Goal: Task Accomplishment & Management: Use online tool/utility

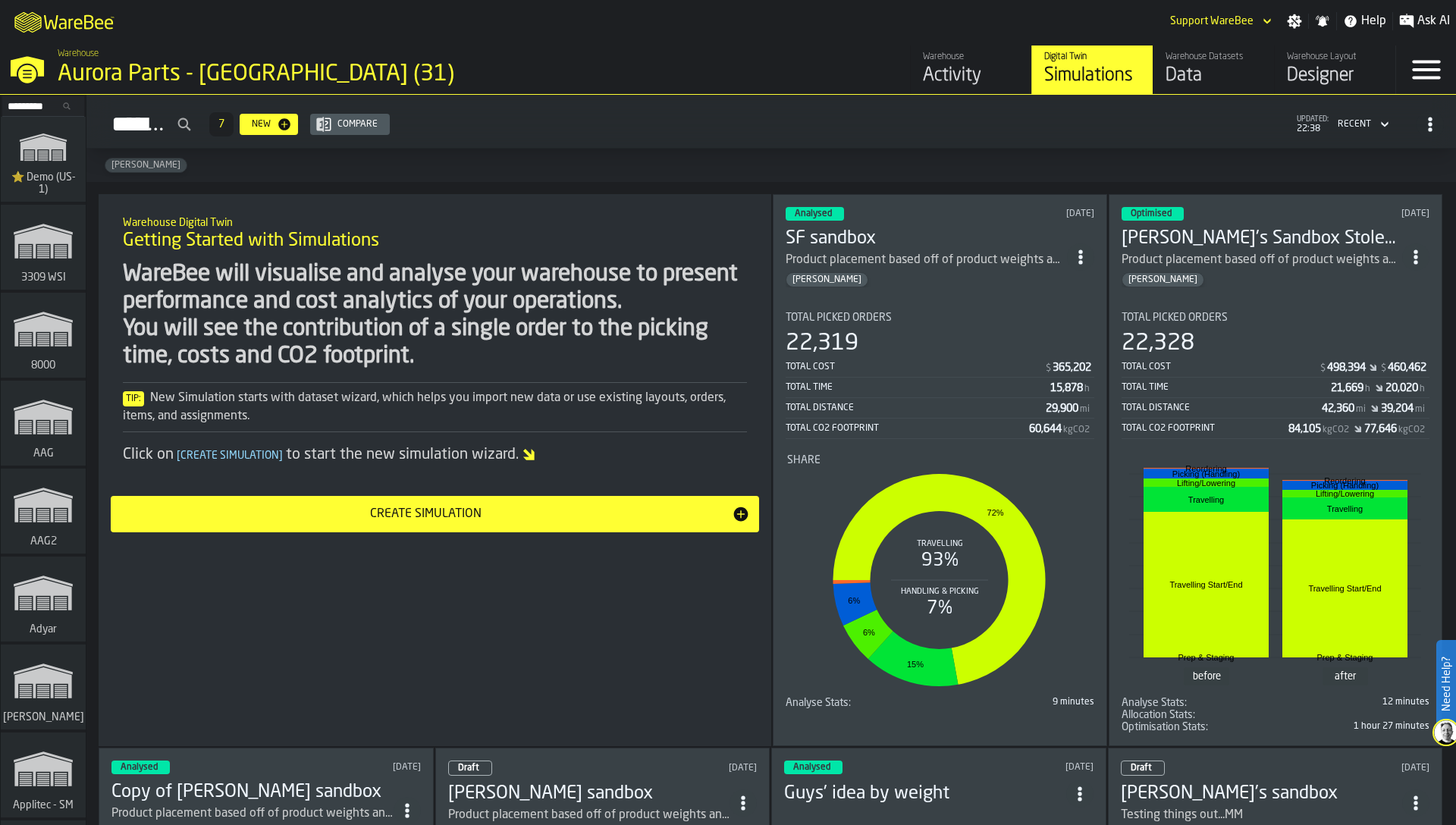
click at [62, 110] on input "Search..." at bounding box center [43, 107] width 79 height 17
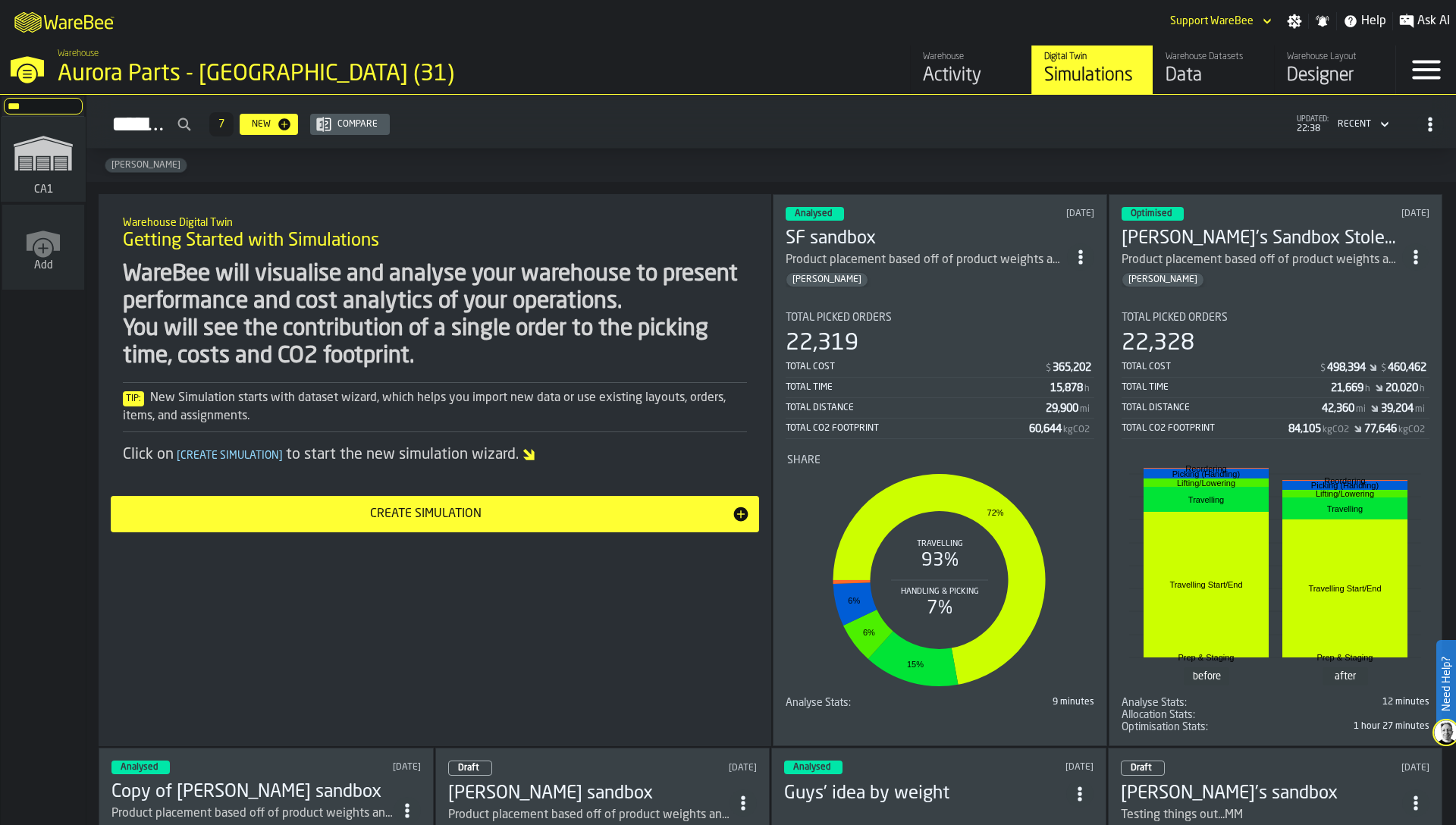
type input "***"
click at [43, 165] on icon "link-to-/wh/i/76e2a128-1b54-4d66-80d4-05ae4c277723/simulations" at bounding box center [43, 153] width 73 height 61
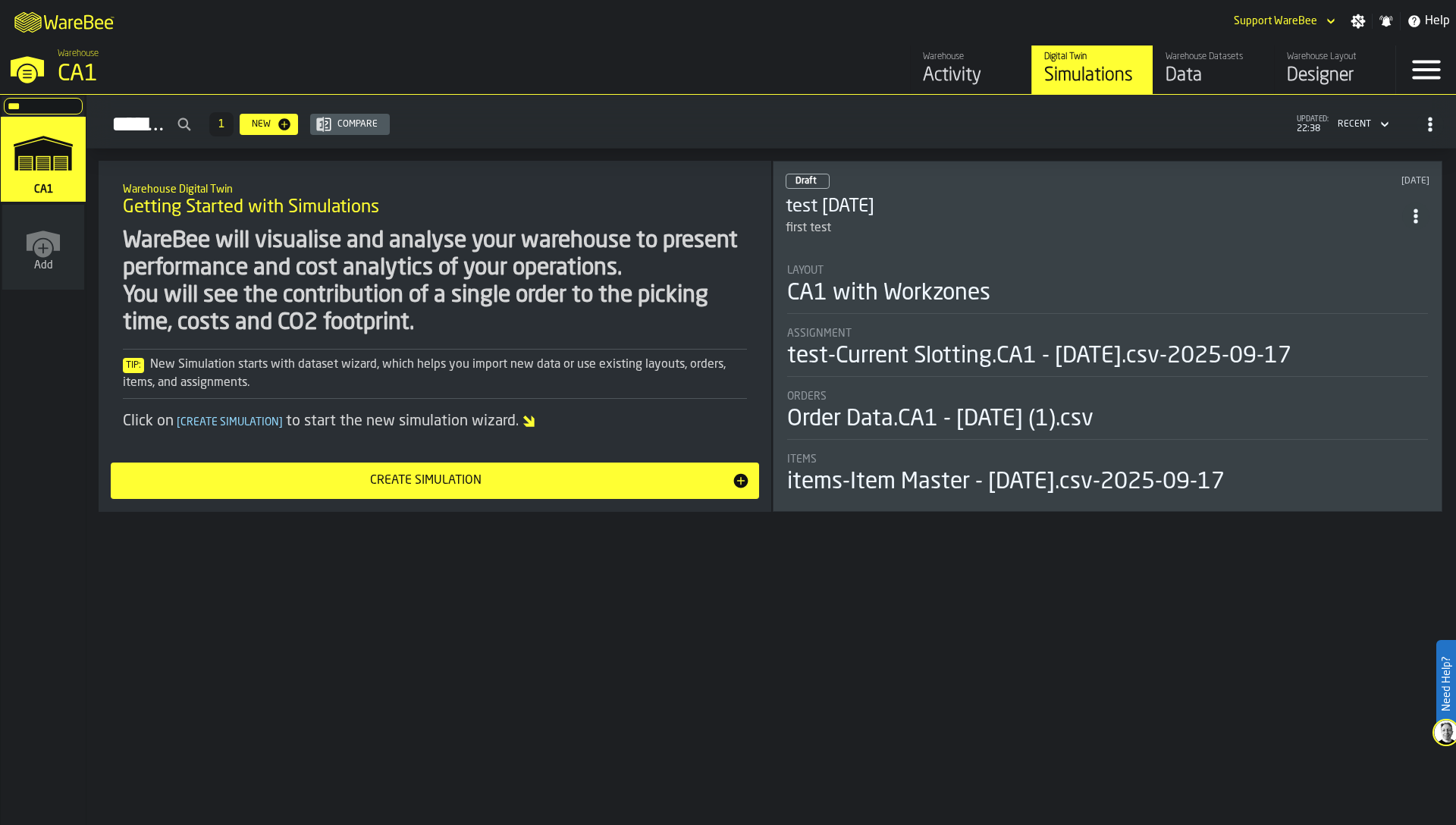
click at [1367, 68] on div "Designer" at bounding box center [1334, 76] width 96 height 25
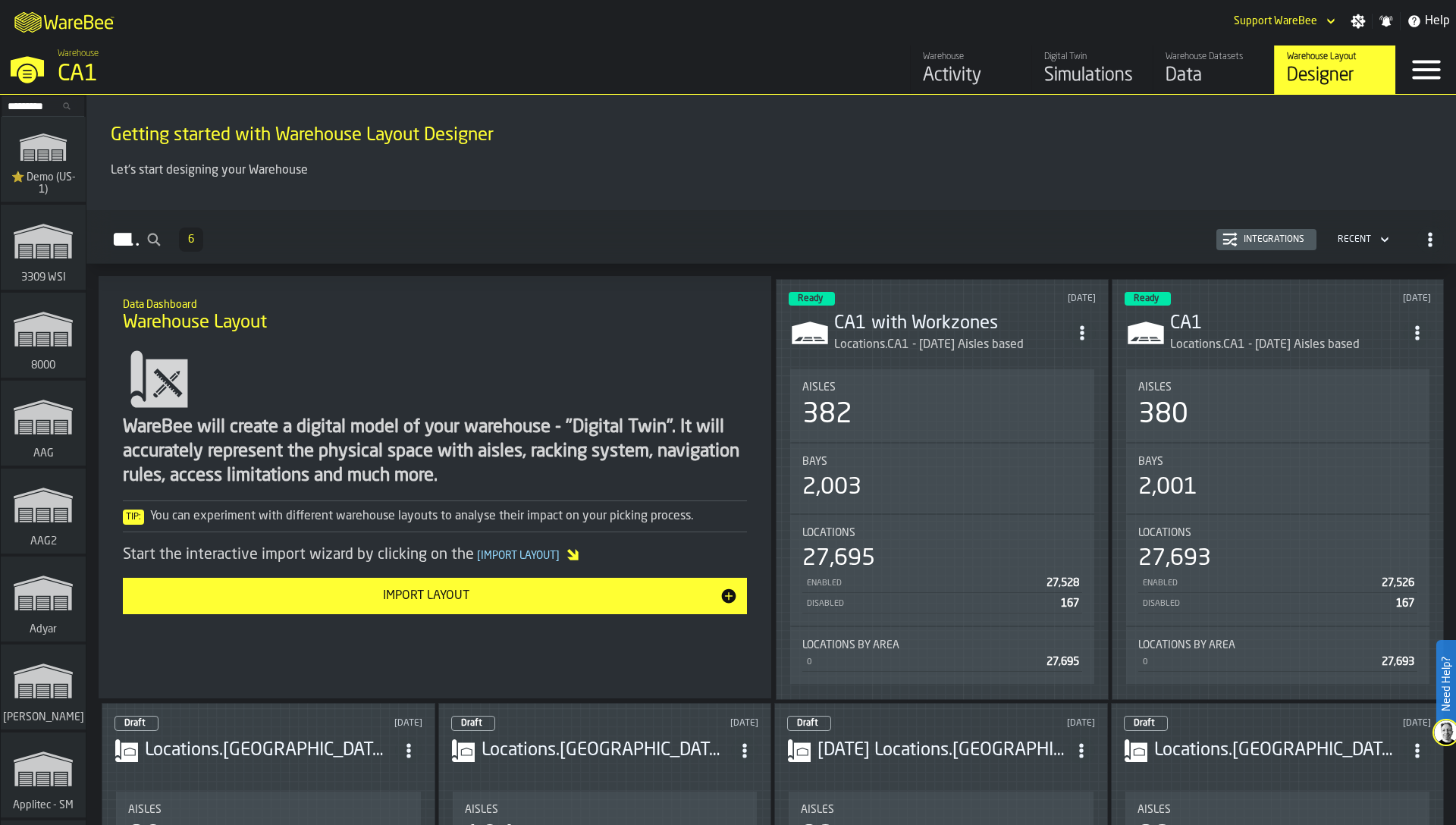
click at [1077, 341] on span "ItemListCard-DashboardItemContainer" at bounding box center [1081, 333] width 28 height 28
click at [1058, 429] on div "Edit in Designer" at bounding box center [1045, 433] width 84 height 18
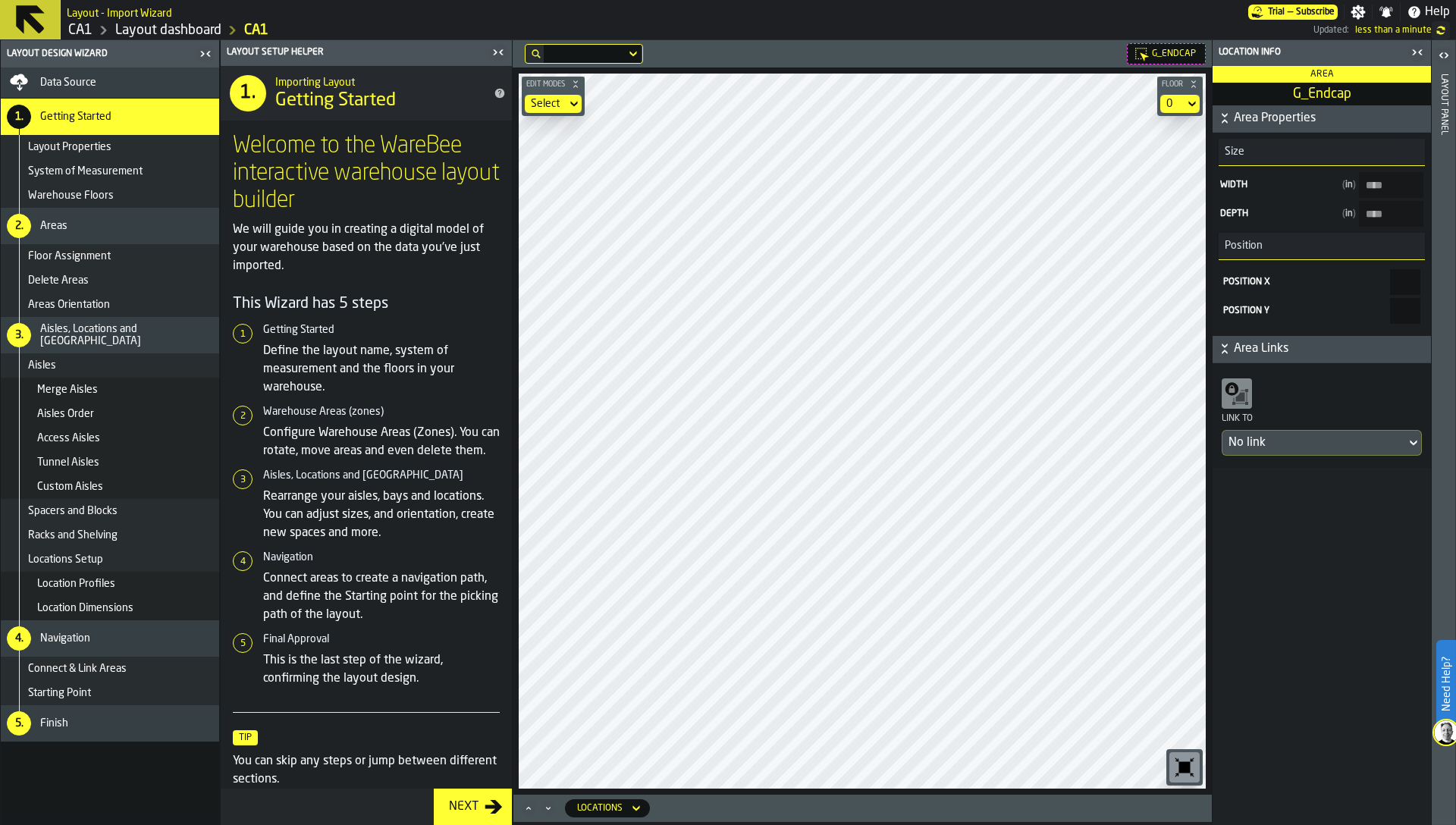
click at [1296, 99] on span "G_Endcap" at bounding box center [1321, 94] width 212 height 17
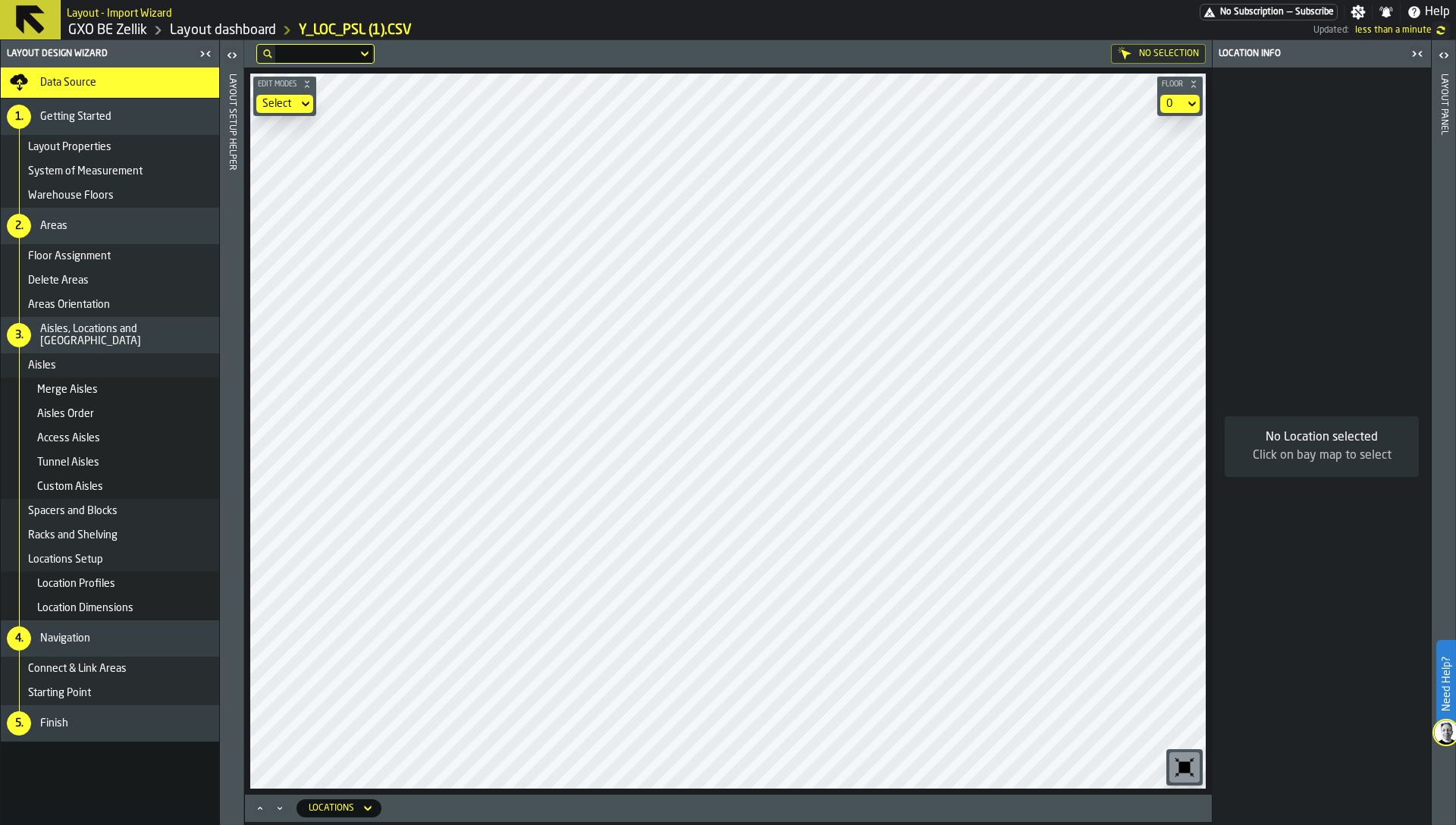
click at [108, 27] on link "GXO BE Zellik" at bounding box center [107, 30] width 79 height 17
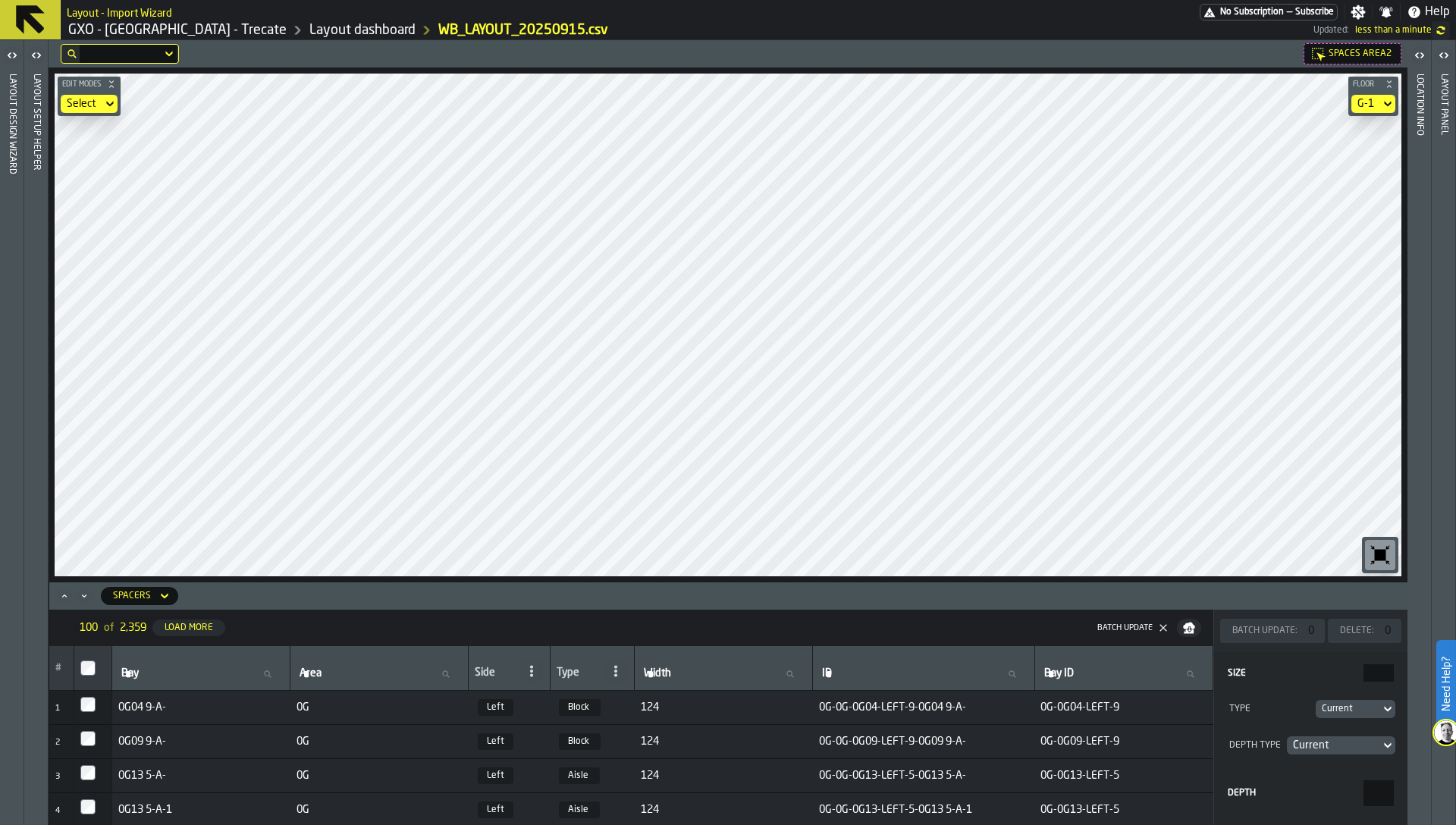
click at [1375, 103] on div "G-1" at bounding box center [1366, 104] width 29 height 18
click at [92, 108] on div "Select" at bounding box center [81, 104] width 29 height 12
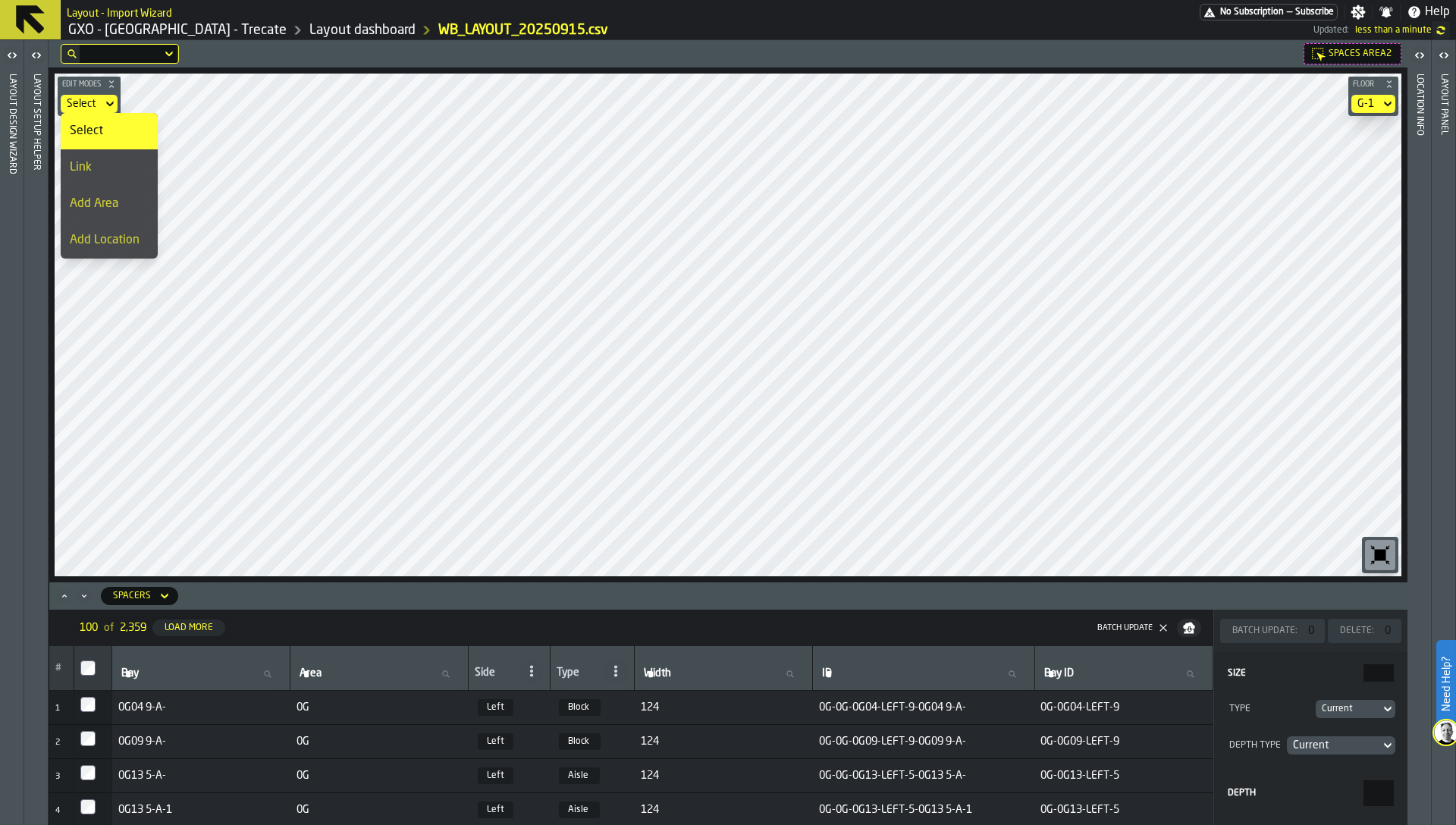
click at [101, 186] on li "Add Area" at bounding box center [109, 204] width 97 height 36
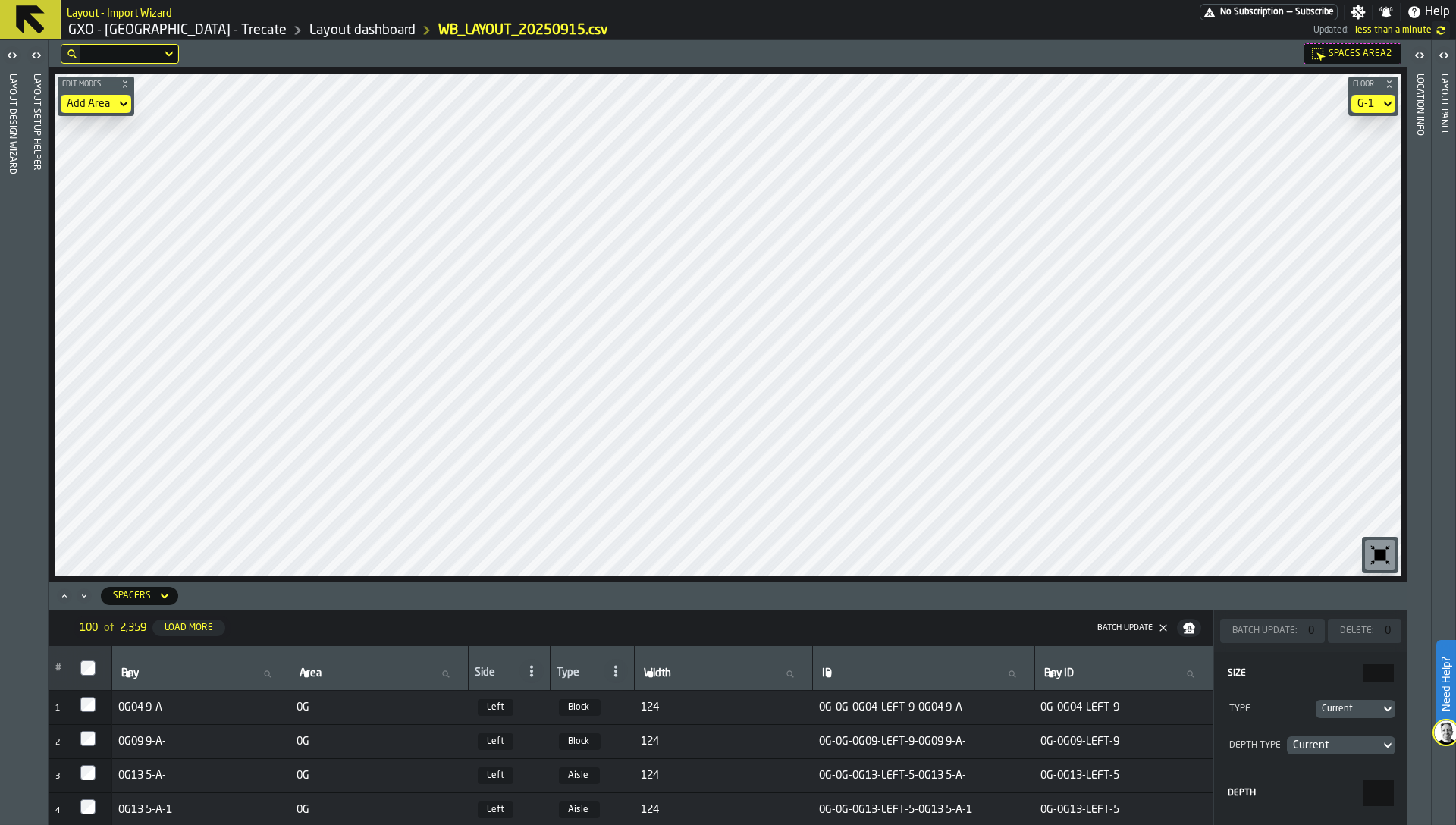
click at [108, 105] on div "Add Area" at bounding box center [87, 104] width 43 height 12
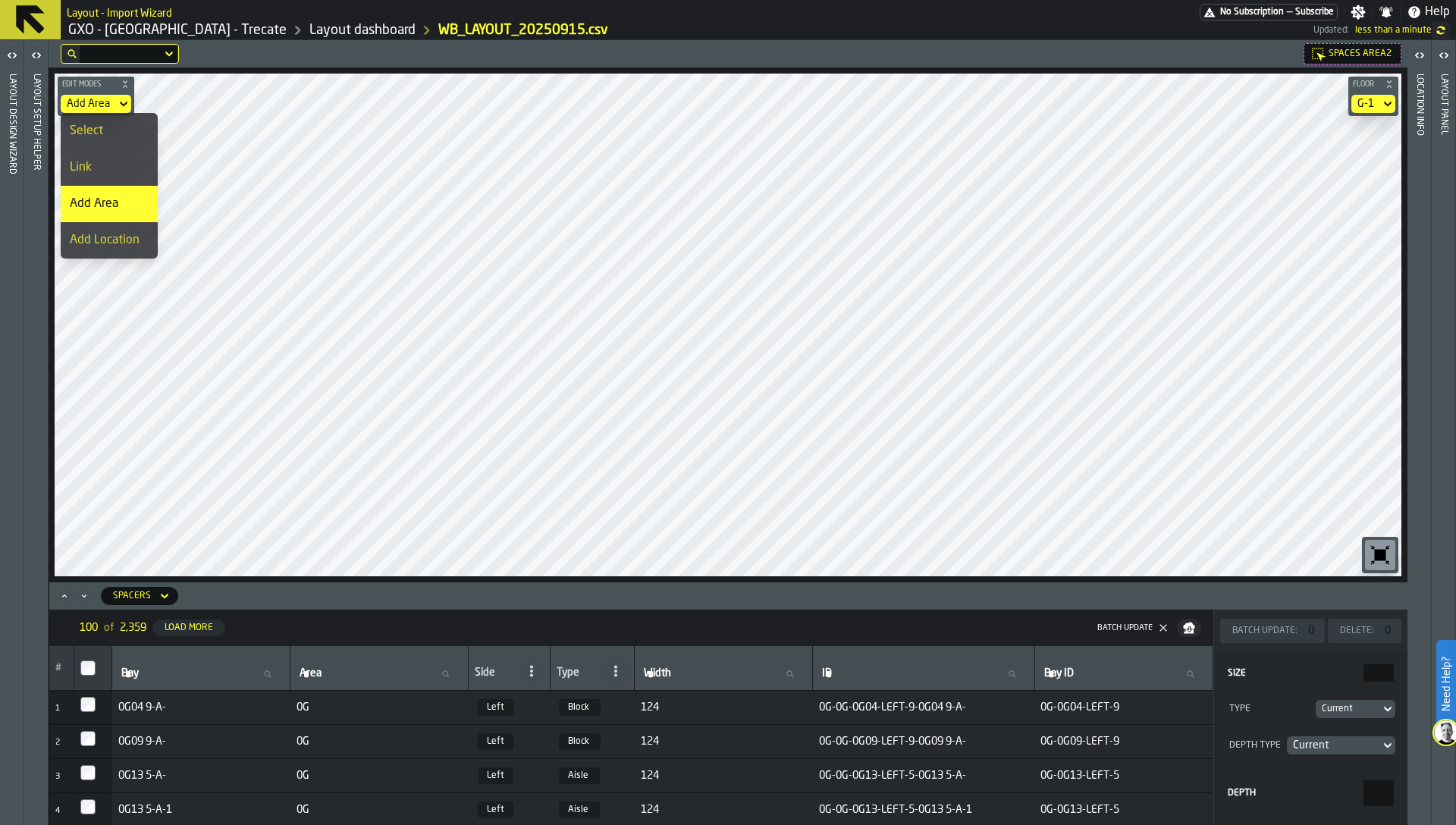
click at [103, 153] on li "Link" at bounding box center [109, 167] width 97 height 36
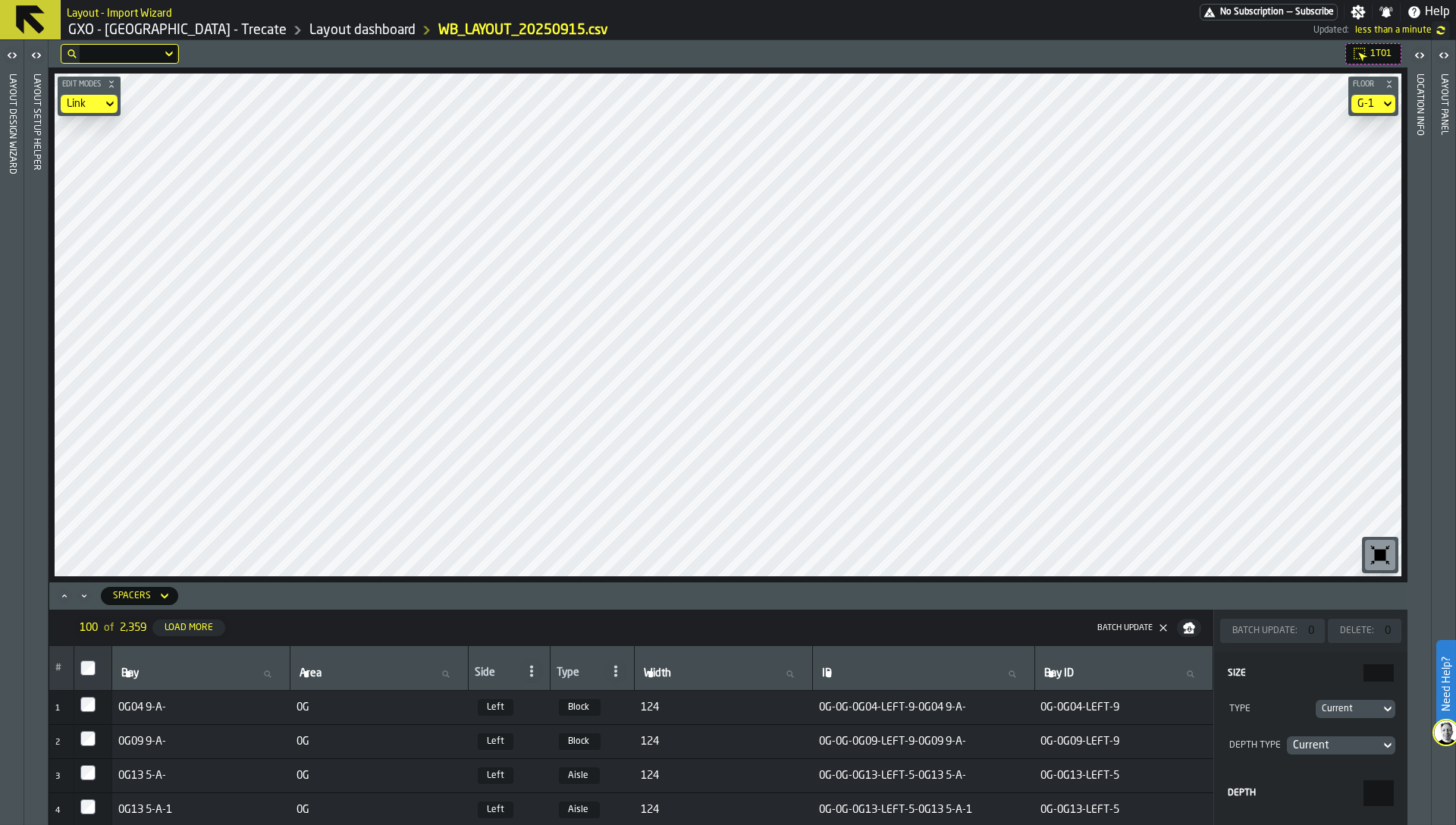
click at [1443, 285] on div "Layout panel" at bounding box center [1443, 445] width 10 height 751
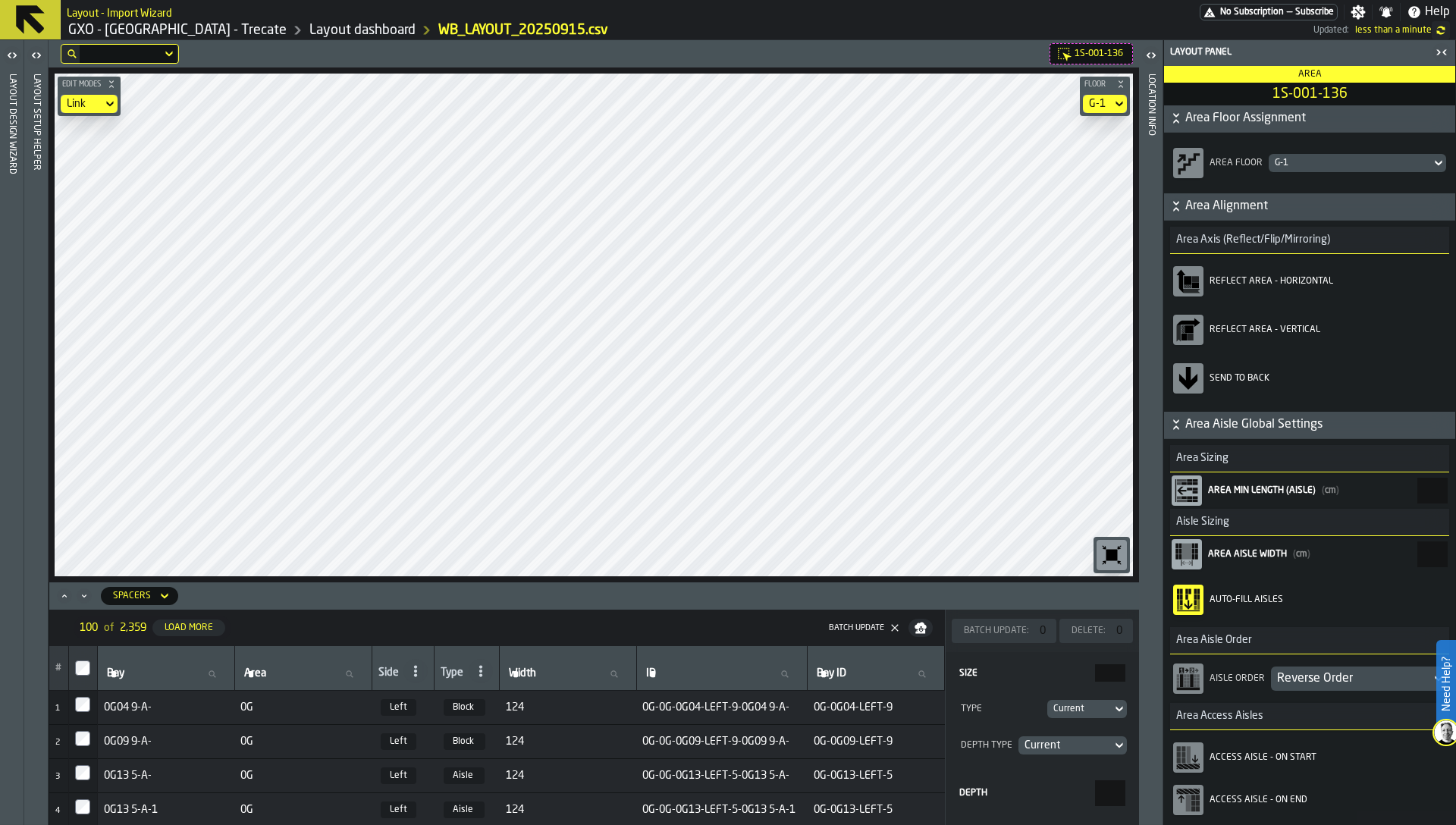
type input "*"
type input "***"
click at [1151, 159] on div "Location Info" at bounding box center [1151, 445] width 10 height 751
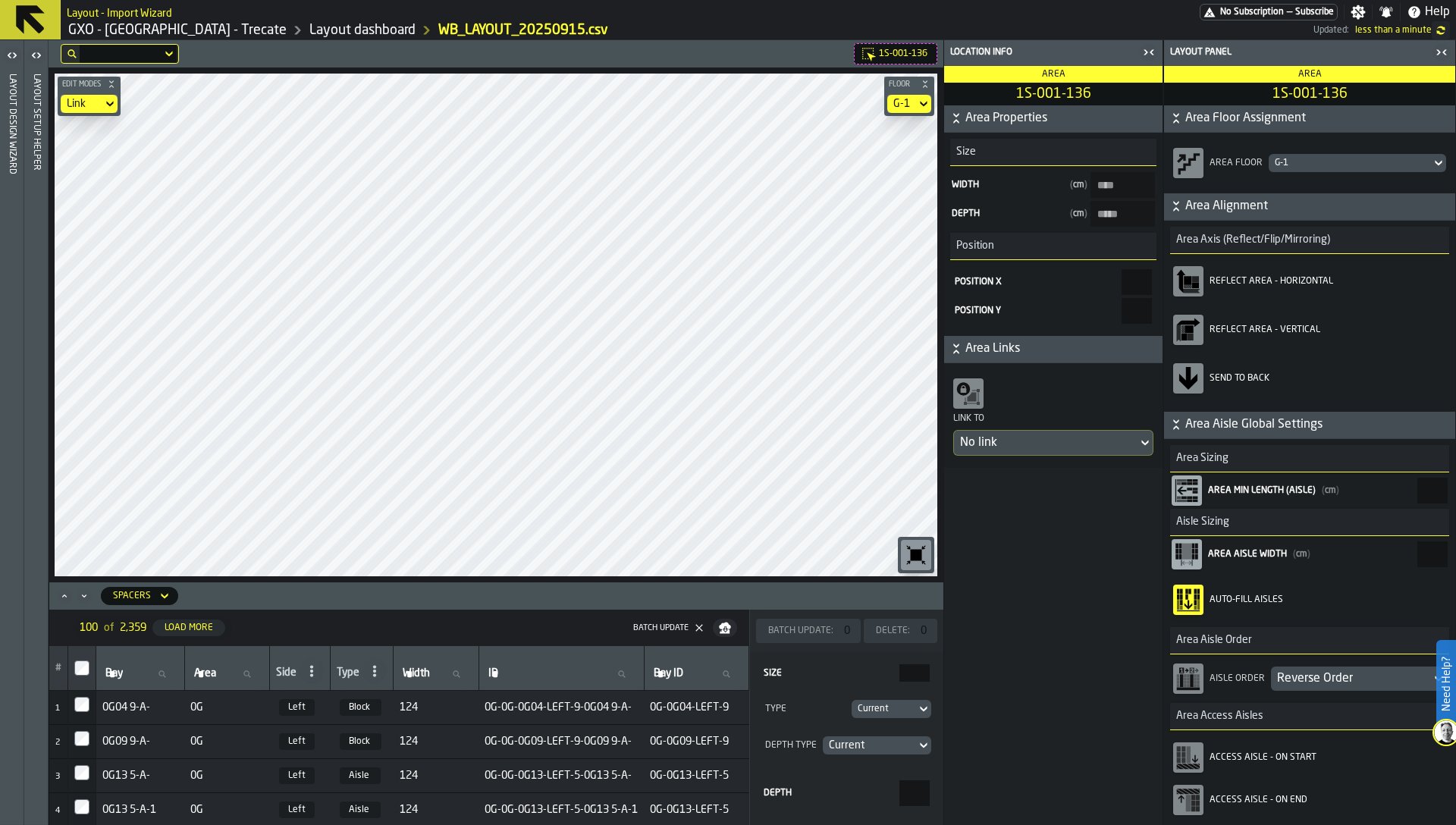
type input "******"
type input "*****"
type input "******"
type input "*****"
type input "******"
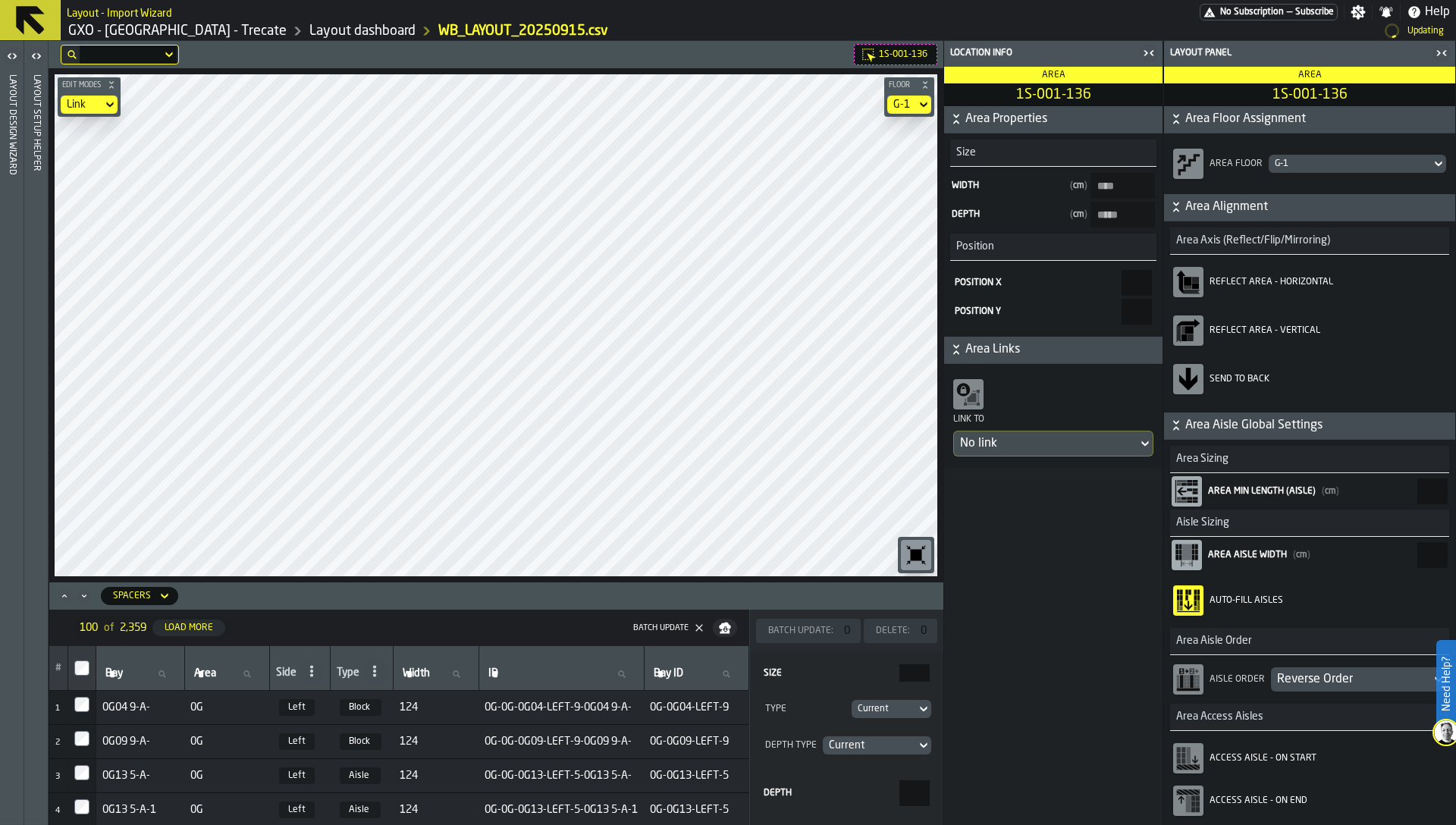
type input "*****"
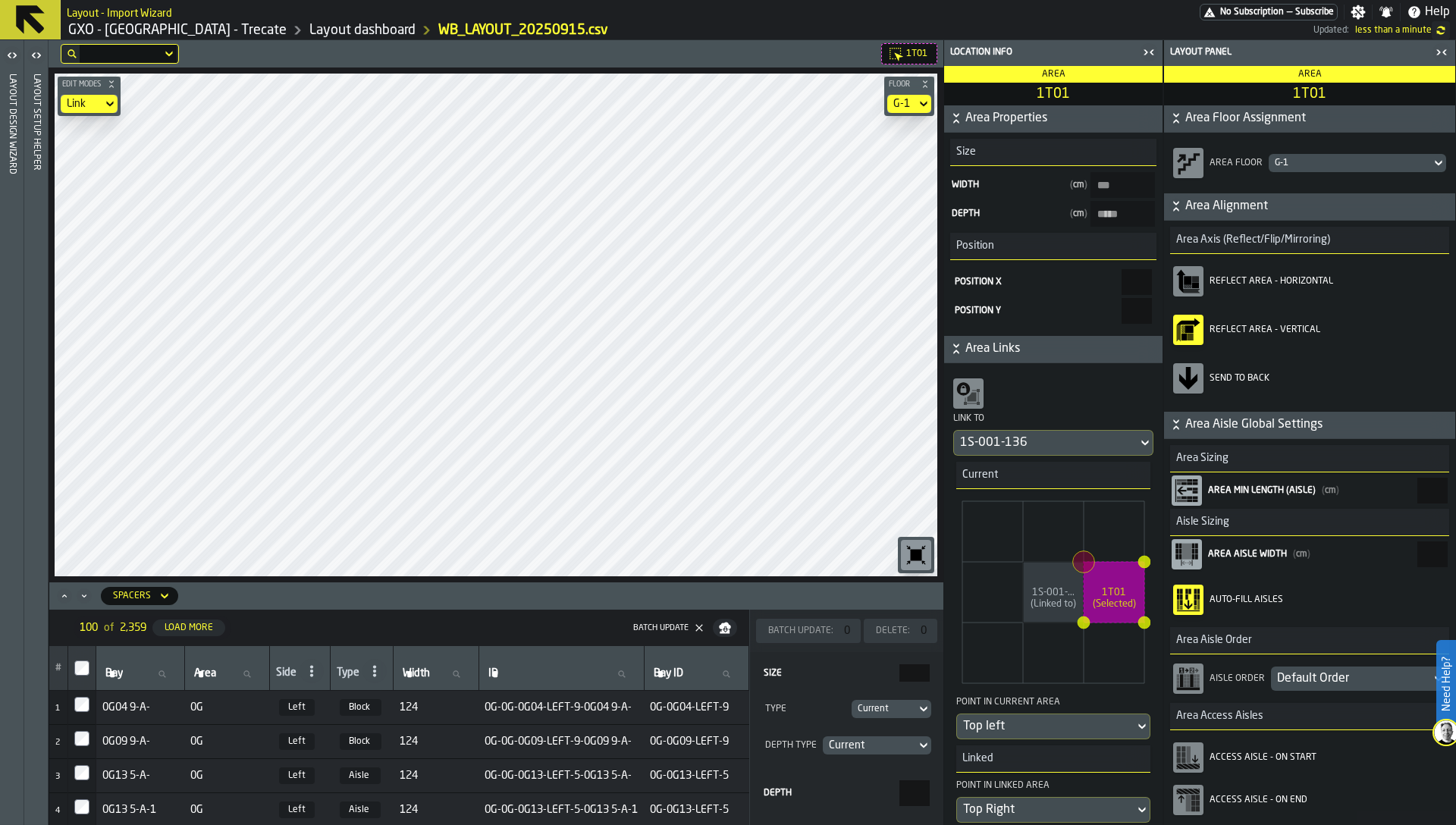
type input "*****"
type input "***"
type input "*****"
click at [1401, 469] on h3 "Area Sizing" at bounding box center [1309, 459] width 279 height 28
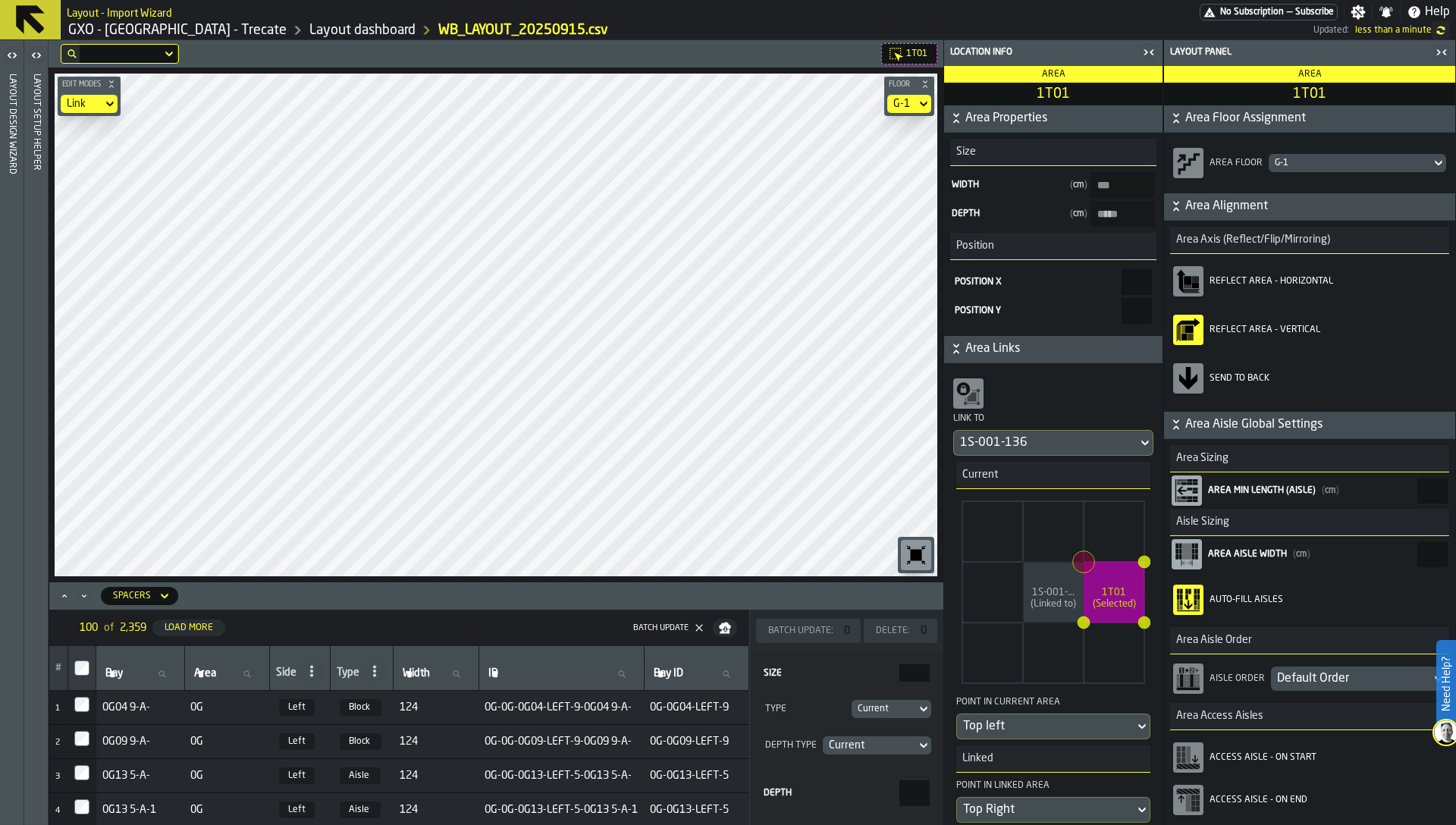
click at [1417, 485] on input "*****" at bounding box center [1432, 490] width 30 height 26
paste input "AisleMinLength"
type input "*****"
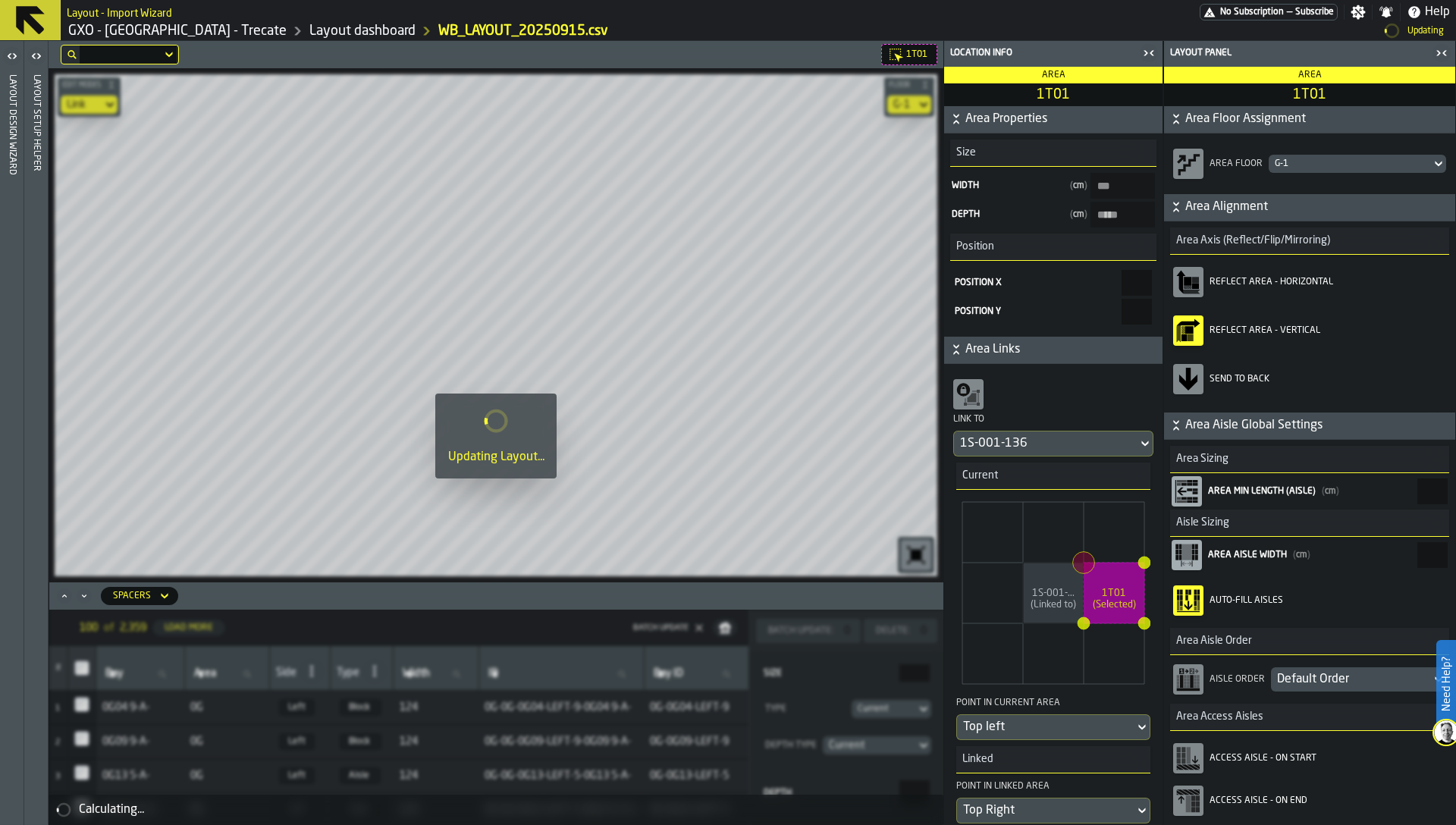
type input "*****"
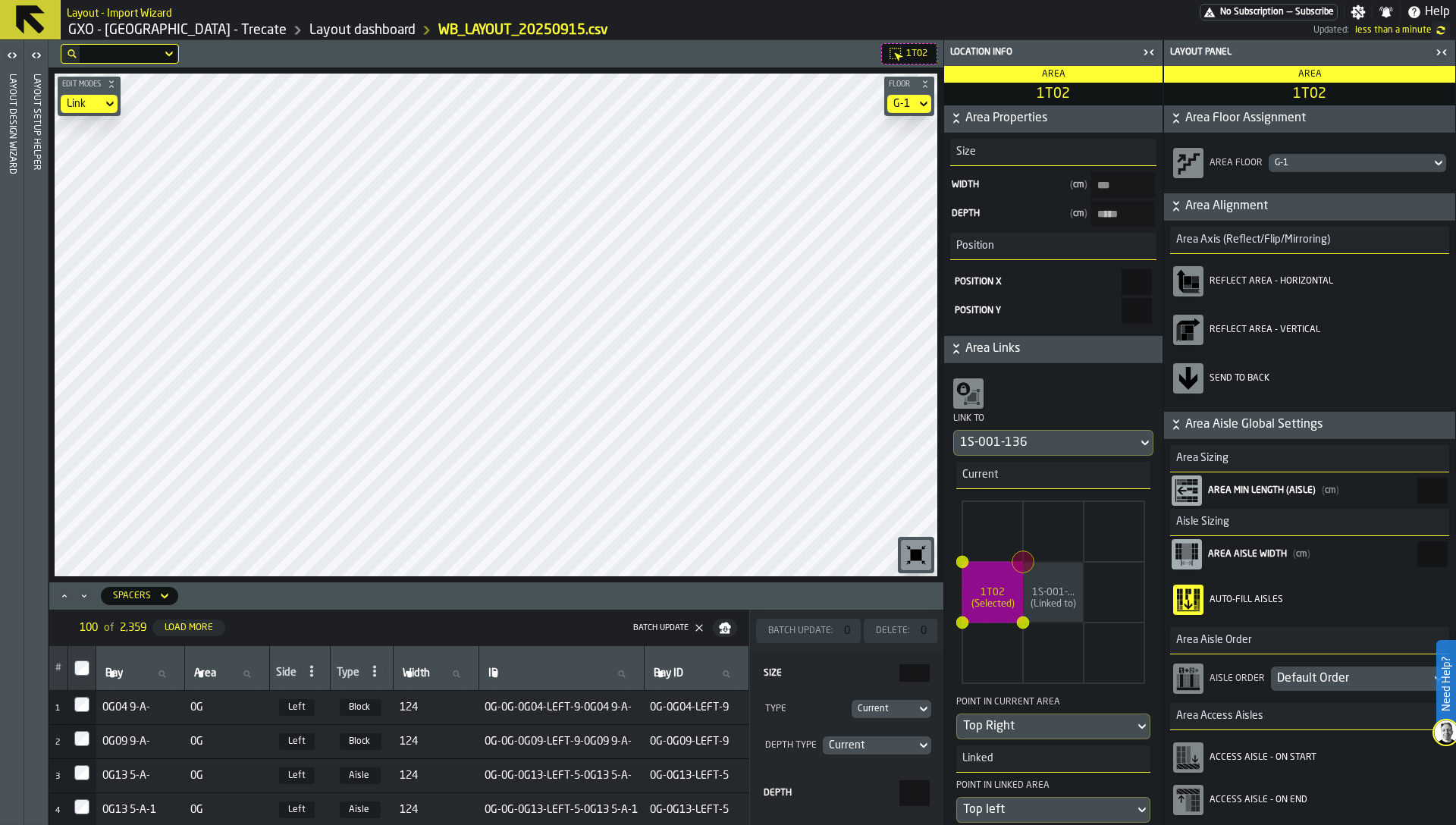
type input "*****"
type input "***"
type input "*****"
click at [1419, 500] on input "*****" at bounding box center [1432, 490] width 30 height 26
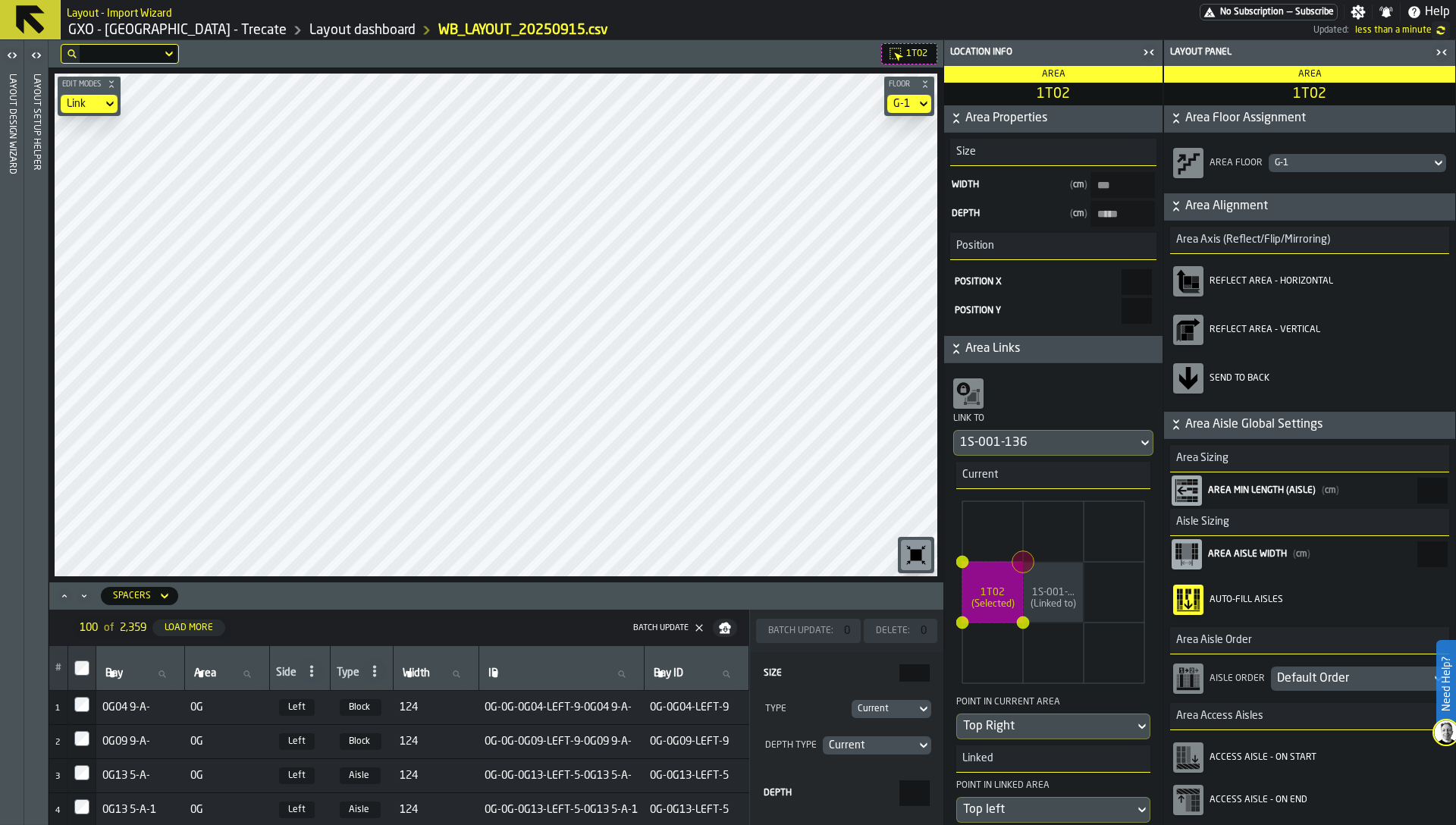
paste input "AisleMinLength"
type input "*****"
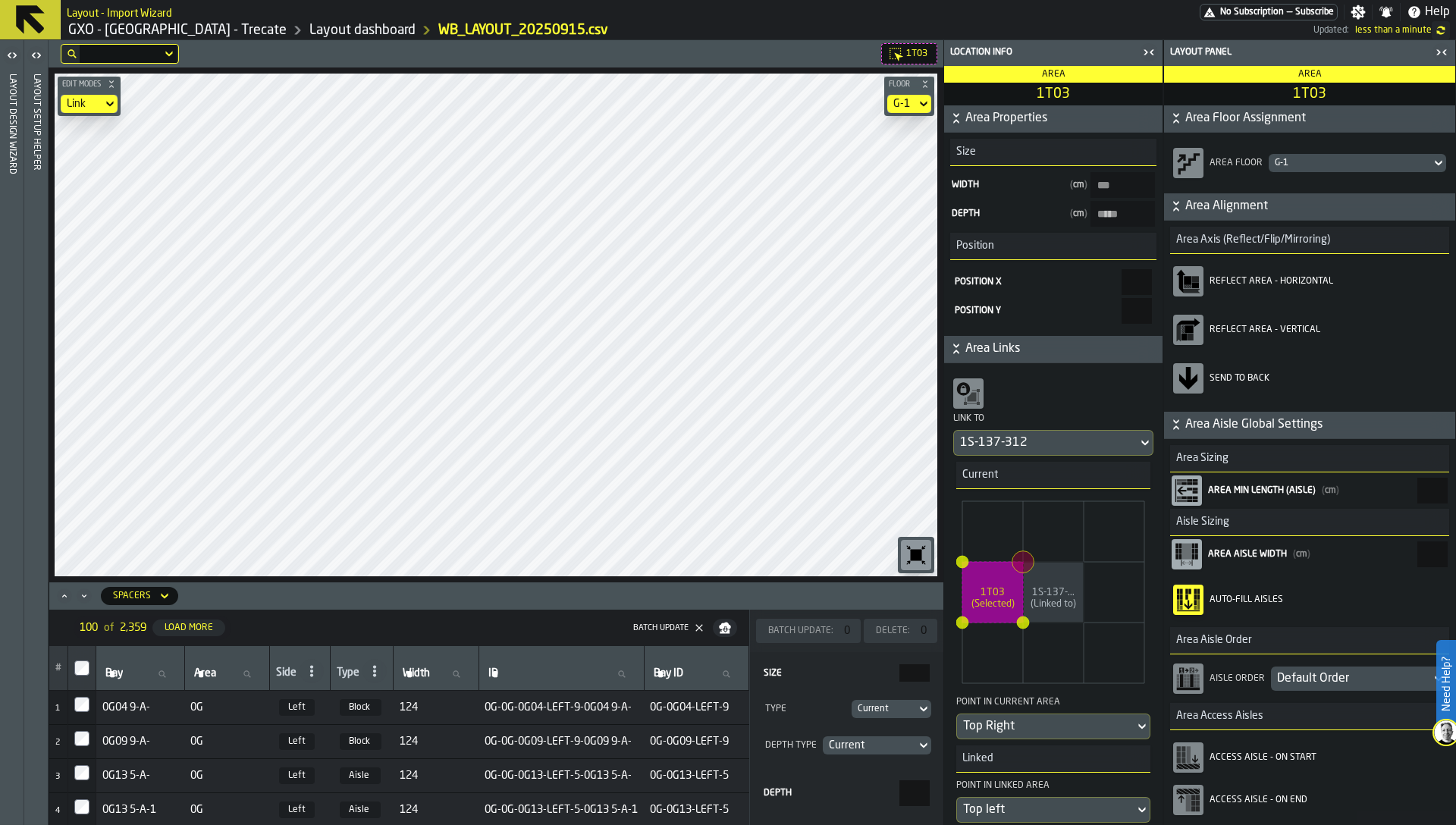
type input "***"
type input "*****"
click at [1433, 501] on input "*****" at bounding box center [1432, 490] width 30 height 26
paste input "AisleMinLength"
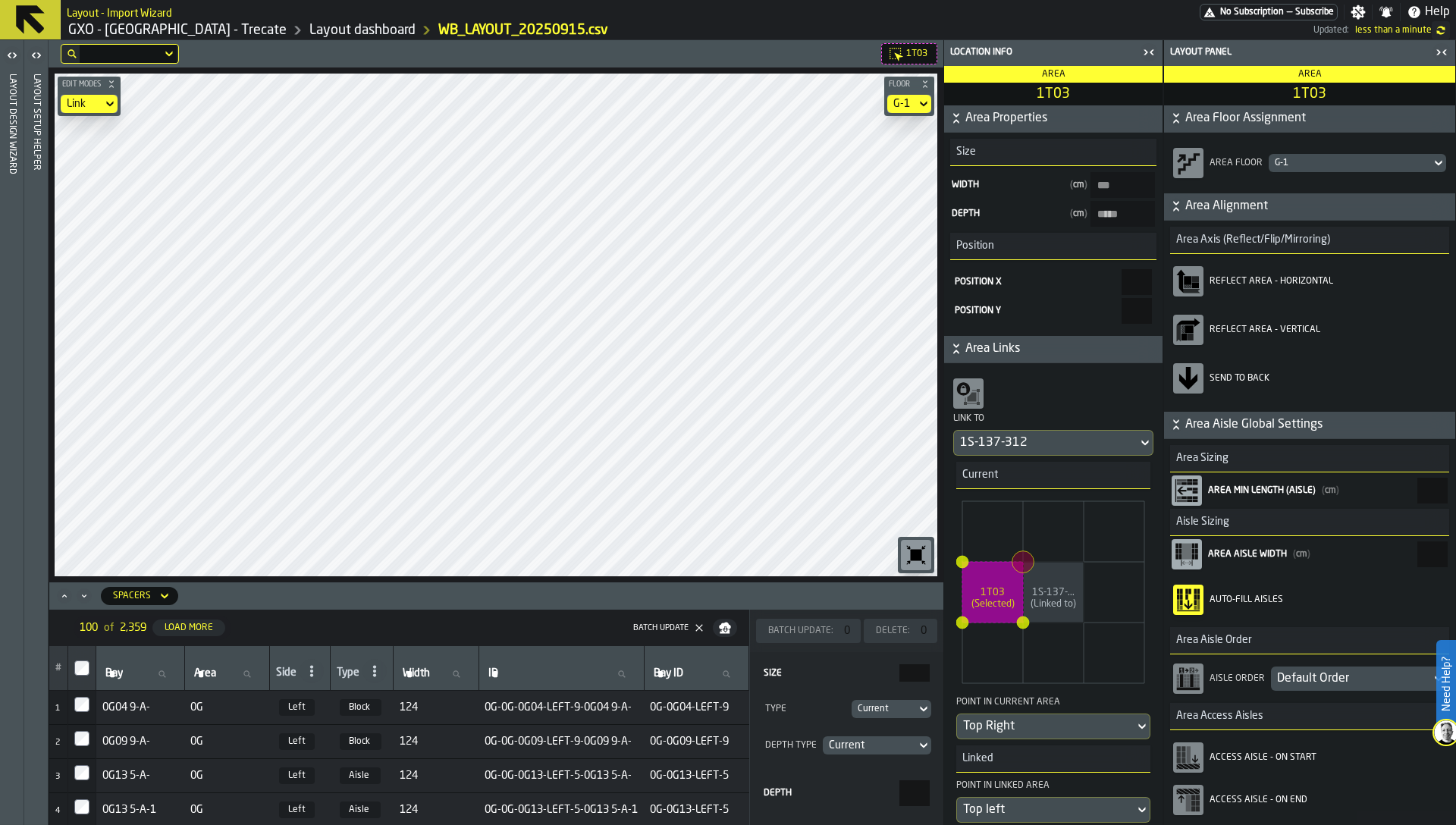
type input "*****"
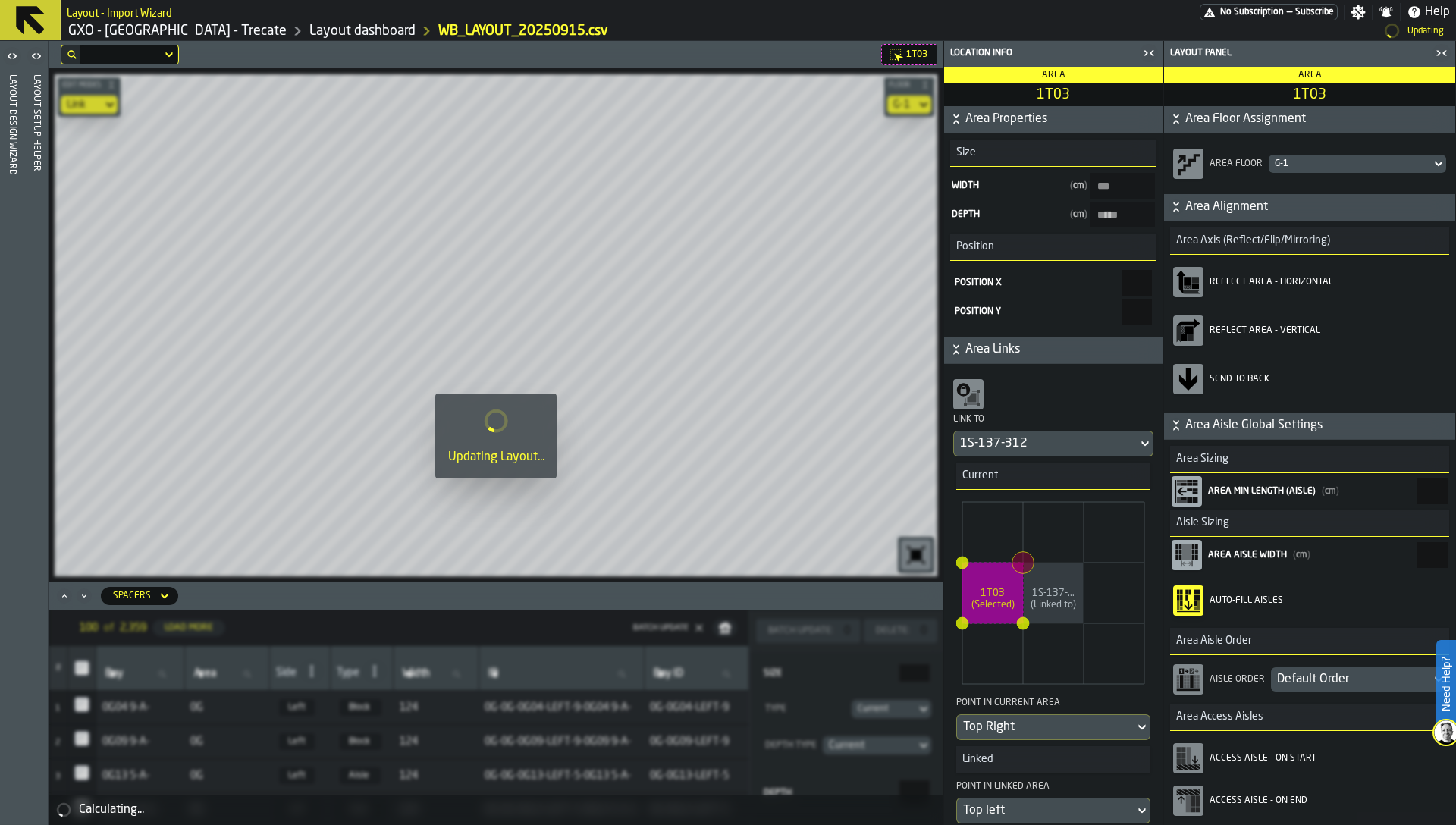
type input "*****"
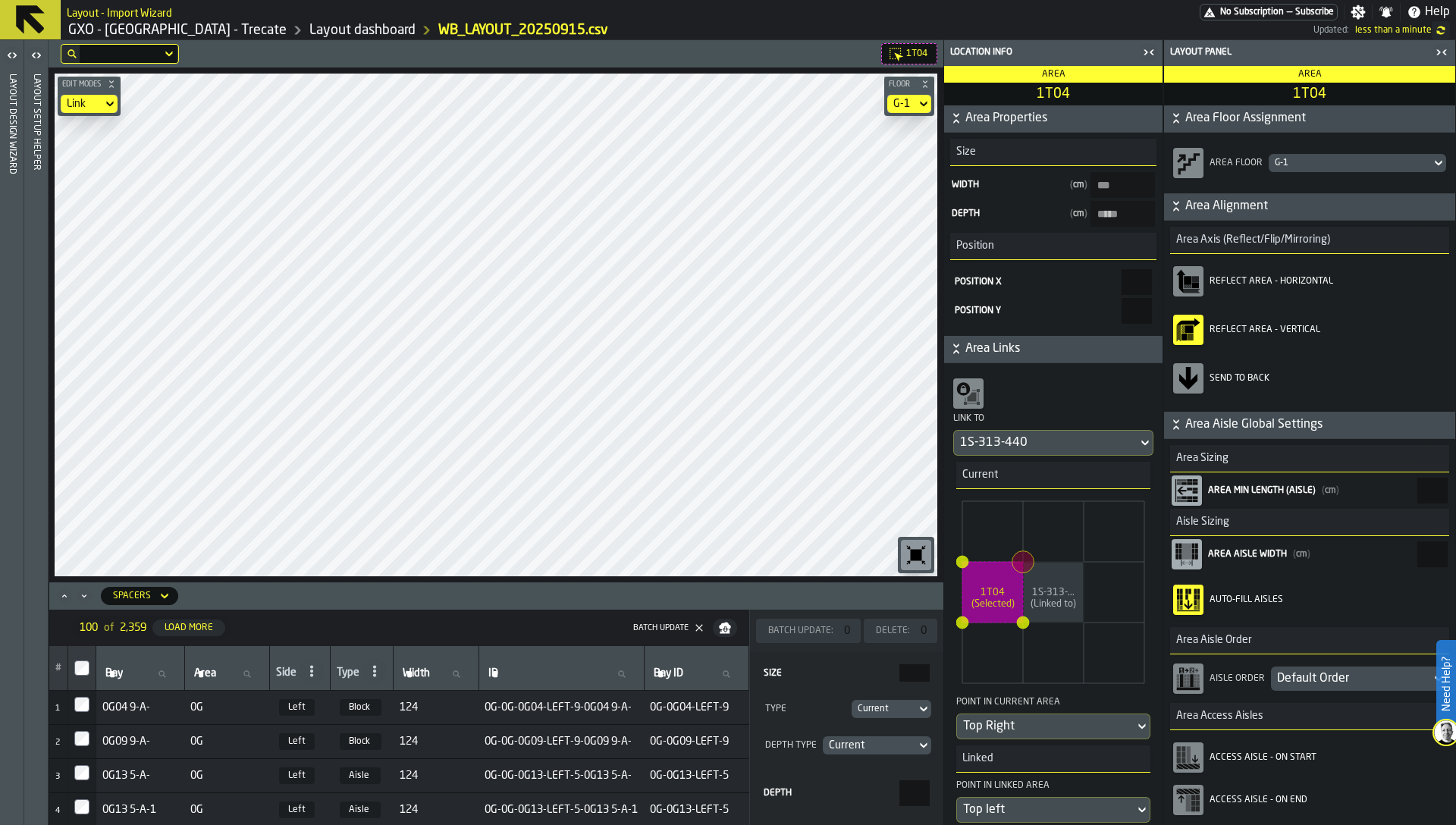
type input "*****"
type input "***"
type input "*****"
click at [1427, 496] on input "*****" at bounding box center [1432, 490] width 30 height 26
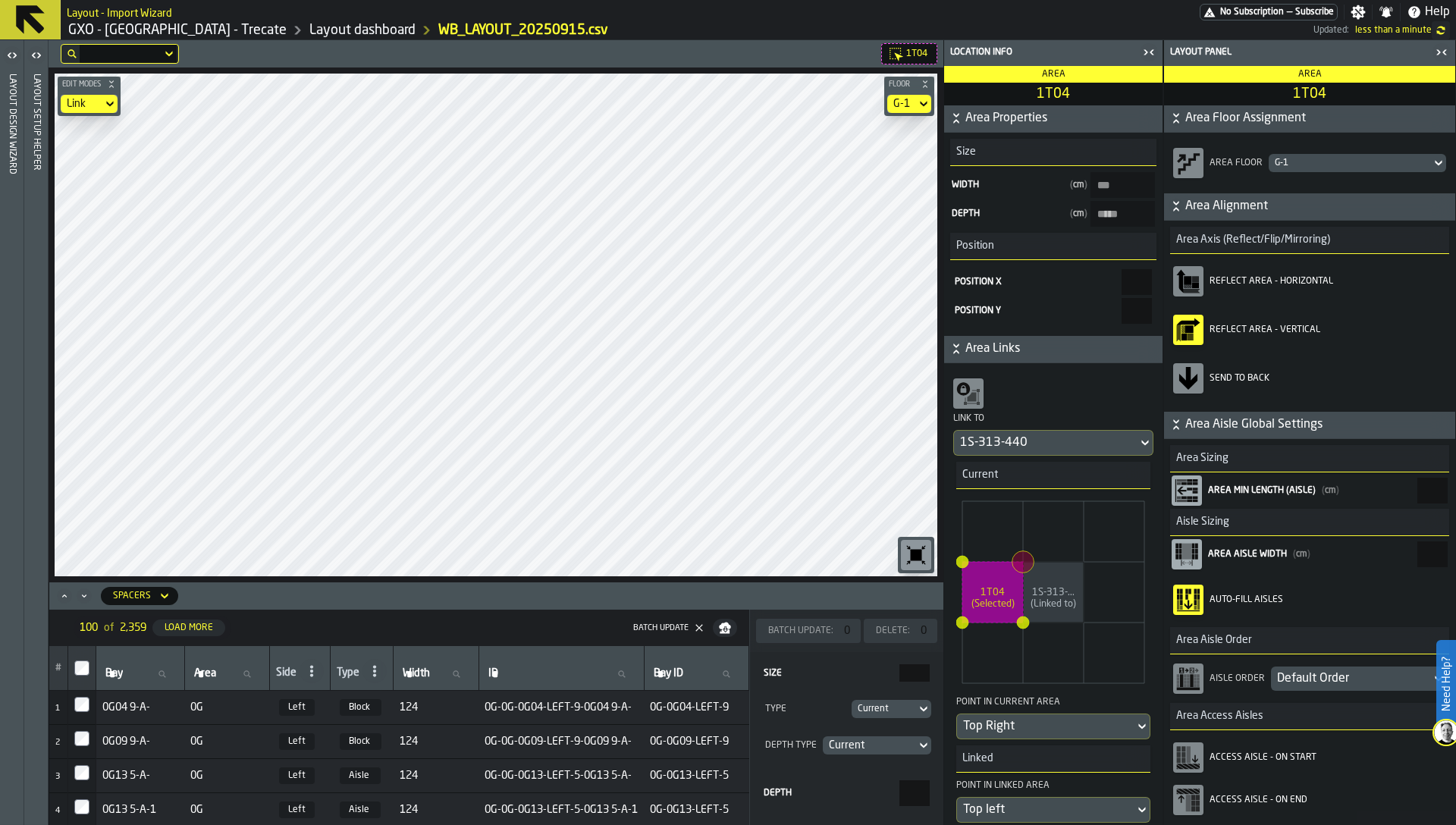
paste input "AisleMinLength"
type input "*****"
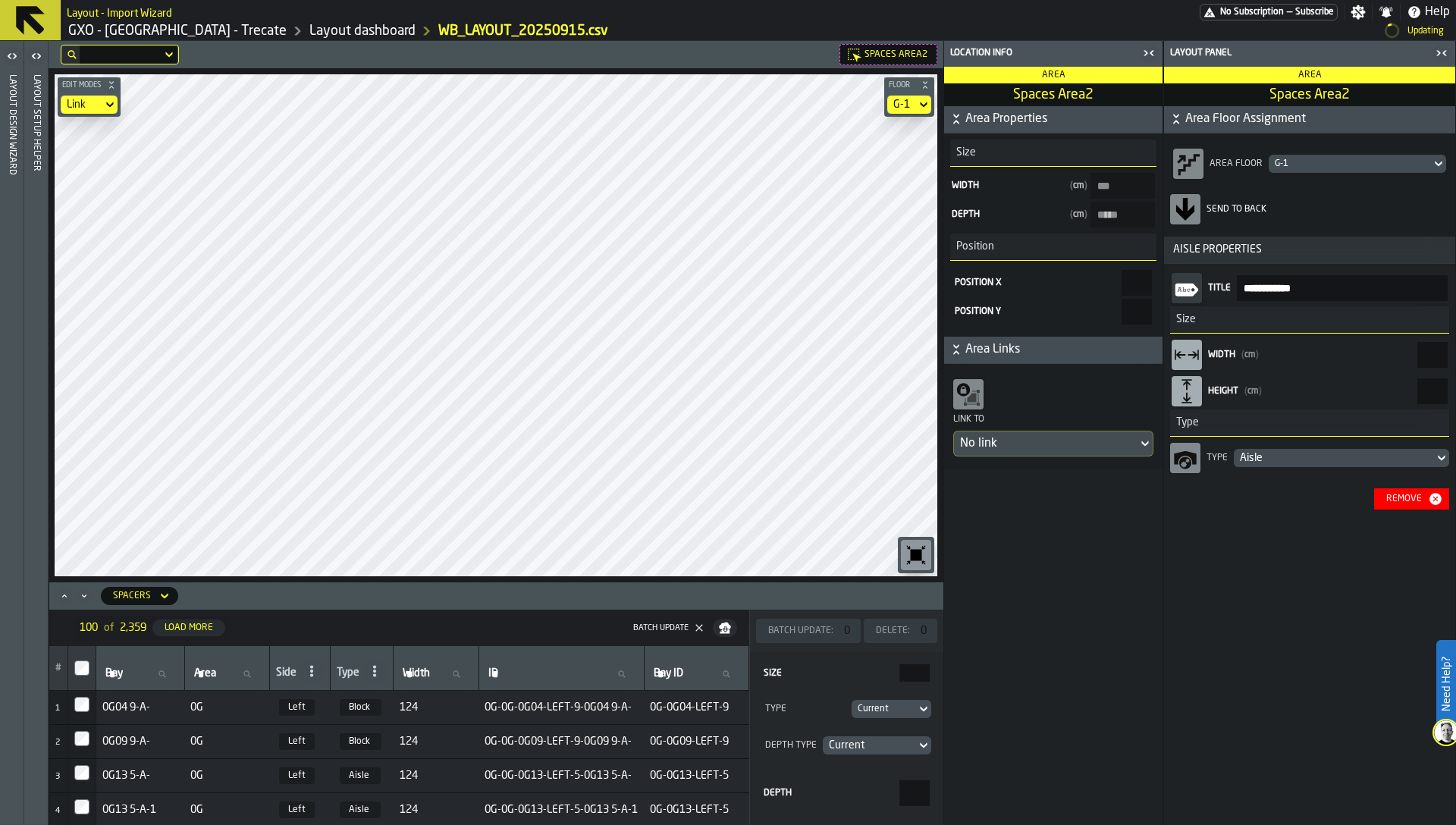
type Area2-size-w "*****"
type Area2-size-d "***"
type input "******"
type input "*****"
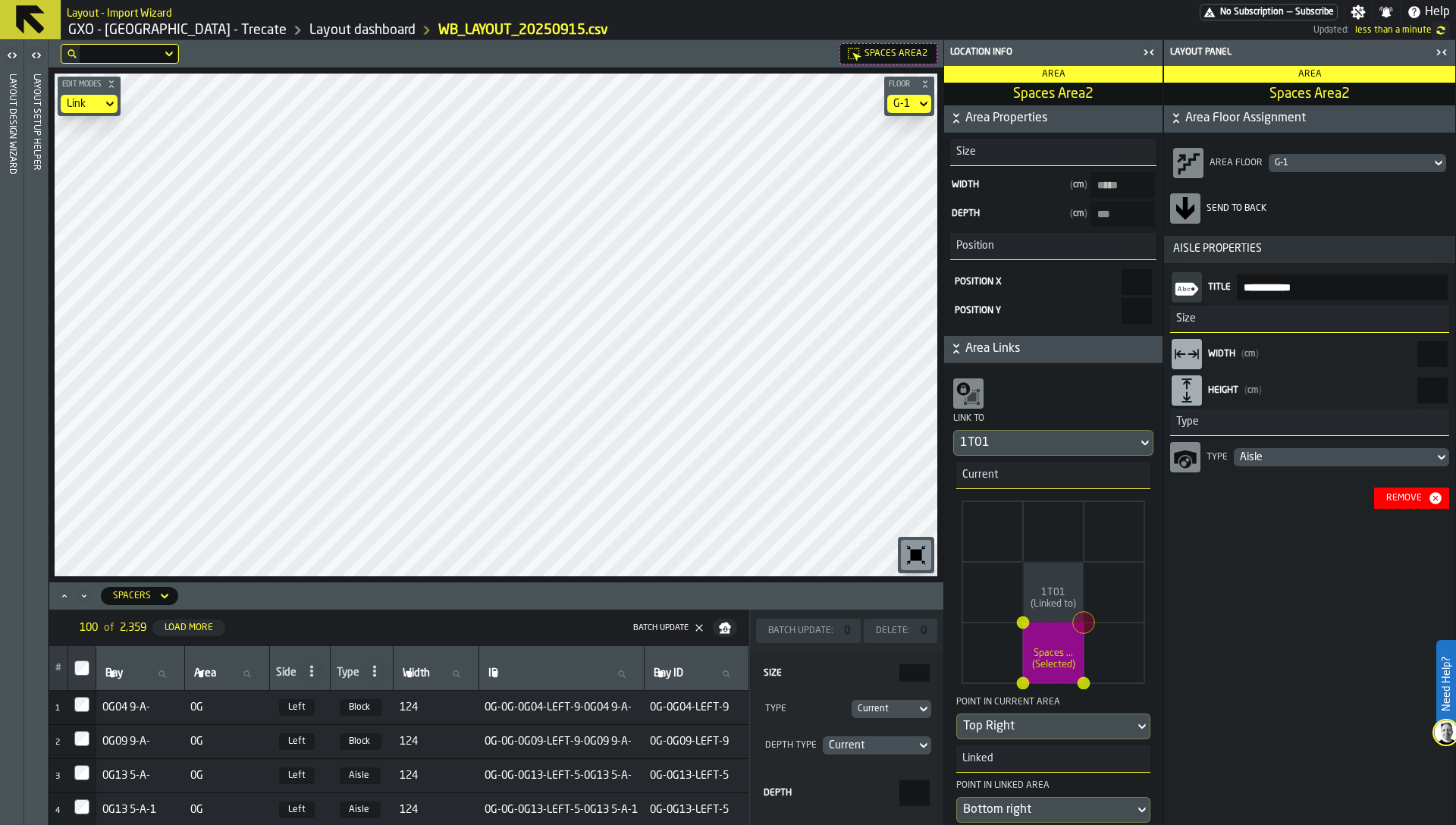
click at [22, 689] on header "Layout Design Wizard" at bounding box center [11, 432] width 24 height 785
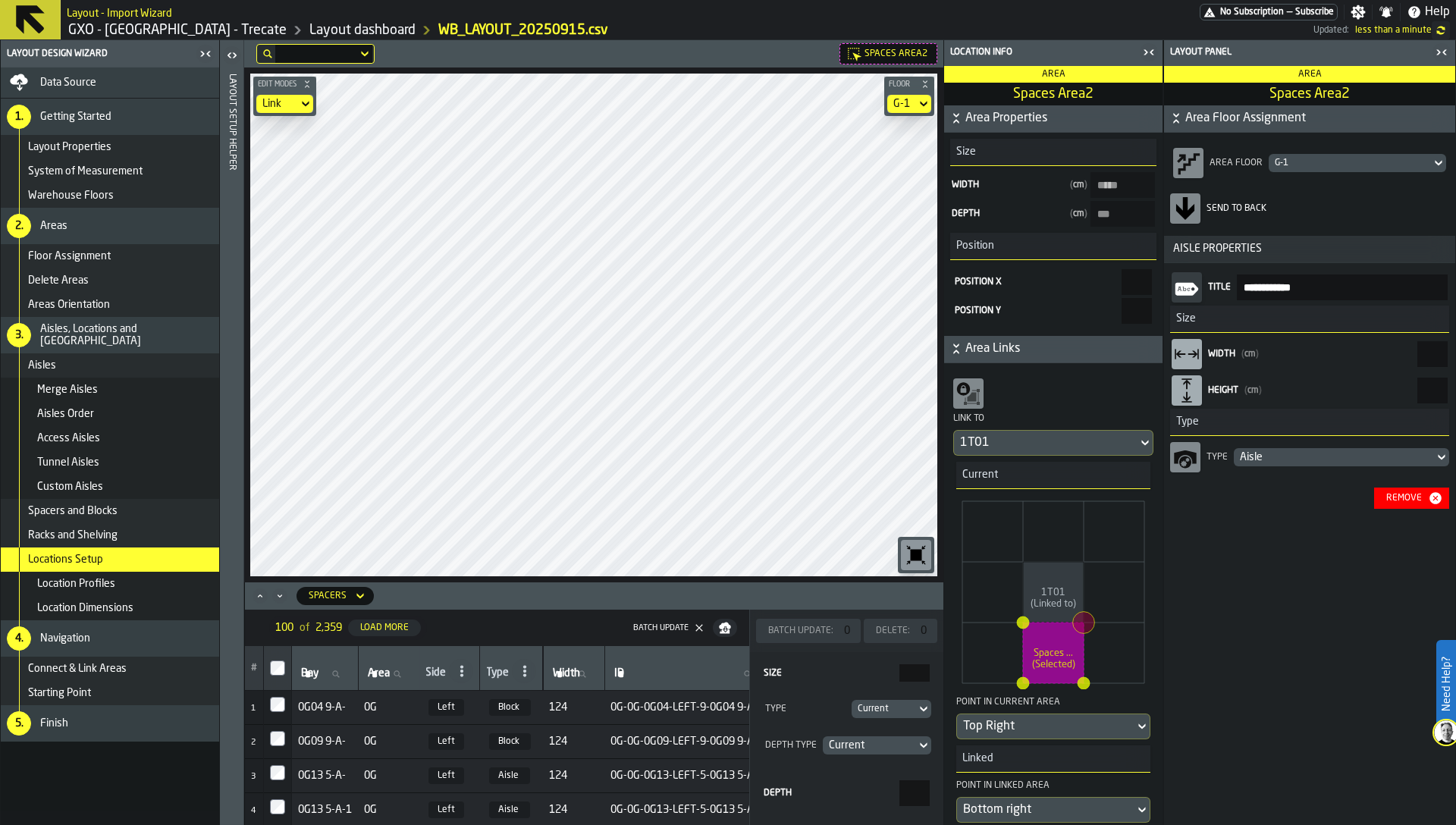
click at [49, 731] on div "5. Finish" at bounding box center [110, 723] width 219 height 36
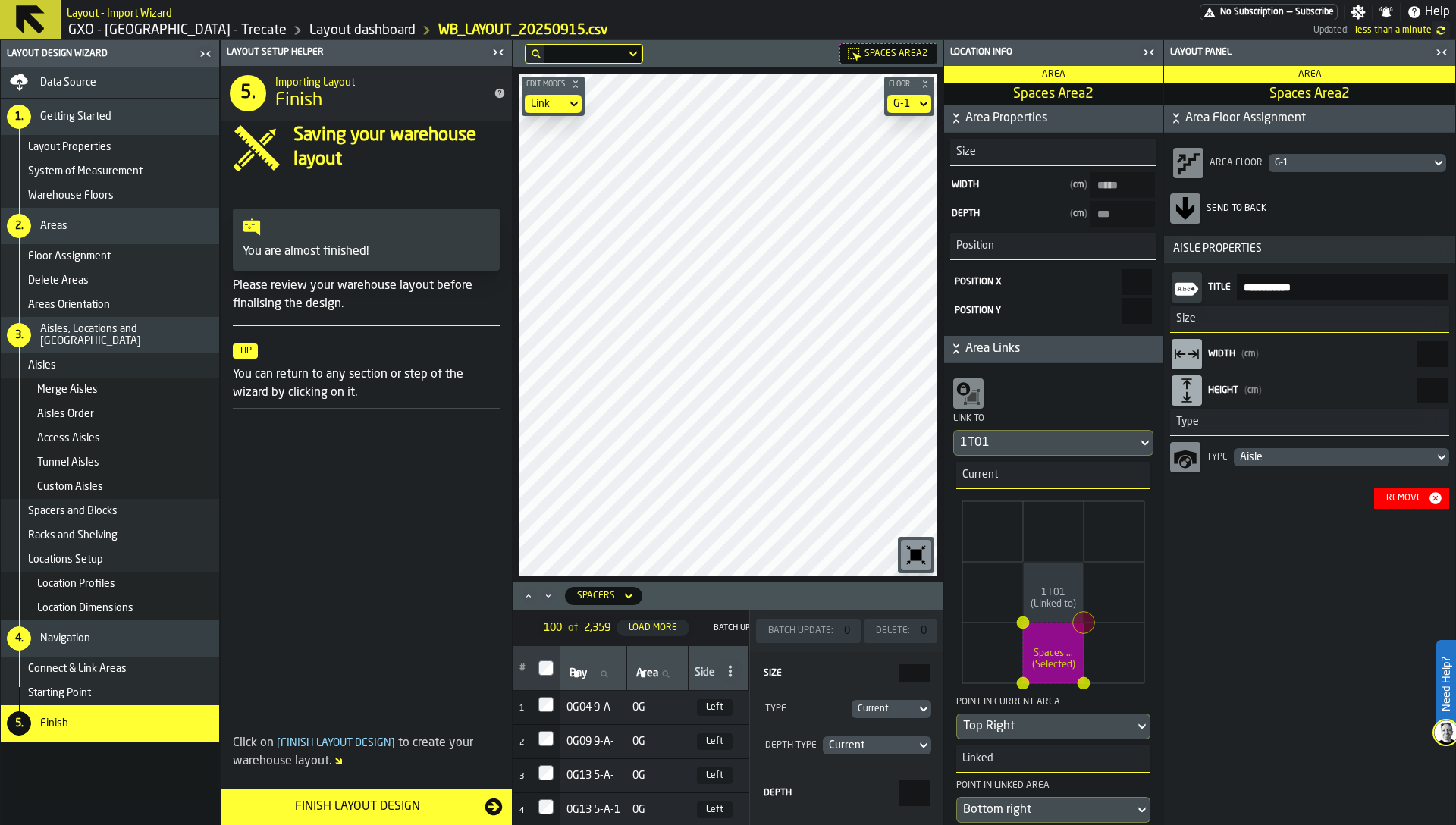
click at [335, 808] on div "Finish Layout Design" at bounding box center [358, 807] width 255 height 18
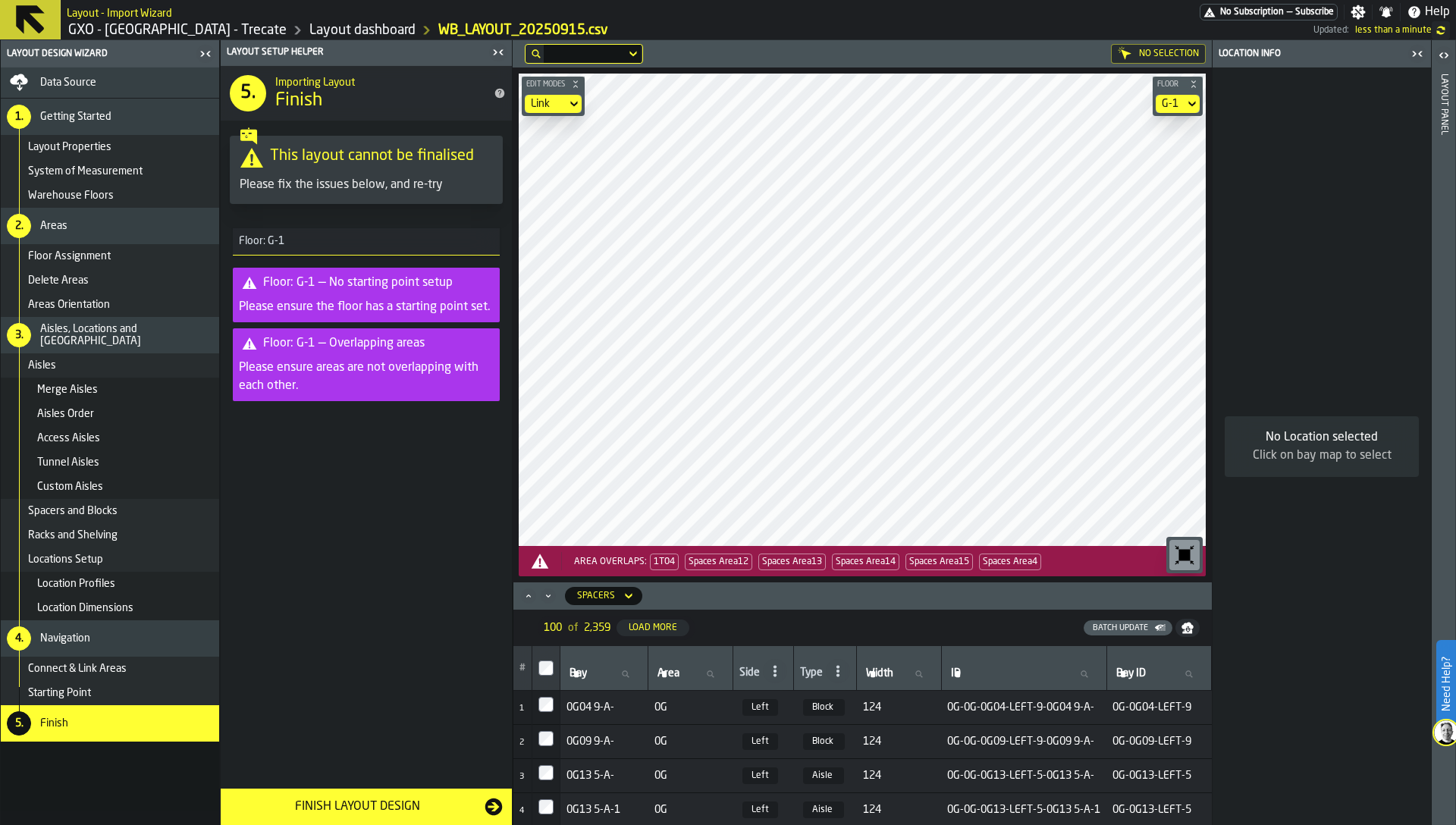
click at [663, 560] on span "1T04" at bounding box center [664, 562] width 29 height 17
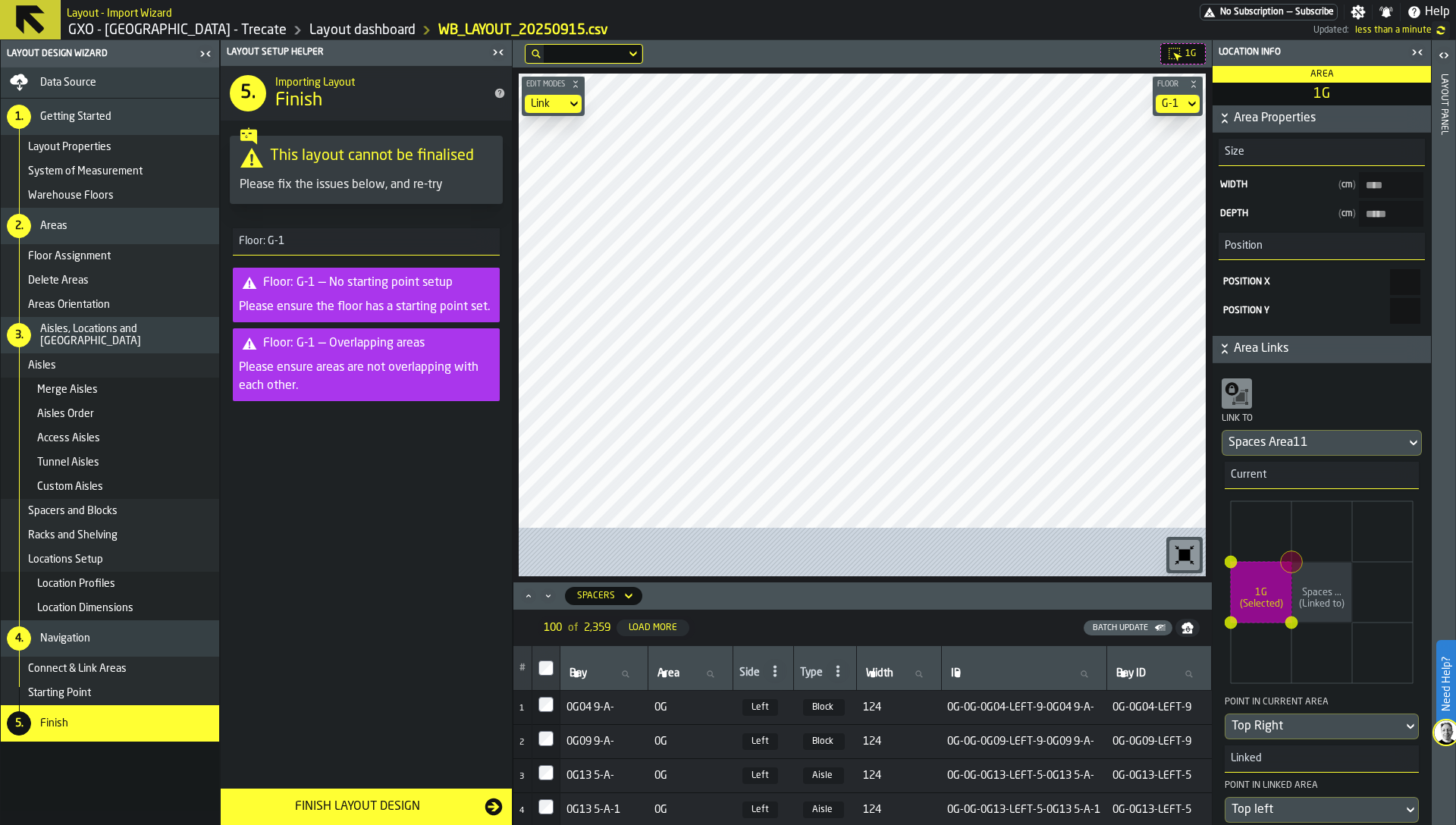
type input "****"
type input "*****"
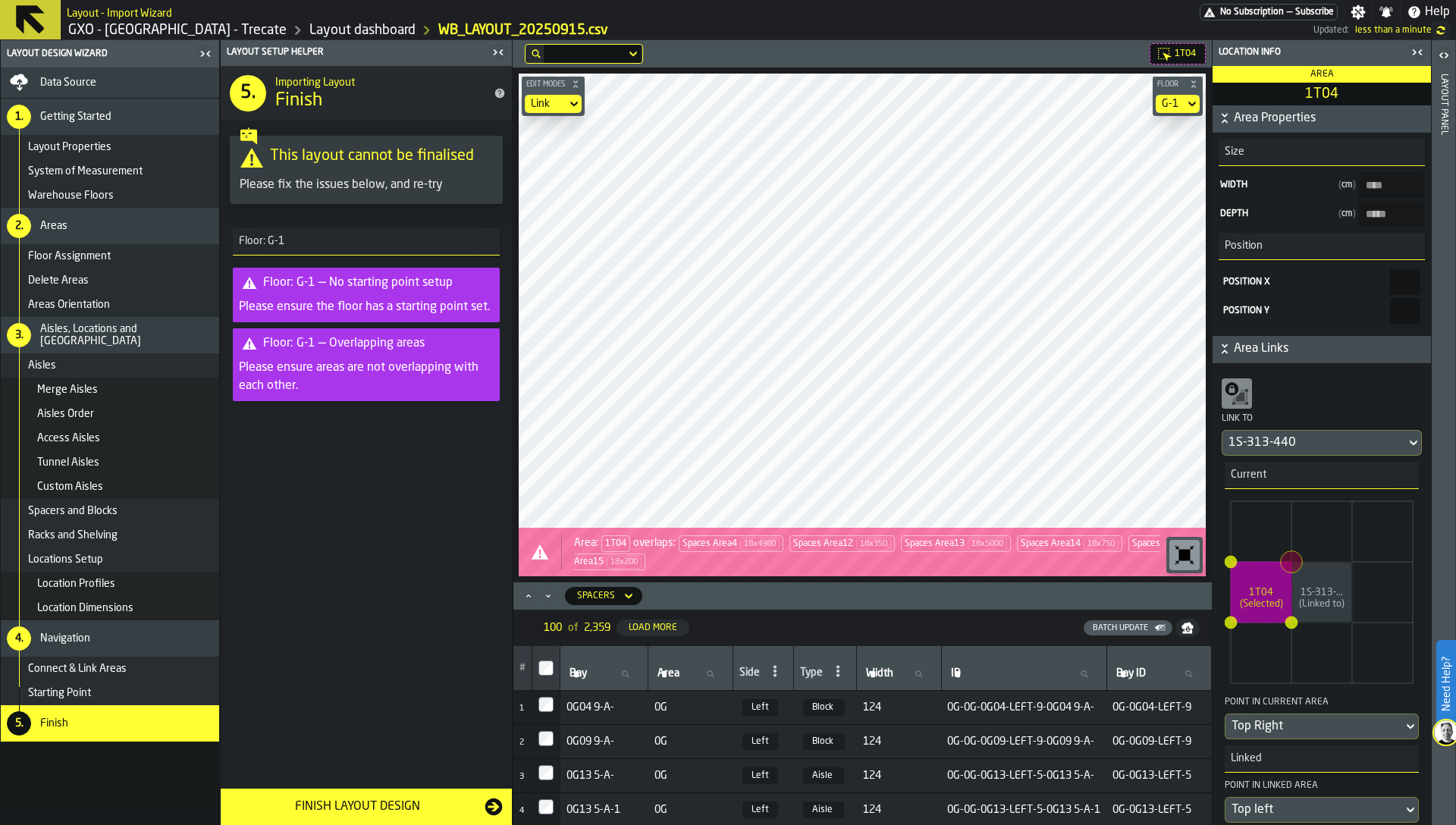
type input "***"
type input "*****"
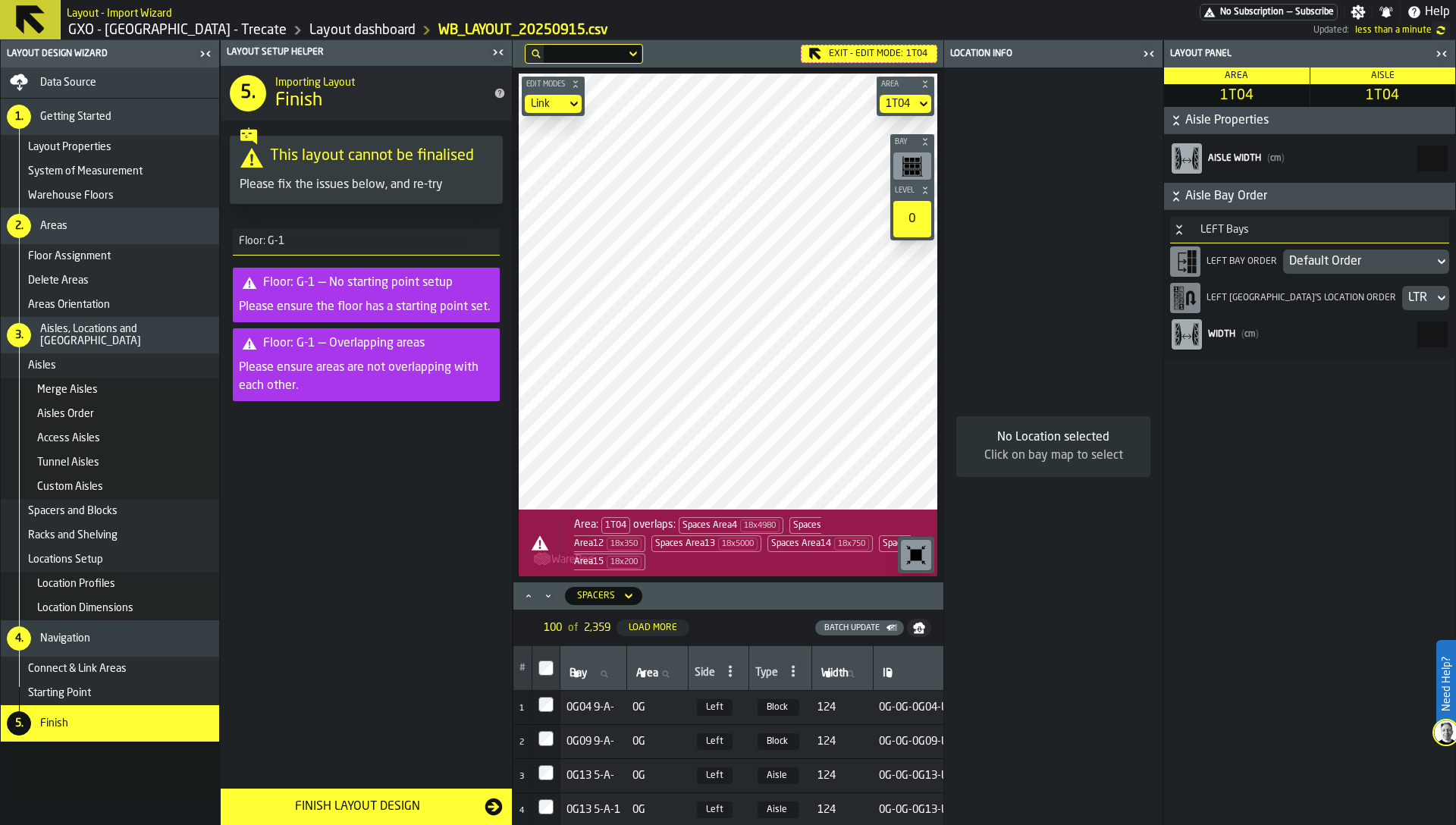
click at [1427, 163] on input "***" at bounding box center [1432, 158] width 30 height 26
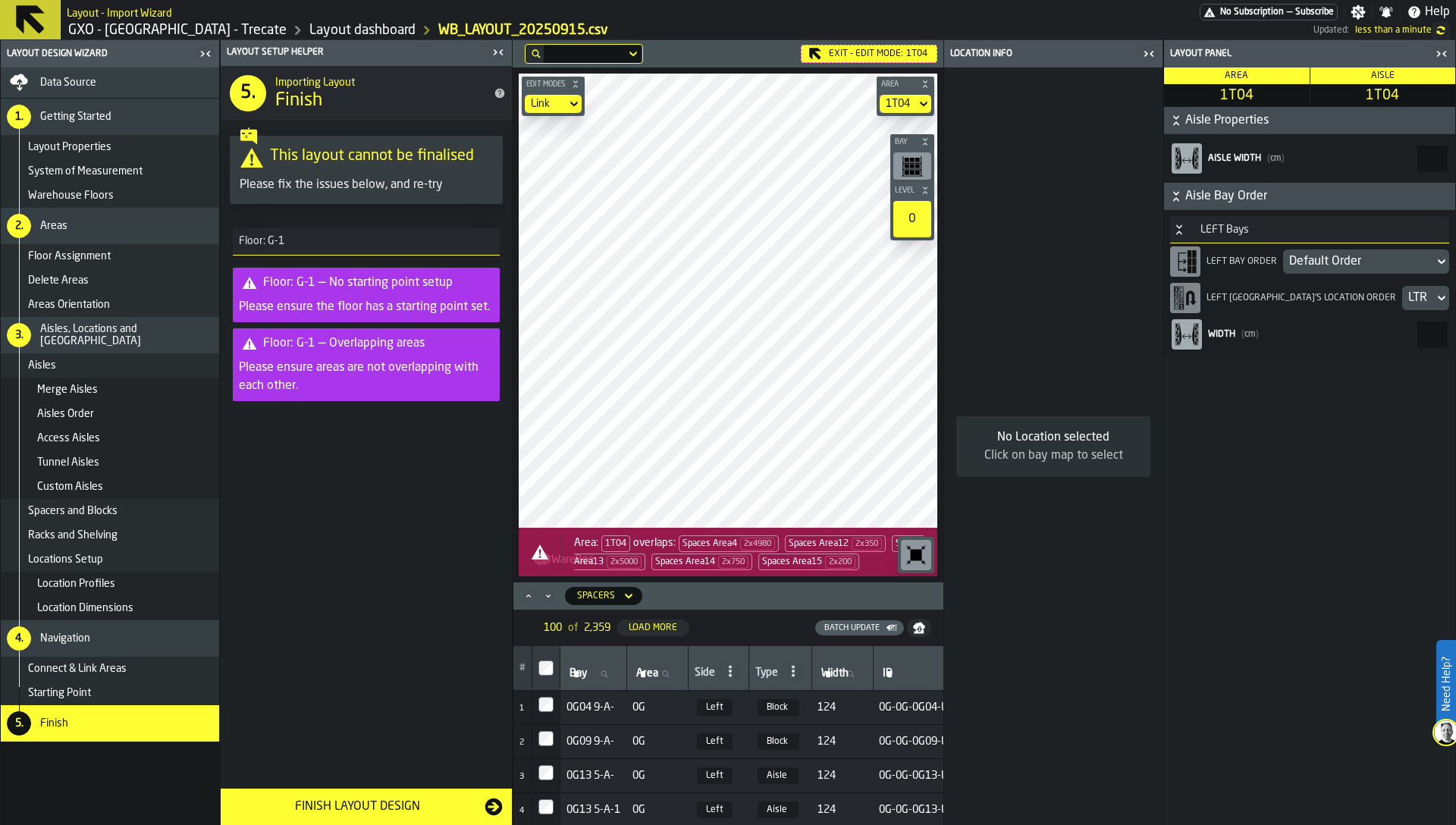
type input "***"
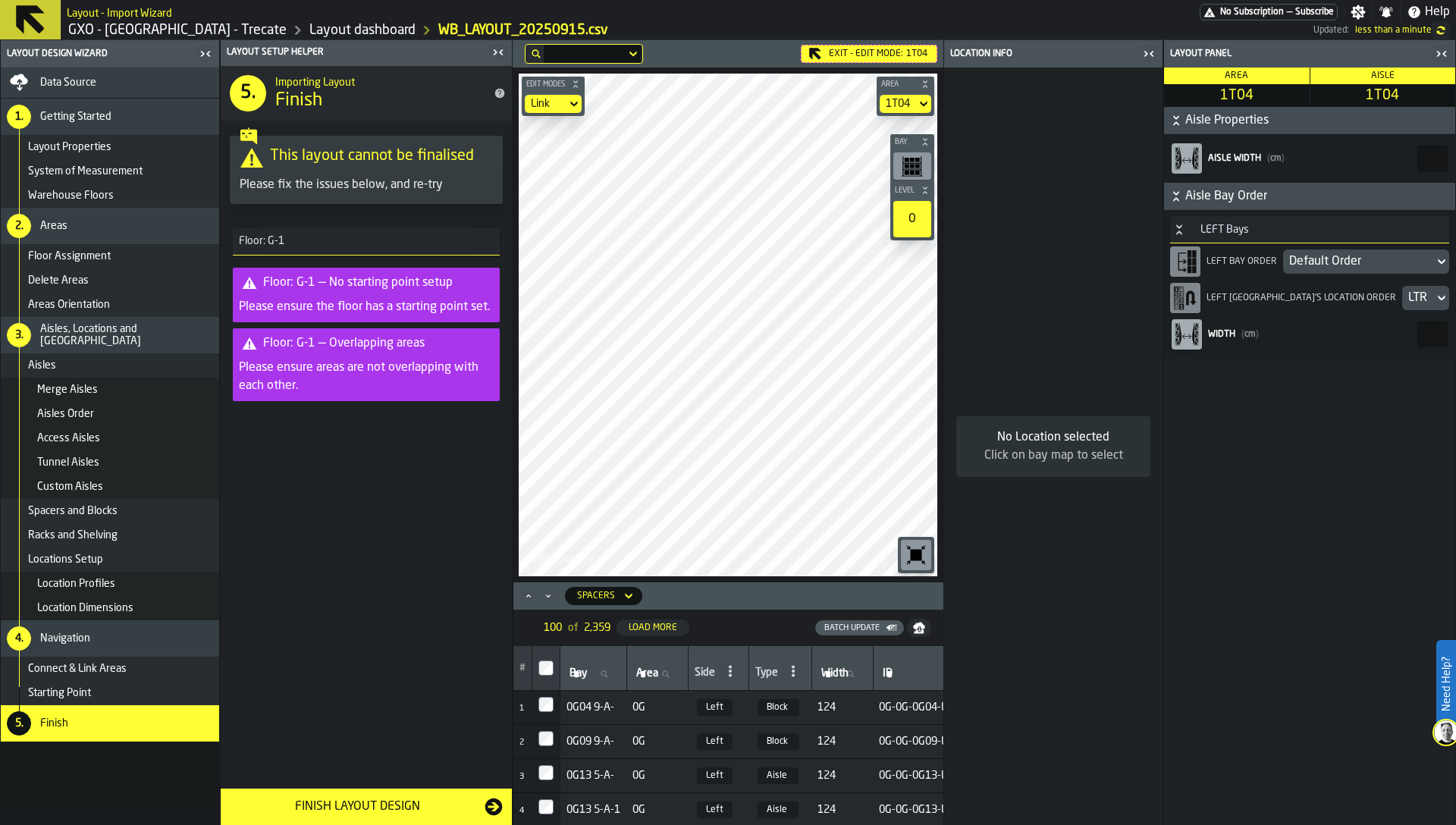
click at [895, 45] on div "Exit - Edit Mode: 1T04" at bounding box center [869, 53] width 137 height 18
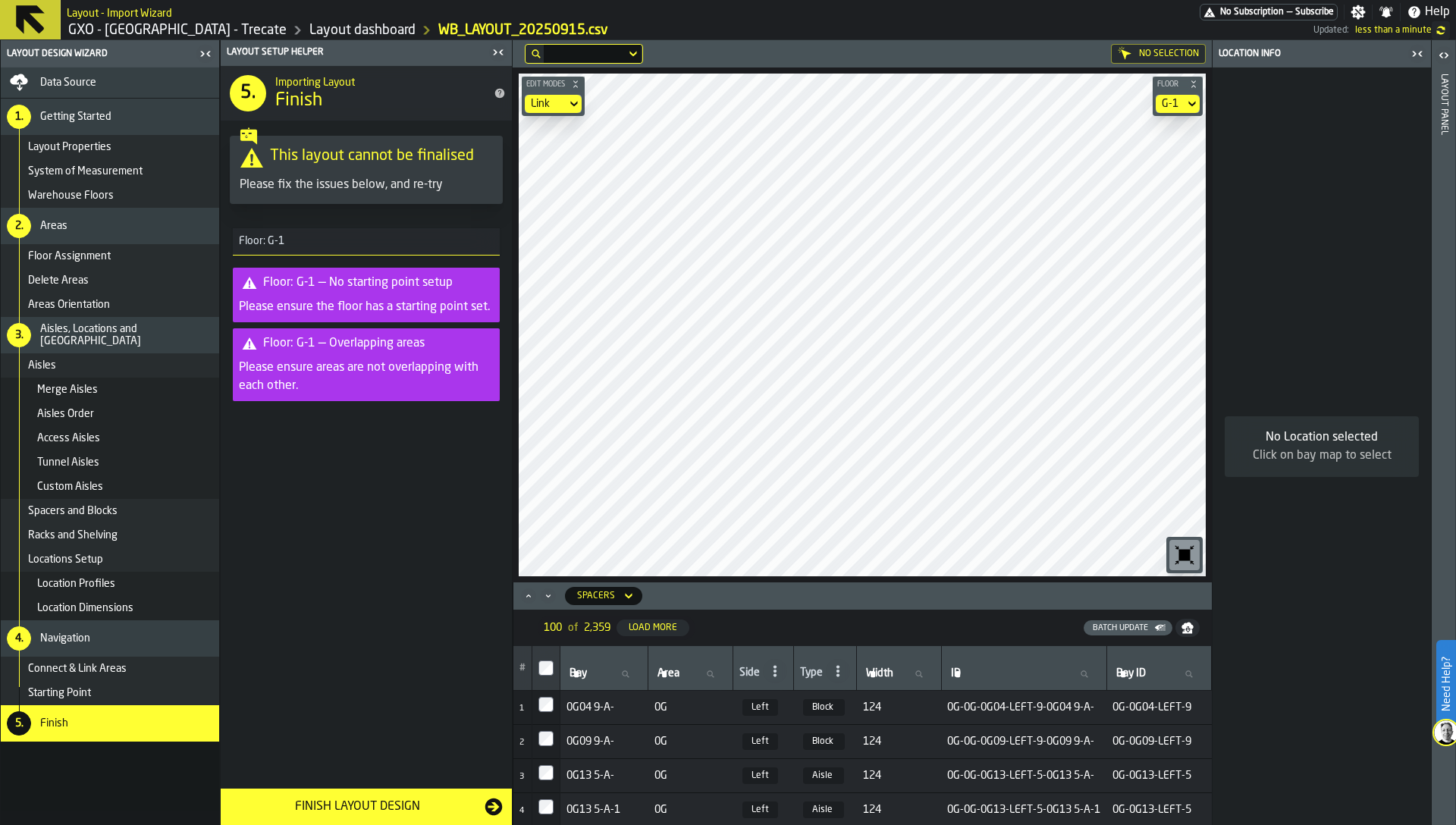
click at [404, 814] on div "Finish Layout Design" at bounding box center [358, 807] width 255 height 18
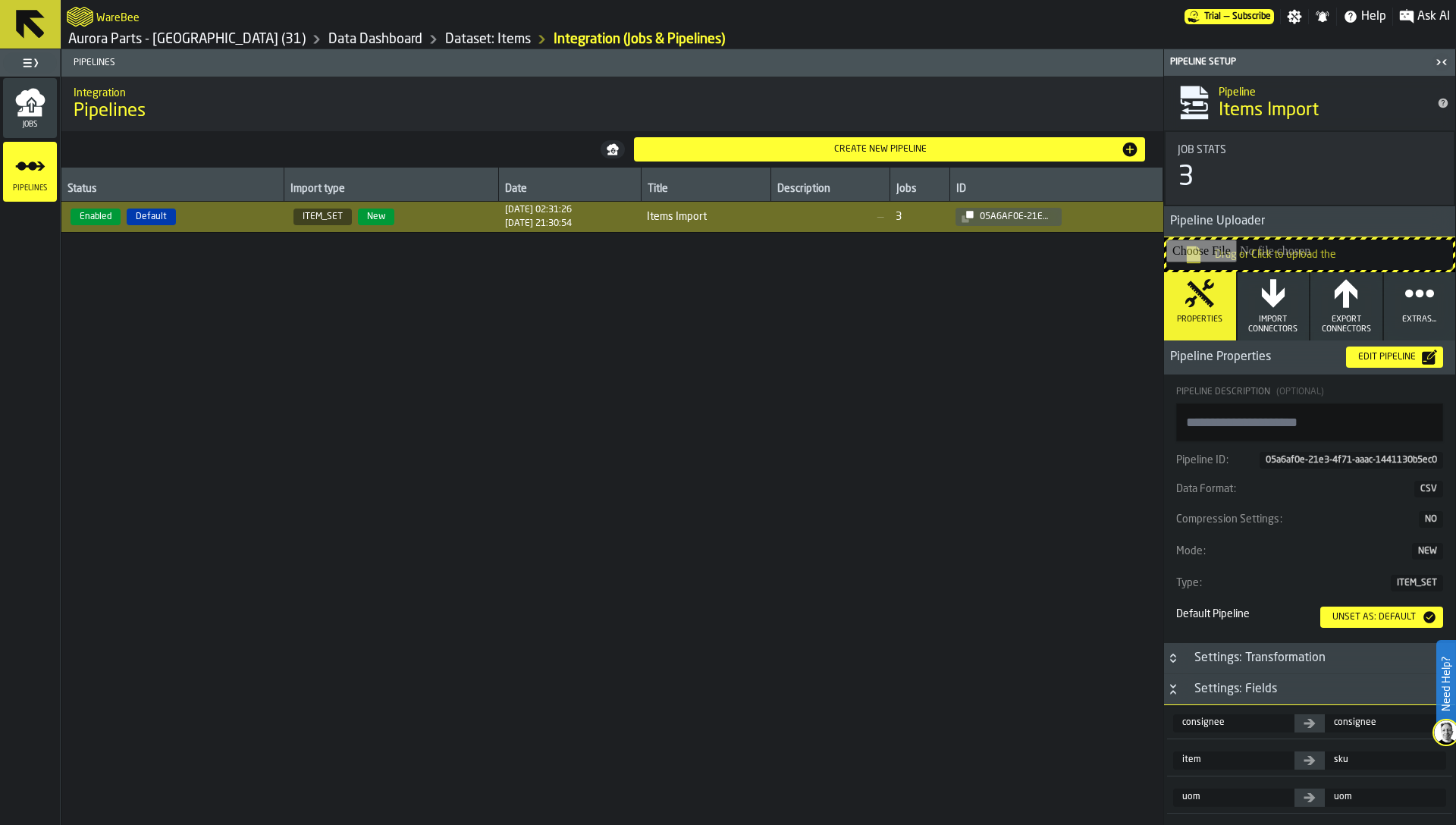
click at [328, 38] on link "Data Dashboard" at bounding box center [375, 40] width 94 height 17
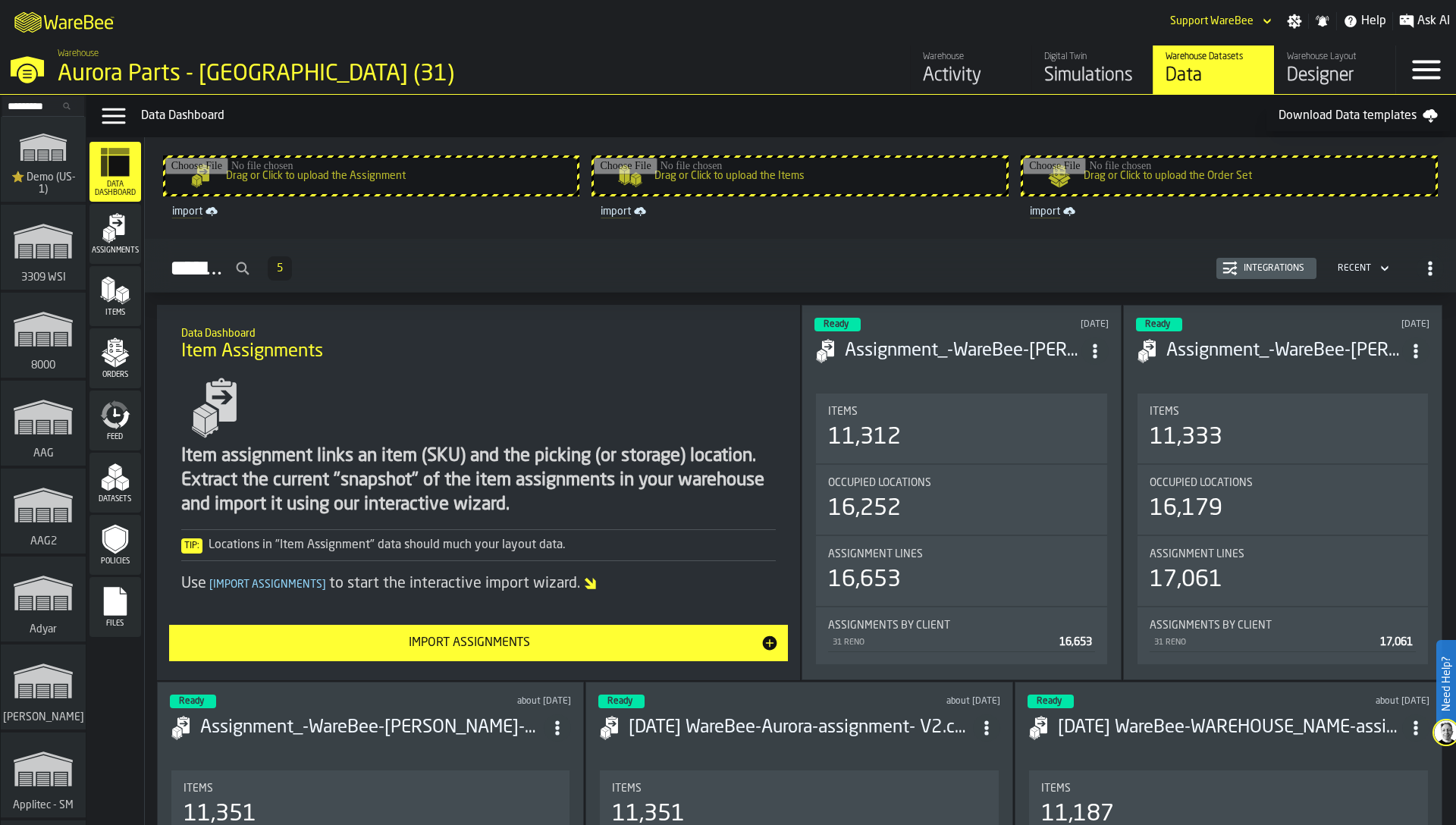
click at [113, 351] on icon "menu Orders" at bounding box center [115, 348] width 15 height 17
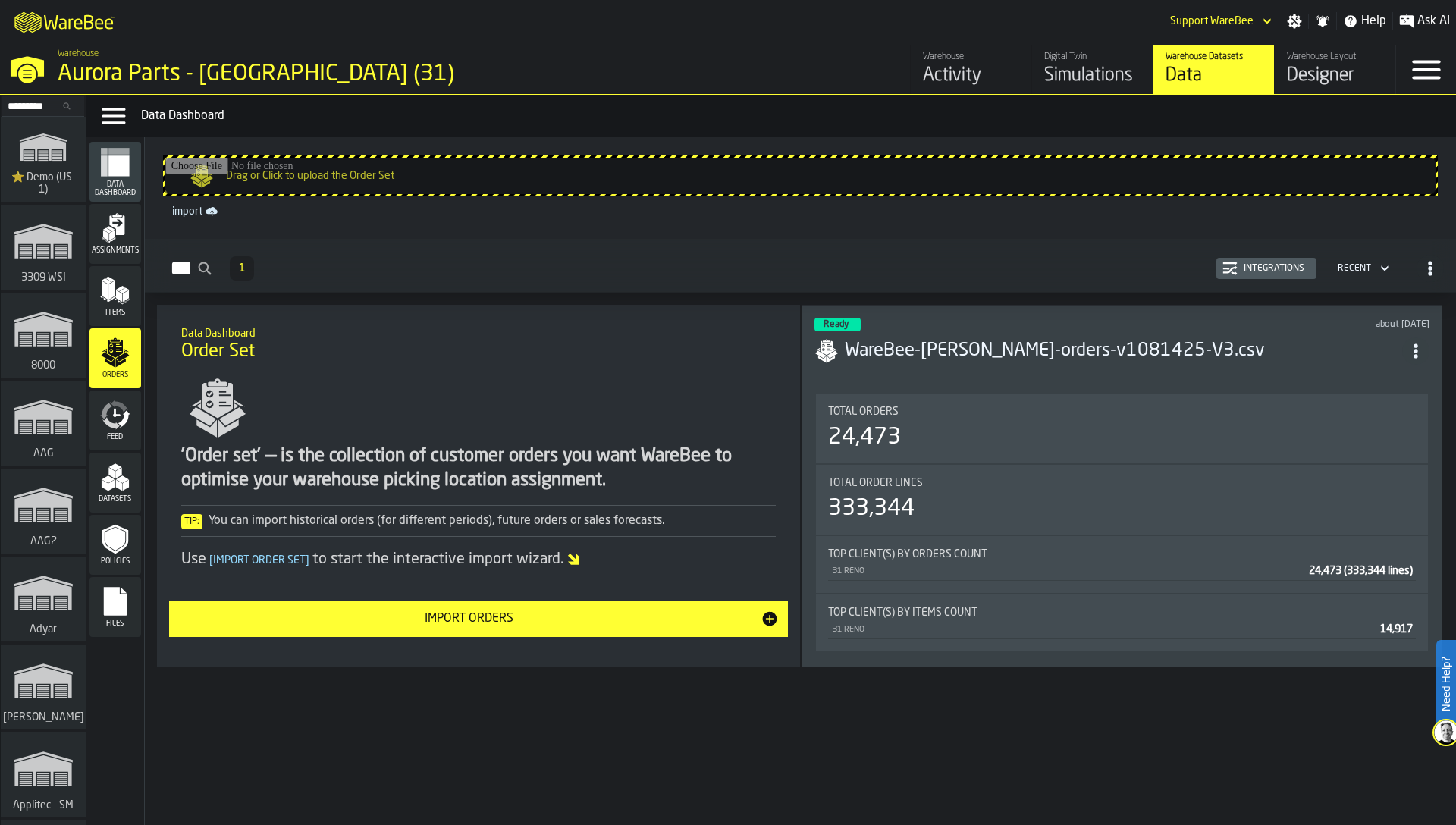
click at [1264, 271] on div "Integrations" at bounding box center [1273, 268] width 73 height 10
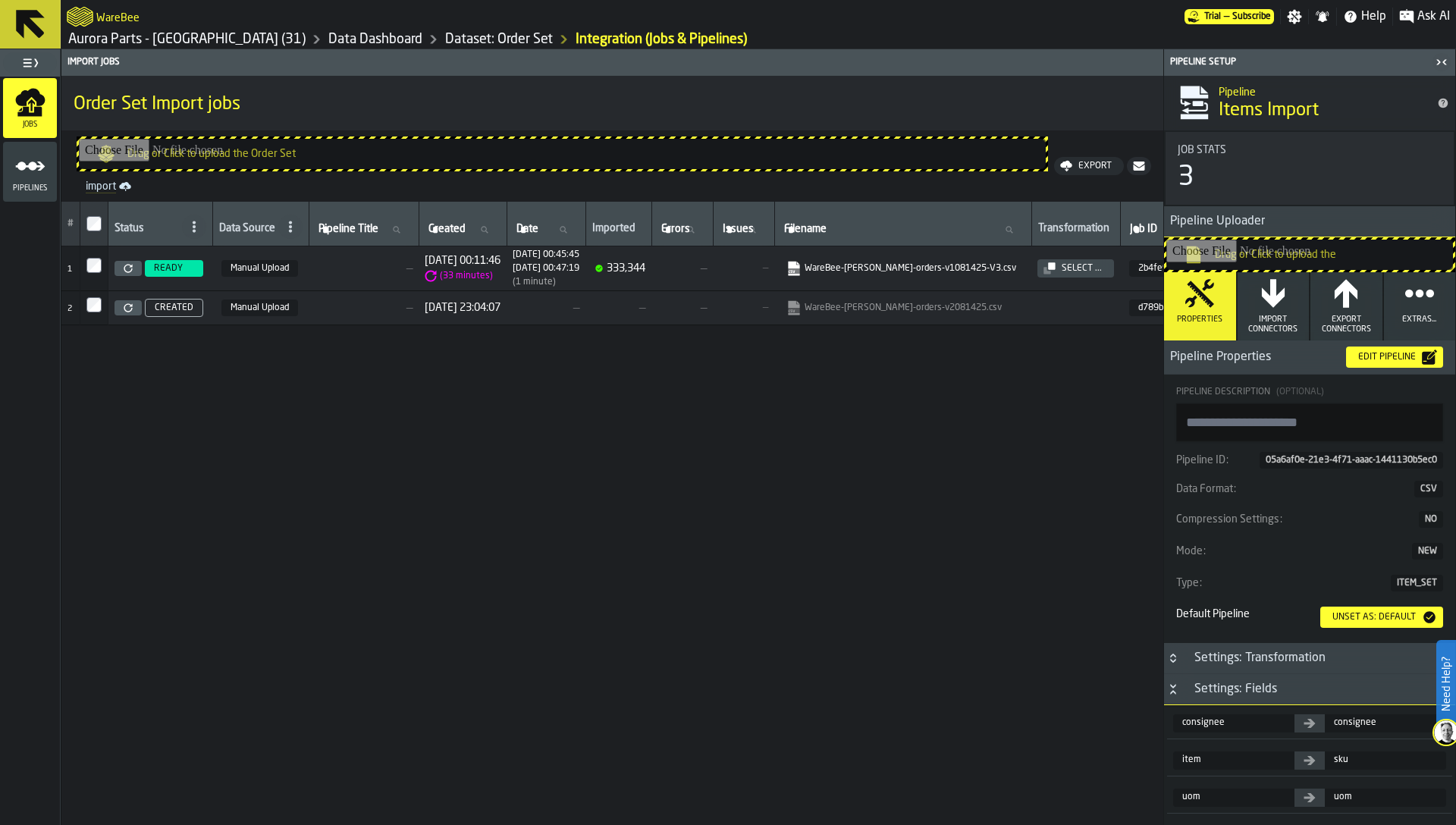
click at [1443, 58] on icon "button-toggle-Close me" at bounding box center [1441, 62] width 18 height 18
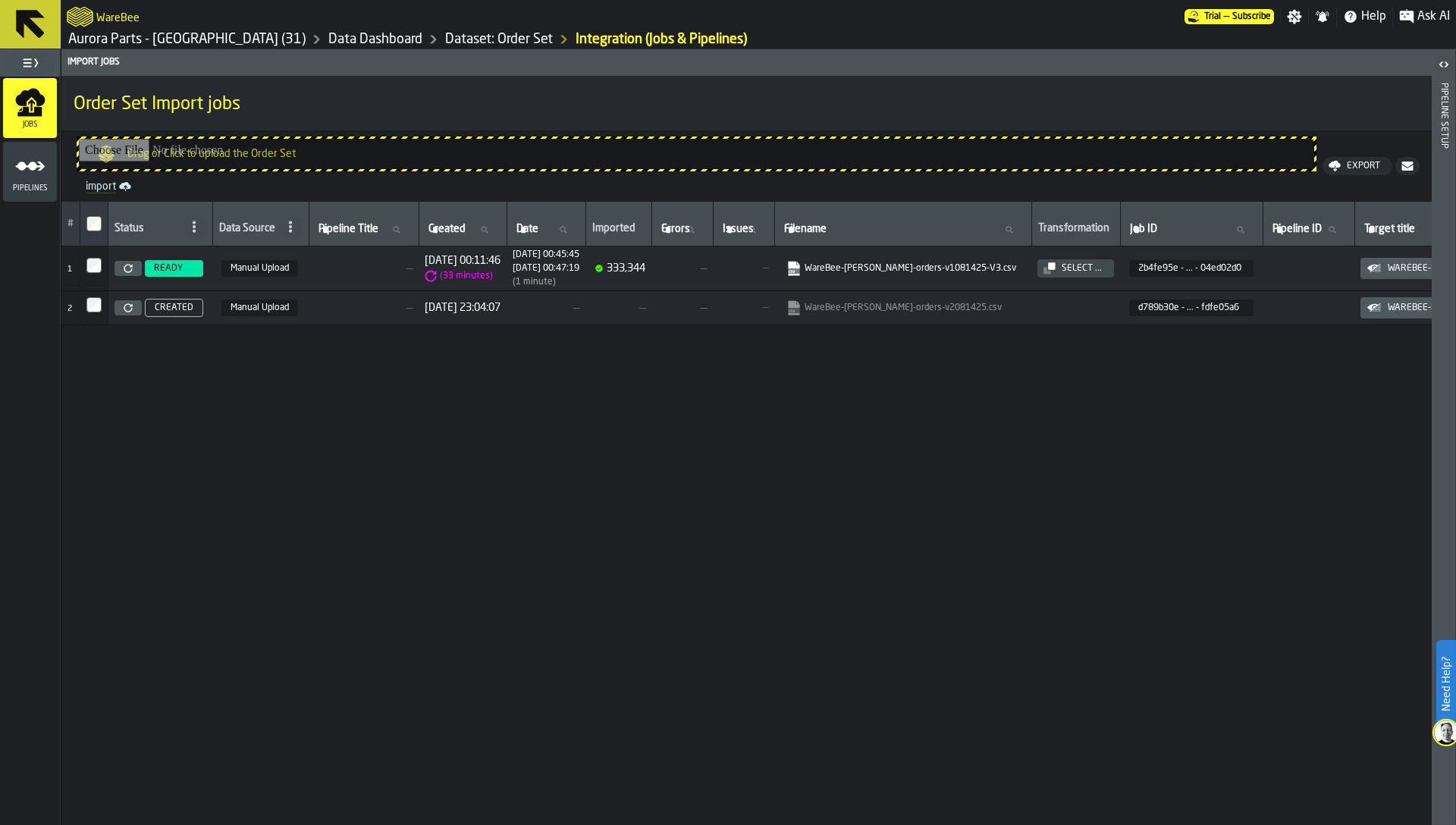
scroll to position [0, 195]
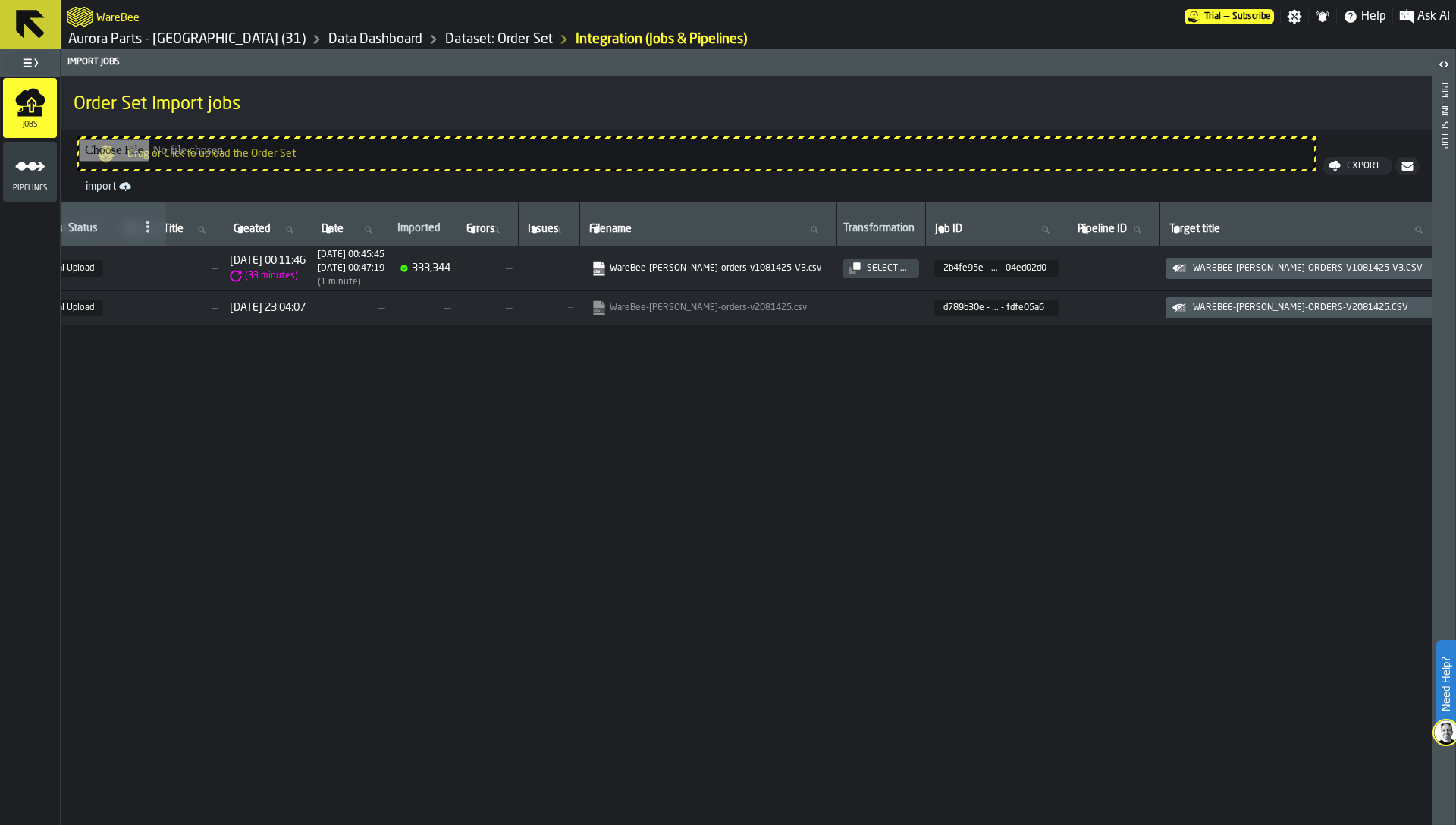
click at [607, 266] on icon "link-to-https://s3.eu-west-1.amazonaws.com/import.app.warebee.com/2b4fe95e-3e57…" at bounding box center [599, 268] width 15 height 15
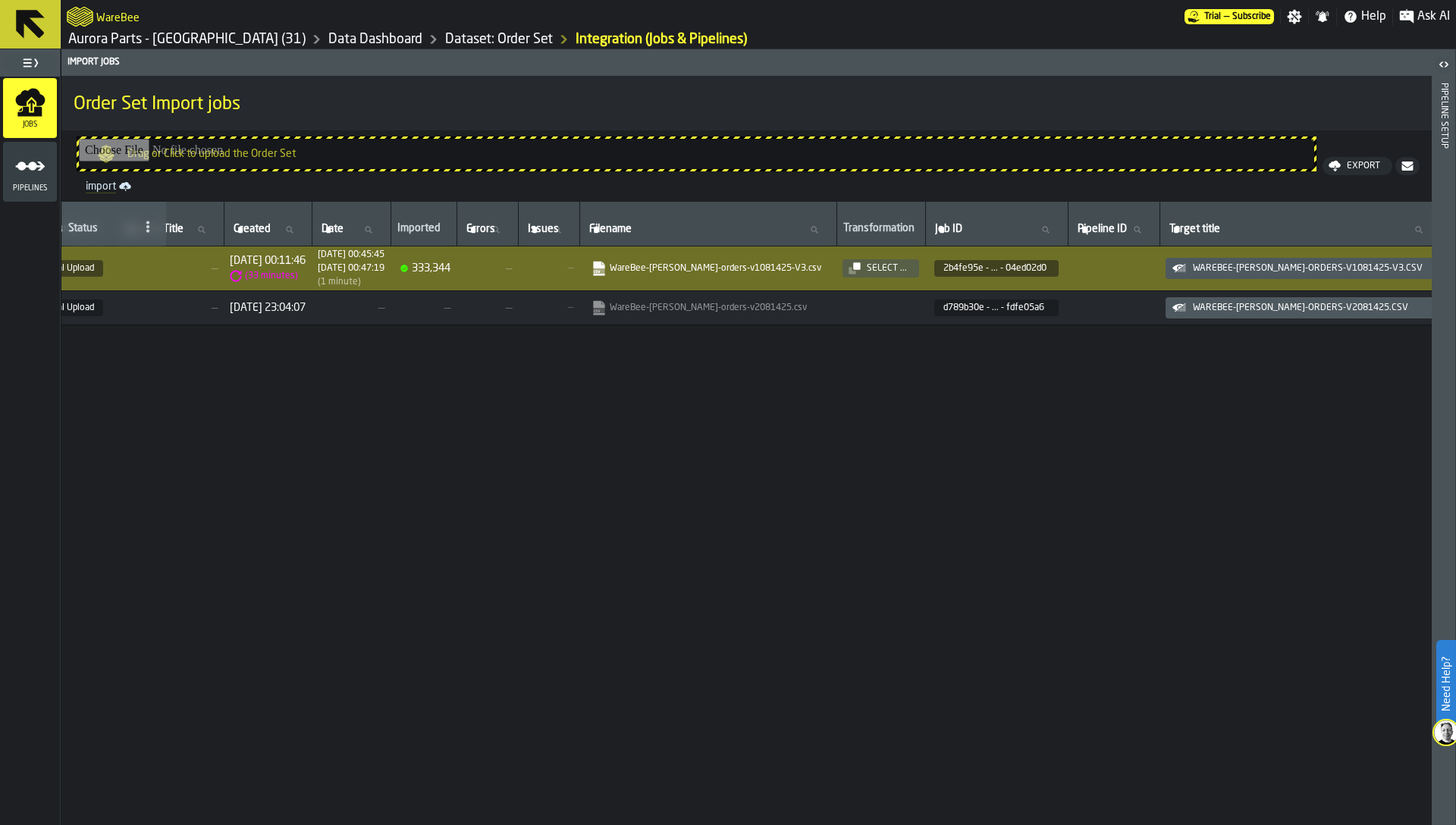
click at [817, 554] on div "# Status Data Source Pipeline Title Pipeline Title Created Created Date Date Im…" at bounding box center [552, 577] width 1370 height 750
click at [799, 581] on div "# Status Data Source Pipeline Title Pipeline Title Created Created Date Date Im…" at bounding box center [552, 577] width 1370 height 750
click at [445, 45] on link "Dataset: Order Set" at bounding box center [498, 40] width 107 height 17
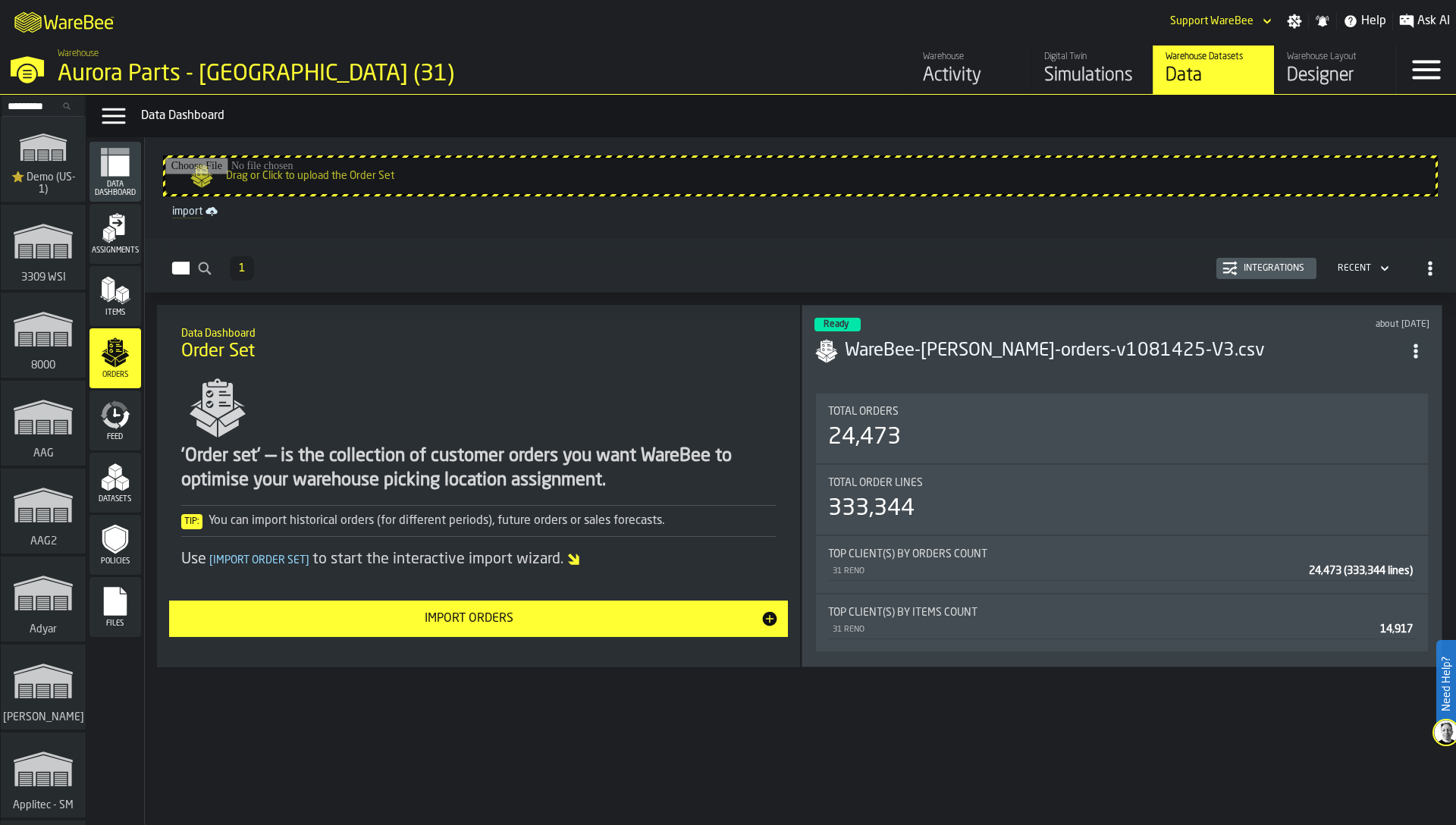
click at [116, 282] on icon "menu Items" at bounding box center [115, 290] width 30 height 30
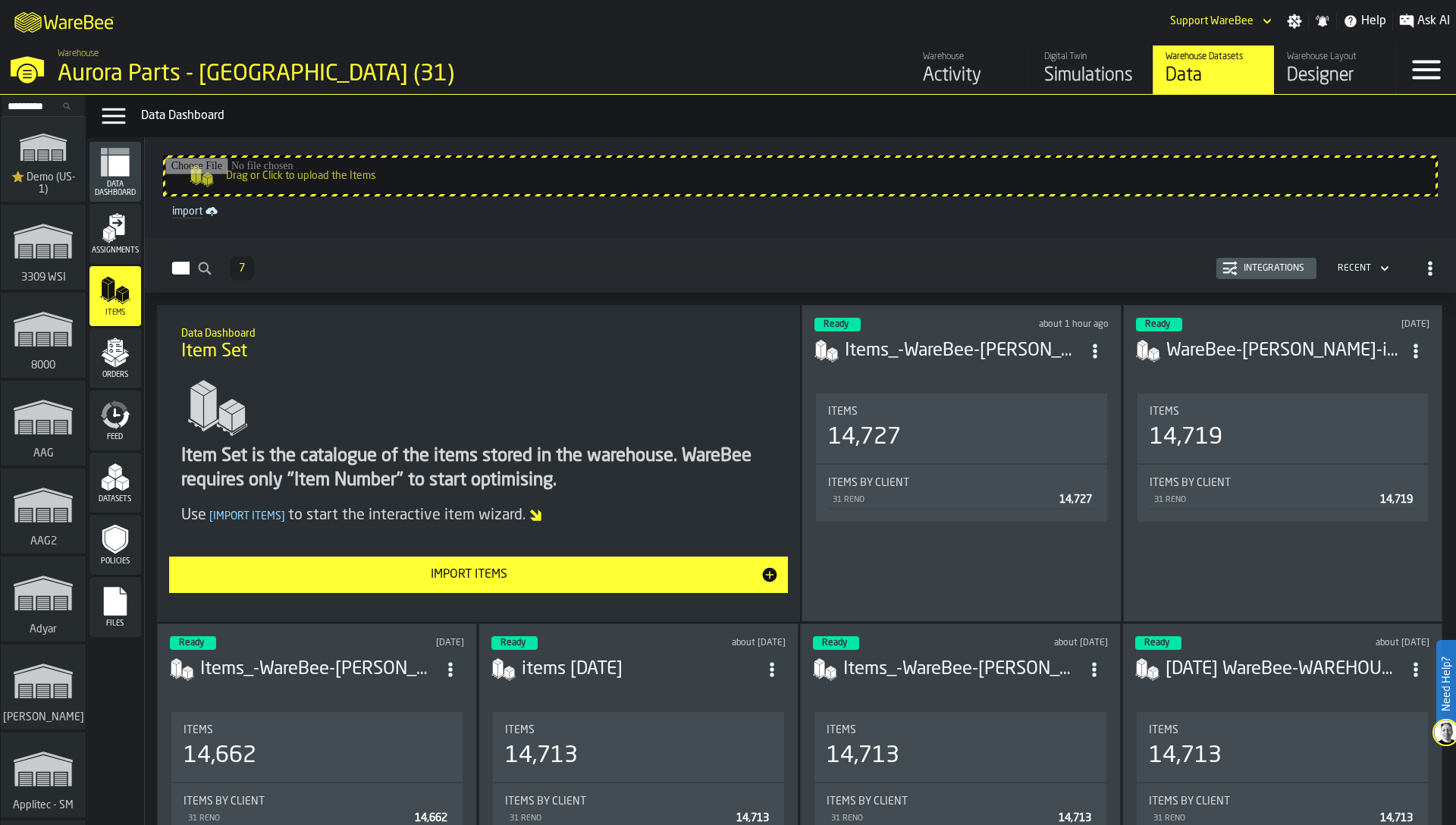
click at [1255, 262] on div "Integrations" at bounding box center [1266, 268] width 87 height 15
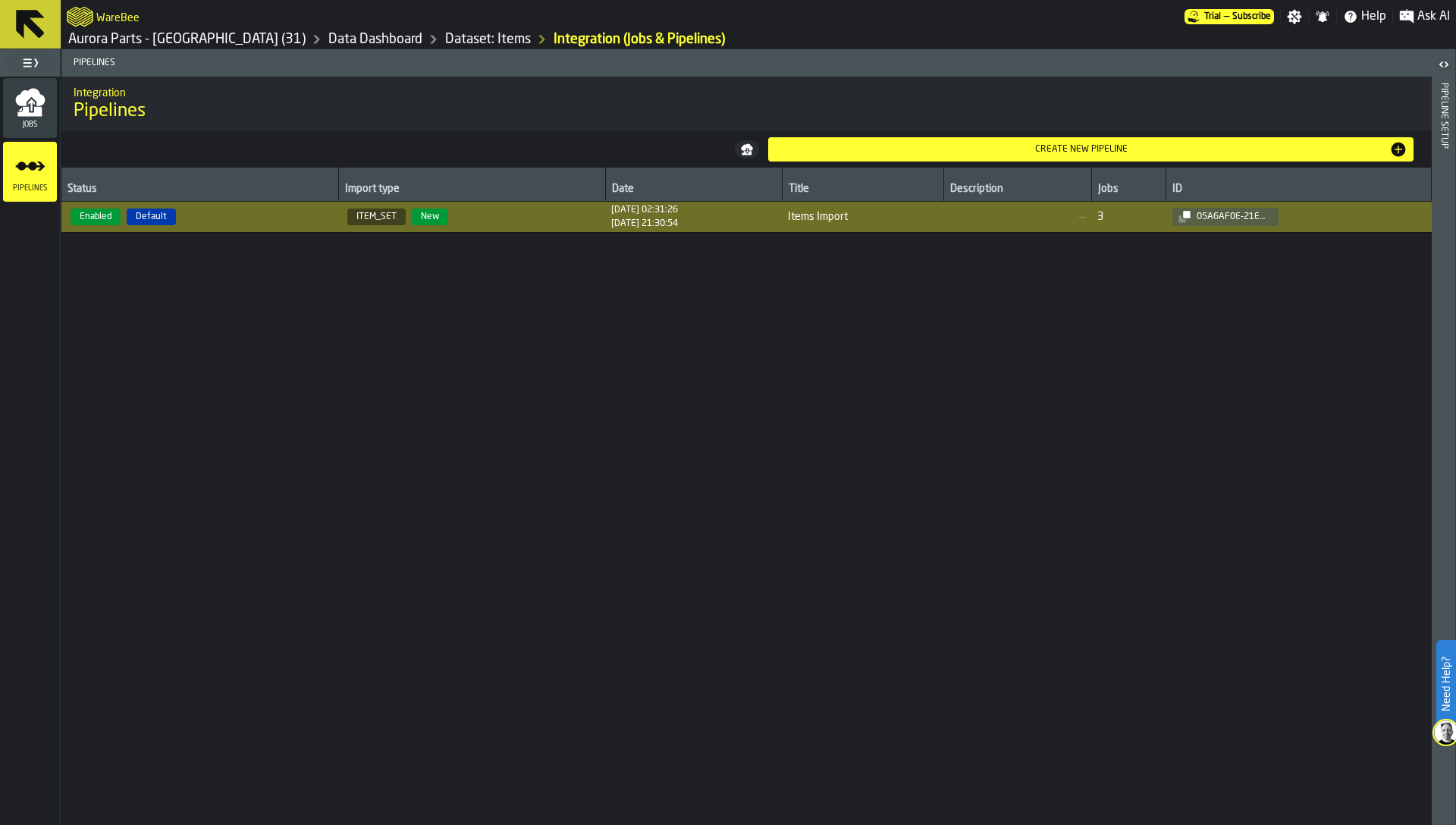
click at [15, 111] on icon "menu Jobs" at bounding box center [30, 103] width 30 height 30
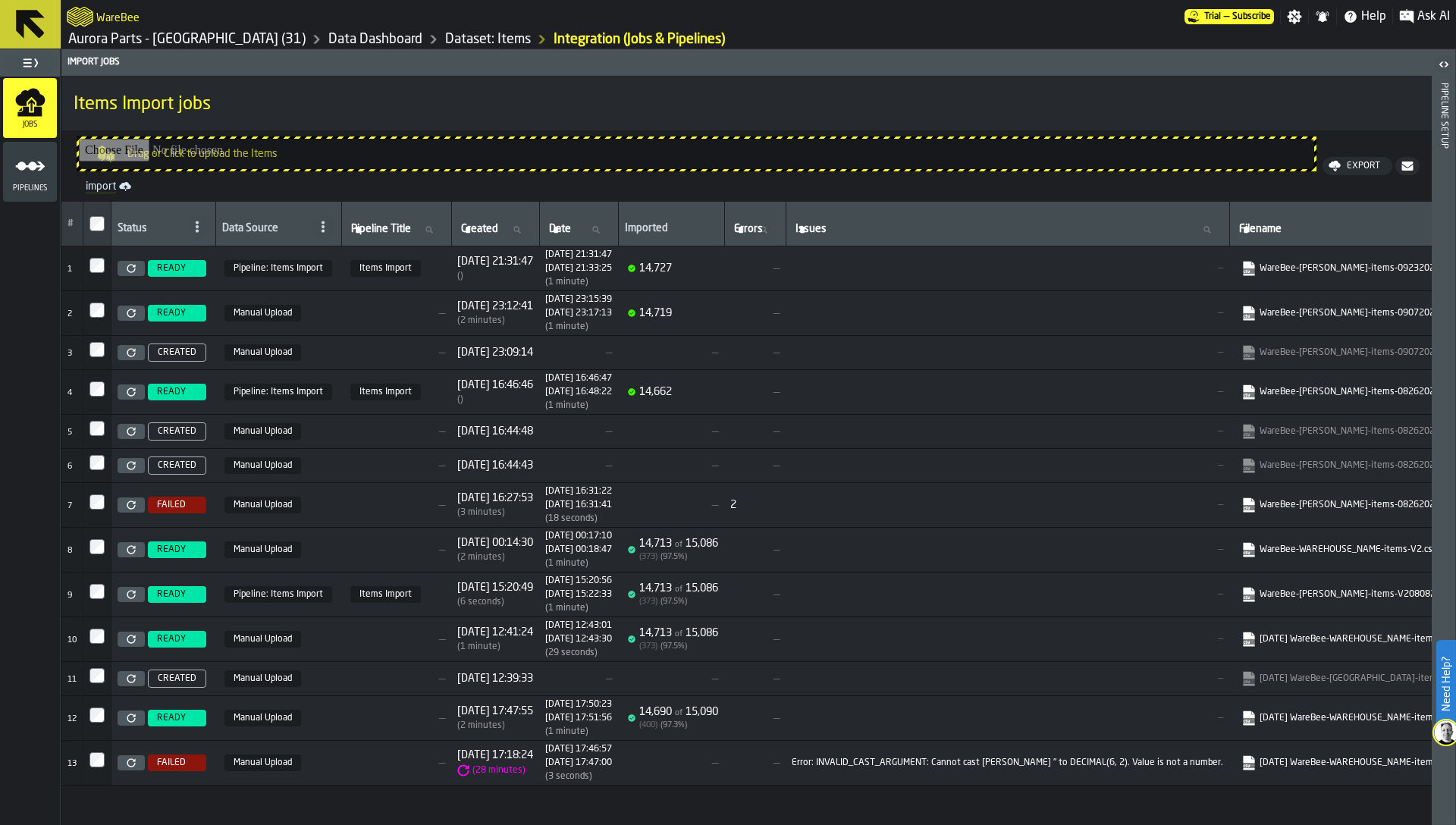
click at [42, 183] on div "Pipelines" at bounding box center [29, 172] width 54 height 42
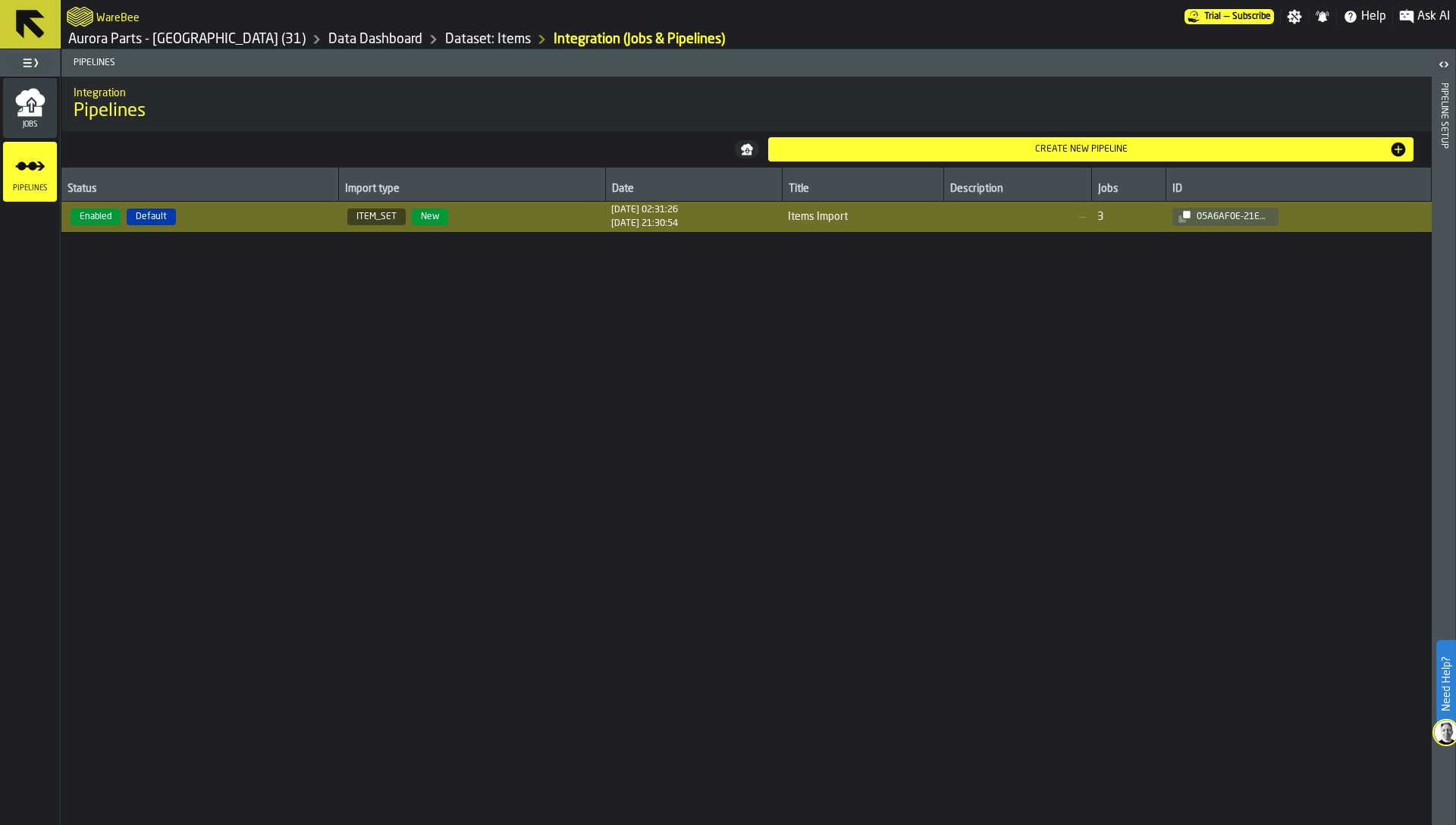
click at [511, 222] on span "ITEM_SET New" at bounding box center [472, 217] width 255 height 17
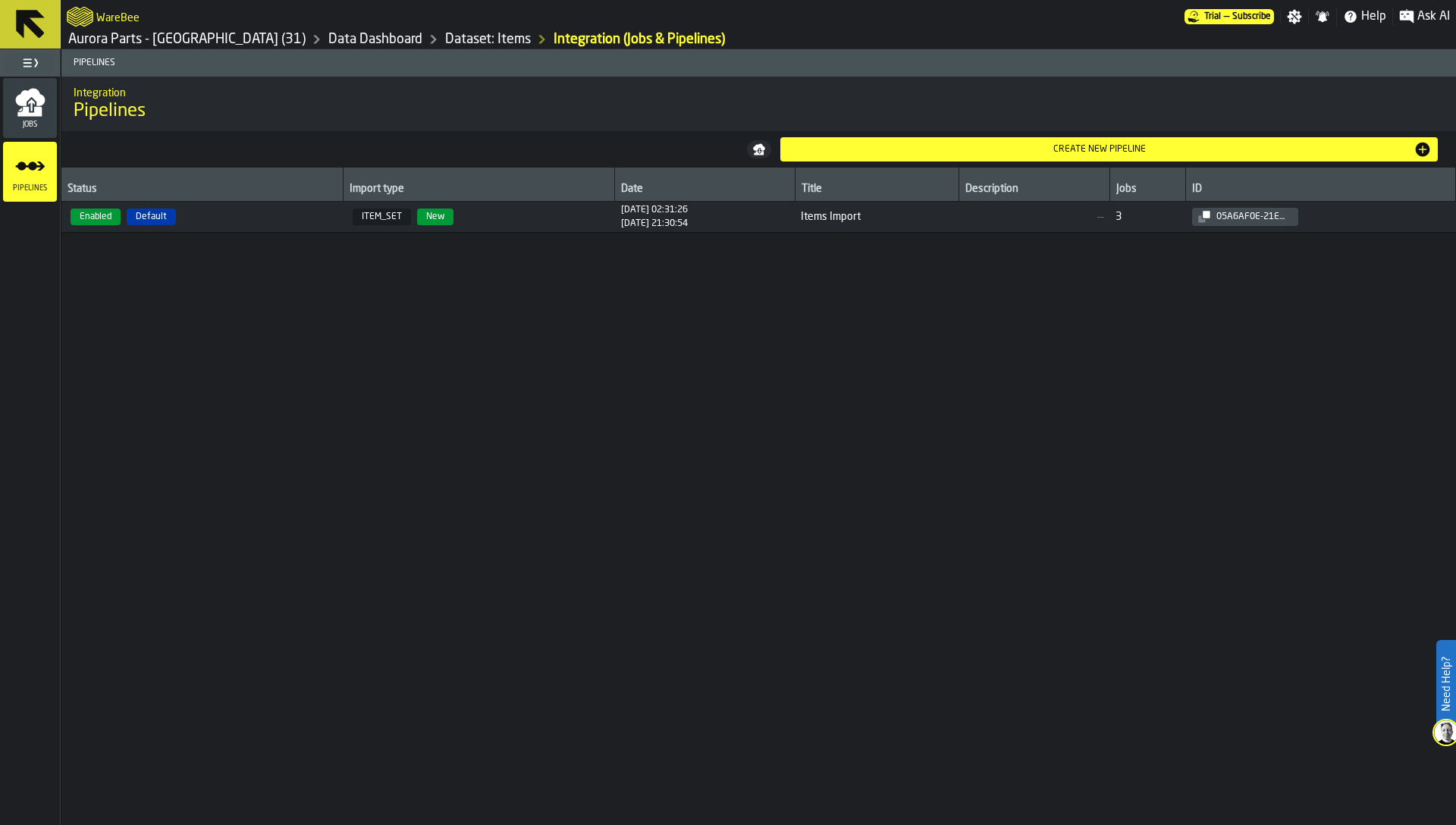
click at [514, 222] on span "ITEM_SET New" at bounding box center [479, 217] width 260 height 17
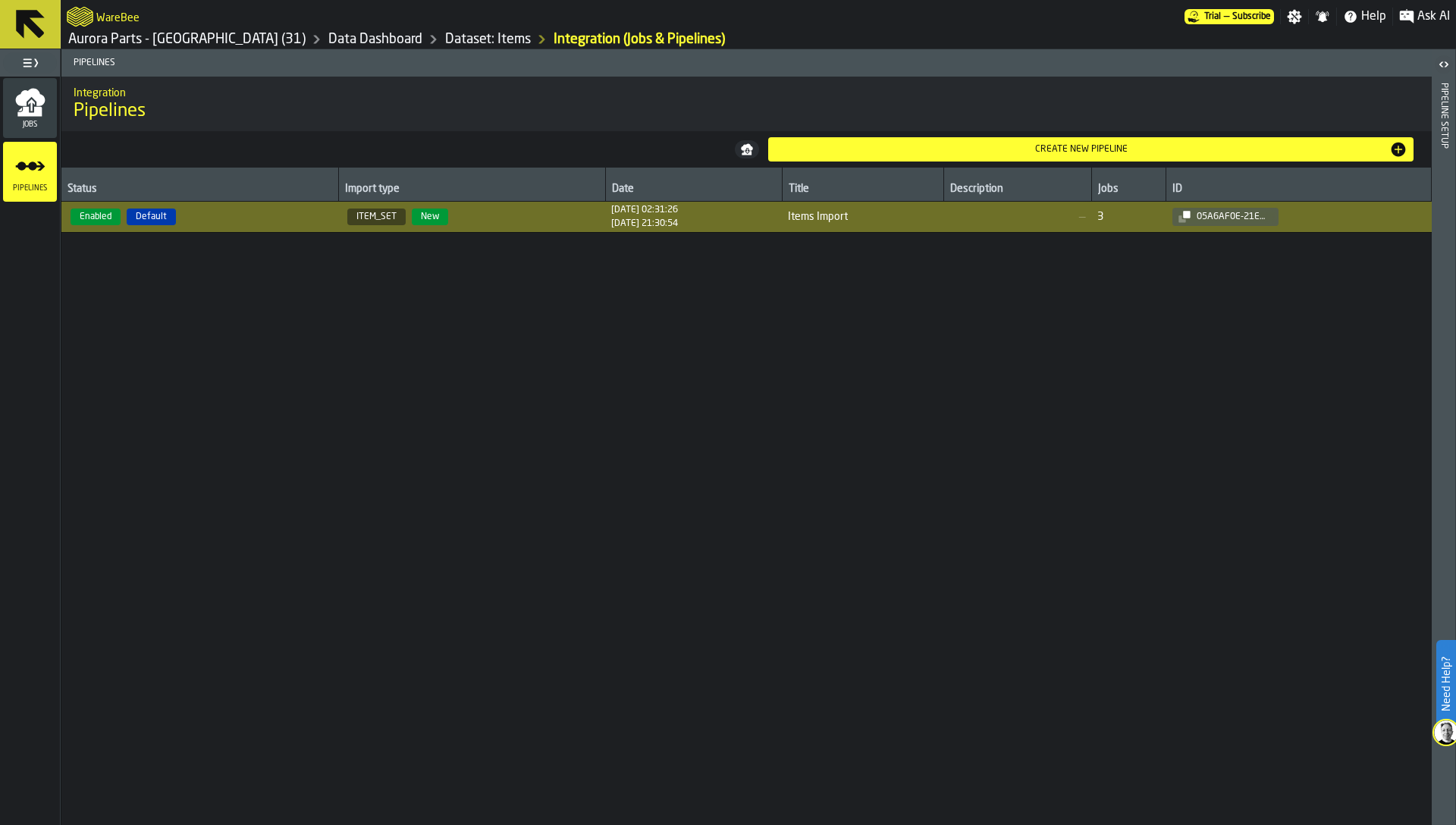
click at [1449, 321] on header "Pipeline Setup" at bounding box center [1443, 438] width 24 height 776
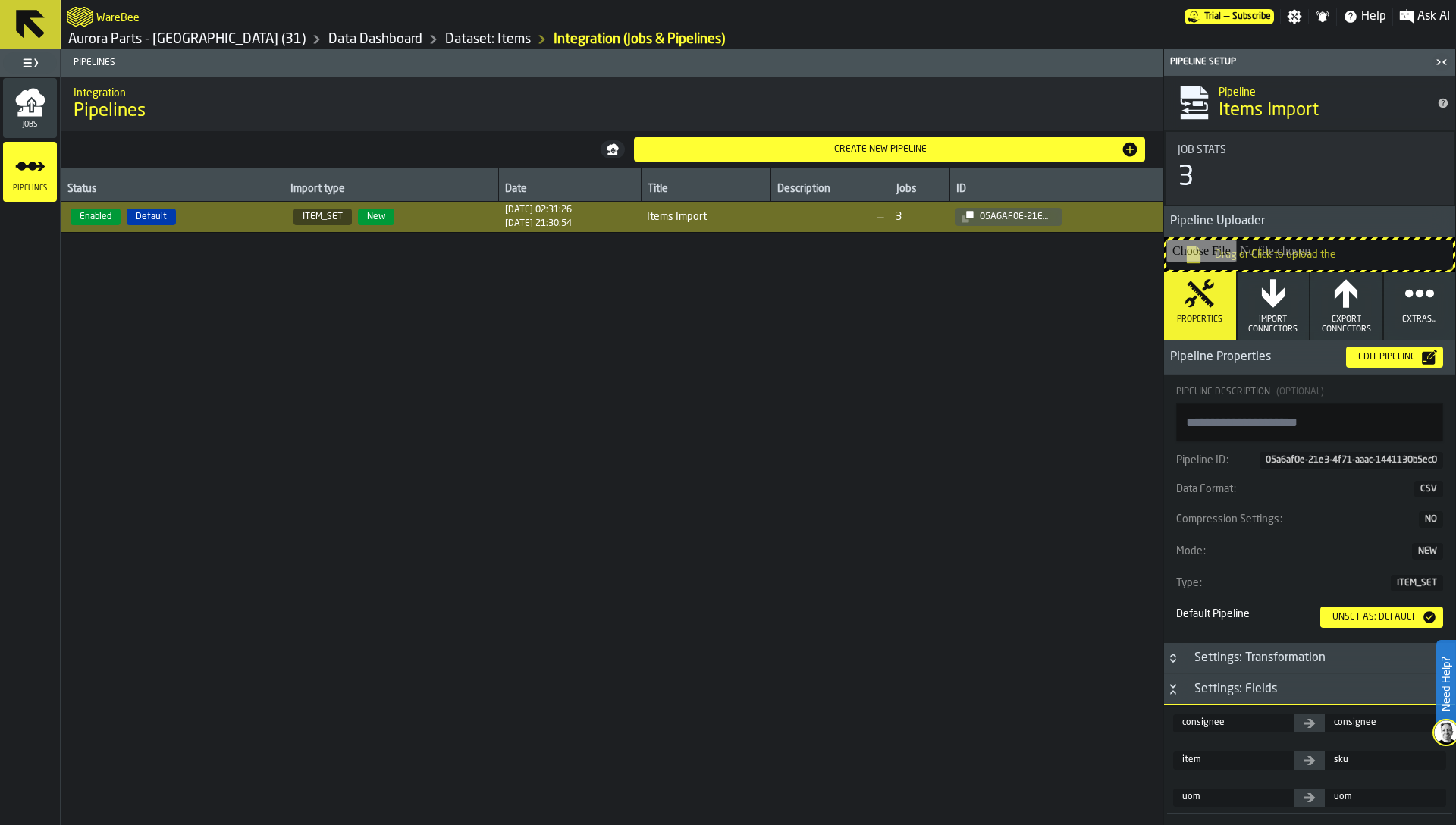
click at [1273, 329] on span "Import Connectors" at bounding box center [1272, 324] width 60 height 20
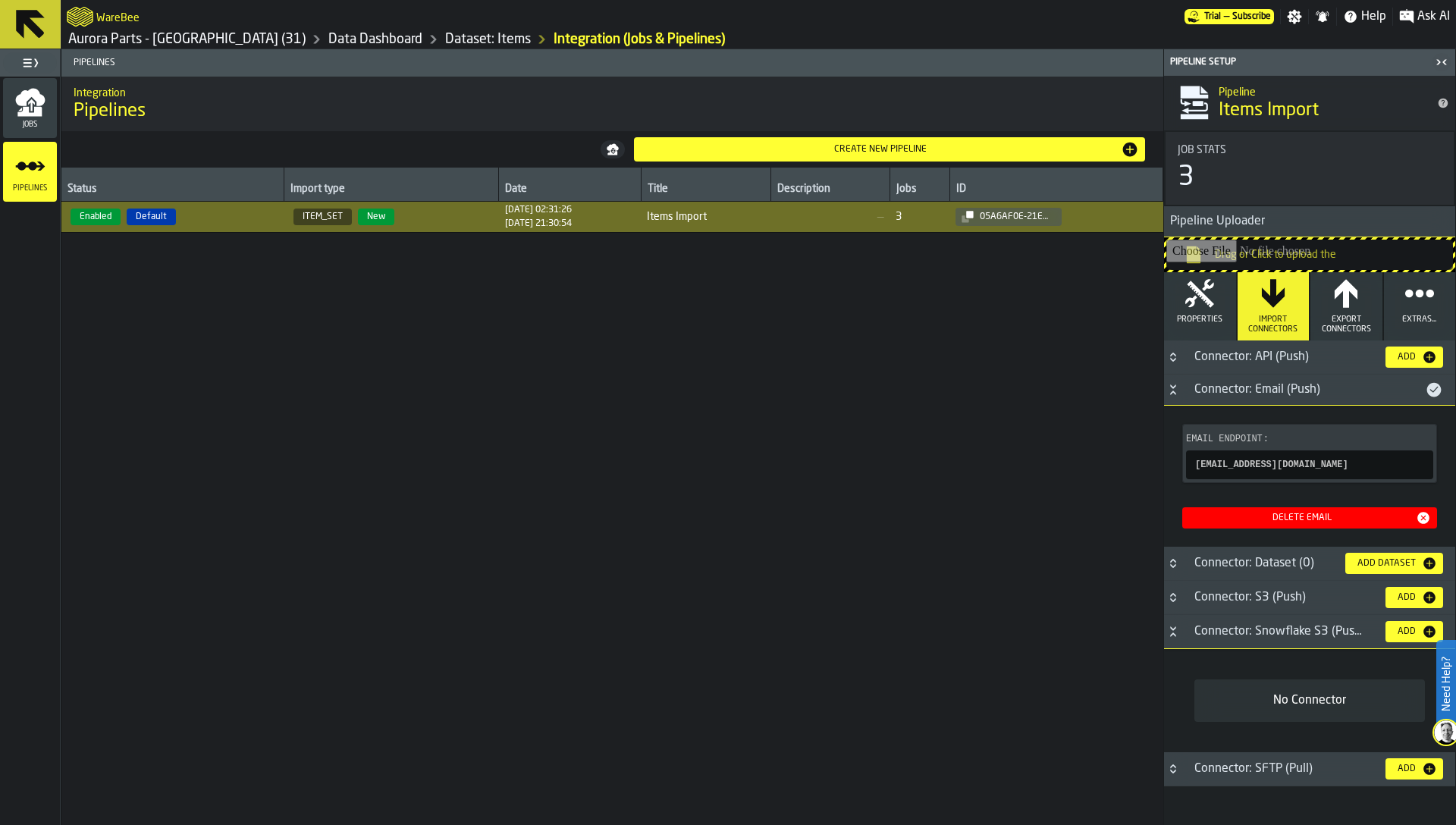
copy span "import-item-set-05a6af0e-21e3-4f71-aaac-1441130b5ec0-S3U6_Oy8PX@app.warebee.com"
click at [402, 648] on div "Status Import type Date Title Description Jobs ID Enabled Default ITEM_SET New …" at bounding box center [612, 541] width 1101 height 749
click at [651, 394] on div "Status Import type Date Title Description Jobs ID Enabled Default ITEM_SET New …" at bounding box center [612, 541] width 1101 height 749
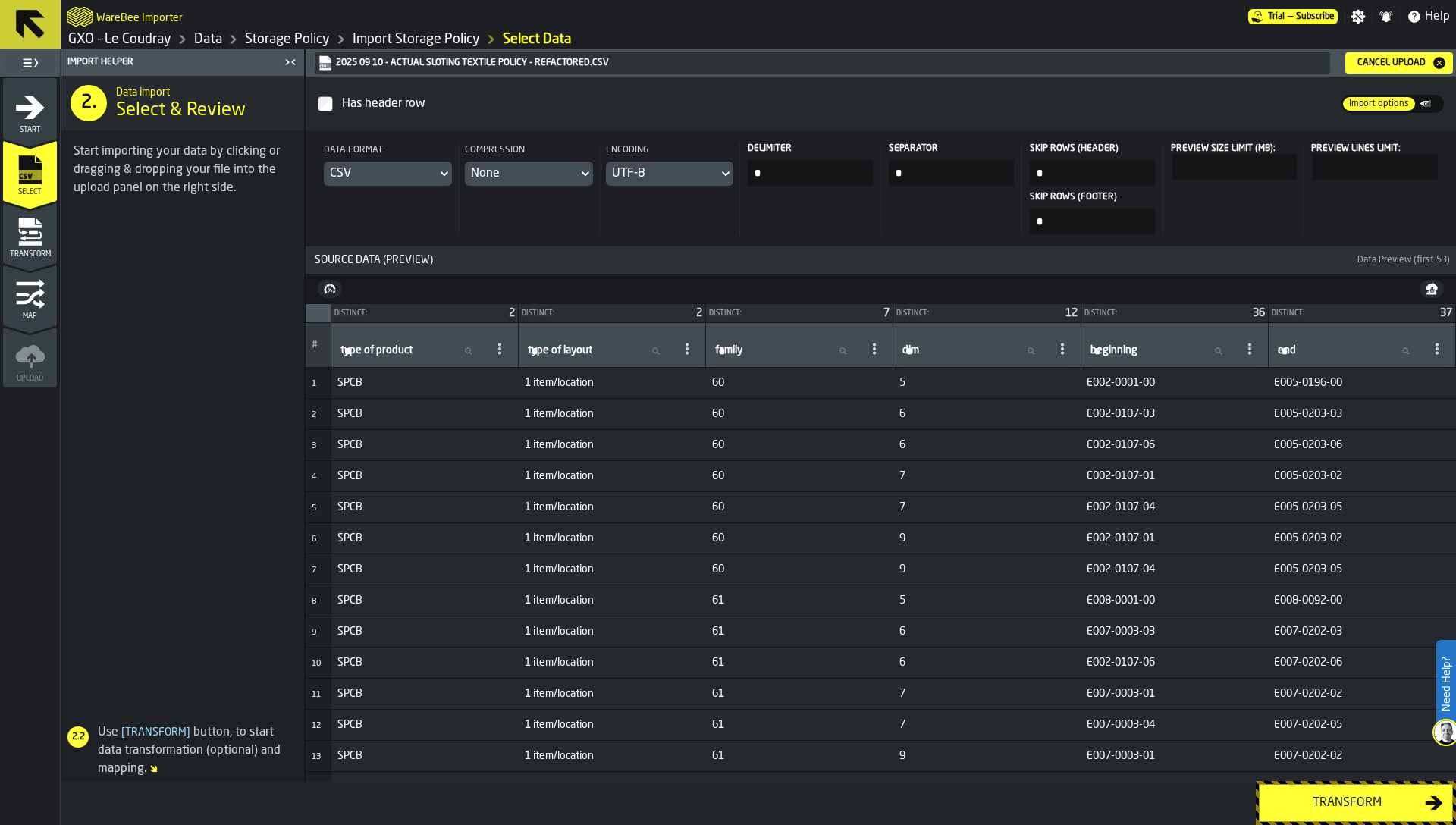
click at [152, 39] on link "GXO - Le Coudray" at bounding box center [120, 40] width 103 height 17
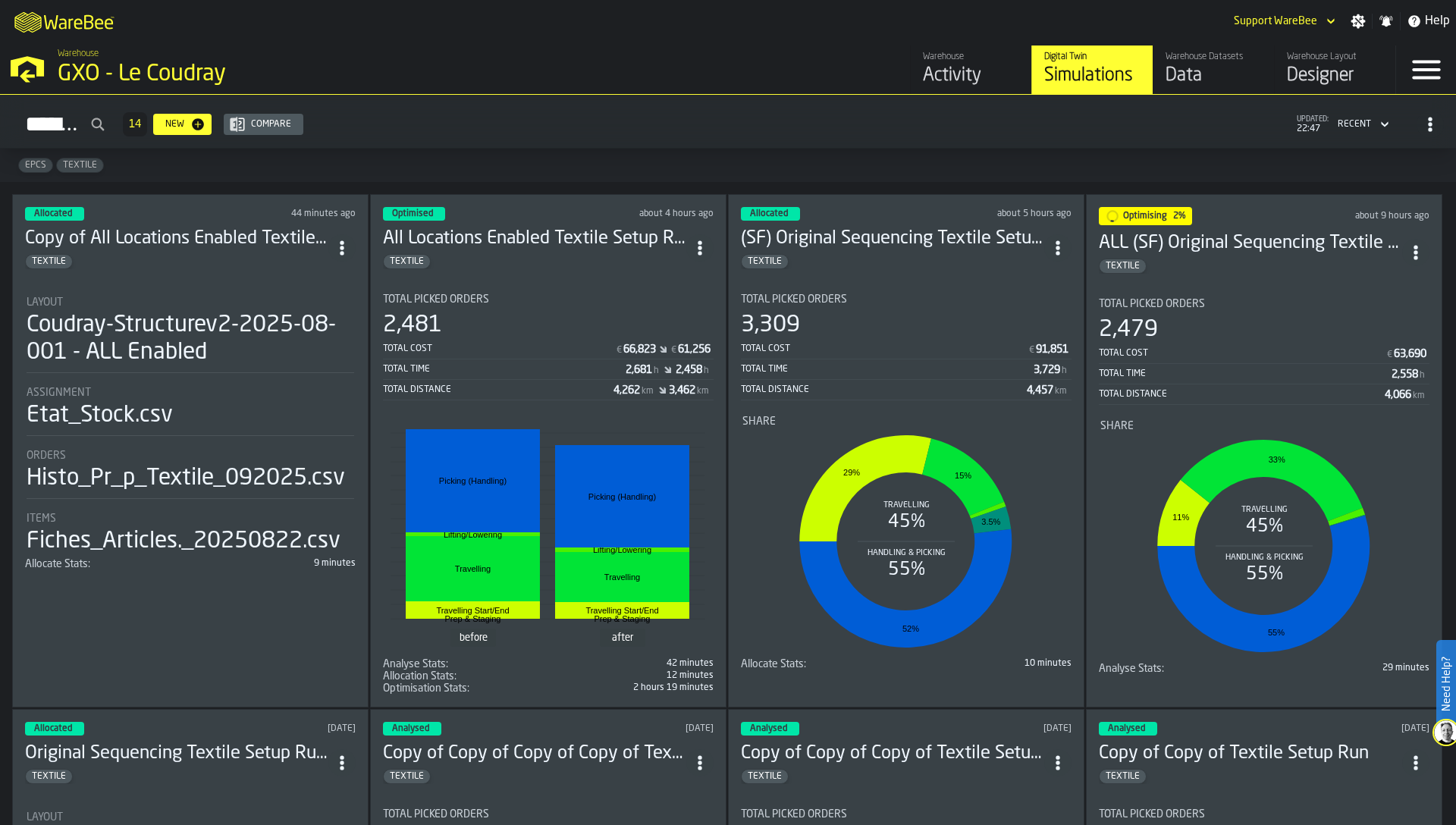
click at [1198, 73] on div "Data" at bounding box center [1213, 76] width 96 height 25
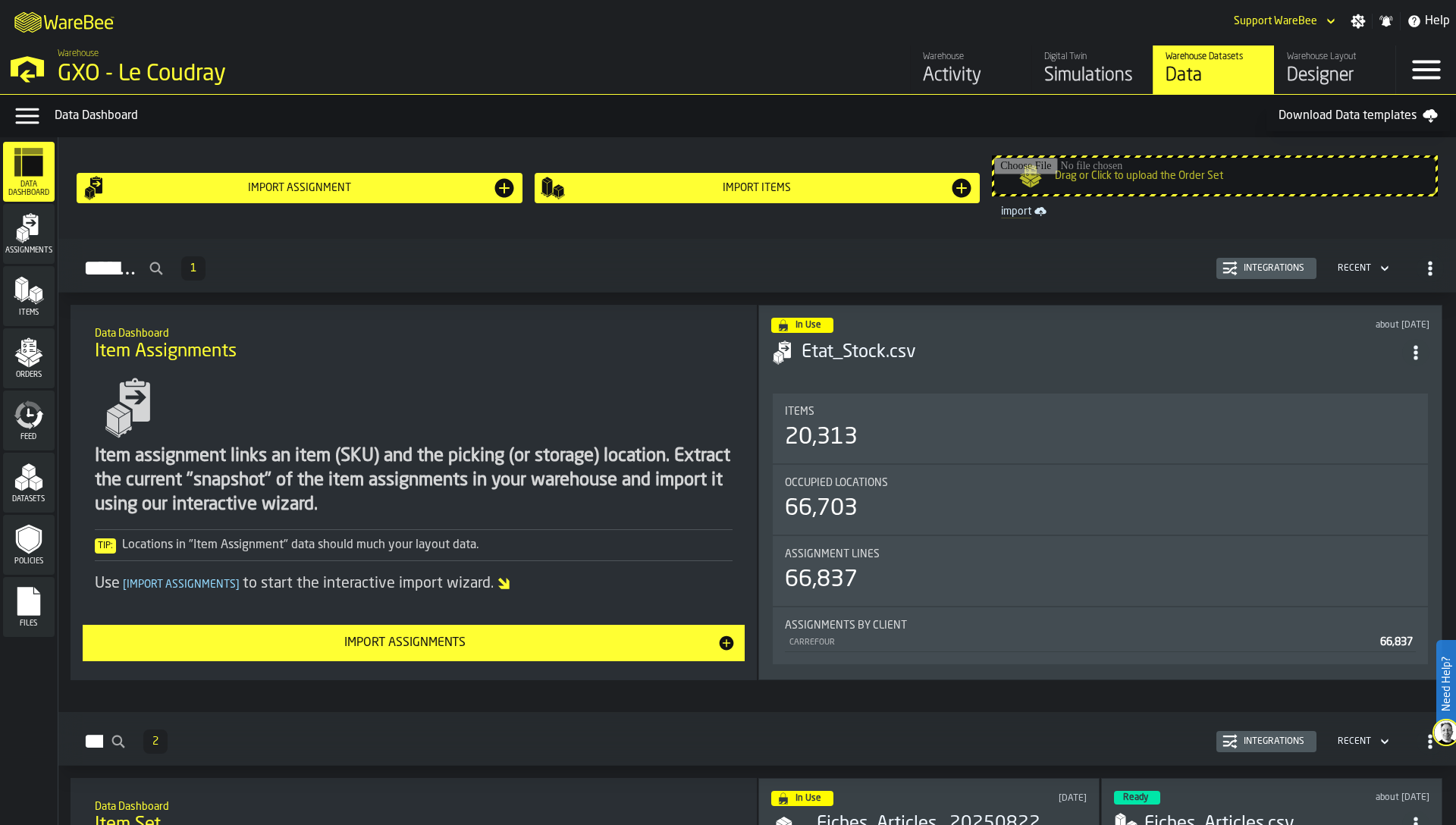
click at [1250, 271] on div "Integrations" at bounding box center [1273, 268] width 73 height 10
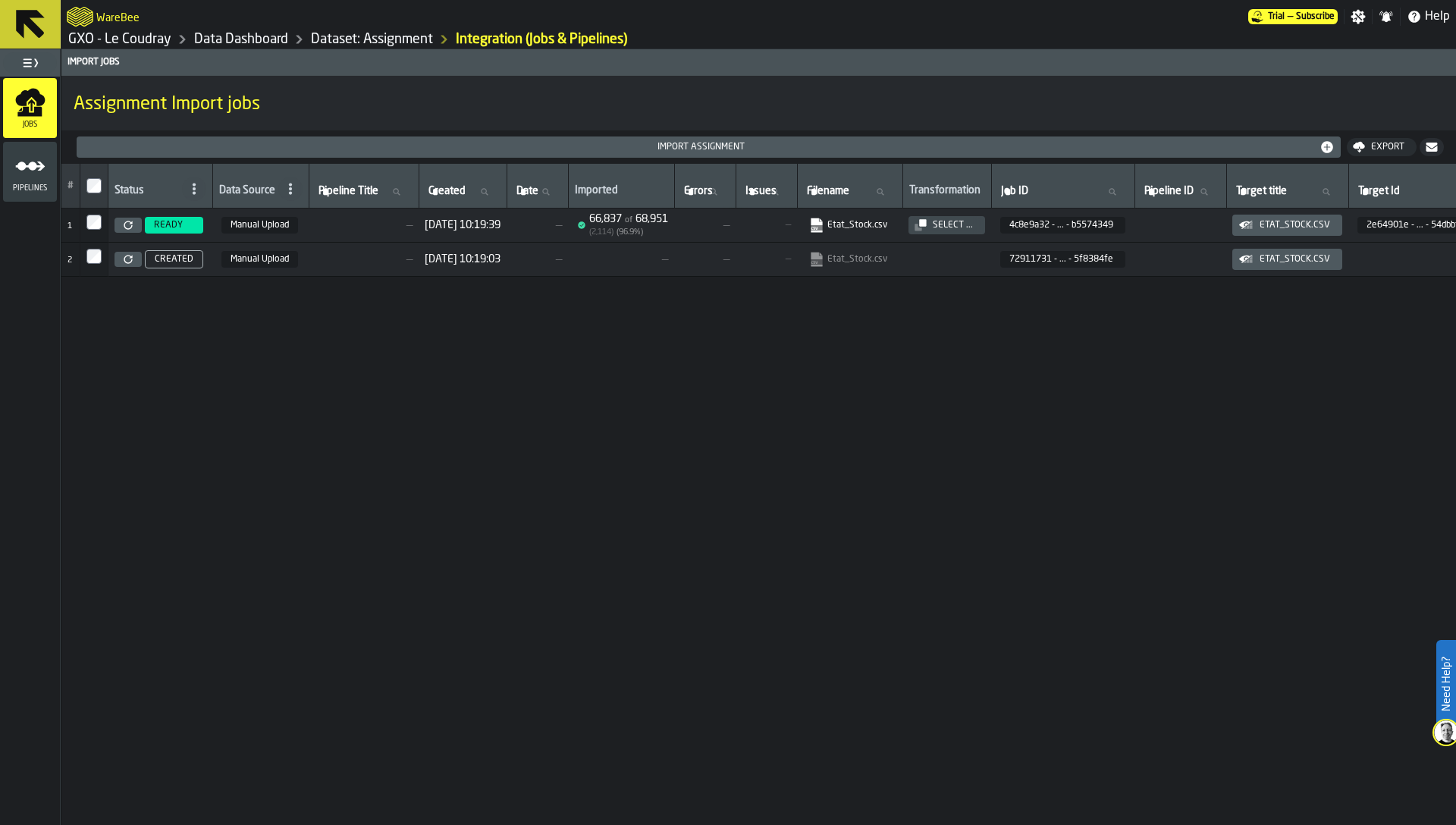
click at [32, 177] on icon "menu Pipelines" at bounding box center [30, 167] width 30 height 30
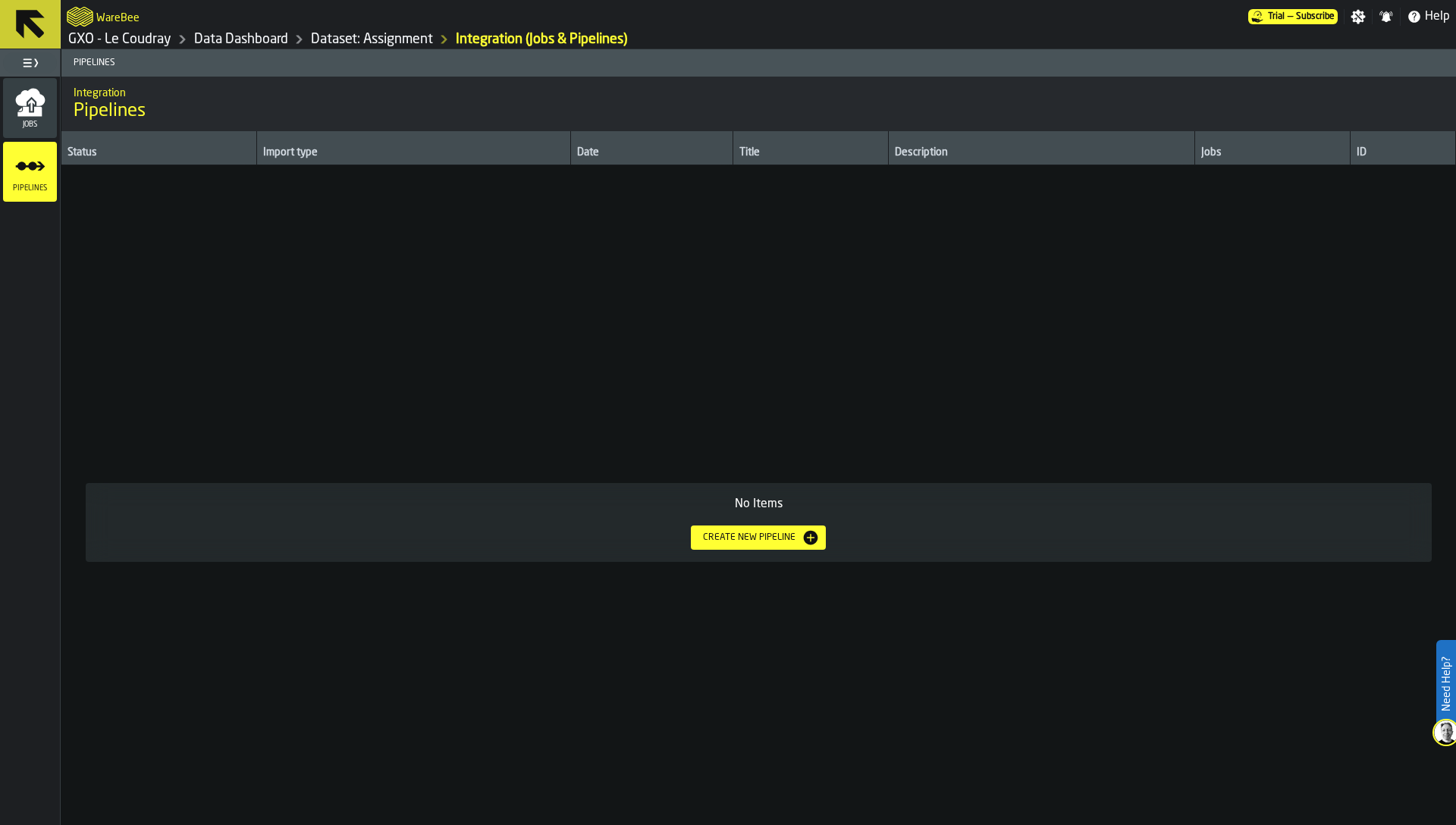
click at [734, 540] on div "Create new pipeline" at bounding box center [749, 538] width 105 height 10
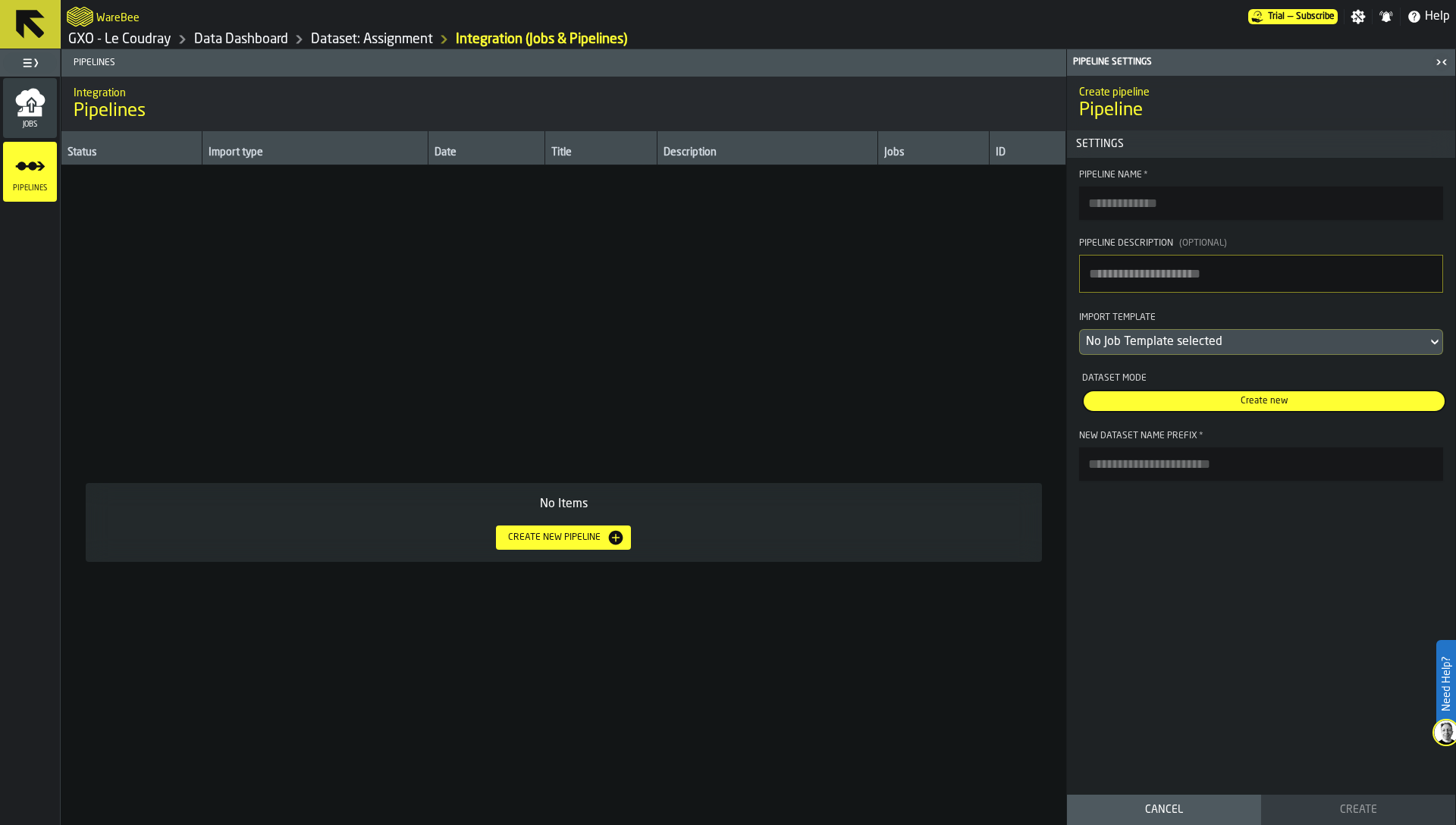
click at [1166, 212] on input "Pipeline Name *" at bounding box center [1260, 203] width 364 height 33
click at [1094, 178] on div "Pipeline Name *" at bounding box center [1260, 175] width 364 height 10
click at [1094, 187] on input "Pipeline Name *" at bounding box center [1260, 203] width 364 height 33
click at [1101, 207] on input "Pipeline Name *" at bounding box center [1260, 203] width 364 height 33
type input "**********"
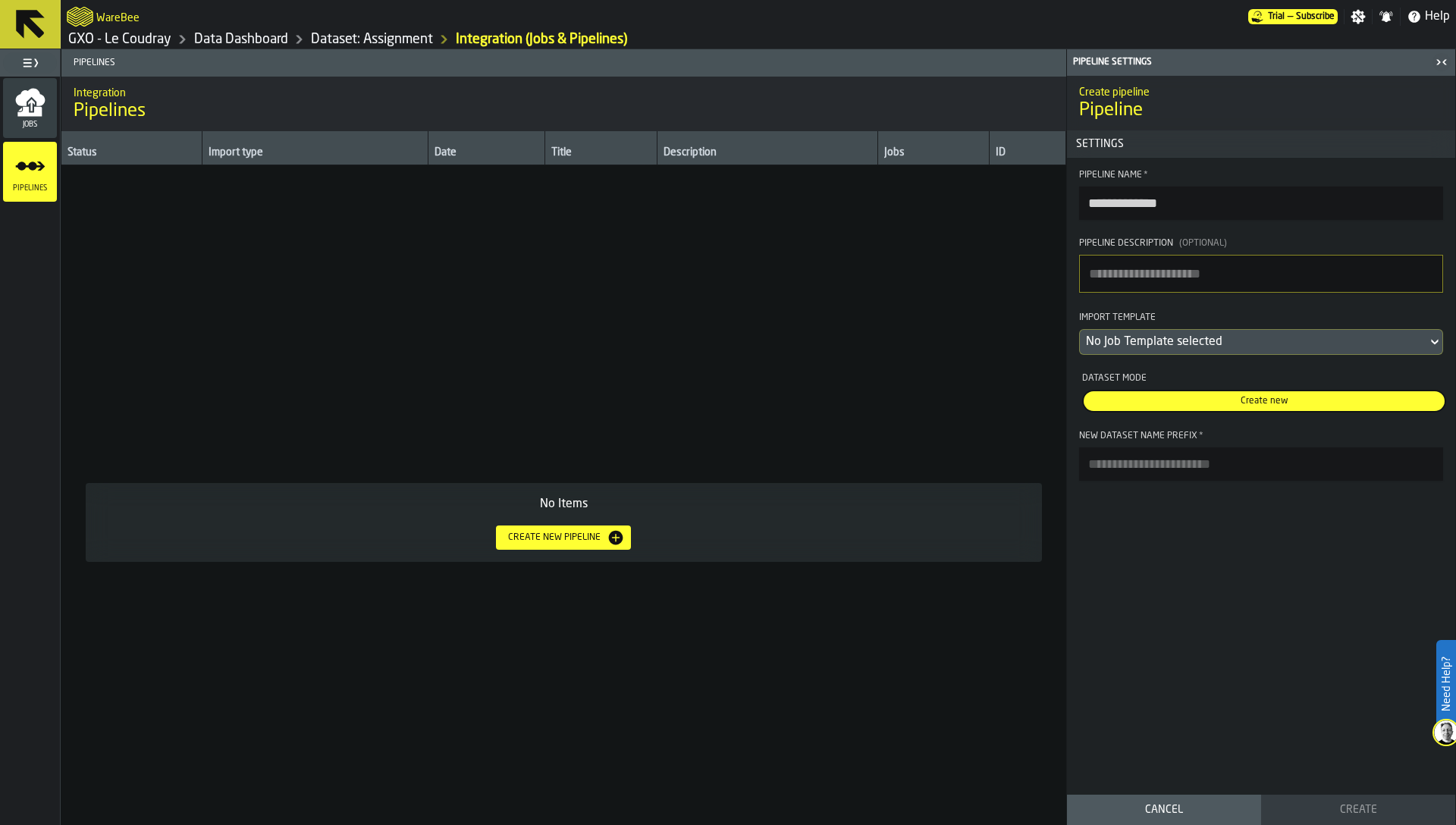
click at [1160, 288] on textarea "Pipeline Description (Optional)" at bounding box center [1260, 274] width 364 height 38
click at [1179, 347] on div "No Job Template selected" at bounding box center [1253, 342] width 335 height 18
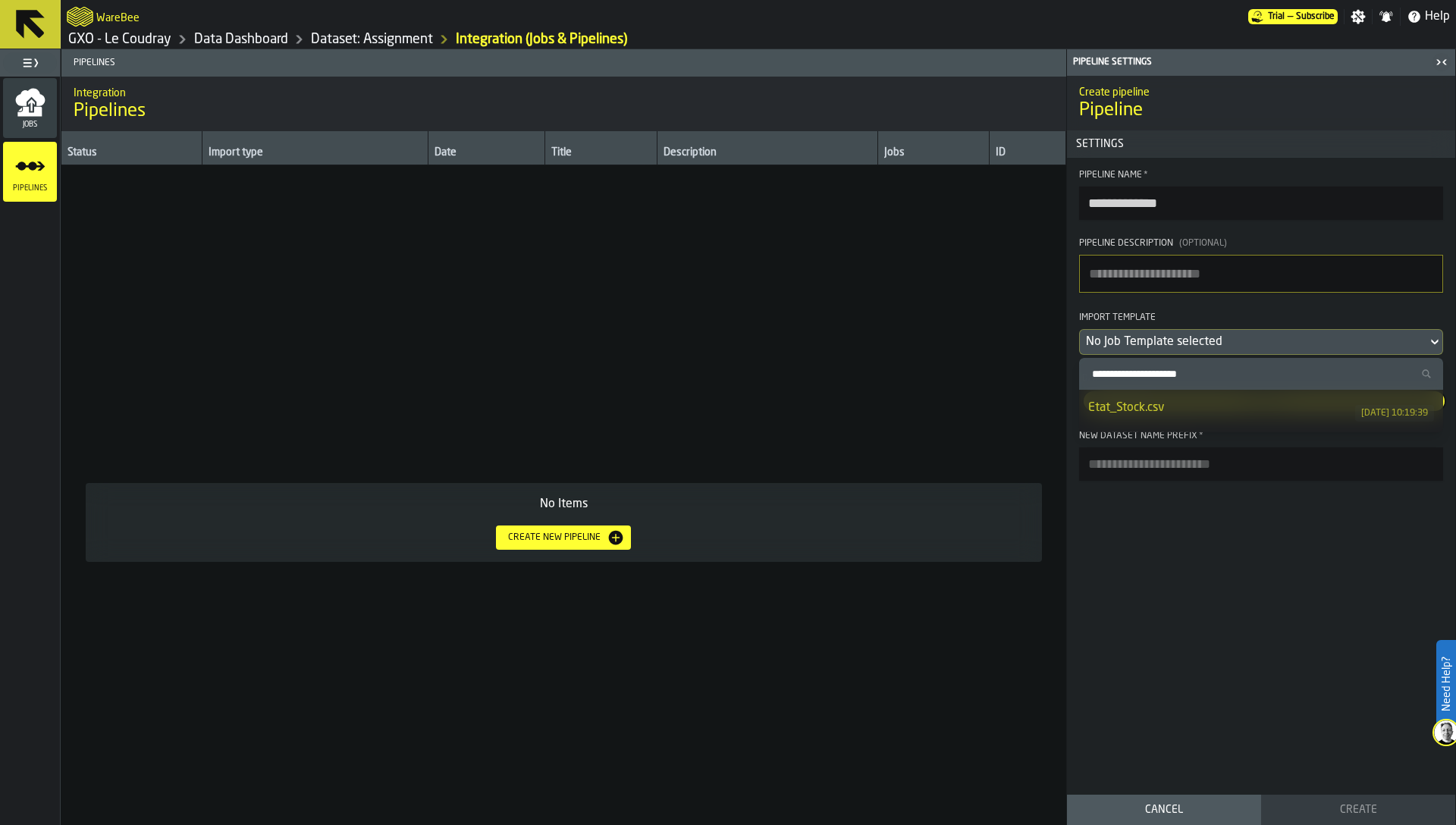
click at [1180, 397] on li "Etat_Stock.csv 29/07/2025, 10:19:39" at bounding box center [1260, 411] width 364 height 43
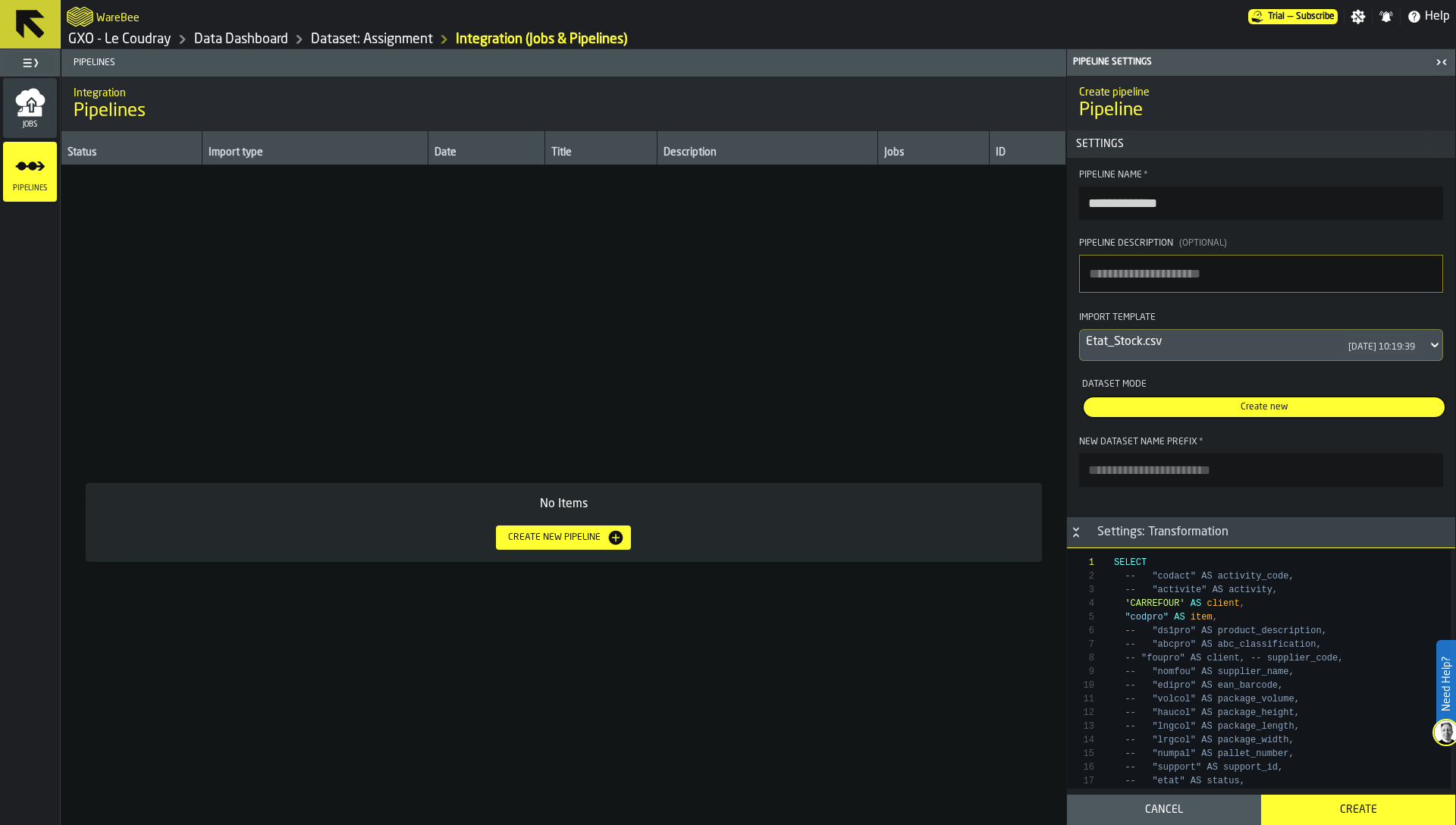
click at [1220, 469] on input "New Dataset Name Prefix *" at bounding box center [1260, 470] width 364 height 33
drag, startPoint x: 1096, startPoint y: 479, endPoint x: 1080, endPoint y: 473, distance: 17.1
click at [1080, 473] on input "******" at bounding box center [1260, 470] width 364 height 33
click at [1152, 473] on input "******" at bounding box center [1260, 470] width 364 height 33
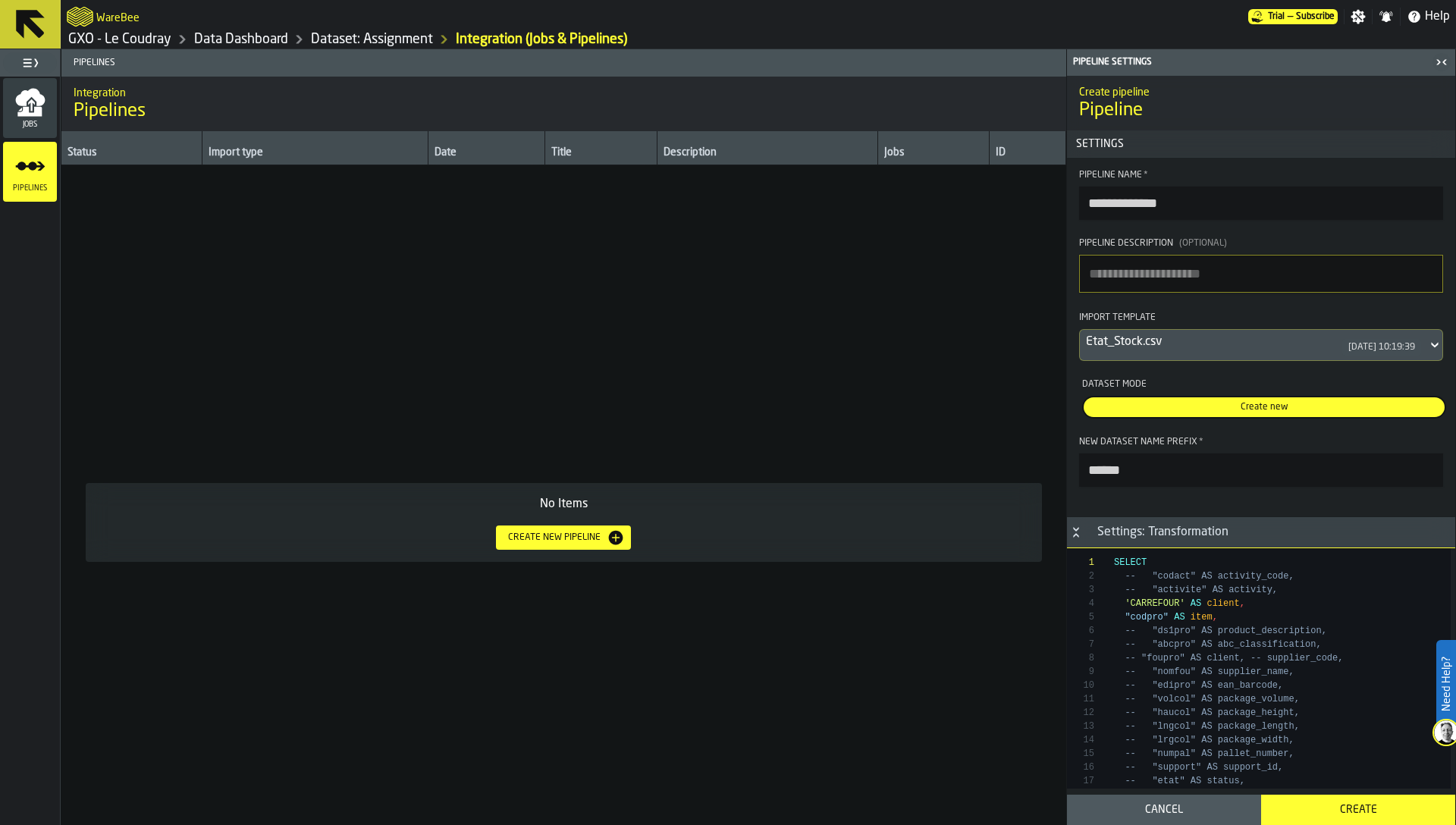
type input "******"
type textarea "**********"
click at [1361, 815] on div "Create" at bounding box center [1357, 810] width 176 height 12
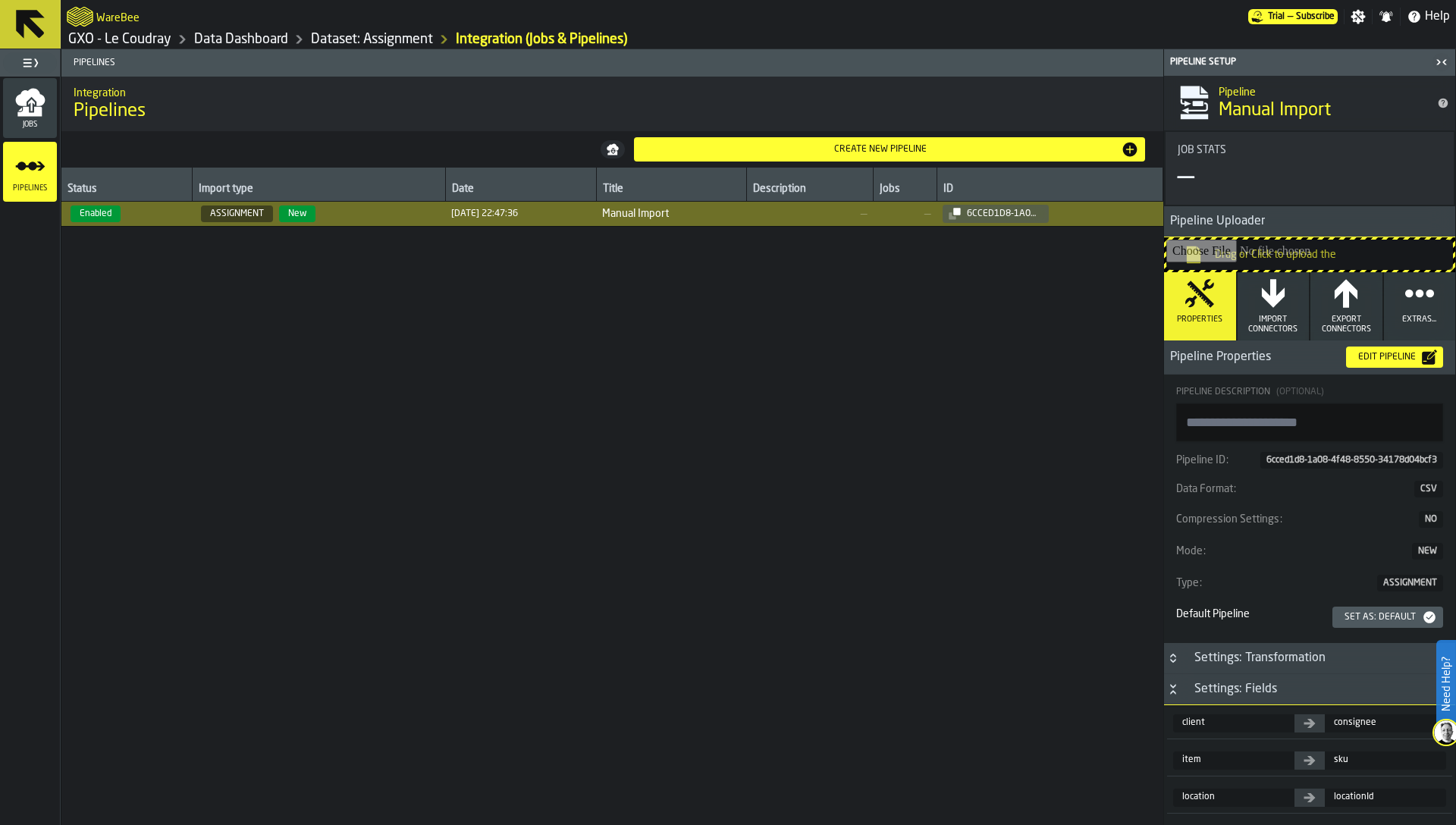
click at [1361, 611] on div "Set as: Default" at bounding box center [1388, 618] width 99 height 15
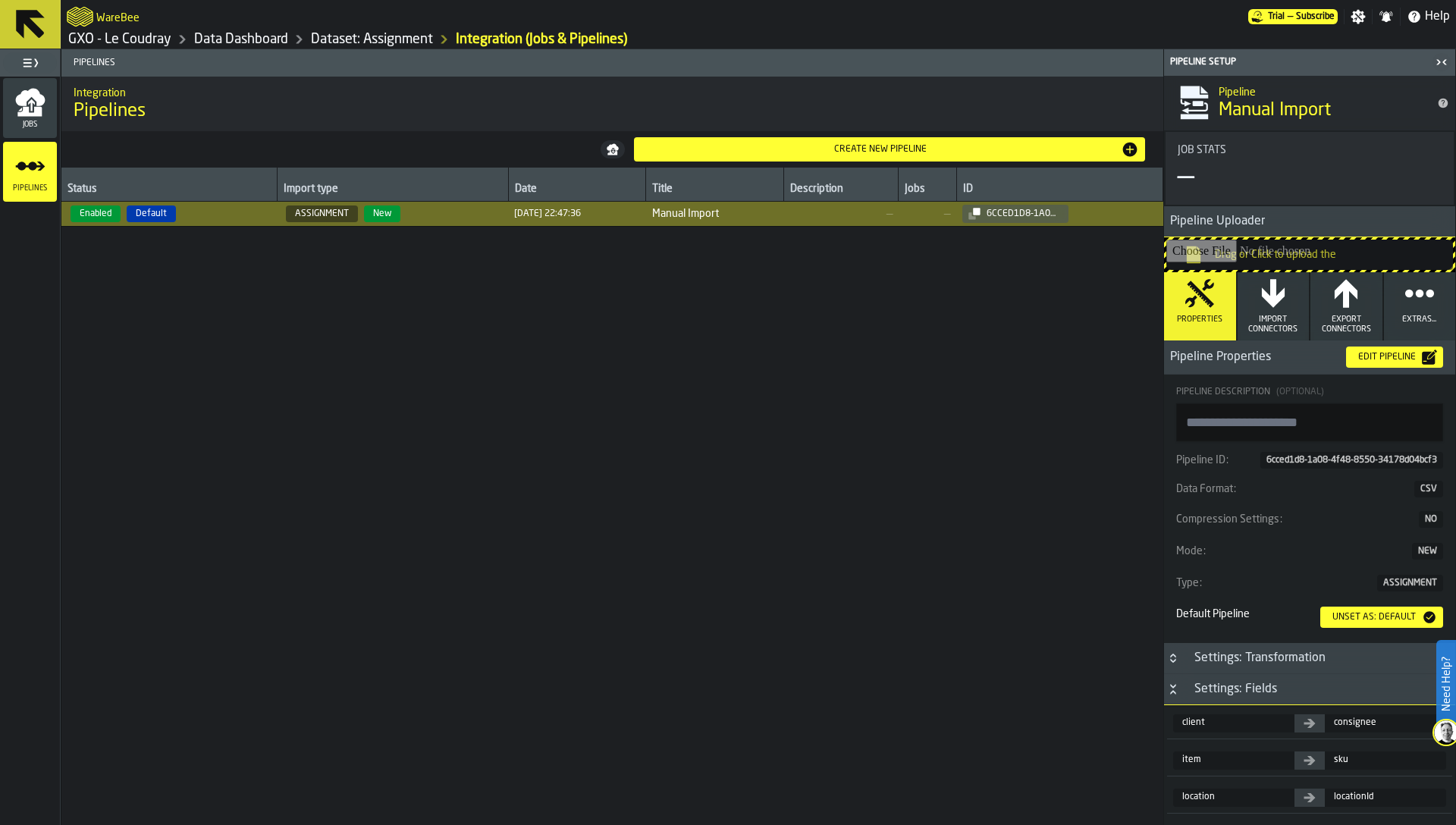
click at [1281, 248] on input "Drag or Click to upload the" at bounding box center [1309, 255] width 286 height 30
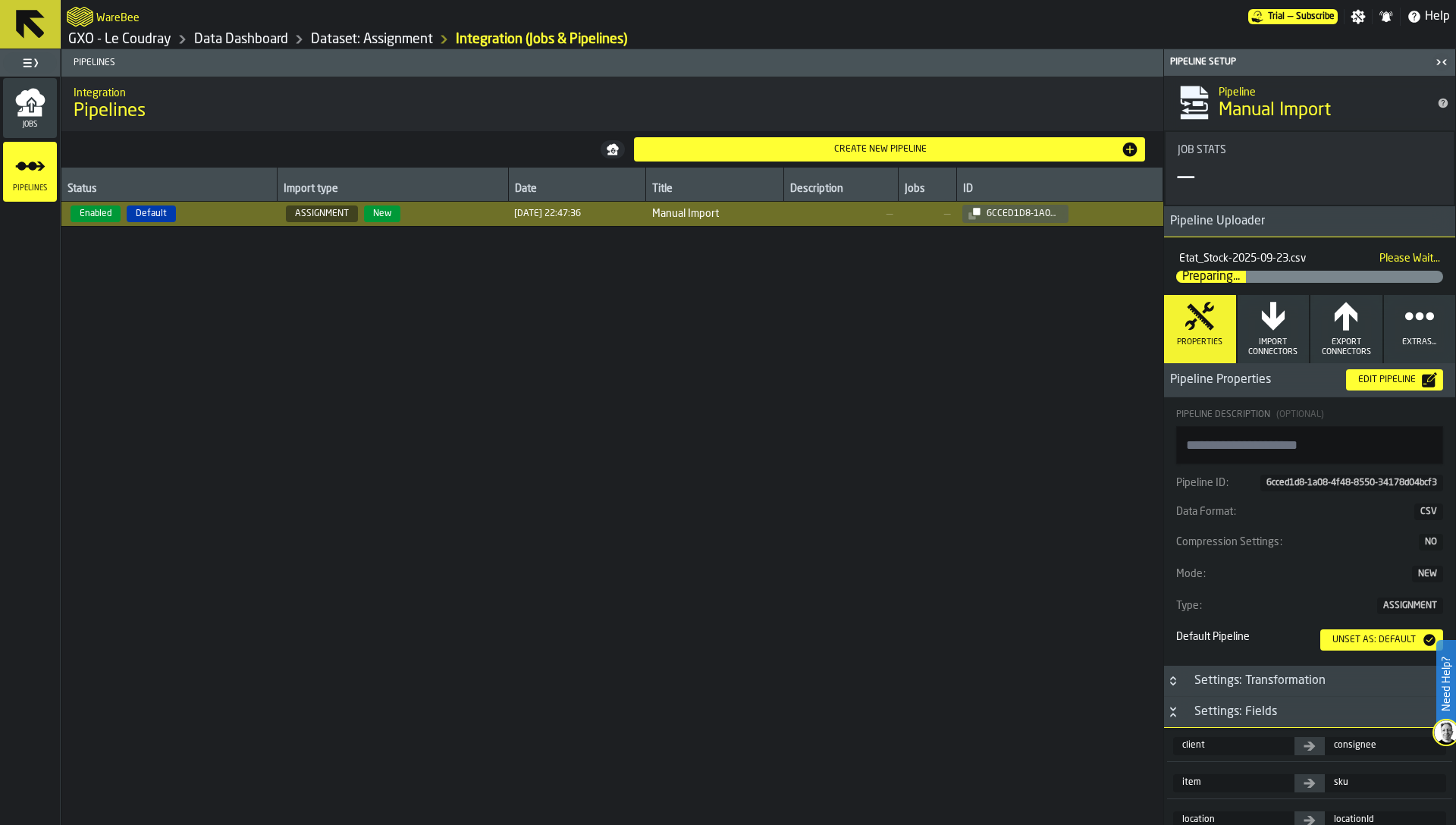
click at [404, 267] on div "Status Import type Date Title Description Jobs ID Enabled Default ASSIGNMENT Ne…" at bounding box center [612, 541] width 1101 height 749
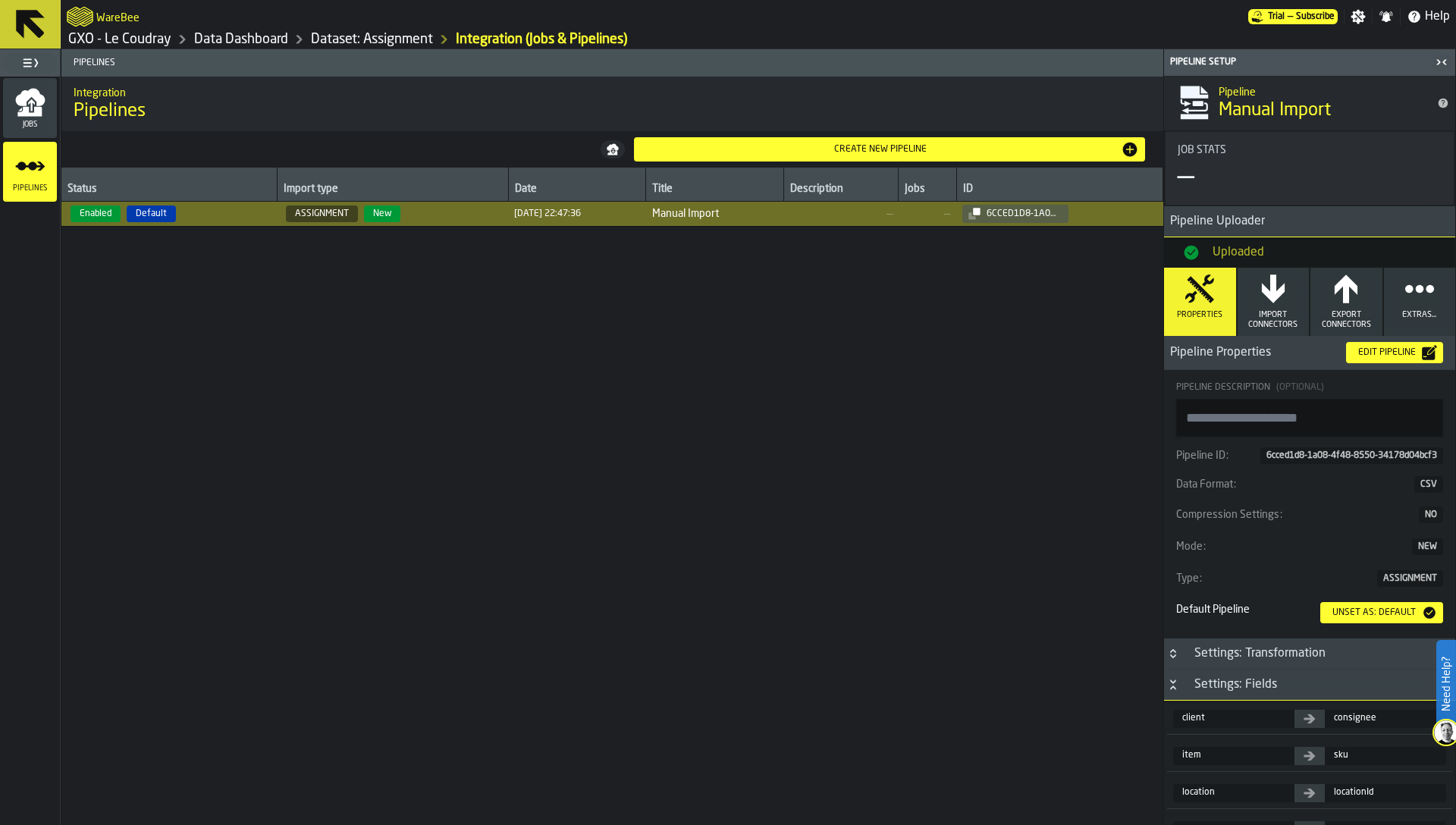
click at [391, 39] on link "Dataset: Assignment" at bounding box center [372, 40] width 122 height 17
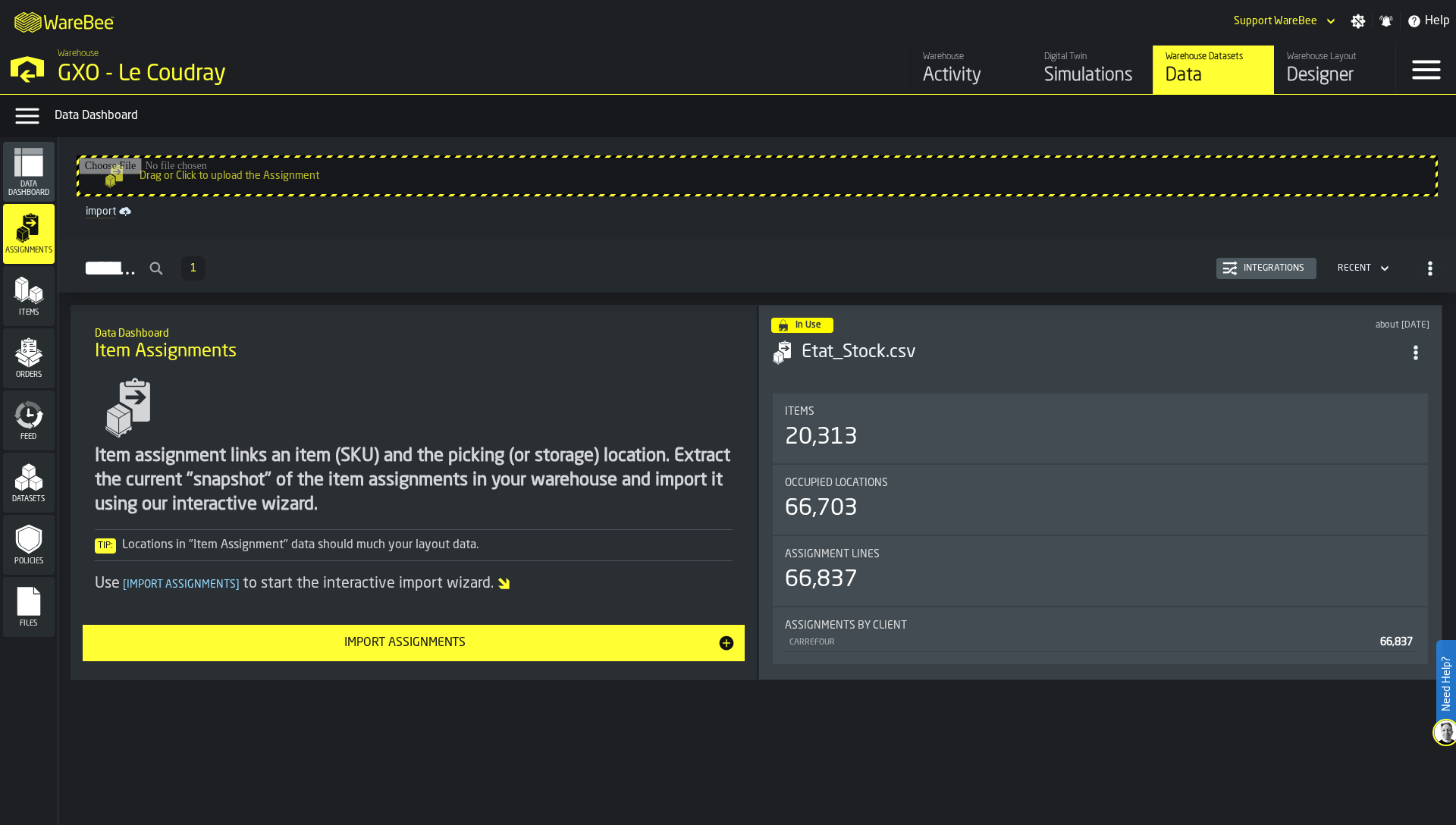
click at [27, 293] on polygon "menu Items" at bounding box center [25, 290] width 6 height 19
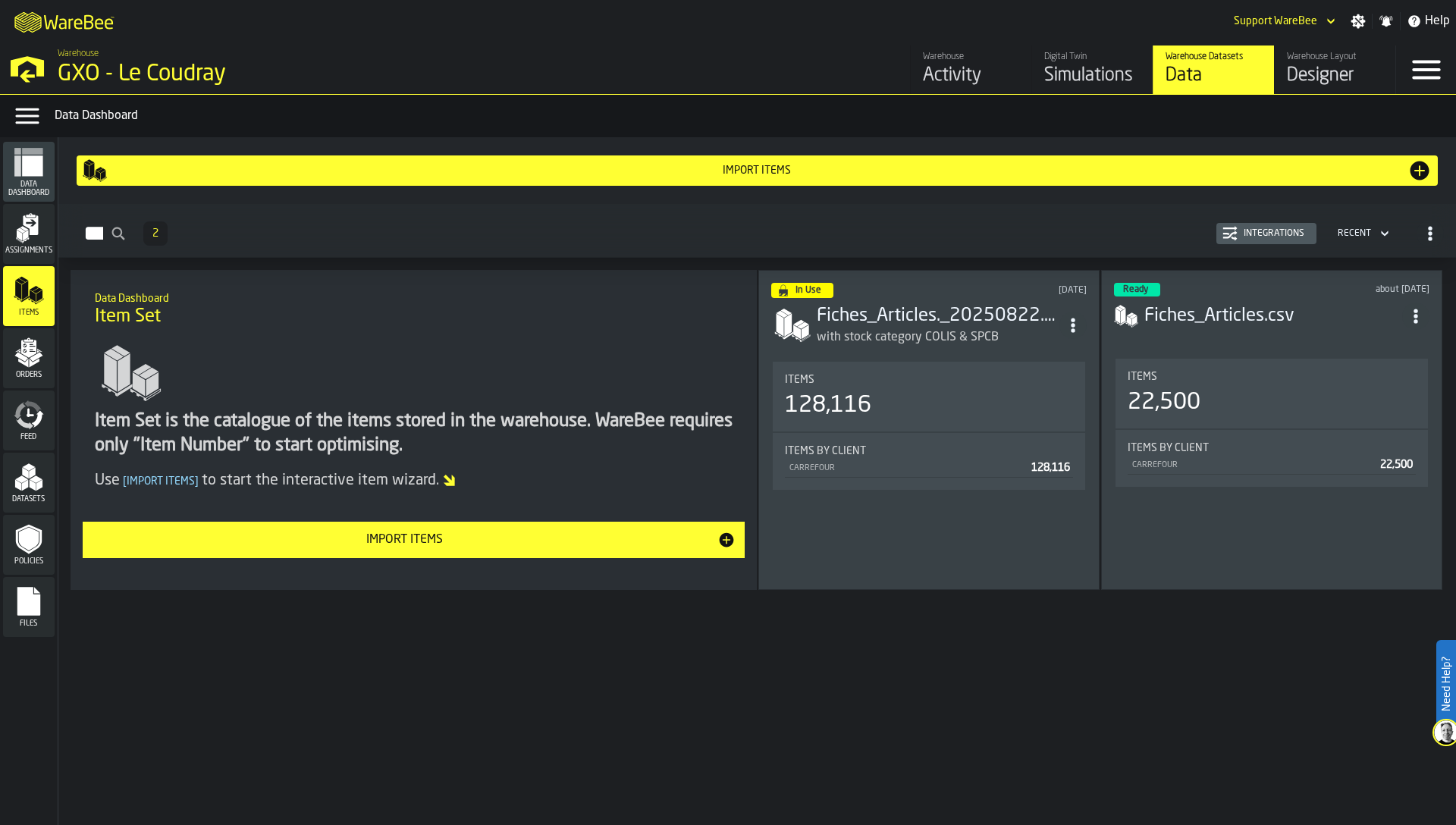
click at [301, 414] on div "Item Set is the catalogue of the items stored in the warehouse. WareBee require…" at bounding box center [414, 434] width 638 height 49
click at [1273, 230] on div "Integrations" at bounding box center [1273, 233] width 73 height 10
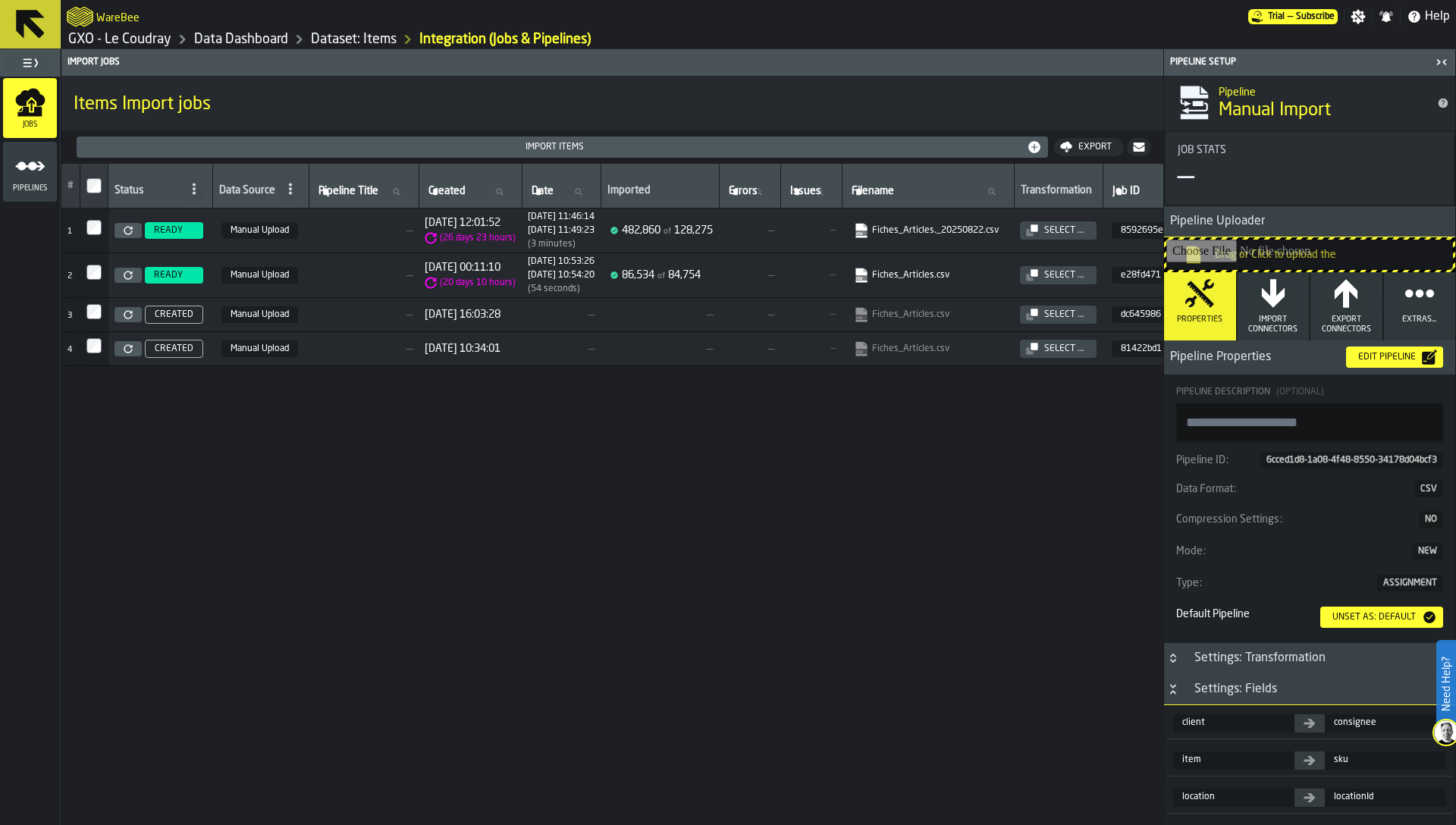
click at [862, 229] on icon "link-to-https://s3.eu-west-1.amazonaws.com/import.app.warebee.com/8592695e-f512…" at bounding box center [857, 226] width 10 height 11
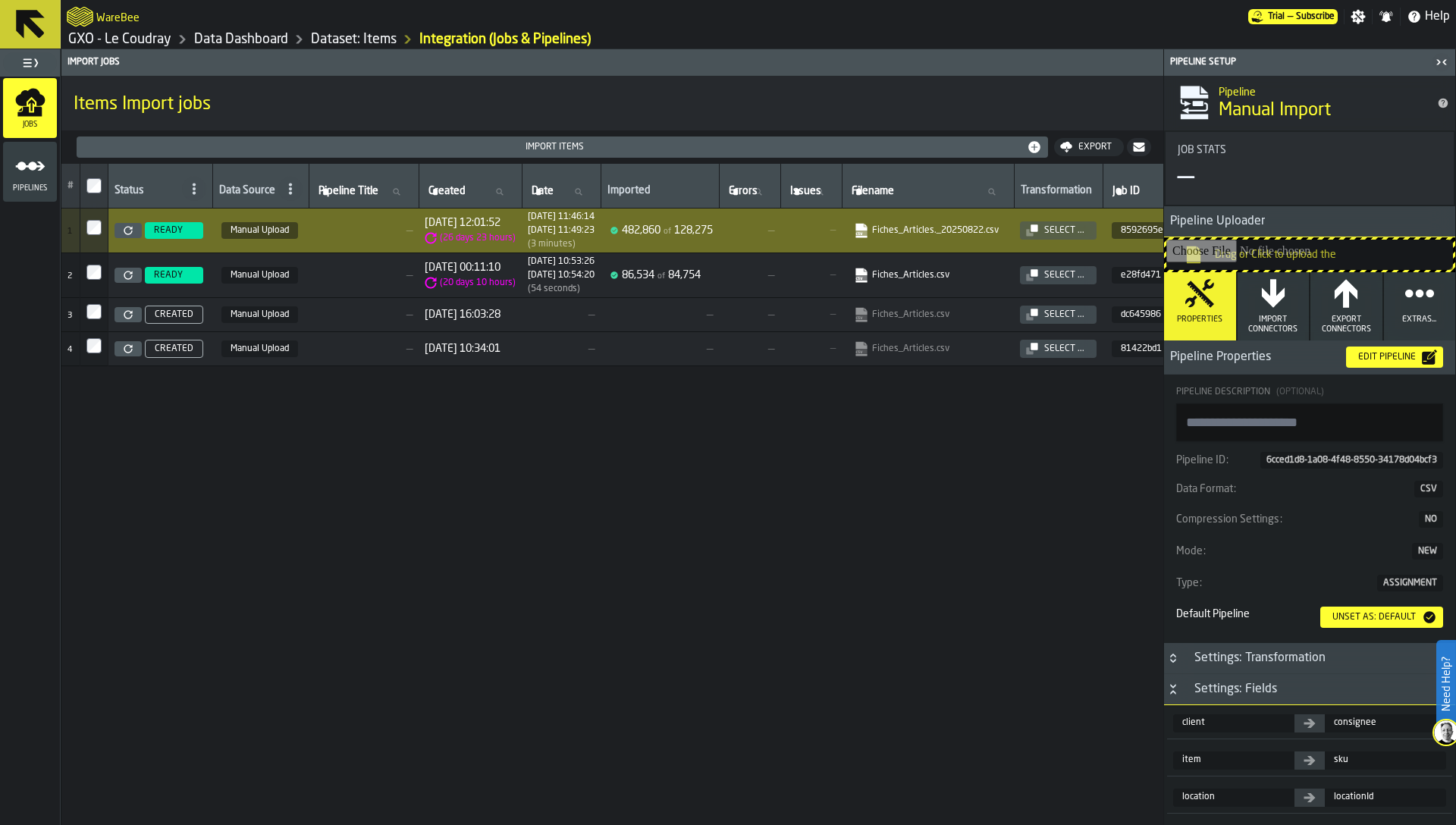
click at [530, 146] on div "Import Items" at bounding box center [554, 147] width 944 height 10
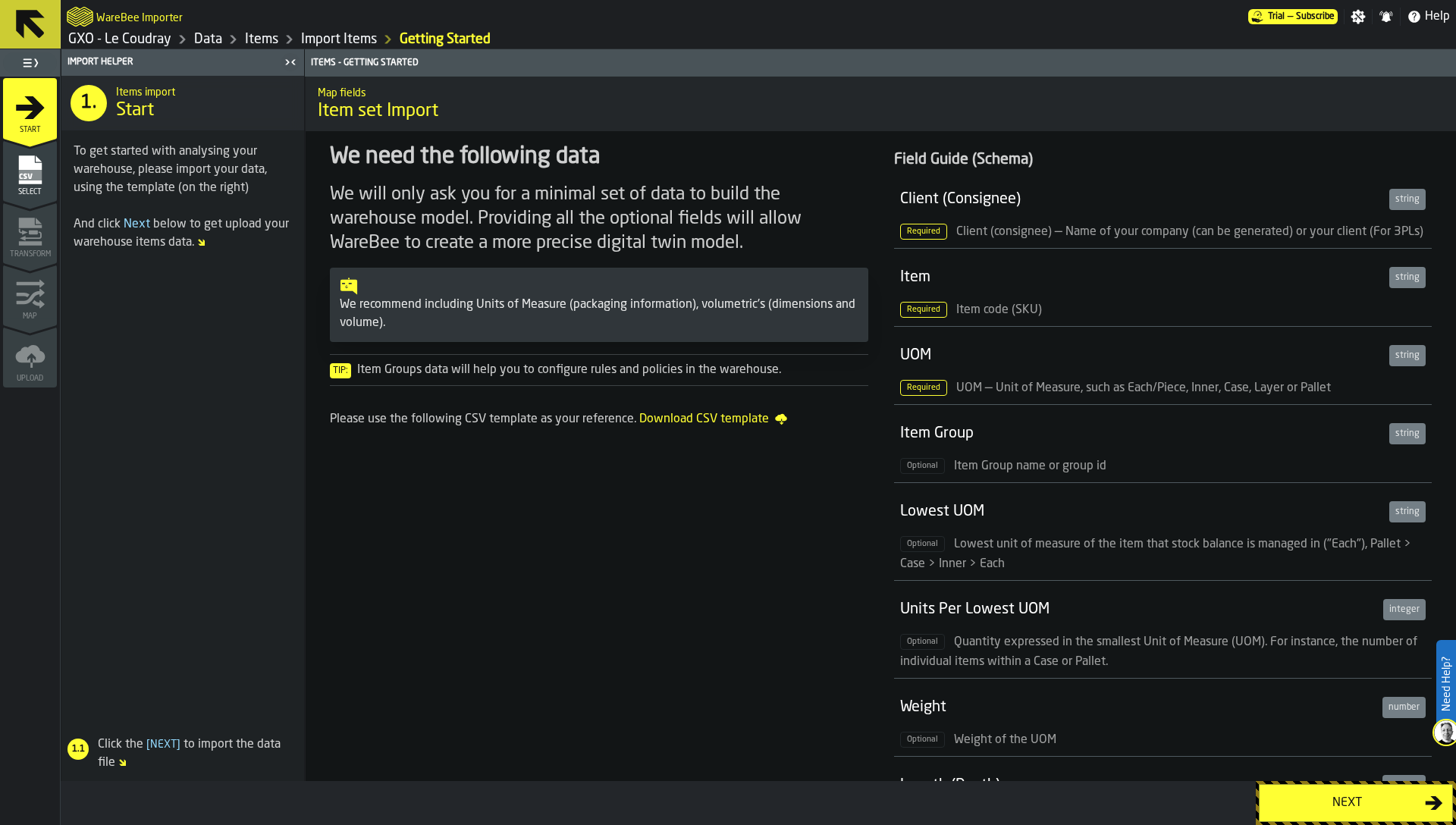
click at [1316, 812] on div "Next" at bounding box center [1347, 803] width 156 height 18
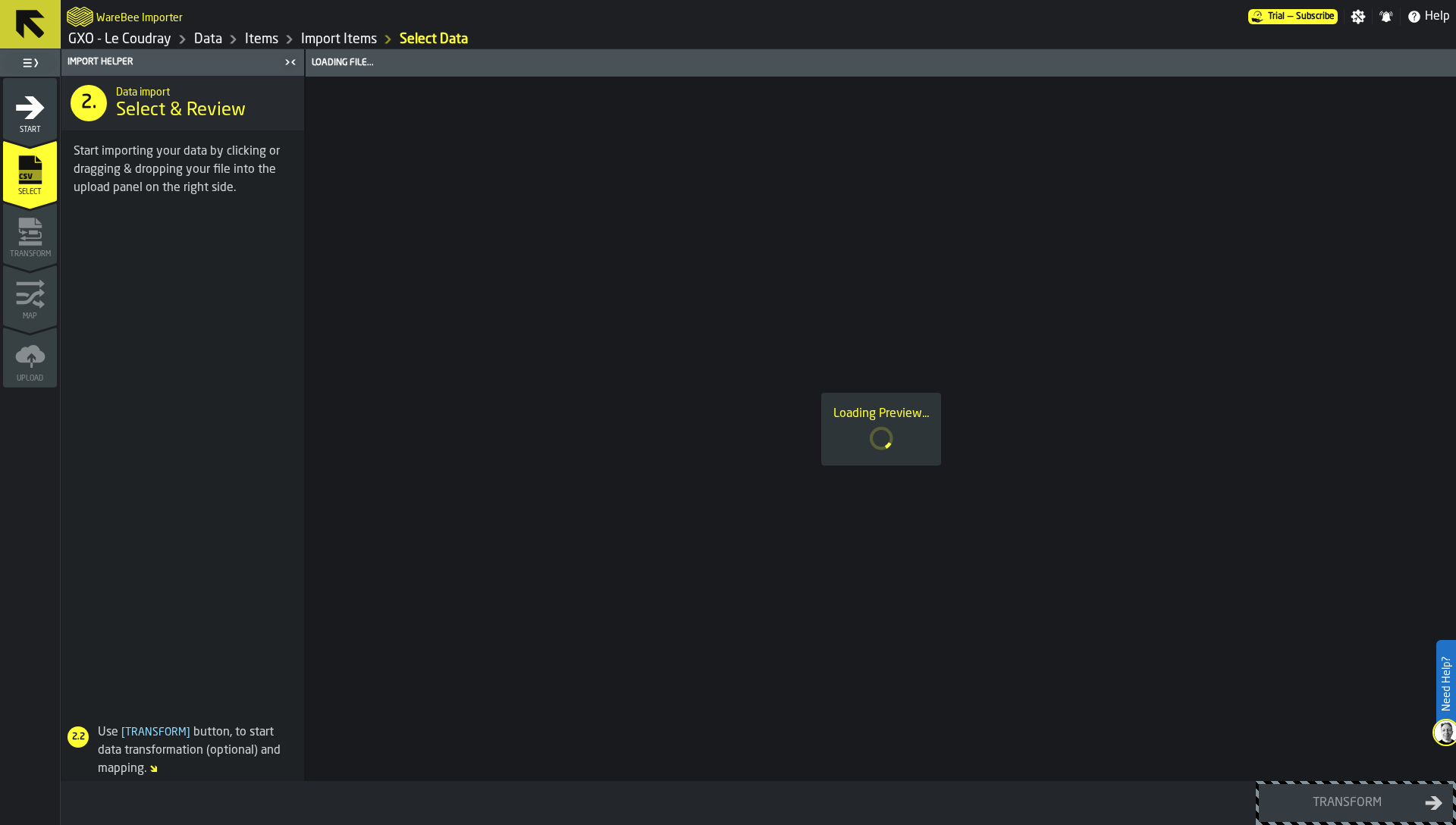
click at [1049, 479] on div "Loading Preview..." at bounding box center [880, 429] width 1150 height 705
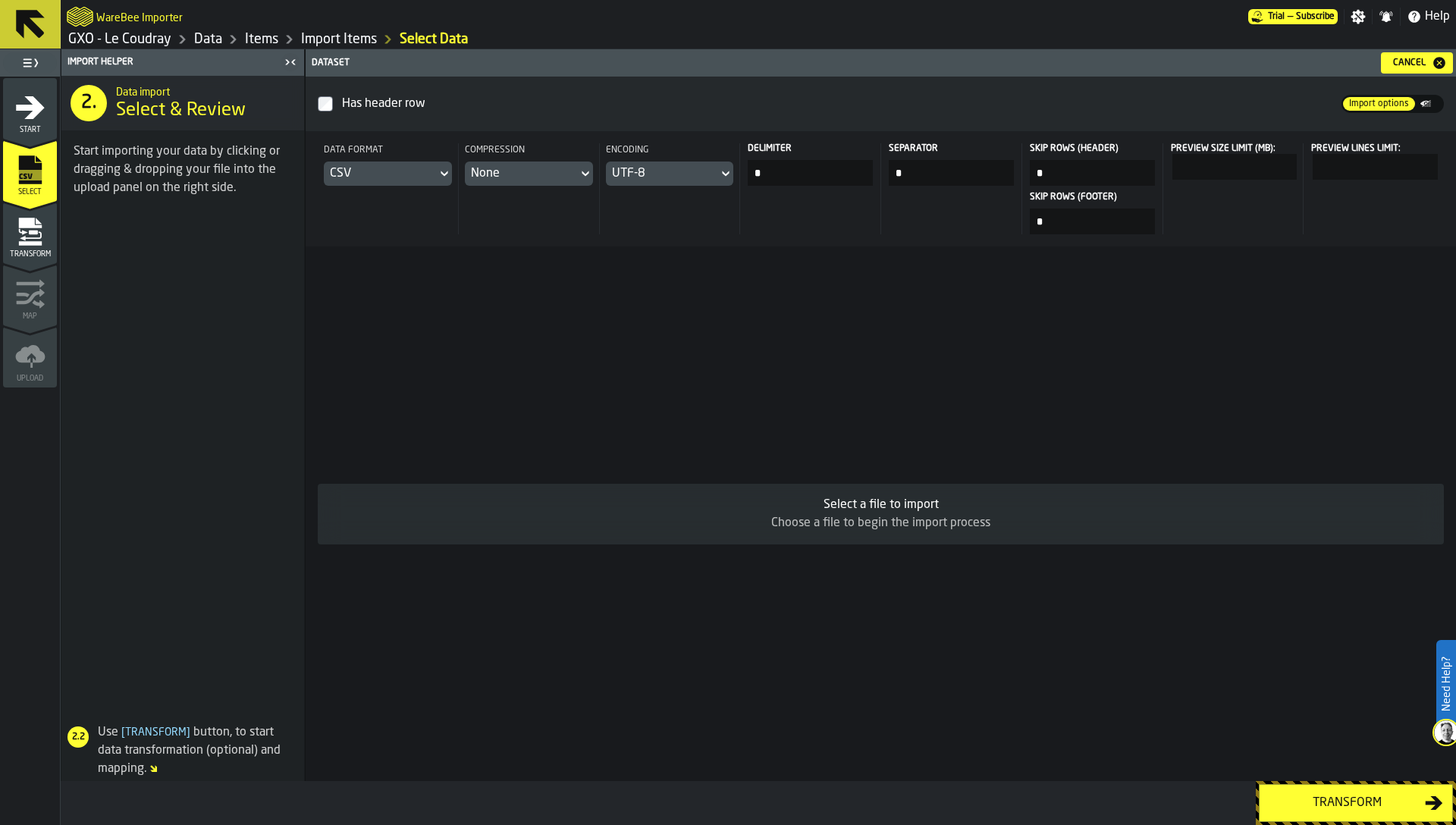
click at [462, 301] on div "Select a file to import Choose a file to begin the import process" at bounding box center [880, 514] width 1150 height 535
click at [1409, 68] on div "Cancel" at bounding box center [1416, 63] width 60 height 15
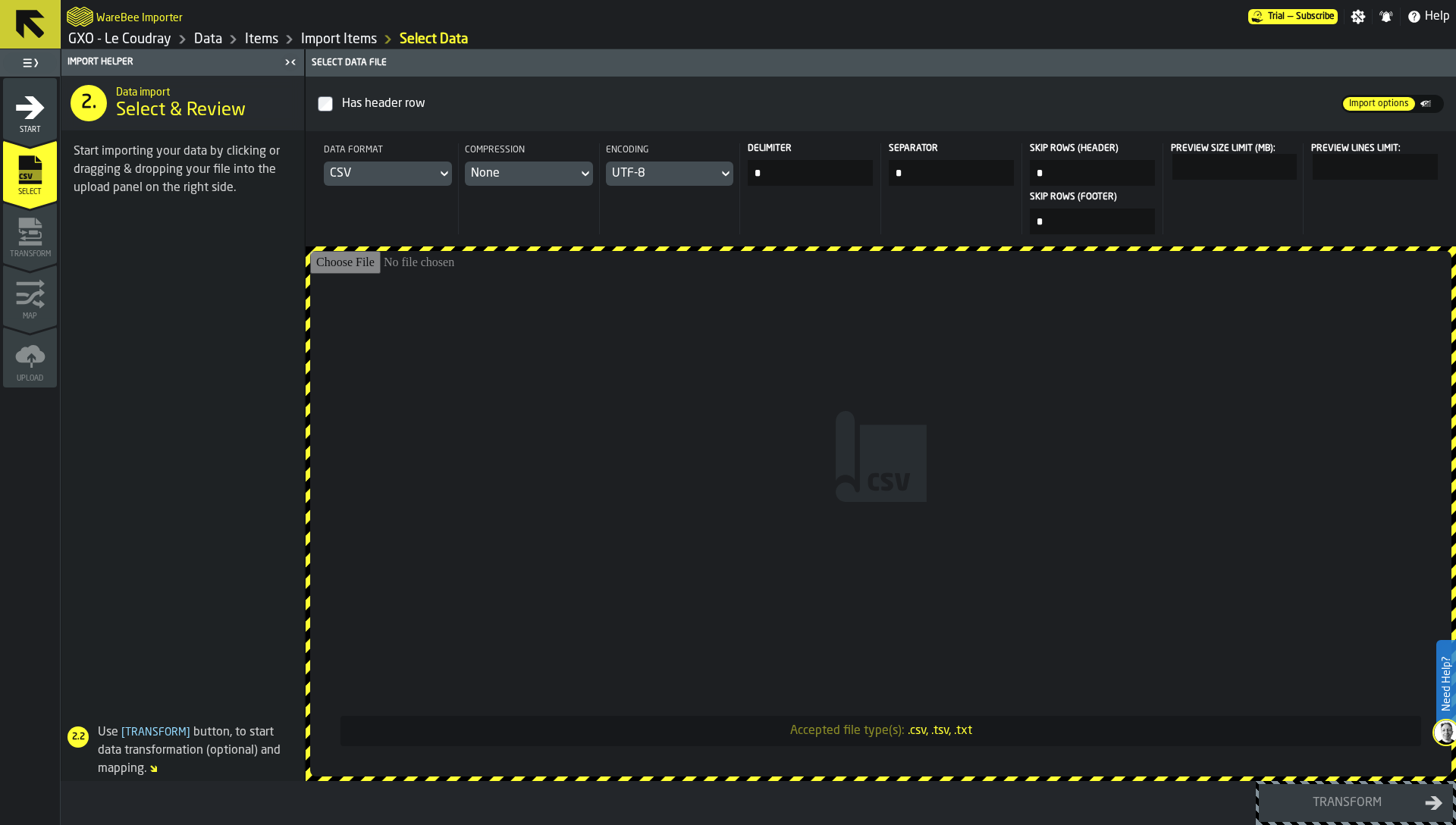
click at [1119, 316] on input "Accepted file type(s): .csv, .tsv, .txt" at bounding box center [881, 514] width 1141 height 525
type input "**********"
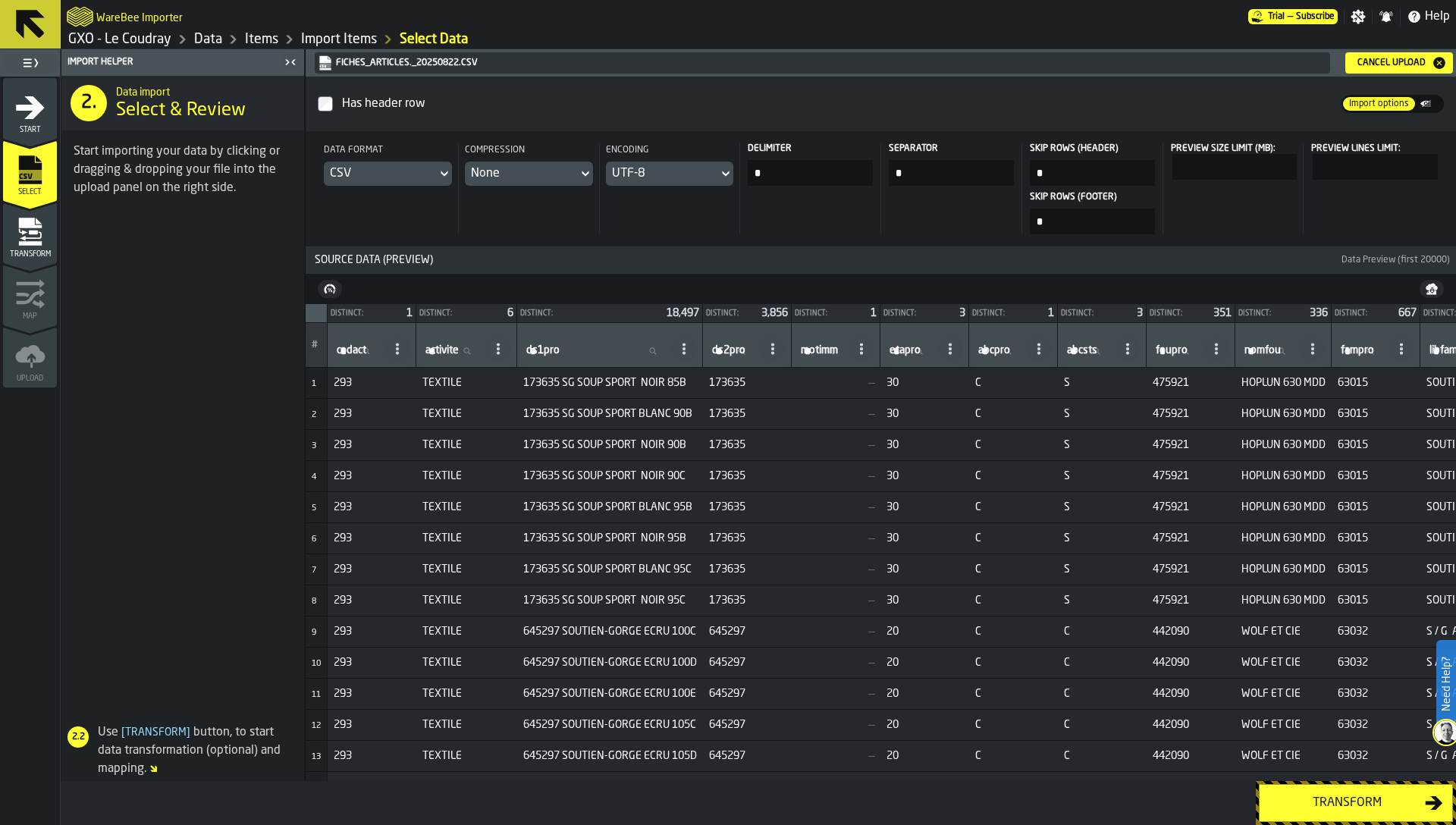
click at [46, 251] on span "Transform" at bounding box center [29, 254] width 54 height 9
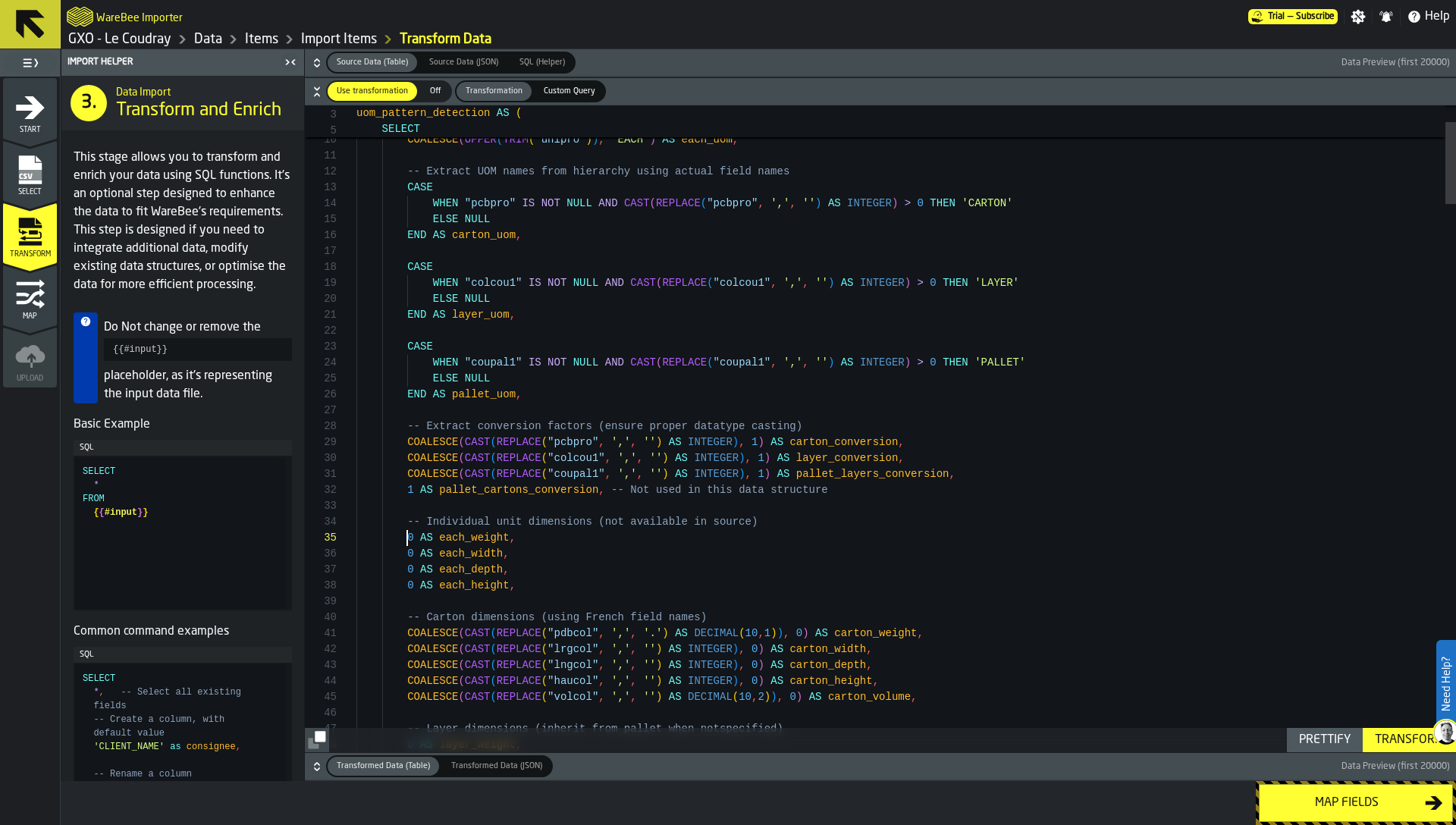
scroll to position [64, 0]
click at [315, 761] on icon "button-" at bounding box center [317, 767] width 15 height 15
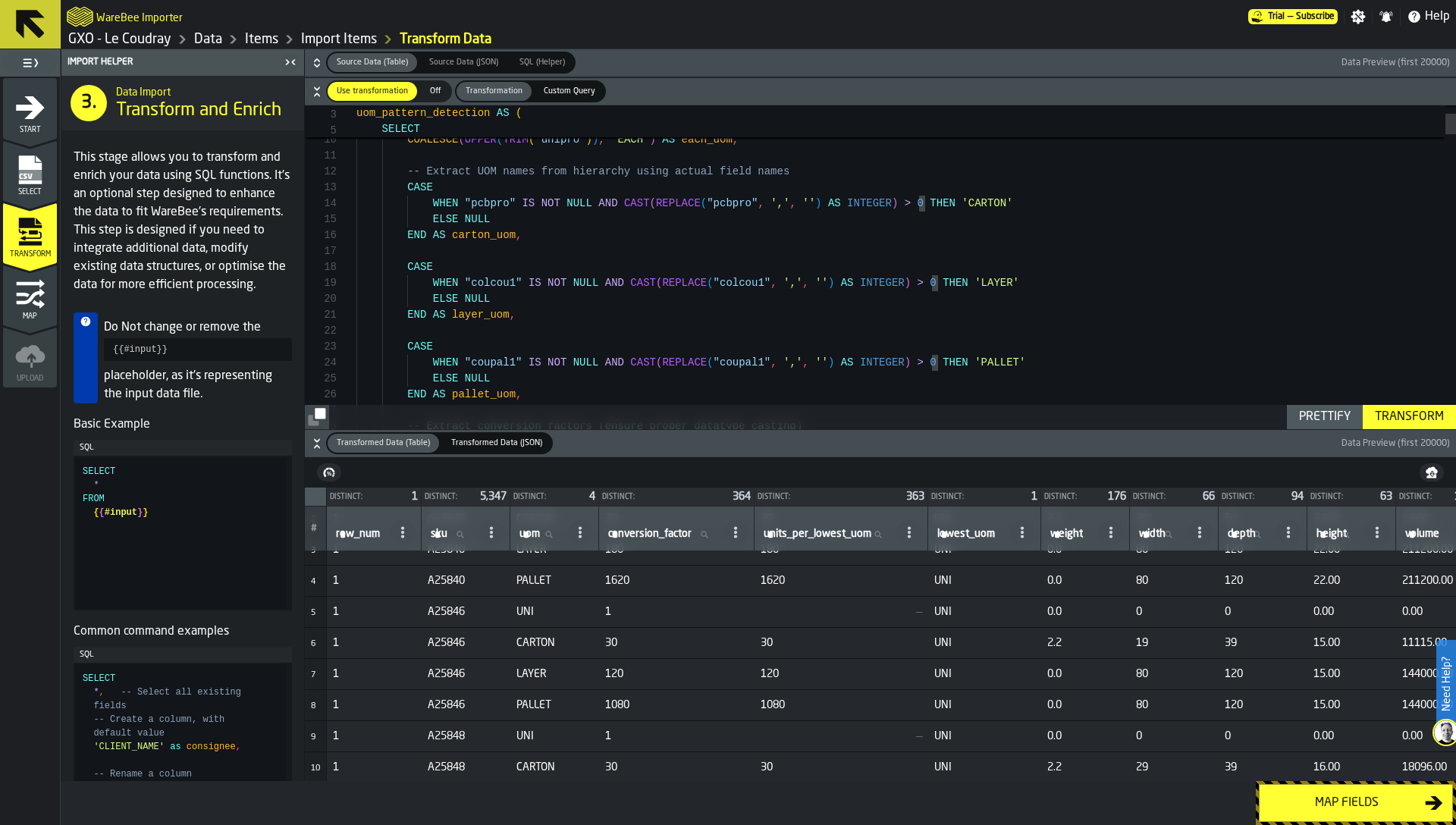
scroll to position [80, 0]
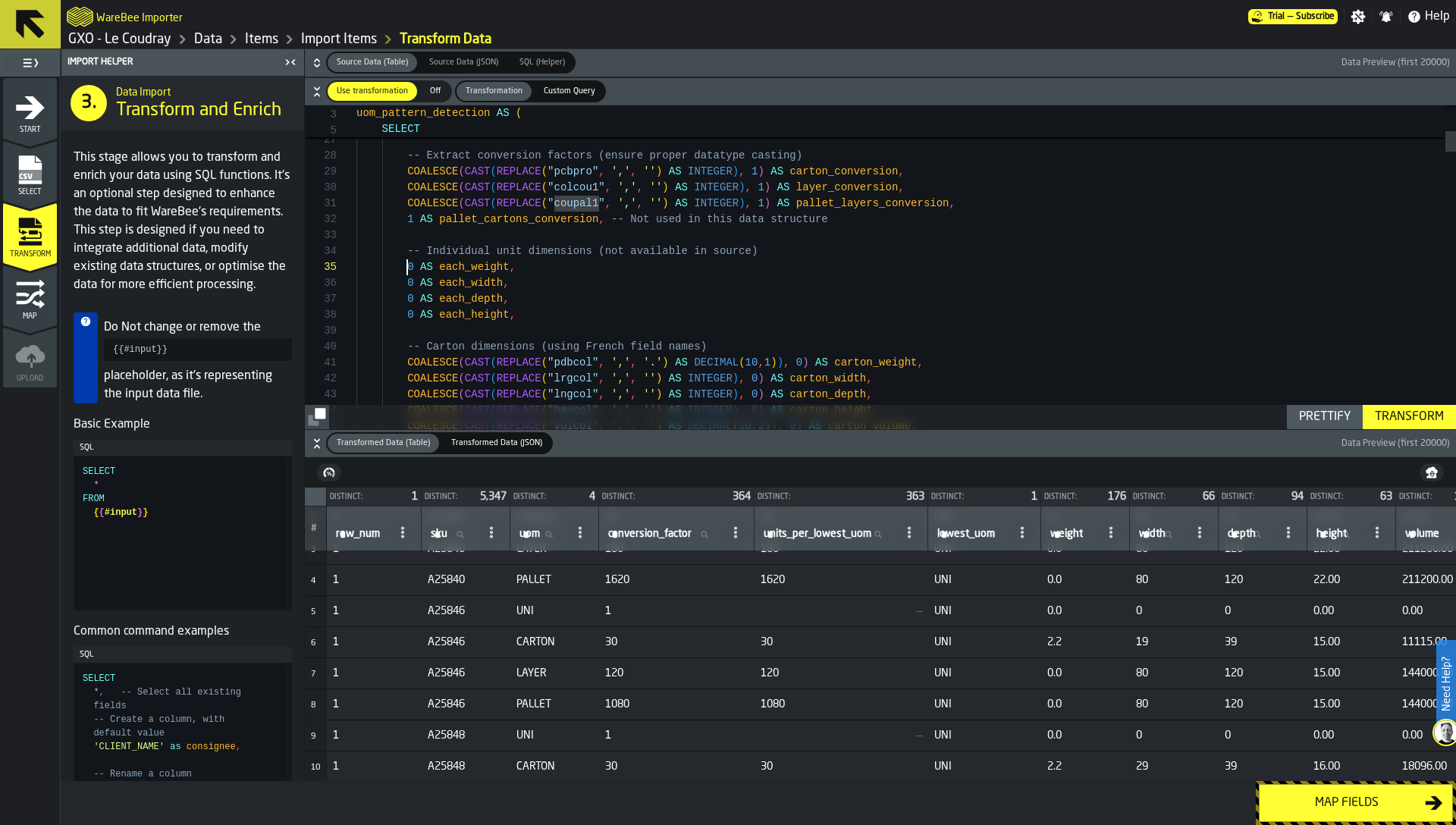
scroll to position [64, 0]
click at [1415, 418] on div "Transform" at bounding box center [1408, 417] width 81 height 18
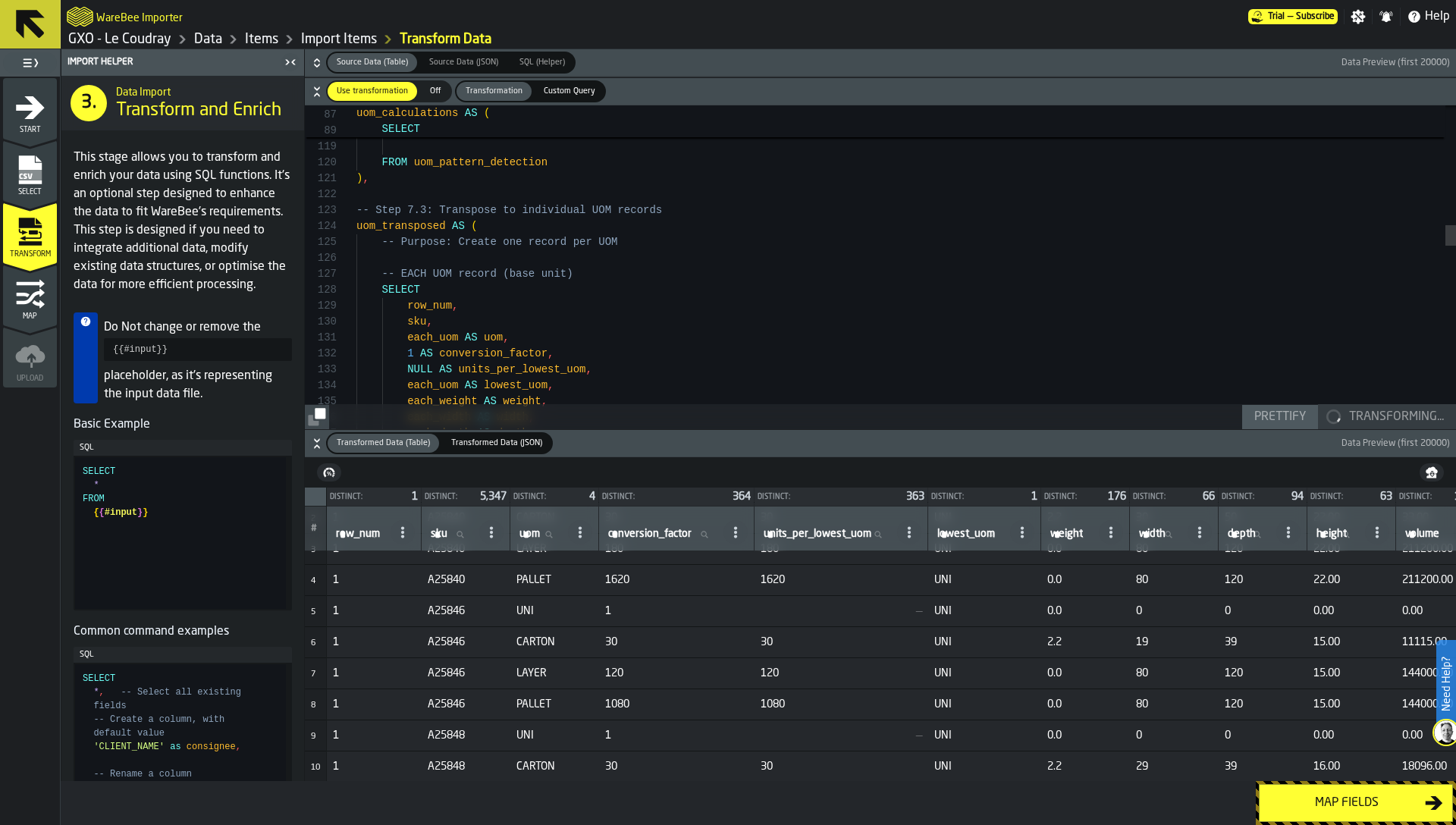
scroll to position [128, 0]
click at [1171, 295] on div "carton_height * pallet_layers_conversion ELSE 0 END AS calculated_pallet_height…" at bounding box center [906, 764] width 1099 height 5067
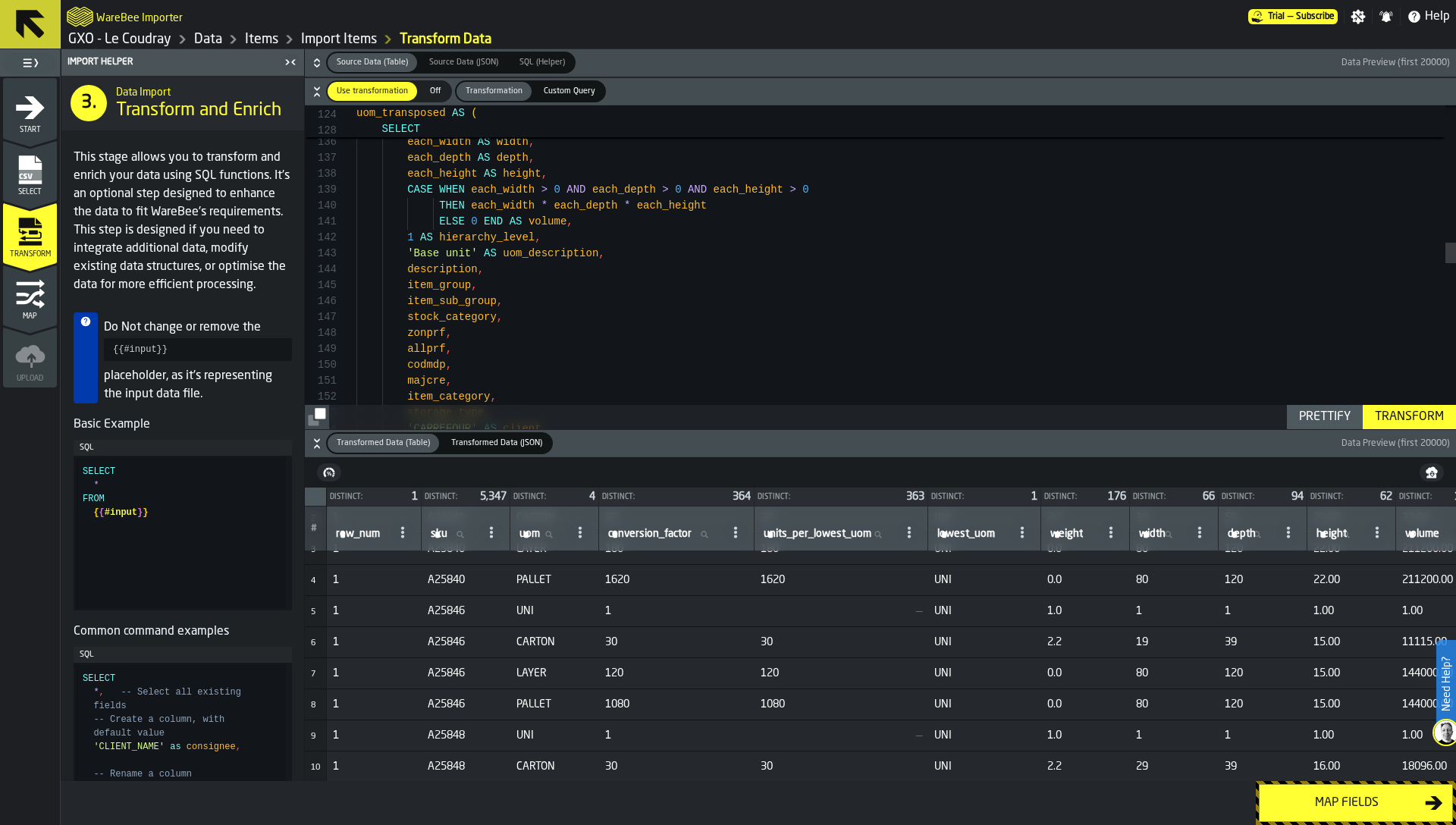
click at [1171, 295] on div "each_uom AS lowest_uom , each_weight AS weight , each_width AS width , each_dep…" at bounding box center [906, 488] width 1099 height 5067
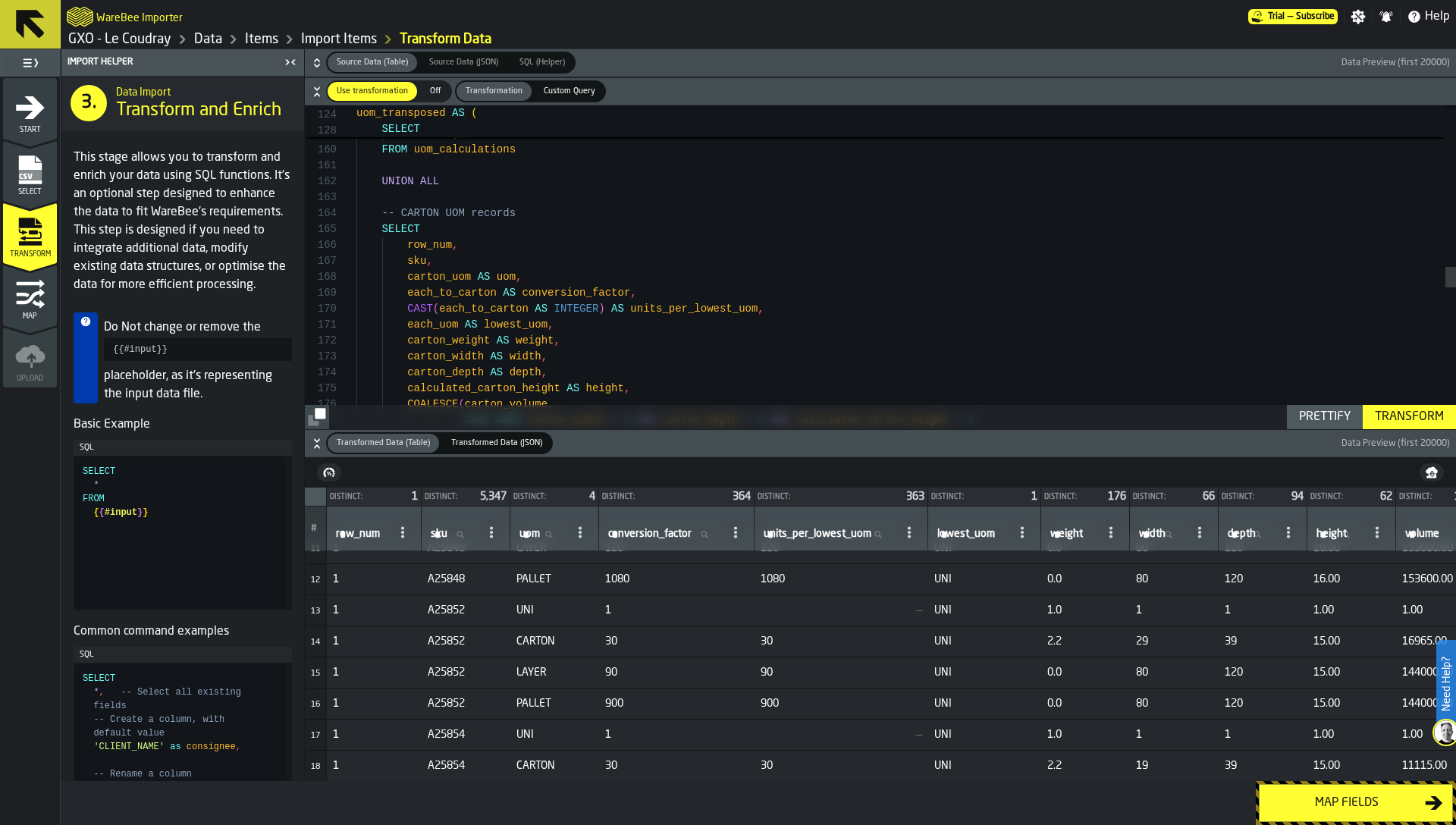
scroll to position [411, 0]
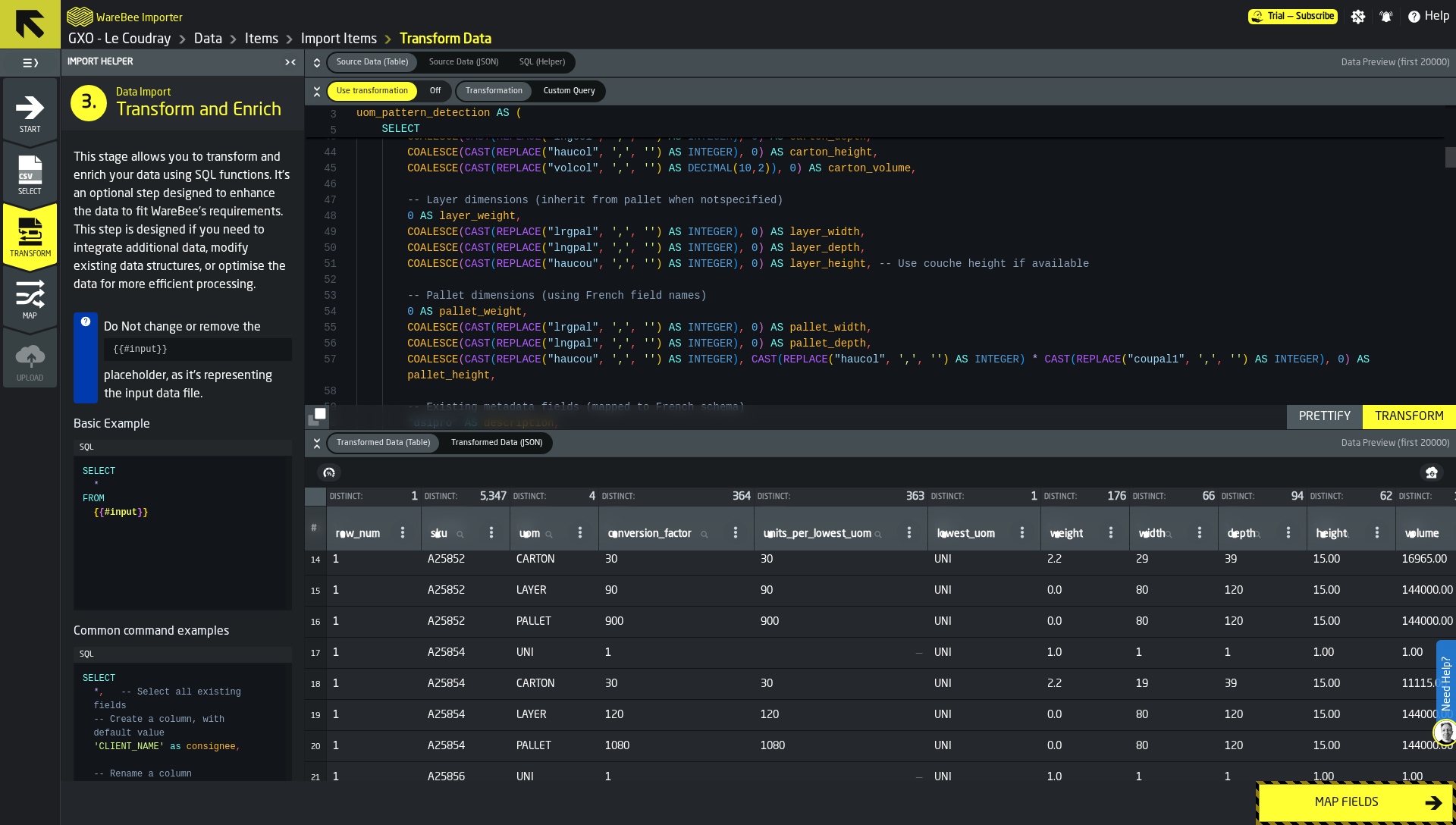
click at [316, 64] on icon "button-" at bounding box center [317, 65] width 6 height 4
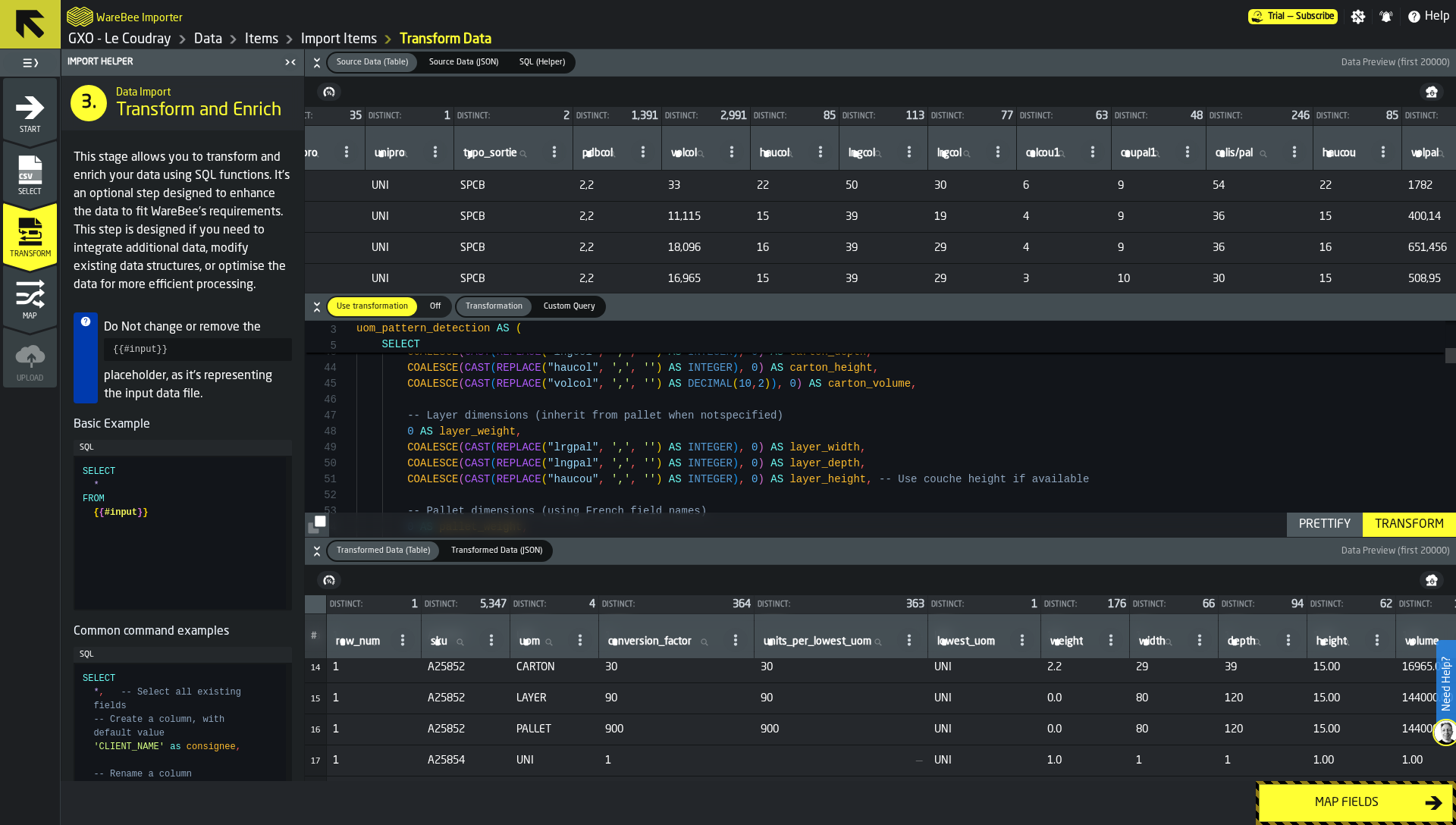
scroll to position [0, 1580]
click at [315, 551] on icon "button-" at bounding box center [317, 552] width 15 height 15
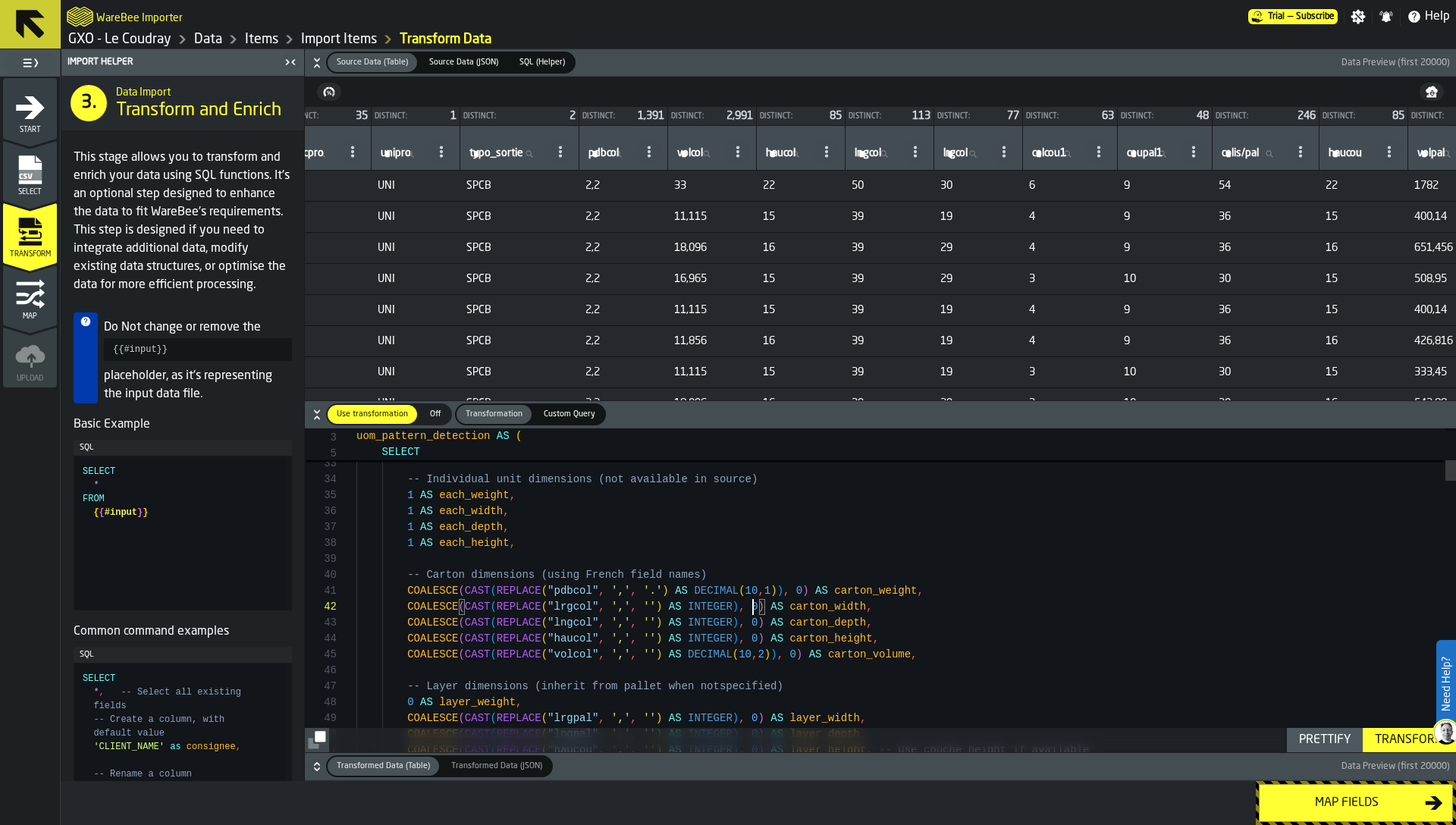
scroll to position [16, 0]
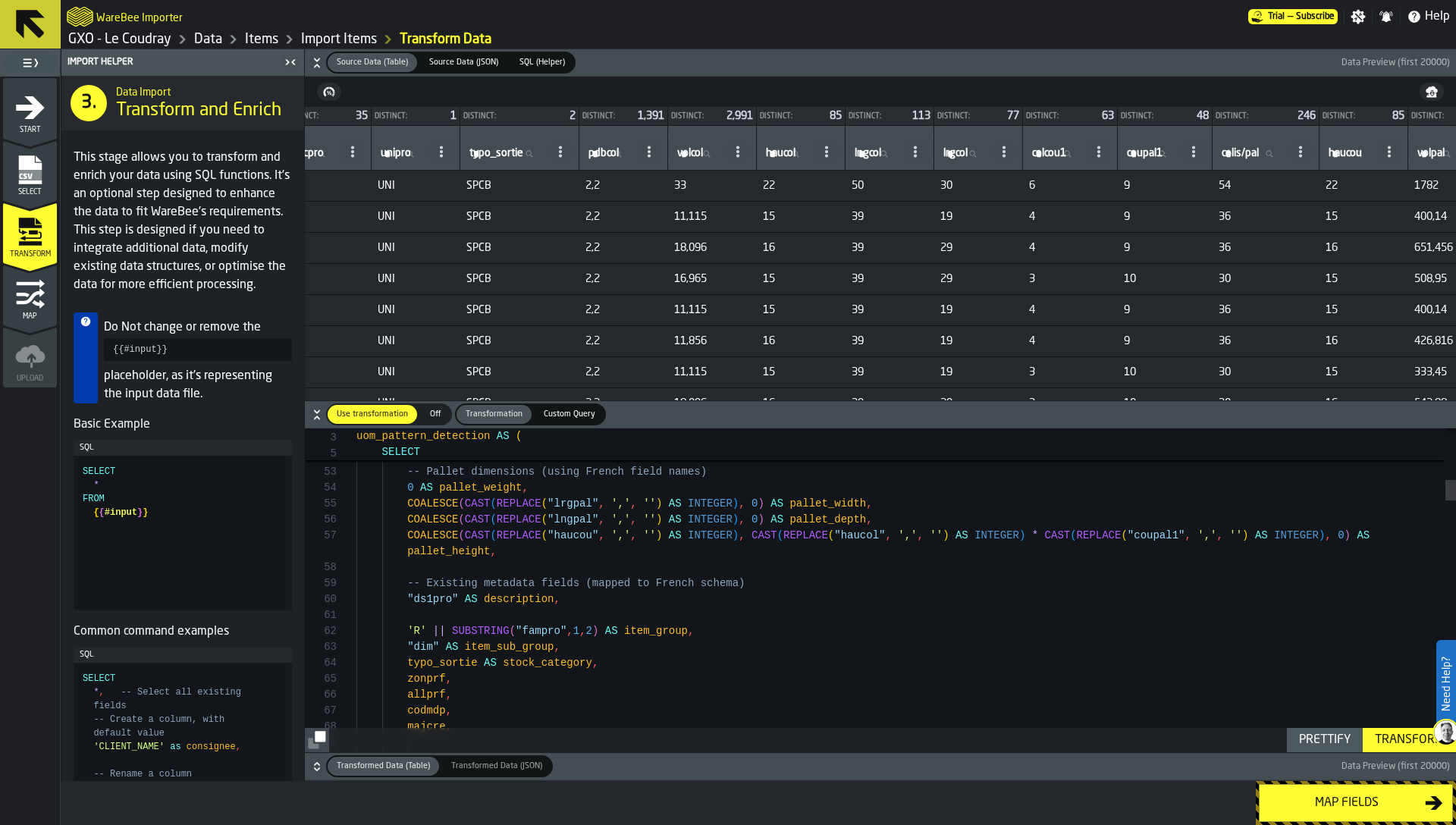
type textarea "**********"
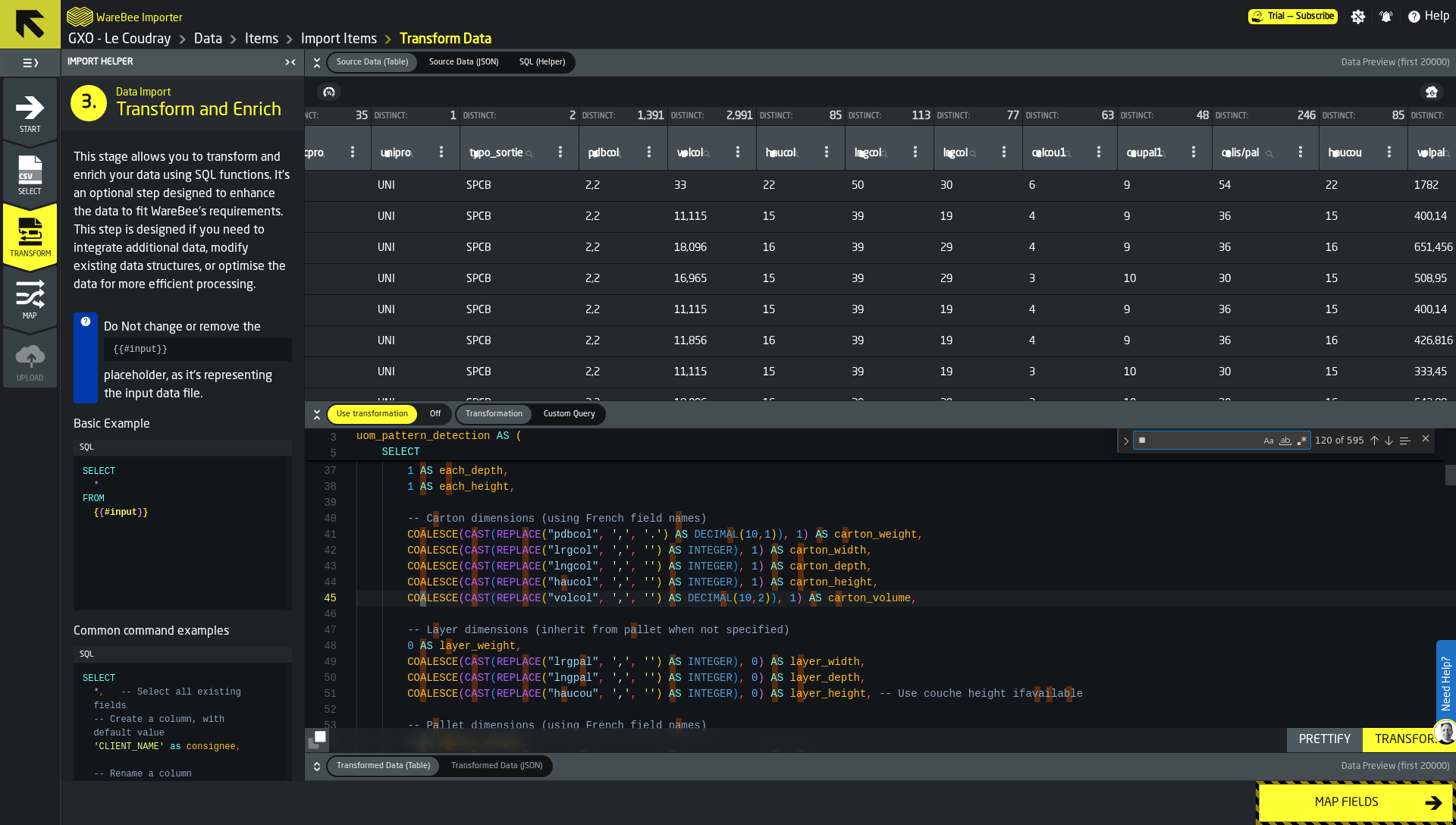
type textarea "**"
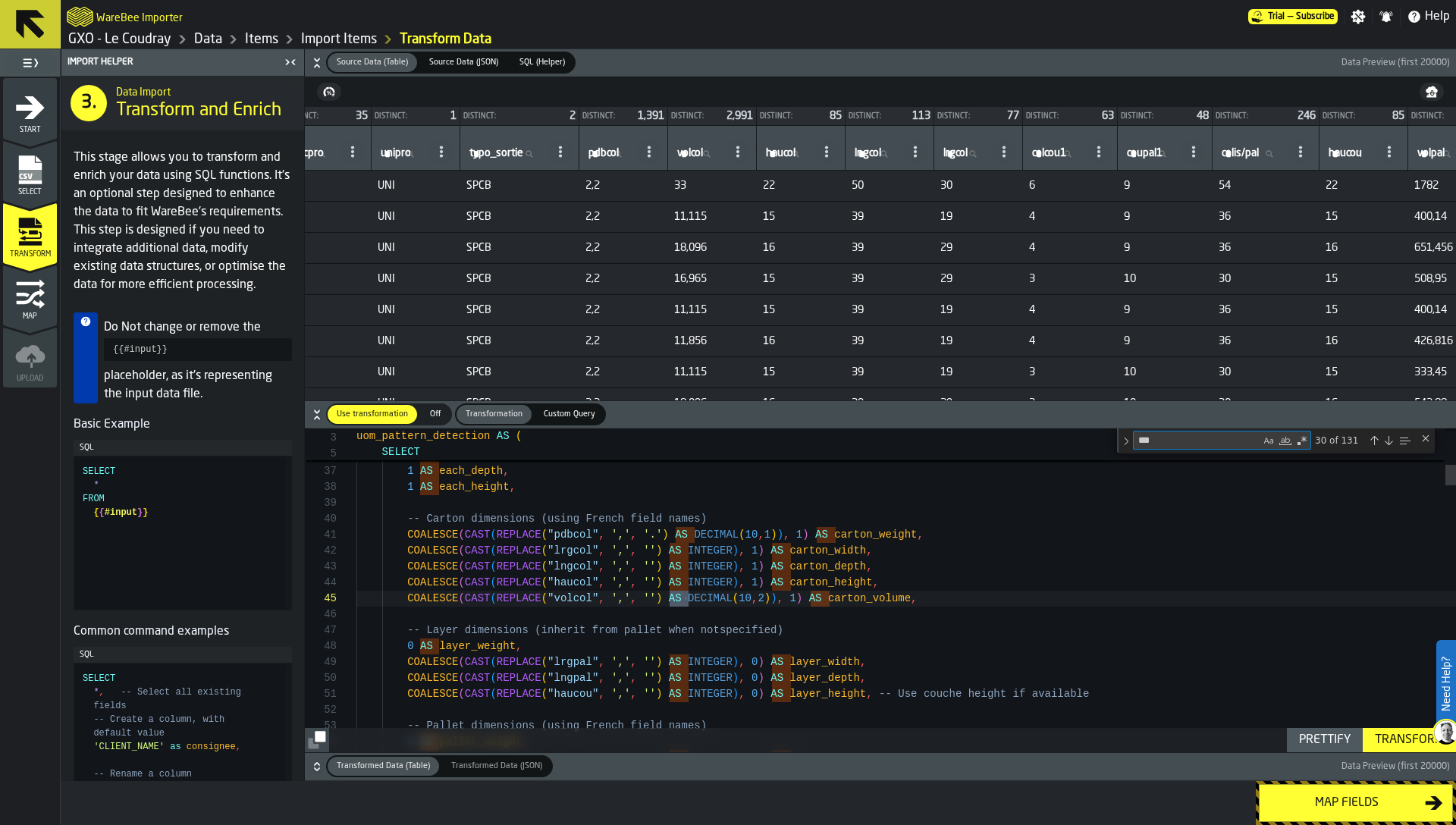
type textarea "**********"
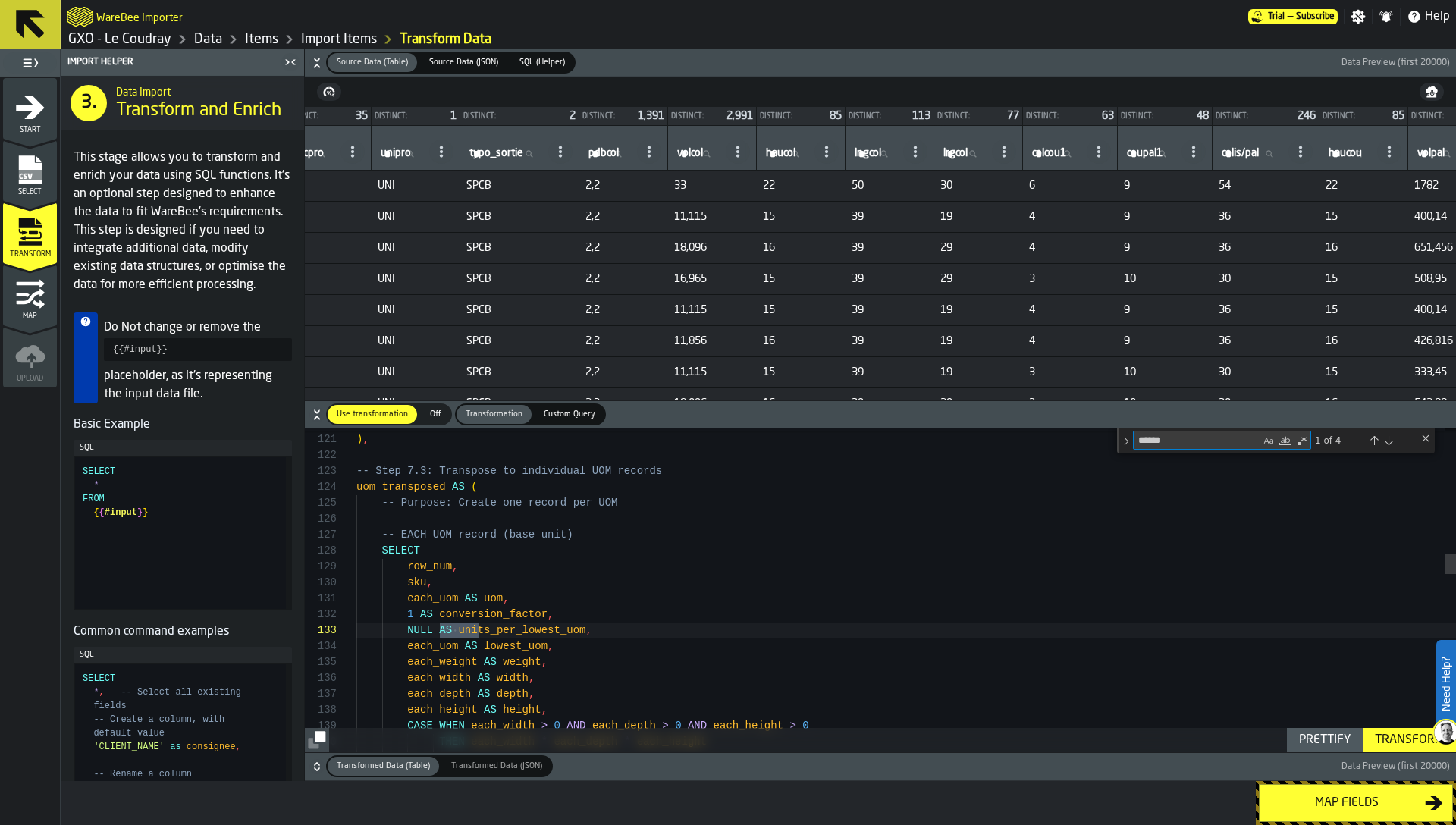
type textarea "******"
type textarea "**********"
type textarea "*"
type textarea "**********"
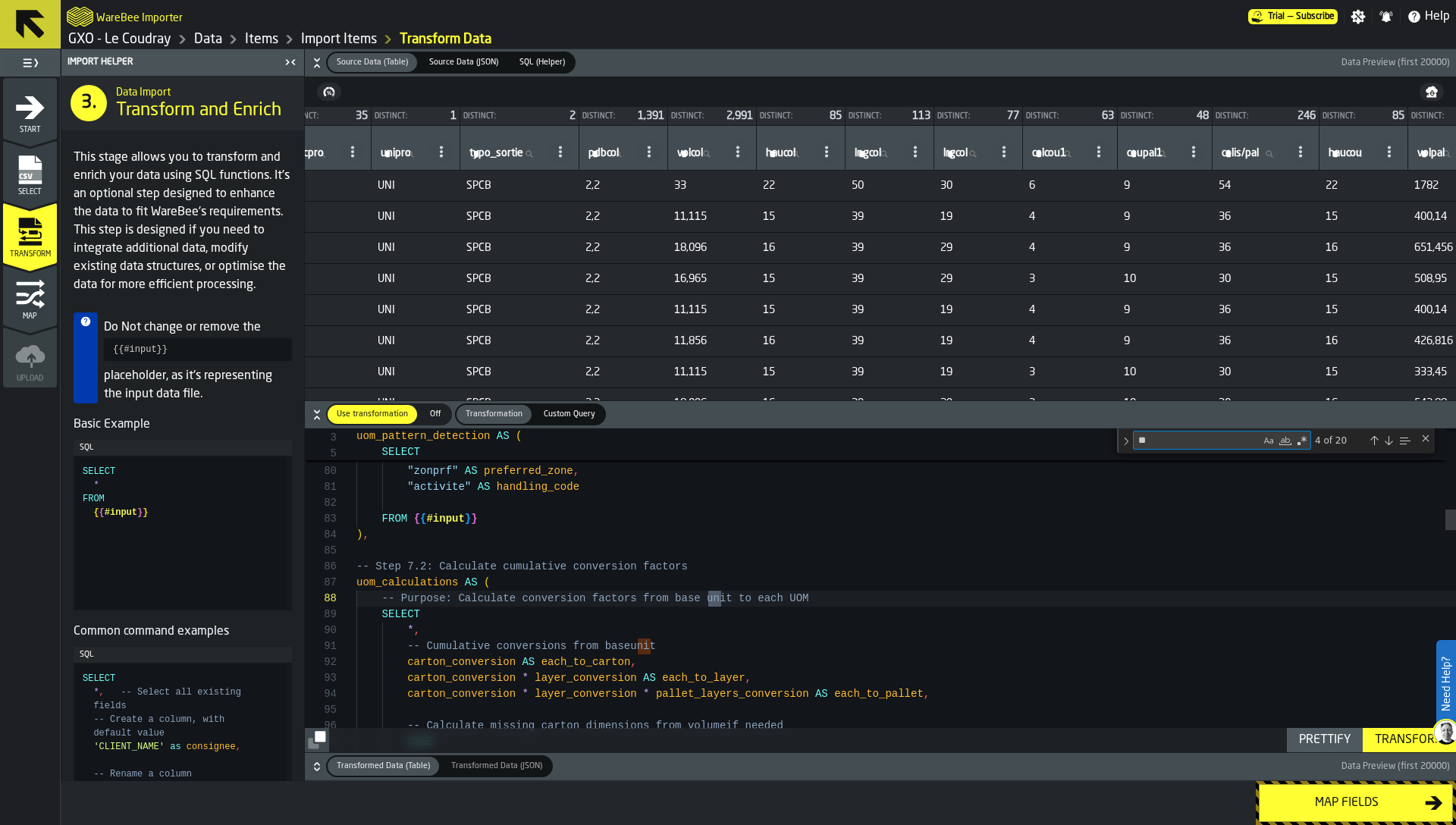
type textarea "***"
type textarea "**********"
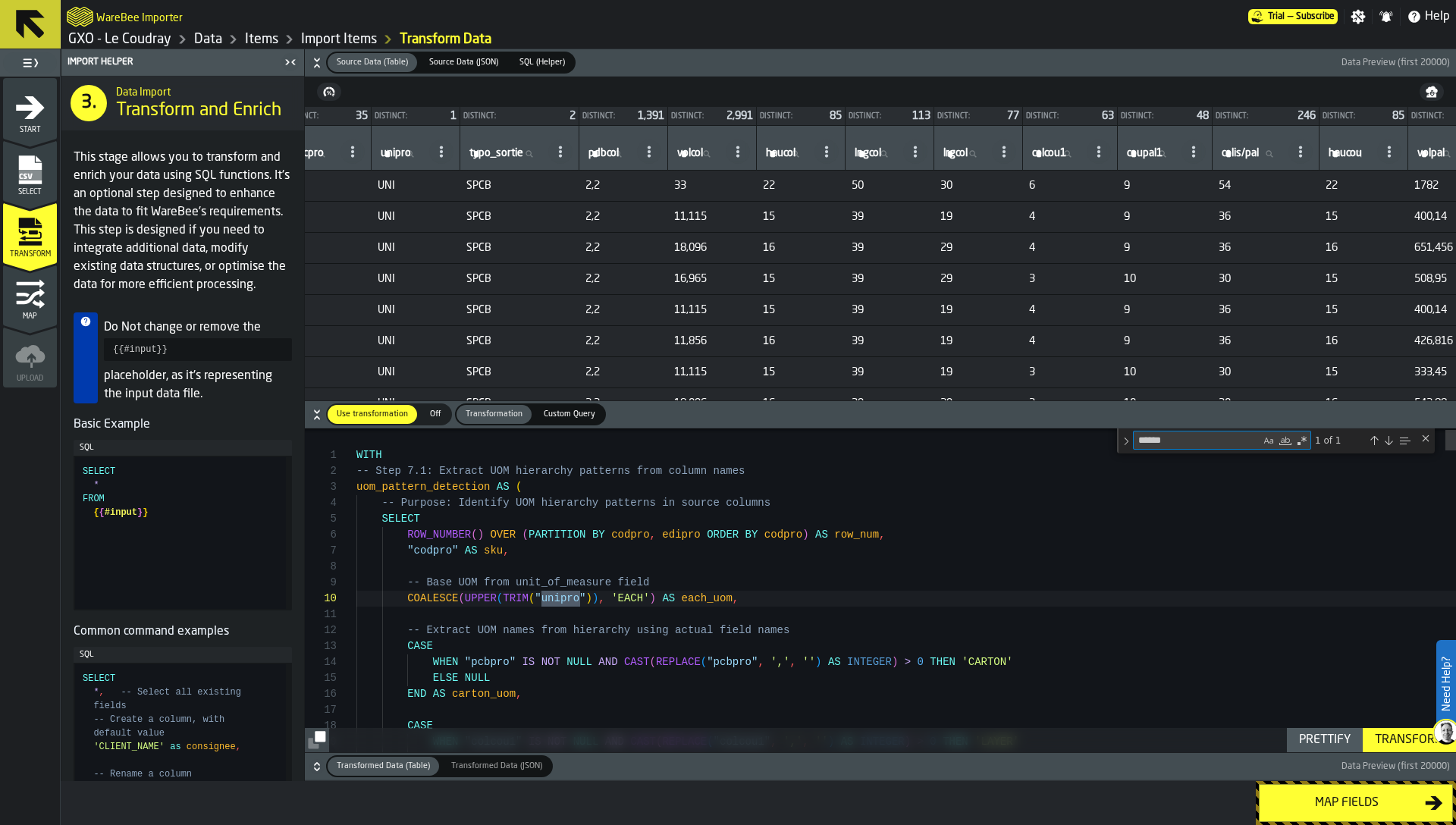
type textarea "******"
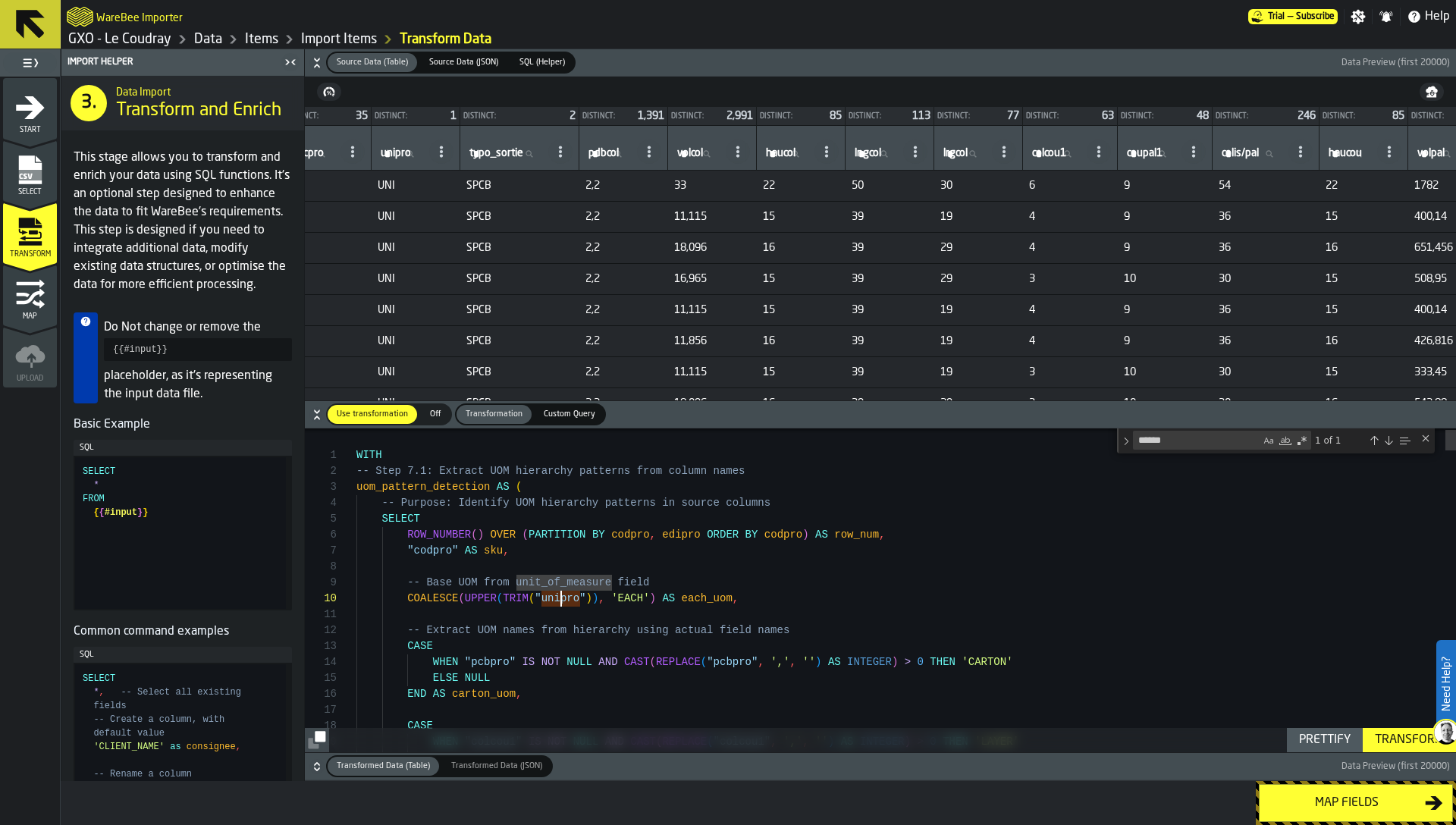
scroll to position [144, 0]
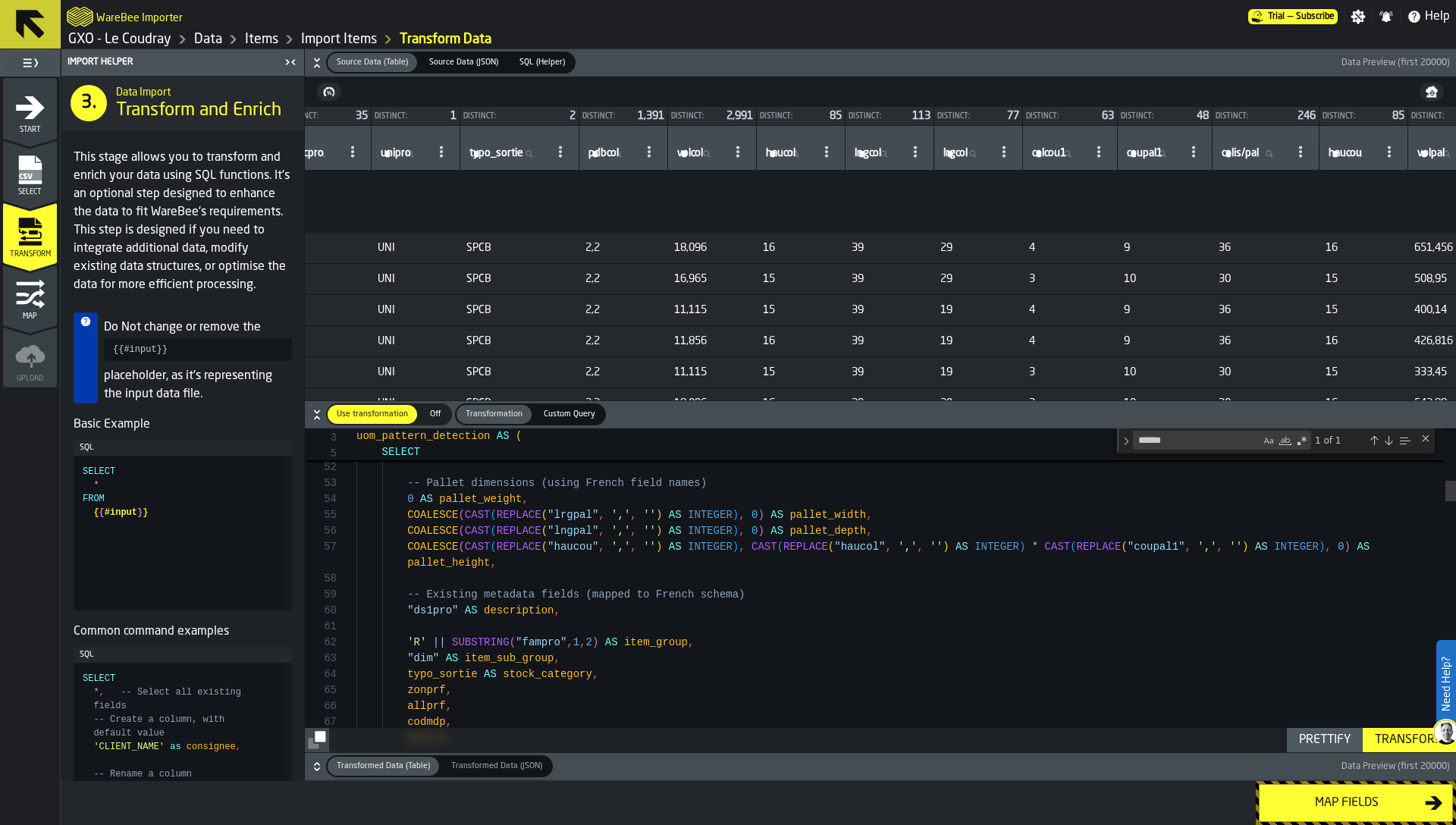
scroll to position [373, 1580]
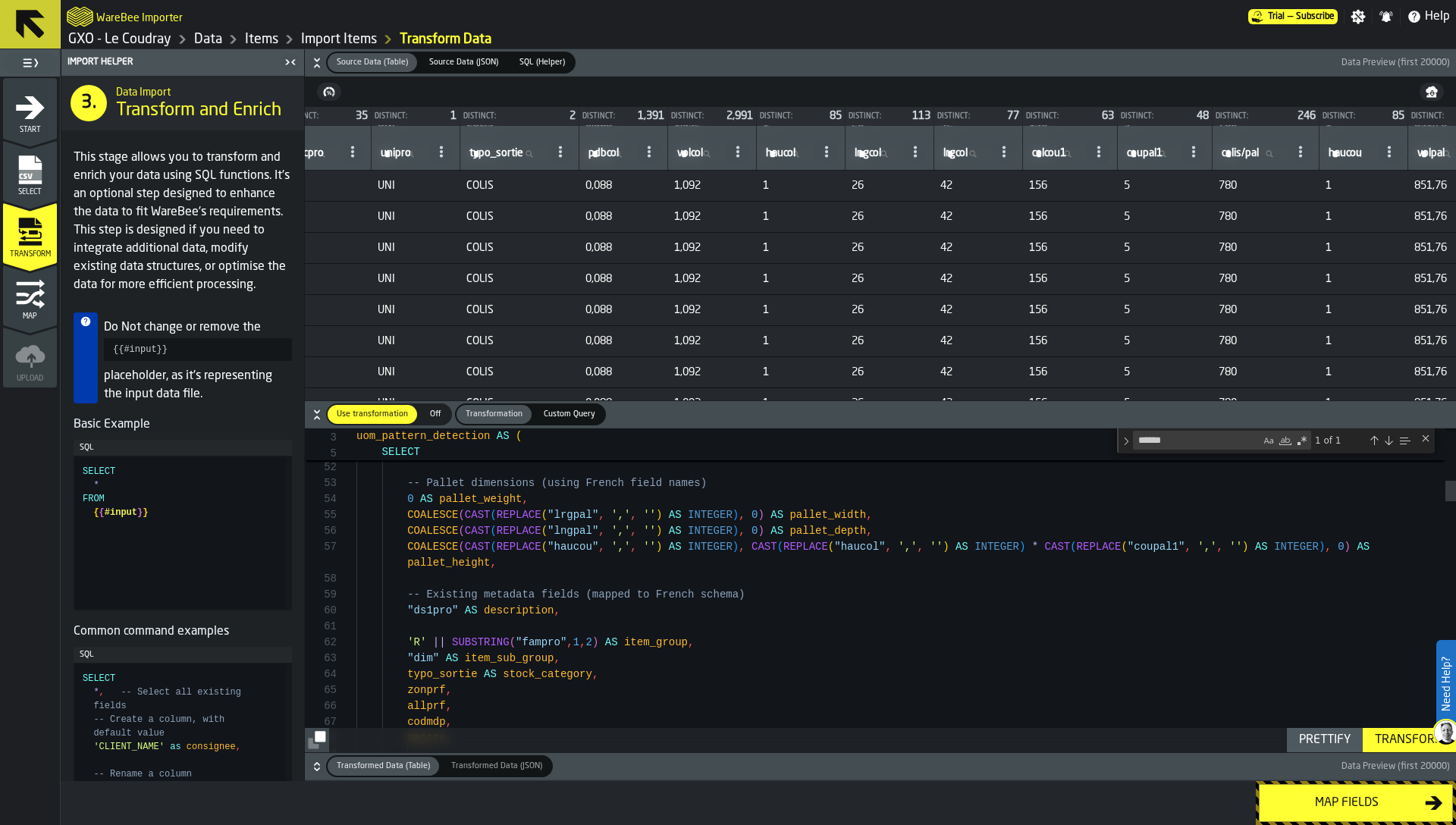
click at [305, 773] on button "Transformed Data (Table) Transformed Data (Table) Transformed Data (JSON) Trans…" at bounding box center [880, 767] width 1151 height 28
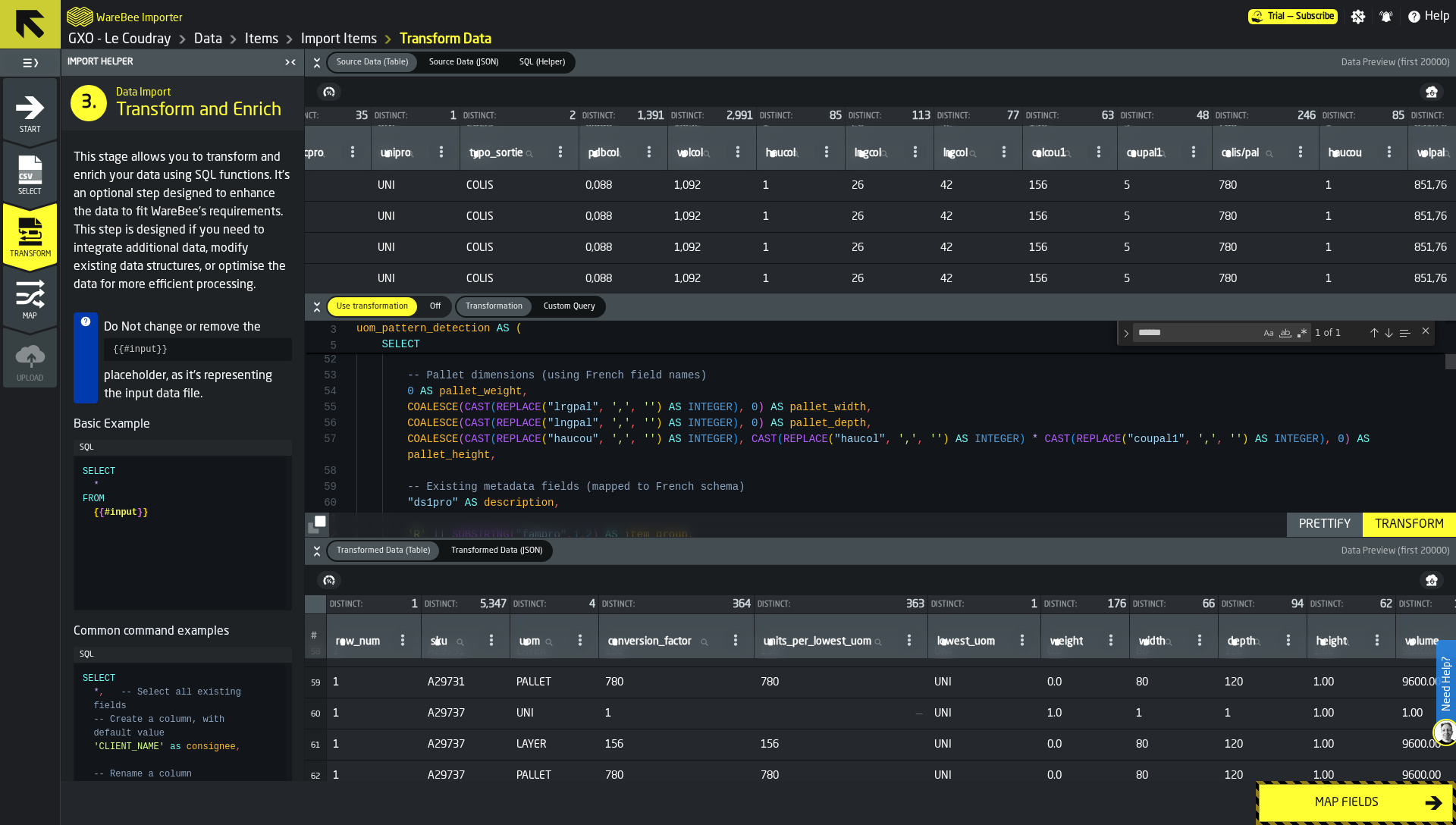
scroll to position [1896, 0]
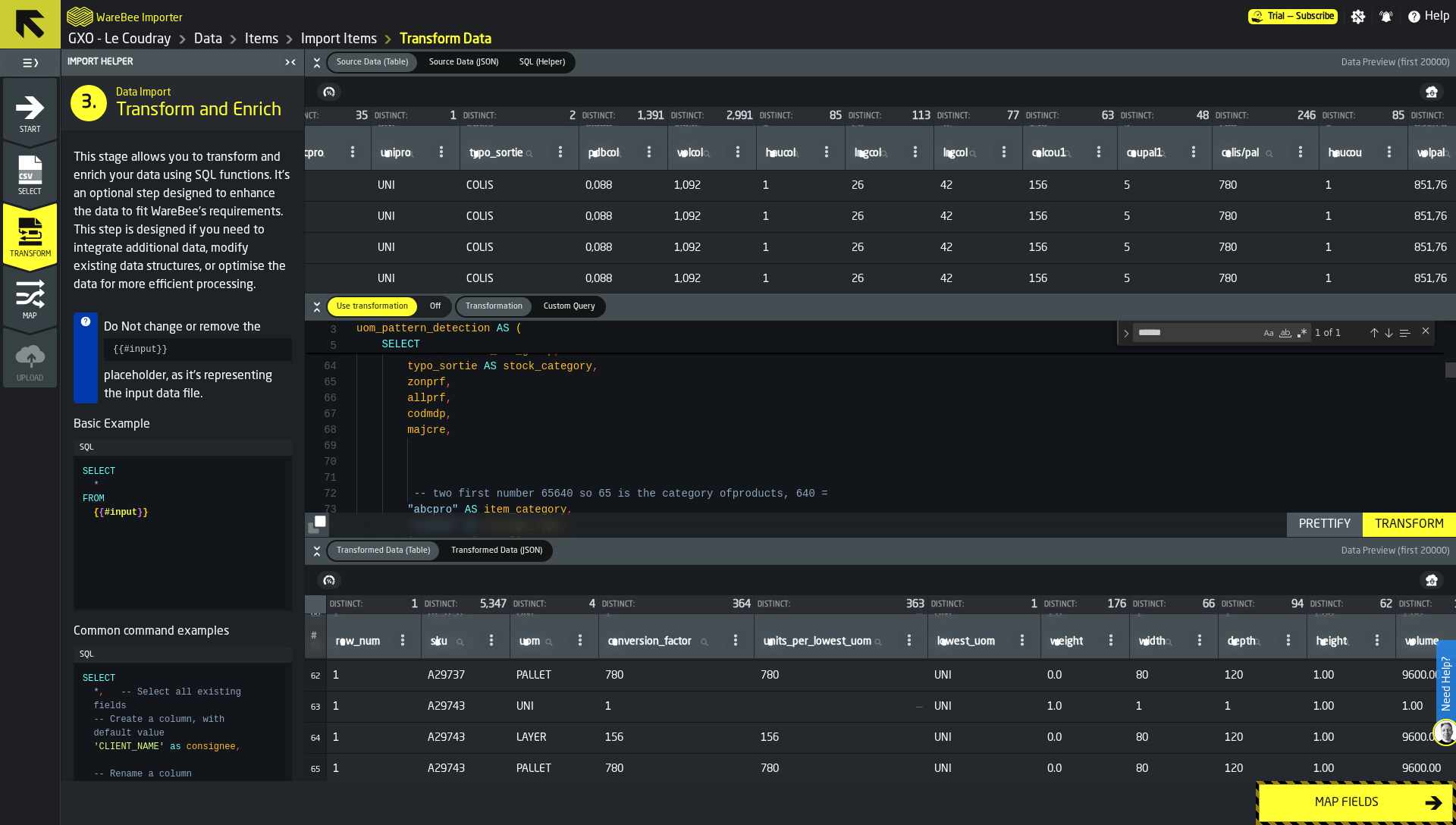
scroll to position [0, 0]
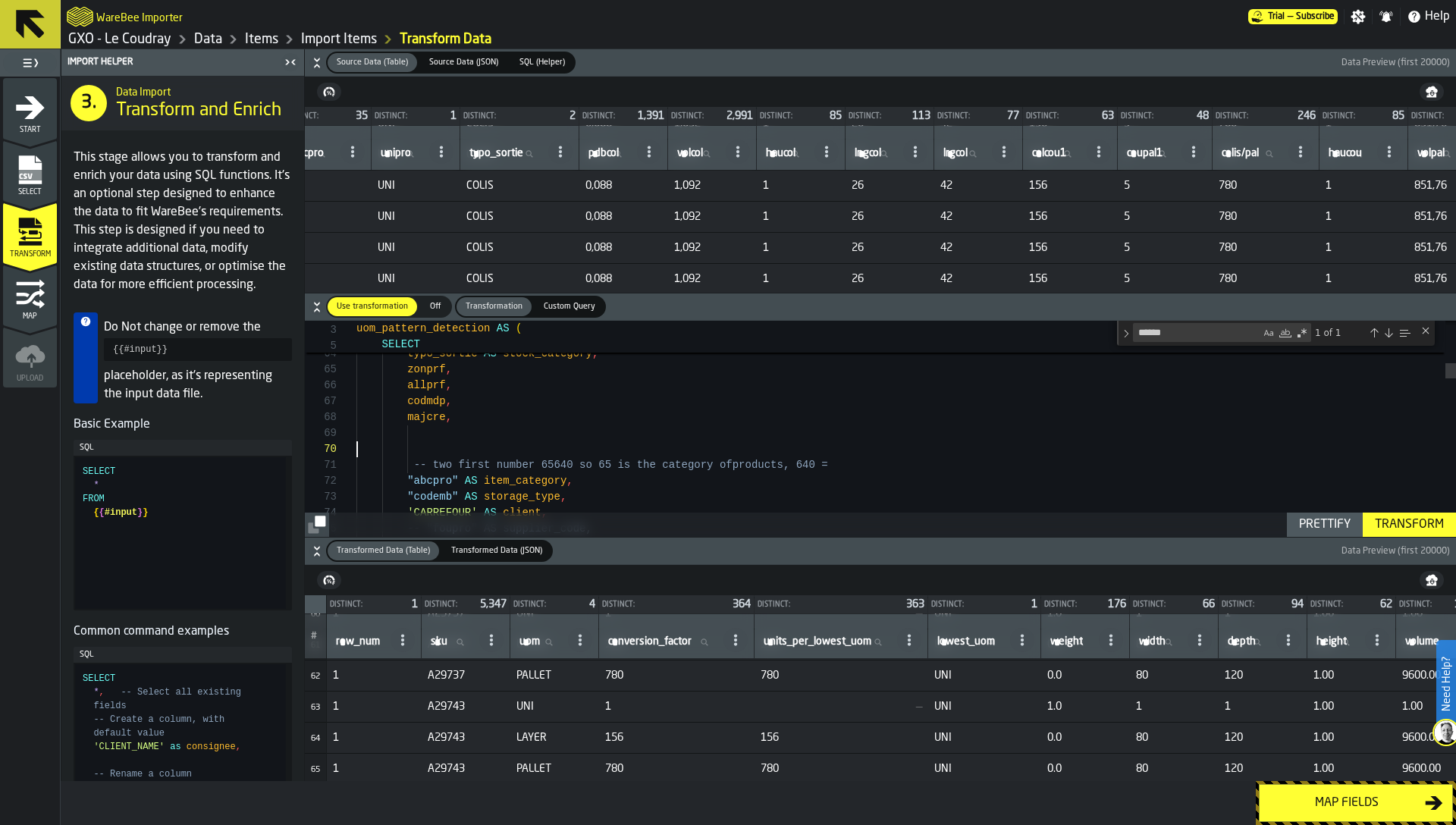
scroll to position [144, 0]
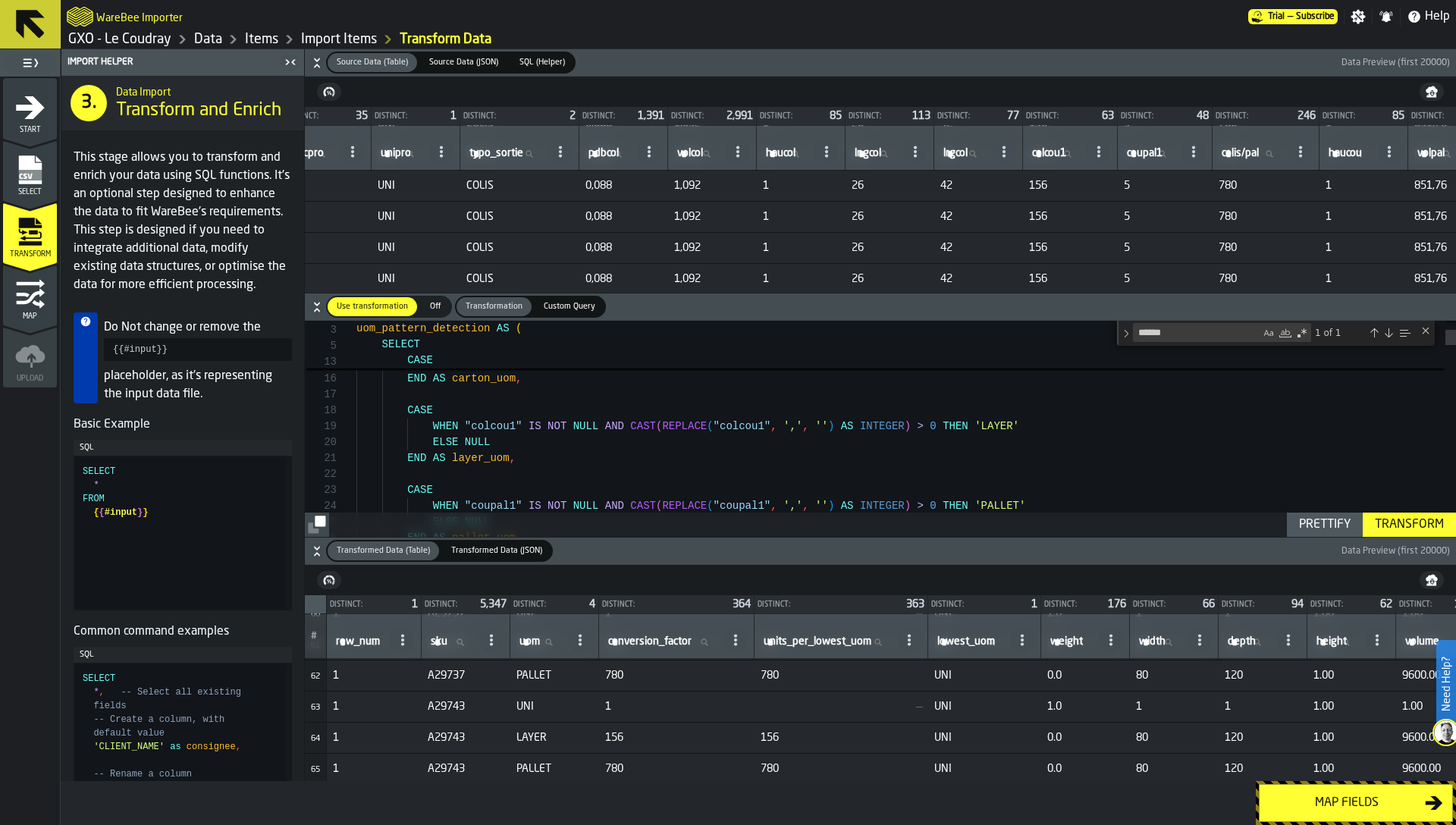
click at [311, 58] on icon "button-" at bounding box center [317, 63] width 15 height 15
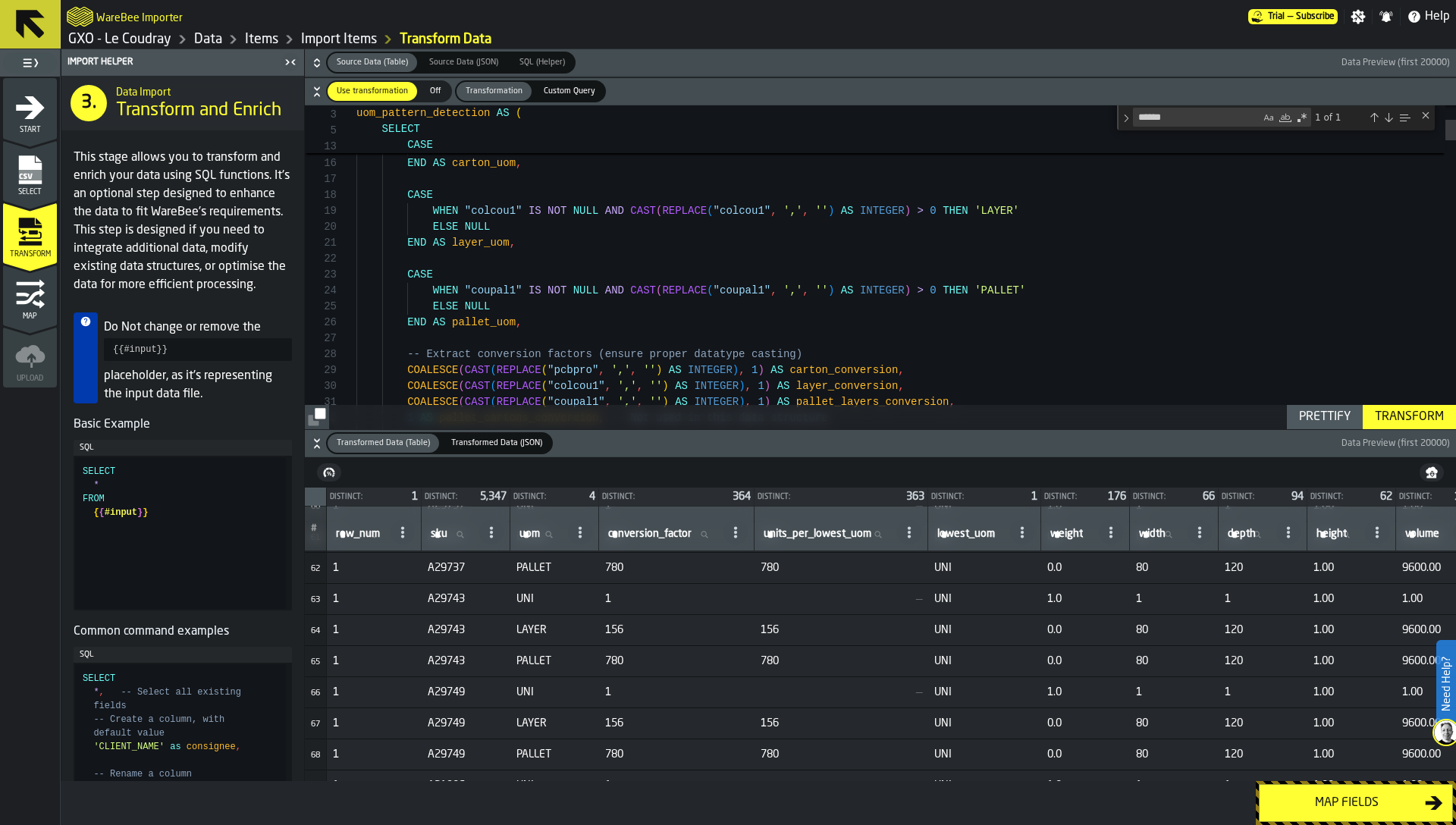
click at [315, 443] on icon "button-" at bounding box center [317, 443] width 15 height 15
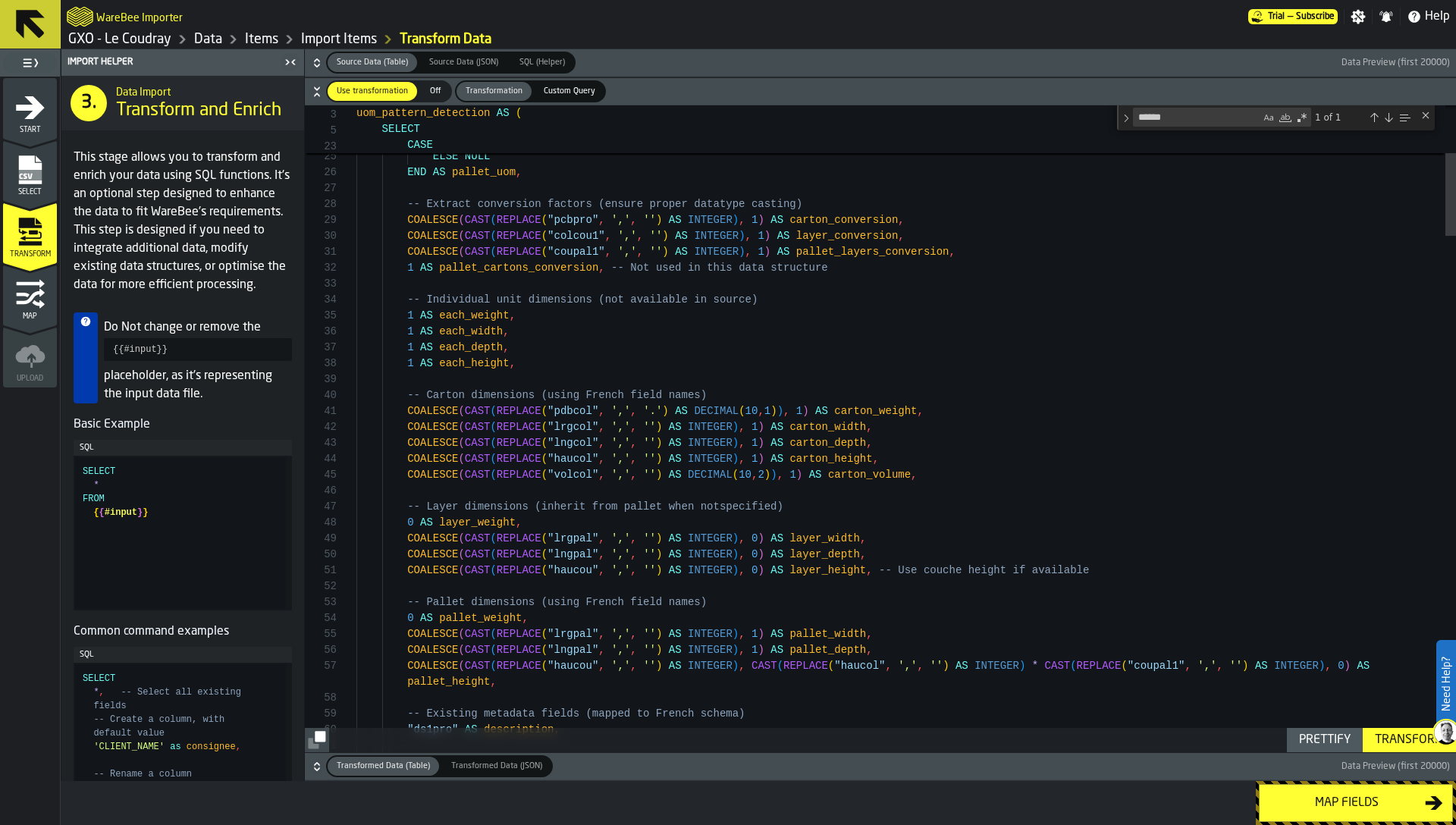
type textarea "**********"
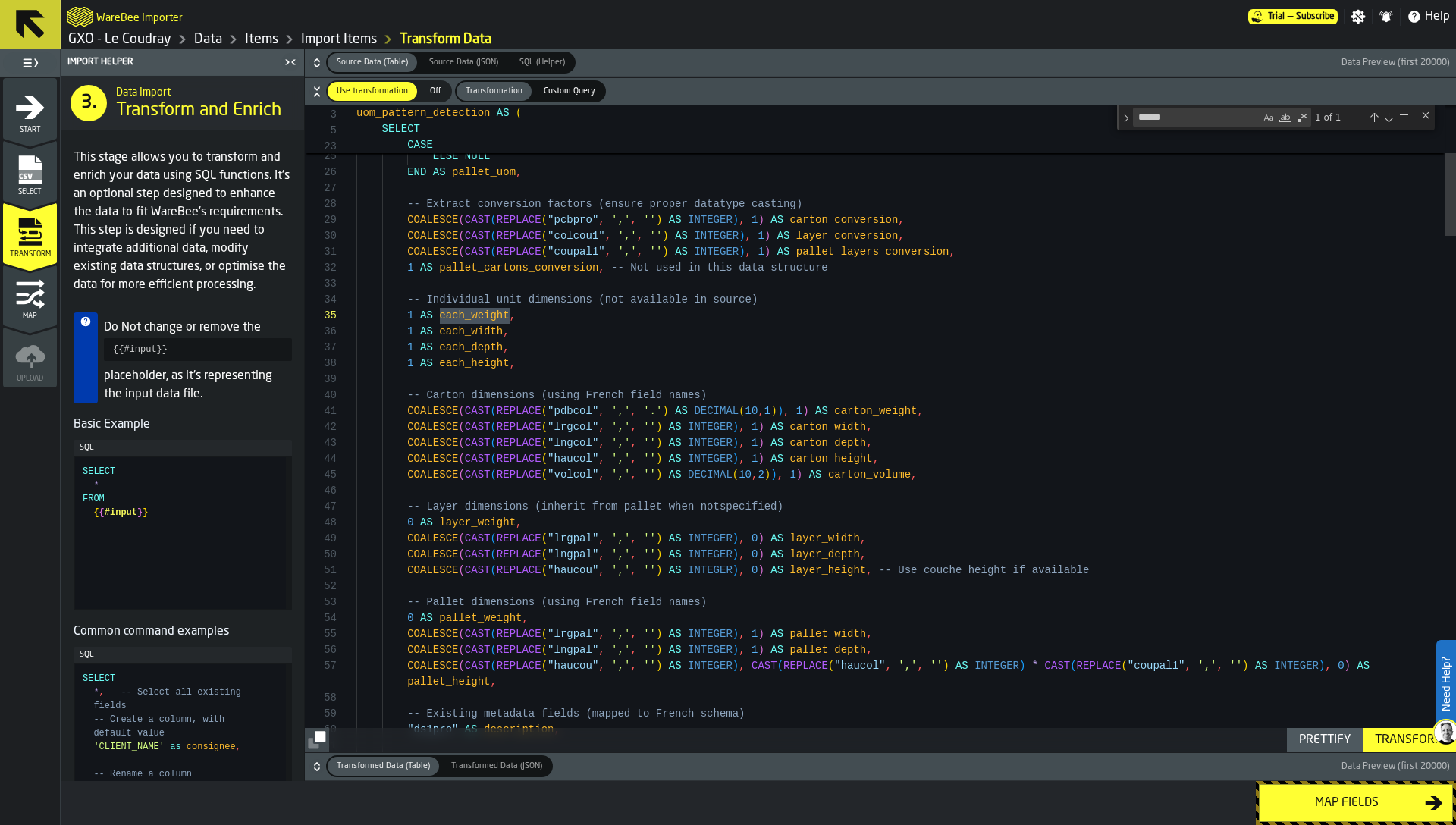
type textarea "**********"
click at [1124, 118] on div "Toggle Replace" at bounding box center [1126, 118] width 13 height 25
click at [1163, 144] on textarea "Replace" at bounding box center [1213, 138] width 160 height 17
click at [1173, 137] on textarea "Replace" at bounding box center [1213, 138] width 160 height 17
paste textarea "**********"
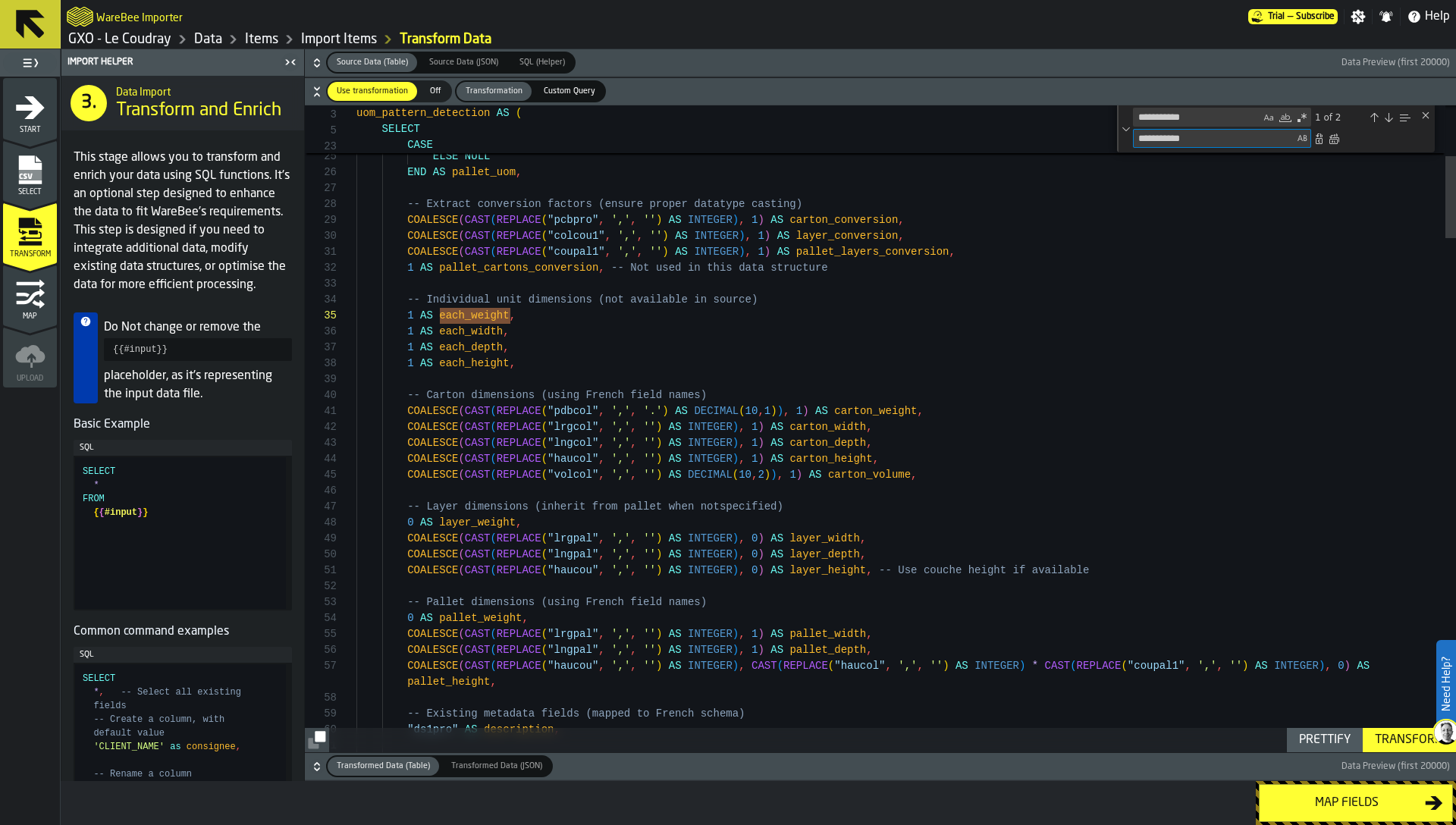
drag, startPoint x: 1139, startPoint y: 139, endPoint x: 1161, endPoint y: 136, distance: 22.2
click at [1161, 136] on textarea "**********" at bounding box center [1213, 138] width 160 height 17
type textarea "**********"
click at [1328, 140] on div "Replace All (⌘Enter)" at bounding box center [1333, 139] width 12 height 12
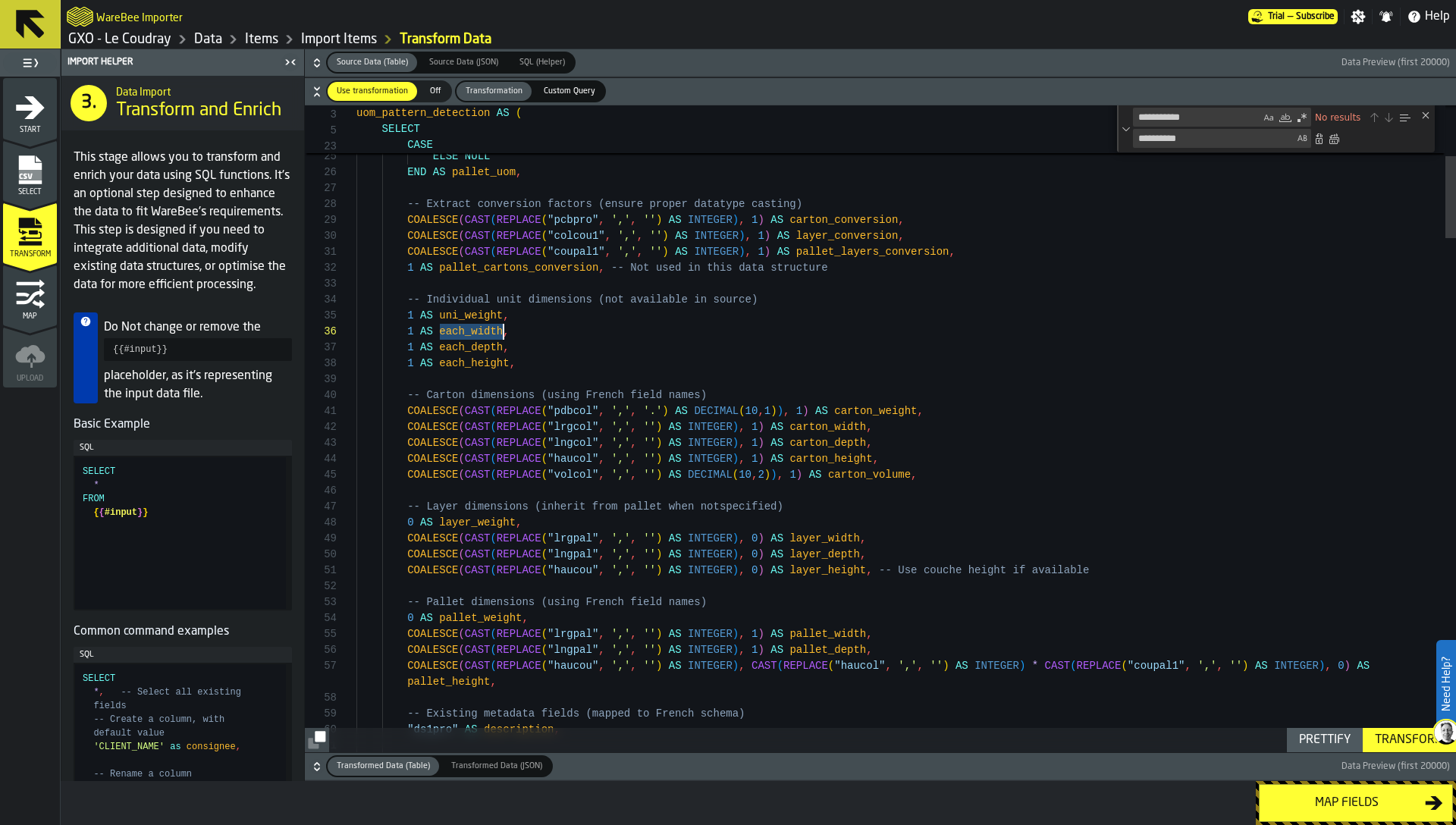
drag, startPoint x: 437, startPoint y: 333, endPoint x: 505, endPoint y: 334, distance: 68.0
click at [1158, 119] on textarea "**********" at bounding box center [1196, 117] width 126 height 17
paste textarea "Find"
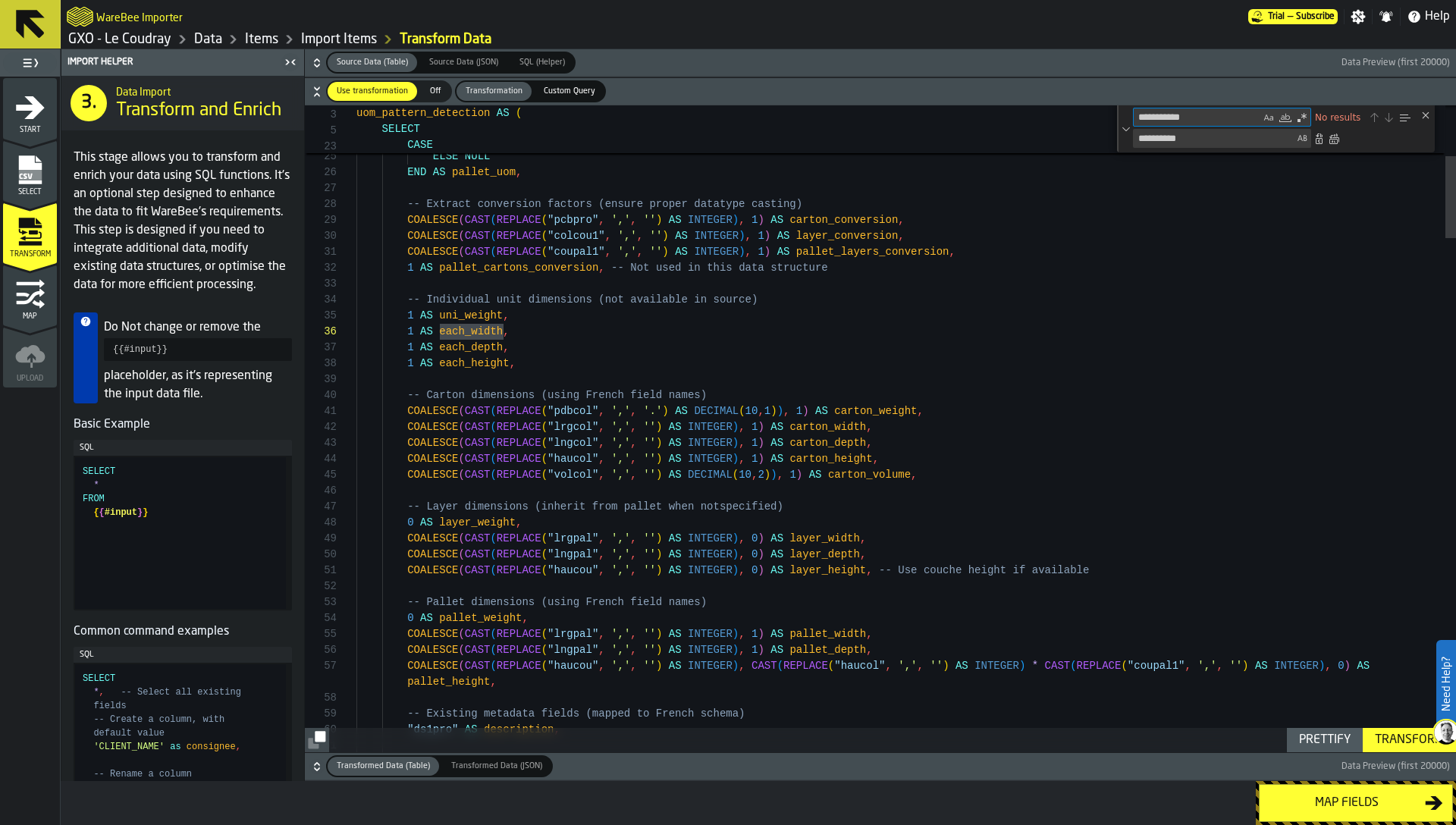
type textarea "**********"
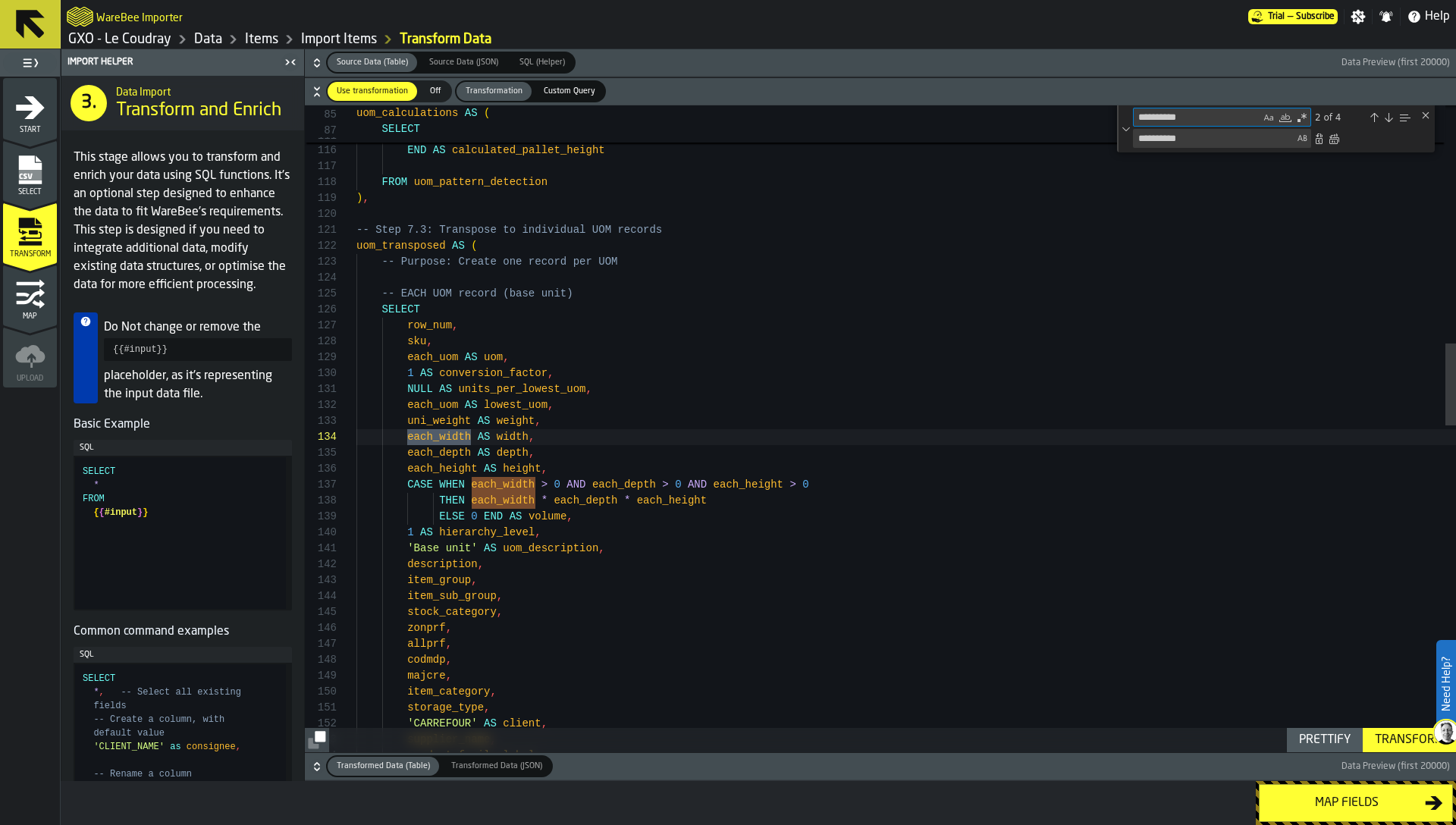
scroll to position [159, 0]
click at [1165, 122] on textarea "**********" at bounding box center [1196, 117] width 126 height 17
click at [1167, 118] on textarea "**********" at bounding box center [1196, 117] width 126 height 17
drag, startPoint x: 1167, startPoint y: 118, endPoint x: 1218, endPoint y: 116, distance: 51.0
click at [1217, 117] on textarea "**********" at bounding box center [1196, 117] width 126 height 17
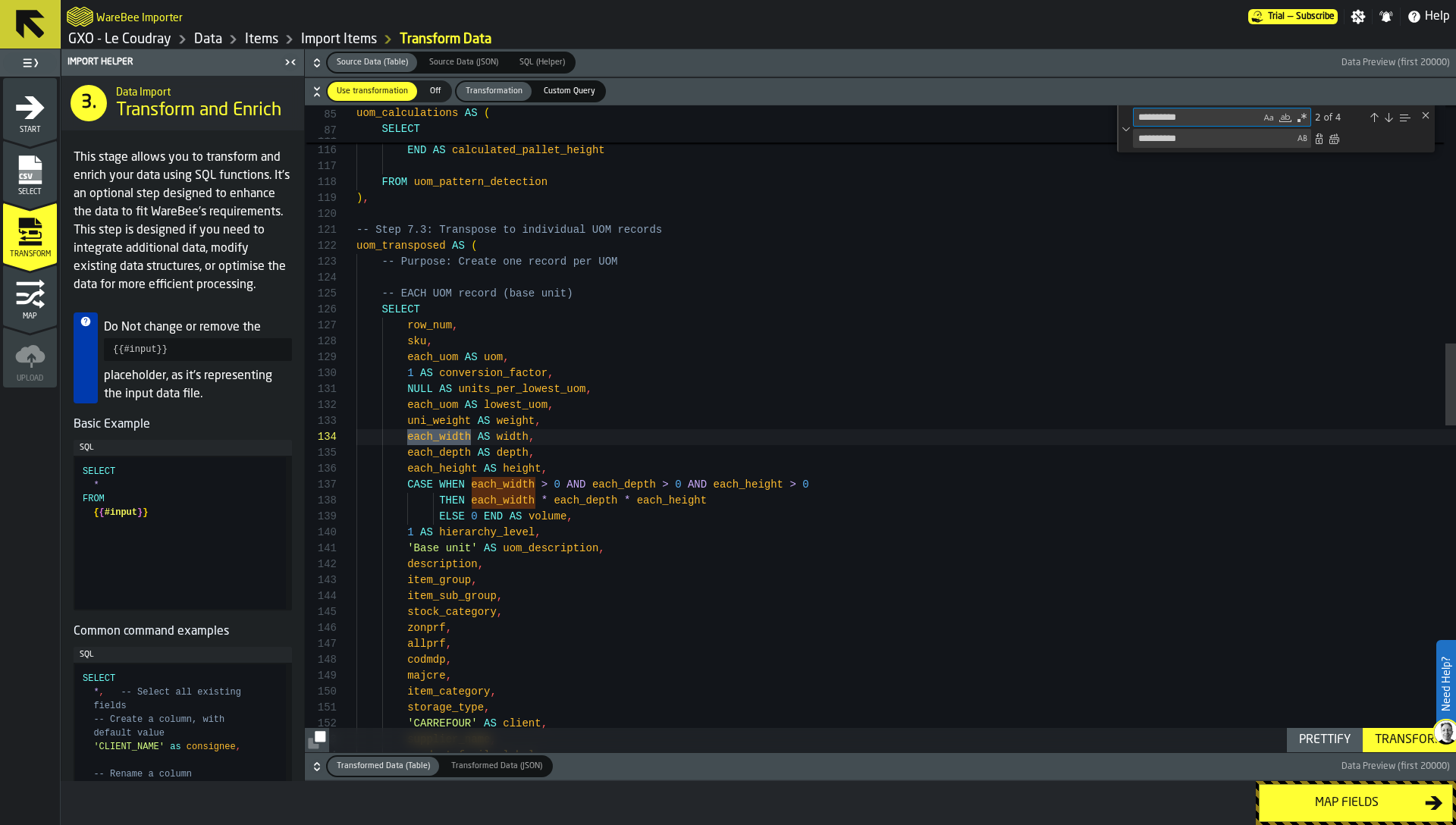
type textarea "**********"
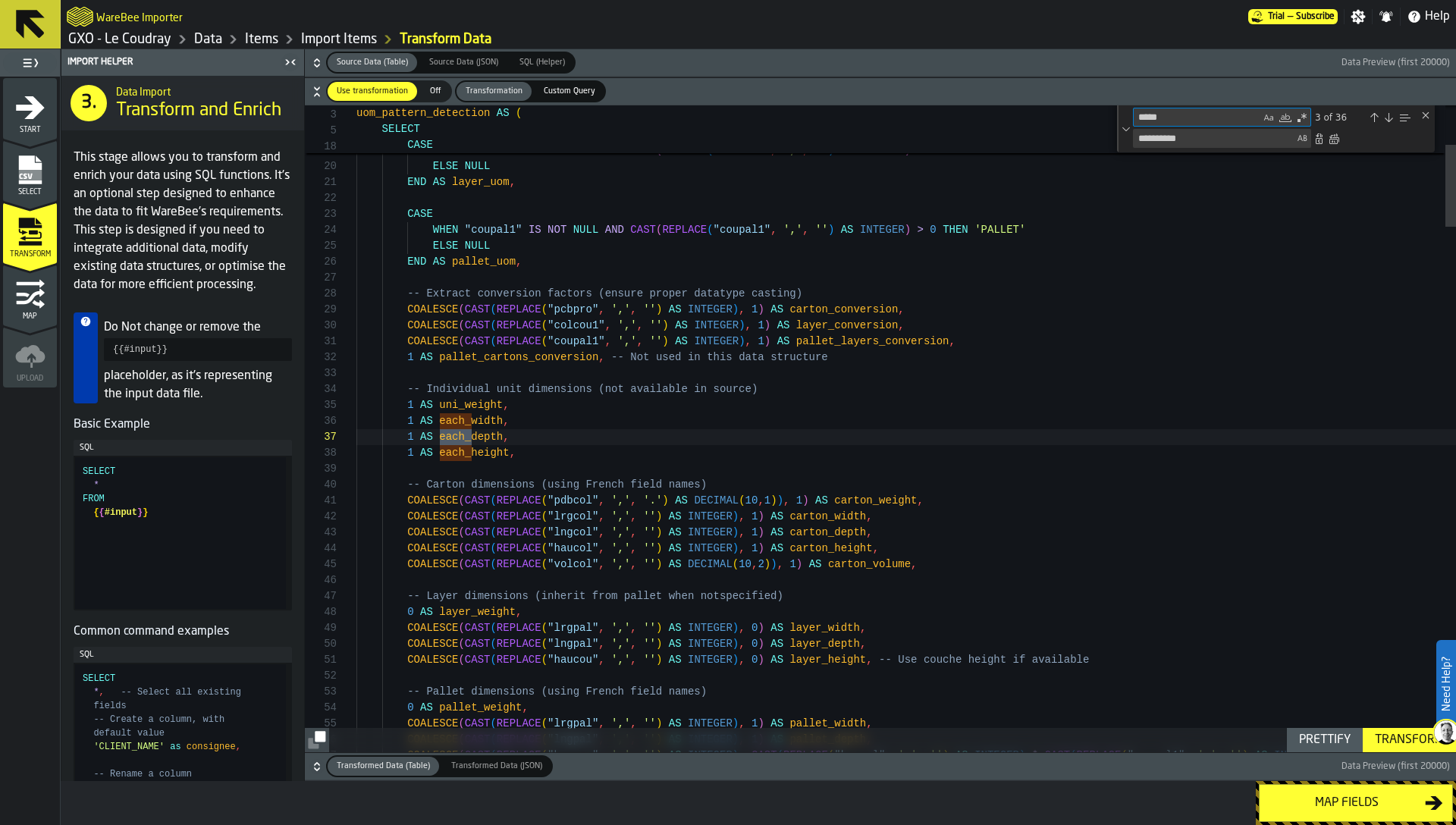
type textarea "*****"
drag, startPoint x: 1159, startPoint y: 142, endPoint x: 1256, endPoint y: 137, distance: 97.1
click at [1256, 137] on textarea "**********" at bounding box center [1213, 138] width 160 height 17
type textarea "****"
click at [1330, 136] on div "Replace All (⌘Enter)" at bounding box center [1333, 139] width 12 height 12
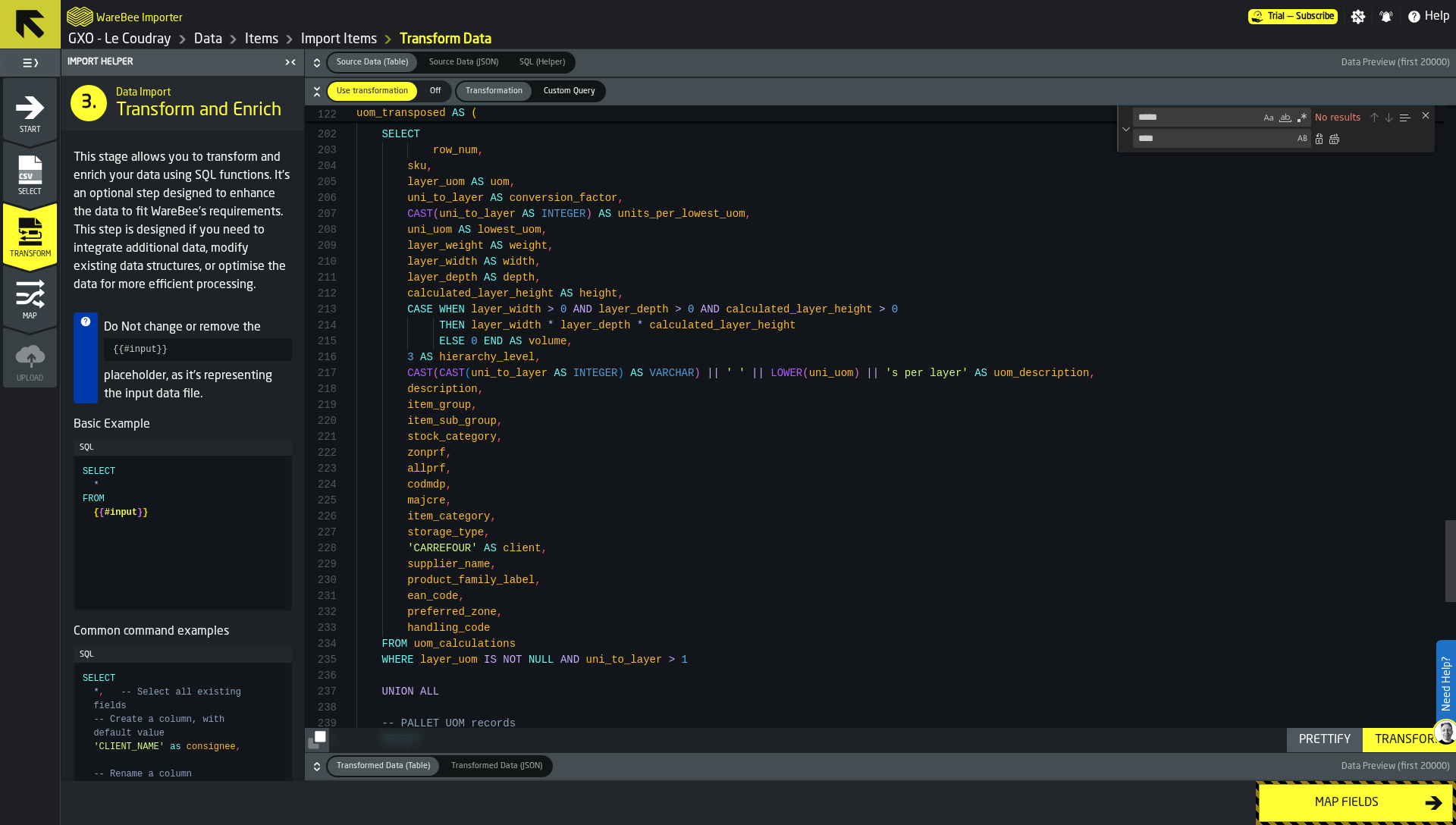
scroll to position [95, 0]
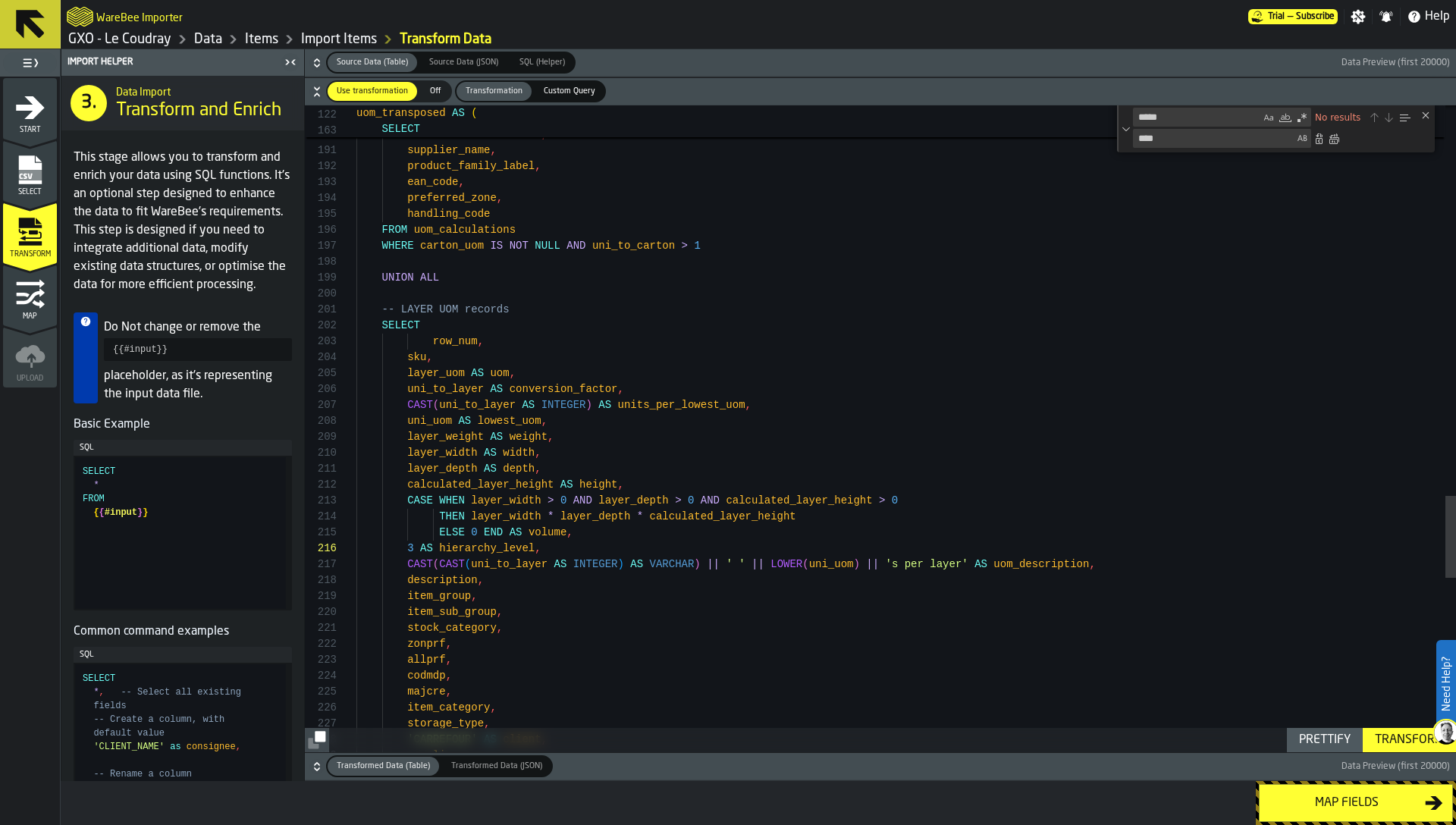
click at [319, 66] on icon "button-" at bounding box center [317, 63] width 15 height 15
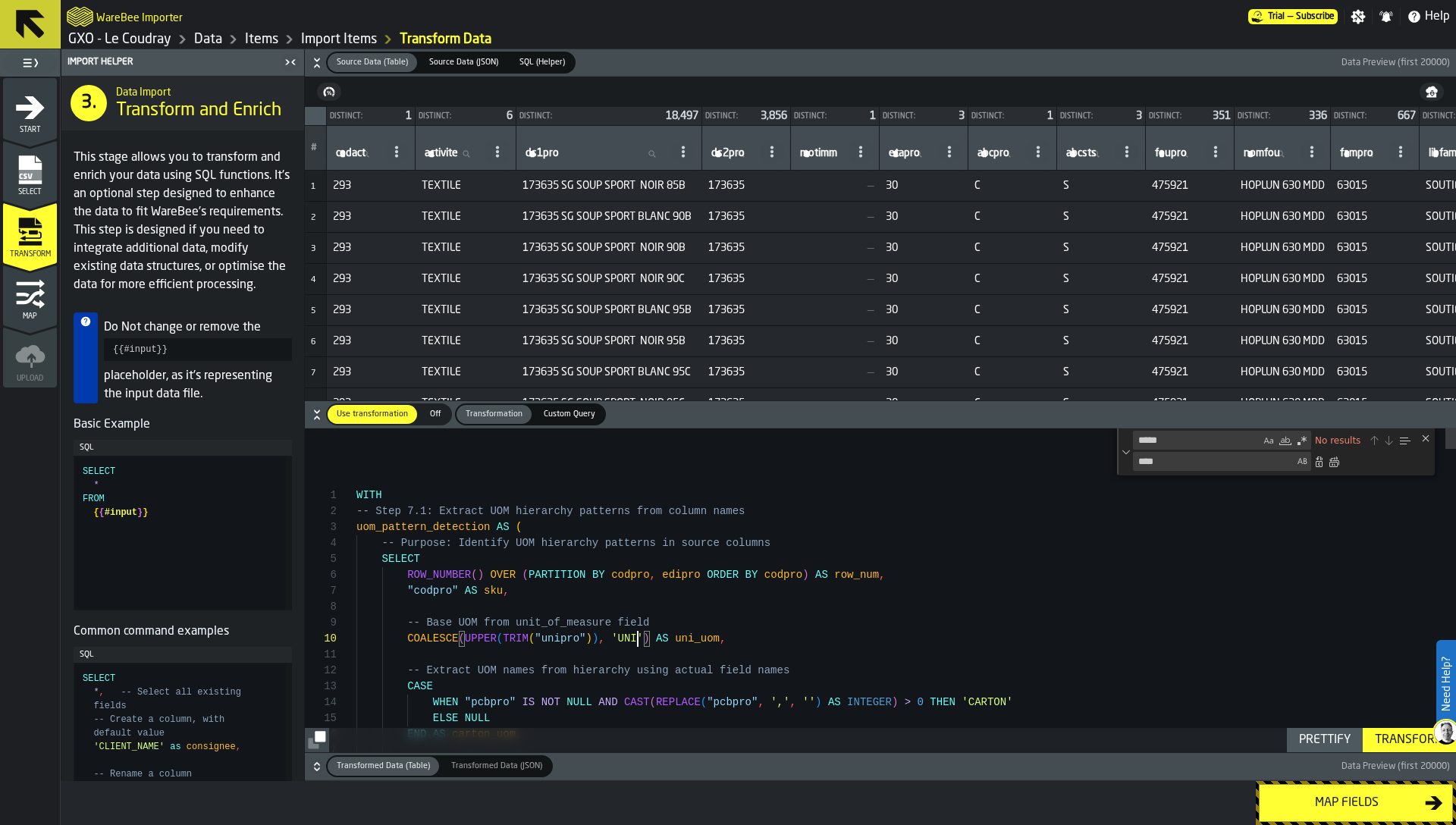
scroll to position [31, 0]
type textarea "**********"
click at [1423, 436] on div "Close (Escape)" at bounding box center [1425, 438] width 12 height 12
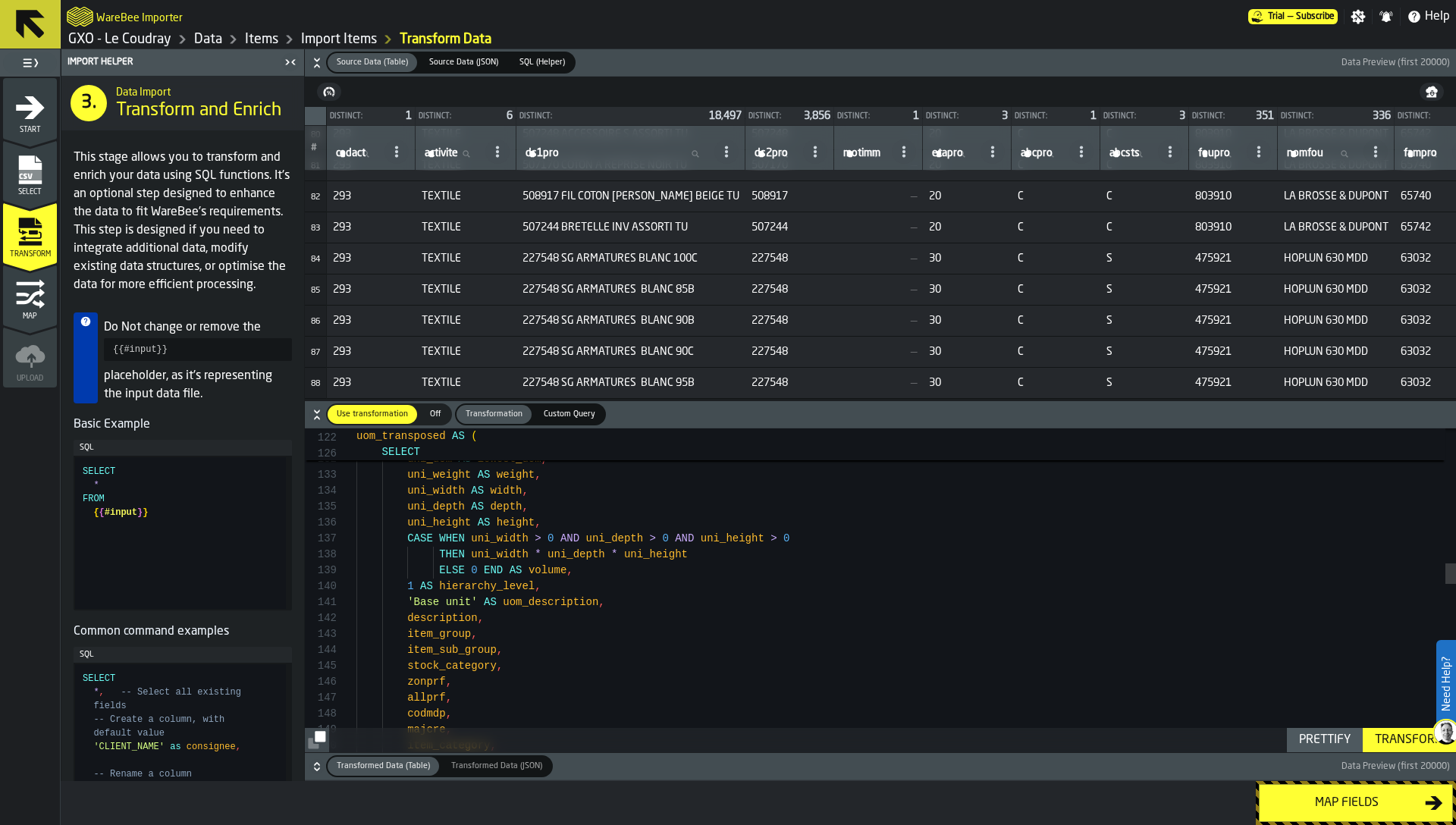
scroll to position [2609, 0]
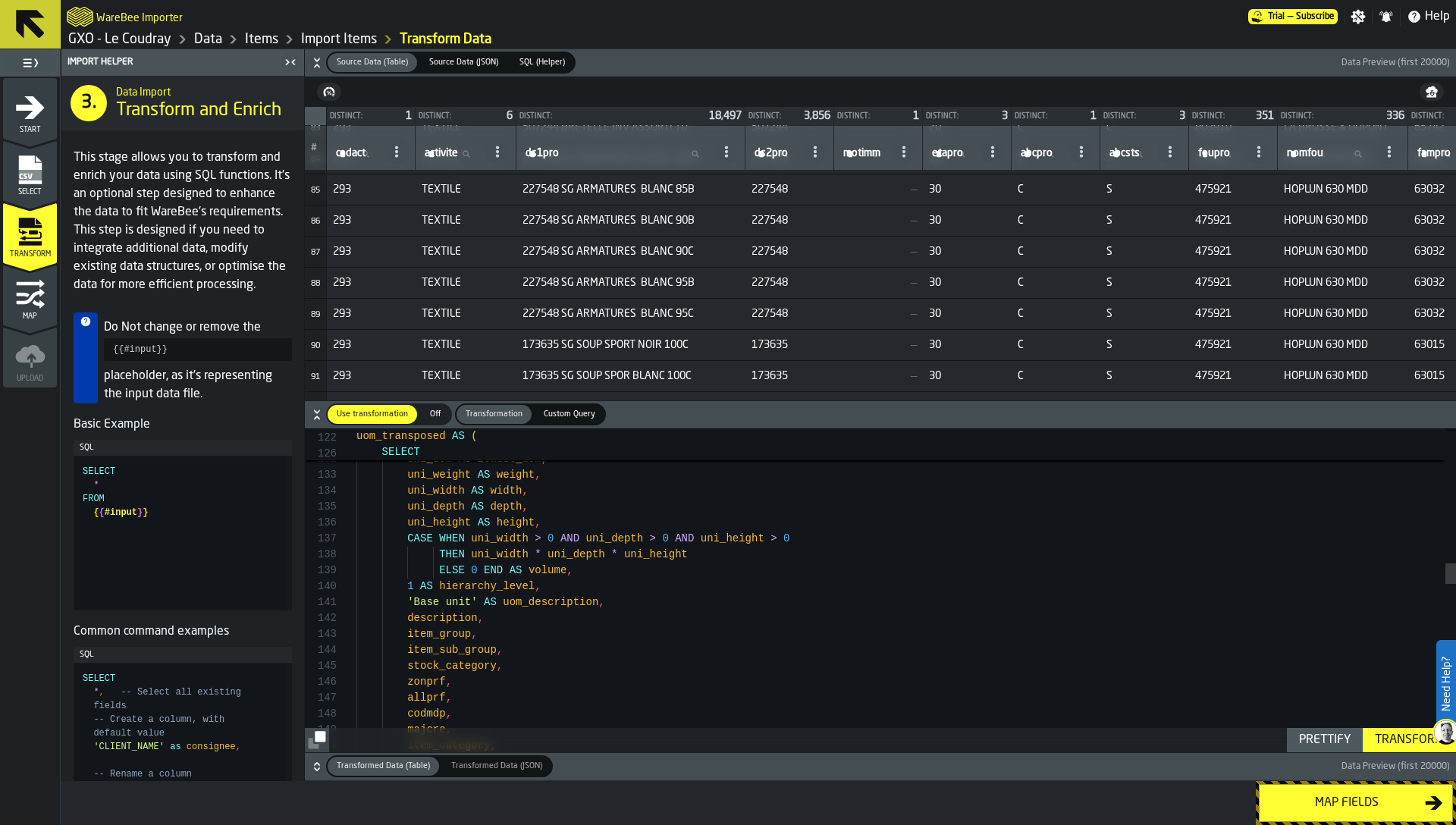
click at [1407, 733] on div "Transform" at bounding box center [1408, 740] width 81 height 18
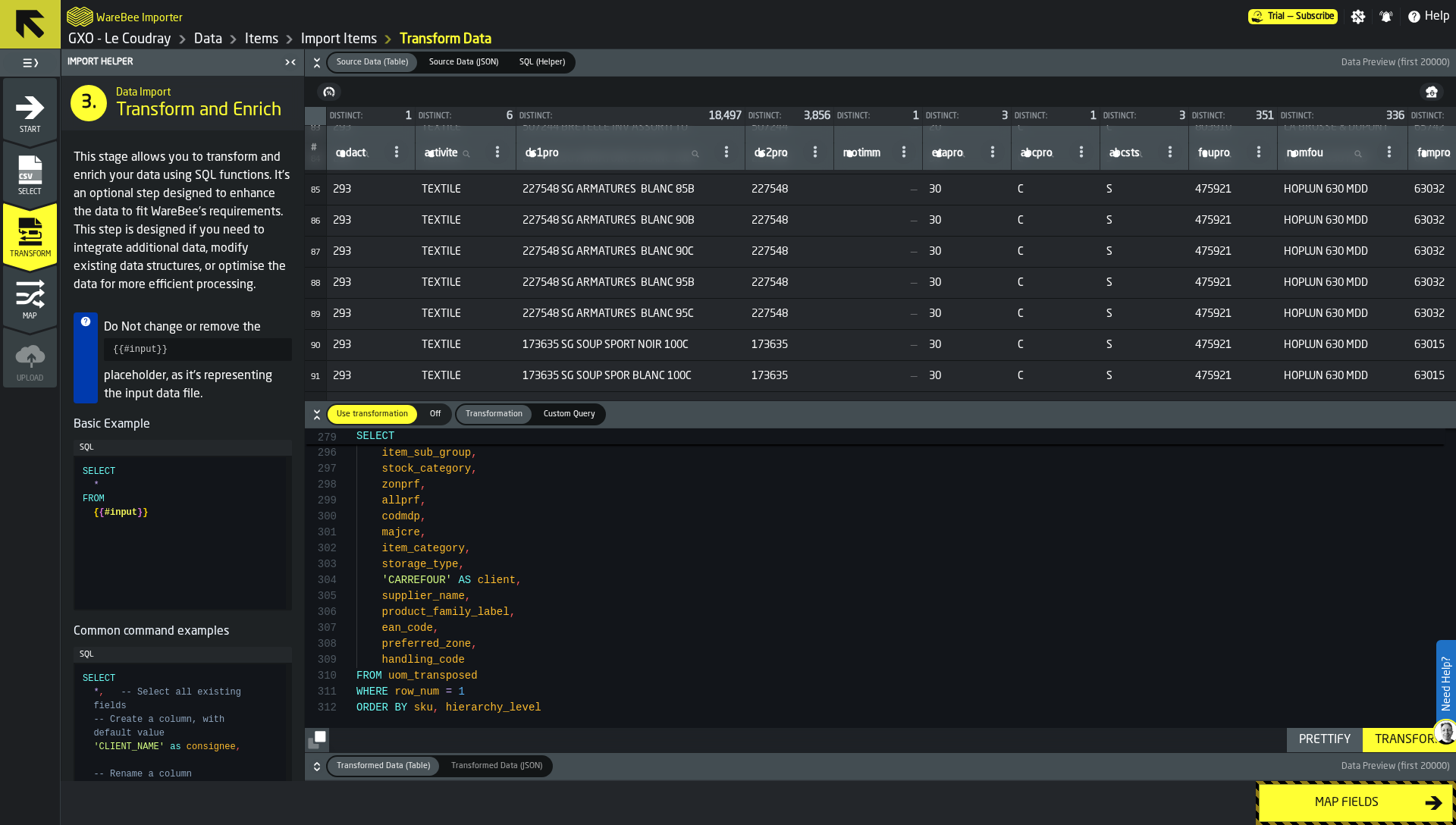
click at [1342, 806] on div "Map fields" at bounding box center [1347, 803] width 156 height 18
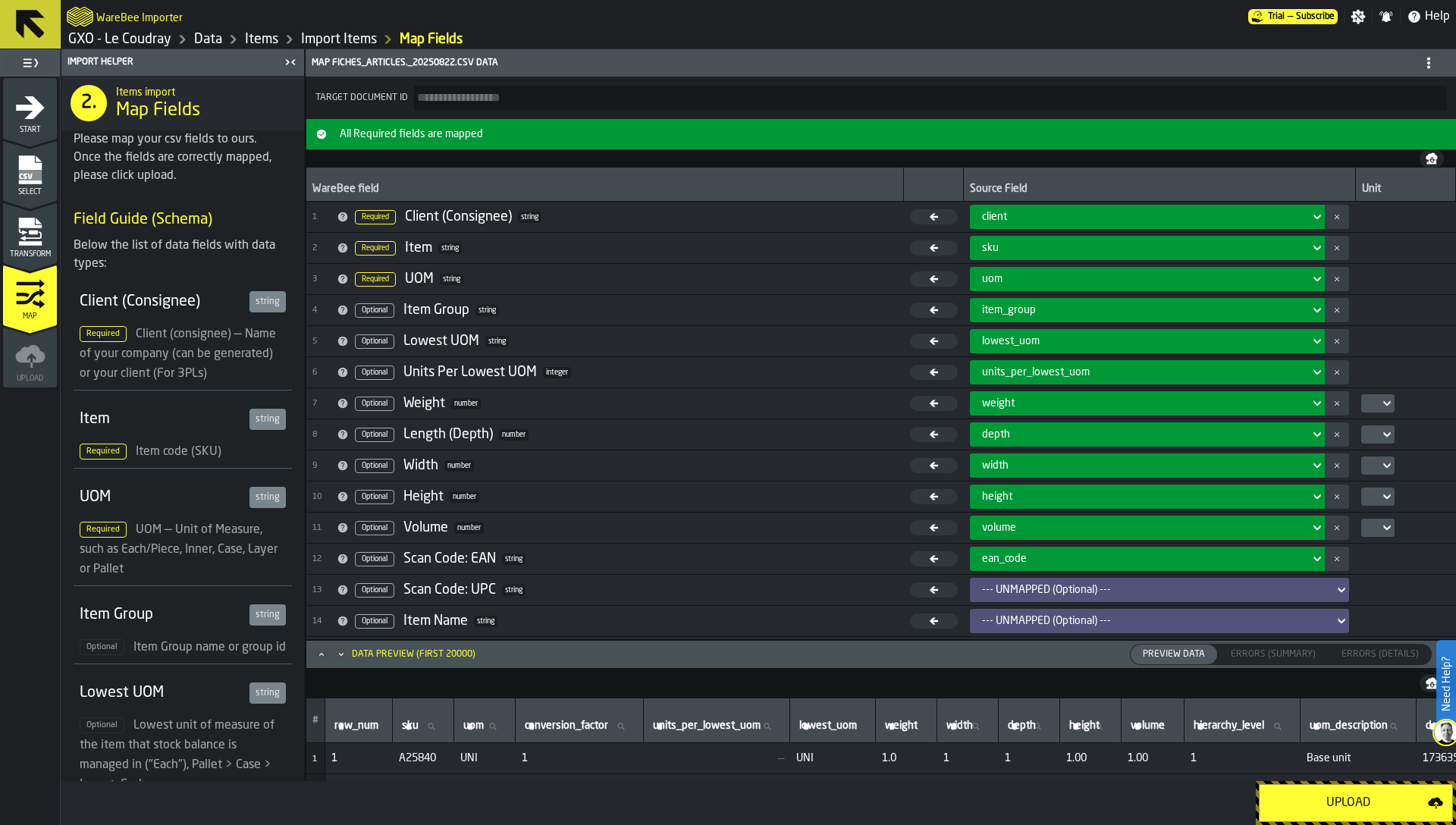
click at [320, 660] on icon "Maximize" at bounding box center [321, 655] width 15 height 15
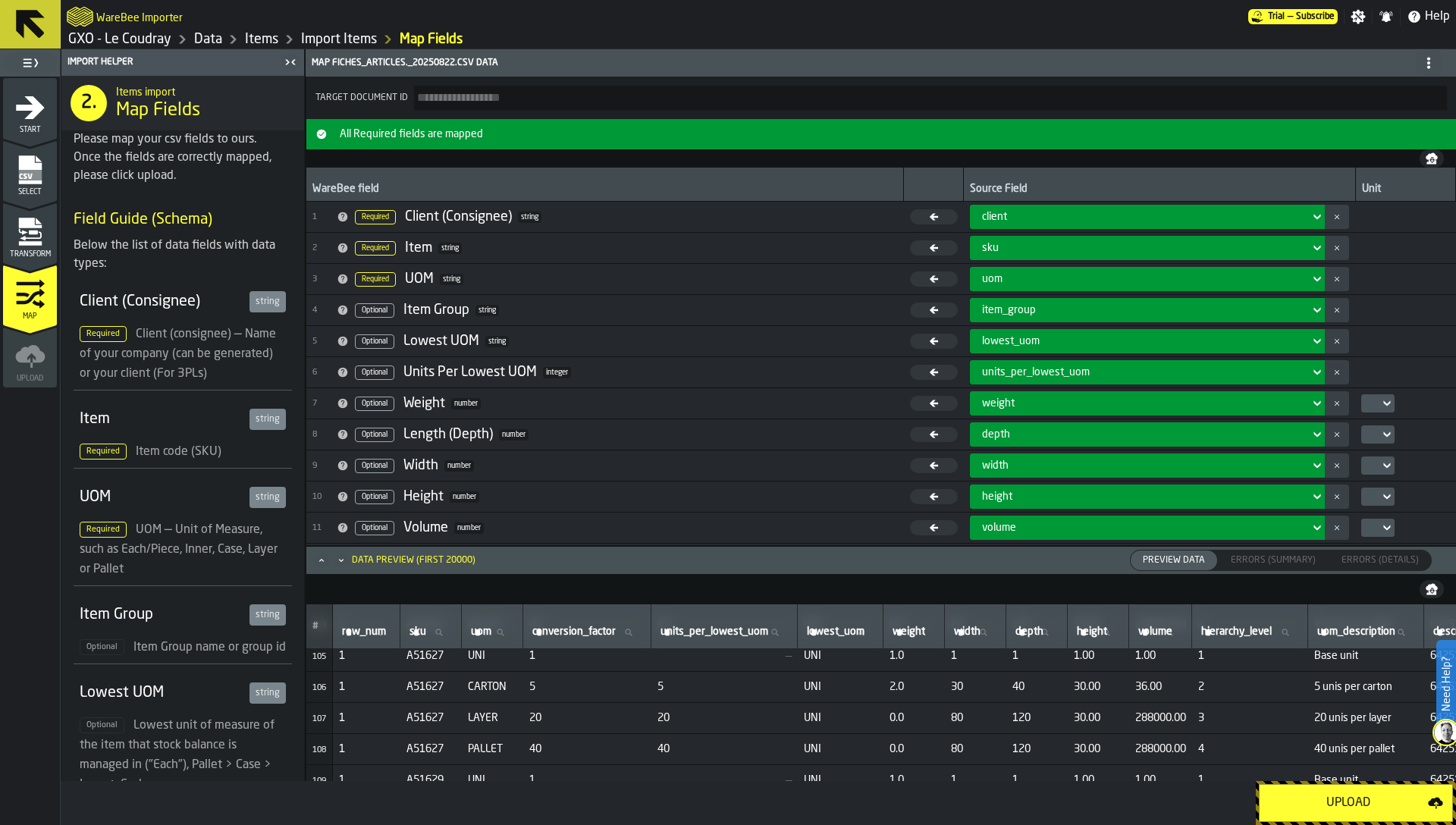
scroll to position [3247, 0]
click at [1361, 802] on div "Upload" at bounding box center [1348, 803] width 159 height 18
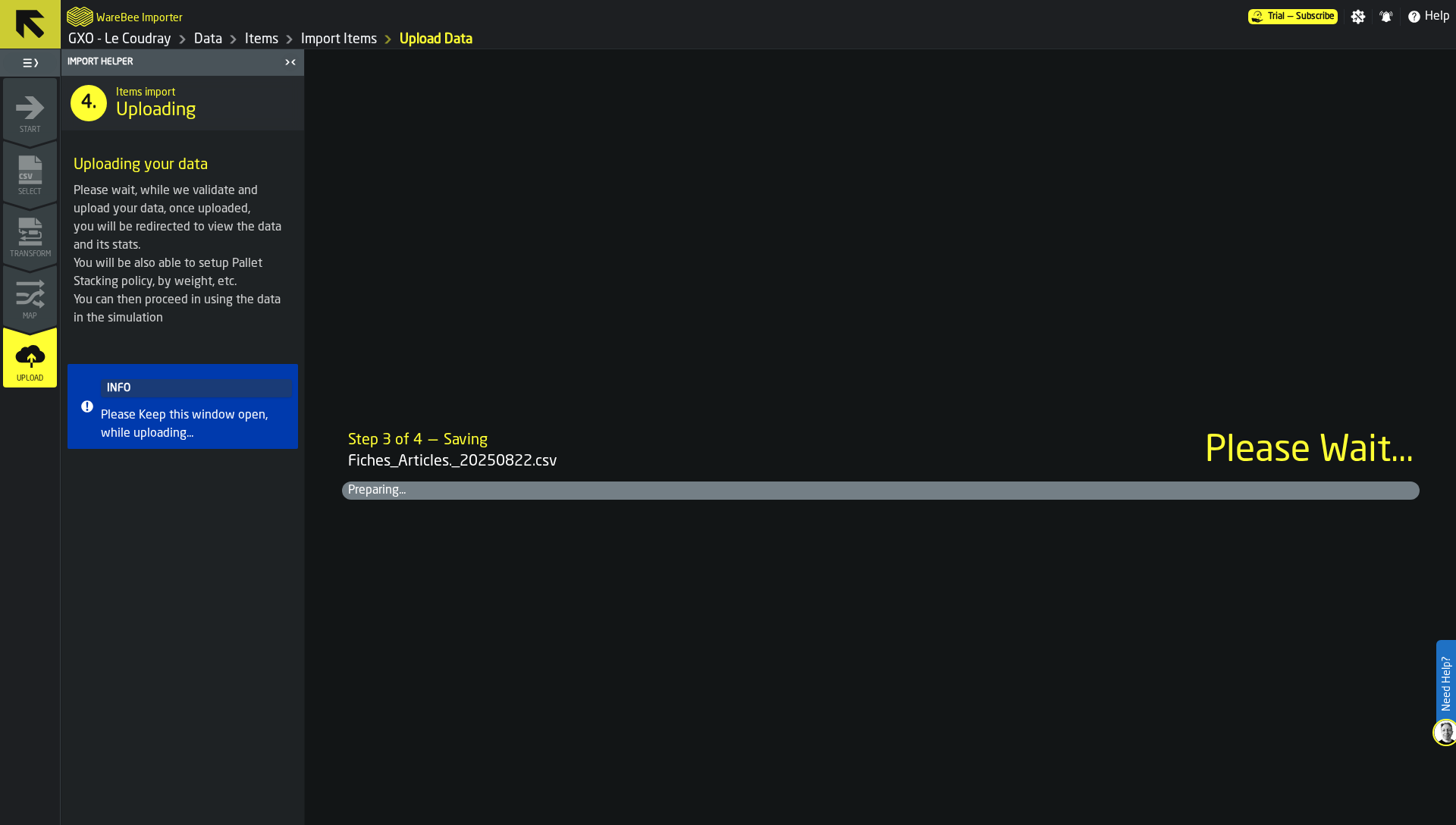
click at [437, 274] on div "Step 3 of 4 — Saving Fiches_Articles._20250822.csv Please Wait... Preparing..." at bounding box center [880, 438] width 1150 height 776
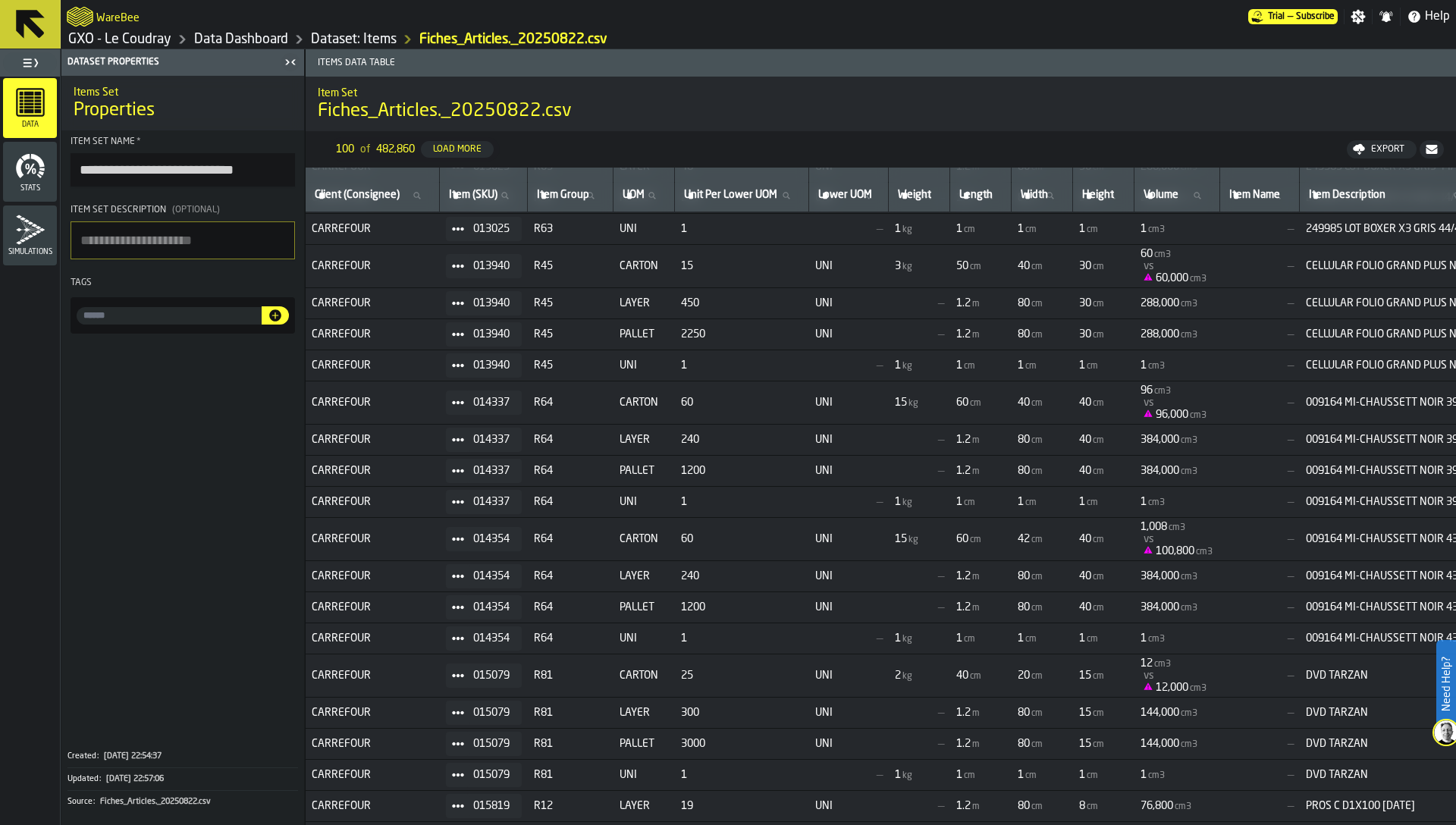
scroll to position [1896, 0]
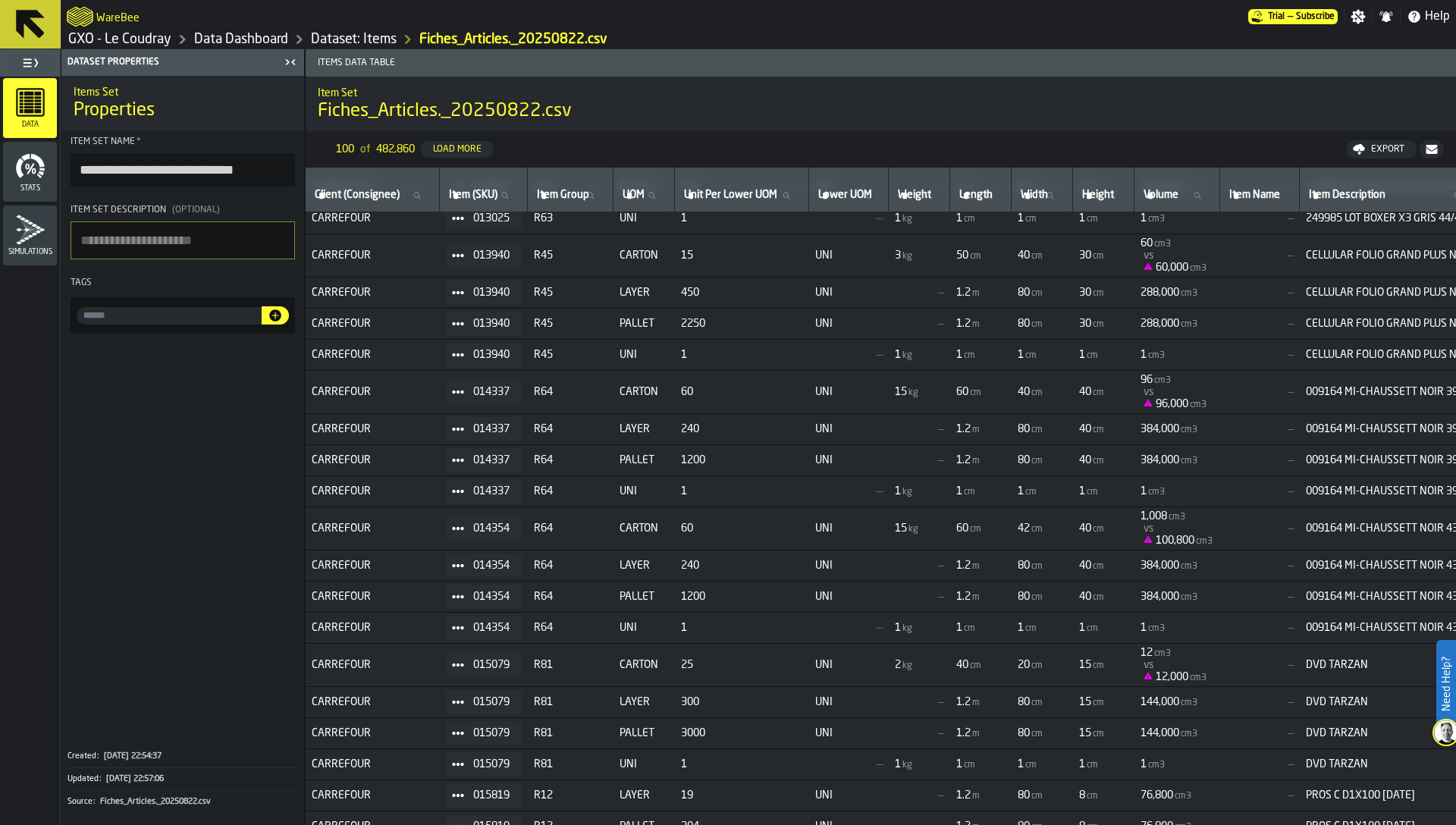
click at [252, 39] on link "Data Dashboard" at bounding box center [241, 40] width 94 height 17
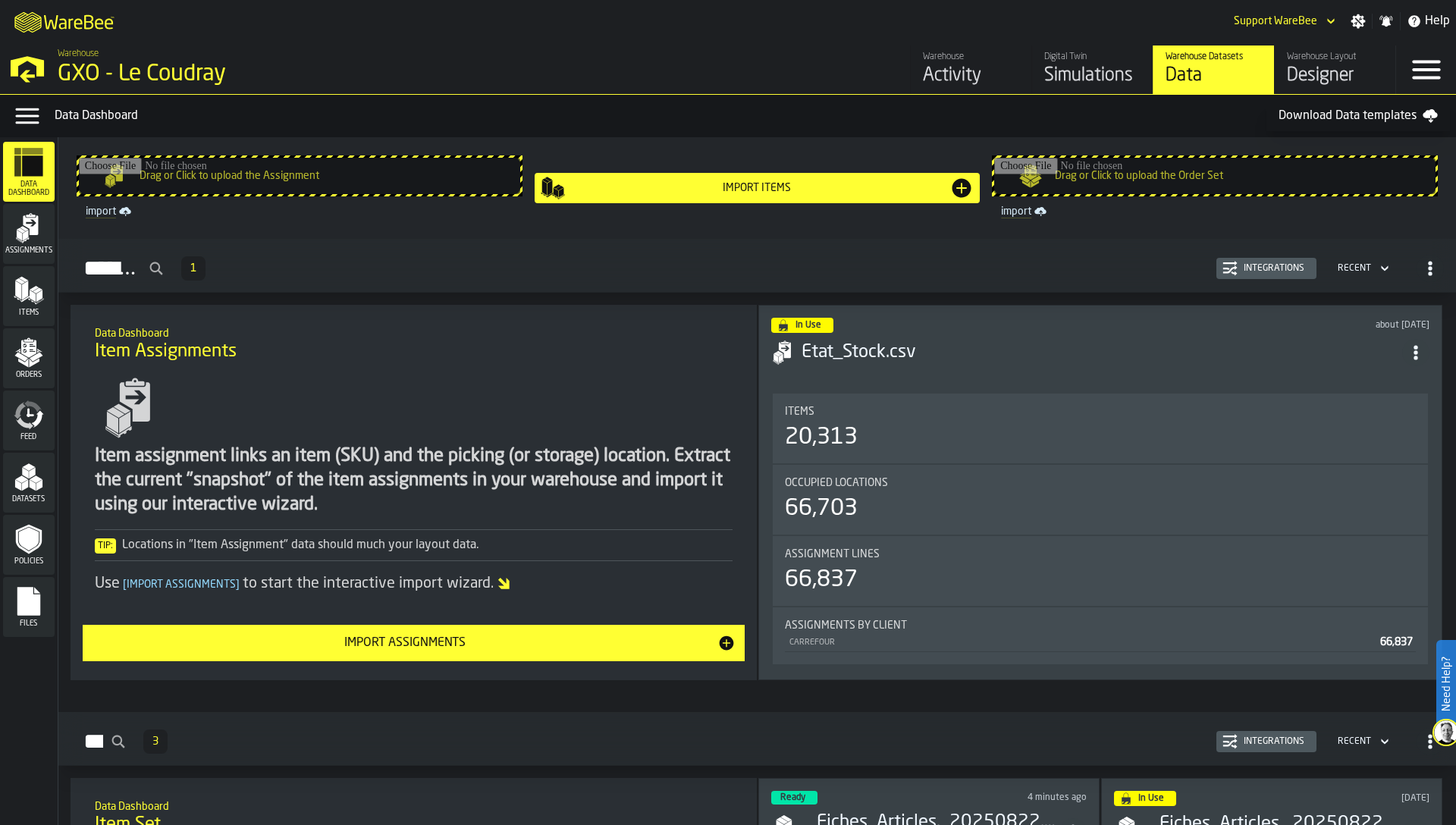
click at [39, 358] on icon "menu Orders" at bounding box center [29, 353] width 30 height 30
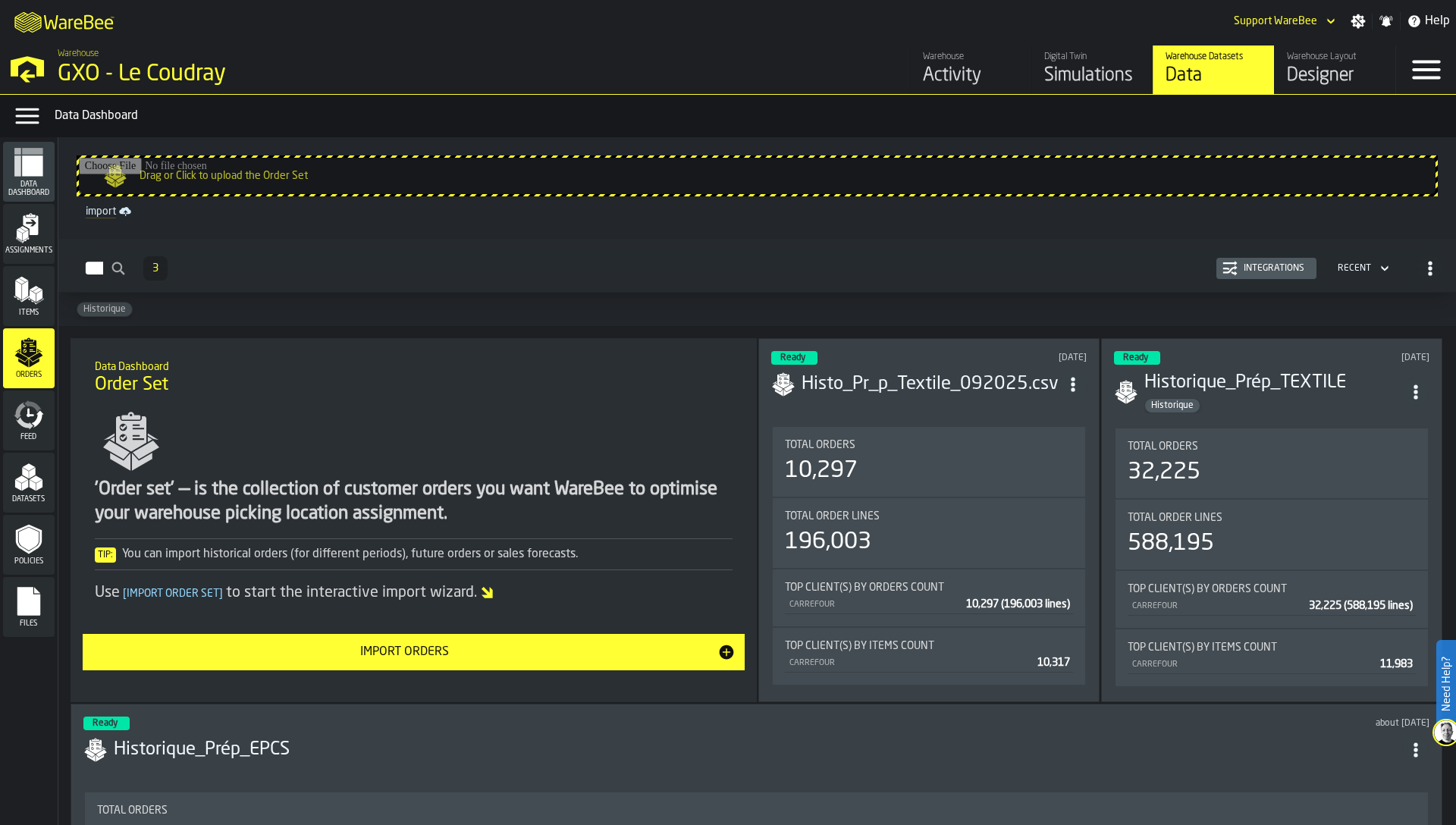
click at [1270, 269] on div "Integrations" at bounding box center [1273, 268] width 73 height 10
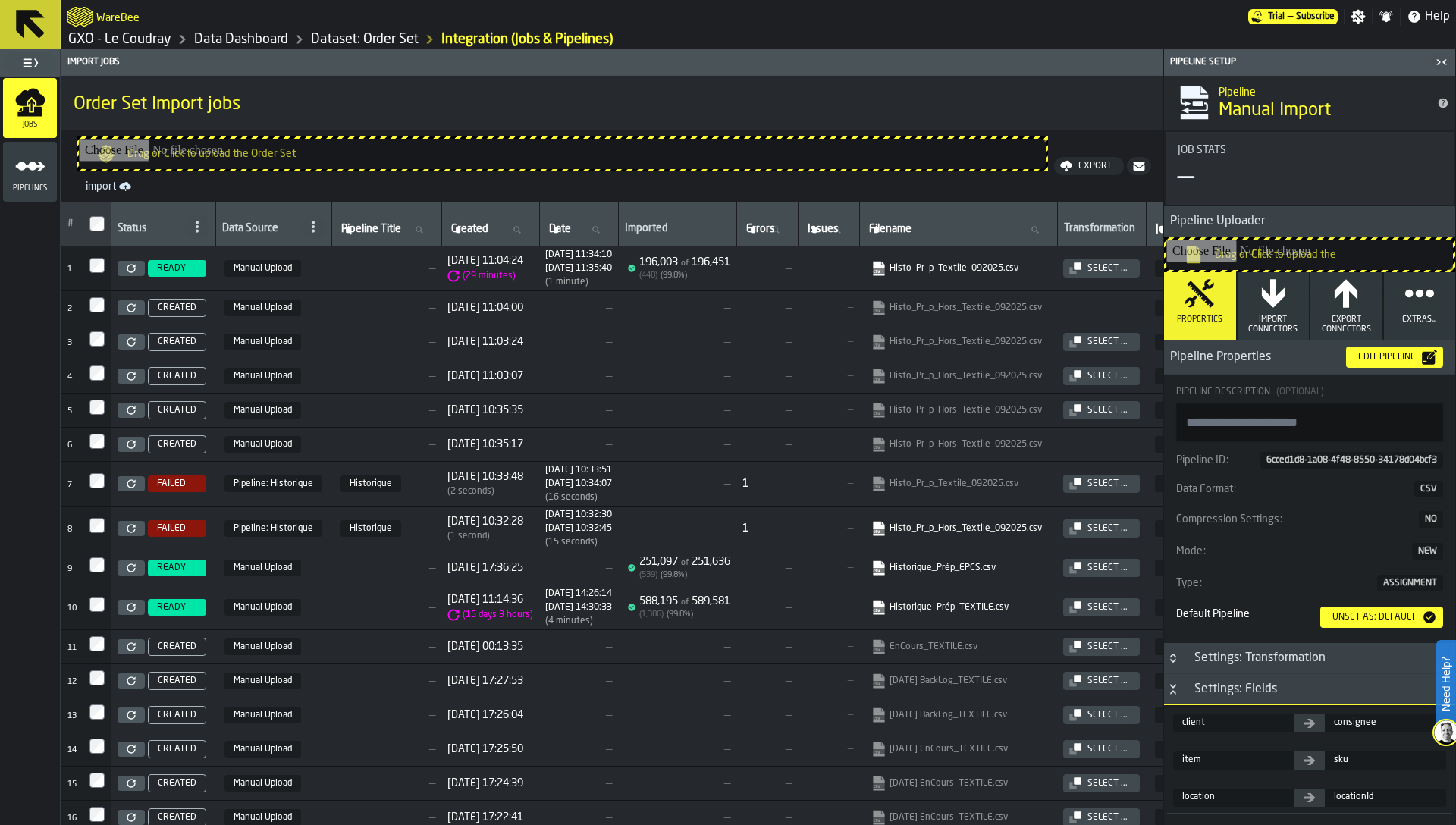
click at [8, 160] on div "Pipelines" at bounding box center [29, 172] width 54 height 42
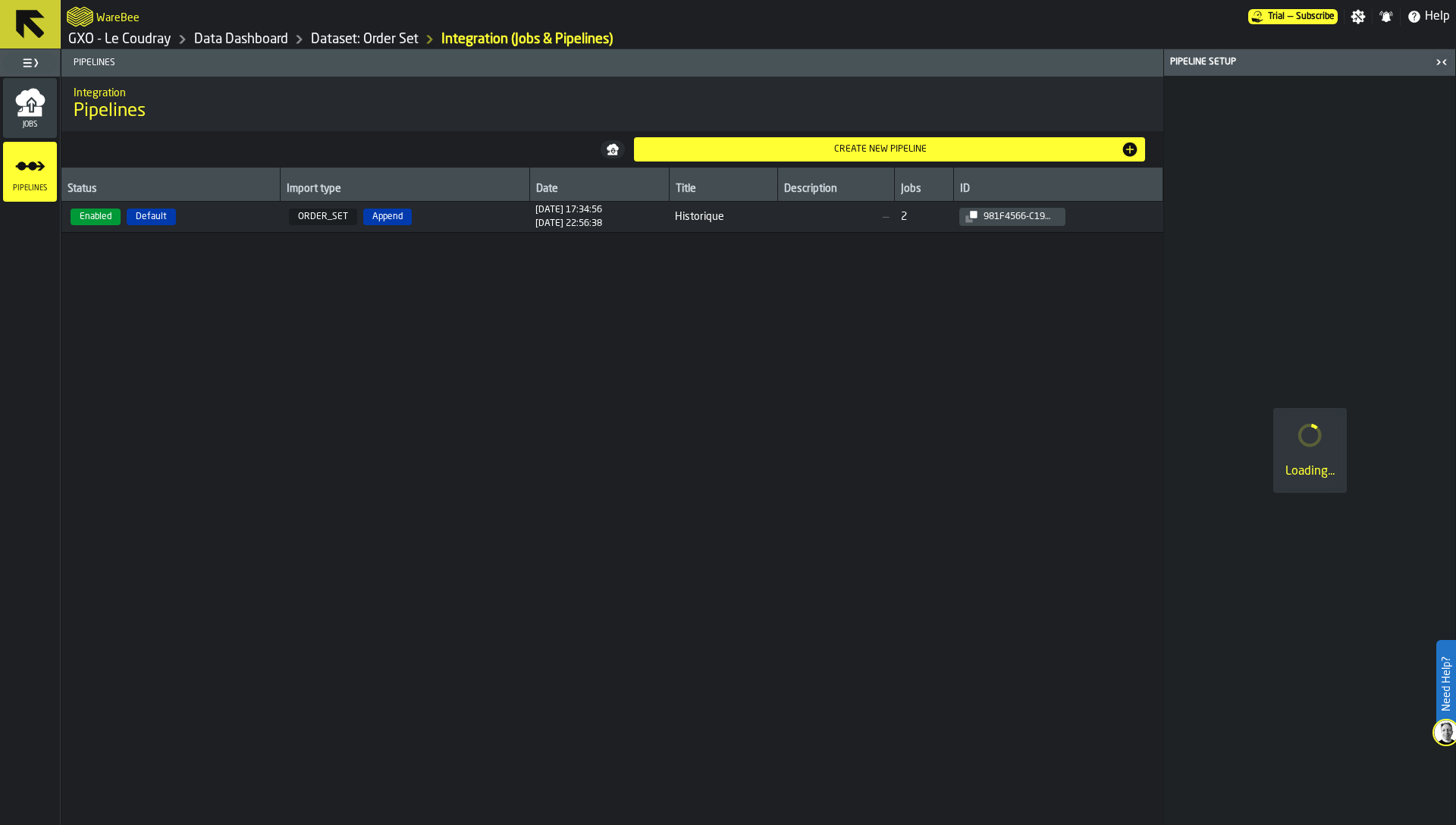
click at [25, 112] on icon "menu Jobs" at bounding box center [29, 111] width 25 height 10
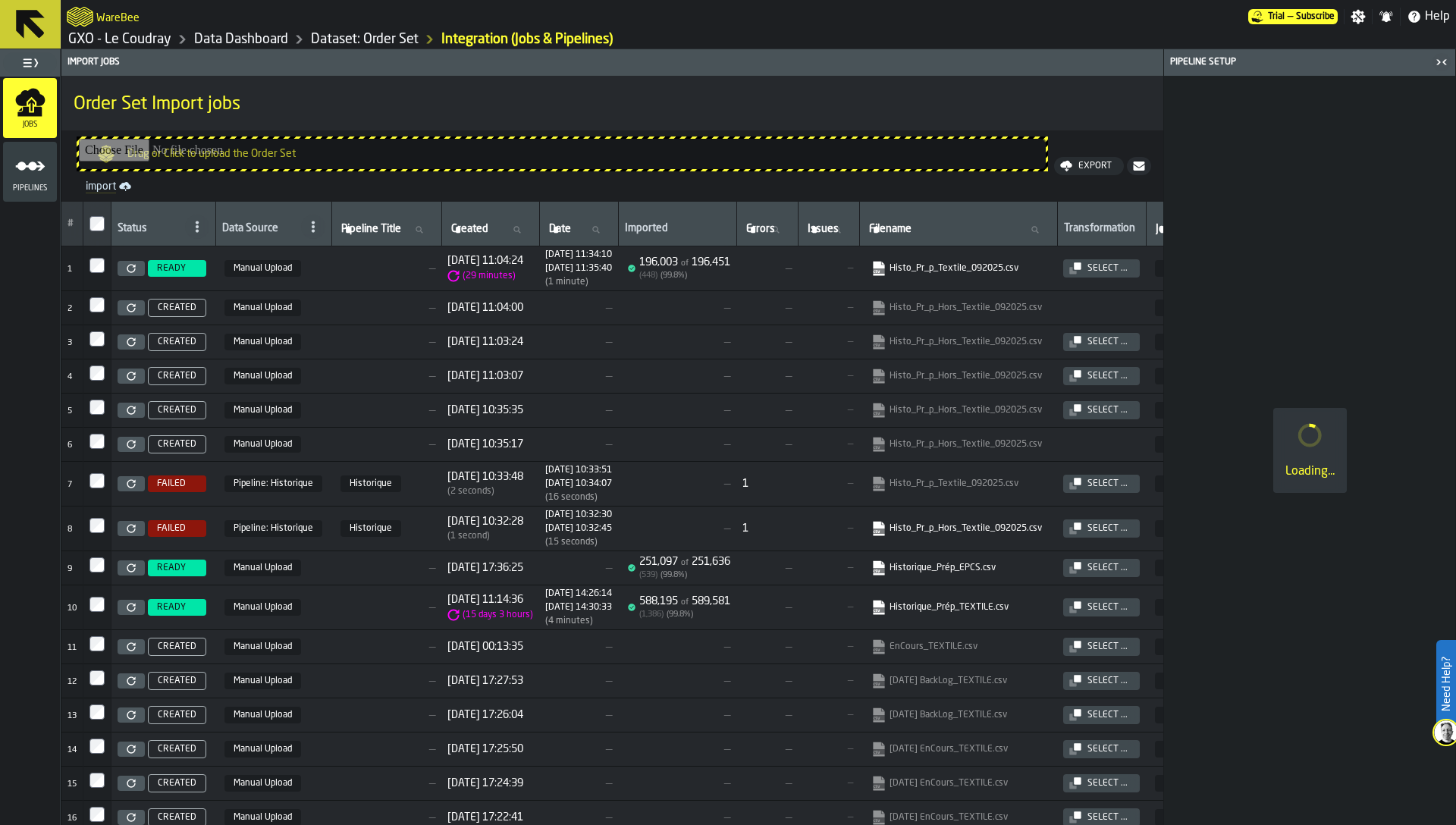
click at [1062, 194] on nav "Drag or Click to upload the Order Set import Export" at bounding box center [612, 166] width 1101 height 71
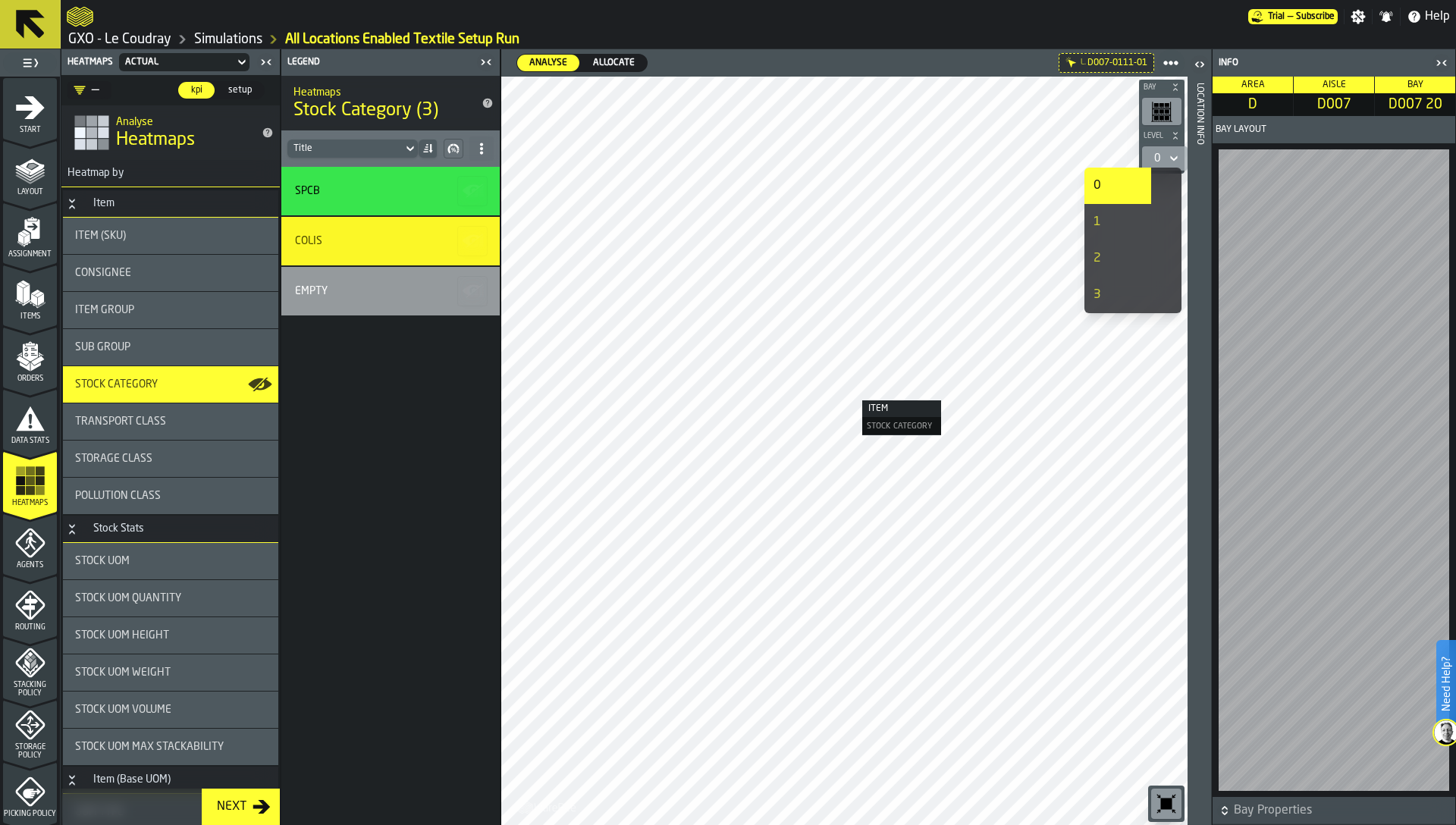
scroll to position [288, 0]
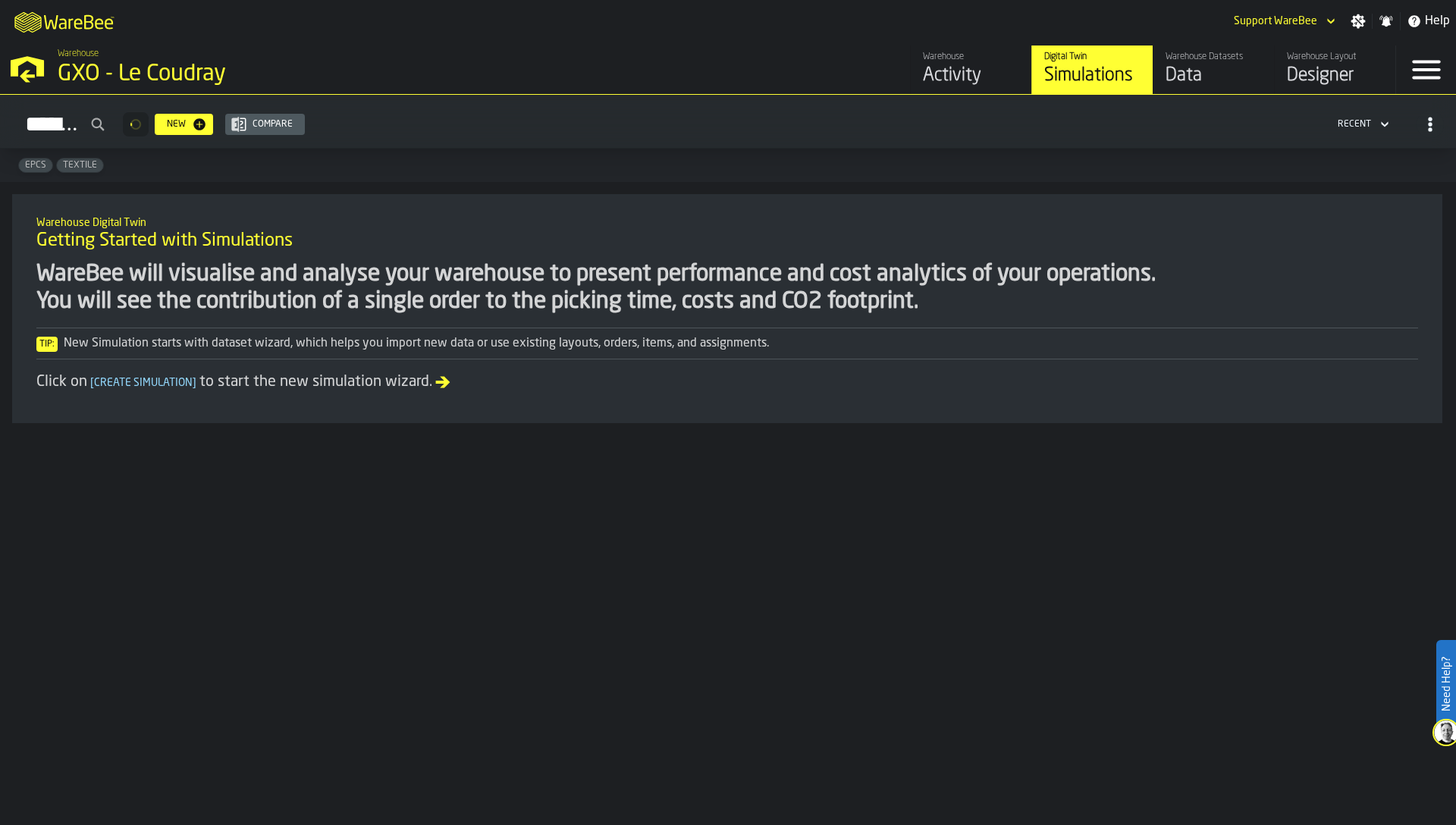
click at [1180, 60] on div "Warehouse Datasets" at bounding box center [1213, 56] width 96 height 10
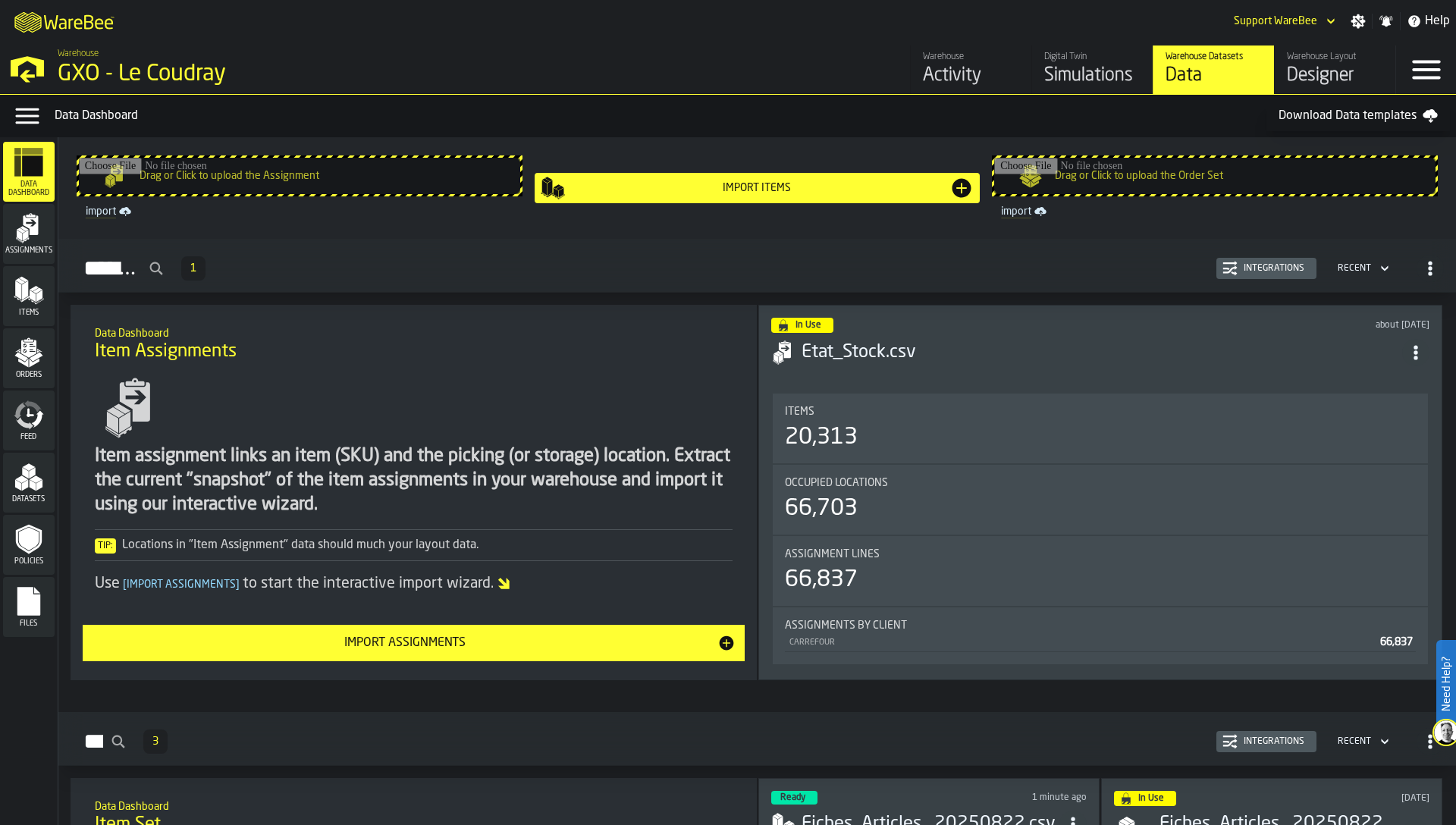
click at [25, 371] on span "Orders" at bounding box center [29, 375] width 51 height 9
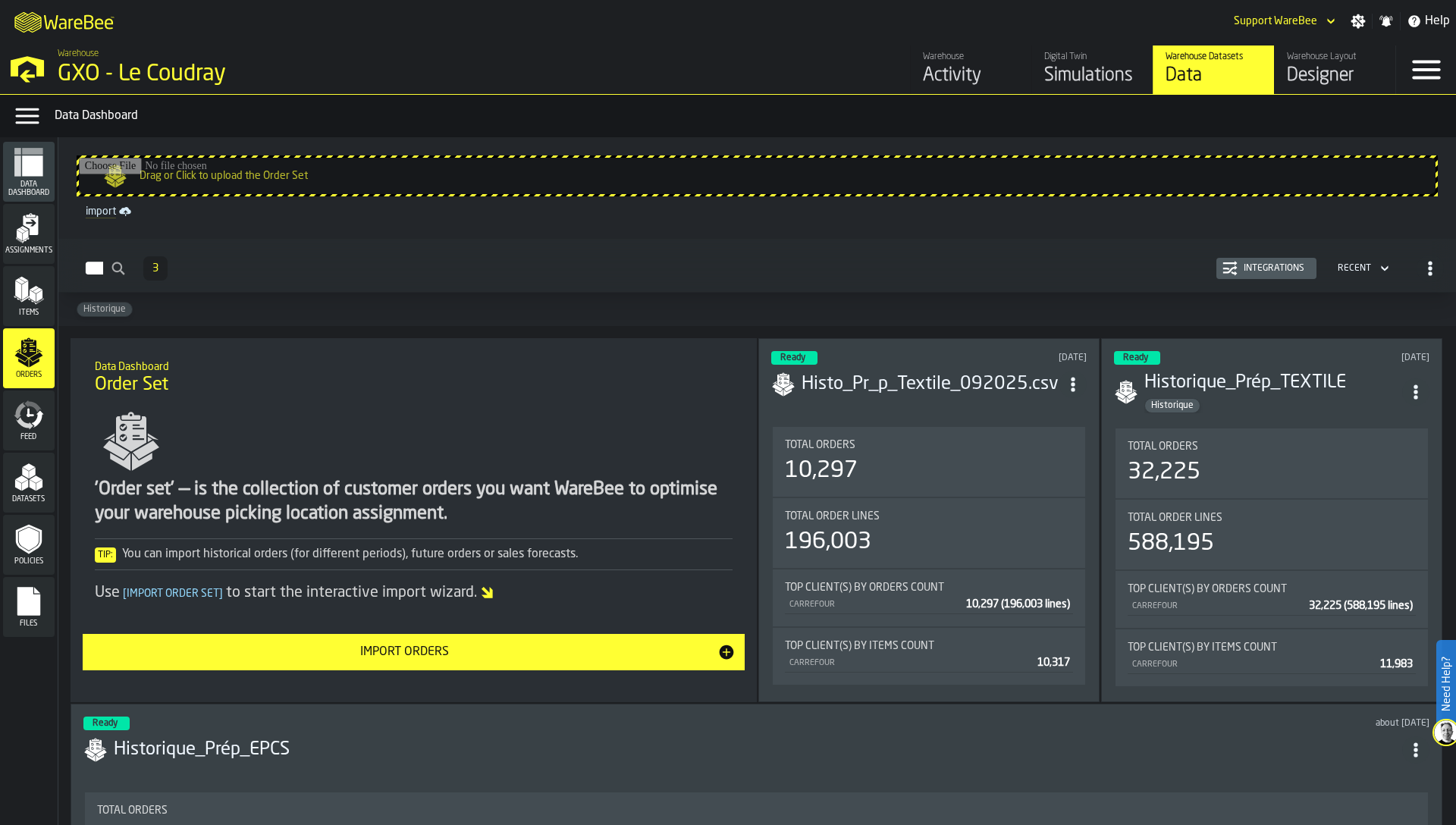
click at [1258, 266] on div "Integrations" at bounding box center [1273, 268] width 73 height 10
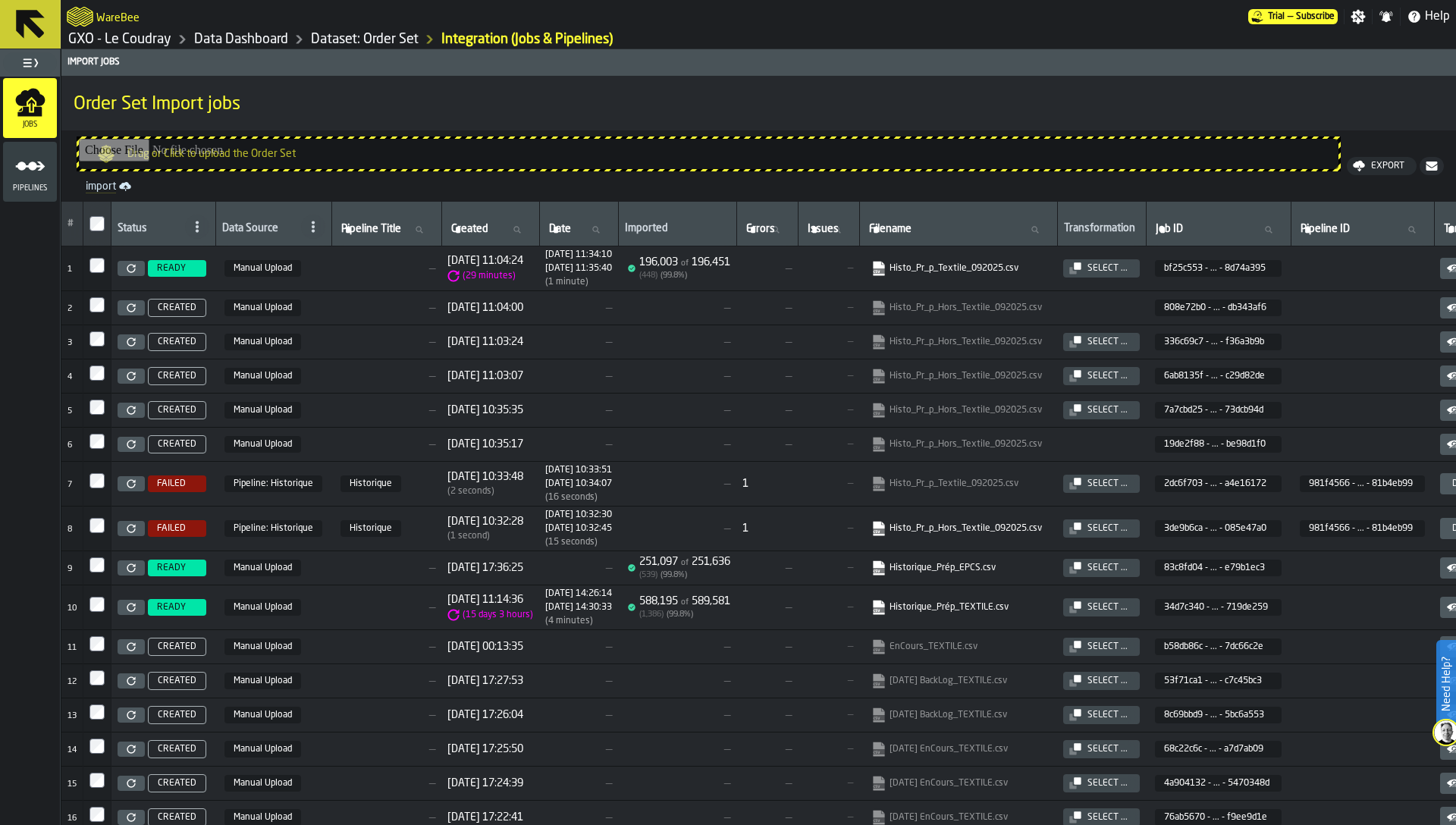
click at [29, 177] on icon "menu Pipelines" at bounding box center [30, 167] width 30 height 30
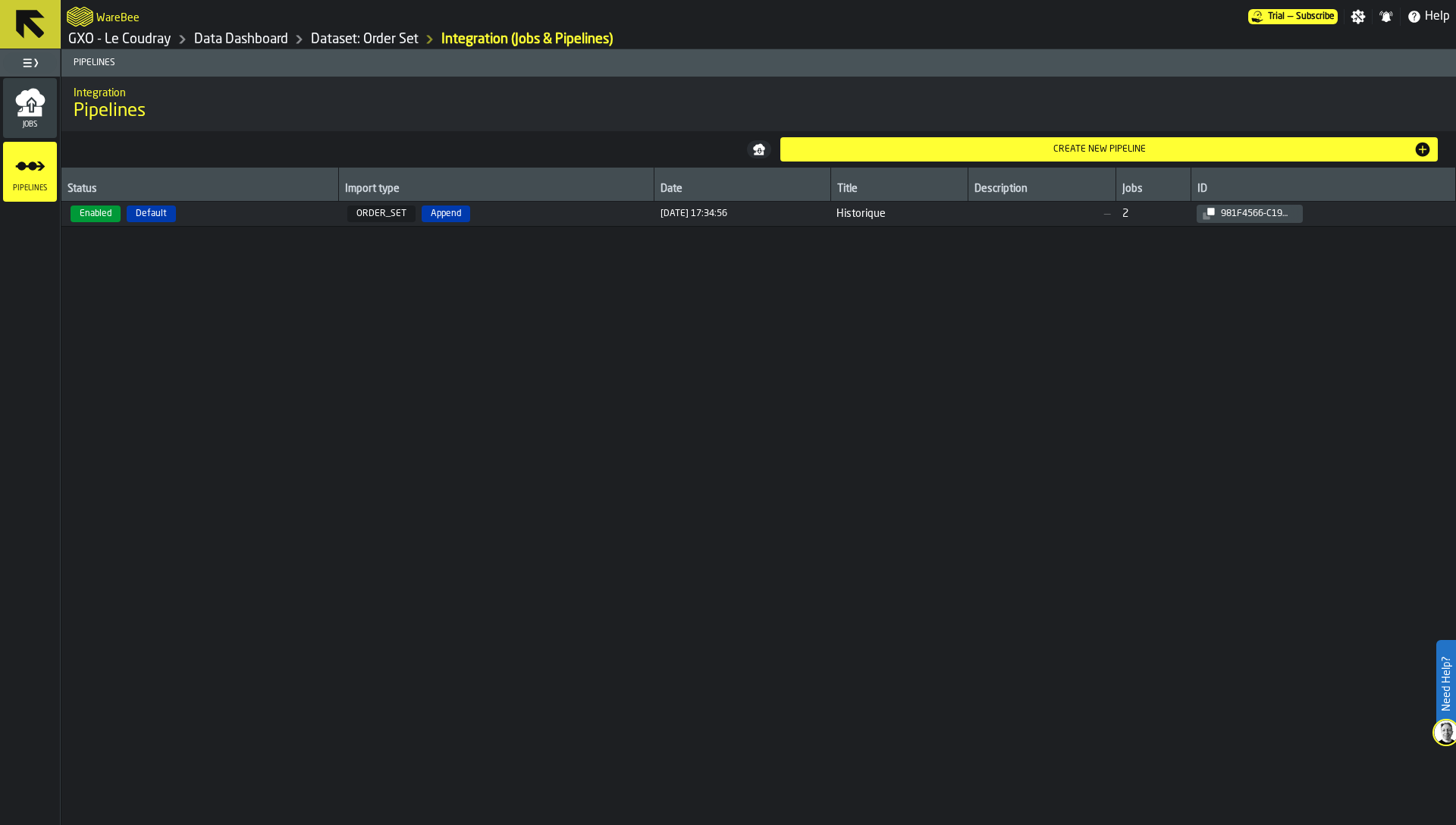
click at [217, 214] on span "Enabled Default" at bounding box center [200, 214] width 264 height 17
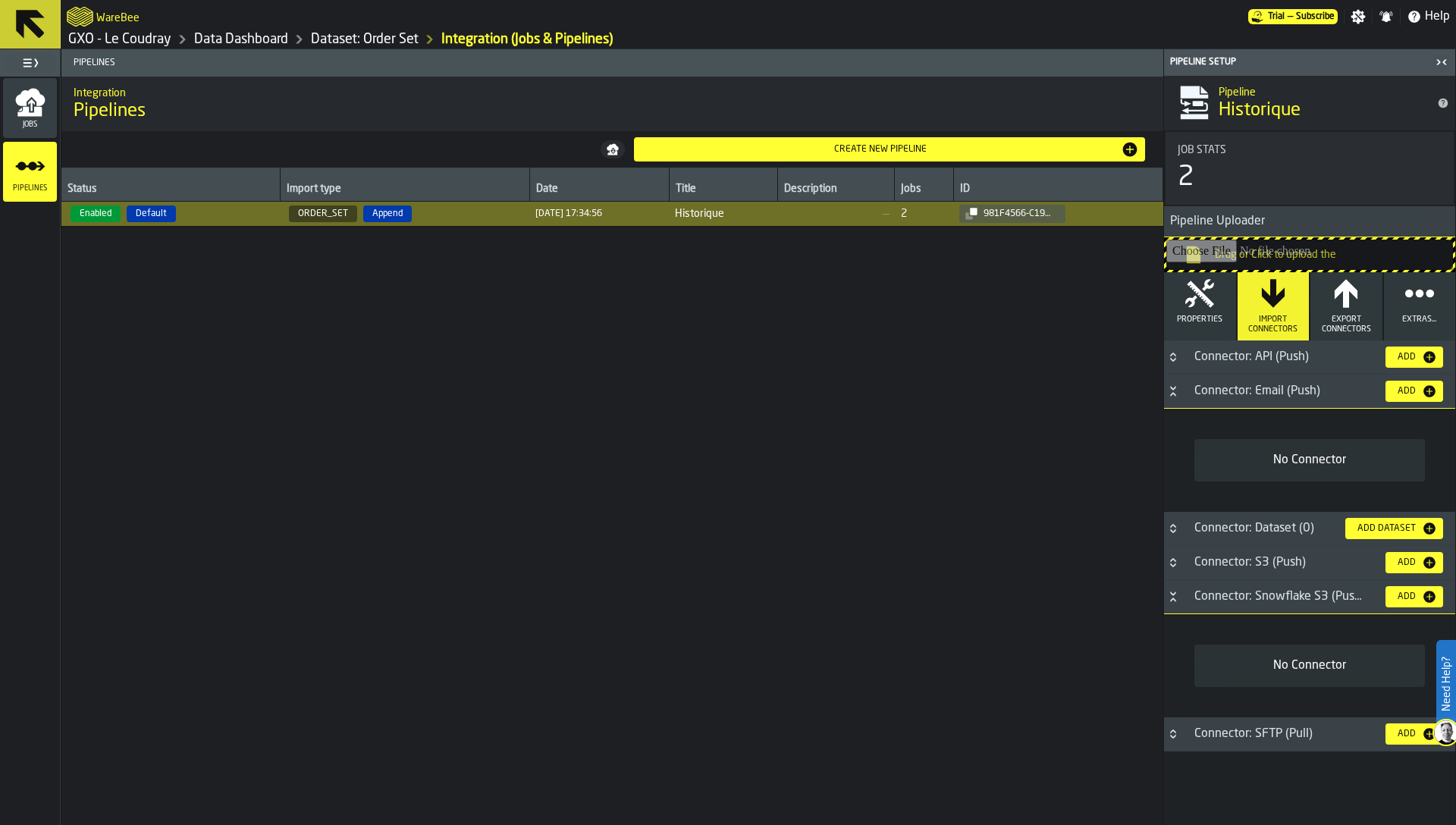
click at [1199, 303] on icon "button" at bounding box center [1199, 294] width 30 height 30
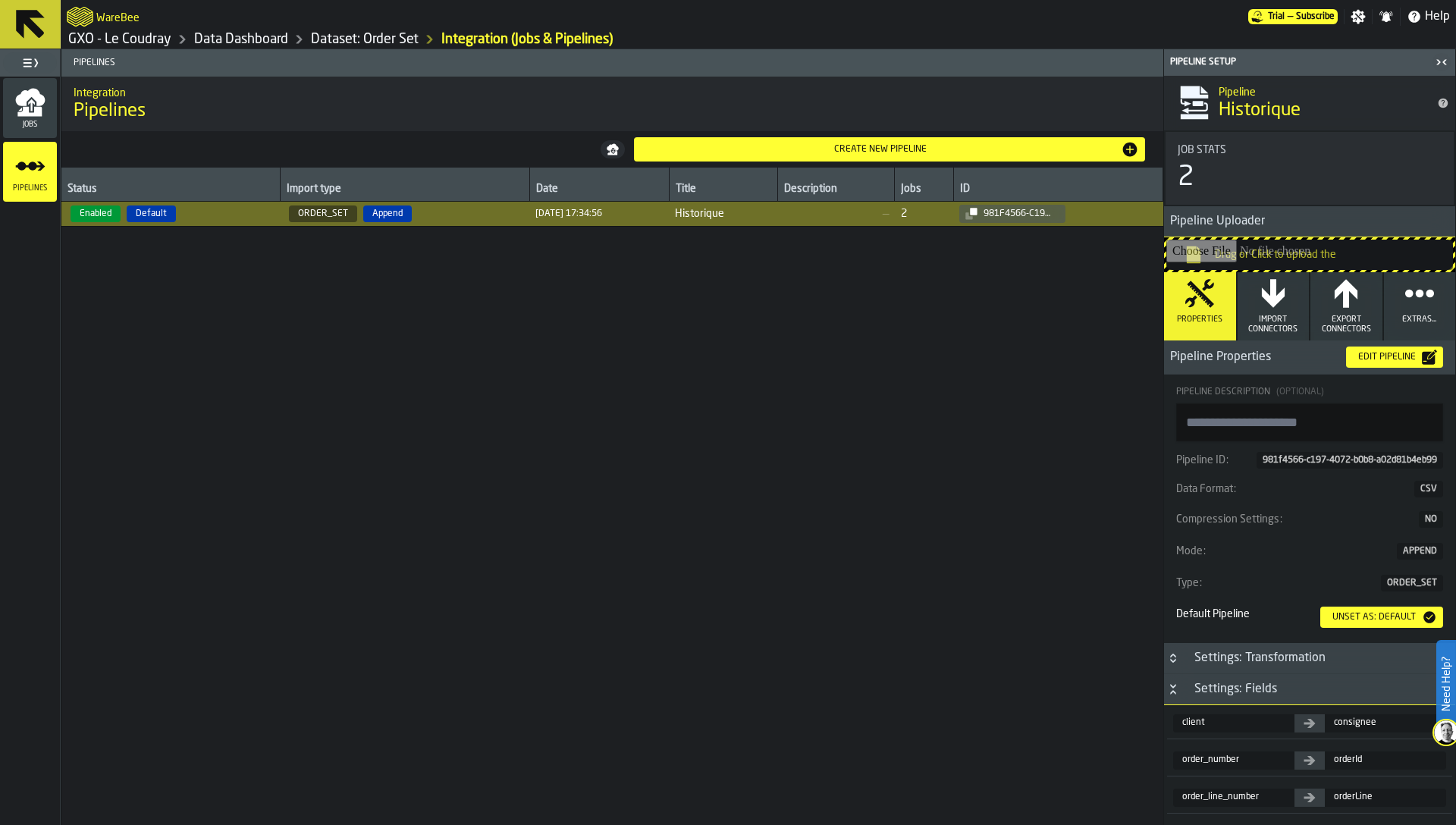
click at [28, 112] on icon "menu Jobs" at bounding box center [30, 103] width 30 height 30
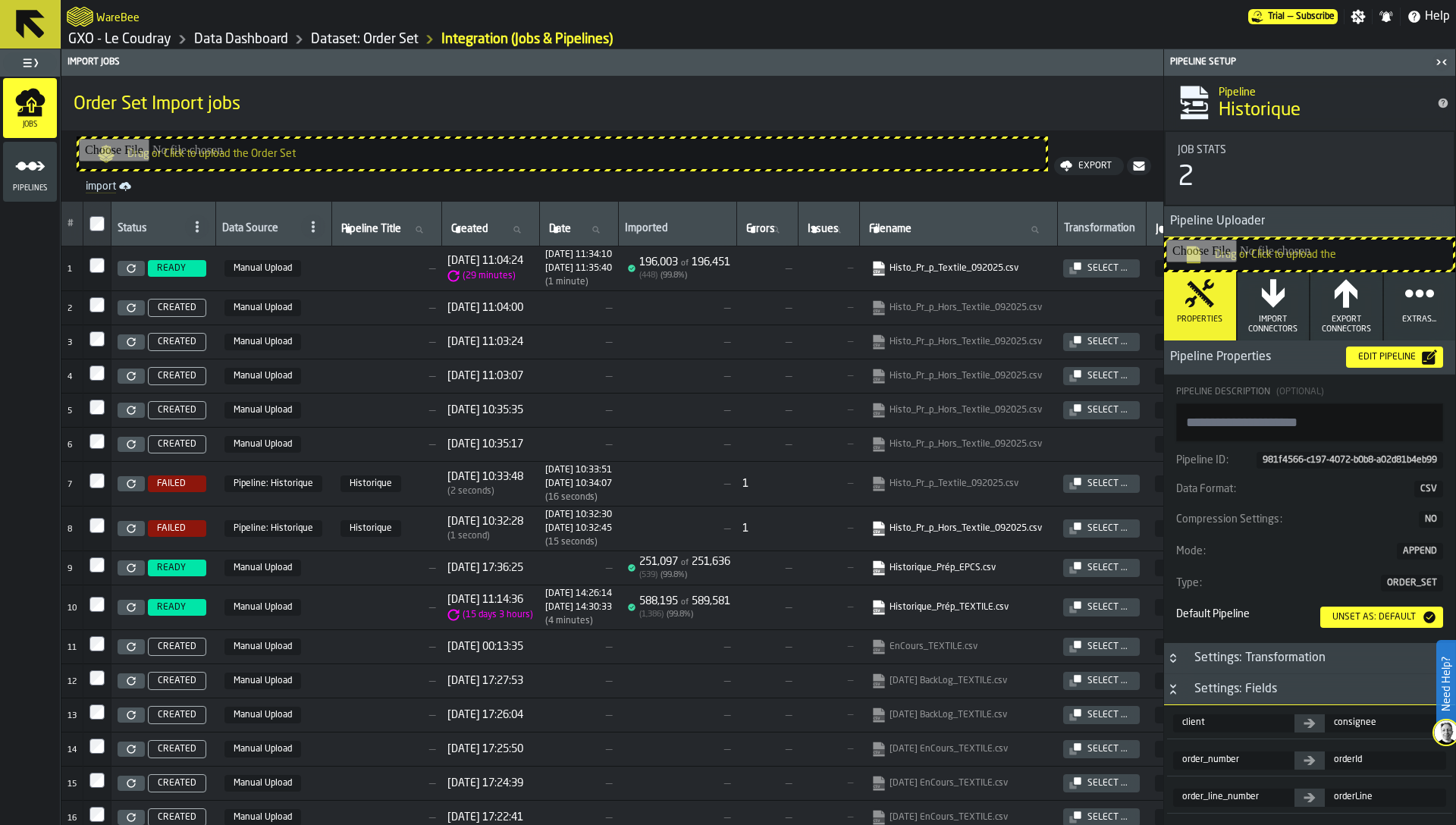
click at [16, 175] on icon "menu Pipelines" at bounding box center [30, 167] width 30 height 30
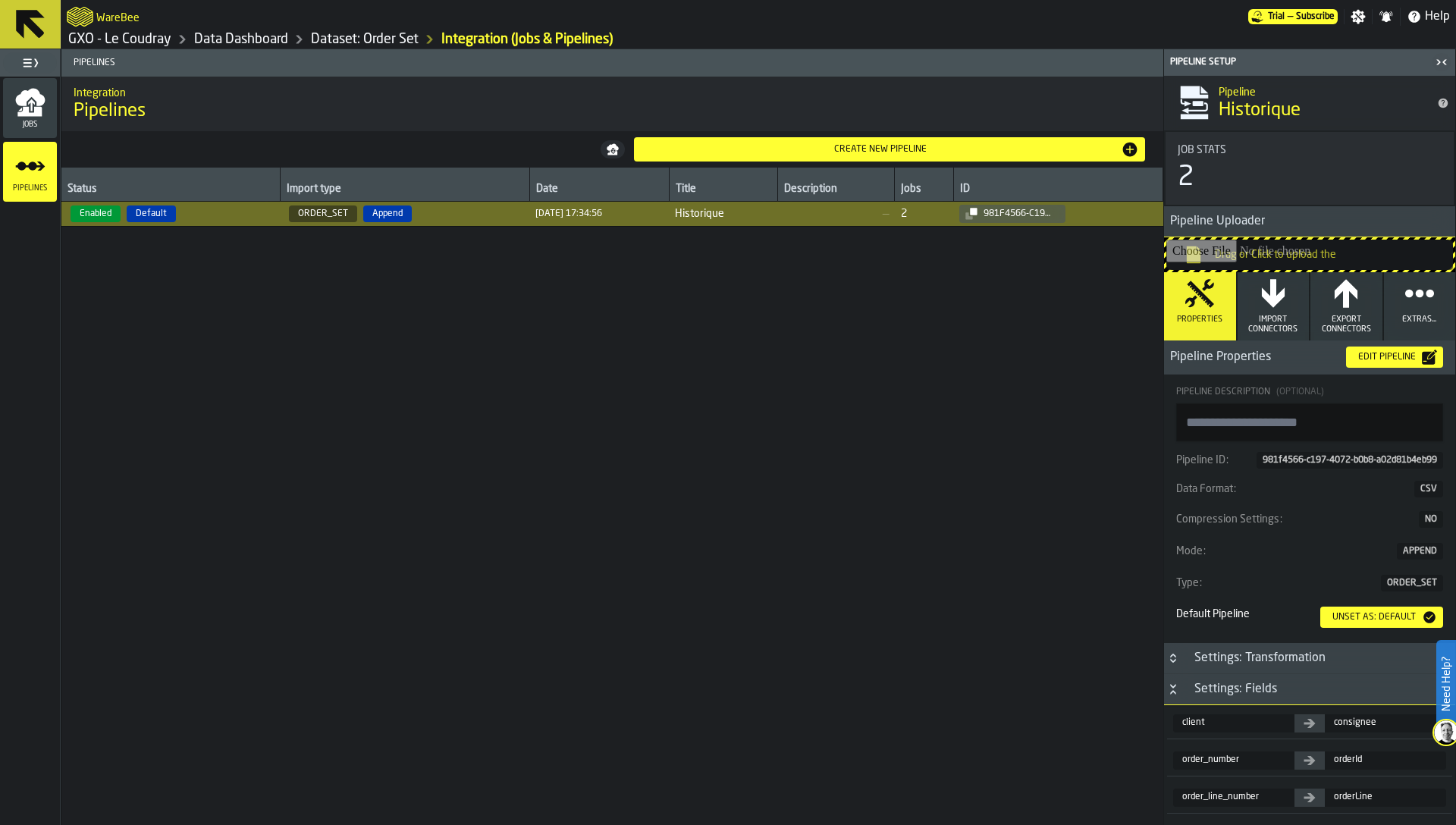
click at [373, 222] on span "Append" at bounding box center [387, 214] width 49 height 17
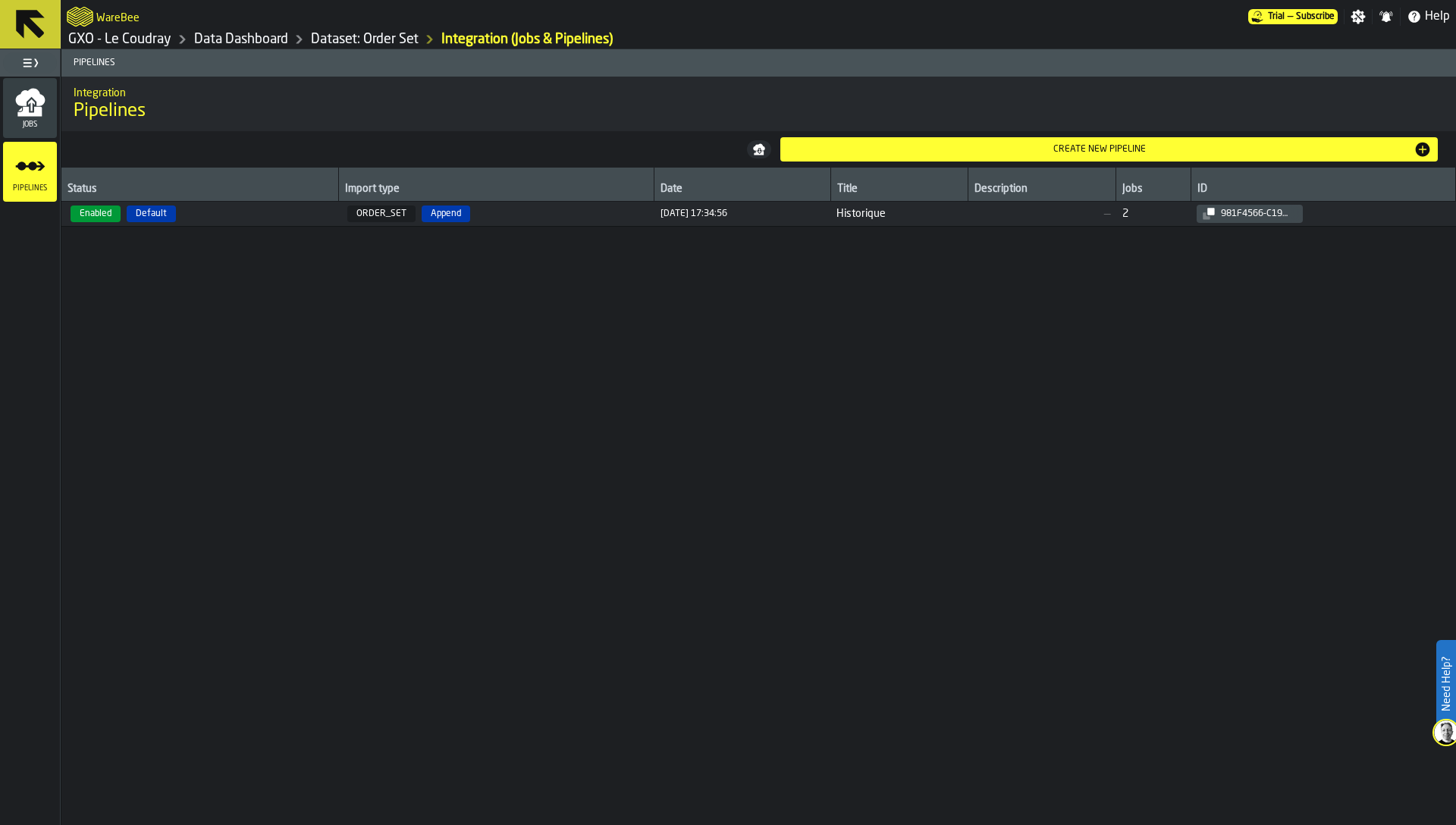
click at [734, 219] on td "31/07/2025, 17:34:56" at bounding box center [743, 214] width 177 height 25
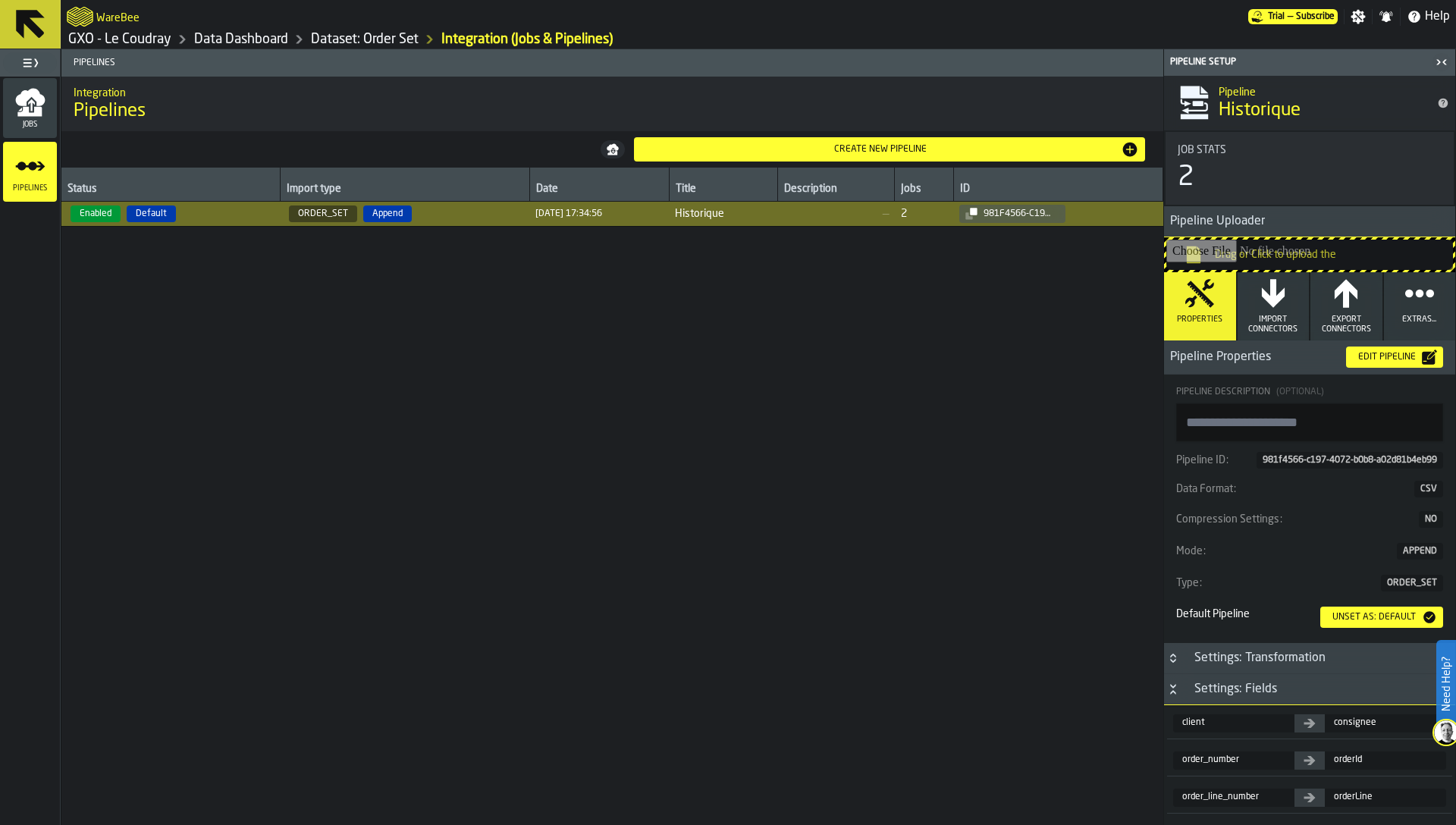
click at [1375, 359] on div "Edit Pipeline" at bounding box center [1387, 357] width 69 height 10
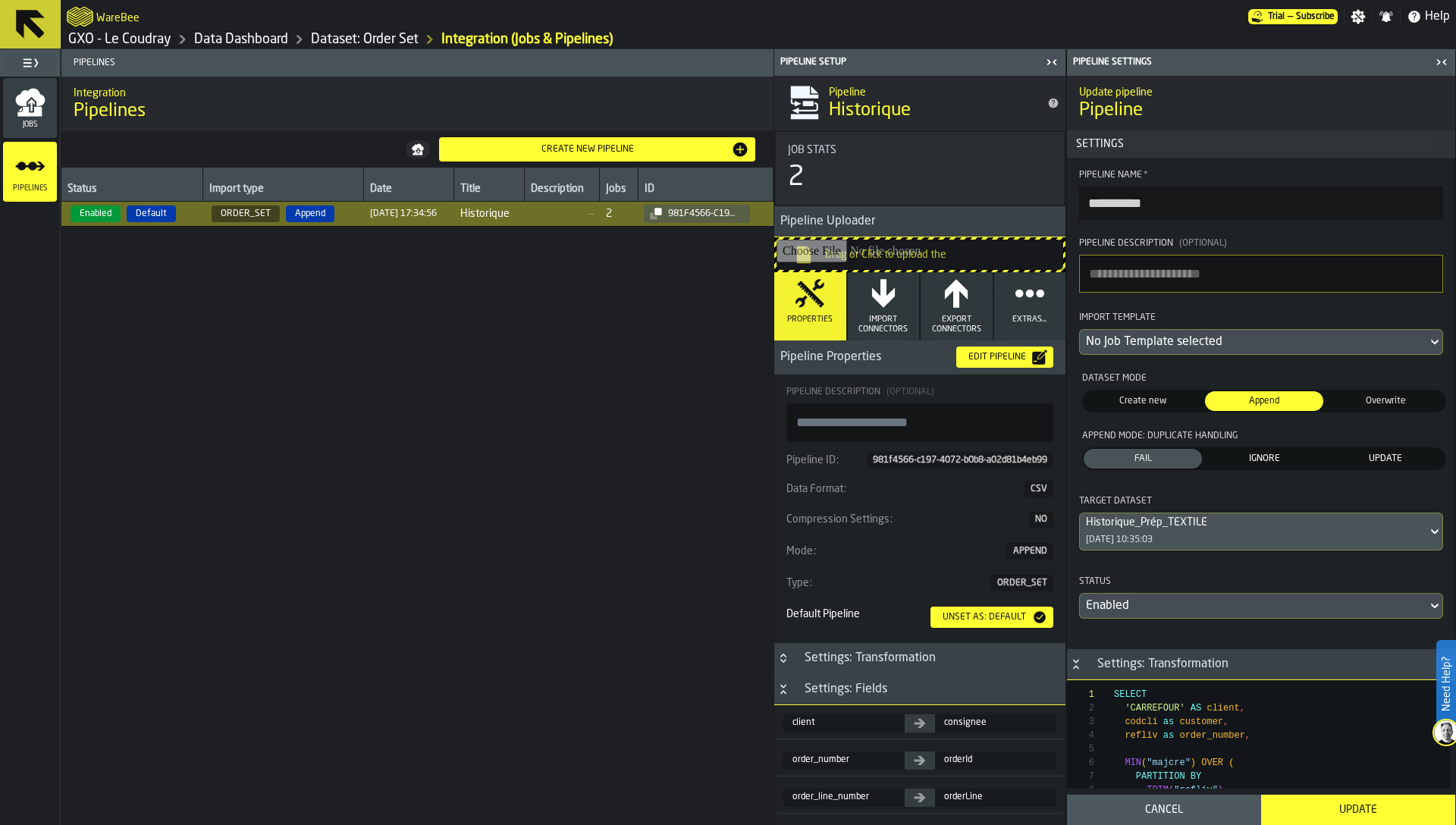
click at [1163, 344] on div "No Job Template selected" at bounding box center [1253, 342] width 335 height 18
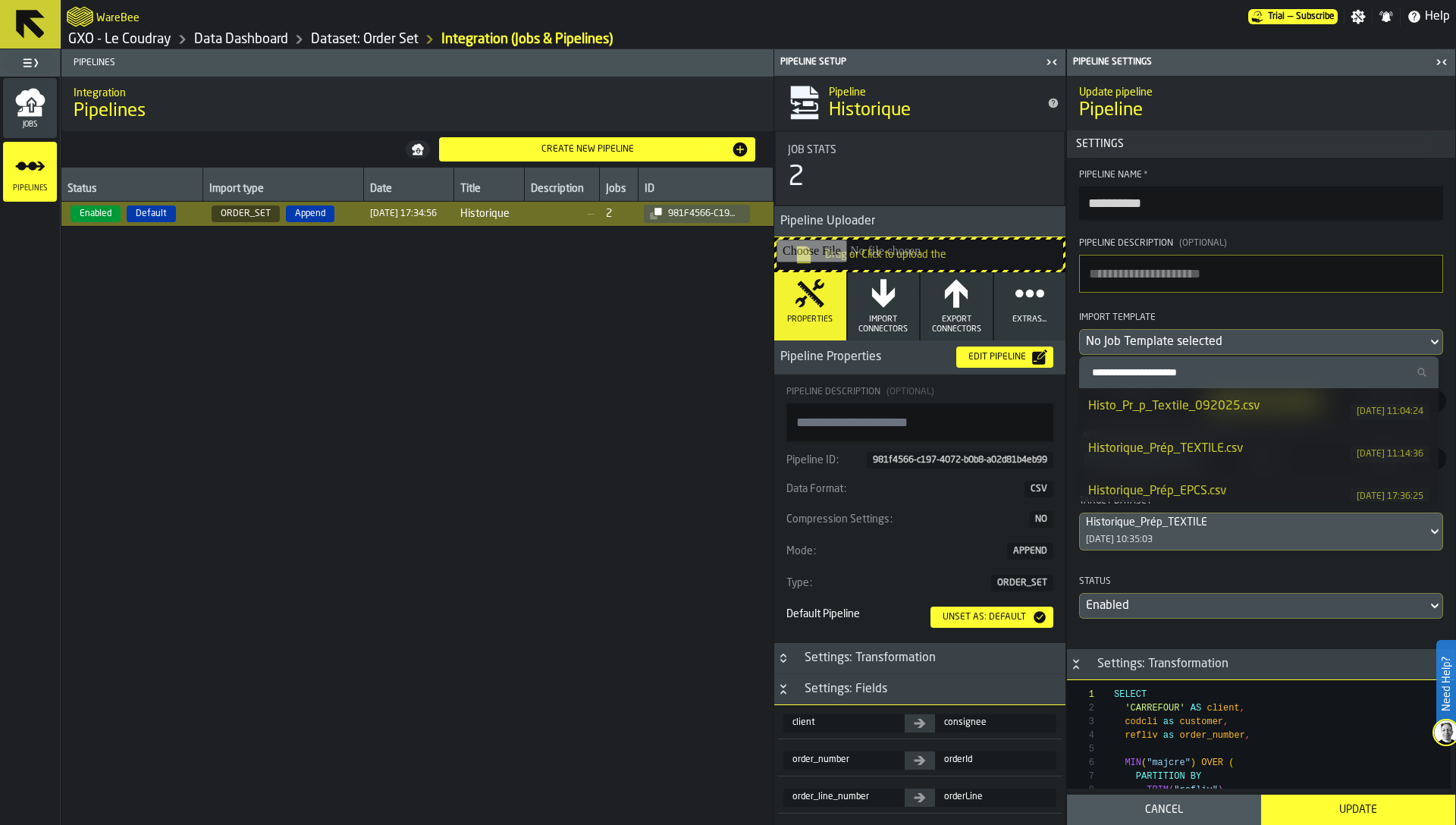
click at [1190, 405] on div "Histo_Pr_p_Textile_092025.csv" at bounding box center [1219, 406] width 262 height 18
type textarea "**********"
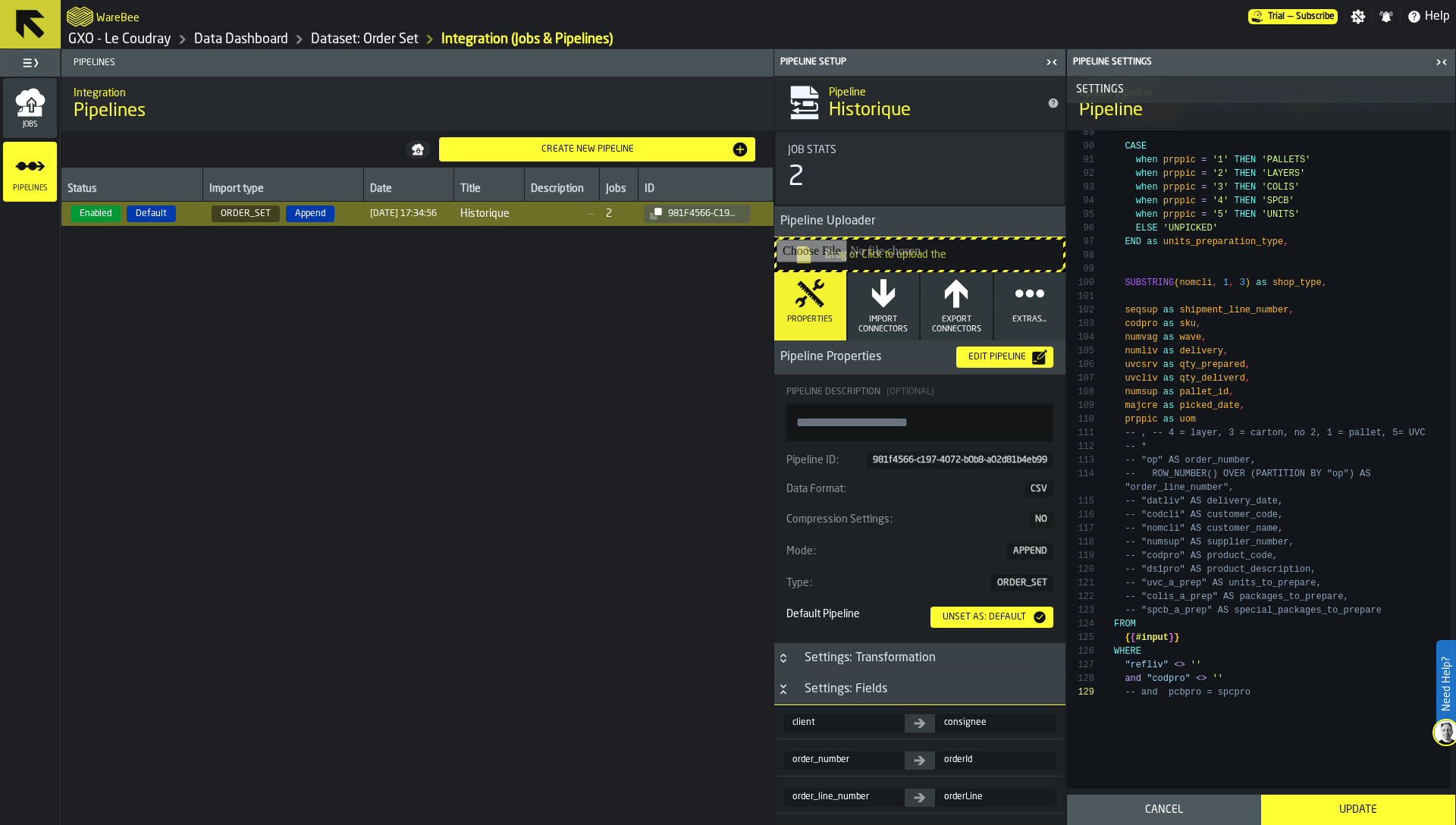
scroll to position [2640, 0]
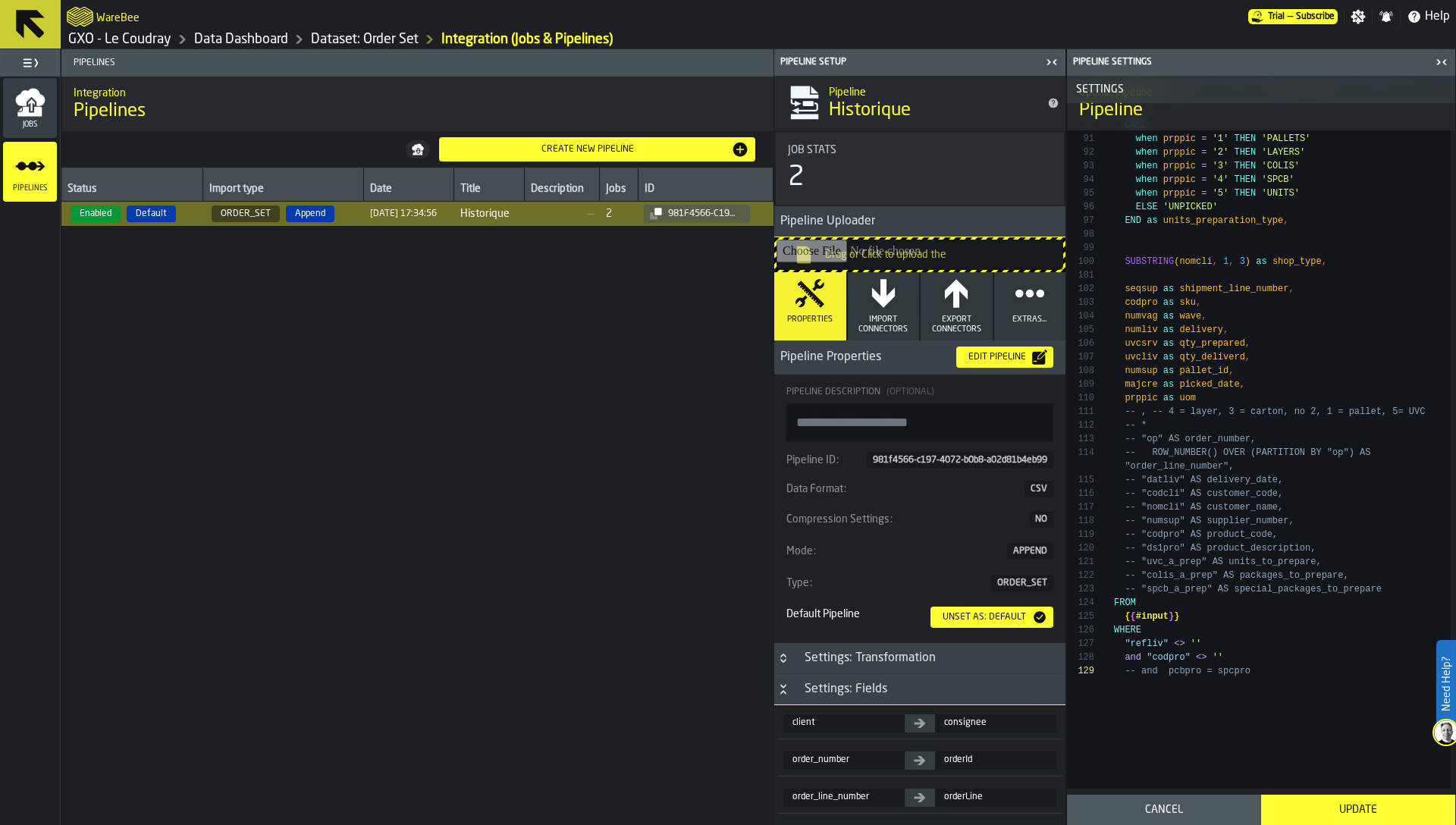
click at [1346, 812] on div "Update" at bounding box center [1357, 810] width 176 height 12
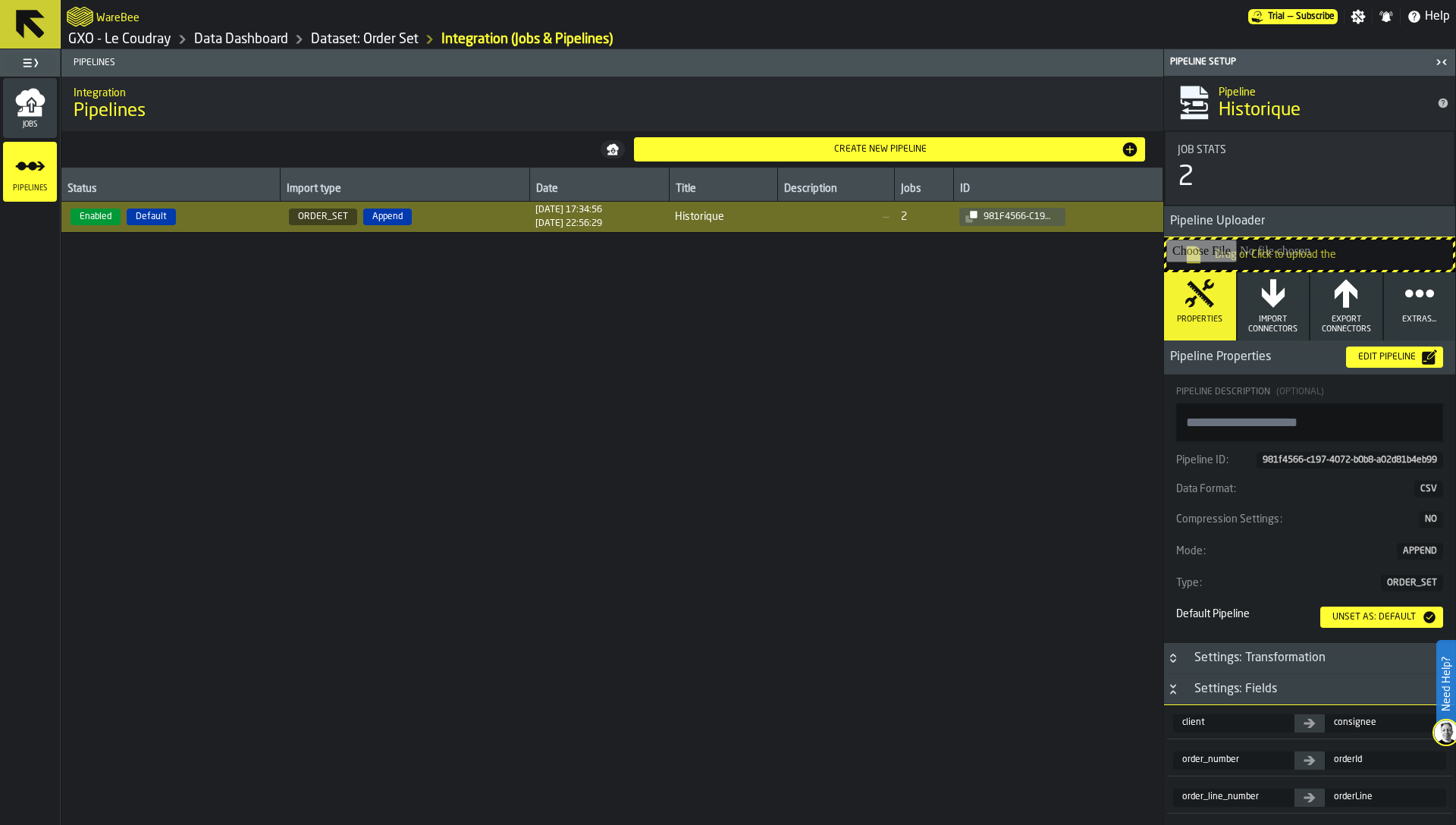
click at [1361, 359] on div "Edit Pipeline" at bounding box center [1387, 357] width 69 height 10
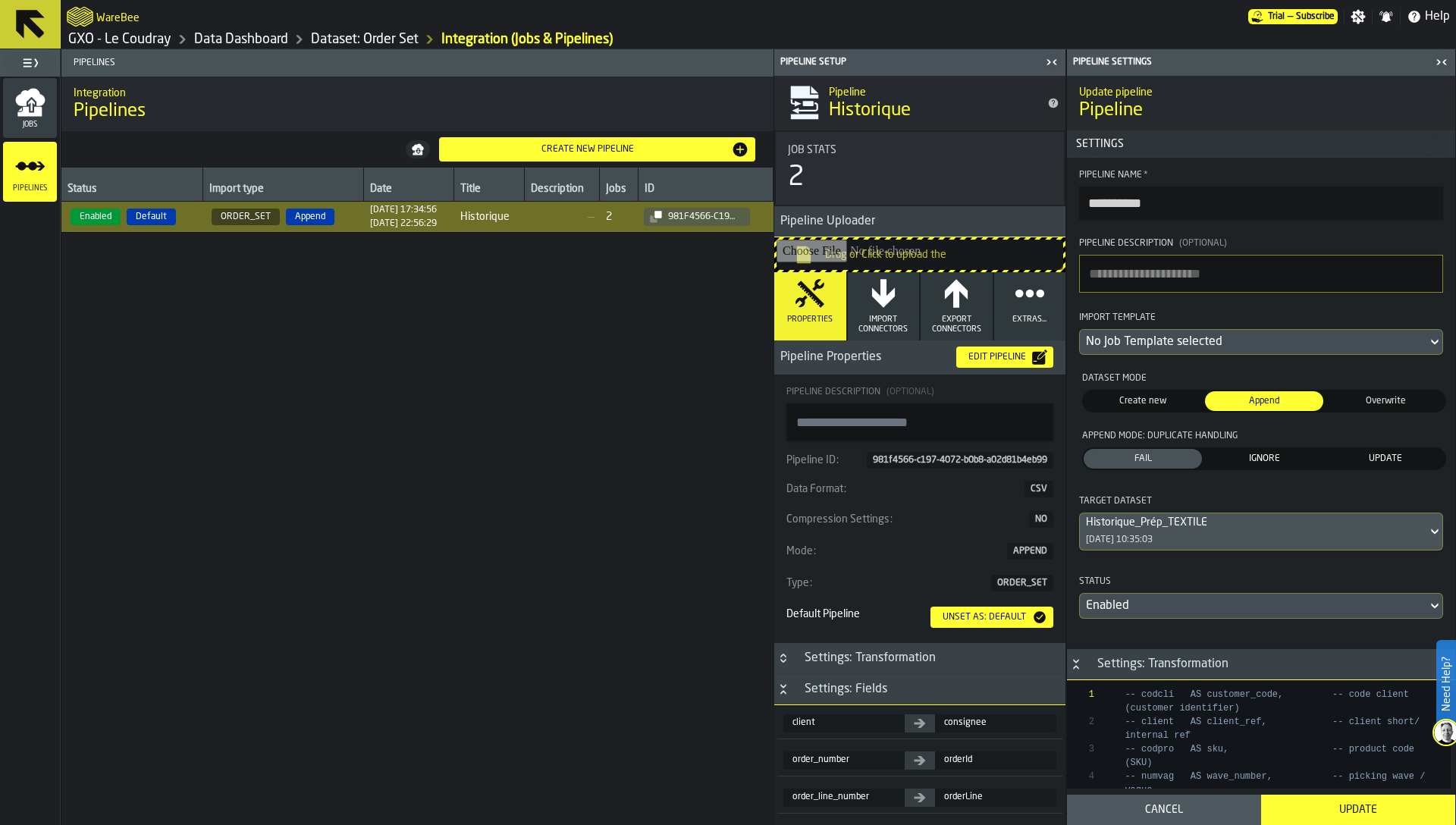
click at [1269, 459] on span "IGNORE" at bounding box center [1264, 459] width 112 height 13
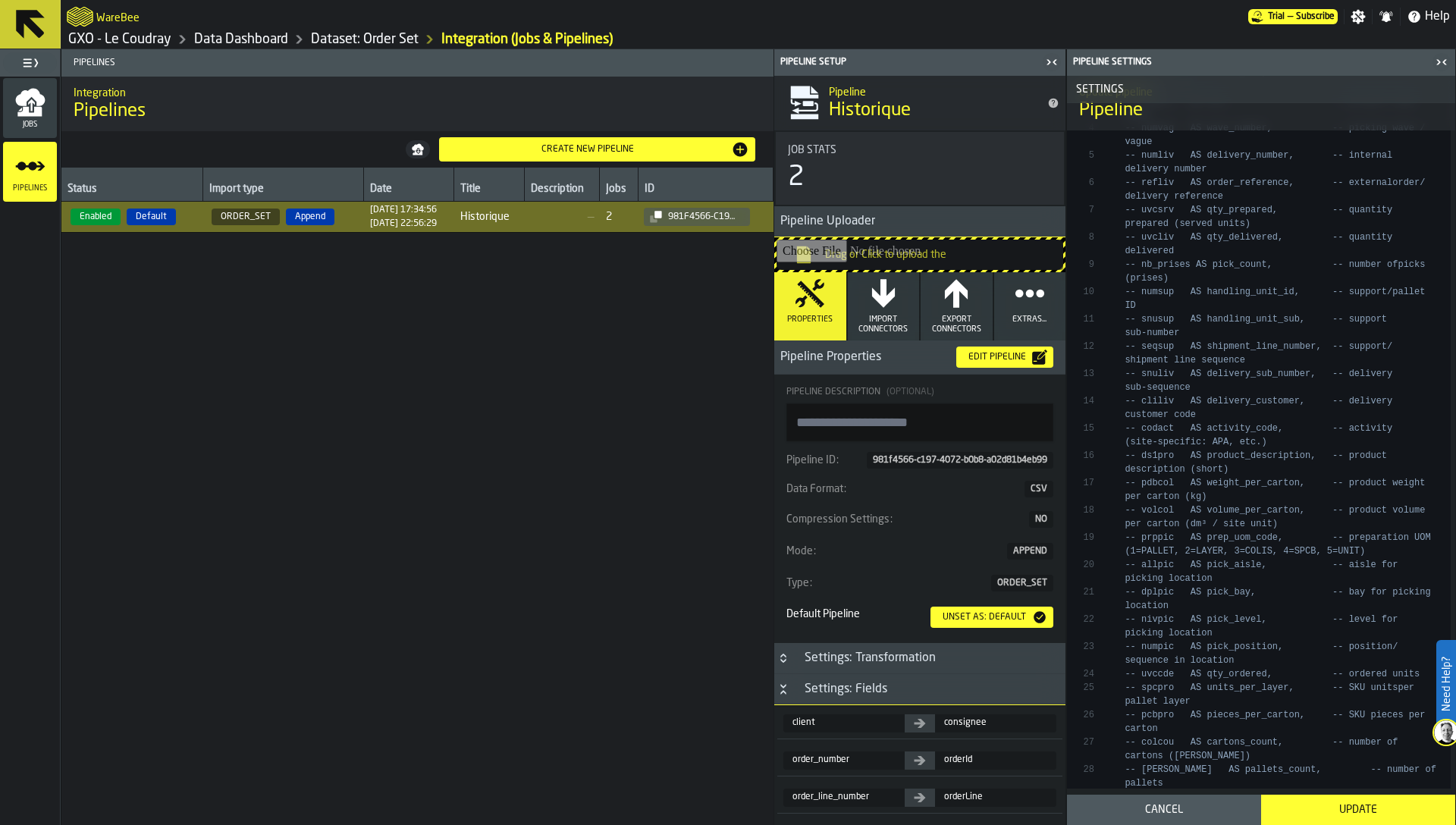
scroll to position [663, 0]
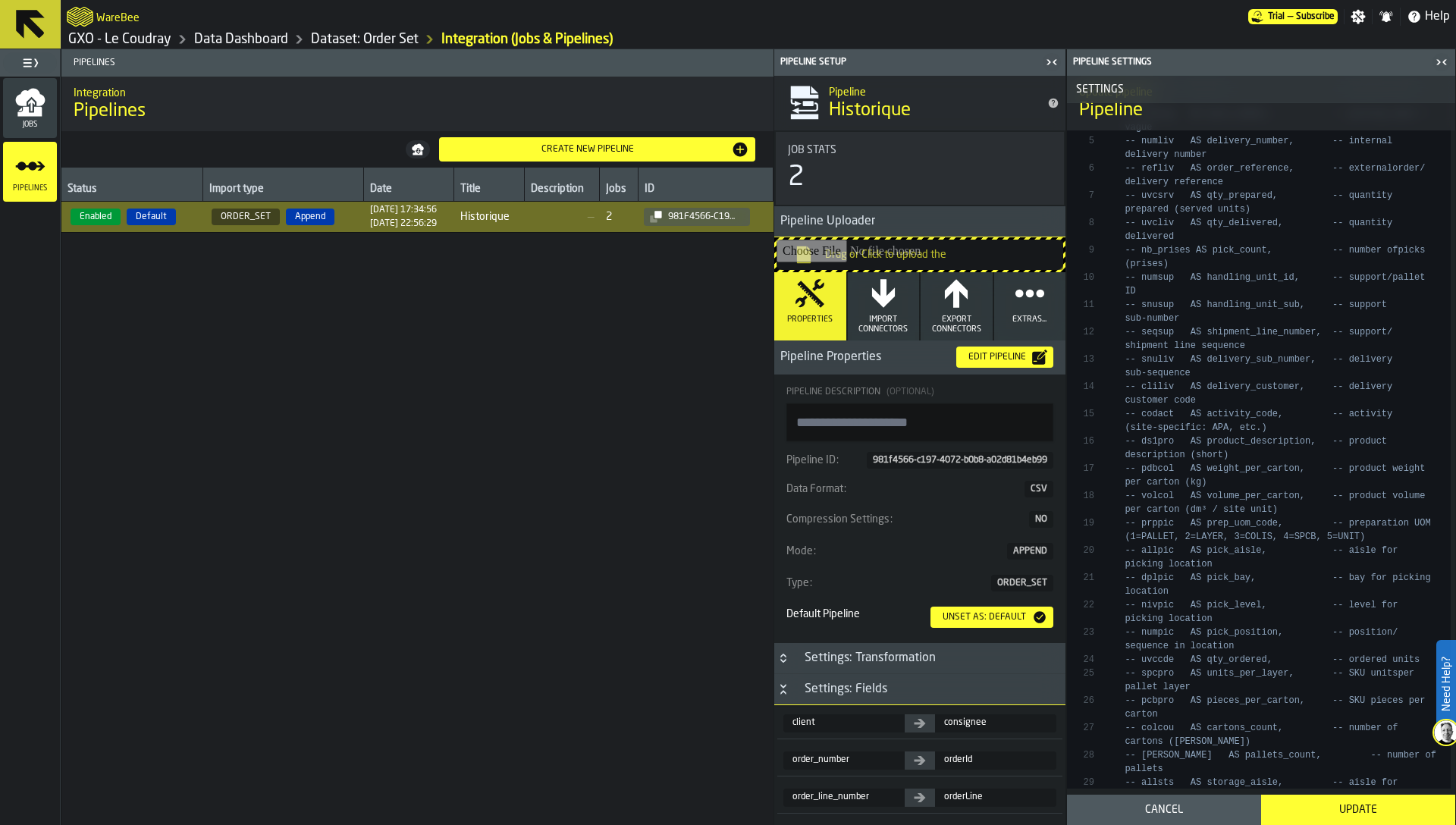
click at [1373, 811] on div "Update" at bounding box center [1357, 810] width 176 height 12
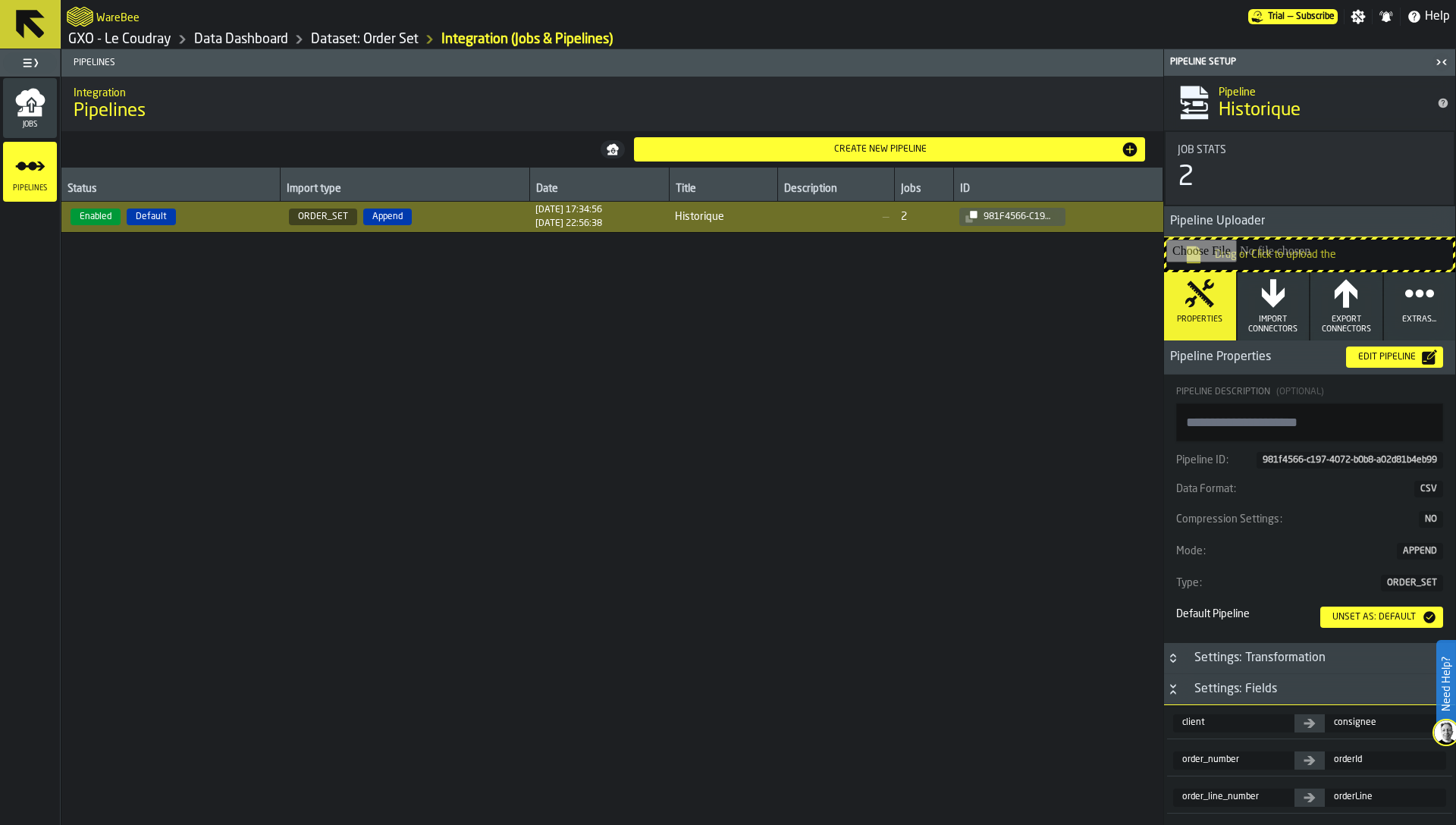
click at [29, 114] on icon "menu Jobs" at bounding box center [29, 111] width 25 height 10
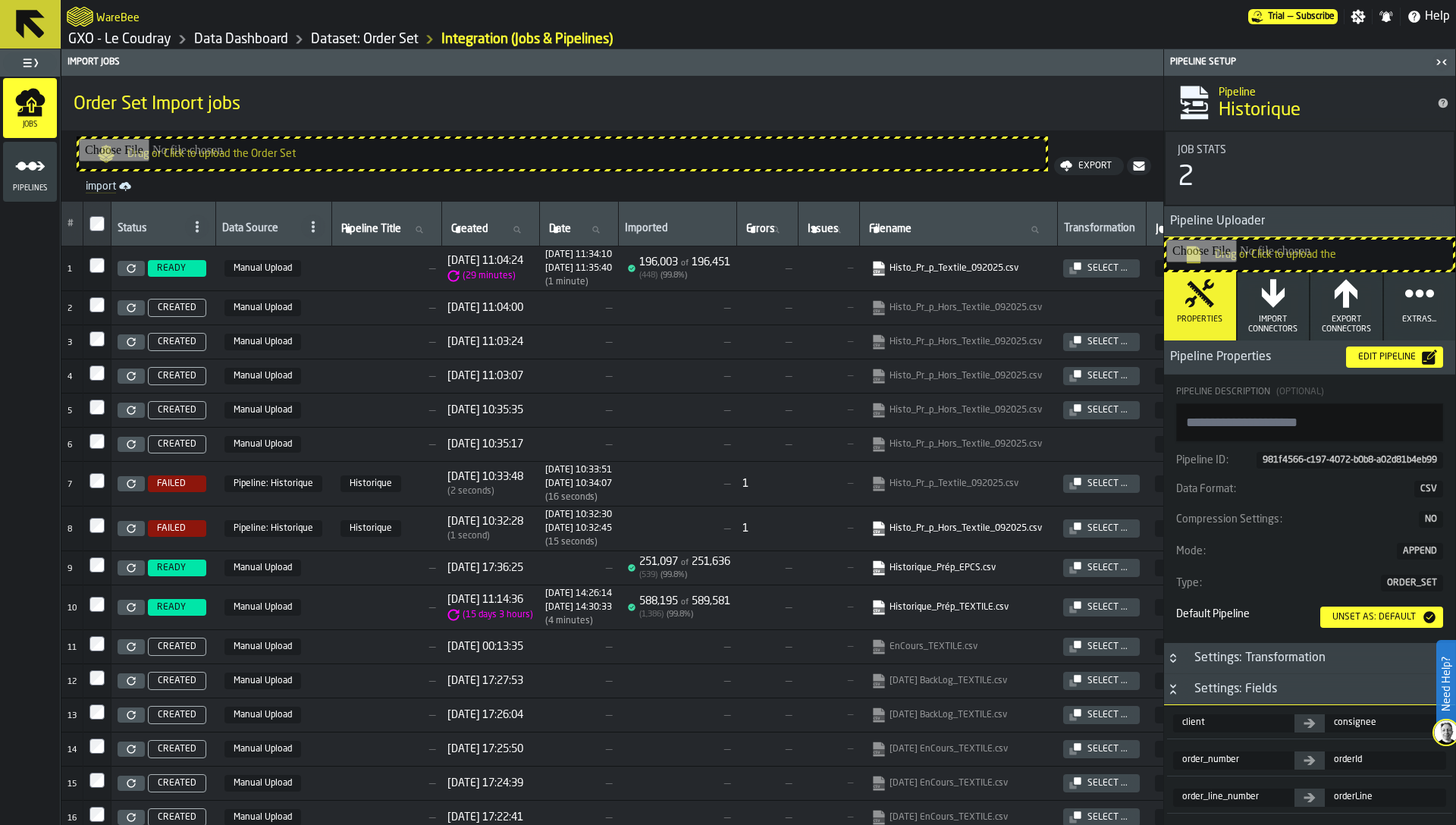
click at [335, 38] on link "Dataset: Order Set" at bounding box center [364, 40] width 107 height 17
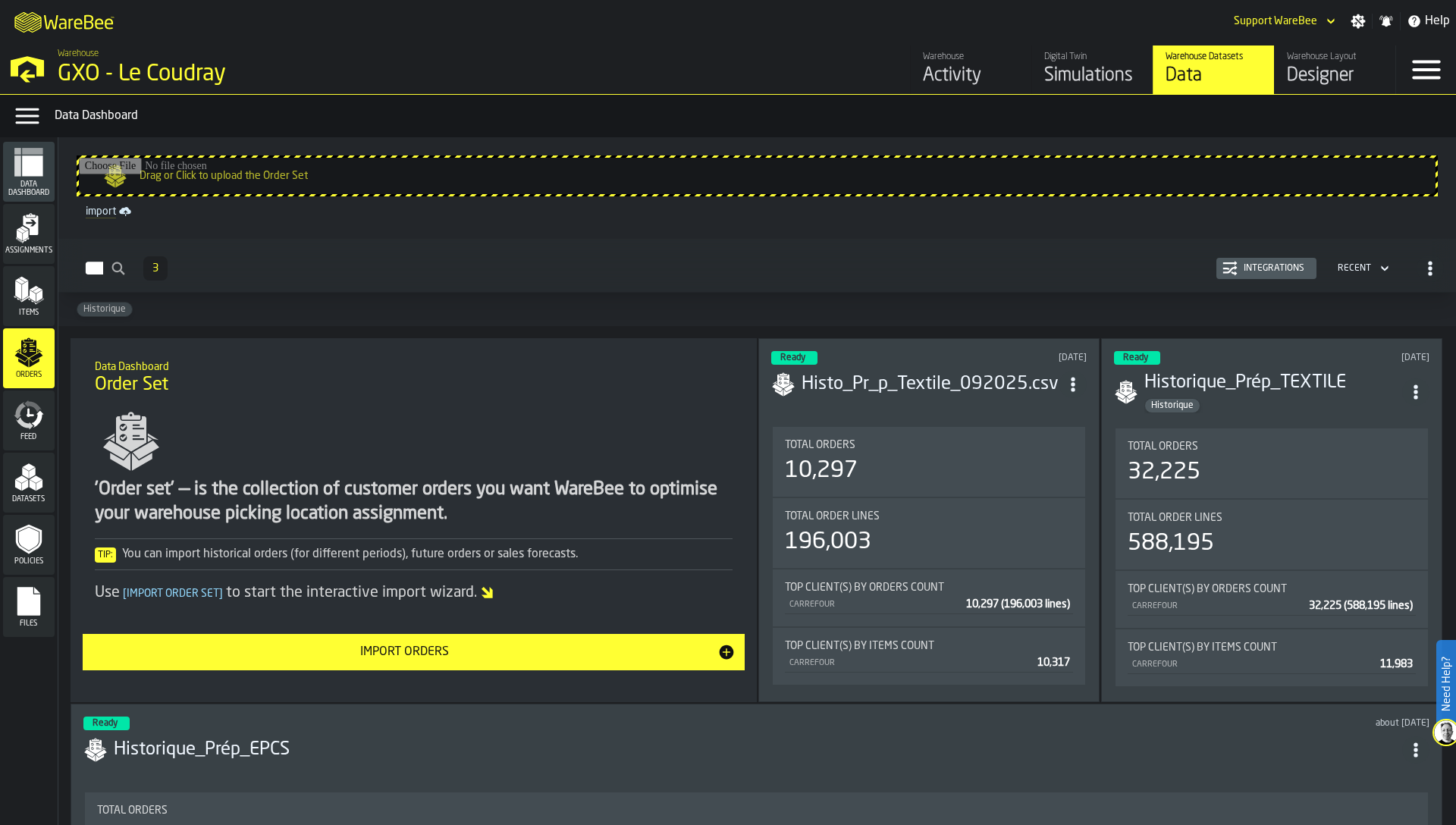
click at [35, 248] on span "Assignments" at bounding box center [29, 250] width 51 height 9
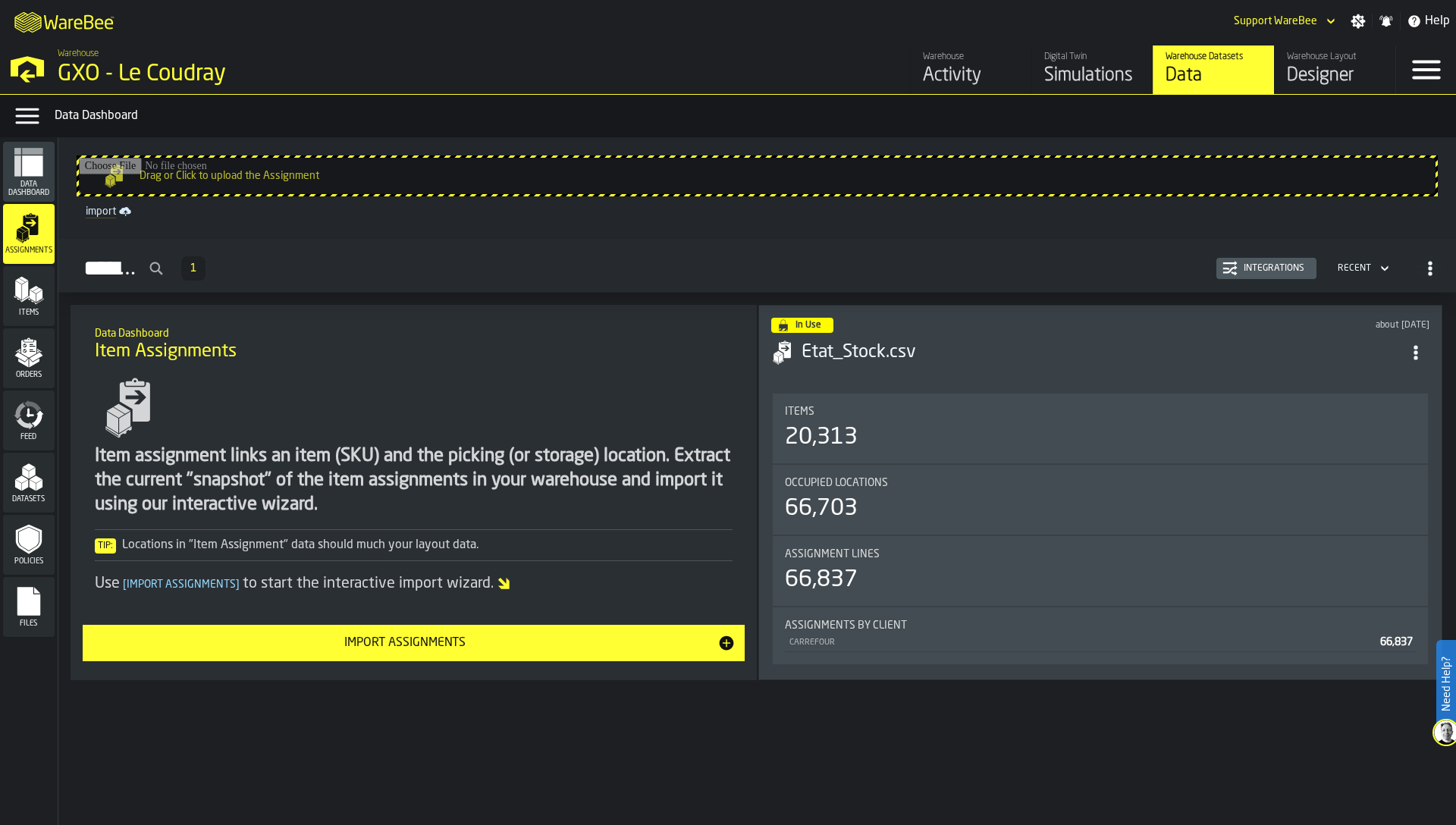
click at [25, 294] on polygon "menu Items" at bounding box center [25, 290] width 6 height 19
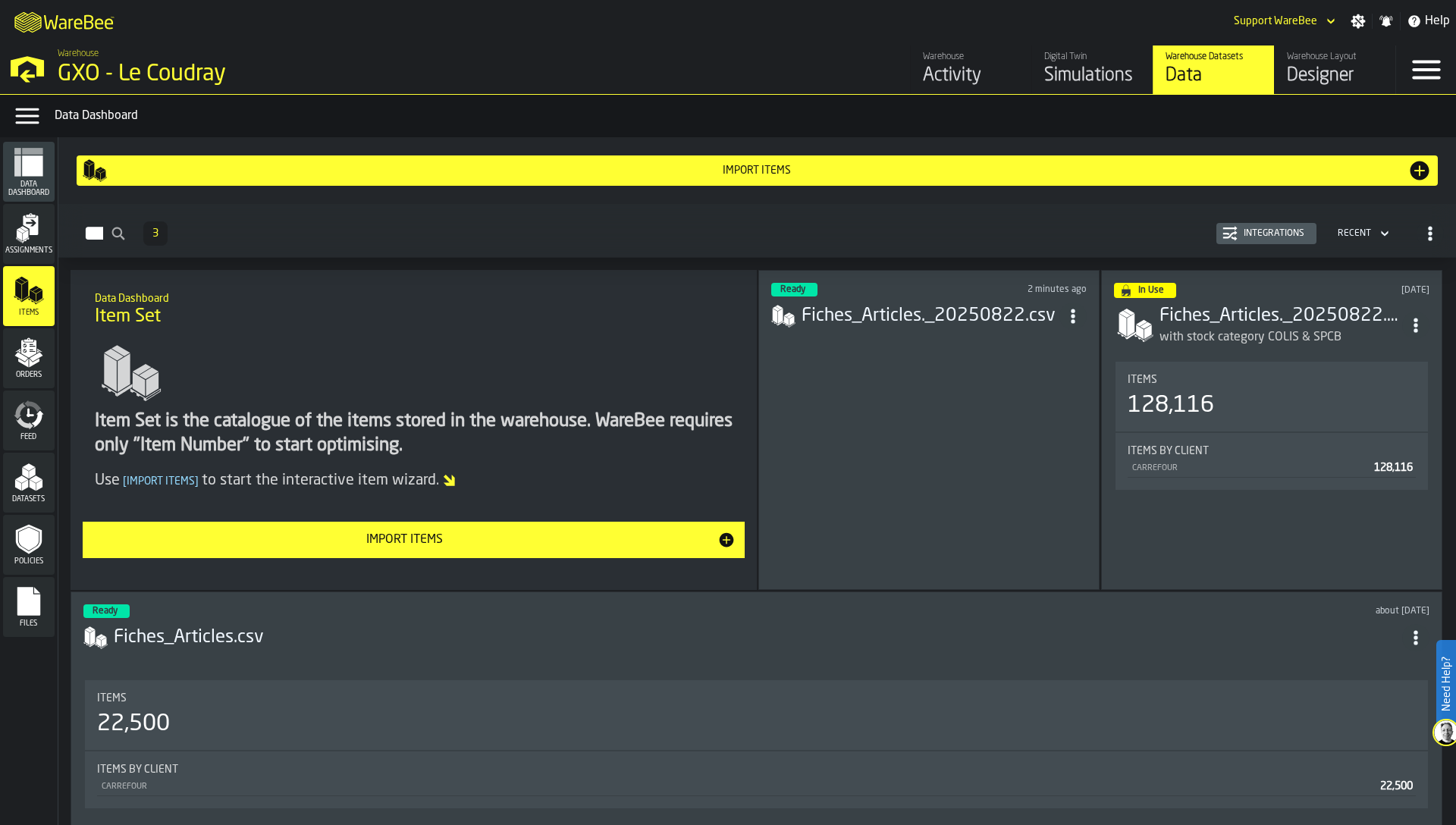
click at [1243, 226] on div "Integrations" at bounding box center [1266, 234] width 87 height 15
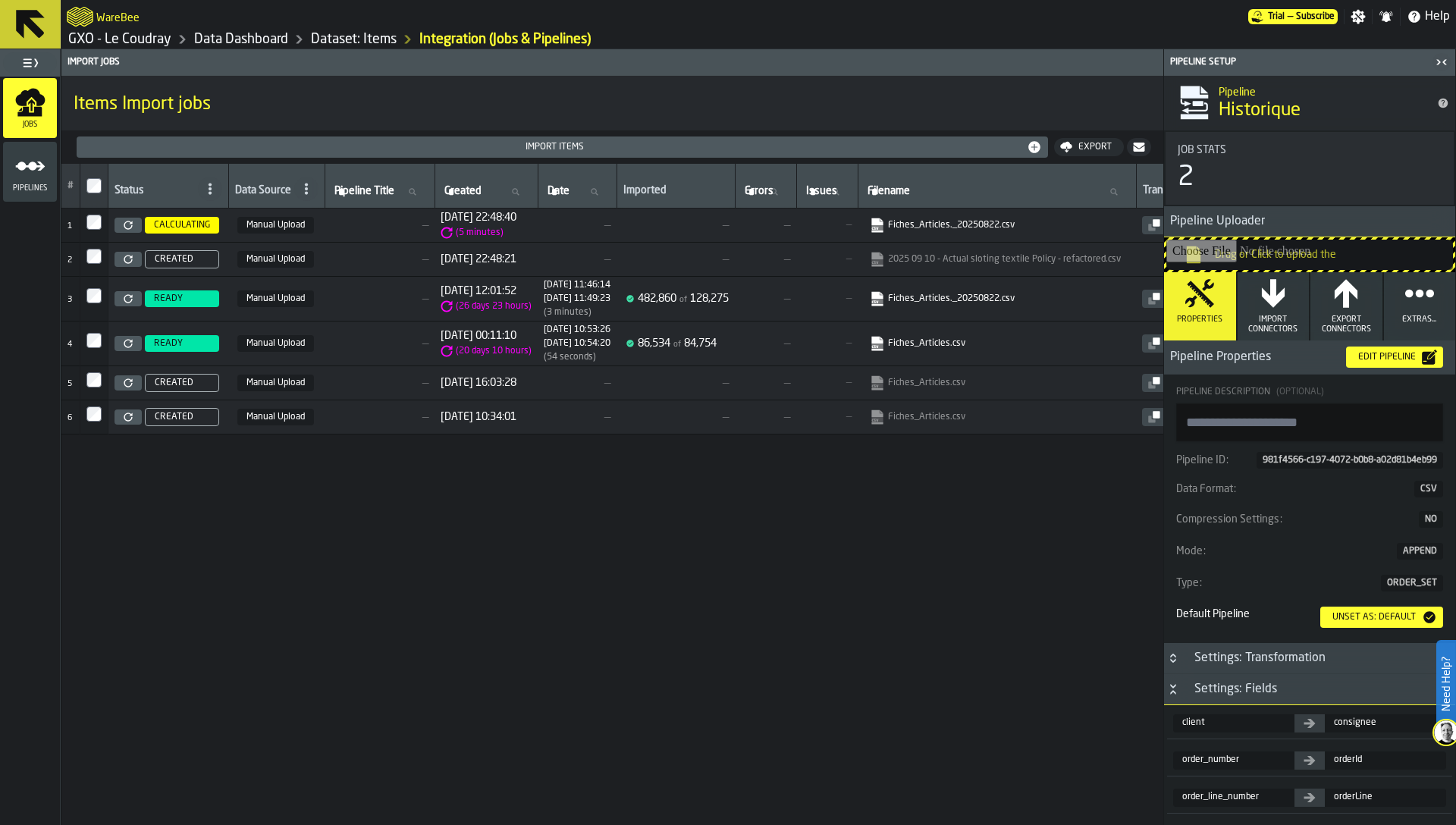
click at [45, 188] on span "Pipelines" at bounding box center [29, 188] width 54 height 9
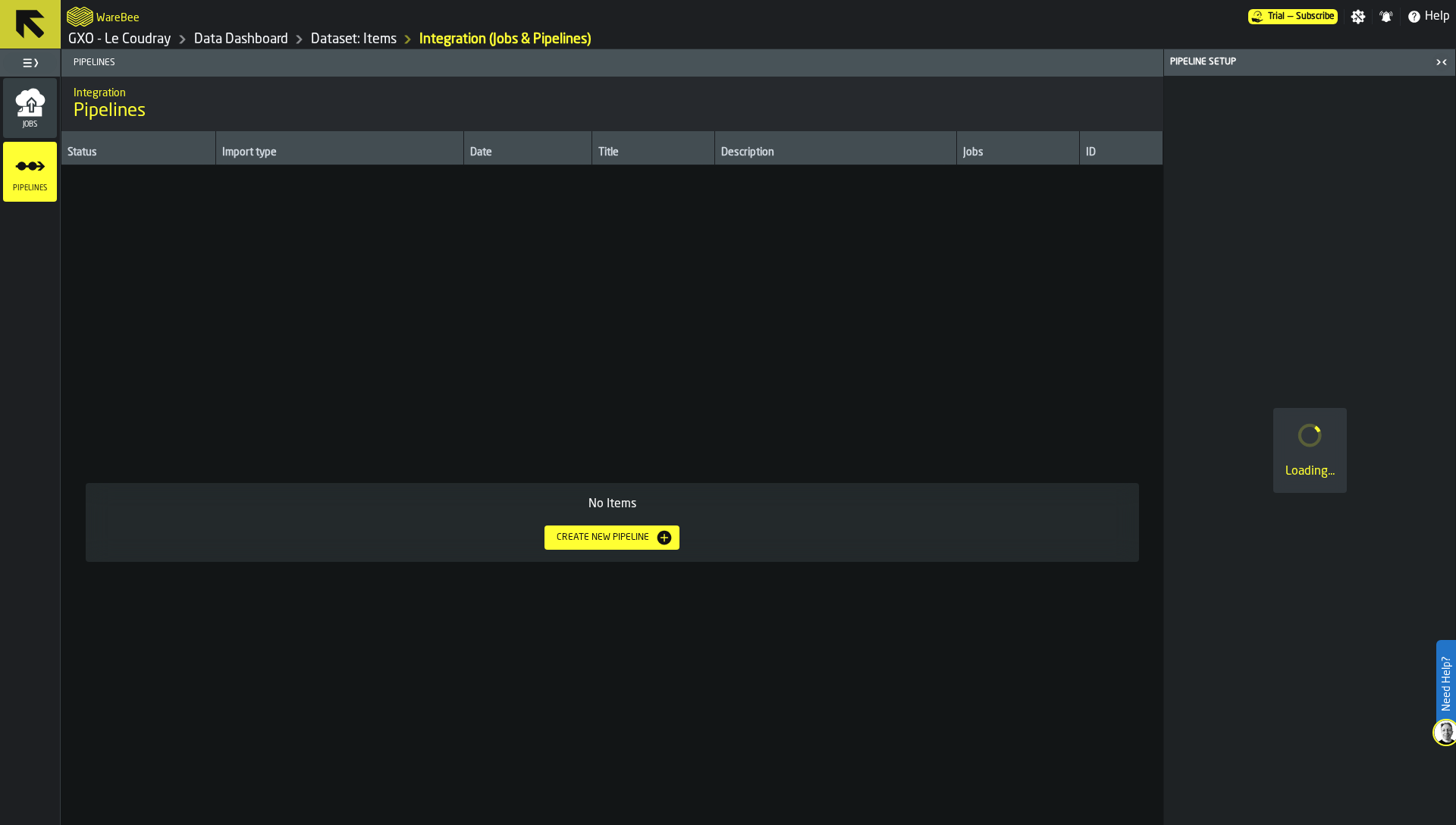
click at [624, 540] on div "Create new pipeline" at bounding box center [603, 538] width 105 height 10
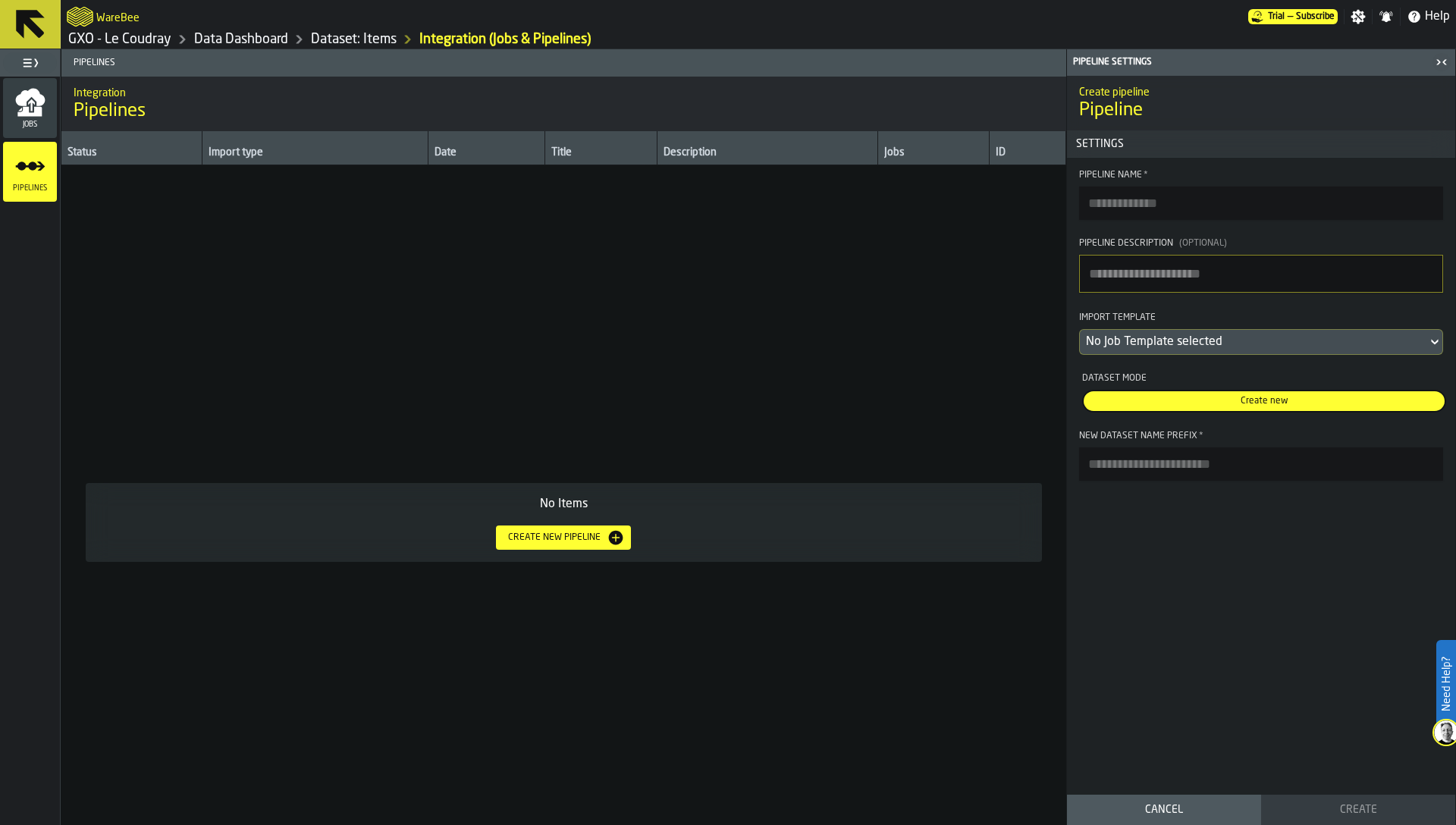
click at [1212, 190] on input "Pipeline Name *" at bounding box center [1260, 203] width 364 height 33
type input "**********"
click at [1213, 339] on div "No Job Template selected" at bounding box center [1253, 342] width 335 height 18
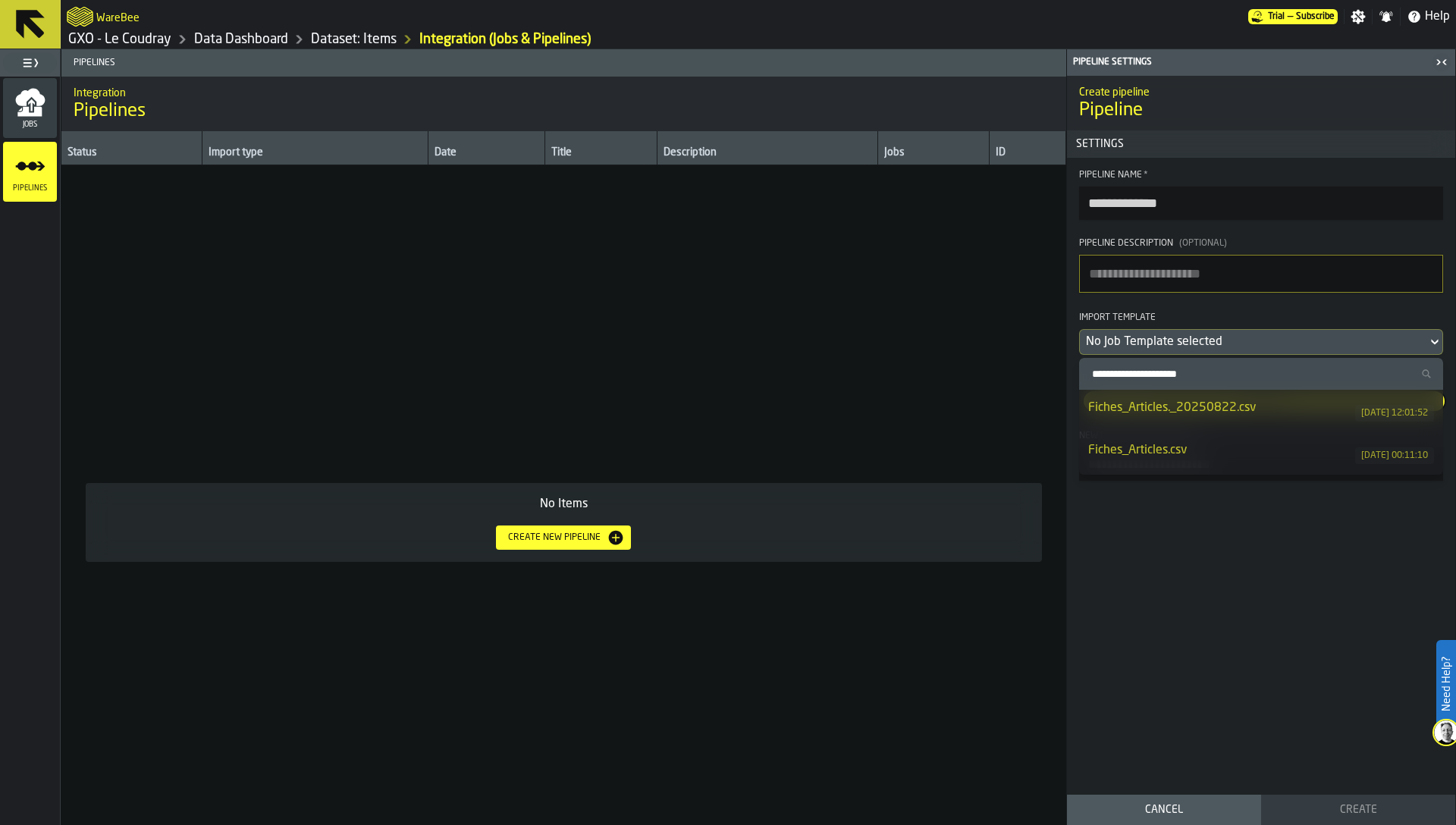
click at [1224, 406] on div "Fiches_Articles._20250822.csv" at bounding box center [1221, 407] width 267 height 18
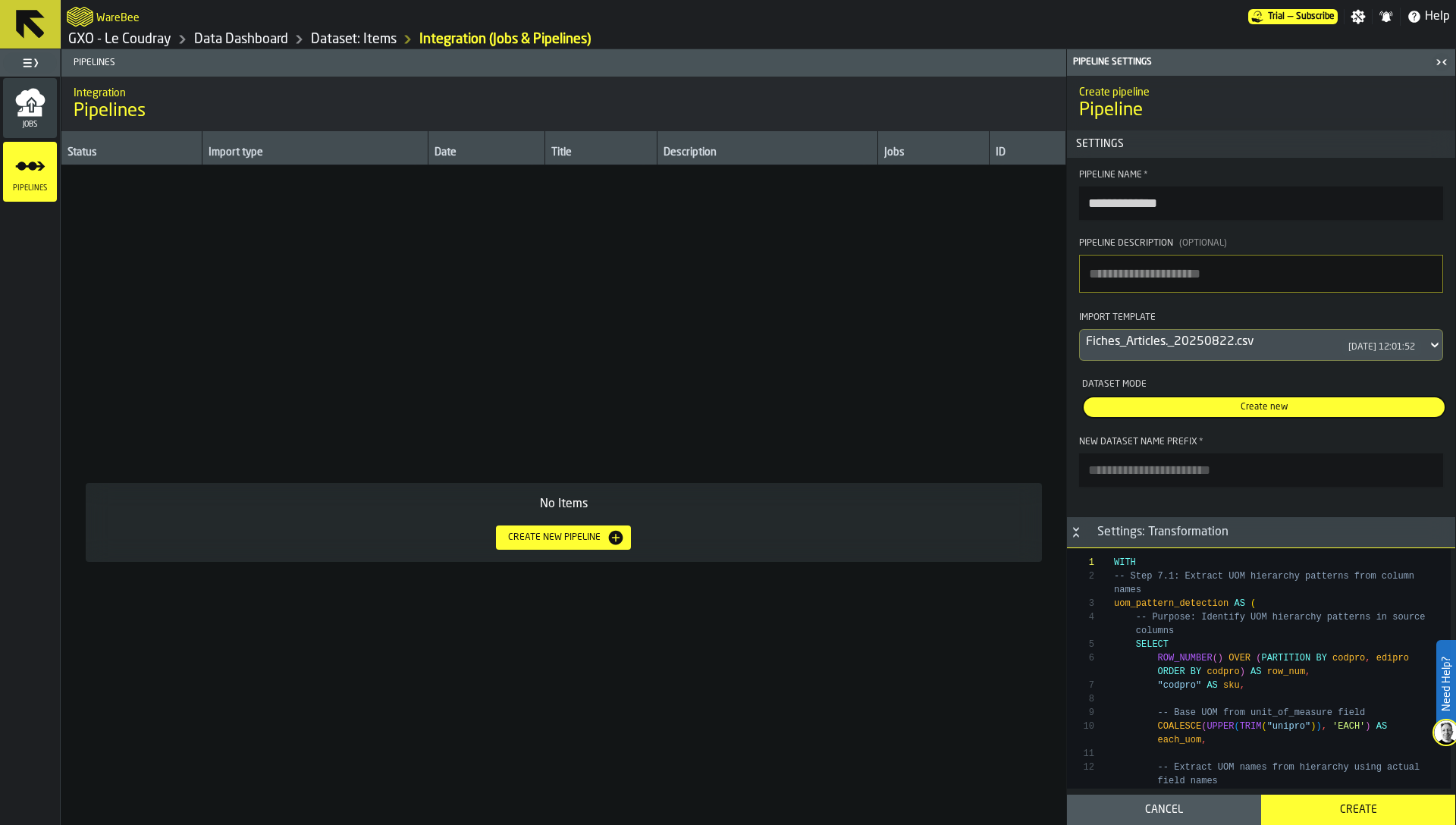
click at [1217, 343] on div "Fiches_Articles._20250822.csv" at bounding box center [1211, 342] width 250 height 18
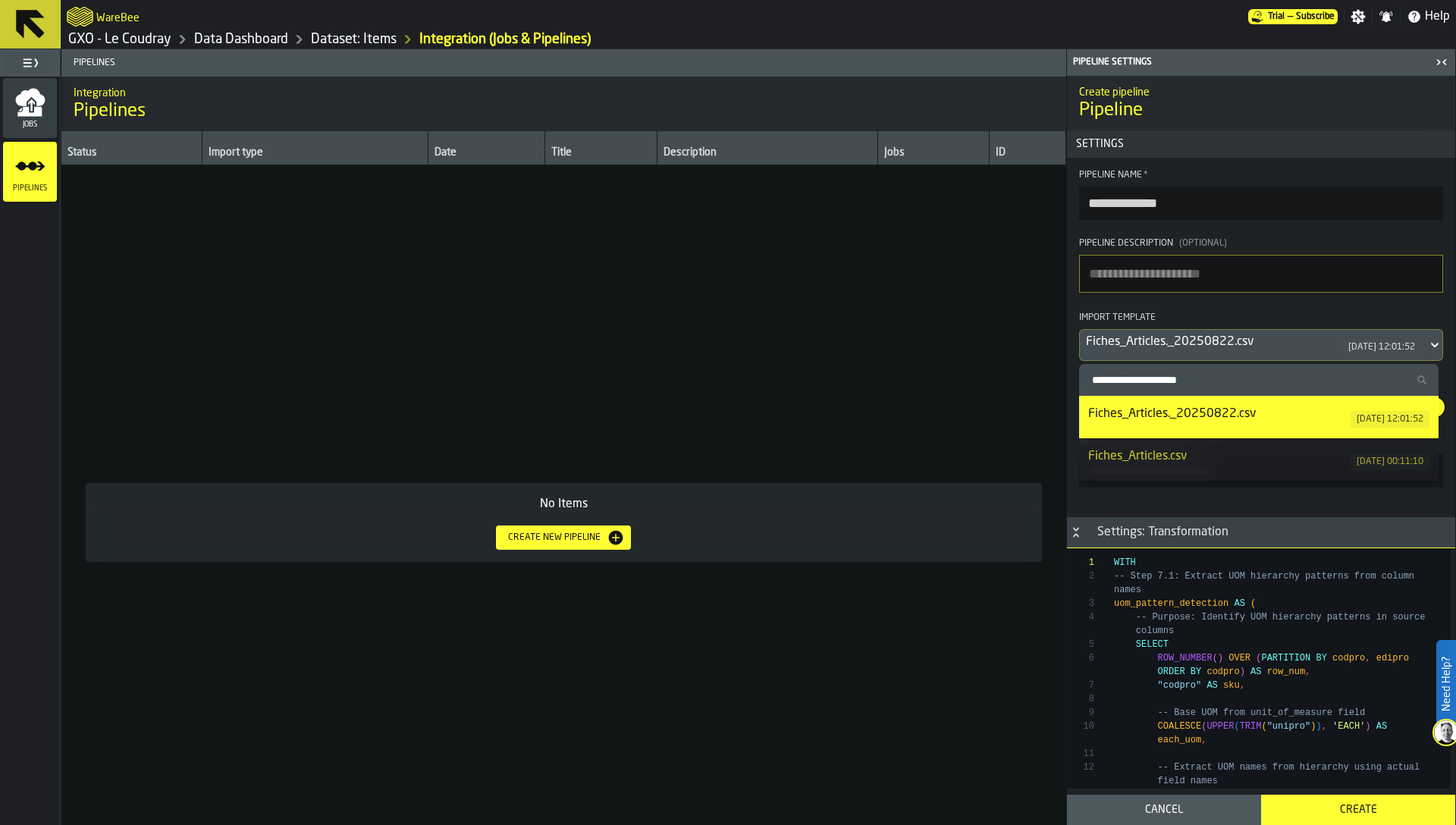
click at [1217, 343] on div "Fiches_Articles._20250822.csv" at bounding box center [1211, 342] width 250 height 18
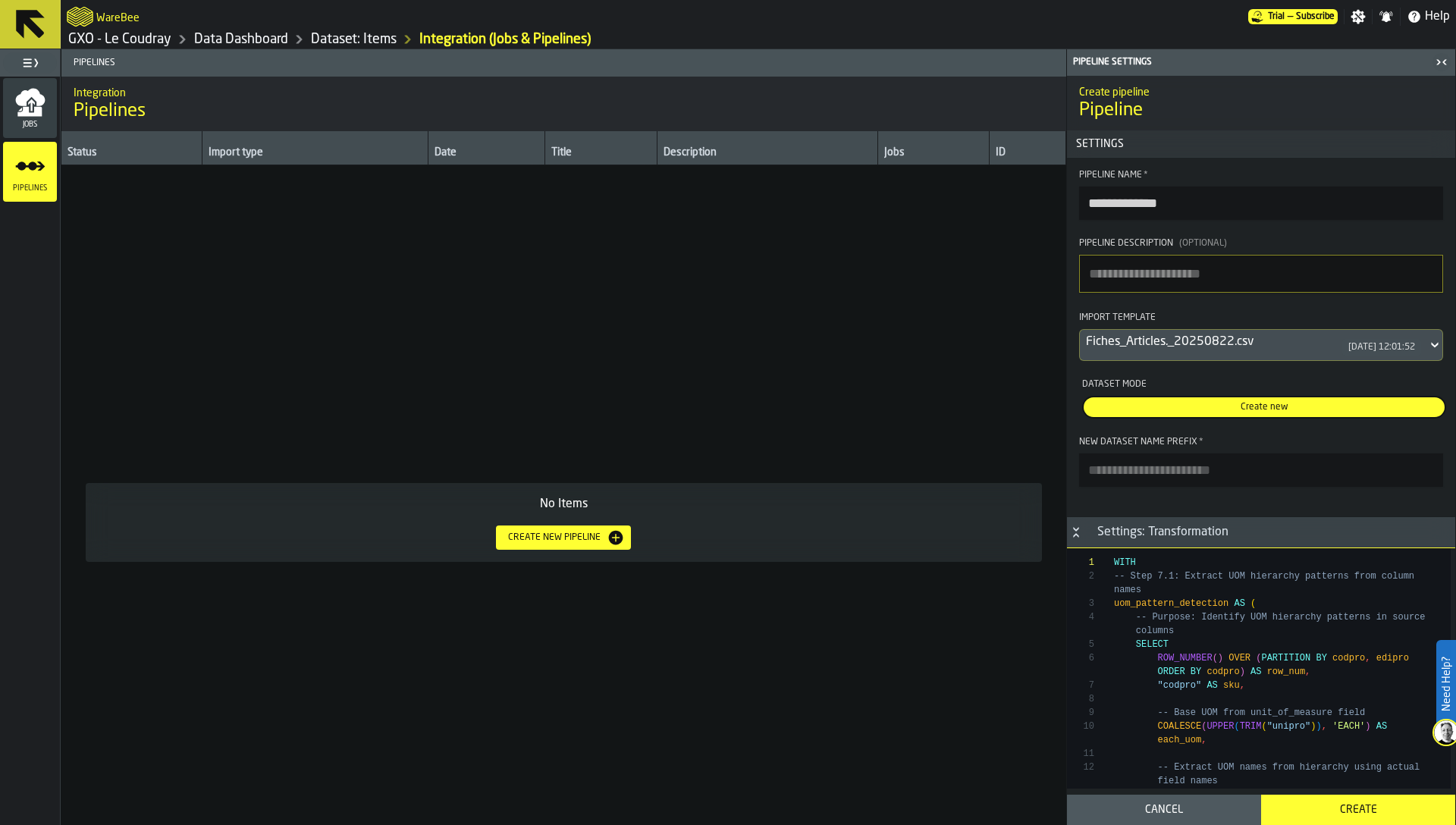
click at [1200, 477] on input "New Dataset Name Prefix *" at bounding box center [1260, 470] width 364 height 33
click at [1093, 471] on input "******" at bounding box center [1260, 470] width 364 height 33
click at [1276, 462] on input "******" at bounding box center [1260, 470] width 364 height 33
type input "******"
click at [1342, 500] on section "**********" at bounding box center [1261, 328] width 388 height 342
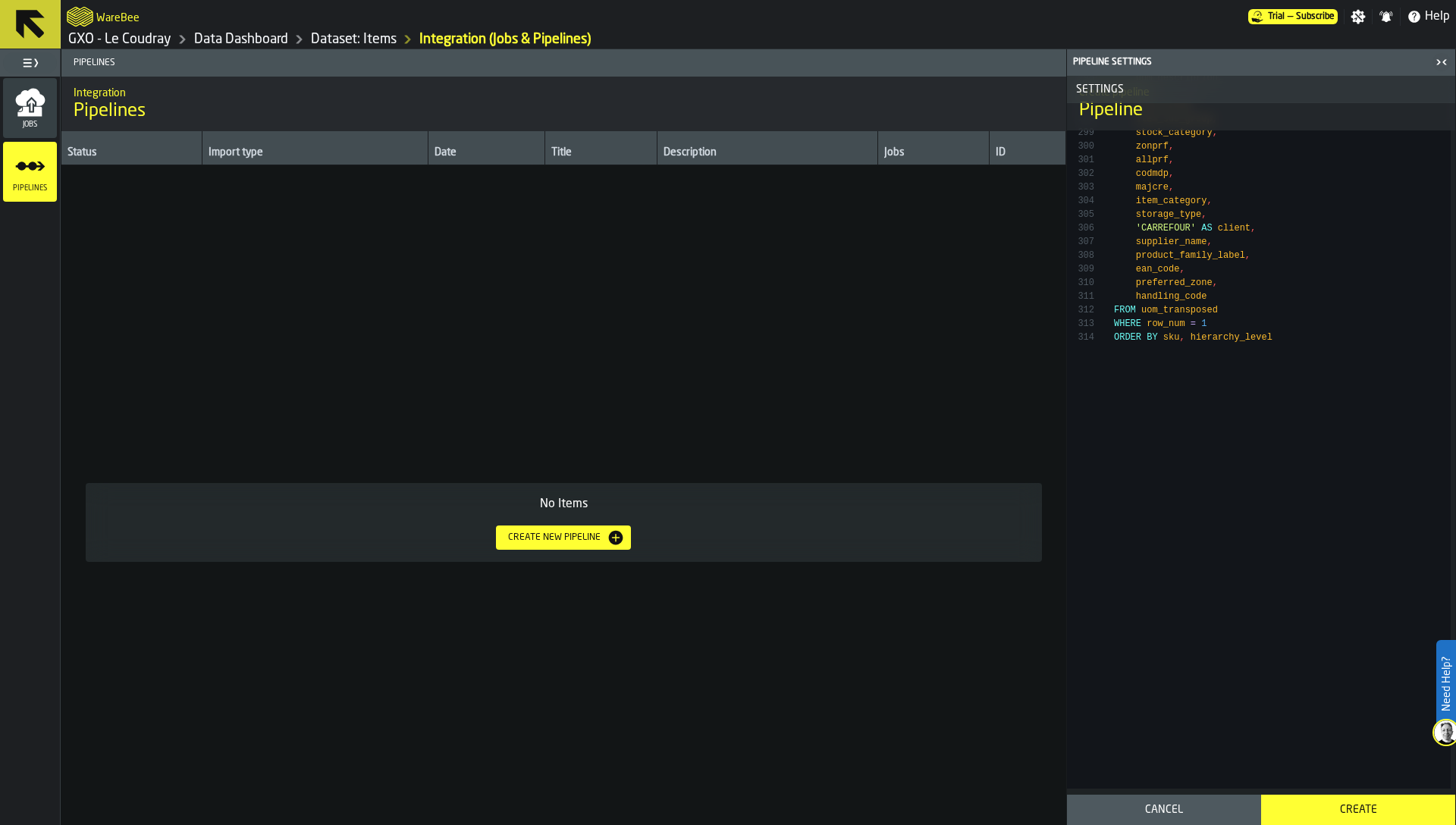
scroll to position [6073, 0]
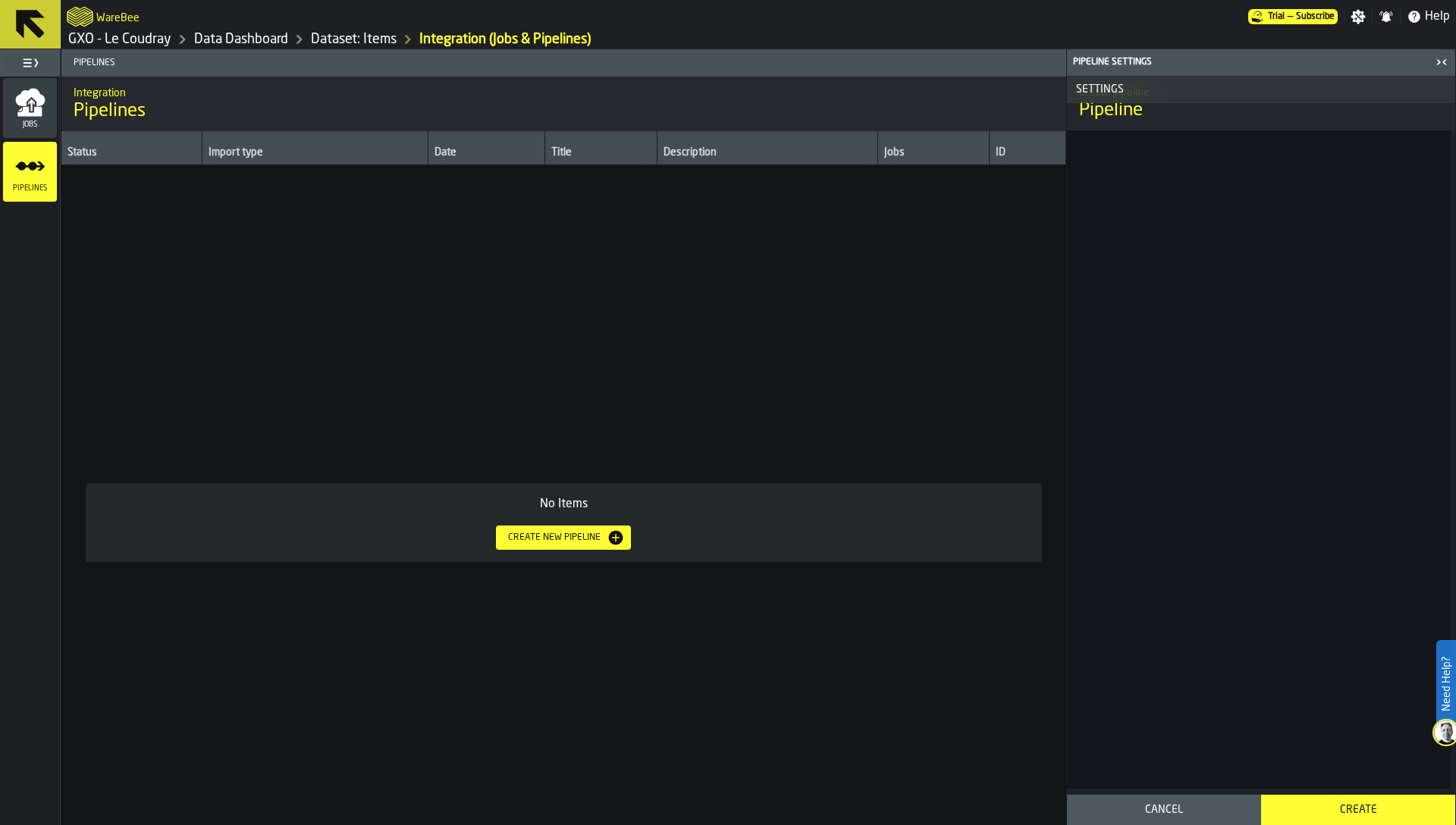
click at [1368, 810] on div "Create" at bounding box center [1357, 810] width 176 height 12
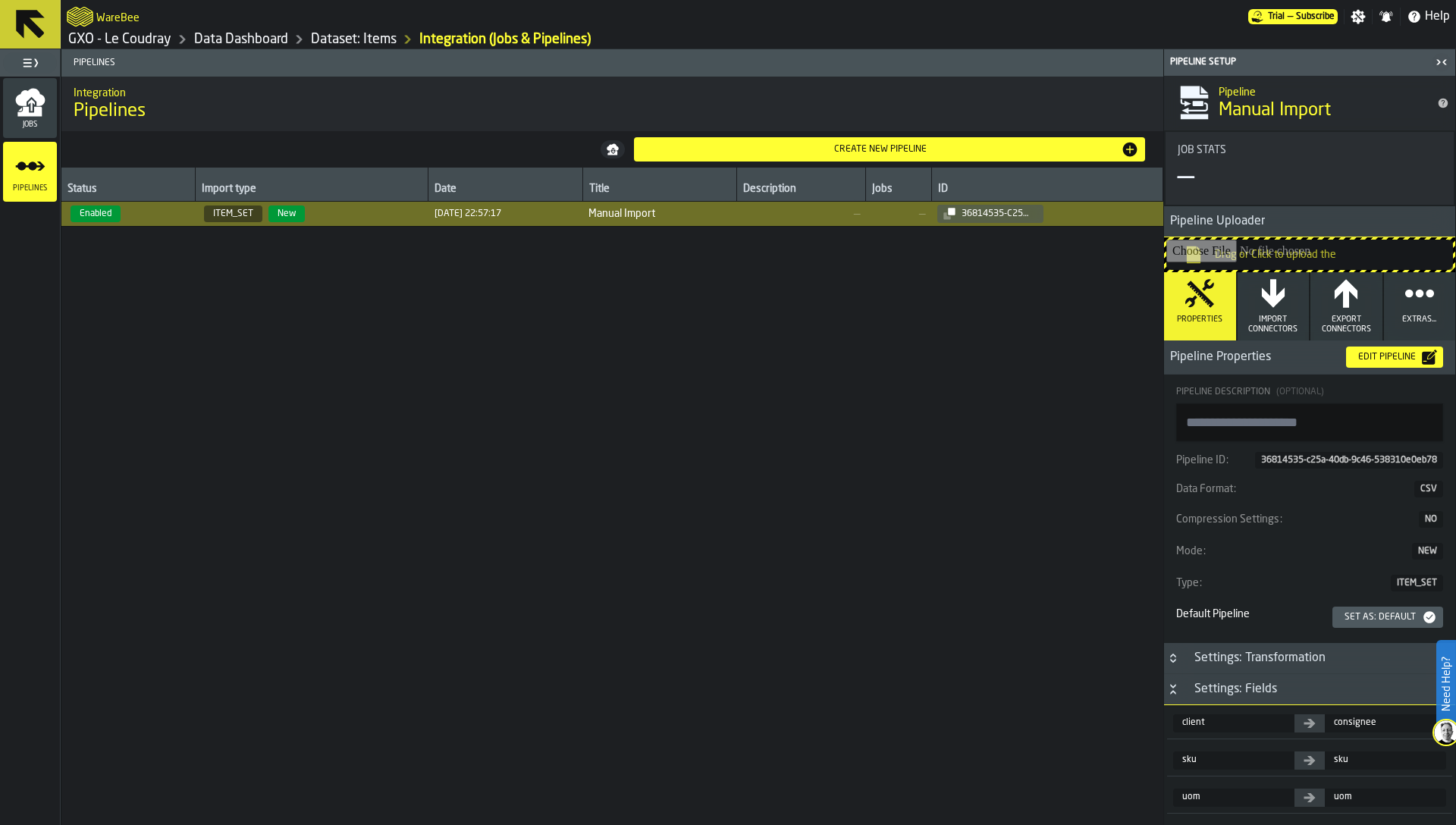
click at [1382, 620] on div "Set as: Default" at bounding box center [1380, 617] width 84 height 10
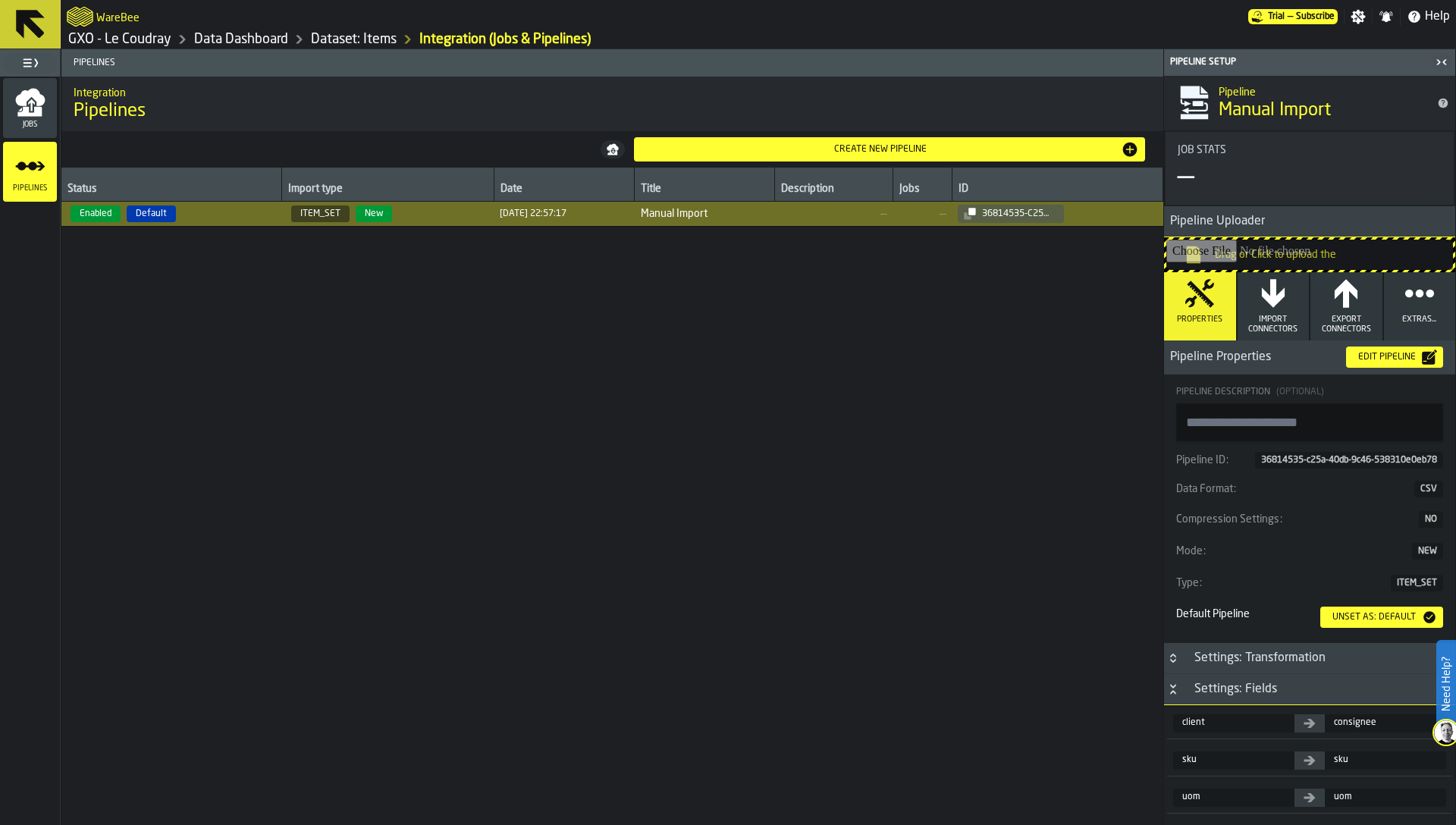
click at [1438, 62] on icon "button-toggle-Close me" at bounding box center [1438, 62] width 4 height 6
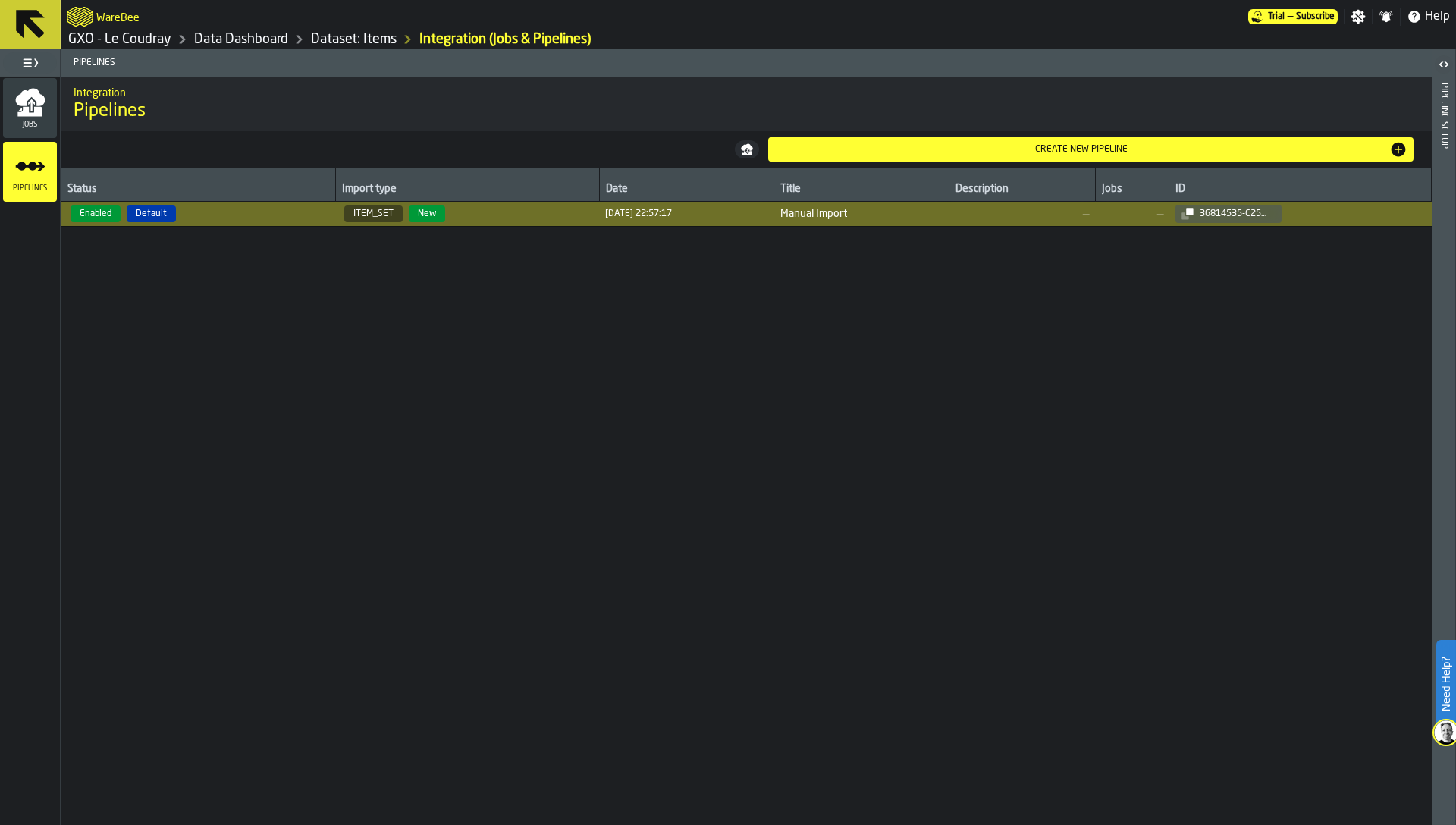
click at [1445, 202] on div "Pipeline Setup" at bounding box center [1443, 451] width 10 height 742
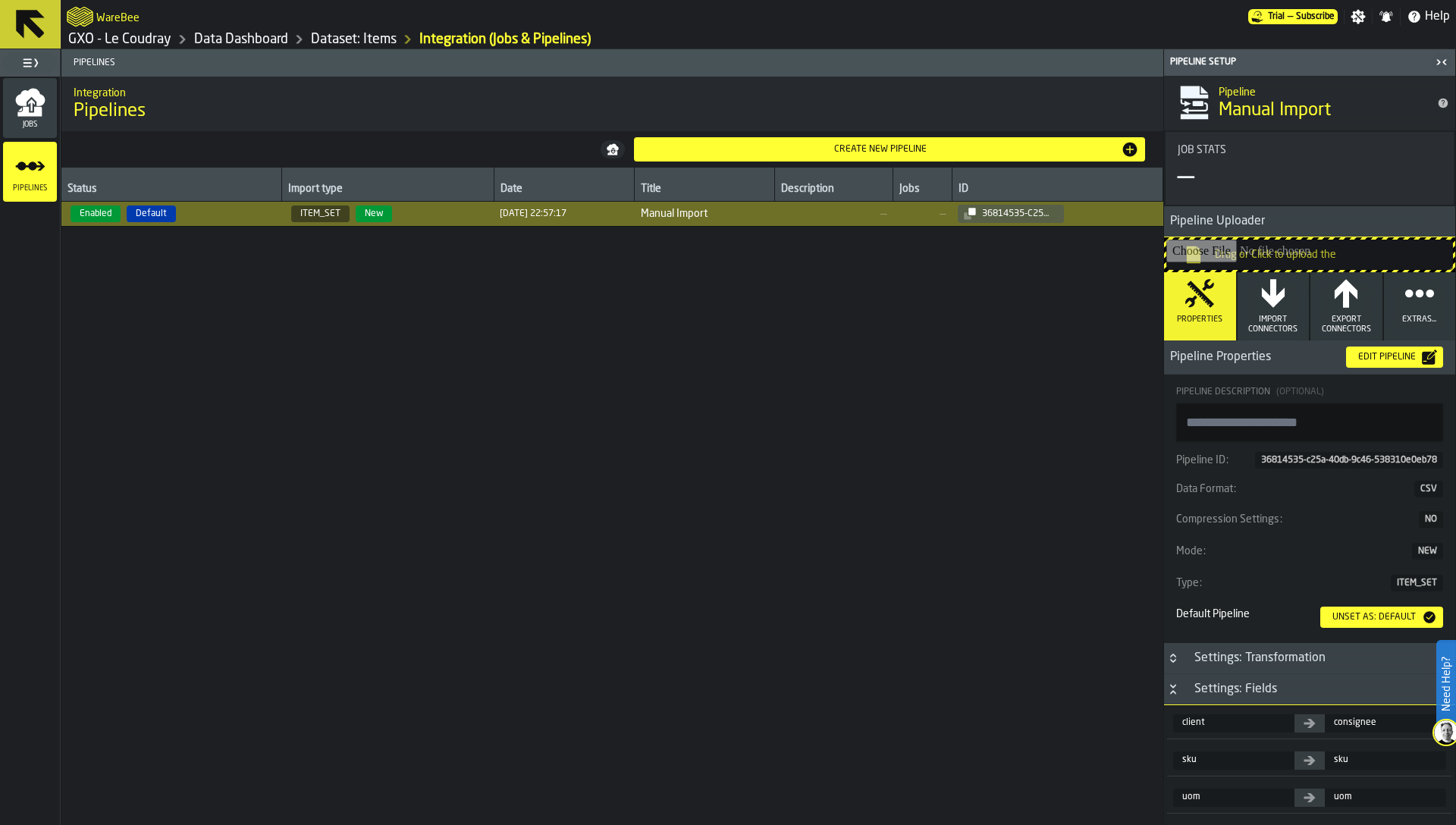
click at [960, 386] on div "Status Import type Date Title Description Jobs ID Enabled Default ITEM_SET New …" at bounding box center [612, 541] width 1101 height 749
click at [379, 39] on link "Dataset: Items" at bounding box center [354, 40] width 86 height 17
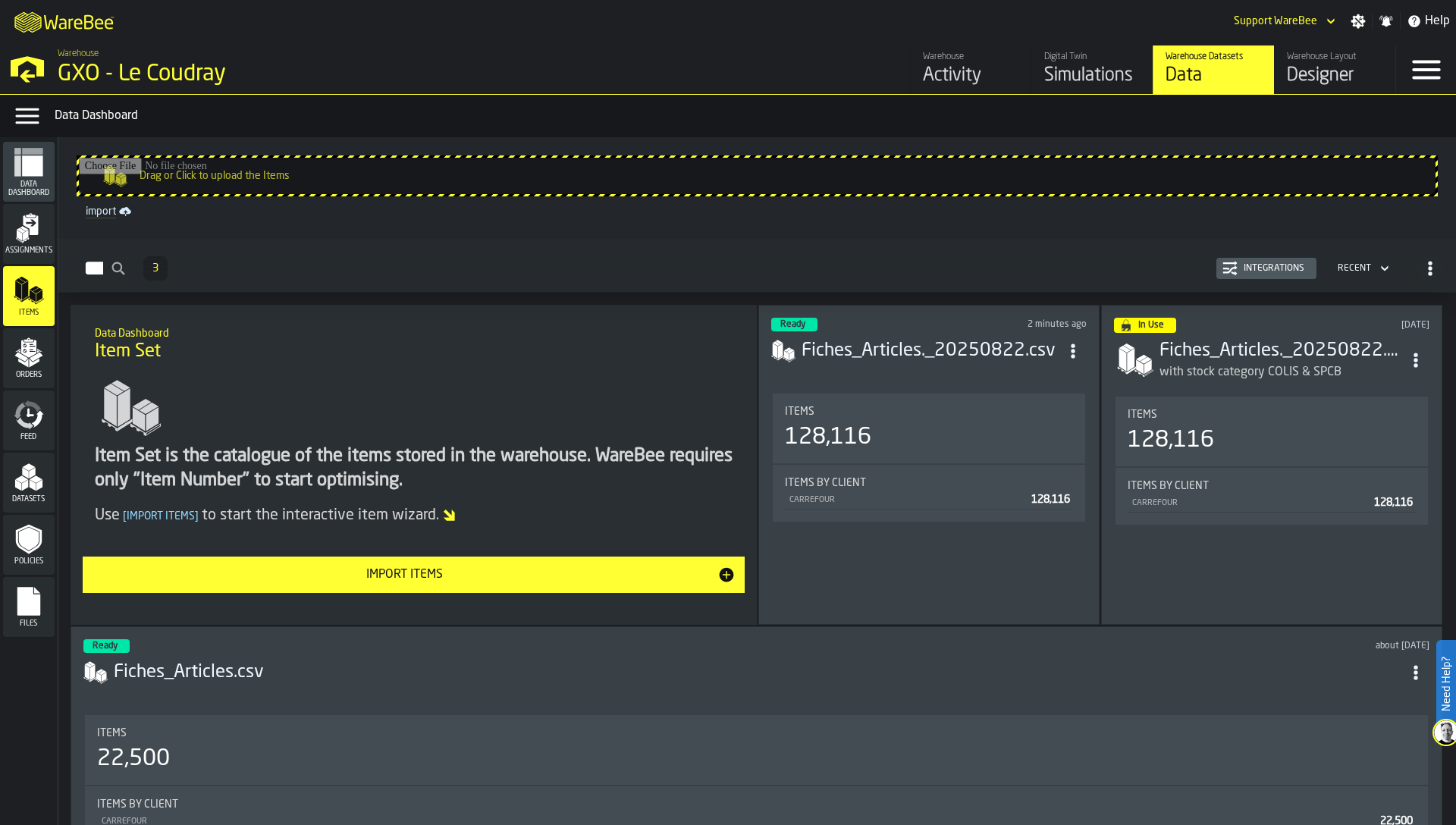
click at [611, 346] on h1 "Item Set" at bounding box center [414, 352] width 638 height 25
click at [935, 356] on h3 "Fiches_Articles._20250822.csv" at bounding box center [930, 351] width 258 height 25
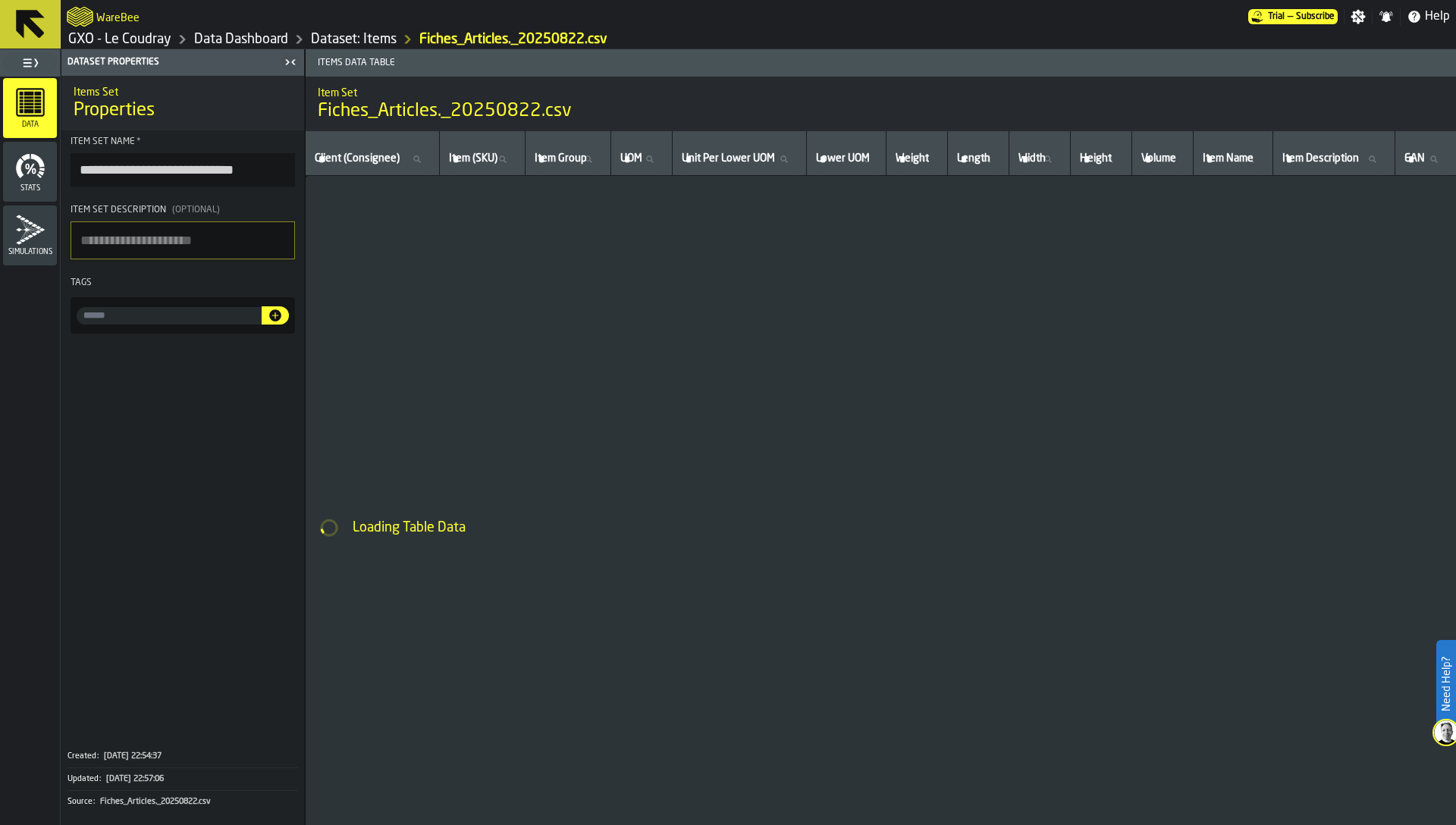
click at [173, 246] on textarea "Item Set Description (Optional)" at bounding box center [183, 241] width 224 height 38
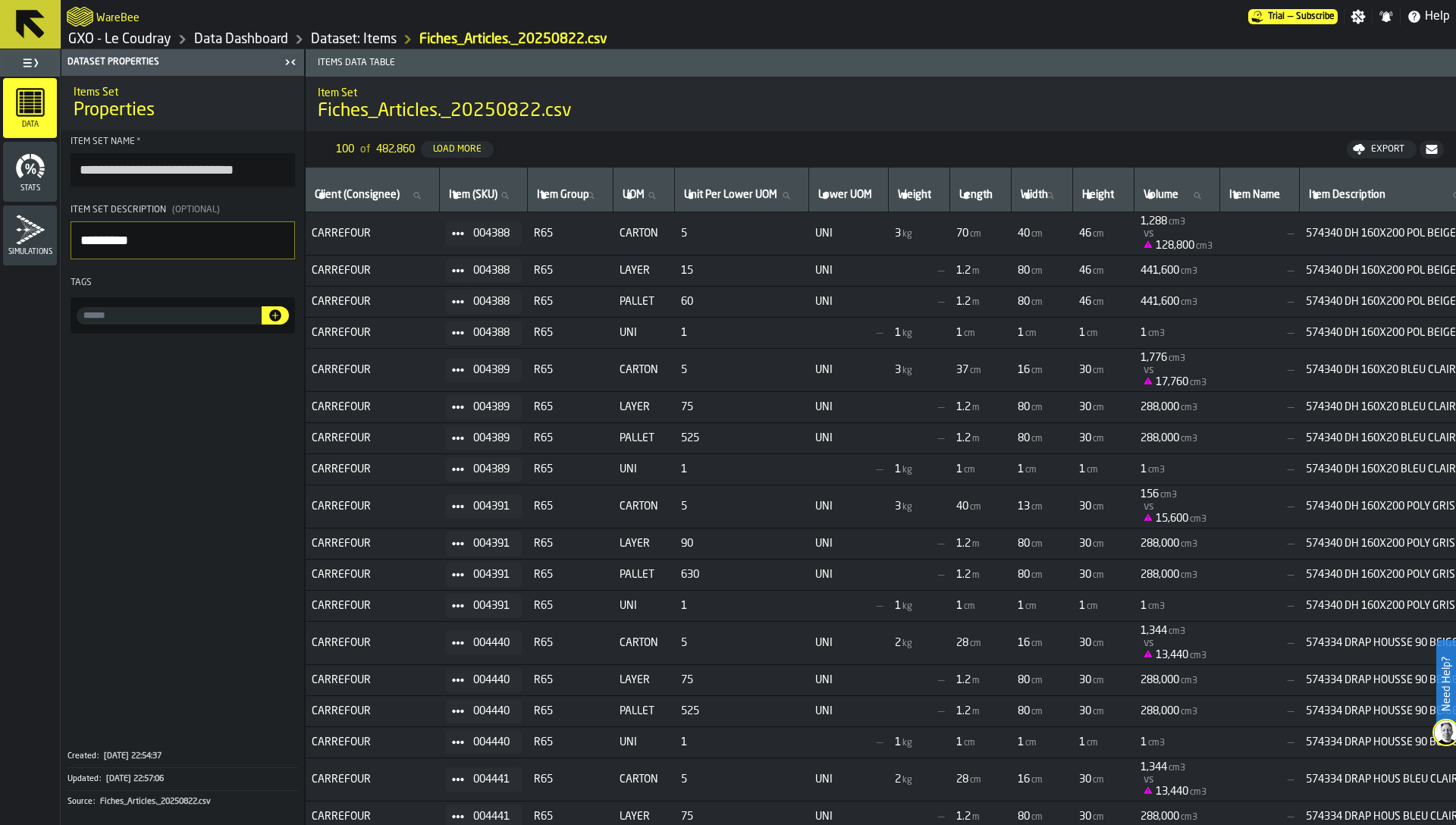
click at [262, 234] on textarea "*********" at bounding box center [183, 241] width 224 height 38
type textarea "*********"
click at [196, 394] on span at bounding box center [183, 540] width 243 height 400
click at [265, 34] on link "Data Dashboard" at bounding box center [241, 40] width 94 height 17
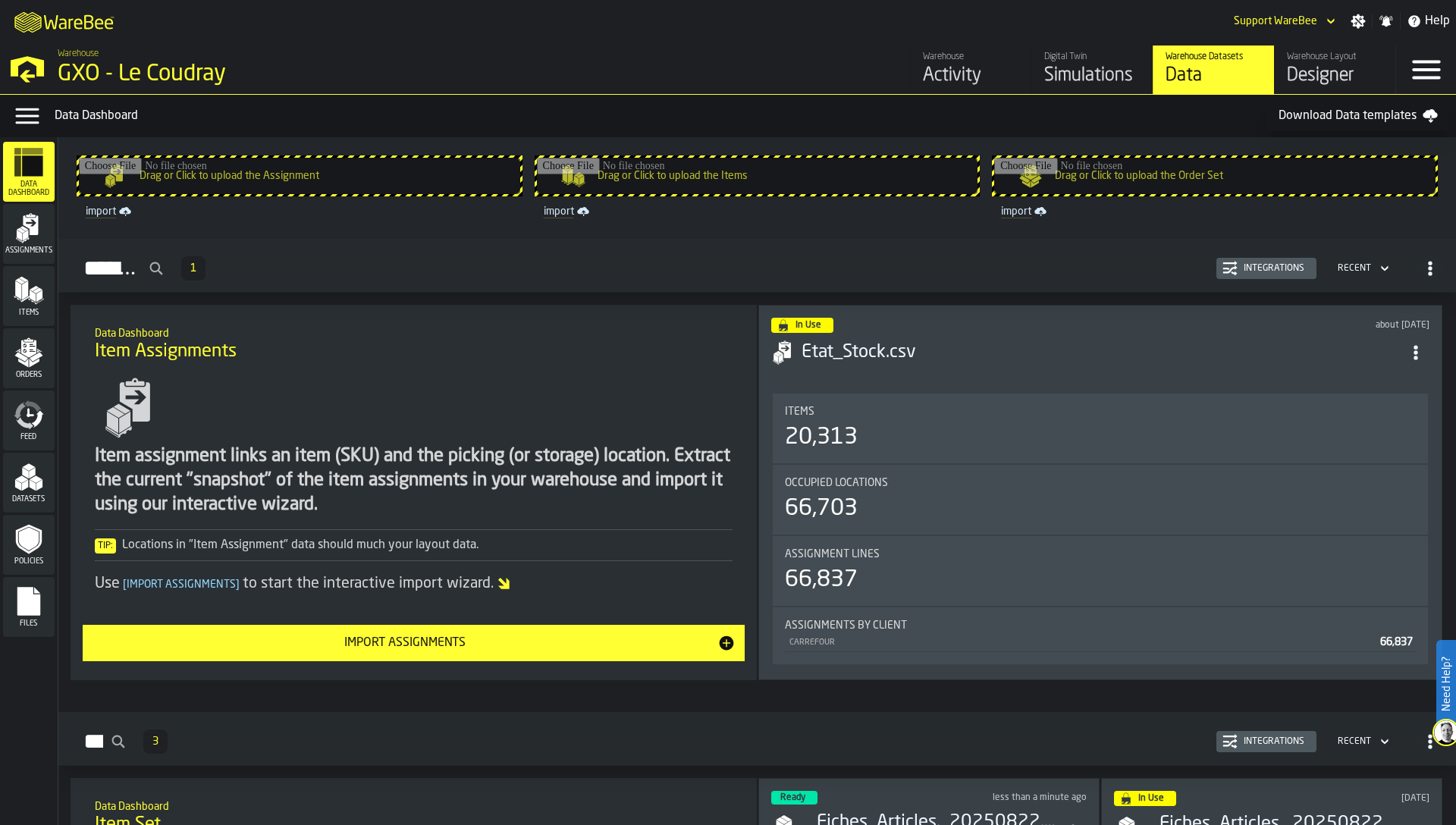
click at [31, 355] on icon "menu Orders" at bounding box center [29, 348] width 15 height 17
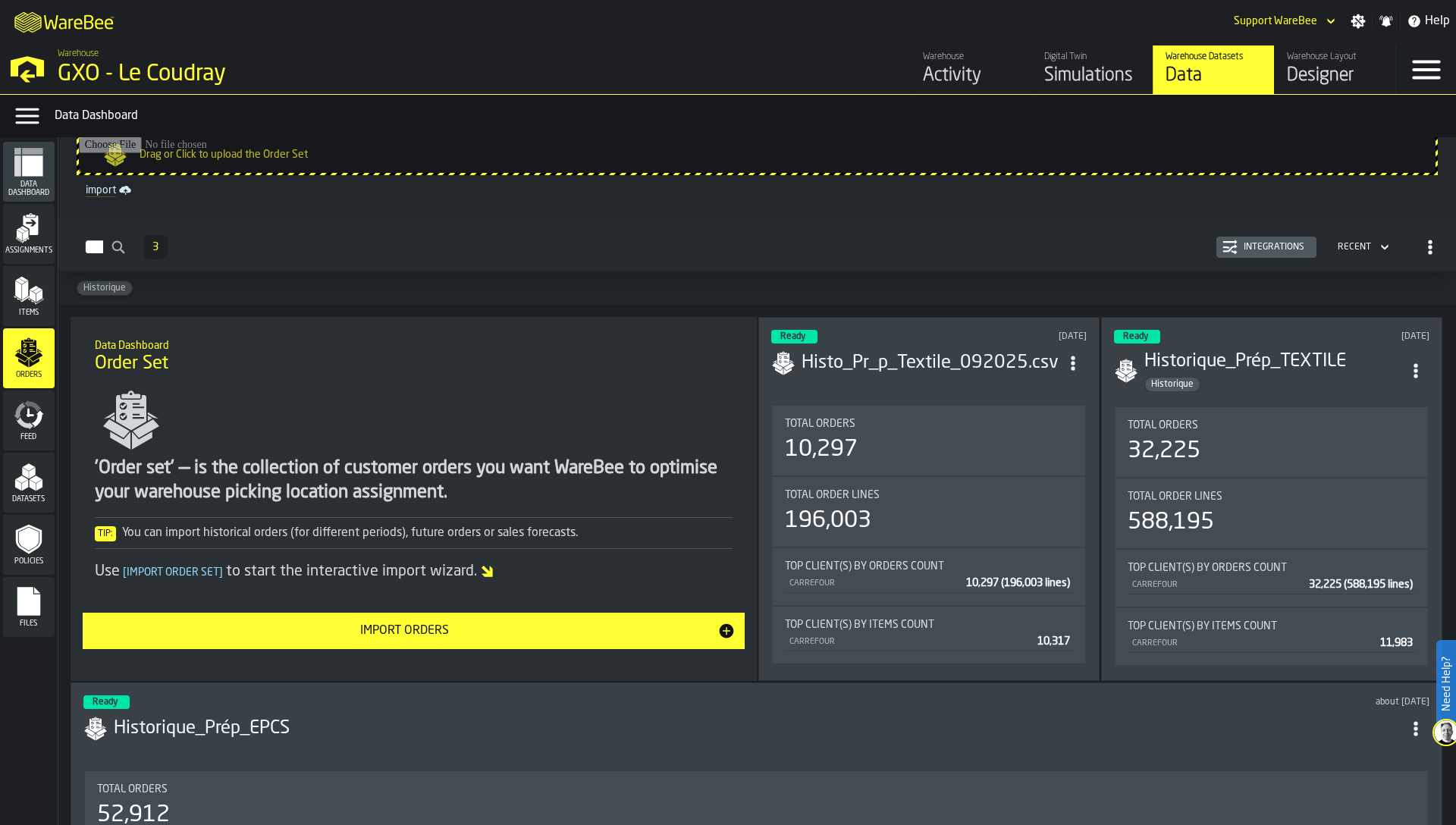
scroll to position [21, 0]
click at [1256, 245] on div "Integrations" at bounding box center [1273, 247] width 73 height 10
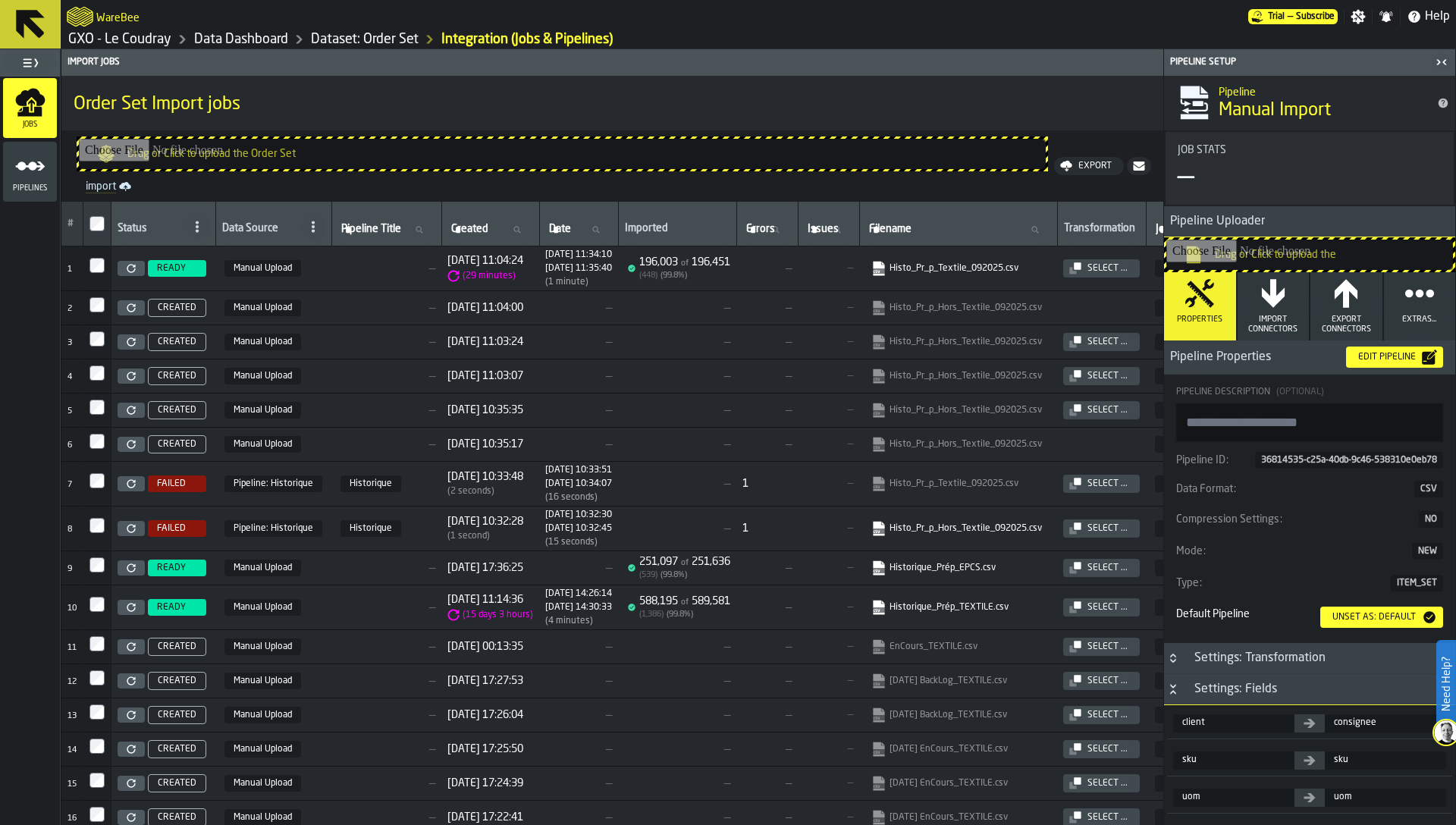
click at [1215, 250] on input "Drag or Click to upload the" at bounding box center [1309, 255] width 286 height 30
click at [32, 183] on div "Pipelines" at bounding box center [29, 172] width 54 height 42
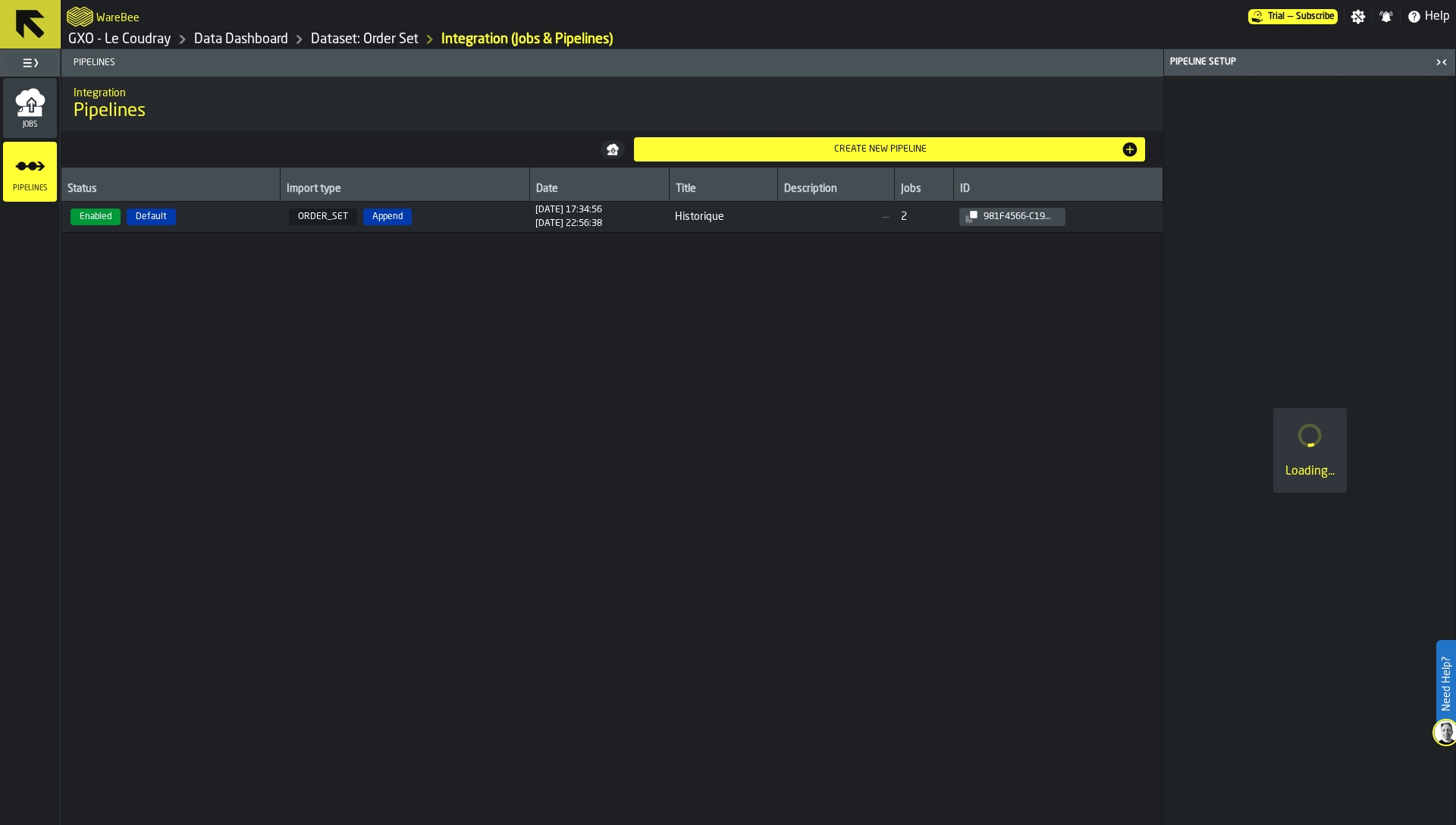
click at [33, 110] on icon "menu Jobs" at bounding box center [30, 103] width 30 height 30
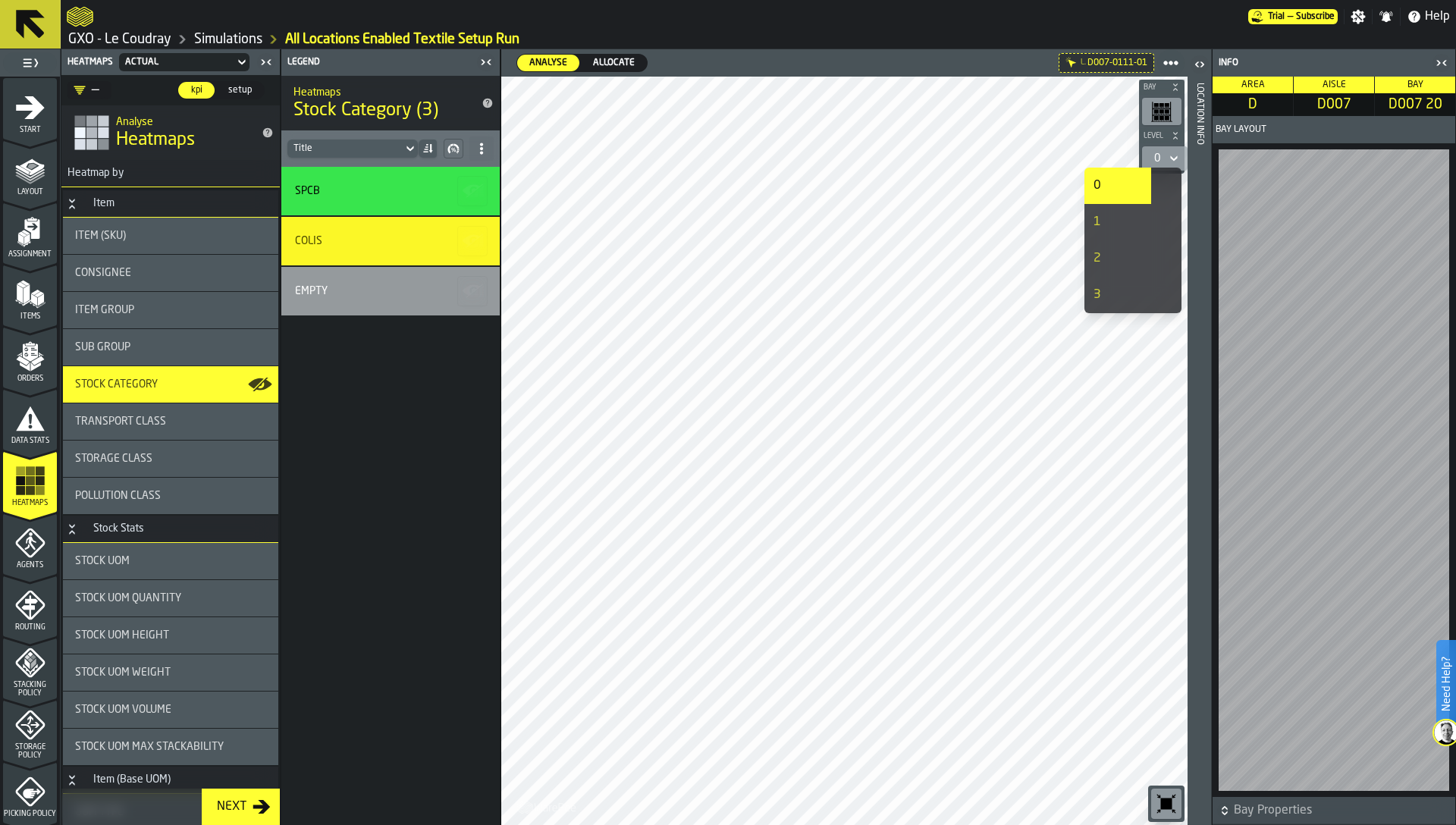
scroll to position [288, 0]
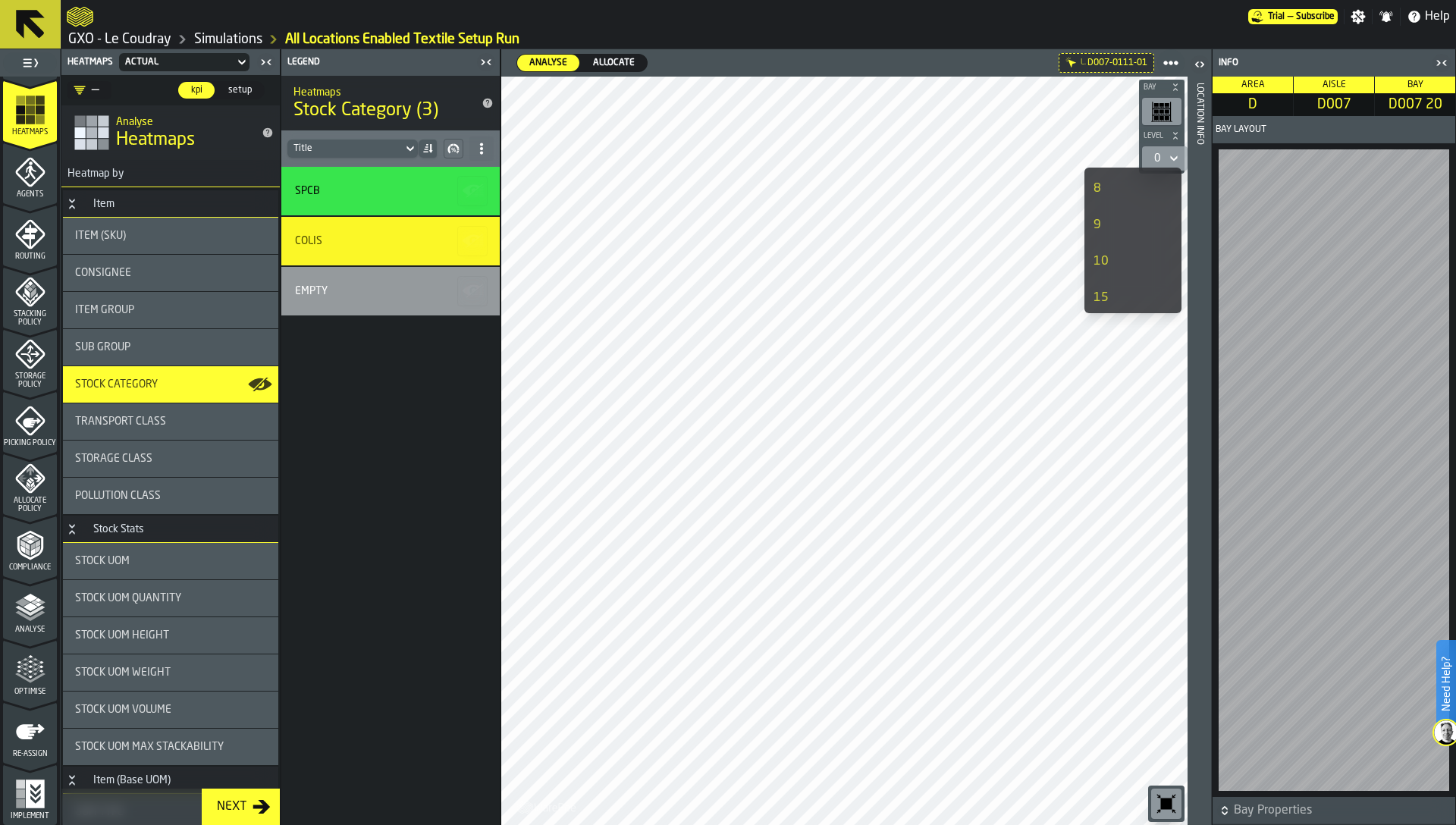
click at [142, 32] on link "GXO - Le Coudray" at bounding box center [120, 40] width 103 height 17
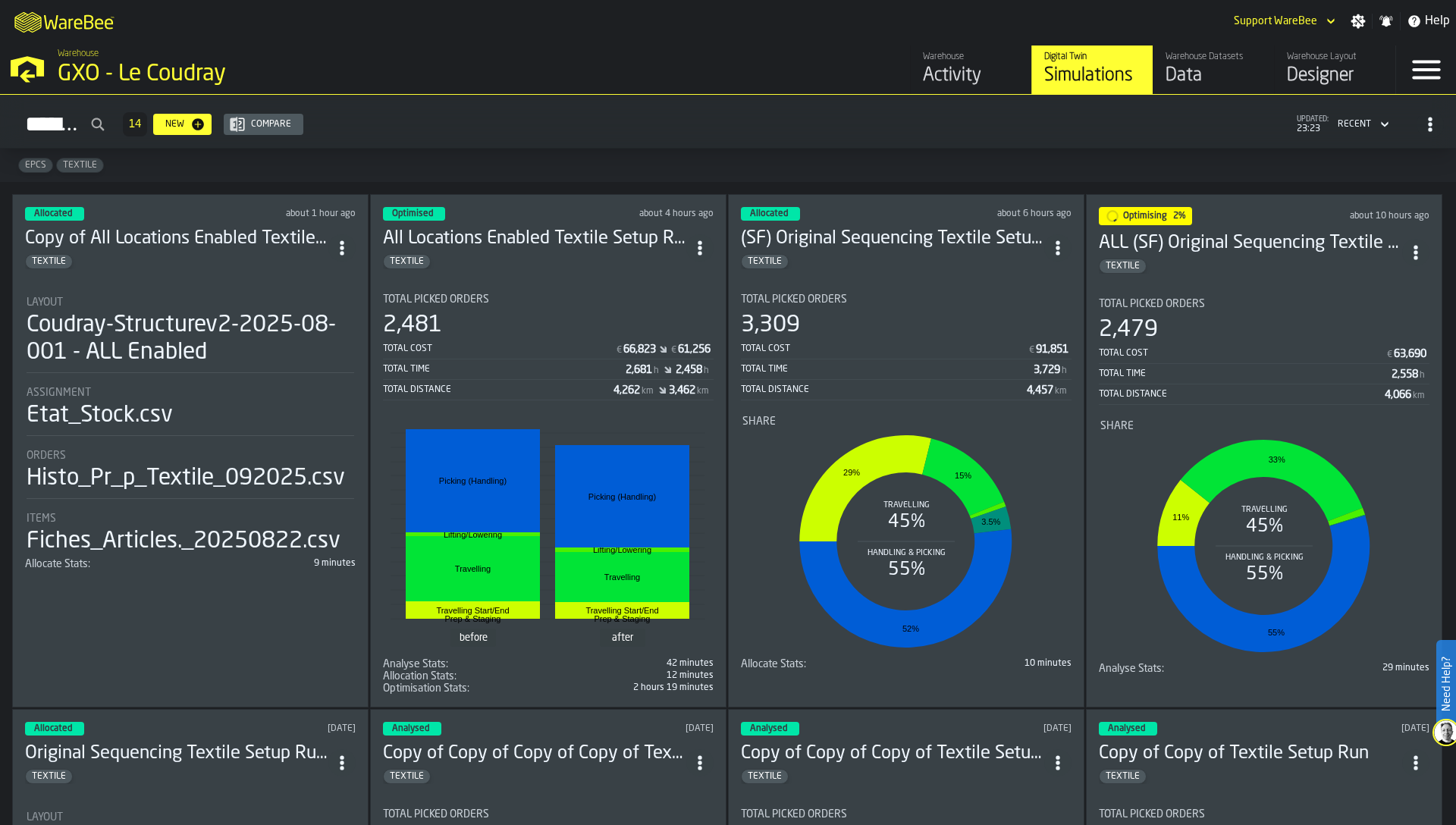
click at [1201, 65] on div "Data" at bounding box center [1213, 76] width 96 height 25
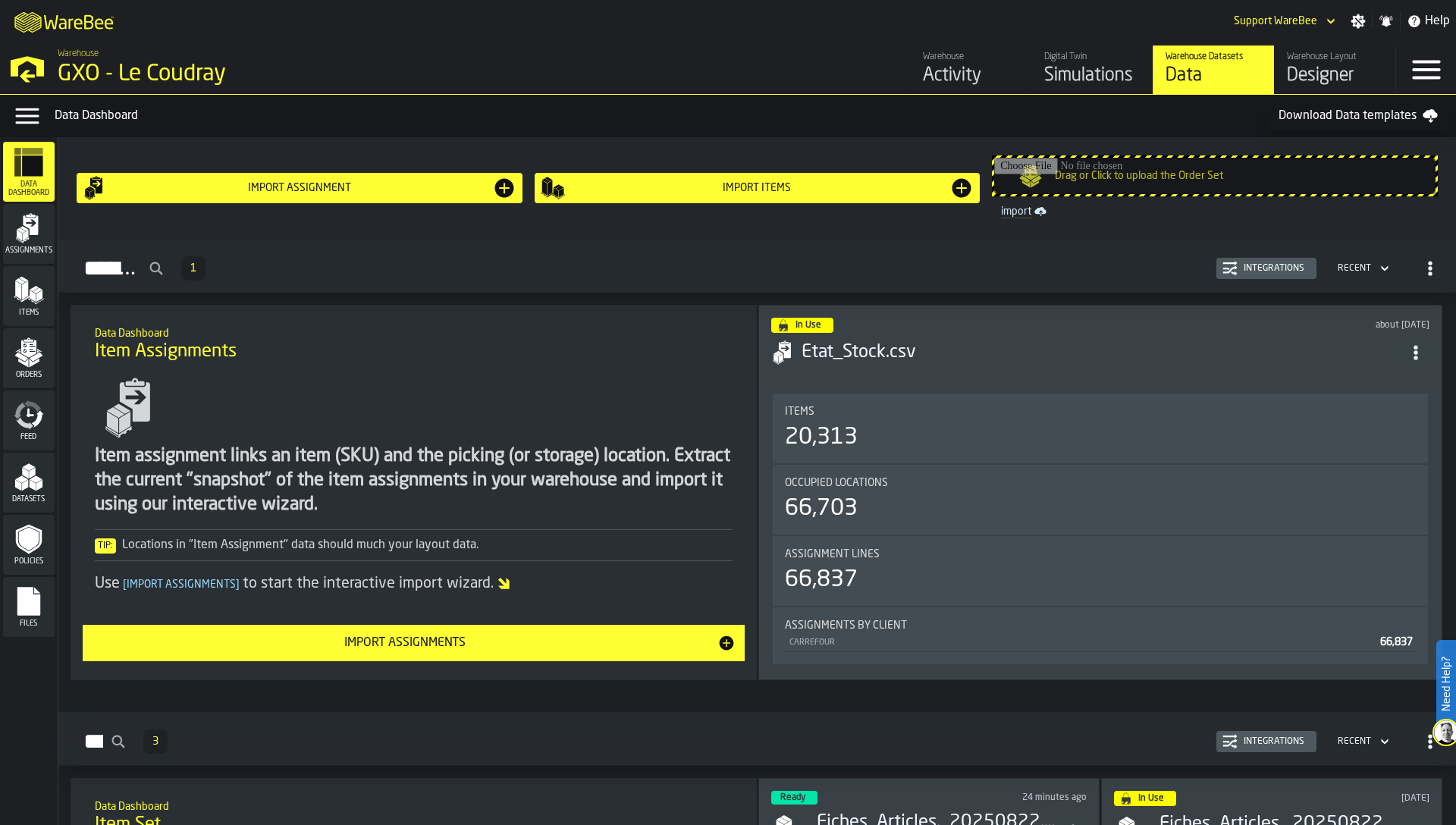
click at [192, 433] on div "Item assignment links an item (SKU) and the picking (or storage) location. Extr…" at bounding box center [414, 483] width 638 height 223
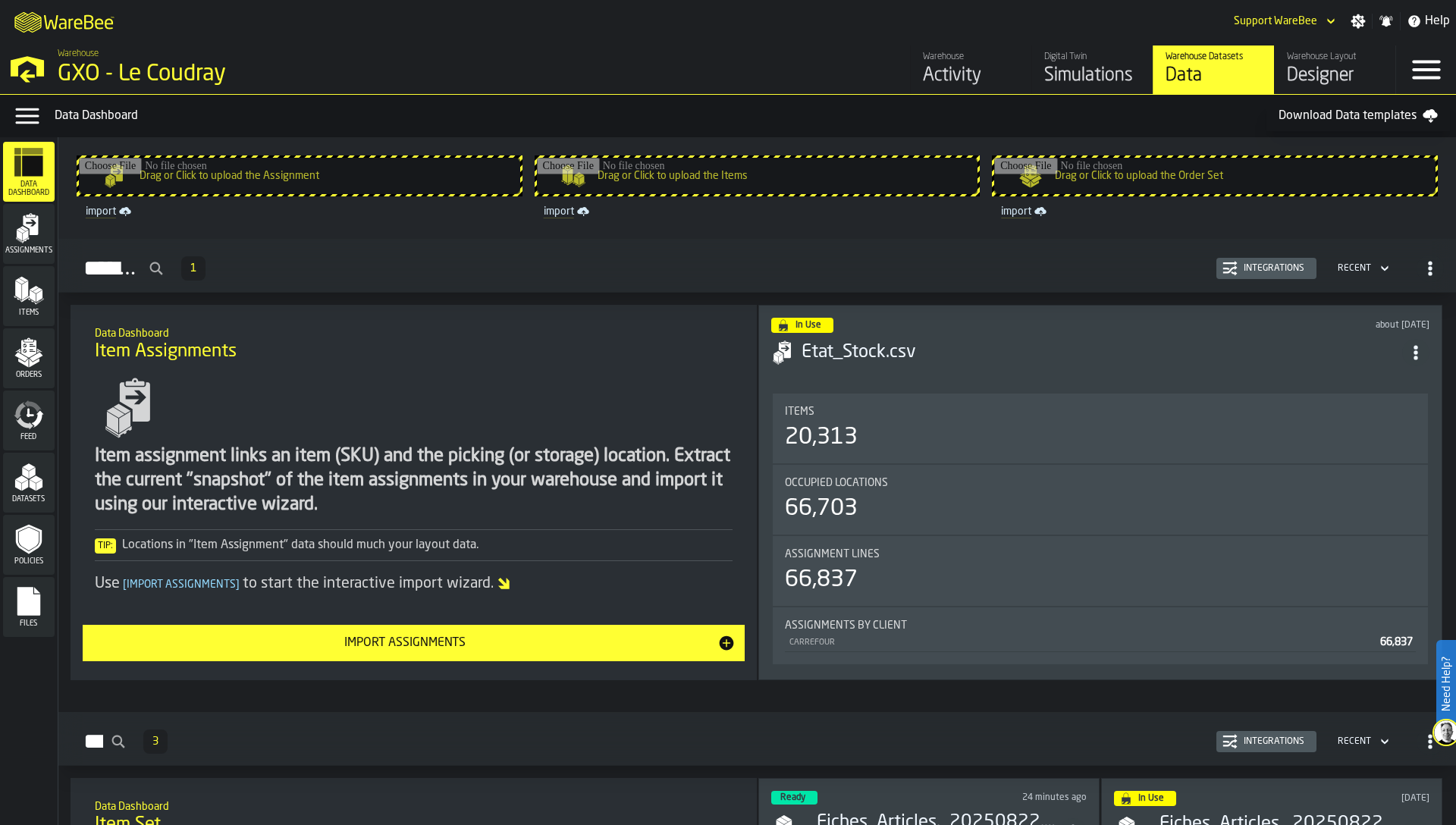
click at [1262, 270] on div "Integrations" at bounding box center [1273, 268] width 73 height 10
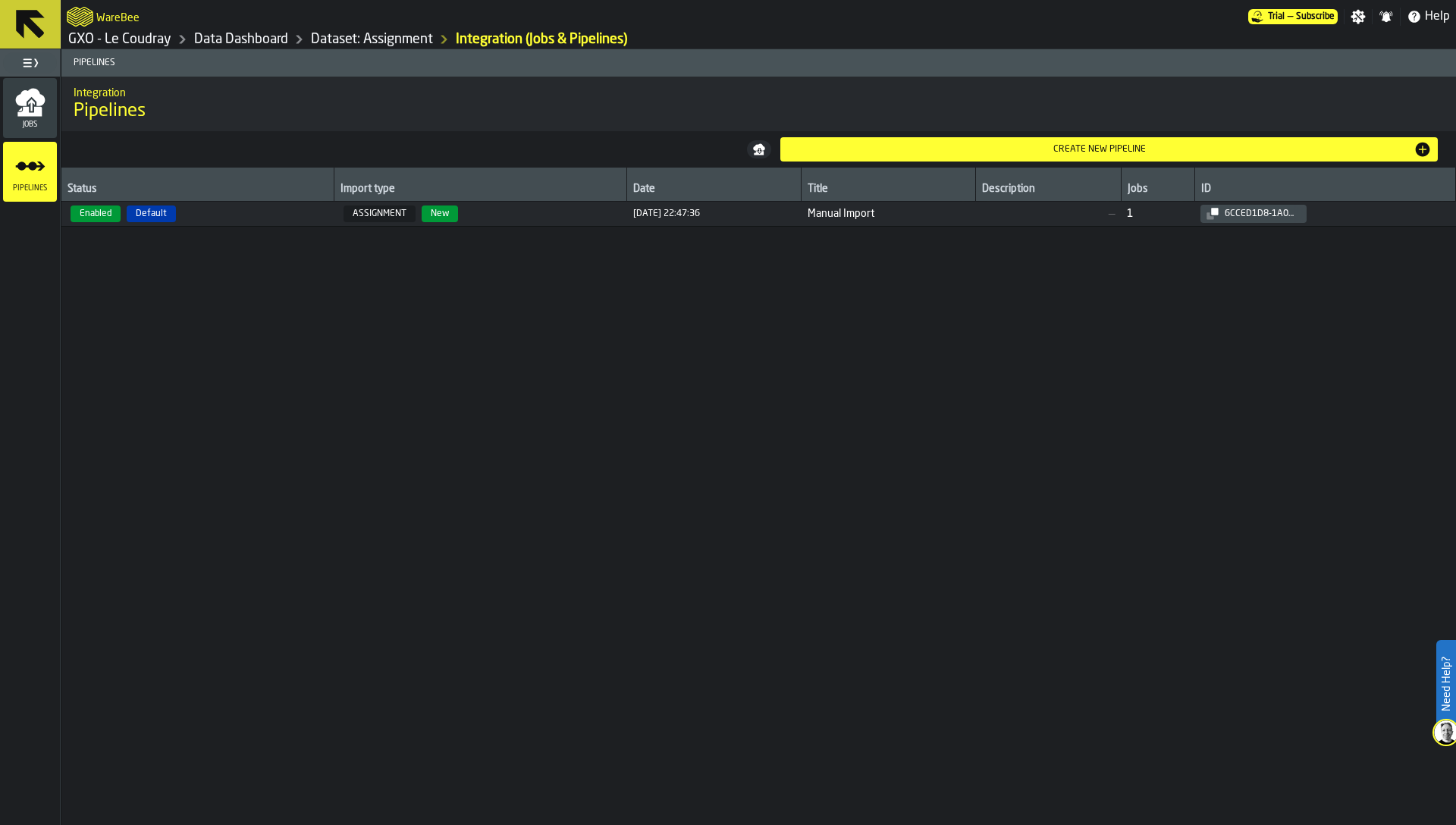
click at [35, 108] on icon "menu Jobs" at bounding box center [29, 111] width 25 height 10
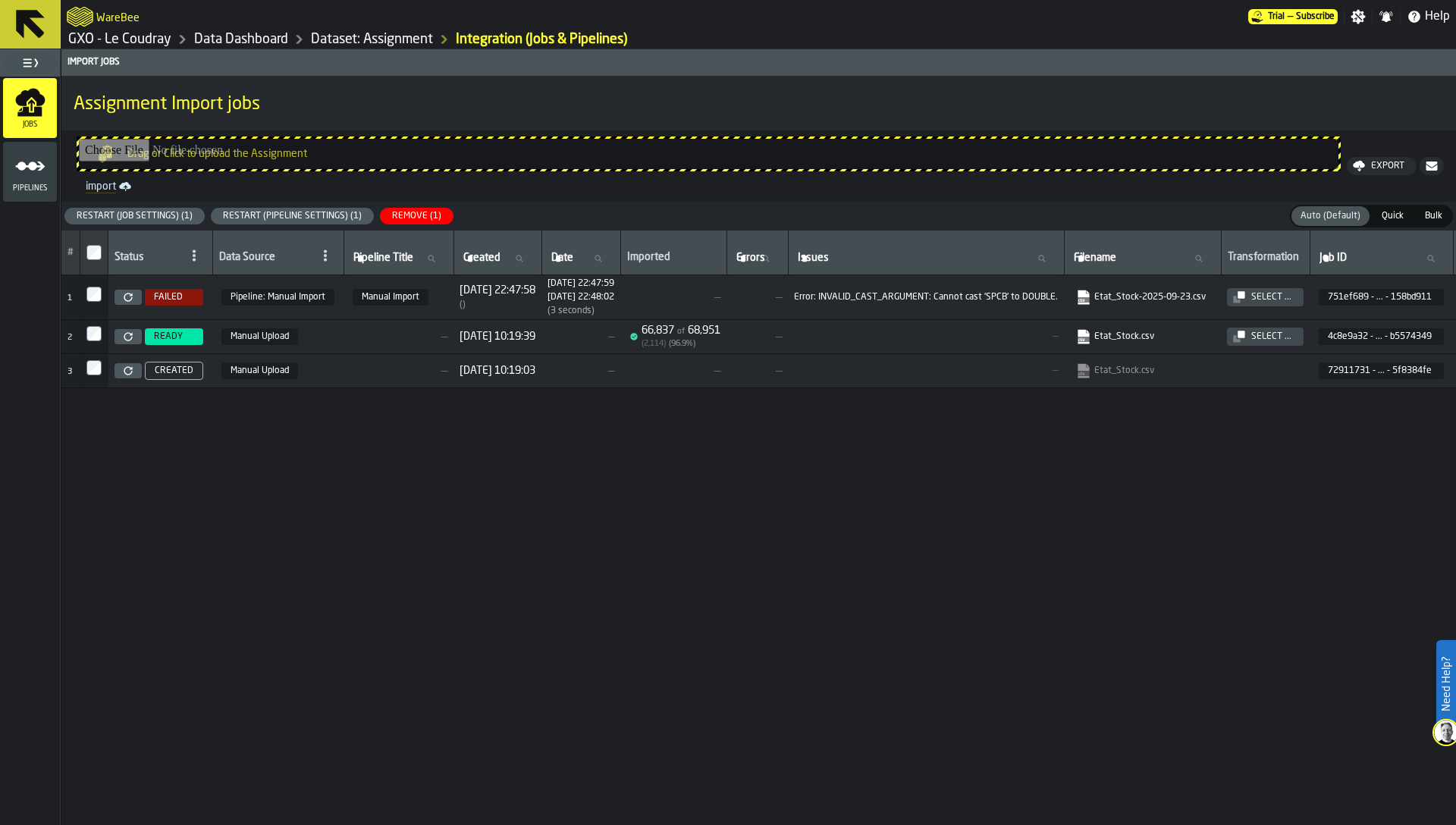
click at [30, 185] on span "Pipelines" at bounding box center [29, 188] width 54 height 9
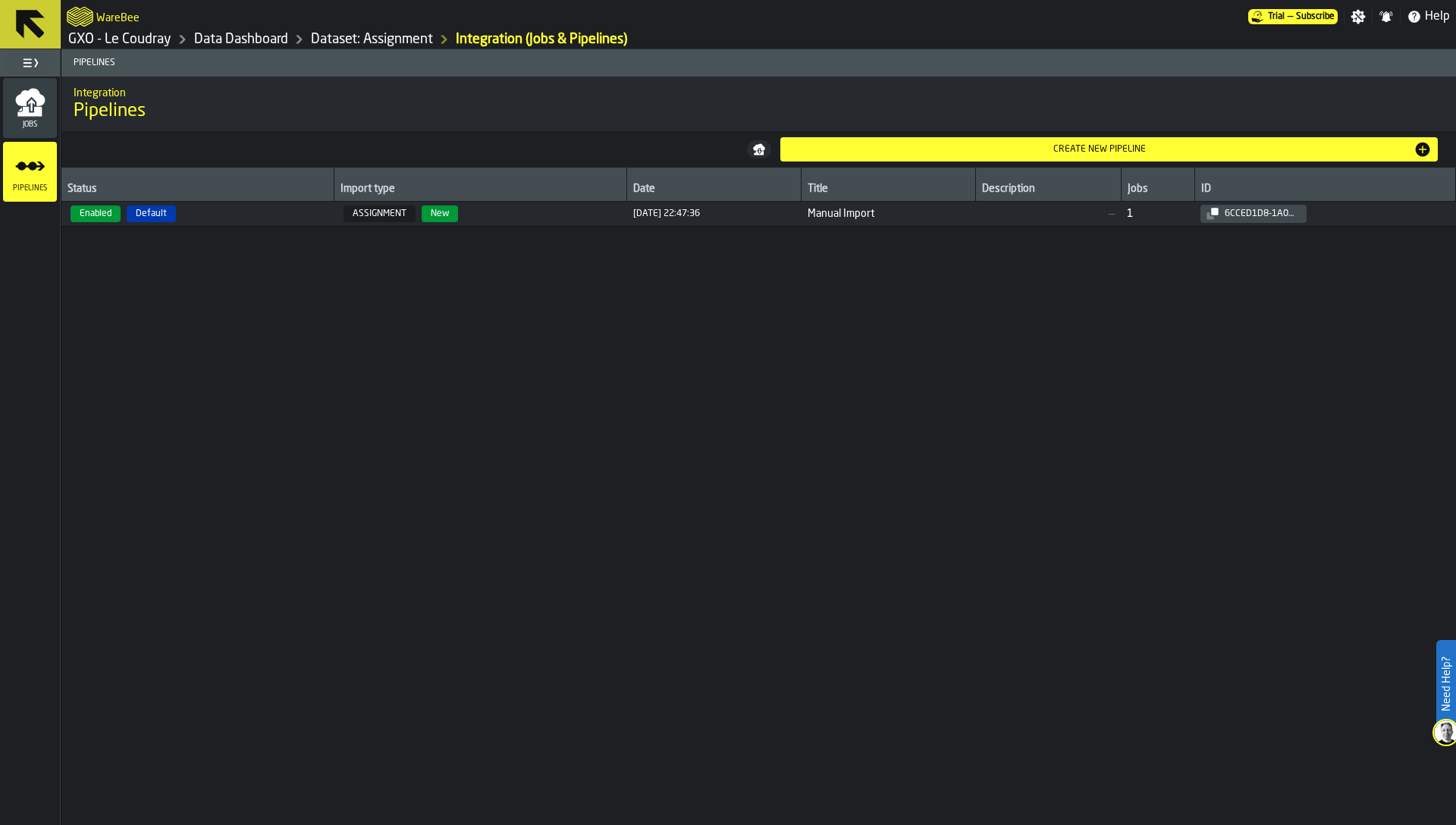
click at [265, 215] on span "Enabled Default" at bounding box center [198, 214] width 261 height 17
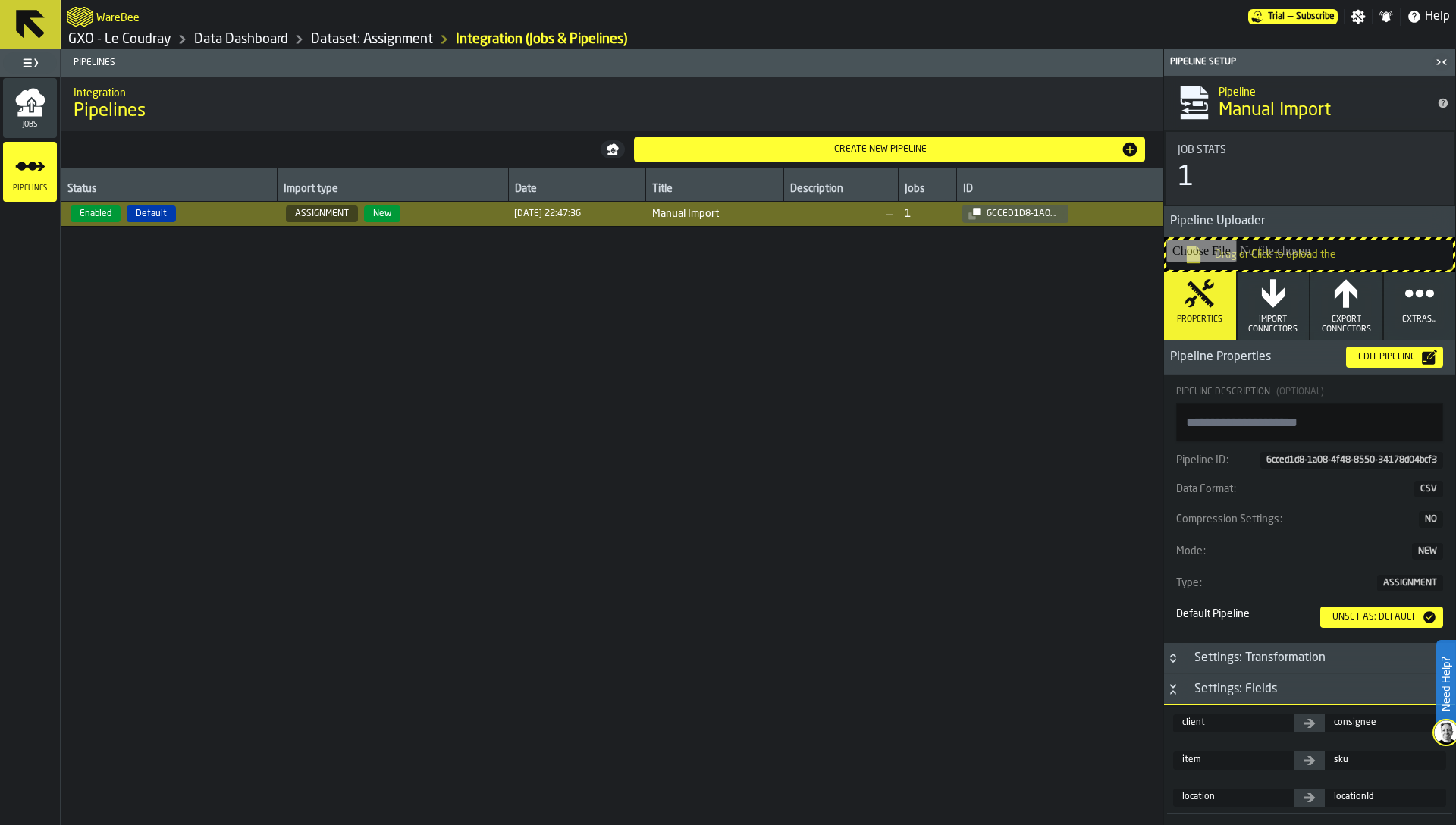
click at [1371, 354] on div "Edit Pipeline" at bounding box center [1387, 357] width 69 height 10
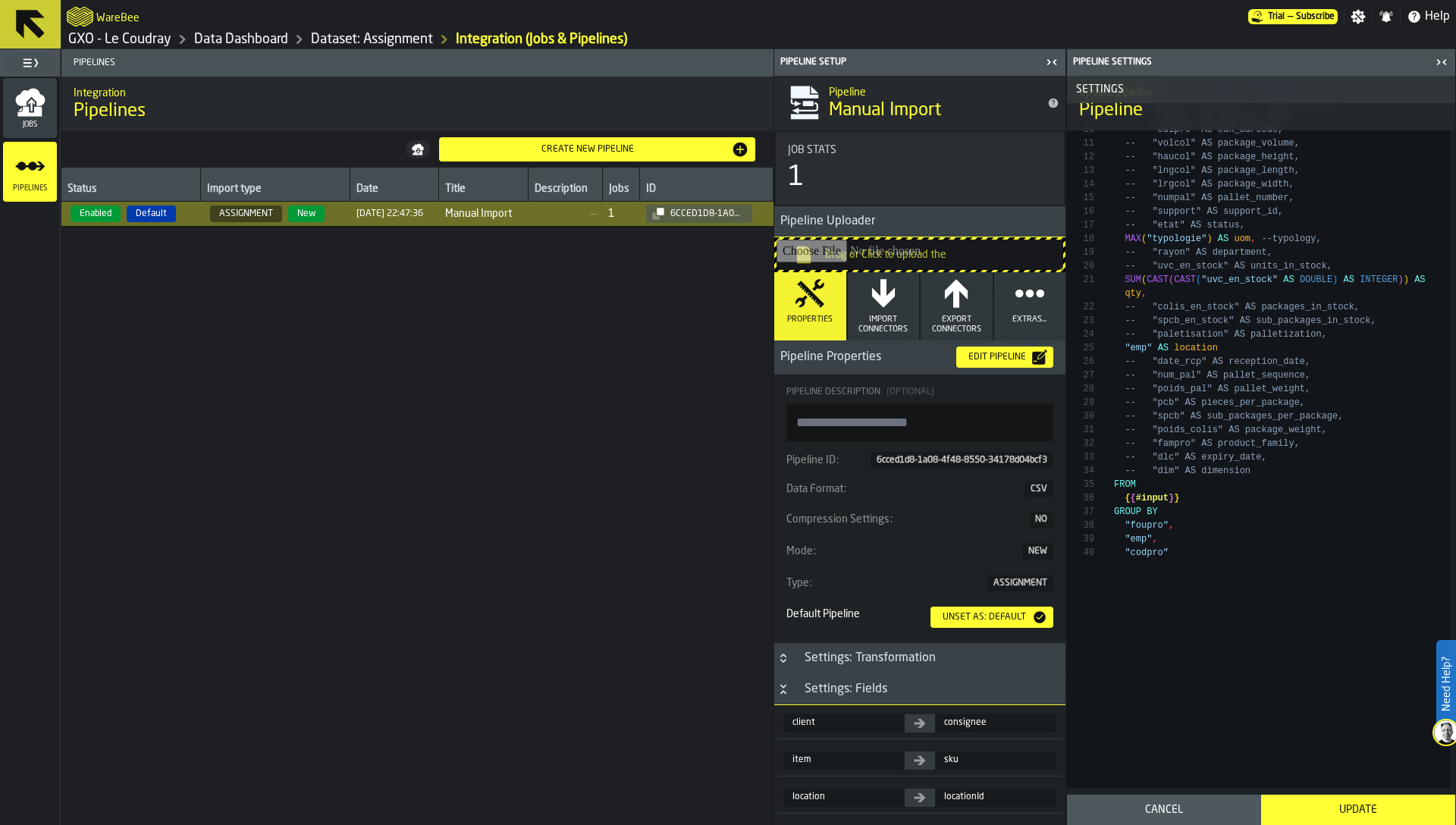
scroll to position [606, 0]
click at [1169, 804] on div "Cancel" at bounding box center [1163, 810] width 176 height 12
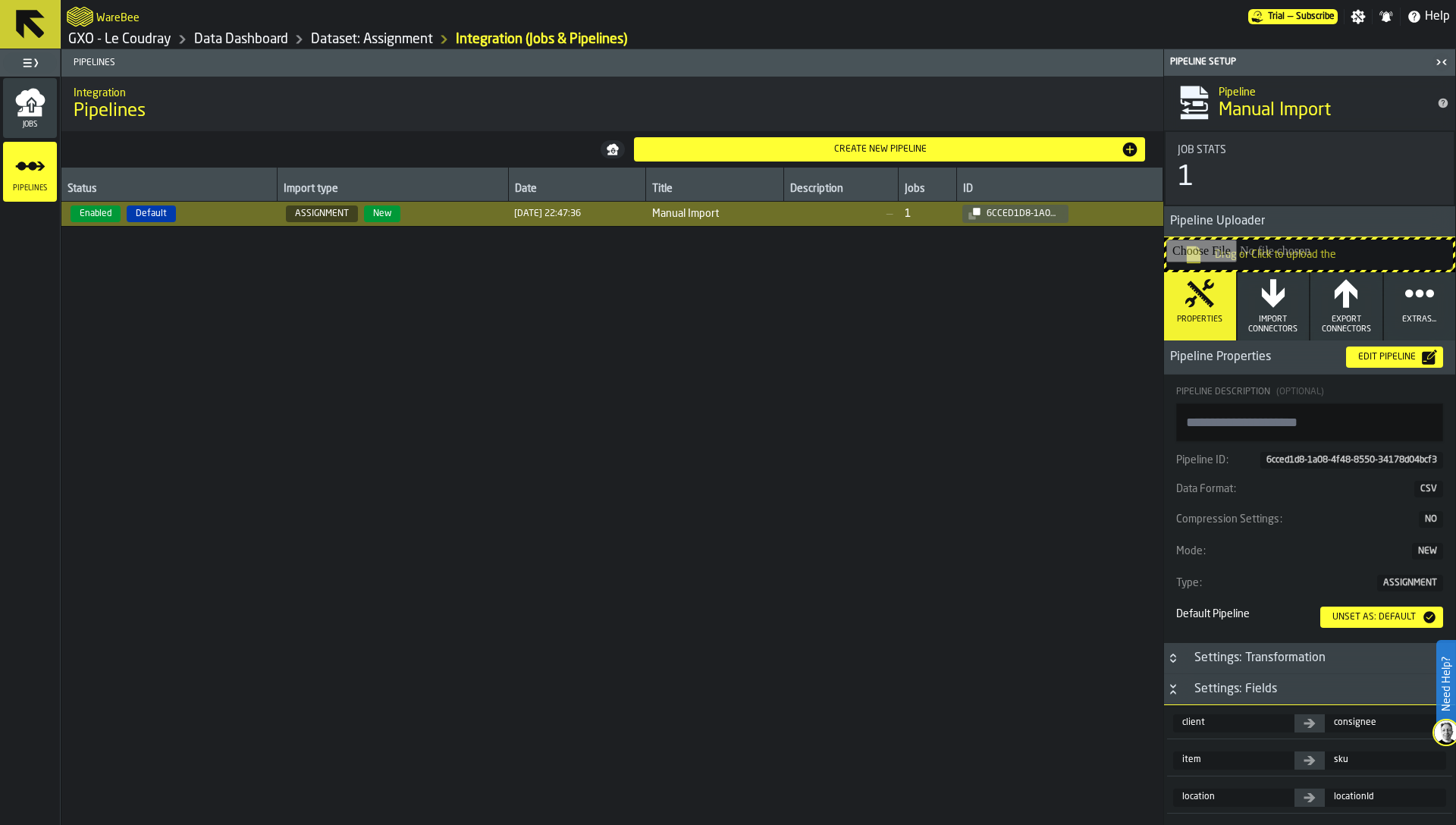
click at [32, 111] on icon "menu Jobs" at bounding box center [30, 103] width 30 height 30
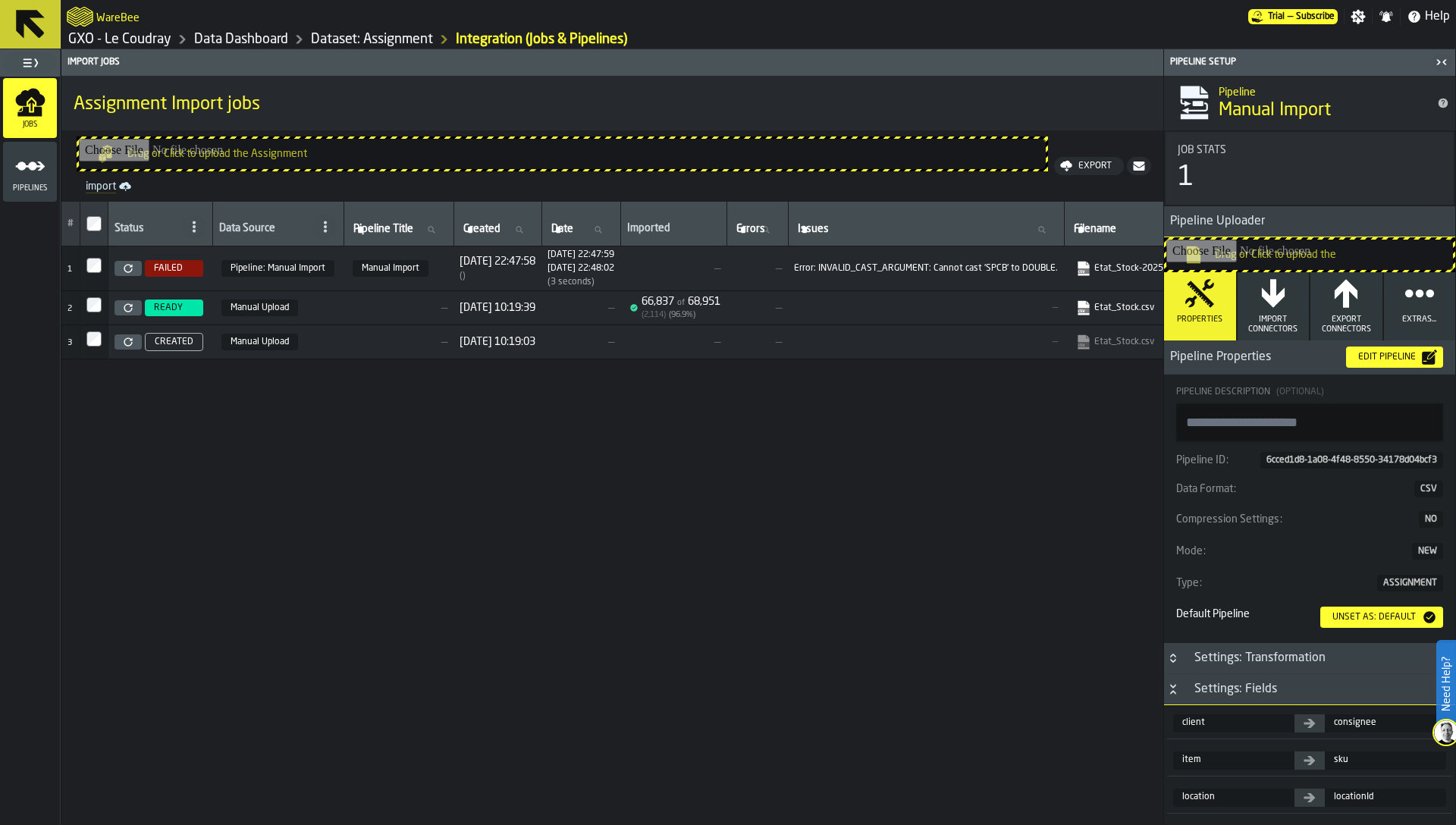
click at [98, 186] on link "import" at bounding box center [562, 187] width 965 height 18
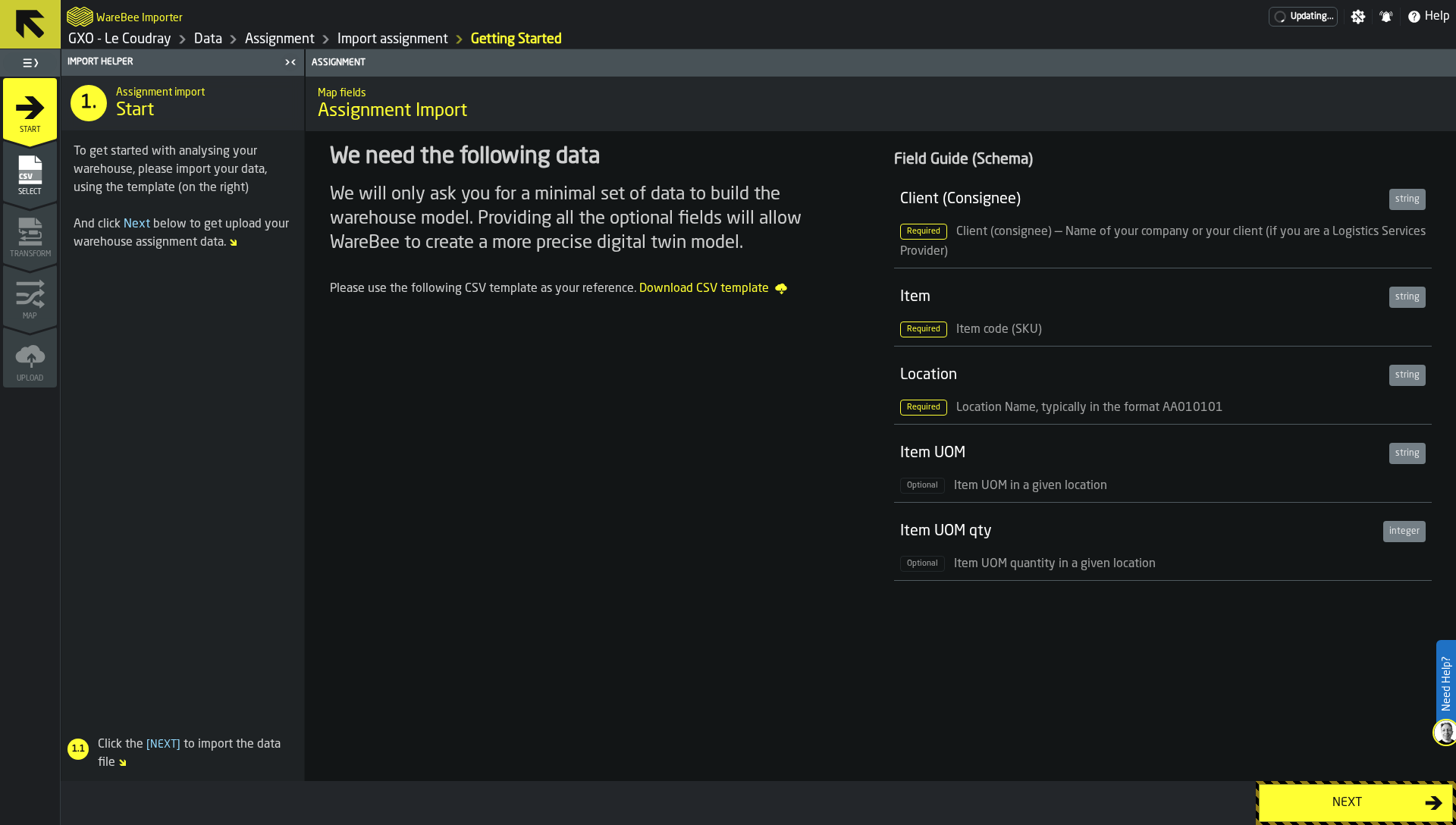
click at [1290, 796] on div "Next" at bounding box center [1347, 803] width 156 height 18
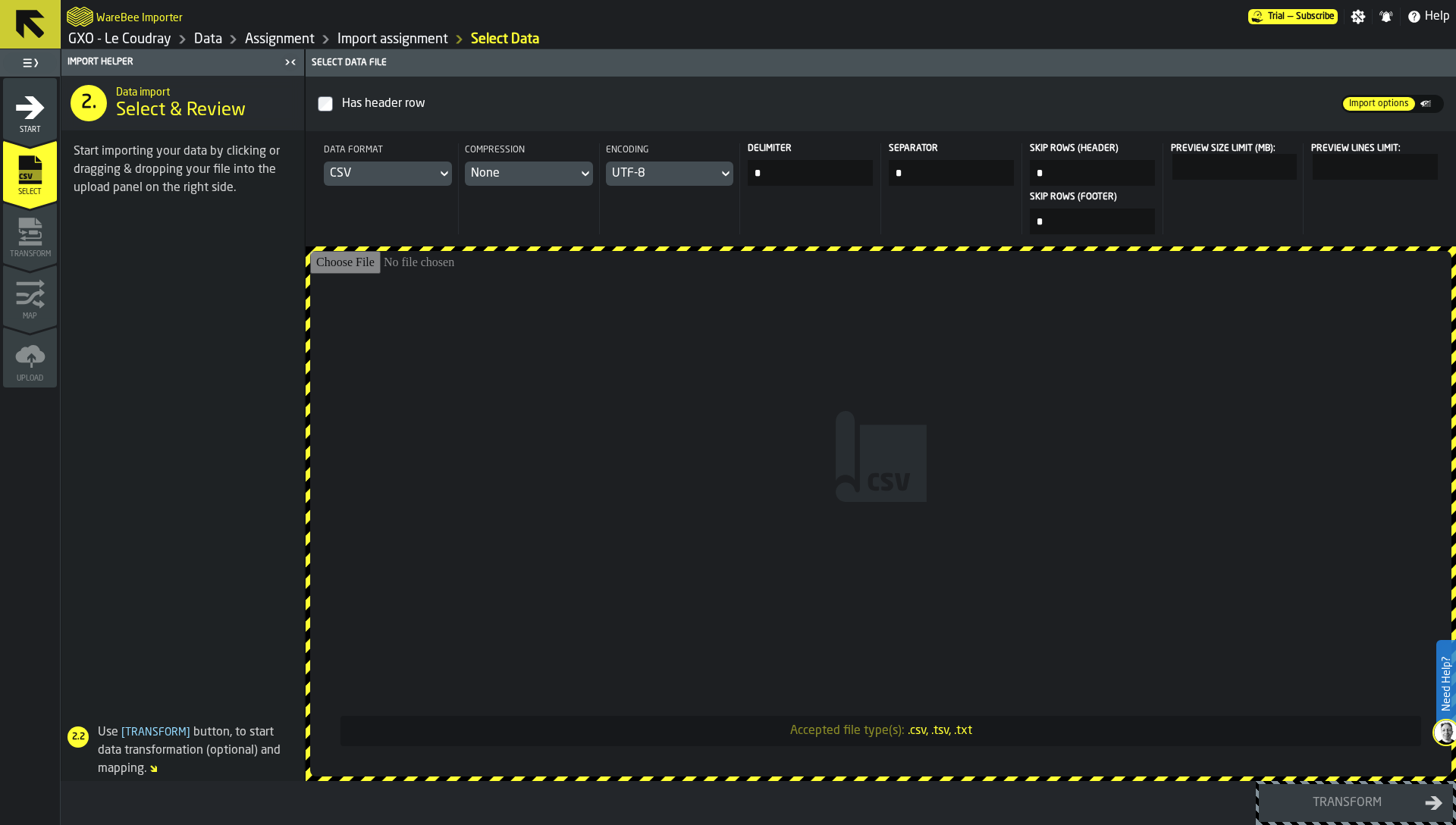
click at [1076, 555] on input "Accepted file type(s): .csv, .tsv, .txt" at bounding box center [881, 514] width 1141 height 525
type input "**********"
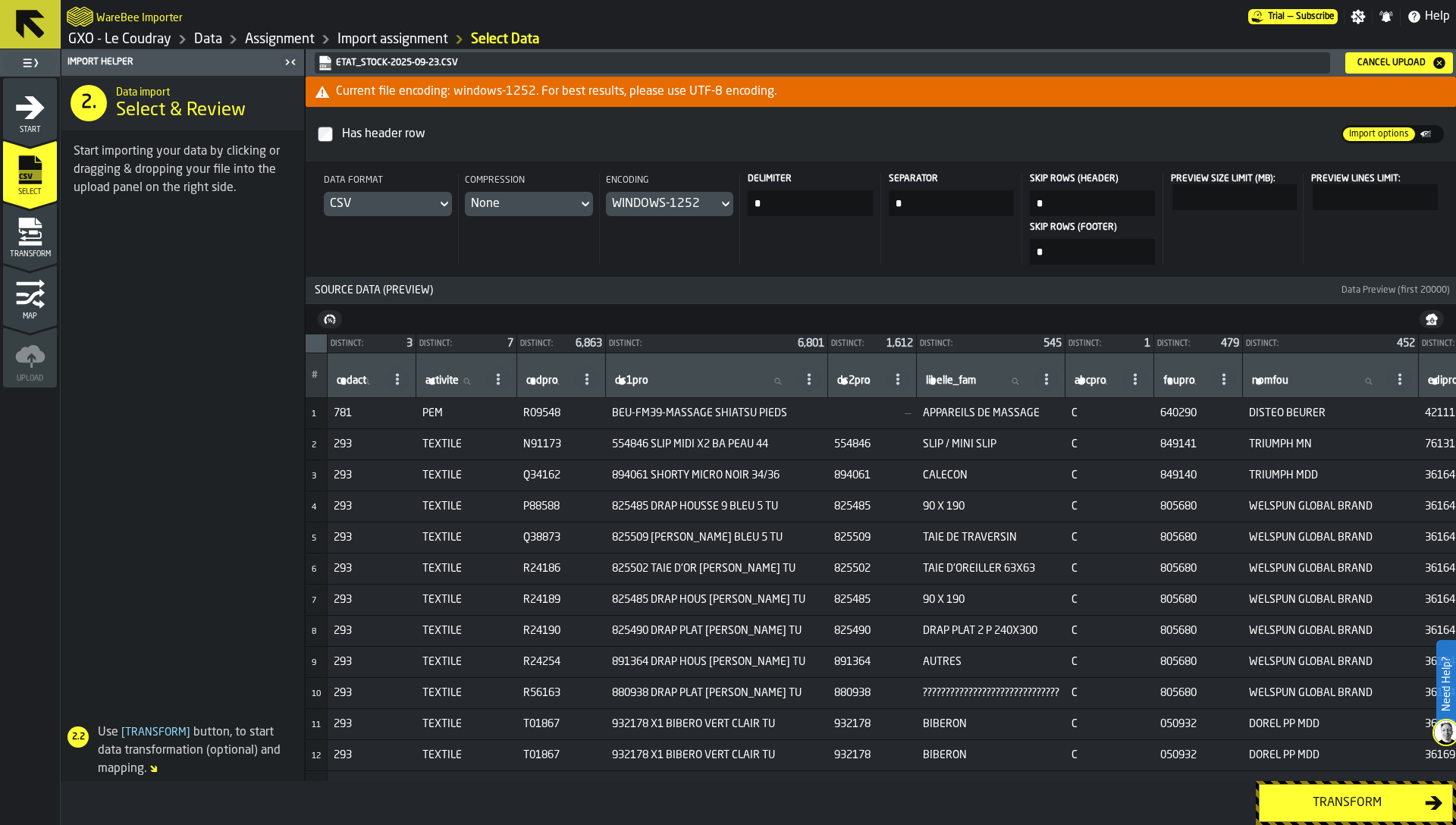
click at [35, 246] on icon "menu Transform" at bounding box center [29, 244] width 23 height 5
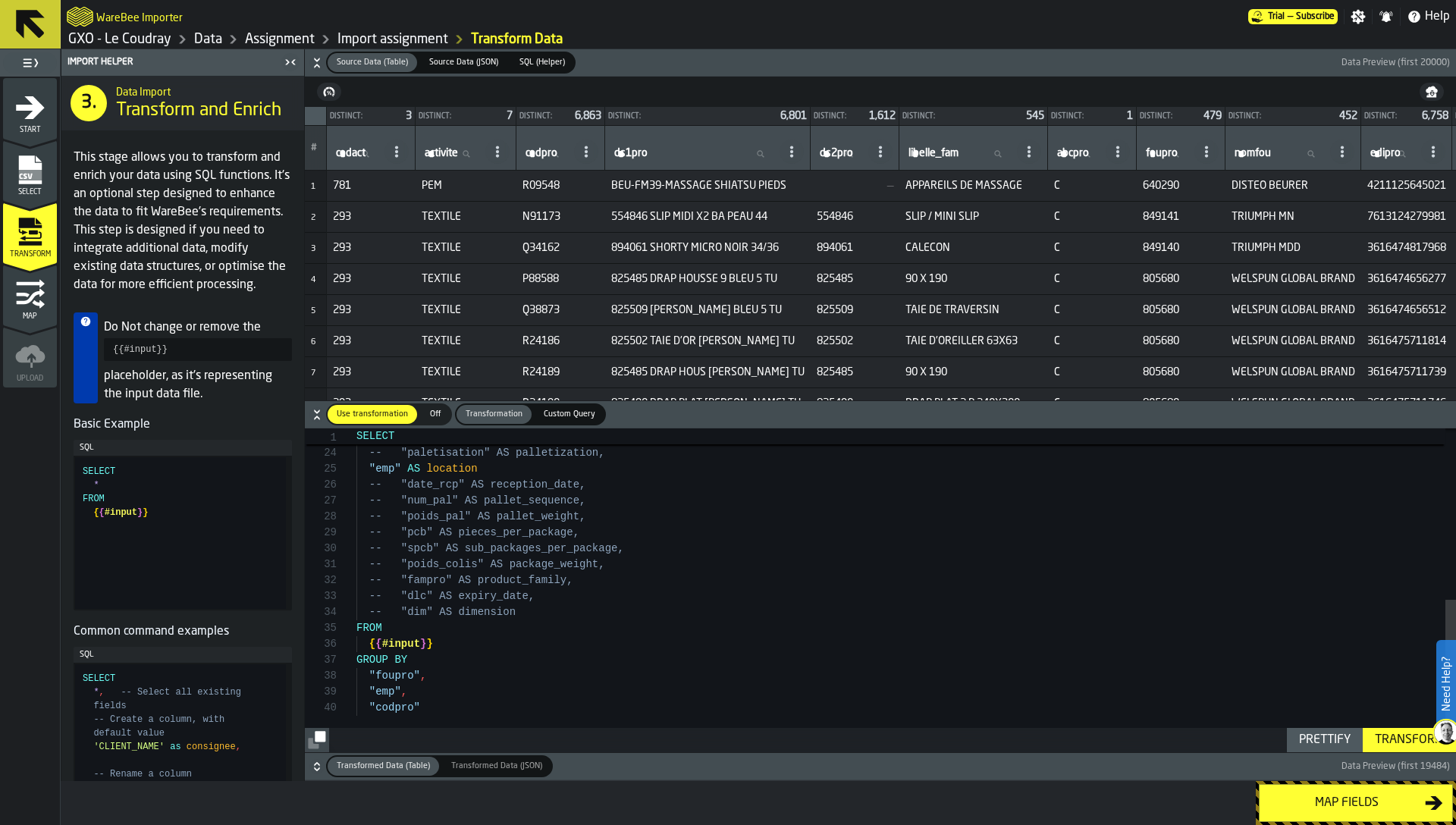
click at [36, 304] on icon "menu Map" at bounding box center [37, 304] width 12 height 9
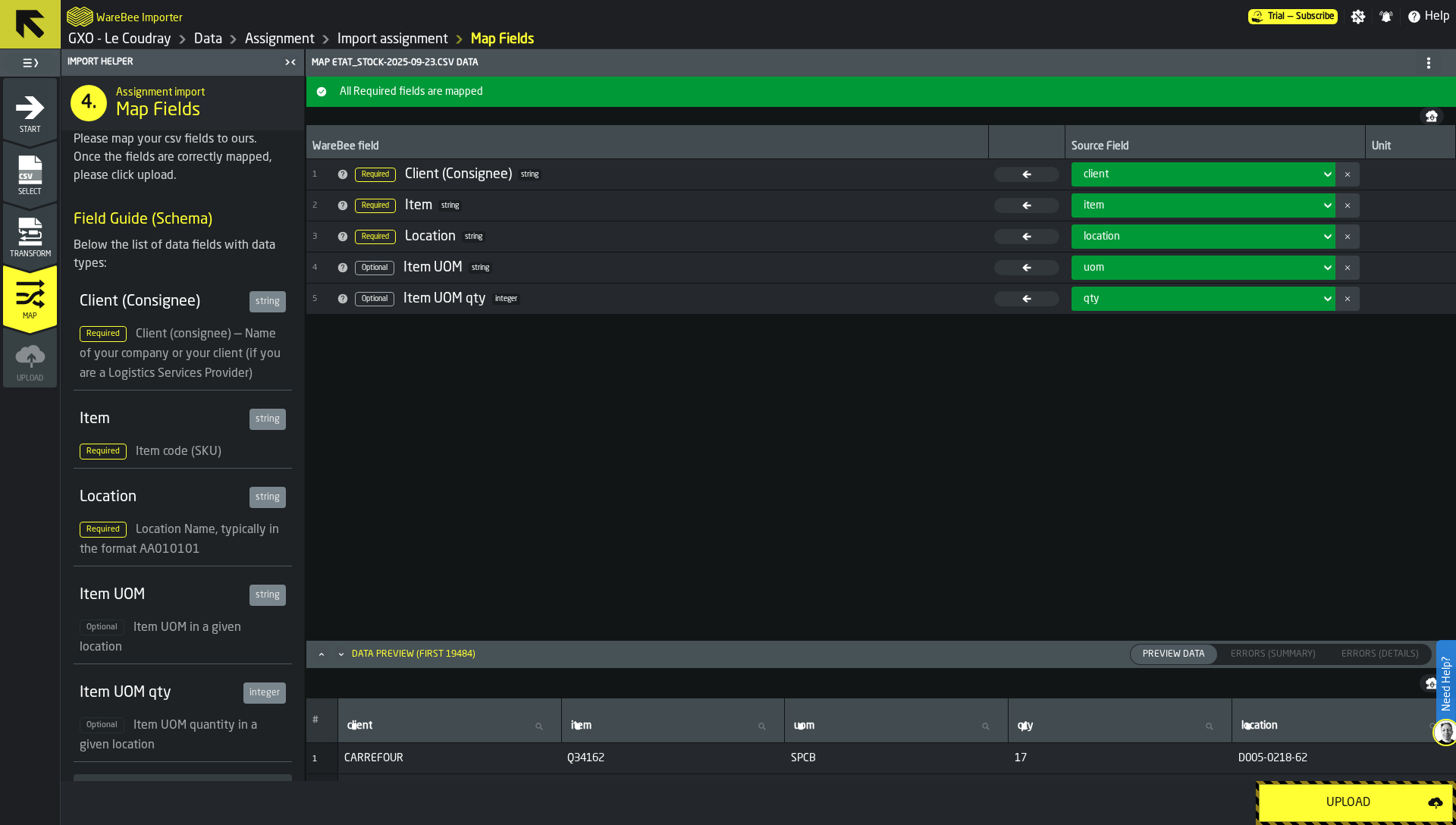
click at [39, 232] on icon "menu Transform" at bounding box center [30, 236] width 22 height 10
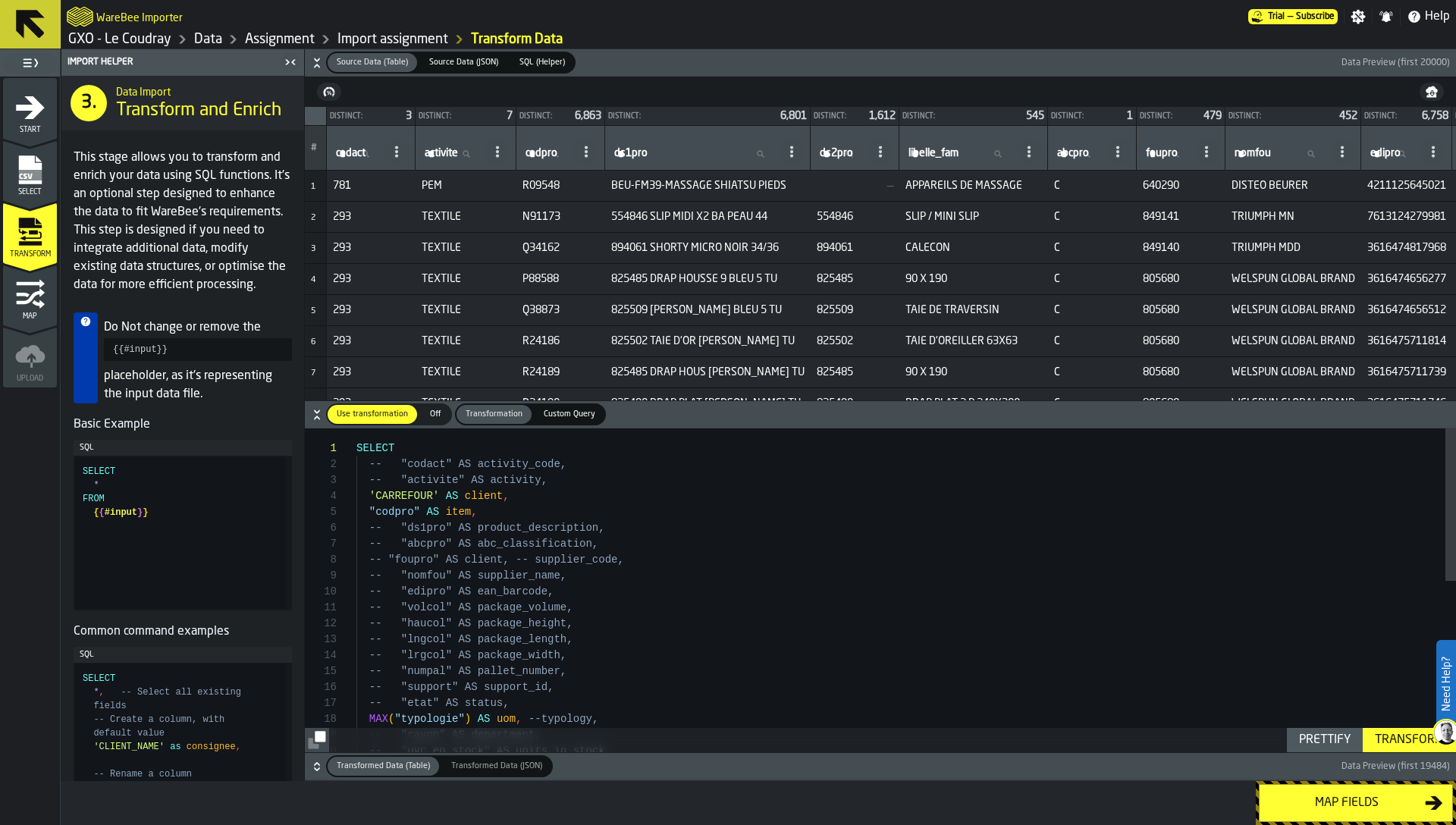
click at [605, 320] on td "Q38873" at bounding box center [560, 310] width 88 height 31
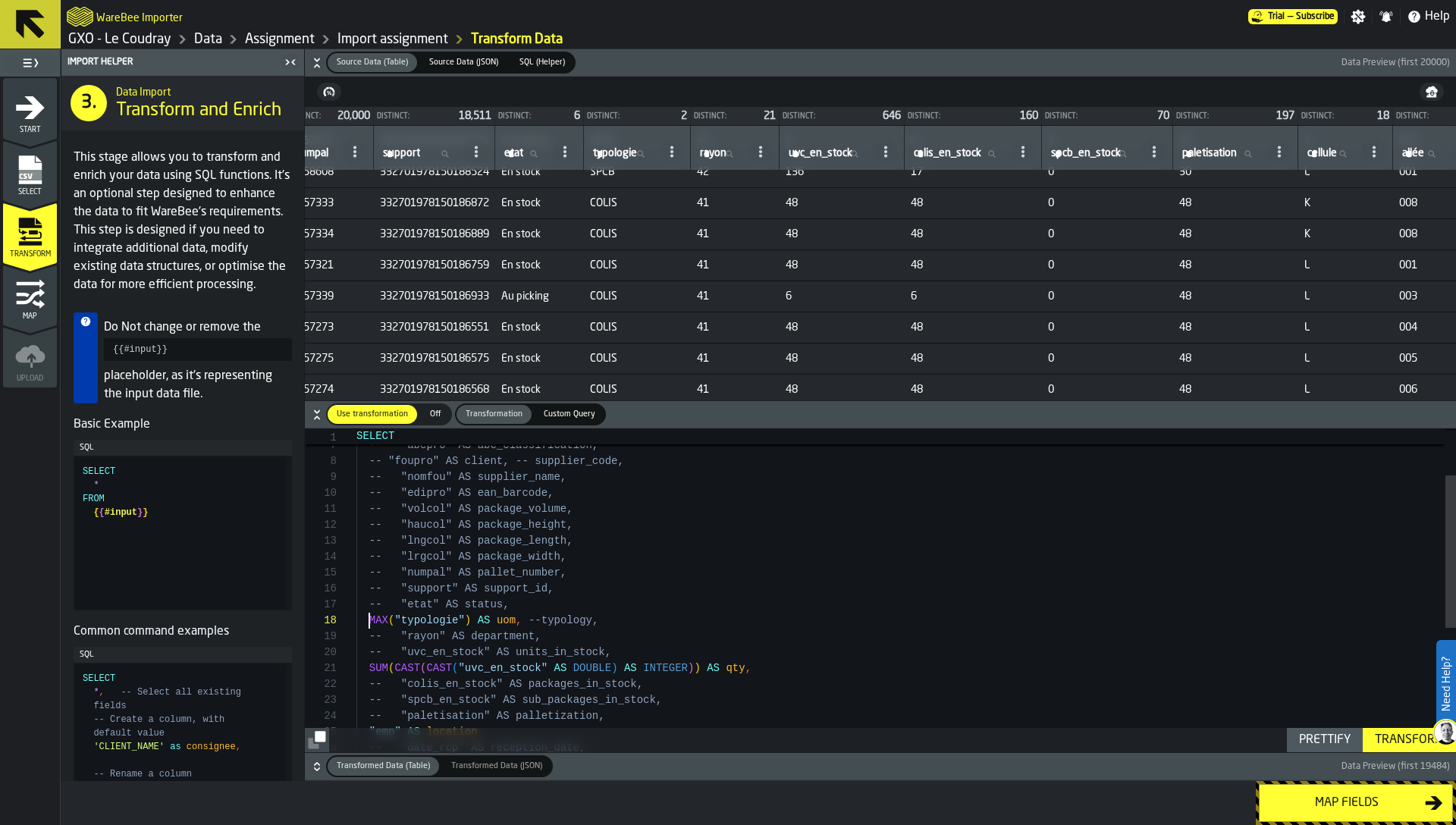
scroll to position [111, 0]
click at [368, 618] on div "-- "colis_en_stock" AS packages_in_stock, -- "spcb_en_stock" AS sub_packages_in…" at bounding box center [906, 673] width 1099 height 686
click at [391, 620] on div "-- "colis_en_stock" AS packages_in_stock, -- "spcb_en_stock" AS sub_packages_in…" at bounding box center [906, 673] width 1099 height 686
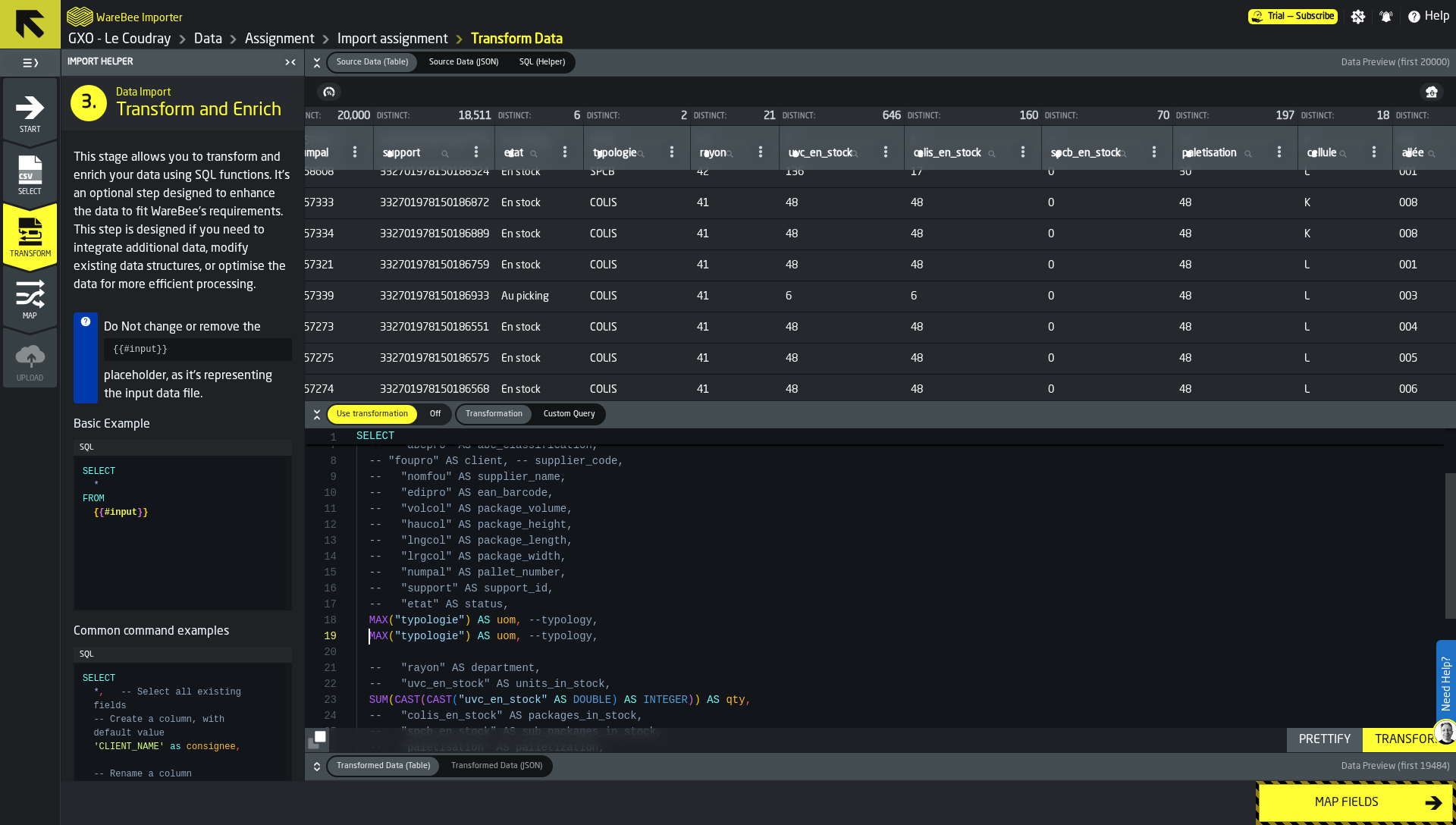
scroll to position [128, 0]
drag, startPoint x: 369, startPoint y: 636, endPoint x: 476, endPoint y: 640, distance: 107.1
click at [476, 640] on div "-- "colis_en_stock" AS packages_in_stock, -- "spcb_en_stock" AS sub_packages_in…" at bounding box center [906, 689] width 1099 height 717
drag, startPoint x: 464, startPoint y: 637, endPoint x: 369, endPoint y: 635, distance: 95.0
click at [369, 635] on div "-- "colis_en_stock" AS packages_in_stock, -- "spcb_en_stock" AS sub_packages_in…" at bounding box center [906, 689] width 1099 height 717
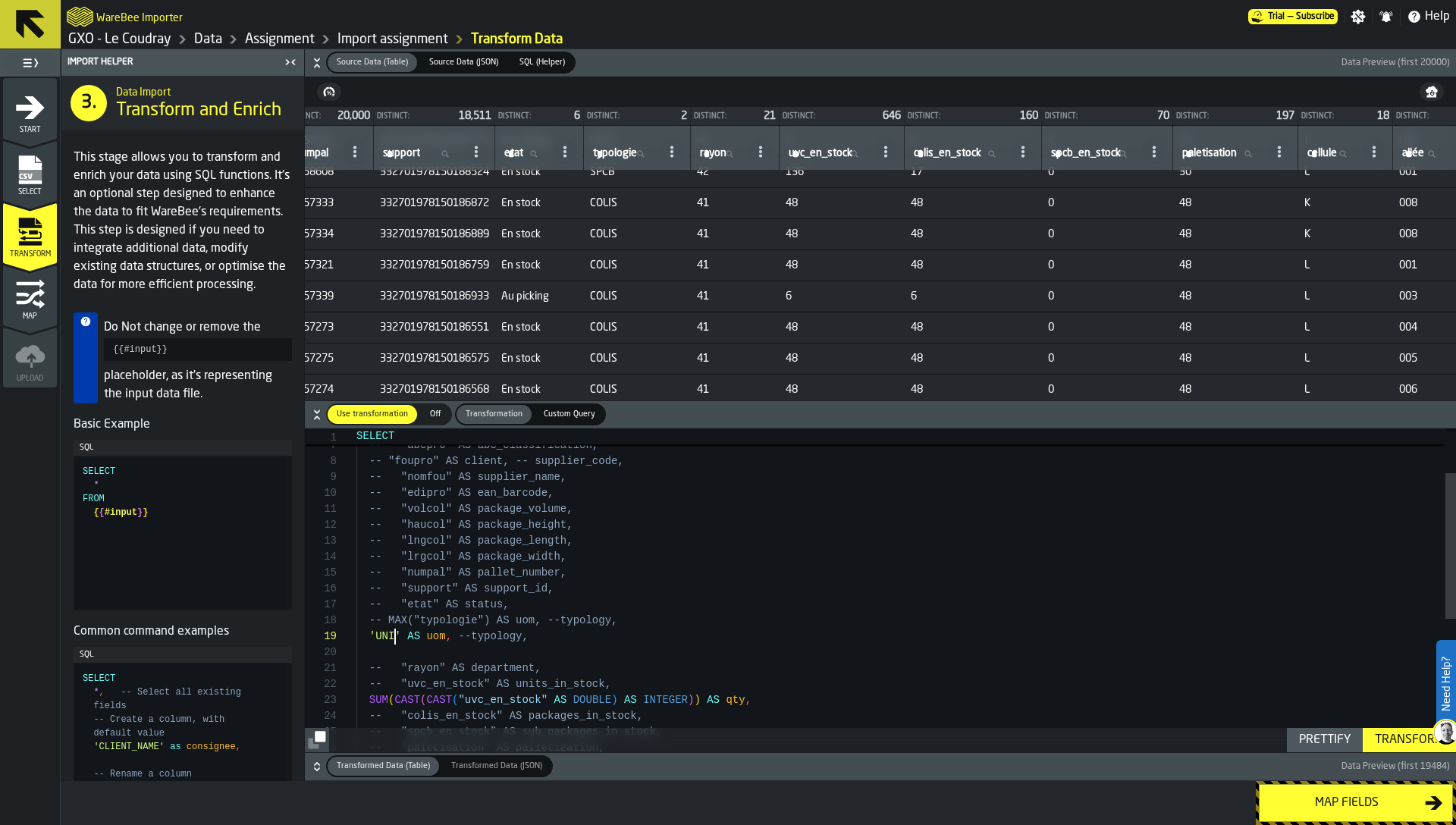
type textarea "**********"
click at [1401, 740] on div "Transform" at bounding box center [1408, 740] width 81 height 18
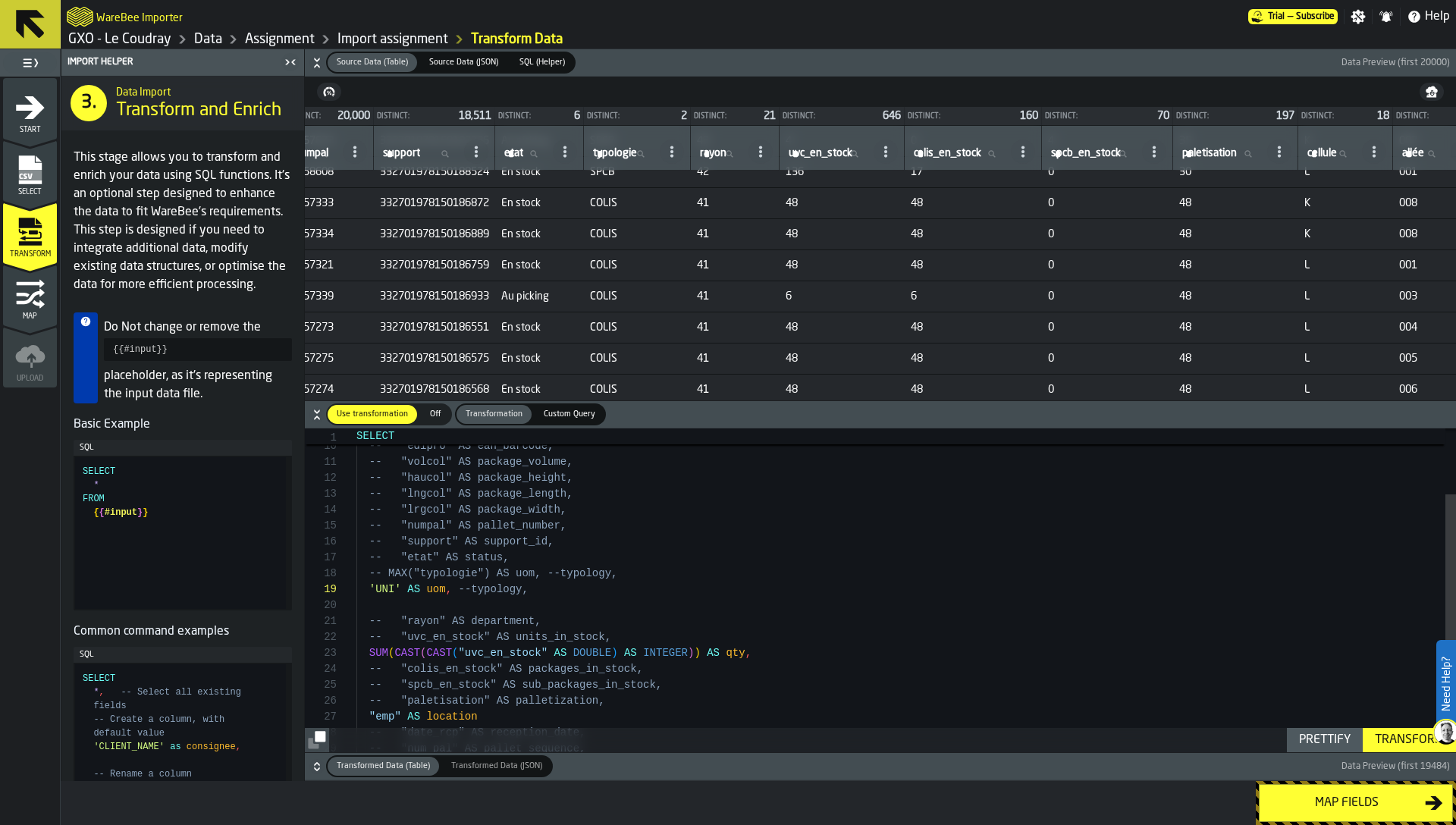
click at [1397, 743] on div "Transform" at bounding box center [1408, 740] width 81 height 18
click at [1349, 806] on div "Map fields" at bounding box center [1347, 803] width 156 height 18
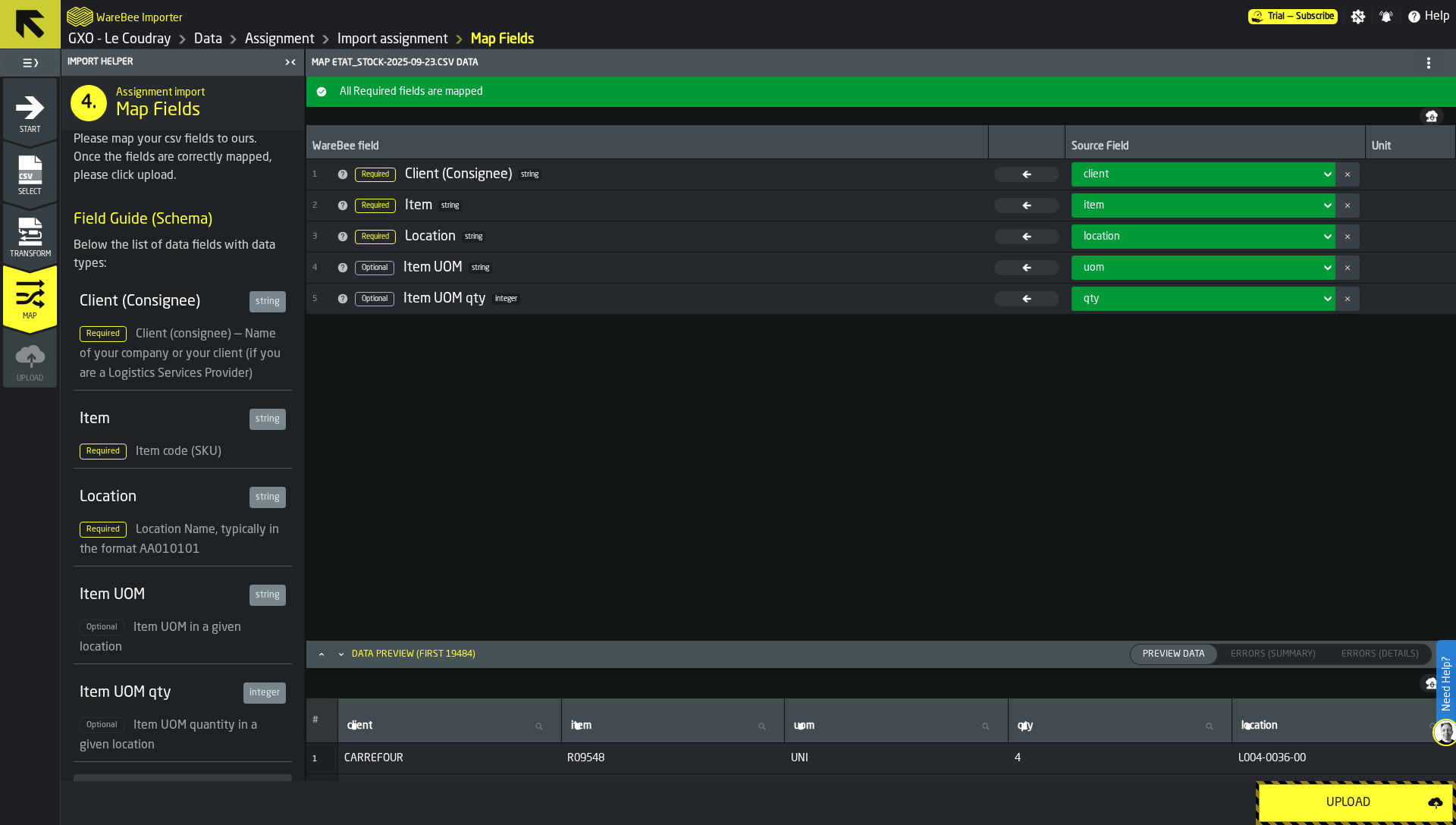
click at [1349, 806] on div "Upload" at bounding box center [1348, 803] width 159 height 18
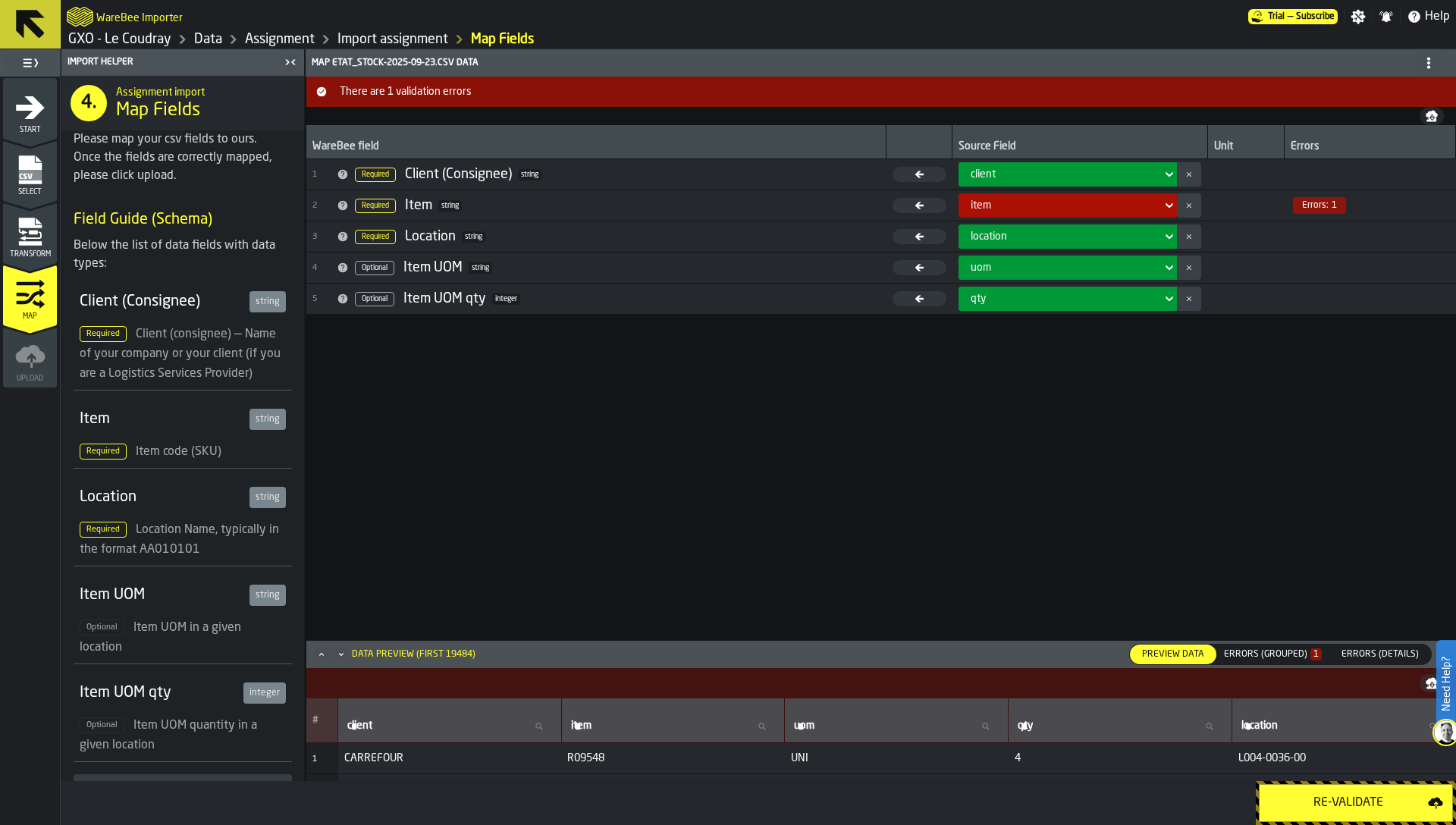
click at [1289, 658] on div "Errors (Grouped) 1" at bounding box center [1272, 654] width 98 height 10
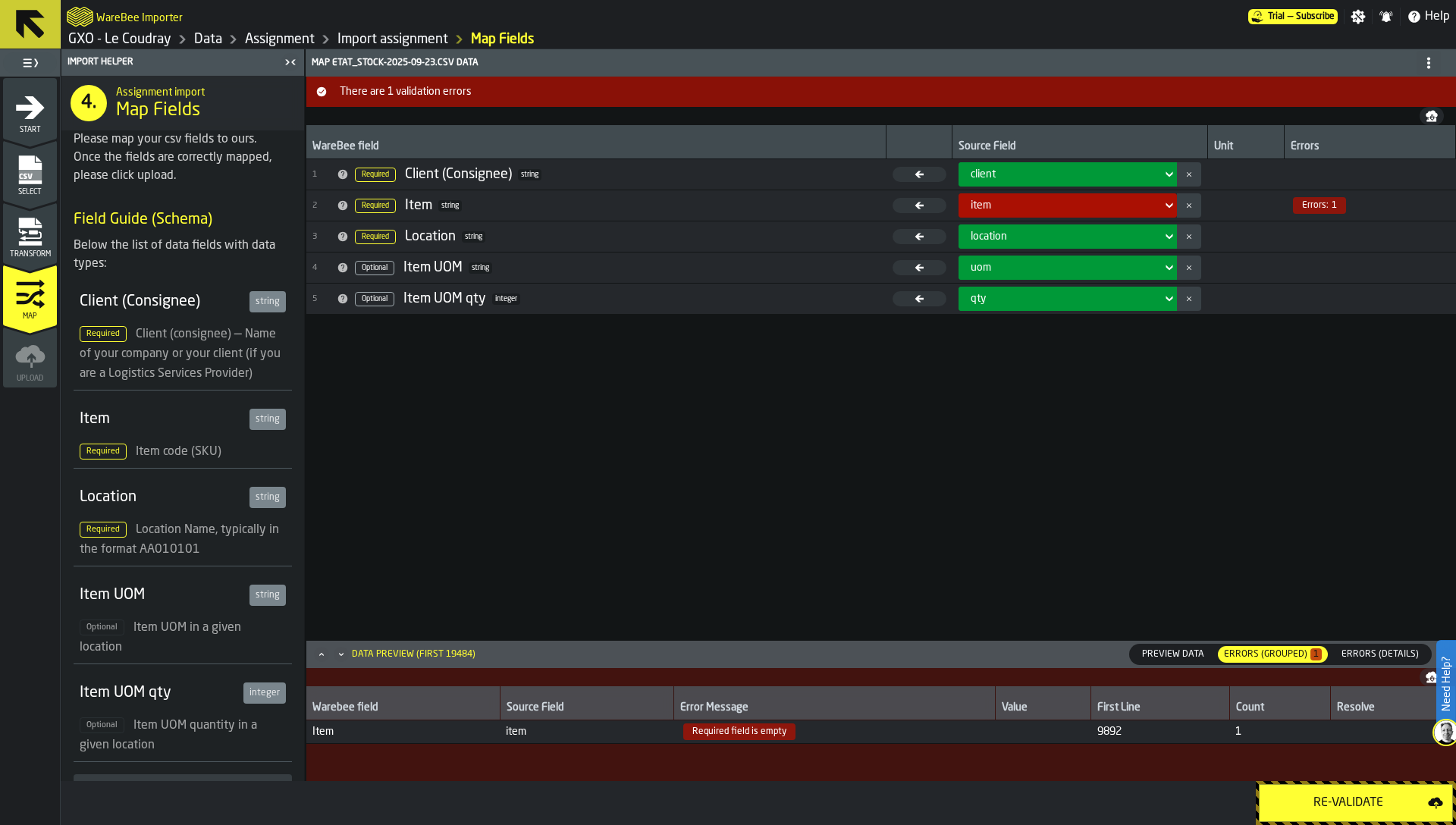
click at [1359, 650] on span "Errors (Details)" at bounding box center [1380, 655] width 89 height 13
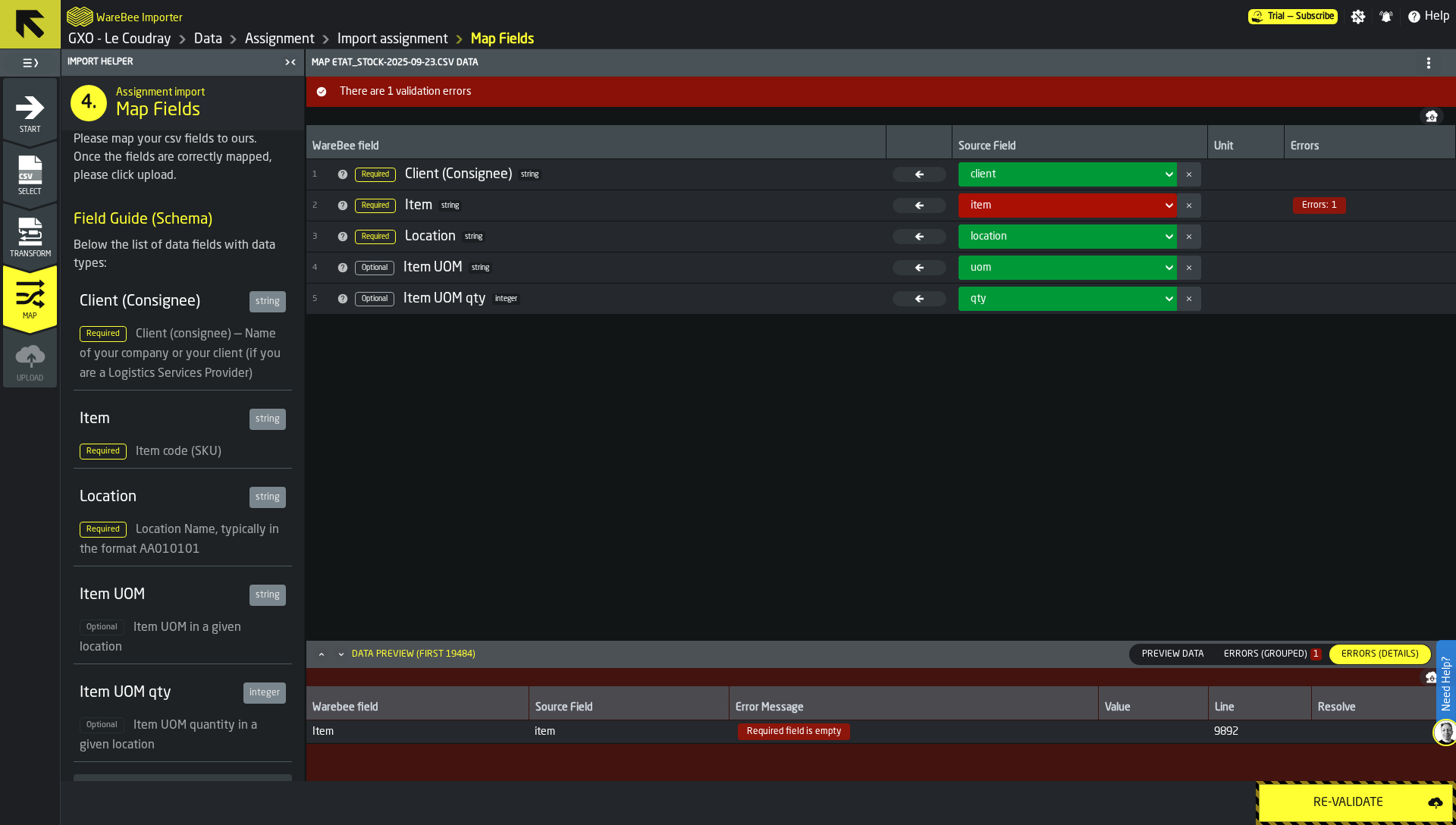
click at [43, 257] on span "Transform" at bounding box center [29, 254] width 54 height 9
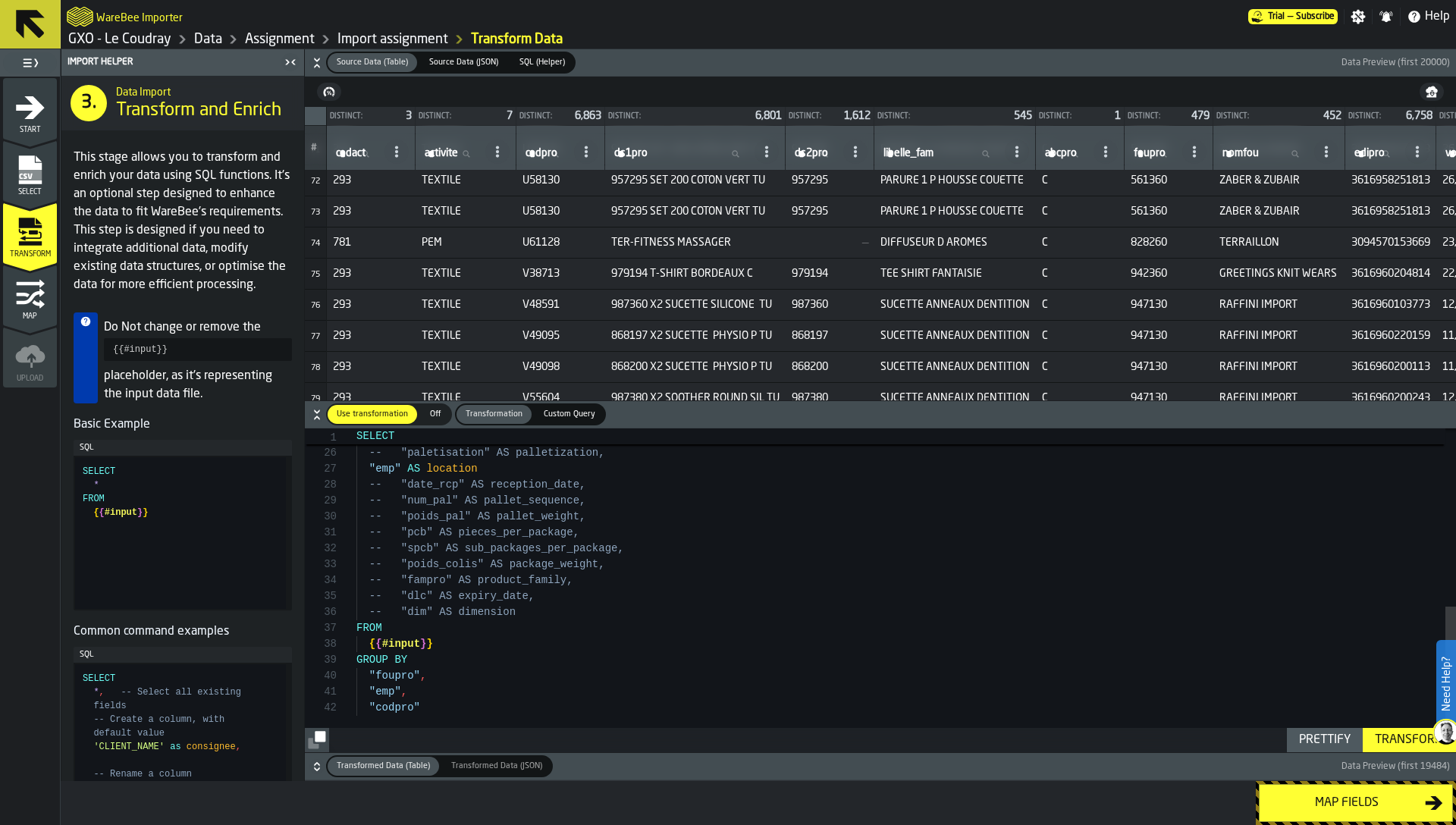
scroll to position [16, 0]
click at [455, 707] on div "-- "colis_en_stock" AS packages_in_stock, -- "spcb_en_stock" AS sub_packages_in…" at bounding box center [906, 394] width 1099 height 717
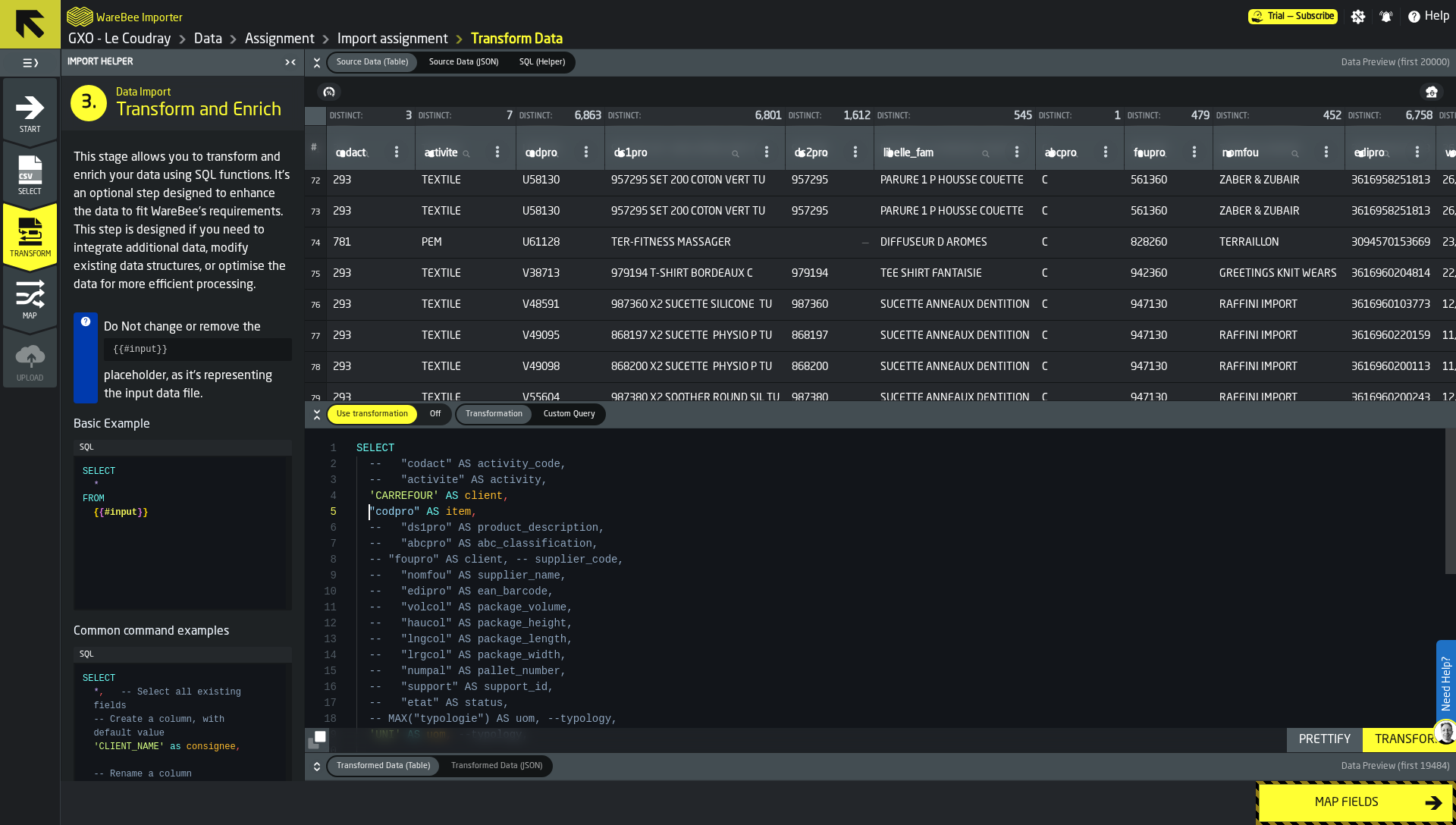
scroll to position [64, 0]
drag, startPoint x: 370, startPoint y: 511, endPoint x: 420, endPoint y: 513, distance: 50.0
click at [420, 513] on div "-- "etat" AS status, -- MAX("typologie") AS uom, --typology, 'UNI' AS uom , --t…" at bounding box center [906, 787] width 1099 height 717
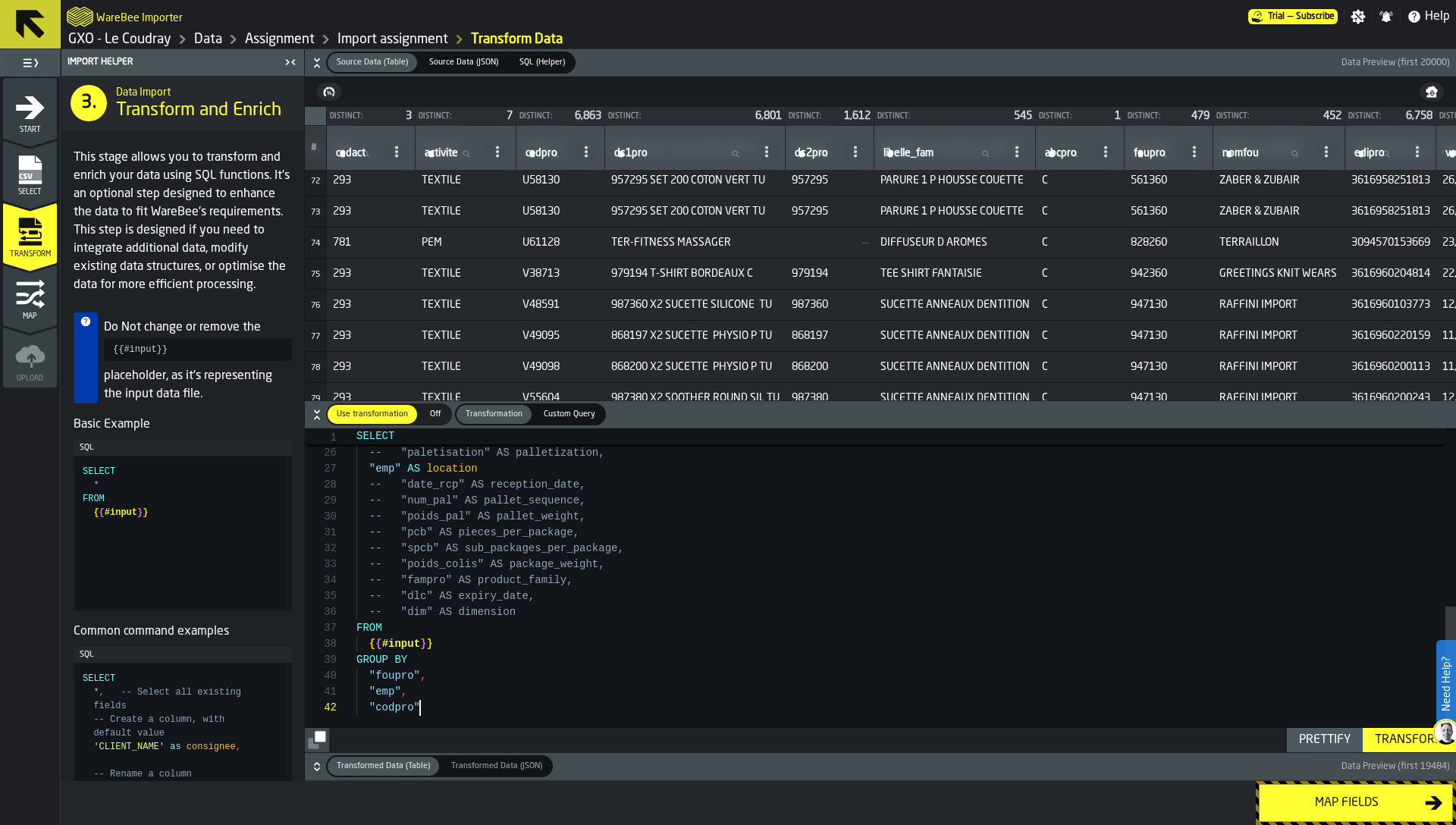
click at [454, 717] on div "-- "colis_en_stock" AS packages_in_stock, -- "spcb_en_stock" AS sub_packages_in…" at bounding box center [906, 394] width 1099 height 717
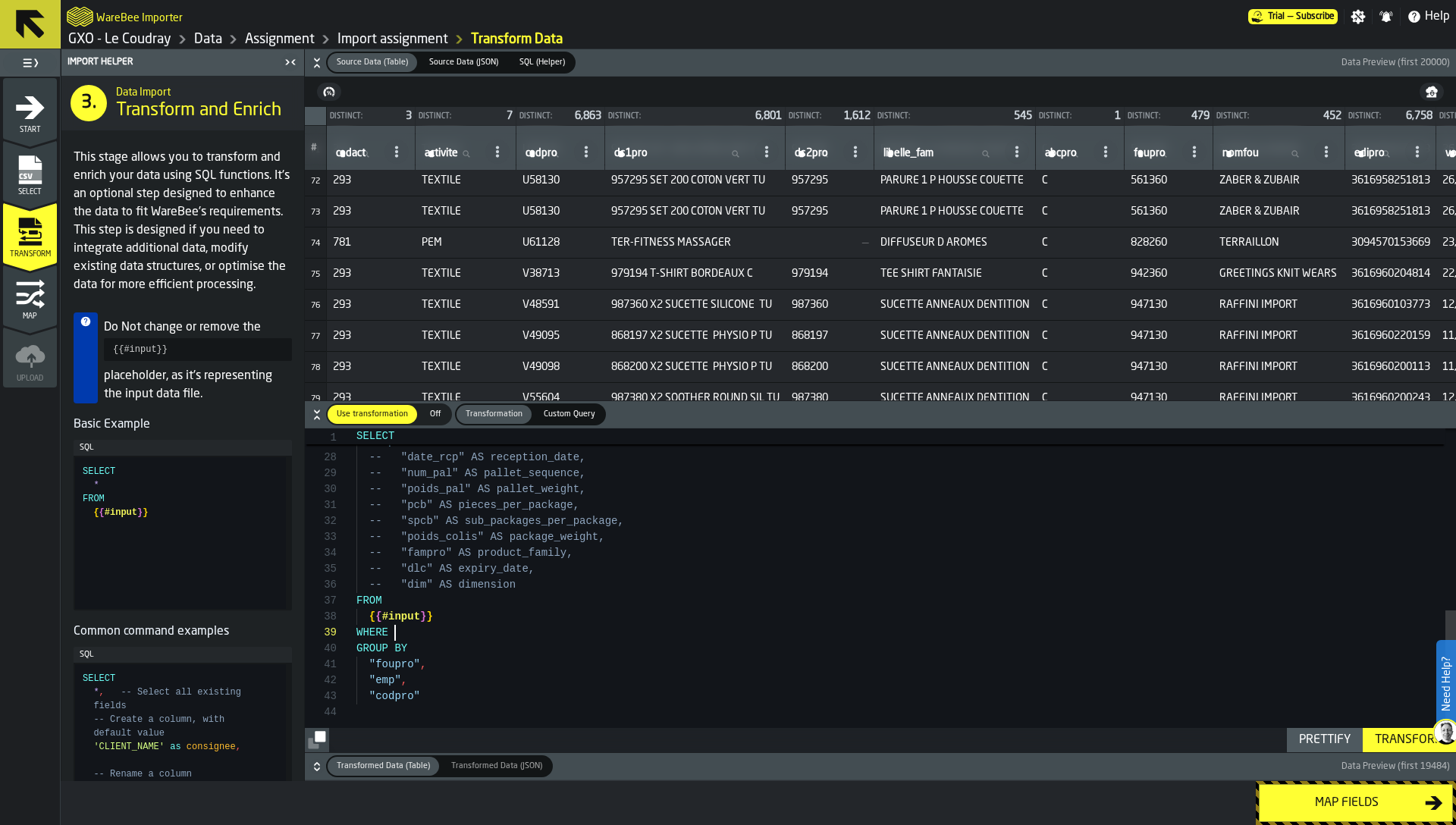
scroll to position [144, 0]
type textarea "**********"
click at [1390, 738] on div "Transform" at bounding box center [1408, 740] width 81 height 18
click at [316, 765] on icon "button-" at bounding box center [317, 767] width 15 height 15
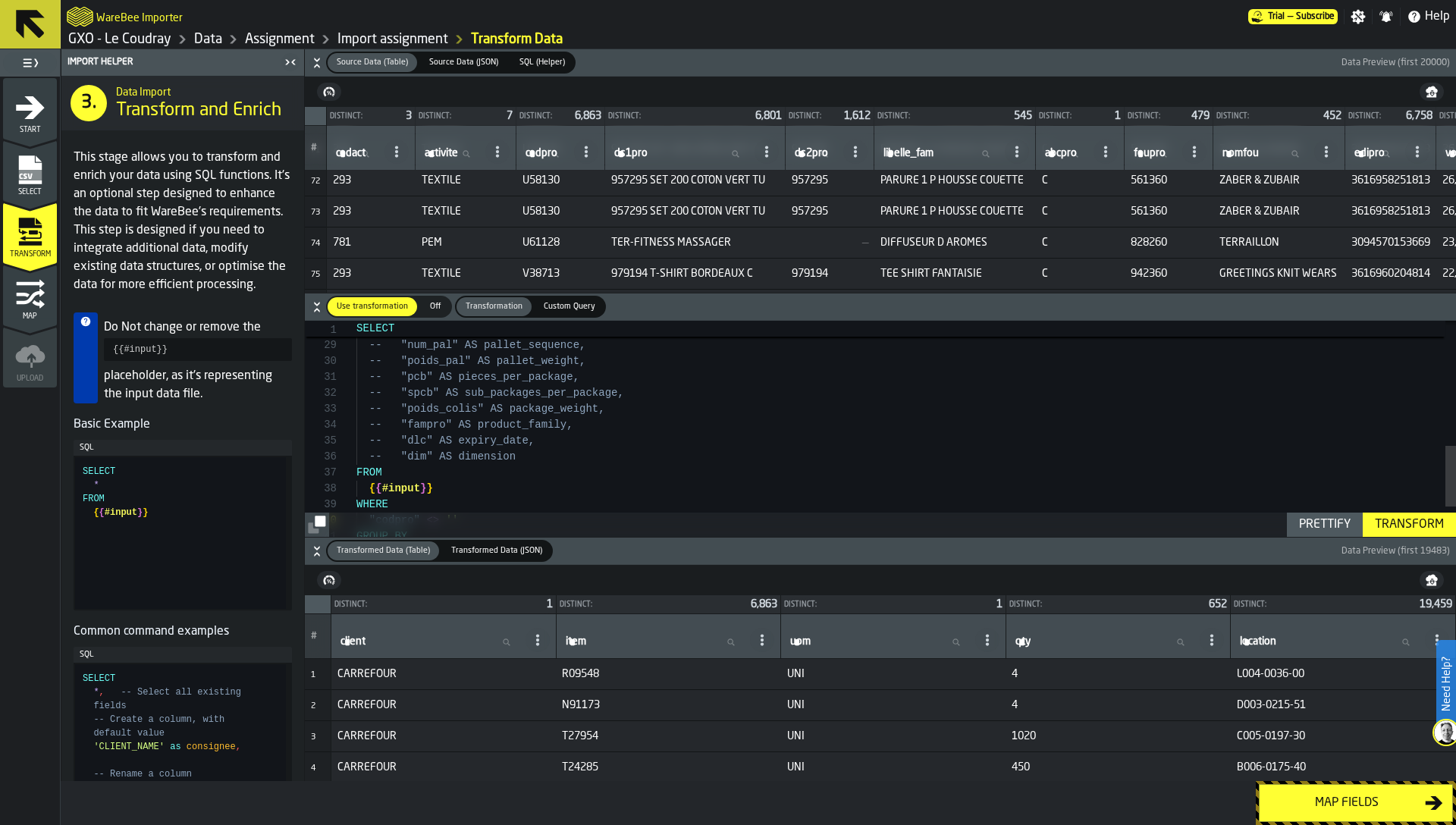
click at [1325, 803] on div "Map fields" at bounding box center [1347, 803] width 156 height 18
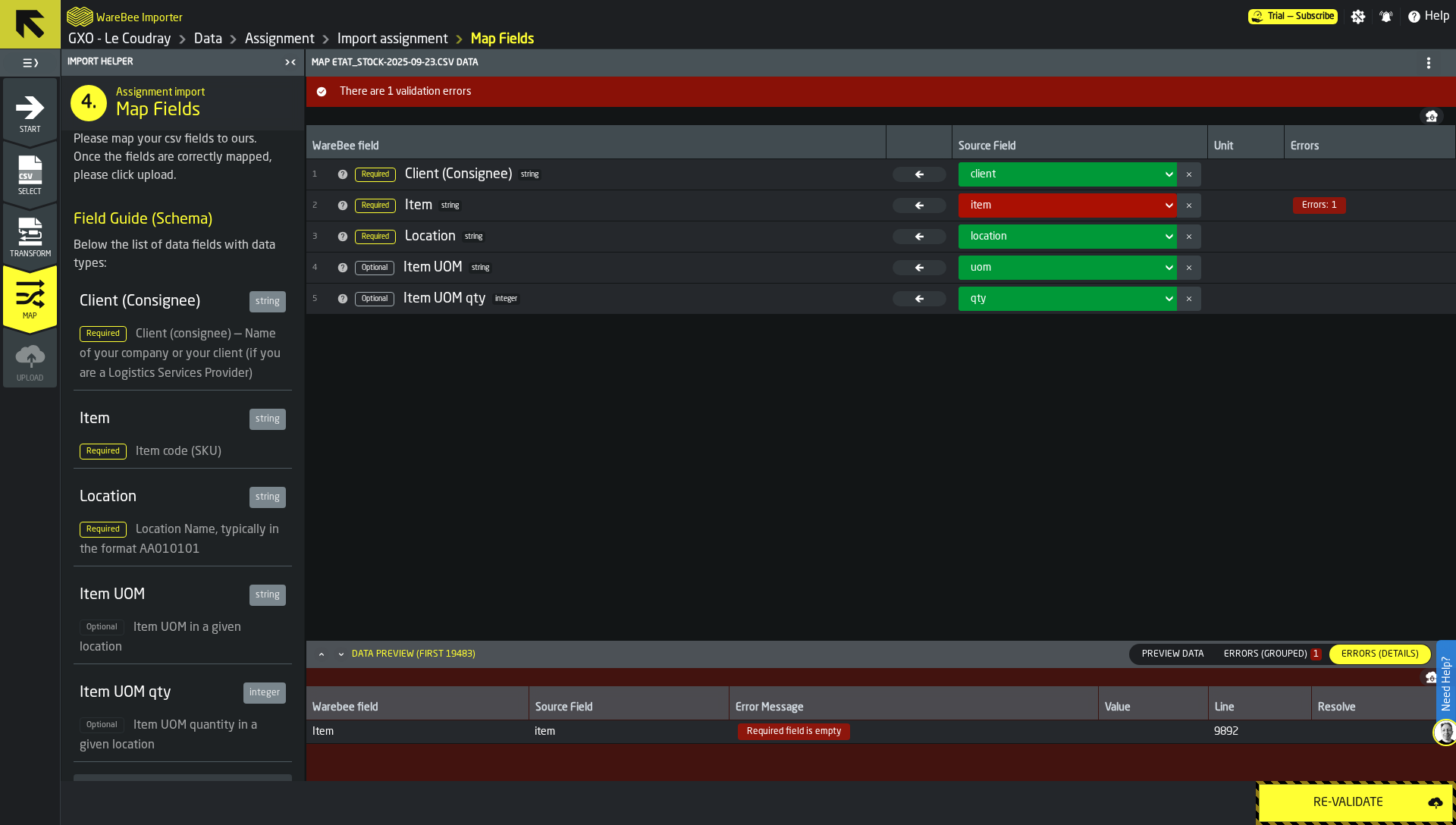
click at [1325, 803] on div "Re-Validate" at bounding box center [1348, 803] width 159 height 18
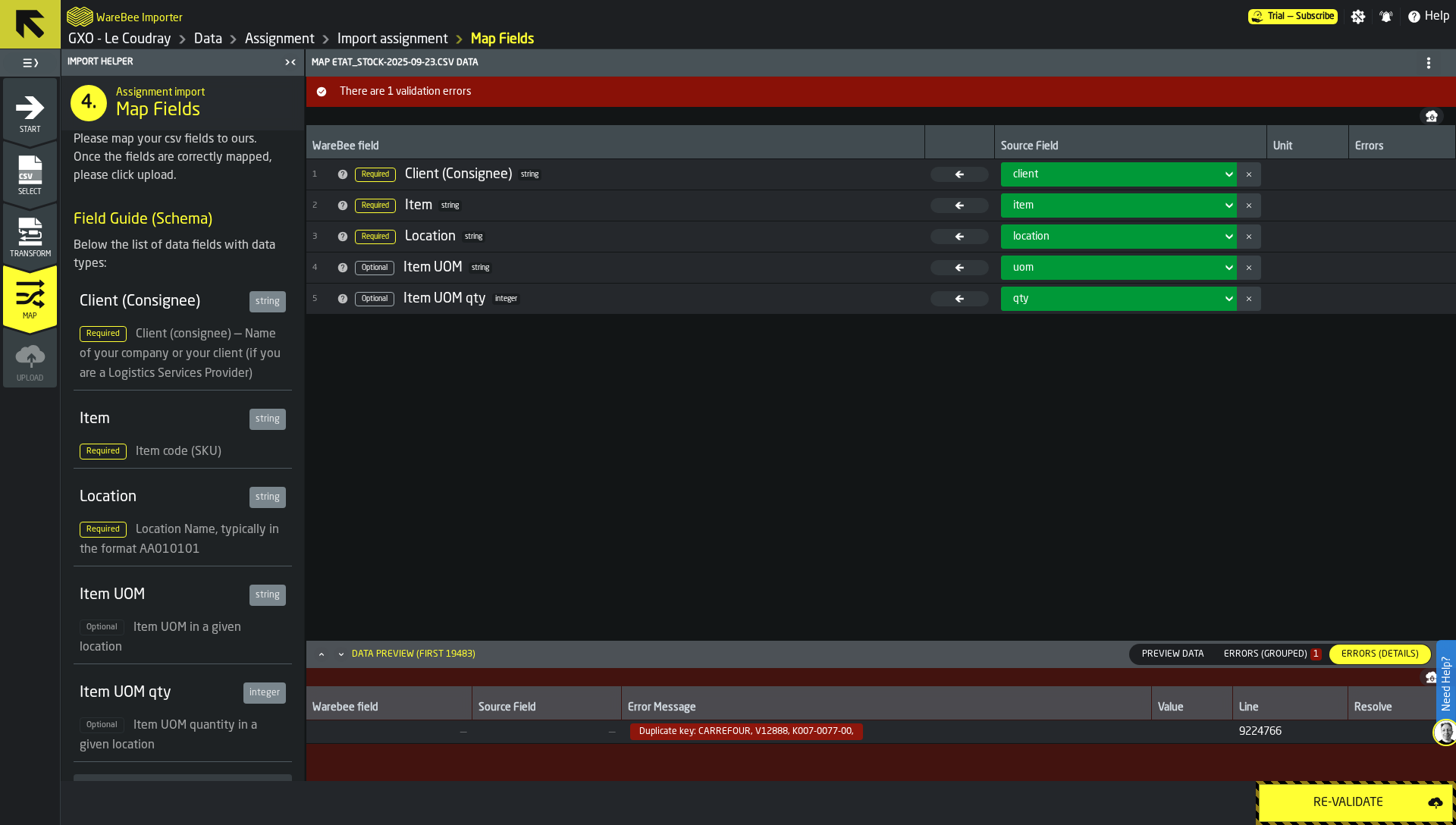
click at [1285, 658] on div "Errors (Grouped) 1" at bounding box center [1272, 654] width 98 height 10
click at [43, 260] on icon "menu Transform" at bounding box center [29, 264] width 54 height 14
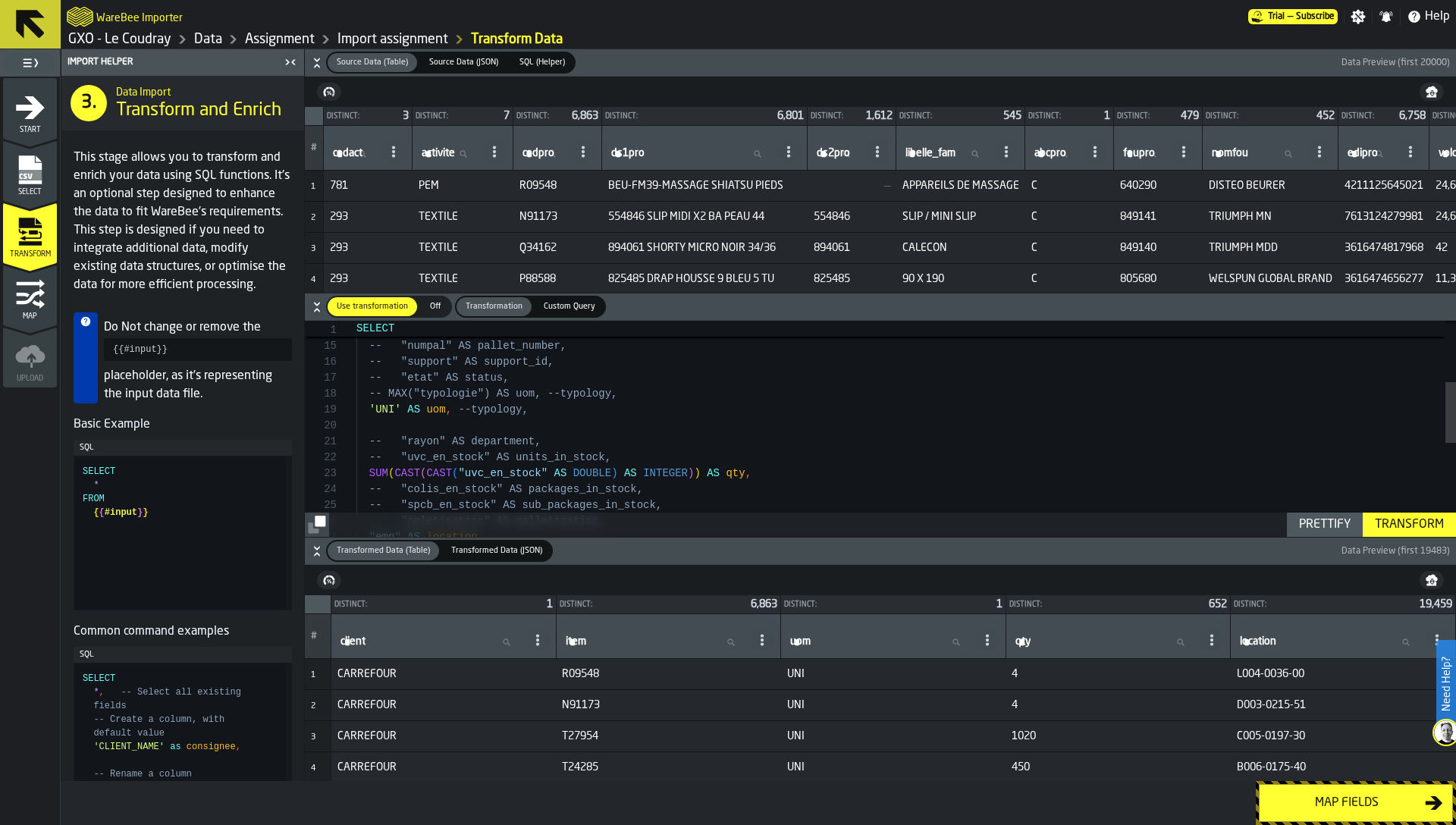
scroll to position [128, 0]
click at [364, 406] on div ""emp" AS location -- "paletisation" AS palletization, -- "spcb_en_stock" AS sub…" at bounding box center [906, 485] width 1099 height 765
type textarea "**********"
click at [1389, 528] on div "Transform" at bounding box center [1408, 524] width 81 height 18
click at [1318, 806] on div "Map fields" at bounding box center [1347, 803] width 156 height 18
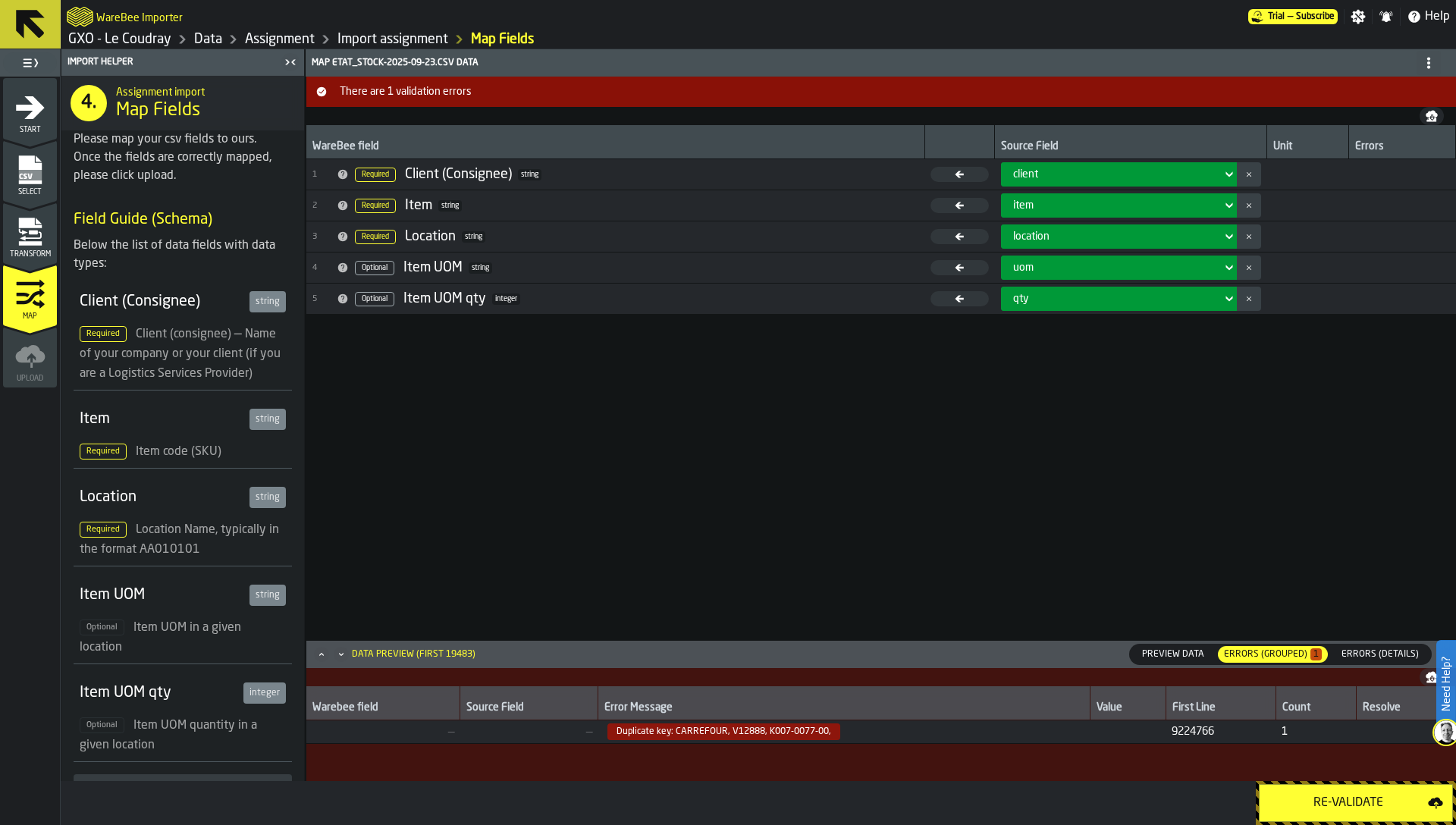
click at [1318, 806] on div "Re-Validate" at bounding box center [1348, 803] width 159 height 18
click at [1375, 657] on span "Errors (Details)" at bounding box center [1380, 655] width 89 height 13
click at [1326, 802] on div "Re-Validate" at bounding box center [1348, 803] width 159 height 18
click at [40, 174] on rect "menu Select" at bounding box center [29, 175] width 23 height 10
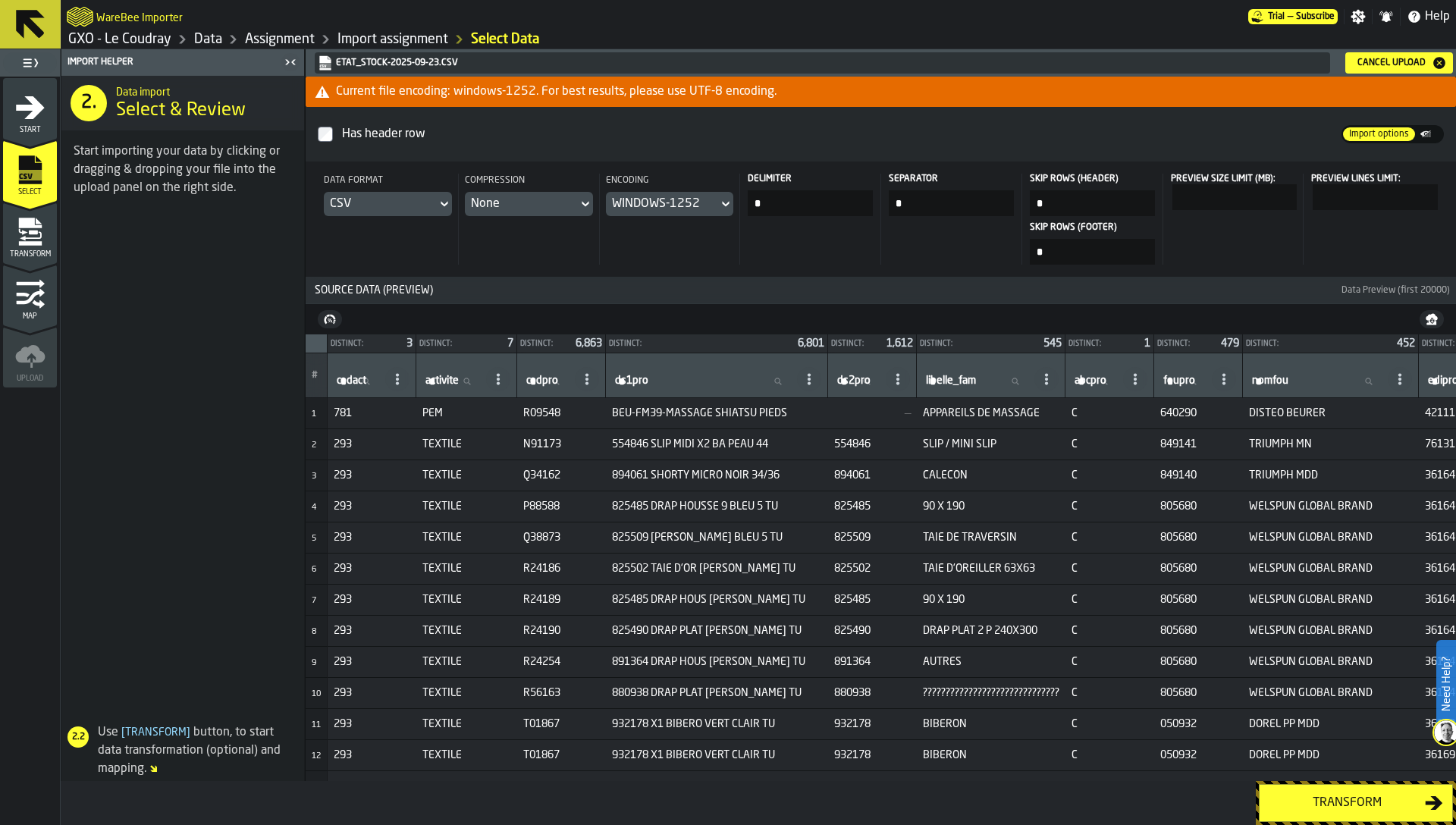
click at [29, 244] on icon "menu Transform" at bounding box center [29, 244] width 23 height 5
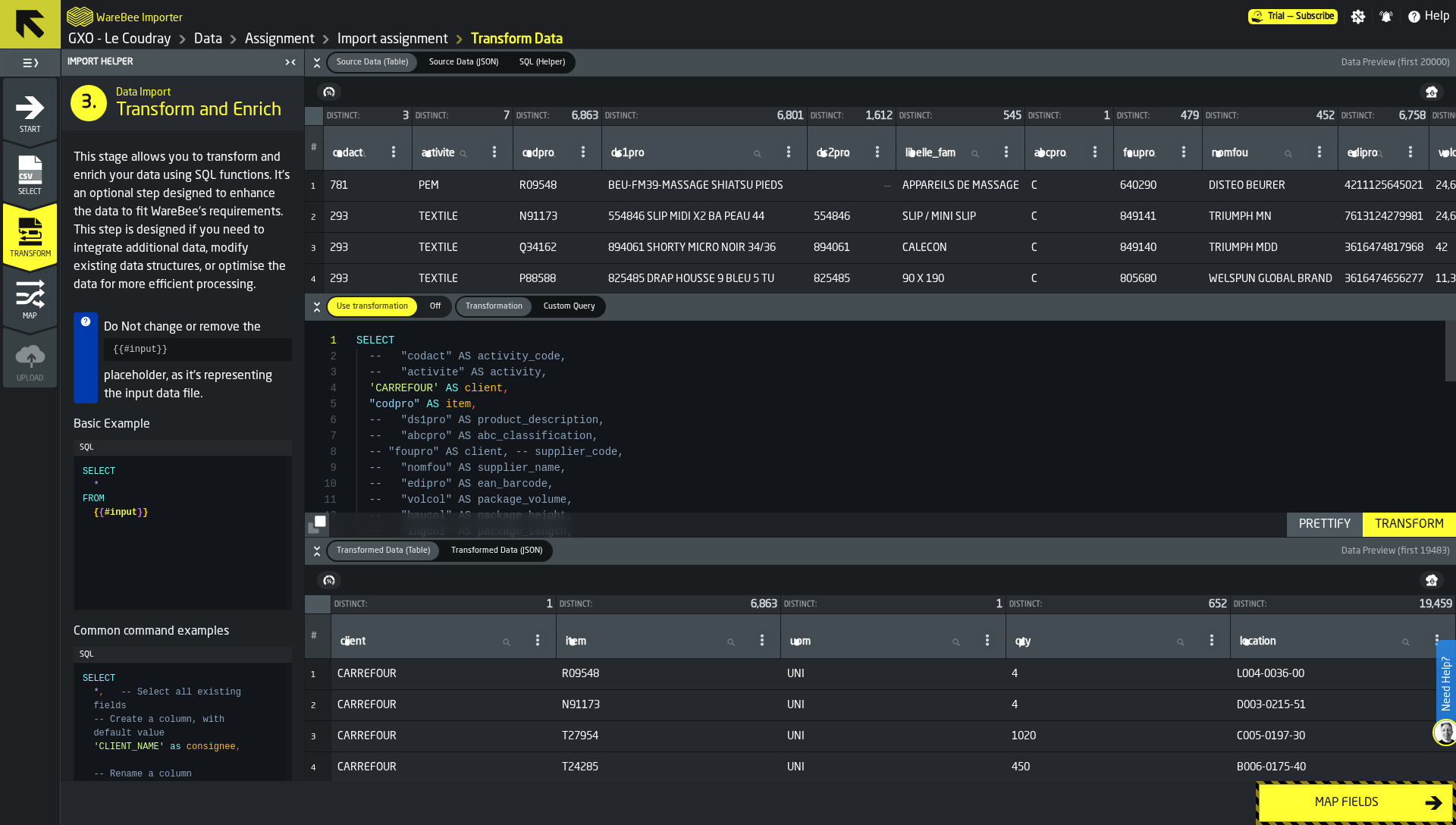
click at [320, 63] on icon "button-" at bounding box center [317, 63] width 15 height 15
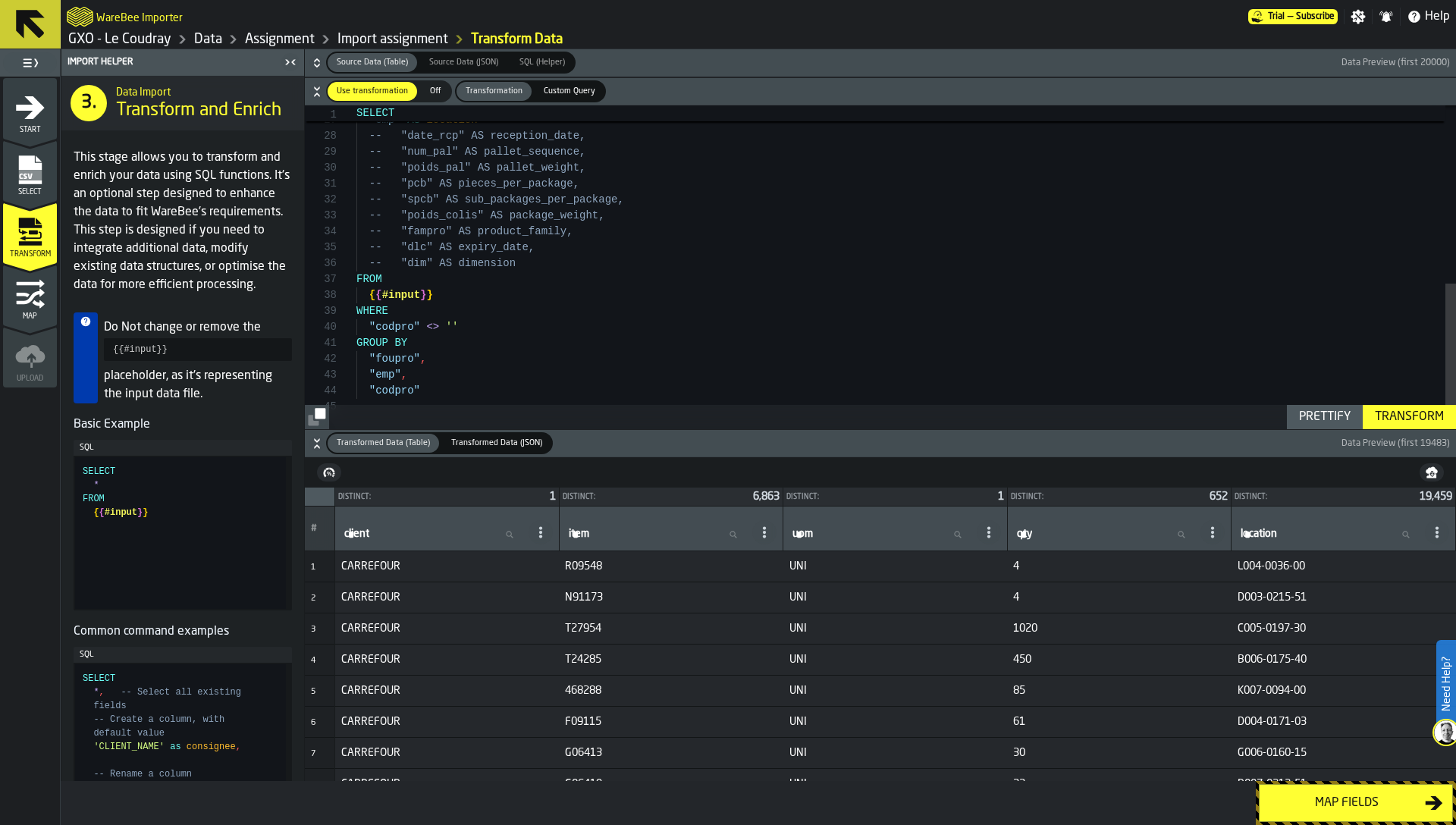
type textarea "**********"
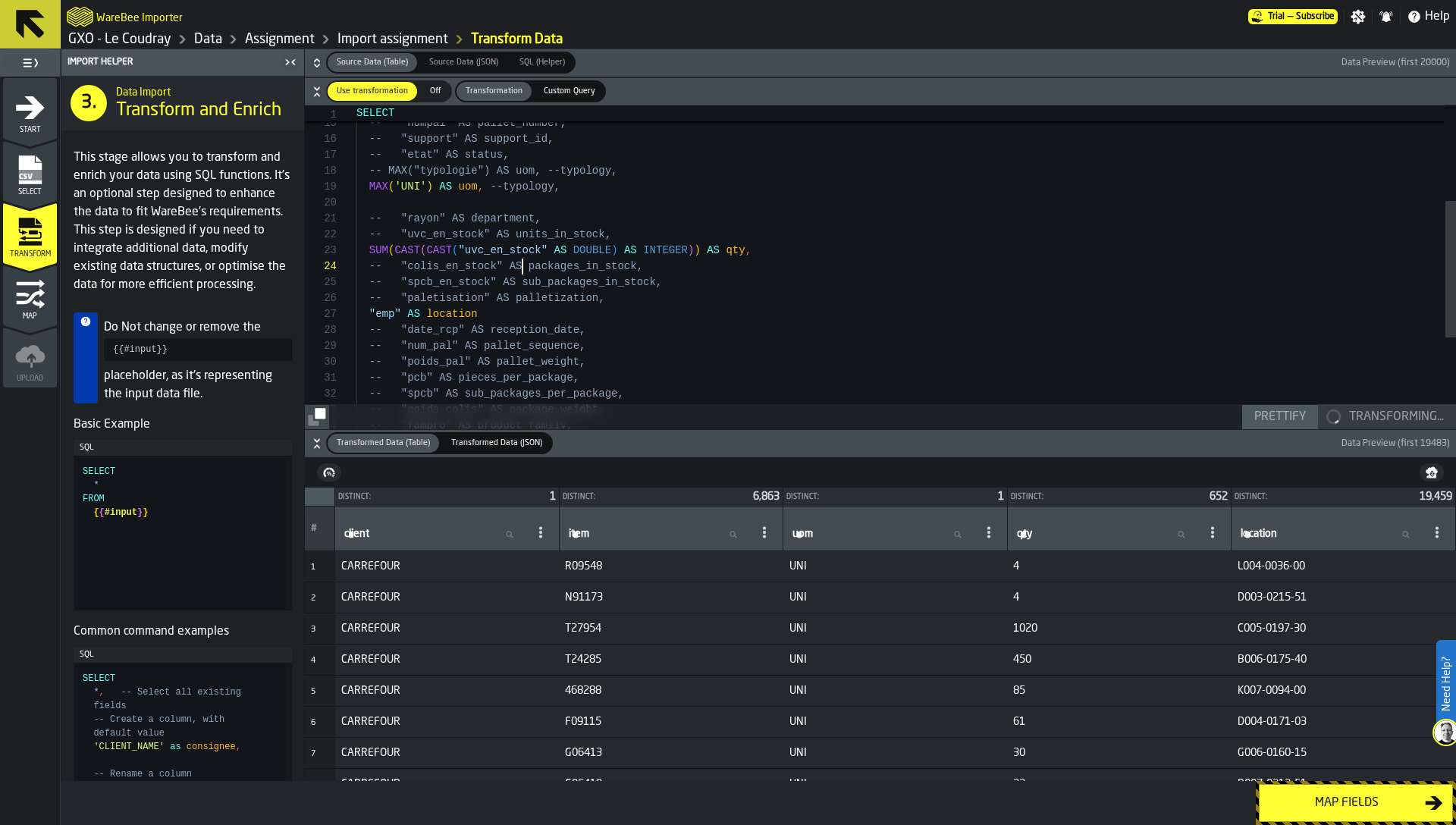
click at [523, 264] on div "-- "paletisation" AS palletization, "emp" AS location -- "date_rcp" AS receptio…" at bounding box center [906, 263] width 1099 height 765
click at [364, 315] on div "-- "paletisation" AS palletization, "emp" AS location -- "date_rcp" AS receptio…" at bounding box center [906, 263] width 1099 height 765
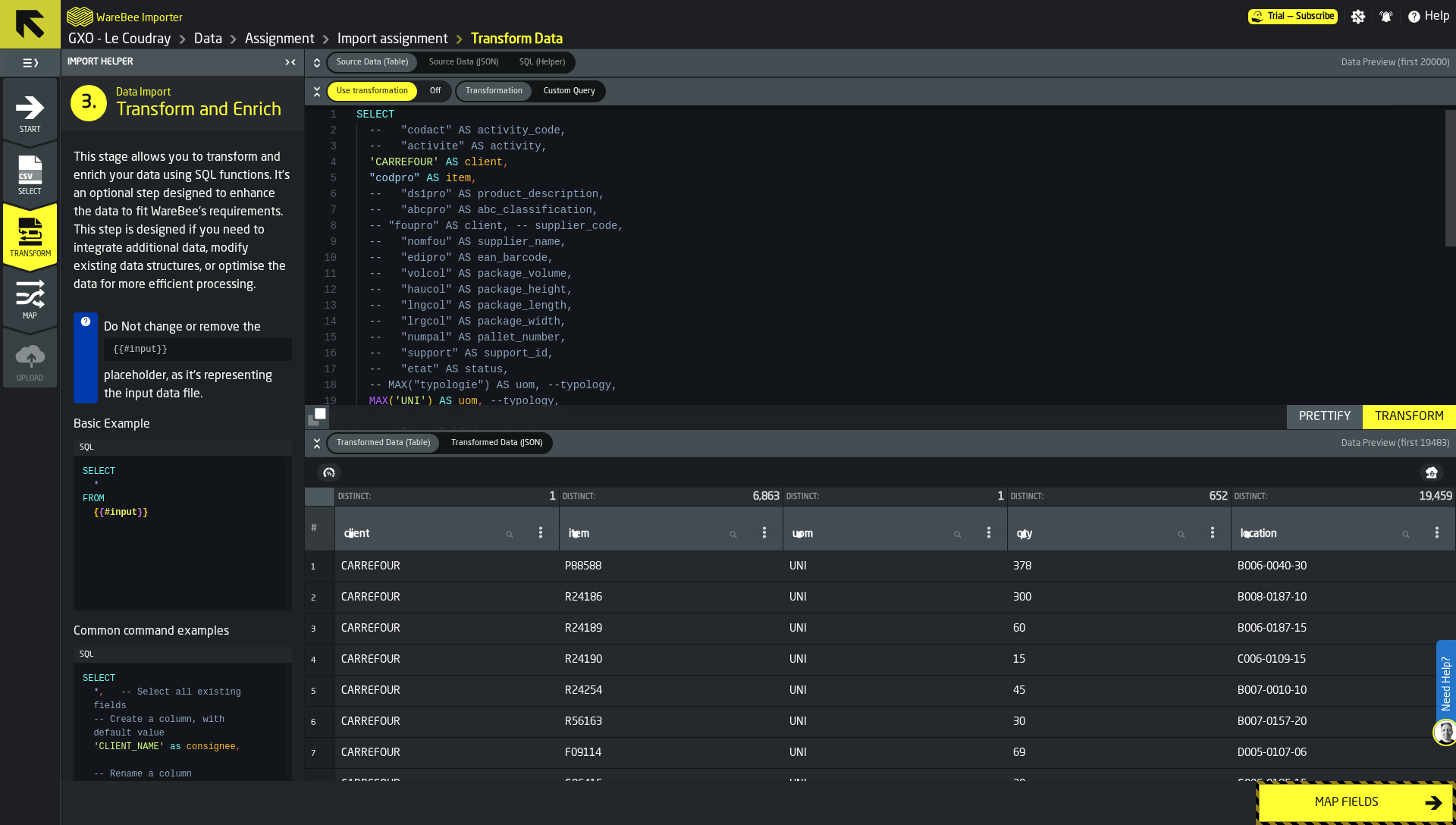
type textarea "**********"
click at [1407, 423] on div "Transform" at bounding box center [1408, 417] width 81 height 18
click at [1367, 808] on div "Map fields" at bounding box center [1347, 803] width 156 height 18
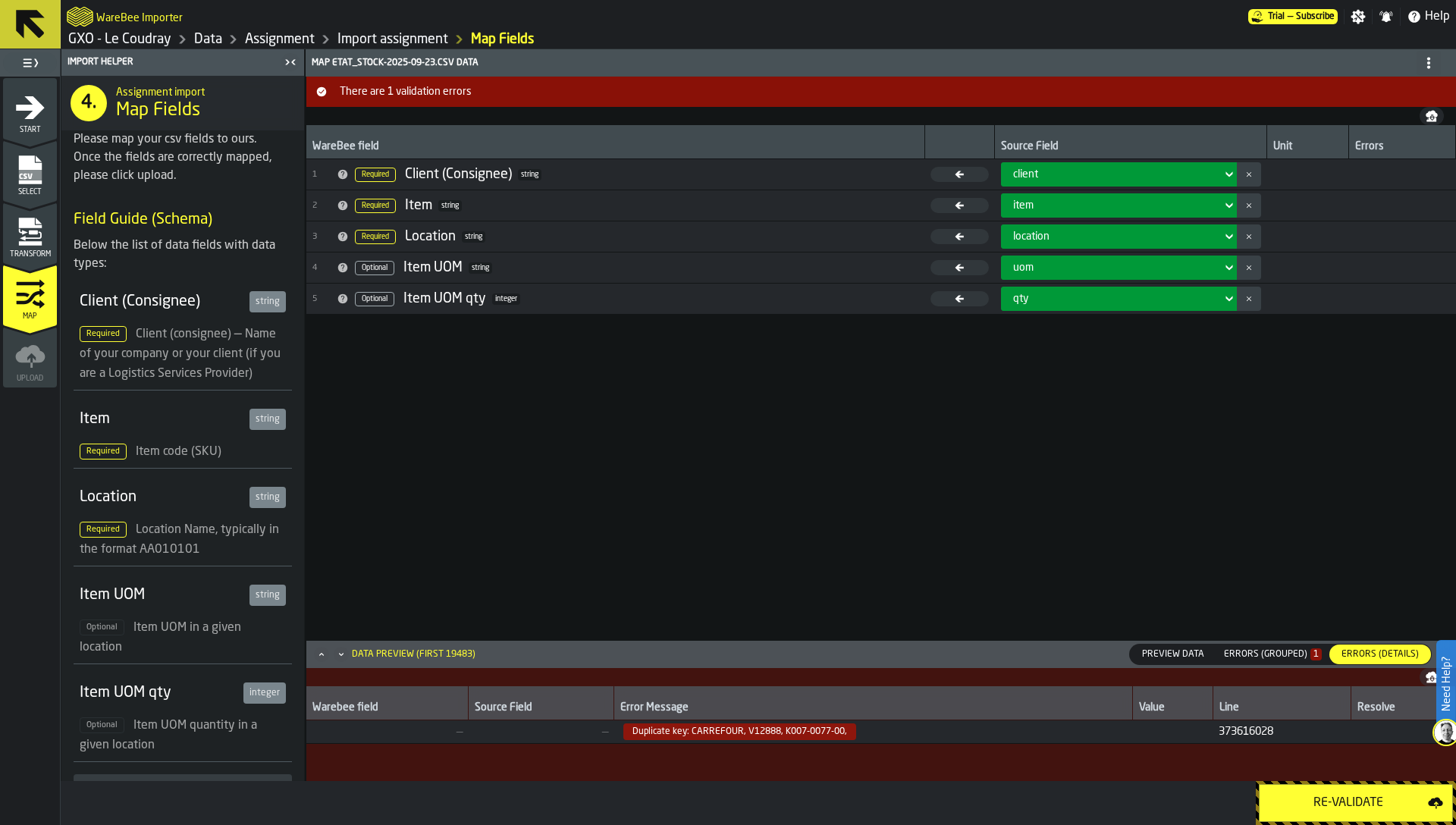
click at [1367, 808] on div "Re-Validate" at bounding box center [1348, 803] width 159 height 18
click at [1060, 540] on div "WareBee field Source Field Unit Errors 1 Required Client (Consignee) string cli…" at bounding box center [881, 392] width 1150 height 533
click at [22, 246] on icon "menu Transform" at bounding box center [30, 232] width 30 height 30
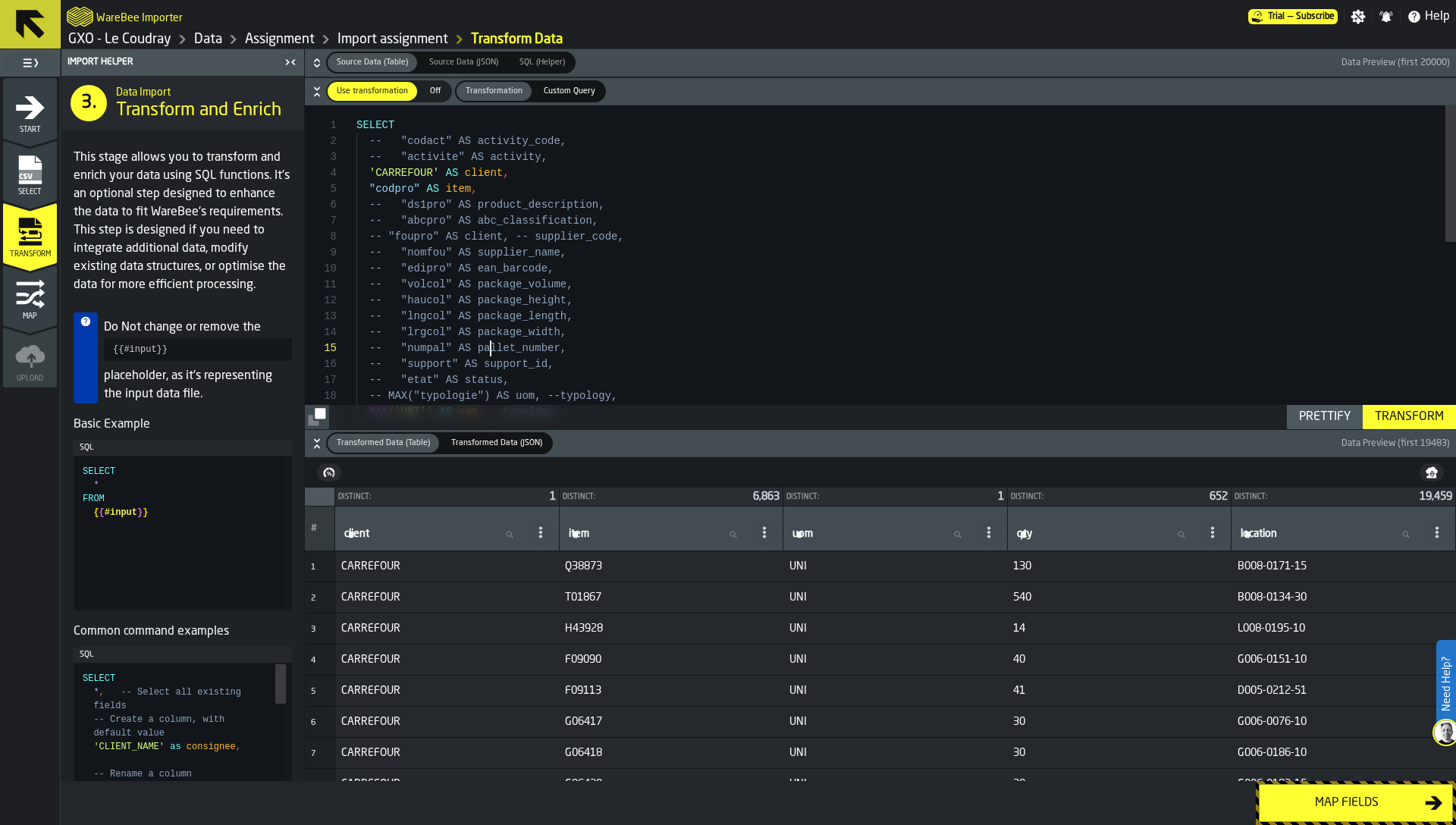
click at [489, 346] on div "SELECT -- "codact" AS activity_code, -- "activite" AS activity, 'CARREFOUR' AS …" at bounding box center [906, 488] width 1099 height 765
click at [545, 278] on div "SELECT -- "codact" AS activity_code, -- "activite" AS activity, 'CARREFOUR' AS …" at bounding box center [906, 488] width 1099 height 765
type textarea "**********"
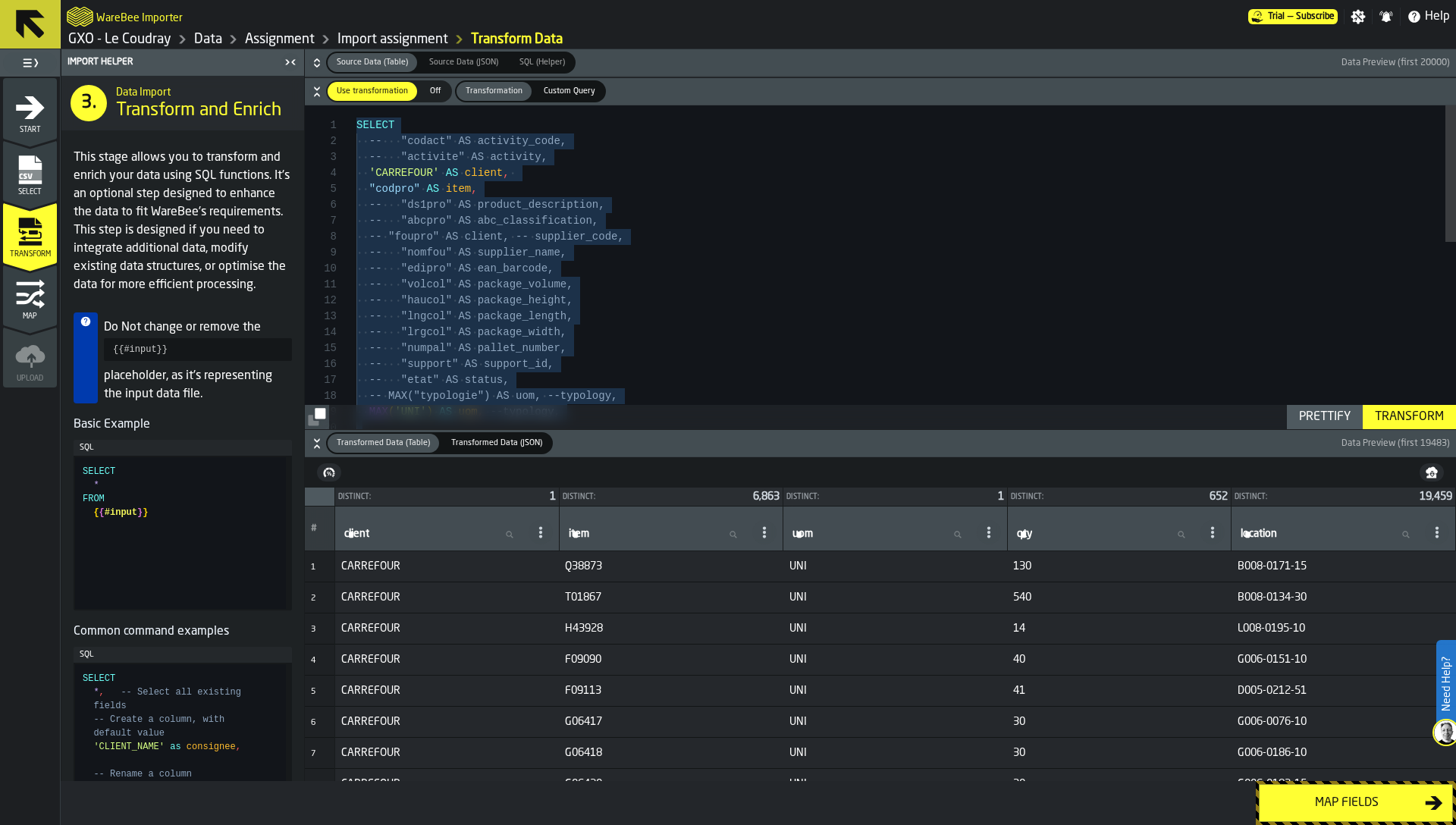
click at [16, 307] on icon "menu Map" at bounding box center [30, 294] width 30 height 30
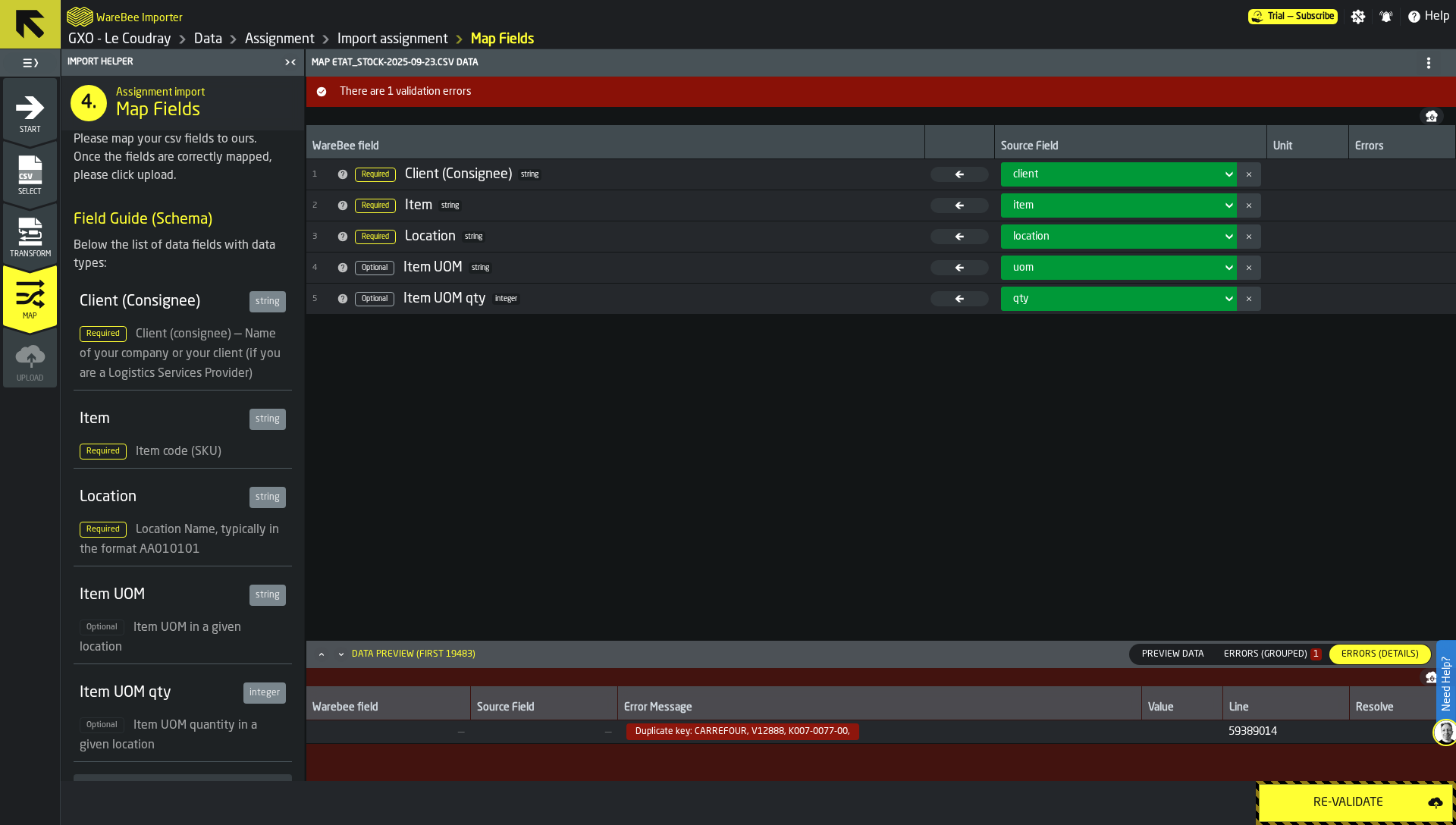
click at [643, 735] on span "Duplicate key: CARREFOUR, V12888, K007-0077-00," at bounding box center [743, 733] width 233 height 17
copy span "Duplicate key: CARREFOUR, V12888, K007-0077-00,"
click at [424, 408] on div "WareBee field Source Field Unit Errors 1 Required Client (Consignee) string cli…" at bounding box center [881, 392] width 1150 height 533
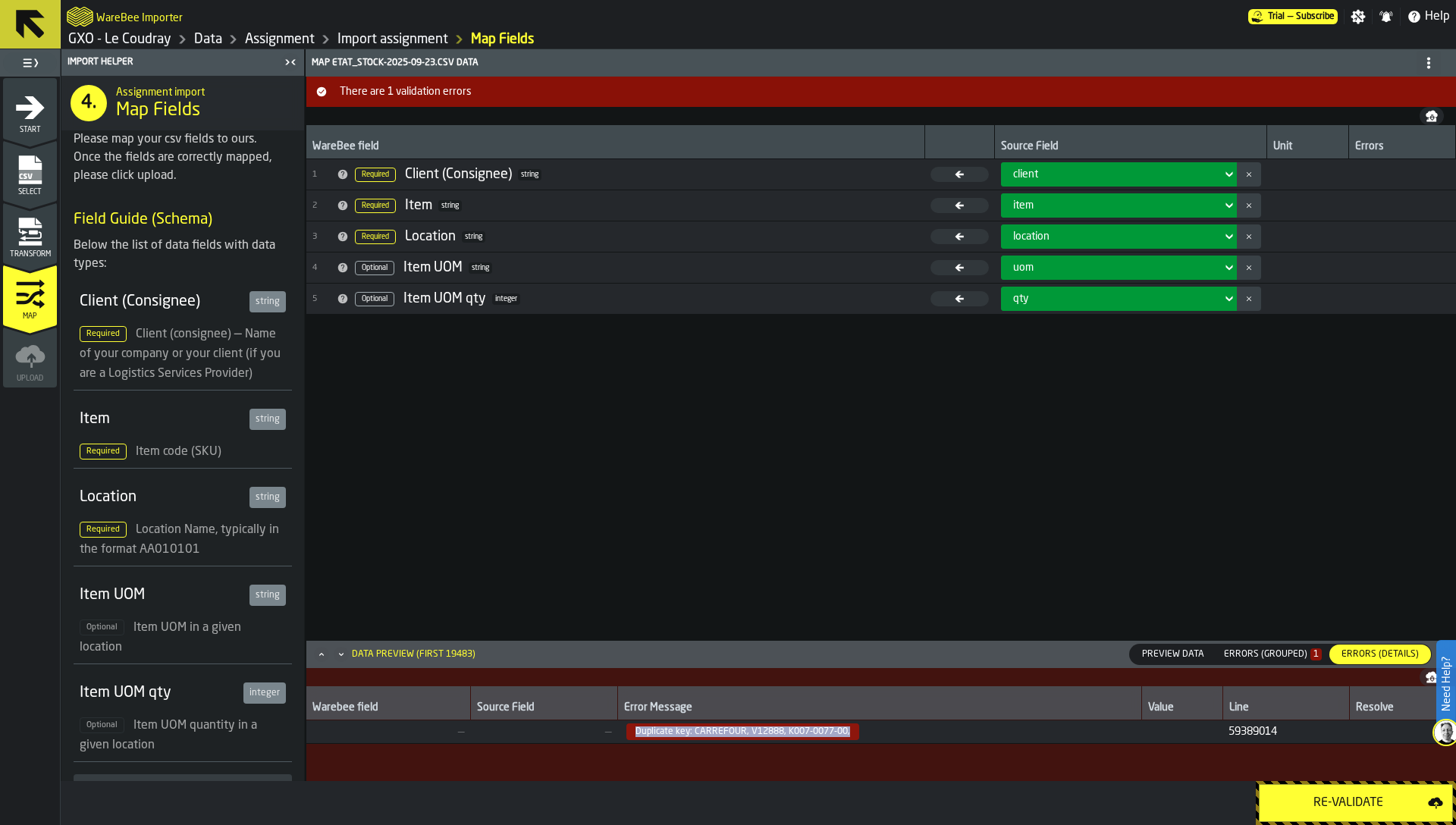
click at [29, 238] on icon "menu Transform" at bounding box center [30, 236] width 22 height 10
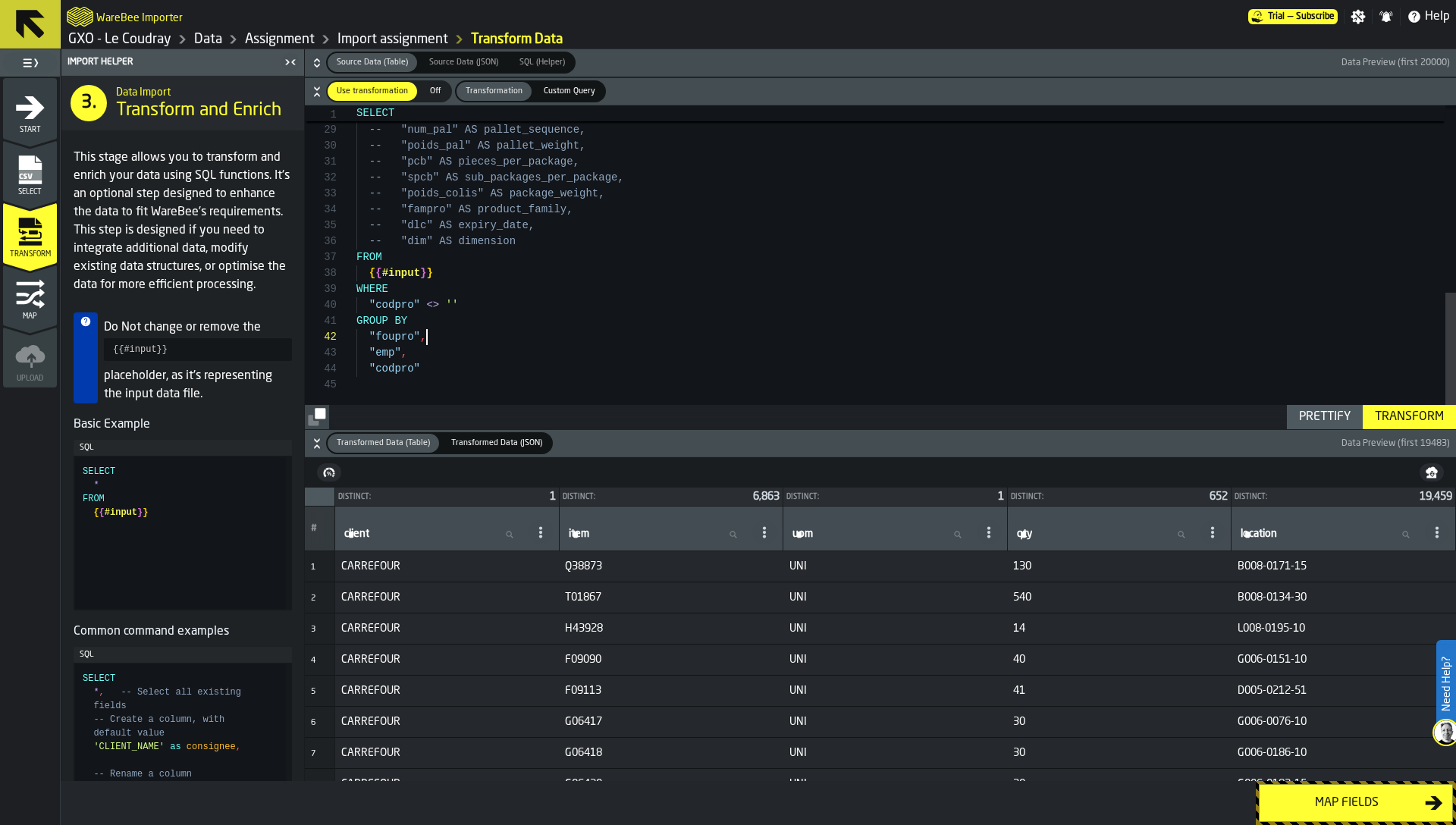
click at [452, 330] on div "MAX ( "emp" ) AS location -- "date_rcp" AS reception_date, -- "num_pal" AS pall…" at bounding box center [906, 47] width 1099 height 765
click at [420, 339] on div "MAX ( "emp" ) AS location -- "date_rcp" AS reception_date, -- "num_pal" AS pall…" at bounding box center [906, 47] width 1099 height 765
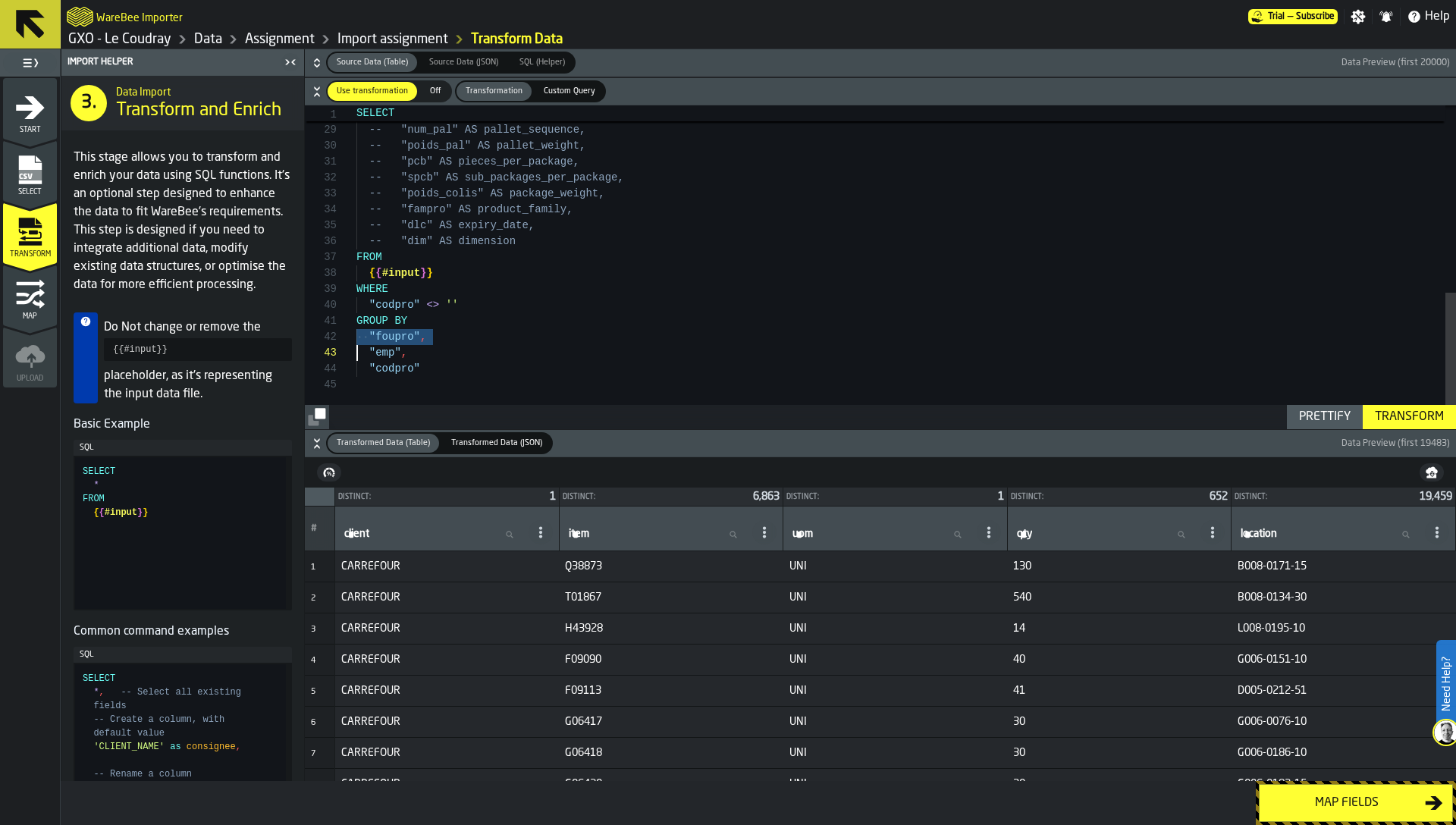
type textarea "**********"
click at [1422, 408] on div "Transform" at bounding box center [1408, 417] width 81 height 18
click at [1343, 801] on div "Map fields" at bounding box center [1347, 803] width 156 height 18
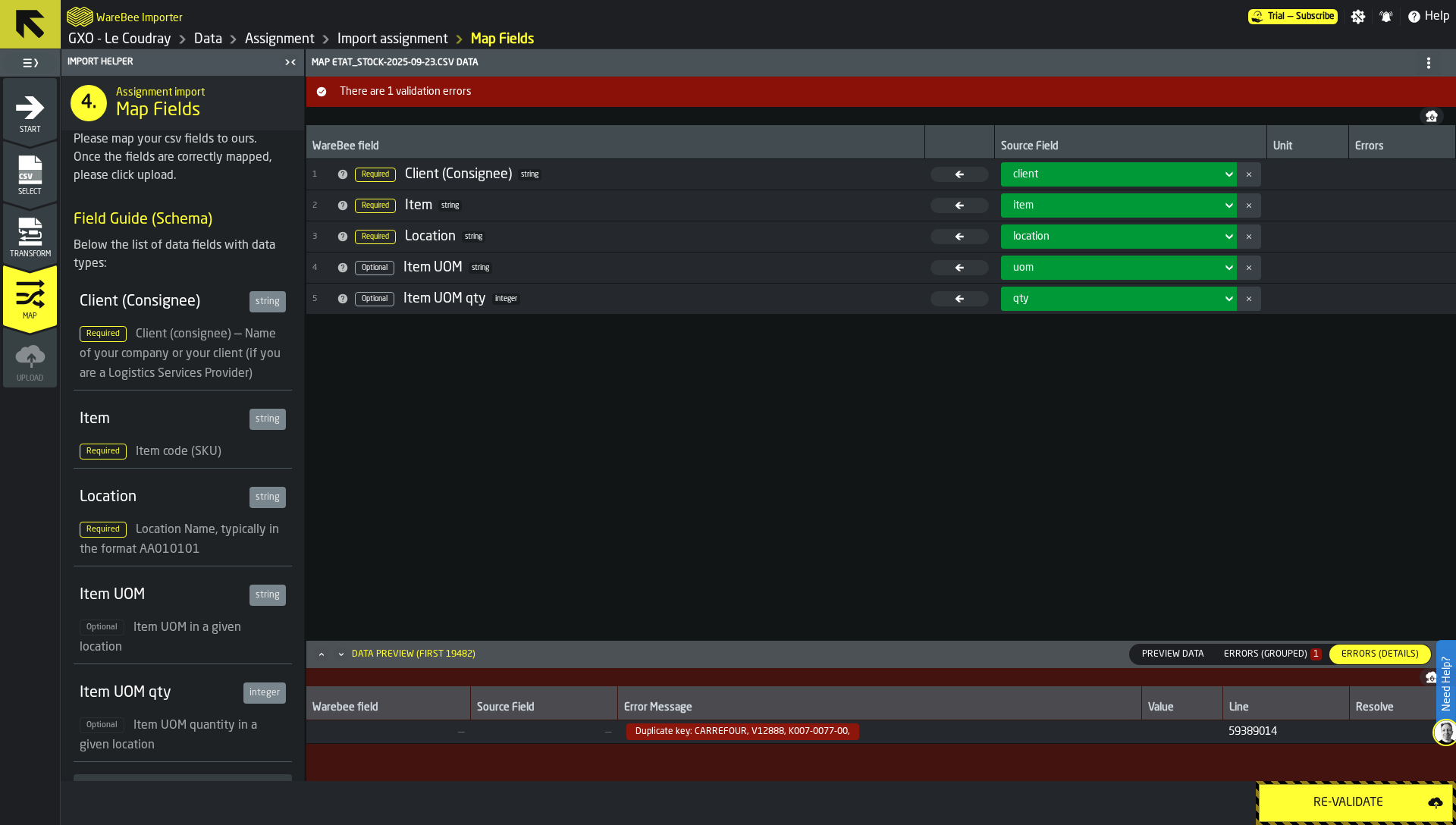
click at [1343, 801] on div "Re-Validate" at bounding box center [1348, 803] width 159 height 18
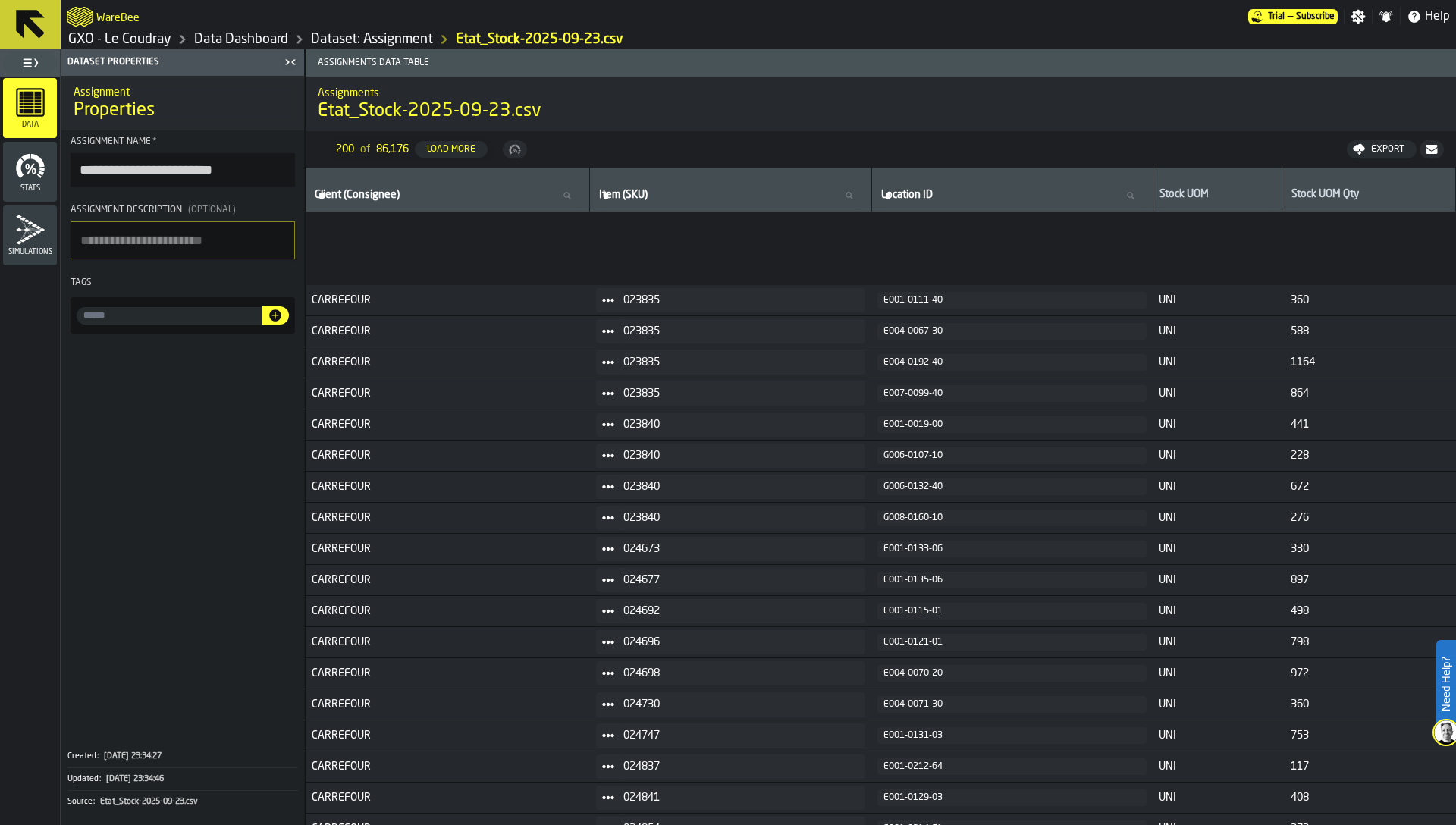
scroll to position [854, 0]
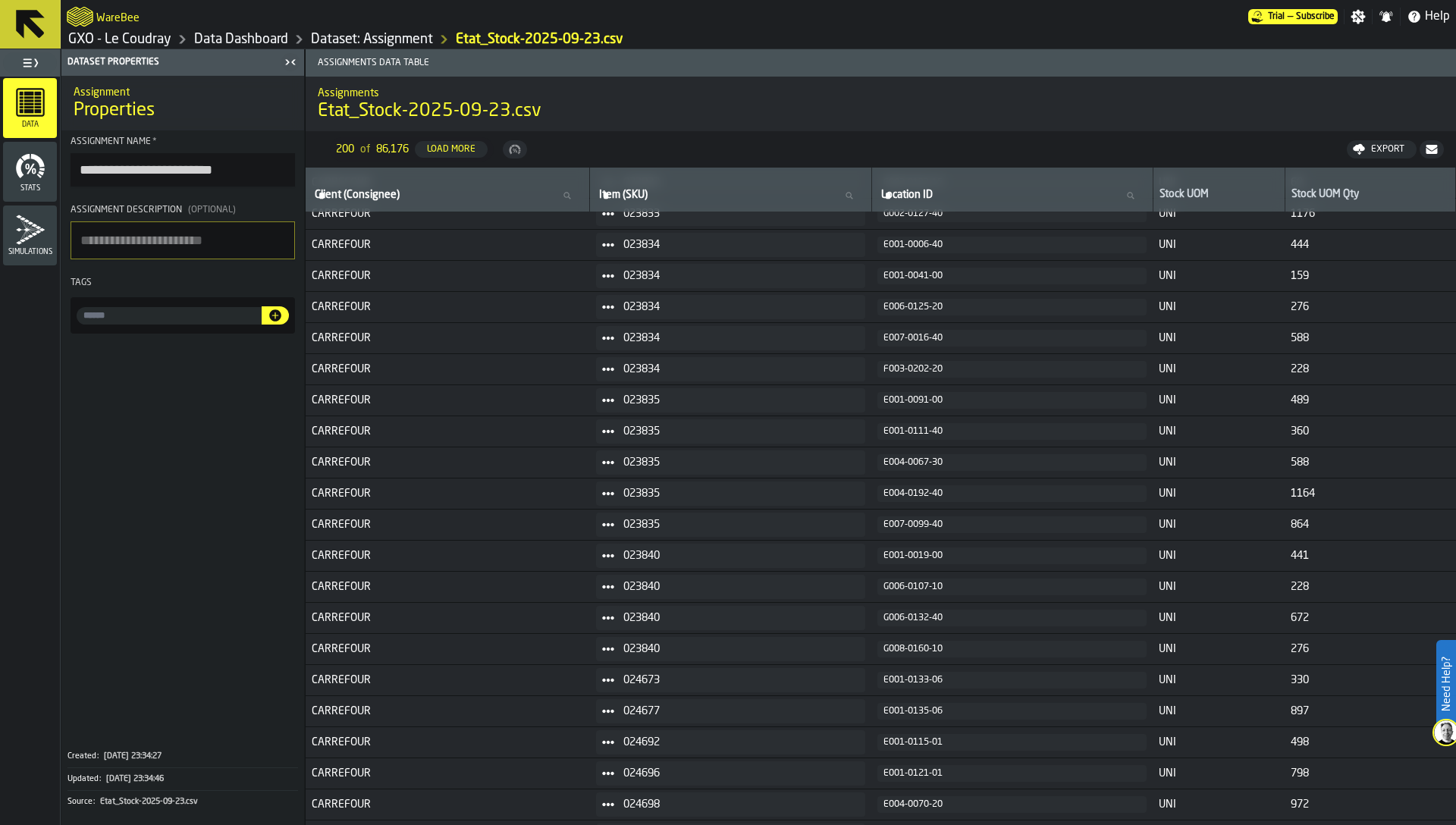
click at [366, 32] on link "Dataset: Assignment" at bounding box center [372, 40] width 122 height 17
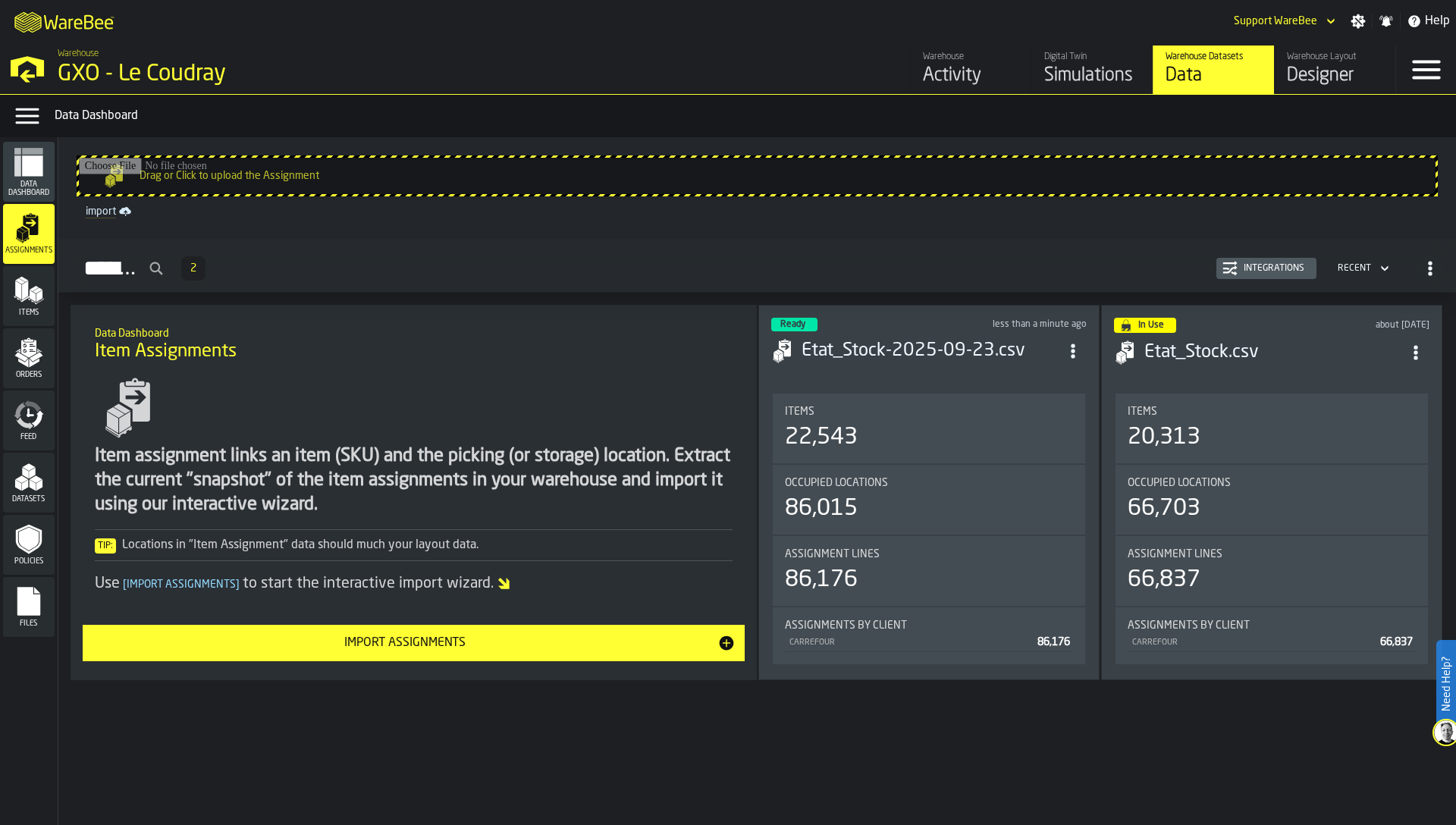
click at [39, 294] on polygon "menu Items" at bounding box center [39, 296] width 6 height 12
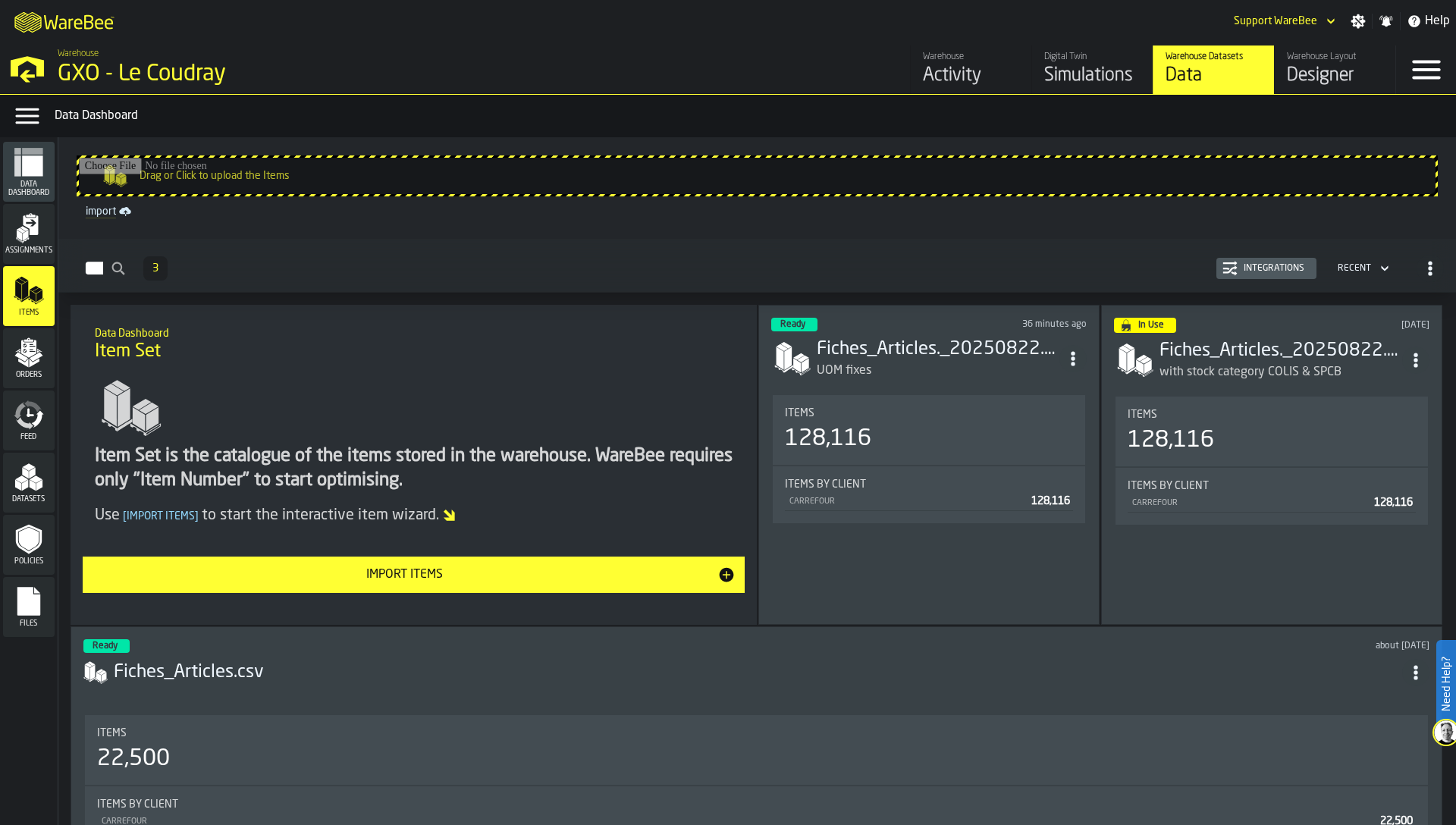
click at [17, 351] on polygon "menu Orders" at bounding box center [18, 350] width 6 height 3
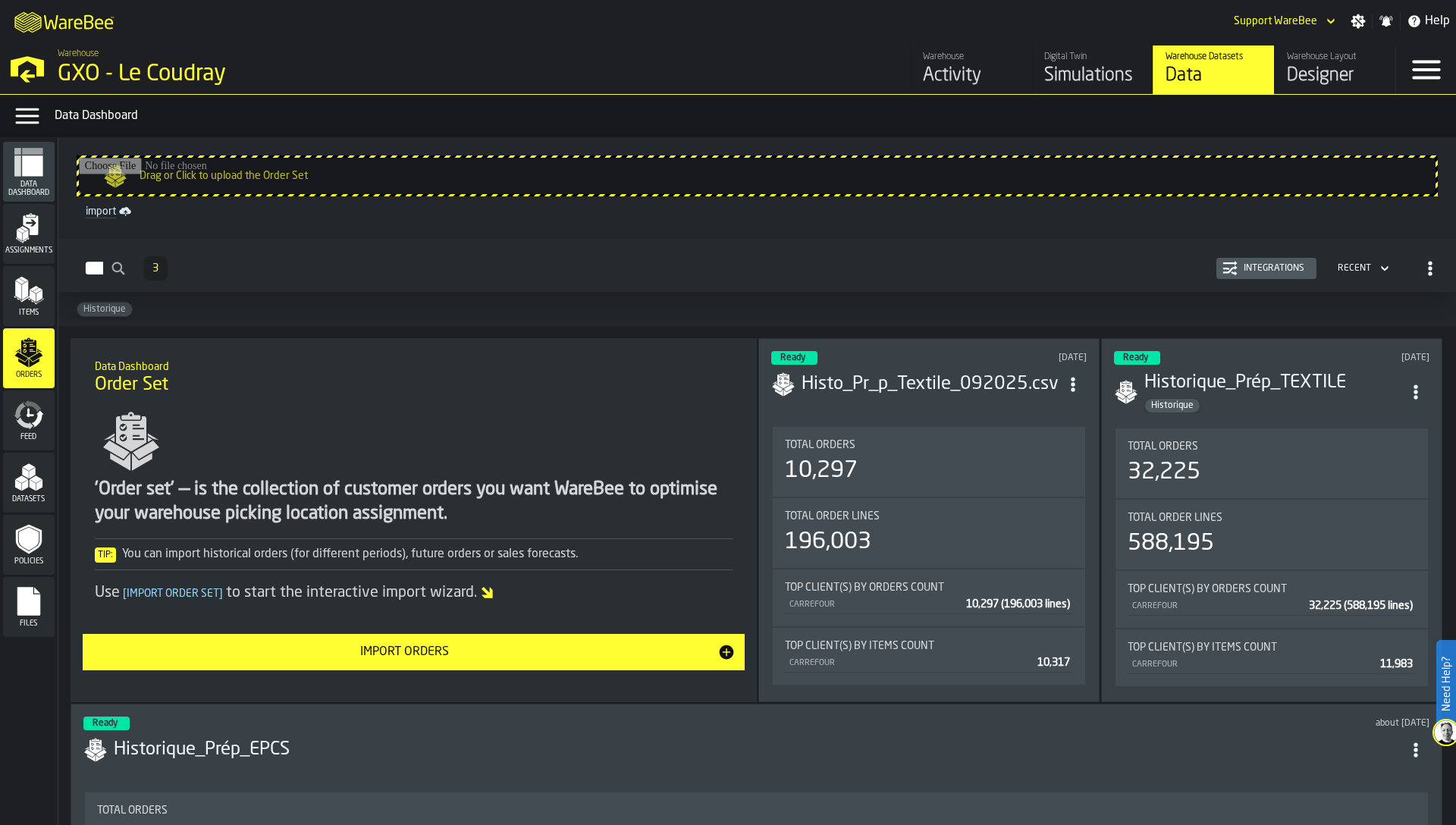
click at [1252, 264] on div "Integrations" at bounding box center [1273, 268] width 73 height 10
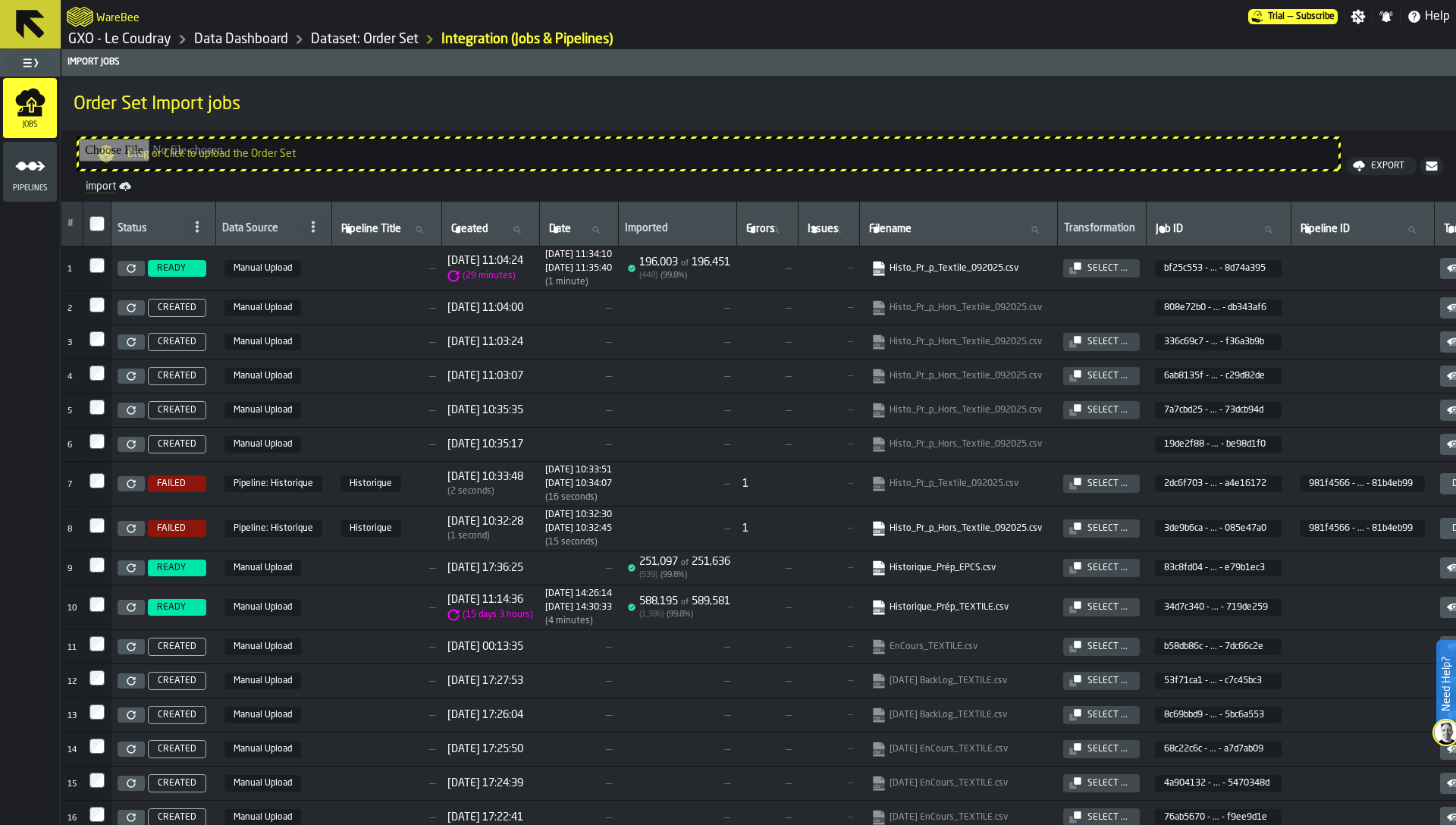
click at [15, 183] on div "Pipelines" at bounding box center [29, 172] width 54 height 42
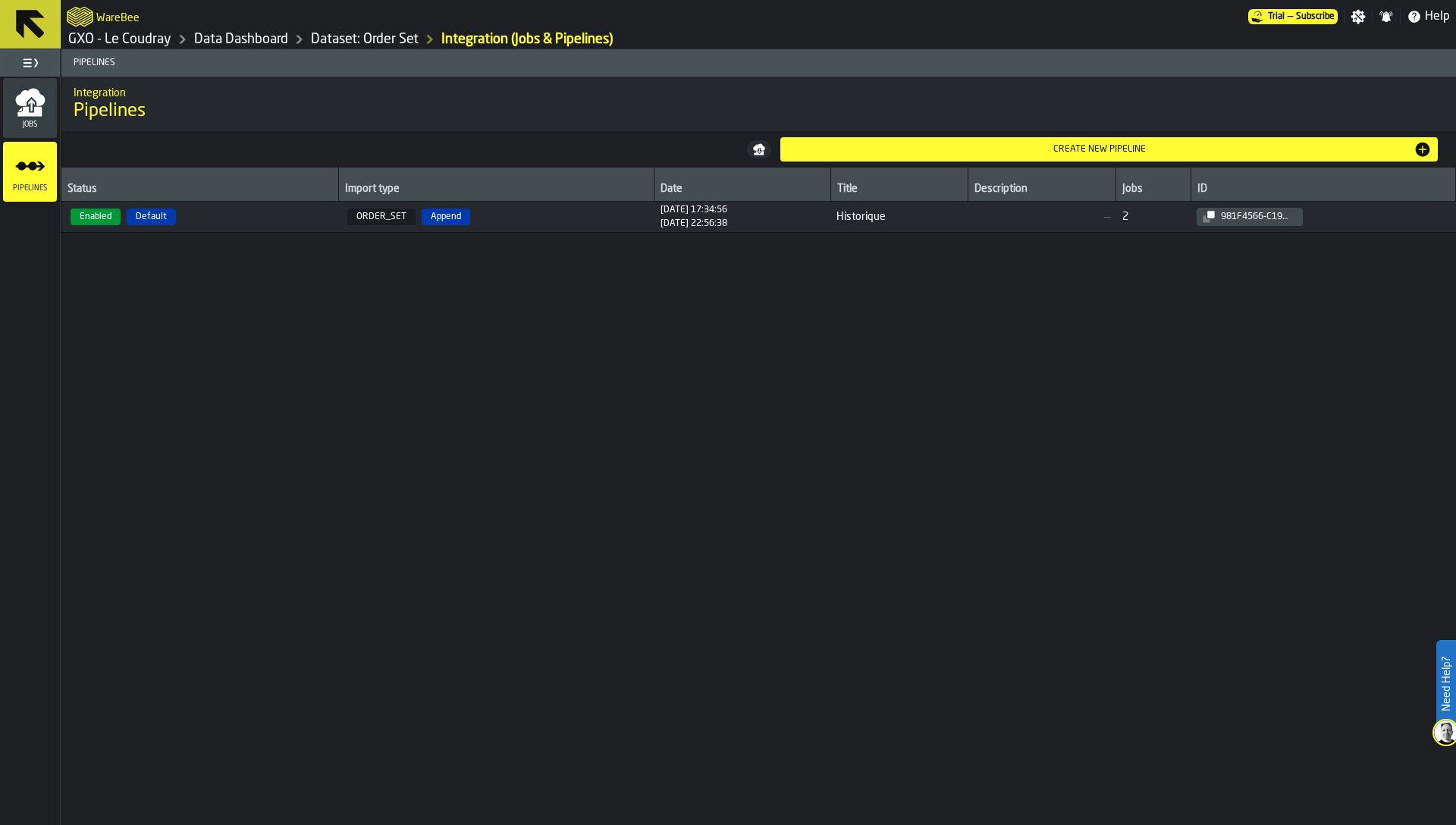
click at [559, 216] on span "ORDER_SET Append" at bounding box center [496, 217] width 304 height 17
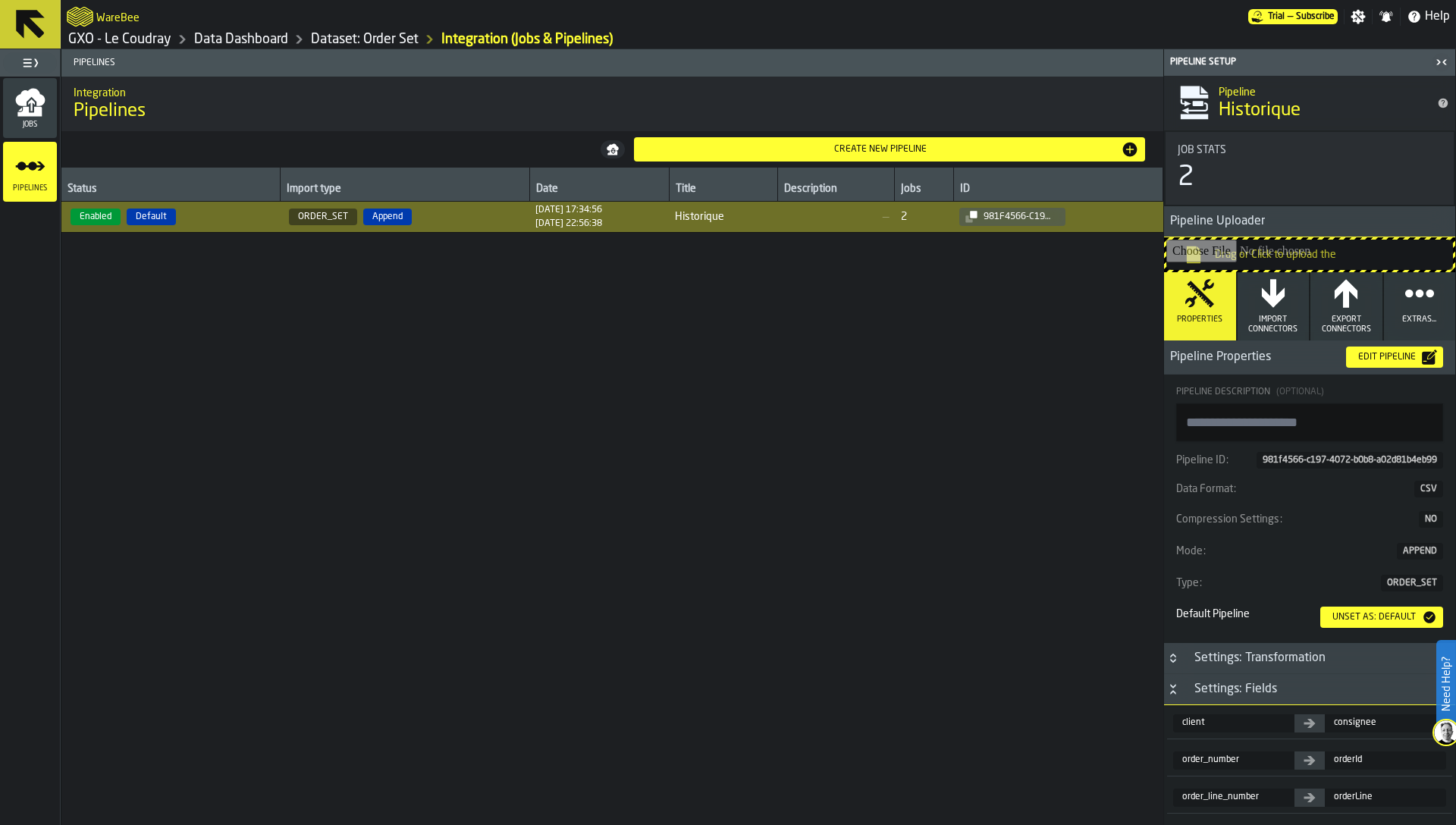
click at [17, 101] on icon "menu Jobs" at bounding box center [29, 96] width 29 height 17
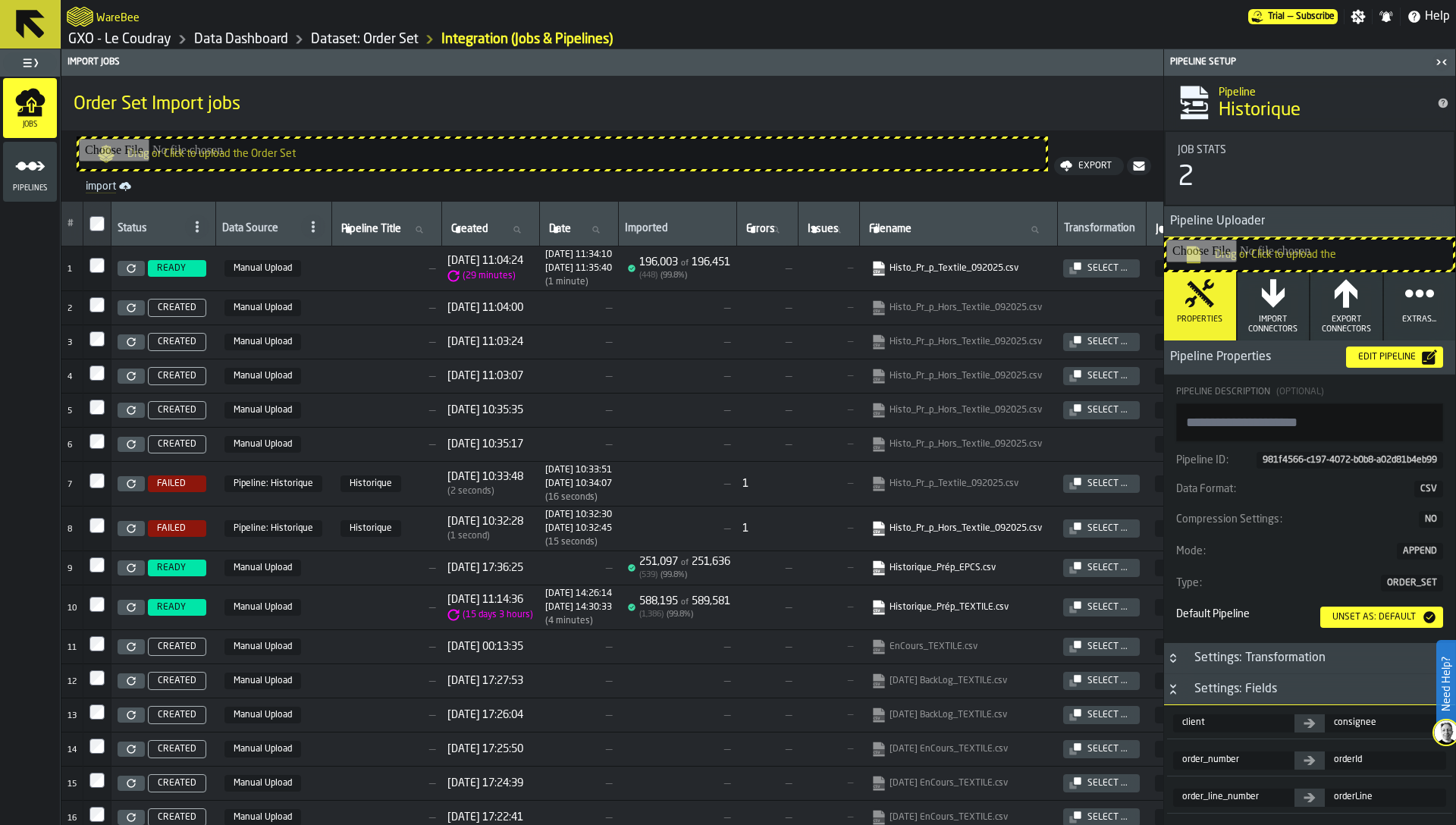
click at [1270, 248] on input "Drag or Click to upload the" at bounding box center [1309, 255] width 286 height 30
copy link "Histo_Pr_p_Hors_Textile_092025.csv"
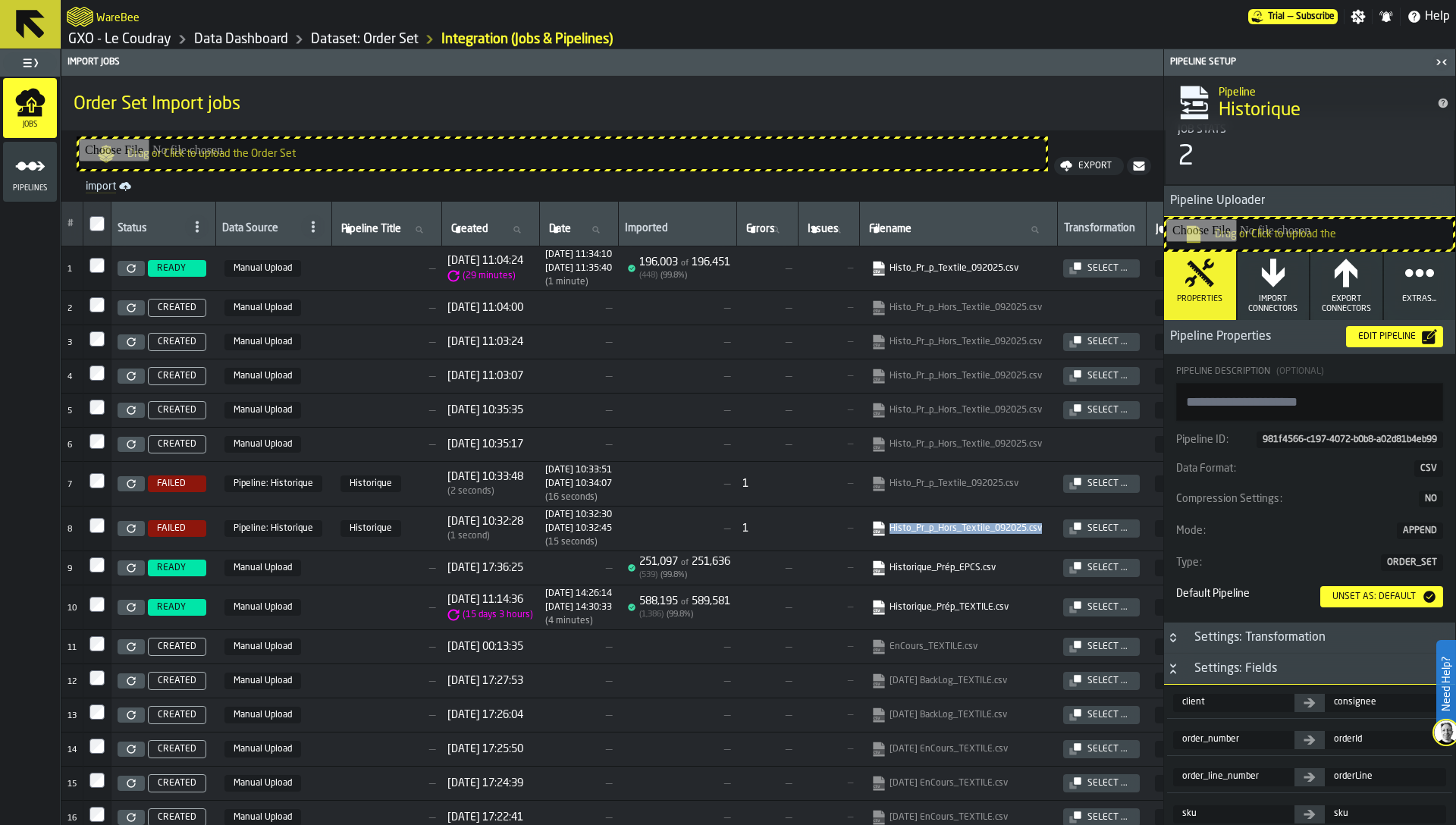
click at [1356, 332] on div "Edit Pipeline" at bounding box center [1387, 336] width 69 height 10
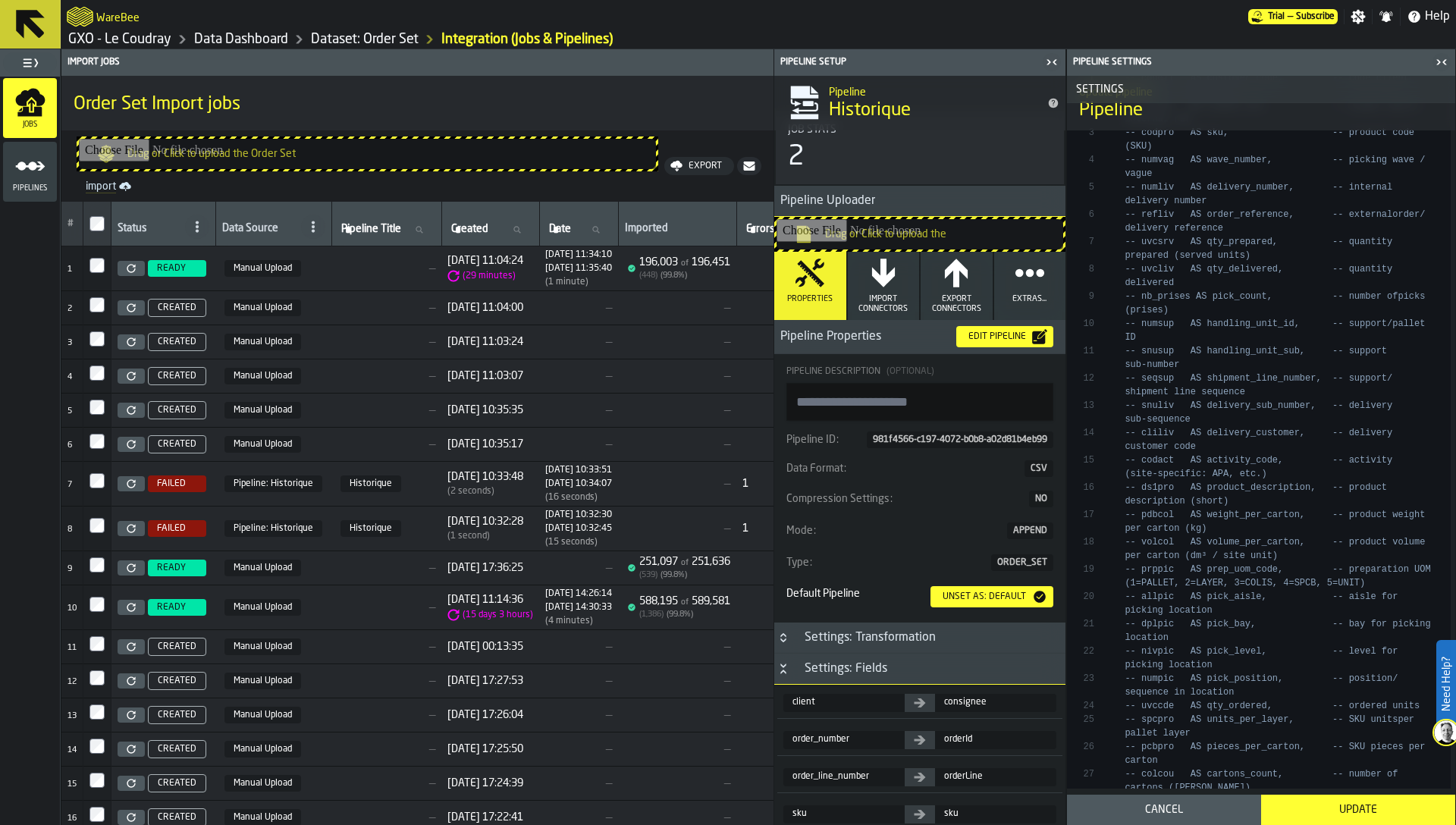
scroll to position [0, 0]
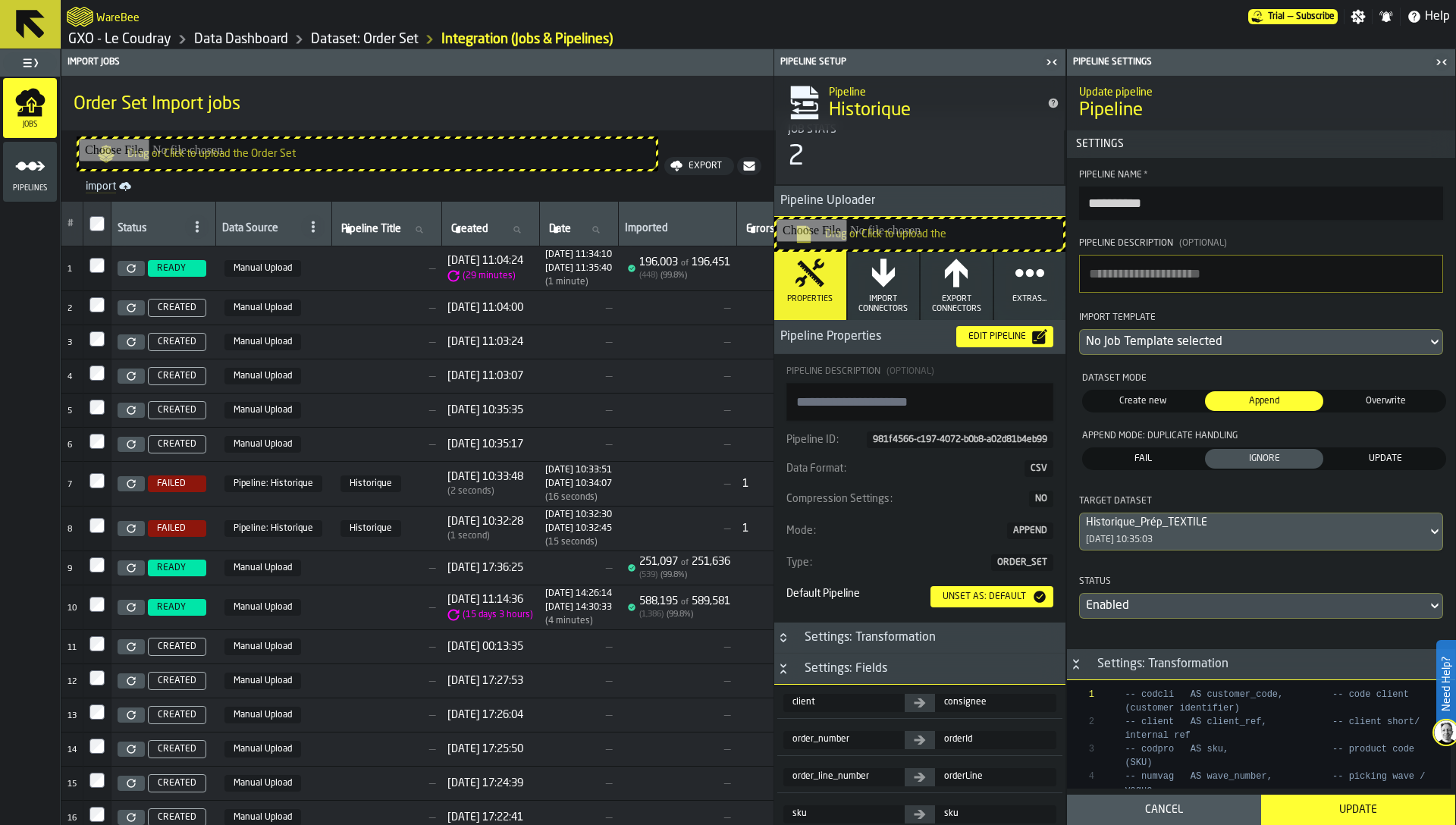
click at [160, 37] on link "GXO - Le Coudray" at bounding box center [120, 40] width 103 height 17
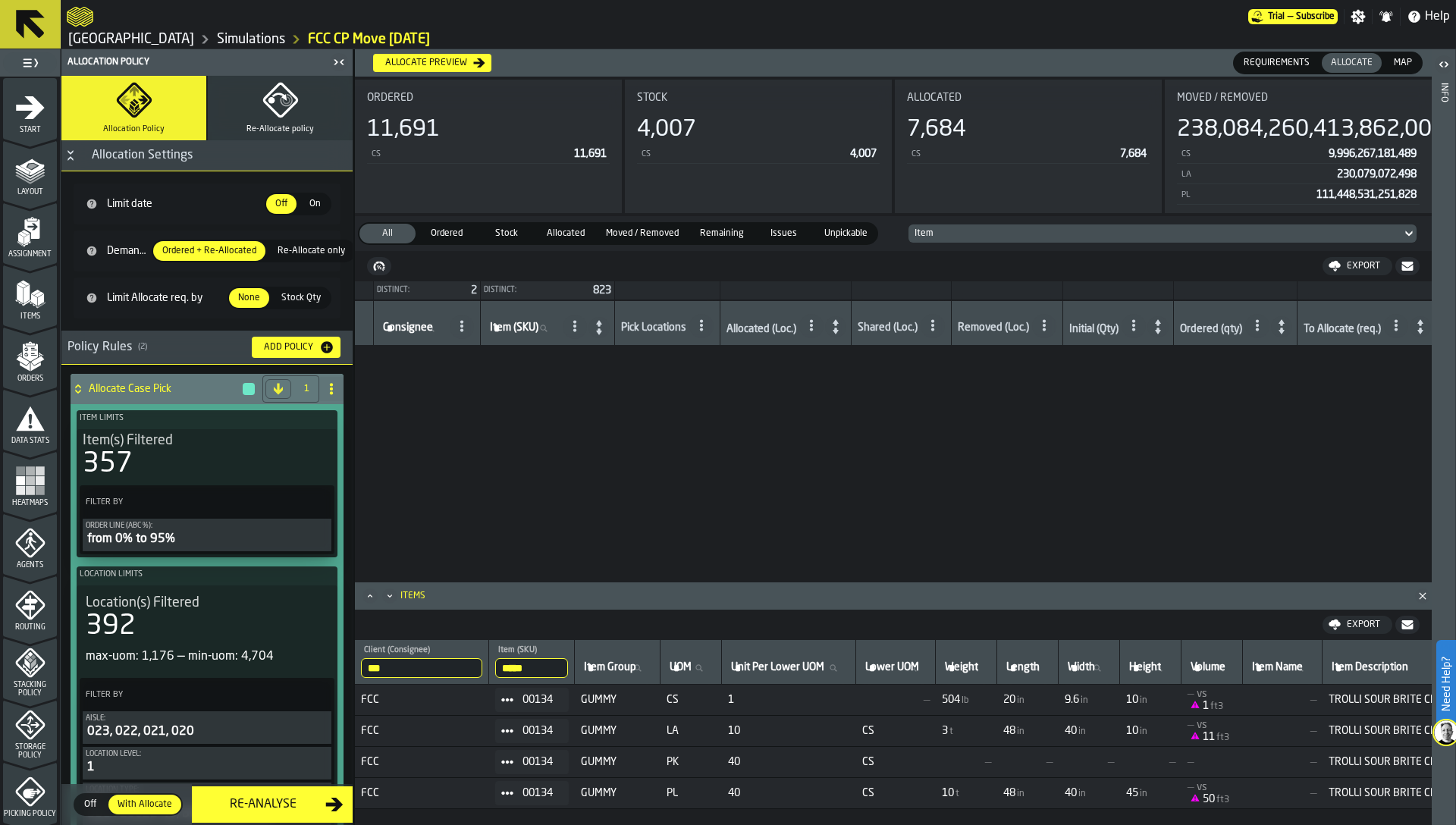
scroll to position [669, 480]
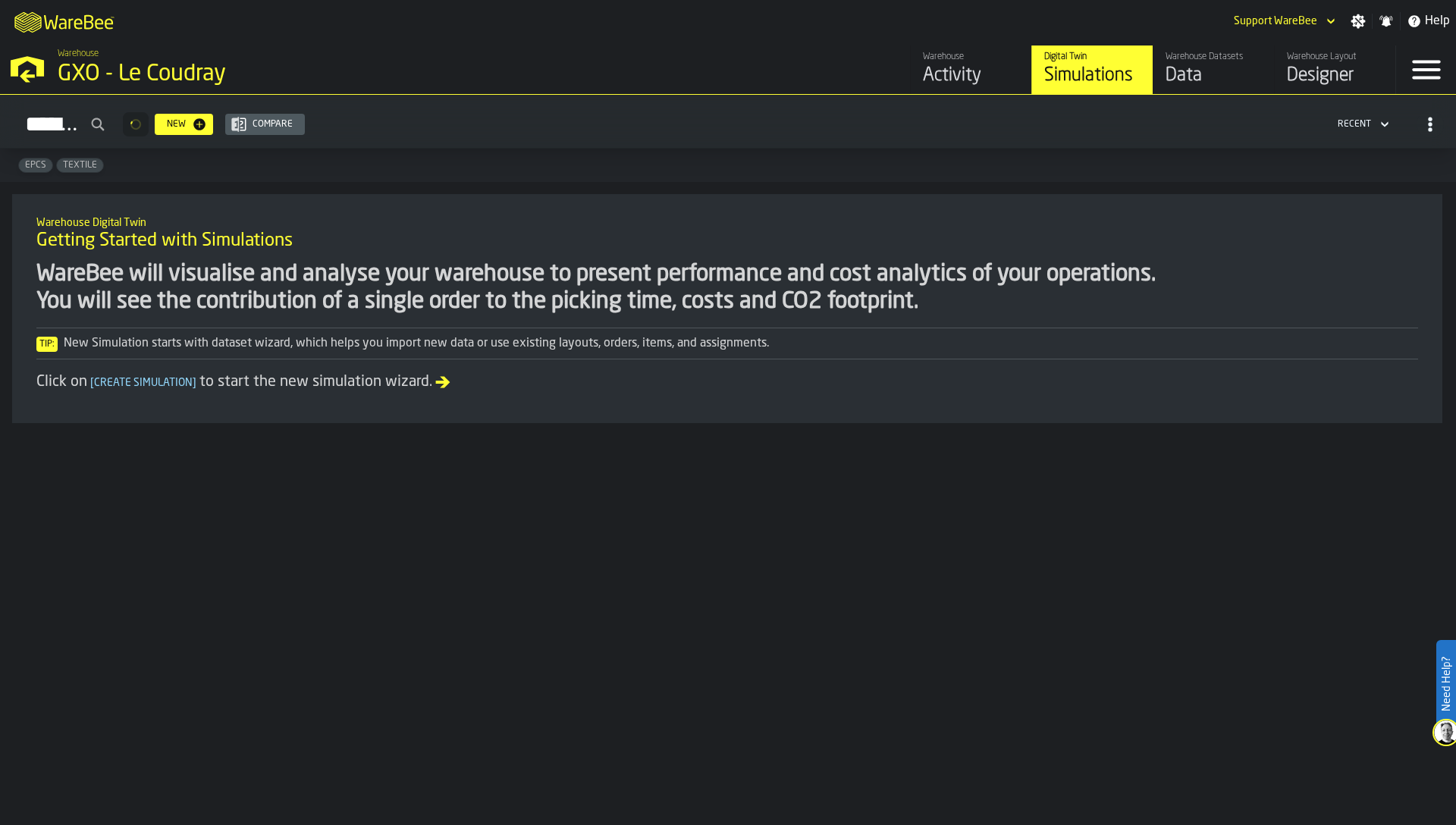
click at [1210, 86] on div "Data" at bounding box center [1213, 76] width 96 height 25
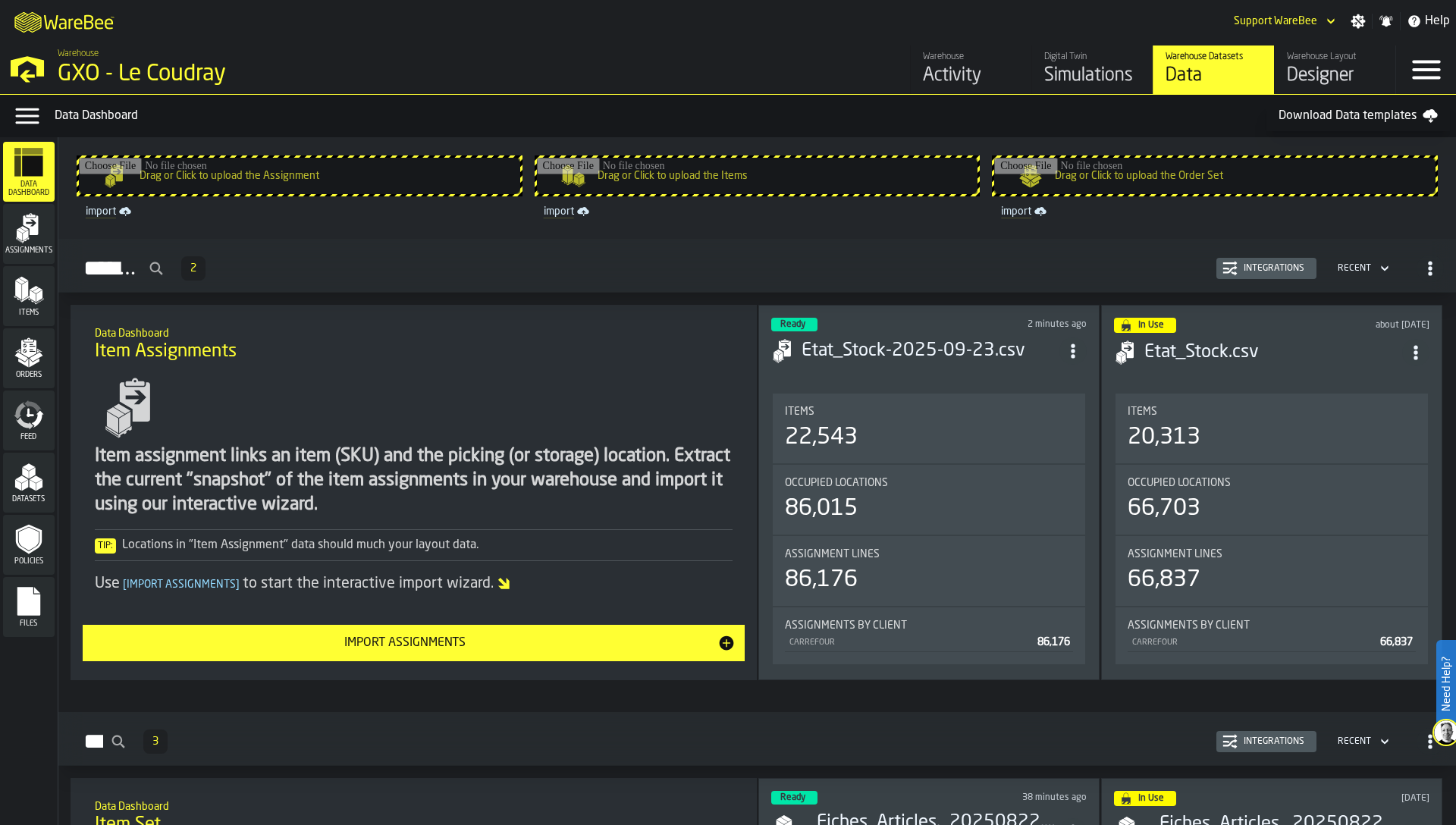
click at [21, 344] on icon "menu Orders" at bounding box center [29, 353] width 30 height 30
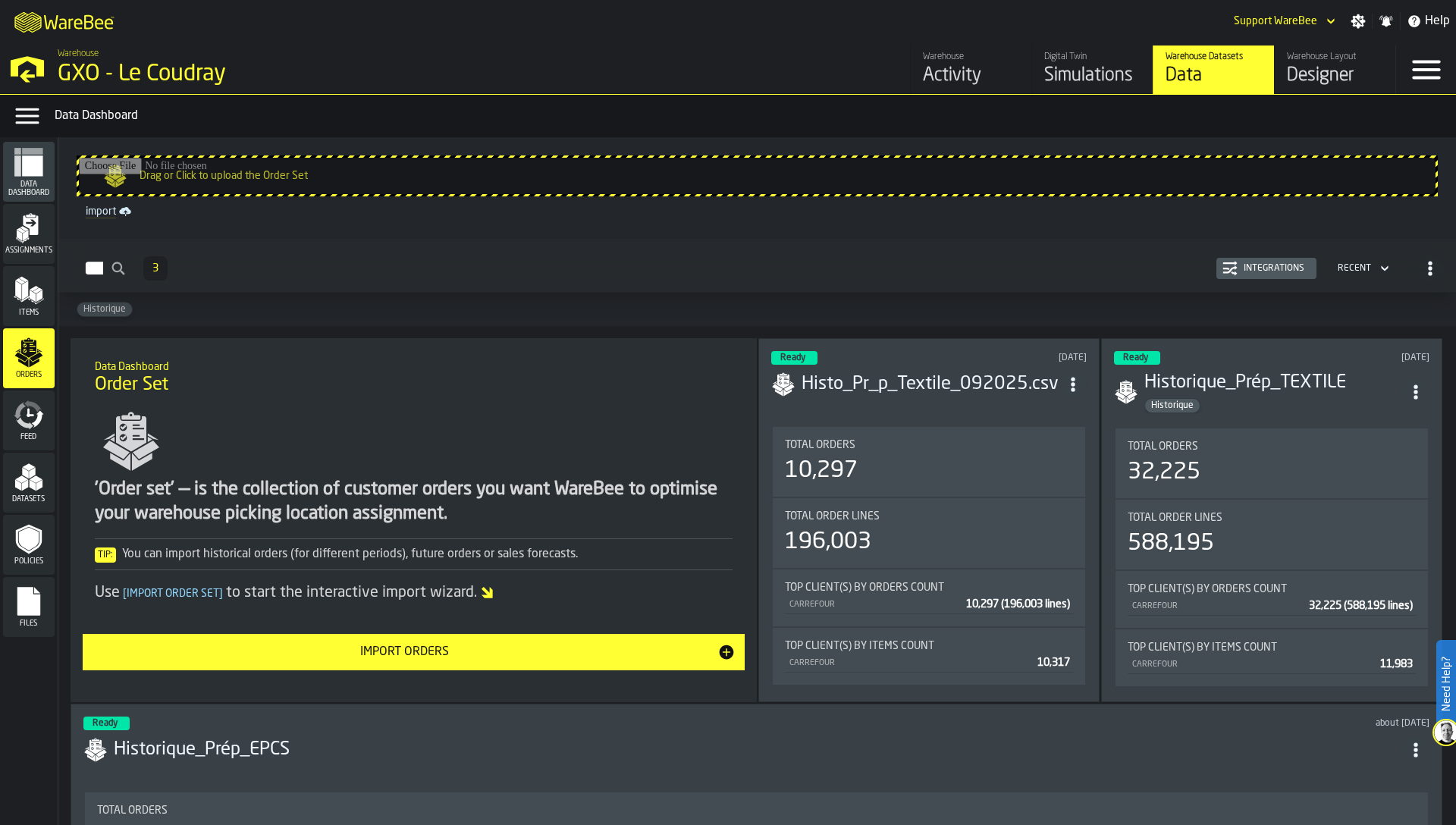
click at [476, 652] on div "Import Orders" at bounding box center [404, 652] width 627 height 18
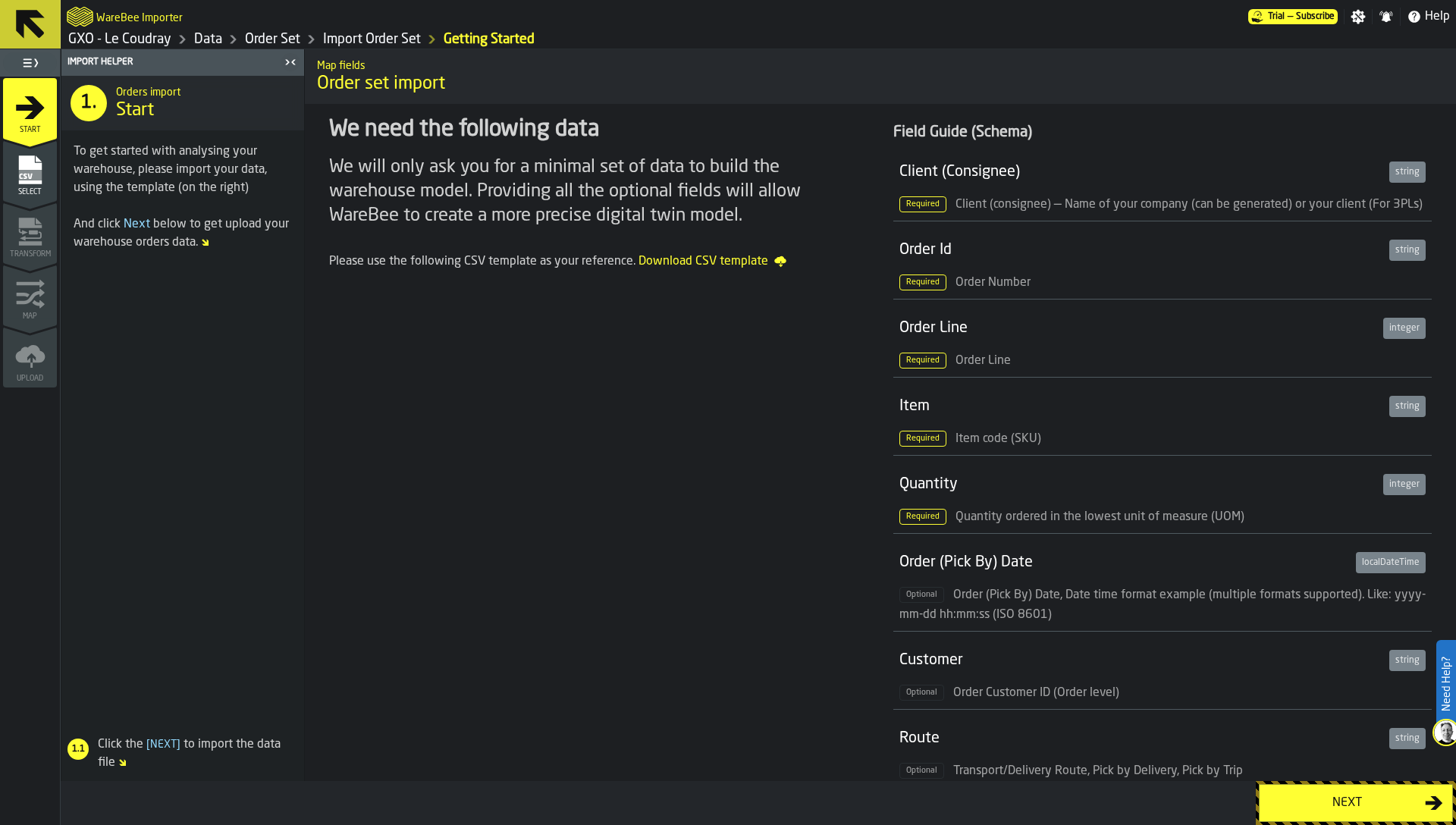
click at [1324, 798] on div "Next" at bounding box center [1347, 803] width 156 height 18
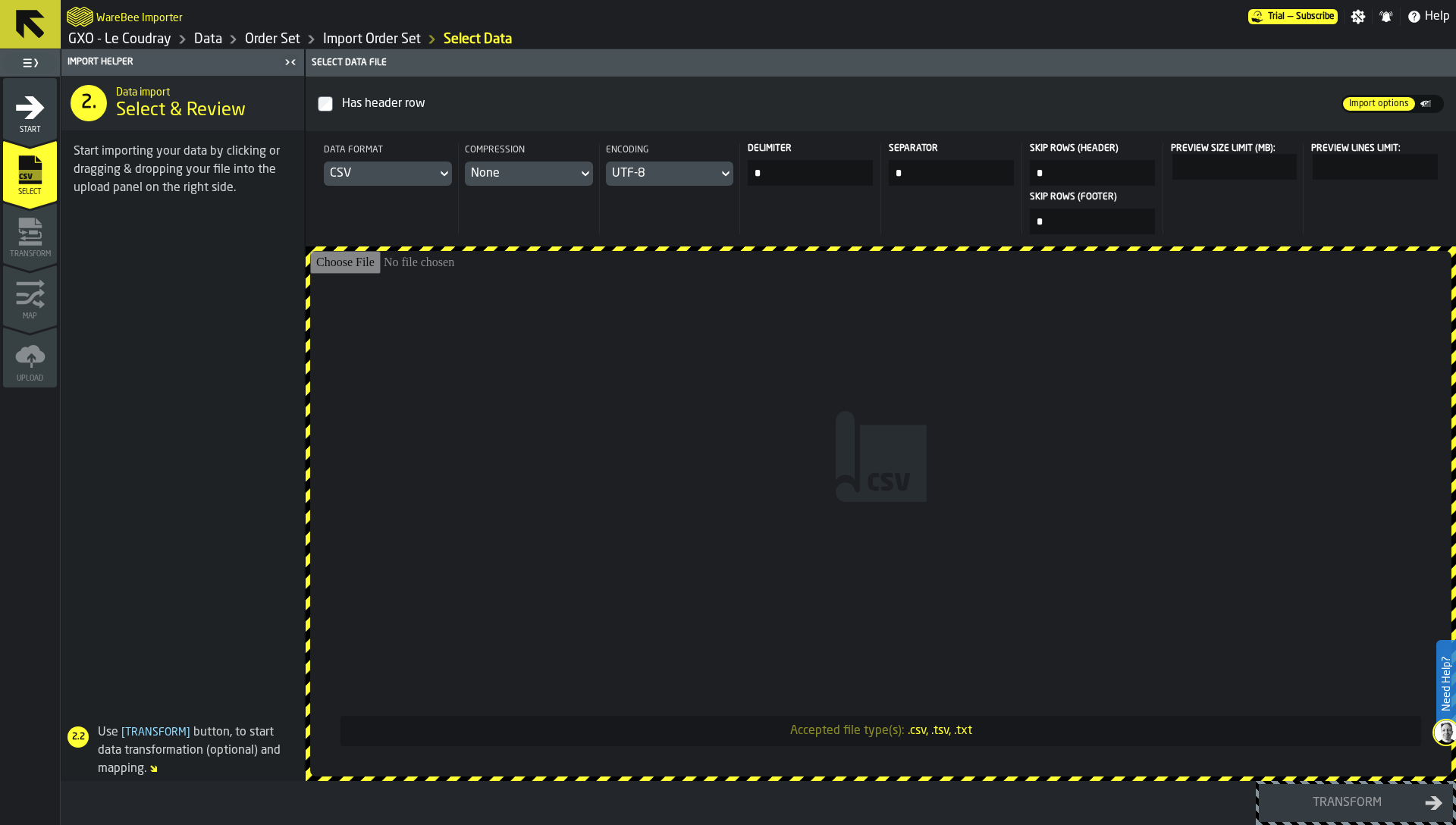
click at [969, 395] on input "Accepted file type(s): .csv, .tsv, .txt" at bounding box center [881, 514] width 1141 height 525
type input "**********"
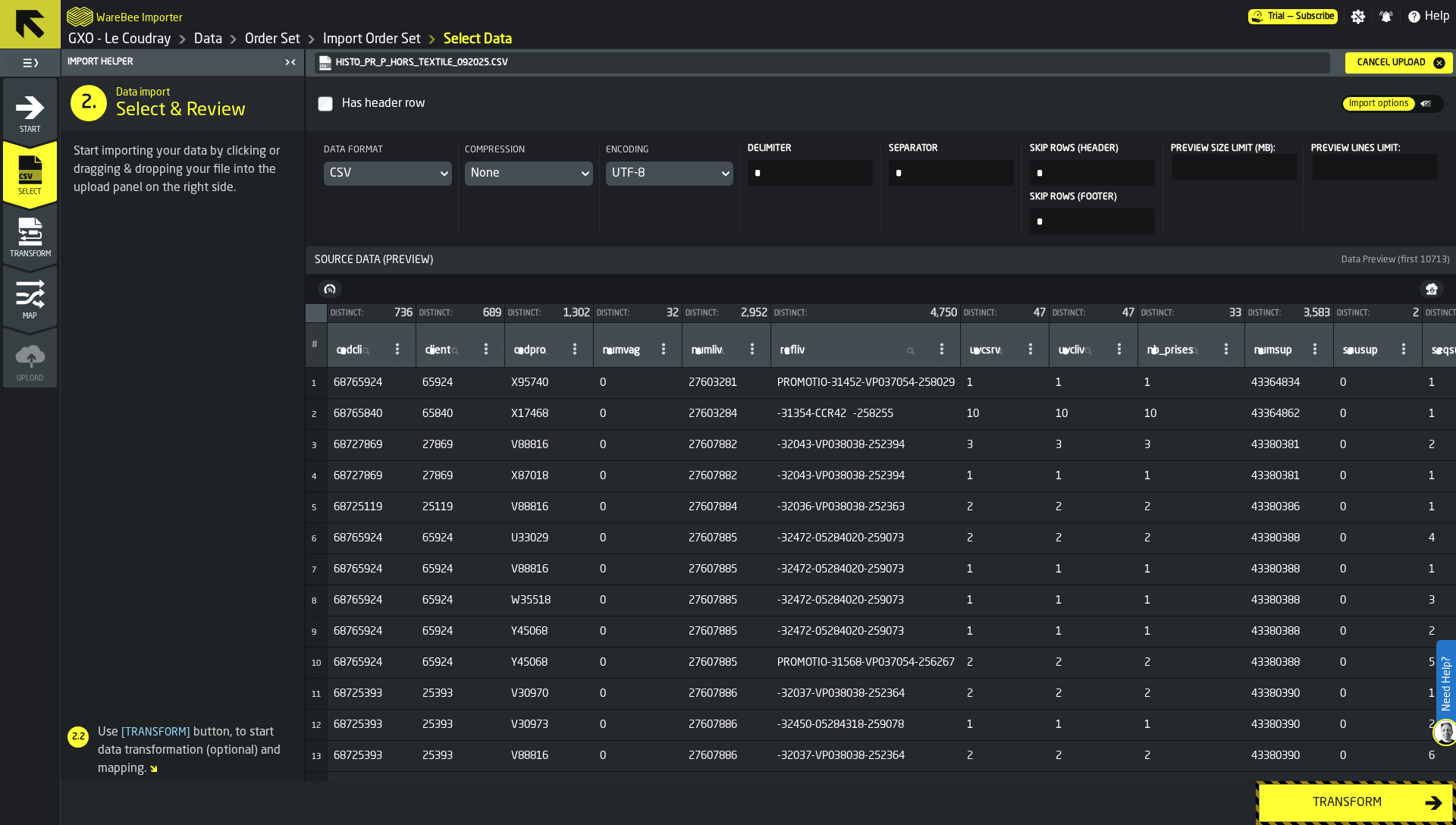
click at [1350, 799] on div "Transform" at bounding box center [1347, 803] width 156 height 18
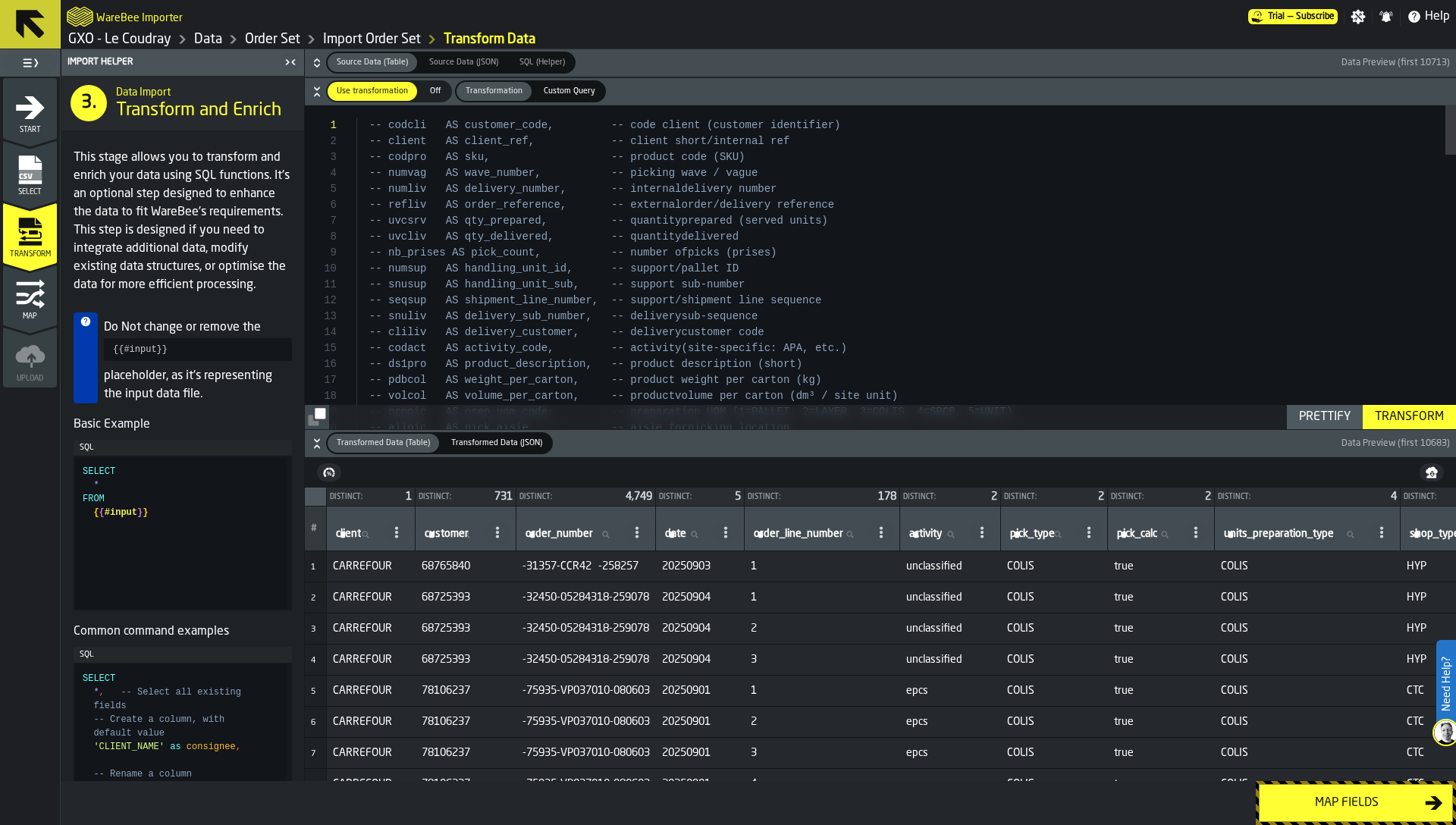
click at [1350, 799] on div "Map fields" at bounding box center [1347, 803] width 156 height 18
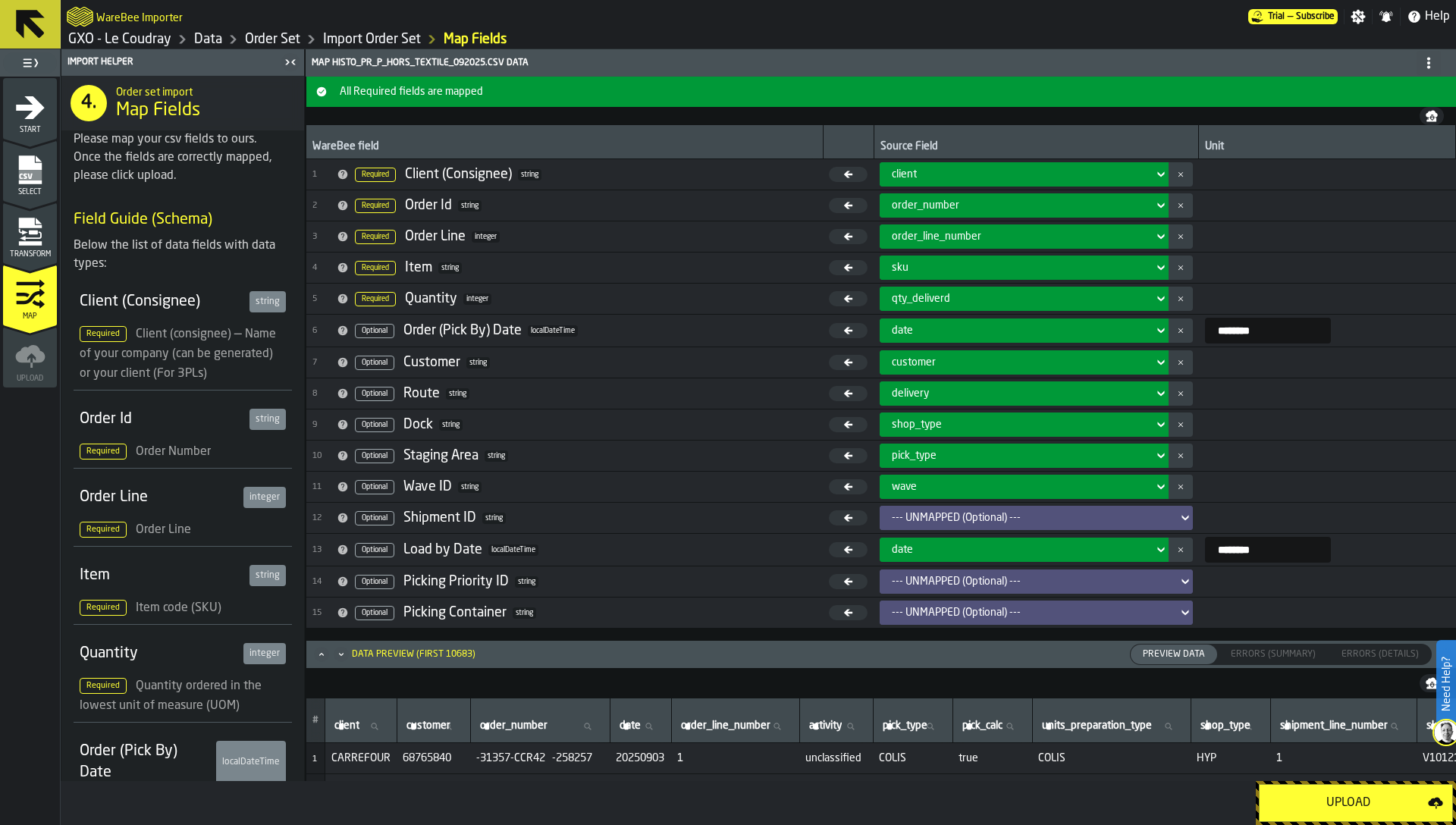
click at [1350, 799] on div "Upload" at bounding box center [1348, 803] width 159 height 18
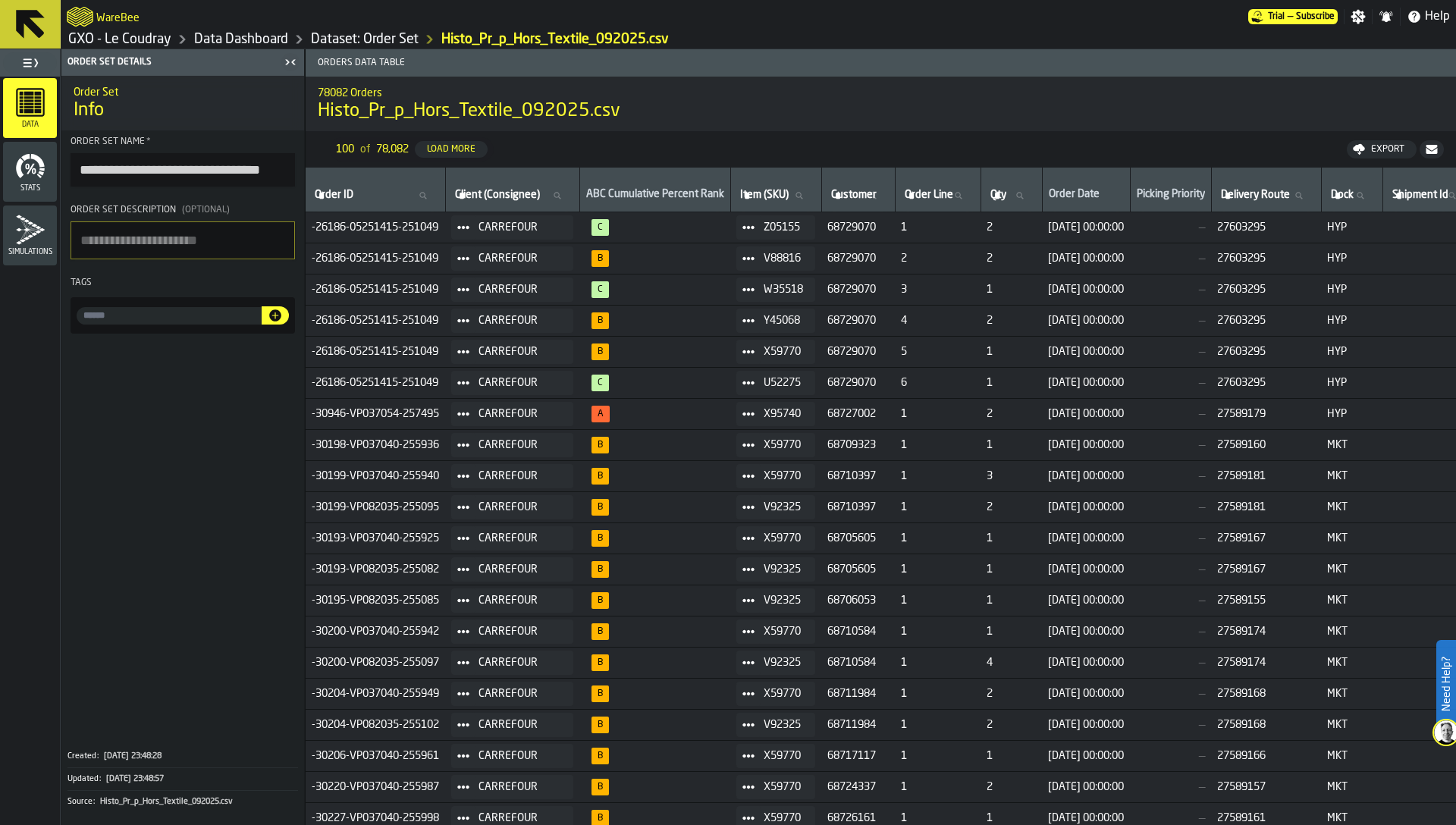
click at [384, 33] on link "Dataset: Order Set" at bounding box center [364, 40] width 107 height 17
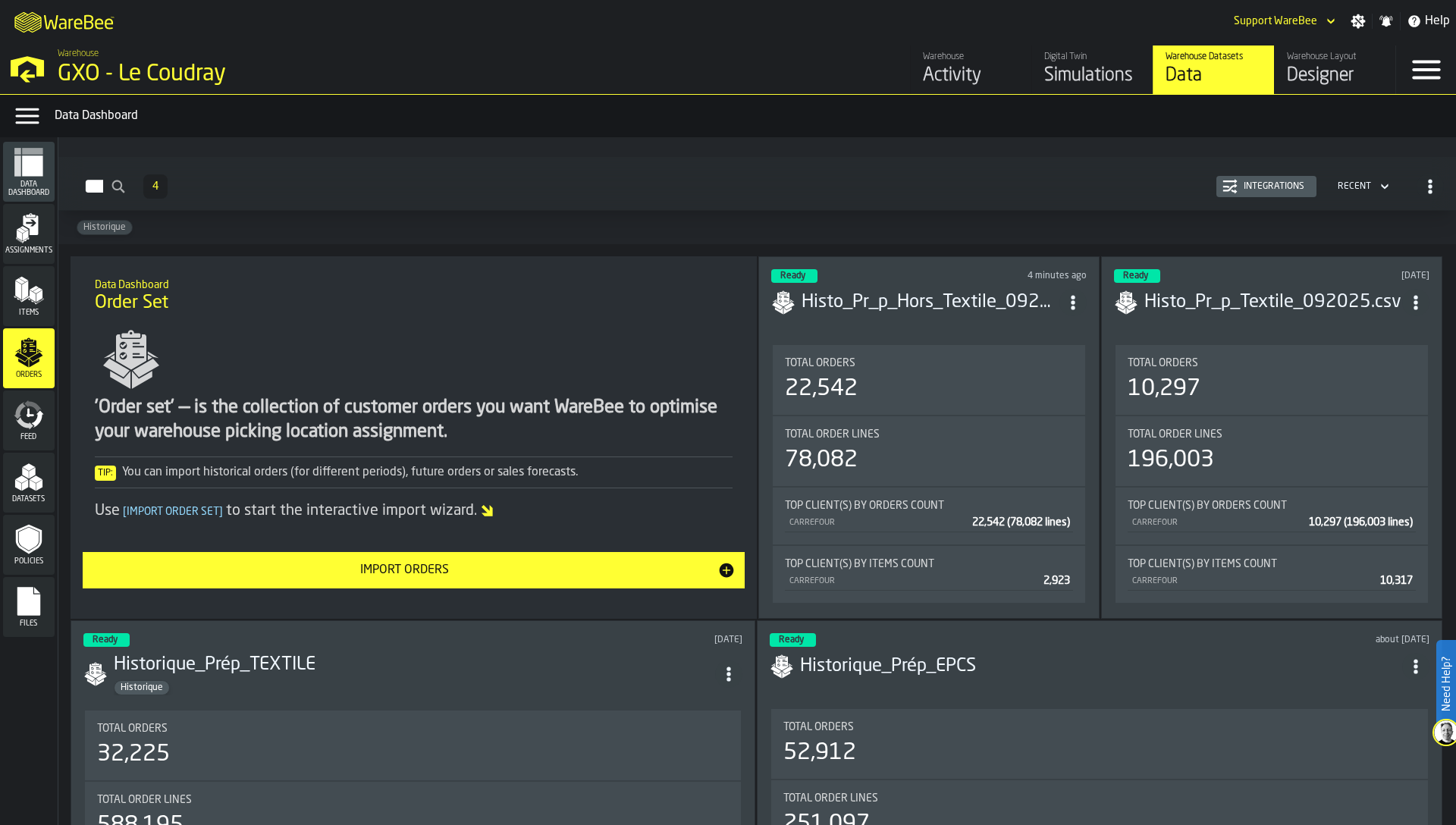
scroll to position [76, 0]
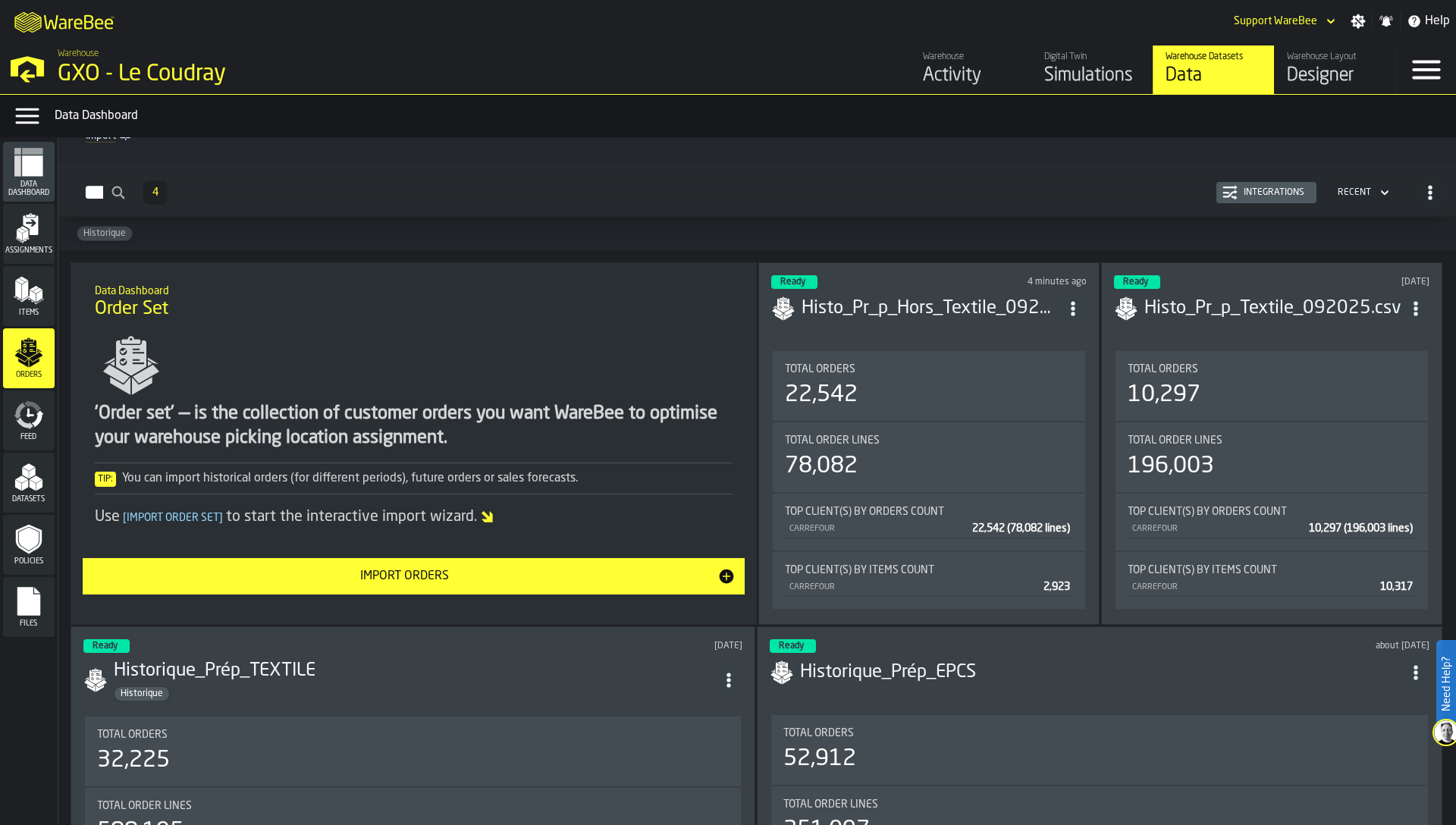
click at [1423, 186] on icon "button-Orders" at bounding box center [1430, 193] width 15 height 15
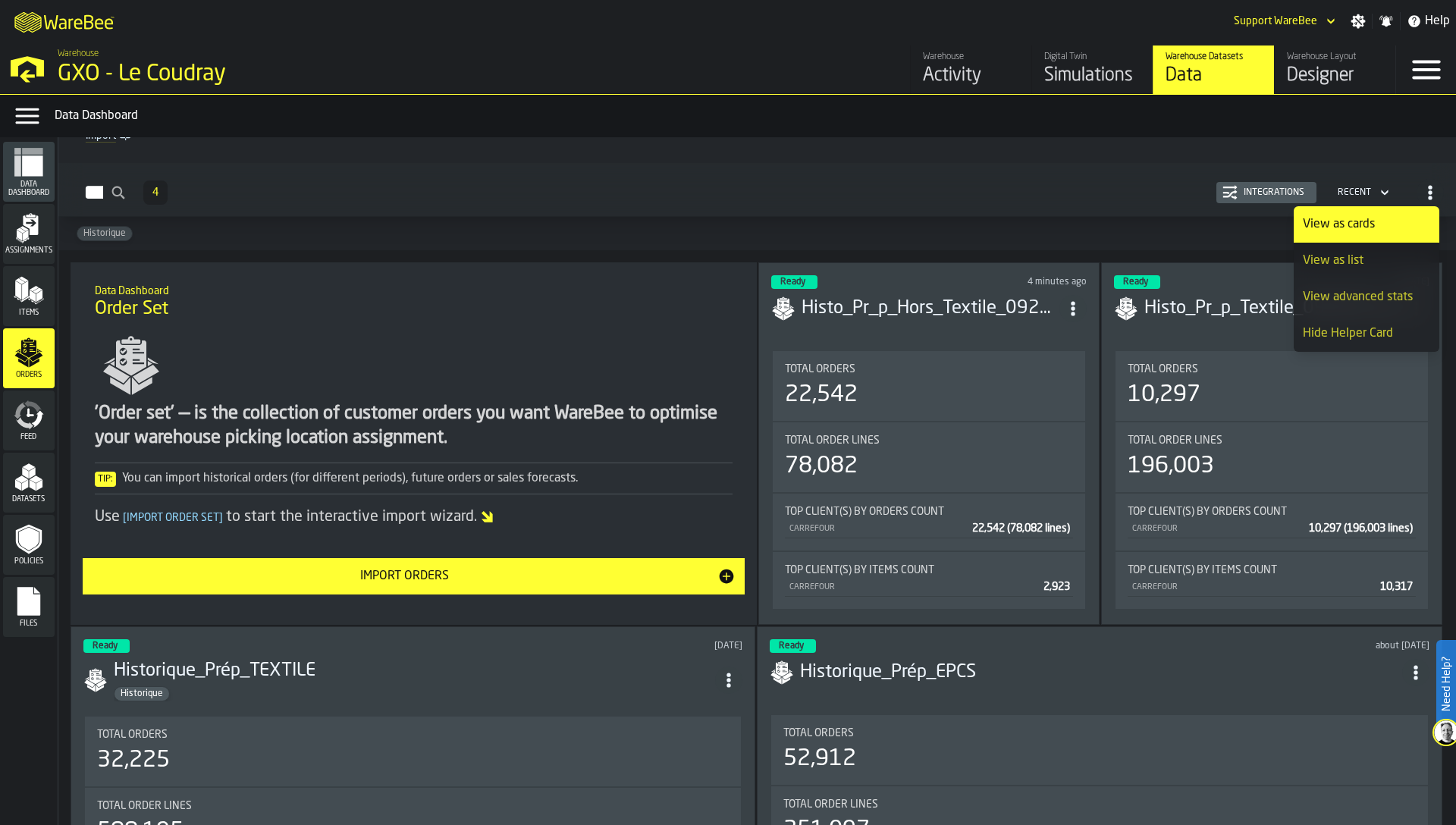
click at [1364, 256] on div "View as list" at bounding box center [1367, 261] width 127 height 18
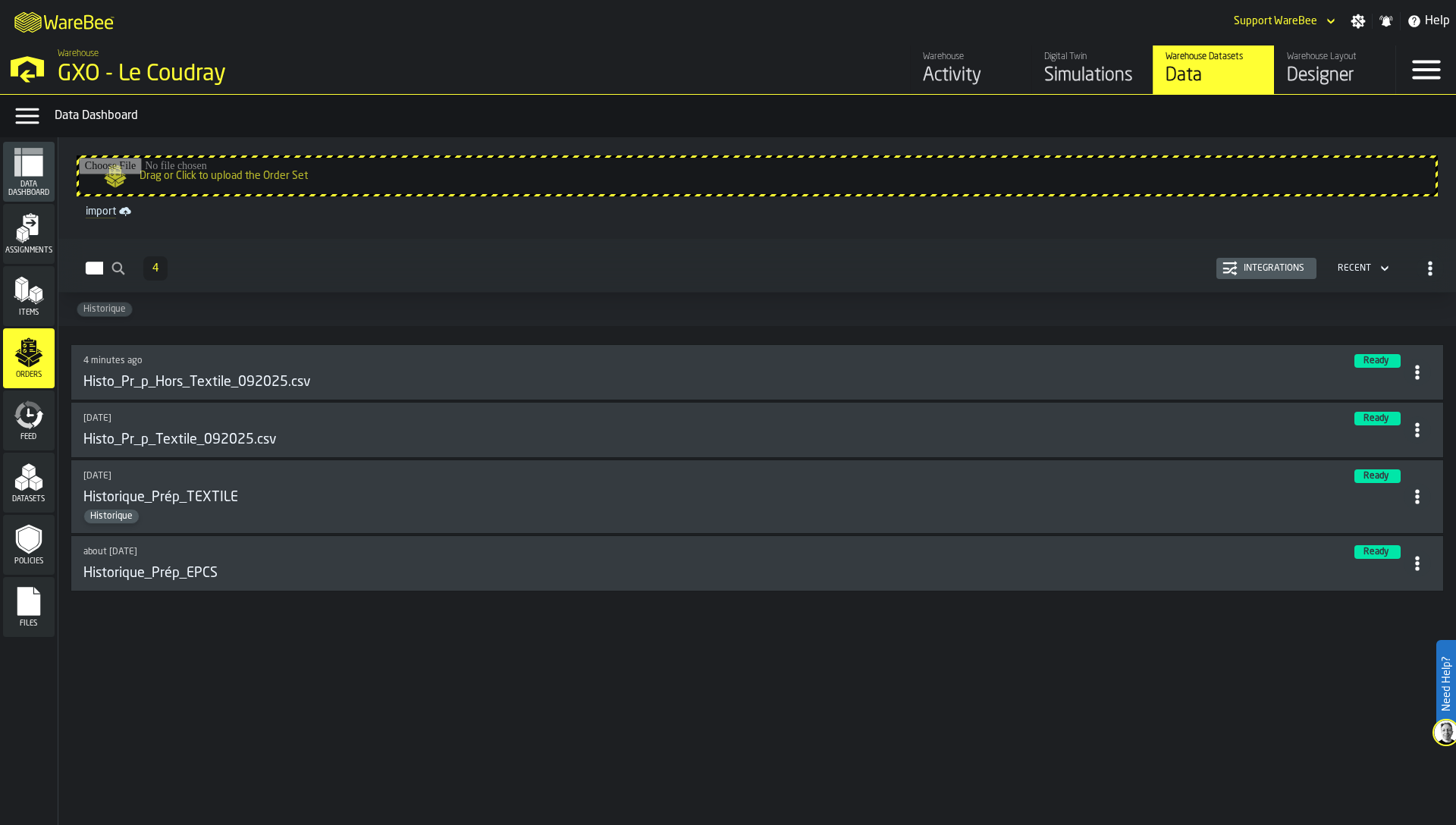
click at [753, 369] on div "4 minutes ago Ready Histo_Pr_p_Hors_Textile_092025.csv" at bounding box center [744, 372] width 1320 height 36
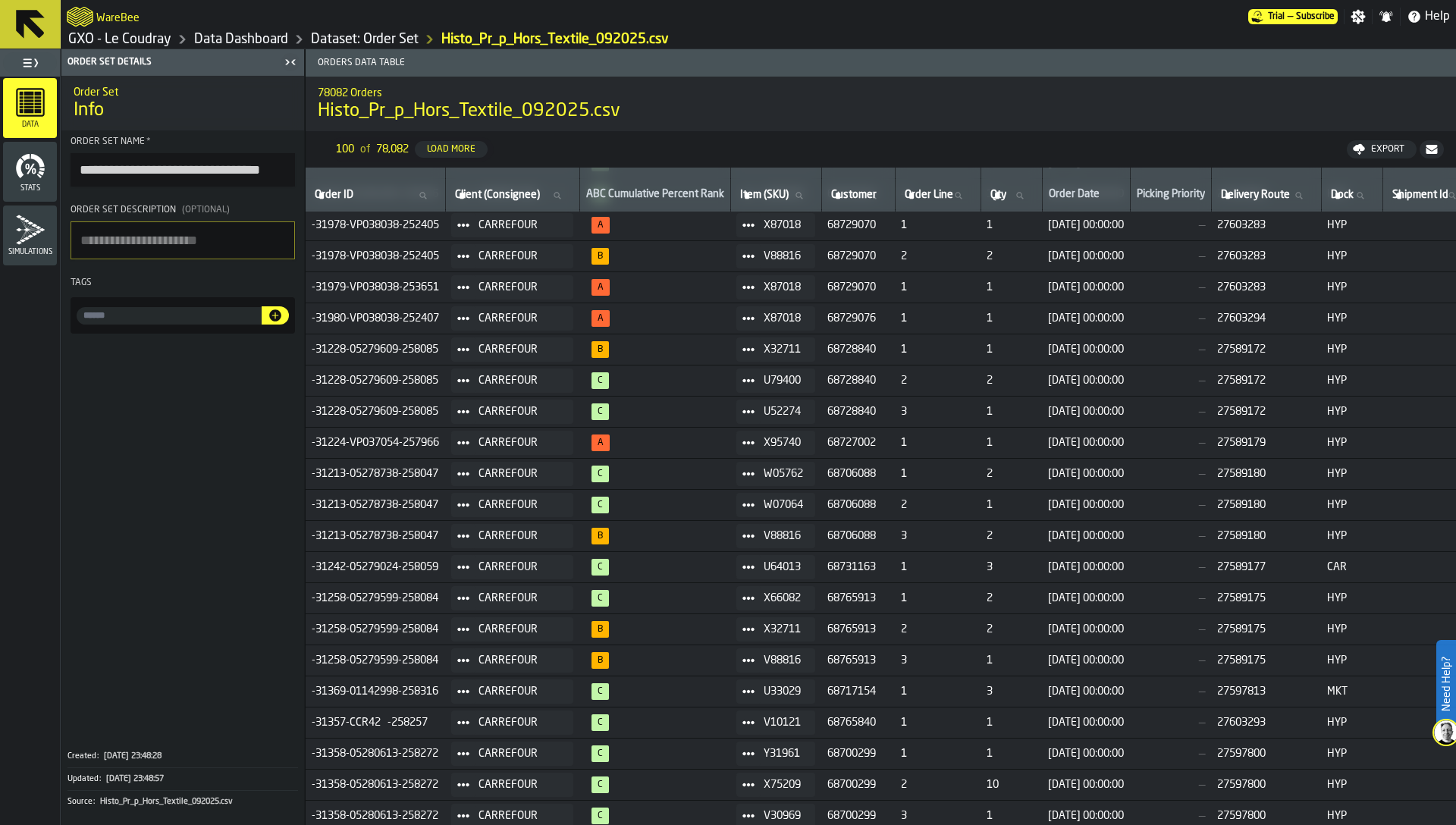
scroll to position [1528, 0]
click at [360, 40] on link "Dataset: Order Set" at bounding box center [364, 40] width 107 height 17
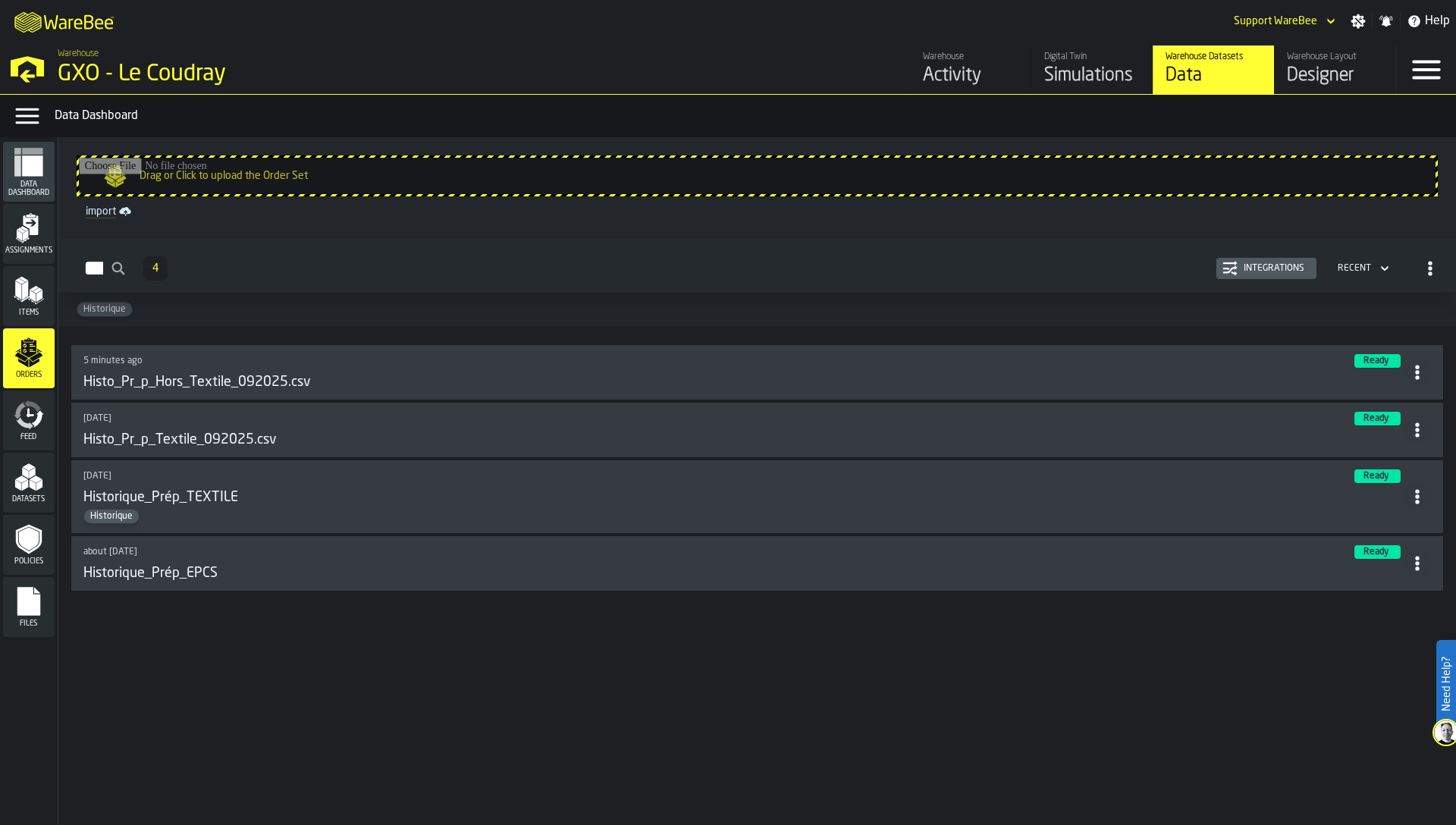
click at [94, 208] on link "import" at bounding box center [757, 211] width 1355 height 18
click at [1294, 259] on button "Integrations" at bounding box center [1266, 268] width 100 height 21
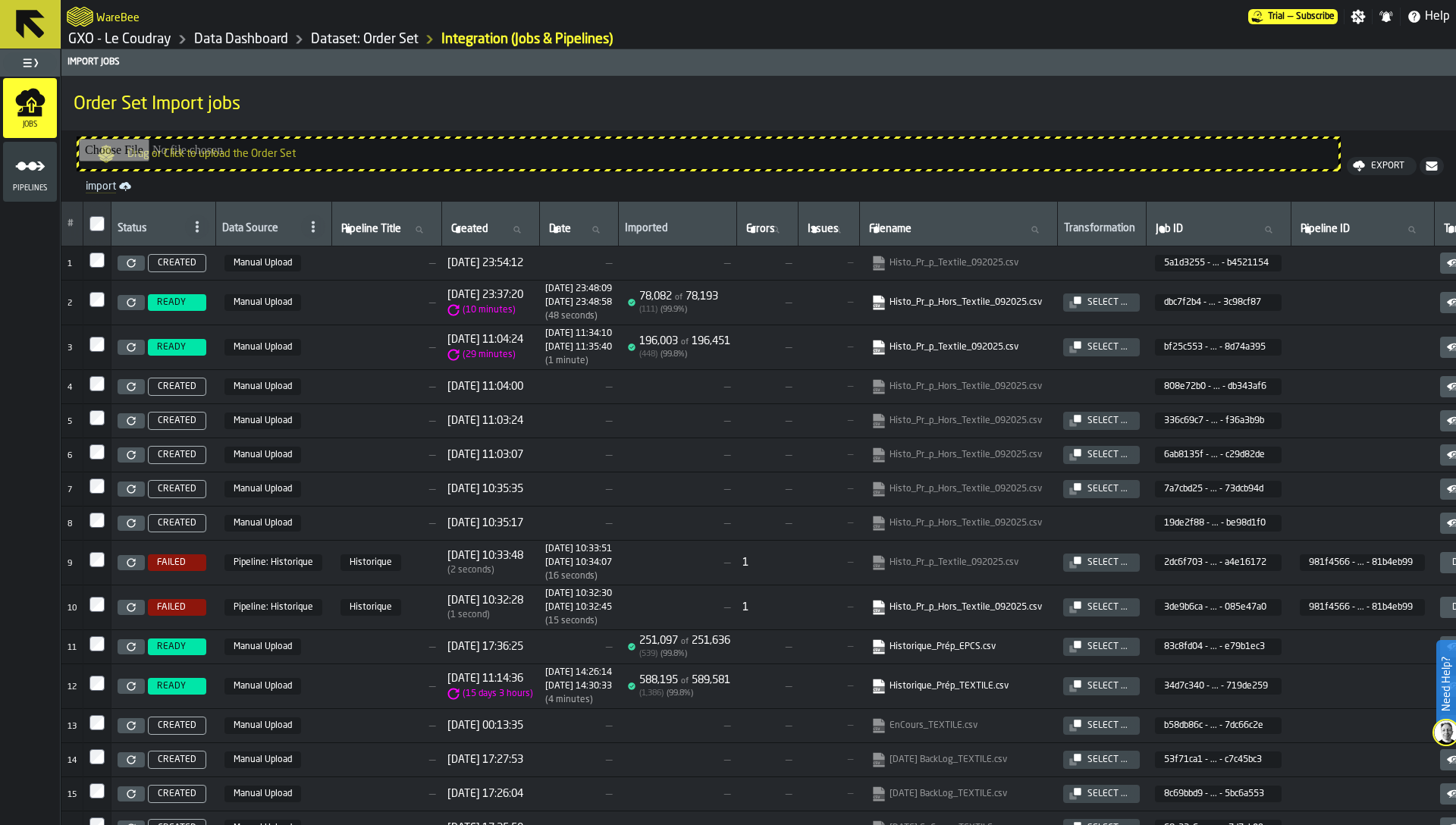
click at [881, 680] on icon "link-to-https://s3.eu-west-1.amazonaws.com/import.app.warebee.com/34d7c340-1294…" at bounding box center [874, 681] width 12 height 12
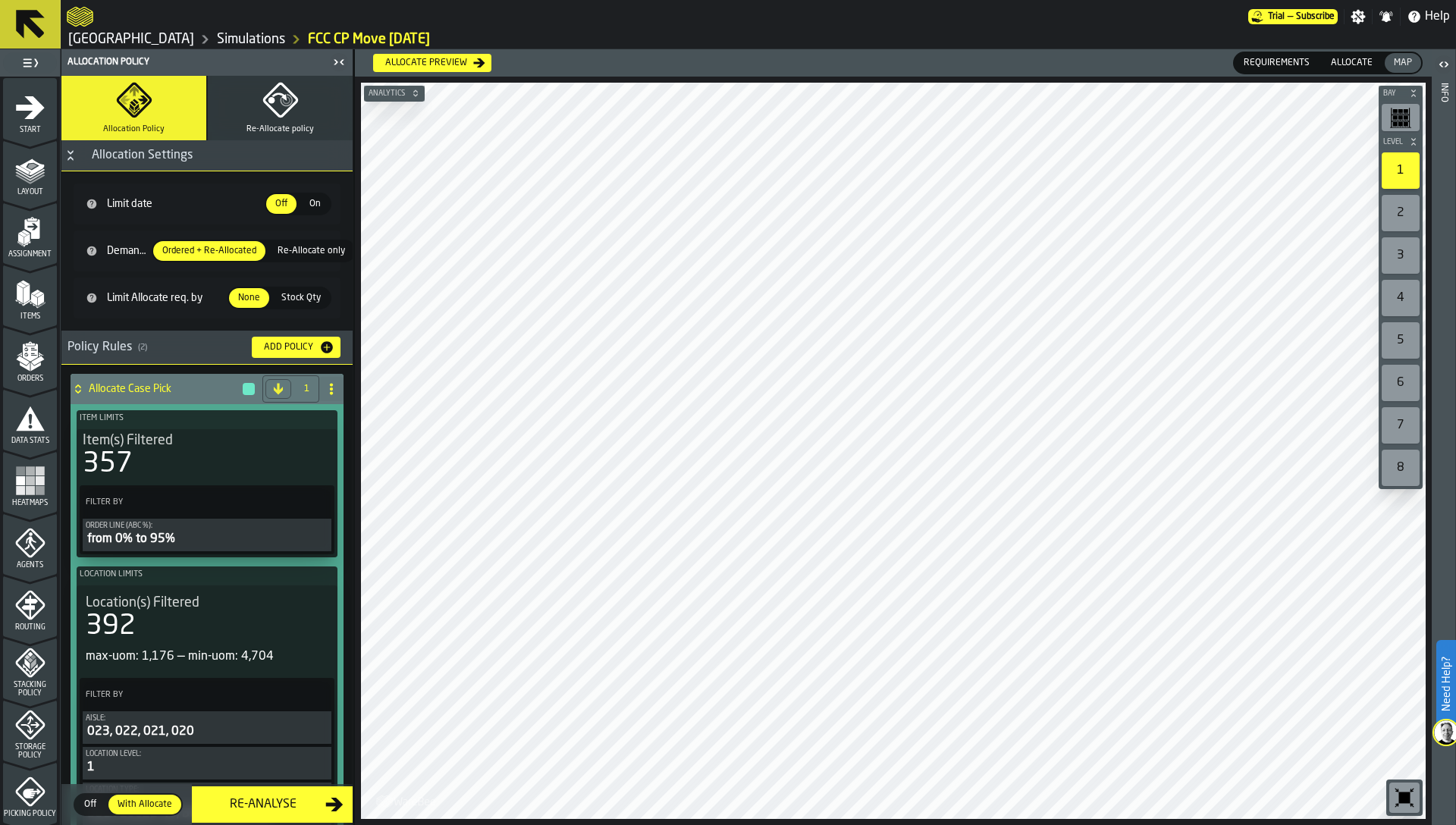
scroll to position [371, 0]
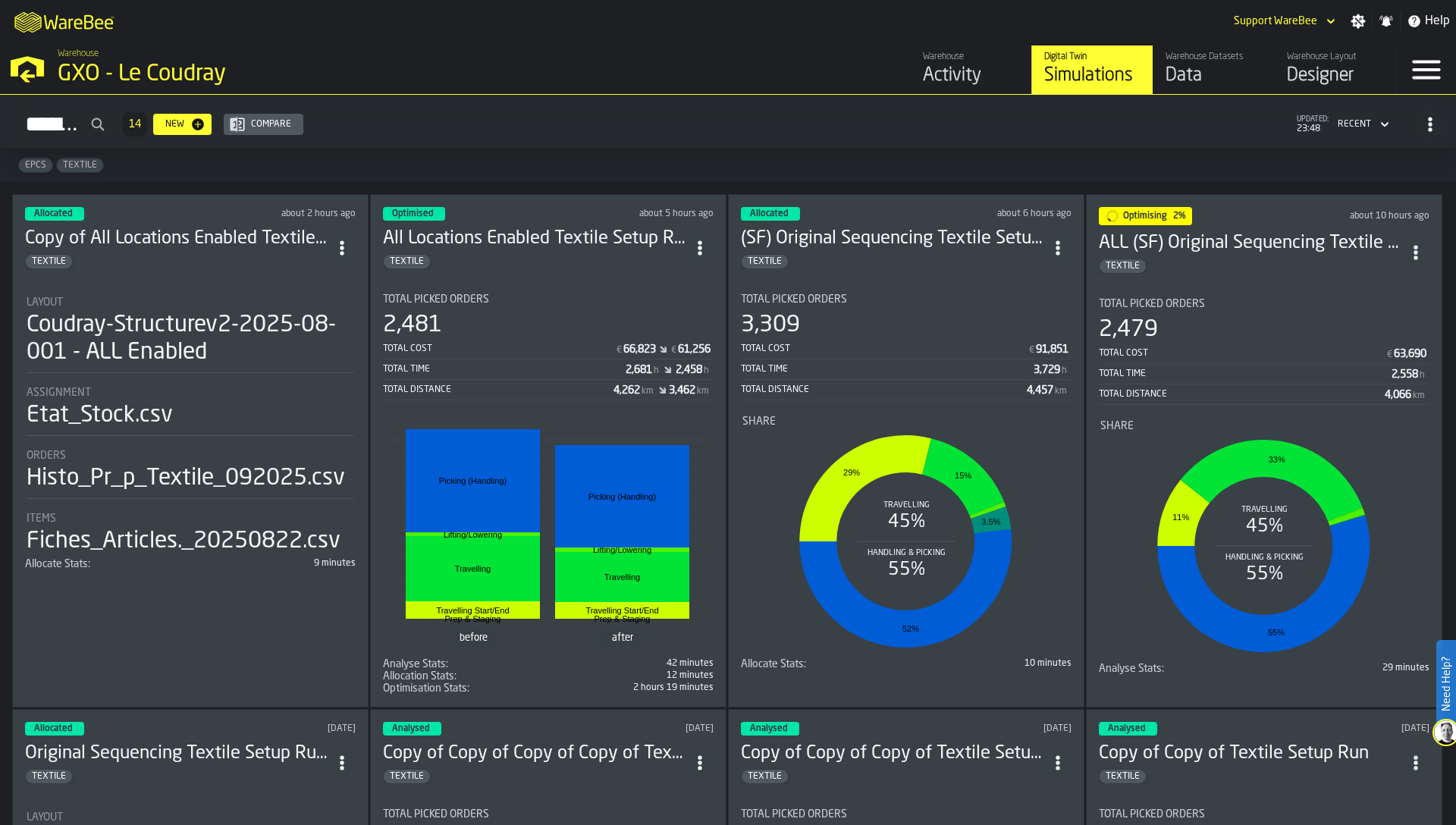
click at [49, 71] on div "Warehouse GXO - Le Coudray" at bounding box center [348, 69] width 697 height 51
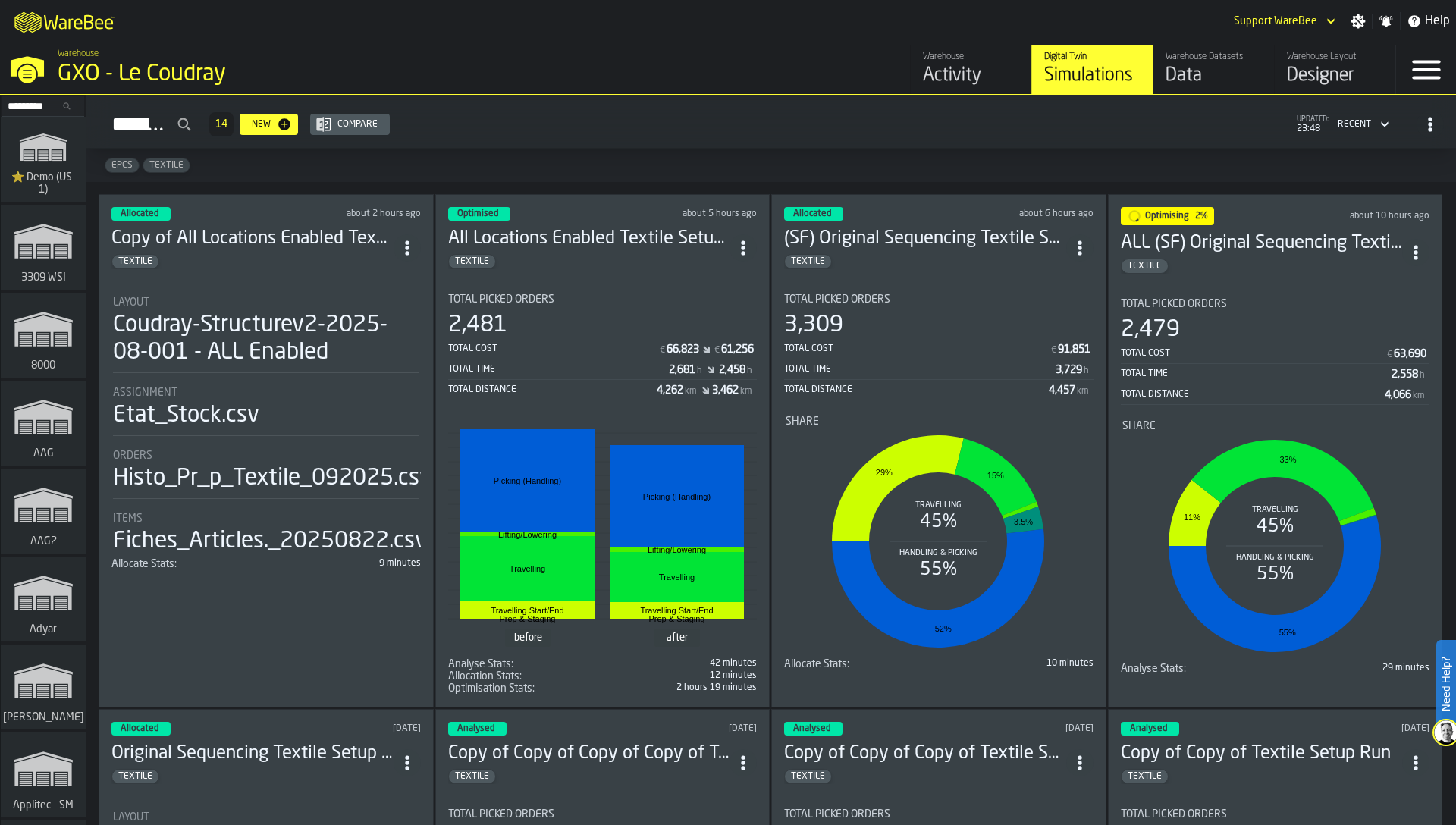
click at [41, 110] on input "Search..." at bounding box center [43, 107] width 79 height 17
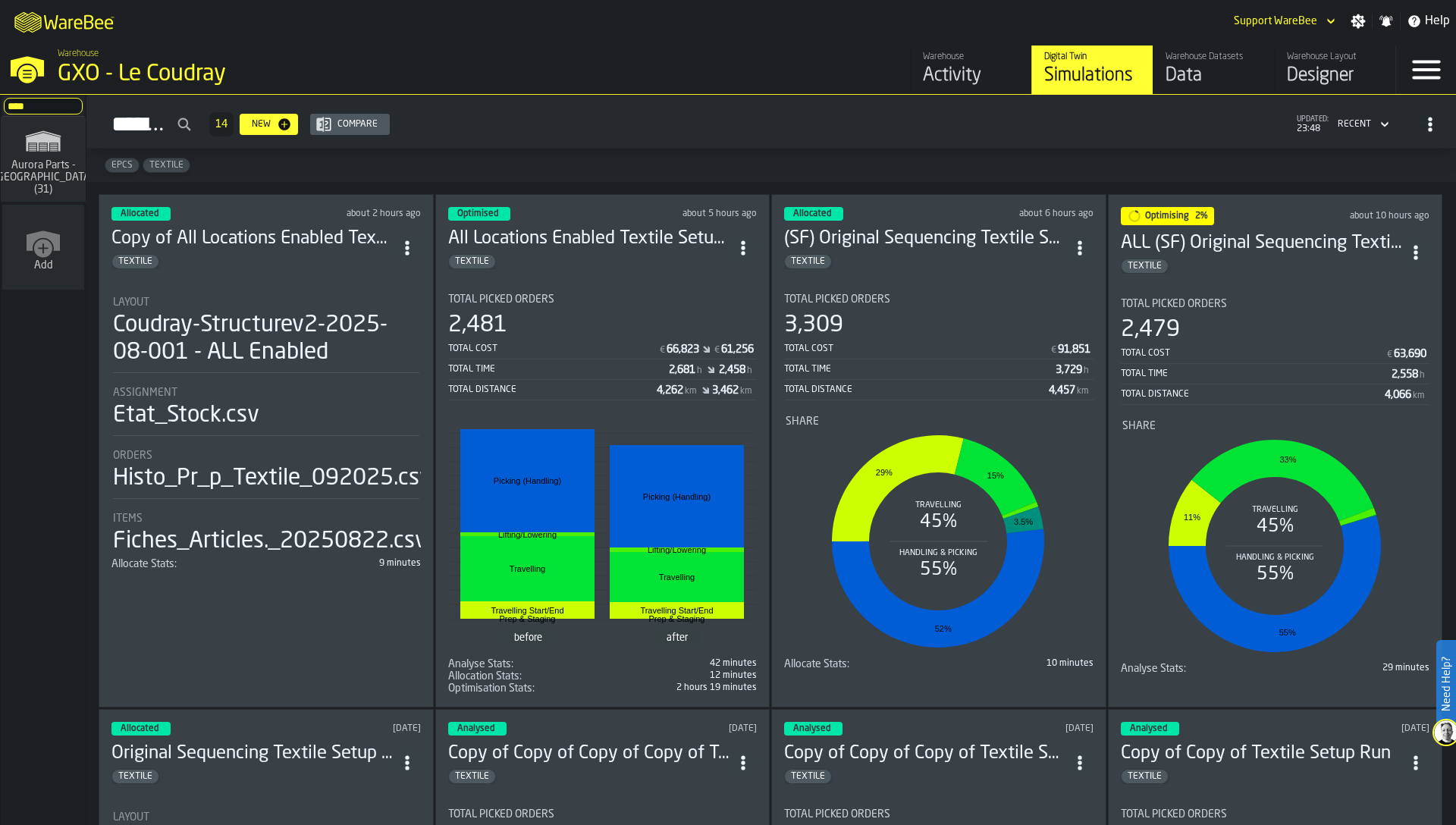
type input "****"
click at [39, 148] on polygon "link-to-/wh/i/aa2e4adb-2cd5-4688-aa4a-ec82bcf75d46/simulations" at bounding box center [43, 147] width 8 height 1
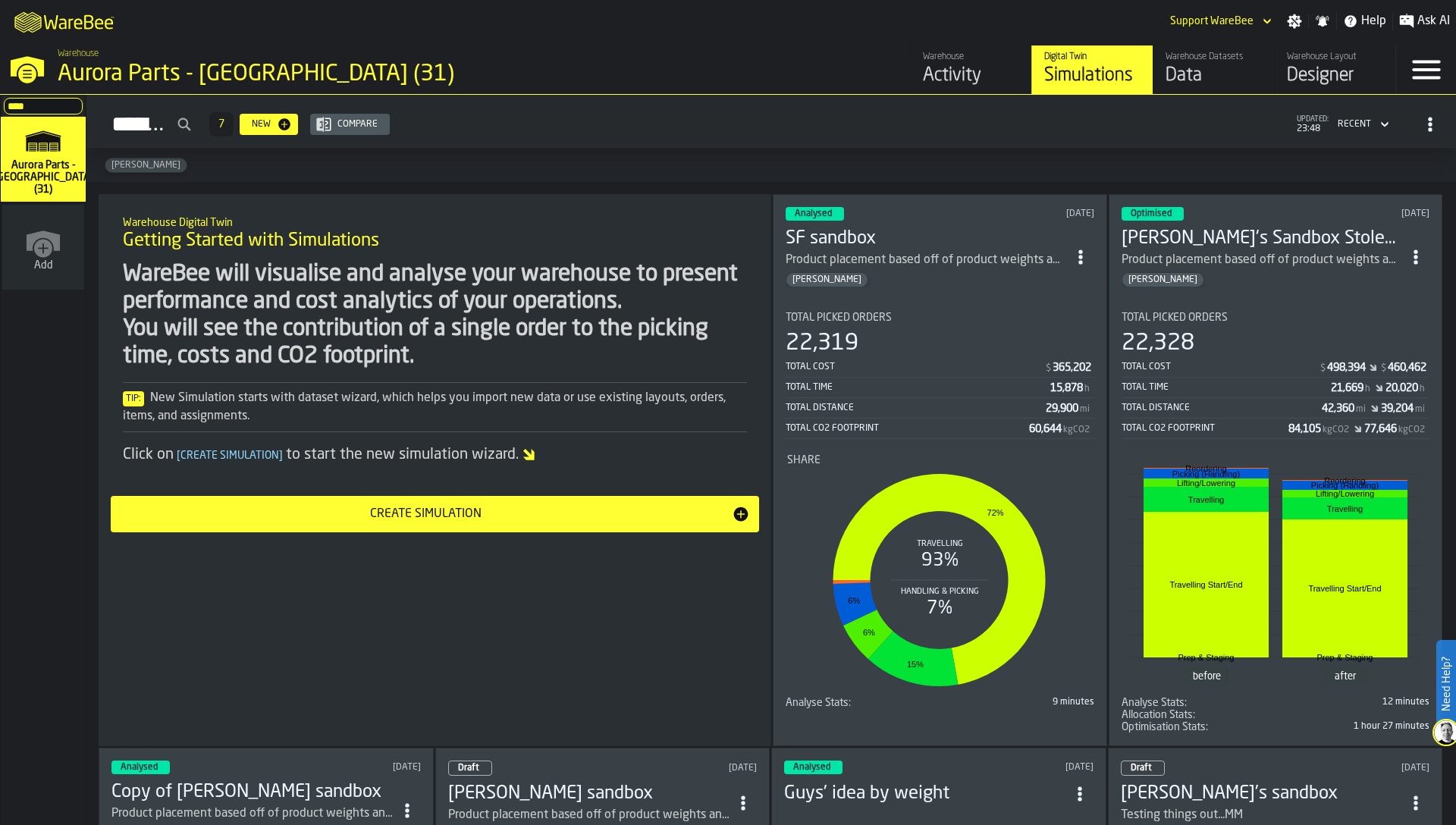
click at [1240, 75] on div "Data" at bounding box center [1213, 76] width 96 height 25
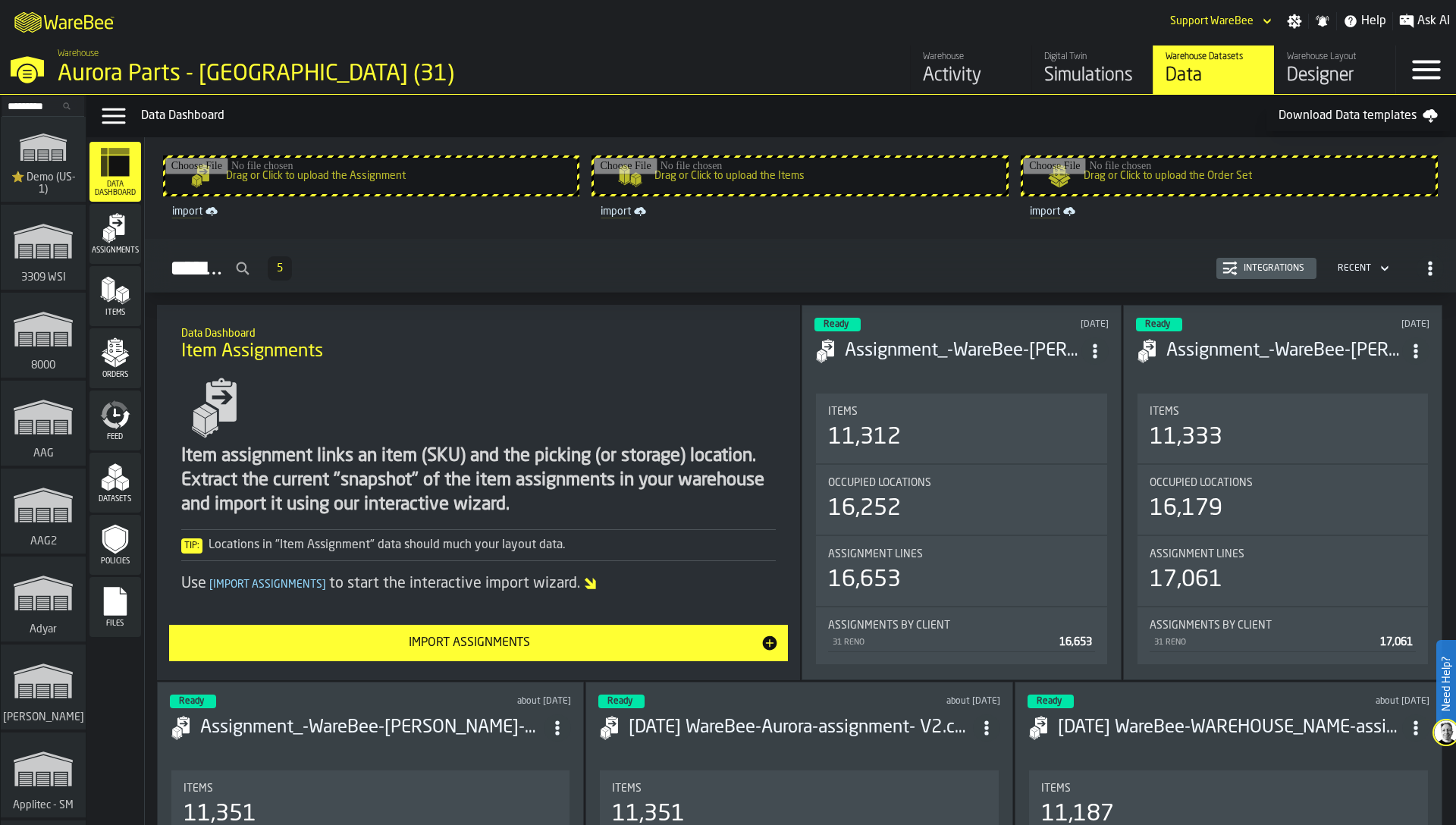
click at [109, 238] on polygon "menu Assignments" at bounding box center [112, 235] width 6 height 10
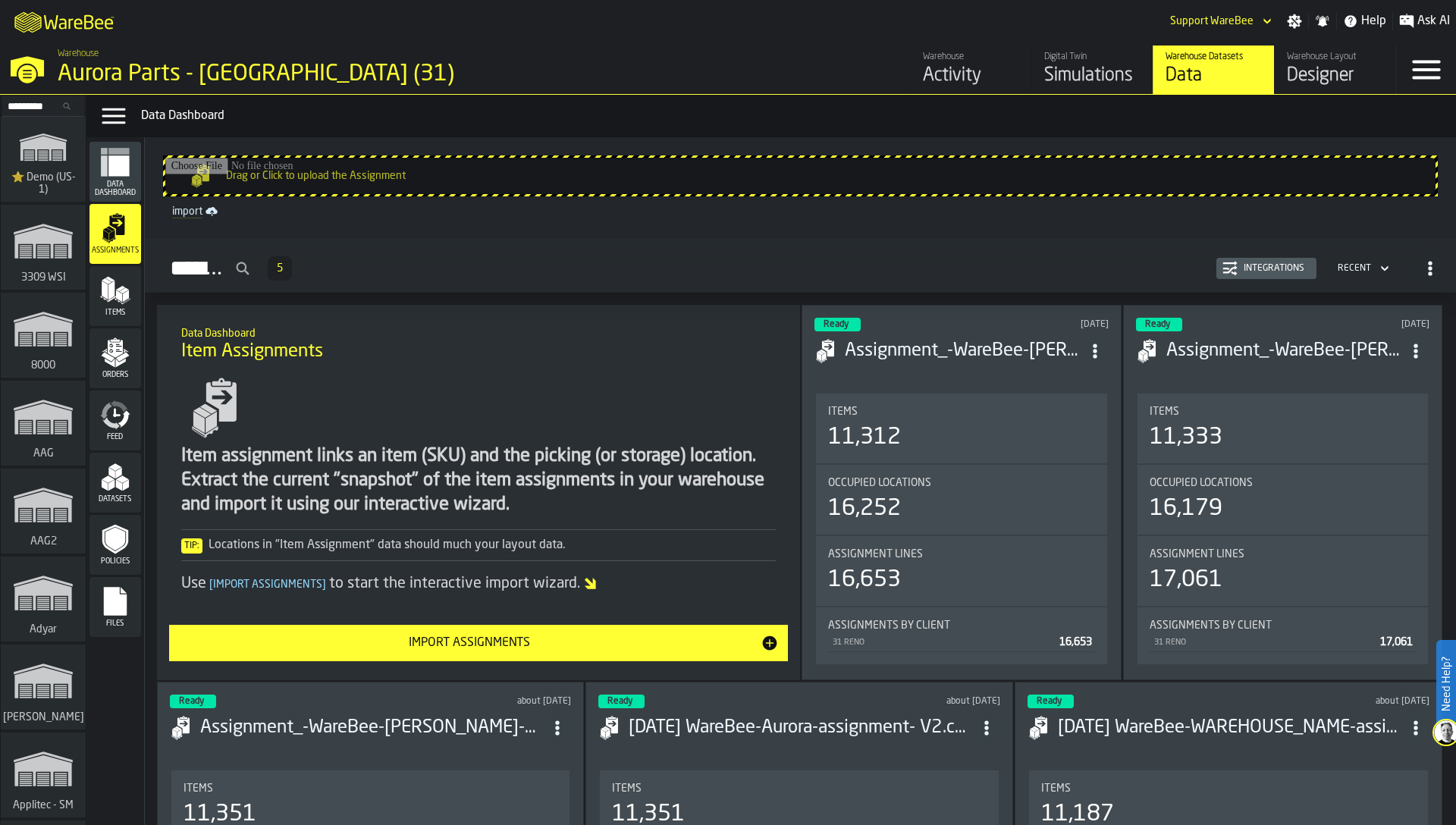
click at [113, 286] on polygon "menu Items" at bounding box center [111, 290] width 6 height 19
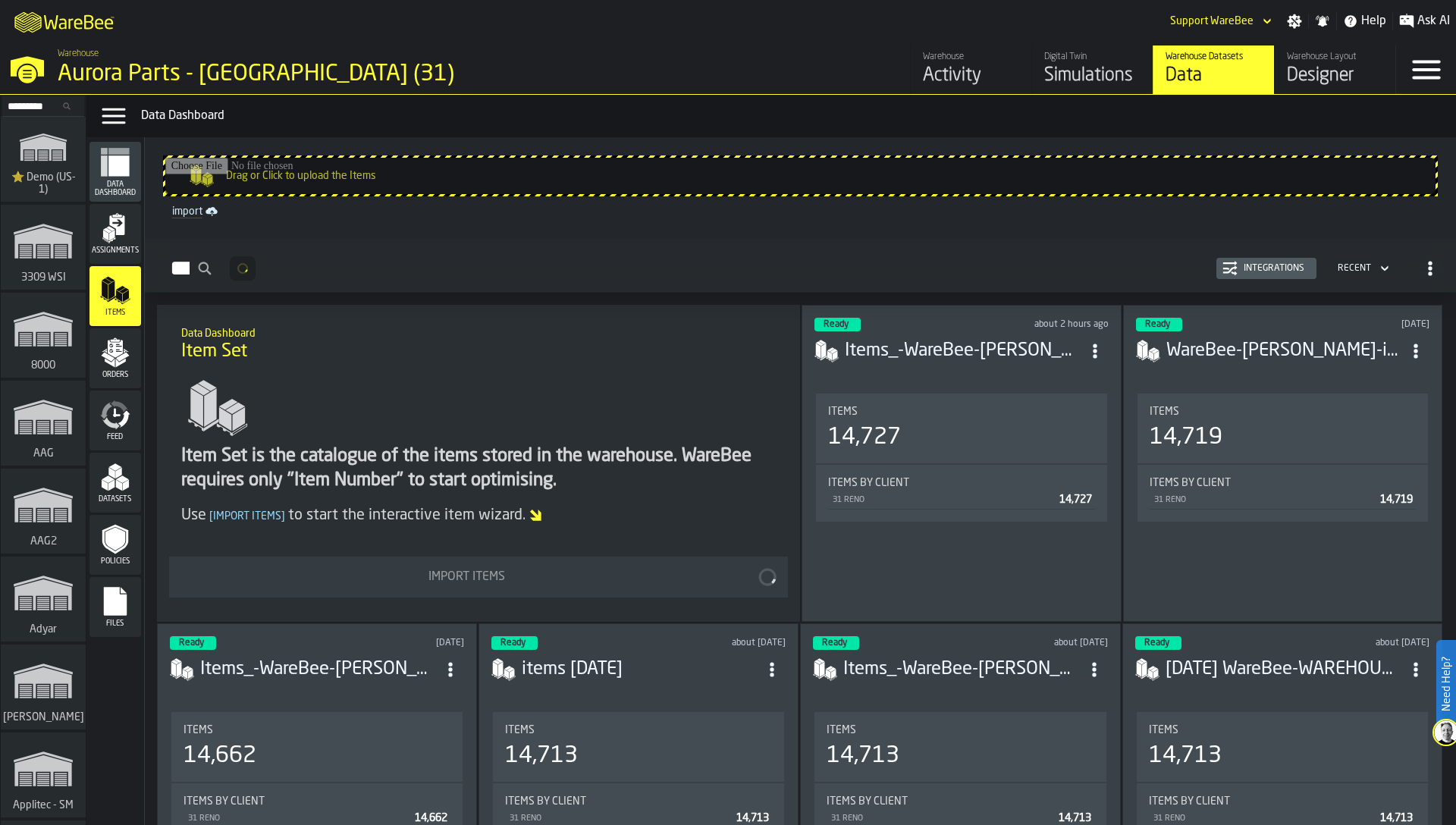
click at [114, 343] on icon "menu Orders" at bounding box center [115, 348] width 15 height 17
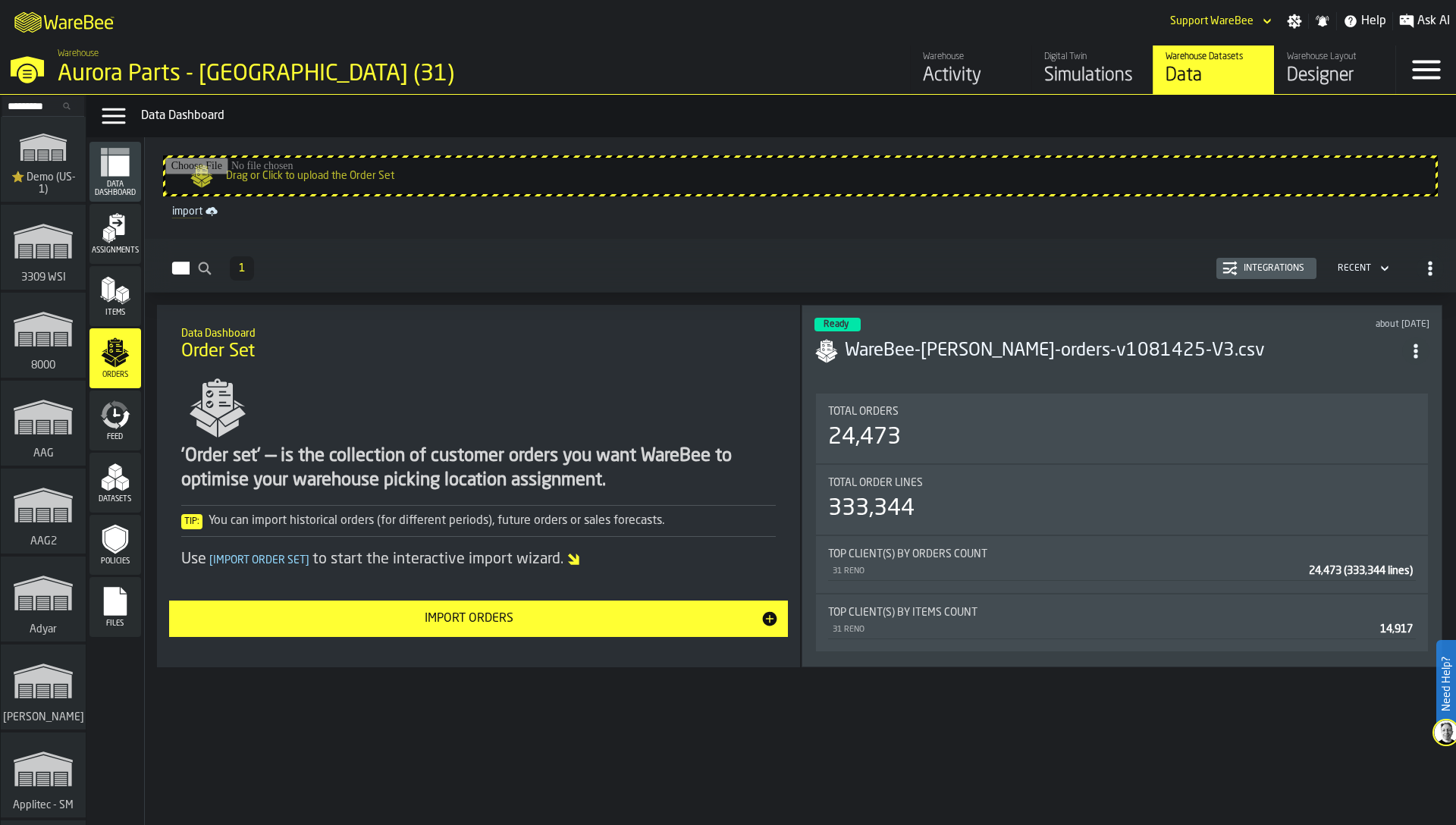
click at [1289, 258] on button "Integrations" at bounding box center [1266, 268] width 100 height 21
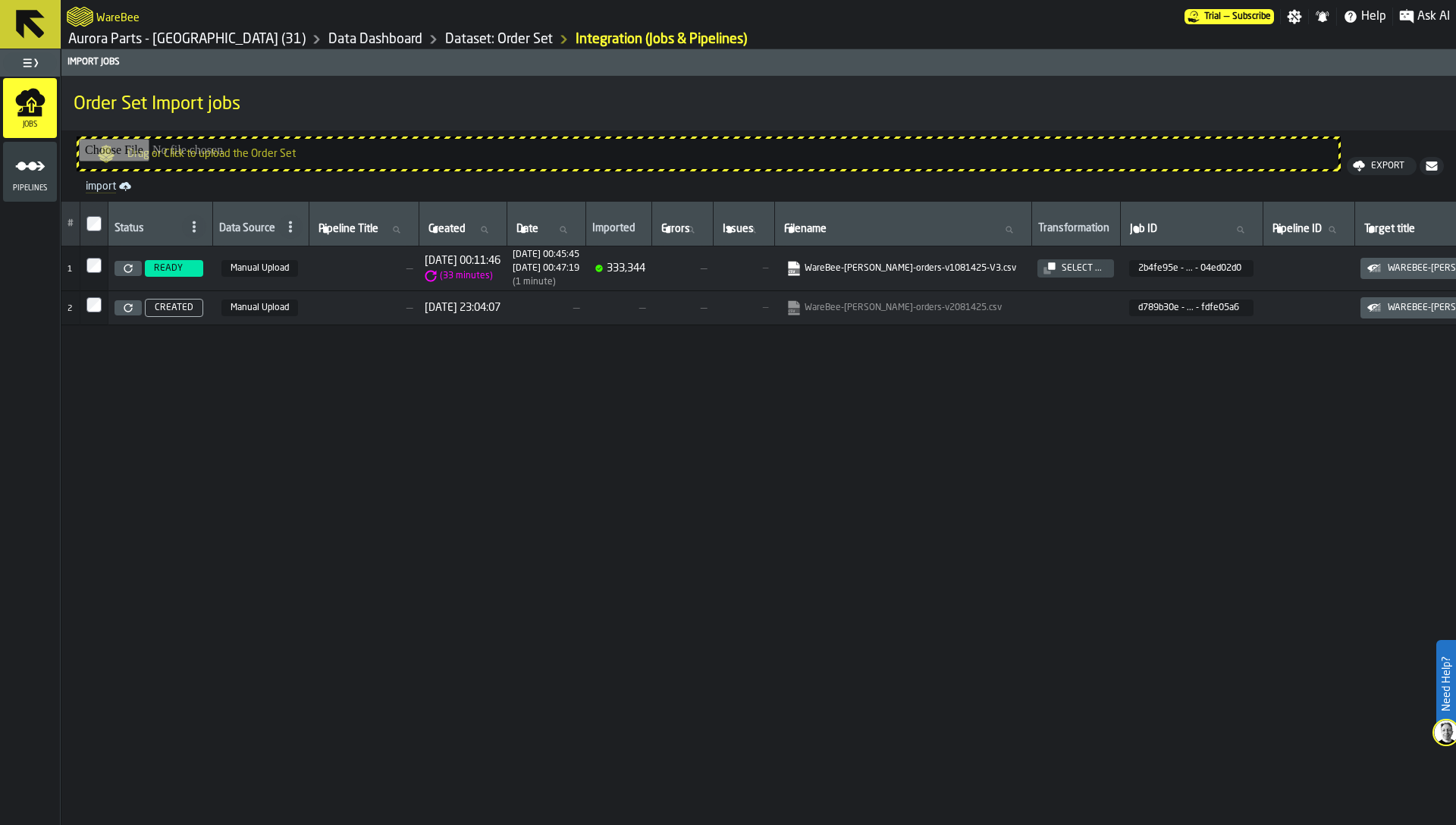
click at [908, 421] on div "# Status Data Source Pipeline Title Pipeline Title Created Created Date Date Im…" at bounding box center [759, 577] width 1394 height 750
click at [765, 582] on div "# Status Data Source Pipeline Title Pipeline Title Created Created Date Date Im…" at bounding box center [759, 577] width 1394 height 750
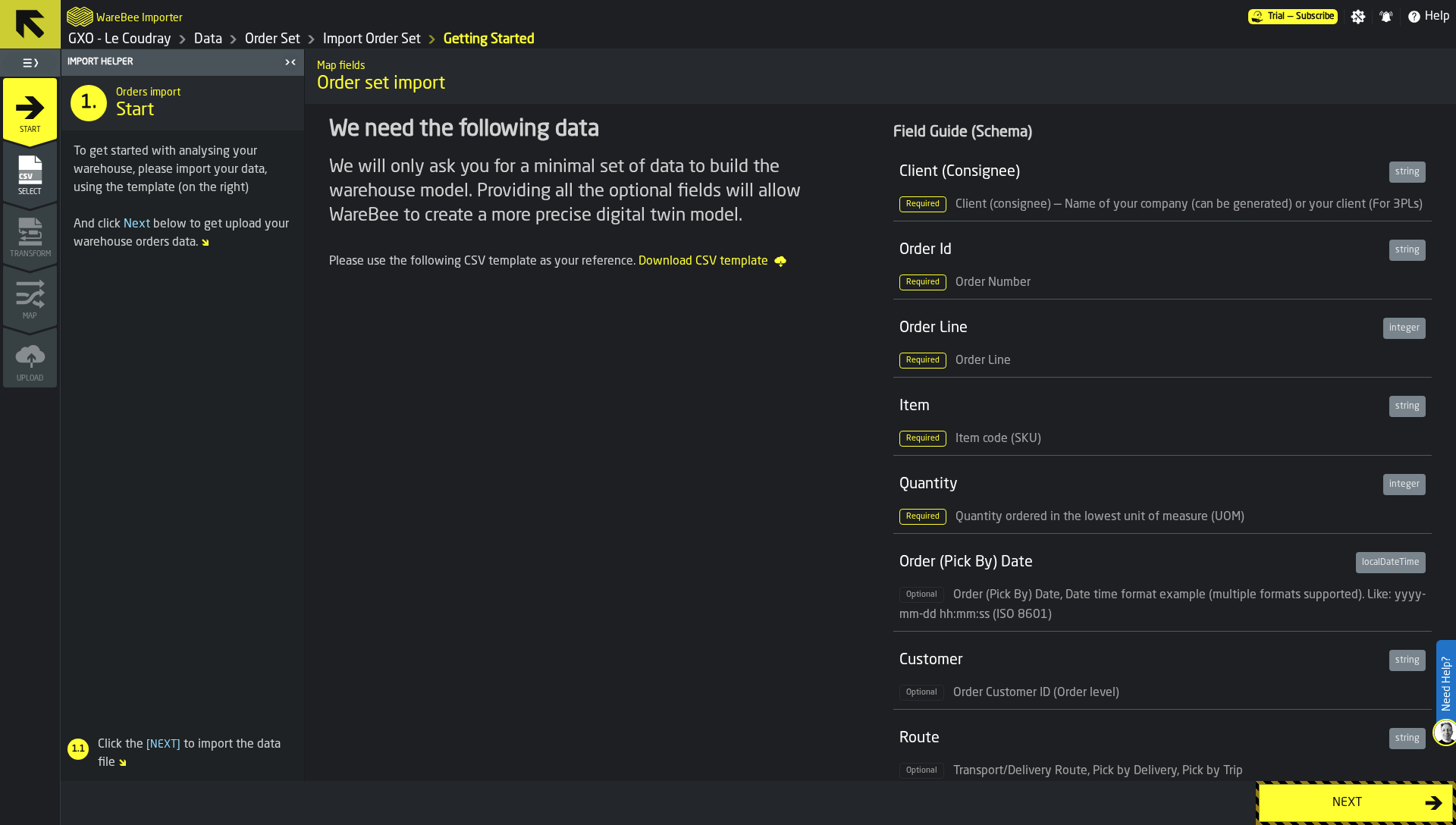
click at [45, 167] on icon "menu Select" at bounding box center [30, 170] width 30 height 30
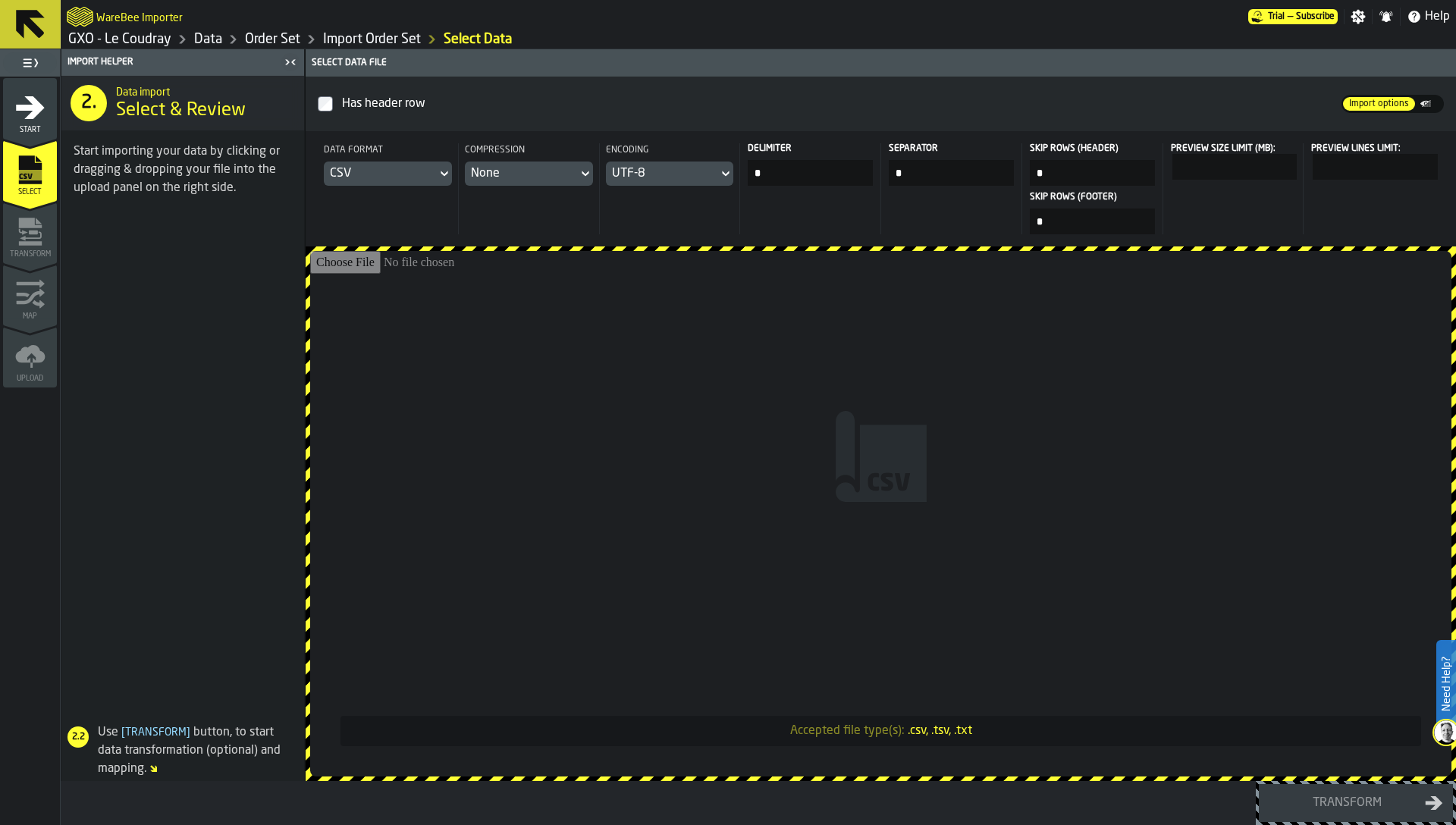
click at [562, 322] on input "Accepted file type(s): .csv, .tsv, .txt" at bounding box center [881, 514] width 1141 height 525
type input "**********"
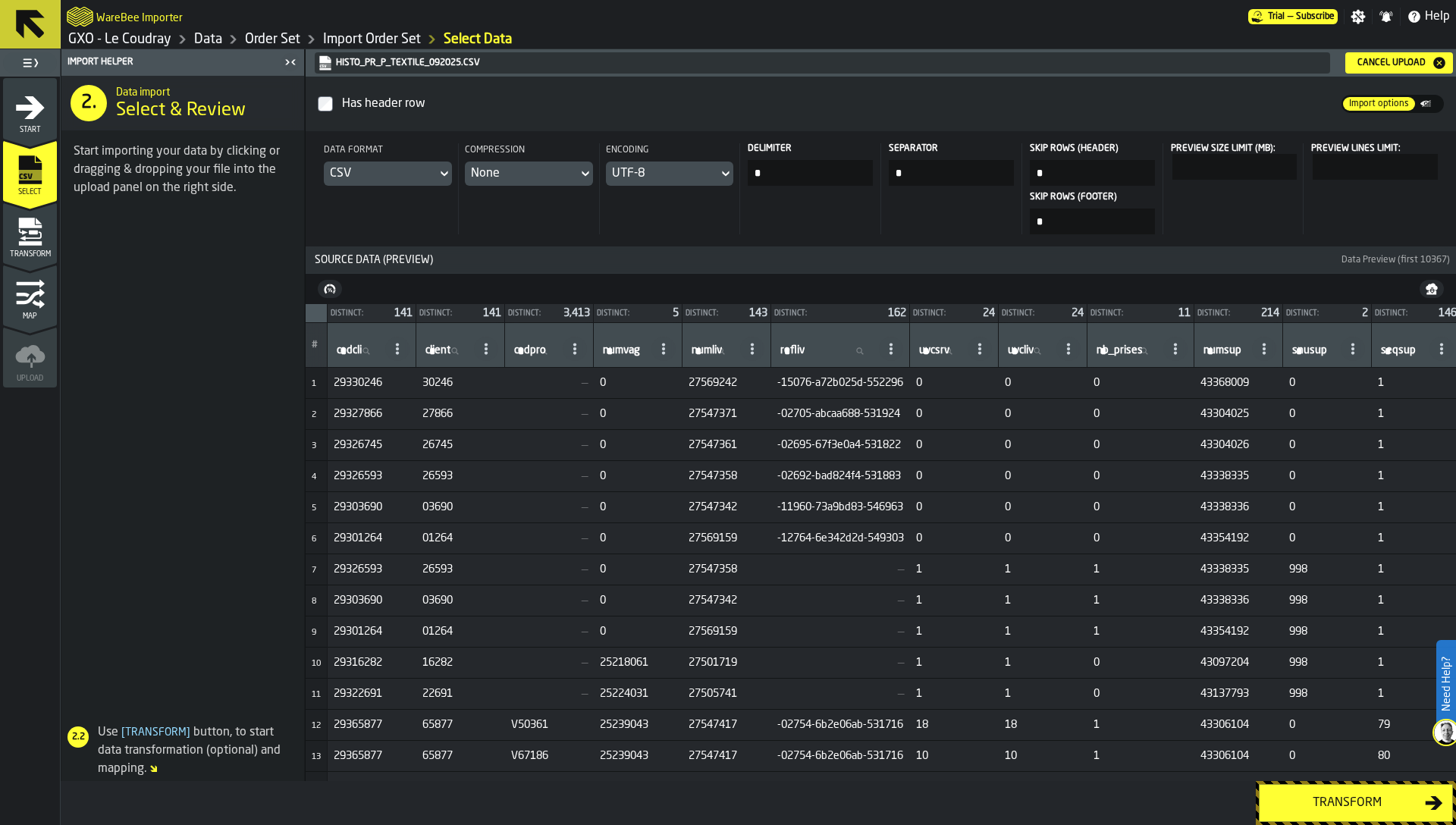
click at [1393, 52] on div "Histo_Pr_p_Textile_092025.csv Cancel Upload" at bounding box center [883, 63] width 1141 height 21
click at [1392, 60] on div "Cancel Upload" at bounding box center [1391, 63] width 81 height 10
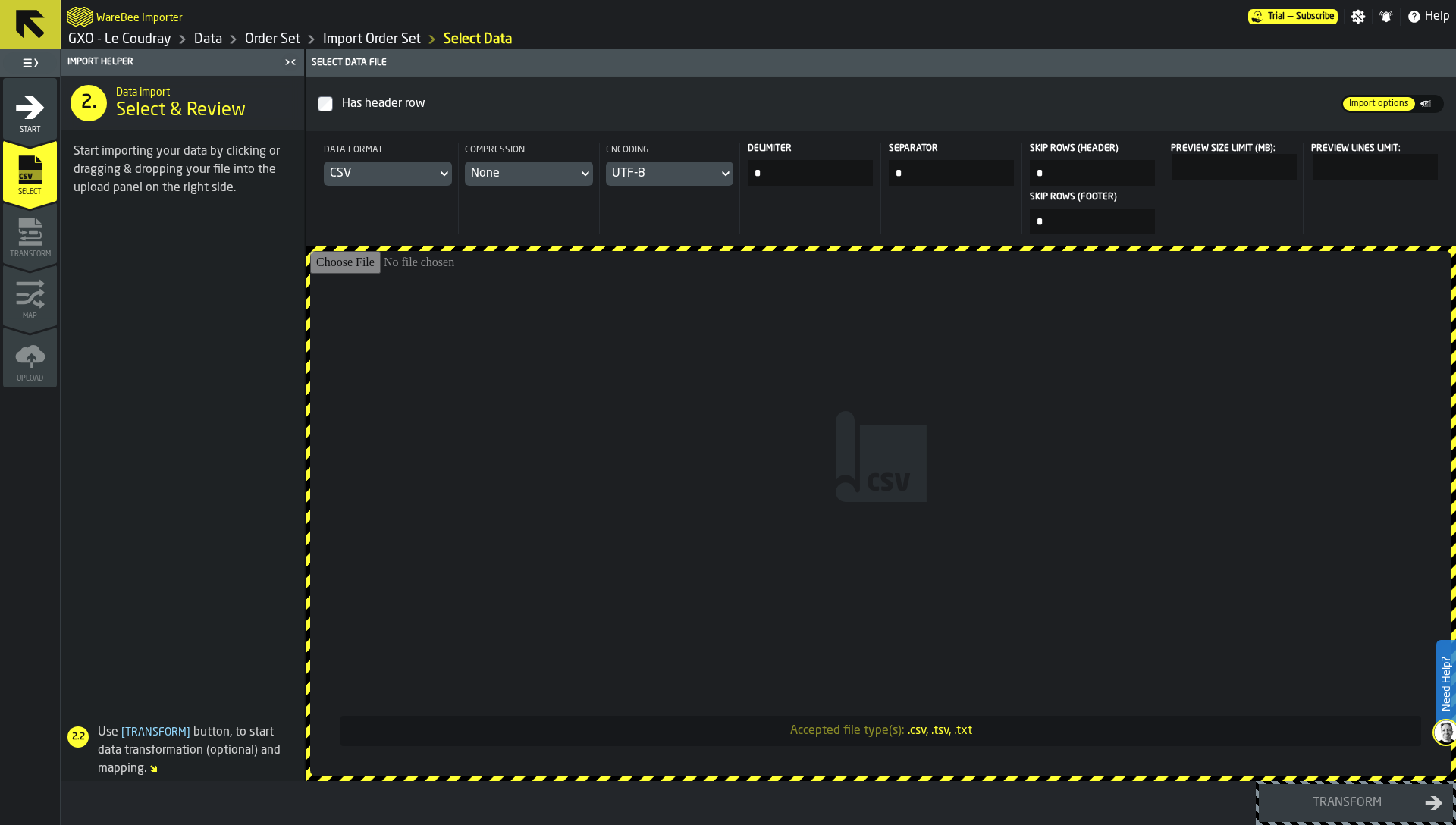
click at [883, 461] on input "Accepted file type(s): .csv, .tsv, .txt" at bounding box center [881, 514] width 1141 height 525
click at [913, 372] on input "Accepted file type(s): .csv, .tsv, .txt" at bounding box center [881, 514] width 1141 height 525
type input "**********"
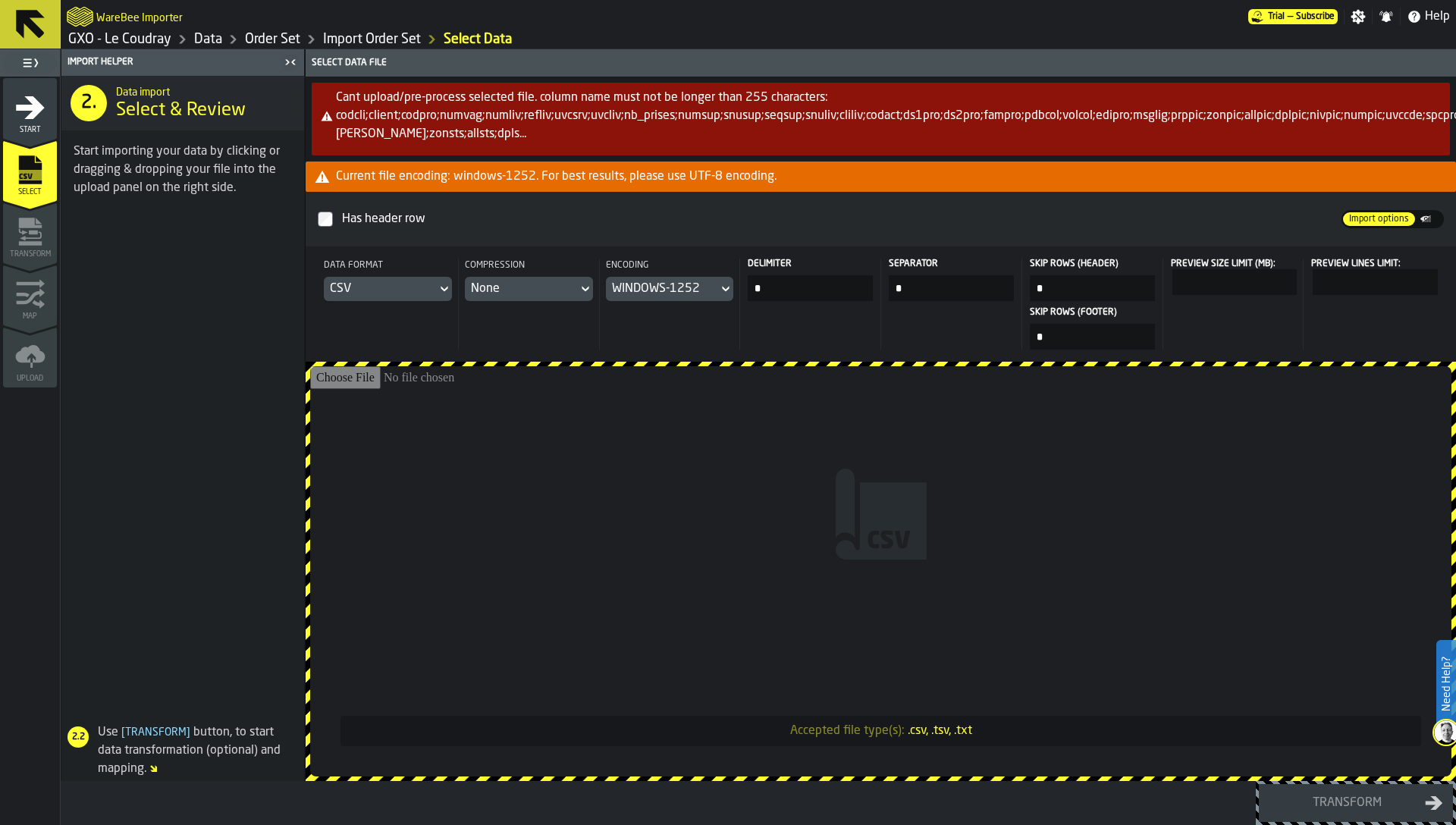
click at [812, 275] on input "*" at bounding box center [810, 287] width 126 height 26
click at [795, 275] on input "*" at bounding box center [810, 287] width 126 height 26
type input "*"
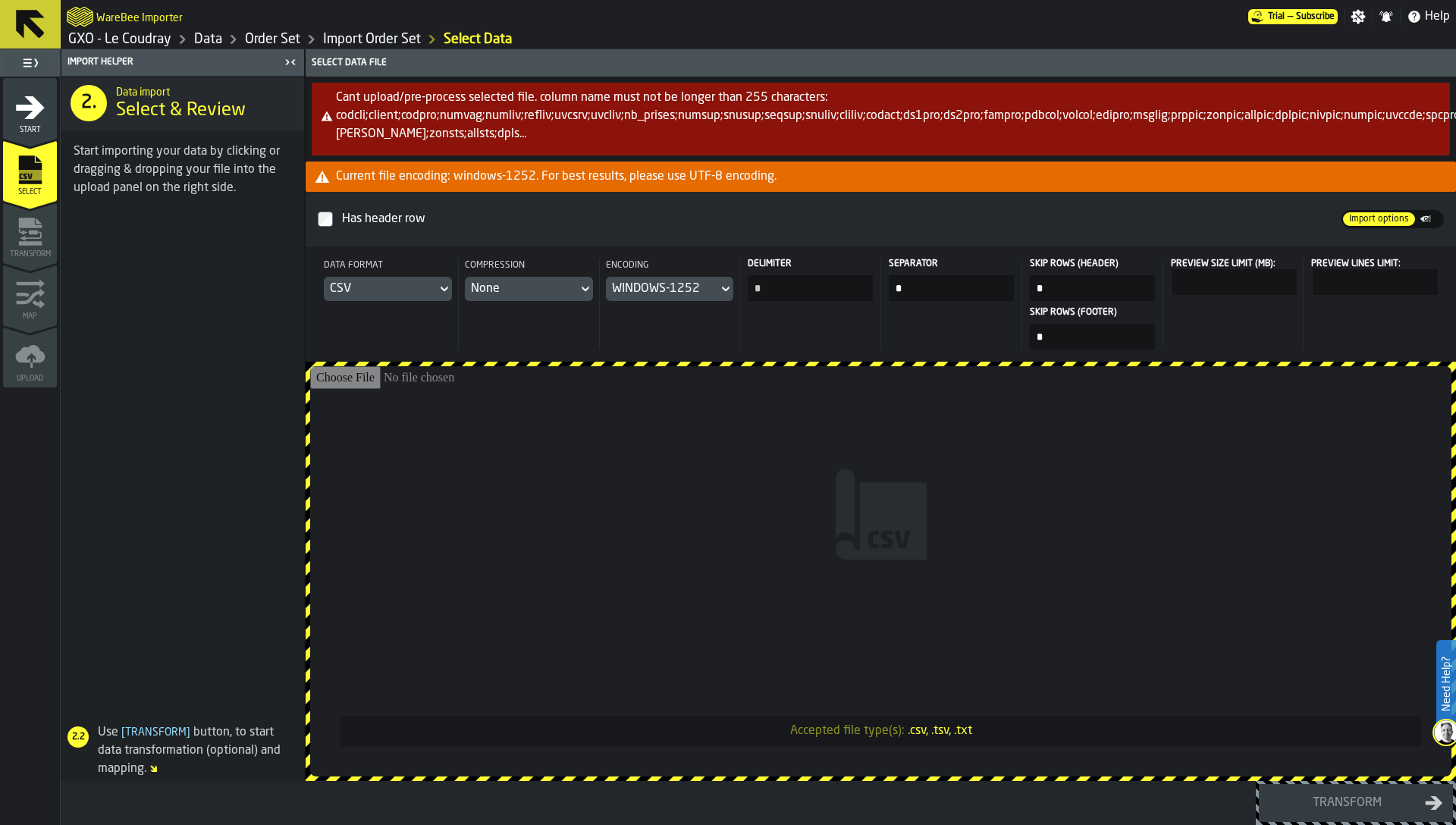
click at [764, 480] on input "Accepted file type(s): .csv, .tsv, .txt" at bounding box center [881, 571] width 1141 height 410
type input "**********"
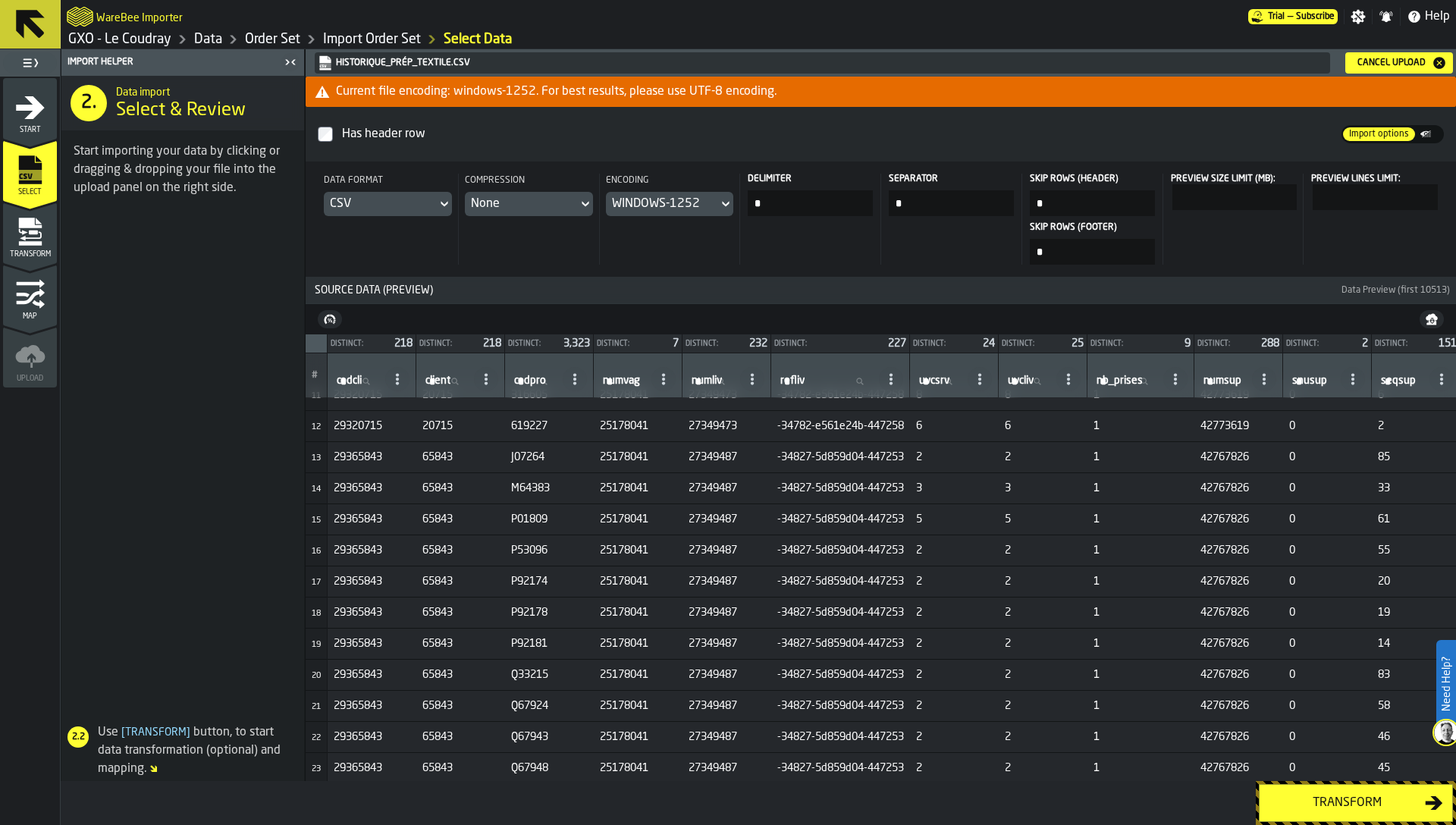
scroll to position [486, 0]
click at [1328, 815] on button "Transform" at bounding box center [1355, 803] width 194 height 38
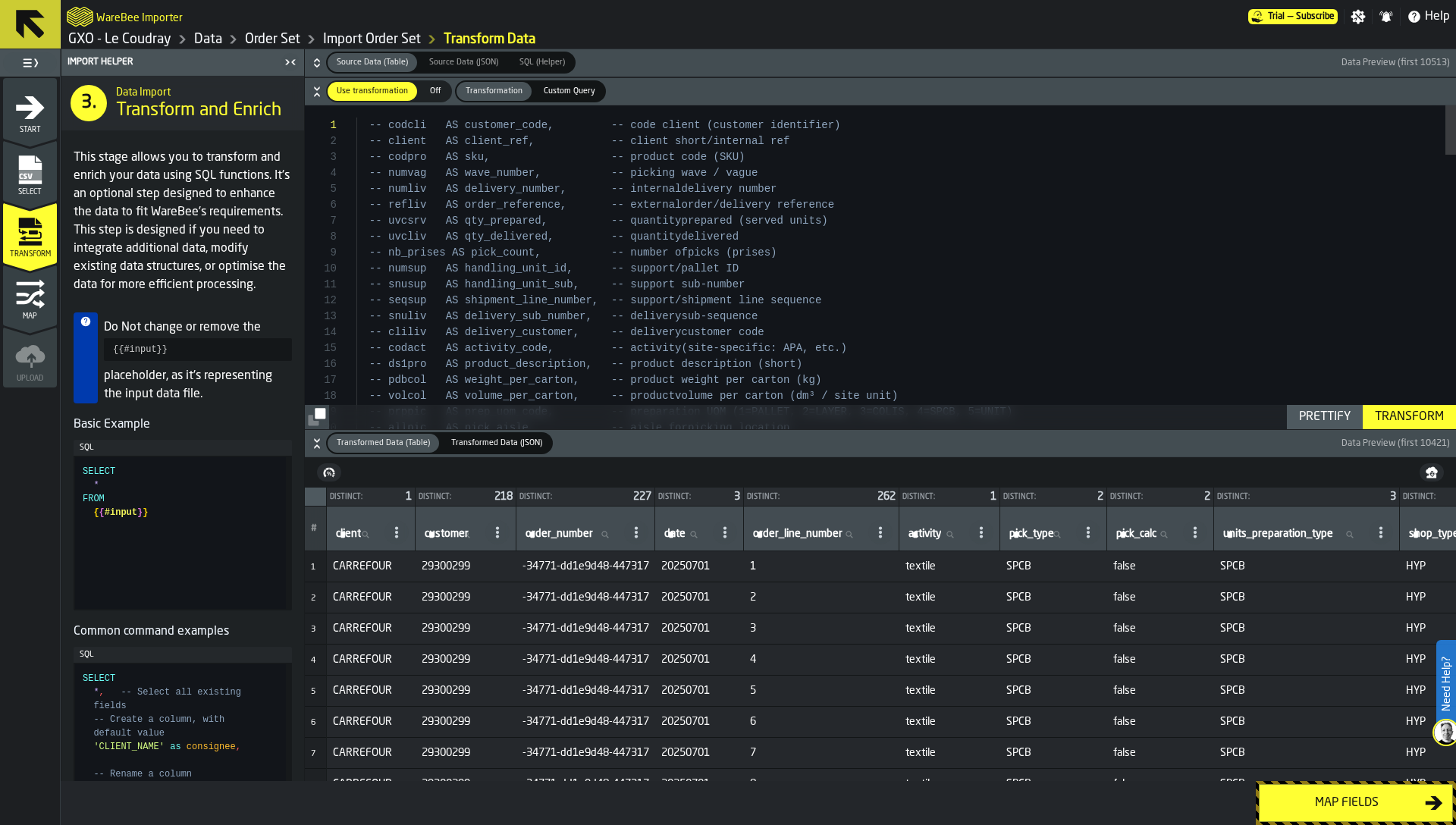
click at [1330, 806] on div "Map fields" at bounding box center [1347, 803] width 156 height 18
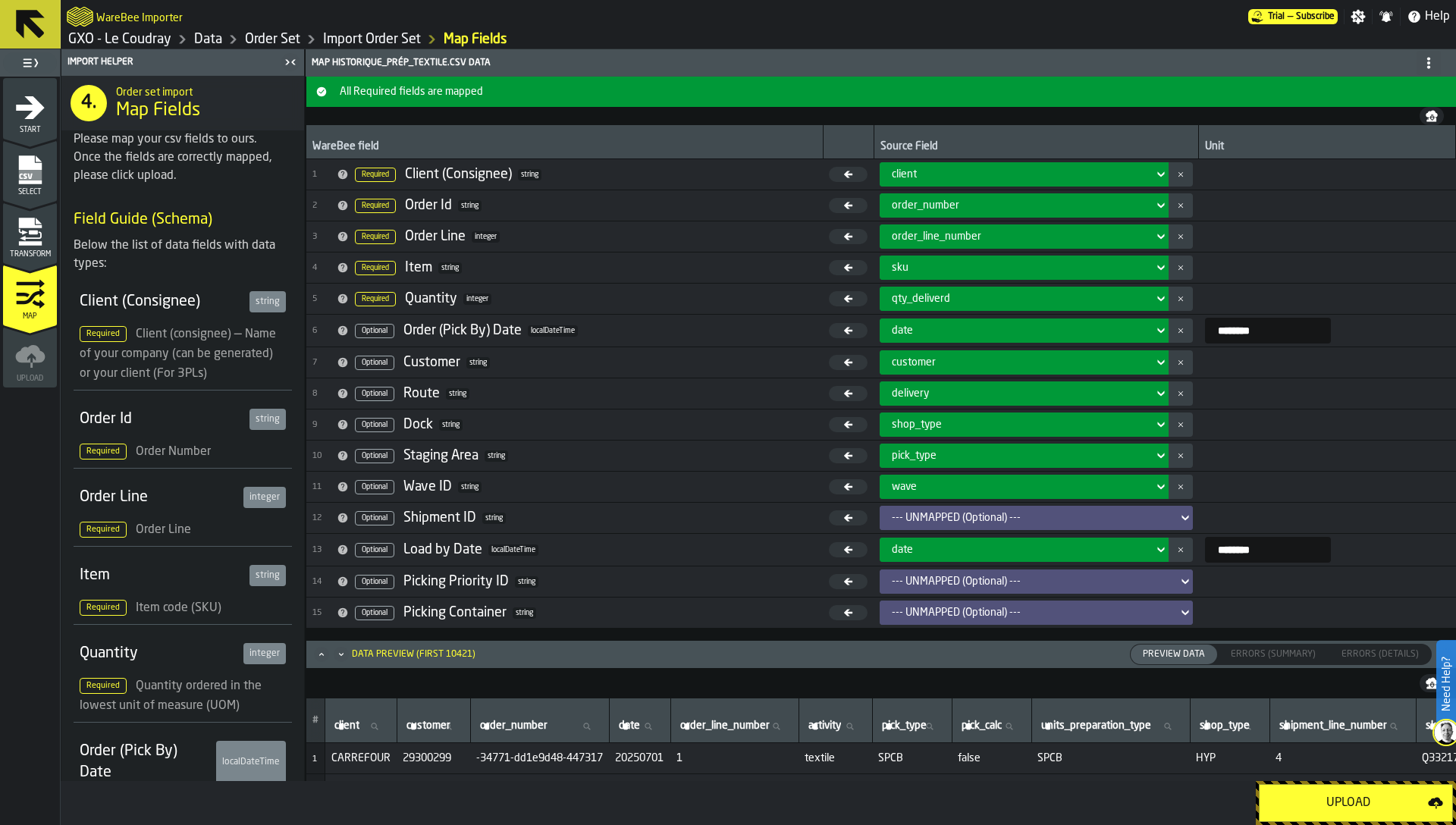
click at [1329, 802] on div "Upload" at bounding box center [1348, 803] width 159 height 18
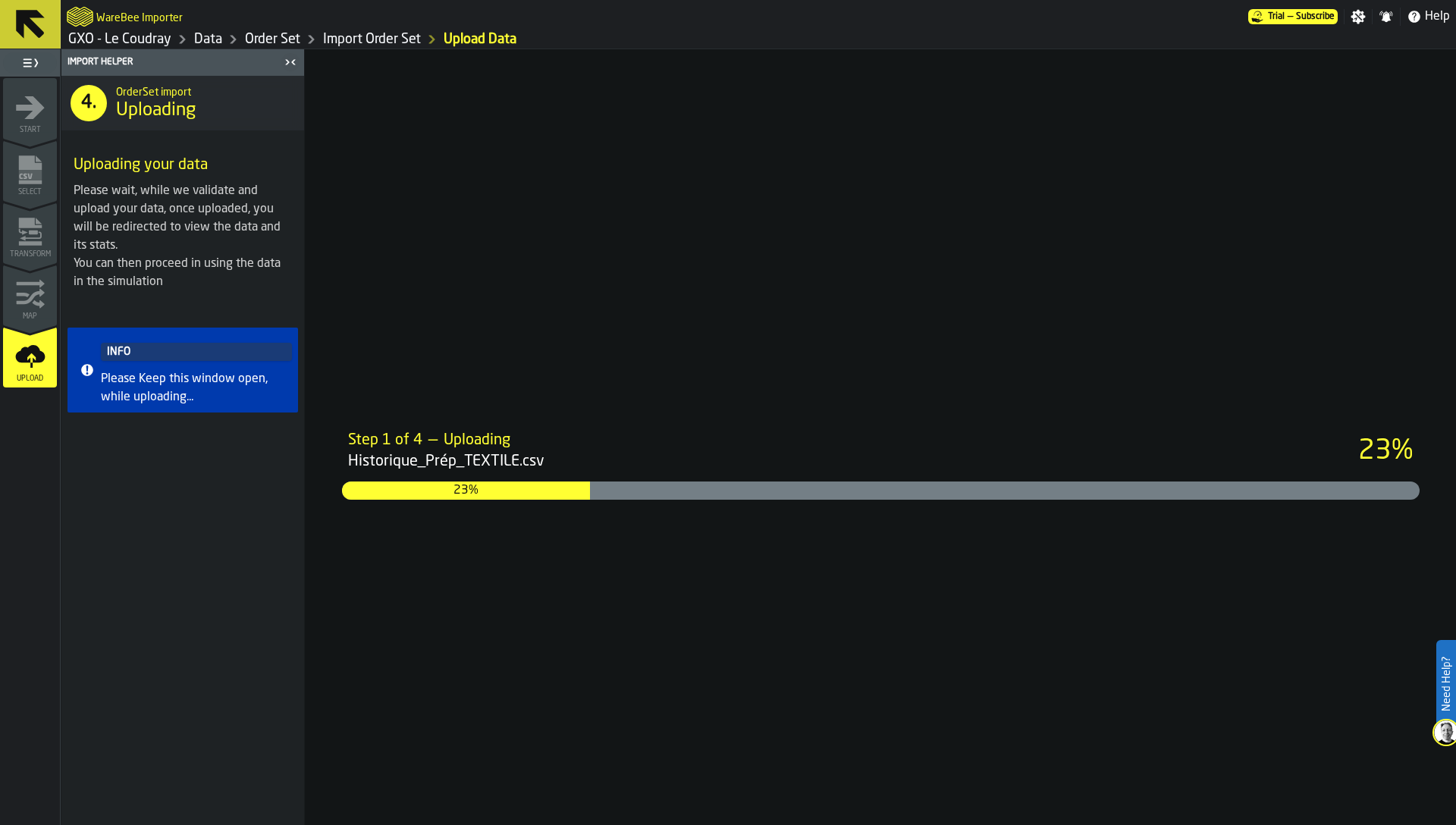
click at [1214, 36] on h1 "GXO - Le Coudray Data Order Set Import Order Set Upload Data" at bounding box center [758, 39] width 1383 height 18
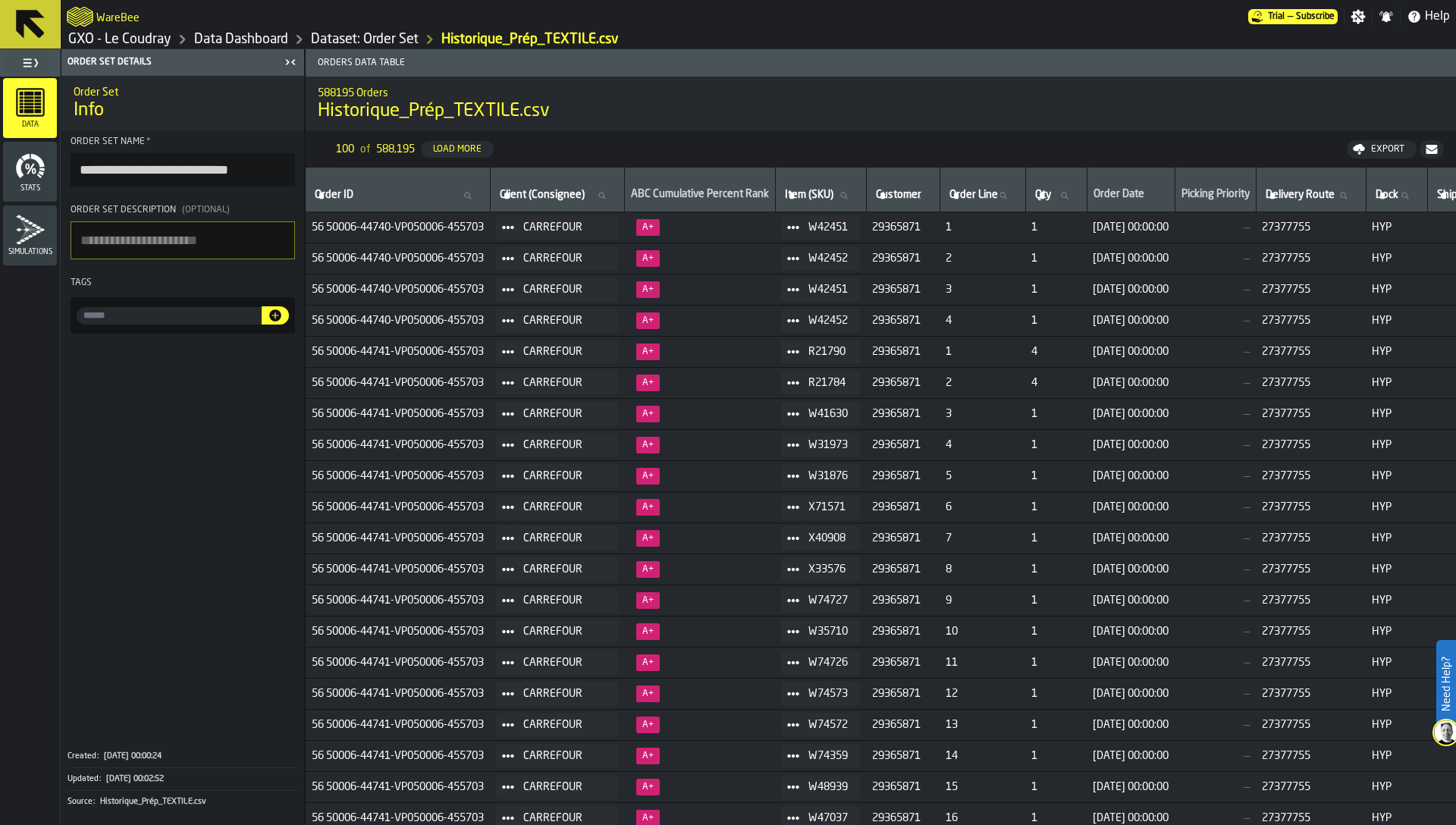
click at [182, 169] on input "**********" at bounding box center [183, 169] width 224 height 33
drag, startPoint x: 184, startPoint y: 169, endPoint x: 232, endPoint y: 169, distance: 48.0
click at [232, 169] on input "**********" at bounding box center [183, 169] width 224 height 33
paste input "button-toolbar-Order Set Name"
click at [81, 167] on input "*******" at bounding box center [183, 169] width 224 height 33
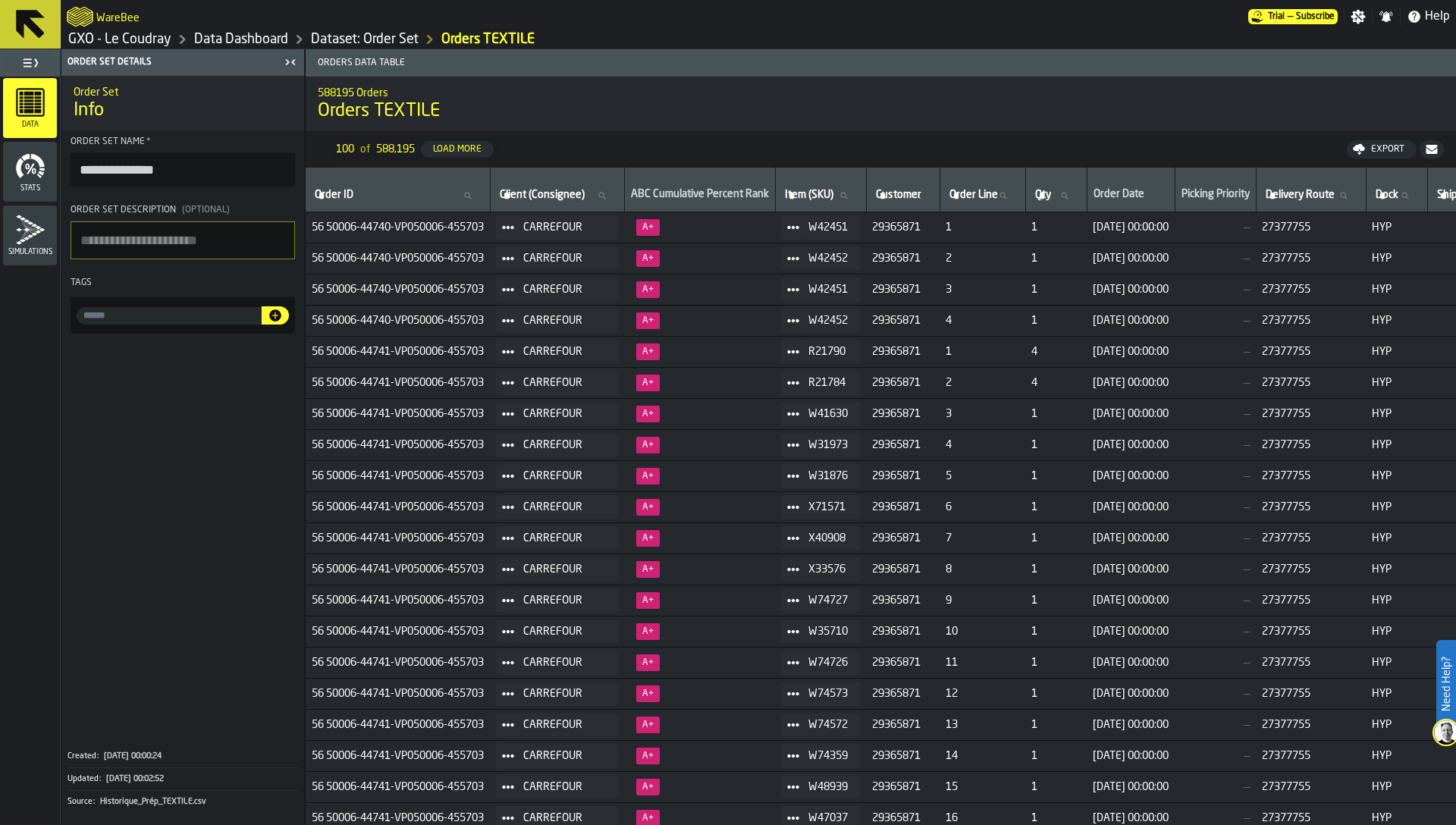
type input "**********"
click at [172, 215] on span "Order Set Description" at bounding box center [123, 210] width 106 height 10
click at [172, 222] on textarea "Order Set Description (Optional)" at bounding box center [183, 241] width 224 height 38
click at [172, 233] on textarea "Order Set Description (Optional)" at bounding box center [183, 241] width 224 height 38
click at [361, 35] on link "Dataset: Order Set" at bounding box center [364, 40] width 107 height 17
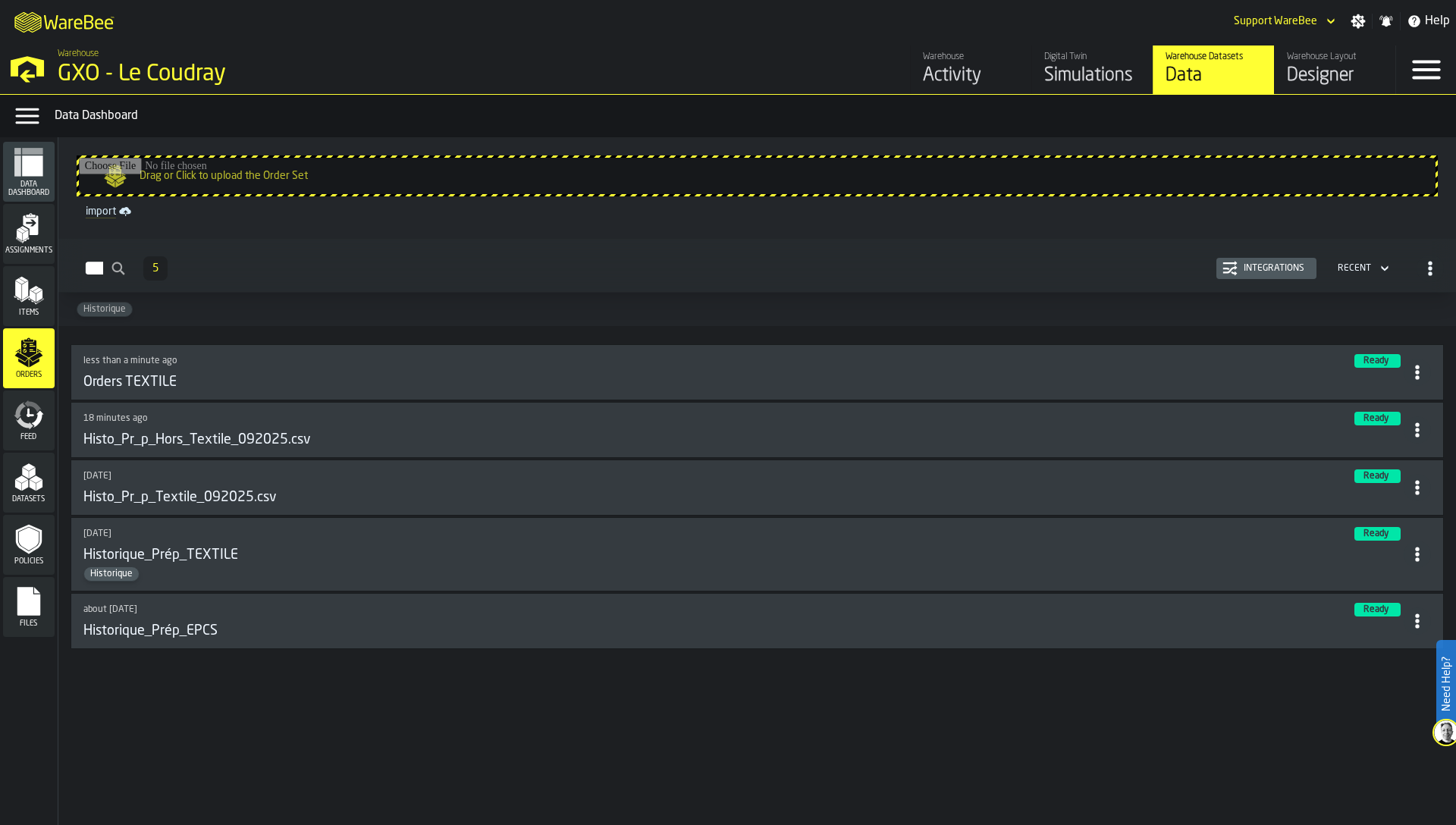
click at [1281, 266] on div "Integrations" at bounding box center [1273, 268] width 73 height 10
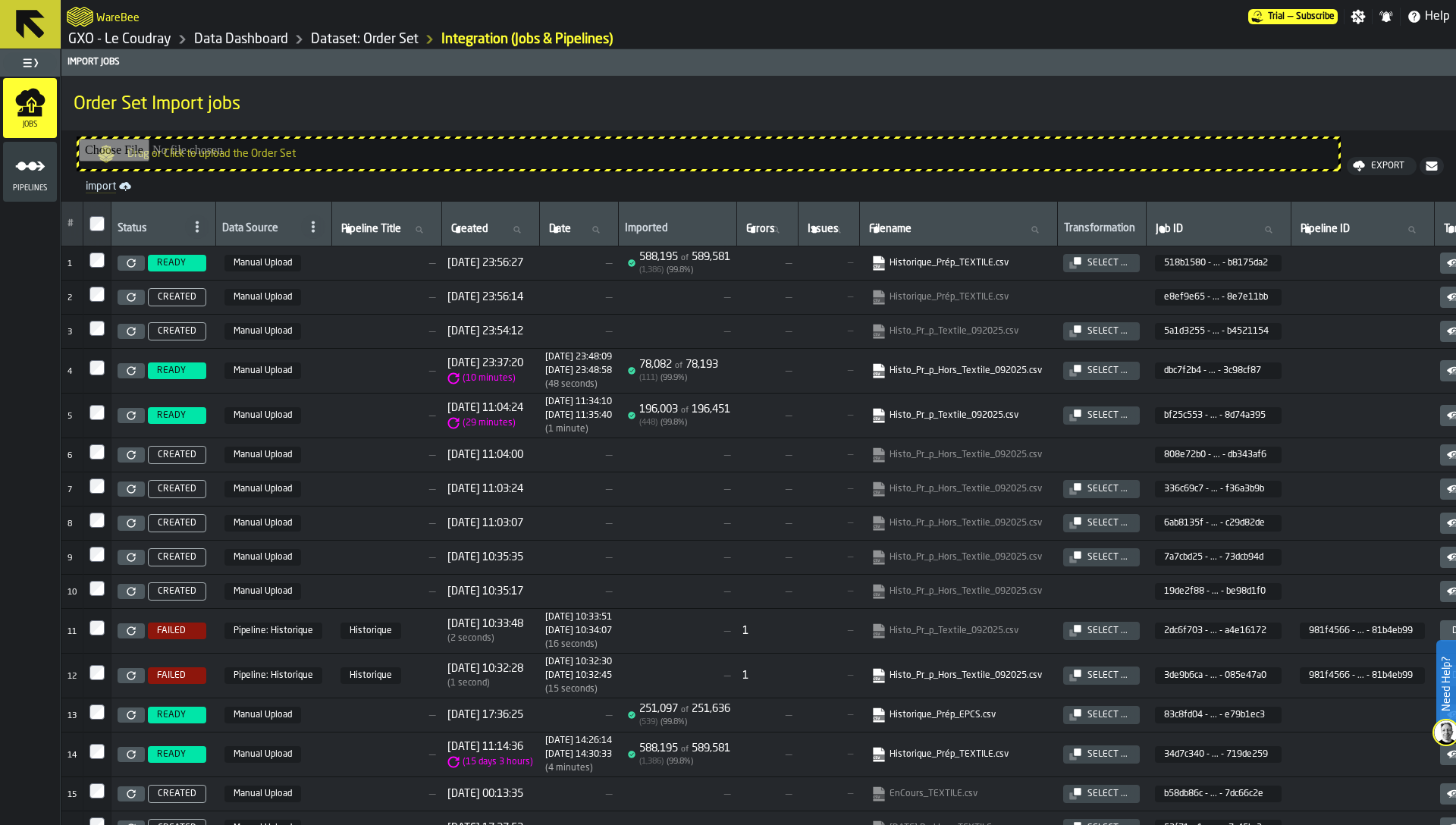
click at [31, 178] on icon "menu Pipelines" at bounding box center [30, 167] width 30 height 30
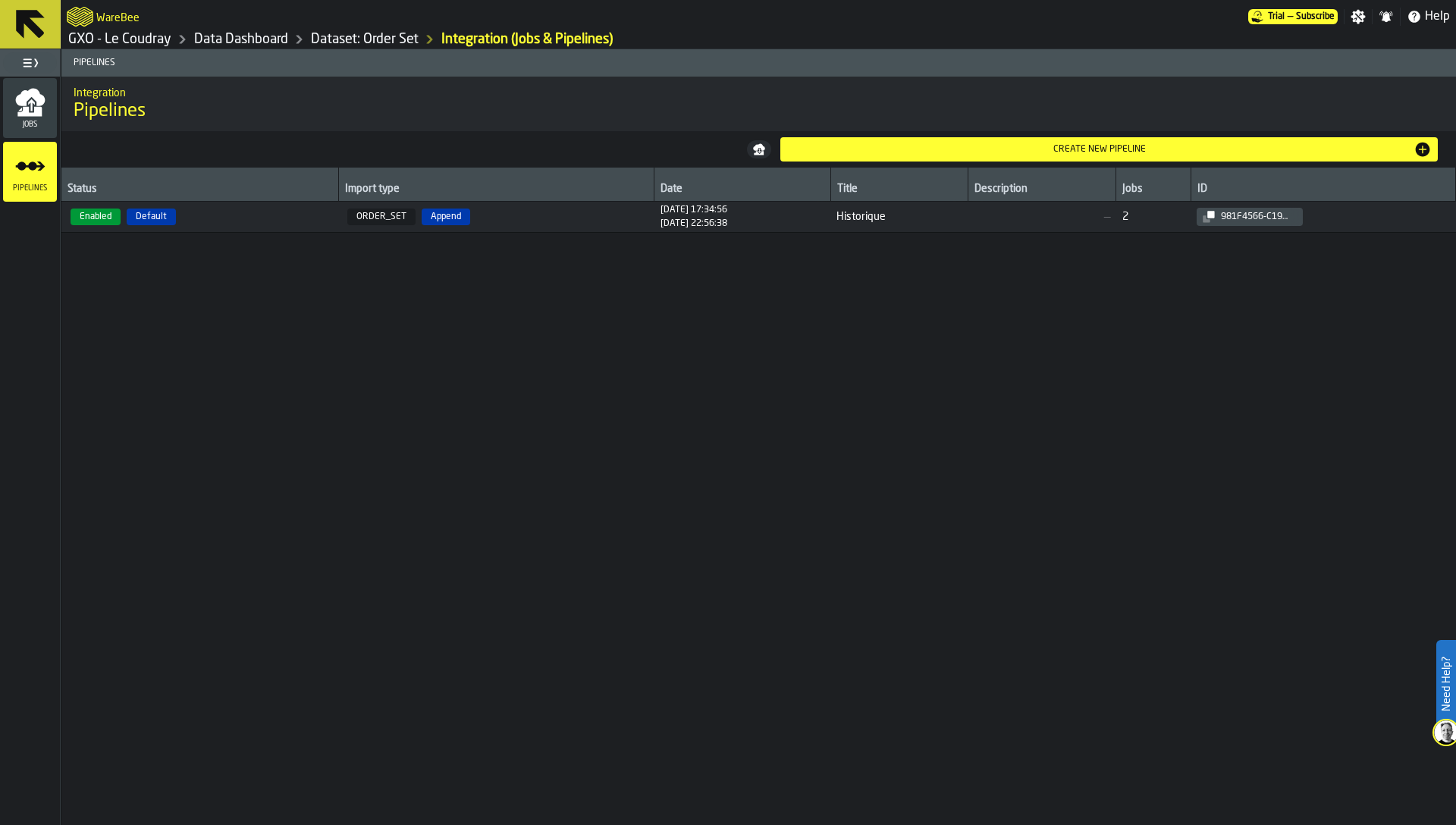
click at [319, 215] on span "Enabled Default" at bounding box center [200, 217] width 264 height 17
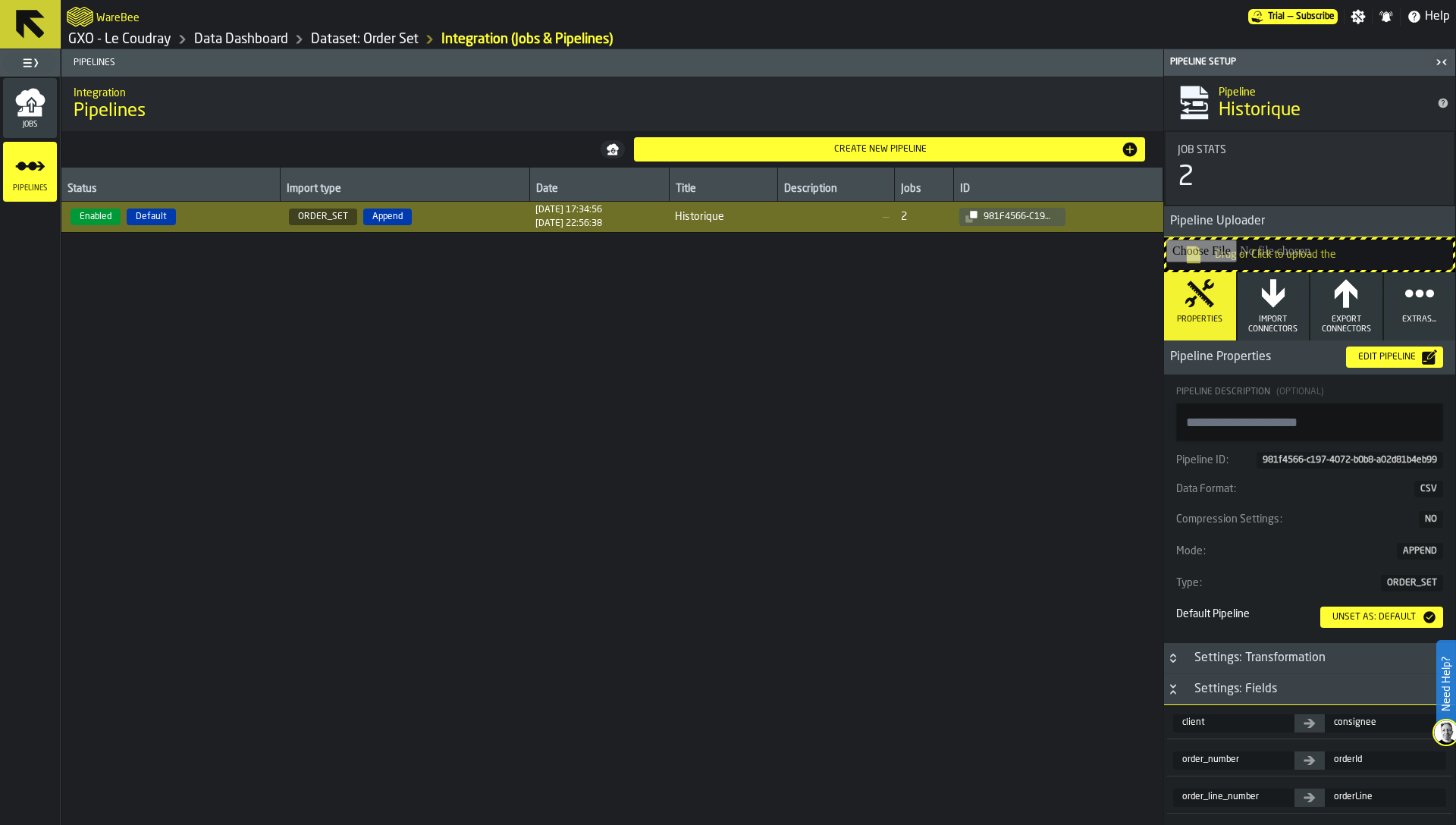
click at [1379, 360] on div "Edit Pipeline" at bounding box center [1387, 357] width 69 height 10
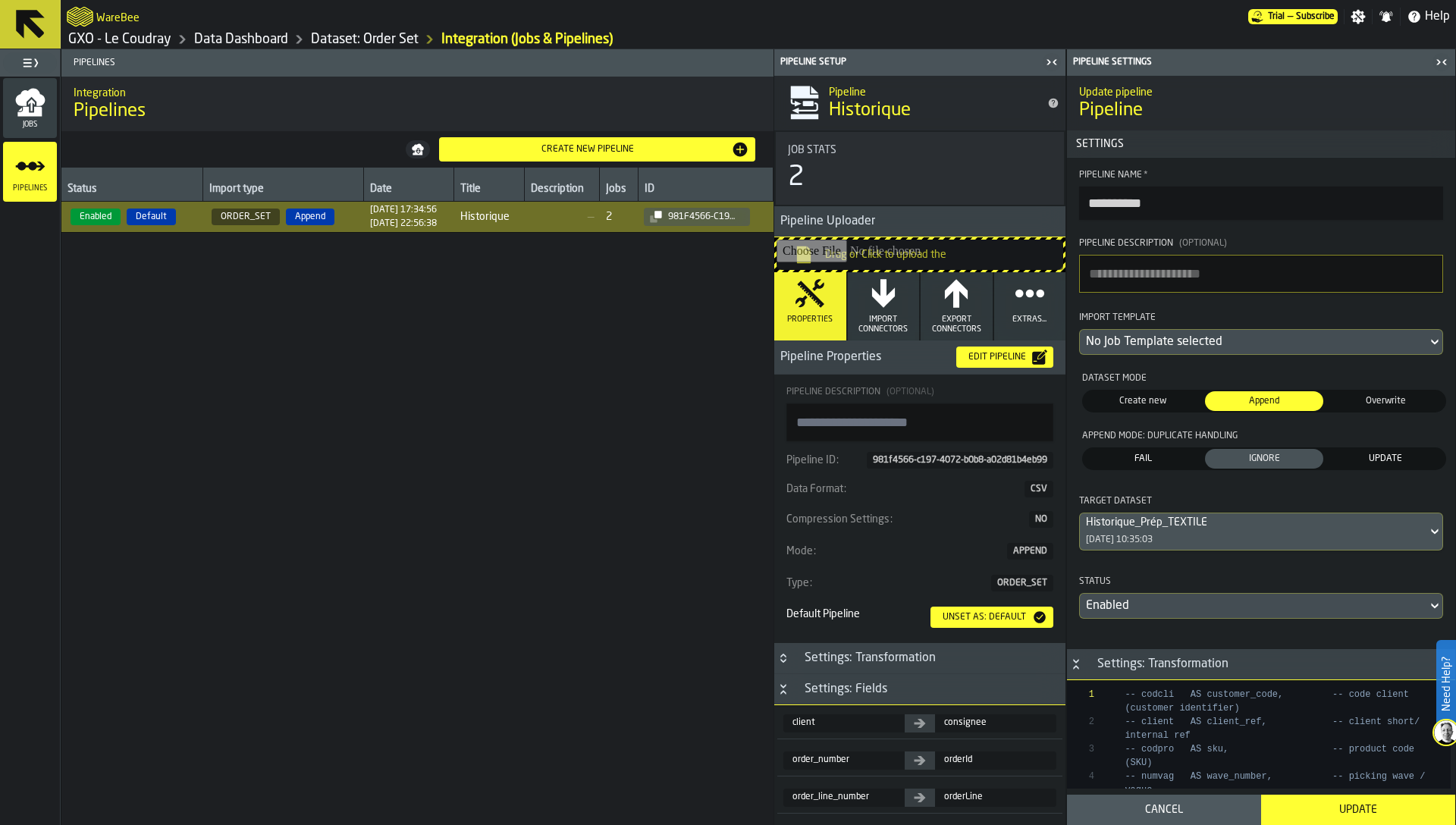
click at [1128, 340] on div "No Job Template selected" at bounding box center [1253, 342] width 335 height 18
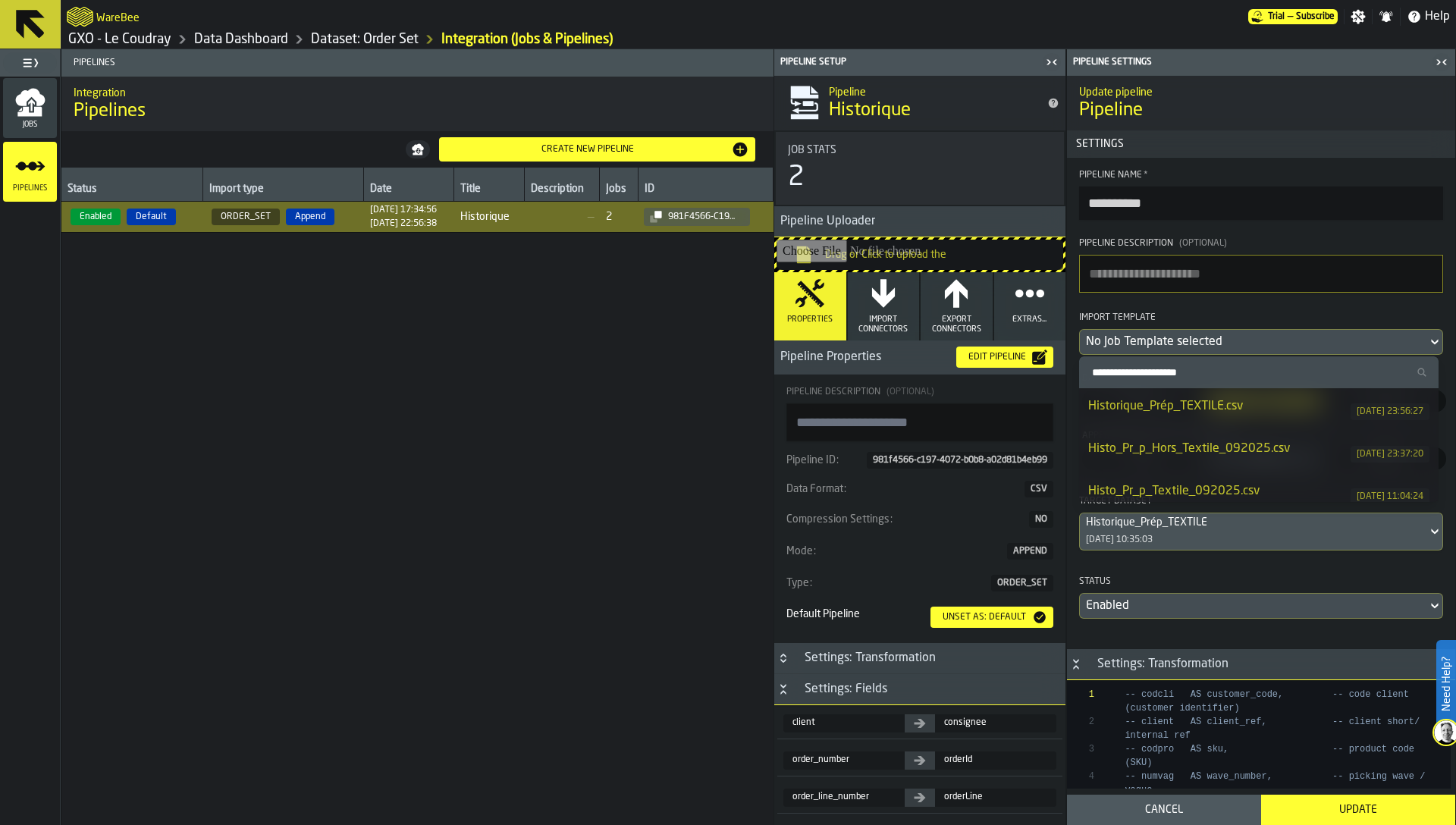
click at [1233, 414] on div "Historique_Prép_TEXTILE.csv" at bounding box center [1219, 406] width 262 height 18
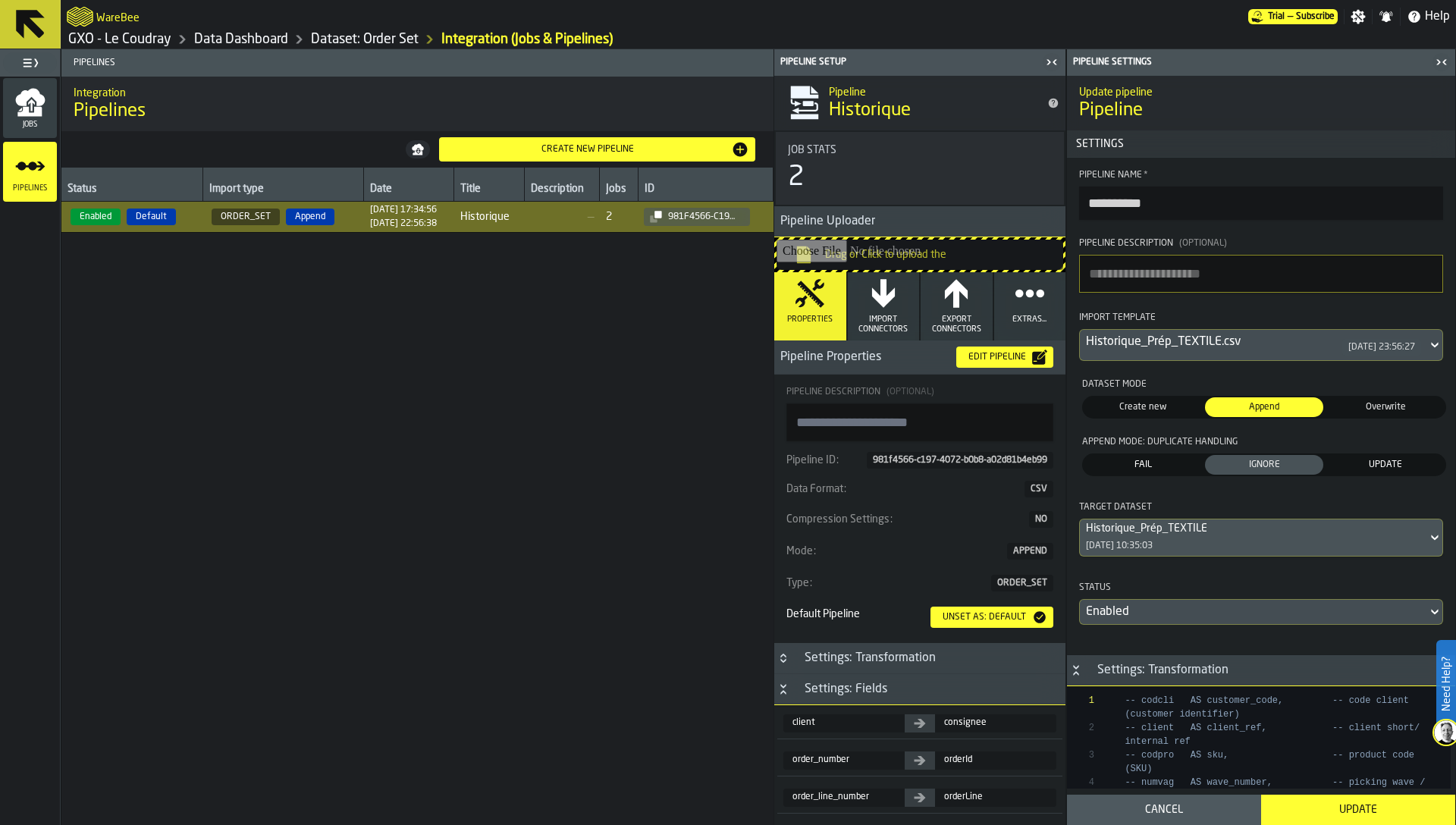
scroll to position [107, 0]
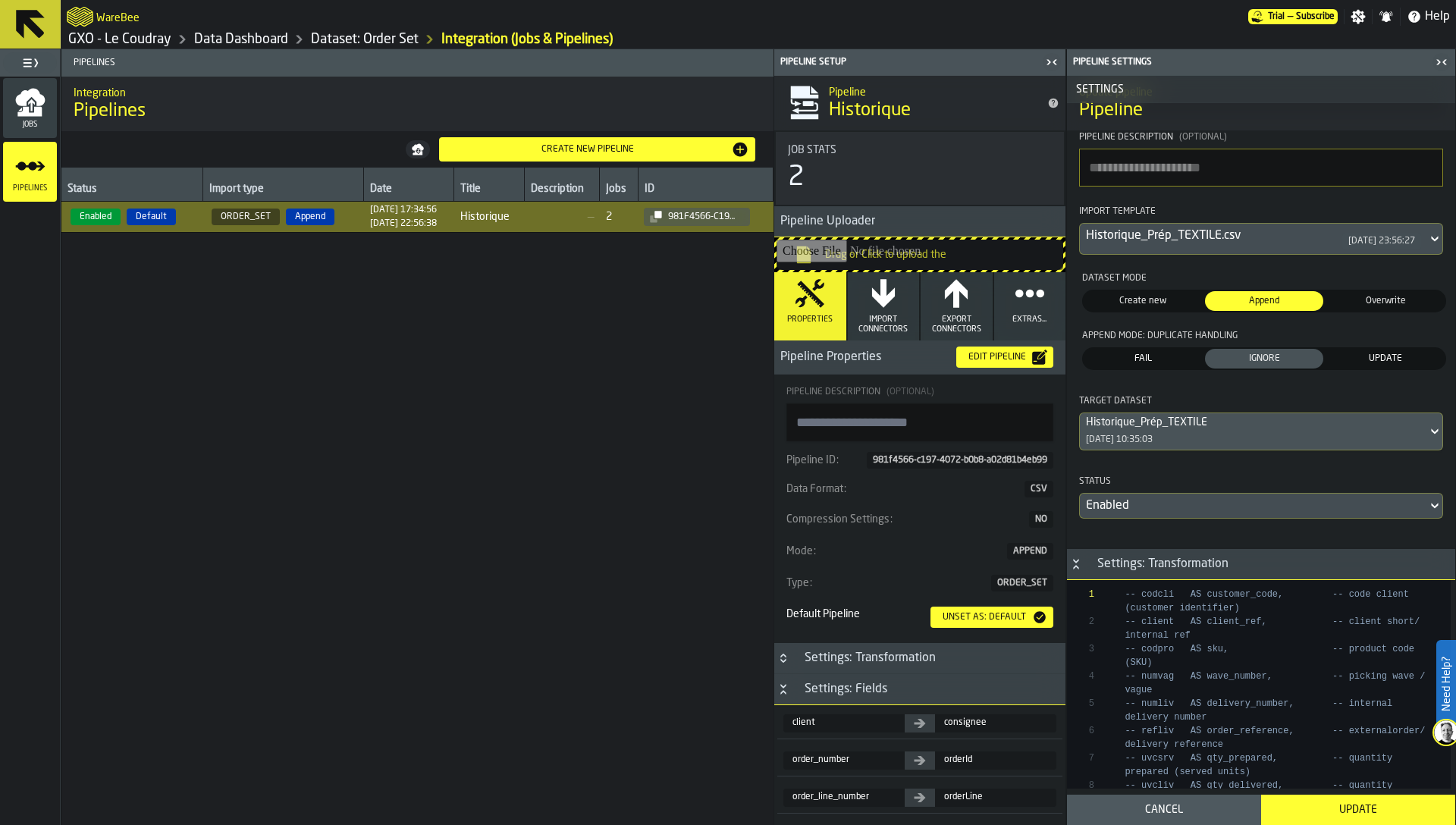
click at [1258, 434] on div "Historique_Prép_TEXTILE 18/09/2025, 10:35:03" at bounding box center [1252, 432] width 347 height 36
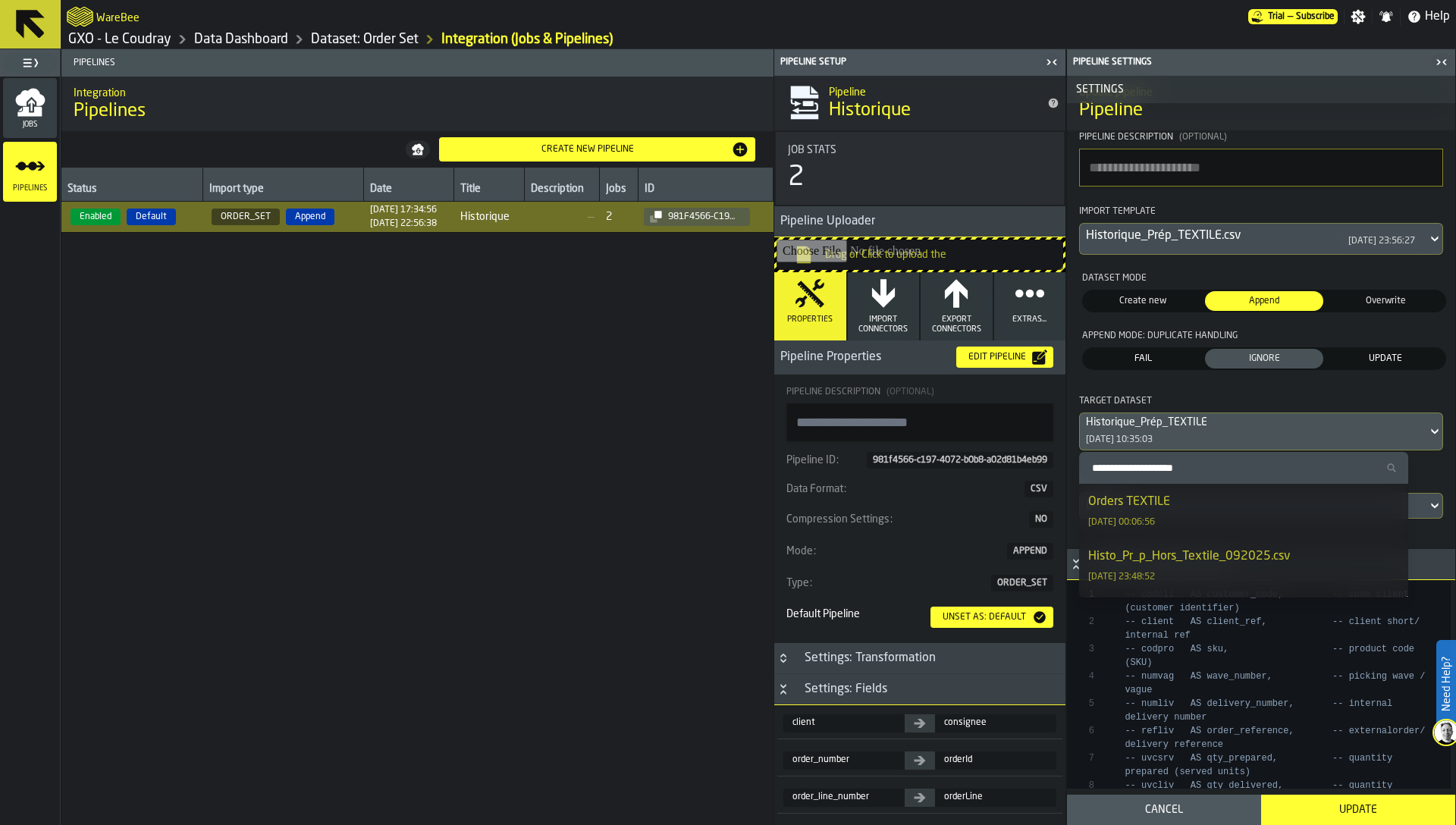
click at [1233, 503] on div "Orders TEXTILE 24/09/2025, 00:06:56" at bounding box center [1243, 511] width 311 height 36
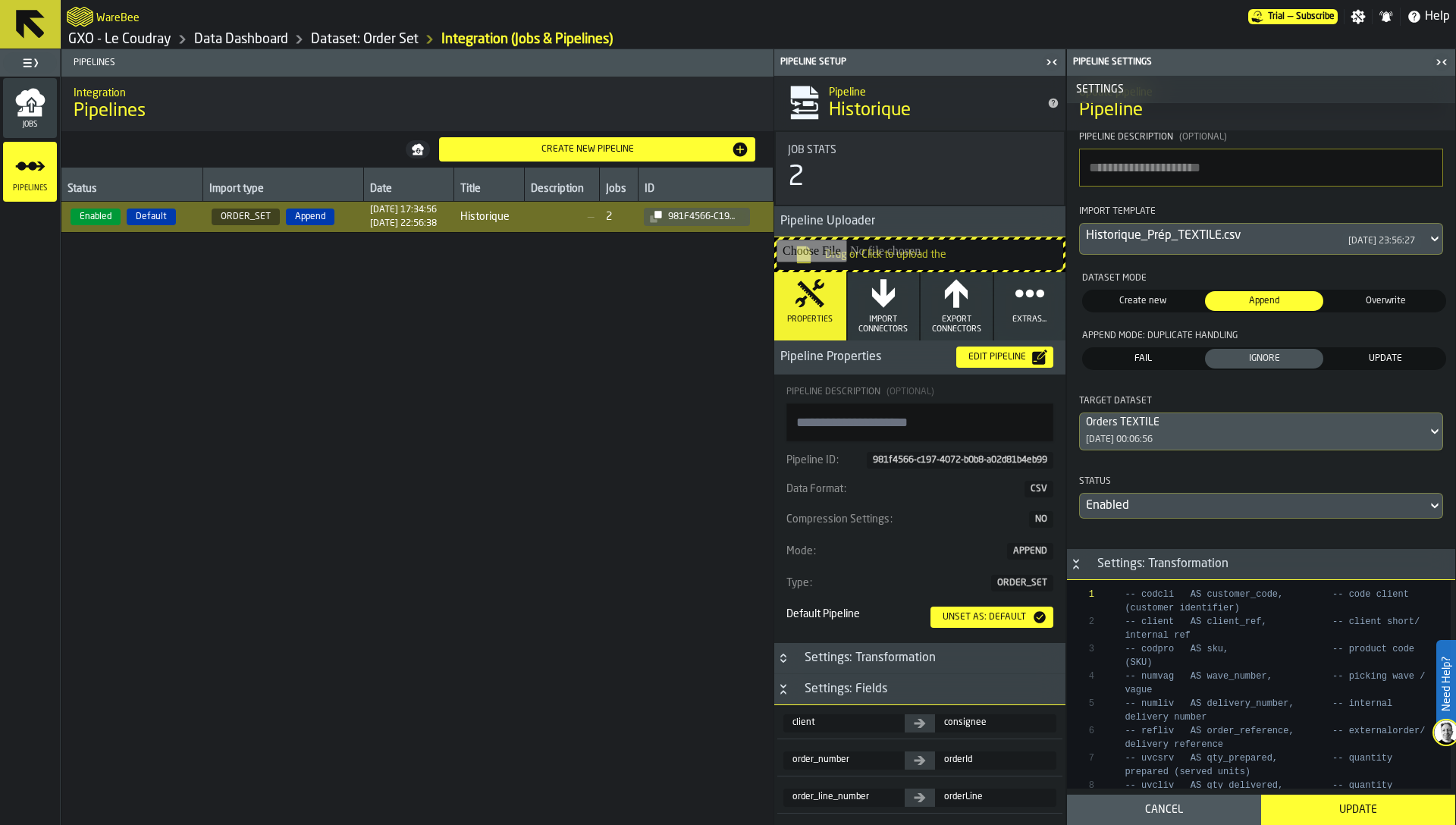
click at [1355, 809] on div "Update" at bounding box center [1357, 810] width 176 height 12
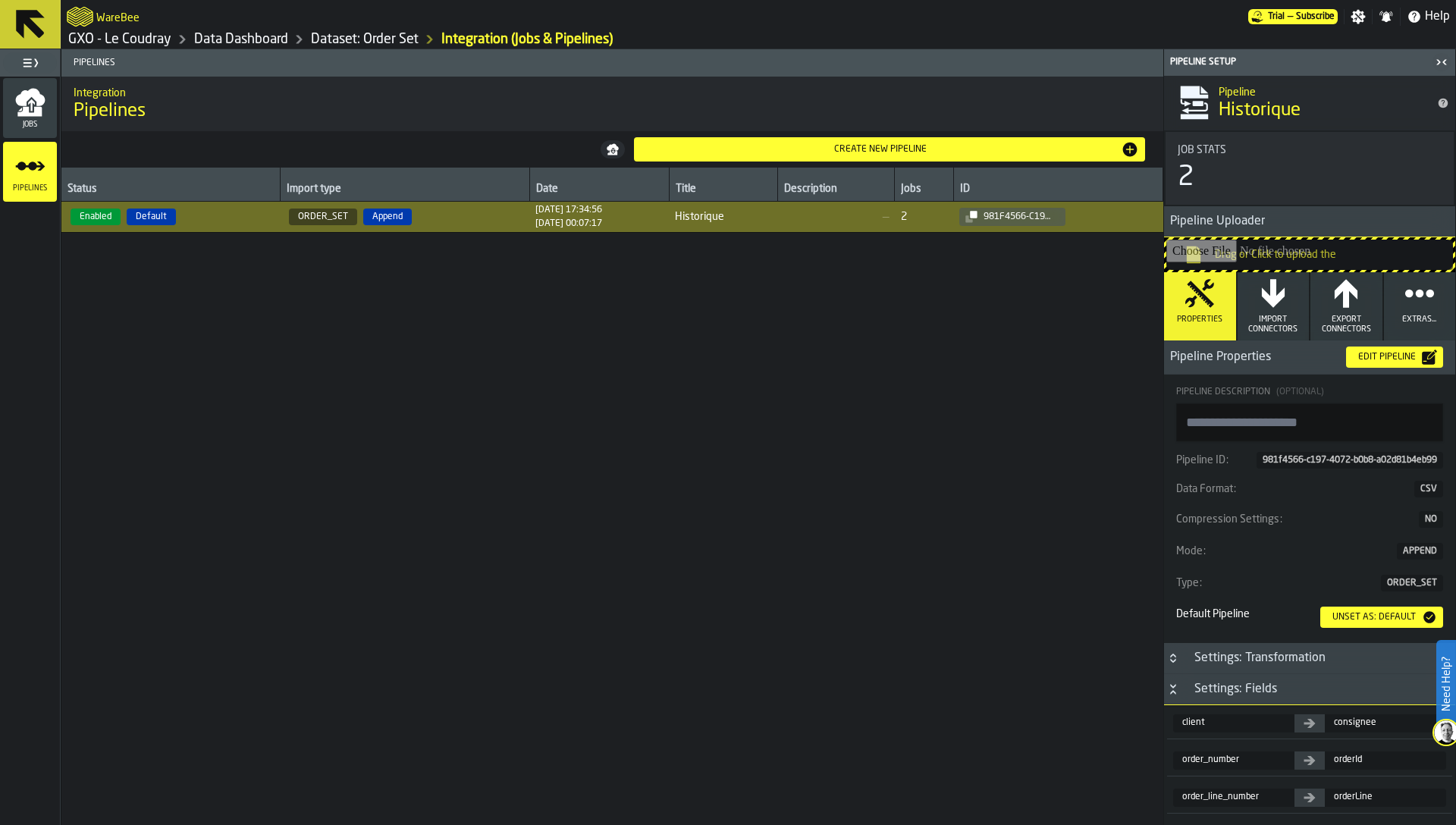
click at [1267, 249] on input "Drag or Click to upload the" at bounding box center [1309, 255] width 286 height 30
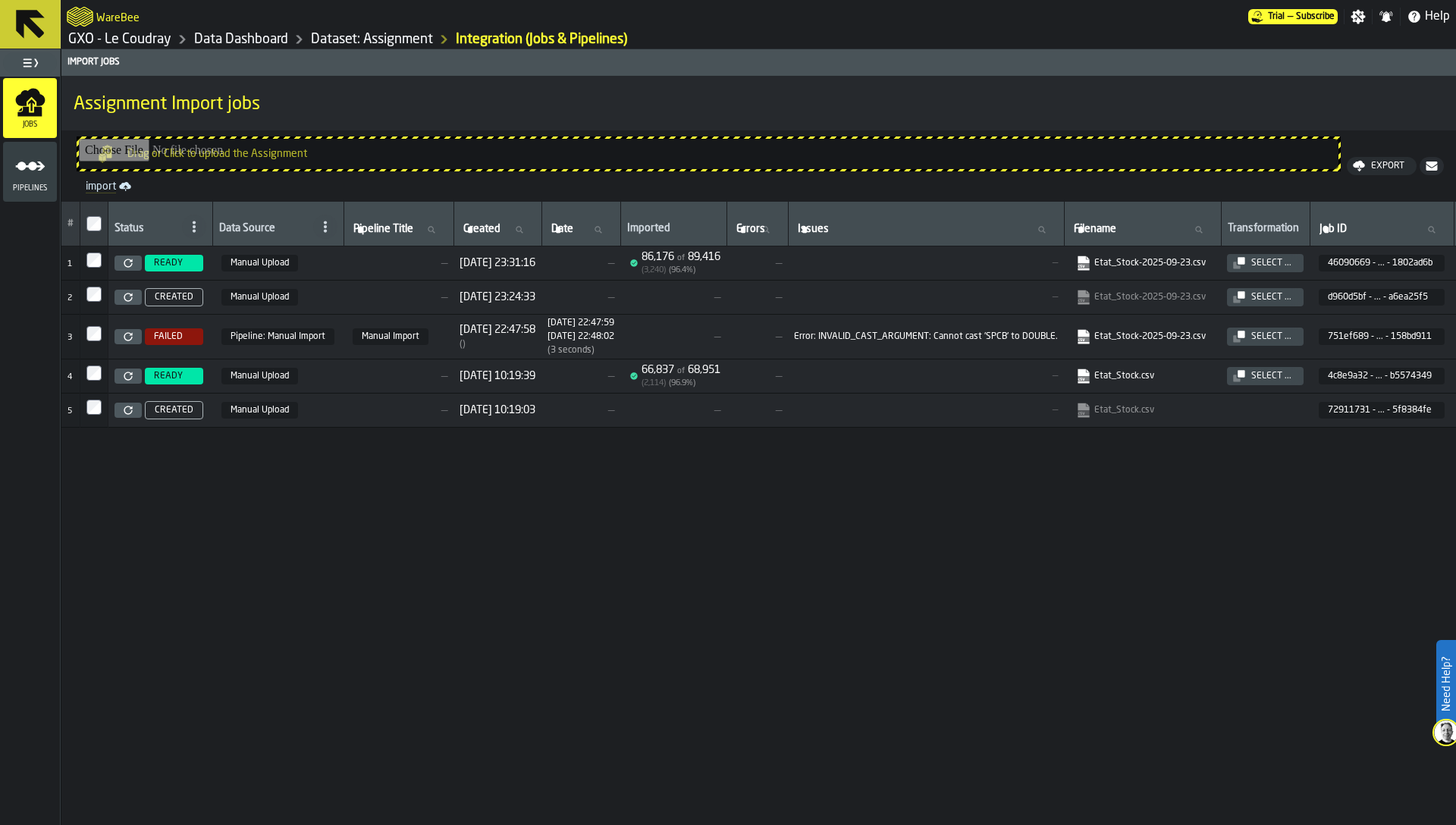
click at [153, 39] on link "GXO - Le Coudray" at bounding box center [120, 40] width 103 height 17
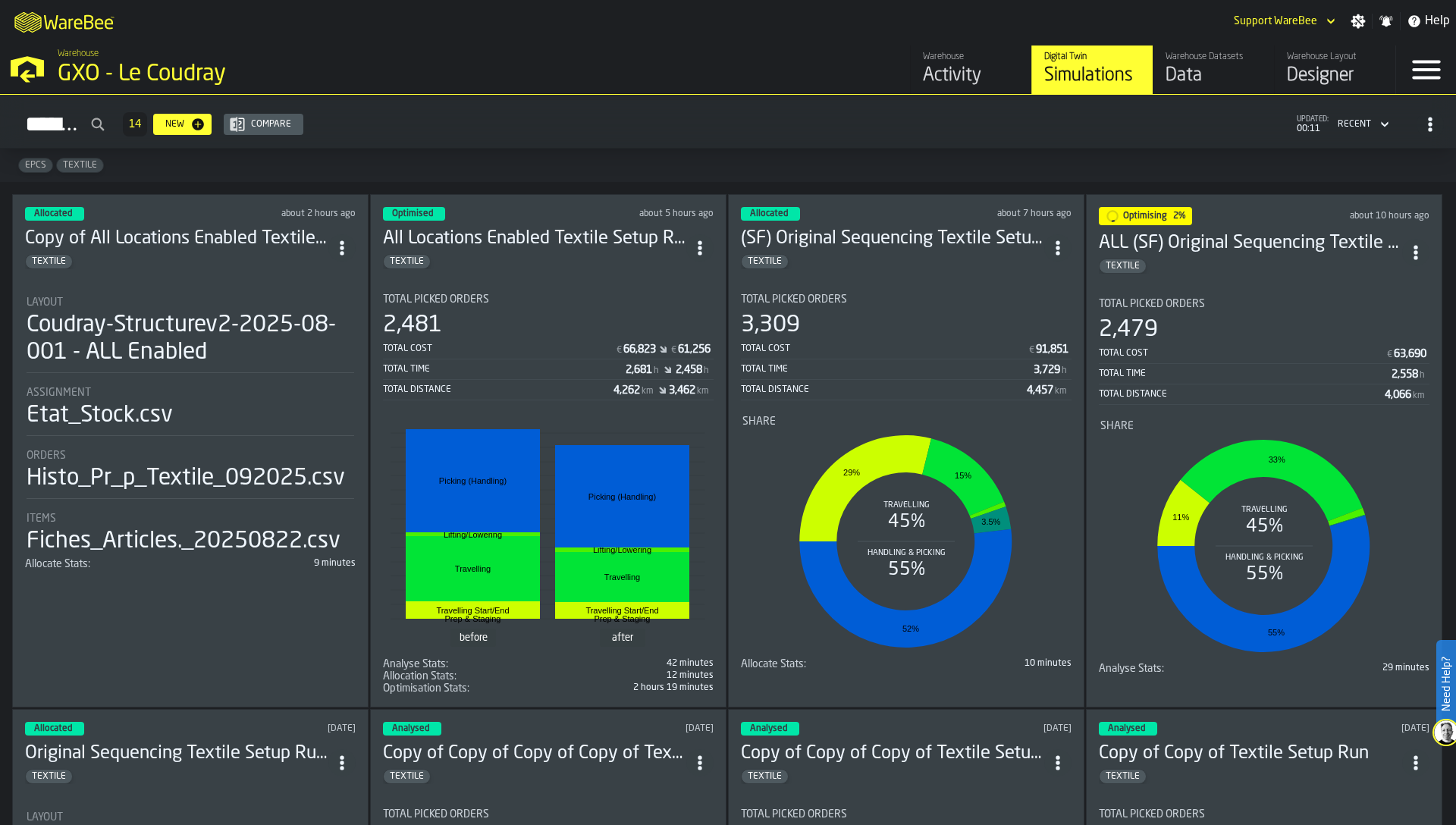
click at [1202, 70] on div "Data" at bounding box center [1213, 76] width 96 height 25
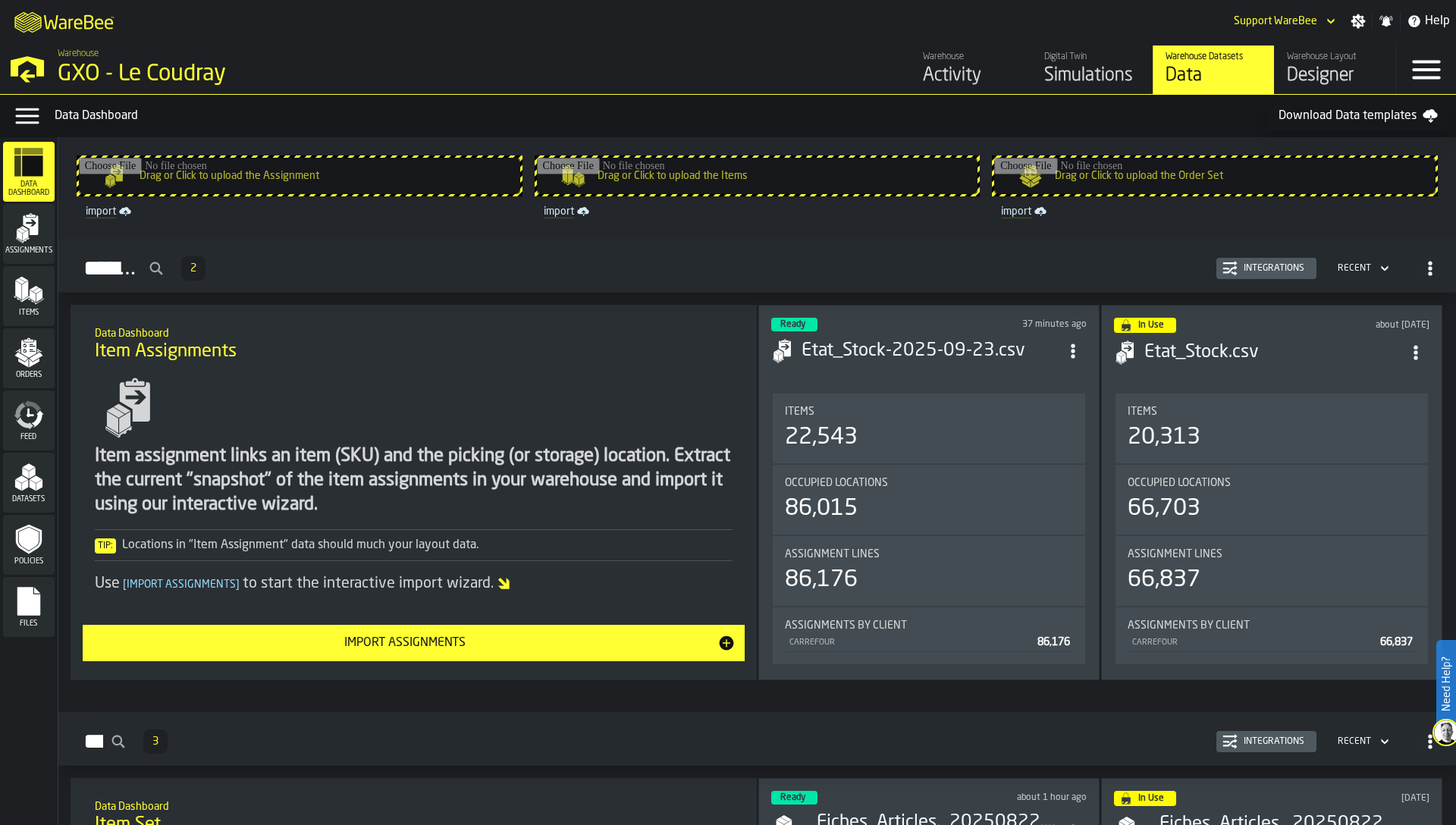
click at [27, 354] on icon "menu Orders" at bounding box center [29, 348] width 15 height 17
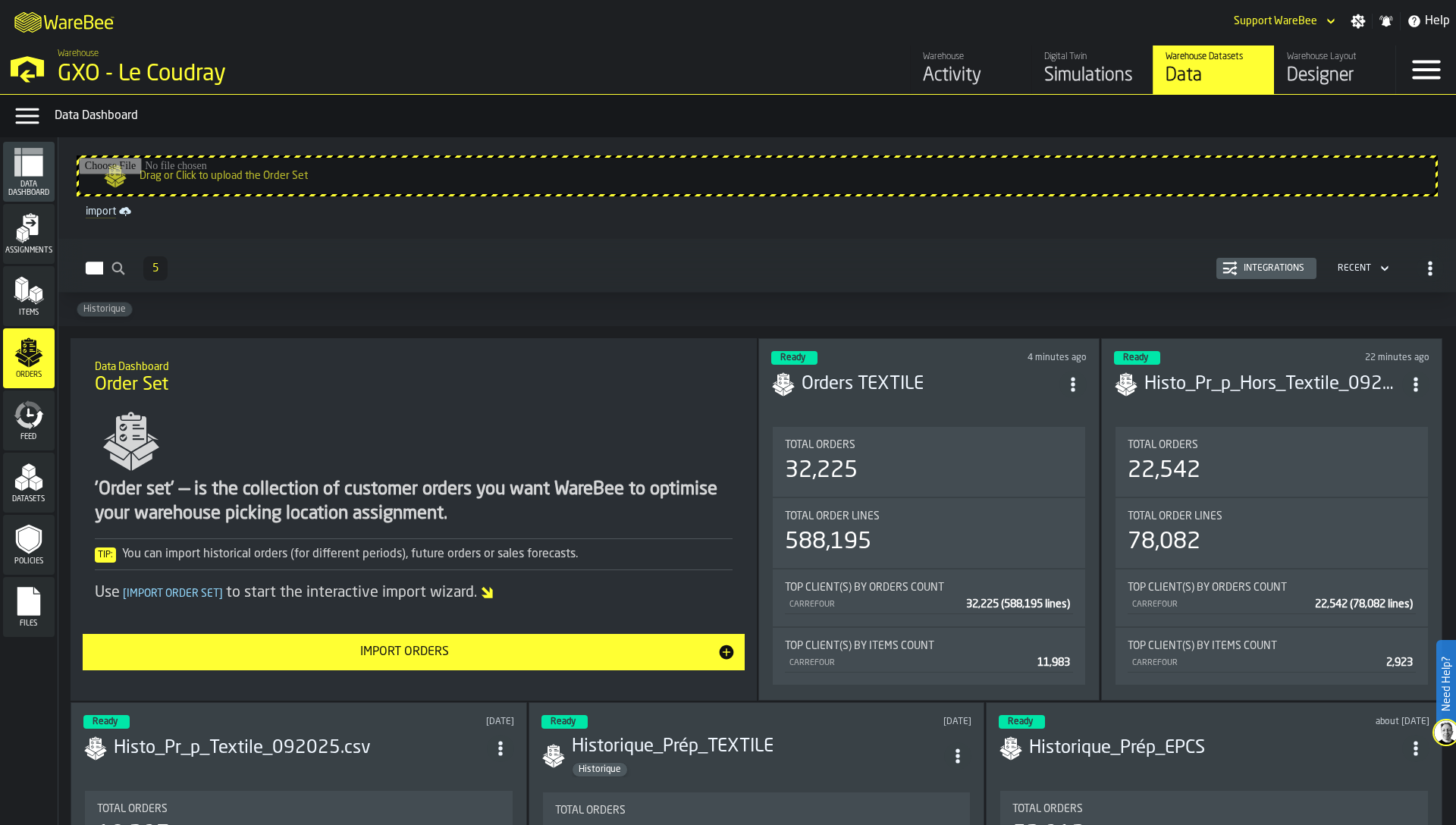
click at [1261, 265] on div "Integrations" at bounding box center [1273, 268] width 73 height 10
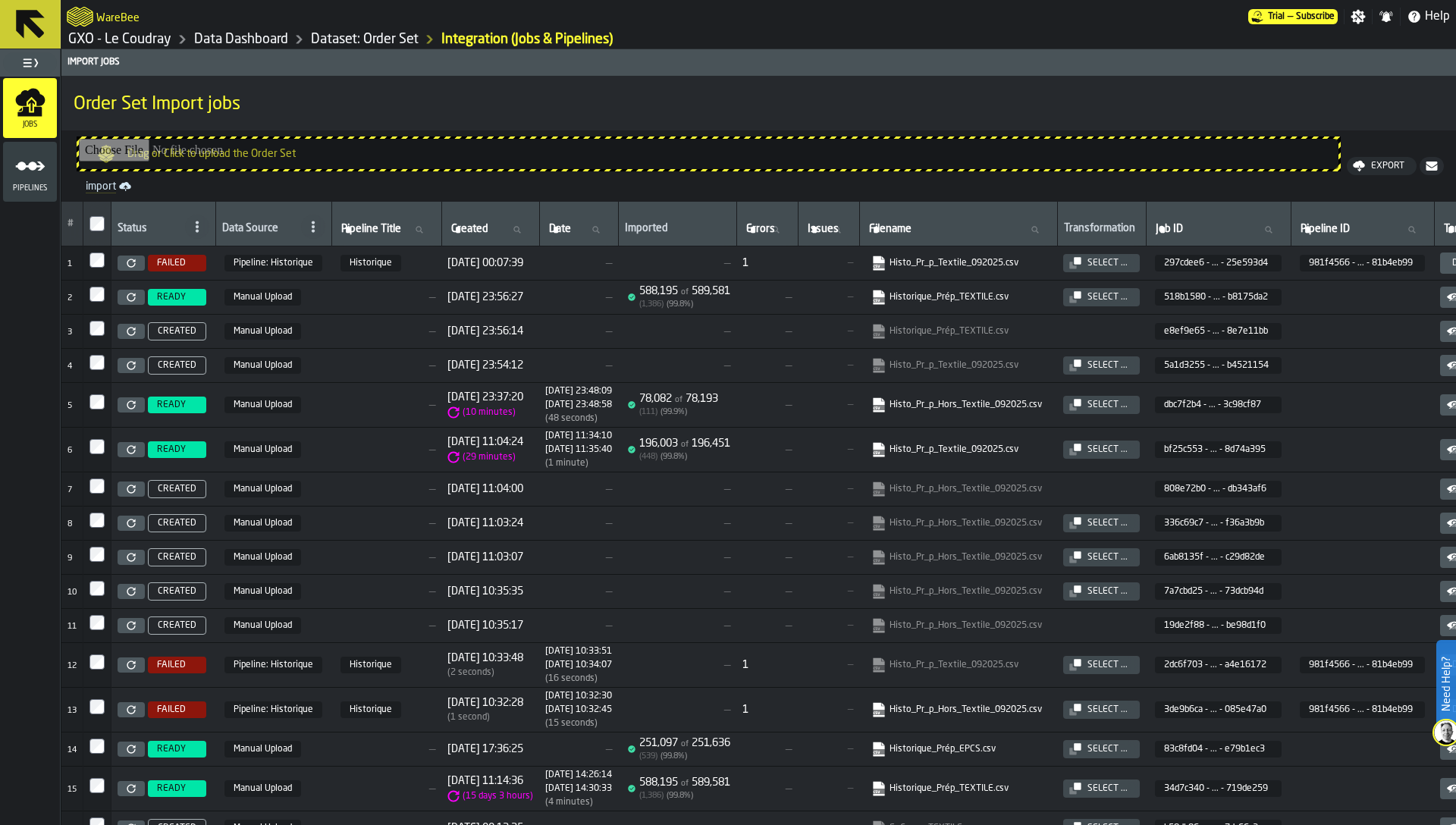
click at [130, 263] on icon at bounding box center [131, 264] width 10 height 10
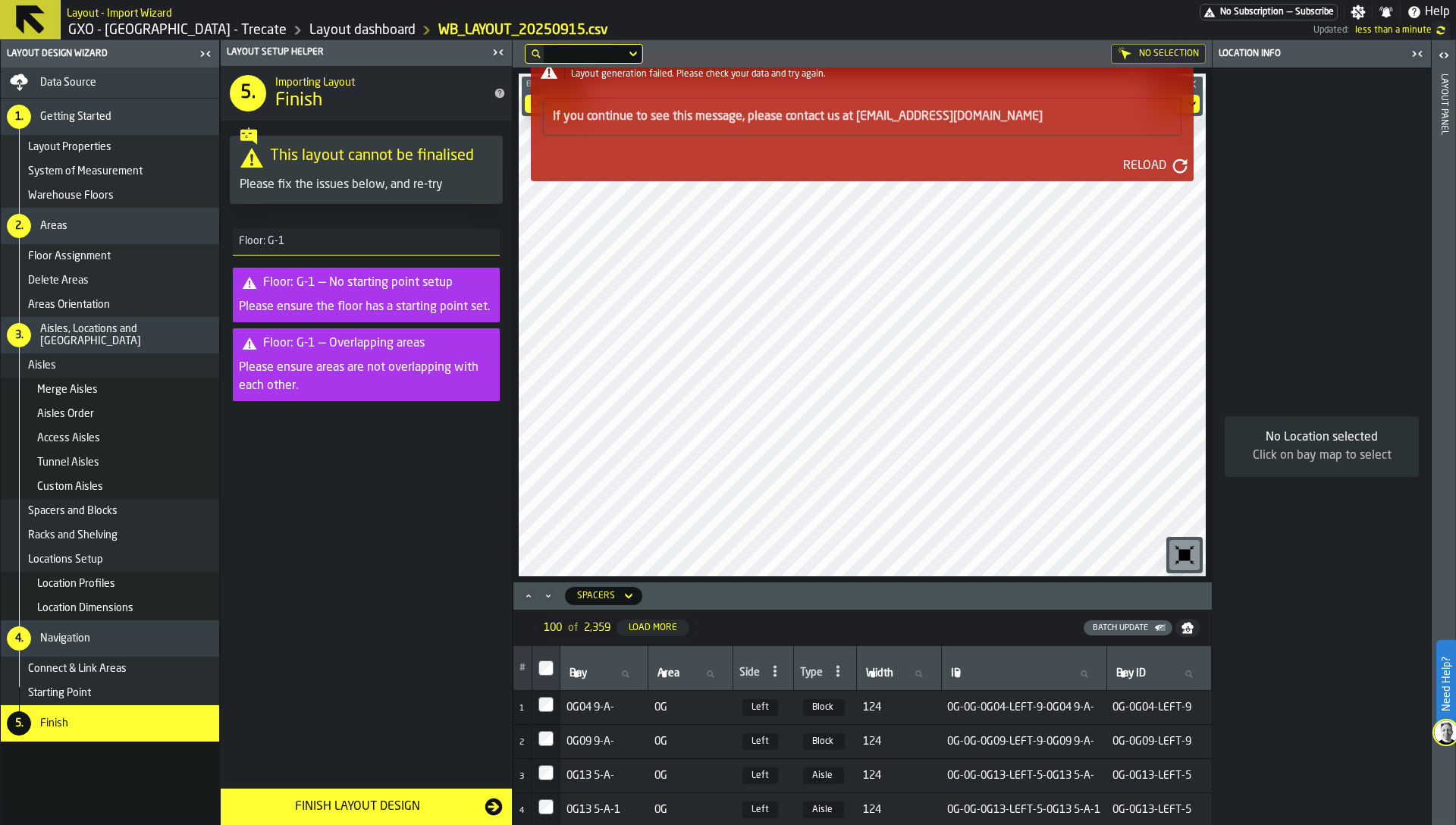
click at [1195, 107] on div "ERROR Layout generation failed. Please check your data and try again. If you co…" at bounding box center [863, 123] width 675 height 141
click at [1194, 107] on div "ERROR Layout generation failed. Please check your data and try again. If you co…" at bounding box center [863, 123] width 675 height 141
click at [1198, 107] on div "ERROR Layout generation failed. Please check your data and try again. If you co…" at bounding box center [863, 123] width 675 height 141
click at [1196, 107] on div "ERROR Layout generation failed. Please check your data and try again. If you co…" at bounding box center [863, 123] width 675 height 141
click at [1078, 134] on div "If you continue to see this message, please contact us at [EMAIL_ADDRESS][DOMAI…" at bounding box center [862, 117] width 638 height 38
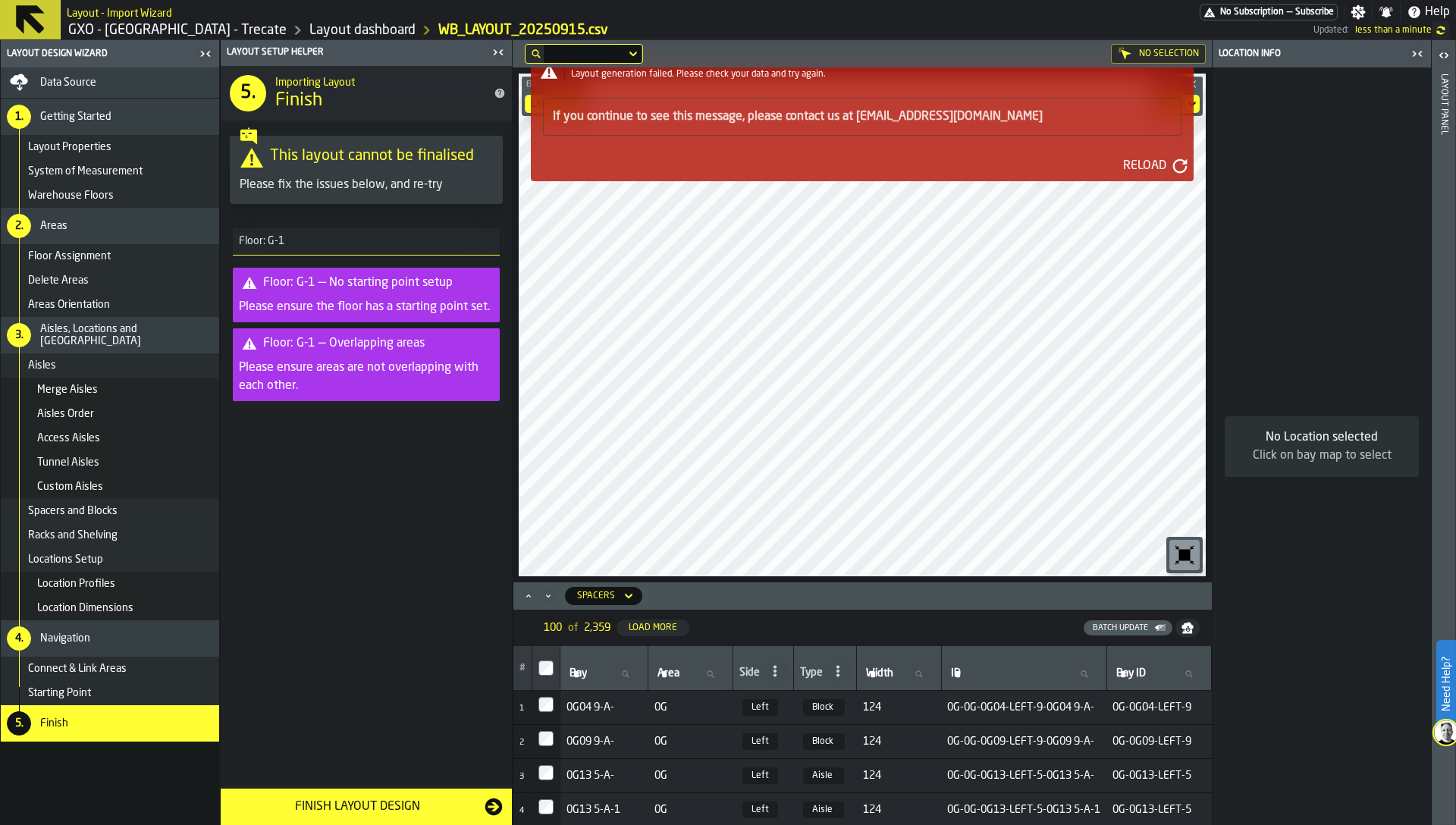
click at [1108, 159] on div "Reload" at bounding box center [862, 167] width 663 height 25
click at [1142, 162] on div "Reload" at bounding box center [1144, 166] width 55 height 18
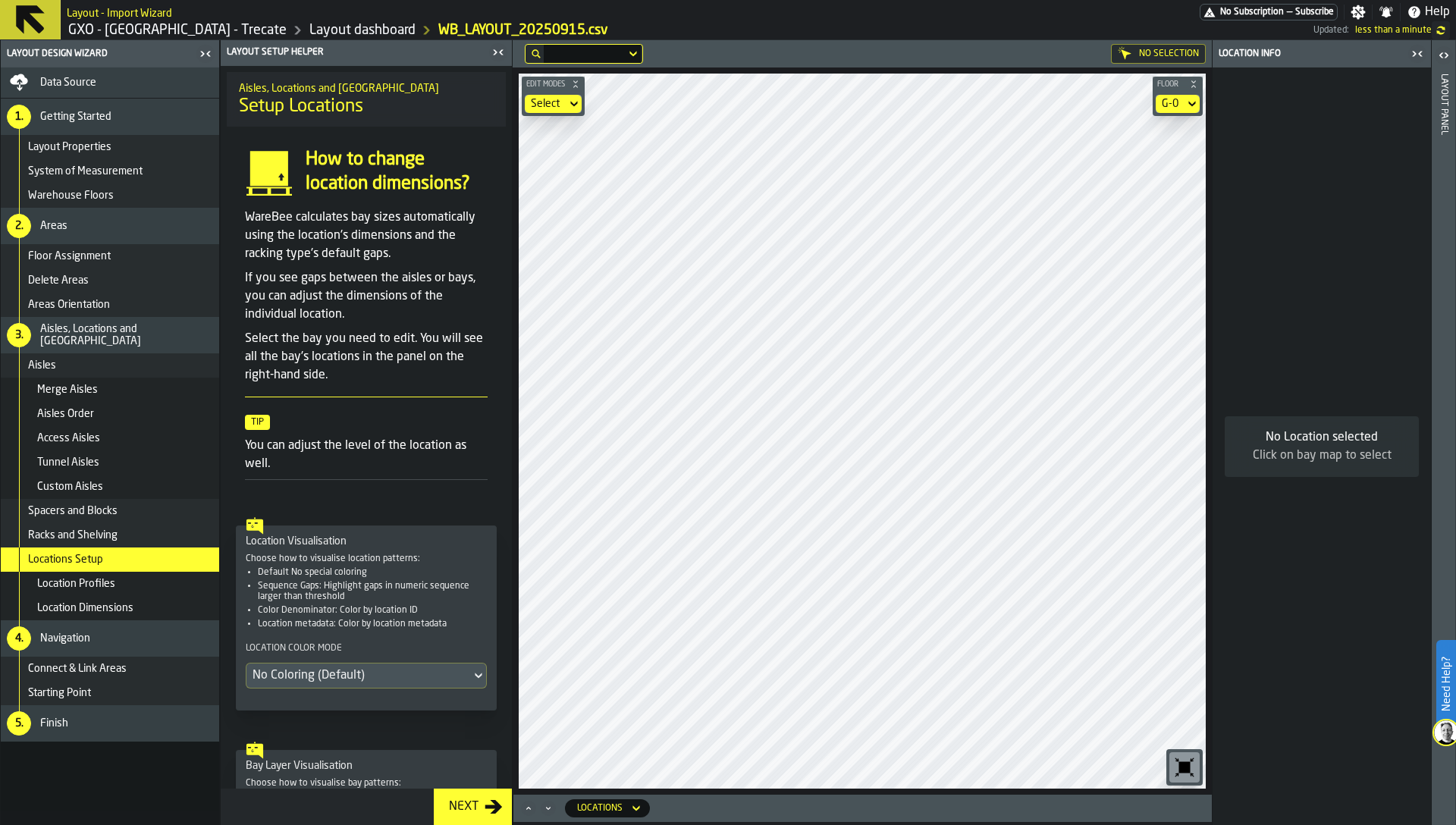
click at [1160, 100] on div "G-0" at bounding box center [1170, 104] width 29 height 18
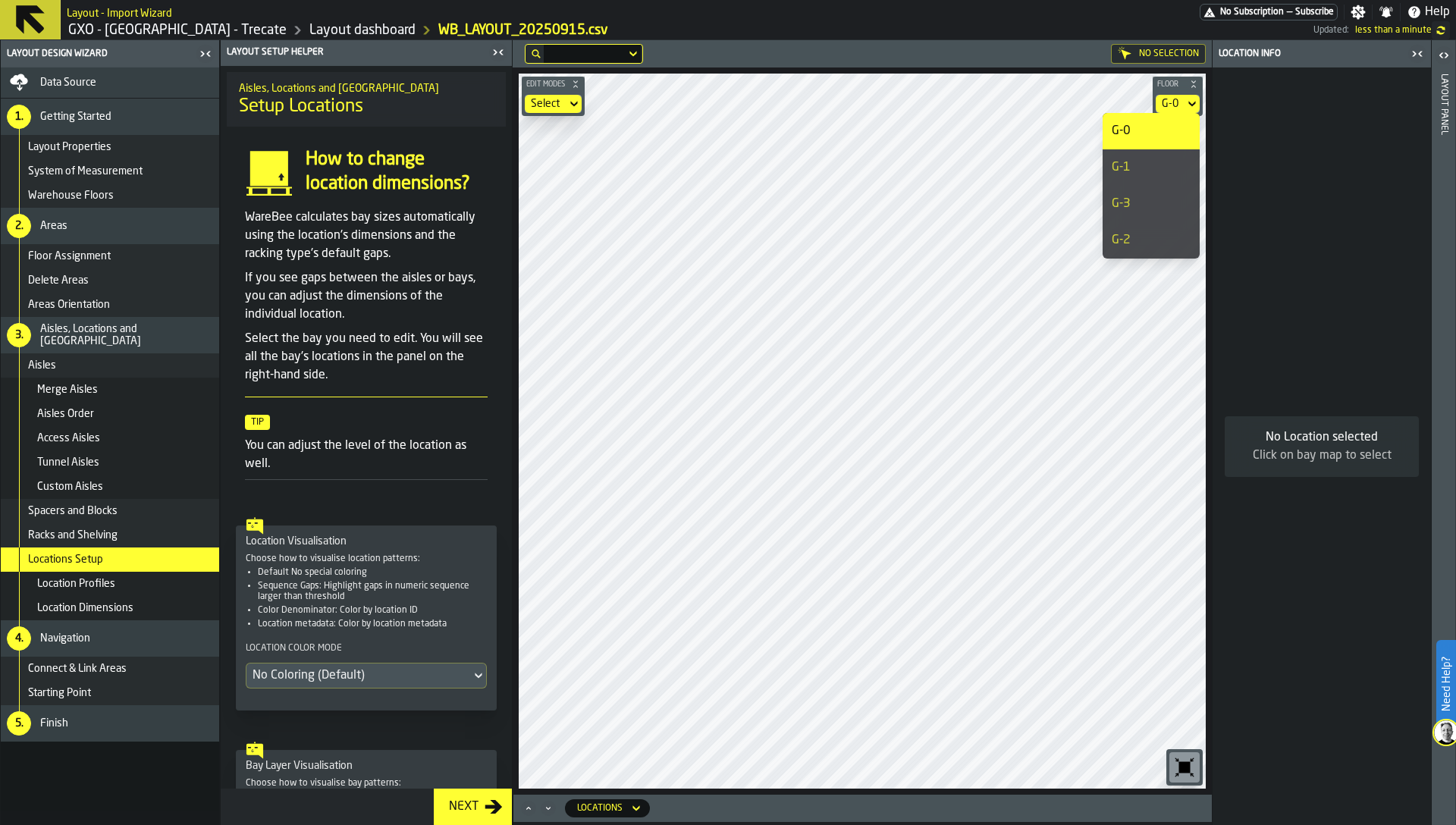
click at [1154, 170] on div "G-1" at bounding box center [1151, 167] width 79 height 18
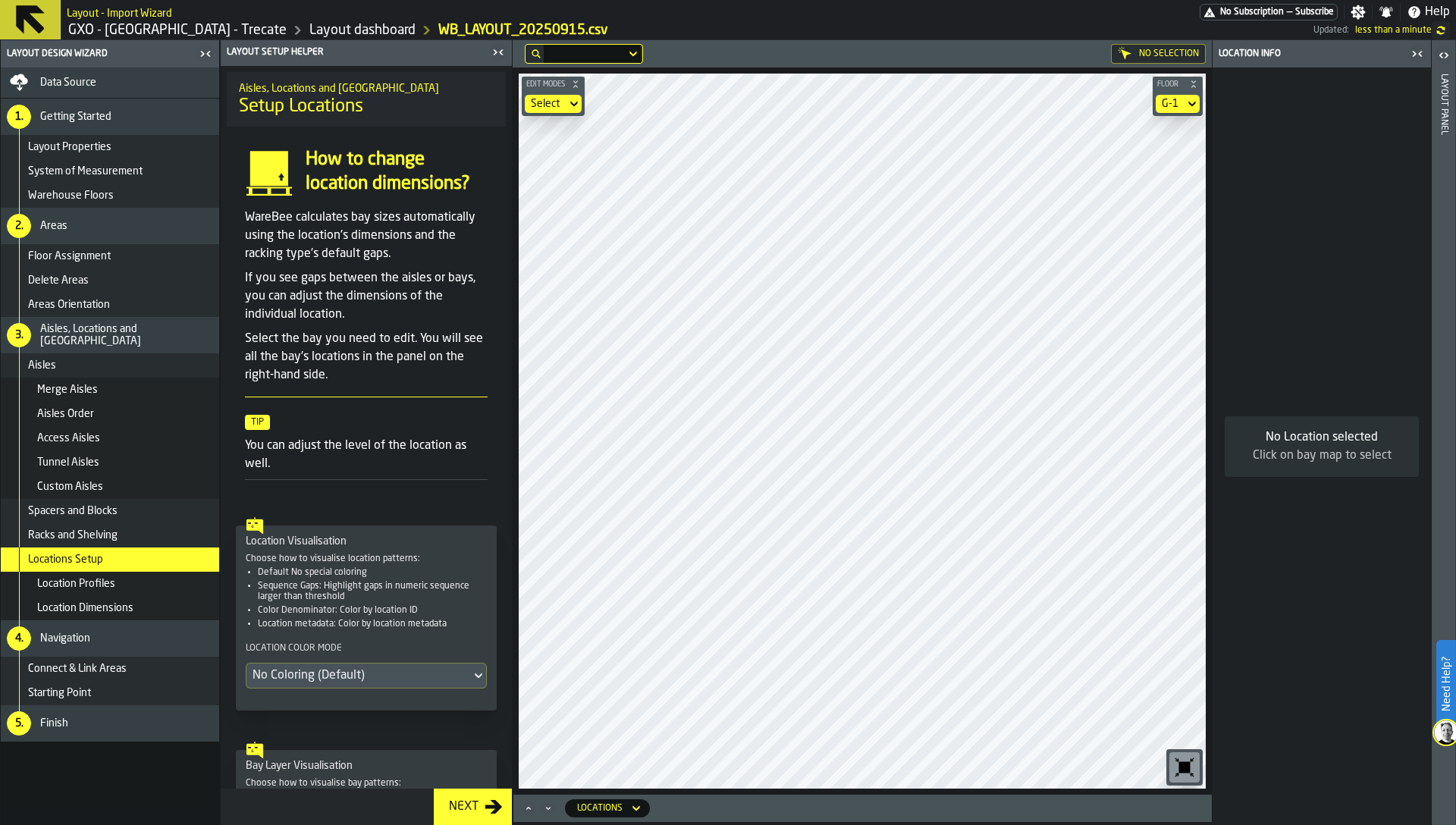
click at [122, 678] on div "Connect & Link Areas" at bounding box center [110, 669] width 219 height 25
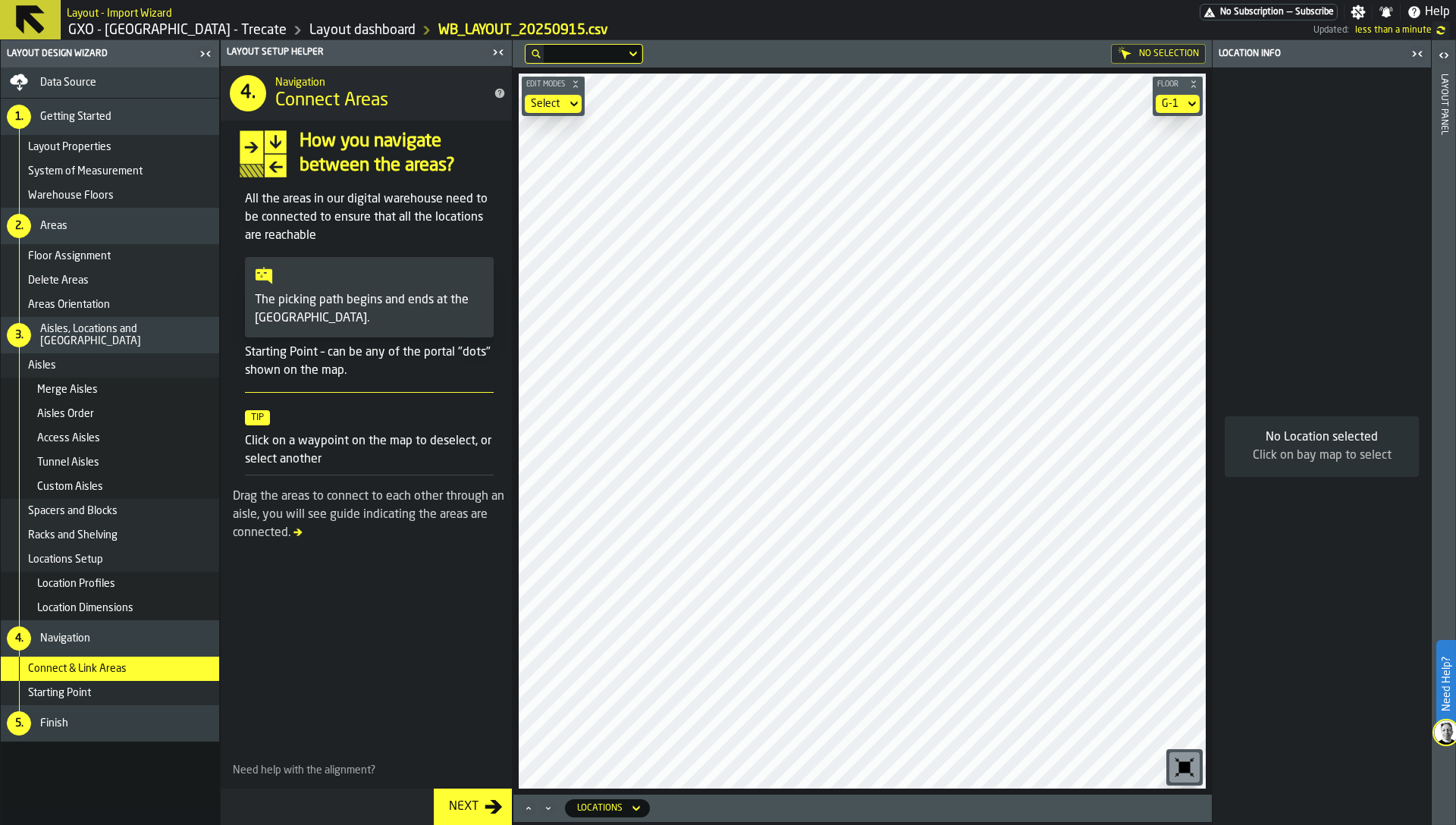
click at [1164, 103] on div "G-1" at bounding box center [1170, 104] width 17 height 12
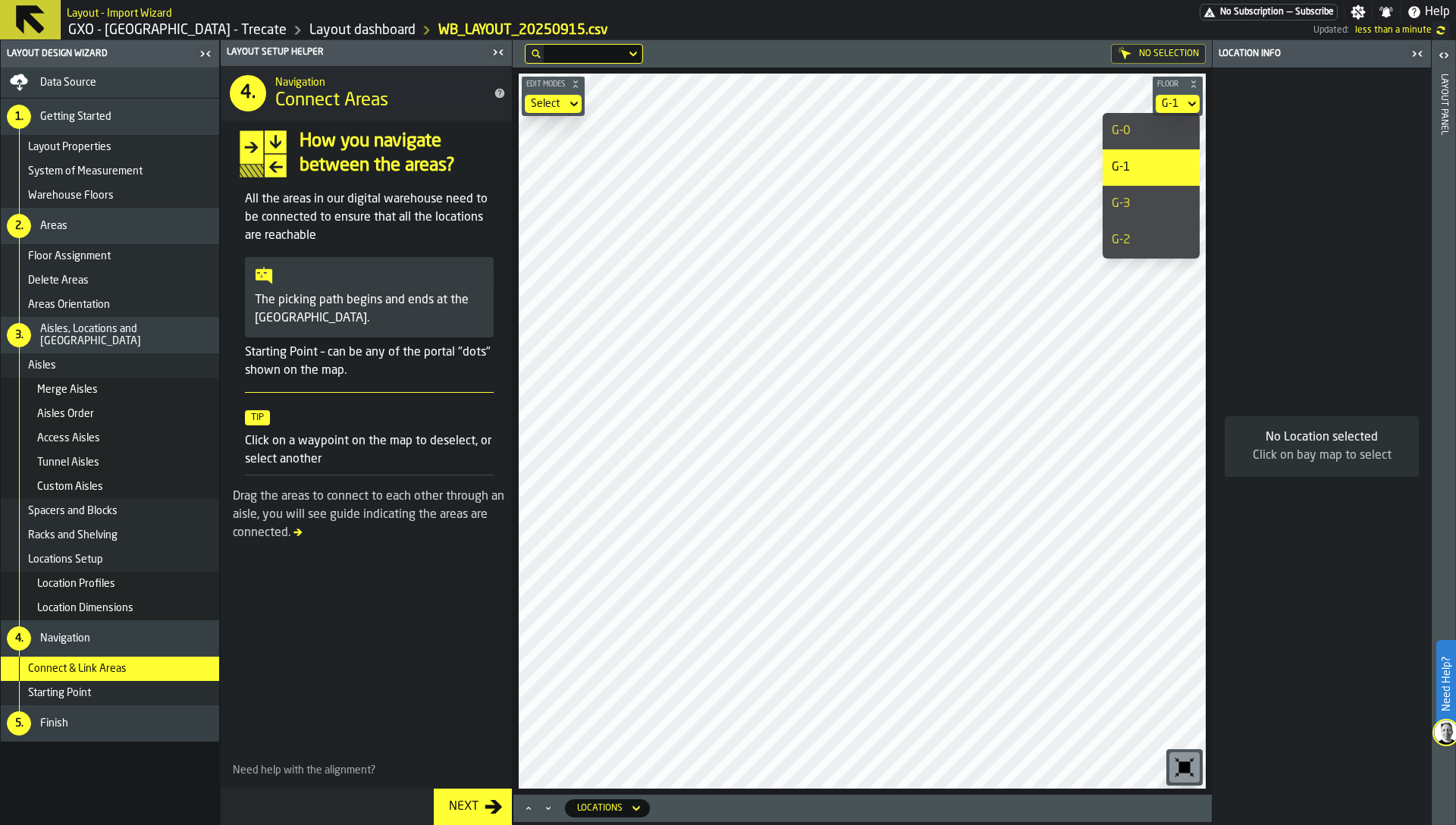
click at [1154, 210] on div "G-3" at bounding box center [1151, 204] width 79 height 18
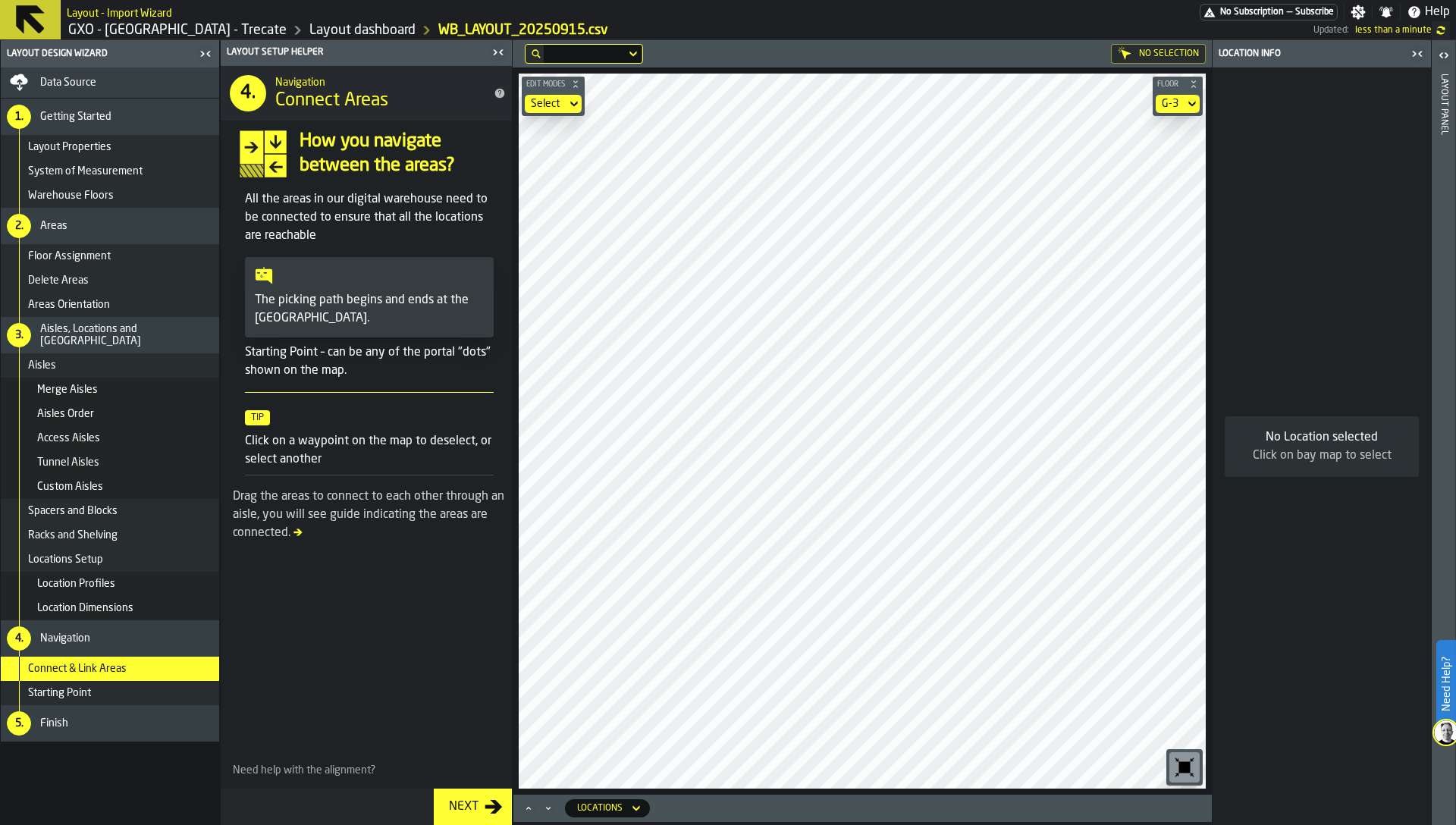
click at [1172, 100] on div "G-3" at bounding box center [1170, 104] width 17 height 12
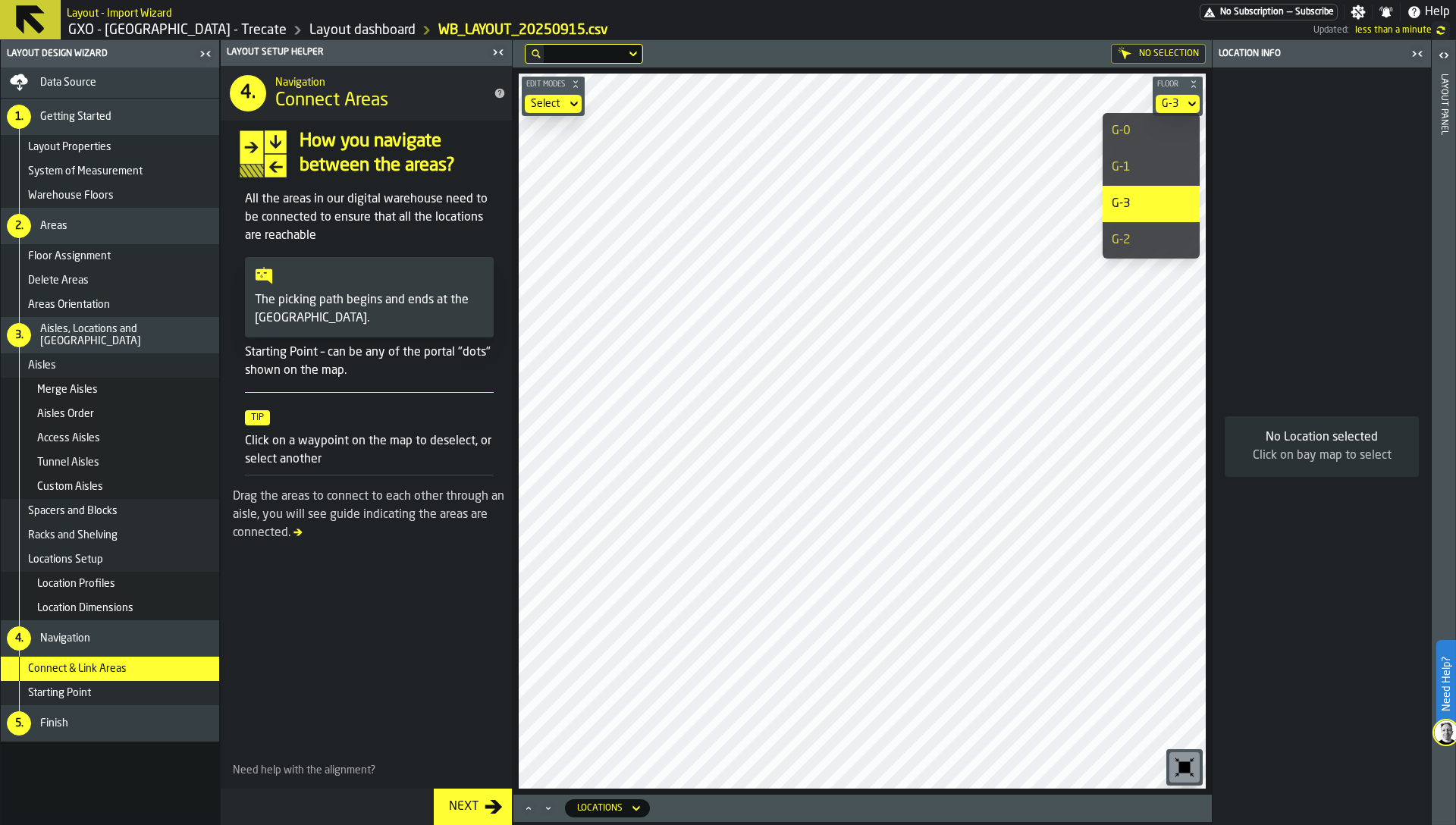
click at [1143, 233] on div "G-2" at bounding box center [1151, 240] width 79 height 18
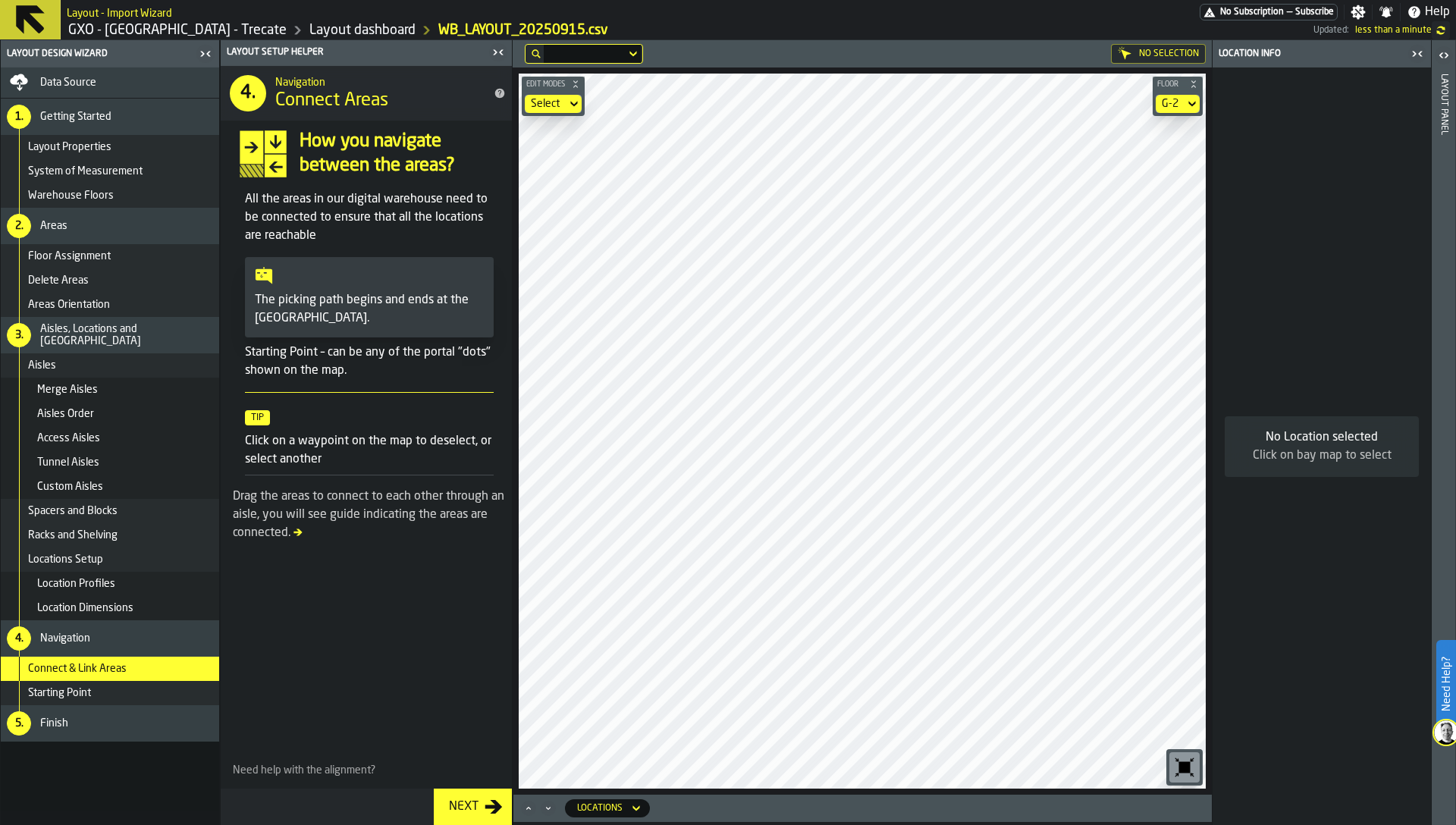
click at [121, 683] on div "Starting Point" at bounding box center [110, 694] width 219 height 25
click at [102, 723] on div "Finish" at bounding box center [126, 723] width 173 height 12
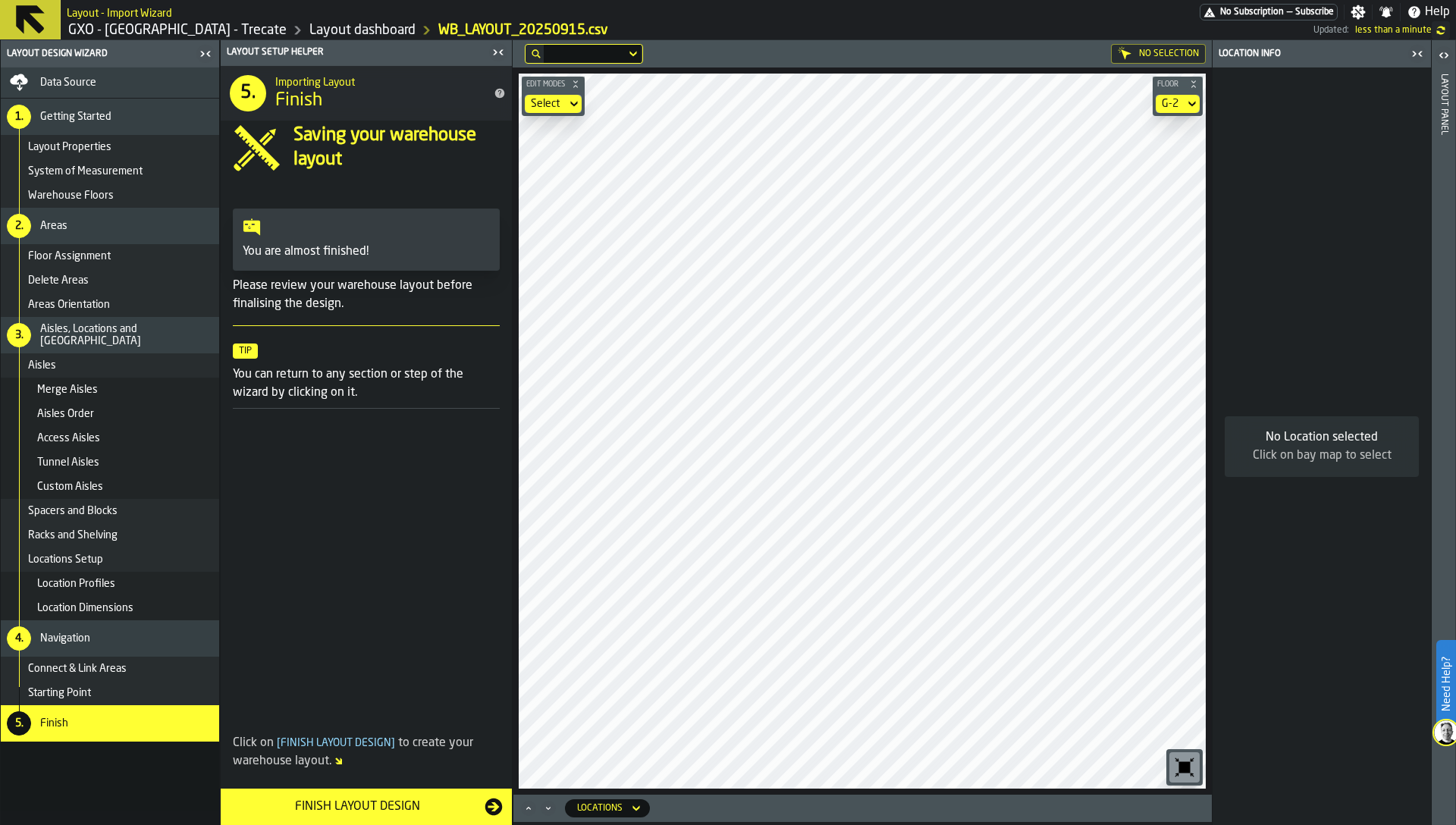
click at [365, 806] on div "Finish Layout Design" at bounding box center [358, 807] width 255 height 18
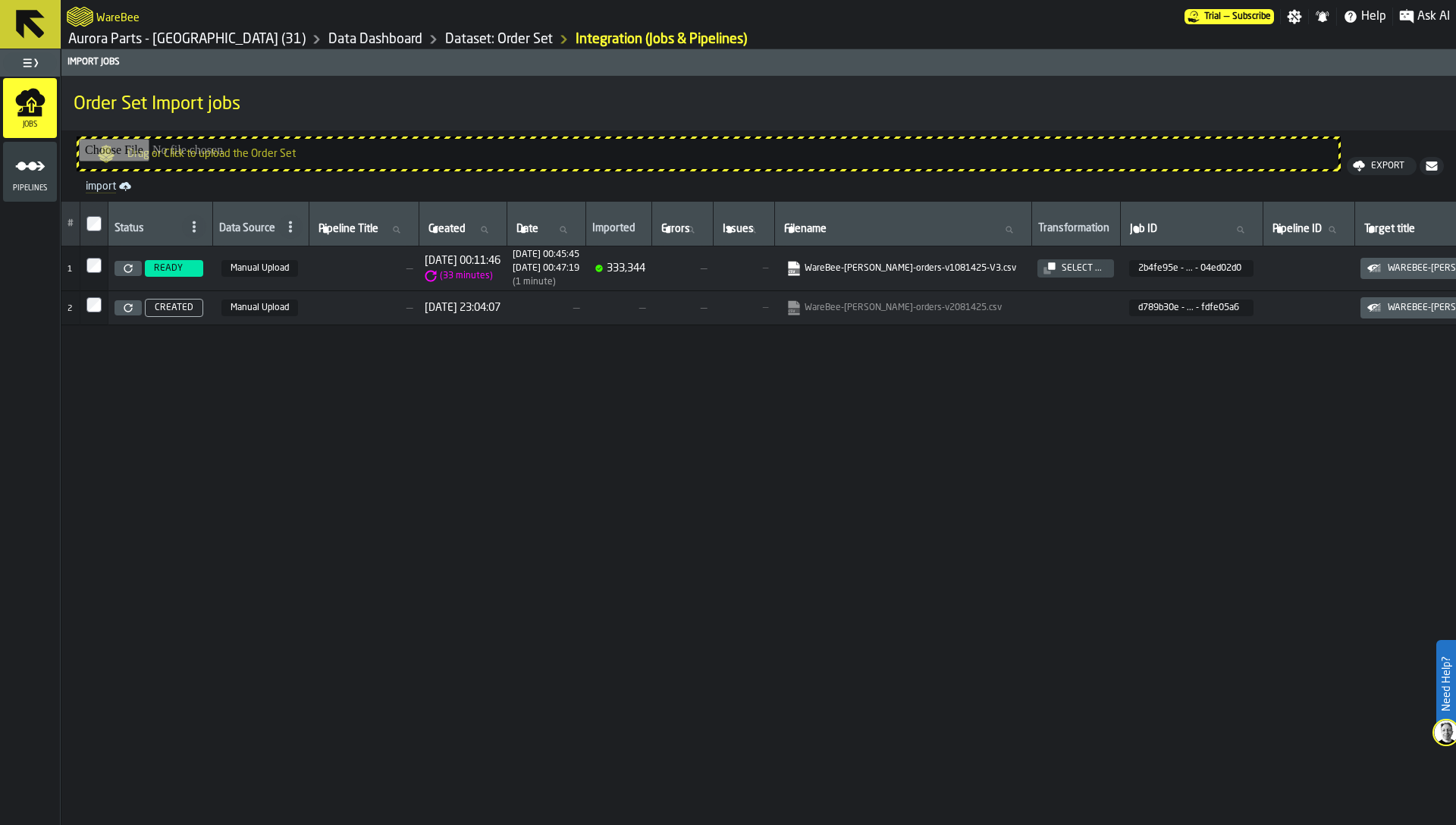
click at [807, 422] on div "# Status Data Source Pipeline Title Pipeline Title Created Created Date Date Im…" at bounding box center [759, 577] width 1394 height 750
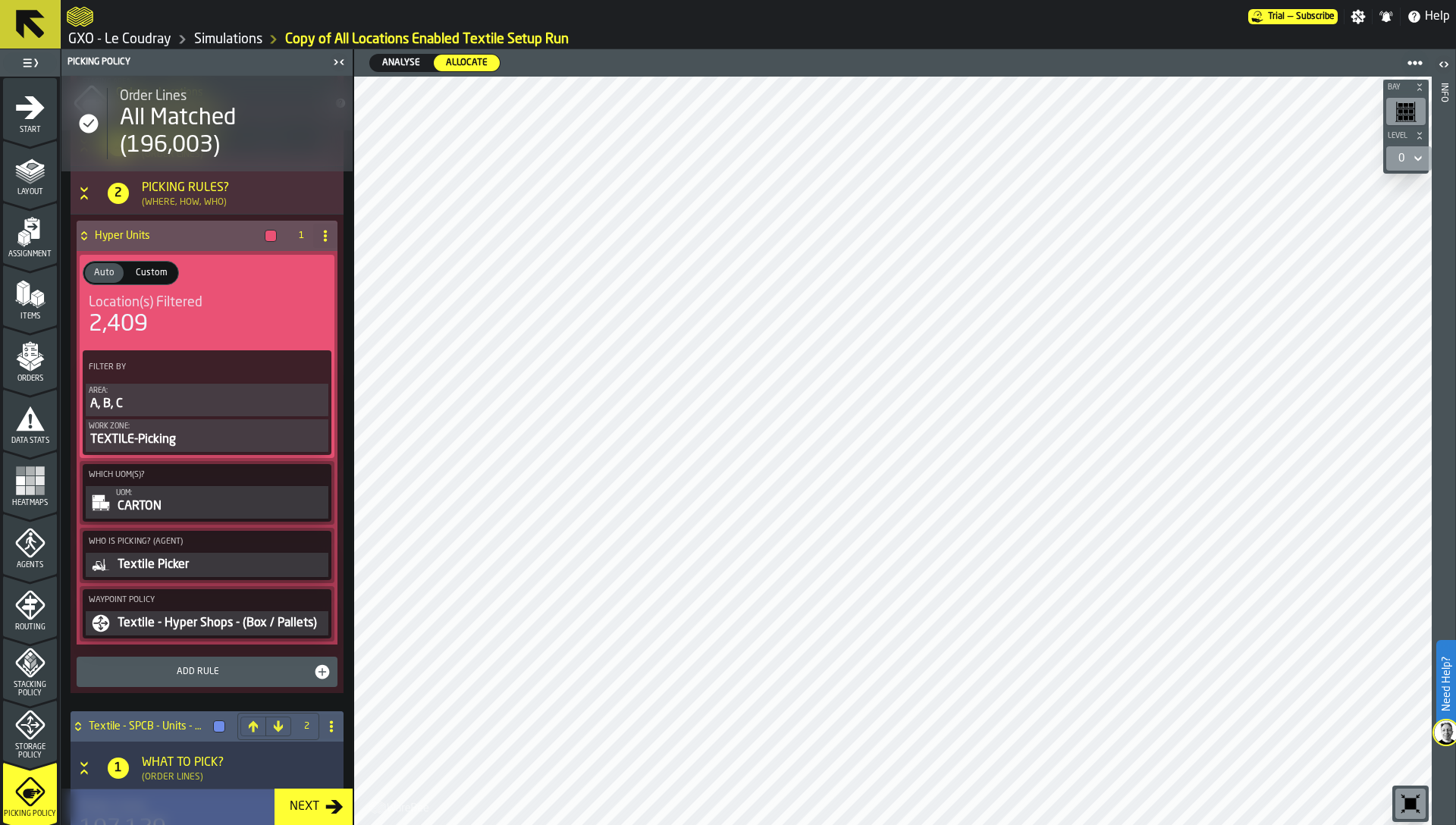
click at [18, 179] on icon "menu Layout" at bounding box center [30, 170] width 30 height 30
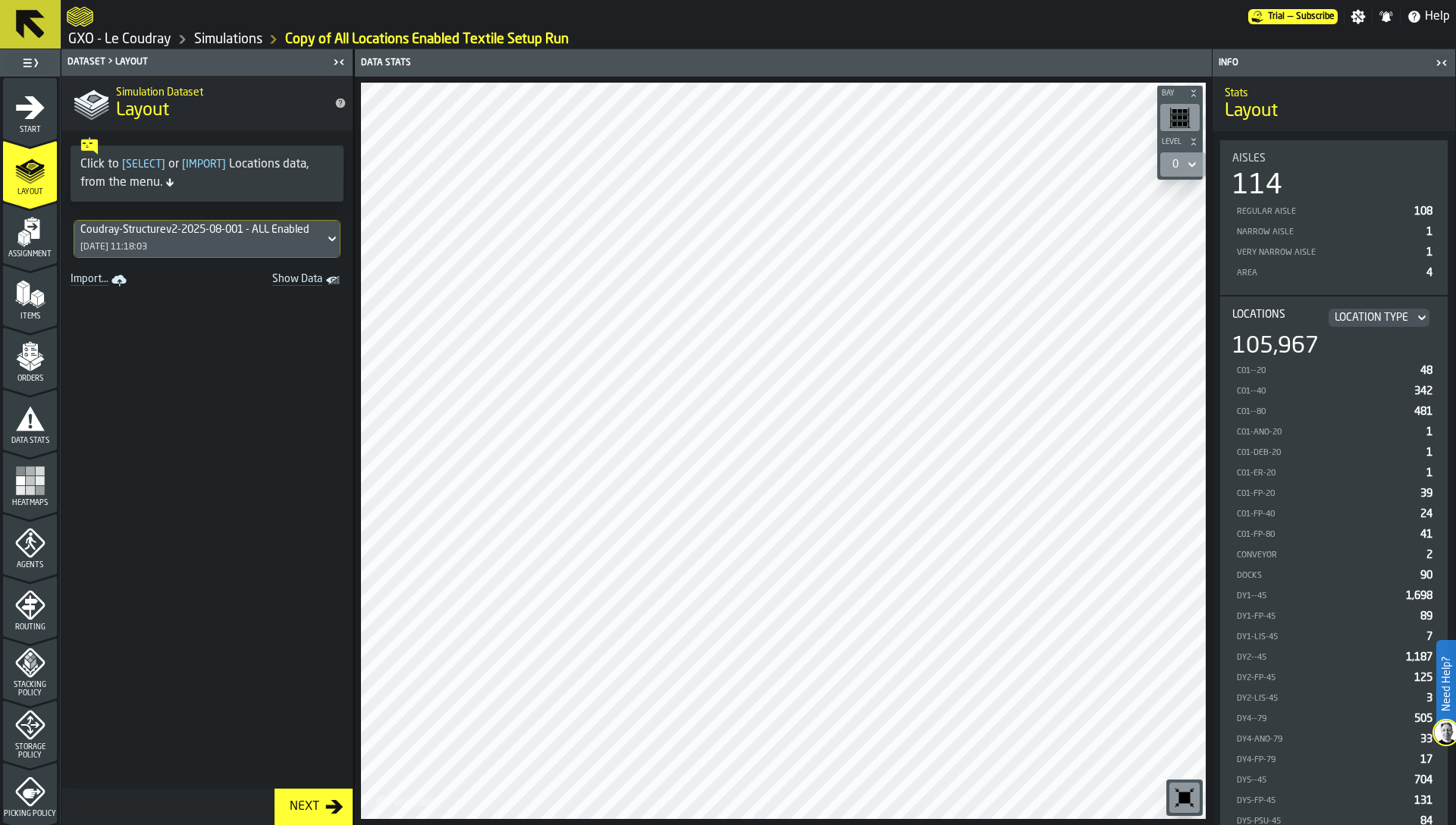
click at [137, 235] on div "Coudray-Structurev2-2025-08-001 - ALL Enabled" at bounding box center [200, 229] width 238 height 12
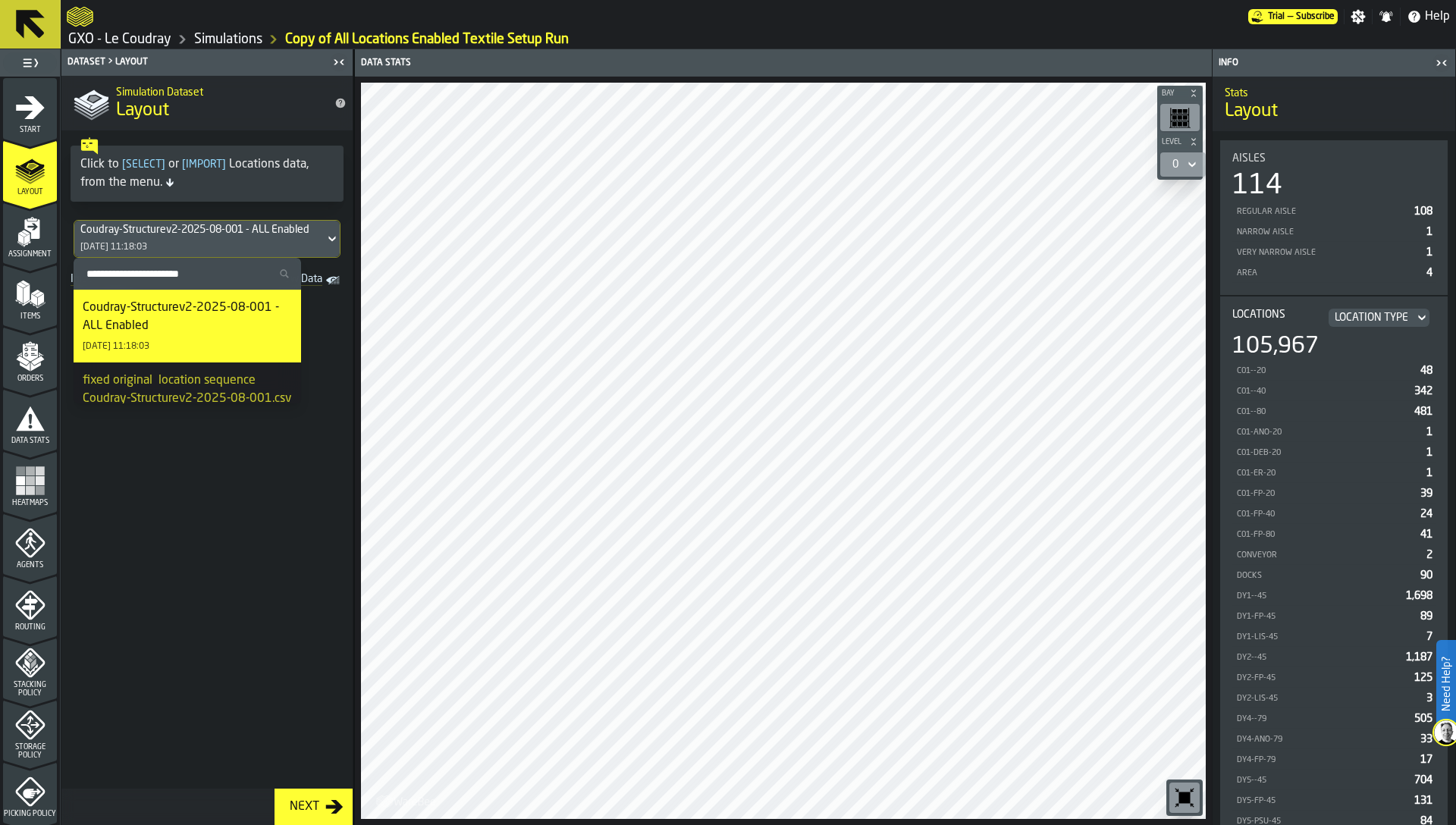
click at [132, 235] on div "Coudray-Structurev2-2025-08-001 - ALL Enabled" at bounding box center [200, 229] width 238 height 12
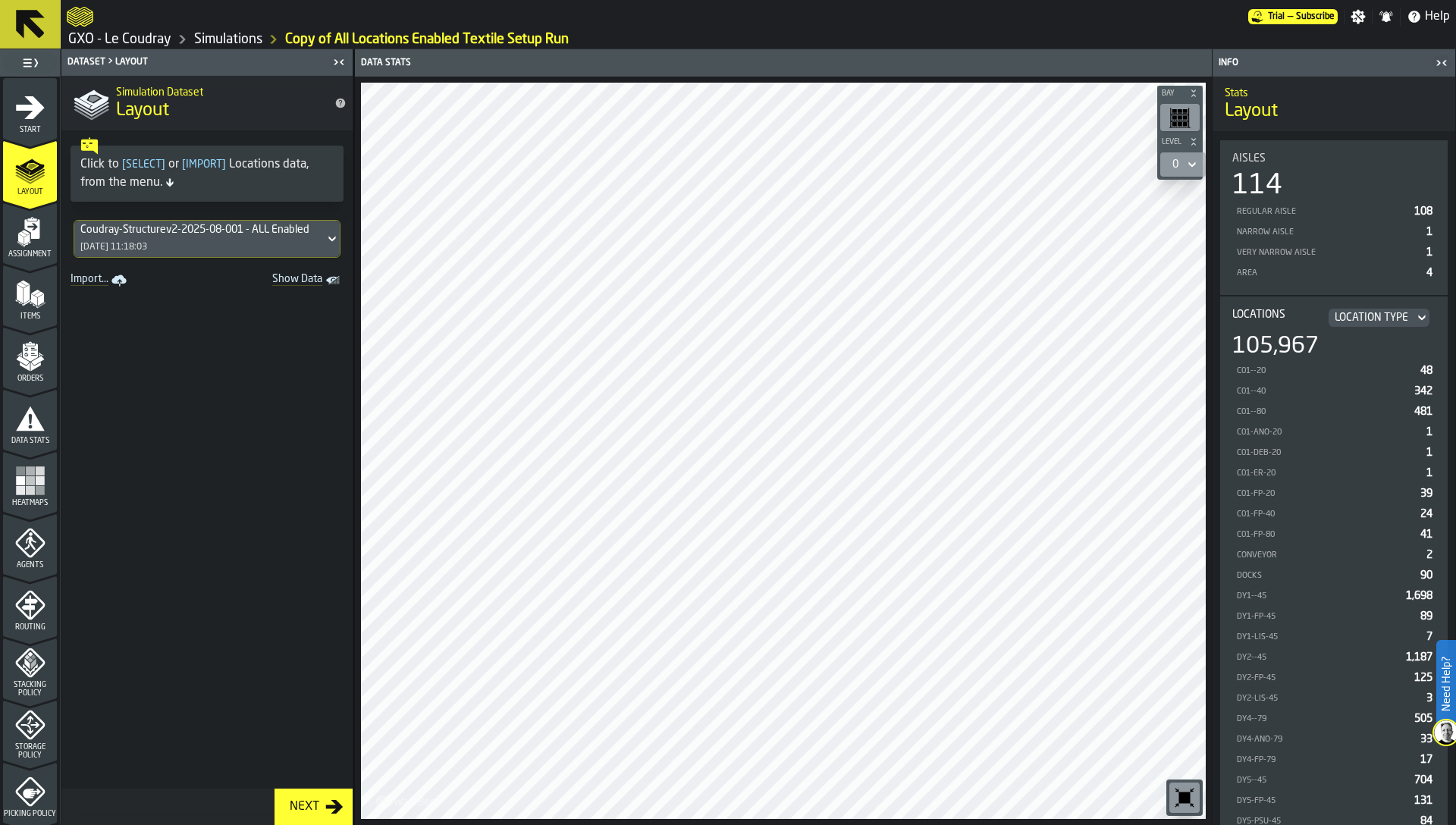
click at [25, 260] on icon "menu Assignment" at bounding box center [29, 264] width 54 height 14
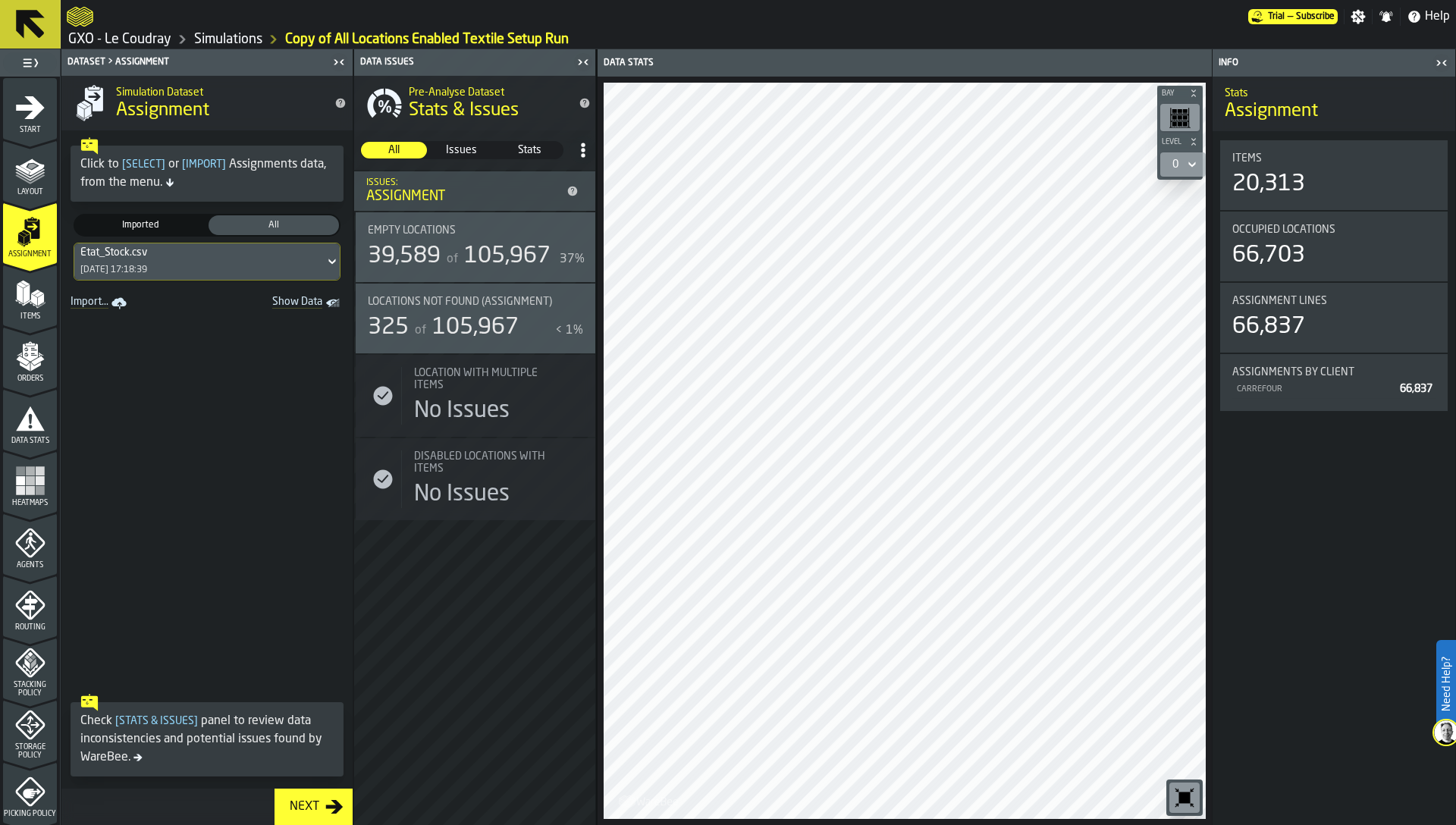
click at [27, 186] on div "Layout" at bounding box center [29, 176] width 54 height 42
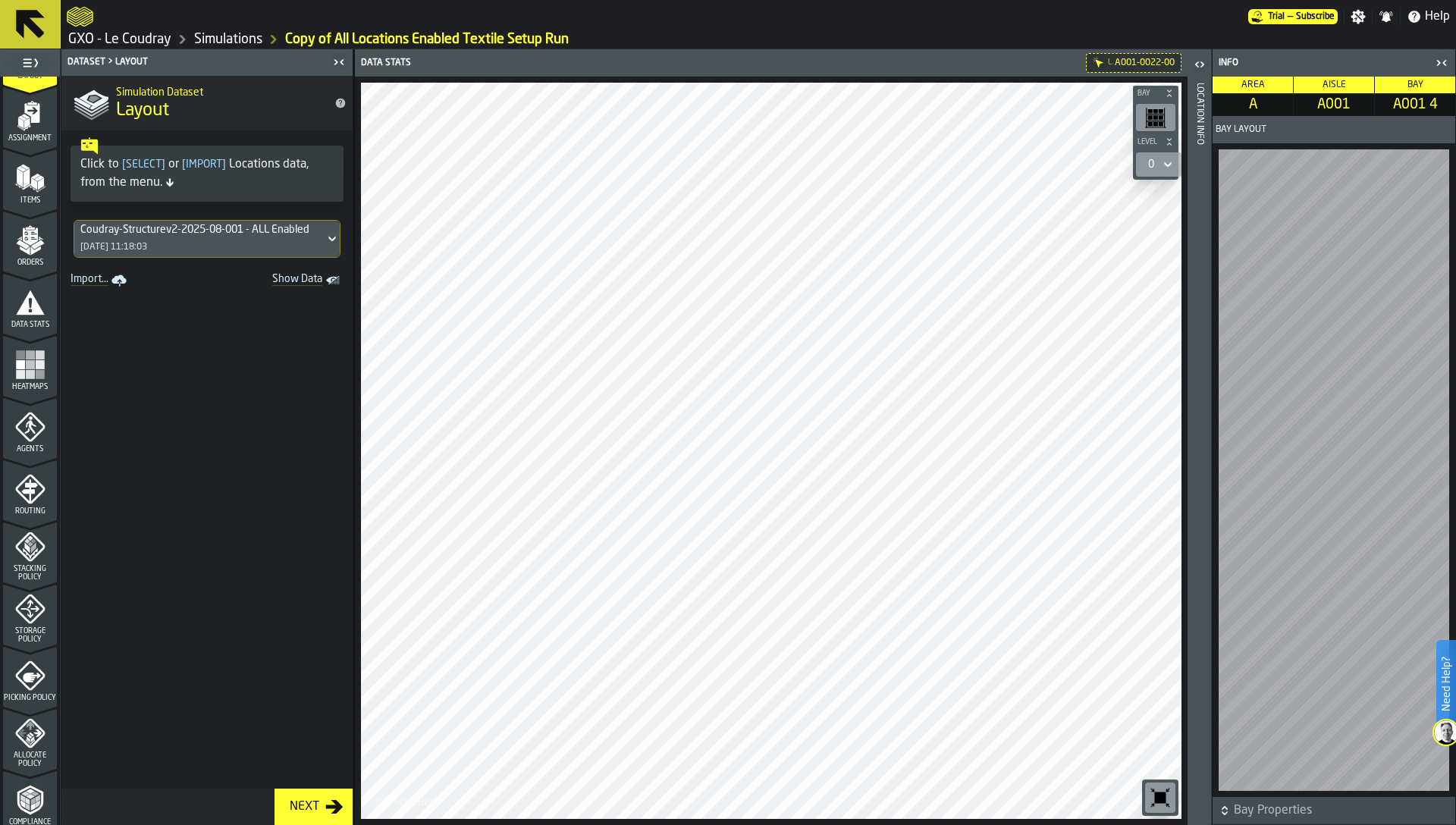
scroll to position [129, 0]
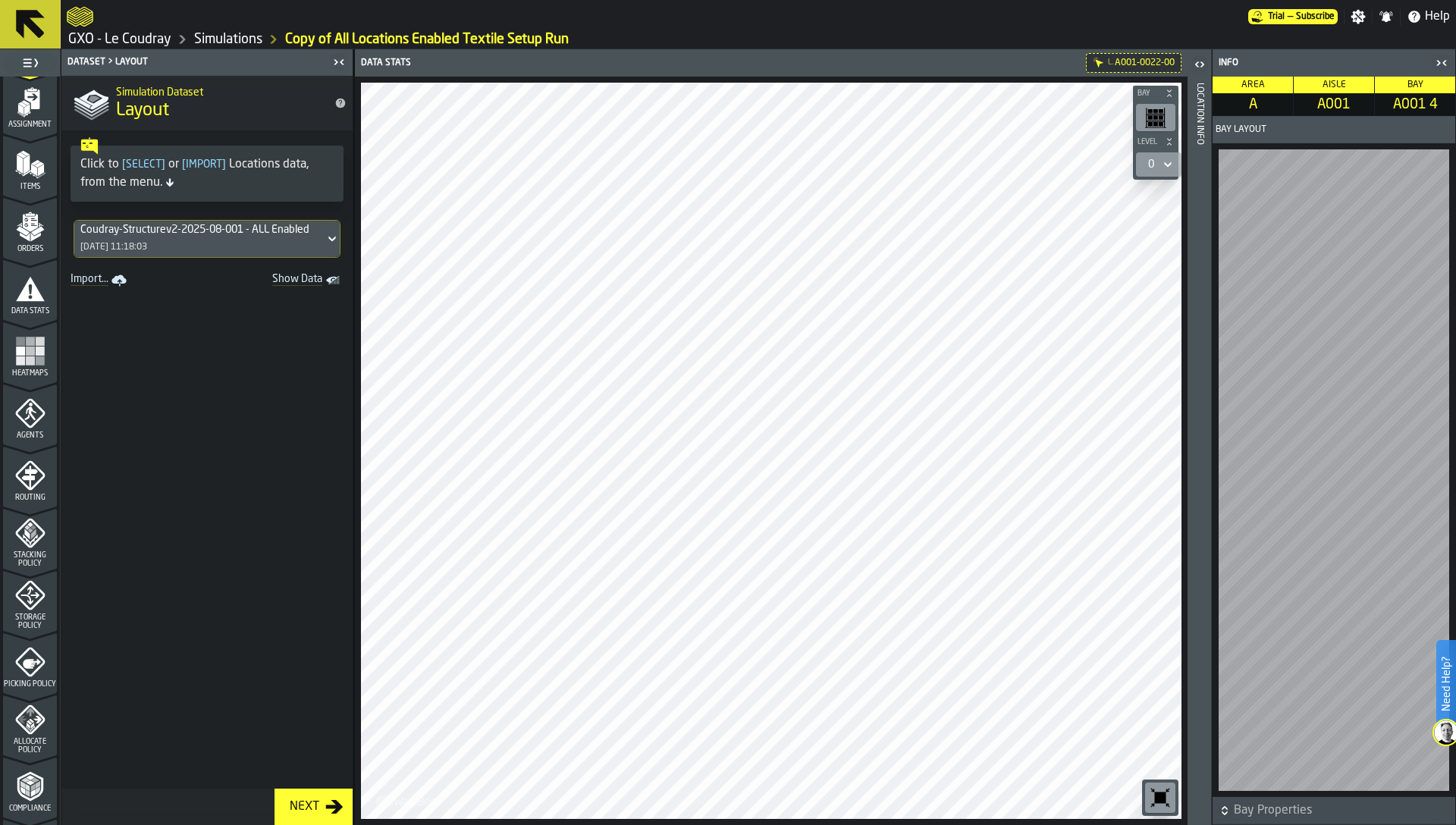
click at [31, 611] on div "Storage Policy" at bounding box center [29, 605] width 54 height 50
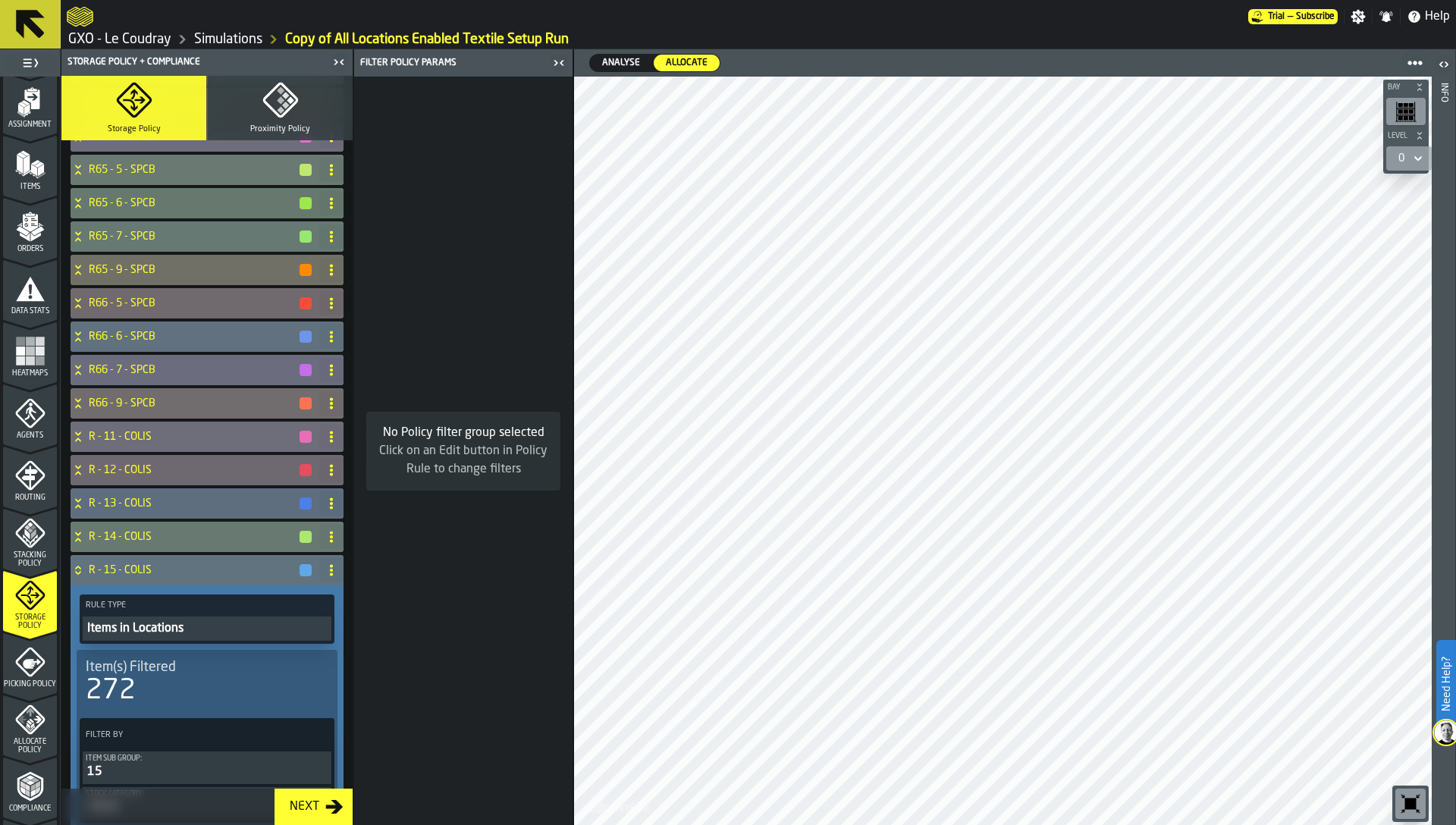
scroll to position [0, 0]
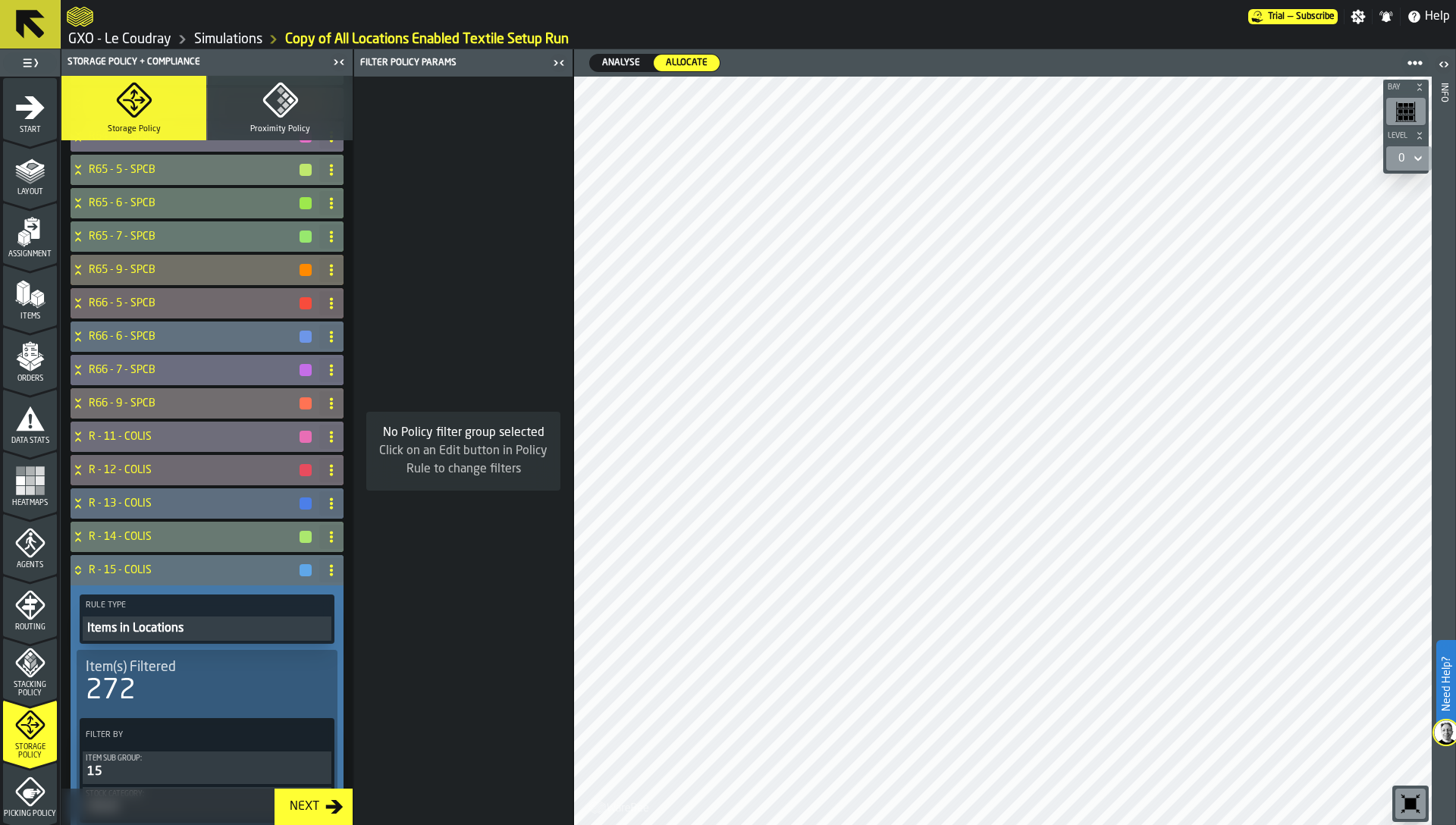
click at [21, 244] on polygon "menu Assignment" at bounding box center [20, 239] width 6 height 10
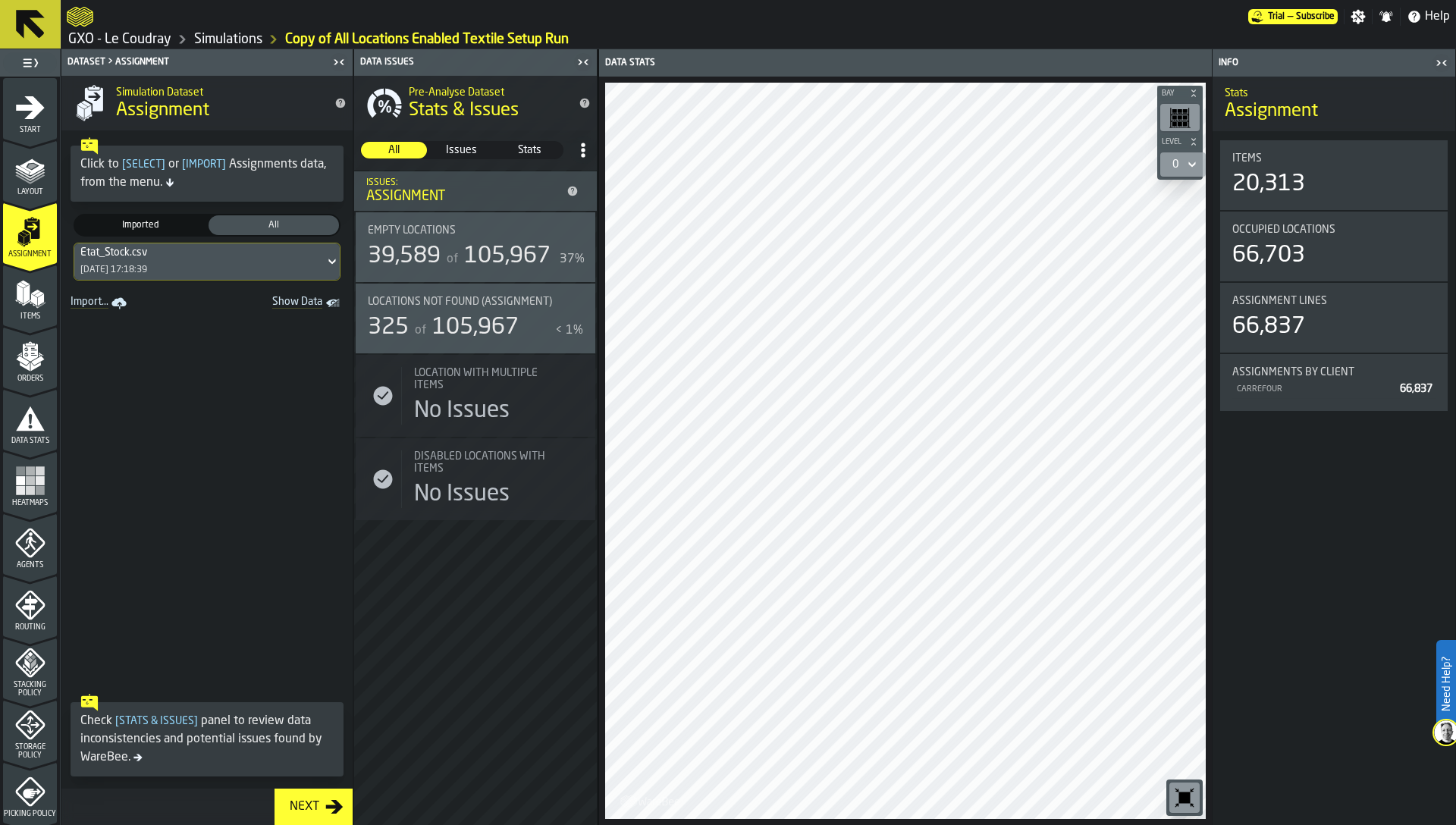
click at [163, 278] on div "Etat_Stock.csv 31/07/2025, 17:18:39" at bounding box center [206, 262] width 267 height 38
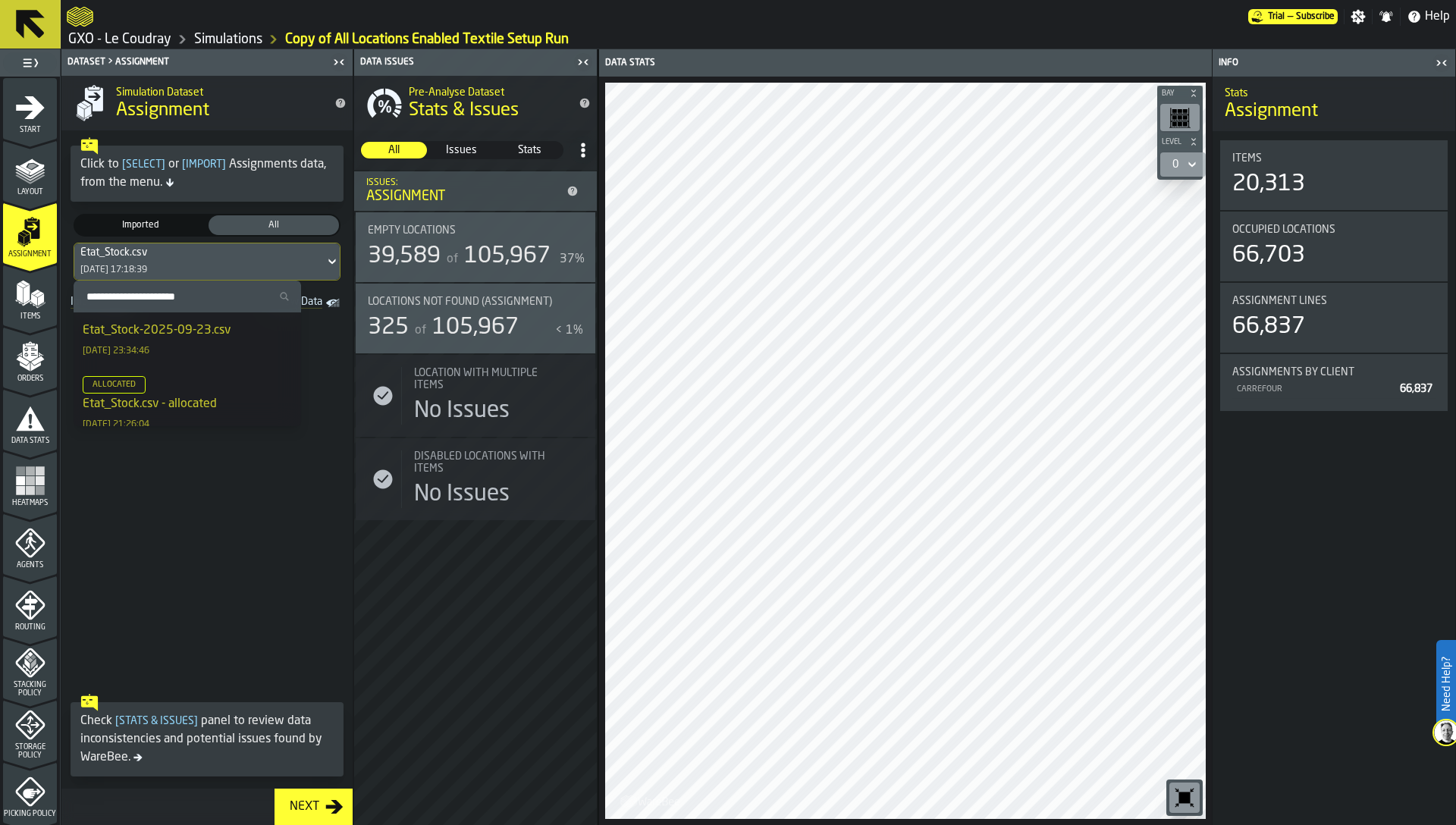
click at [155, 330] on div "Etat_Stock-2025-09-23.csv" at bounding box center [156, 330] width 147 height 18
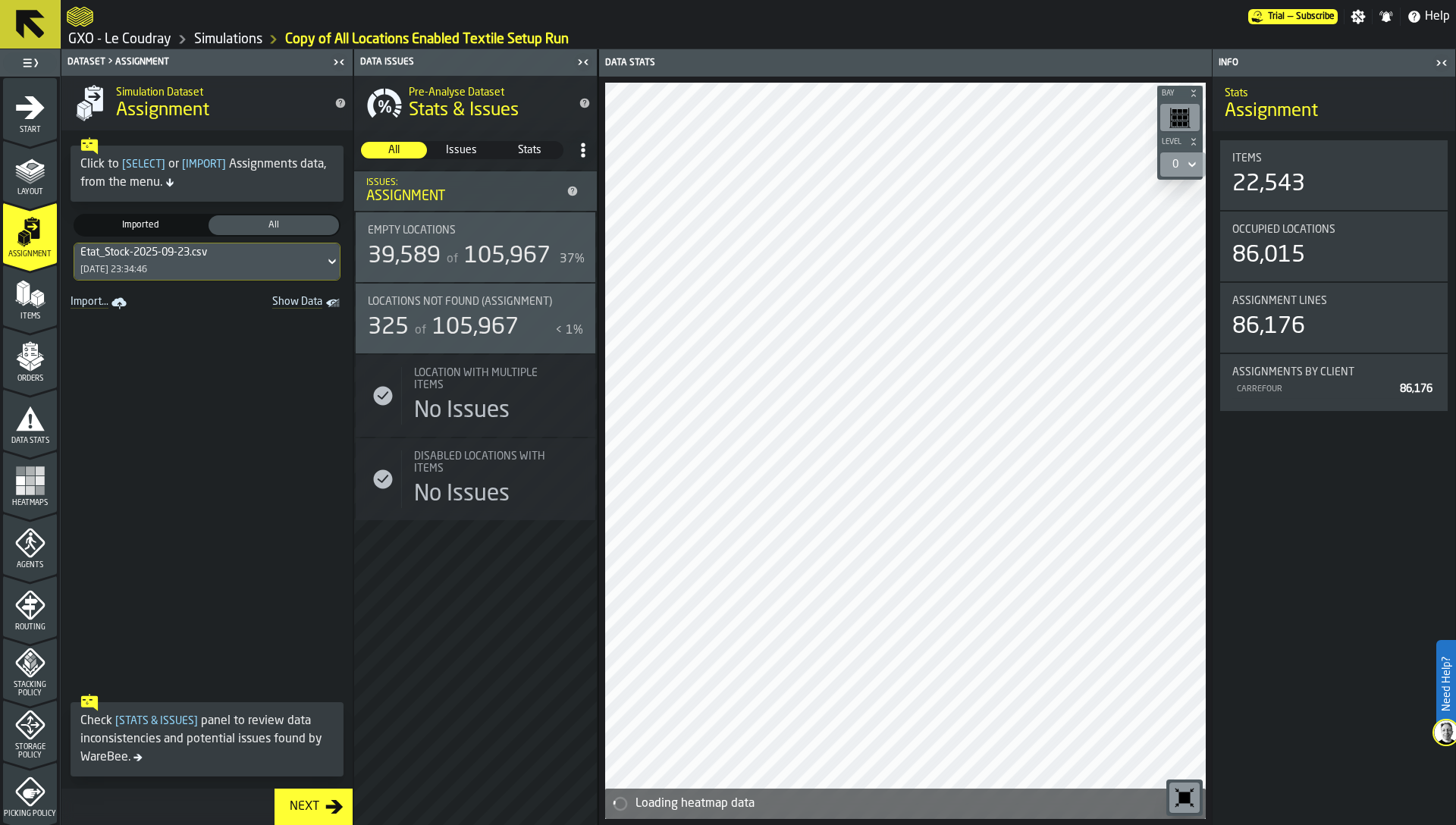
click at [137, 219] on span "Imported" at bounding box center [140, 226] width 125 height 13
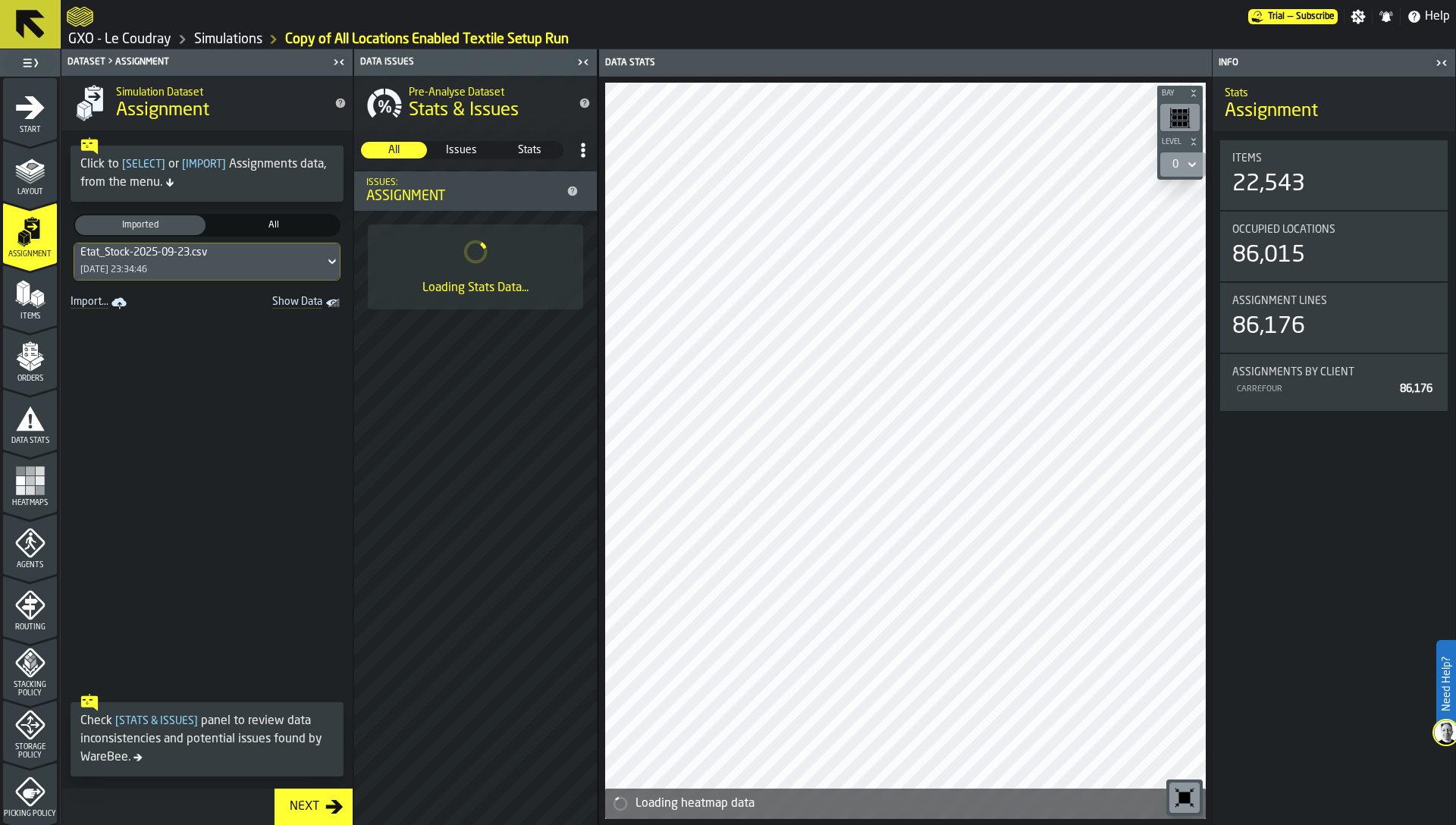
click at [24, 298] on polygon "menu Items" at bounding box center [27, 294] width 6 height 19
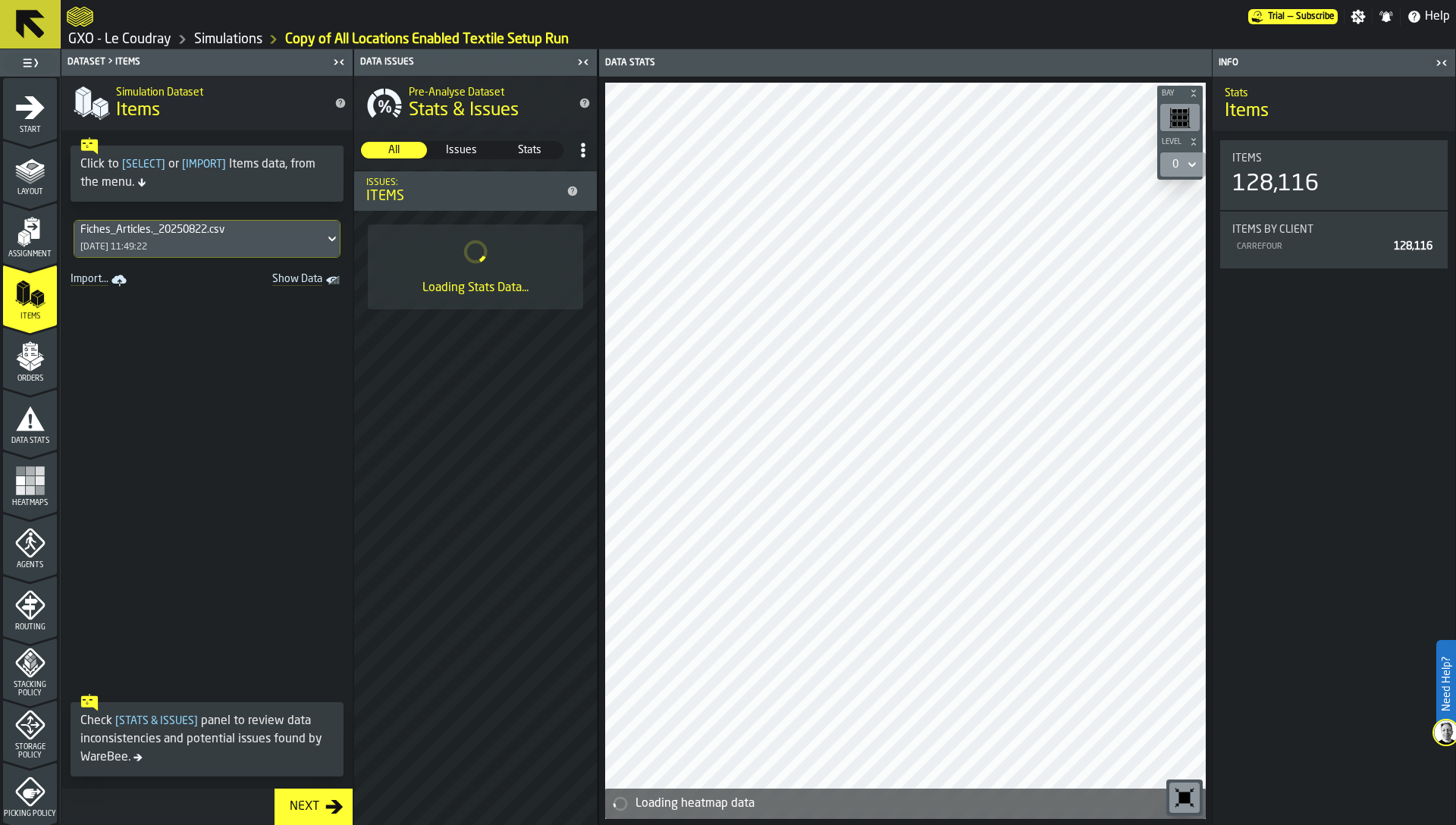
click at [124, 237] on div "Fiches_Articles._20250822.csv 18/09/2025, 11:49:22" at bounding box center [199, 239] width 250 height 36
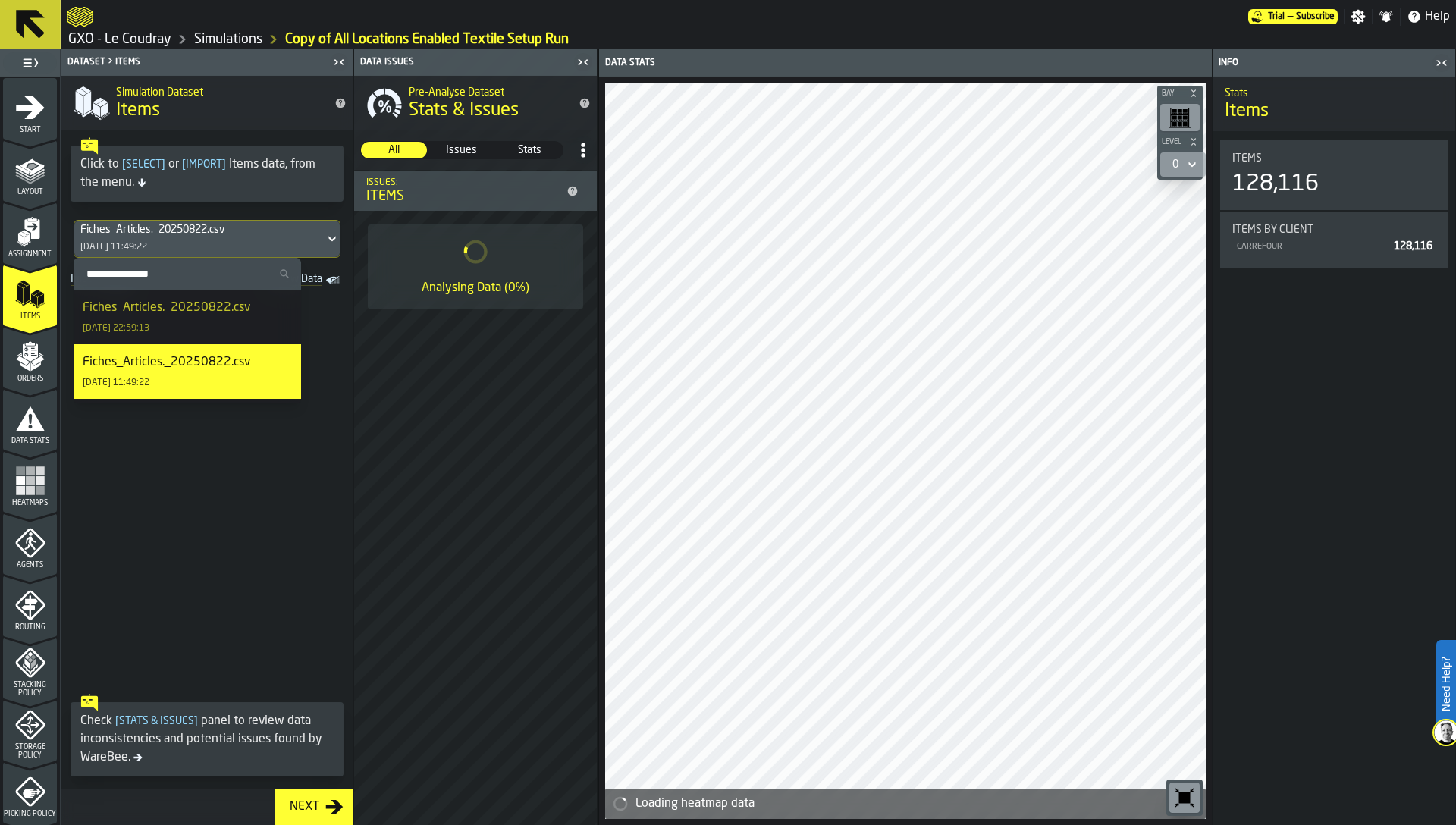
click at [123, 312] on div "Fiches_Articles._20250822.csv" at bounding box center [166, 307] width 167 height 18
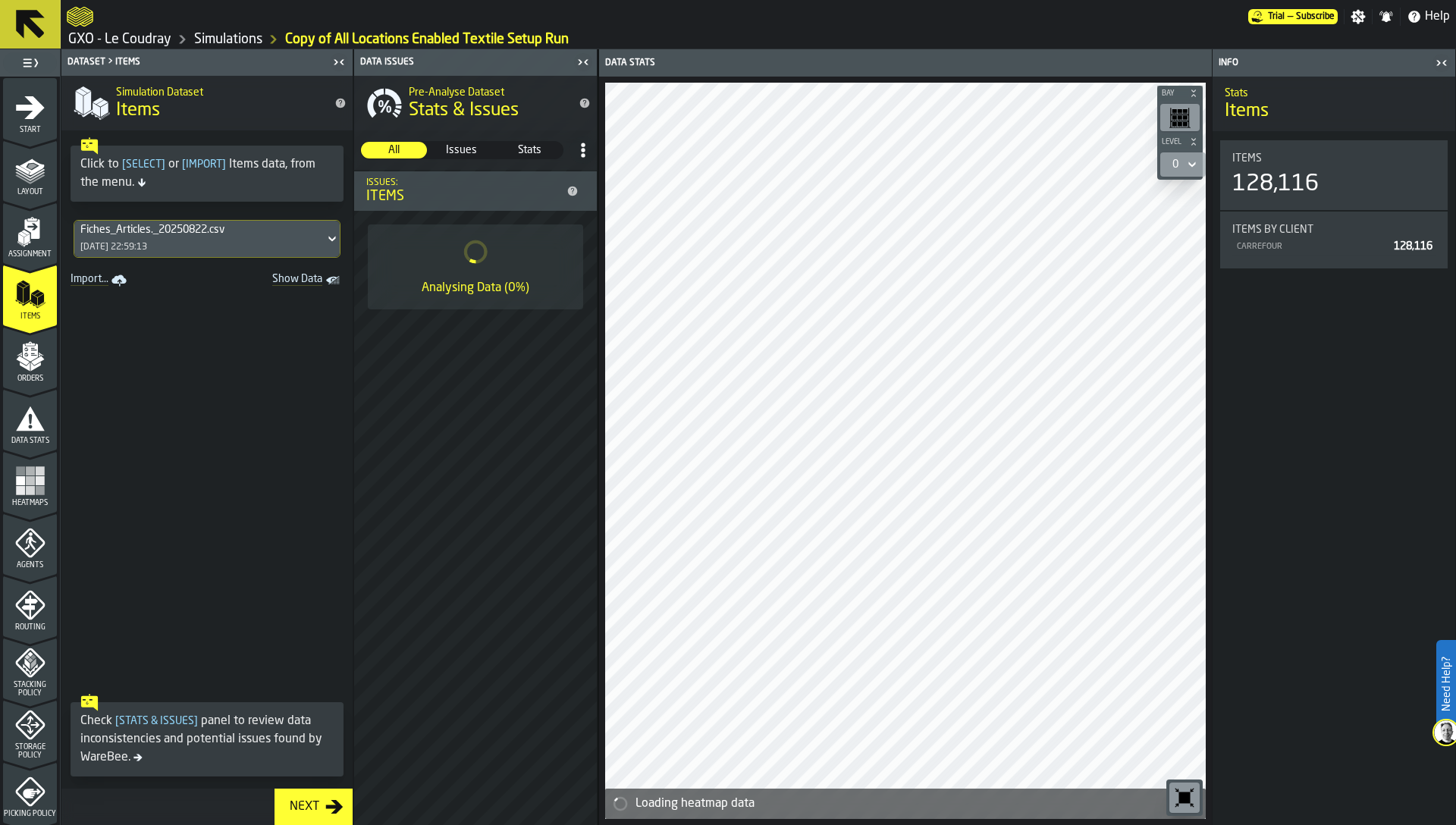
click at [43, 380] on span "Orders" at bounding box center [29, 379] width 54 height 9
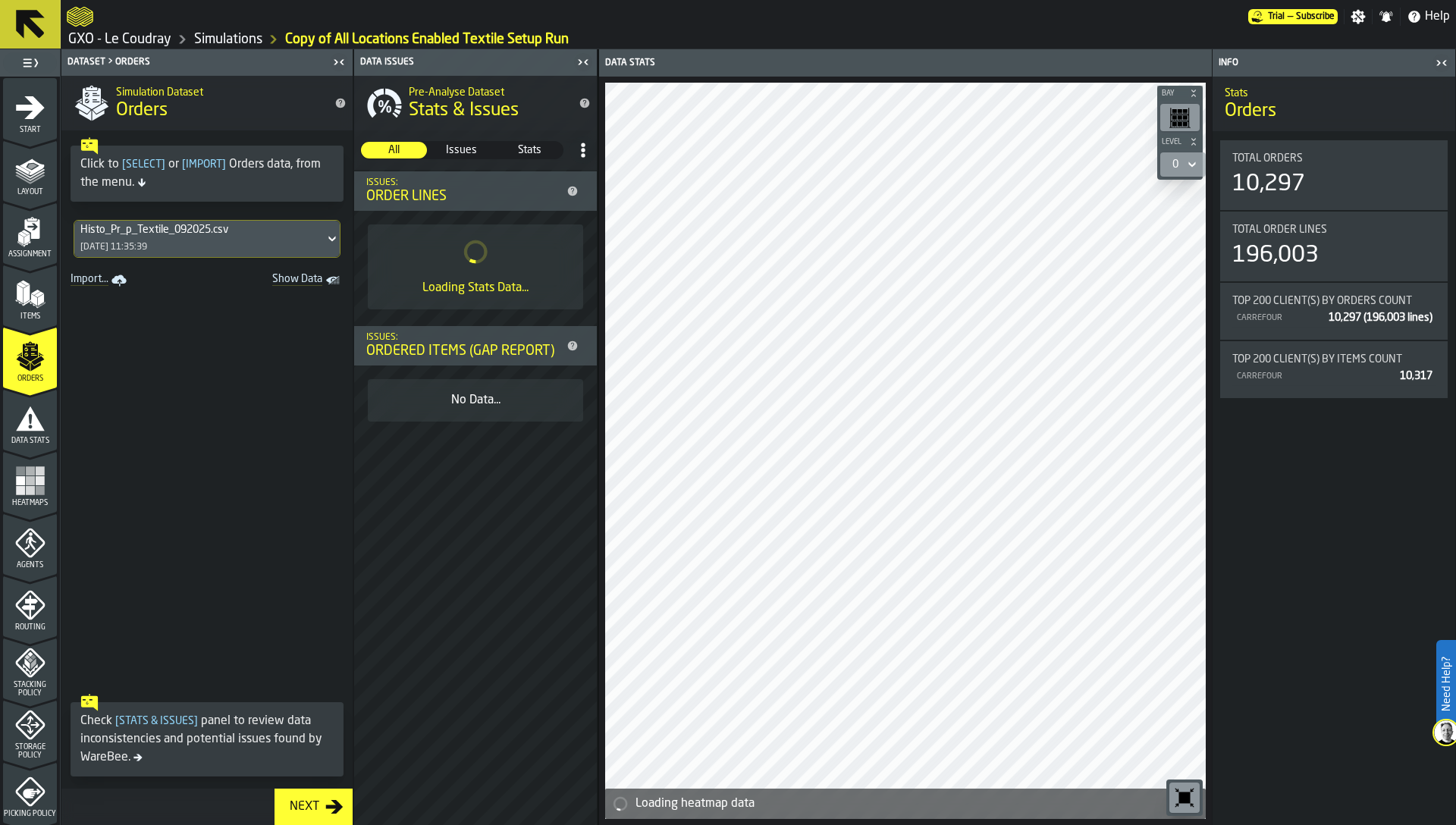
click at [147, 242] on div "18/09/2025, 11:35:39" at bounding box center [114, 246] width 67 height 10
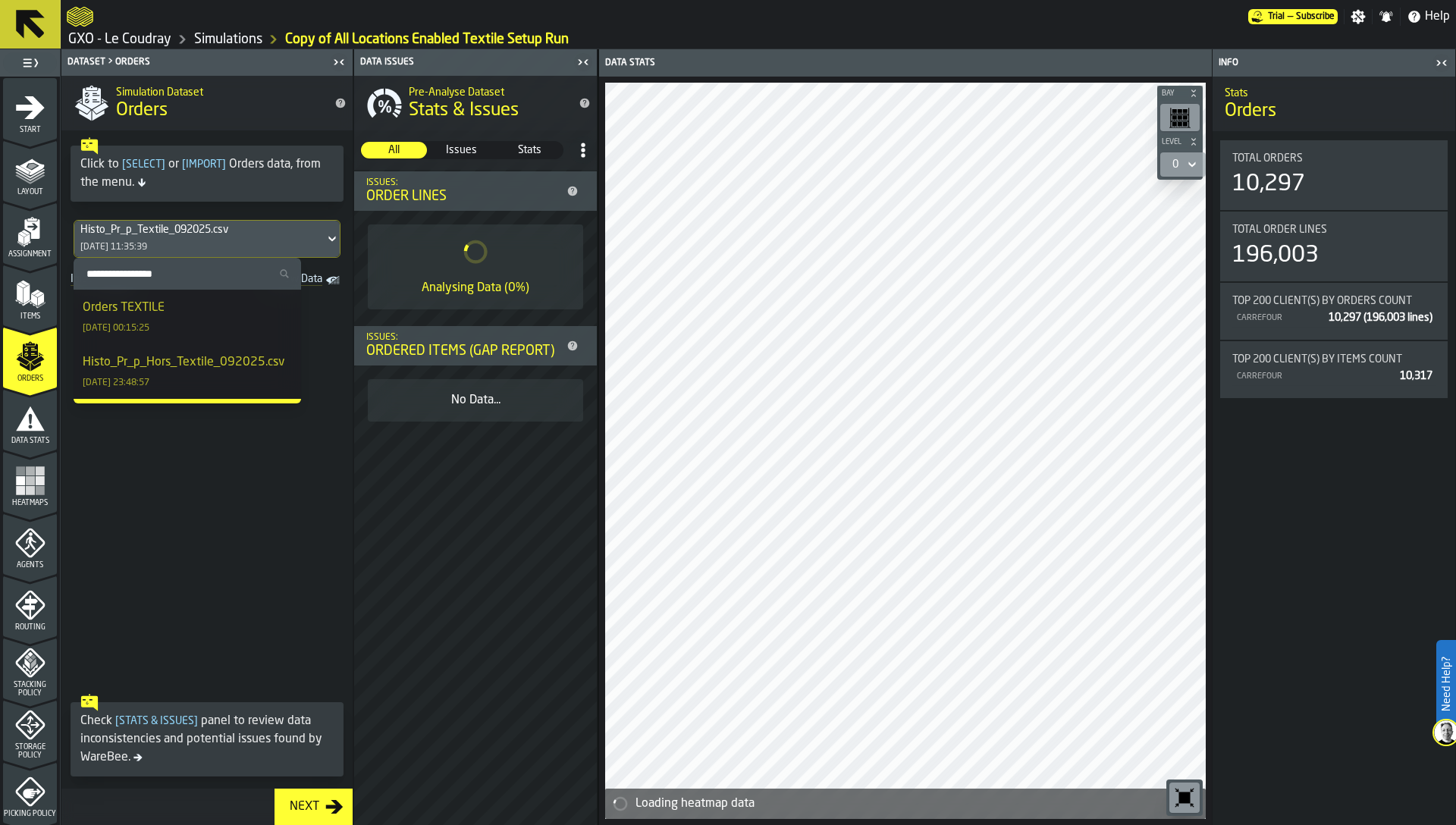
click at [145, 327] on div "24/09/2025, 00:15:25" at bounding box center [116, 328] width 67 height 10
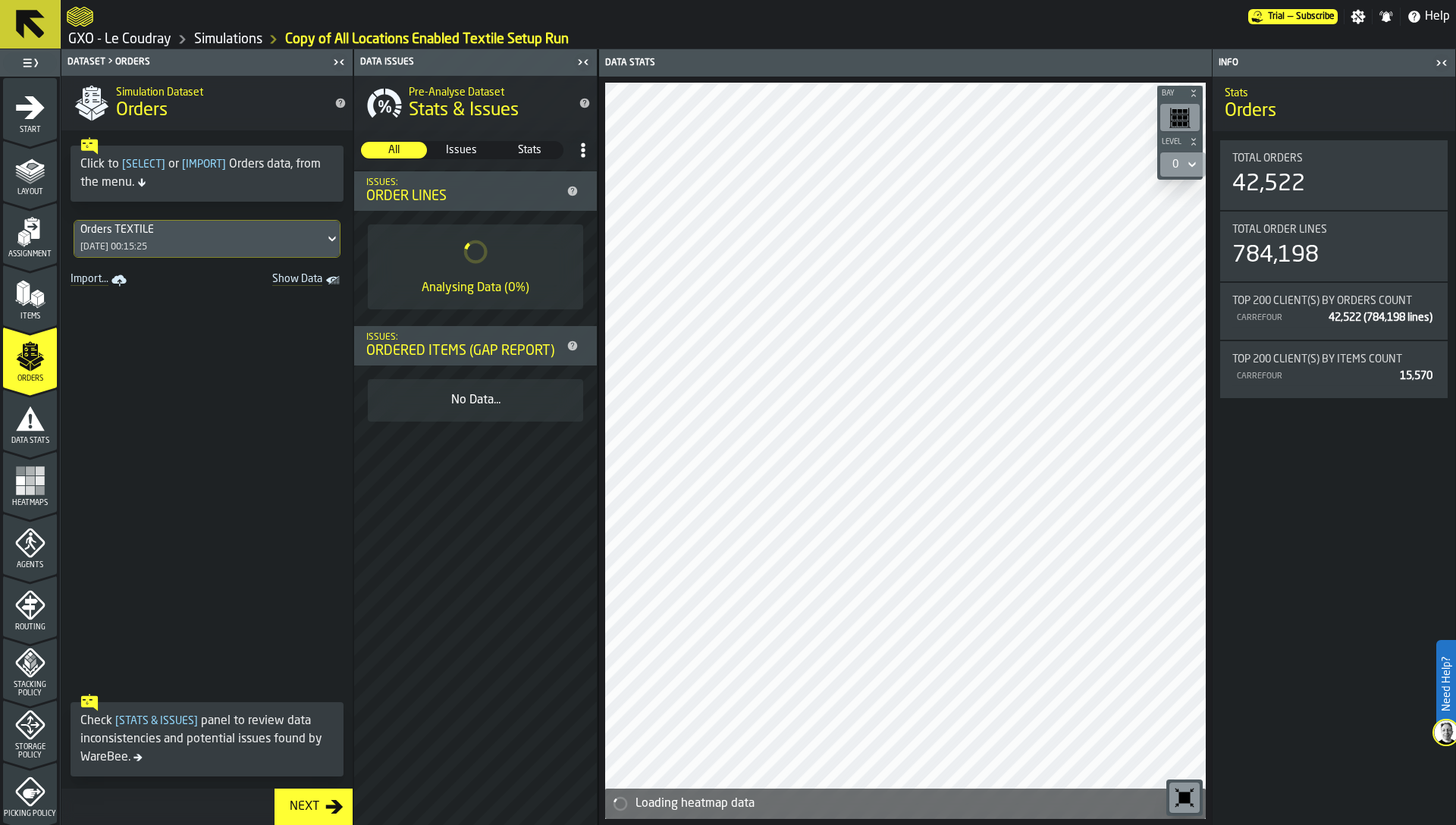
click at [29, 414] on icon "menu Data Stats" at bounding box center [30, 419] width 29 height 25
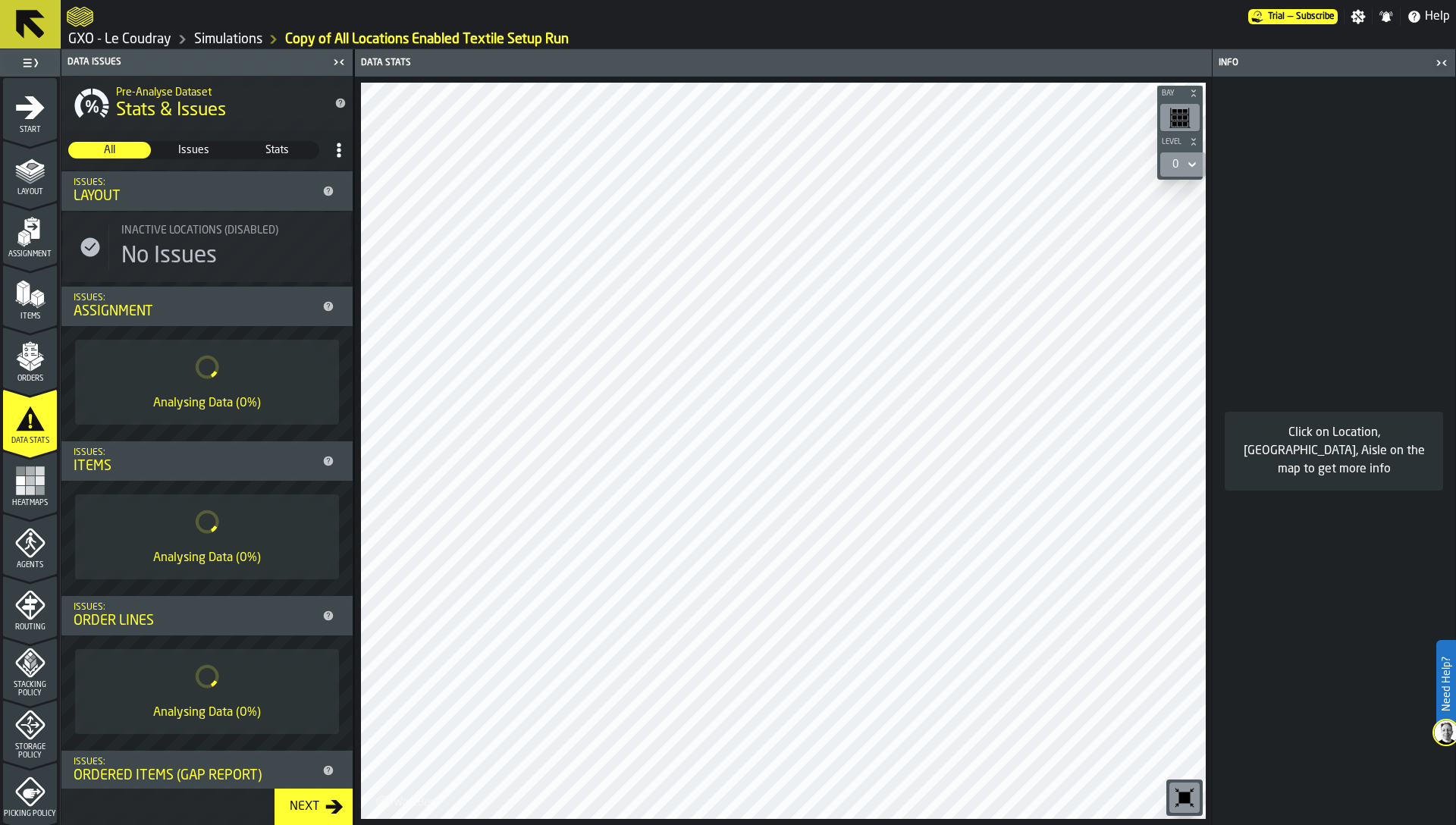
scroll to position [73, 0]
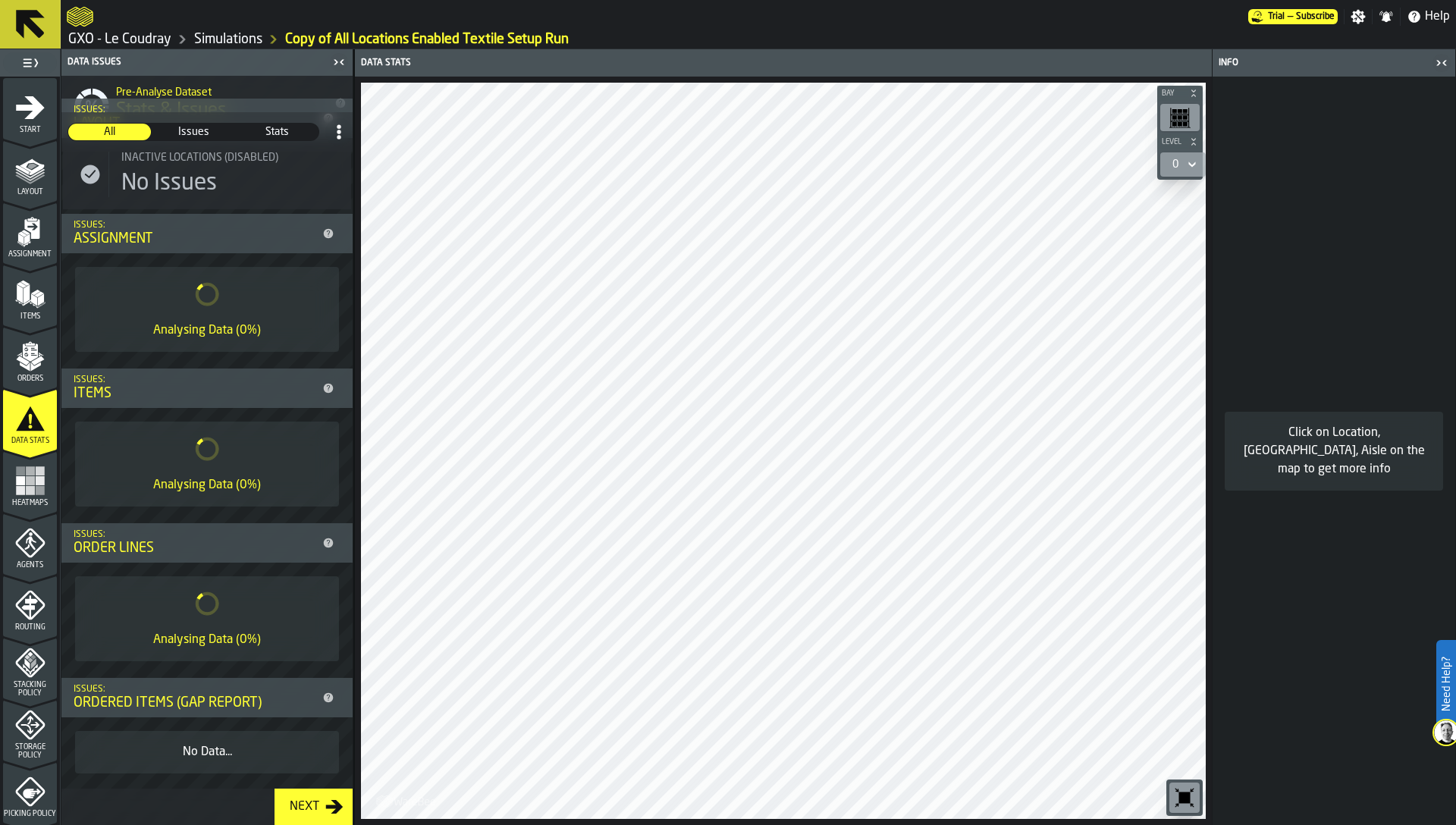
click at [15, 492] on icon "menu Heatmaps" at bounding box center [30, 481] width 30 height 30
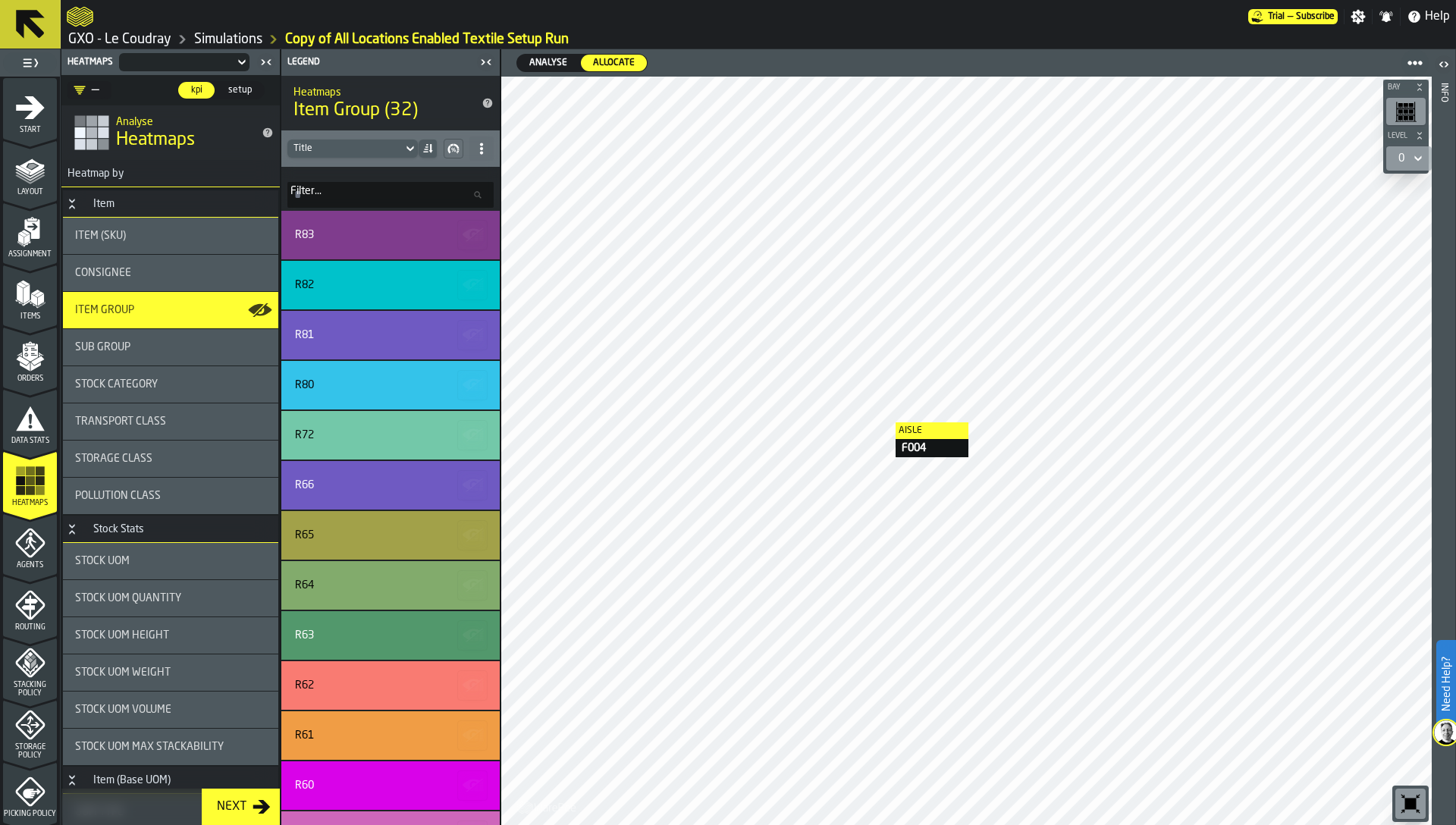
click at [776, 442] on div at bounding box center [966, 451] width 930 height 749
click at [865, 404] on div at bounding box center [966, 451] width 930 height 749
click at [170, 53] on div at bounding box center [184, 62] width 130 height 18
click at [167, 88] on div "Actual" at bounding box center [164, 89] width 79 height 18
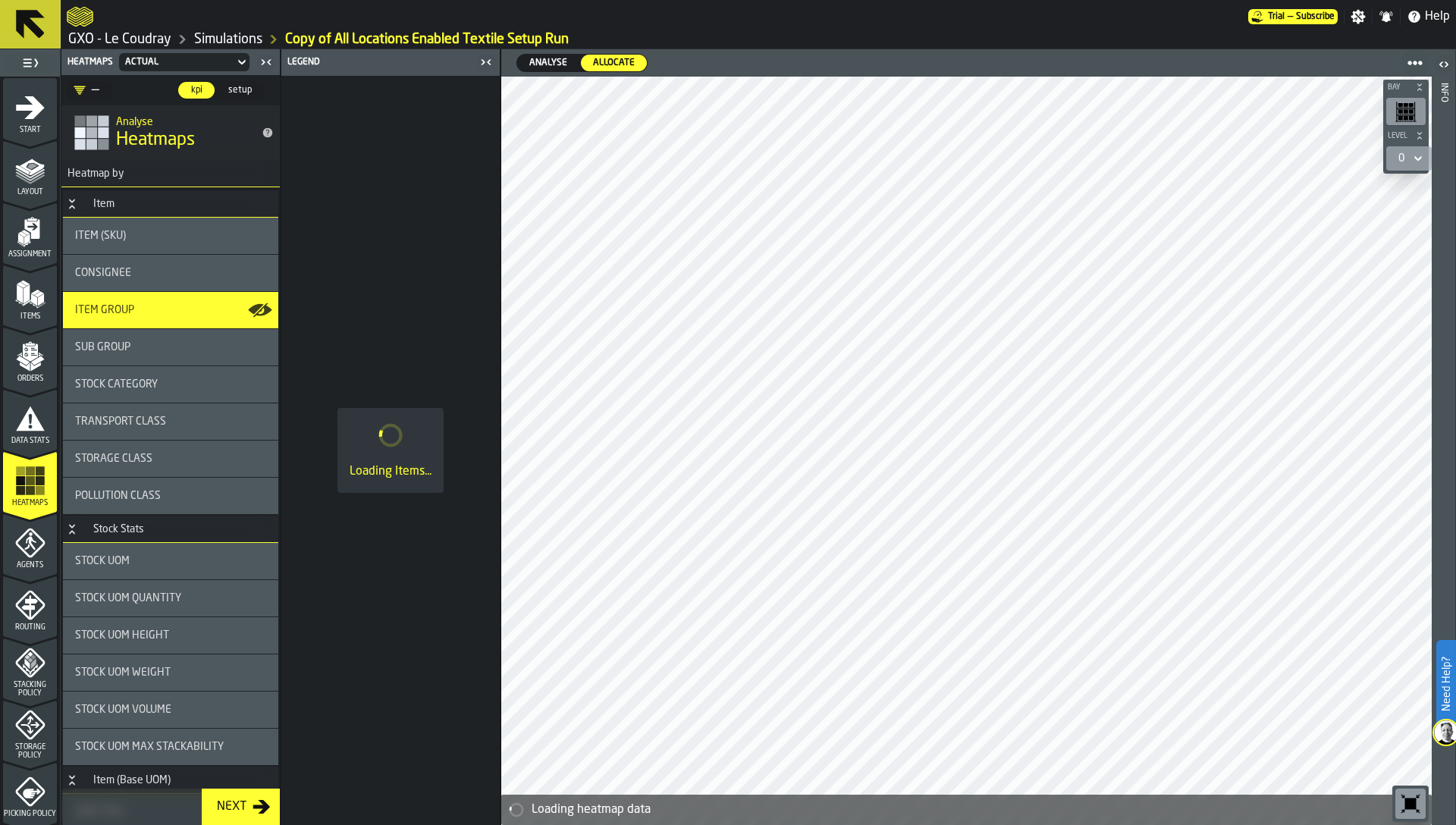
click at [554, 62] on span "Analyse" at bounding box center [548, 63] width 50 height 13
click at [25, 441] on span "Data Stats" at bounding box center [29, 441] width 54 height 9
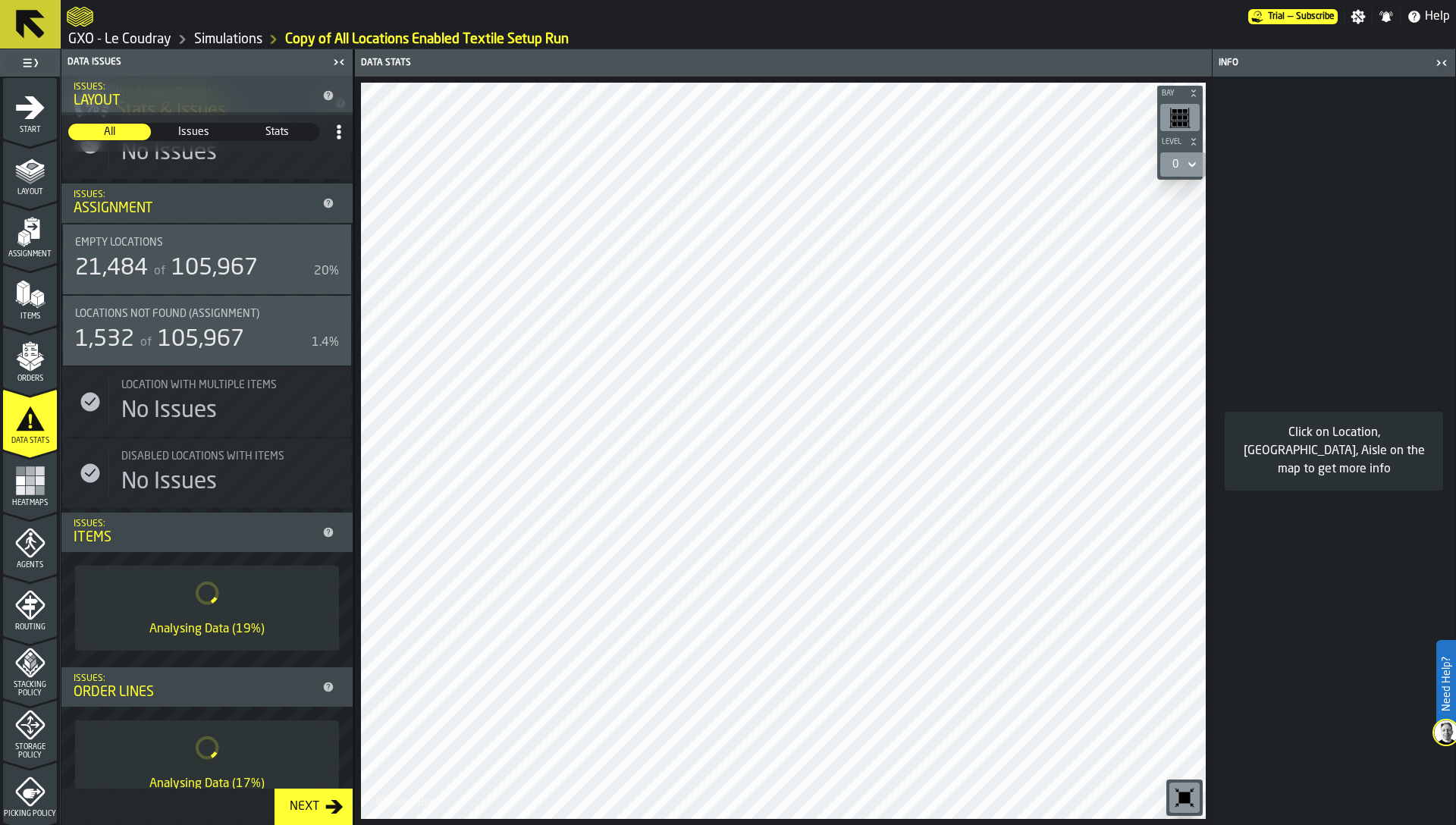
scroll to position [247, 0]
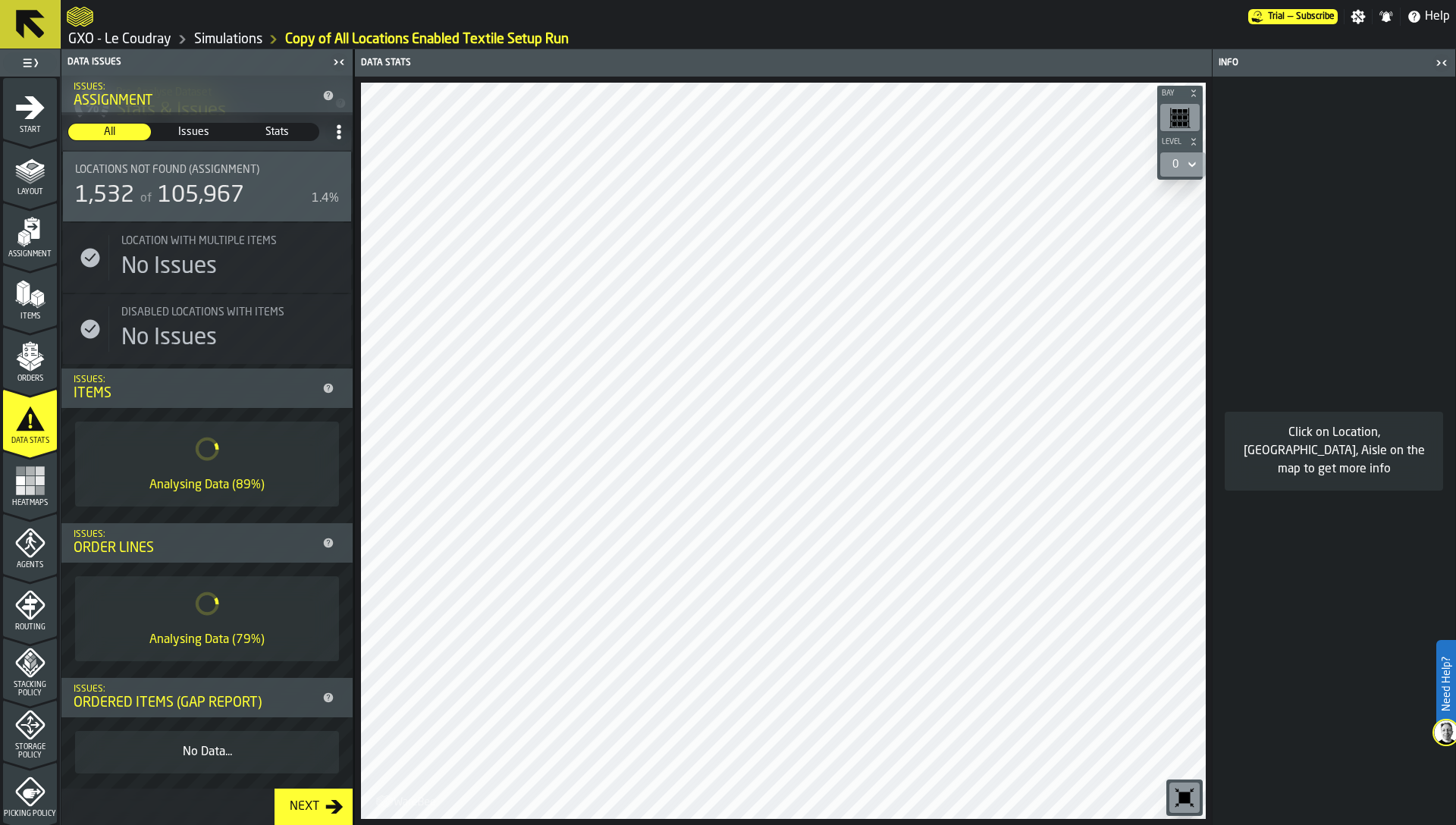
click at [217, 37] on link "Simulations" at bounding box center [228, 40] width 68 height 17
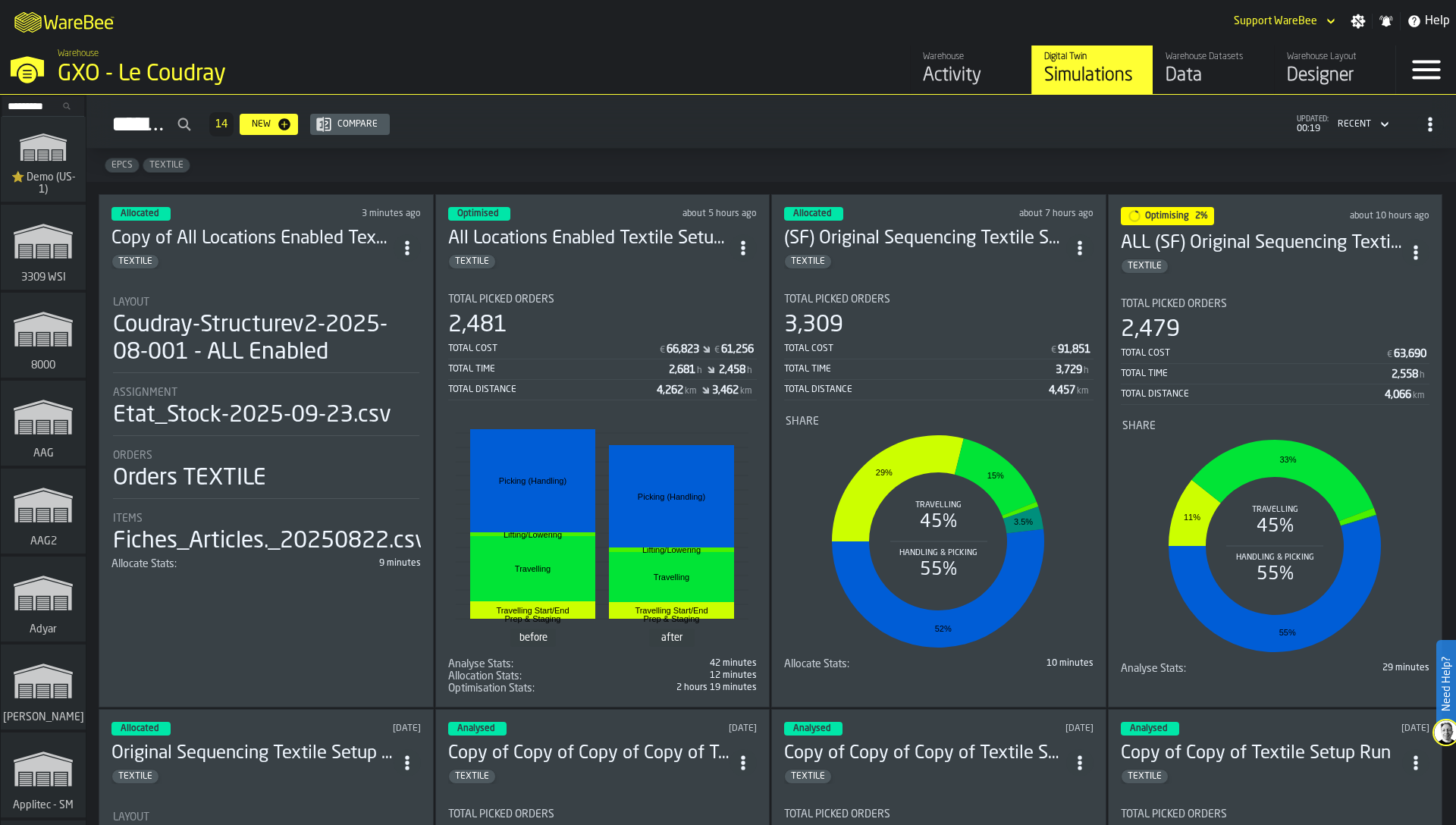
click at [408, 253] on span "ItemListCard-DashboardItemContainer" at bounding box center [407, 247] width 28 height 28
click at [394, 344] on div "Duplicate" at bounding box center [375, 347] width 79 height 18
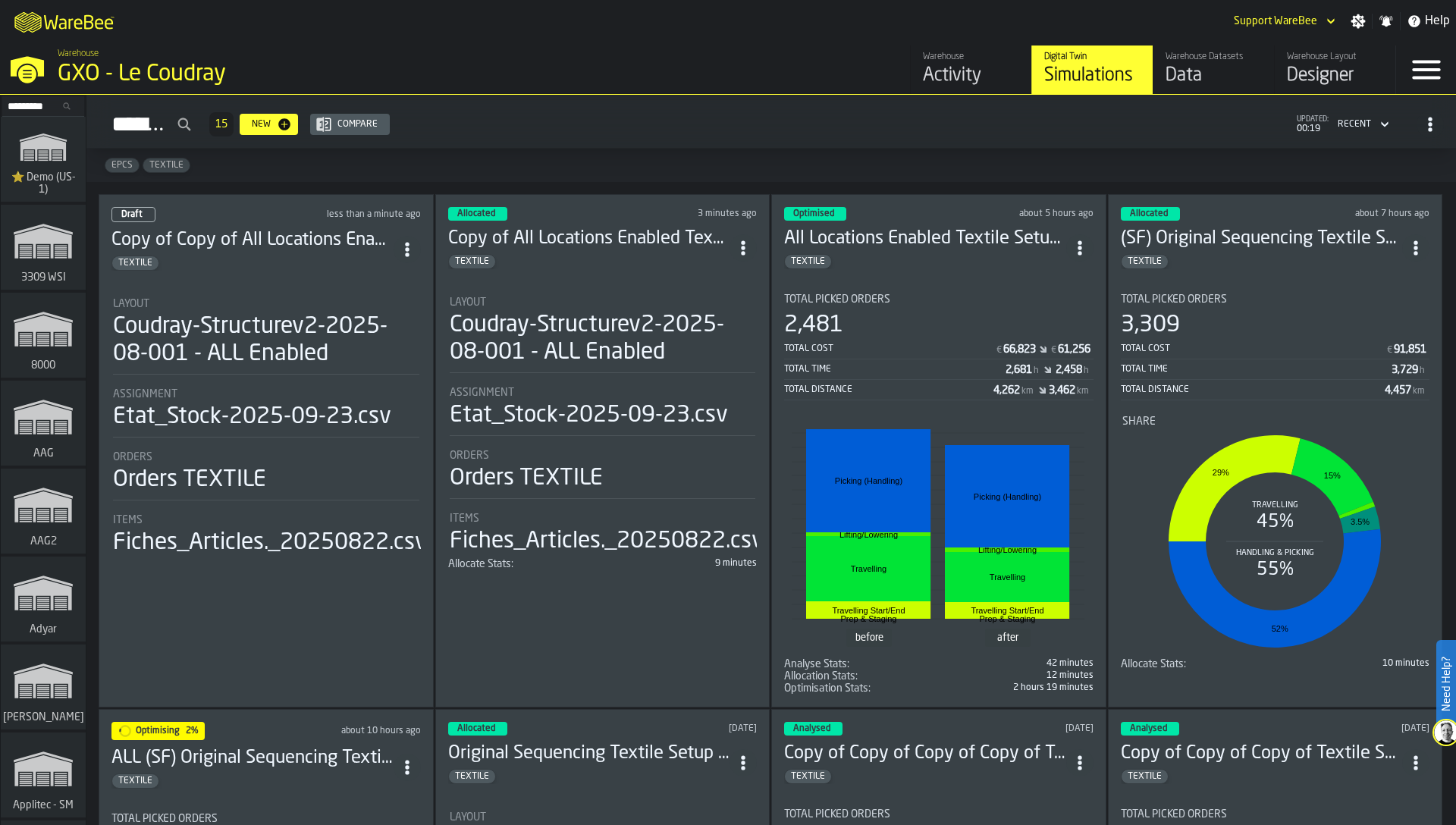
click at [281, 358] on div "Coudray-Structurev2-2025-08-001 - ALL Enabled" at bounding box center [266, 340] width 306 height 54
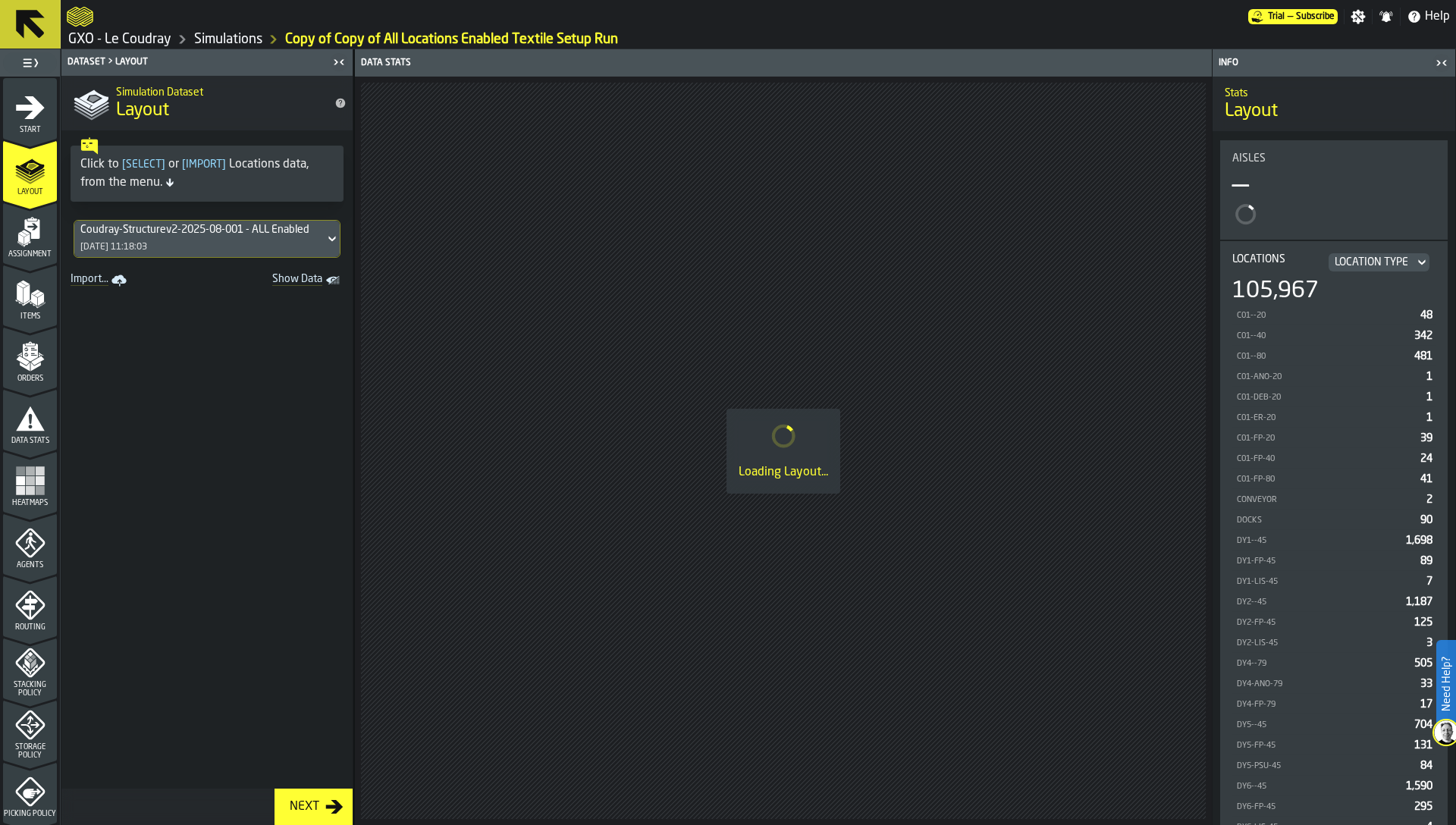
click at [105, 246] on div "22/09/2025, 11:18:03" at bounding box center [114, 246] width 67 height 10
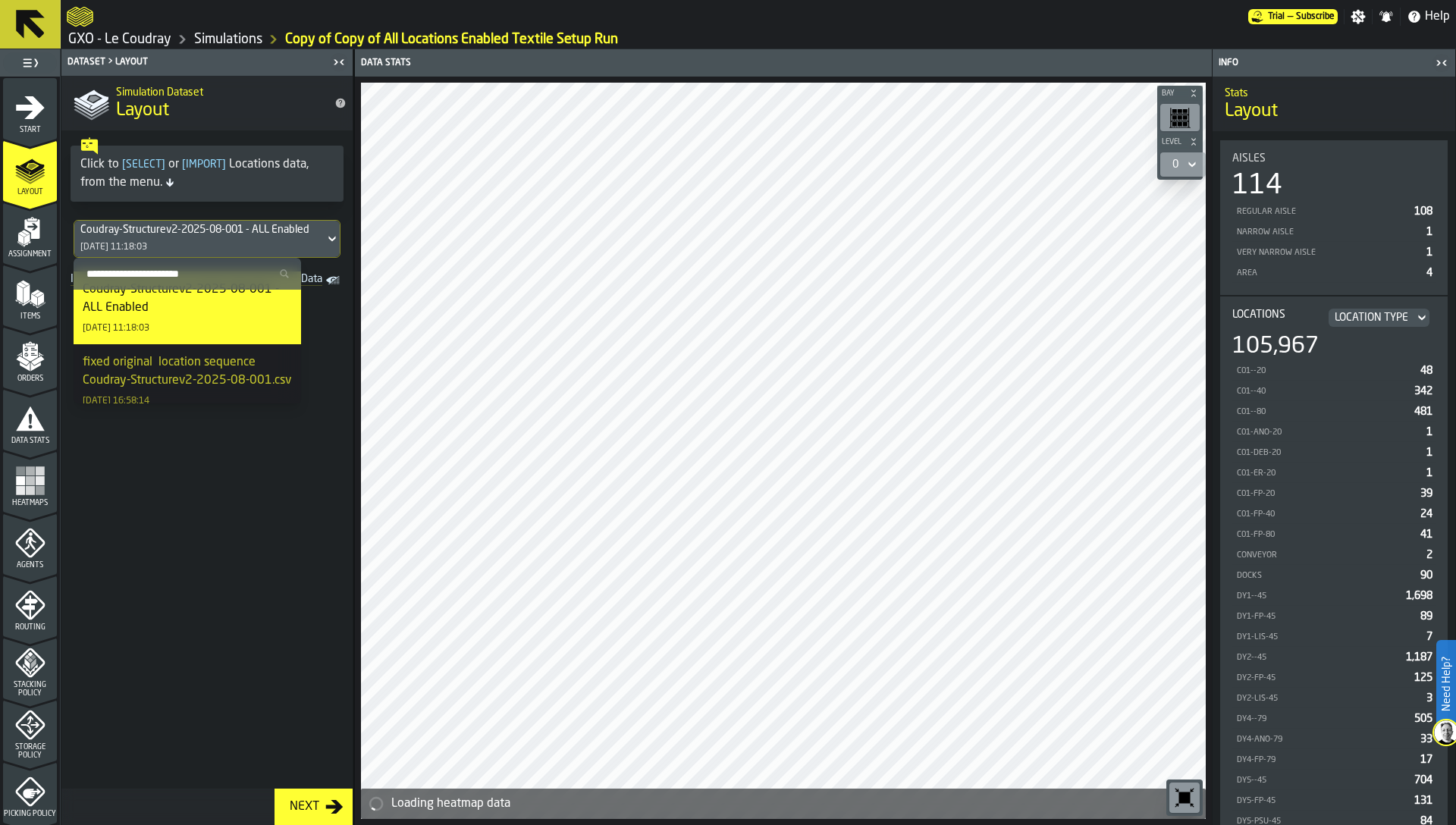
scroll to position [17, 0]
click at [187, 370] on div "fixed original location sequence Coudray-Structurev2-2025-08-001.csv" at bounding box center [187, 372] width 209 height 36
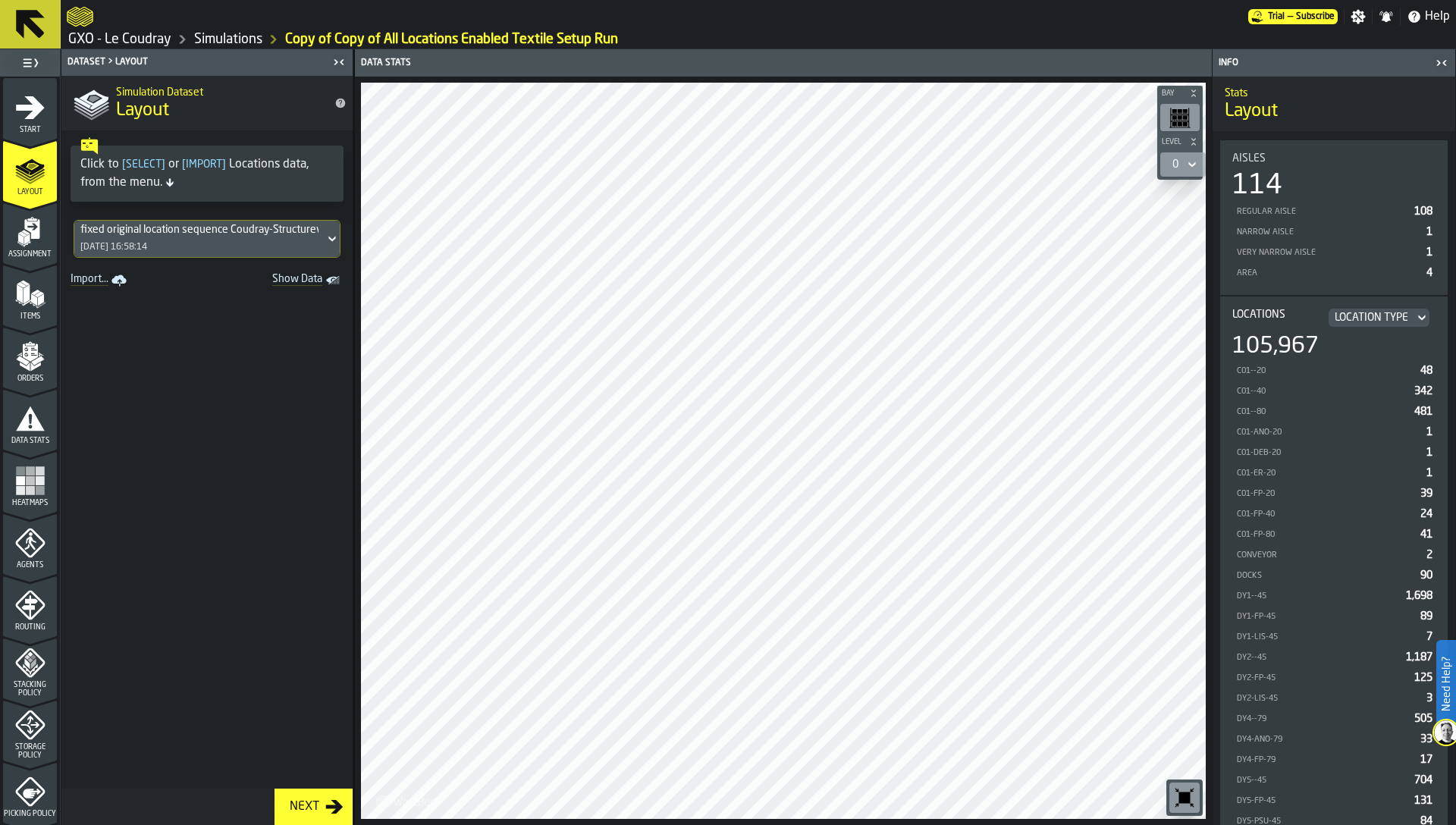
click at [15, 480] on icon "menu Heatmaps" at bounding box center [30, 481] width 30 height 30
click at [25, 439] on span "Data Stats" at bounding box center [29, 441] width 54 height 9
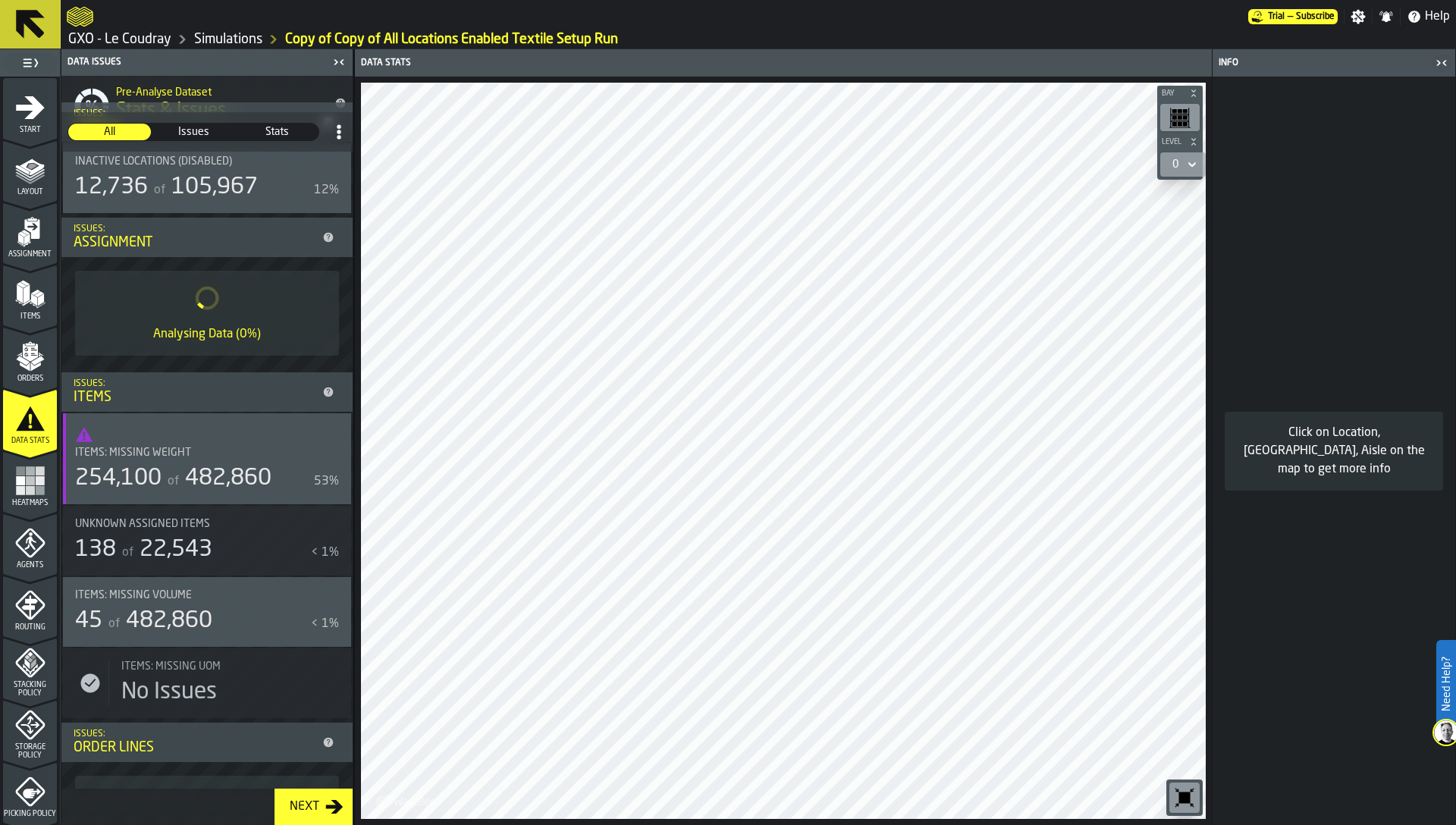
scroll to position [268, 0]
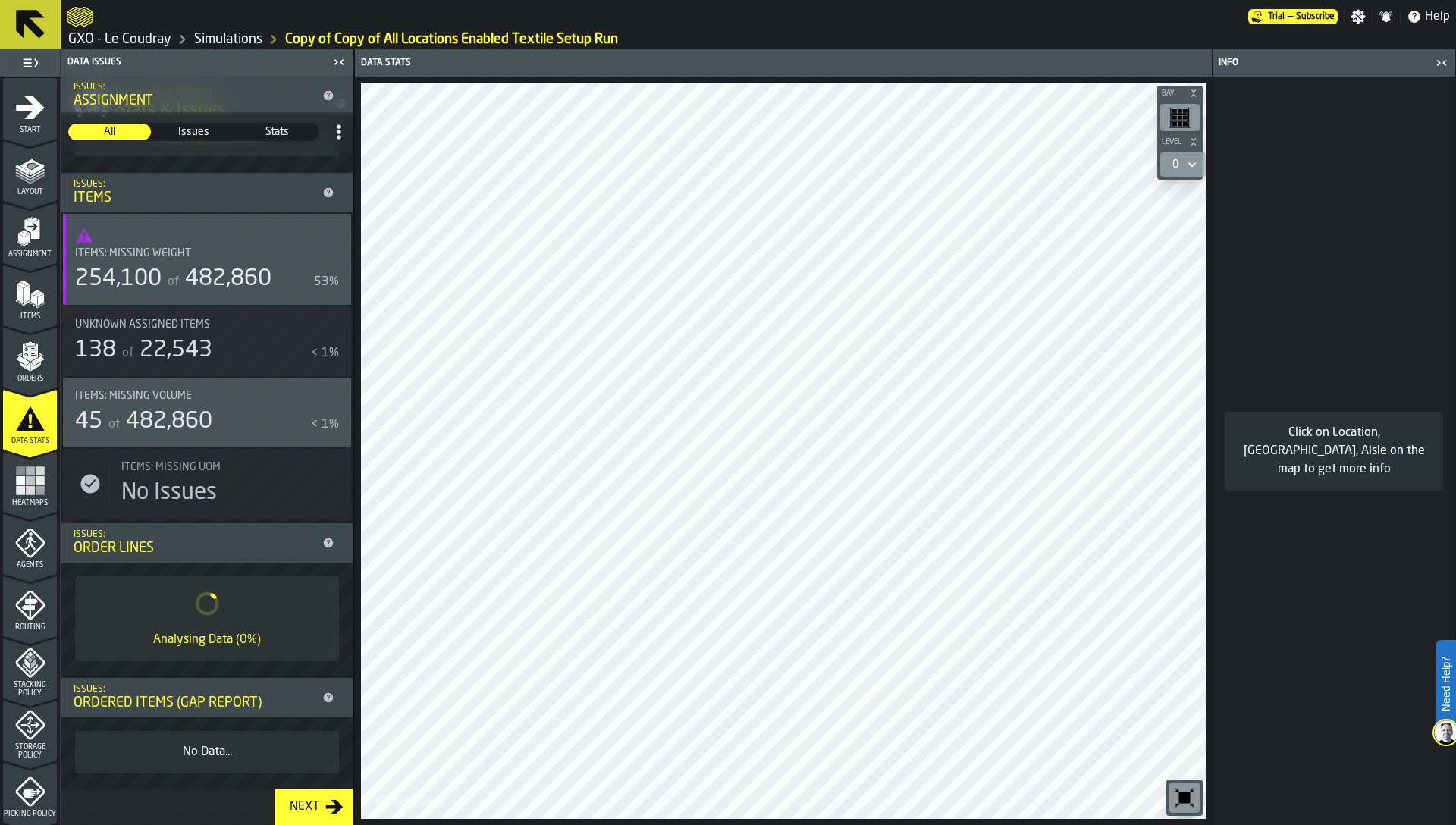
click at [37, 722] on icon "menu Storage Policy" at bounding box center [30, 725] width 30 height 30
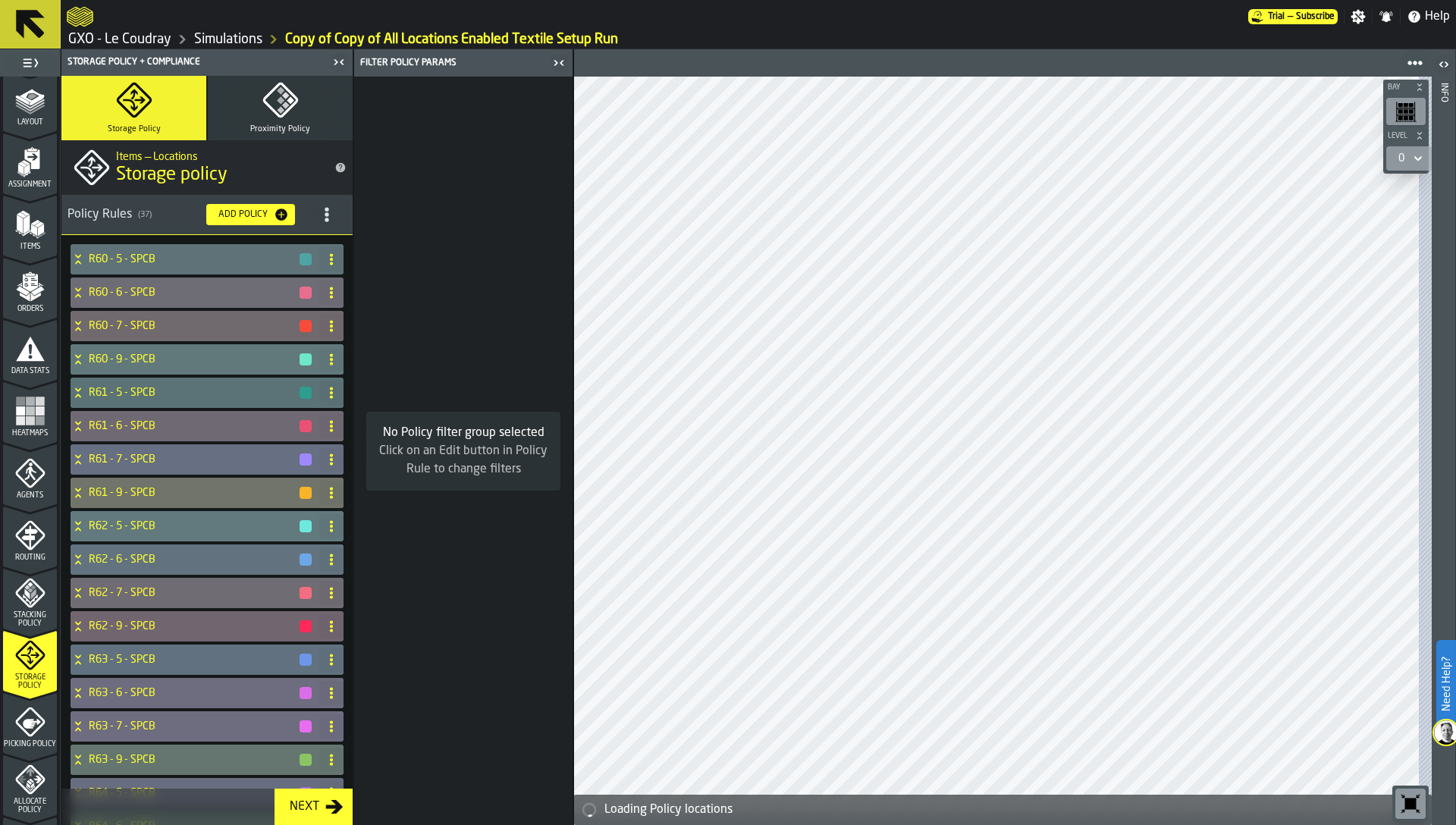
scroll to position [211, 0]
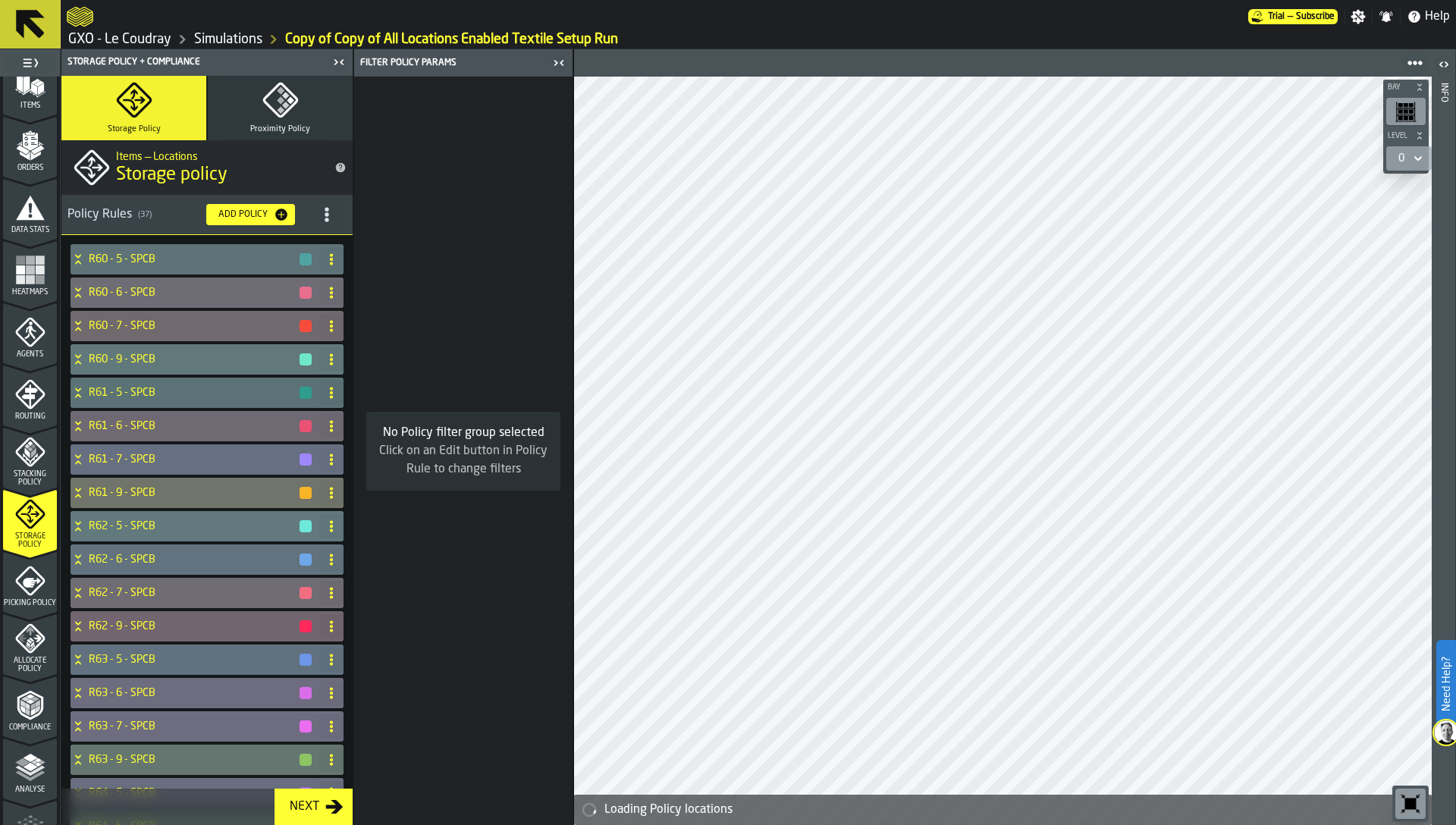
click at [30, 659] on span "Allocate Policy" at bounding box center [29, 665] width 54 height 17
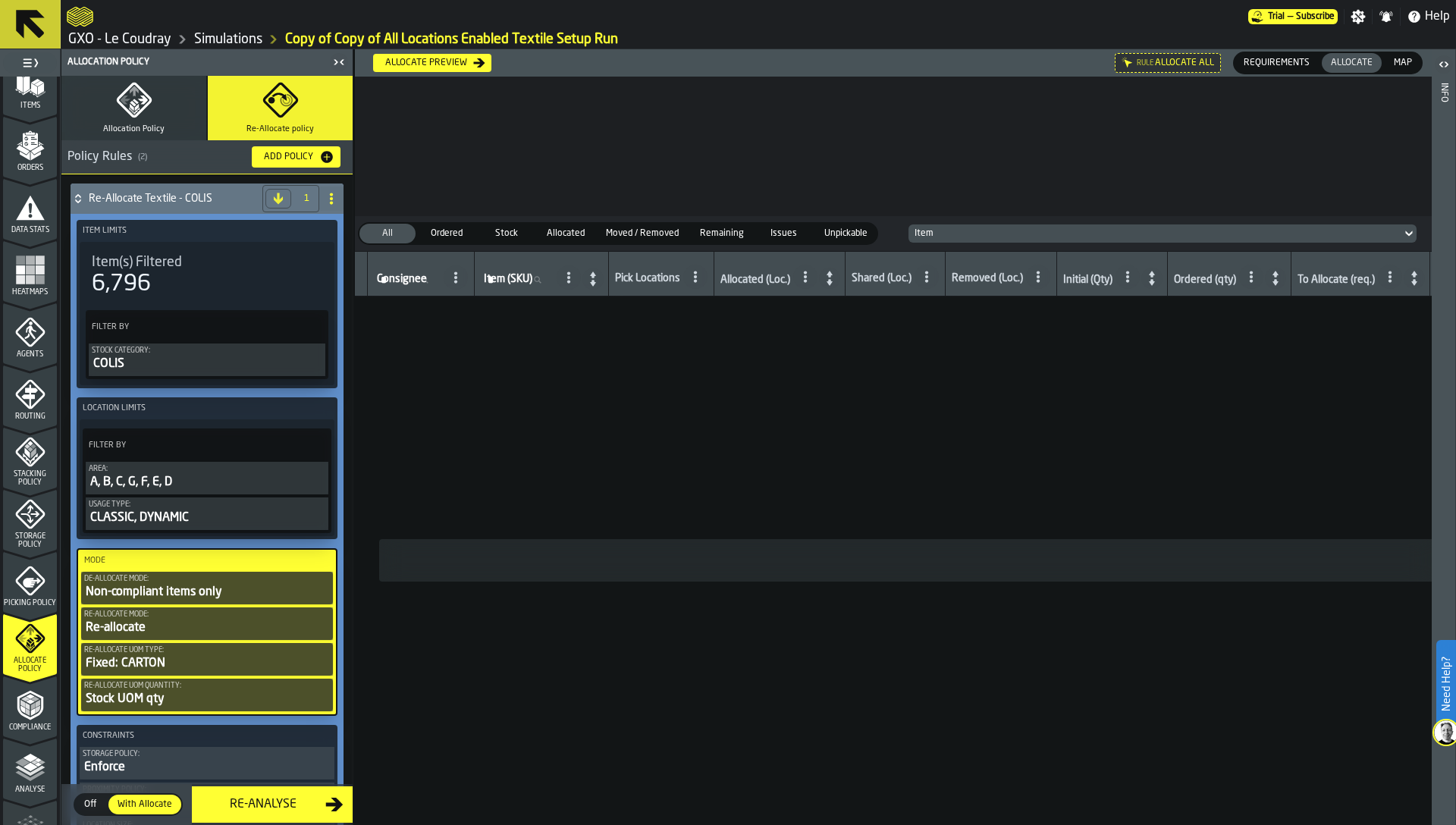
click at [27, 599] on span "Picking Policy" at bounding box center [29, 603] width 54 height 9
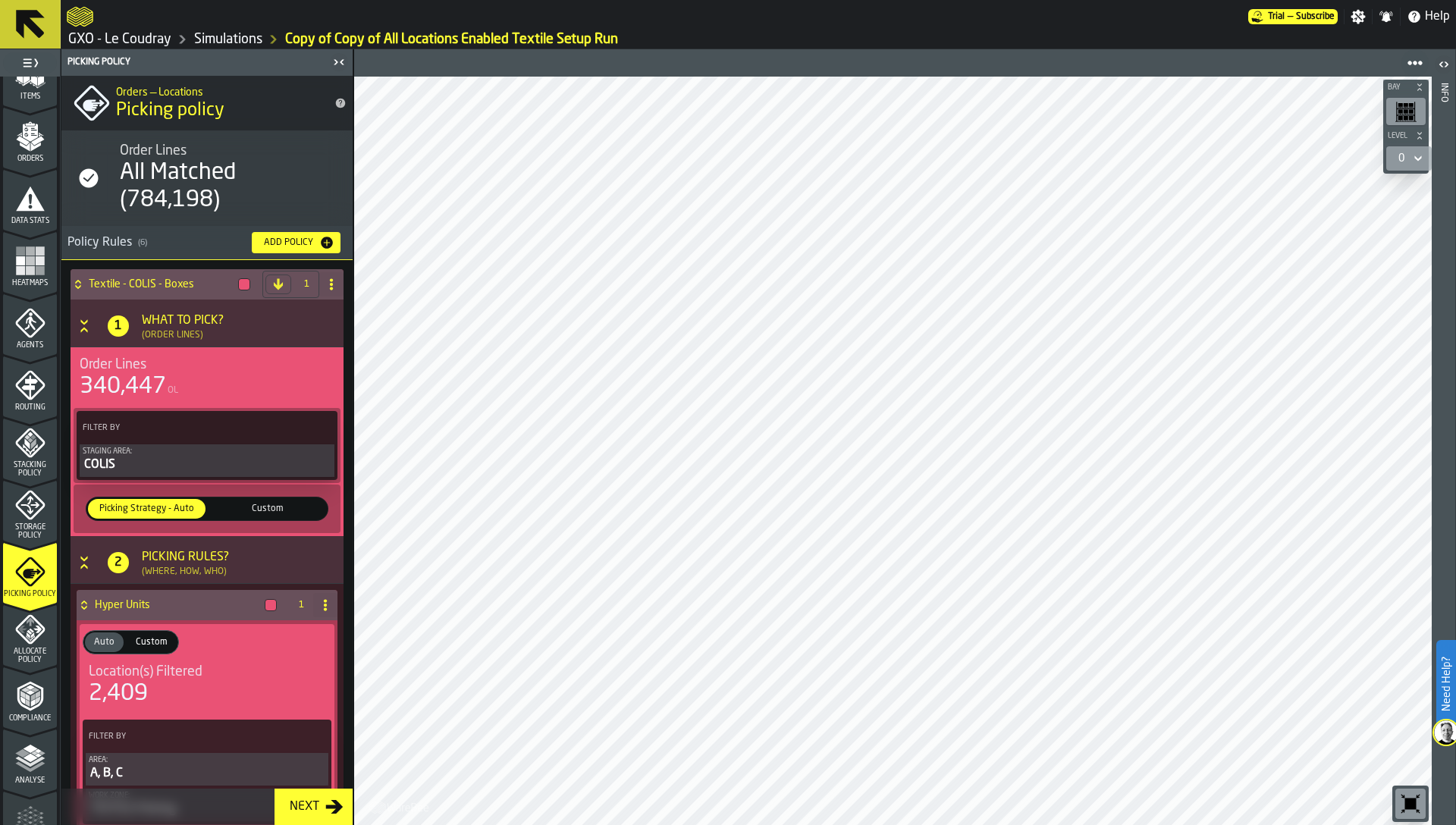
scroll to position [226, 0]
click at [28, 260] on rect "menu Heatmaps" at bounding box center [30, 265] width 10 height 10
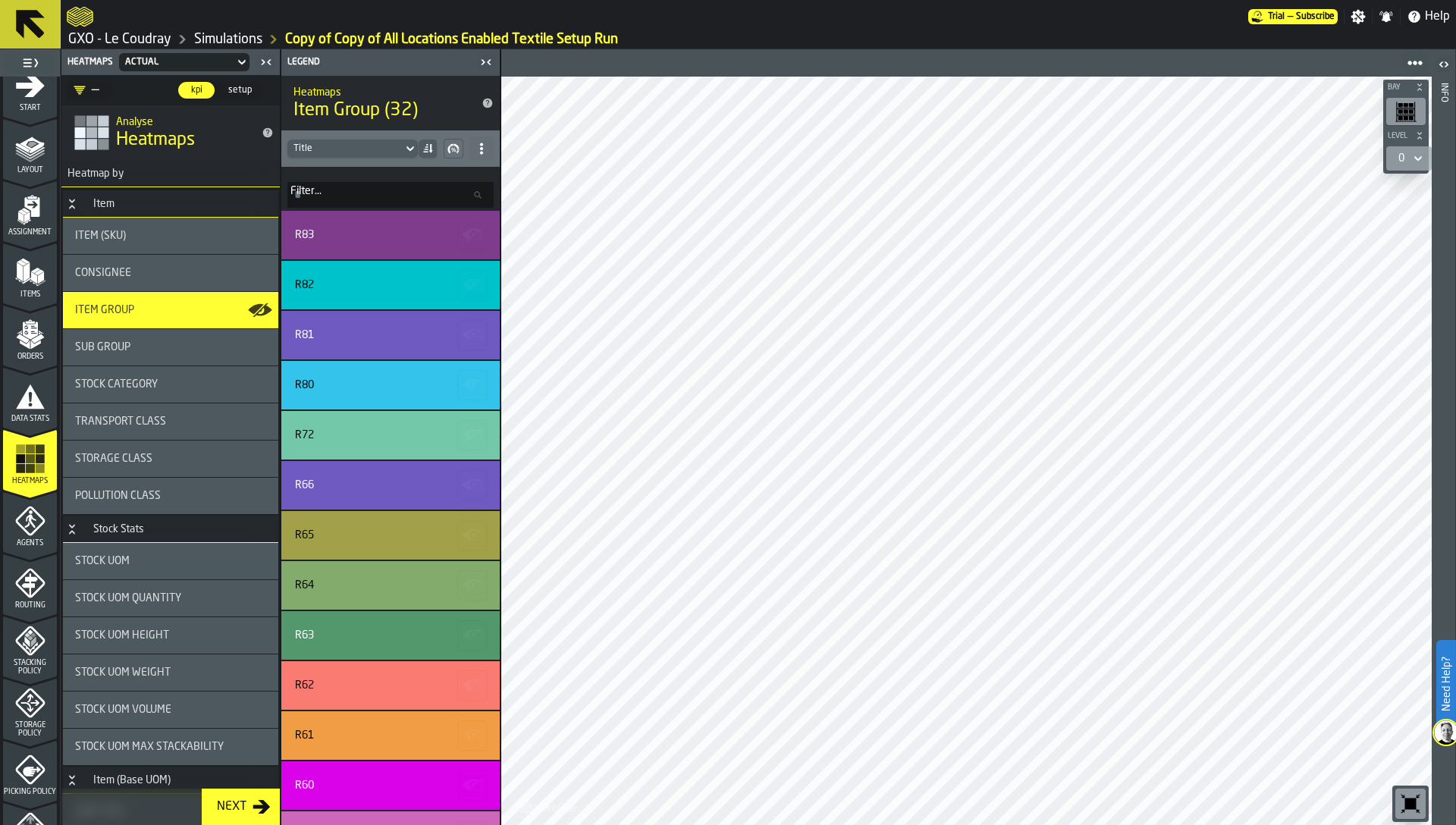
scroll to position [0, 0]
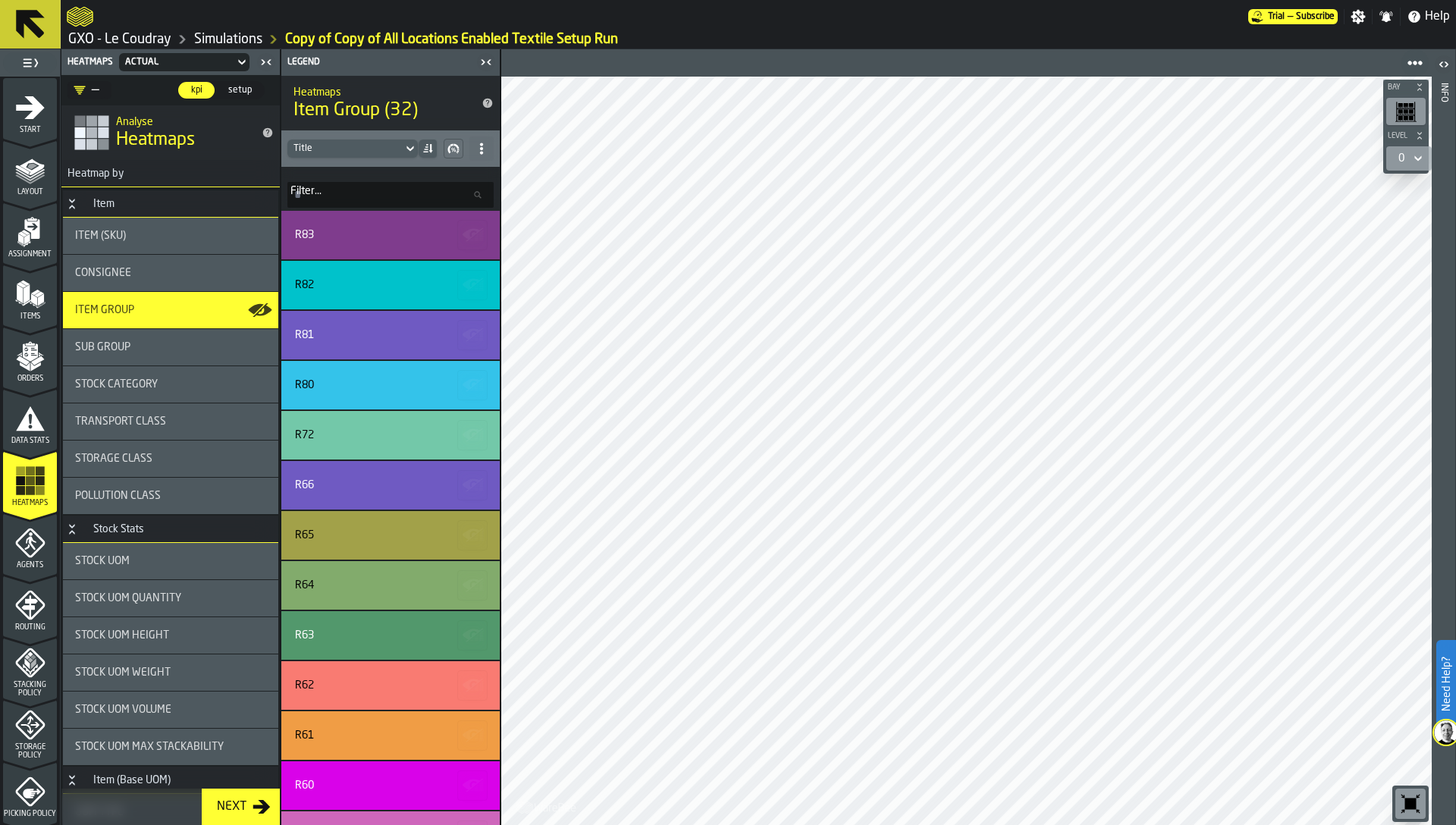
click at [28, 124] on div "Start" at bounding box center [29, 113] width 54 height 42
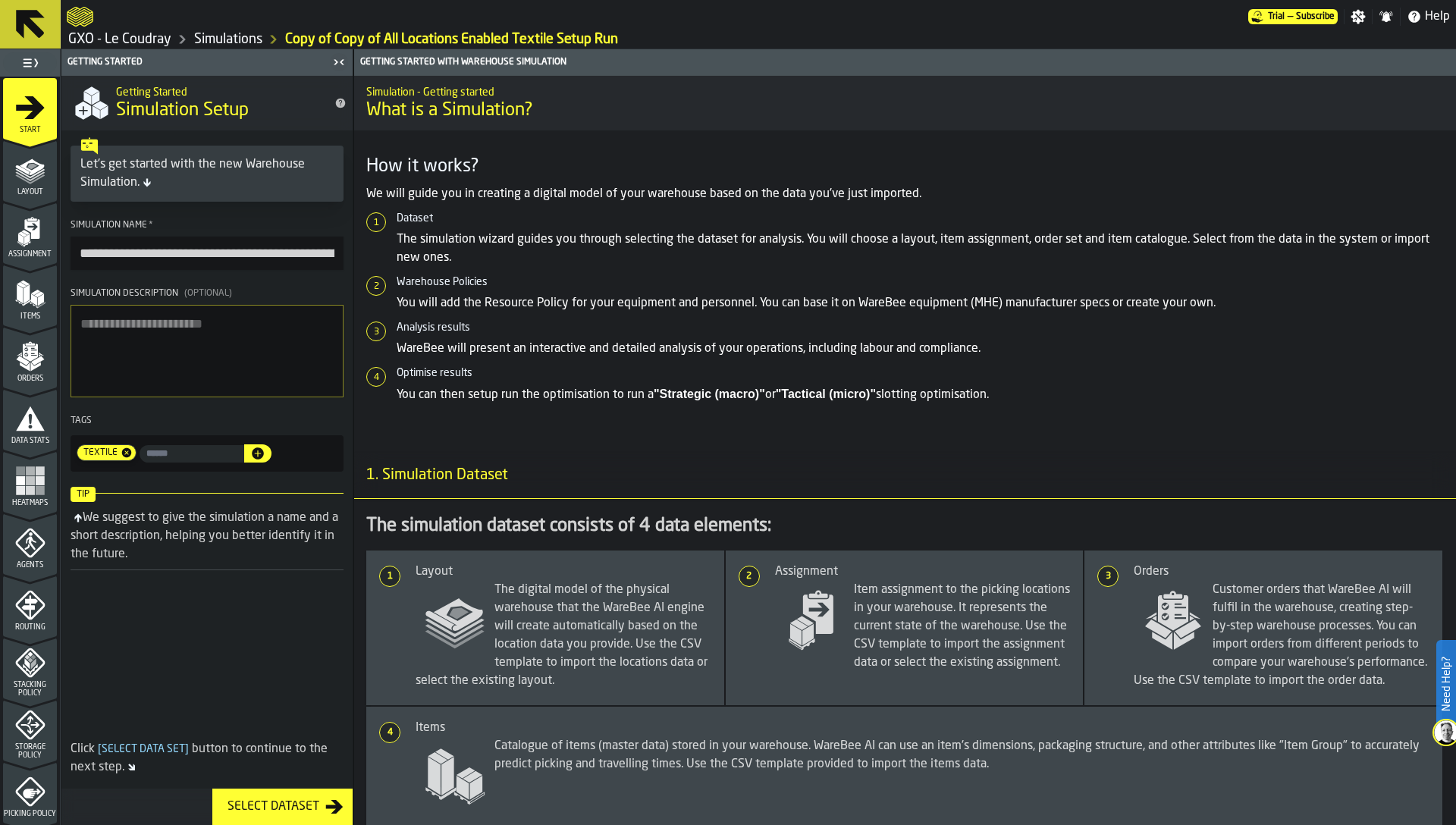
drag, startPoint x: 250, startPoint y: 252, endPoint x: 75, endPoint y: 248, distance: 175.0
click at [75, 248] on input "**********" at bounding box center [206, 253] width 273 height 33
drag, startPoint x: 301, startPoint y: 254, endPoint x: 71, endPoint y: 254, distance: 230.0
click at [71, 254] on input "**********" at bounding box center [206, 253] width 273 height 33
click at [132, 371] on textarea "Simulation Description (Optional)" at bounding box center [206, 350] width 273 height 92
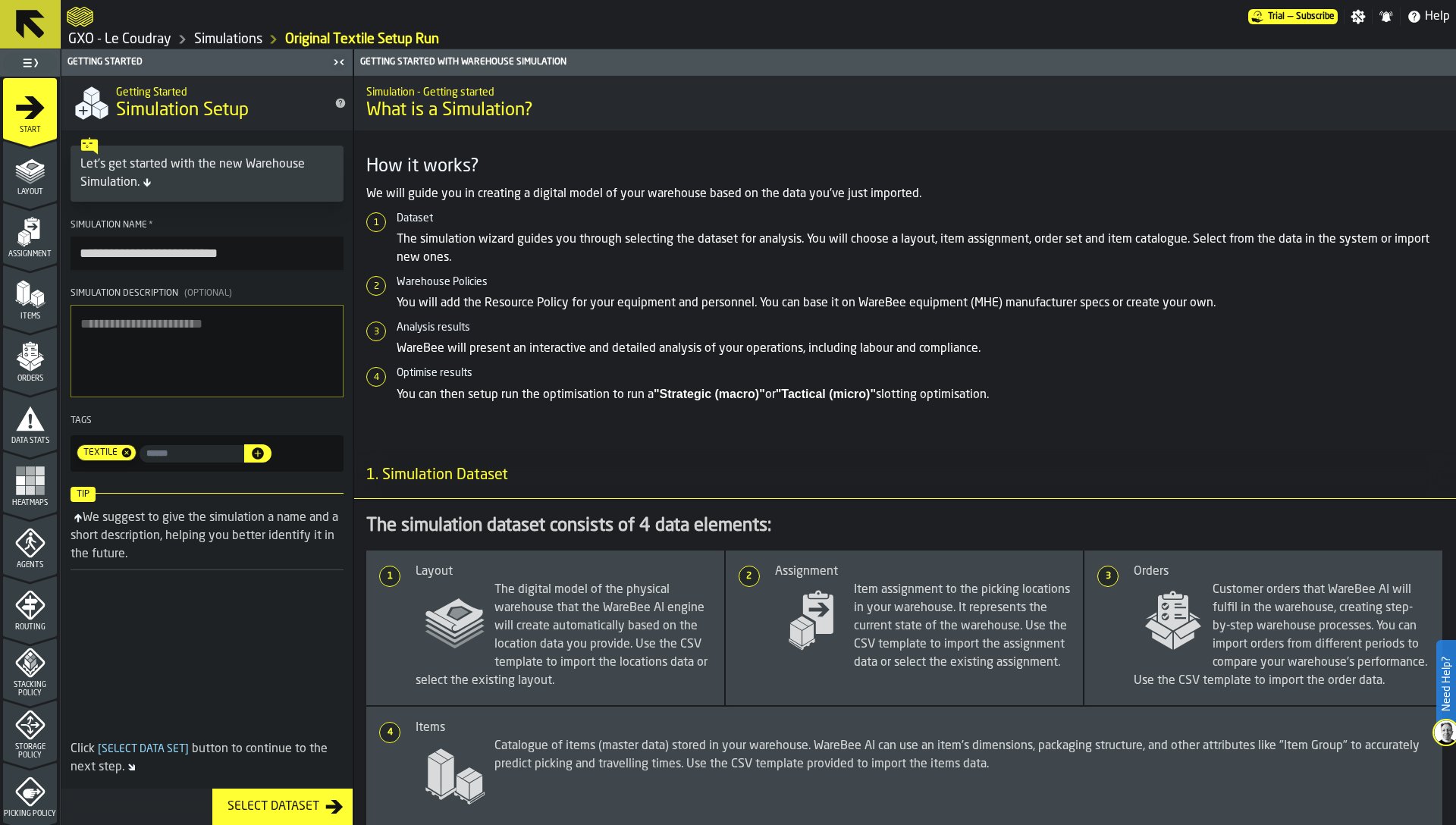
click at [251, 262] on input "**********" at bounding box center [206, 253] width 273 height 33
type input "**********"
click at [199, 338] on textarea "Simulation Description (Optional)" at bounding box center [206, 352] width 273 height 92
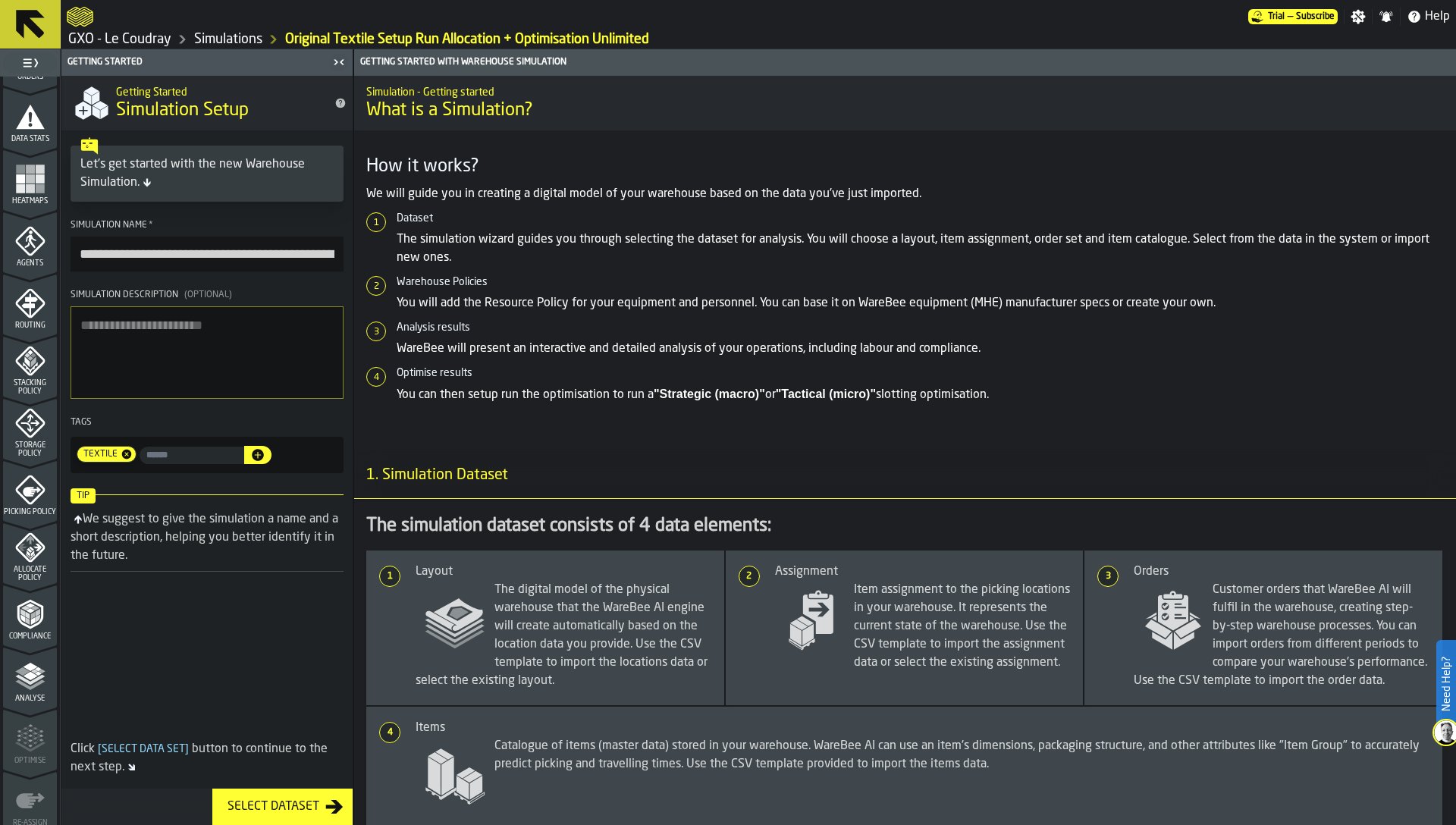
scroll to position [311, 0]
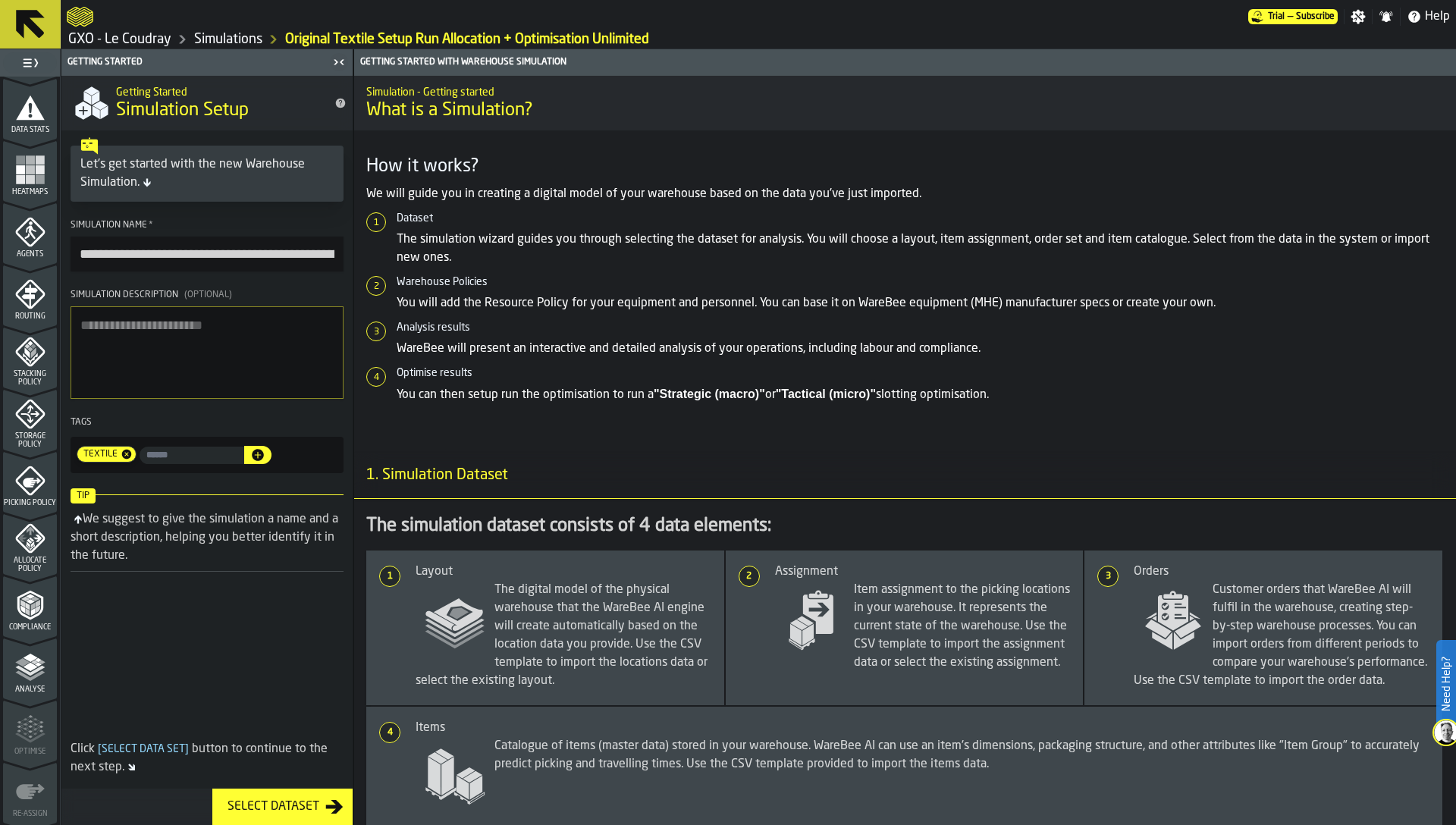
click at [18, 540] on icon "menu Allocate Policy" at bounding box center [22, 539] width 9 height 8
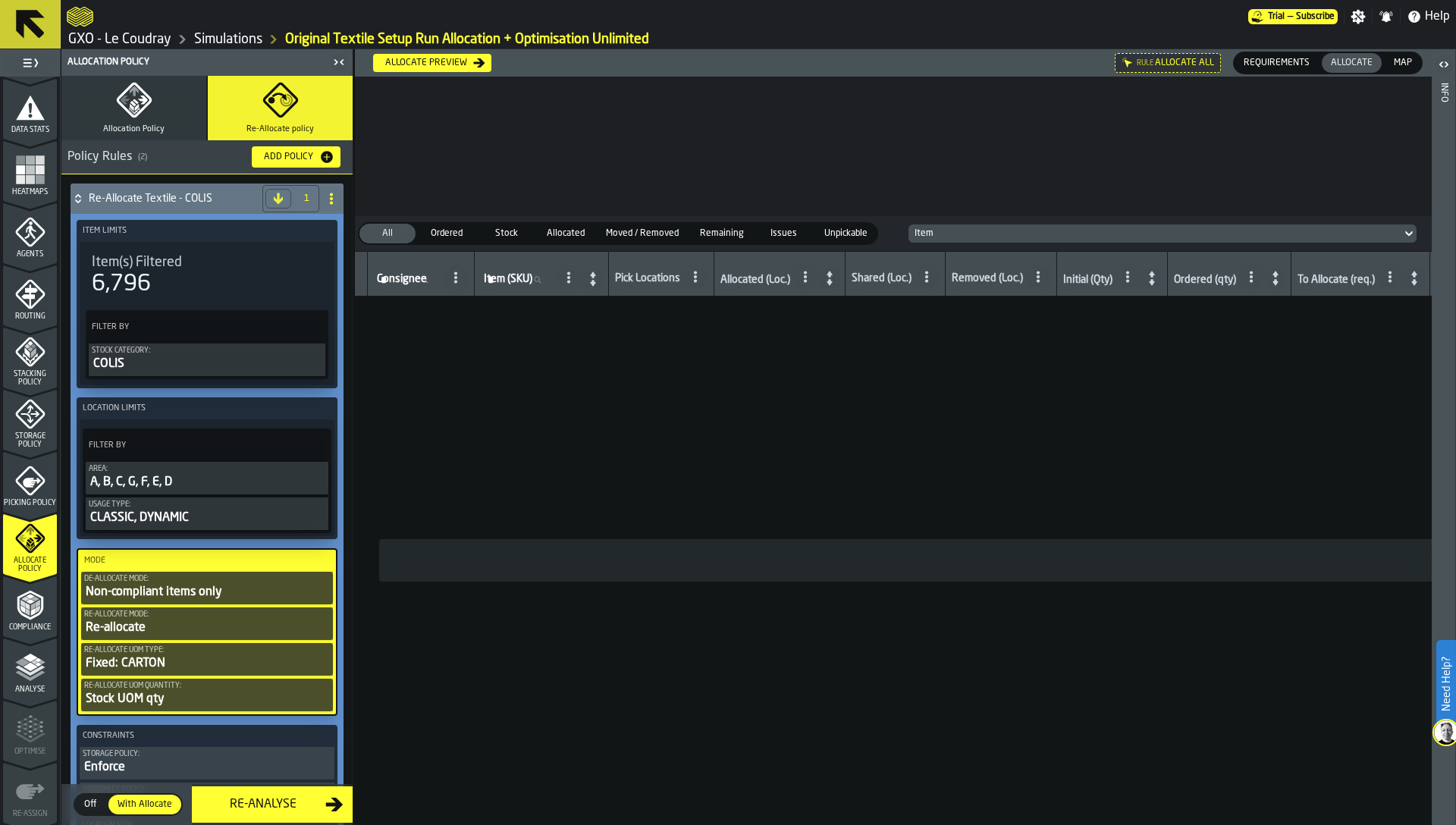
click at [442, 62] on div "Allocate preview" at bounding box center [426, 63] width 94 height 10
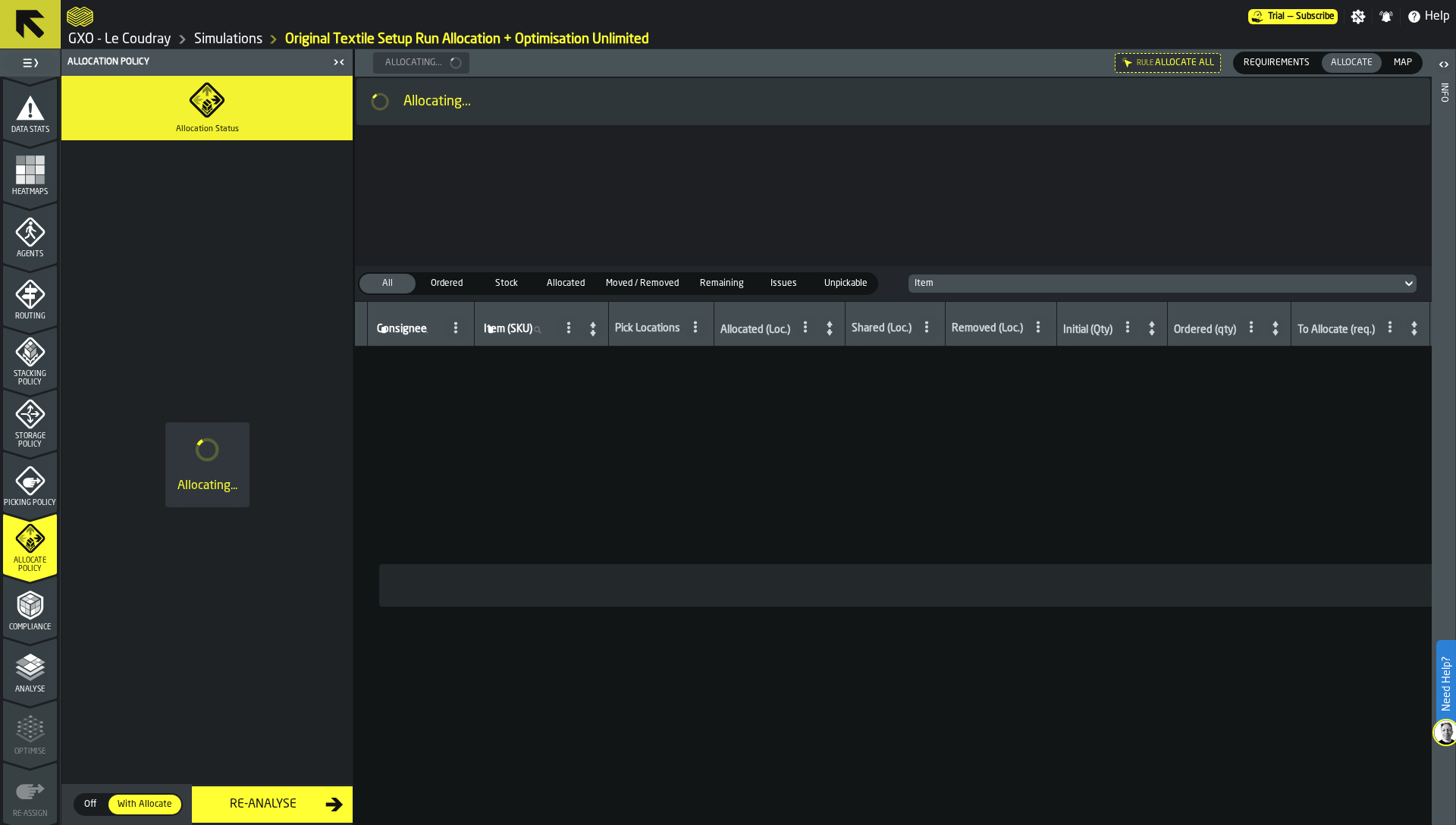
click at [24, 500] on span "Picking Policy" at bounding box center [29, 503] width 54 height 9
click at [34, 569] on span "Allocate Policy" at bounding box center [29, 565] width 54 height 17
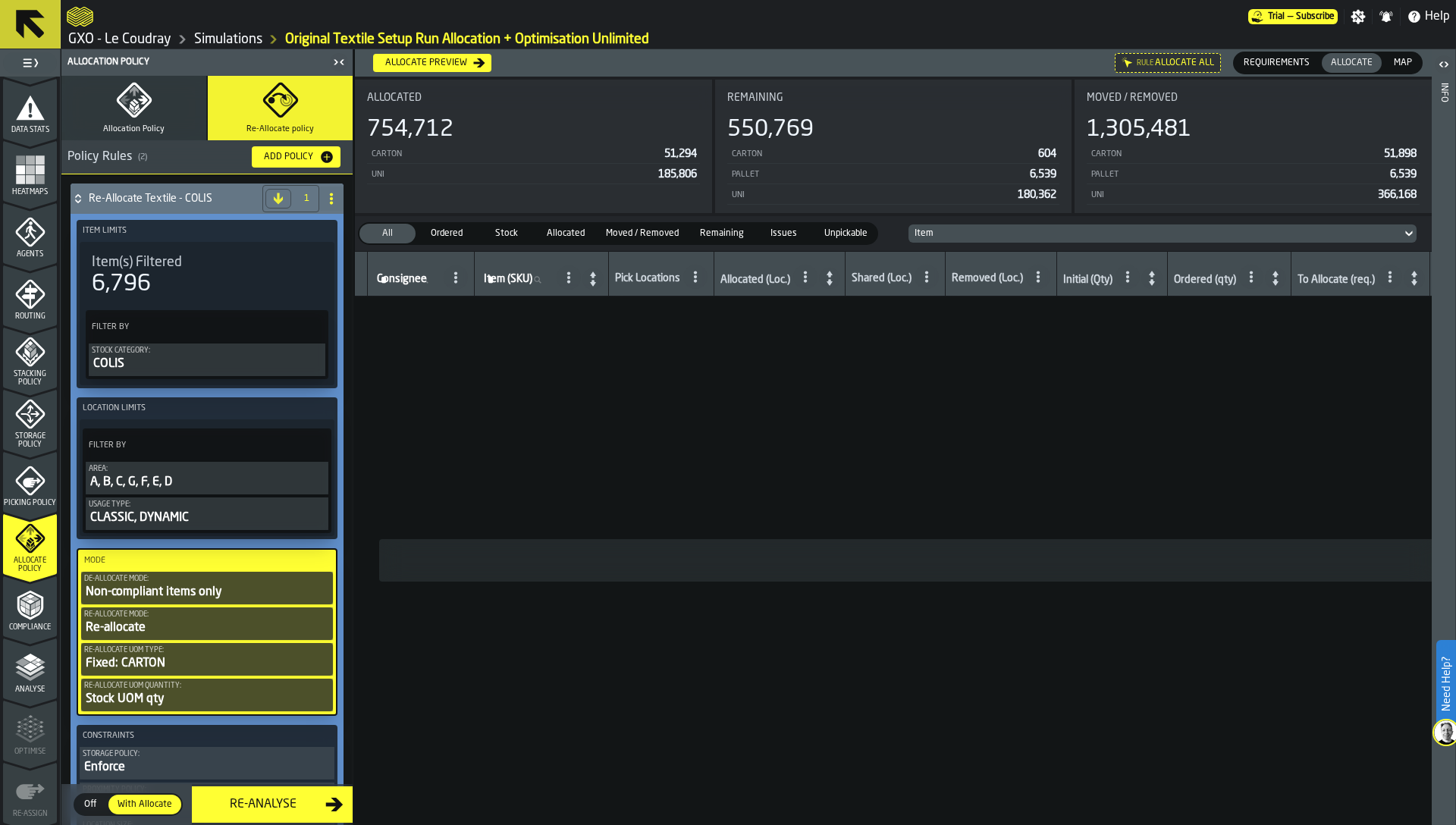
click at [31, 180] on icon "menu Heatmaps" at bounding box center [30, 170] width 30 height 30
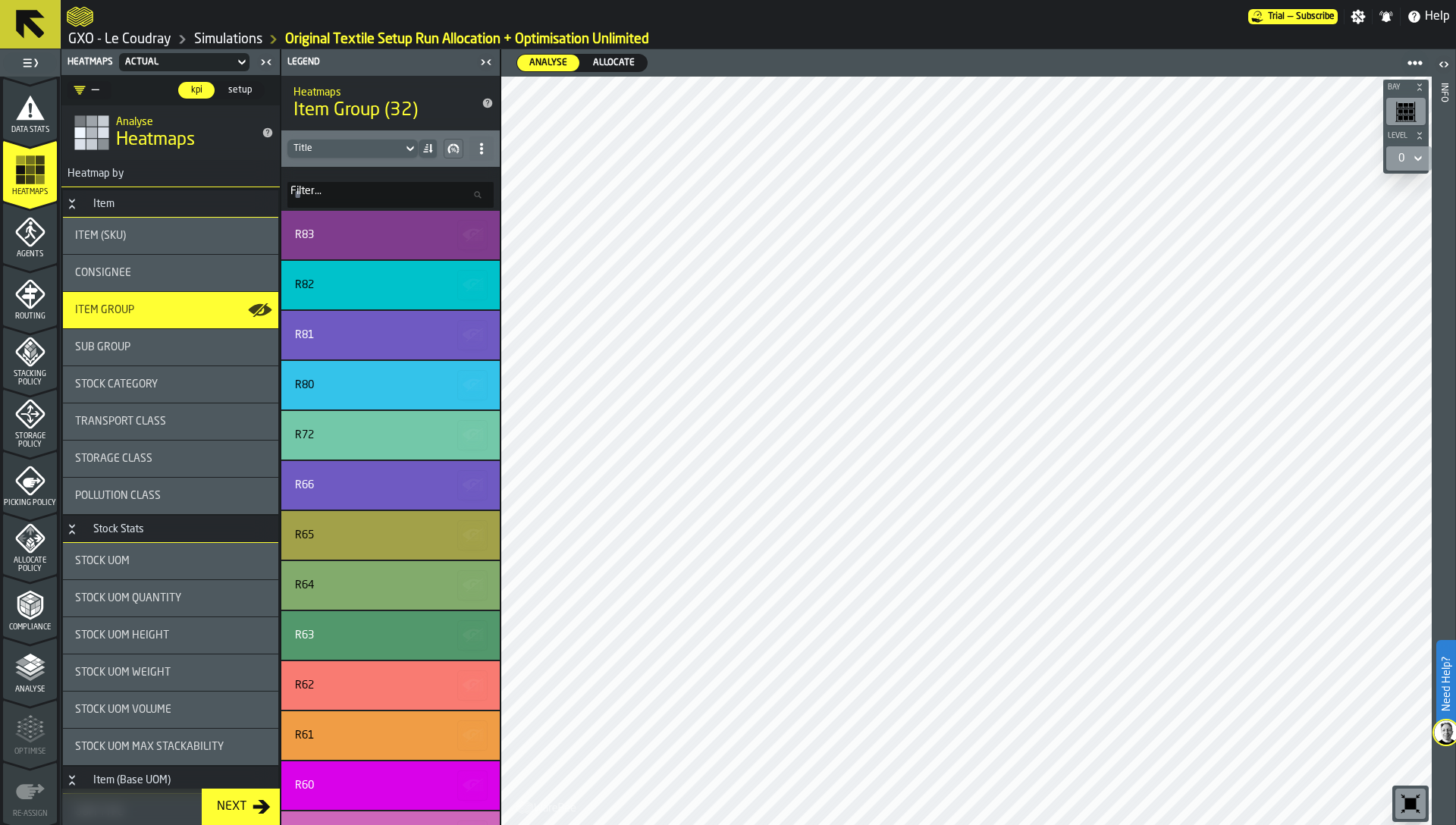
click at [610, 59] on span "Allocate" at bounding box center [613, 63] width 54 height 13
click at [542, 63] on span "Analyse" at bounding box center [548, 63] width 50 height 13
click at [596, 66] on span "Allocate" at bounding box center [613, 63] width 54 height 13
click at [538, 58] on span "Analyse" at bounding box center [548, 63] width 50 height 13
click at [615, 59] on span "Allocate" at bounding box center [613, 63] width 54 height 13
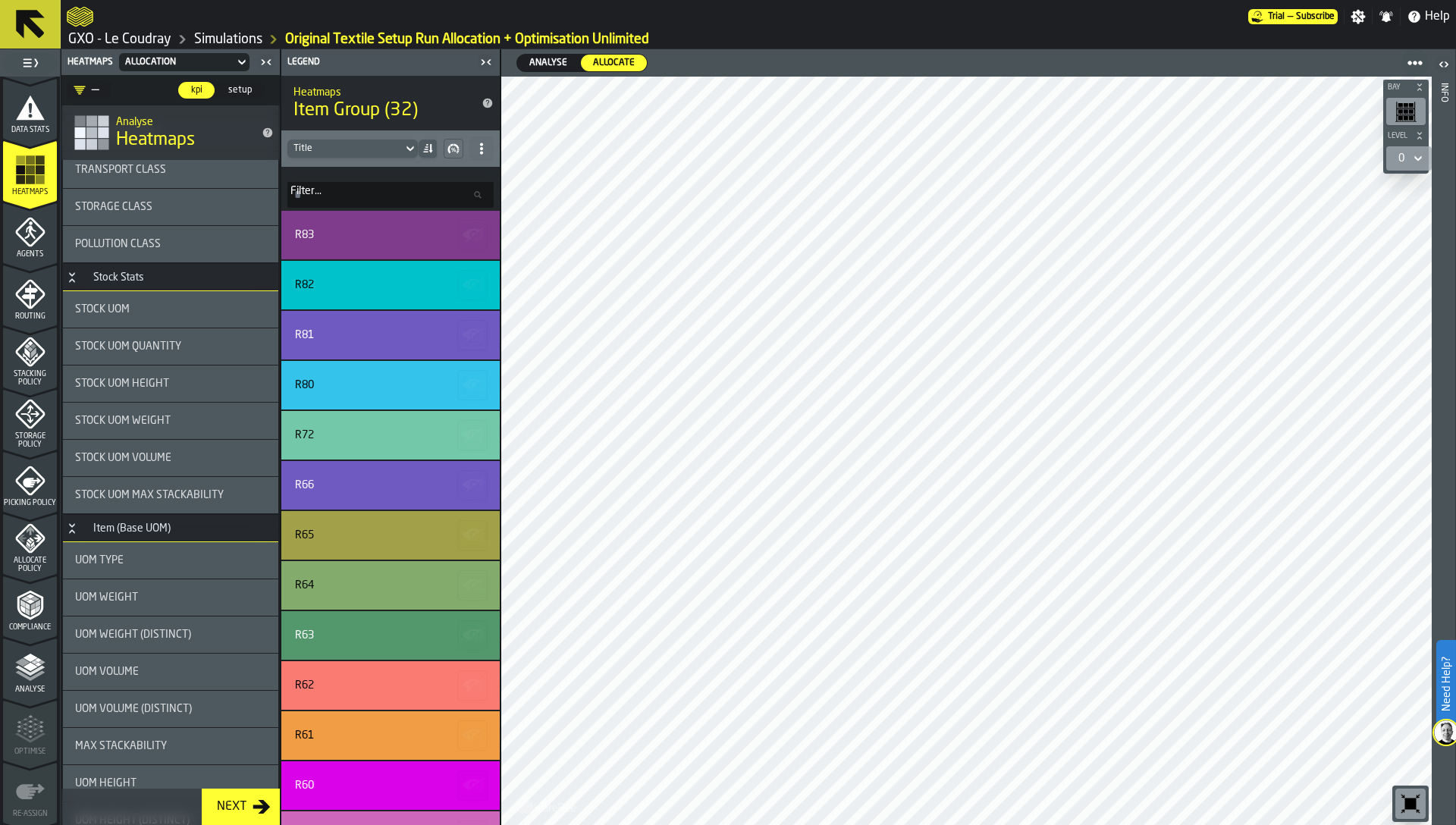
scroll to position [313, 0]
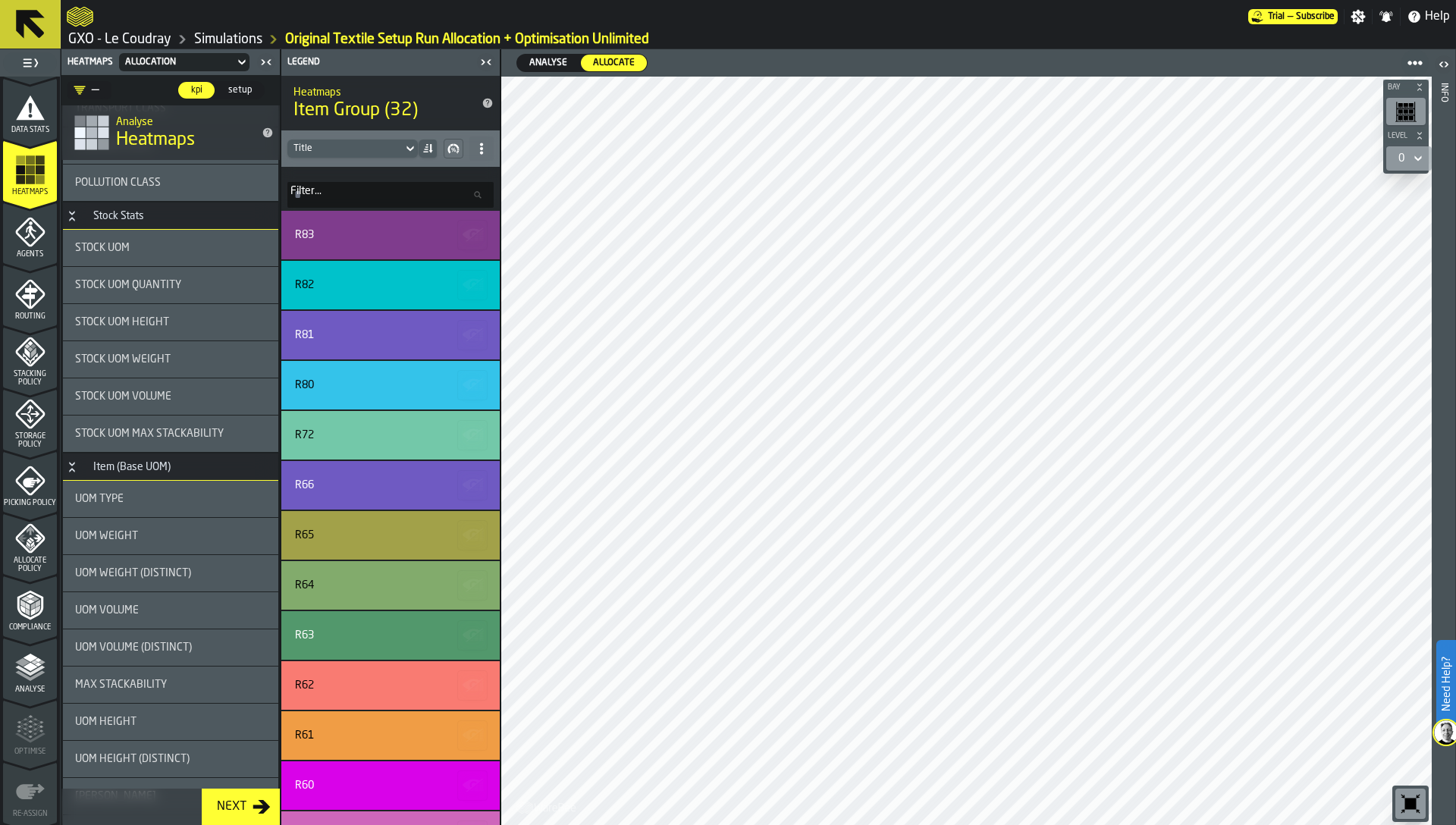
click at [548, 48] on div "Original Textile Setup Run Allocation + Optimisation Unlimited" at bounding box center [456, 39] width 387 height 18
click at [548, 58] on span "Analyse" at bounding box center [548, 63] width 50 height 13
click at [613, 59] on span "Allocate" at bounding box center [613, 63] width 54 height 13
click at [30, 622] on div "Compliance" at bounding box center [29, 611] width 54 height 42
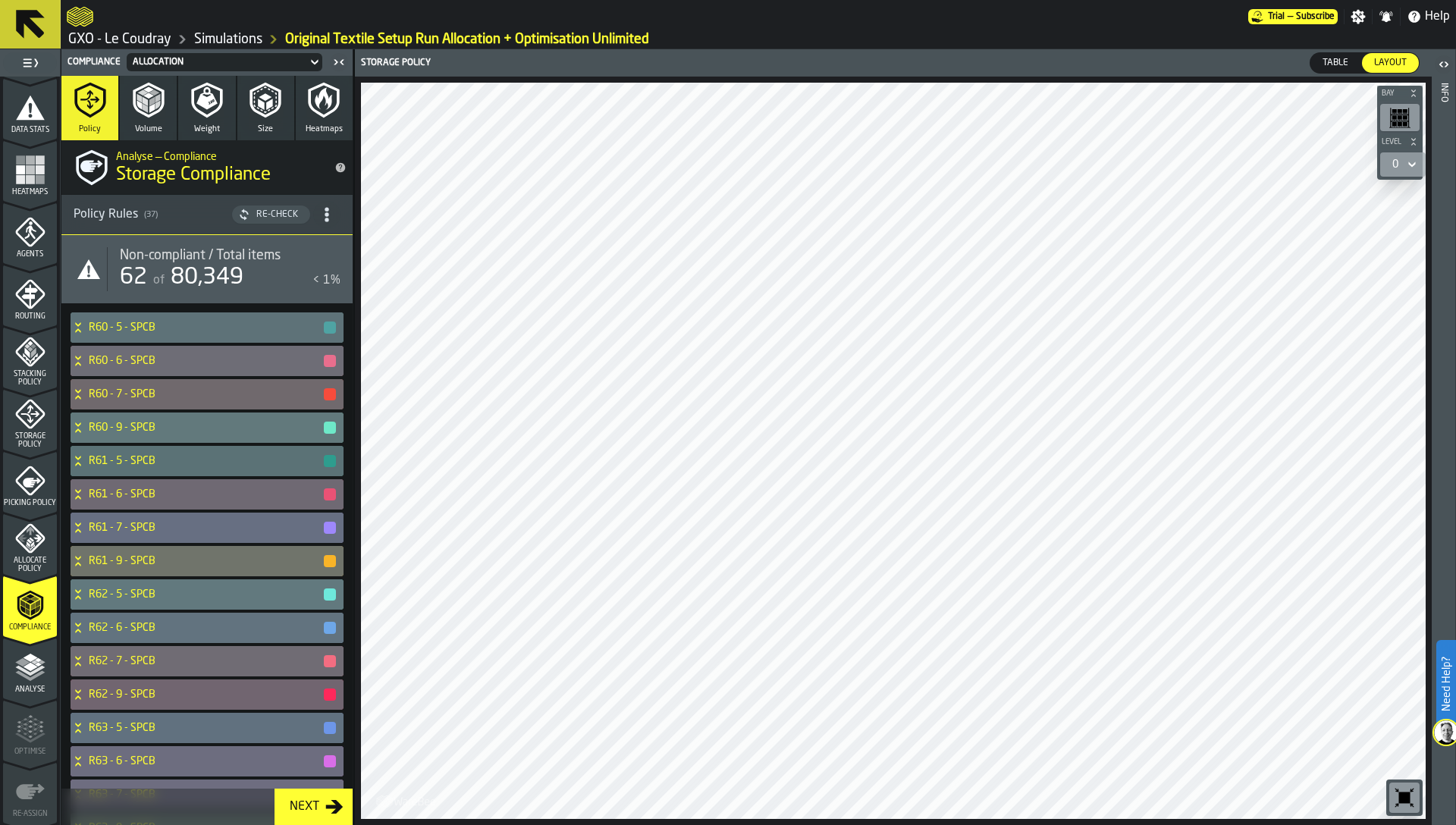
click at [28, 668] on polygon "menu Analyse" at bounding box center [29, 666] width 14 height 9
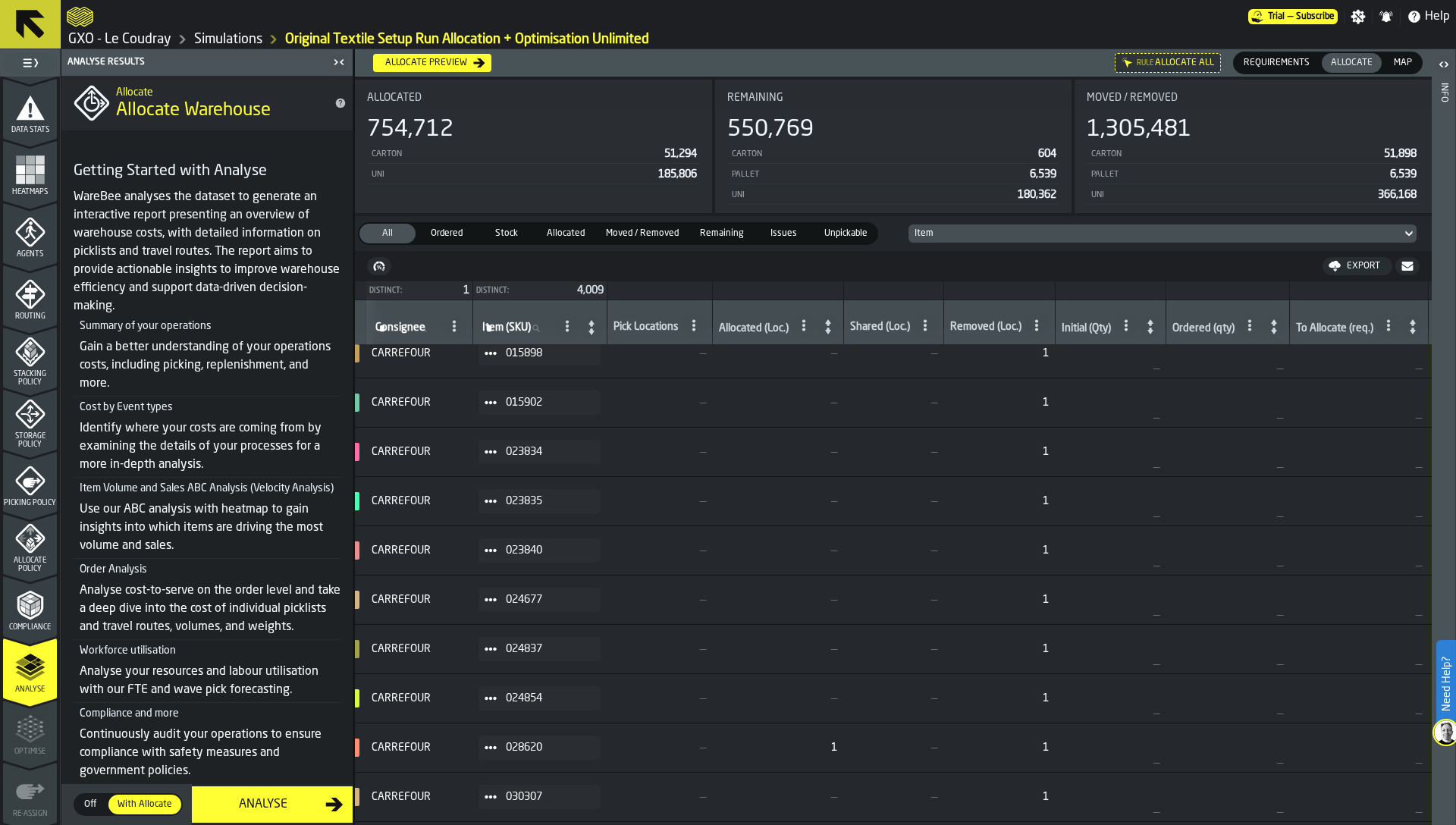
scroll to position [21, 8]
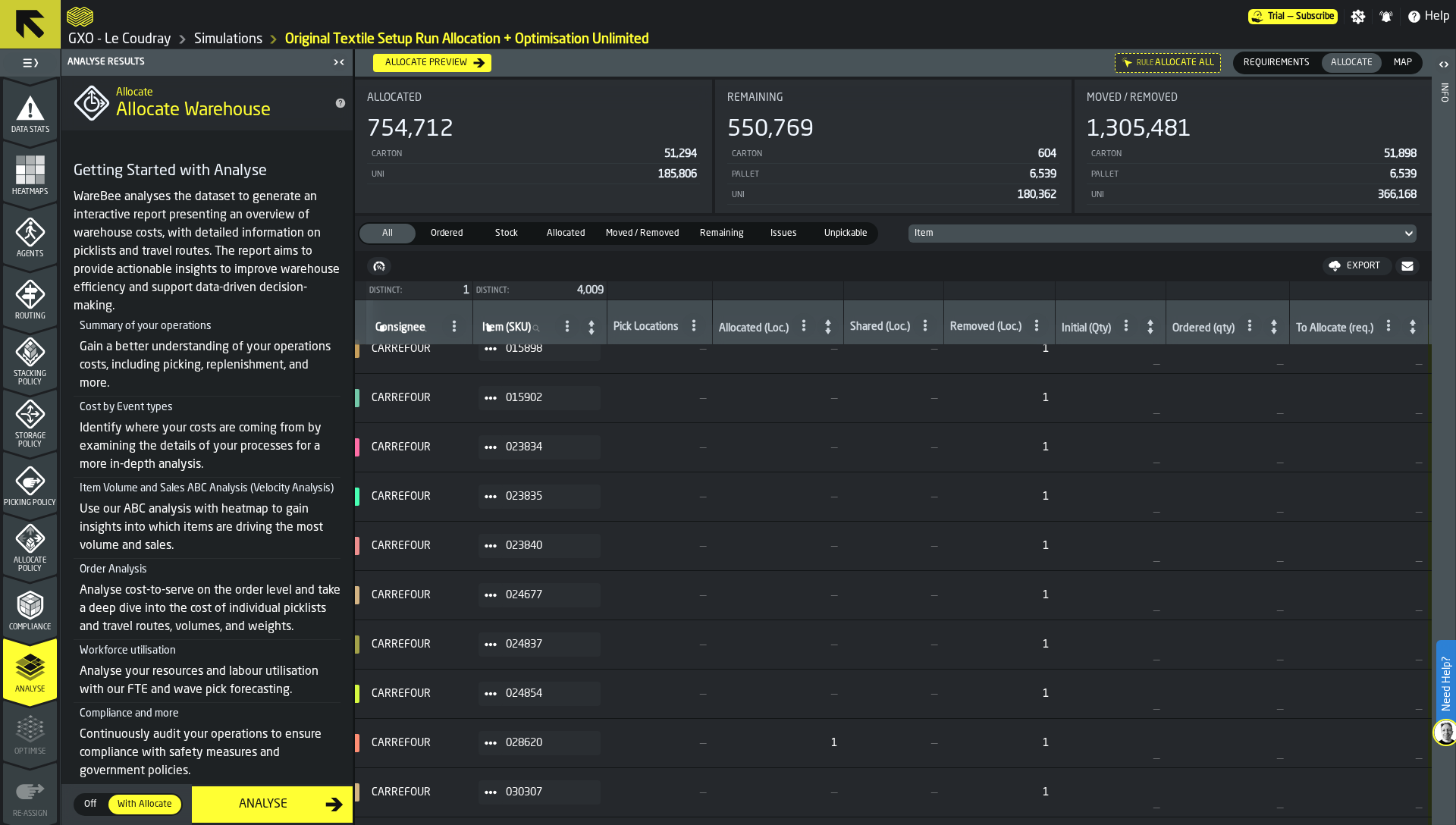
click at [275, 803] on div "Analyse" at bounding box center [262, 804] width 125 height 18
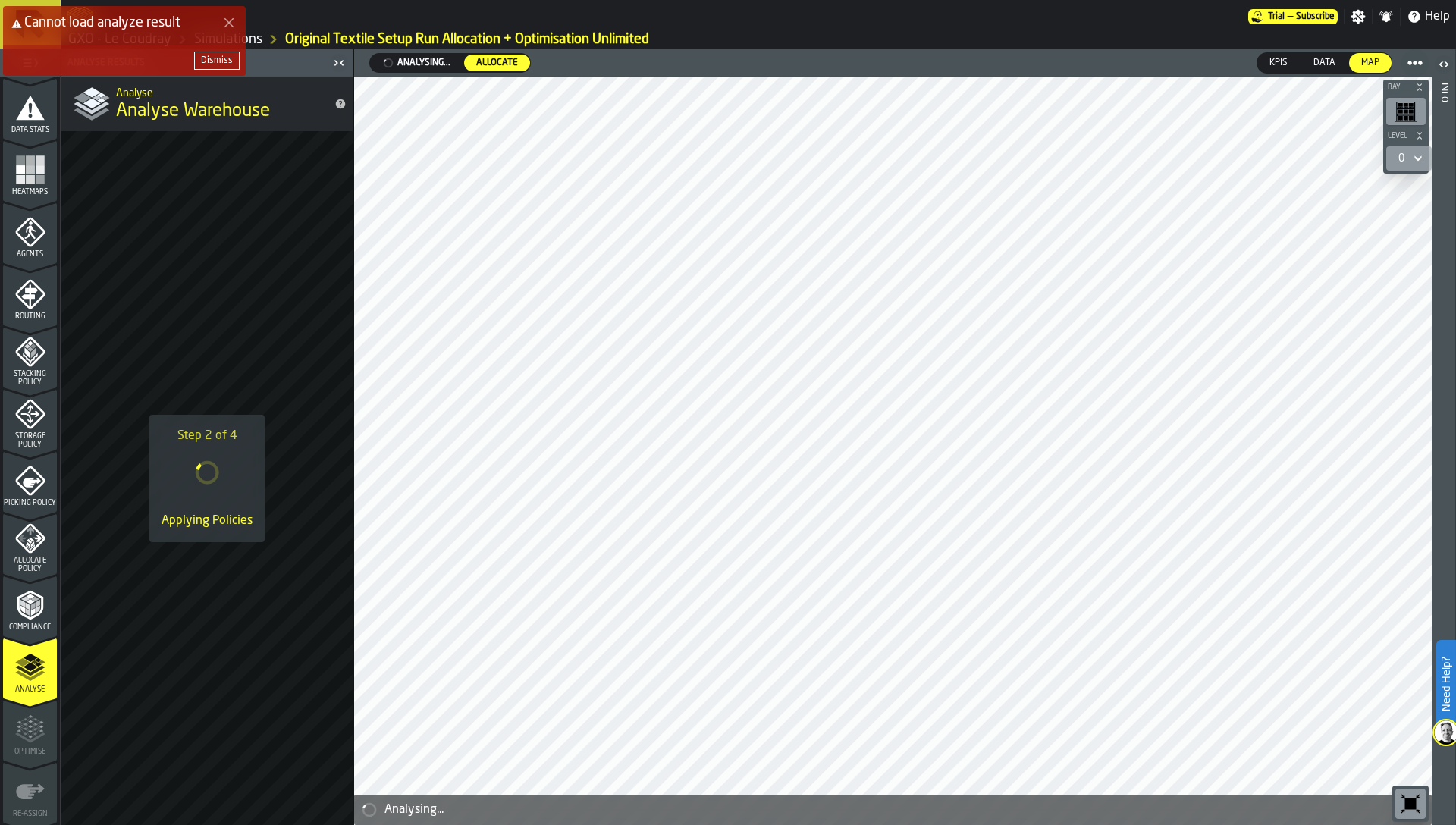
click at [209, 59] on div "Dismiss" at bounding box center [216, 60] width 31 height 10
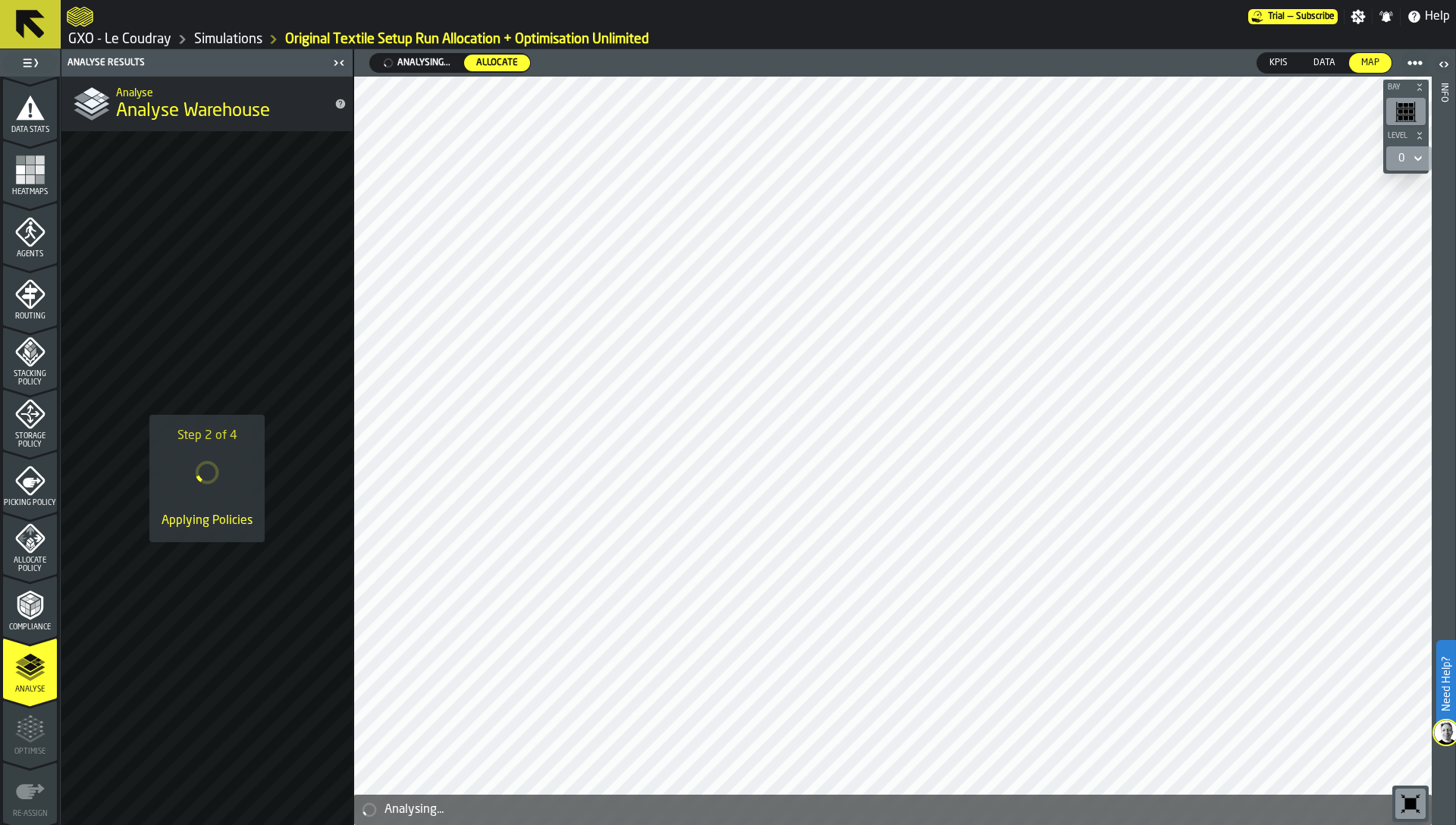
click at [227, 36] on link "Simulations" at bounding box center [228, 40] width 68 height 17
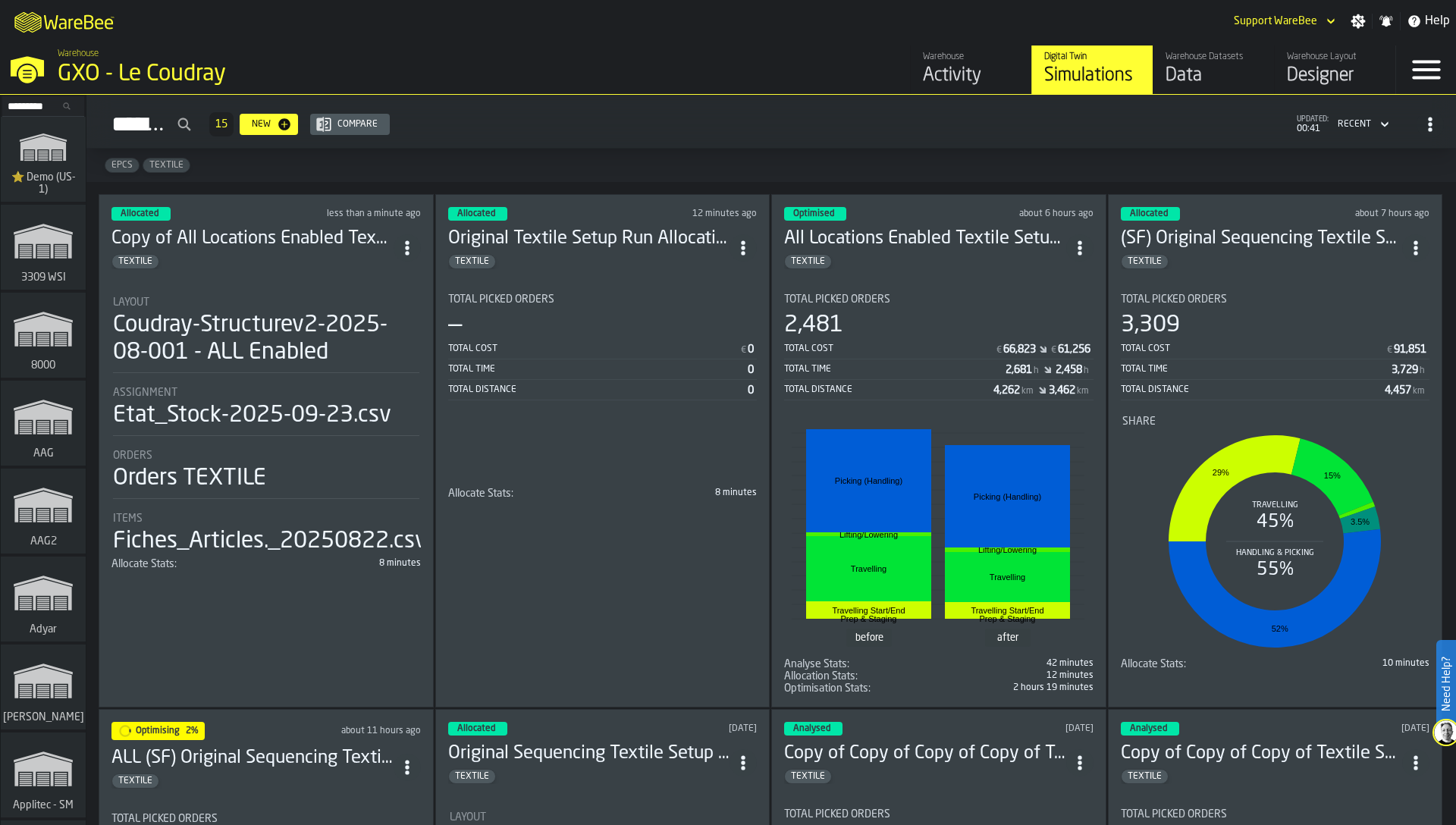
click at [741, 244] on icon "ItemListCard-DashboardItemContainer" at bounding box center [743, 248] width 15 height 15
click at [727, 342] on div "Duplicate" at bounding box center [710, 347] width 79 height 18
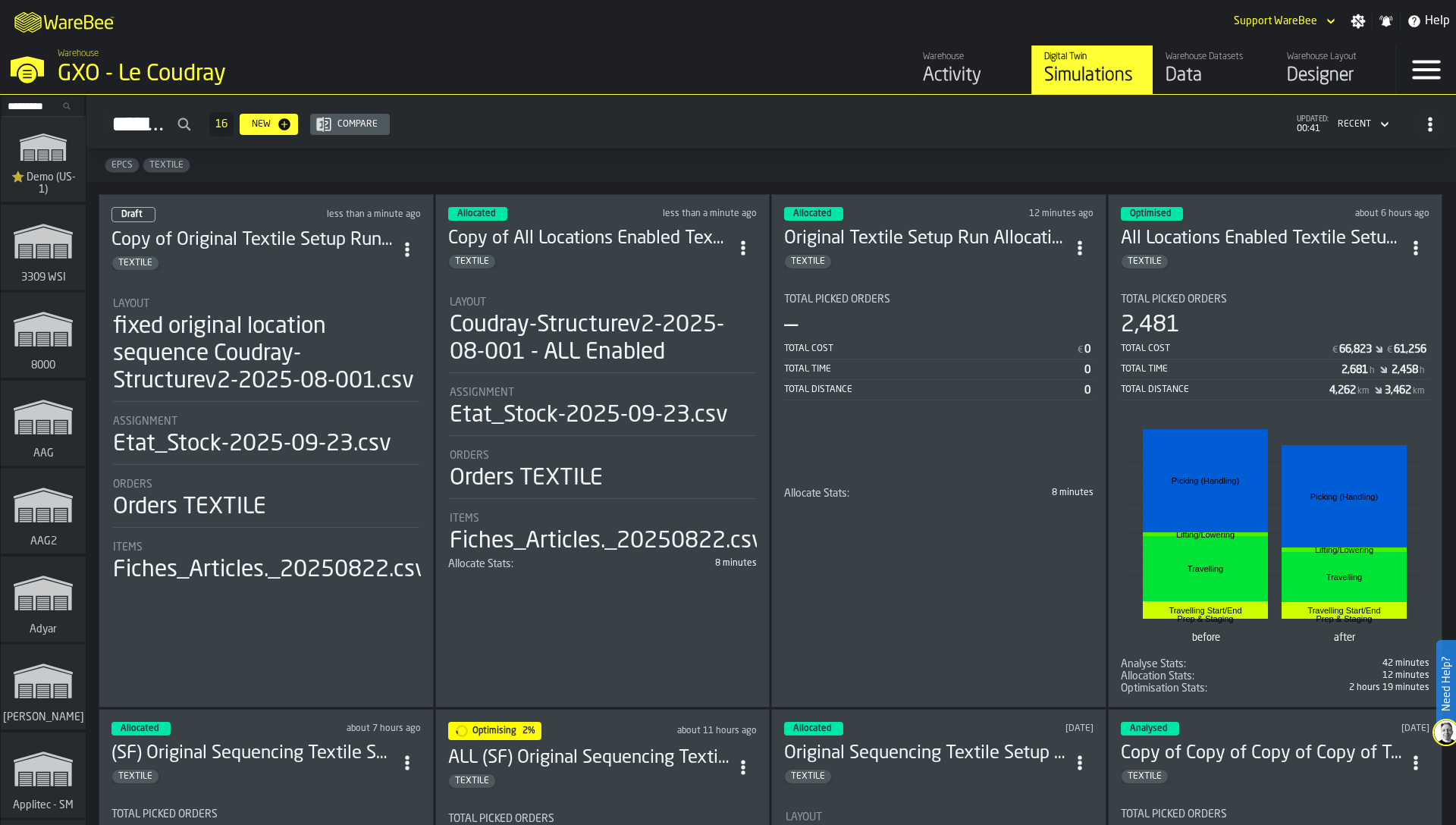
click at [379, 365] on div "fixed original location sequence Coudray-Structurev2-2025-08-001.csv" at bounding box center [266, 354] width 306 height 82
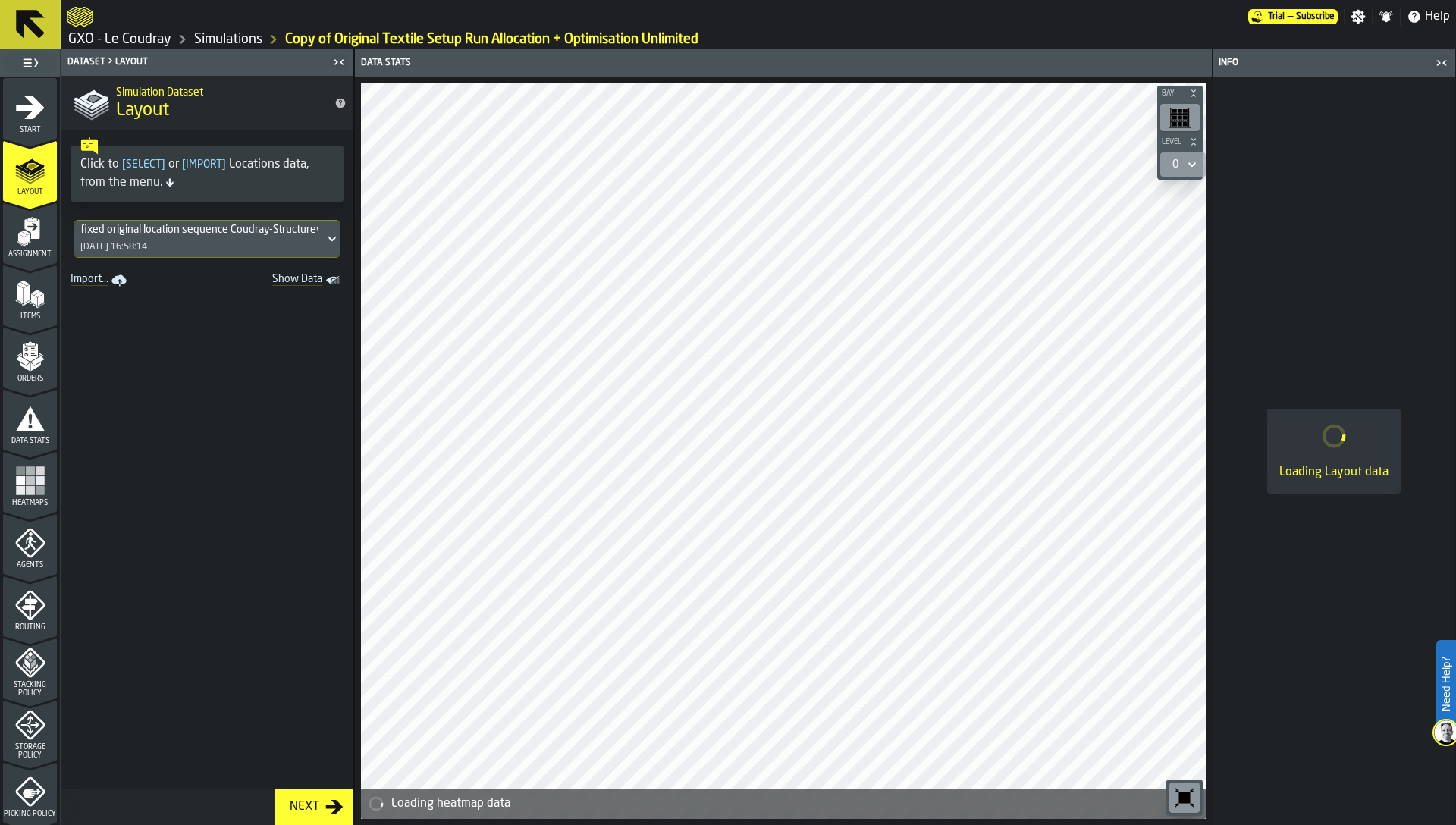
scroll to position [224, 0]
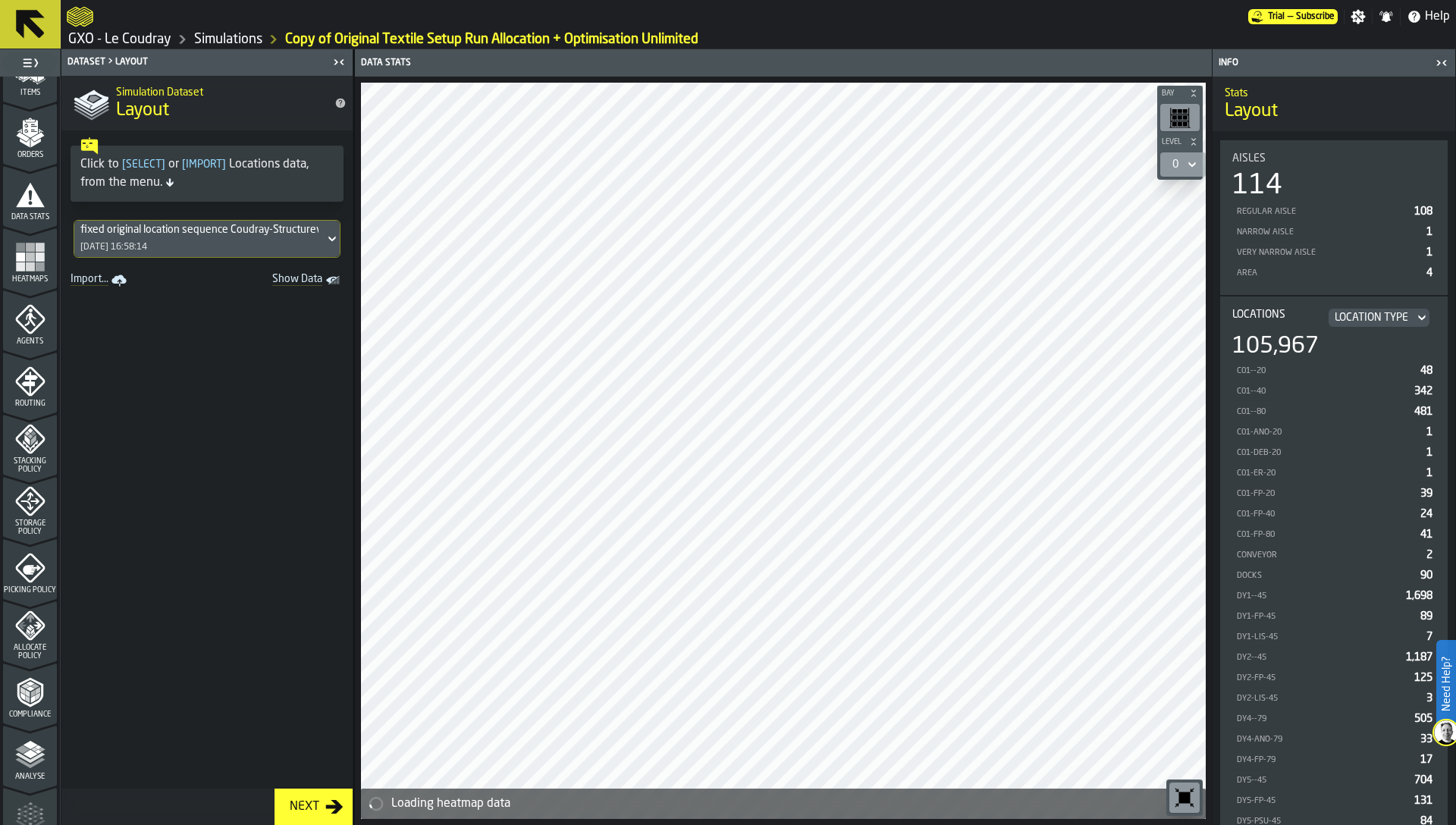
click at [23, 565] on icon "menu Picking Policy" at bounding box center [31, 570] width 18 height 10
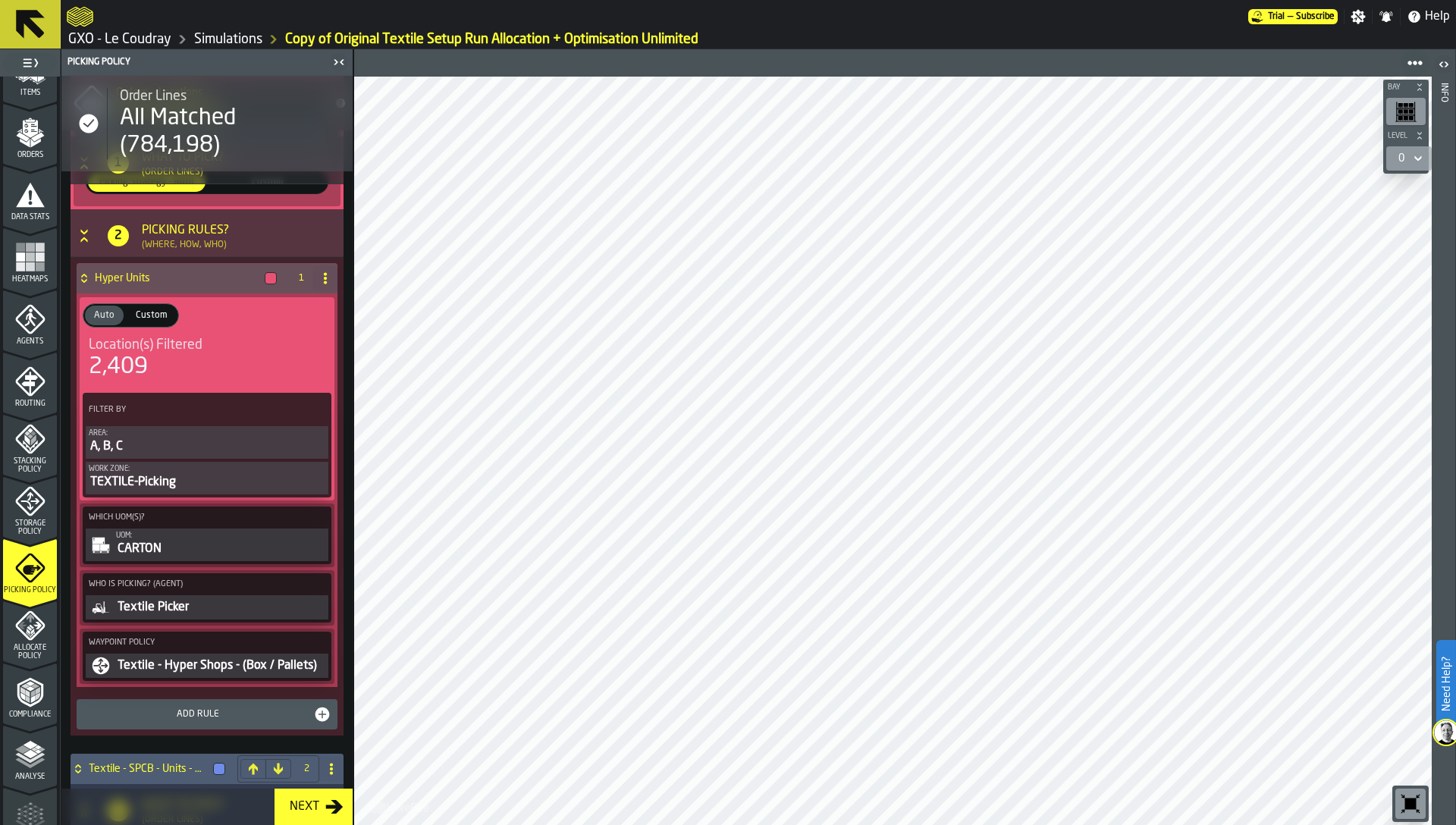
scroll to position [422, 0]
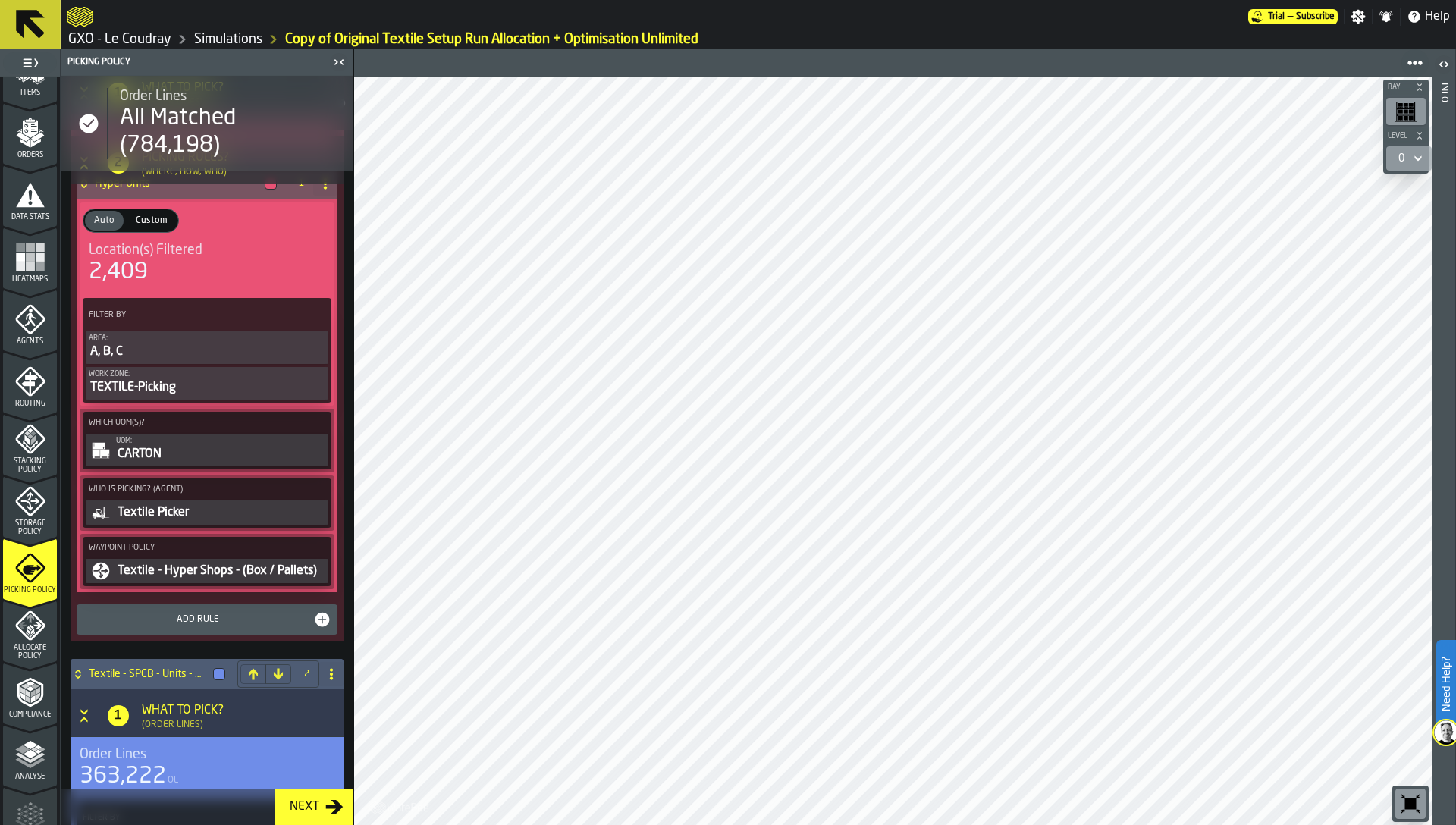
click at [157, 373] on div "Work Zone:" at bounding box center [206, 374] width 237 height 9
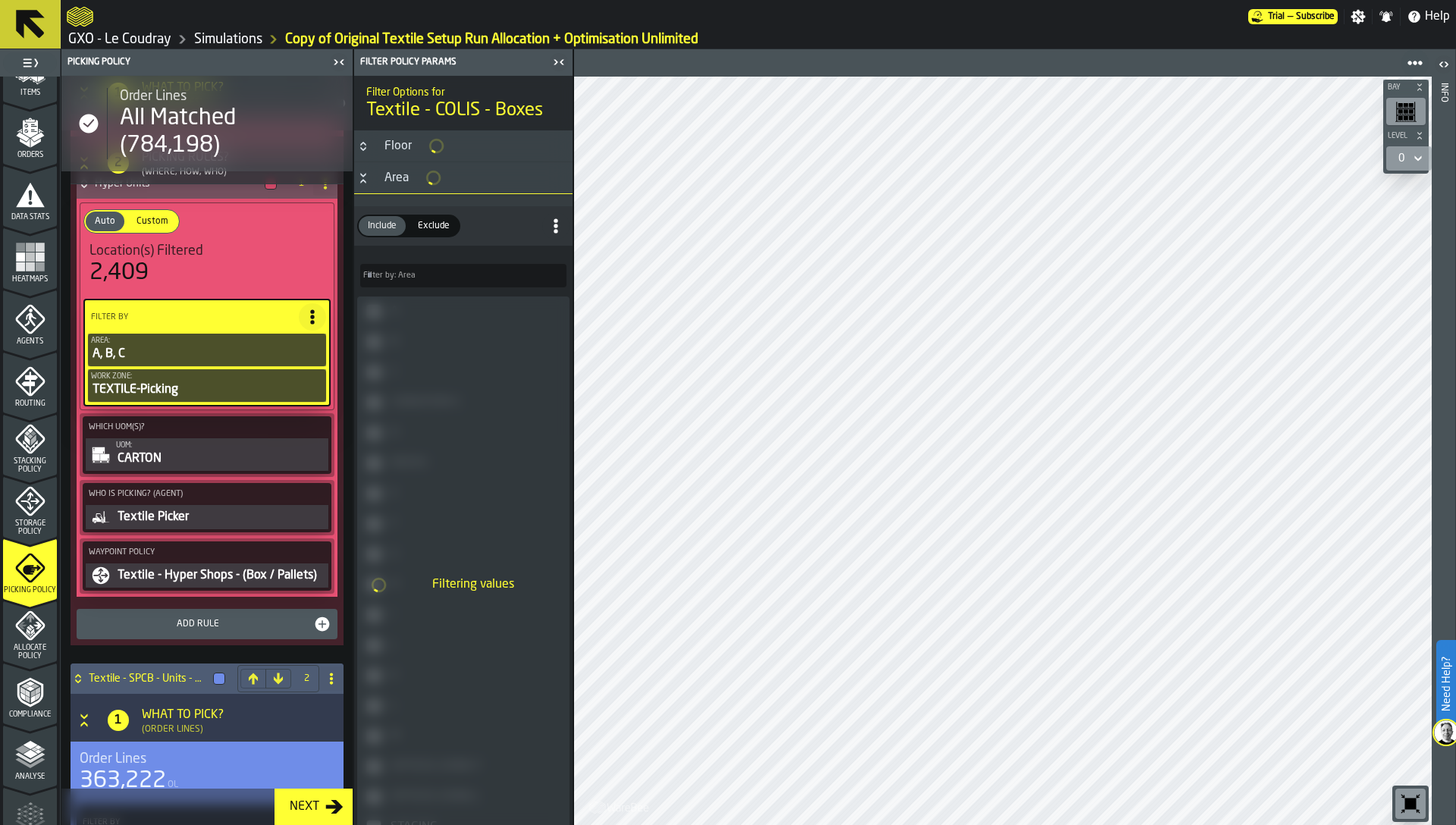
click at [0, 0] on icon "PolicyFilterItem-Work Zone" at bounding box center [0, 0] width 0 height 0
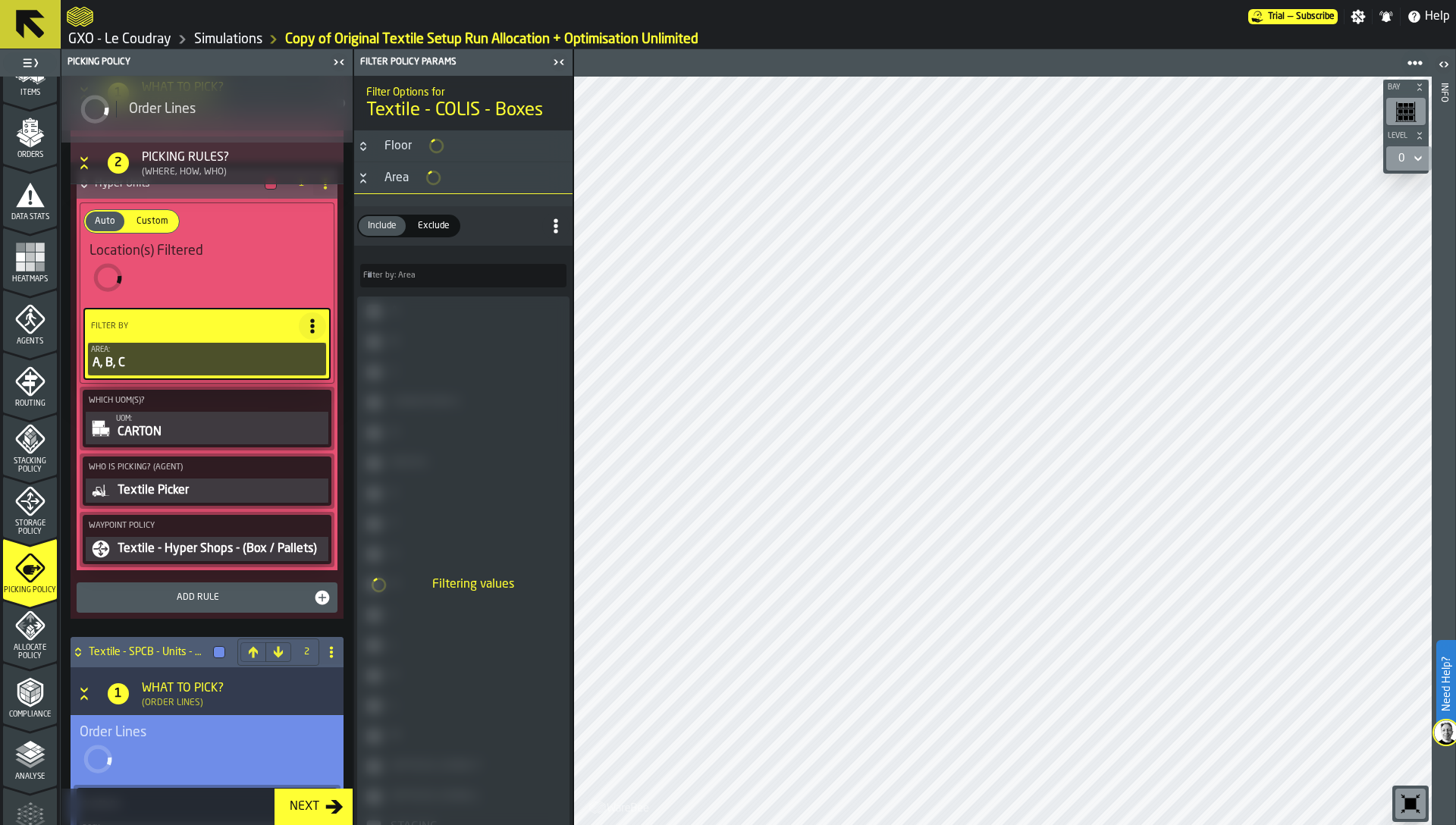
type input "***"
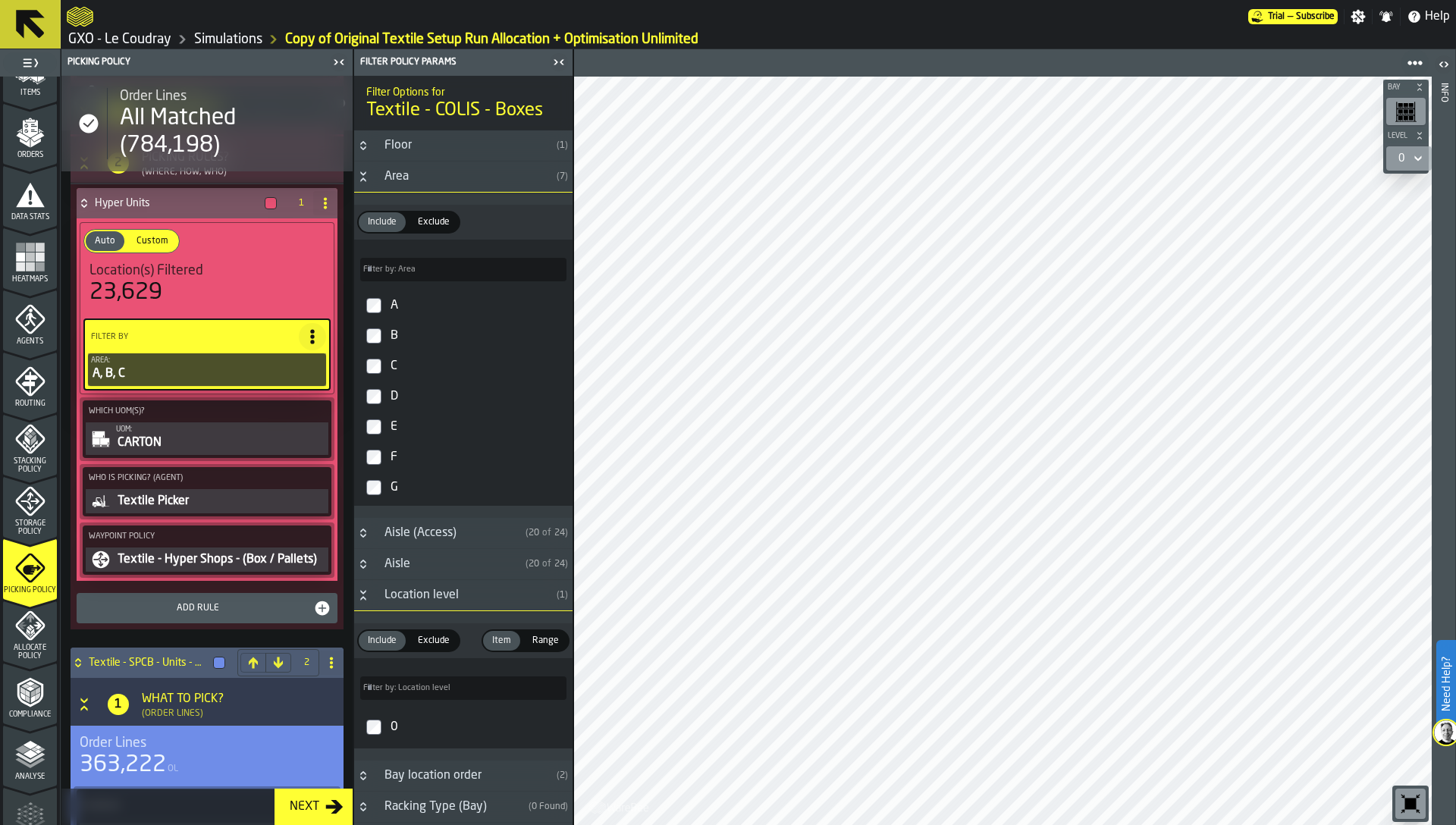
scroll to position [422, 0]
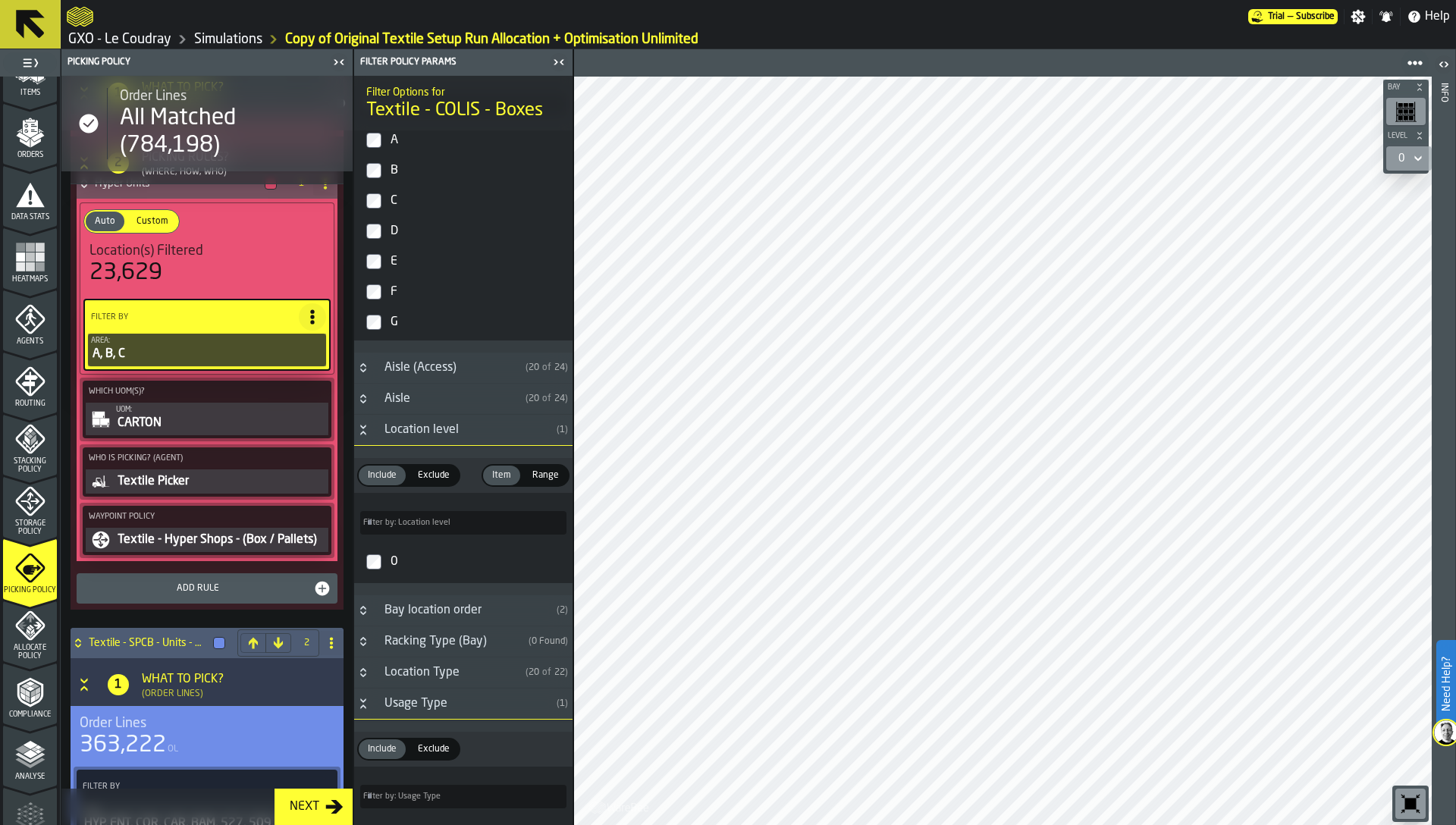
click at [417, 545] on label "0" at bounding box center [463, 562] width 212 height 36
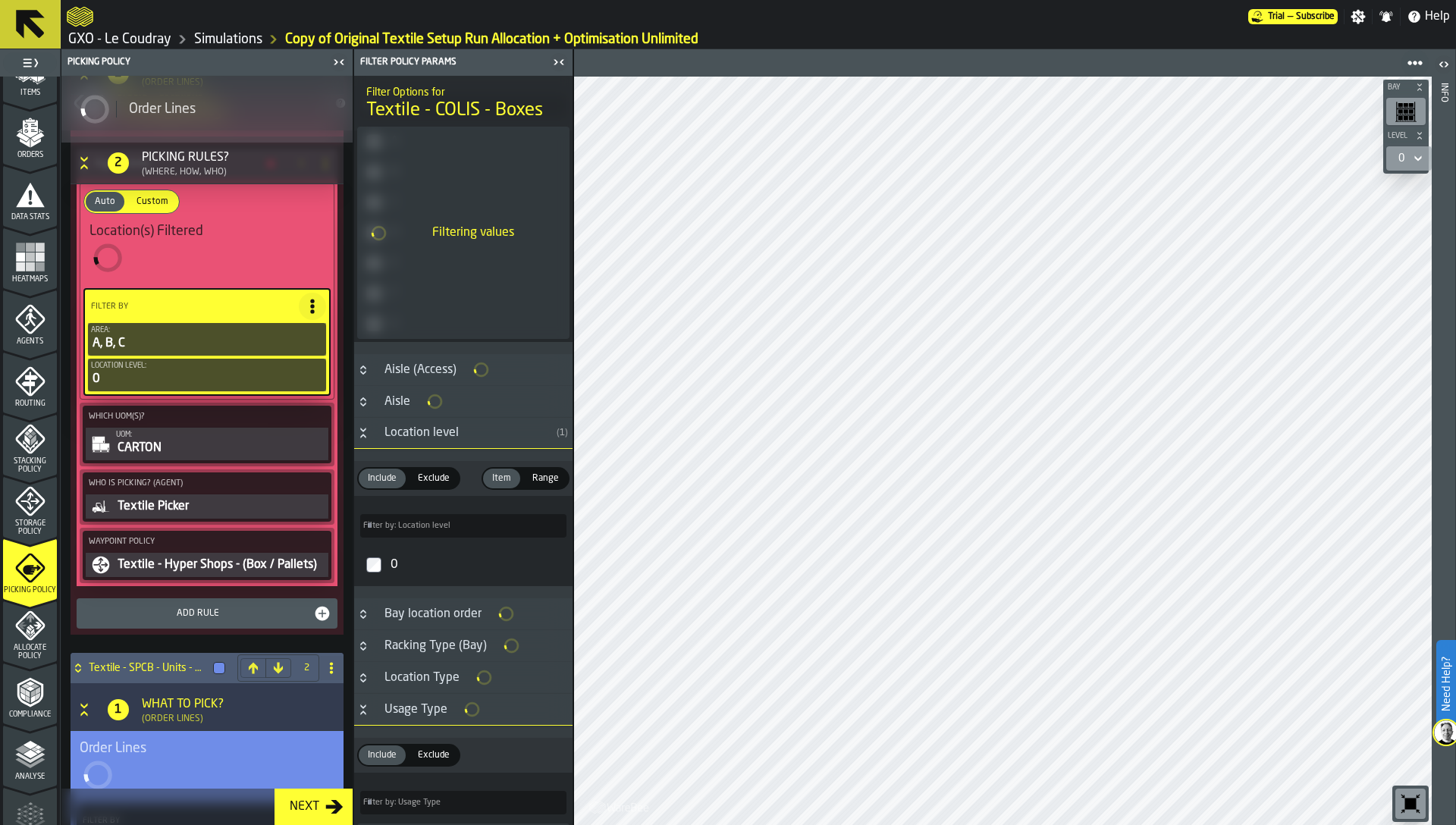
scroll to position [167, 0]
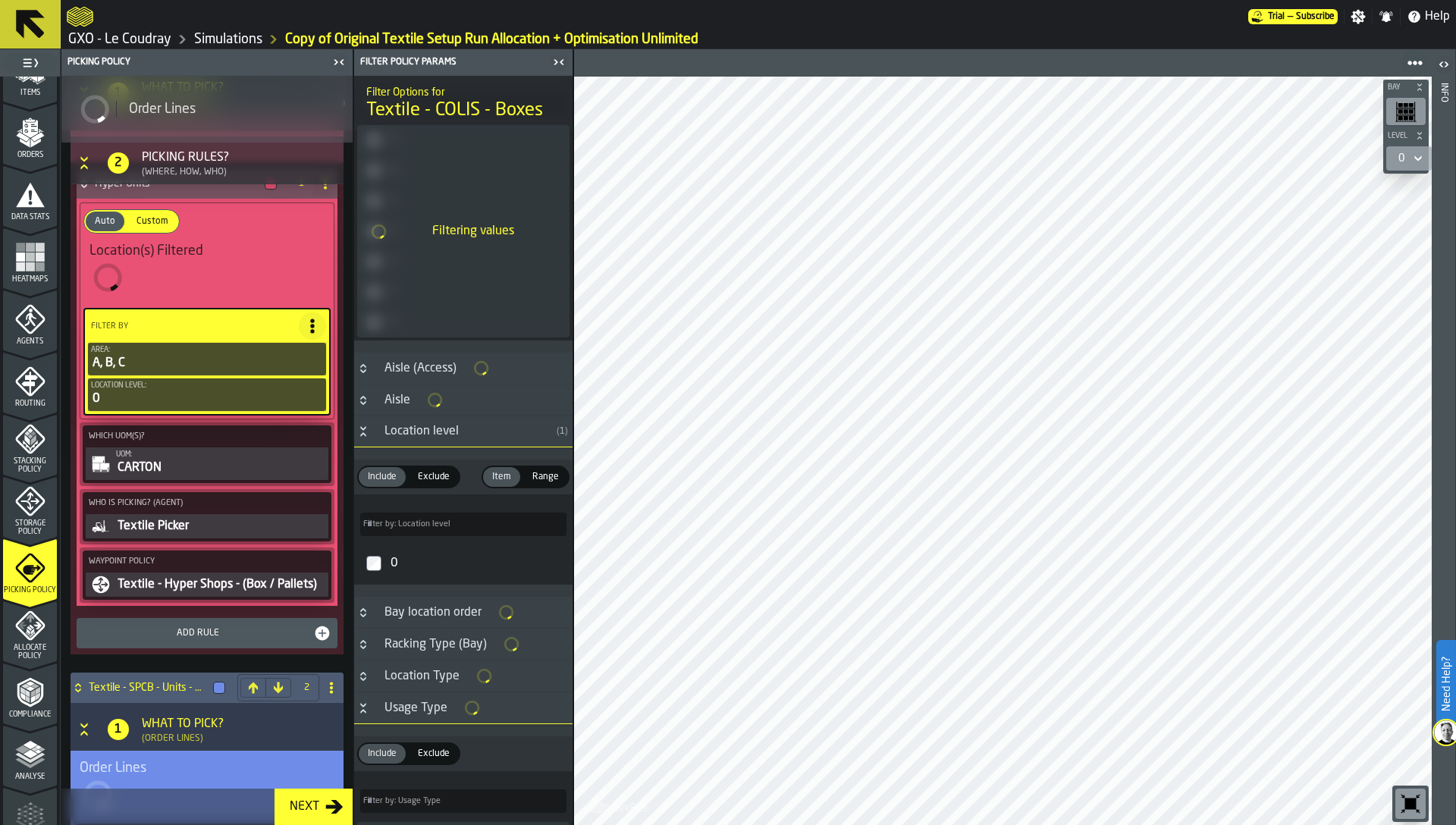
type input "*****"
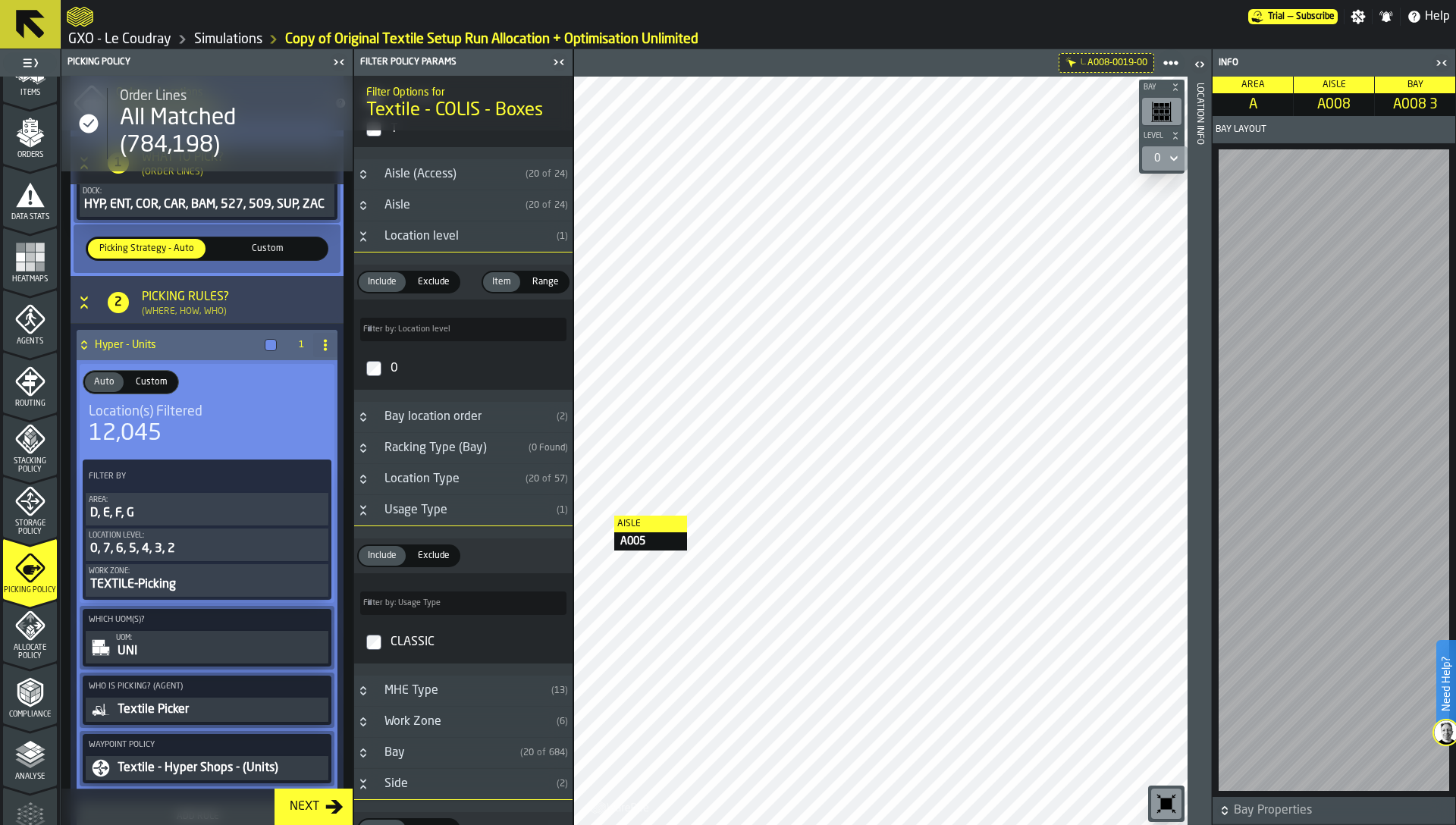
scroll to position [1185, 0]
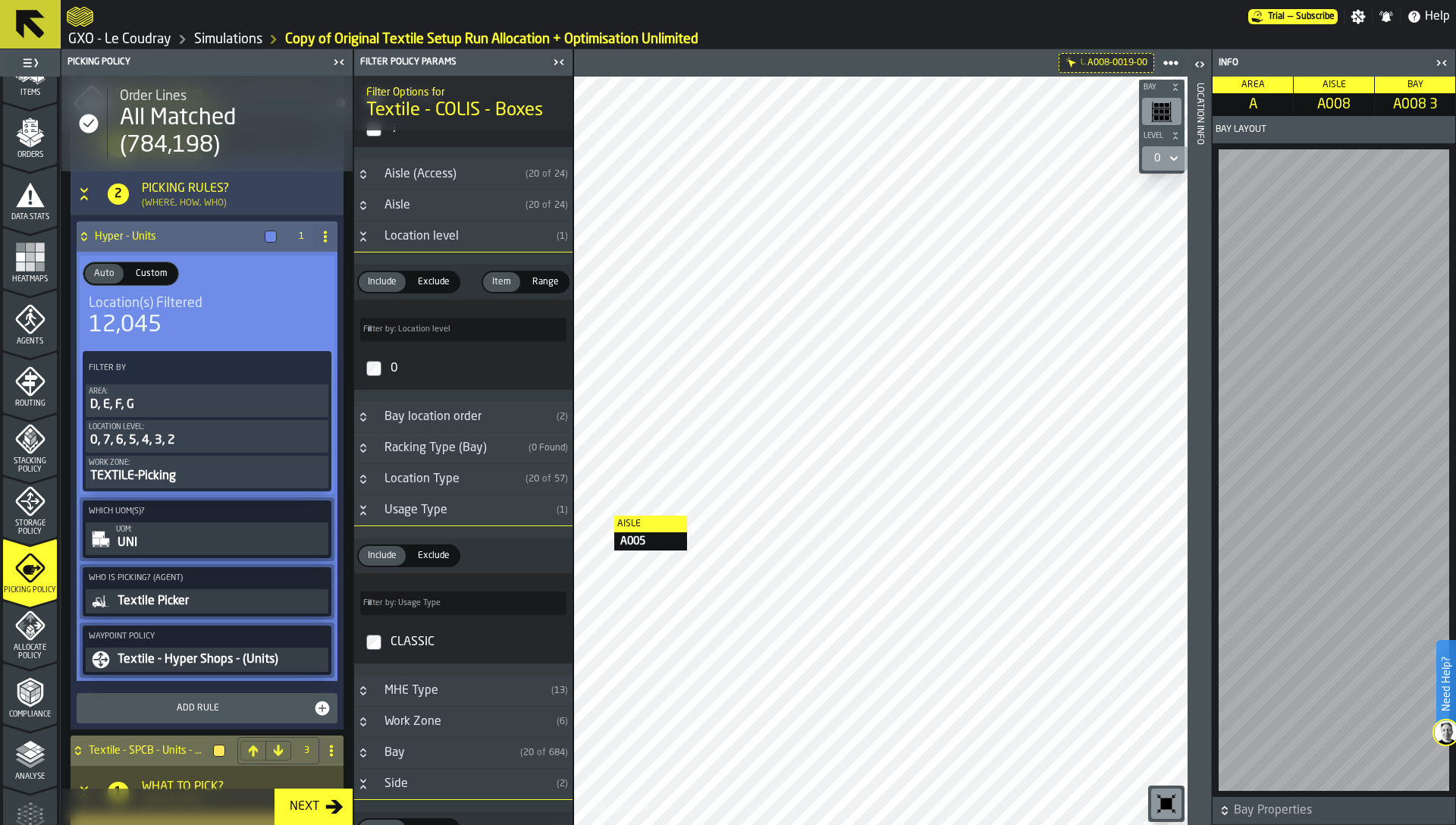
click at [0, 0] on icon "PolicyFilterItem-Work Zone" at bounding box center [0, 0] width 0 height 0
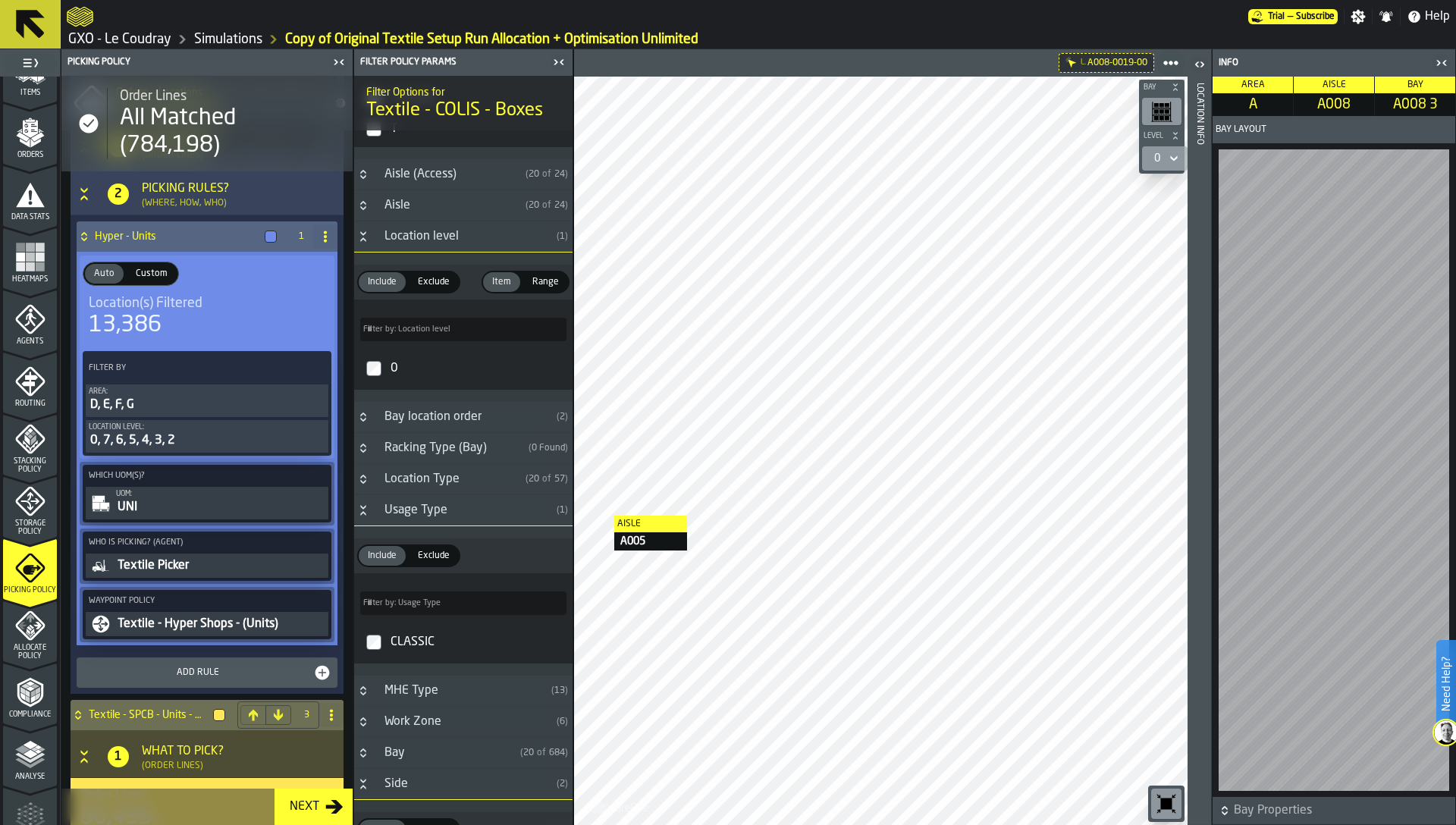
click at [219, 437] on div "0, 7, 6, 5, 4, 3, 2" at bounding box center [206, 441] width 237 height 18
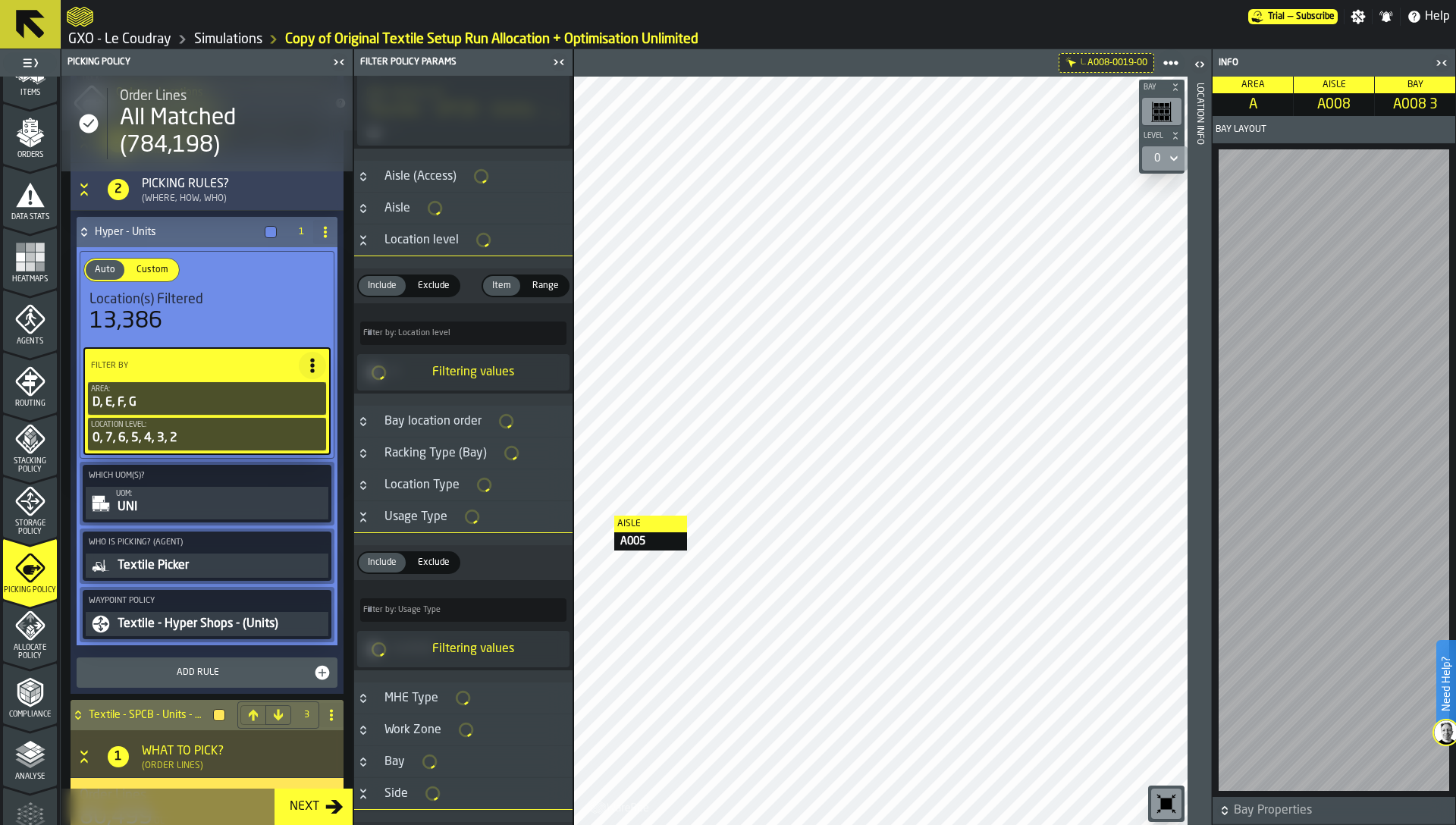
scroll to position [698, 0]
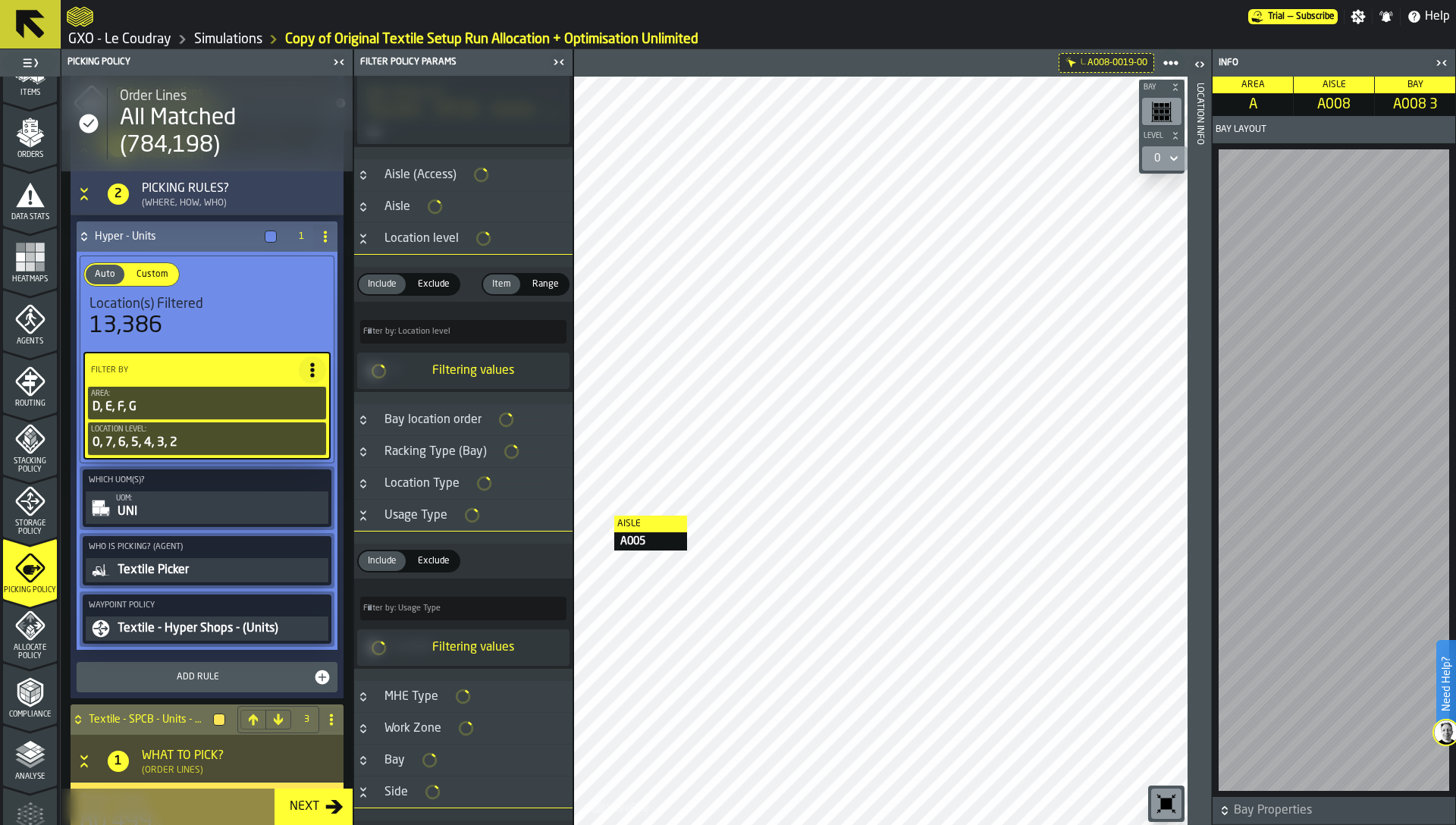
type input "***"
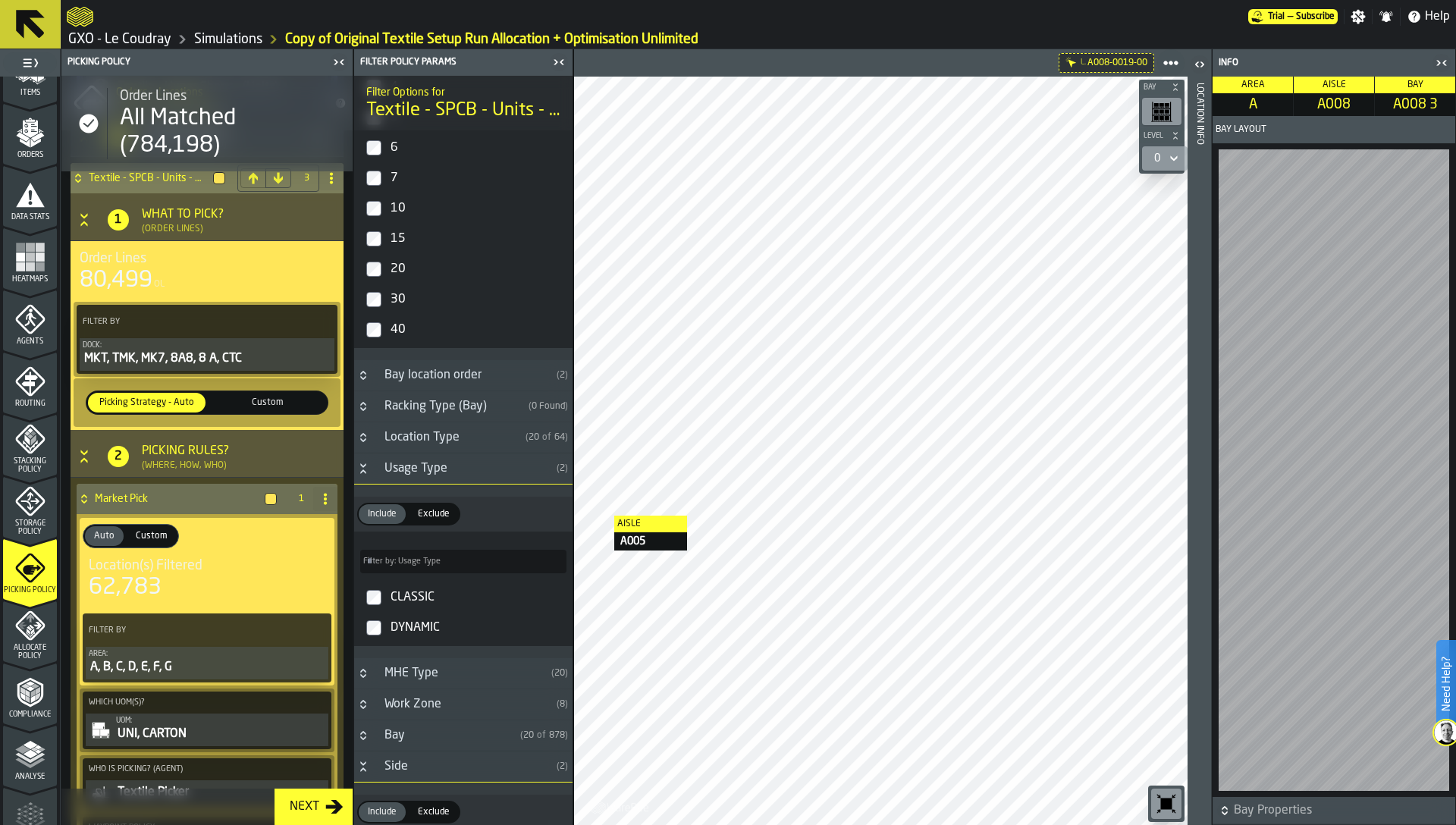
scroll to position [1815, 0]
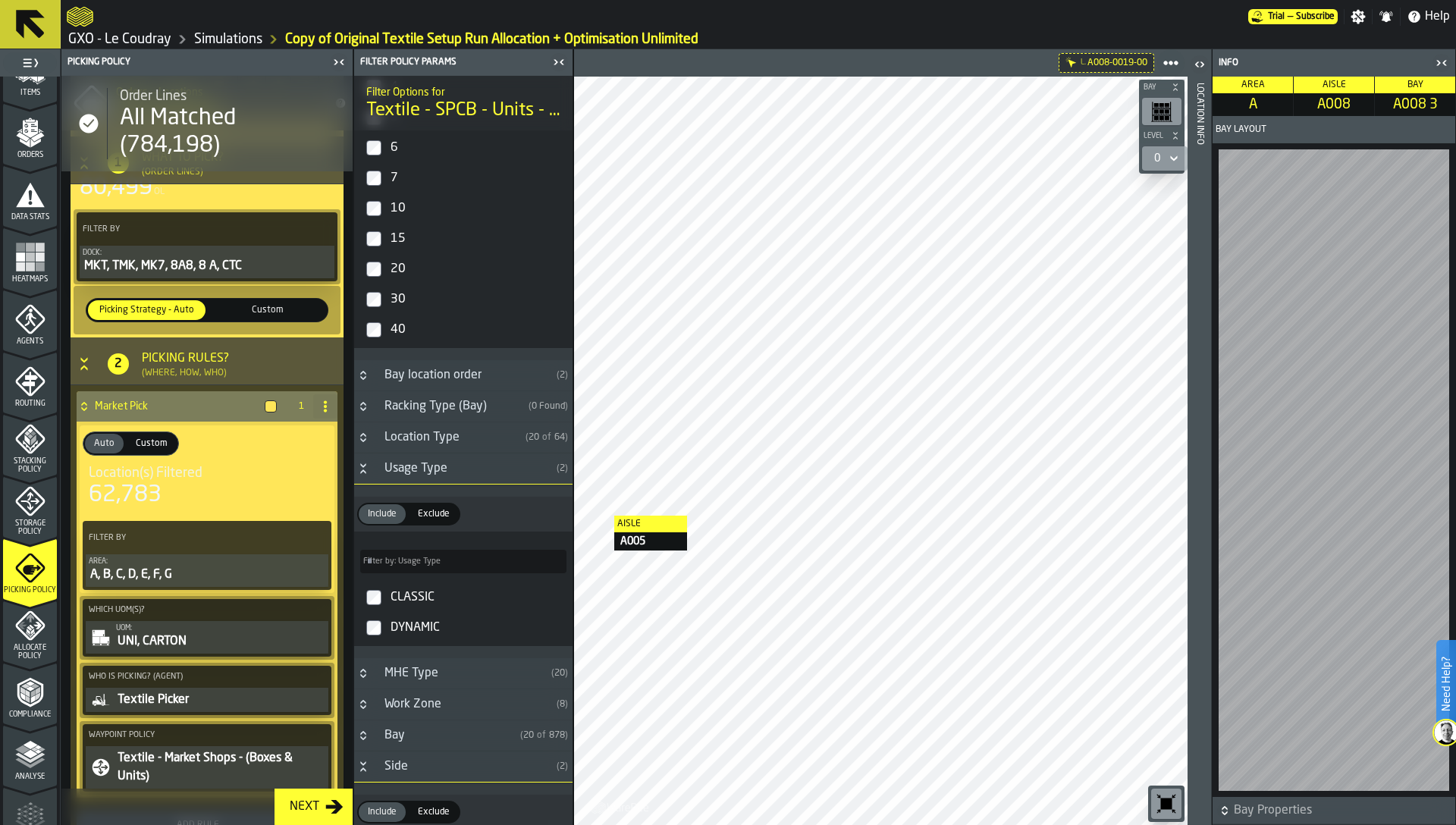
click at [180, 579] on div "A, B, C, D, E, F, G" at bounding box center [206, 575] width 237 height 18
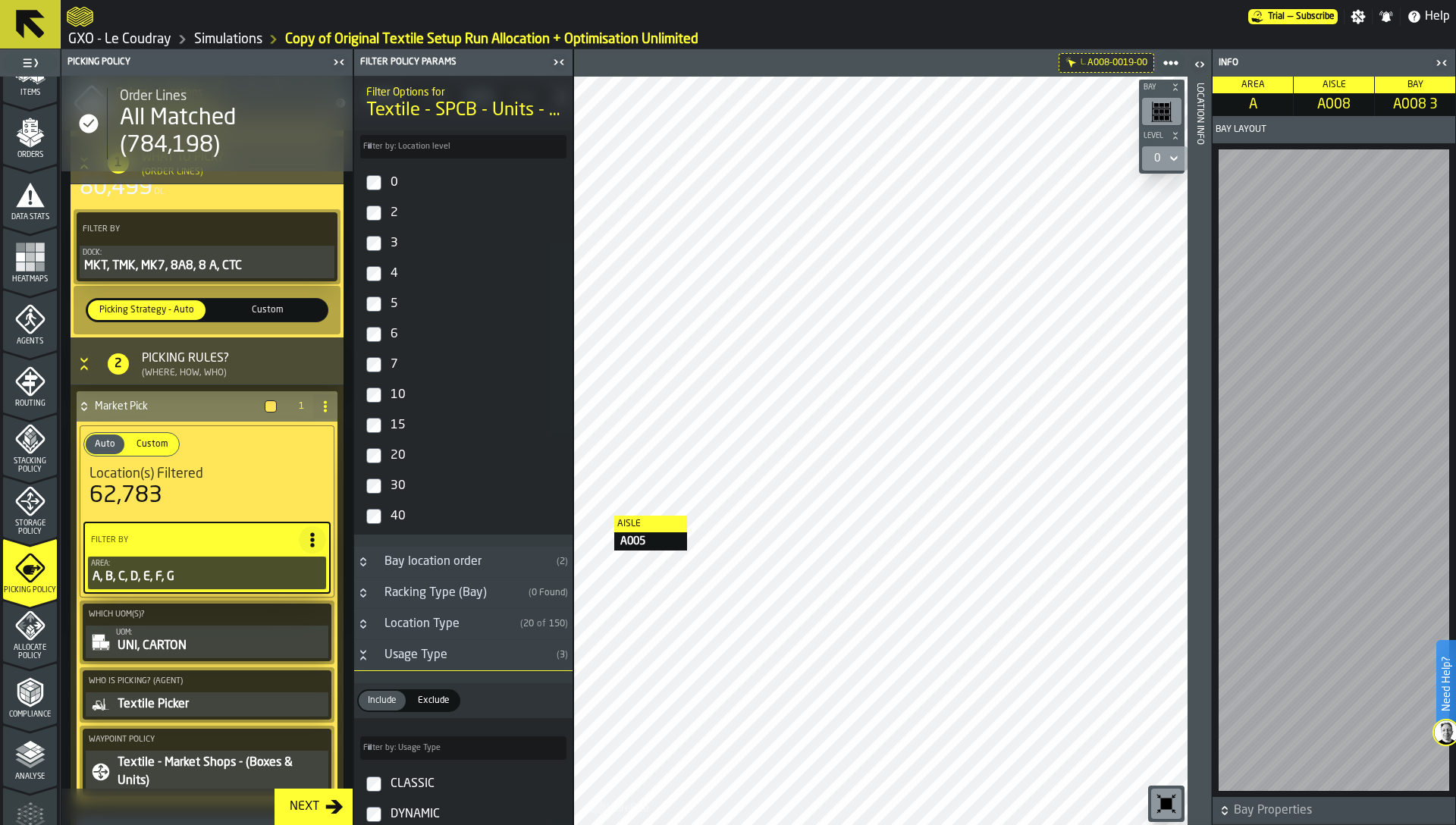
scroll to position [846, 0]
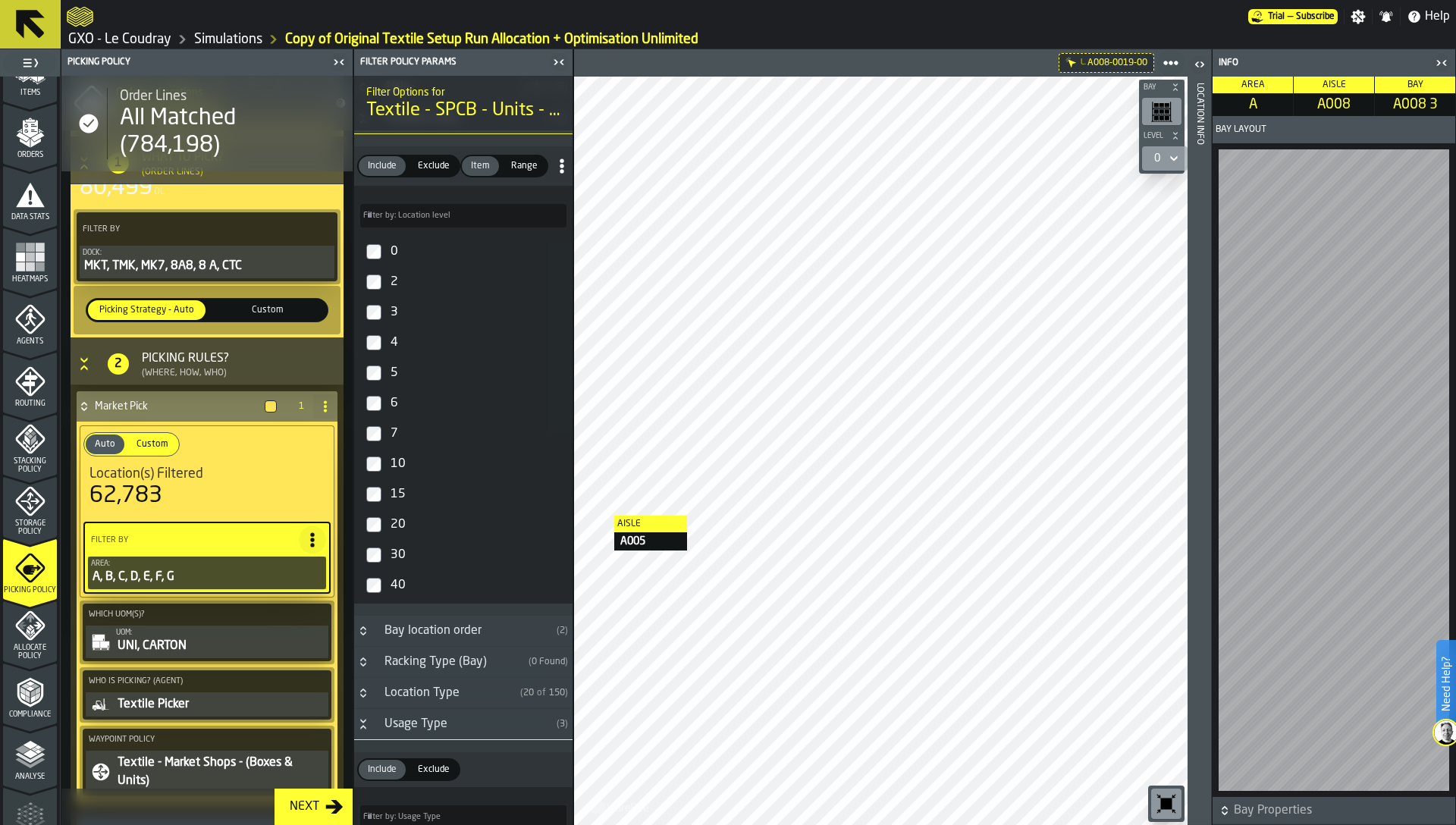
click at [392, 254] on div "0" at bounding box center [476, 252] width 179 height 25
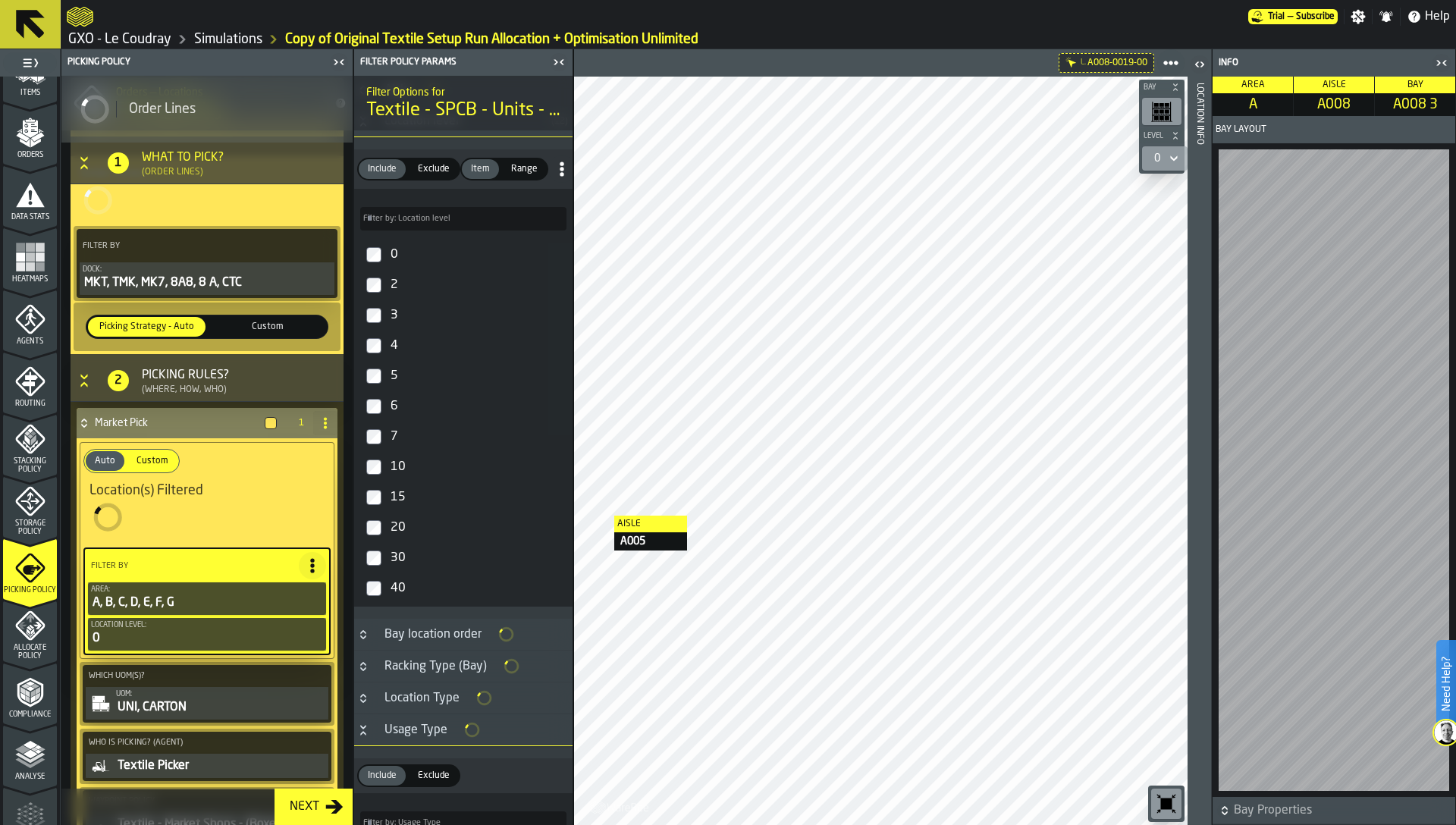
scroll to position [849, 0]
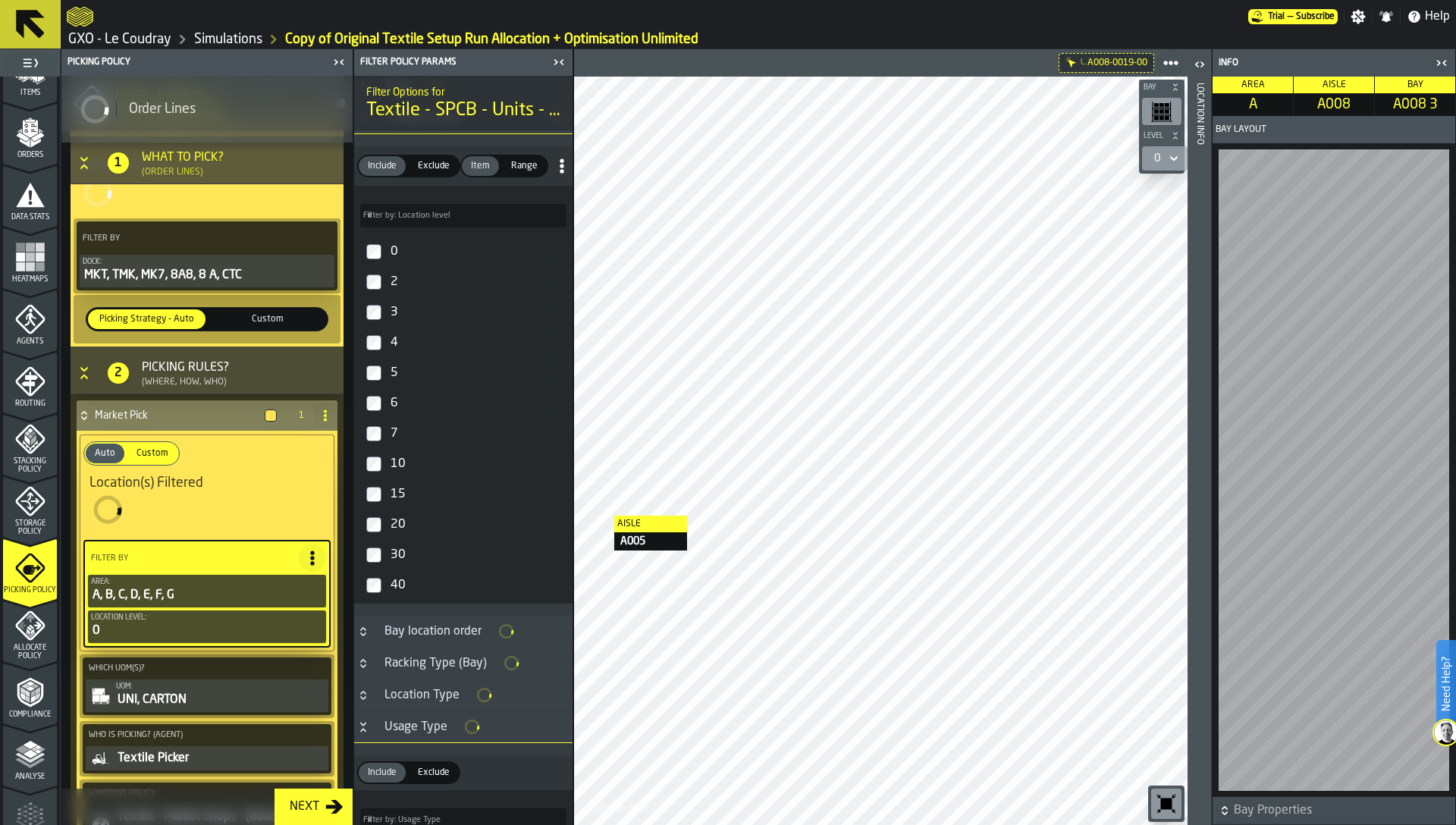
click at [393, 281] on div "2" at bounding box center [476, 283] width 179 height 25
click at [391, 304] on div "3" at bounding box center [476, 313] width 179 height 25
click at [392, 335] on div "4" at bounding box center [476, 344] width 179 height 25
click at [389, 287] on div "2" at bounding box center [476, 283] width 179 height 25
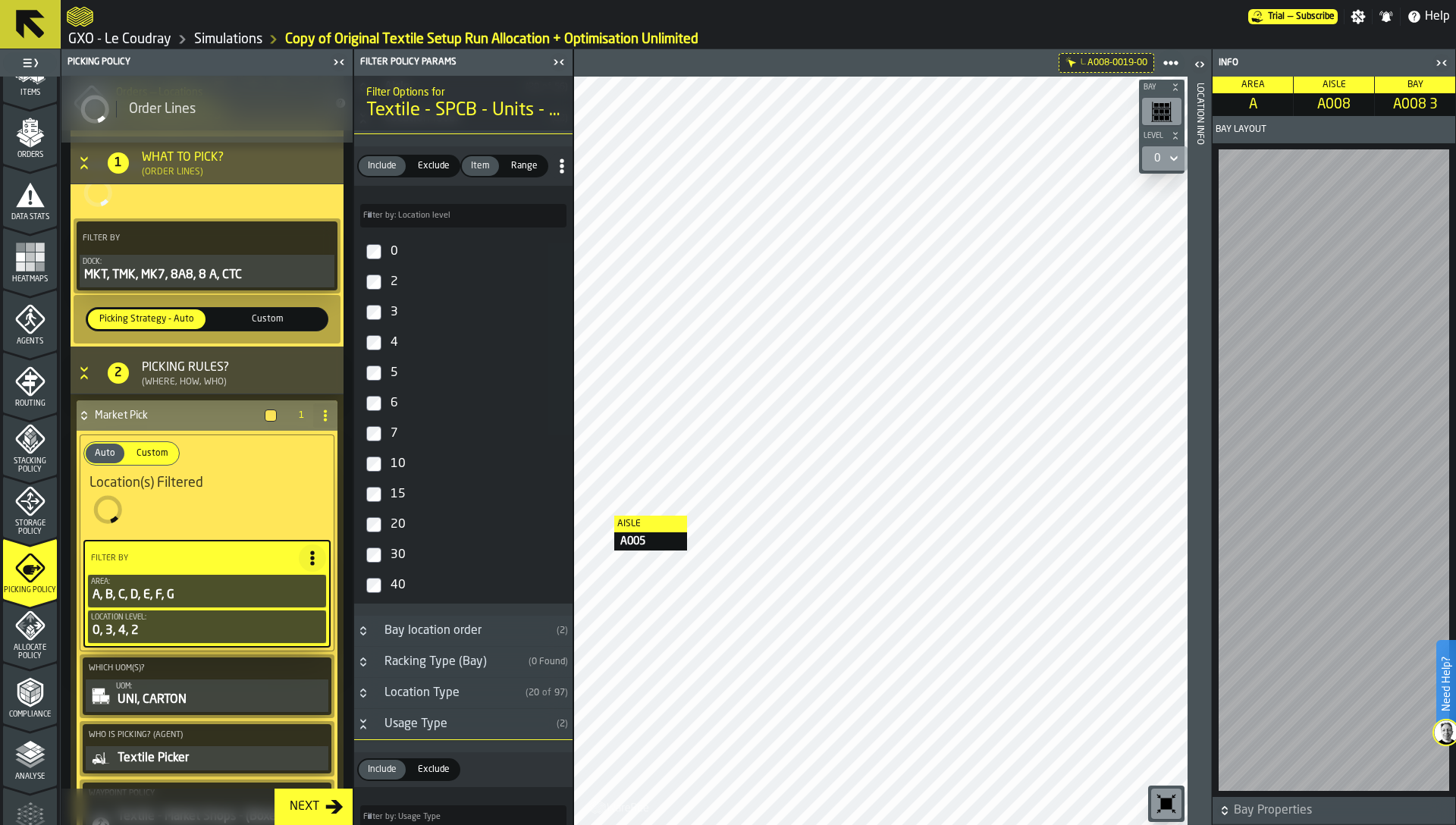
drag, startPoint x: 392, startPoint y: 253, endPoint x: 392, endPoint y: 266, distance: 13.0
click at [392, 253] on div "0" at bounding box center [476, 252] width 179 height 25
click at [391, 285] on div "2" at bounding box center [476, 283] width 179 height 25
click at [391, 313] on div "3" at bounding box center [476, 313] width 179 height 25
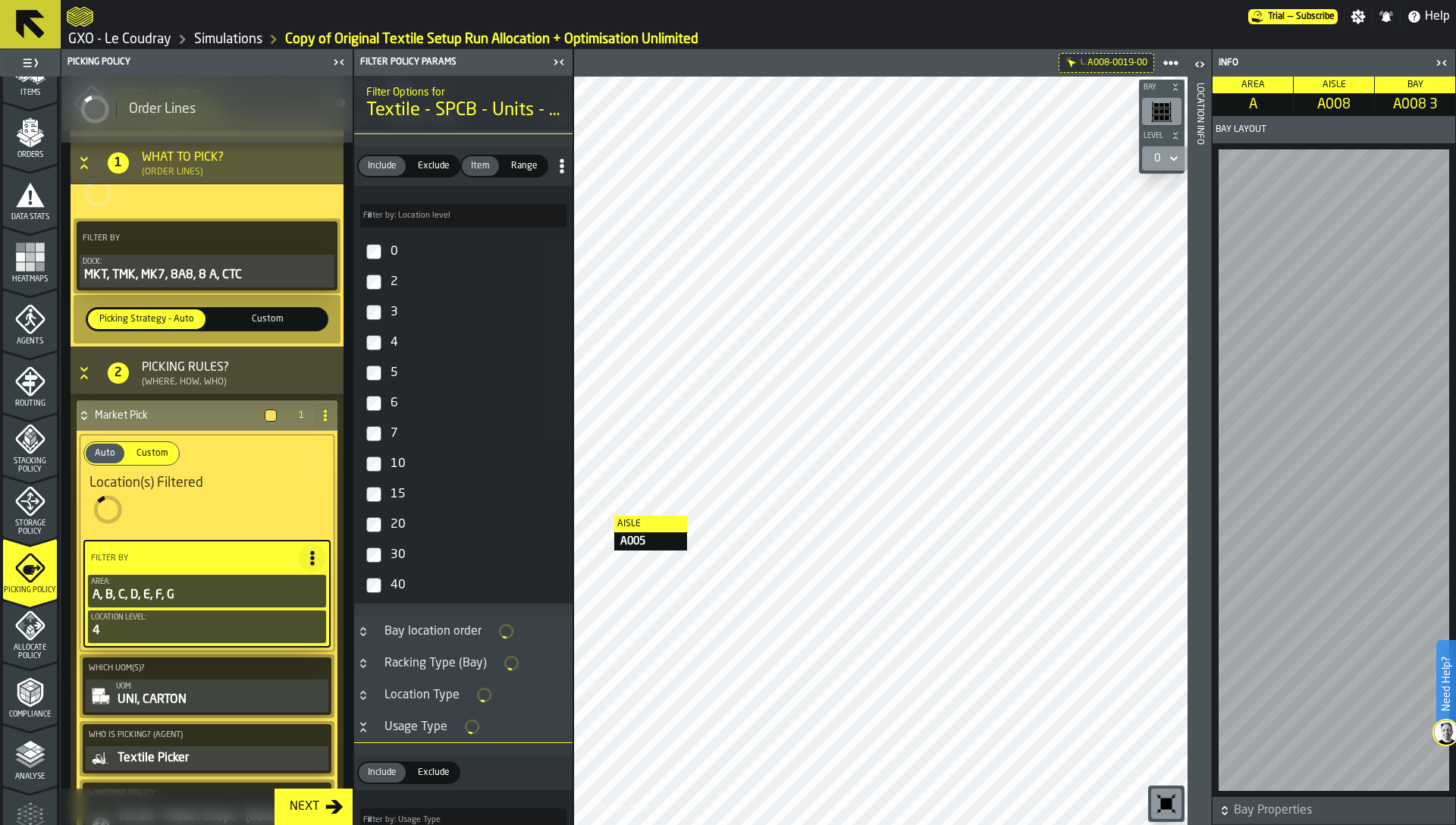
click at [391, 340] on div "4" at bounding box center [476, 344] width 179 height 25
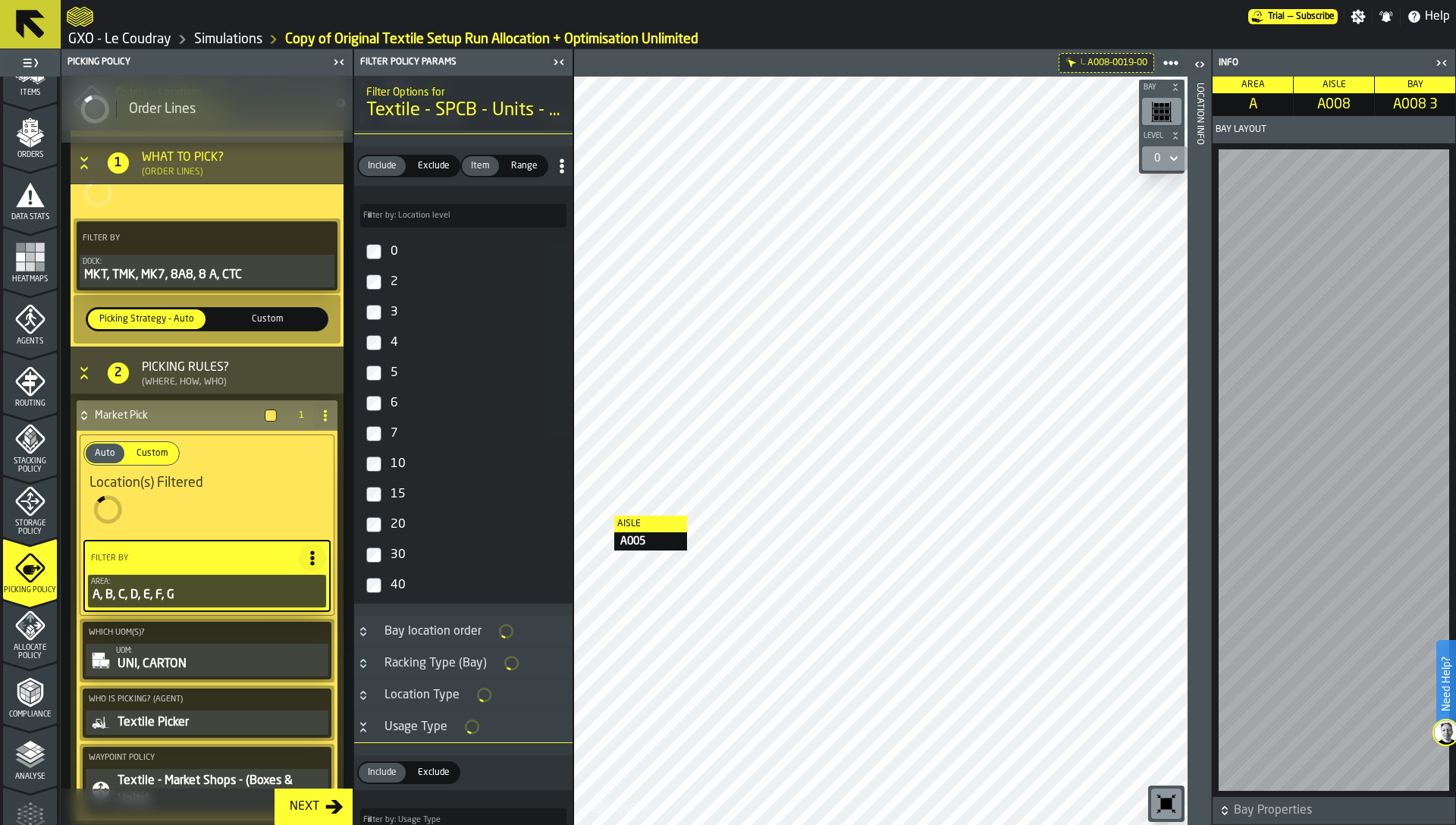
click at [396, 432] on div "7" at bounding box center [476, 434] width 179 height 25
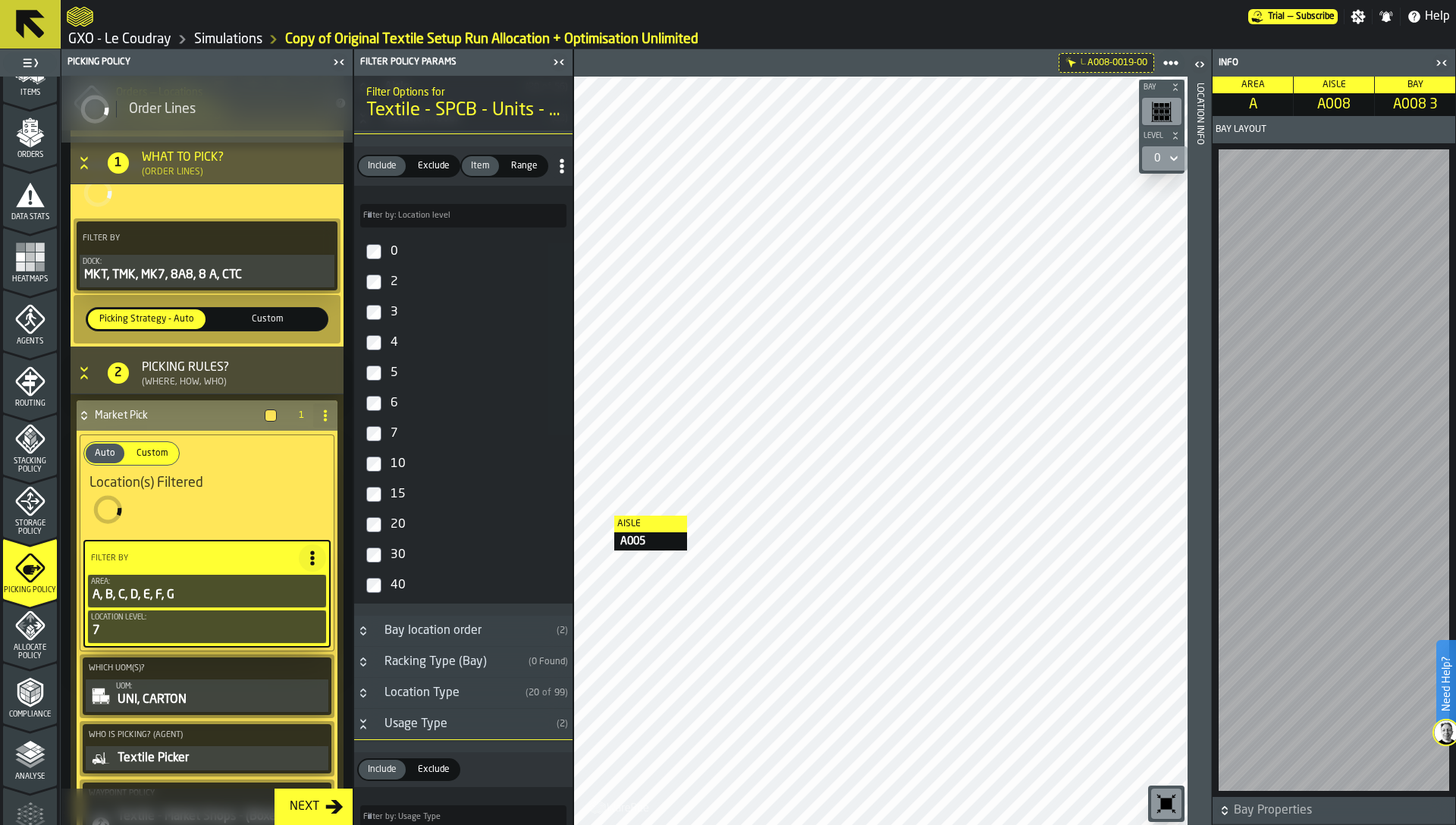
type input "*****"
click at [395, 395] on div "6" at bounding box center [476, 403] width 179 height 25
click at [395, 367] on div "5" at bounding box center [476, 370] width 179 height 25
click at [395, 335] on div "4" at bounding box center [476, 344] width 179 height 25
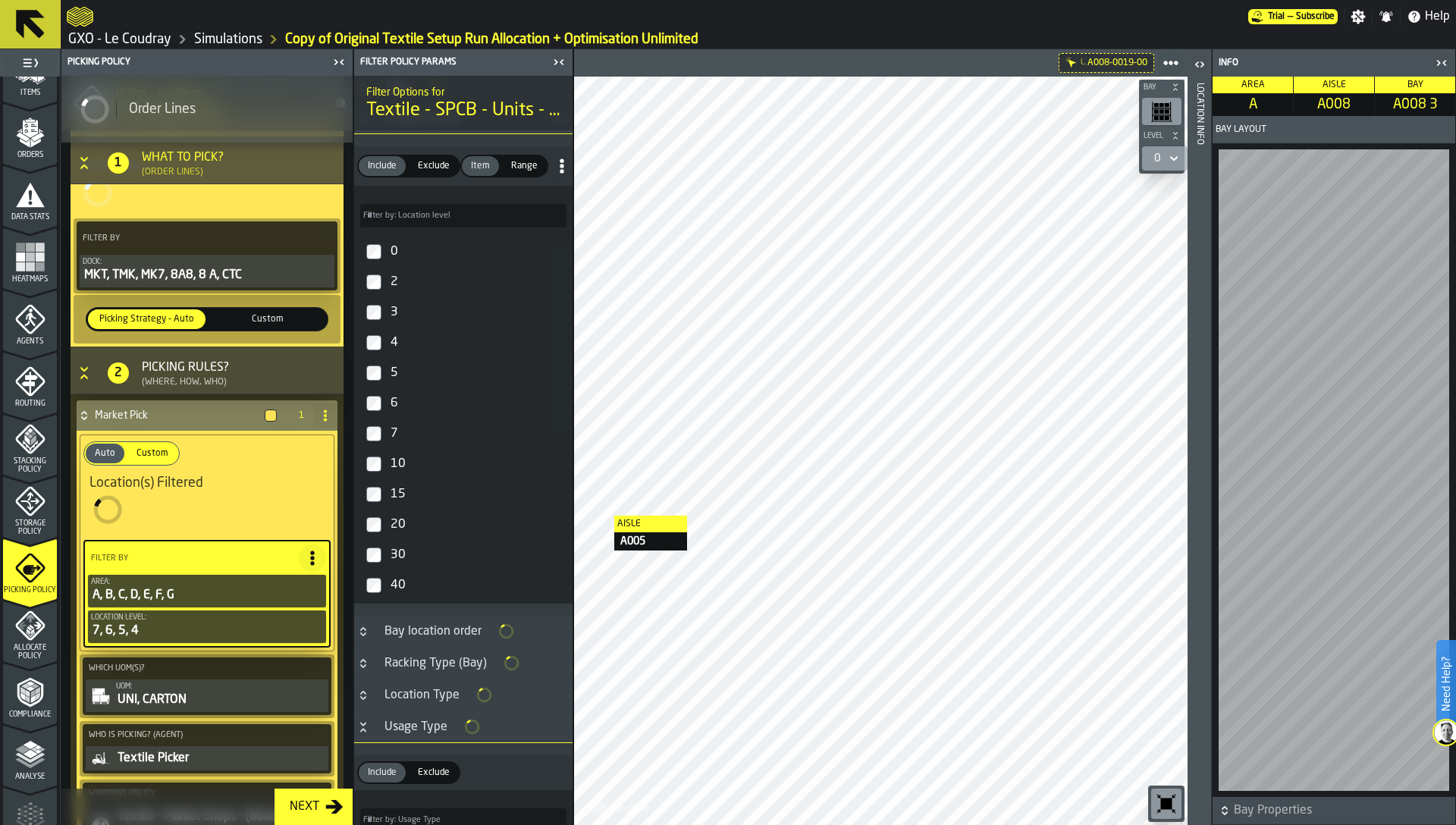
click at [394, 304] on div "3" at bounding box center [476, 313] width 179 height 25
type input "*****"
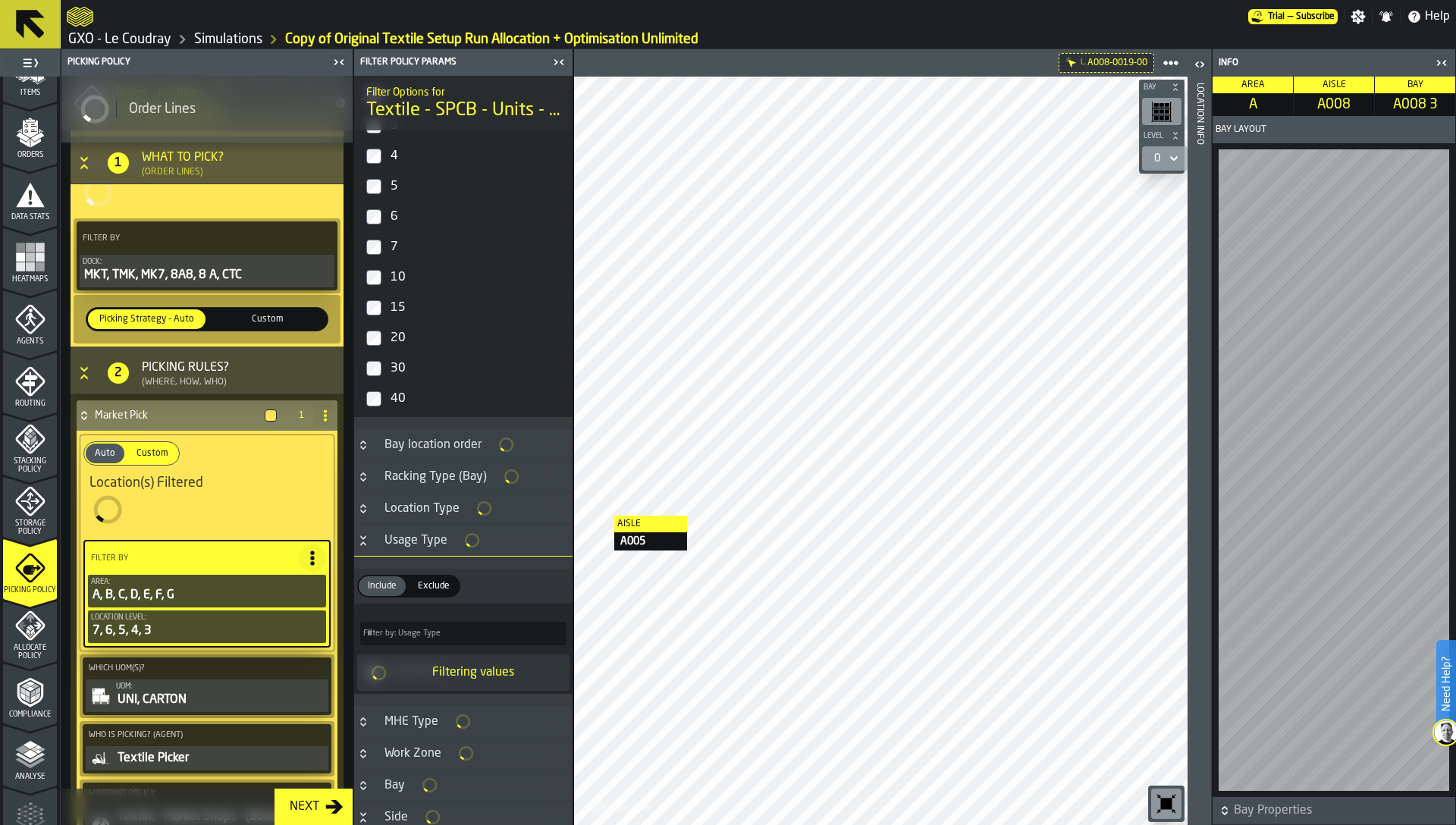
scroll to position [389, 0]
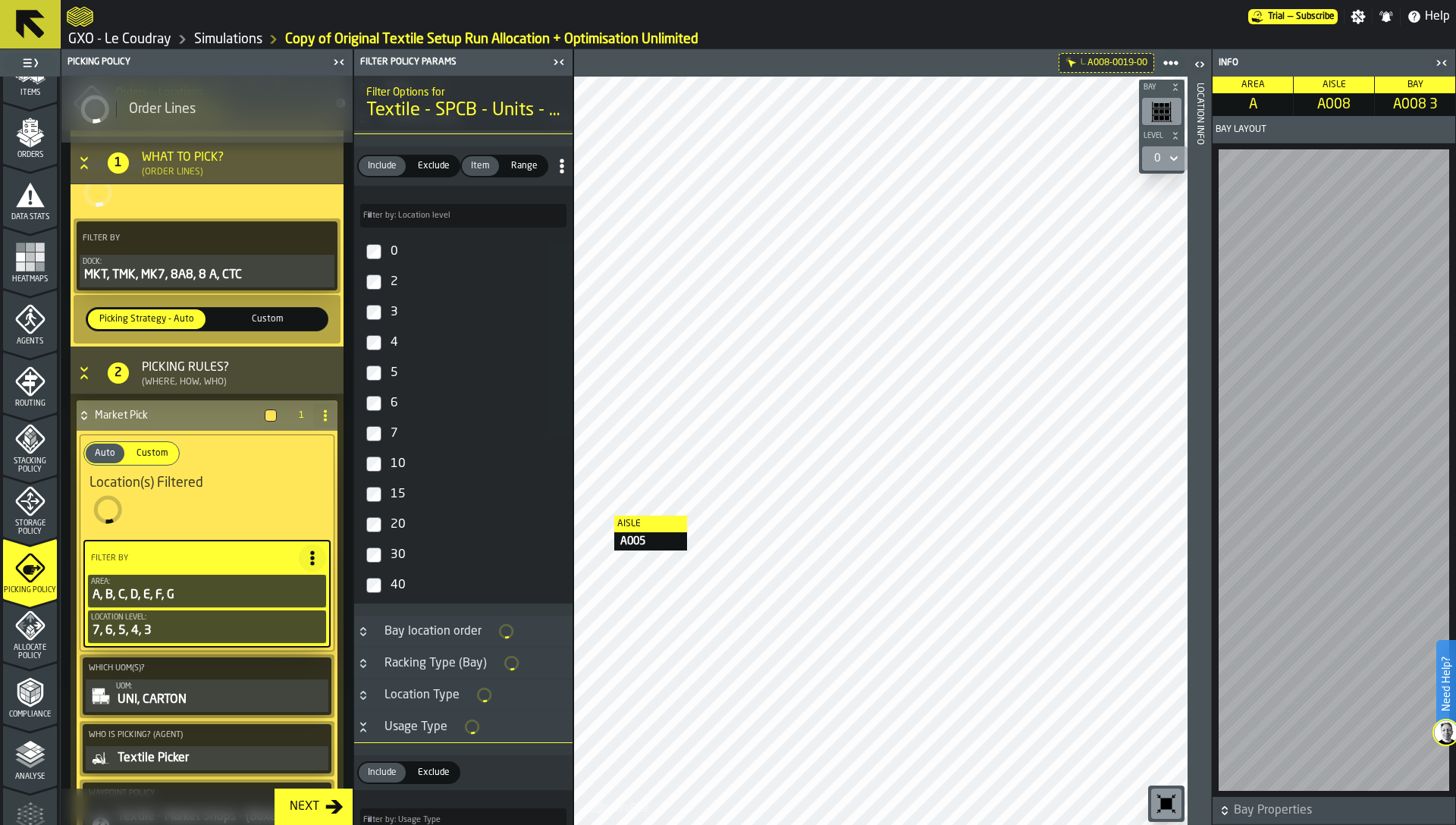
click at [393, 269] on label "2" at bounding box center [463, 283] width 212 height 30
click at [393, 242] on div "0" at bounding box center [476, 252] width 179 height 25
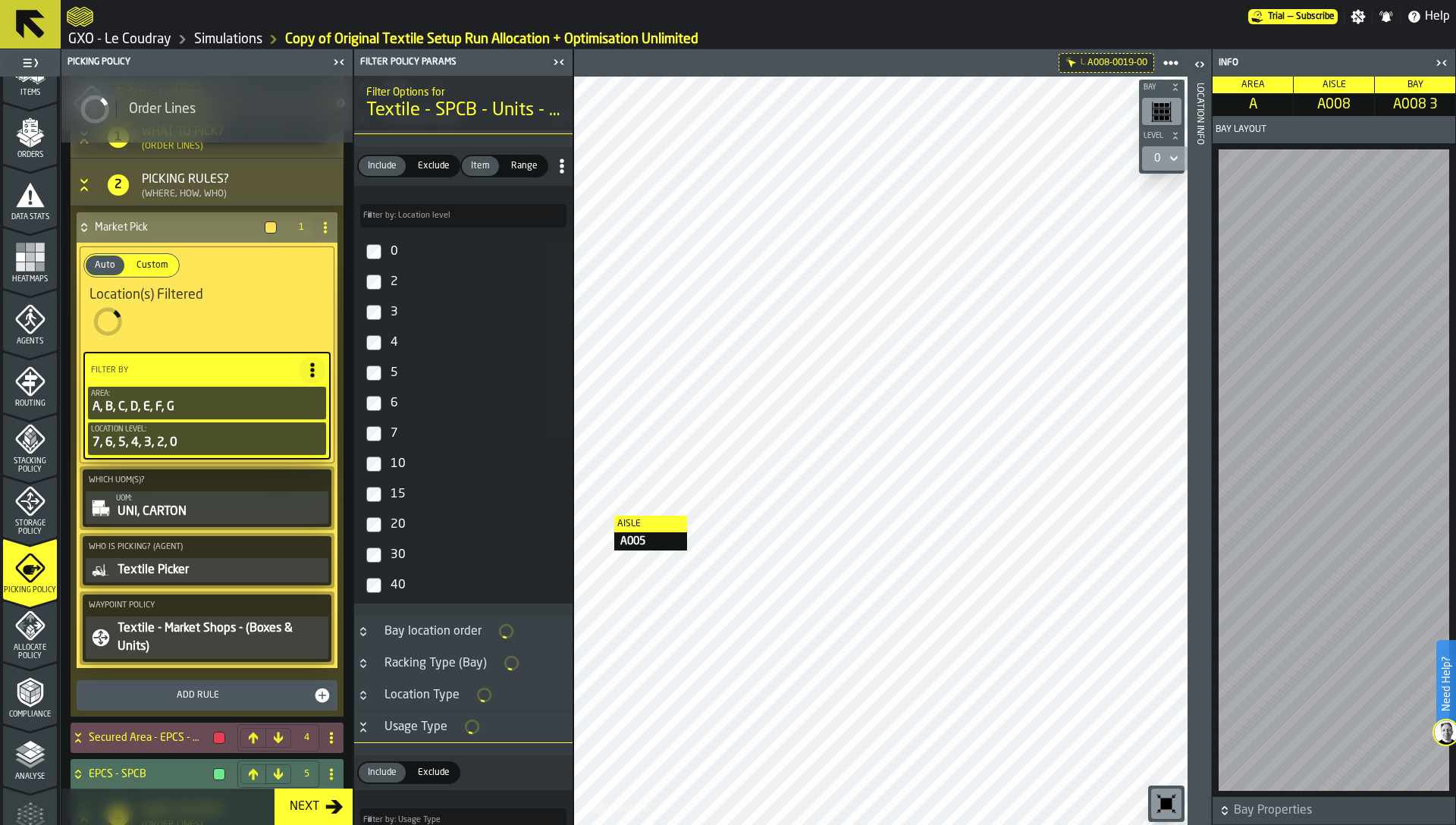
type input "***"
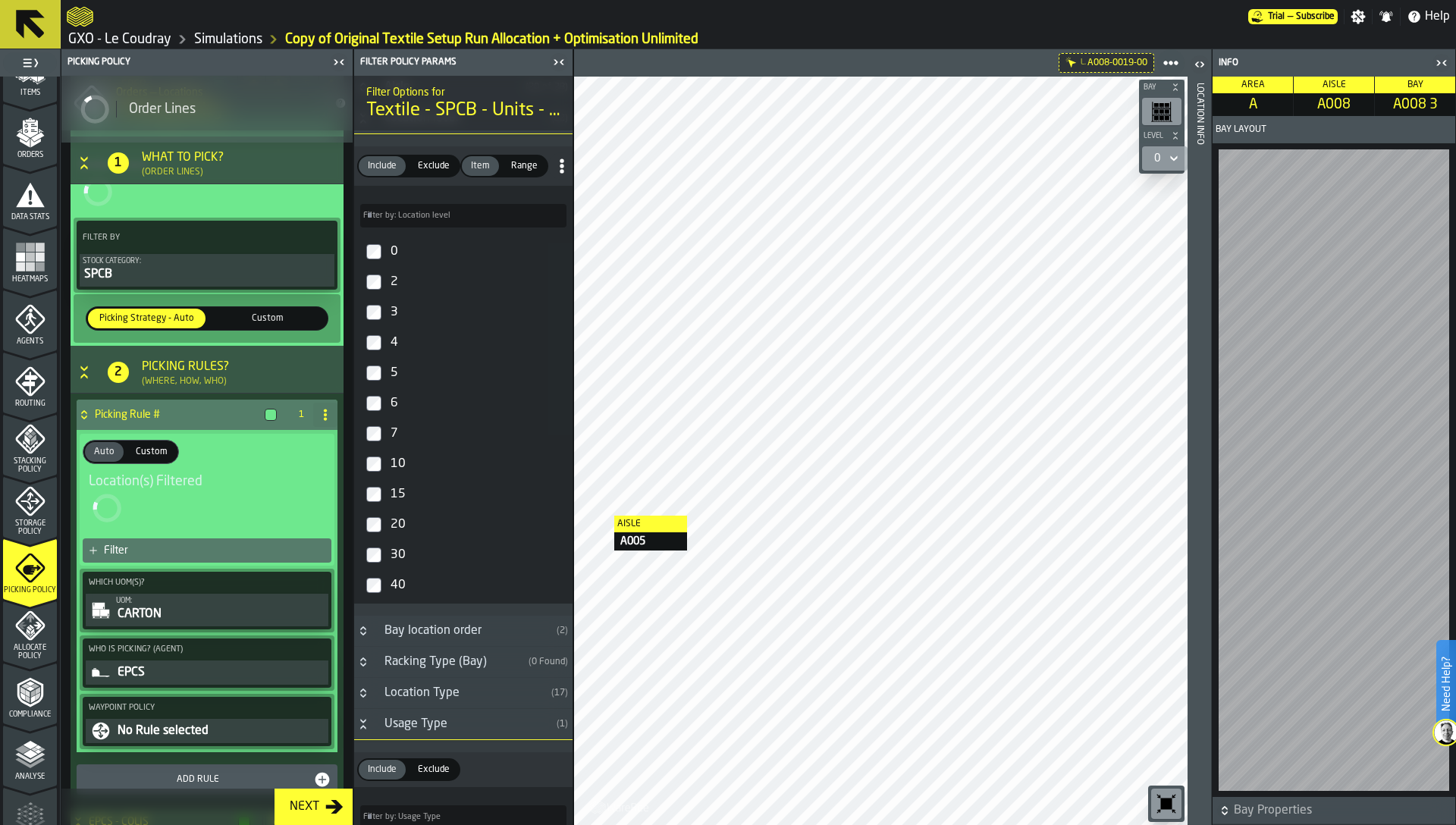
scroll to position [2696, 0]
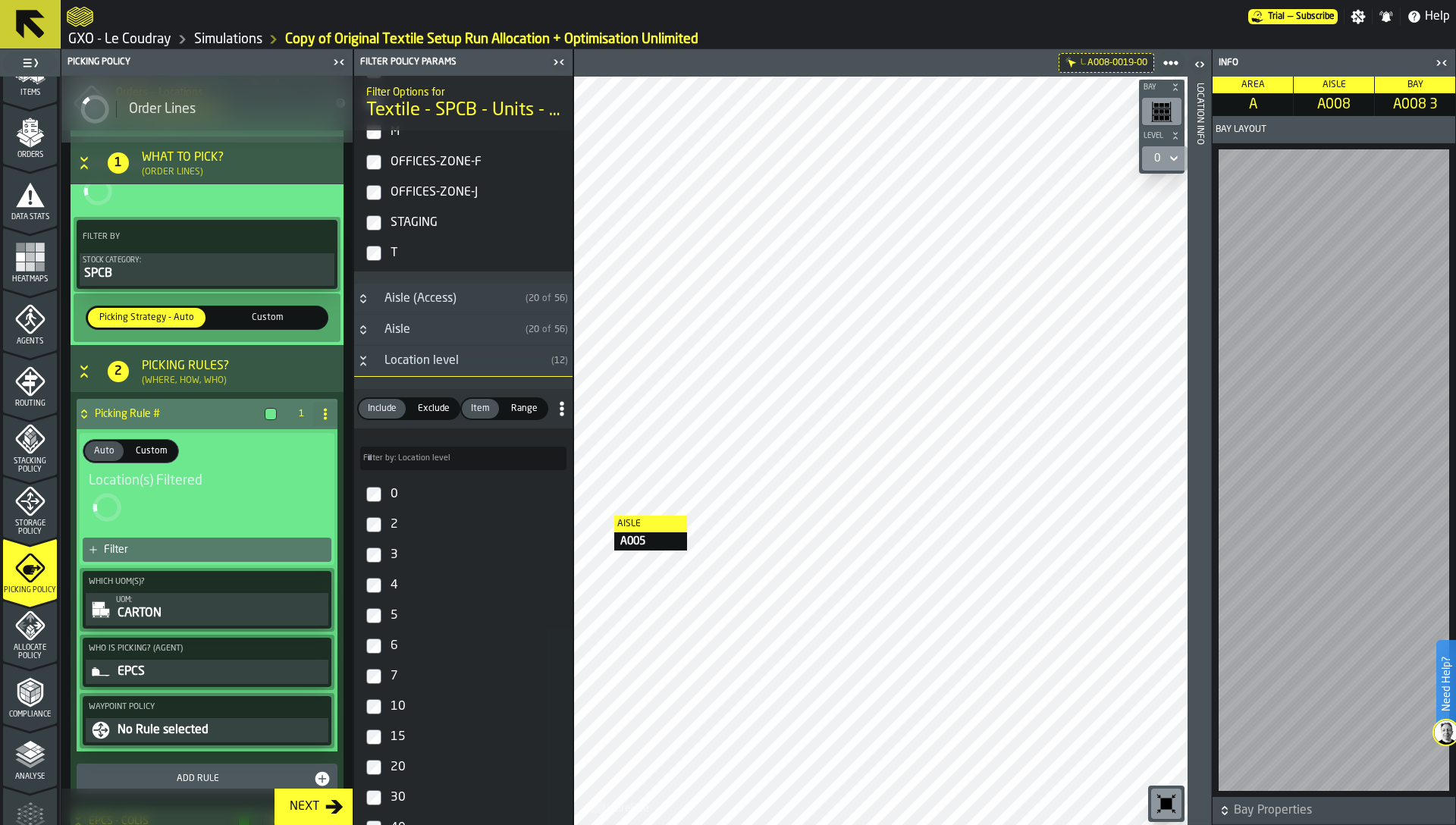
type input "*****"
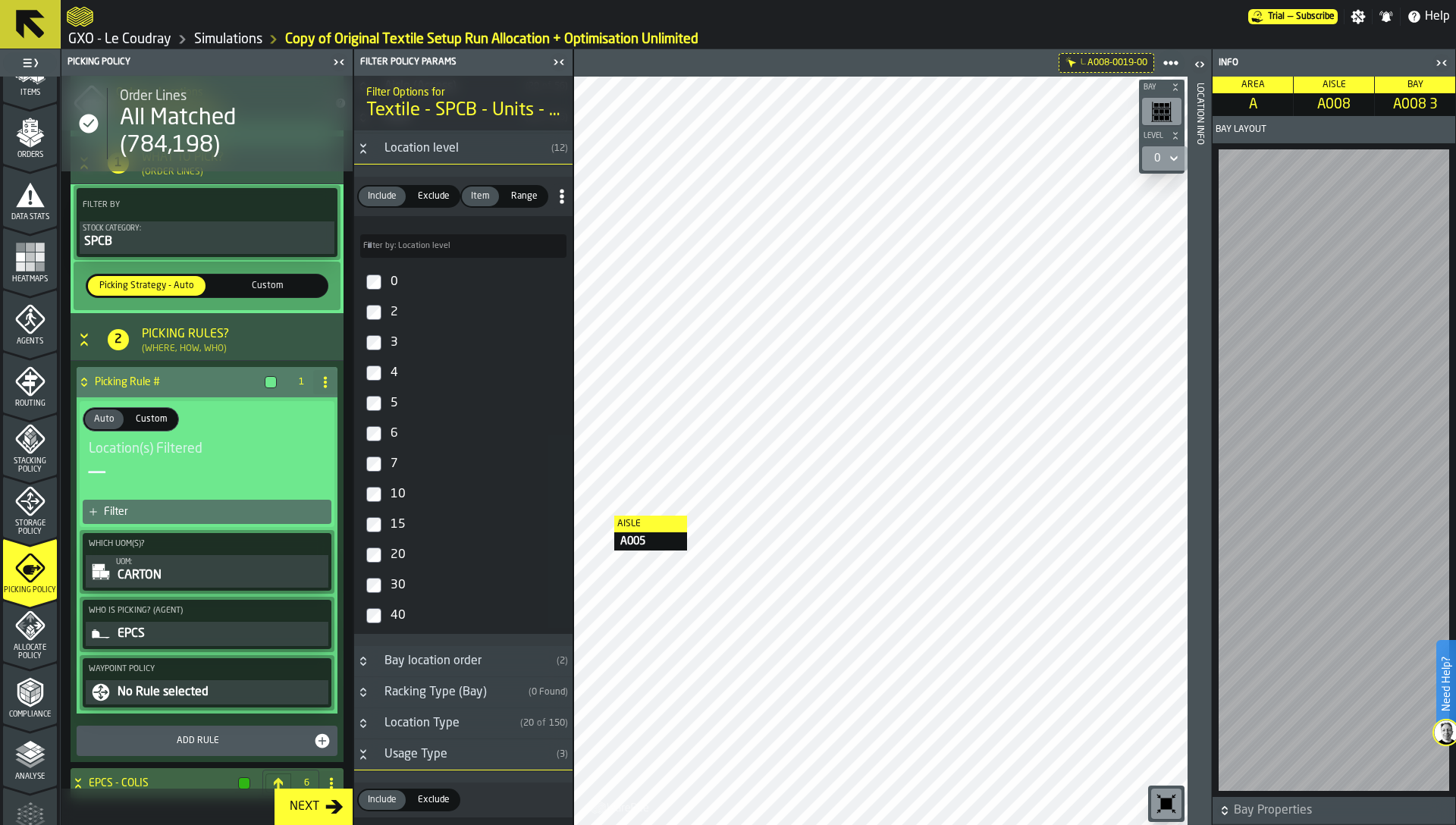
scroll to position [0, 0]
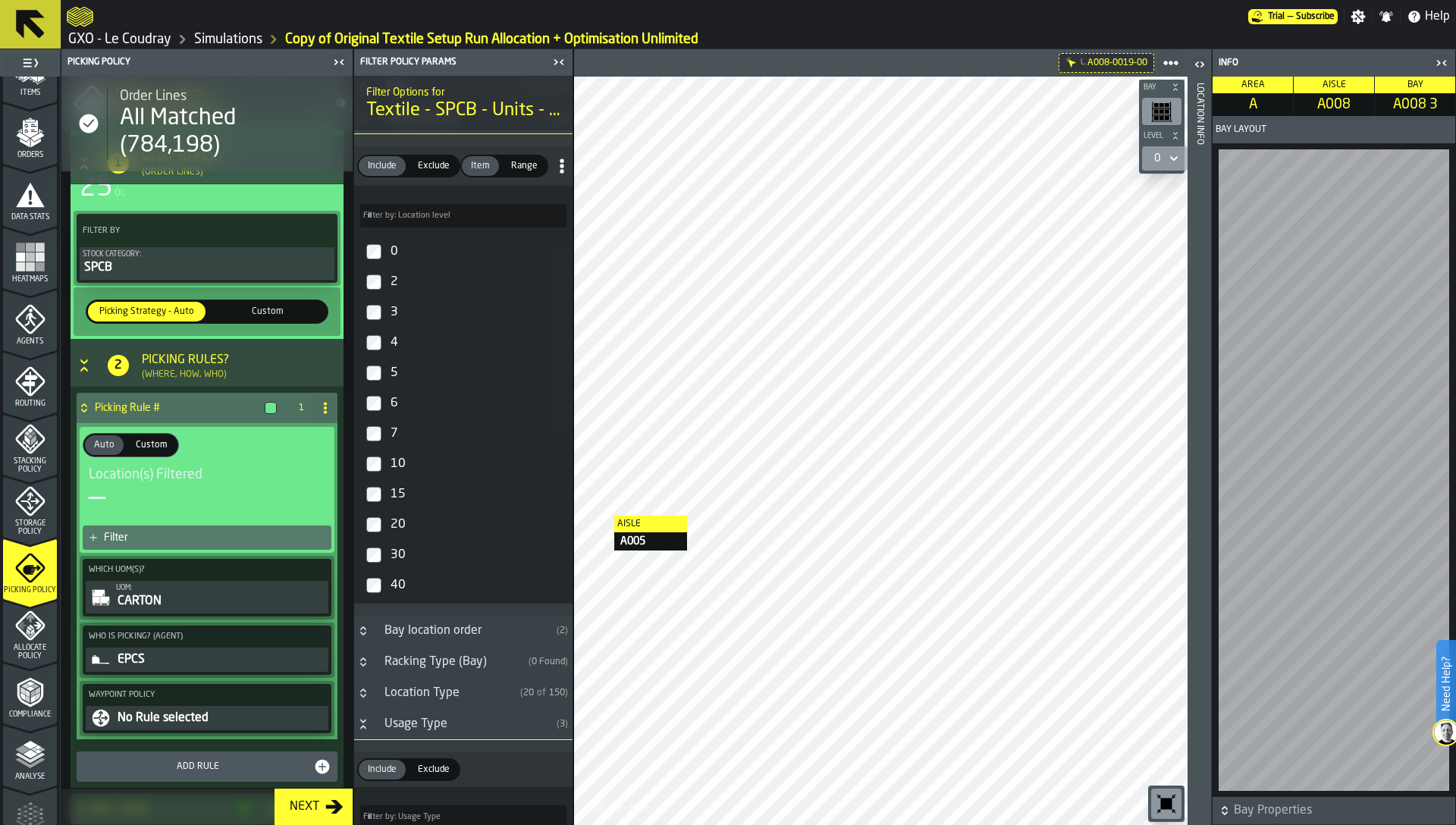
click at [29, 452] on icon "menu Stacking Policy" at bounding box center [29, 439] width 29 height 29
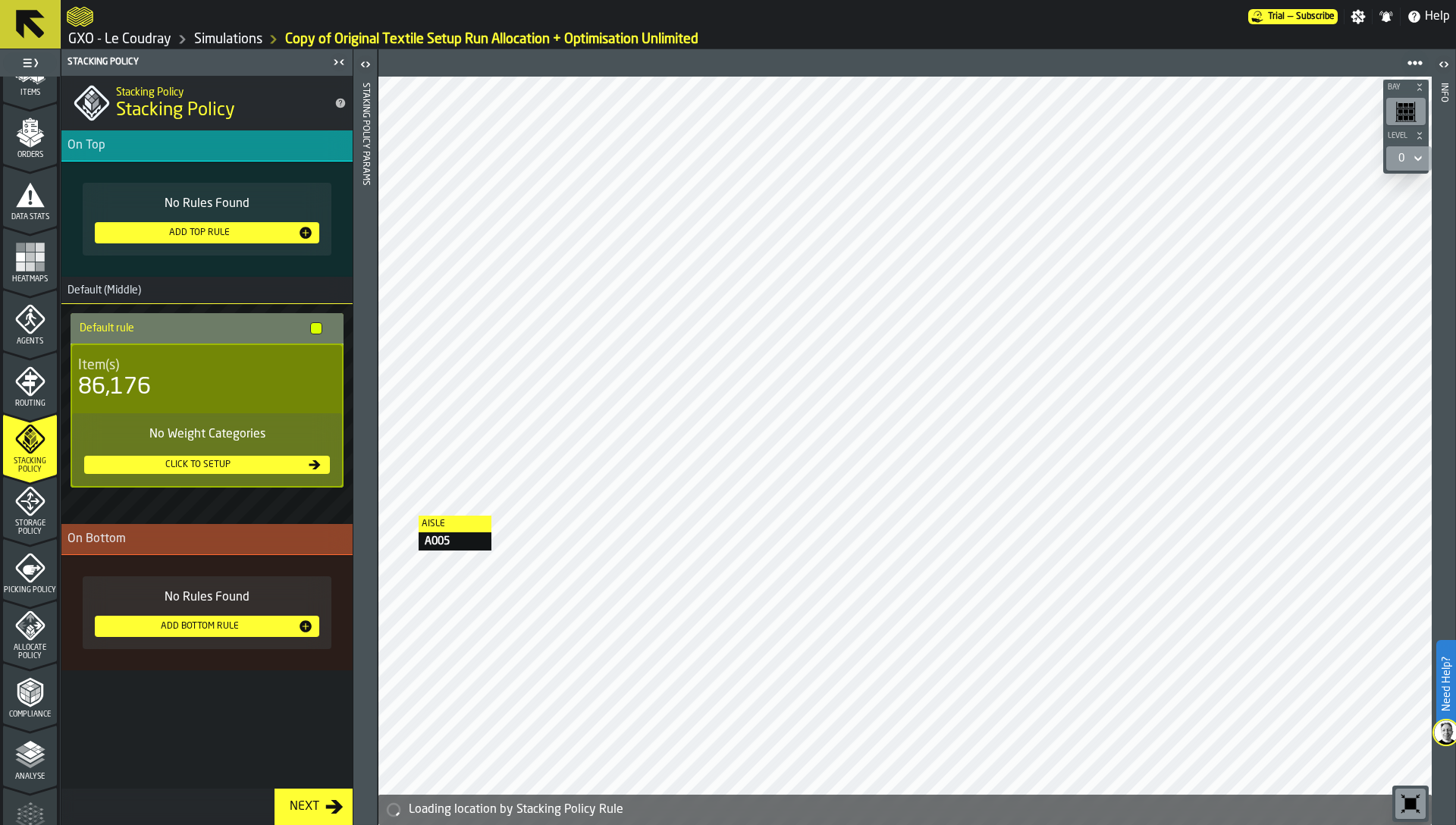
click at [27, 512] on icon "menu Storage Policy" at bounding box center [30, 501] width 30 height 30
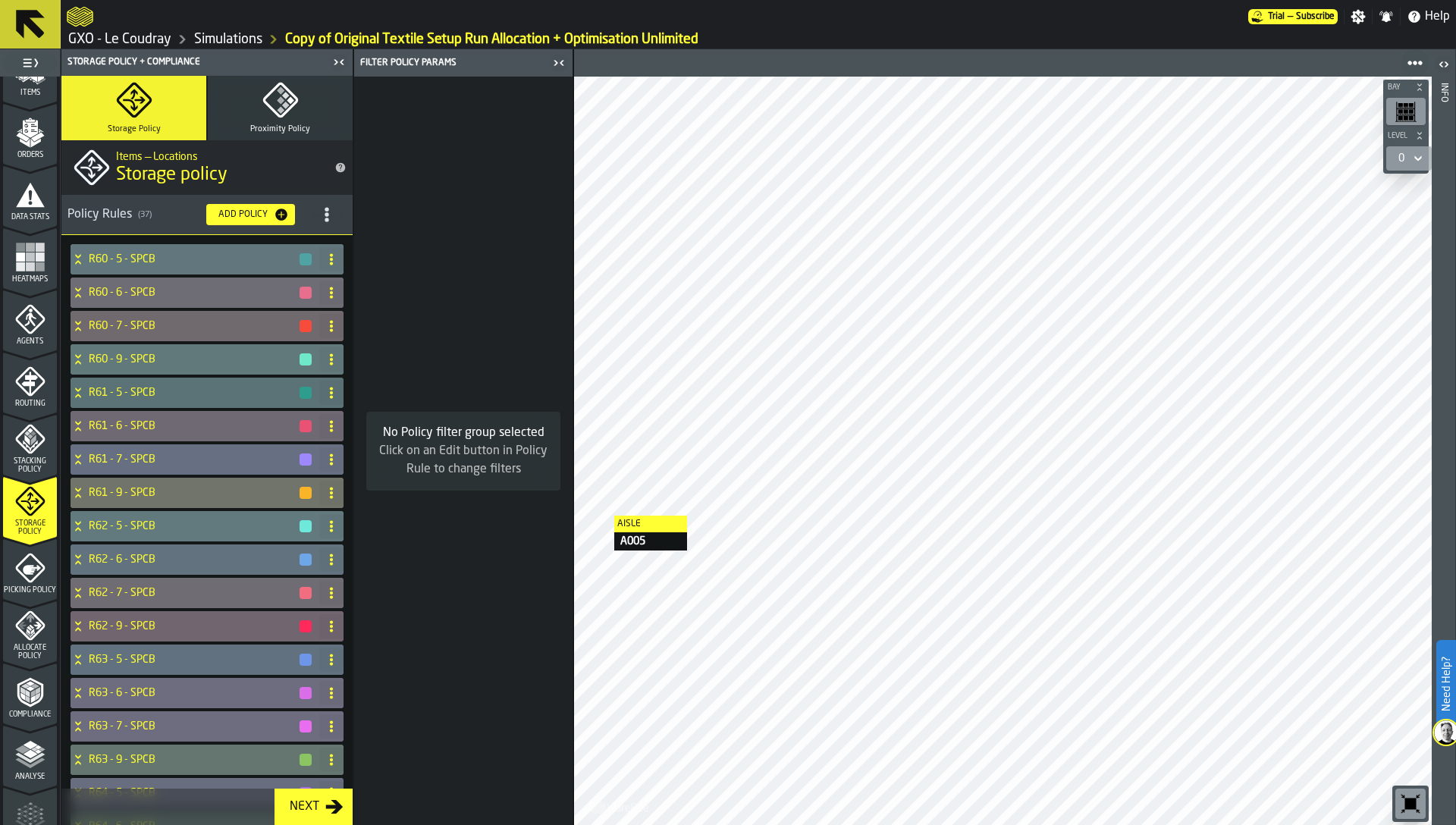
click at [124, 284] on div "R60 - 6 - SPCB" at bounding box center [191, 293] width 243 height 30
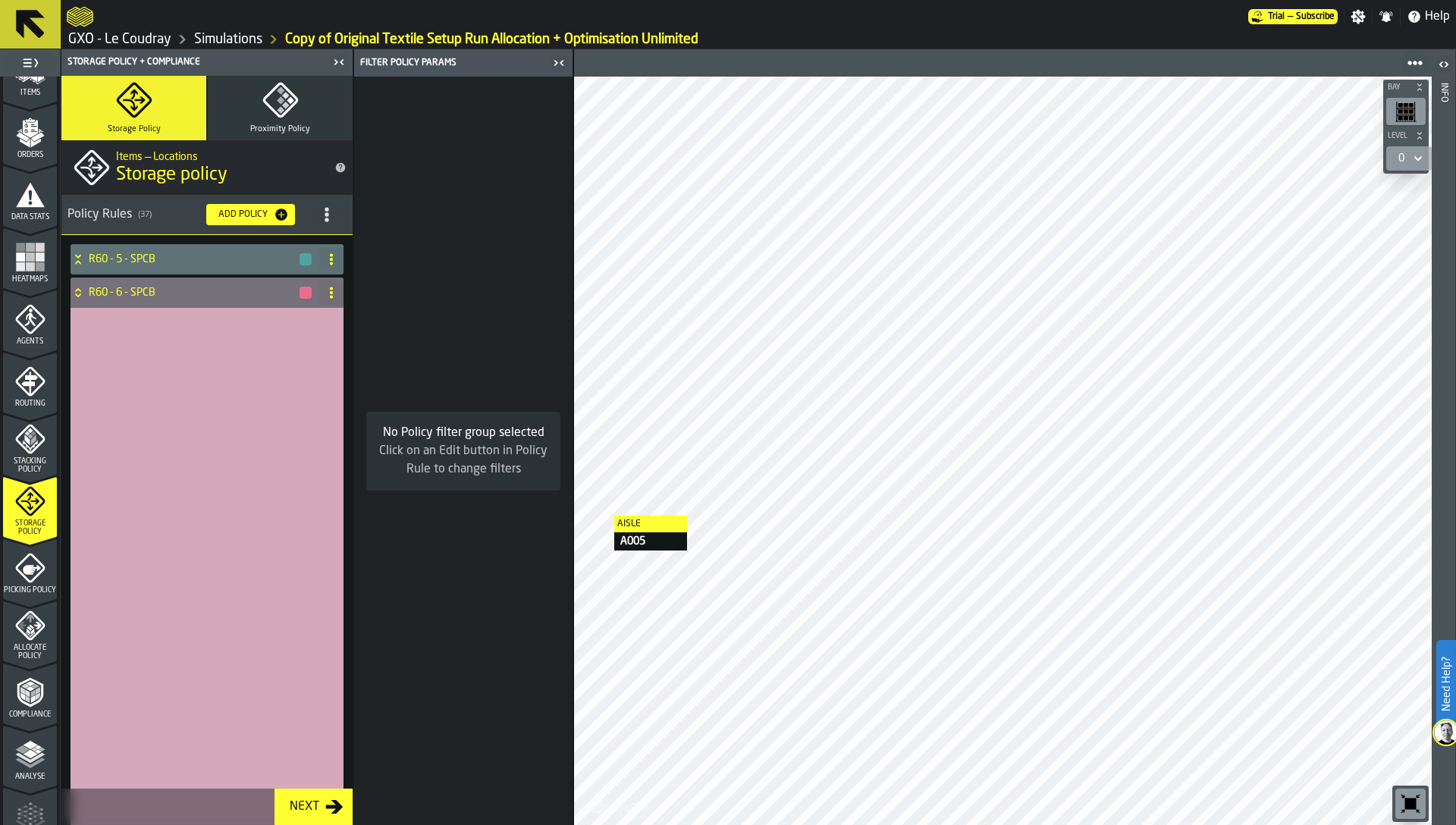
click at [124, 284] on div "R60 - 6 - SPCB" at bounding box center [191, 293] width 243 height 30
click at [10, 445] on div "Stacking Policy" at bounding box center [29, 449] width 54 height 50
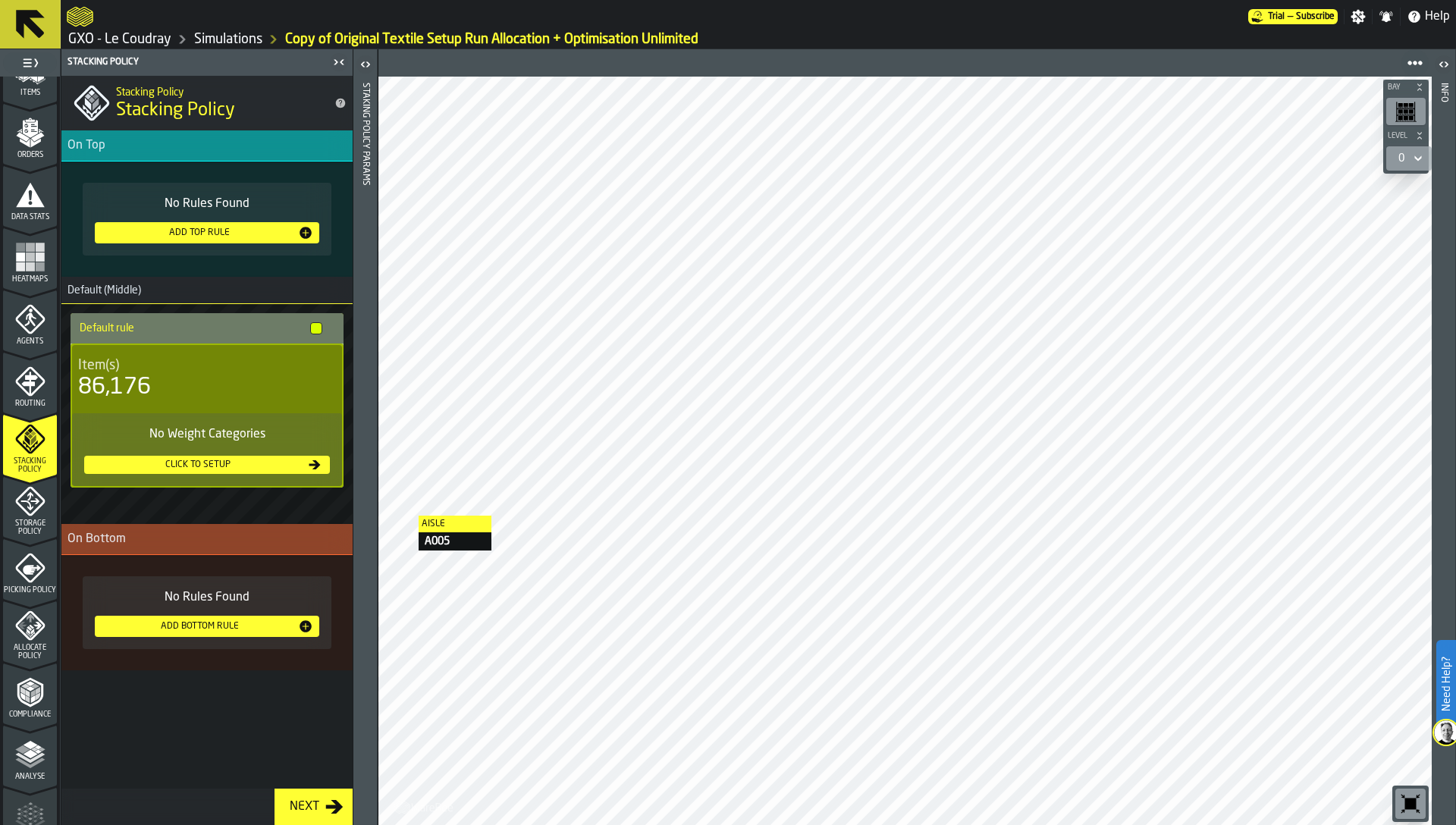
click at [26, 519] on div "Storage Policy" at bounding box center [29, 511] width 54 height 50
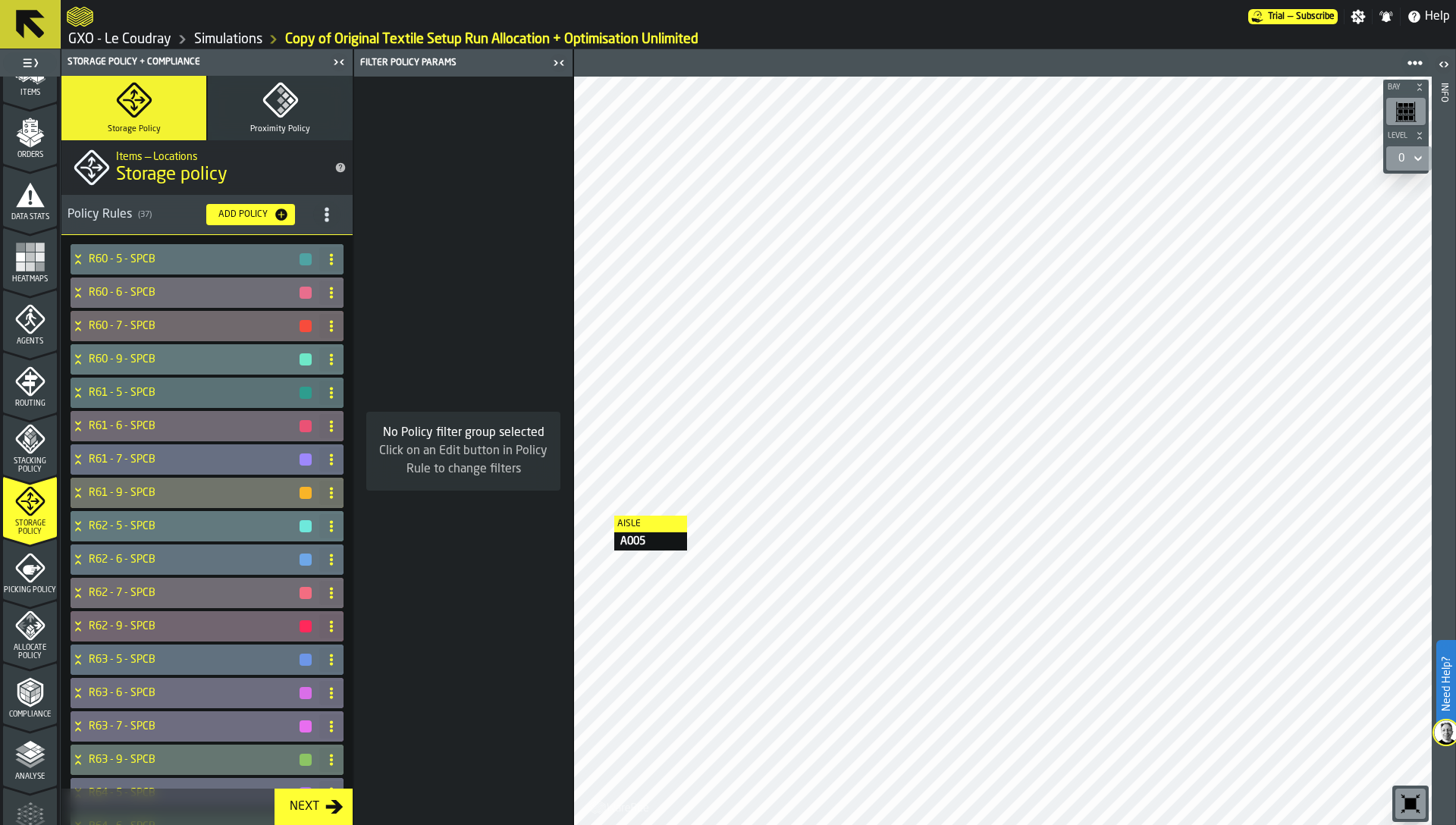
click at [25, 576] on icon "menu Picking Policy" at bounding box center [29, 567] width 29 height 29
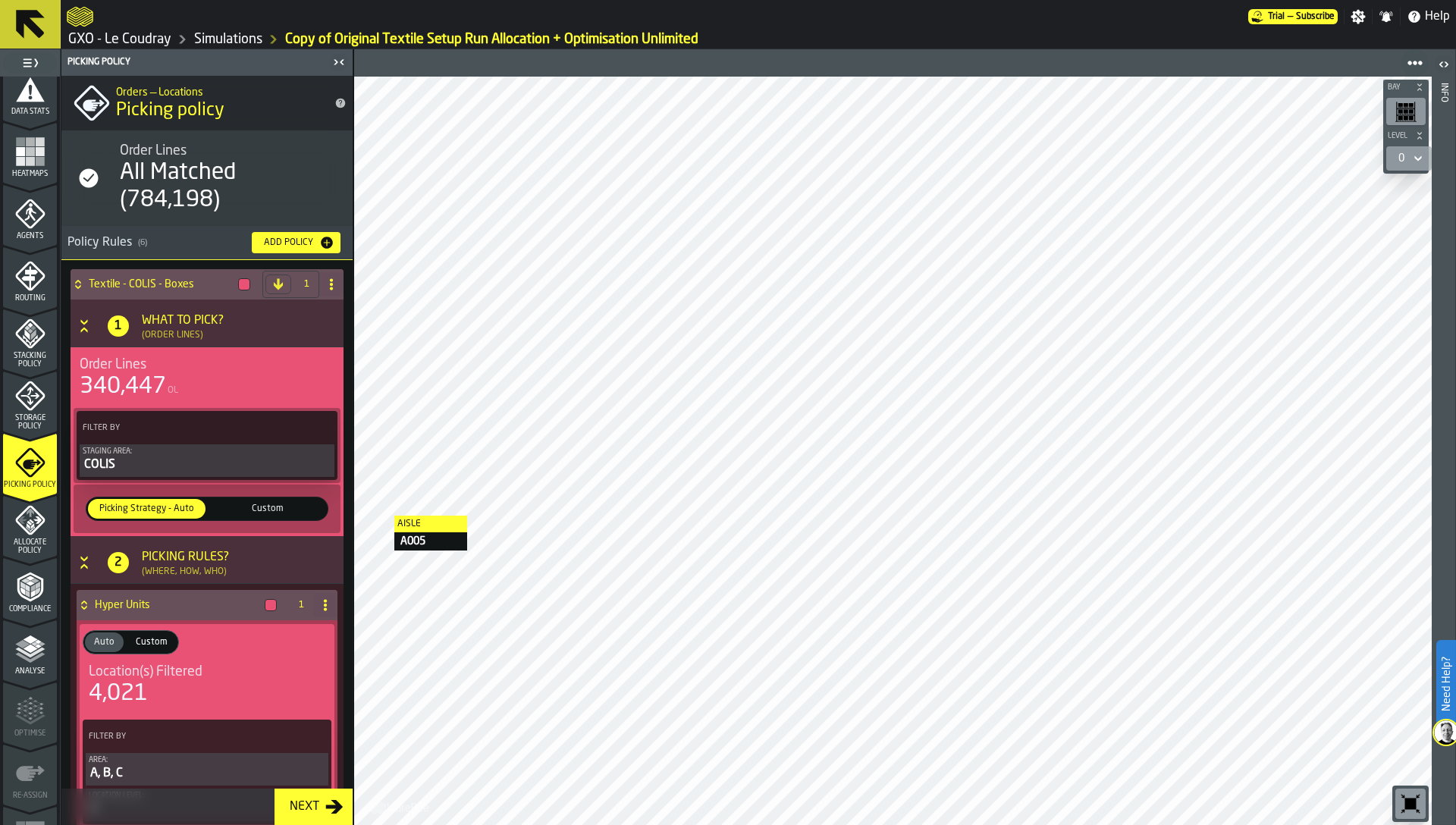
scroll to position [371, 0]
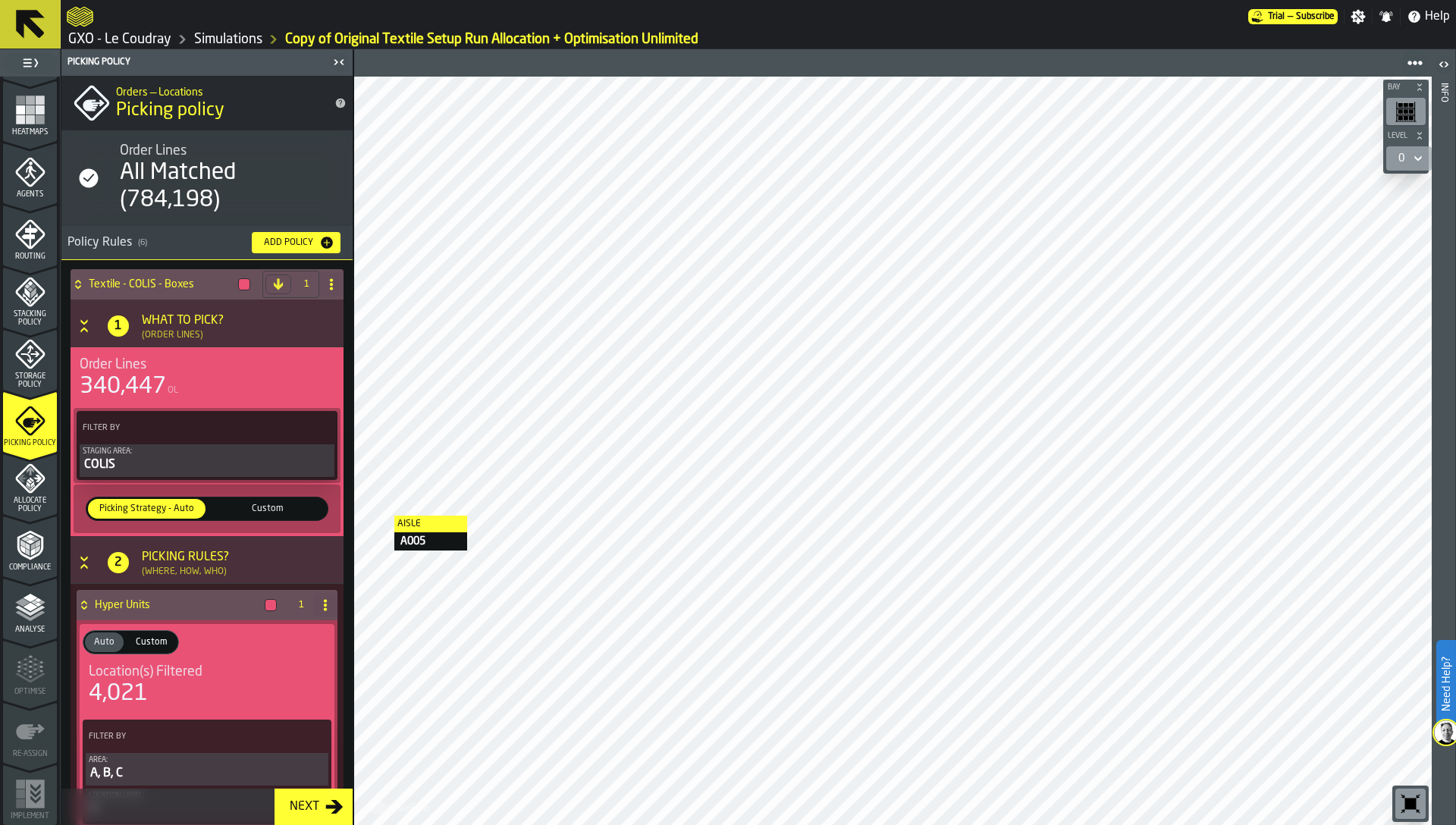
click at [25, 497] on span "Allocate Policy" at bounding box center [29, 505] width 54 height 17
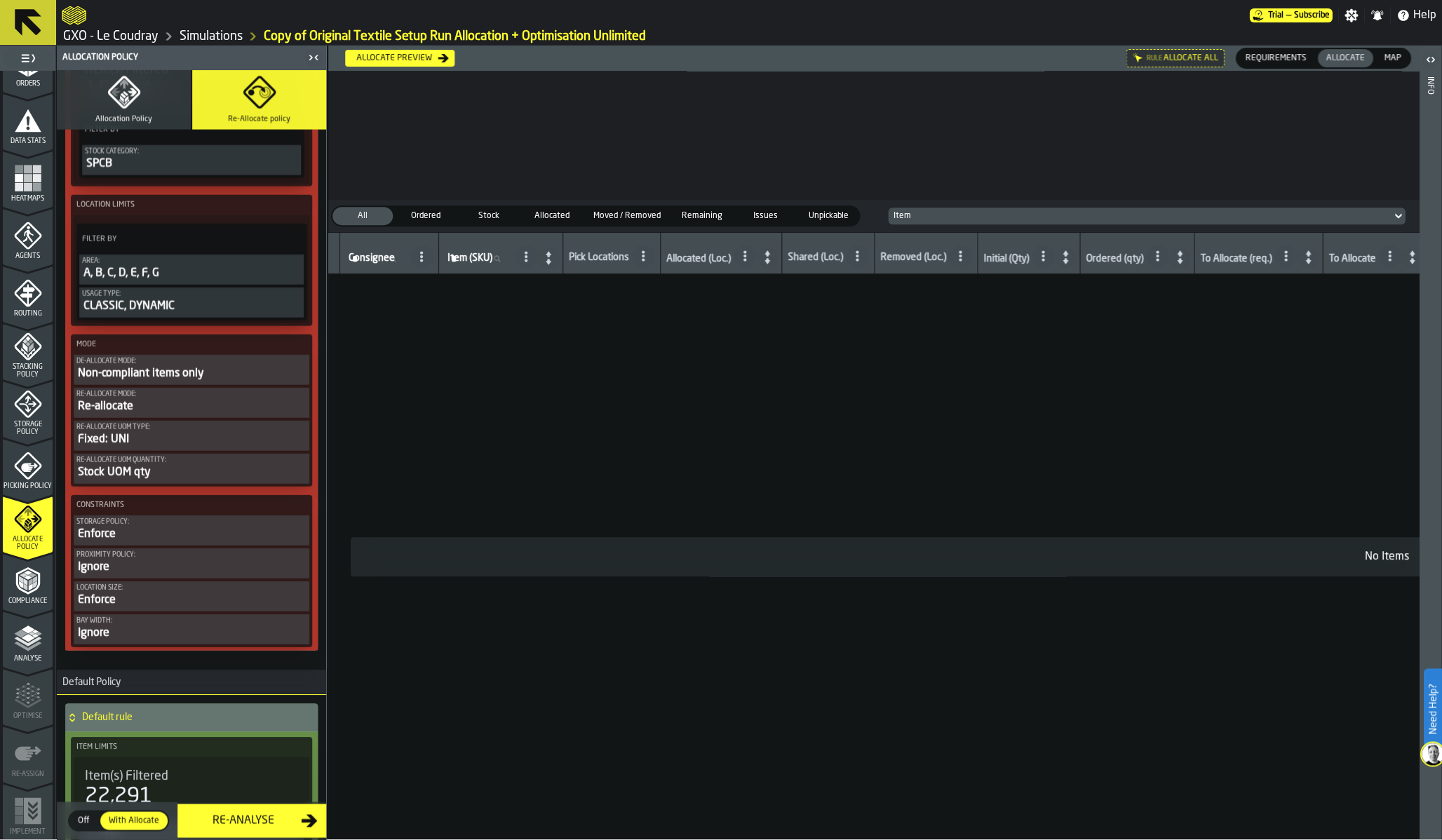
scroll to position [266, 0]
click at [20, 483] on span "Picking Policy" at bounding box center [27, 486] width 50 height 8
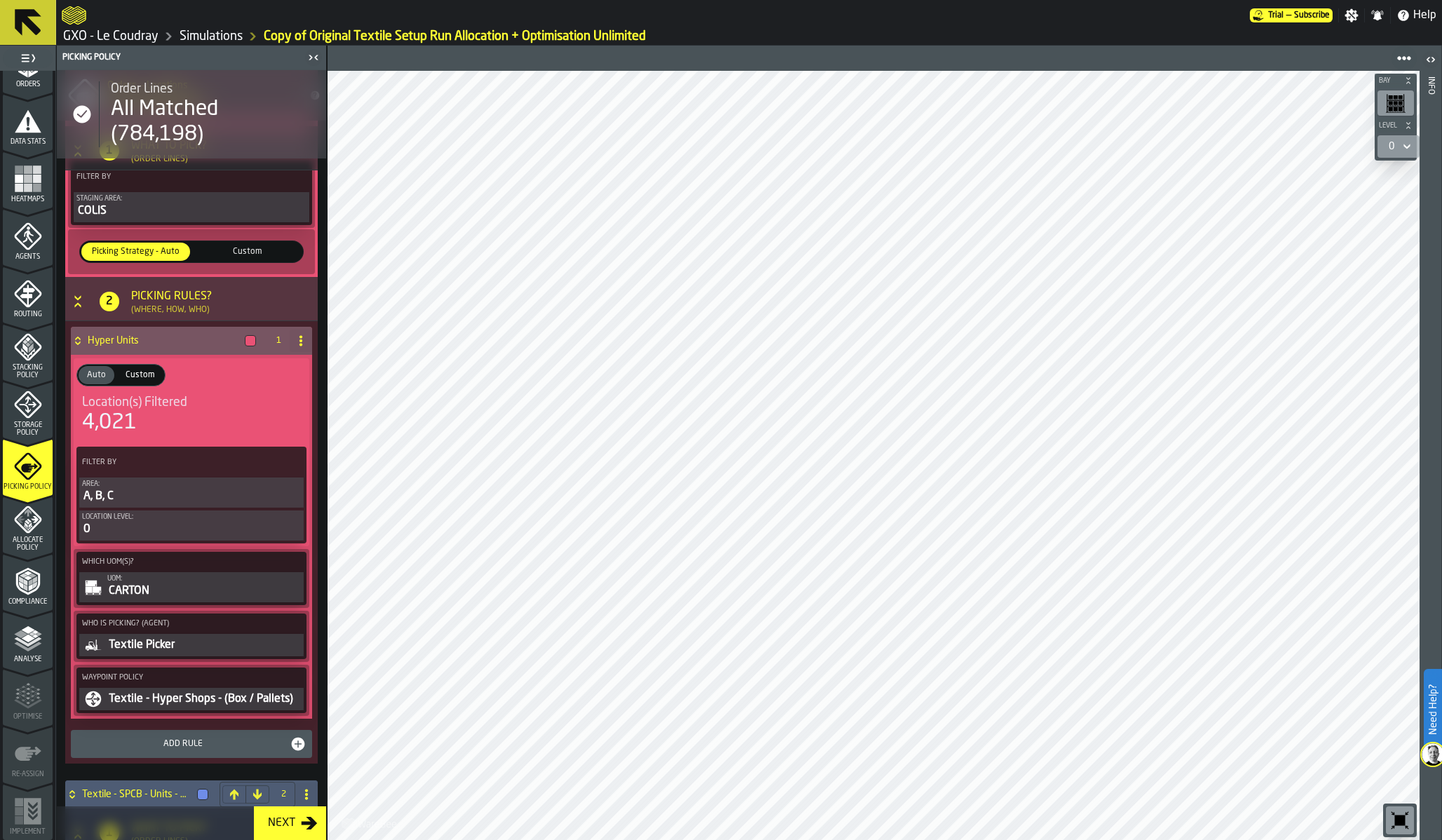
scroll to position [369, 0]
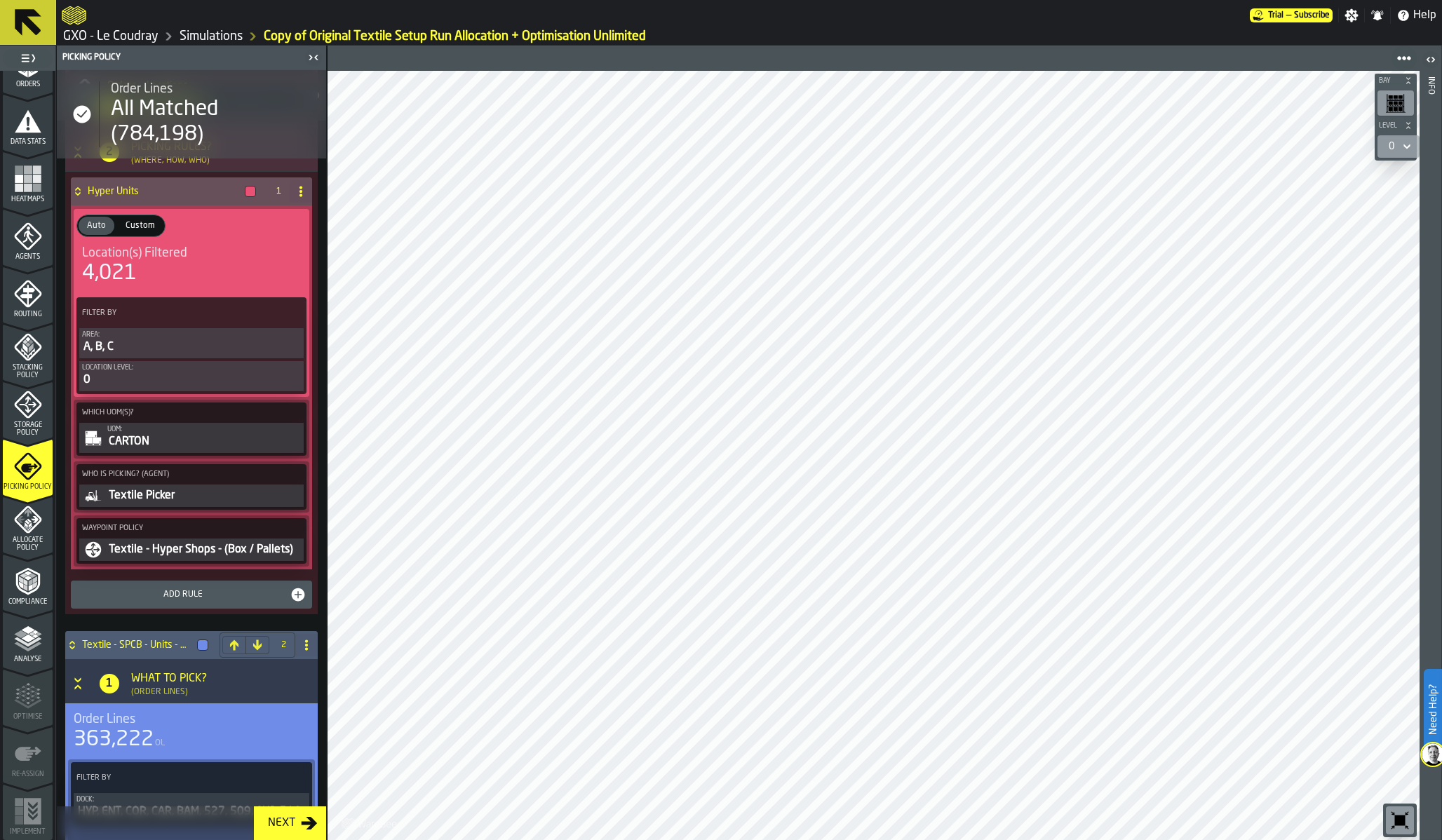
click at [30, 417] on icon "menu Storage Policy" at bounding box center [28, 405] width 28 height 28
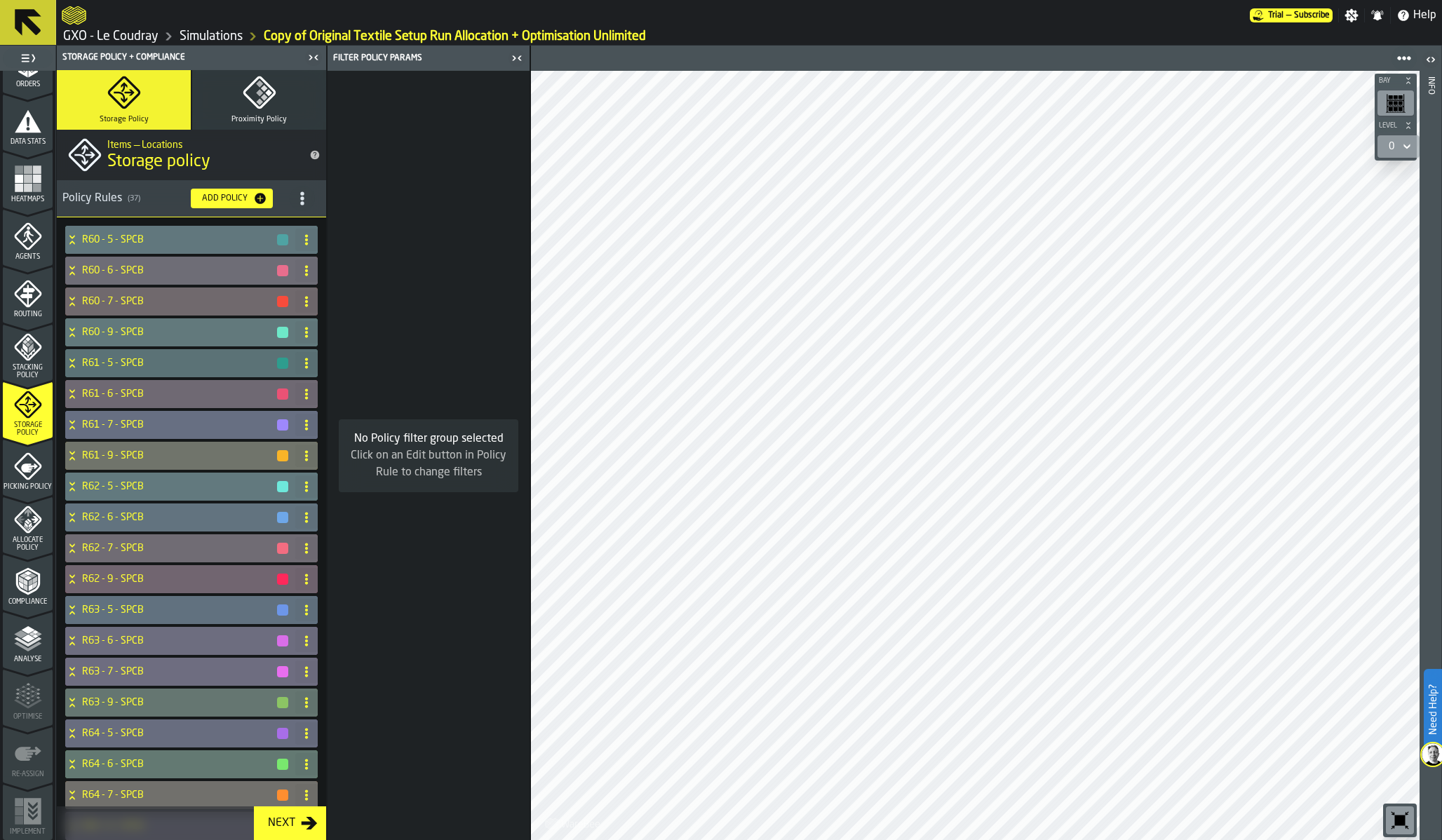
click at [123, 238] on h4 "R60 - 5 - SPCB" at bounding box center [179, 239] width 194 height 11
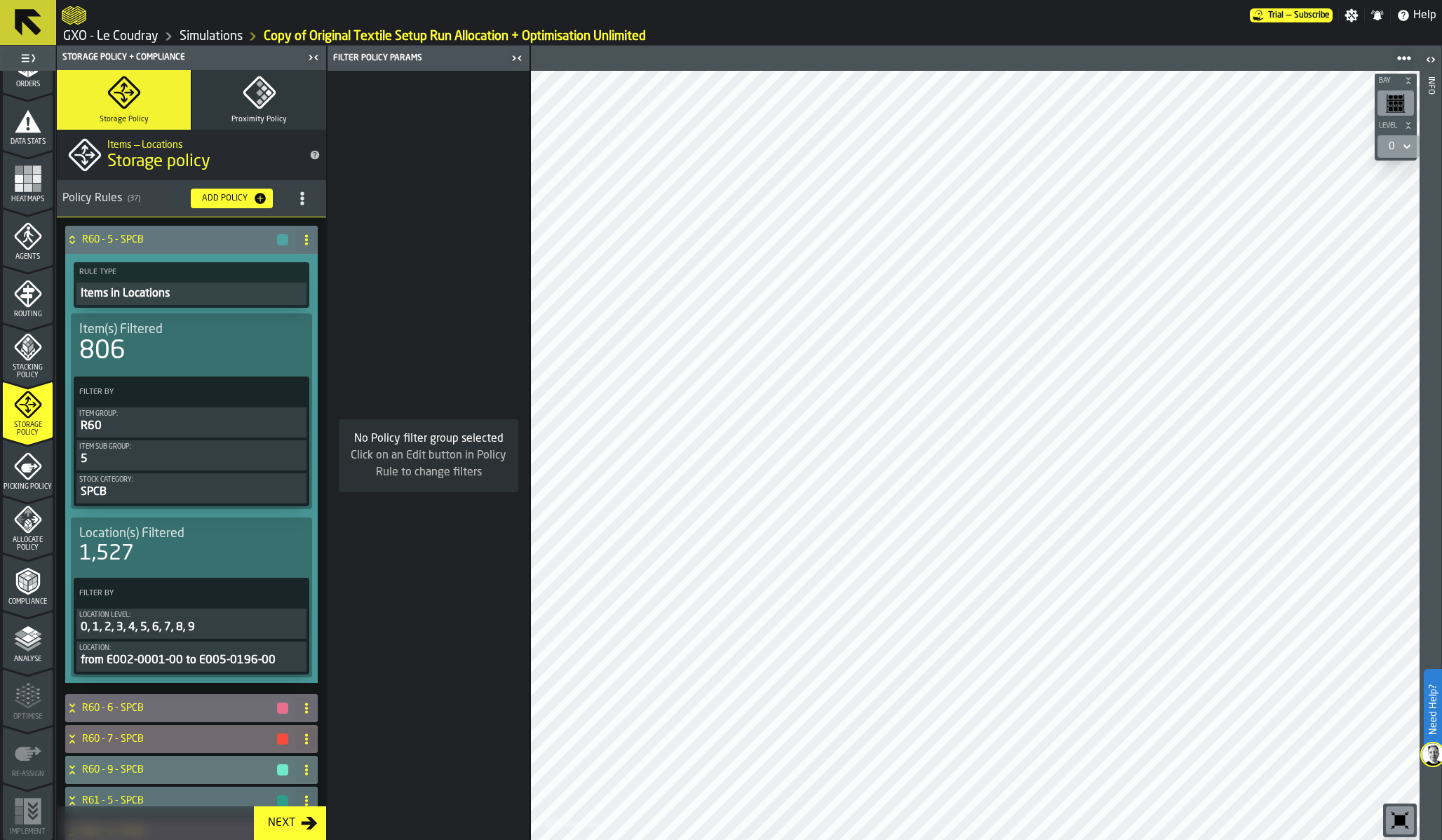
scroll to position [9, 0]
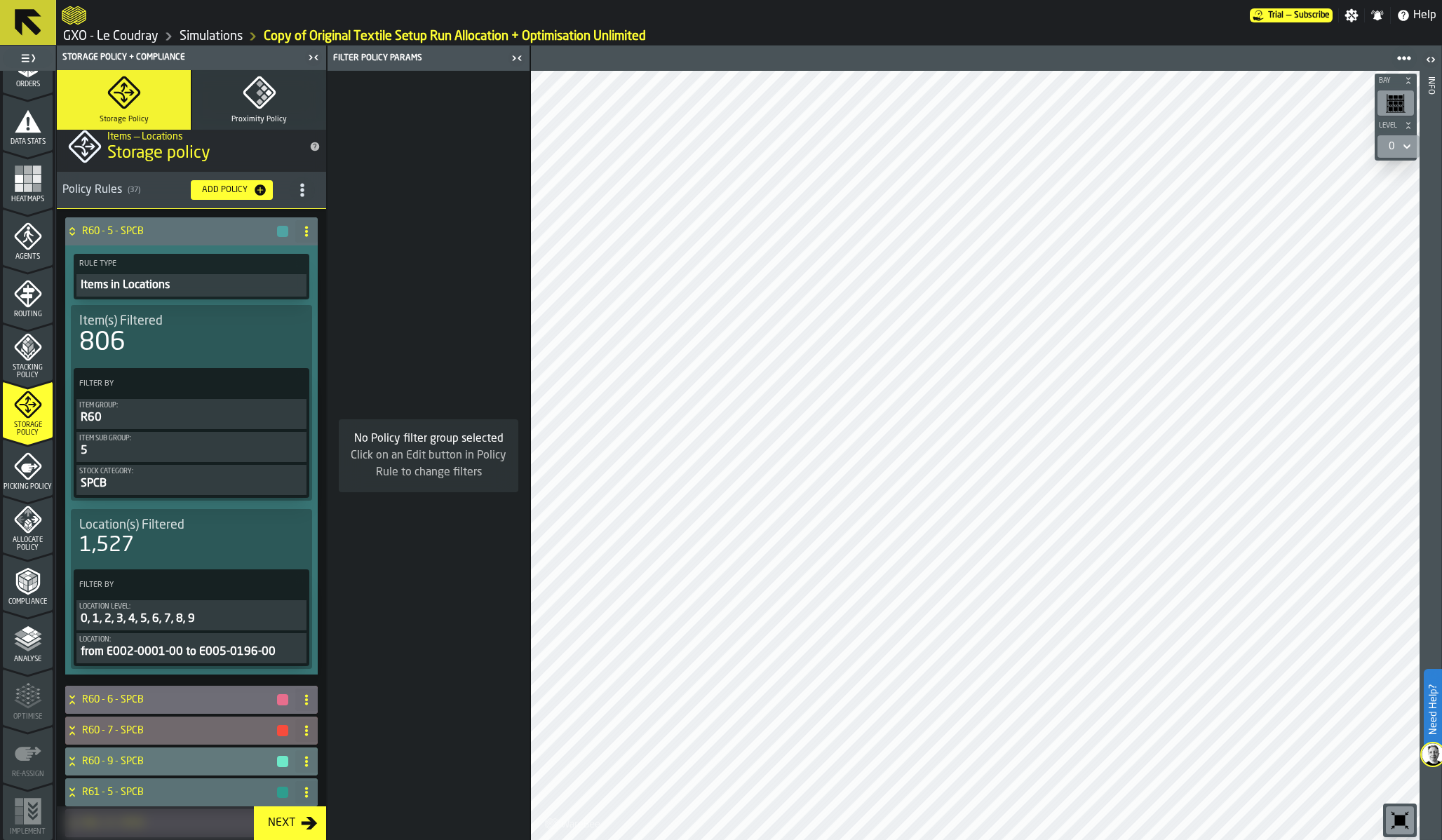
click at [31, 537] on span "Allocate Policy" at bounding box center [27, 544] width 50 height 16
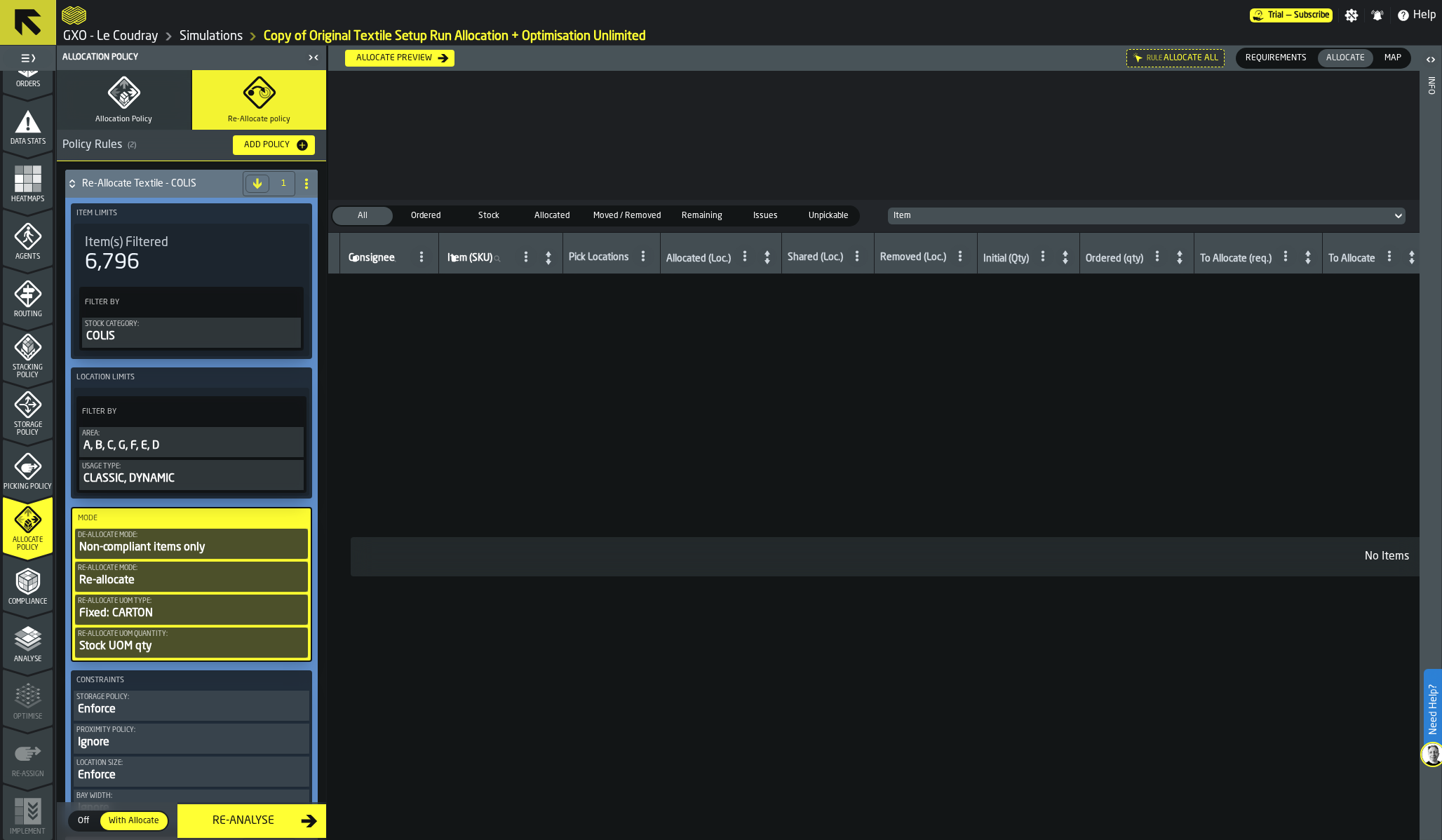
scroll to position [12, 0]
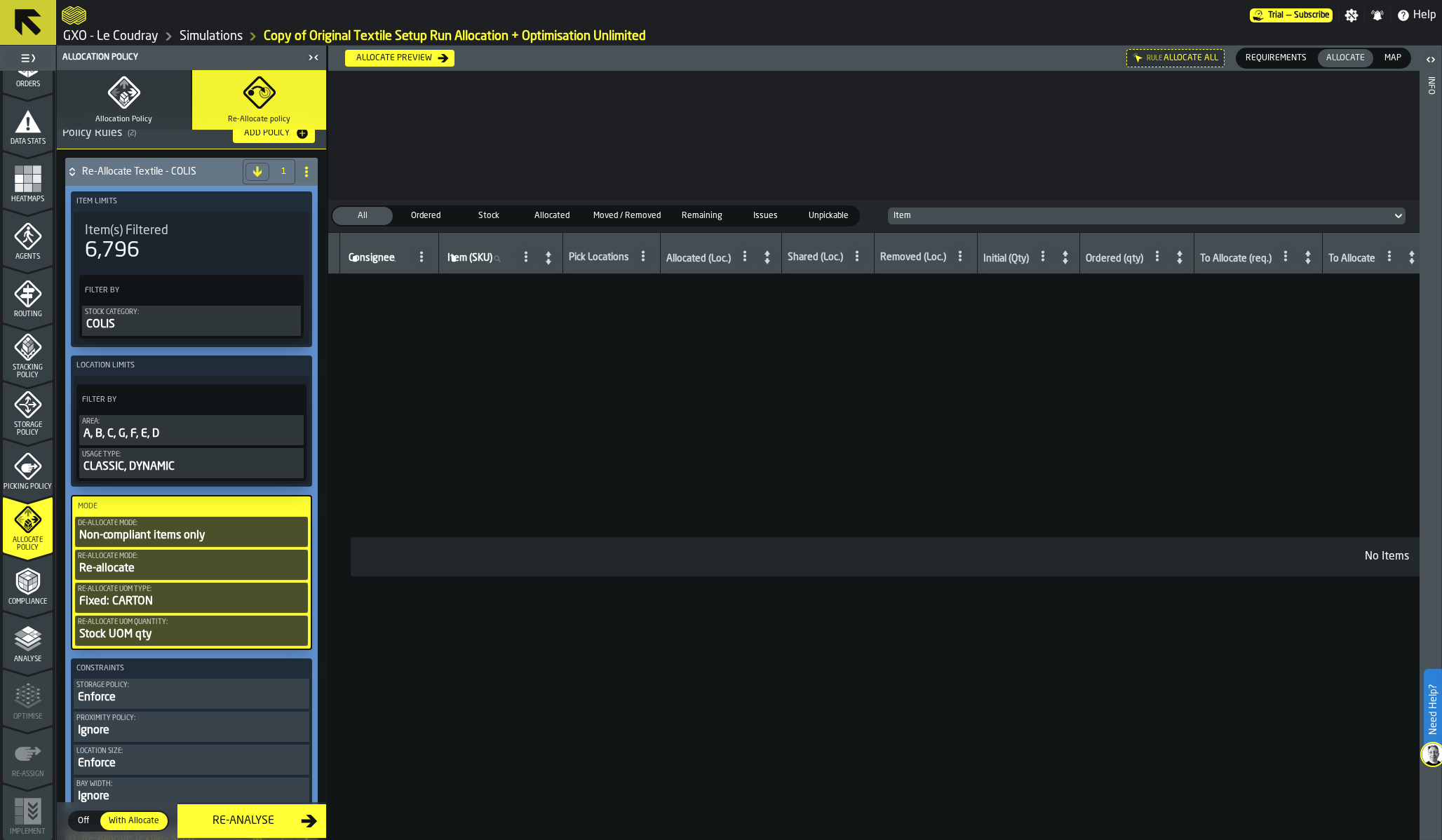
click at [143, 531] on div "Non-compliant items only" at bounding box center [191, 536] width 227 height 17
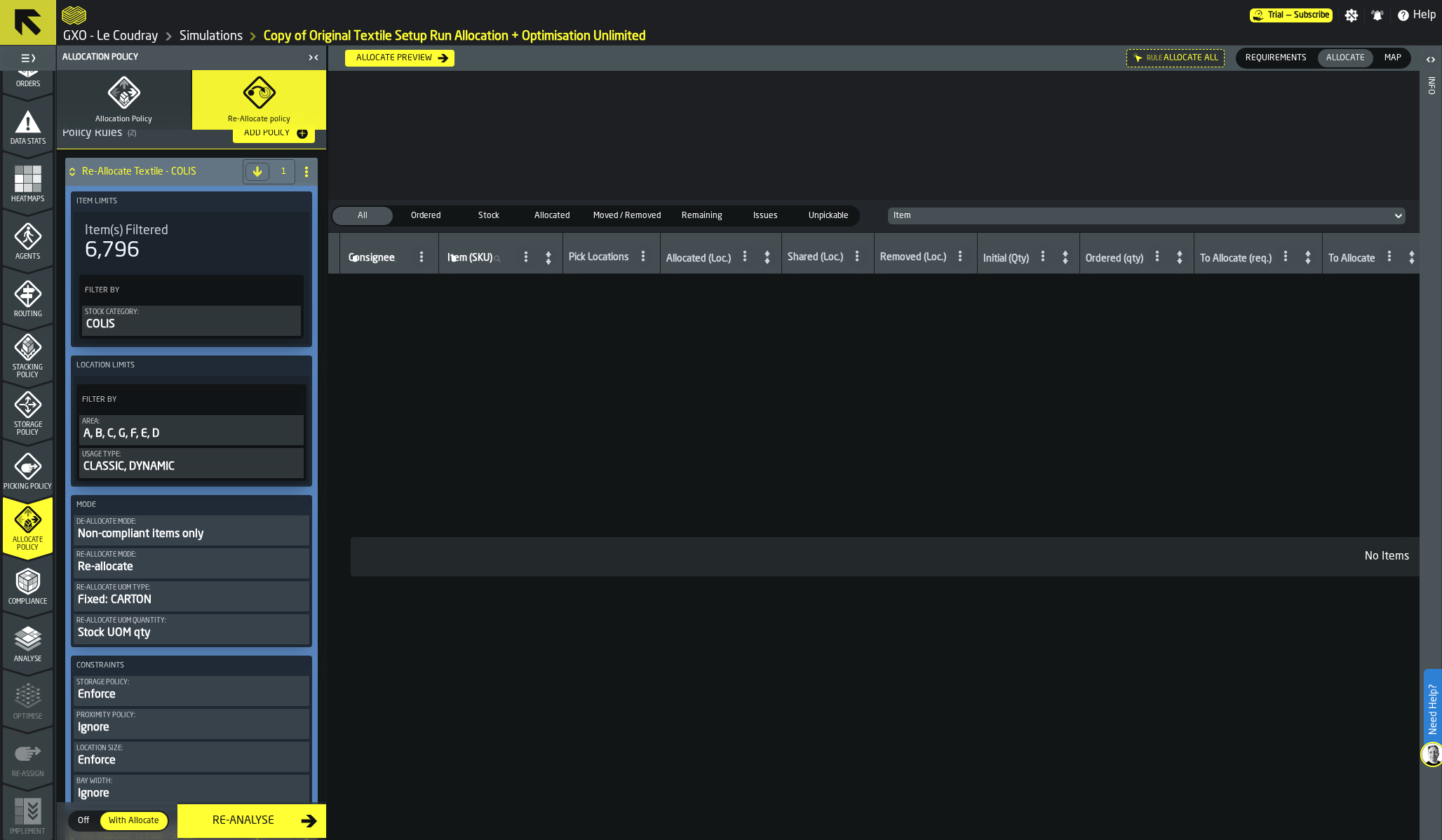
click at [143, 531] on div "Non-compliant items only" at bounding box center [191, 534] width 230 height 17
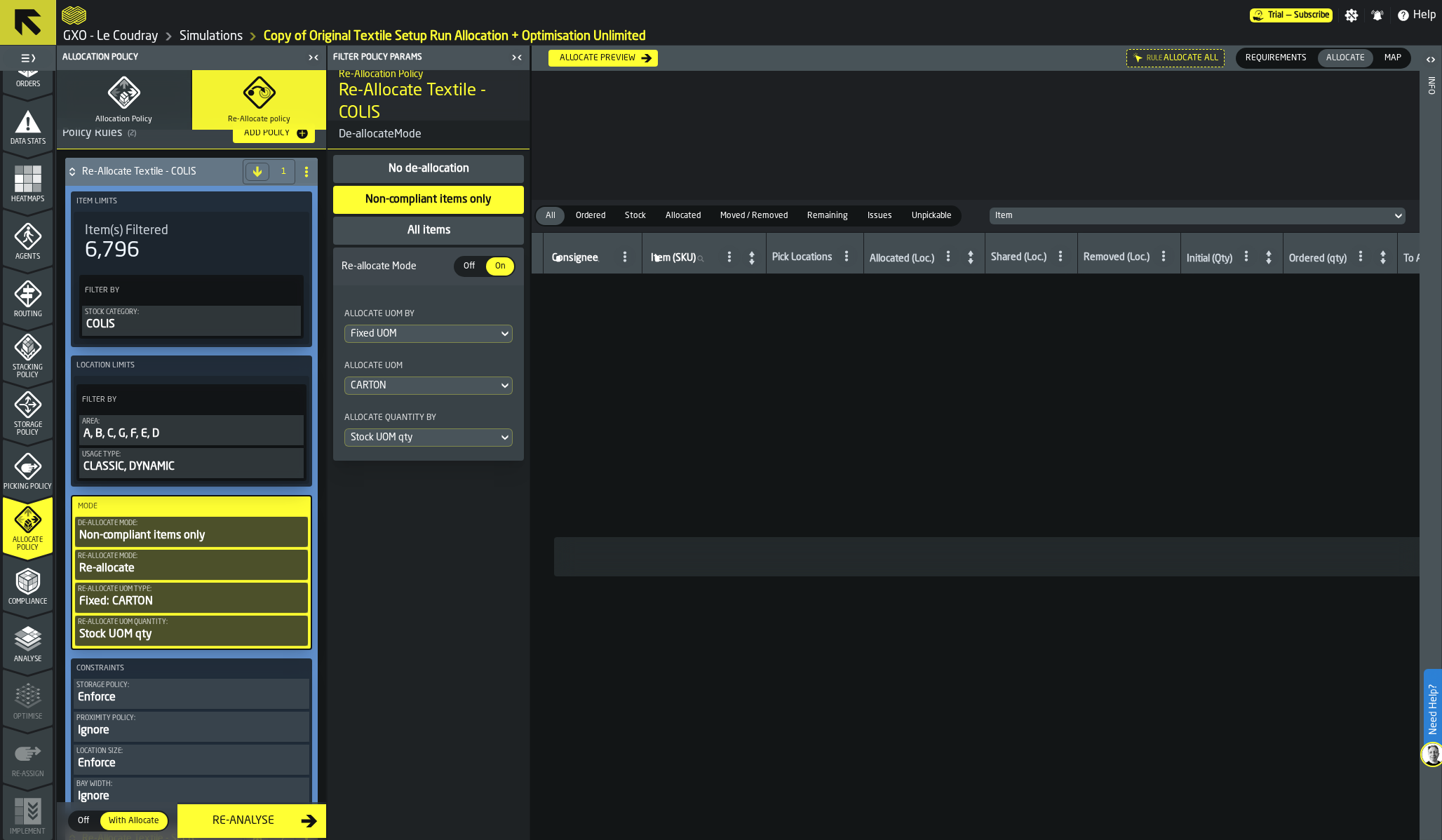
click at [427, 229] on div "All items" at bounding box center [429, 230] width 46 height 17
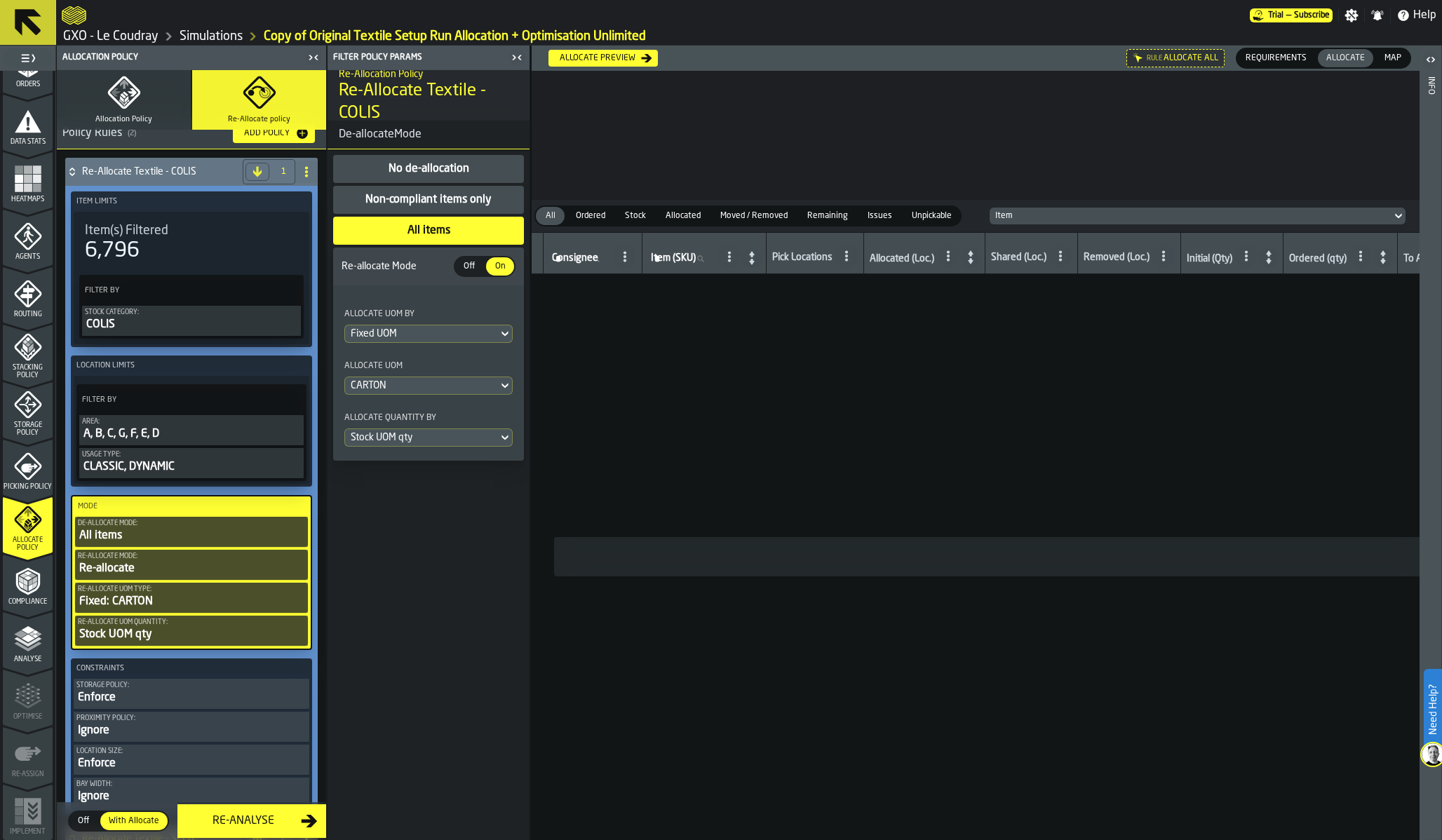
click at [23, 647] on polyline "menu Analyse" at bounding box center [27, 646] width 27 height 10
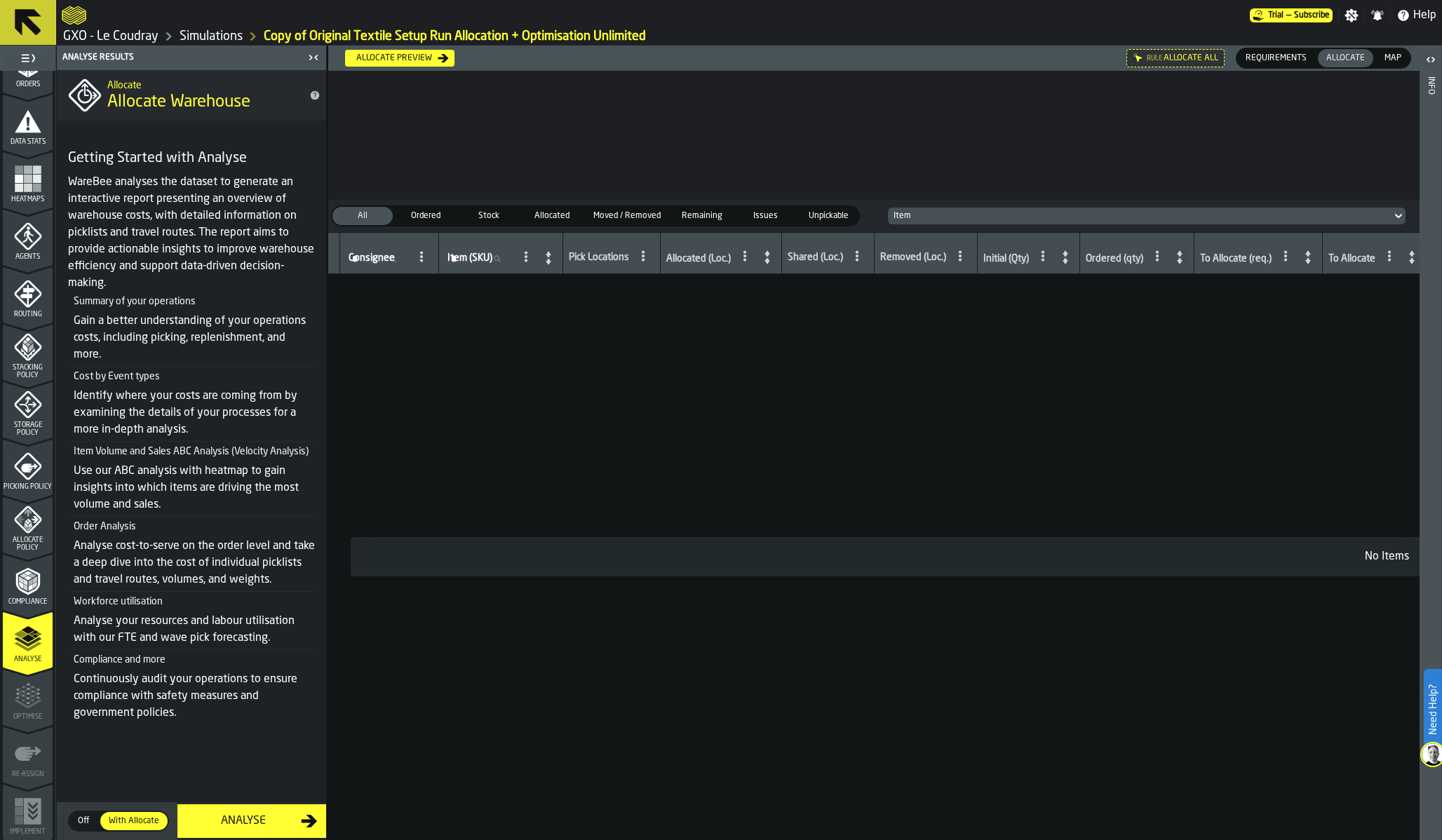
click at [25, 523] on icon "menu Allocate Policy" at bounding box center [28, 520] width 28 height 28
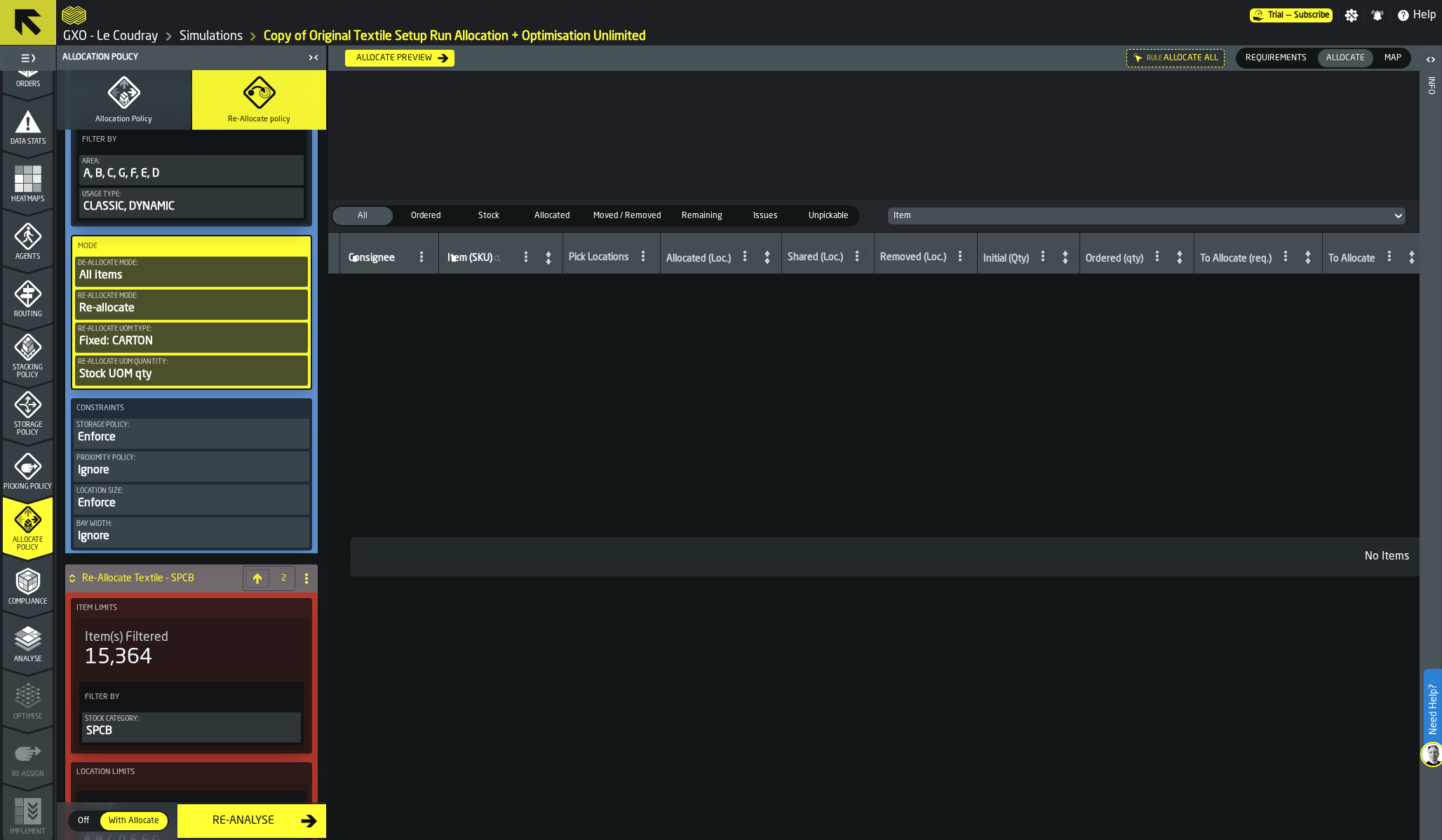
scroll to position [307, 0]
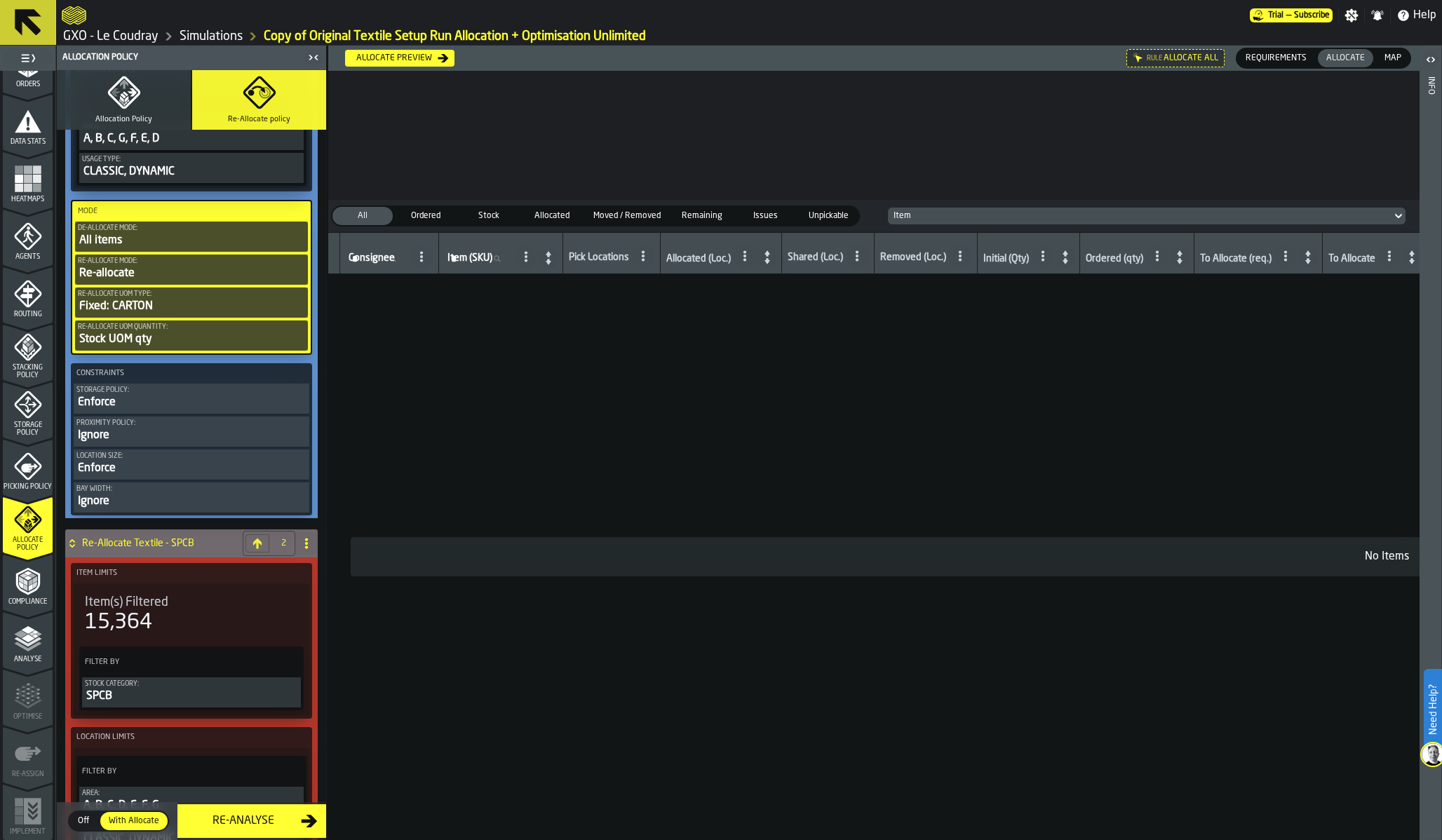
click at [19, 454] on icon "menu Picking Policy" at bounding box center [27, 465] width 27 height 27
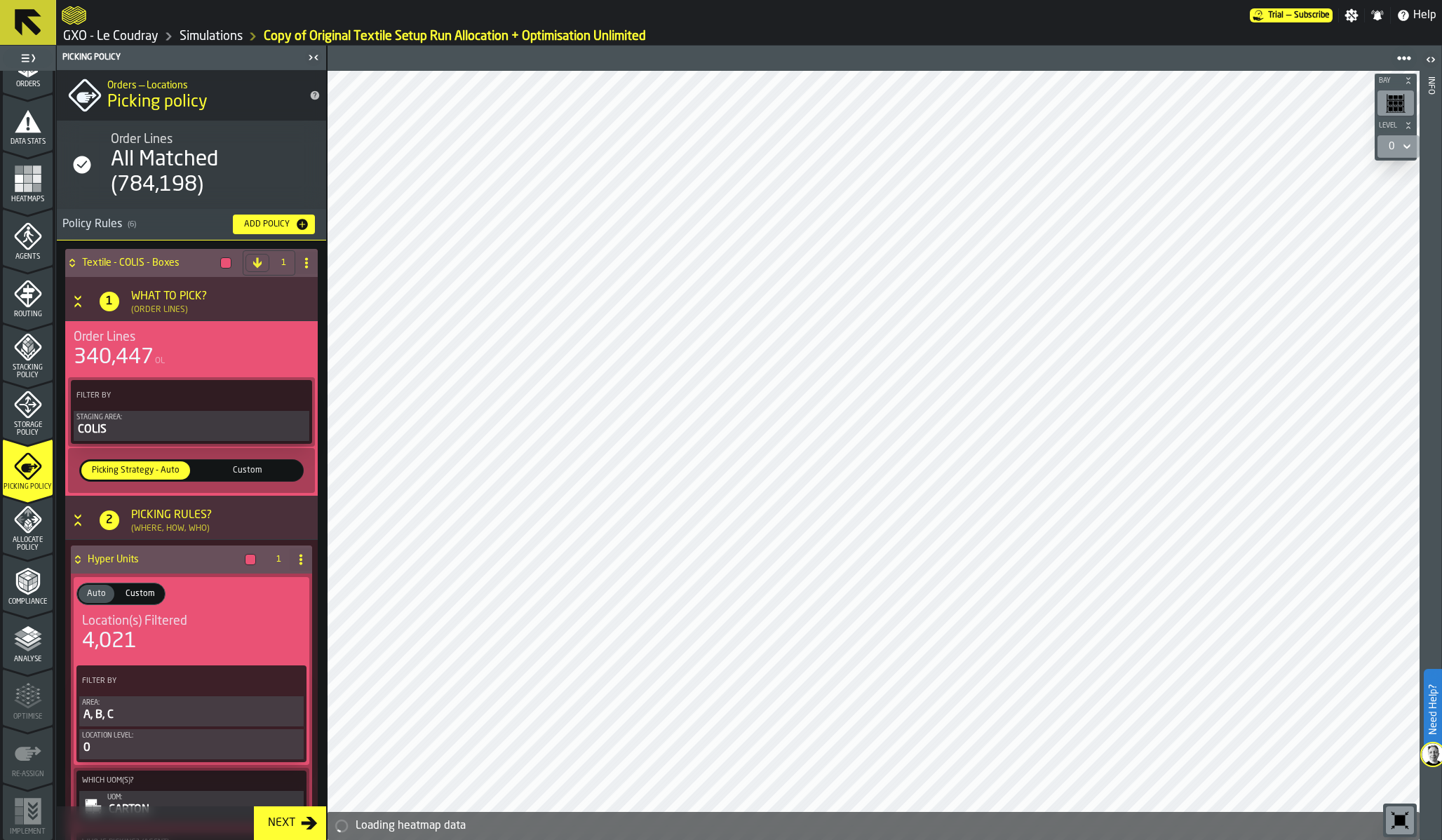
click at [14, 531] on icon "menu Allocate Policy" at bounding box center [28, 520] width 28 height 28
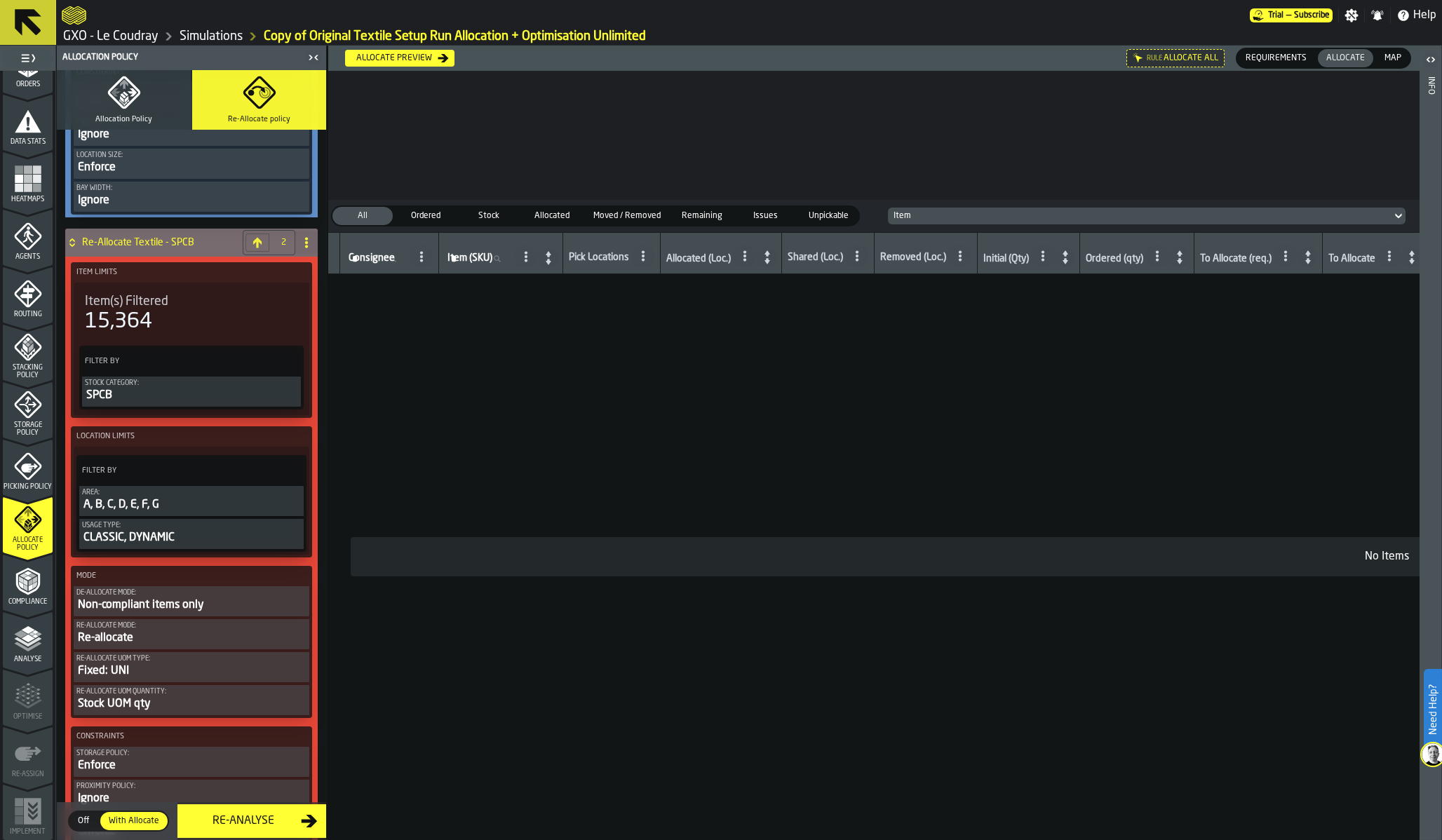
scroll to position [625, 0]
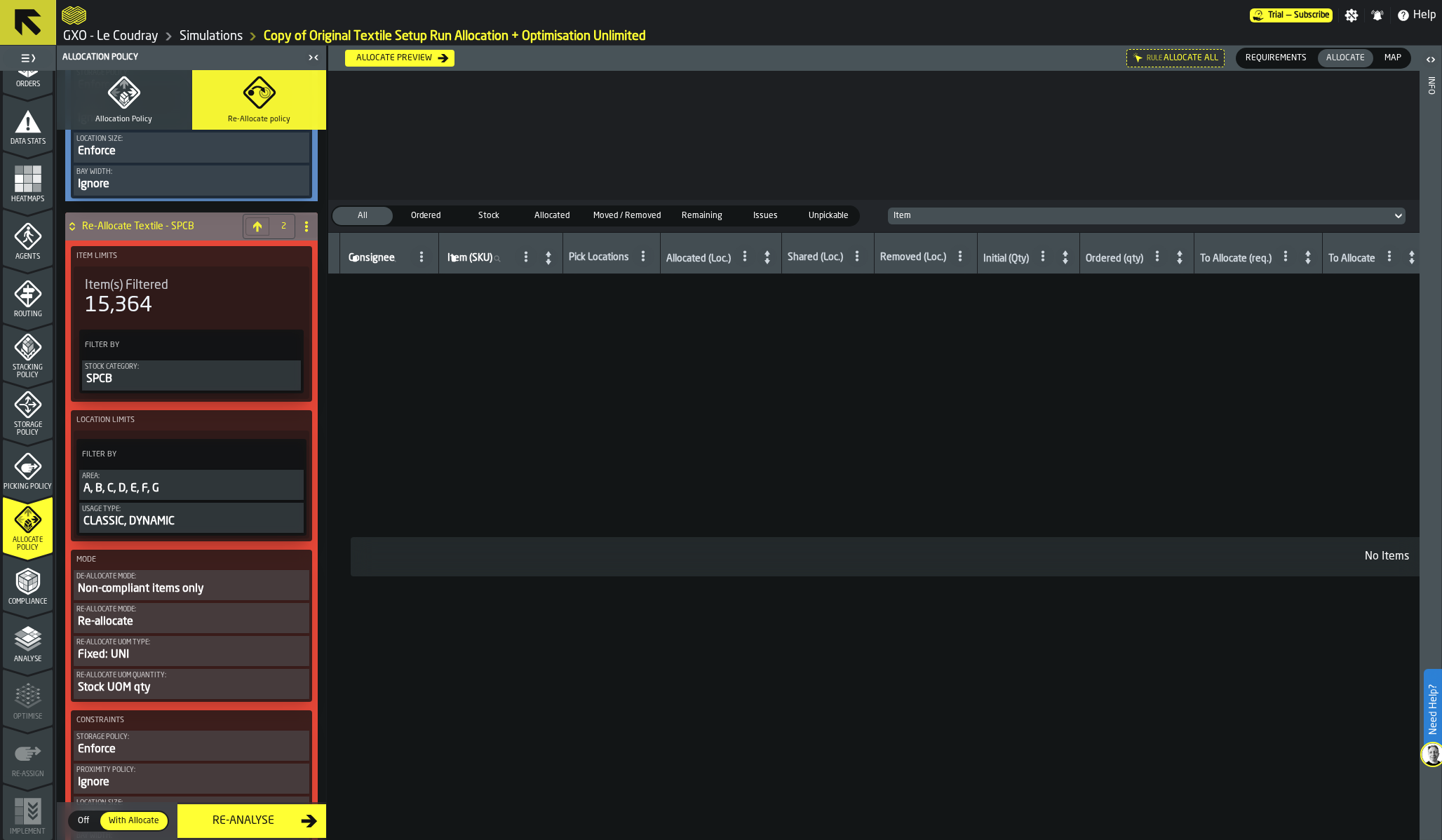
click at [150, 597] on div "Non-compliant items only" at bounding box center [191, 588] width 230 height 17
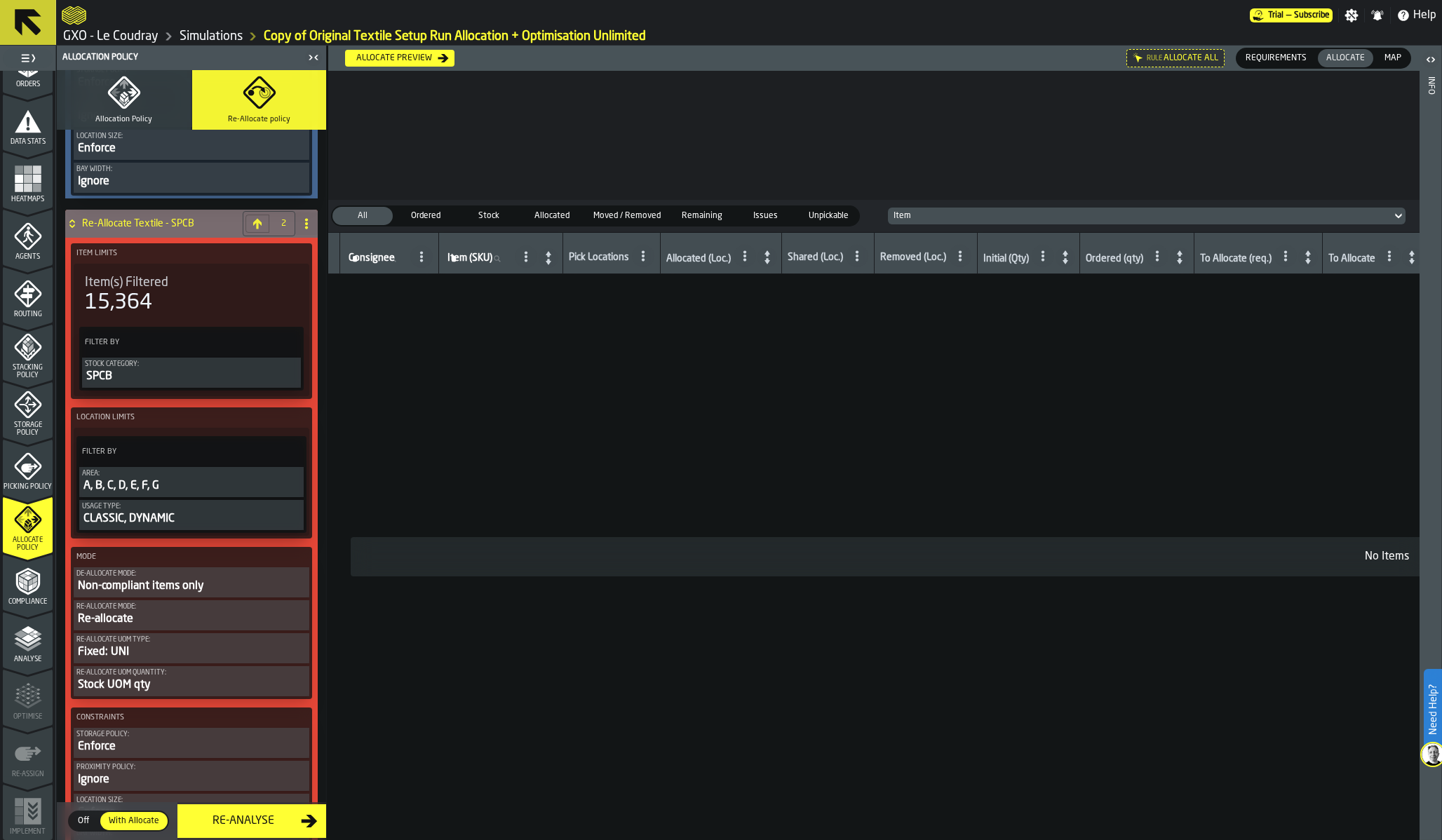
scroll to position [621, 0]
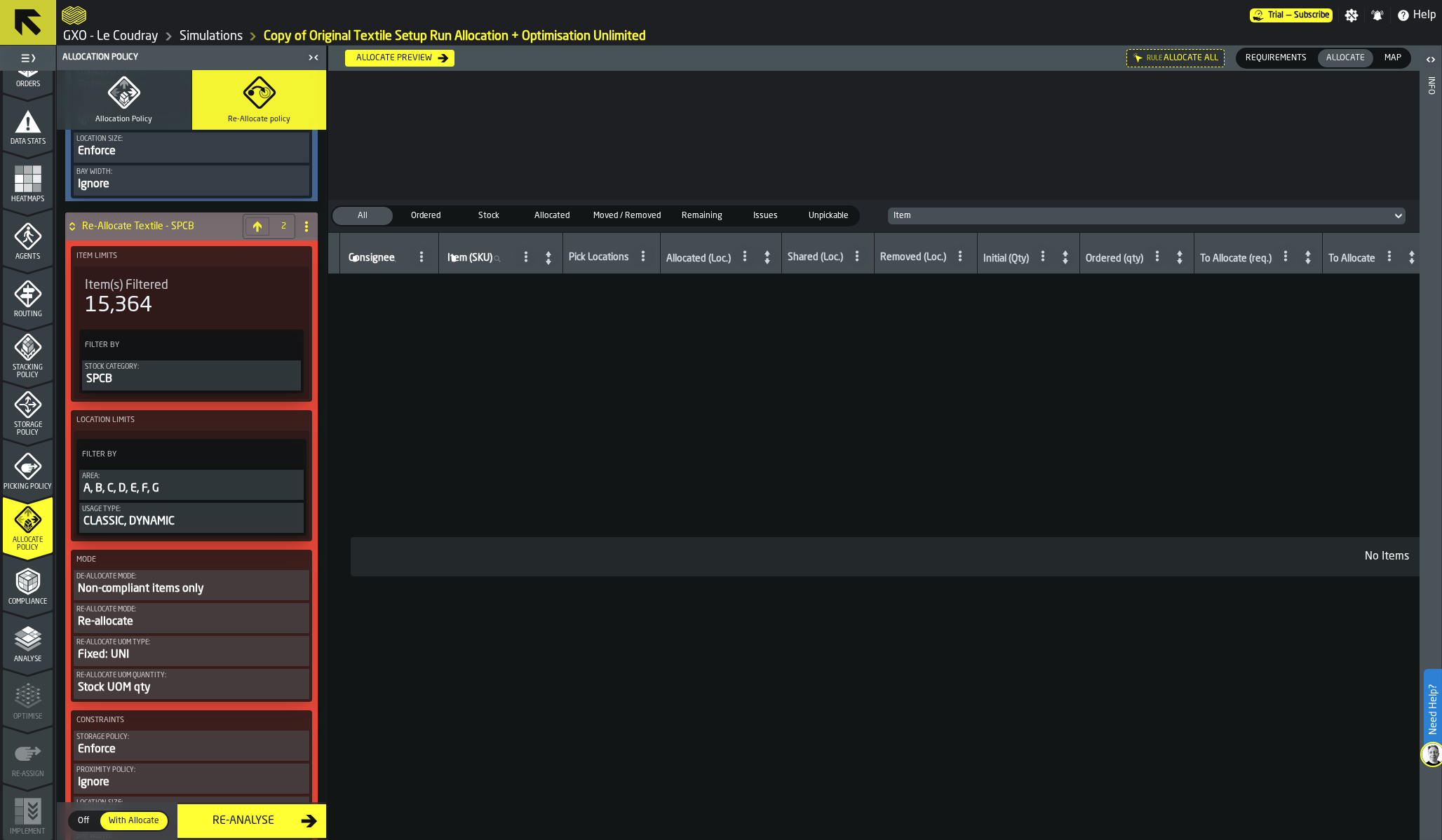
click at [165, 595] on div "Non-compliant items only" at bounding box center [191, 588] width 230 height 17
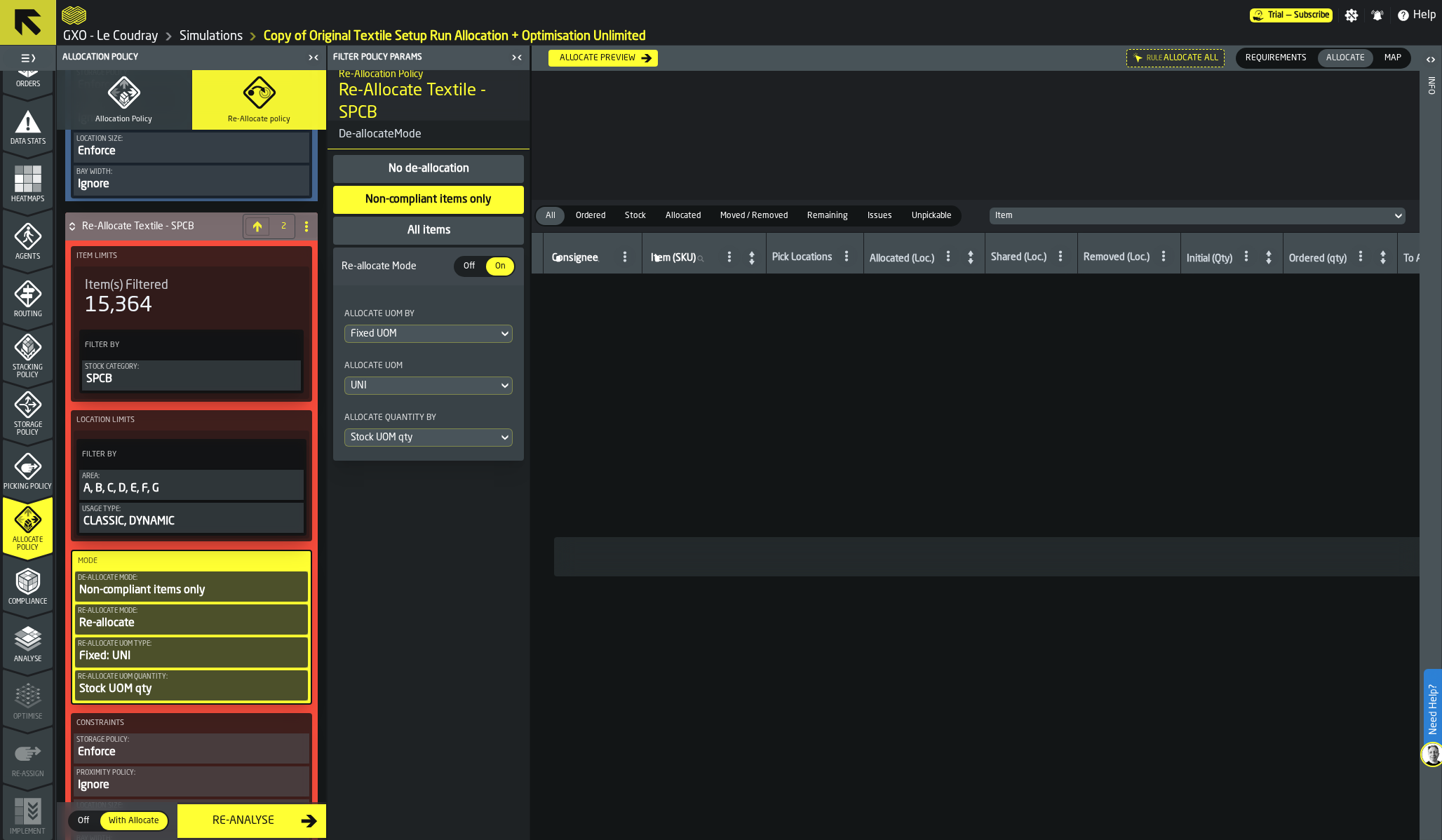
click at [431, 237] on div "All items" at bounding box center [429, 230] width 46 height 17
click at [399, 330] on div "Fixed UOM" at bounding box center [421, 333] width 142 height 11
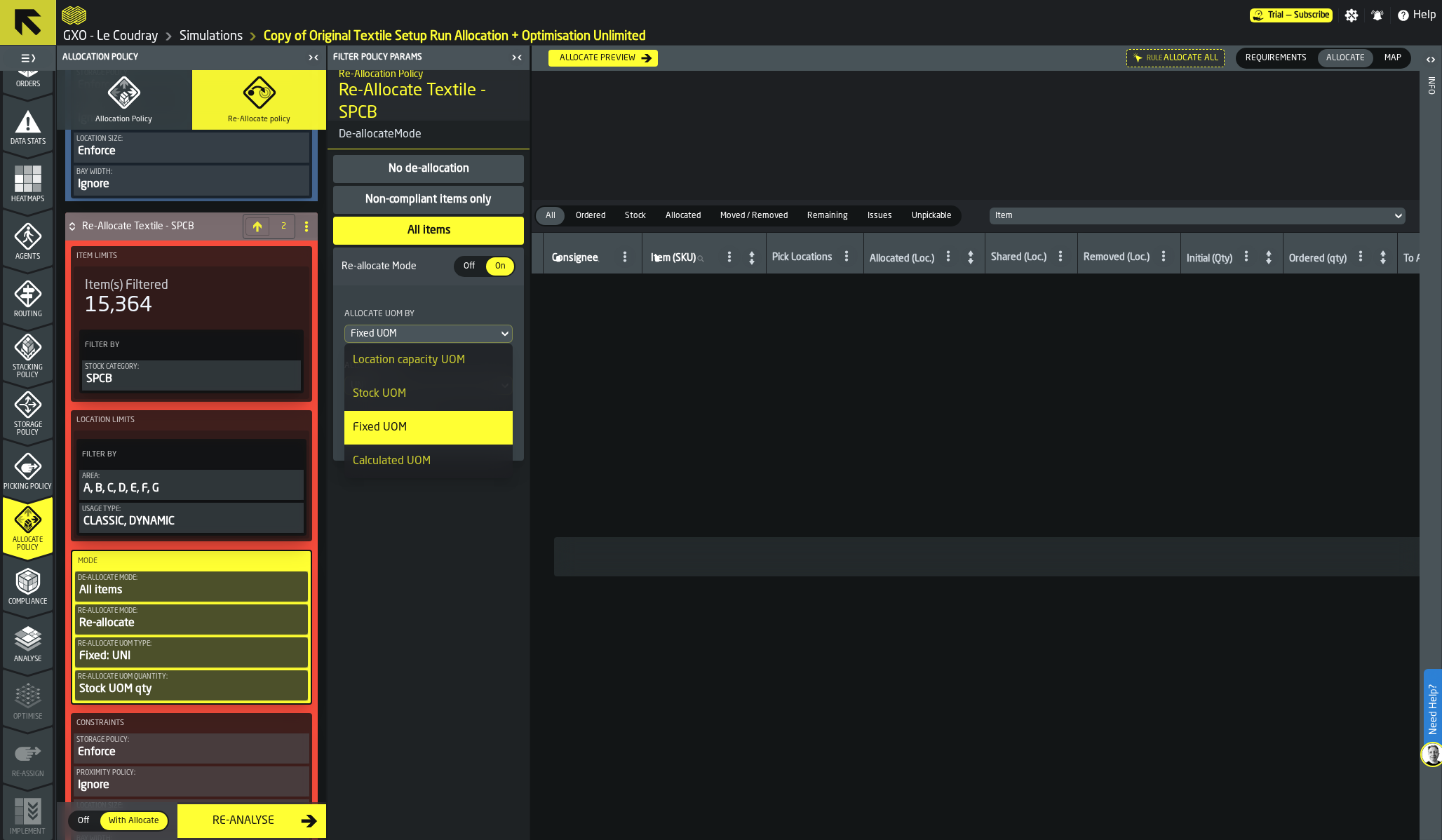
click at [401, 391] on div "Stock UOM" at bounding box center [428, 393] width 151 height 17
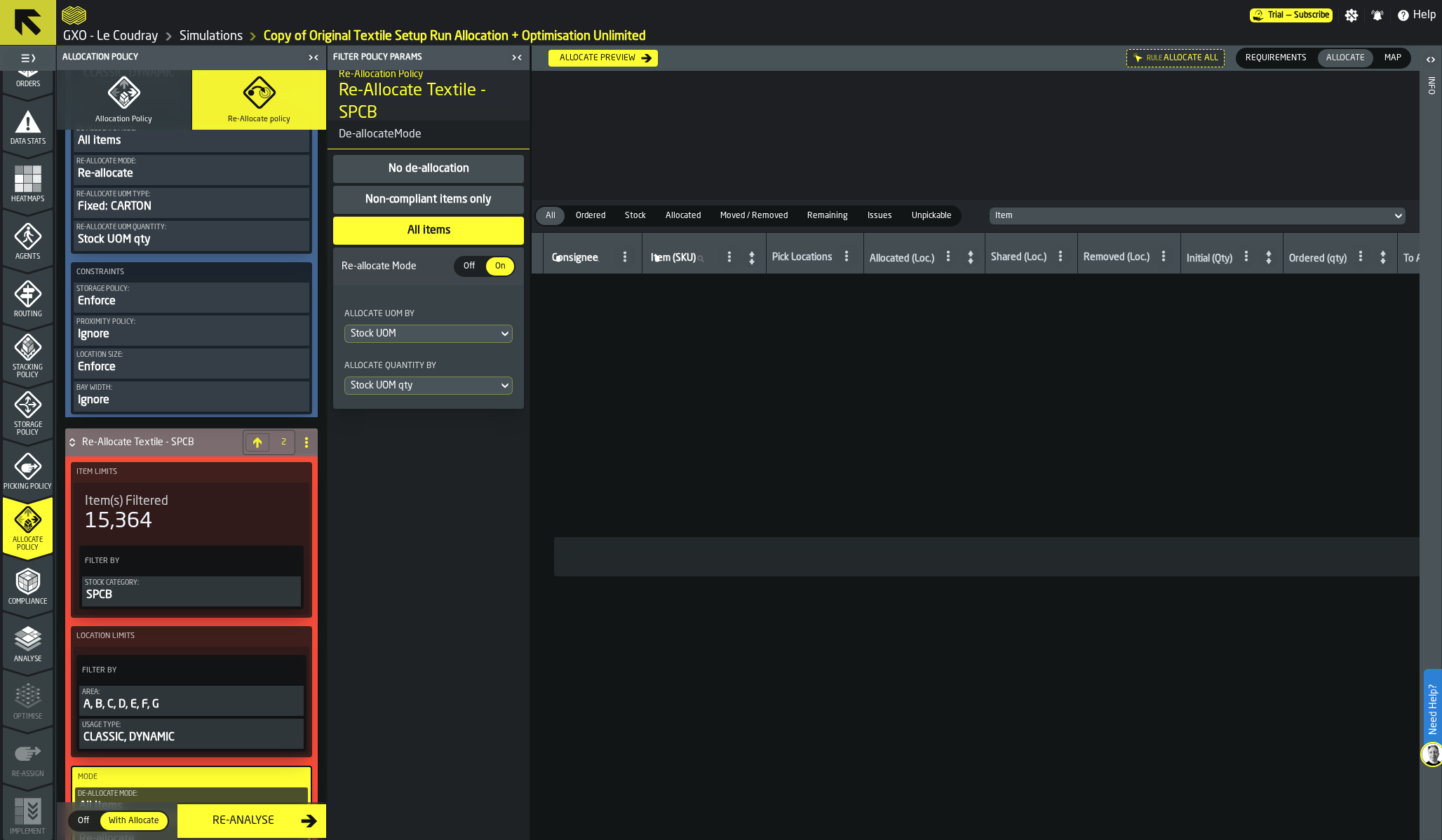
scroll to position [181, 0]
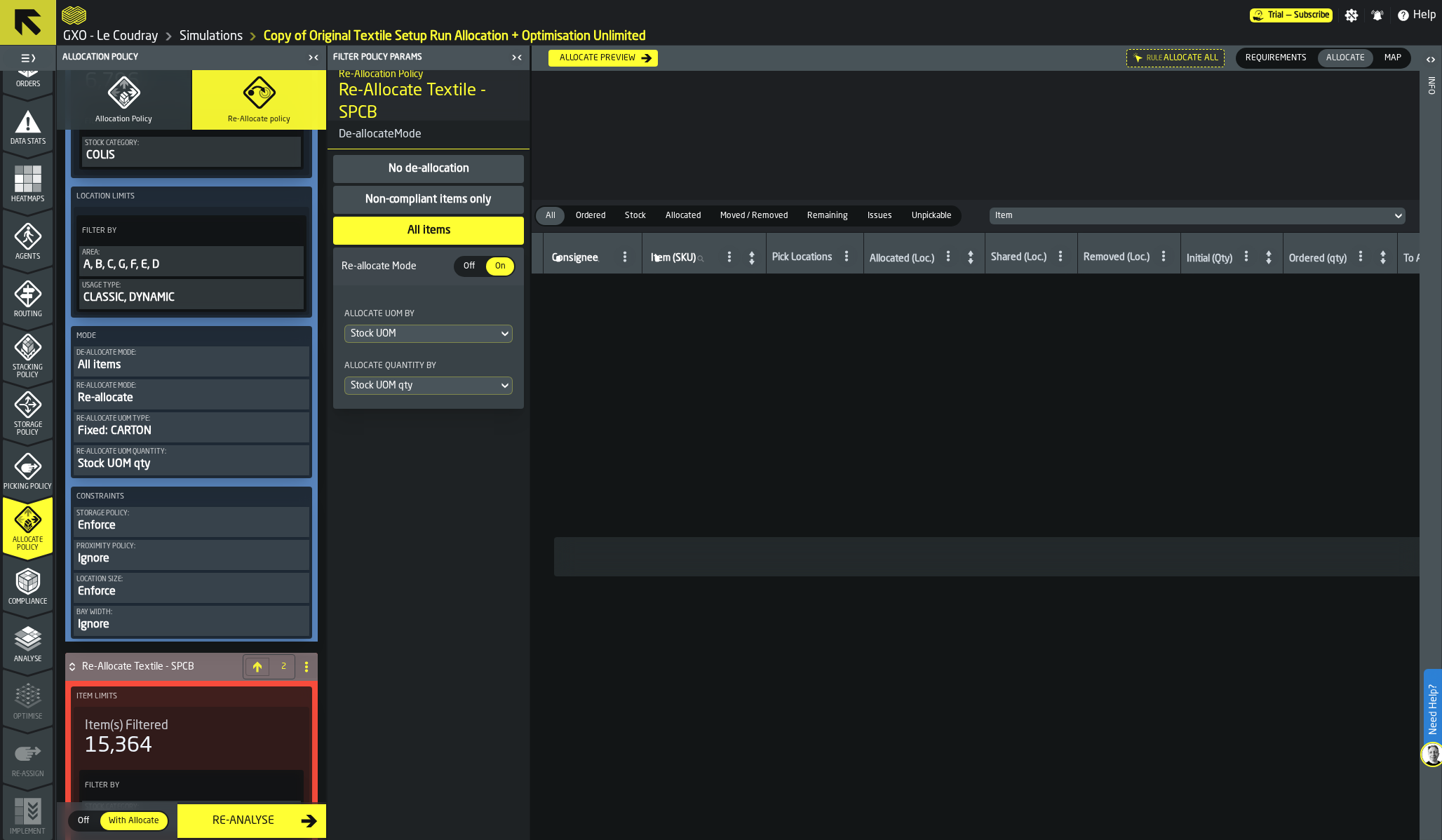
click at [185, 431] on div "Fixed: CARTON" at bounding box center [191, 431] width 230 height 17
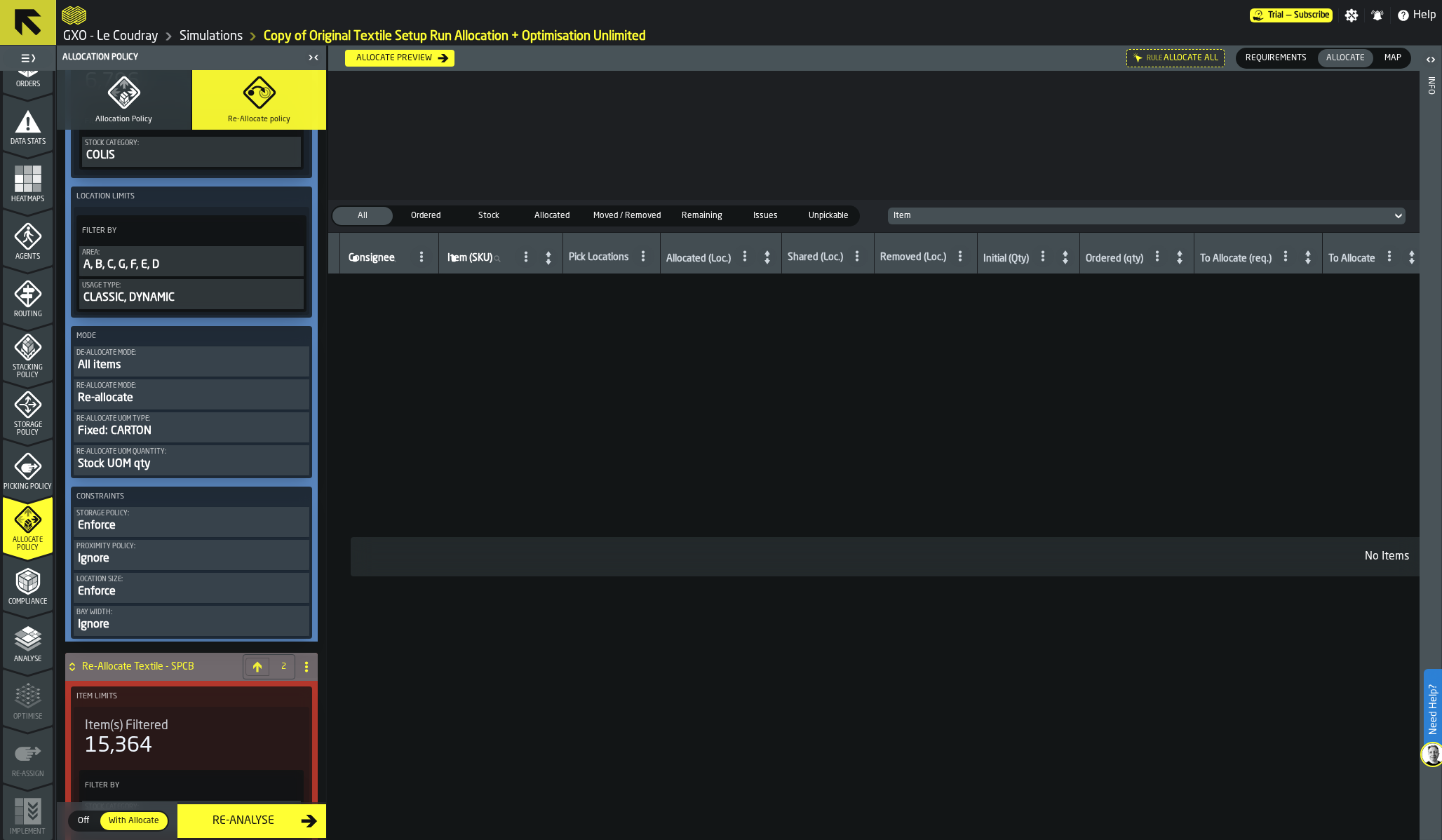
click at [179, 427] on div "Fixed: CARTON" at bounding box center [191, 431] width 230 height 17
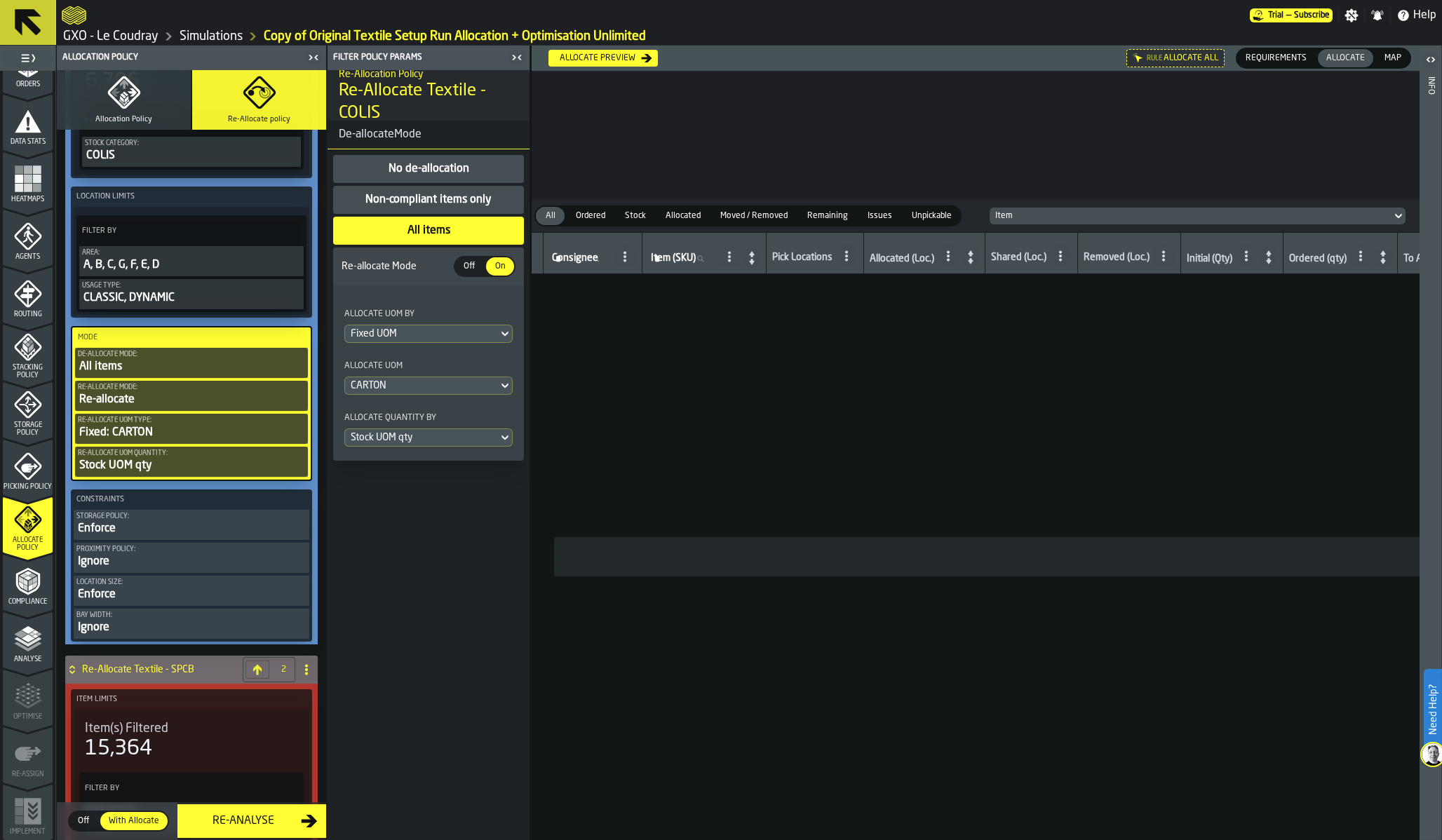
click at [390, 339] on div "Fixed UOM" at bounding box center [421, 333] width 142 height 11
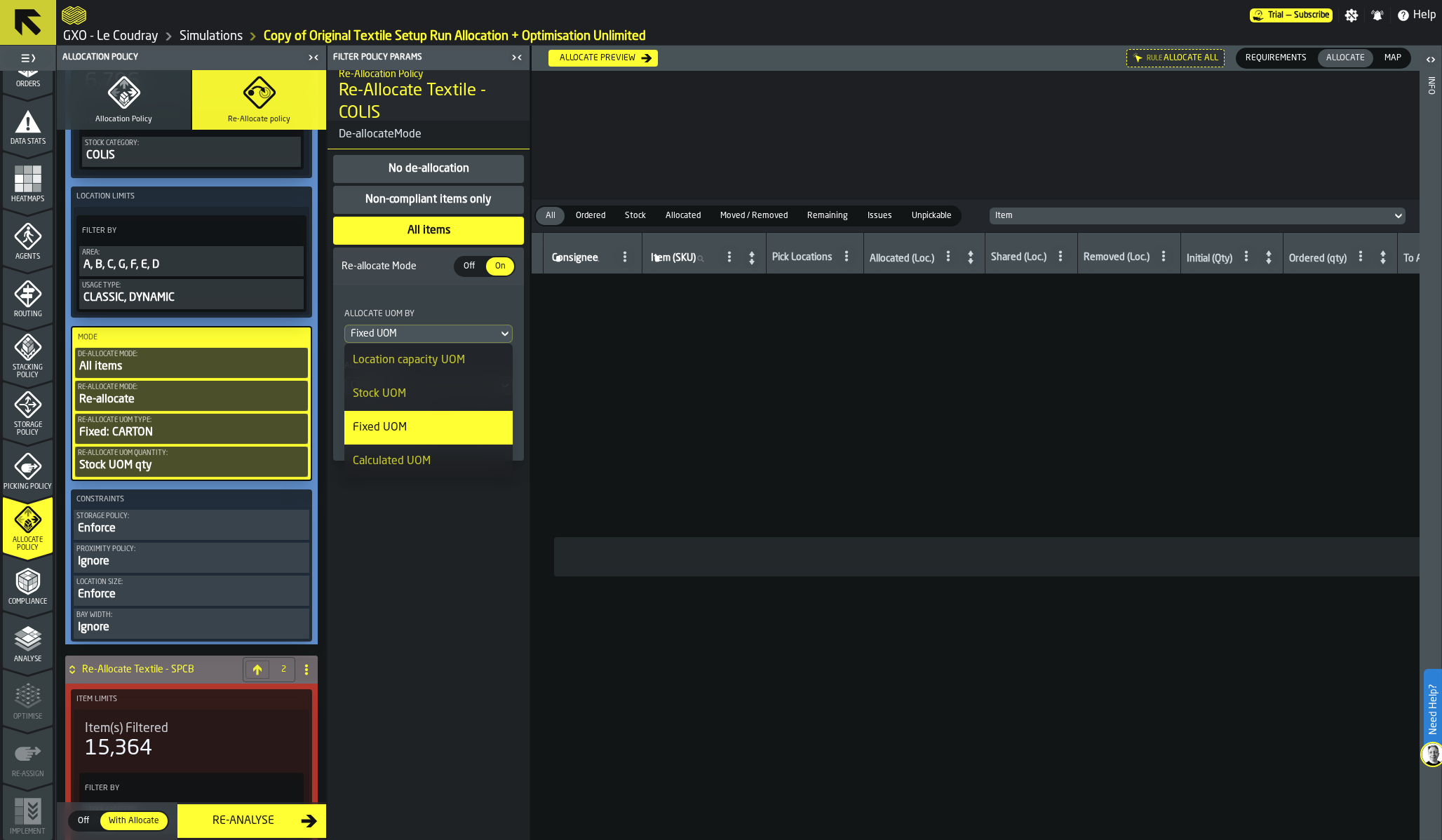
click at [397, 396] on div "Stock UOM" at bounding box center [428, 393] width 151 height 17
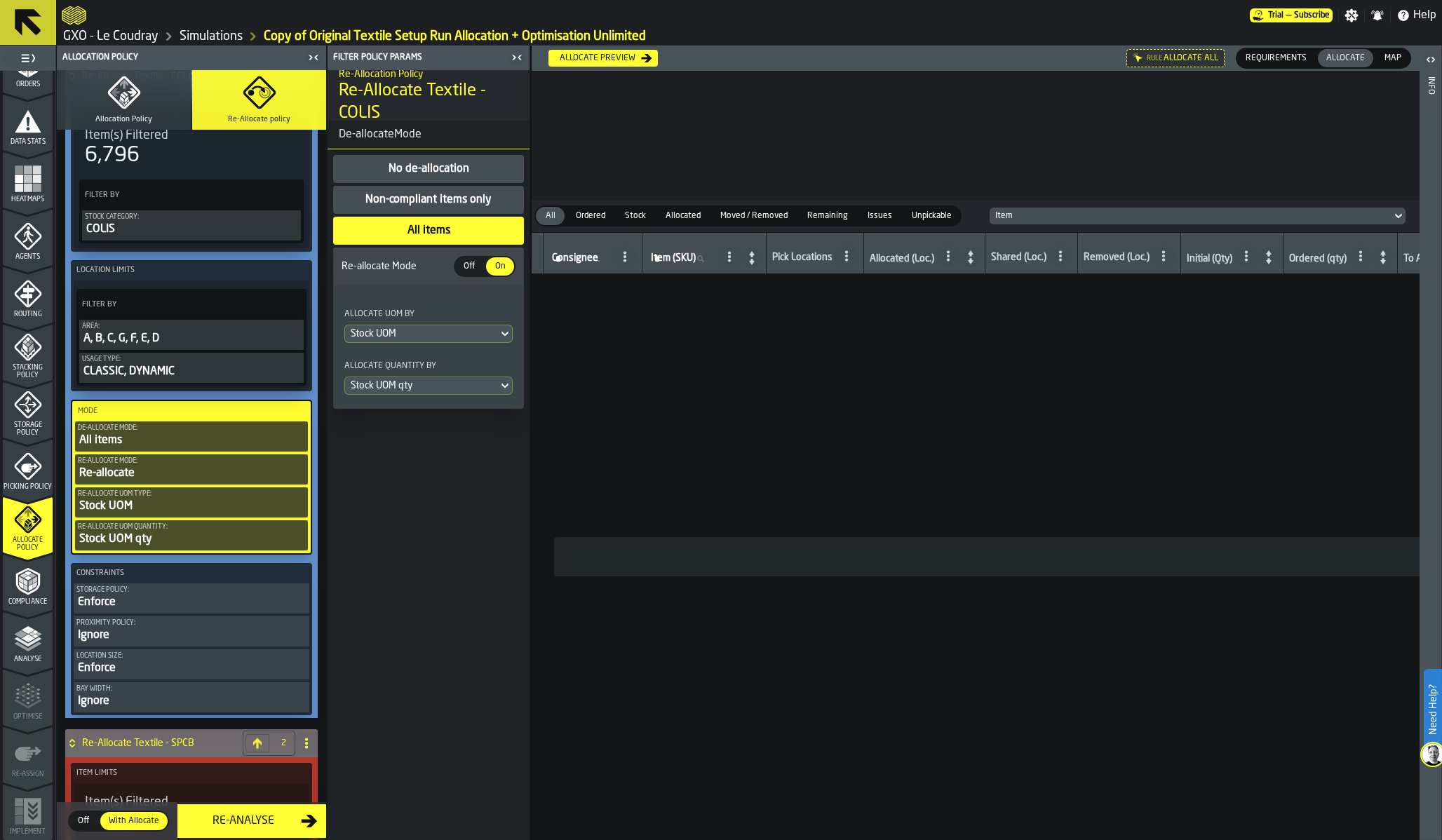
scroll to position [0, 0]
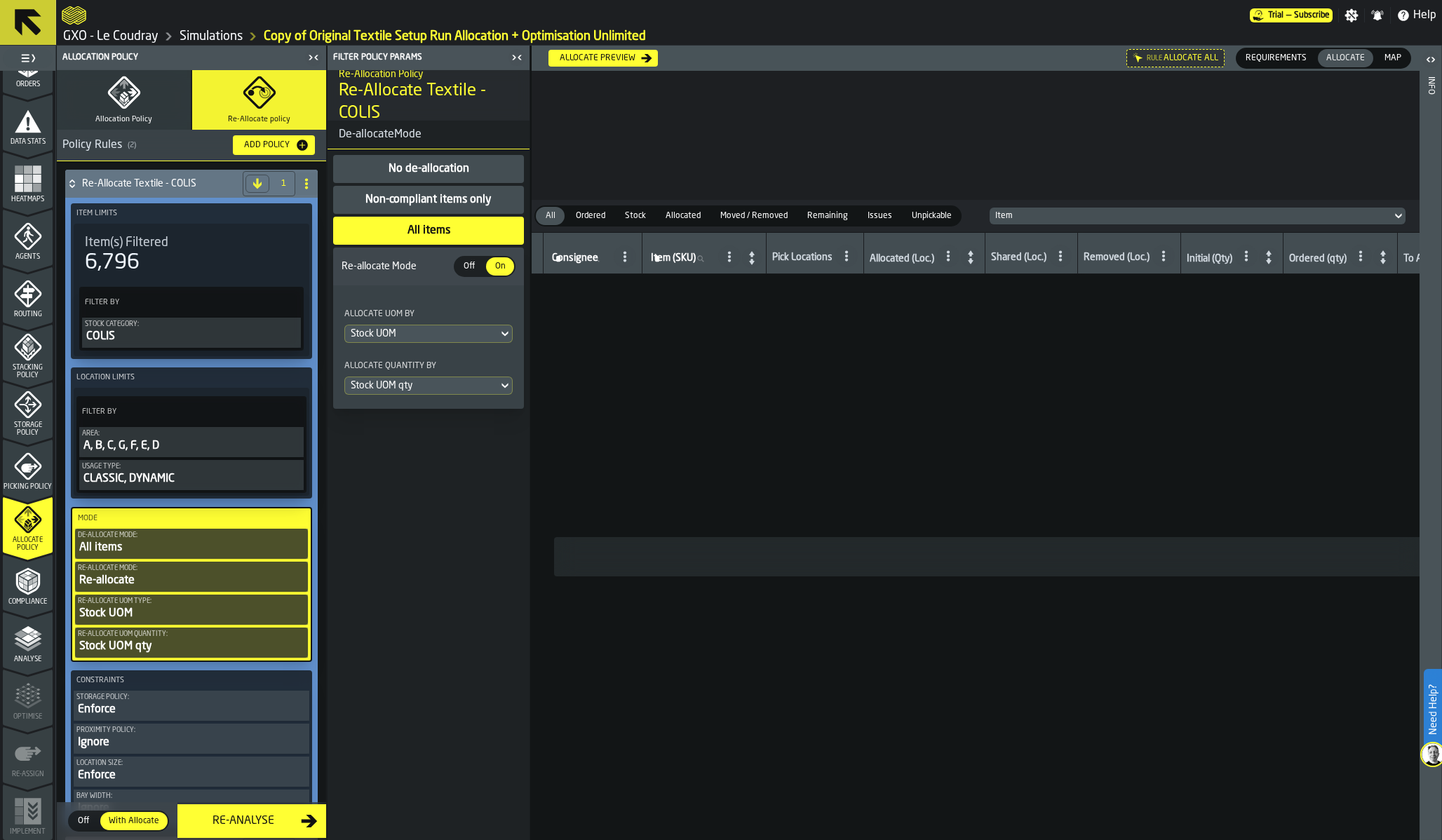
click at [124, 113] on button "Allocation Policy" at bounding box center [124, 100] width 134 height 60
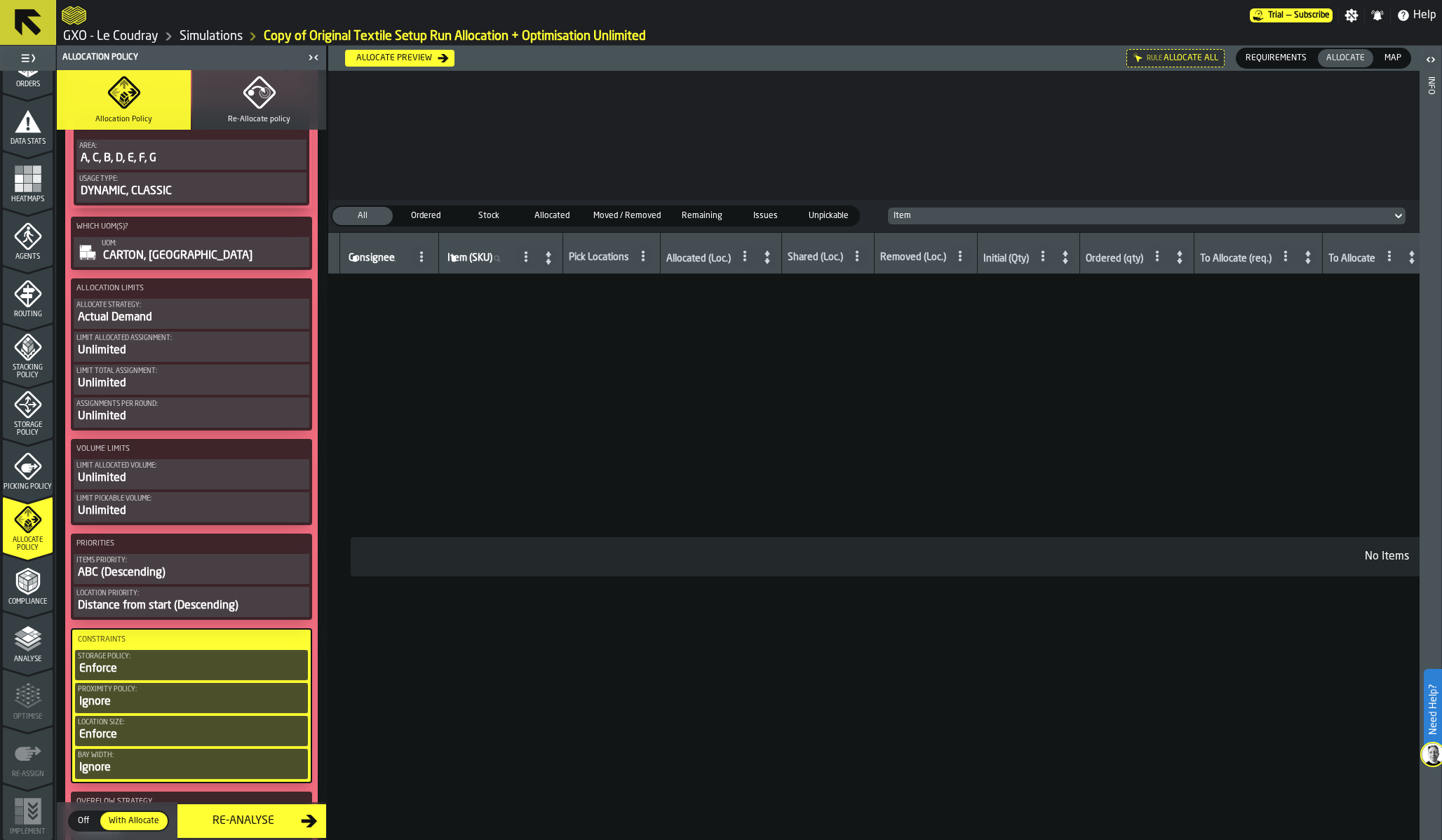
scroll to position [464, 0]
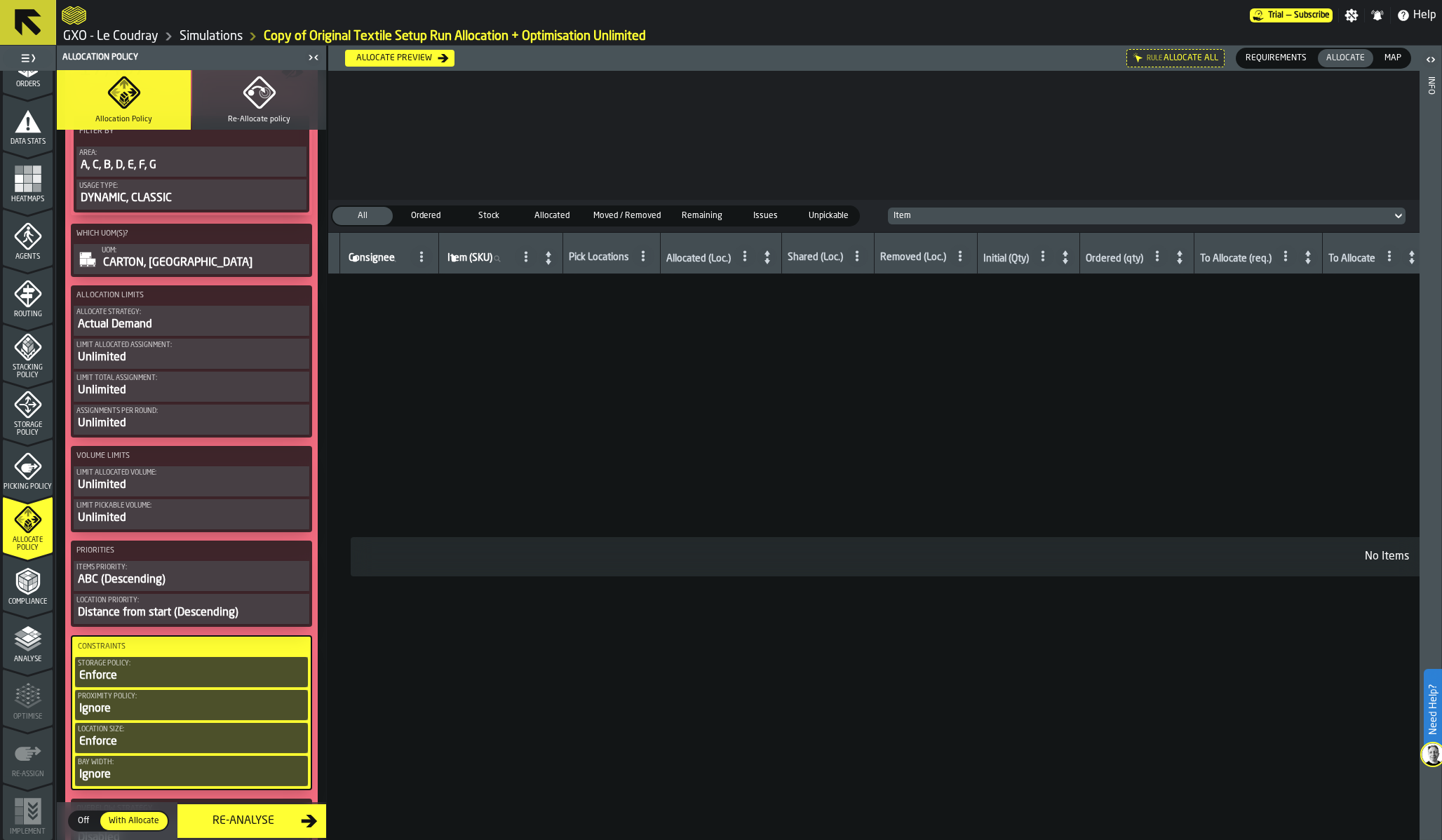
click at [165, 327] on div "Actual Demand" at bounding box center [191, 325] width 230 height 17
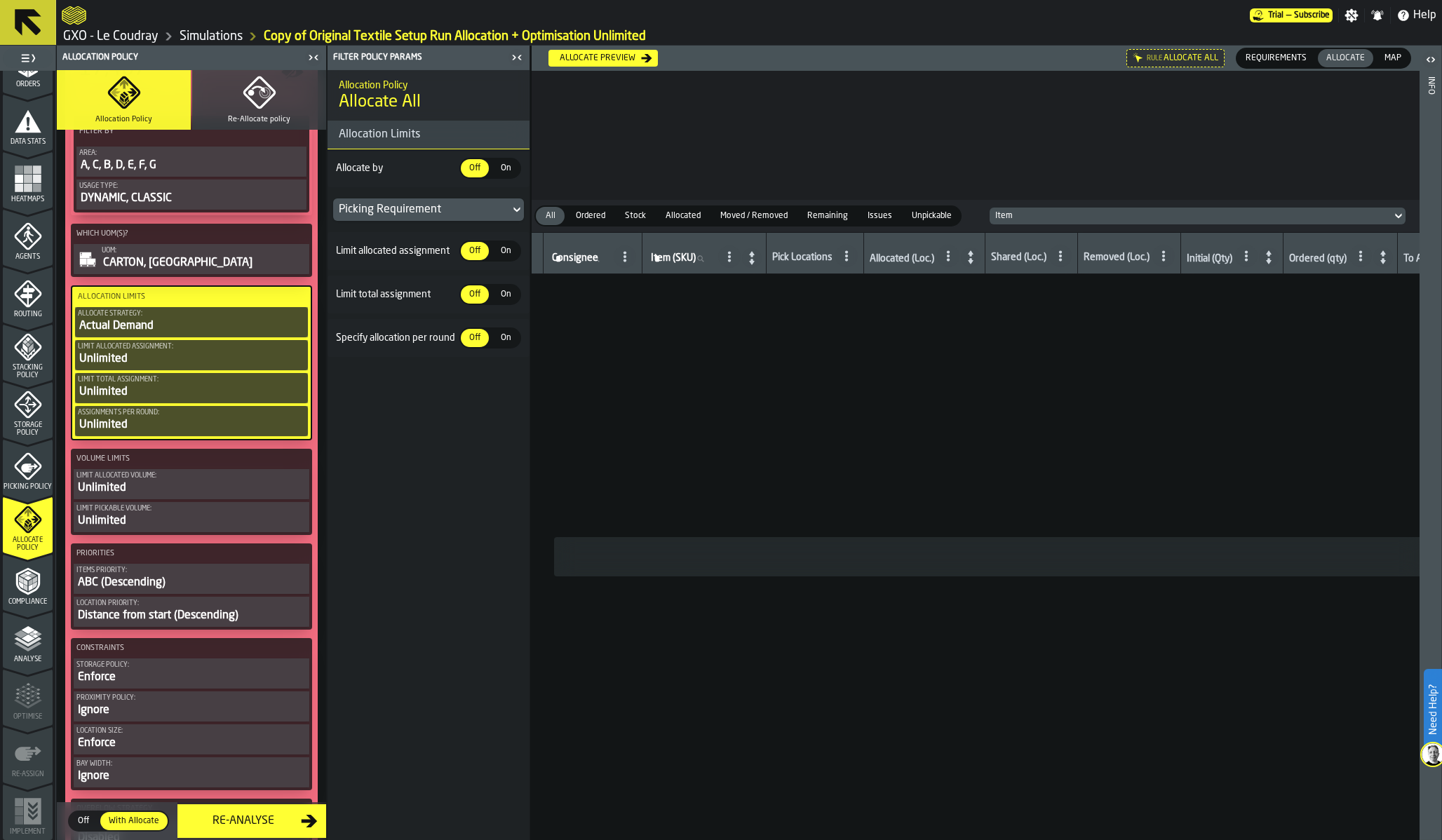
click at [165, 375] on div "Allocation Limits Allocate Strategy: Actual Demand Limit Allocated assignment: …" at bounding box center [192, 362] width 241 height 155
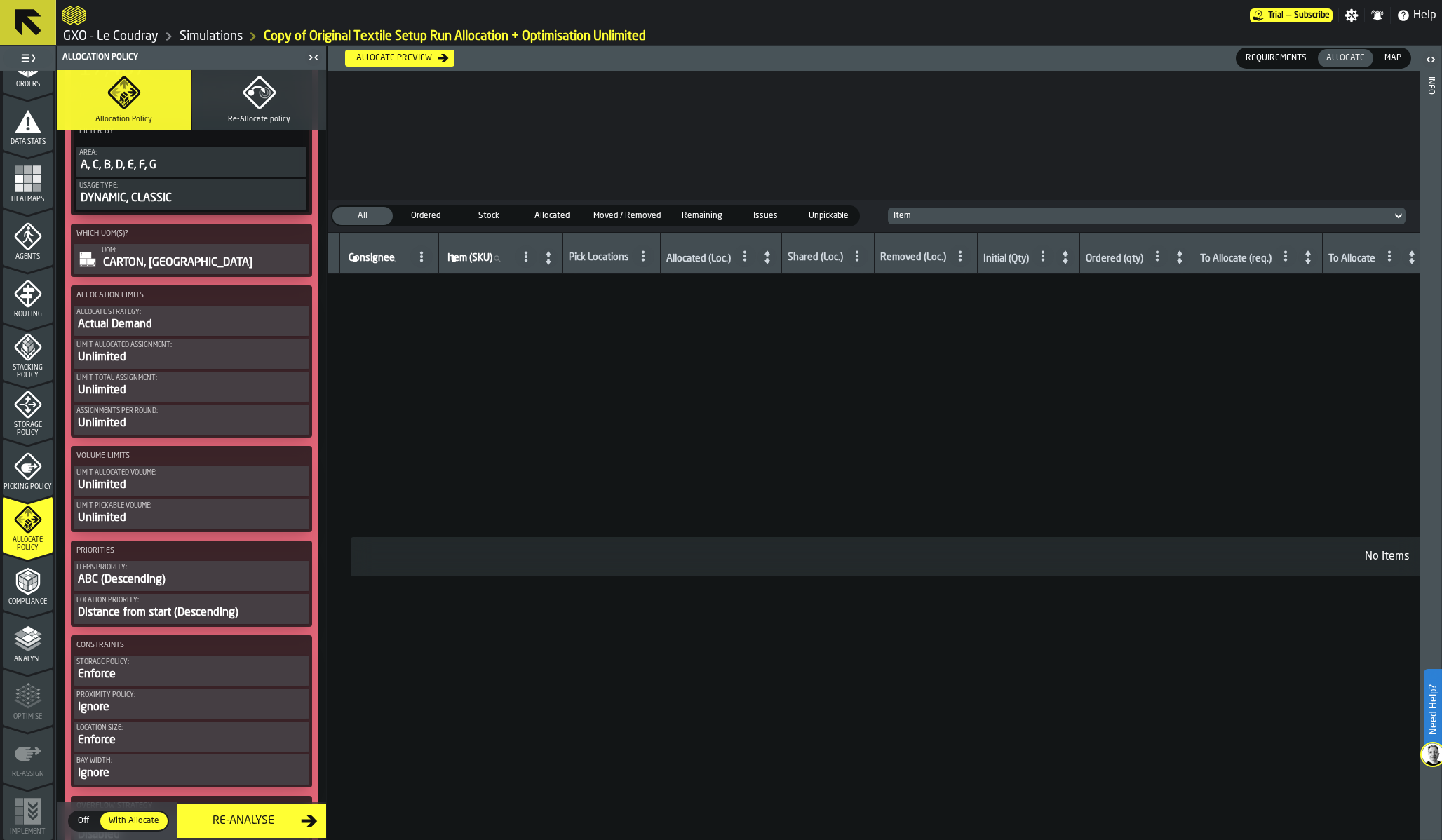
click at [232, 345] on div "Limit Allocated assignment:" at bounding box center [191, 345] width 230 height 8
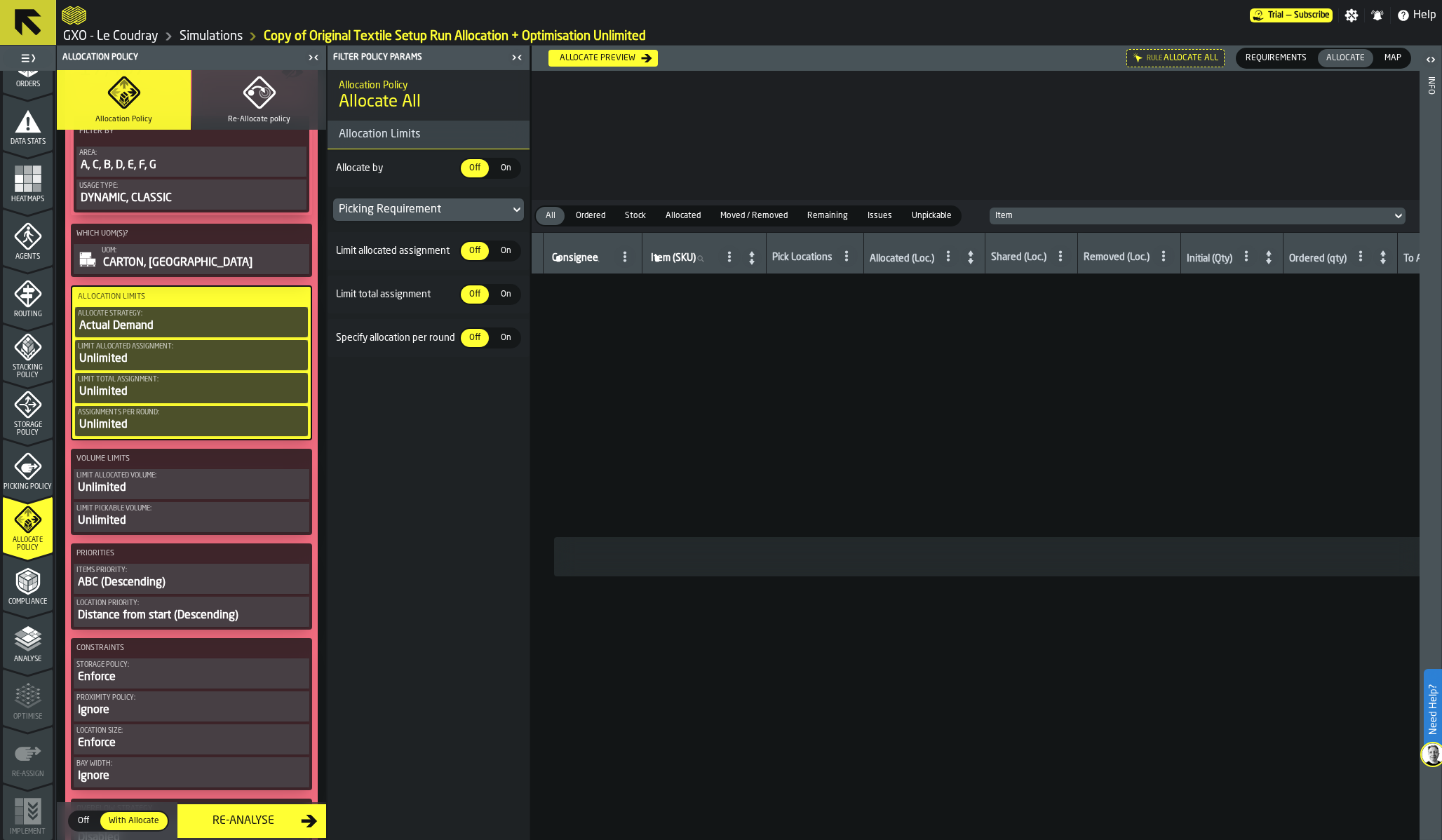
click at [502, 253] on span "On" at bounding box center [506, 251] width 23 height 12
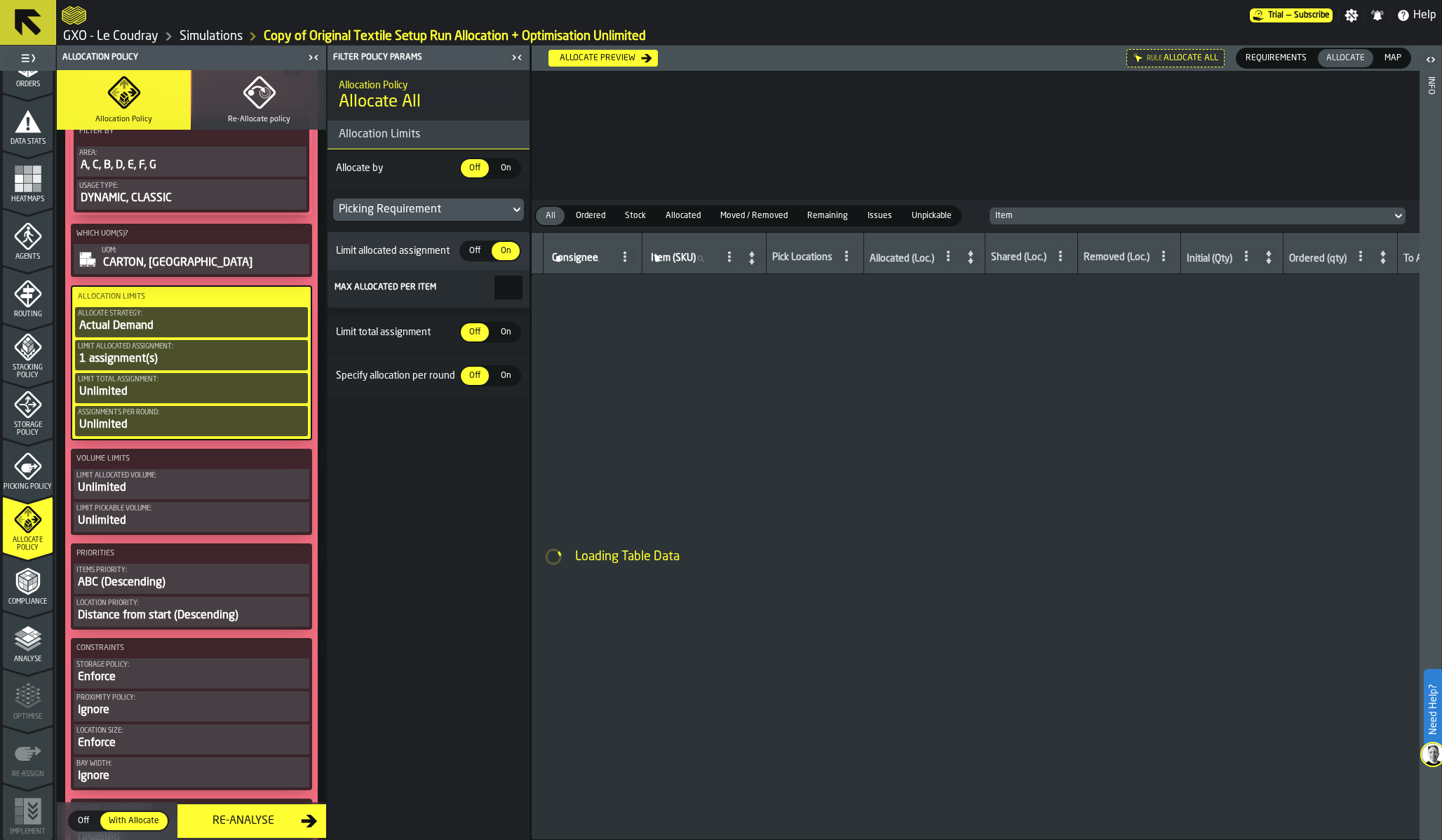
click at [502, 289] on input "*" at bounding box center [509, 287] width 28 height 24
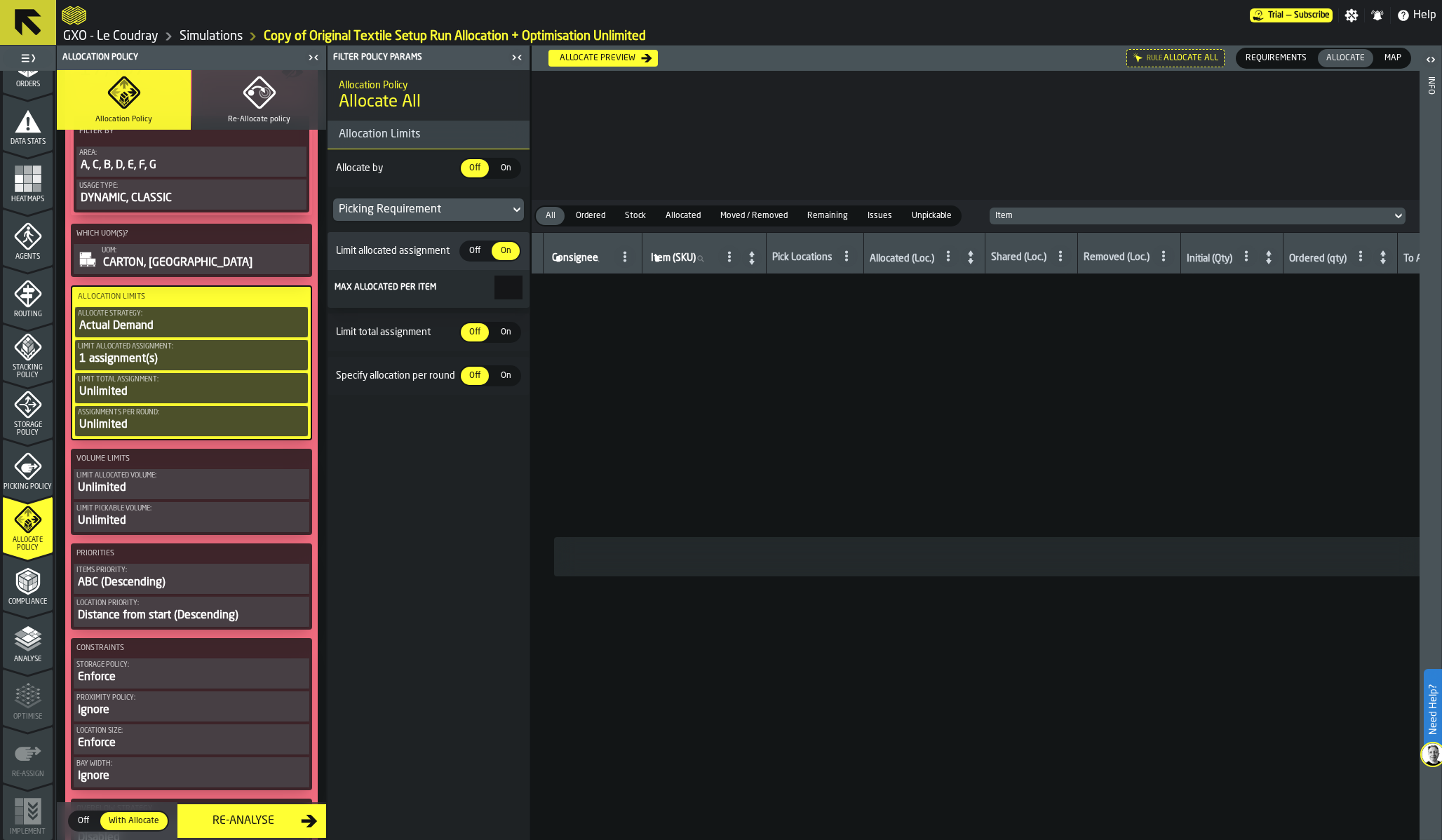
click at [505, 345] on div "Limit total assignment Off Off On On" at bounding box center [428, 332] width 202 height 38
click at [505, 339] on span "On" at bounding box center [506, 332] width 23 height 12
click at [507, 420] on span "On" at bounding box center [506, 413] width 23 height 12
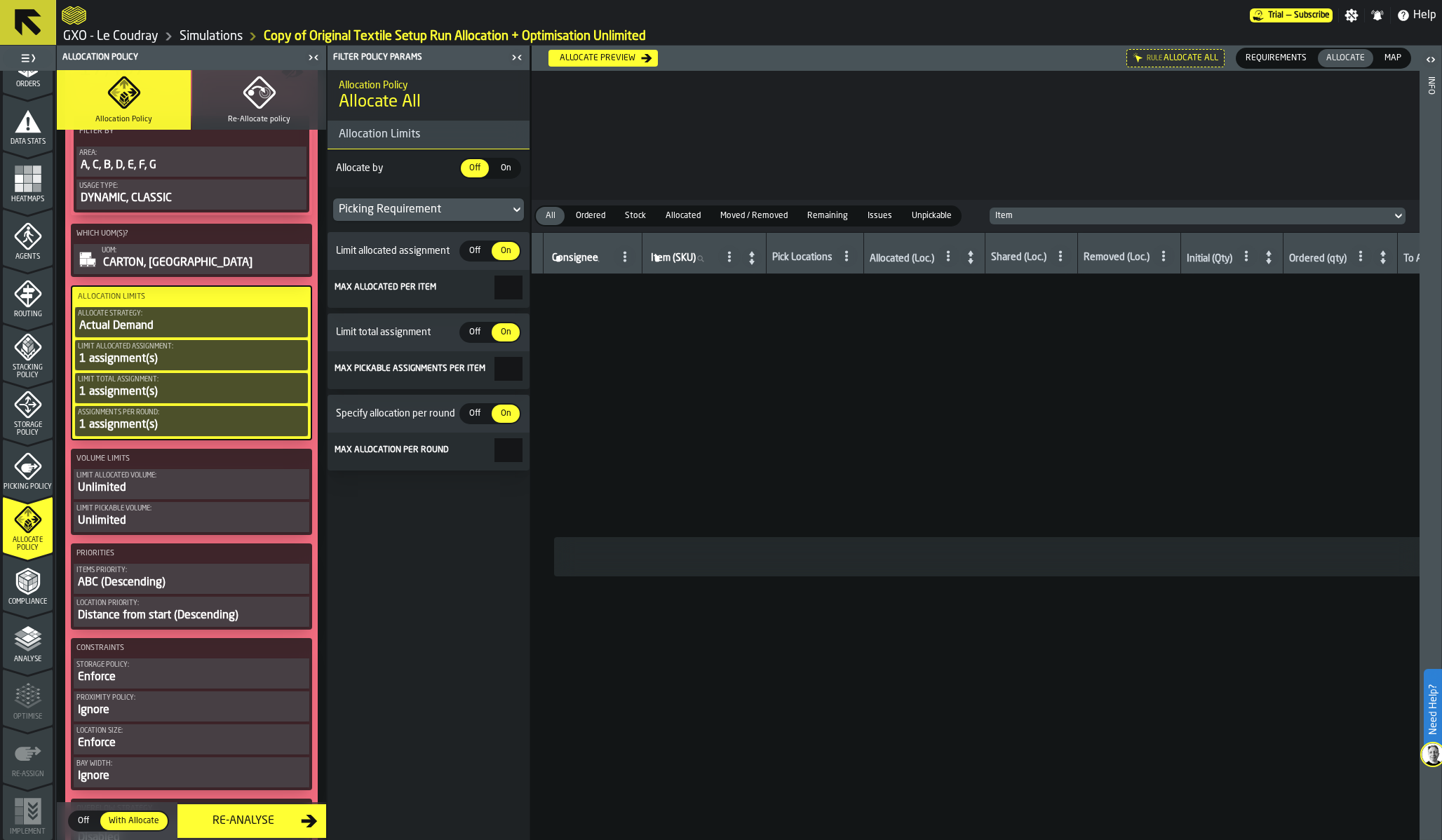
click at [494, 292] on input "*" at bounding box center [509, 287] width 28 height 24
type input "*"
click at [494, 372] on input "*" at bounding box center [509, 369] width 28 height 24
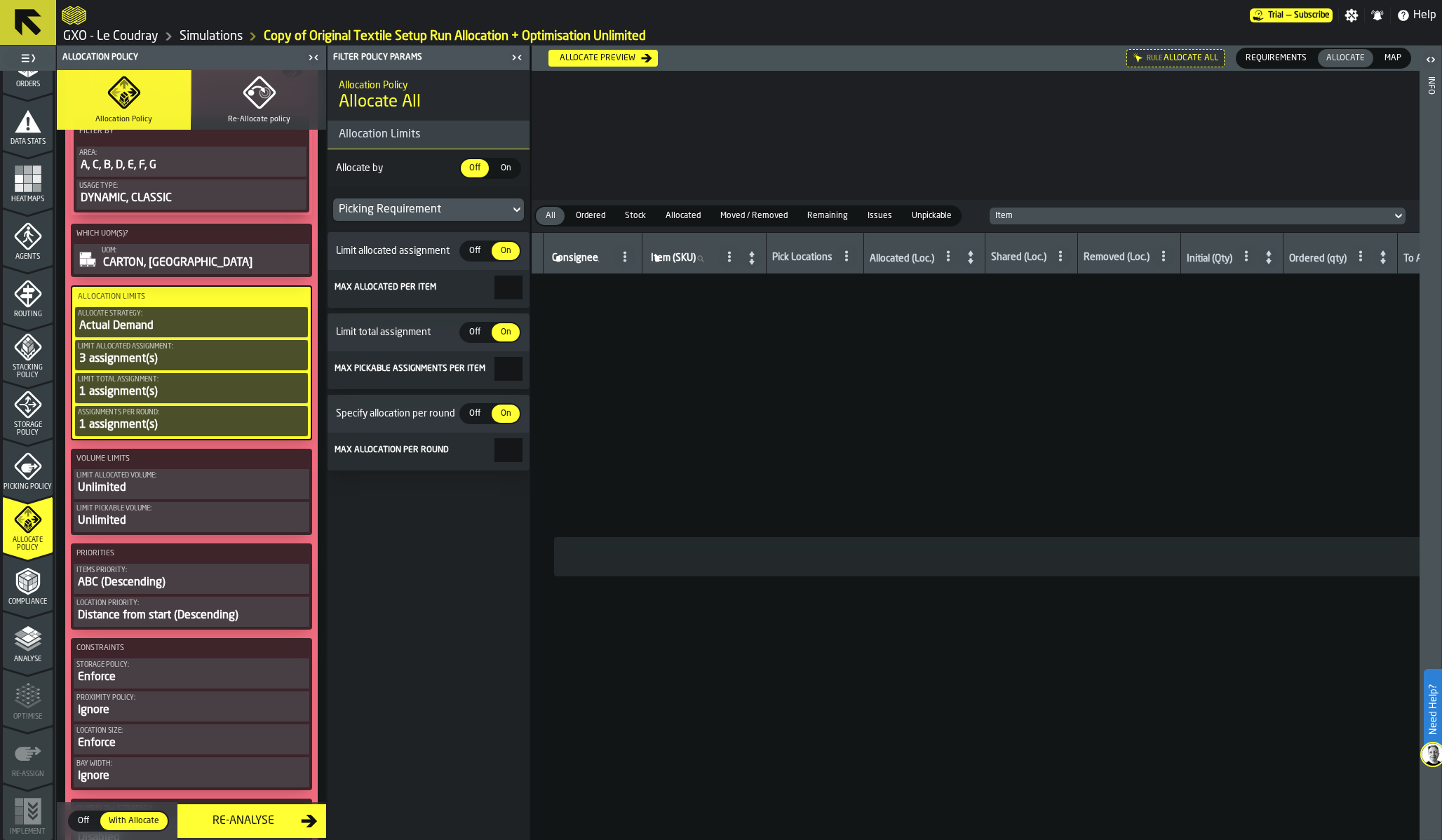
click at [494, 372] on input "*" at bounding box center [509, 369] width 28 height 24
type input "*"
click at [437, 618] on div "Allocation Policy Allocate All Allocation Limits Allocate by Off Off On On Pick…" at bounding box center [428, 455] width 202 height 770
click at [165, 591] on div "ABC (Descending)" at bounding box center [191, 582] width 230 height 17
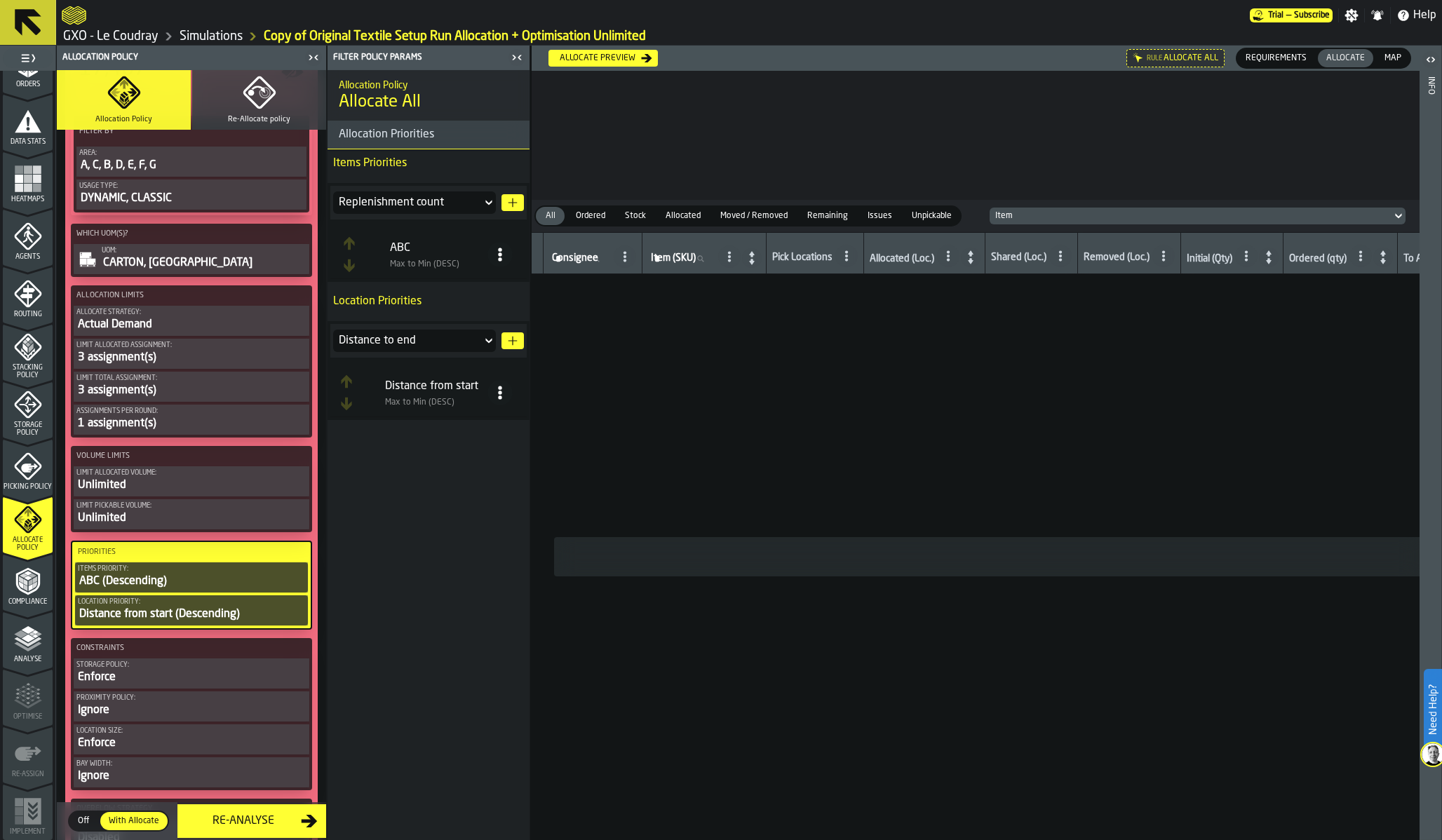
click at [430, 195] on div "Replenishment count" at bounding box center [407, 202] width 137 height 17
click at [424, 308] on div "Sub group" at bounding box center [414, 311] width 146 height 11
click at [514, 201] on icon "button-" at bounding box center [512, 202] width 11 height 11
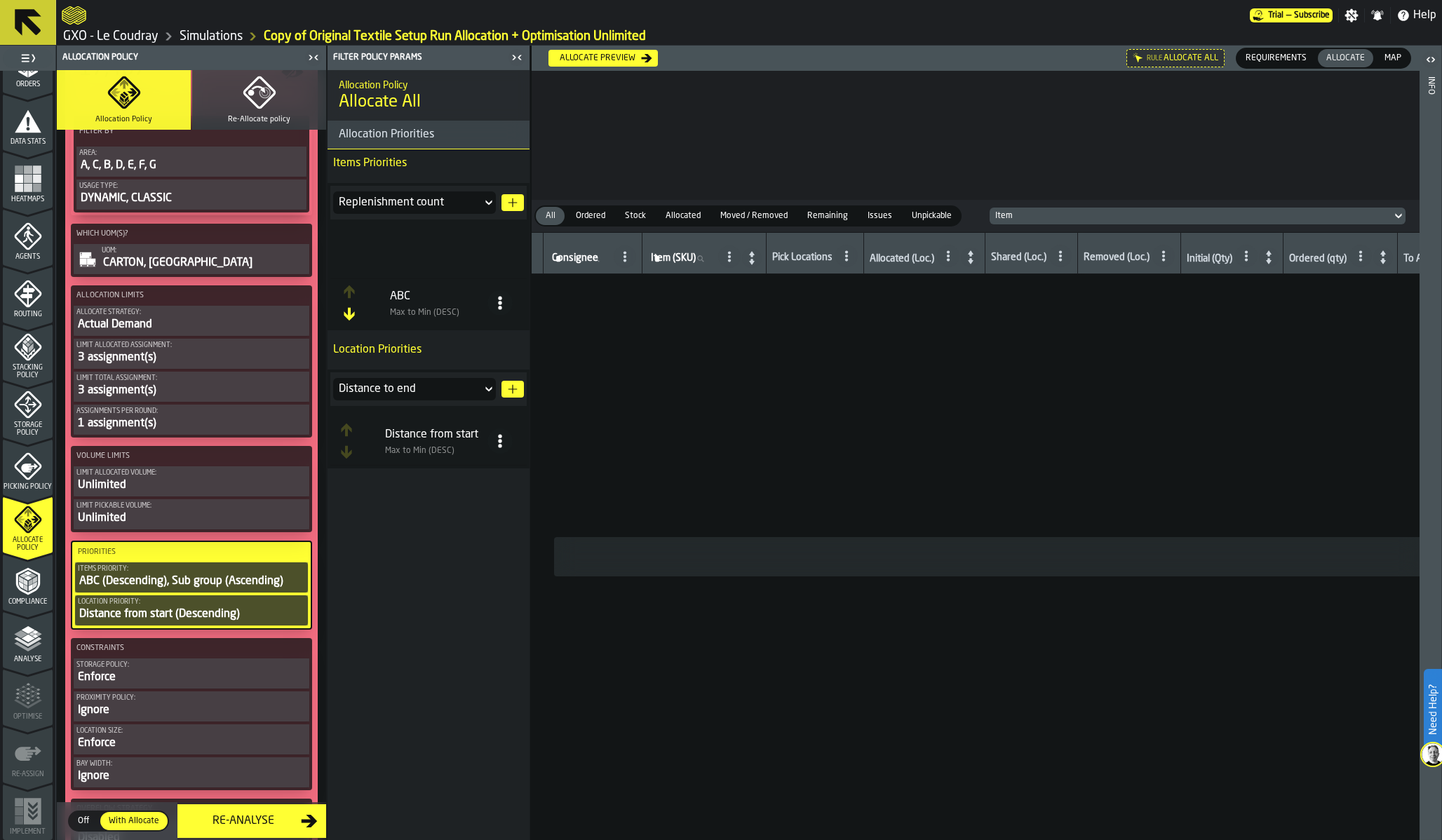
drag, startPoint x: 458, startPoint y: 318, endPoint x: 455, endPoint y: 249, distance: 69.1
click at [455, 249] on table "ABC Max to Min (DESC) Sub group Min to Max (ASC)" at bounding box center [428, 279] width 196 height 97
click at [436, 386] on div "Distance to end" at bounding box center [407, 389] width 137 height 17
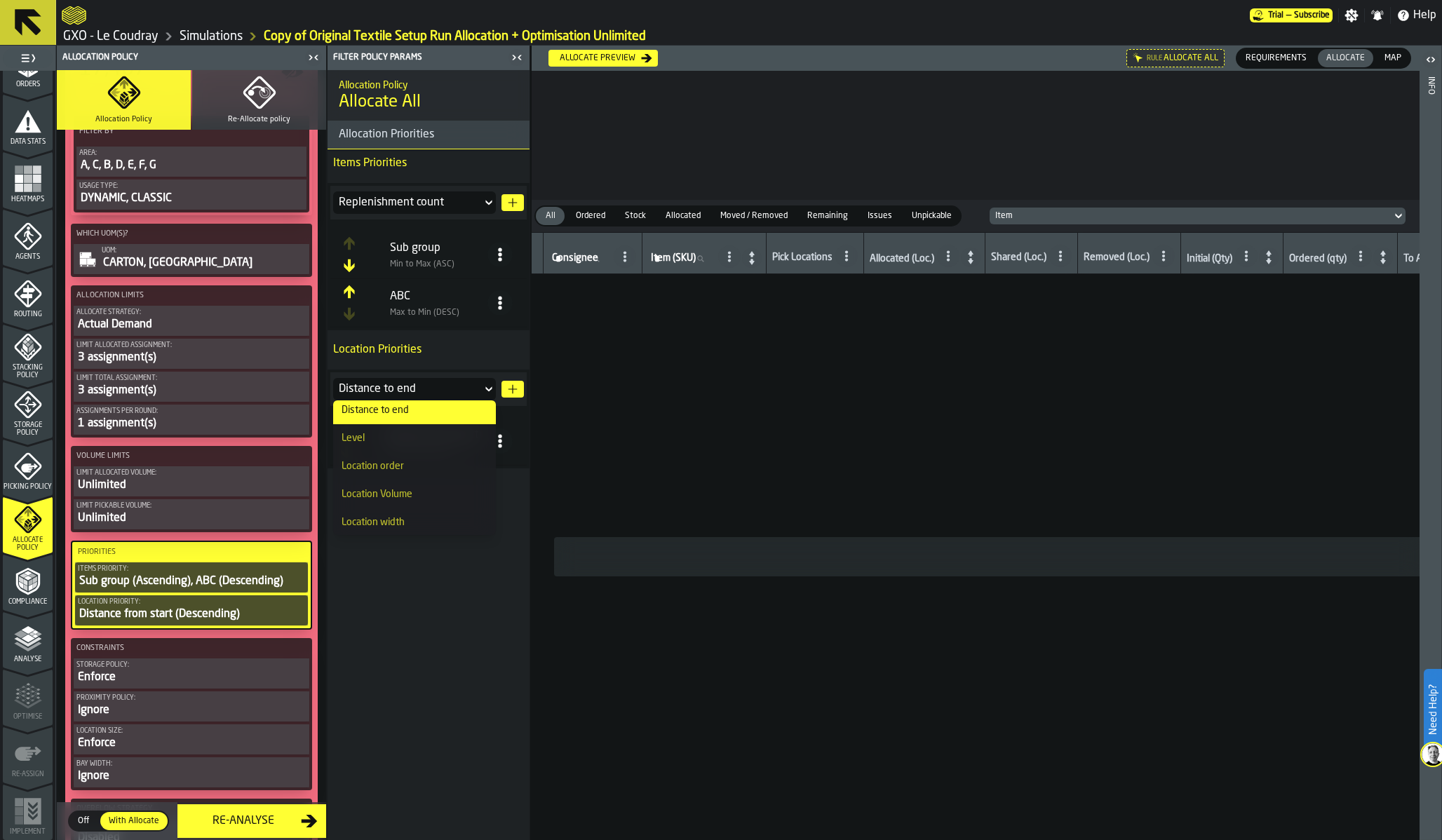
click at [420, 471] on div "Location order" at bounding box center [414, 466] width 146 height 11
click at [510, 392] on icon "button-" at bounding box center [512, 389] width 11 height 11
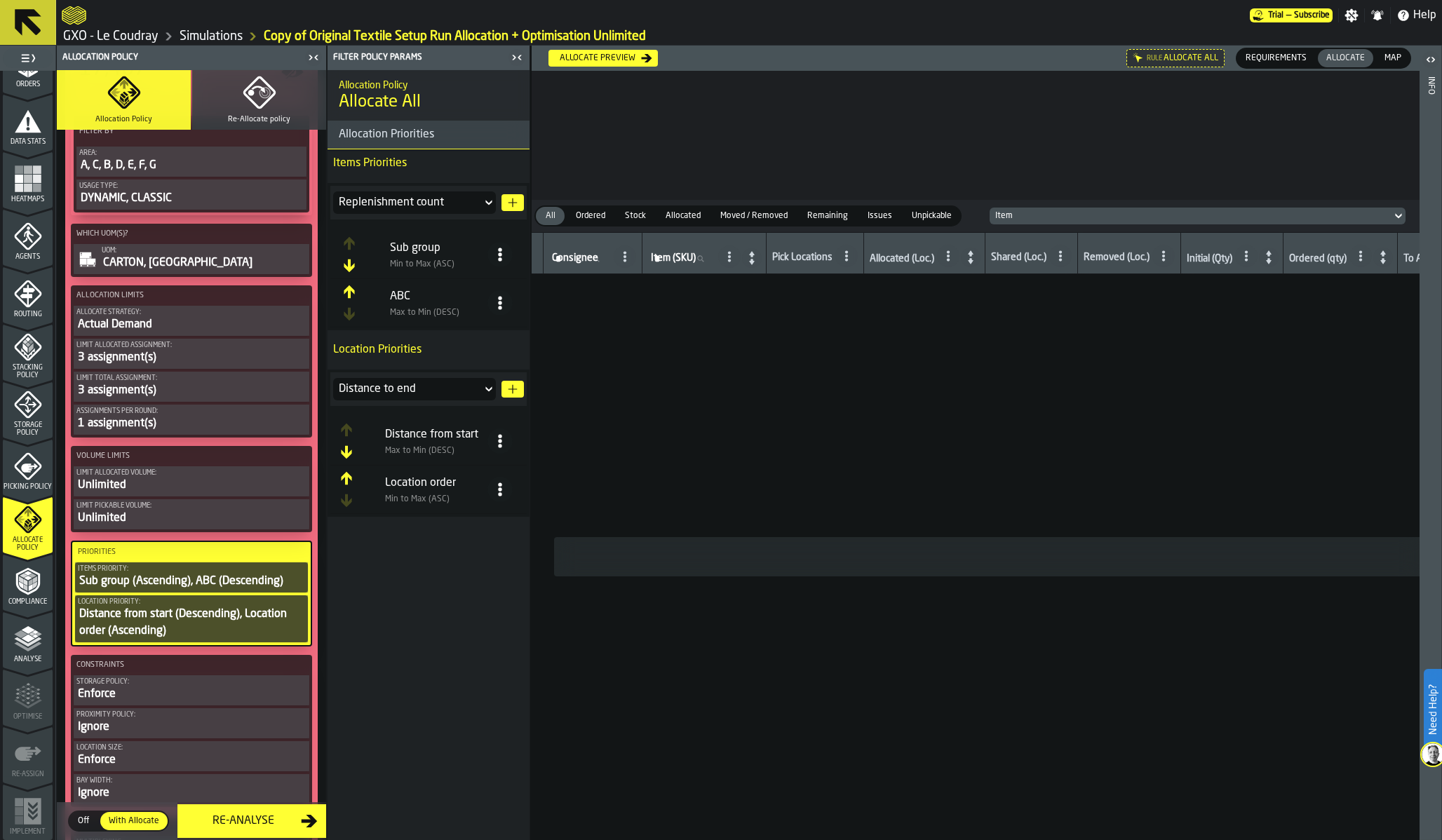
click at [500, 441] on circle at bounding box center [500, 442] width 4 height 4
click at [441, 565] on div "Delete" at bounding box center [444, 571] width 120 height 17
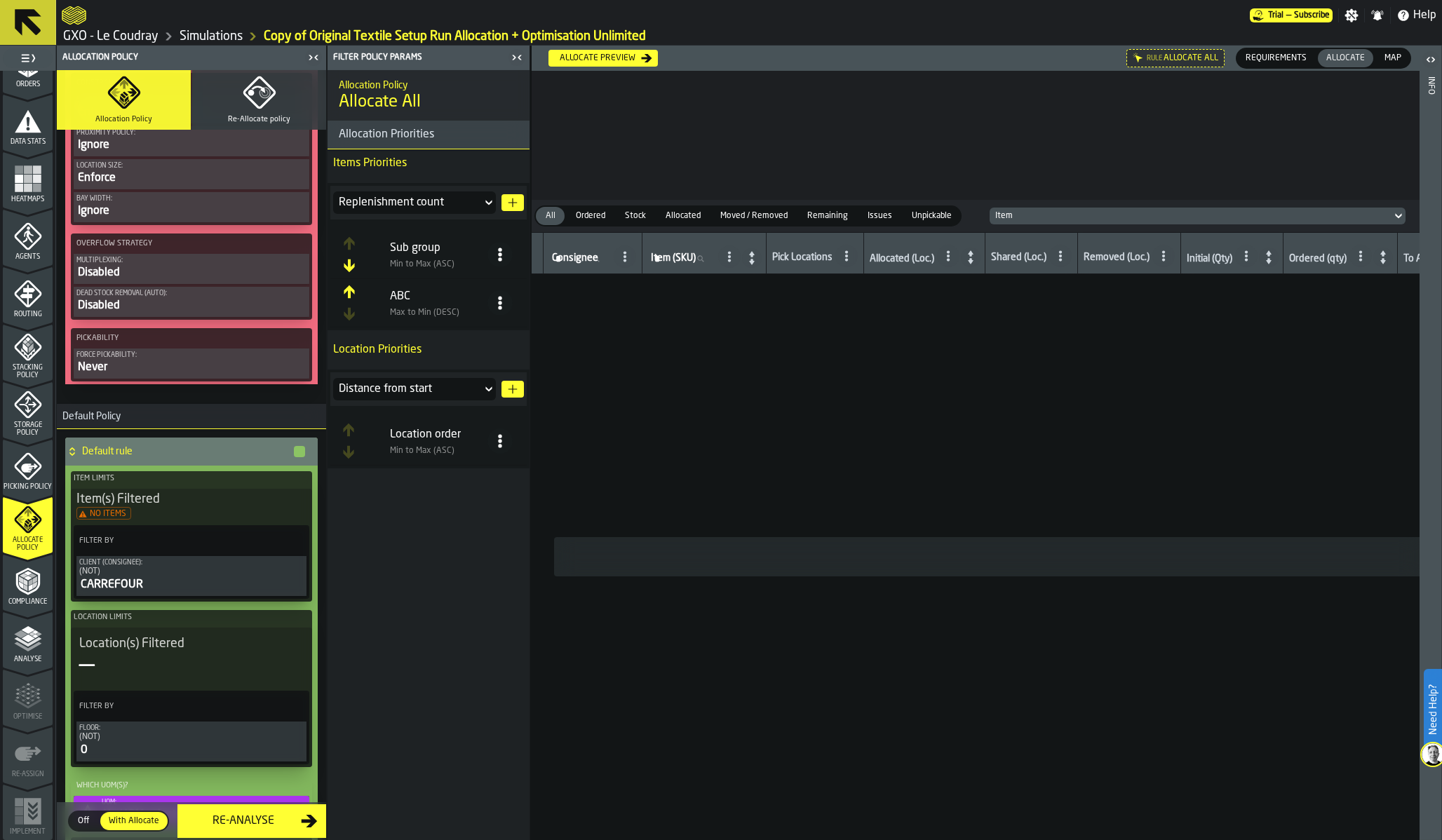
scroll to position [989, 0]
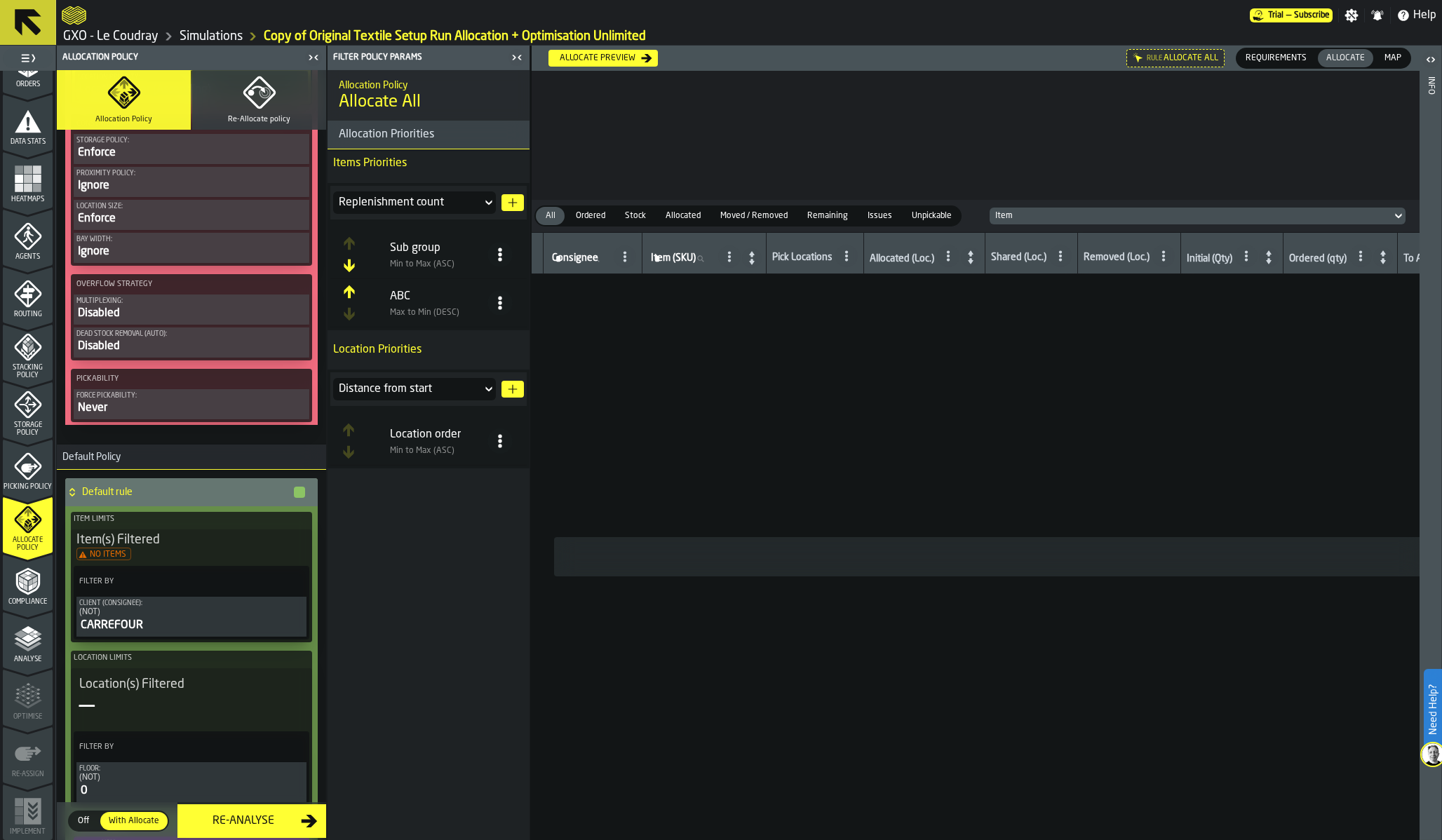
click at [641, 57] on icon "button-Allocate preview" at bounding box center [647, 58] width 11 height 11
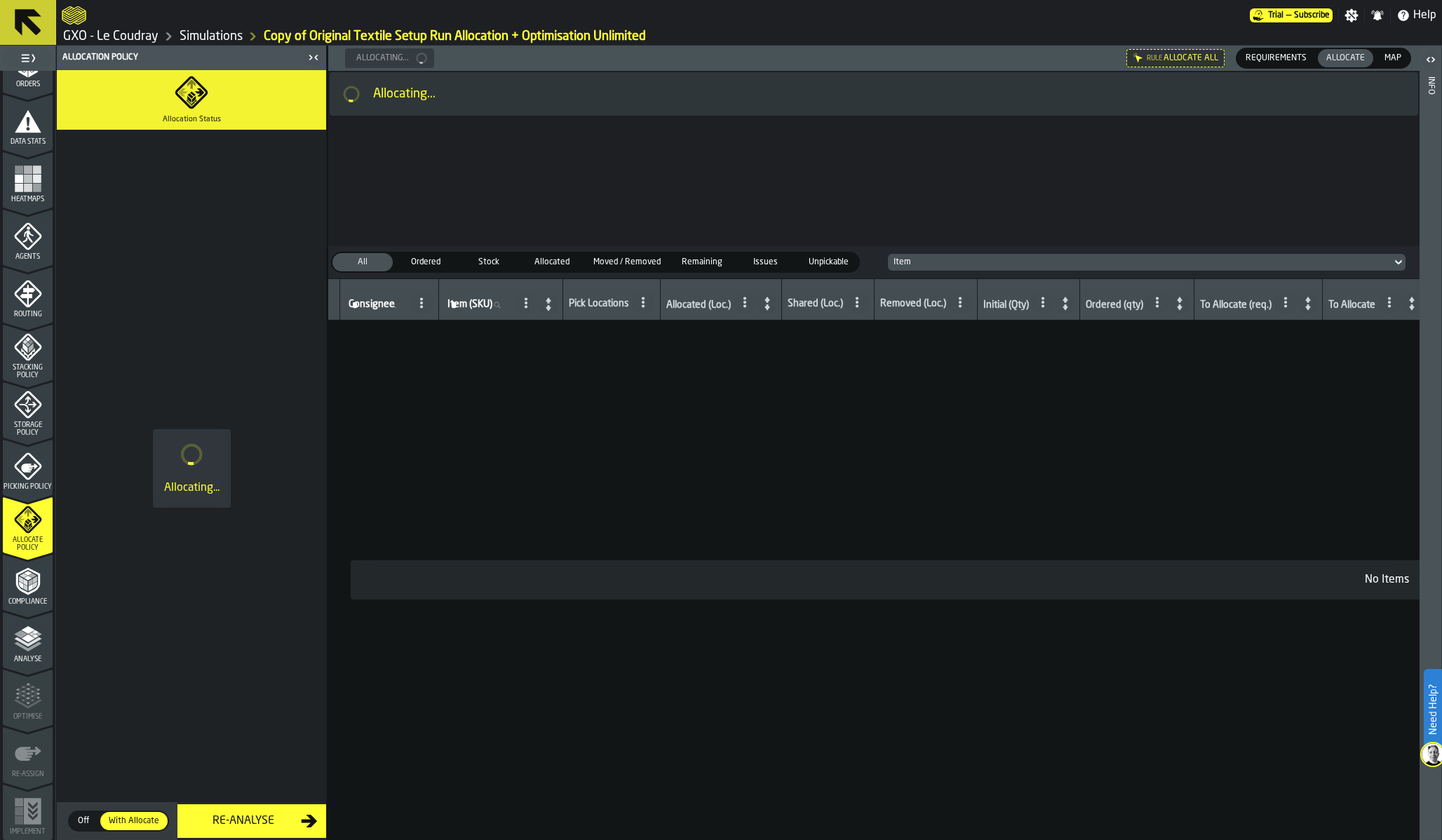
scroll to position [0, 0]
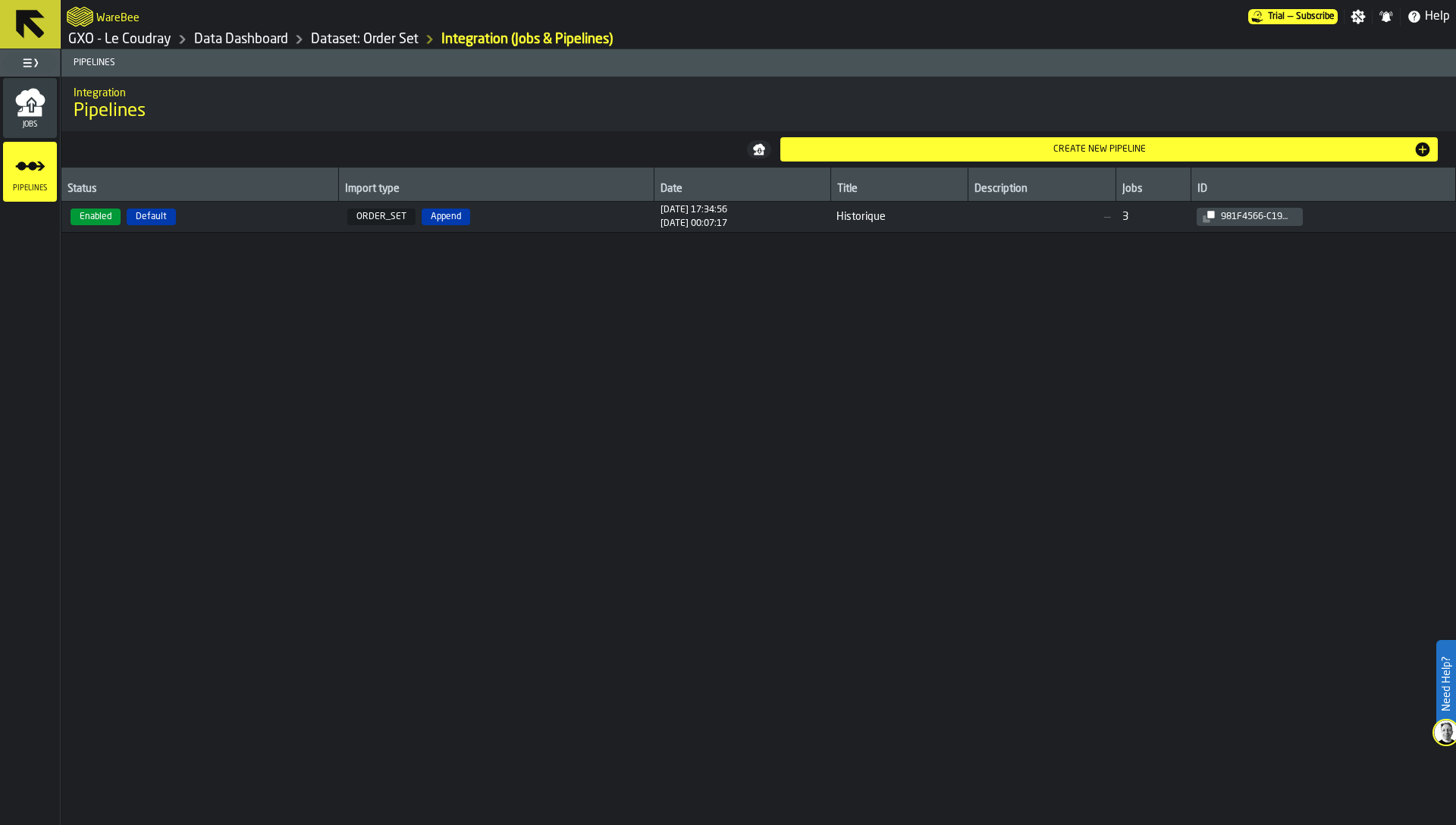
click at [34, 119] on div "Jobs" at bounding box center [29, 108] width 54 height 42
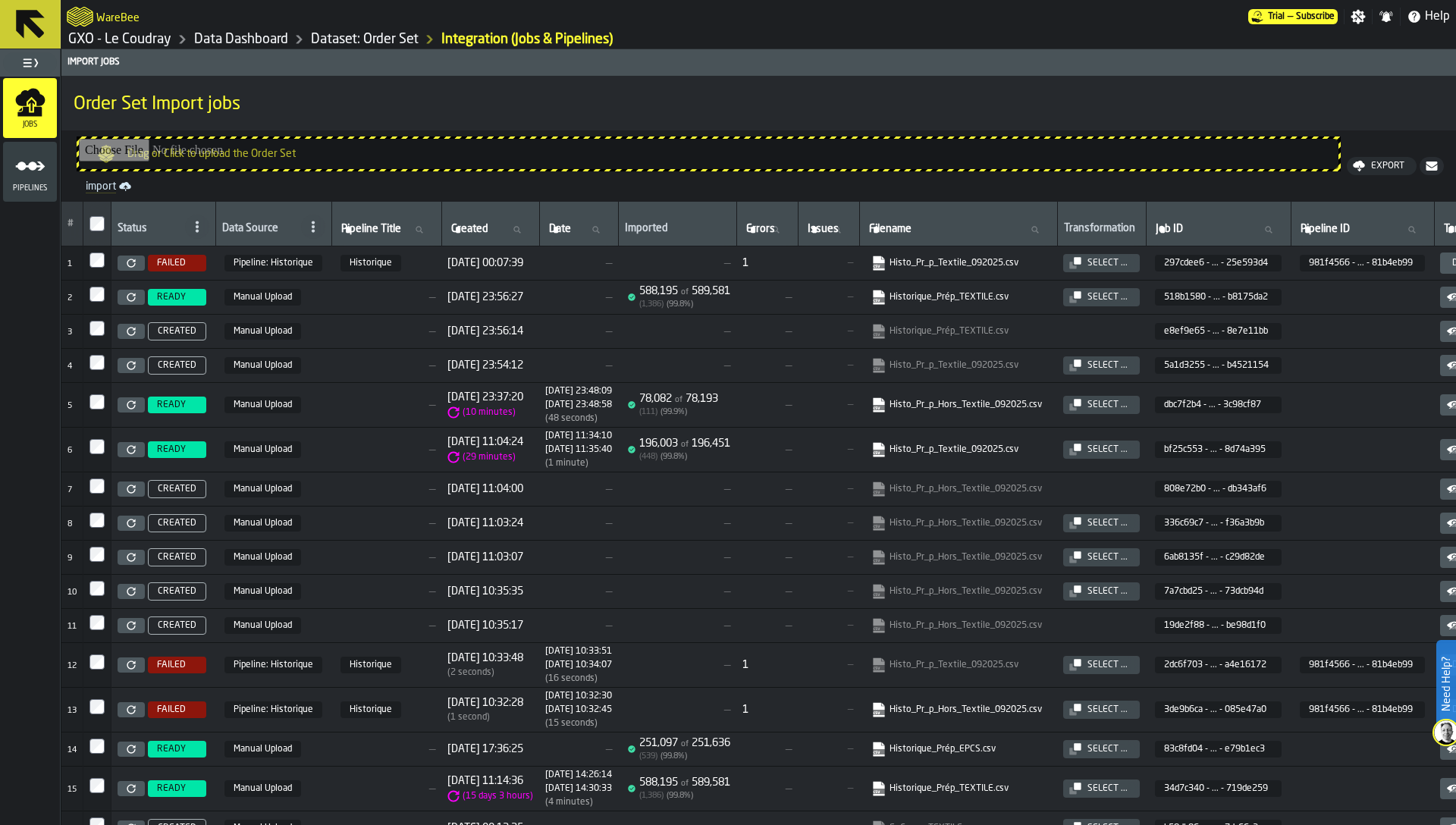
click at [499, 485] on span "[DATE] 11:04:00" at bounding box center [485, 489] width 76 height 12
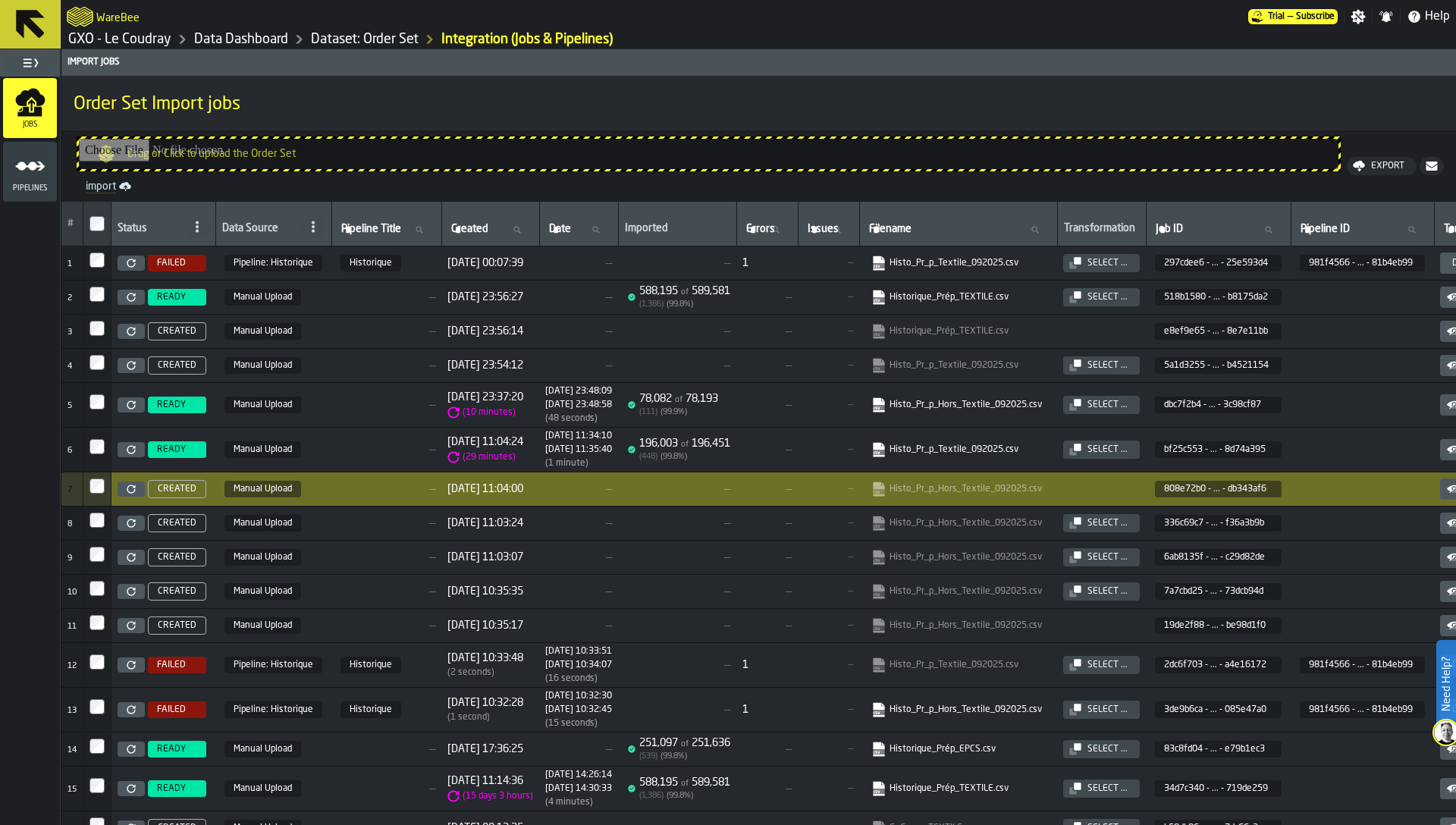
click at [42, 185] on span "Pipelines" at bounding box center [29, 188] width 54 height 9
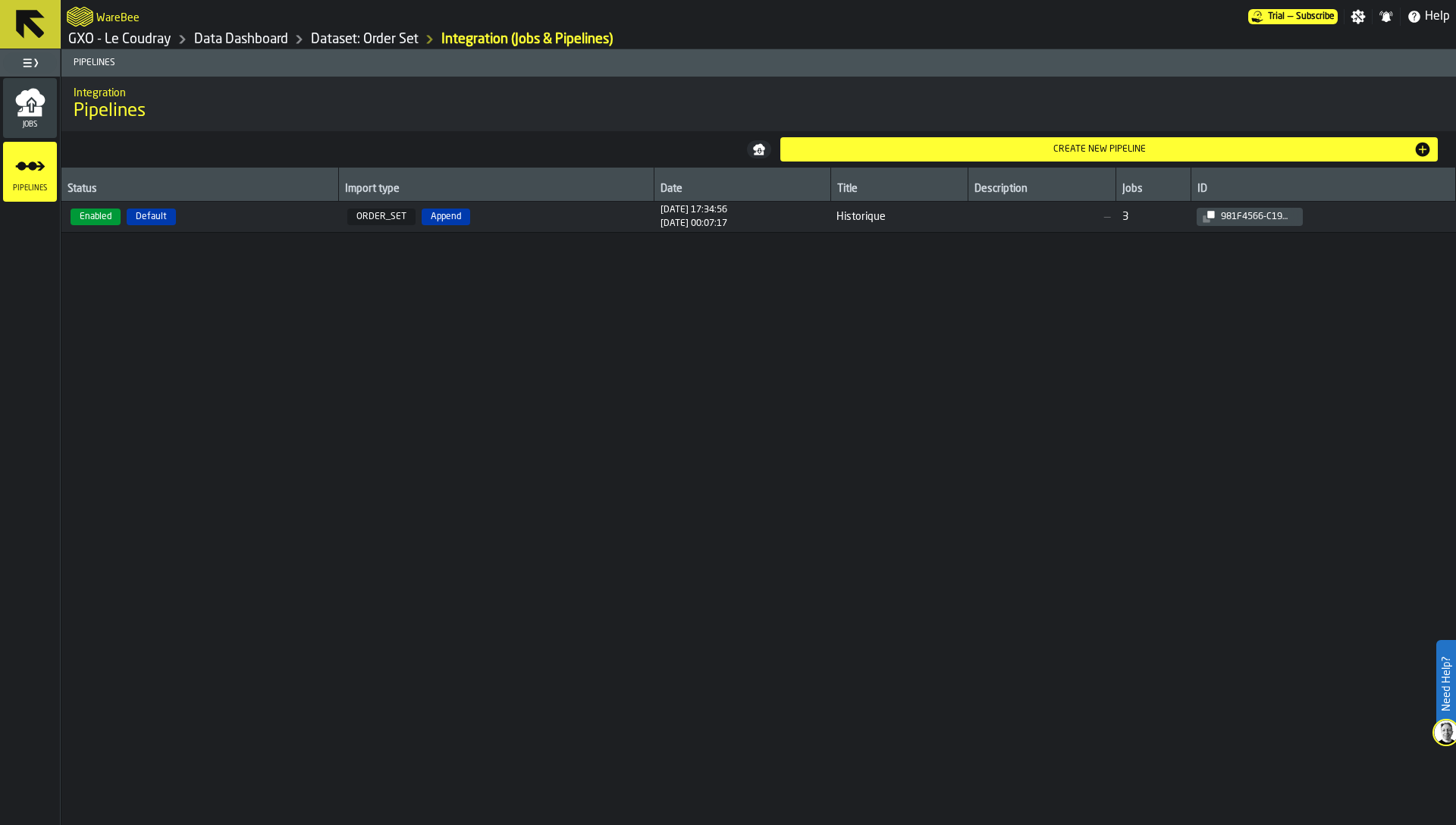
click at [178, 218] on span "Enabled Default" at bounding box center [200, 217] width 264 height 17
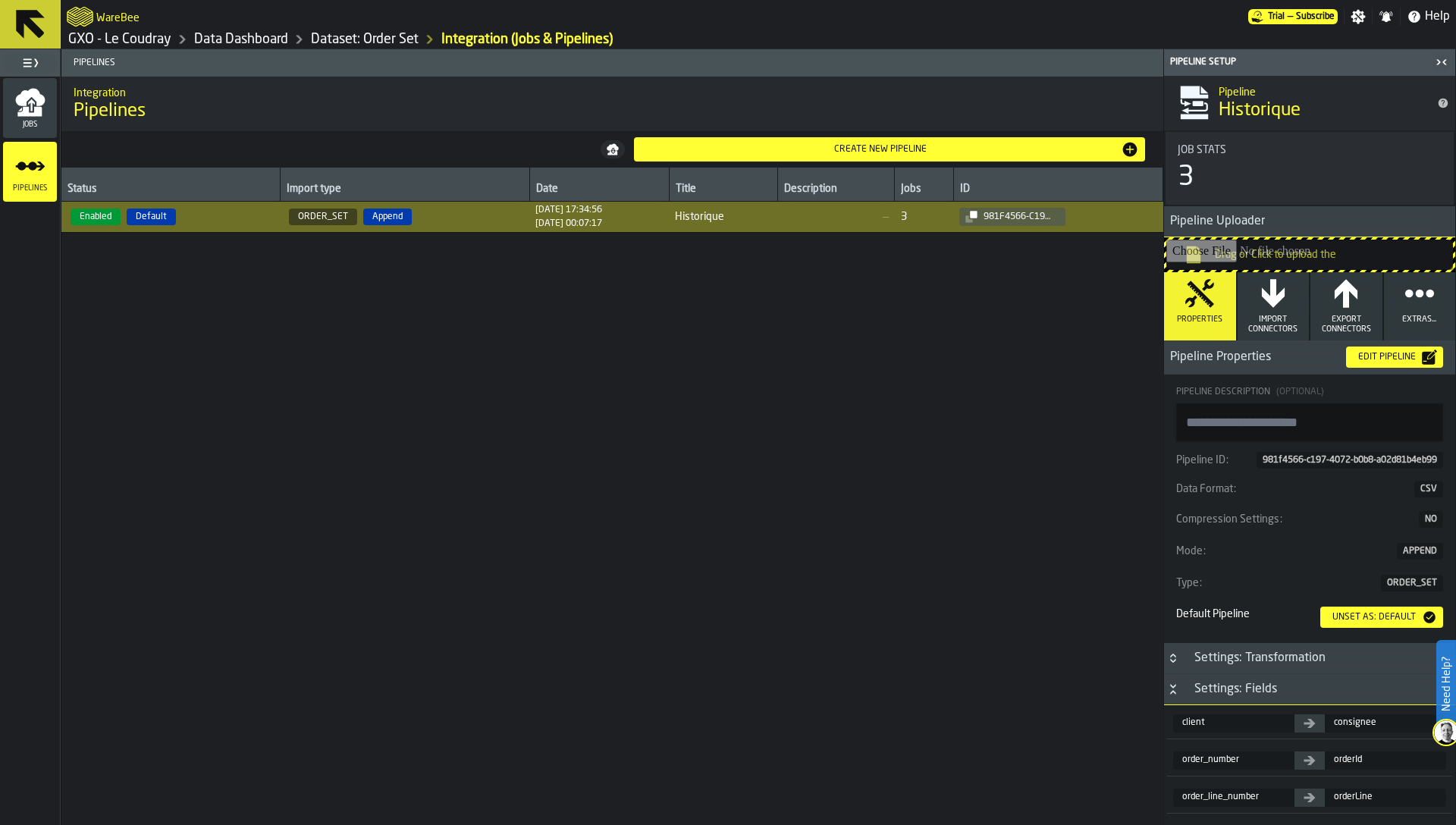
click at [36, 127] on span "Jobs" at bounding box center [29, 125] width 54 height 9
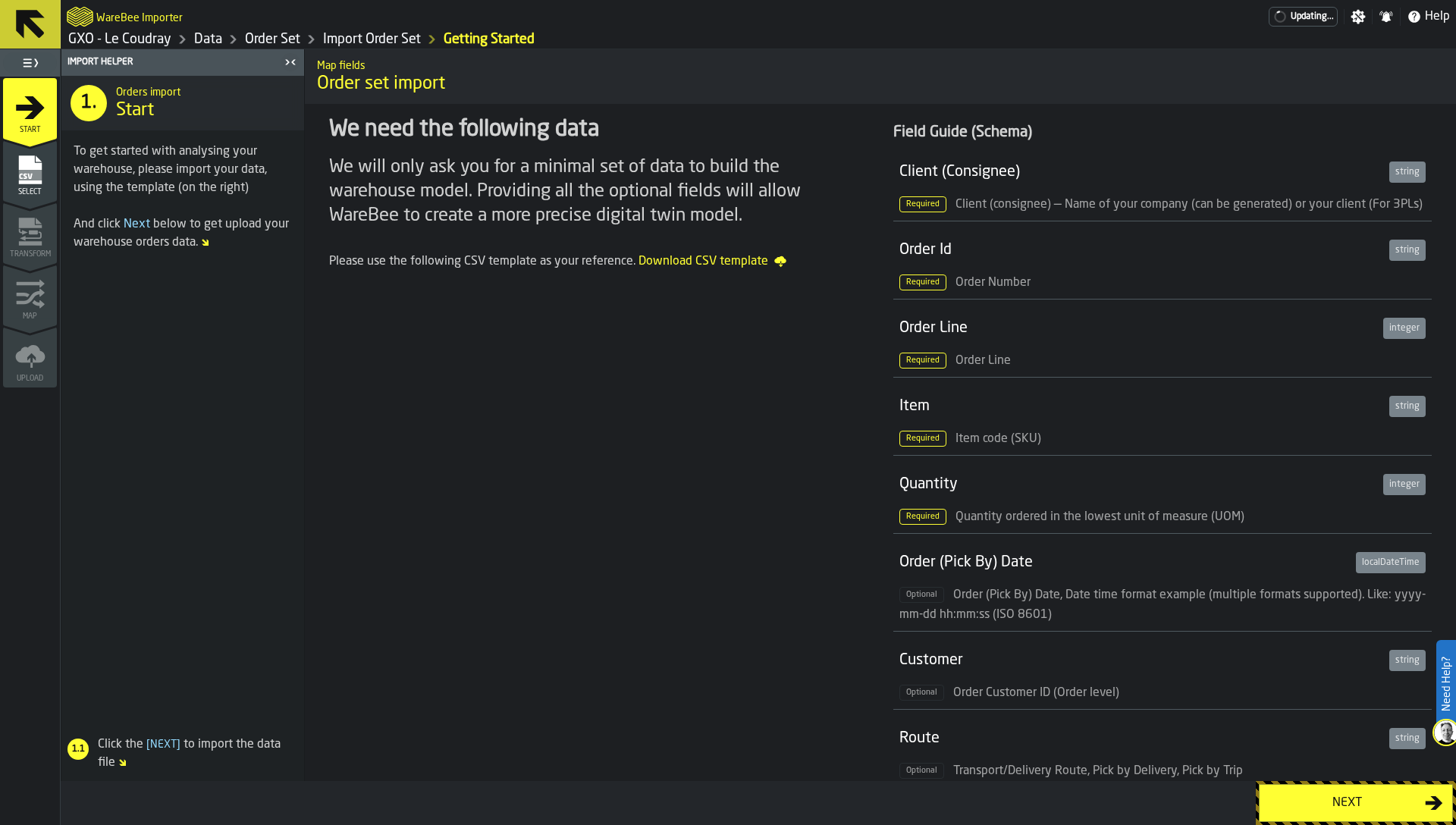
click at [25, 177] on rect "menu Select" at bounding box center [29, 175] width 23 height 10
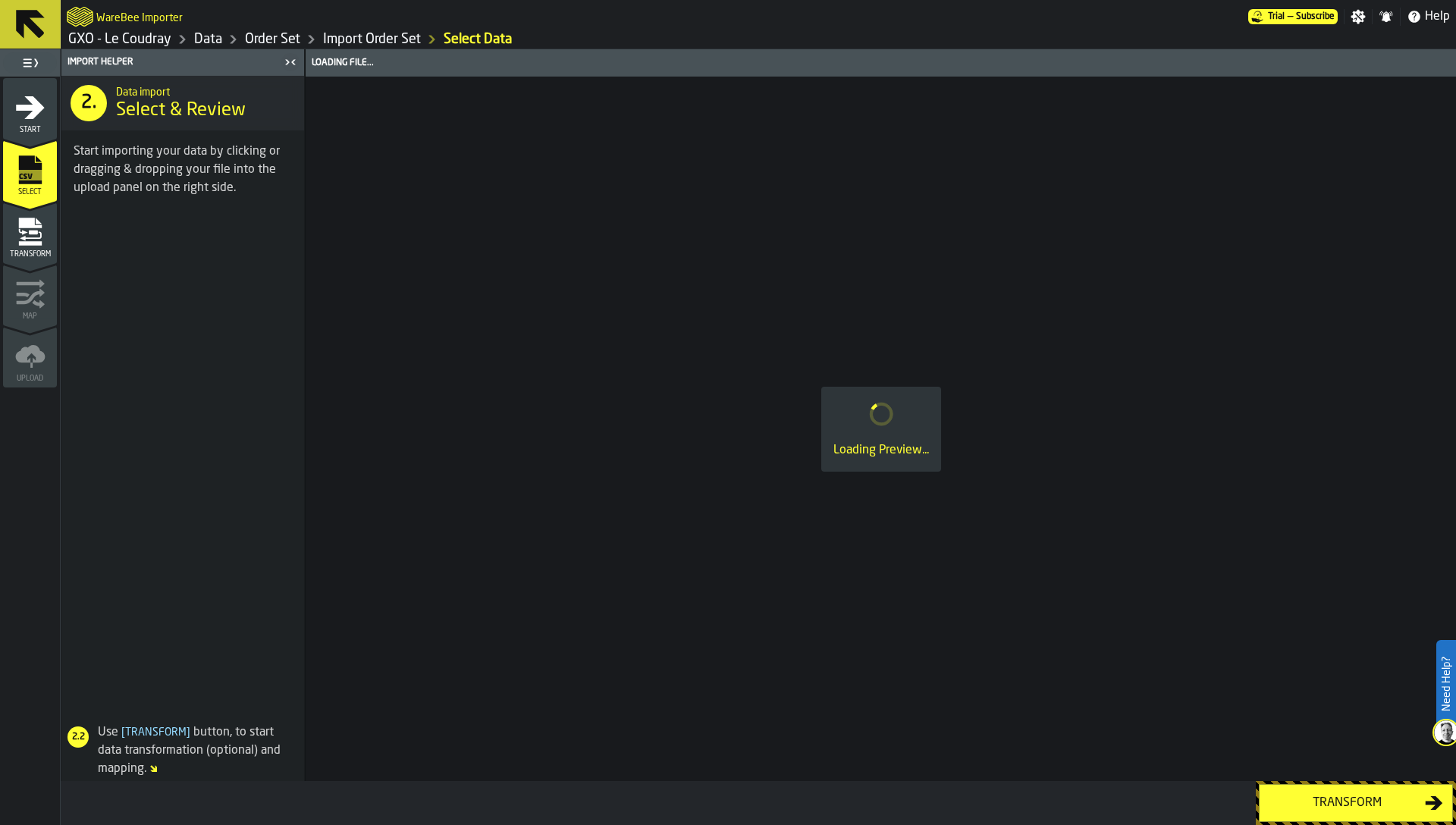
click at [40, 246] on div "Transform" at bounding box center [29, 238] width 54 height 42
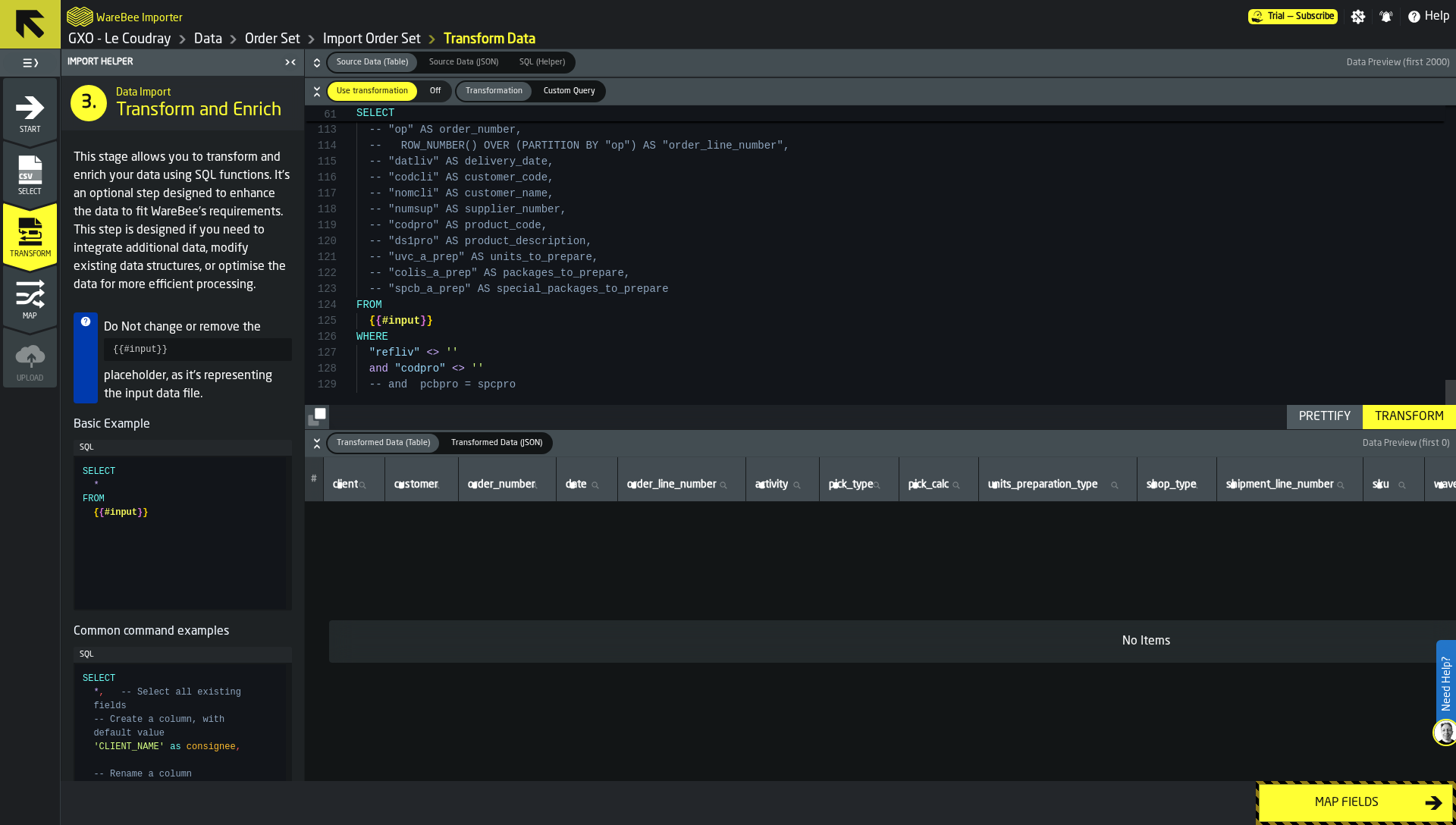
click at [320, 69] on h6 "Source Data (Table) Source Data (Table) Source Data (JSON) Source Data (JSON) S…" at bounding box center [881, 62] width 1145 height 22
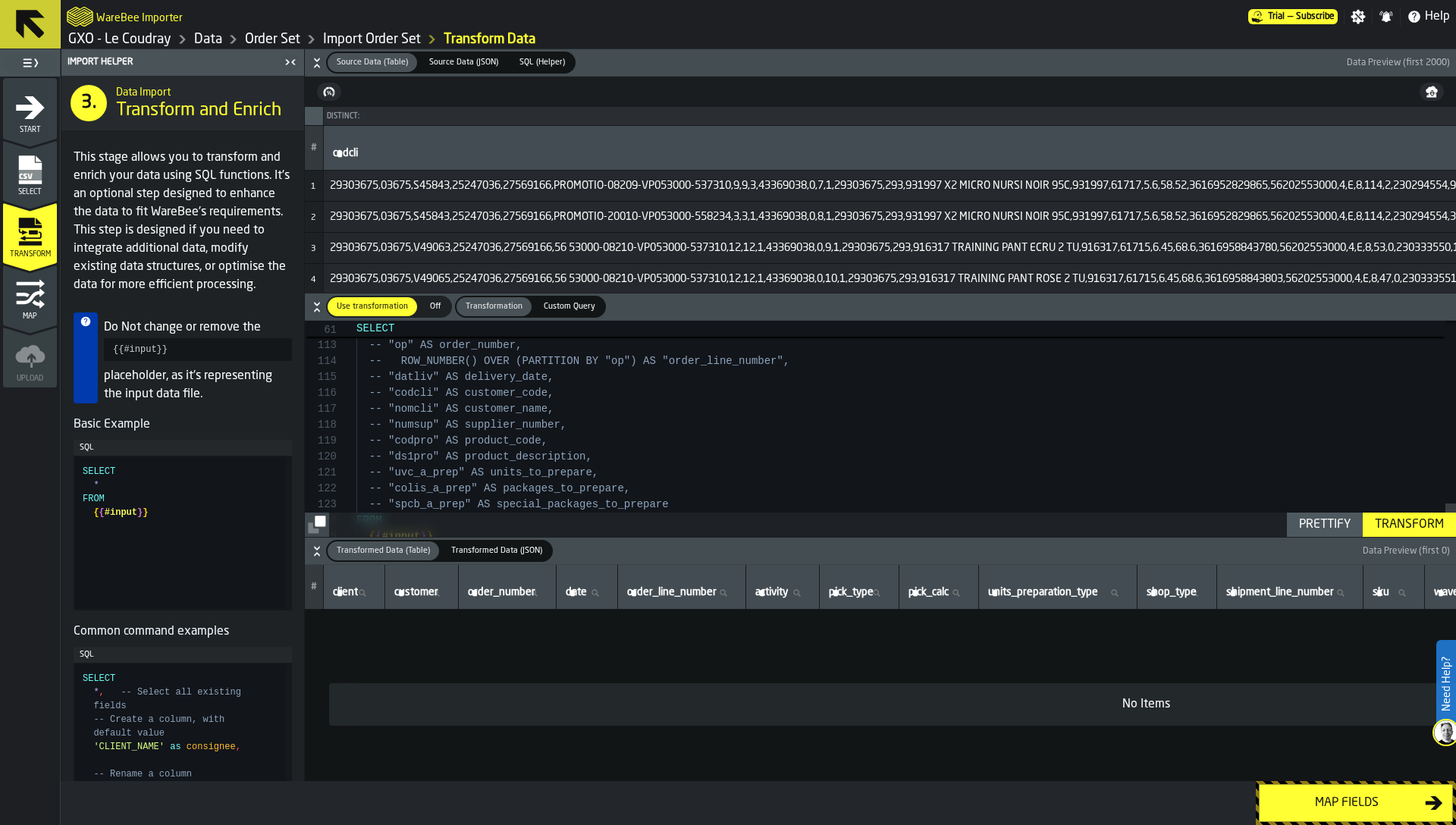
click at [29, 176] on rect "menu Select" at bounding box center [29, 175] width 23 height 10
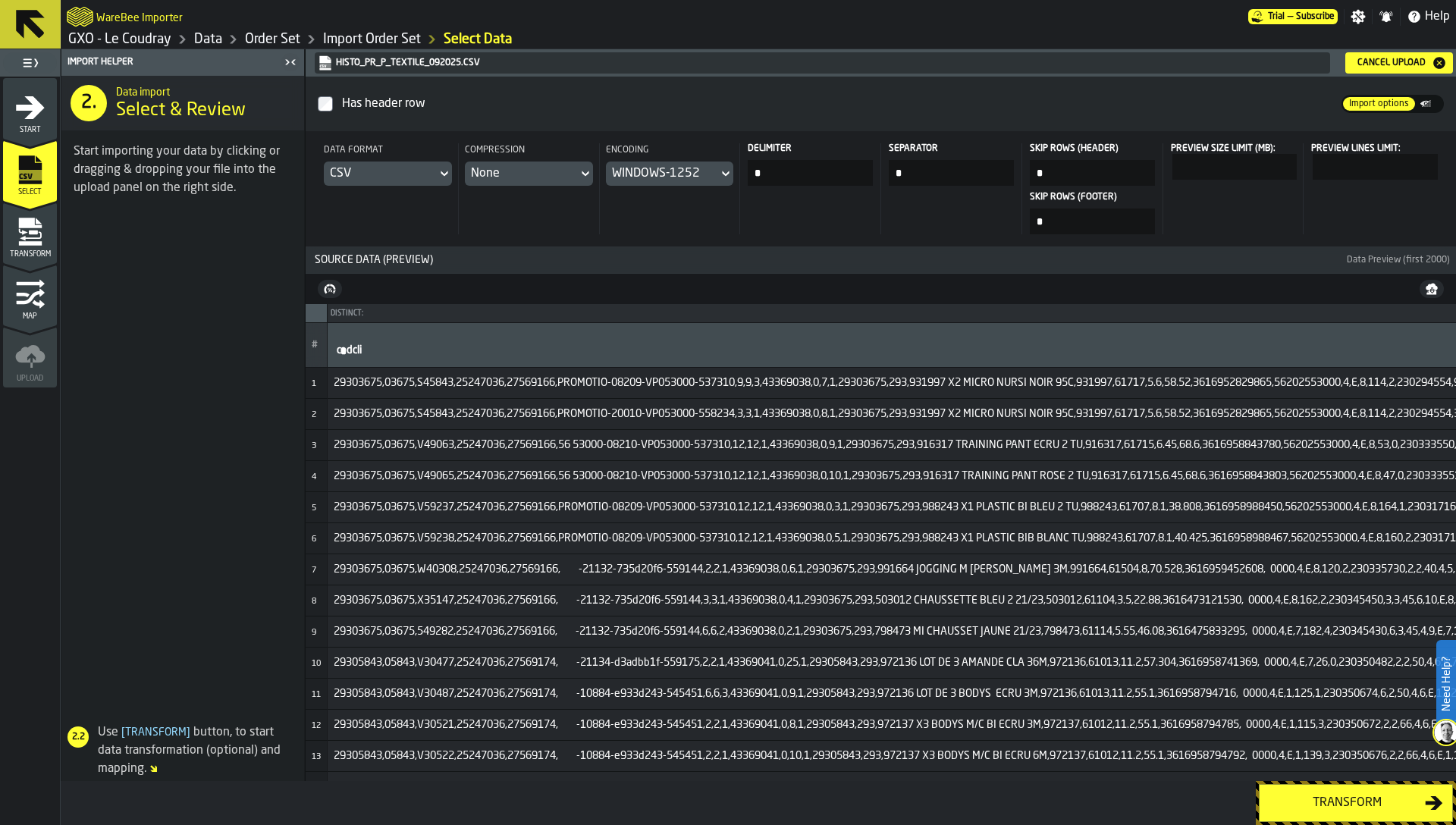
click at [813, 179] on input "*" at bounding box center [810, 172] width 126 height 26
type input "*"
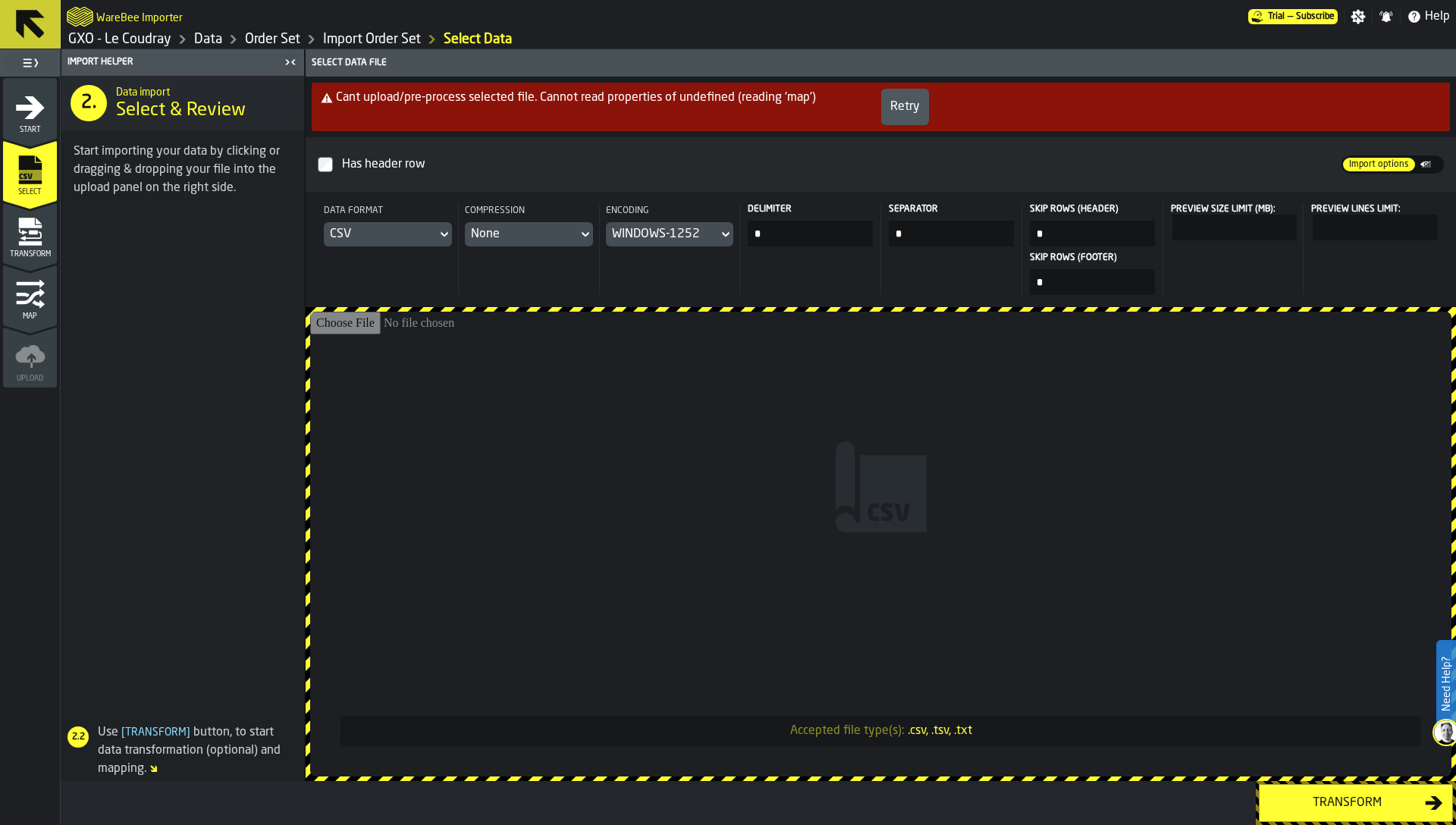
click at [904, 112] on div "Retry" at bounding box center [904, 107] width 29 height 18
click at [271, 37] on link "Order Set" at bounding box center [273, 40] width 55 height 17
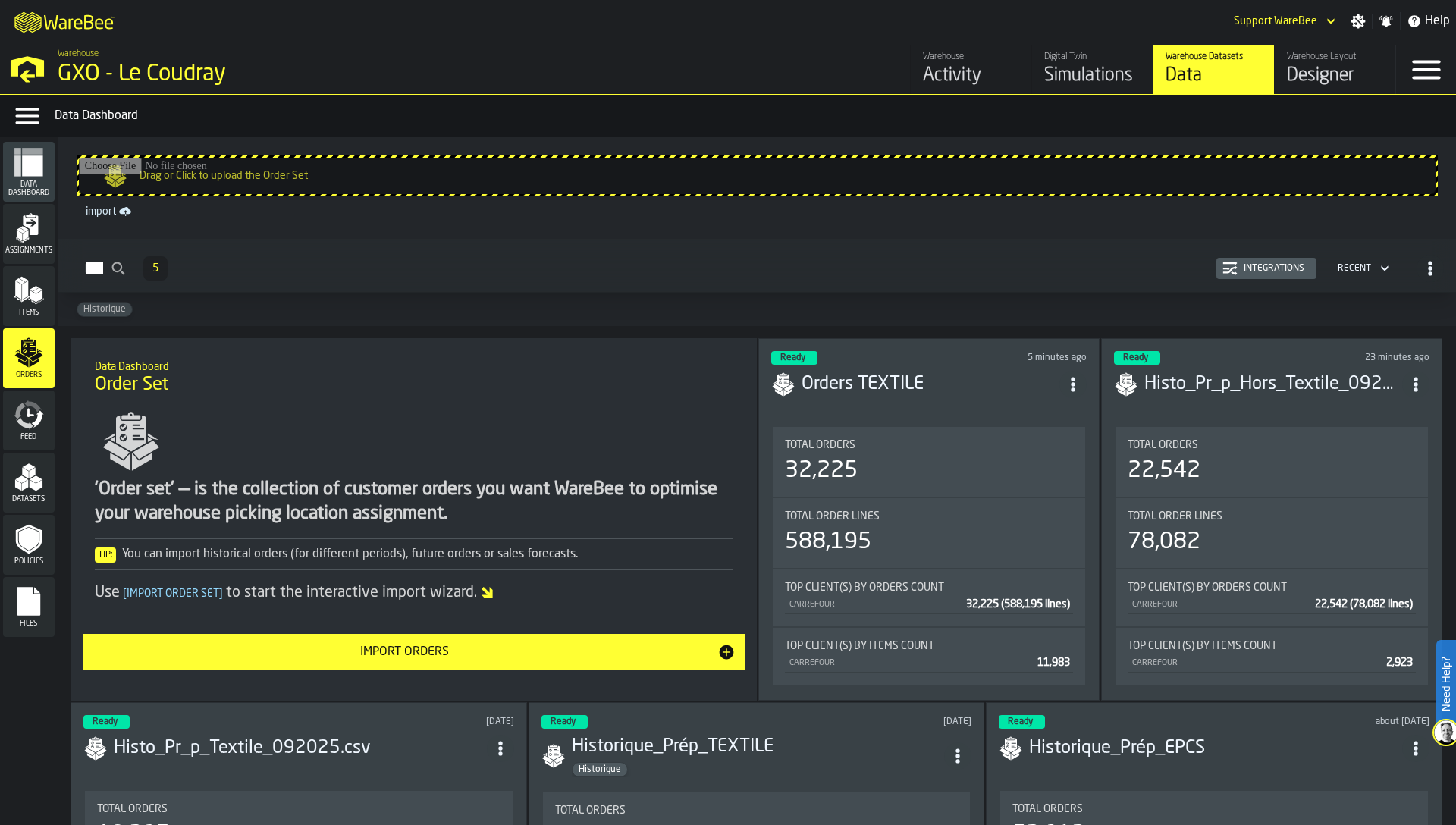
click at [937, 428] on div "Total Orders 32,225" at bounding box center [928, 462] width 312 height 69
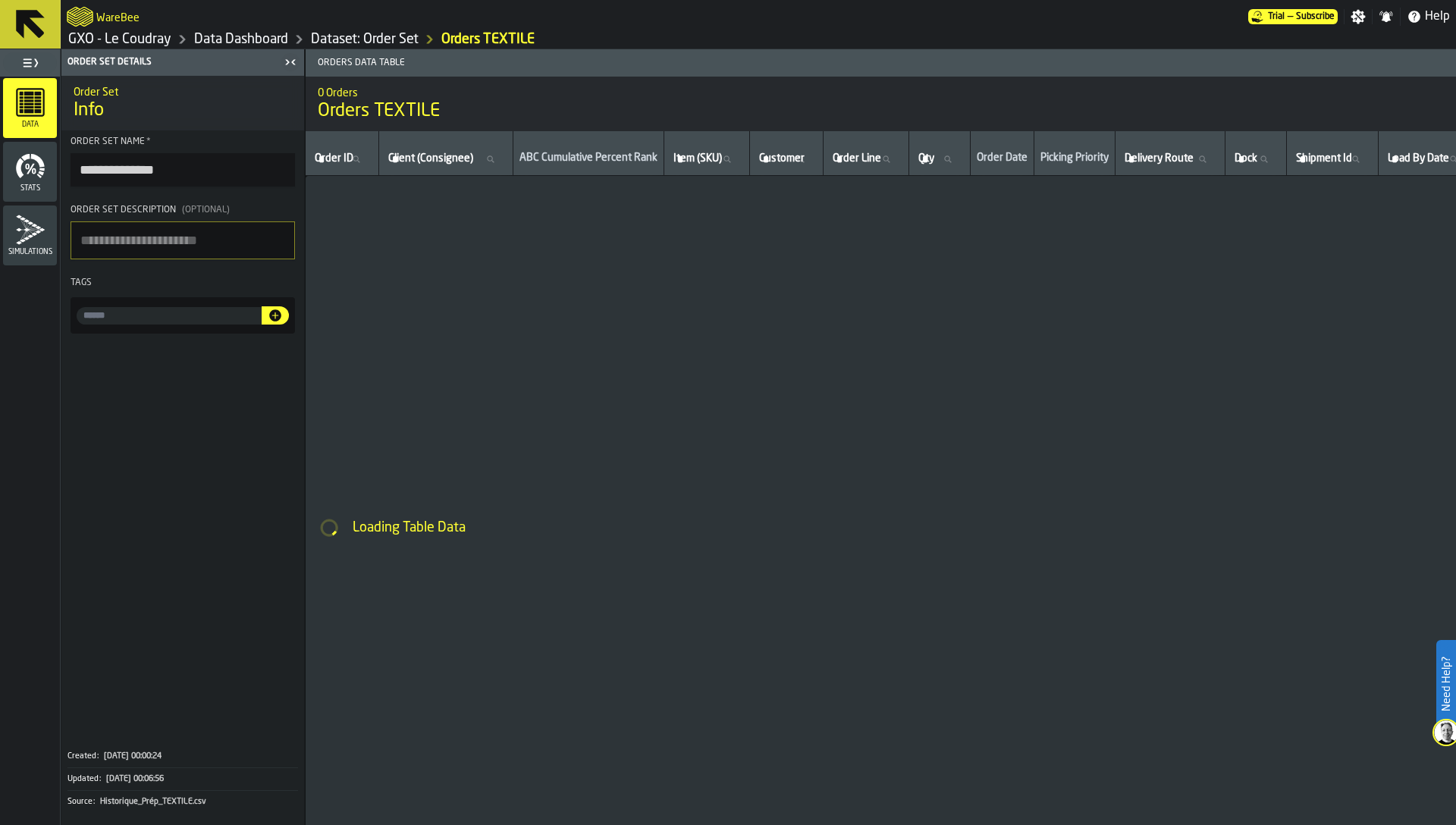
click at [366, 41] on link "Dataset: Order Set" at bounding box center [364, 40] width 107 height 17
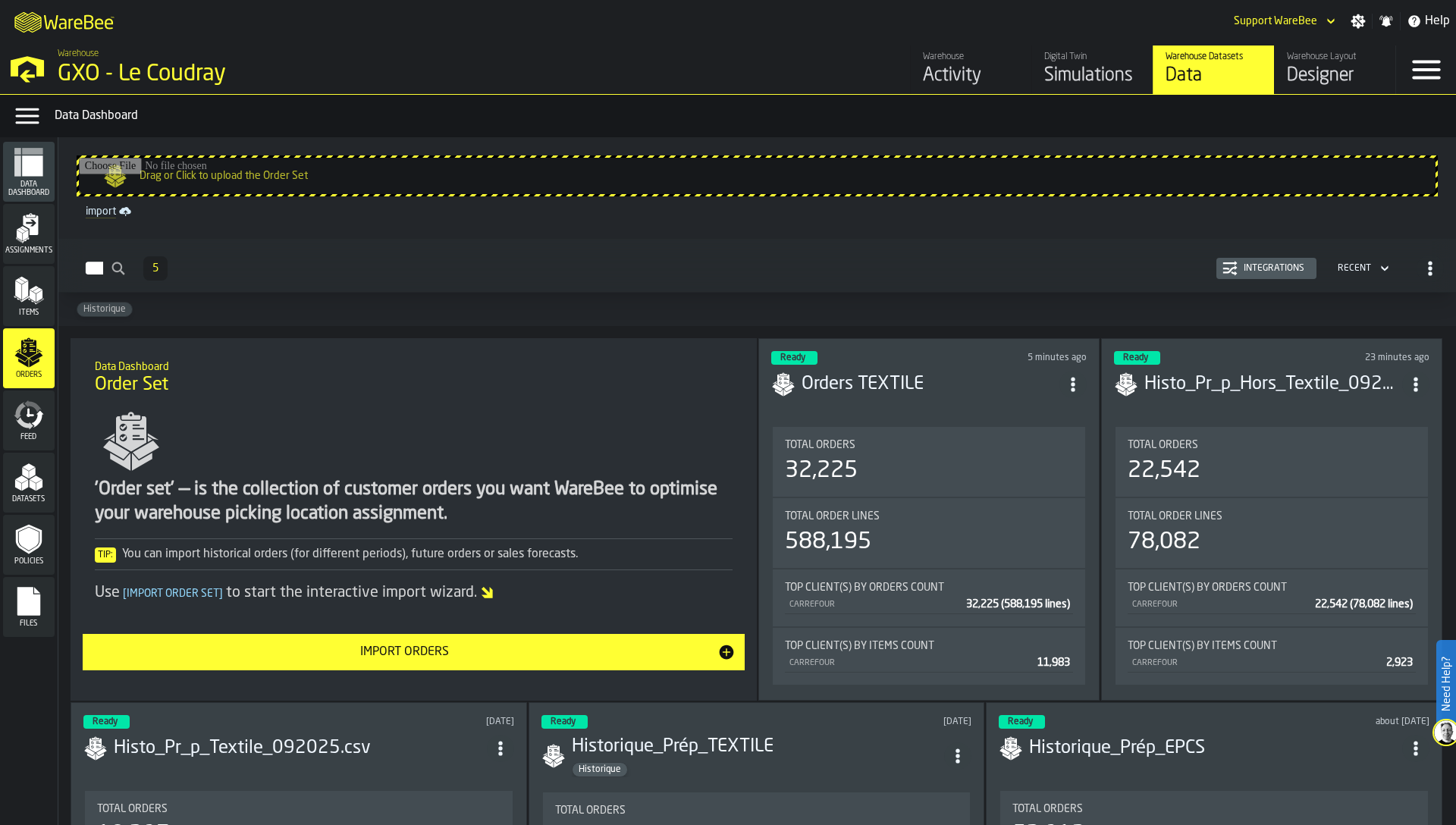
click at [552, 650] on div "Import Orders" at bounding box center [404, 652] width 627 height 18
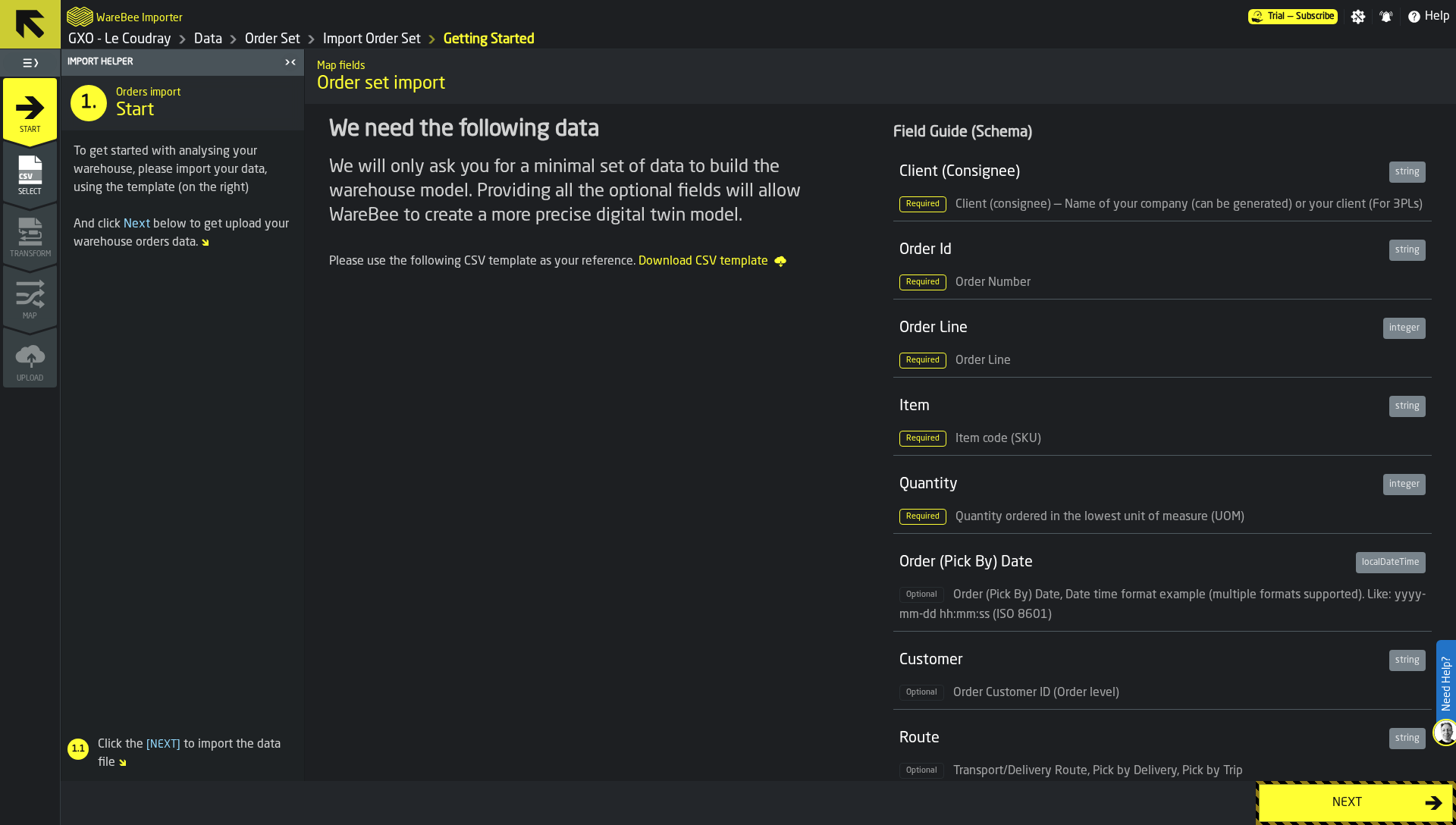
click at [1300, 796] on button "Next" at bounding box center [1355, 803] width 194 height 38
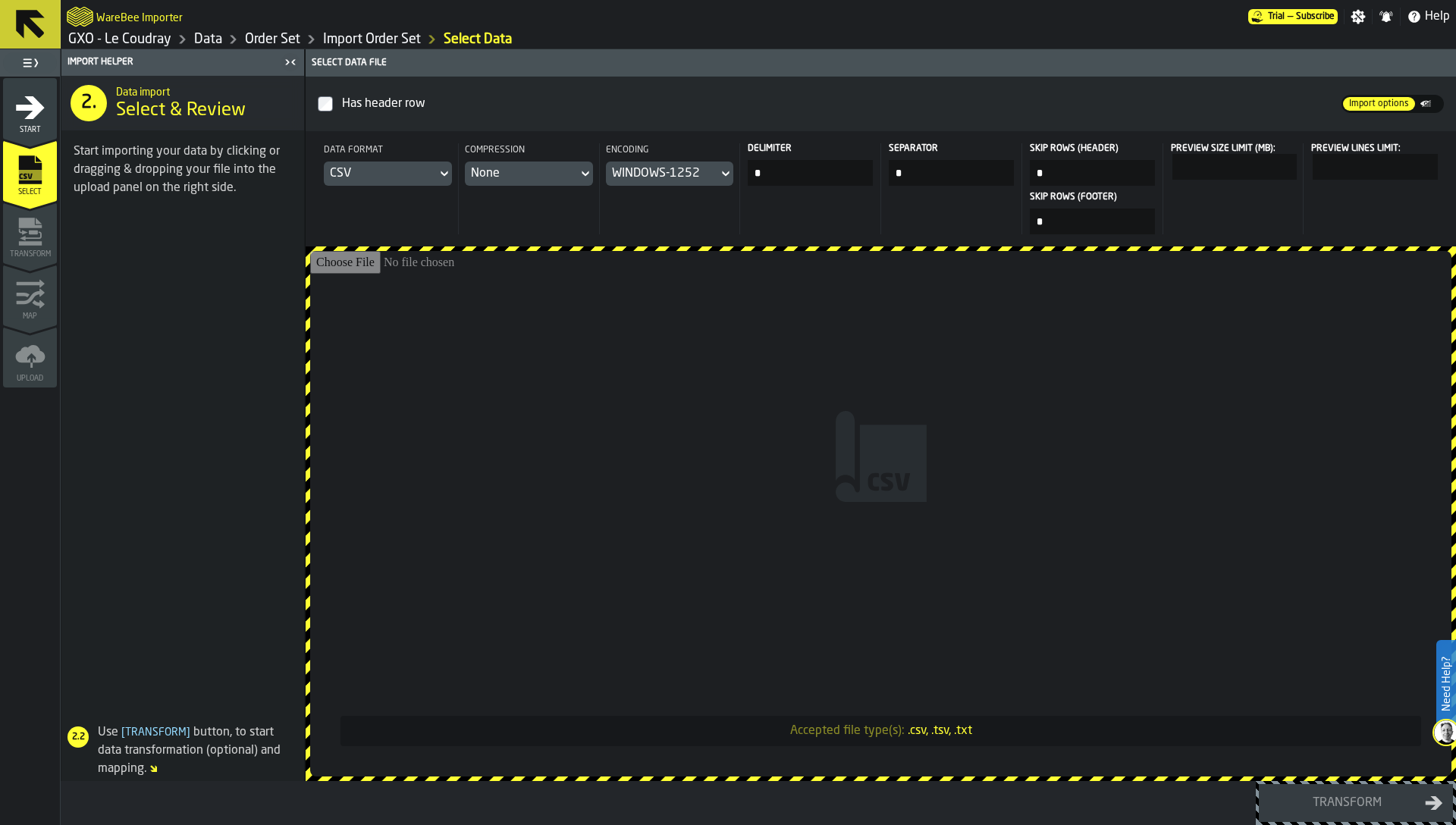
click at [787, 175] on input "*" at bounding box center [810, 172] width 126 height 26
click at [695, 383] on input "Accepted file type(s): .csv, .tsv, .txt" at bounding box center [881, 514] width 1141 height 525
type input "**********"
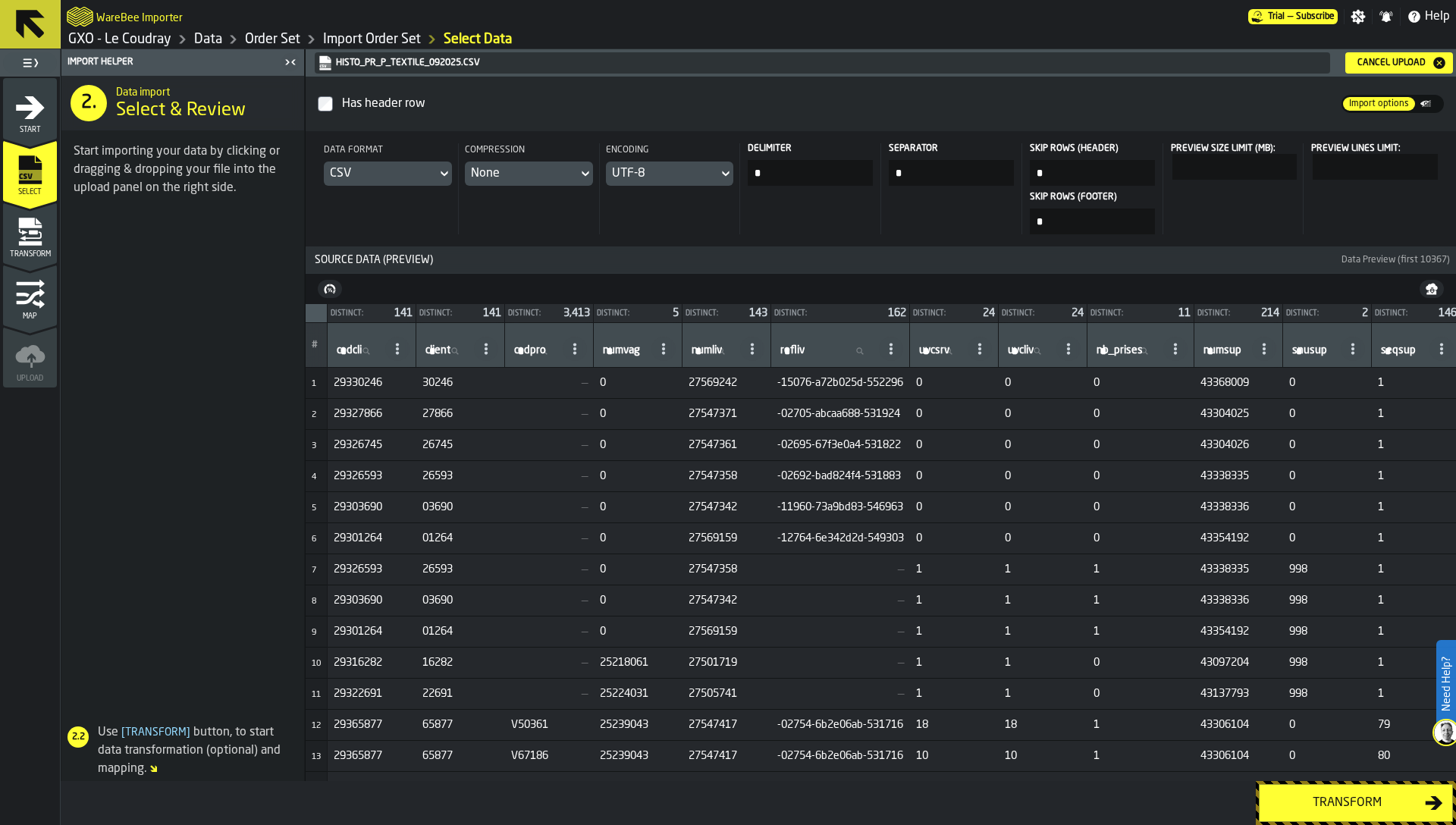
click at [31, 239] on icon "menu Transform" at bounding box center [30, 232] width 30 height 30
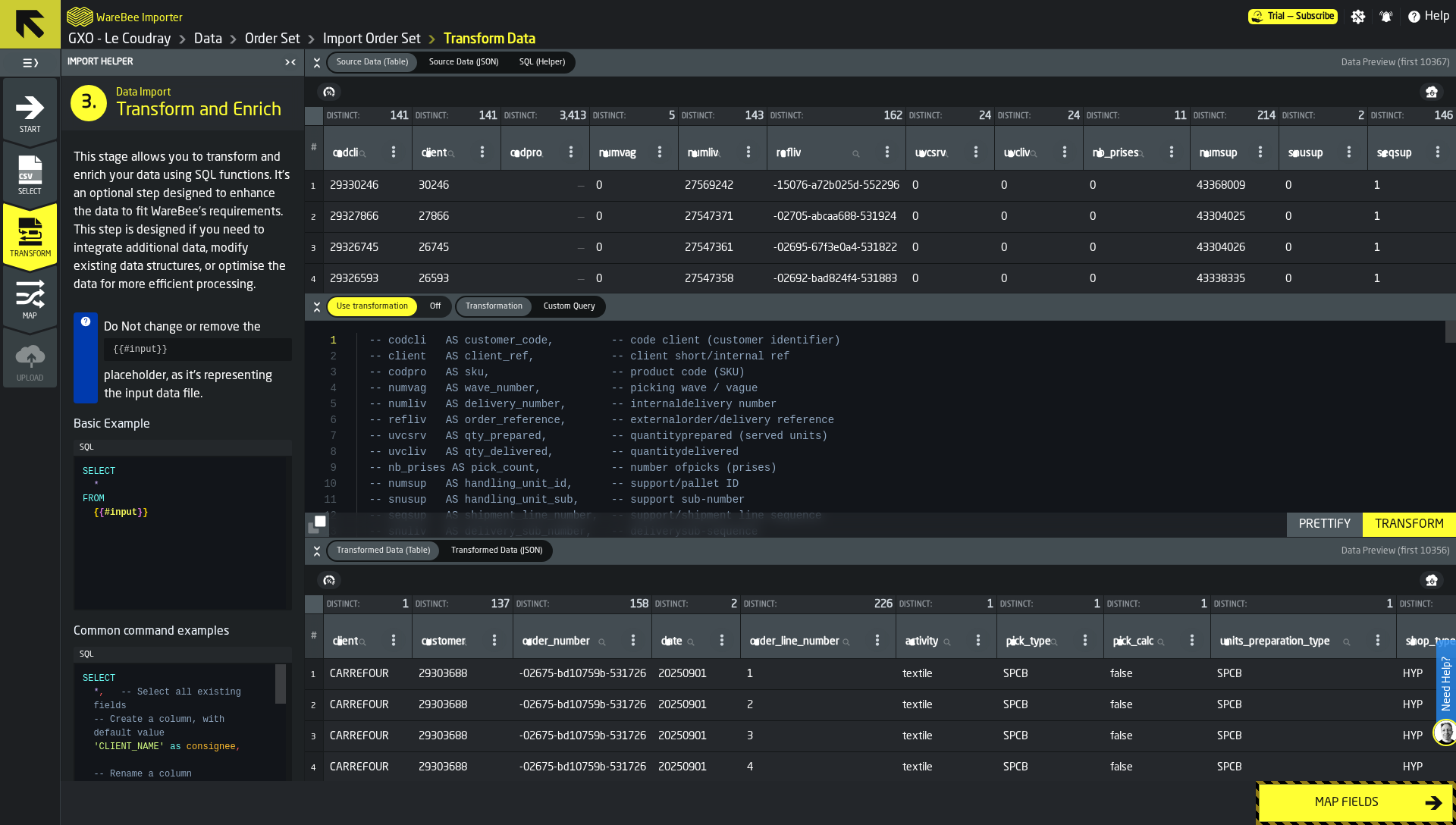
click at [28, 304] on icon "menu Map" at bounding box center [30, 294] width 30 height 30
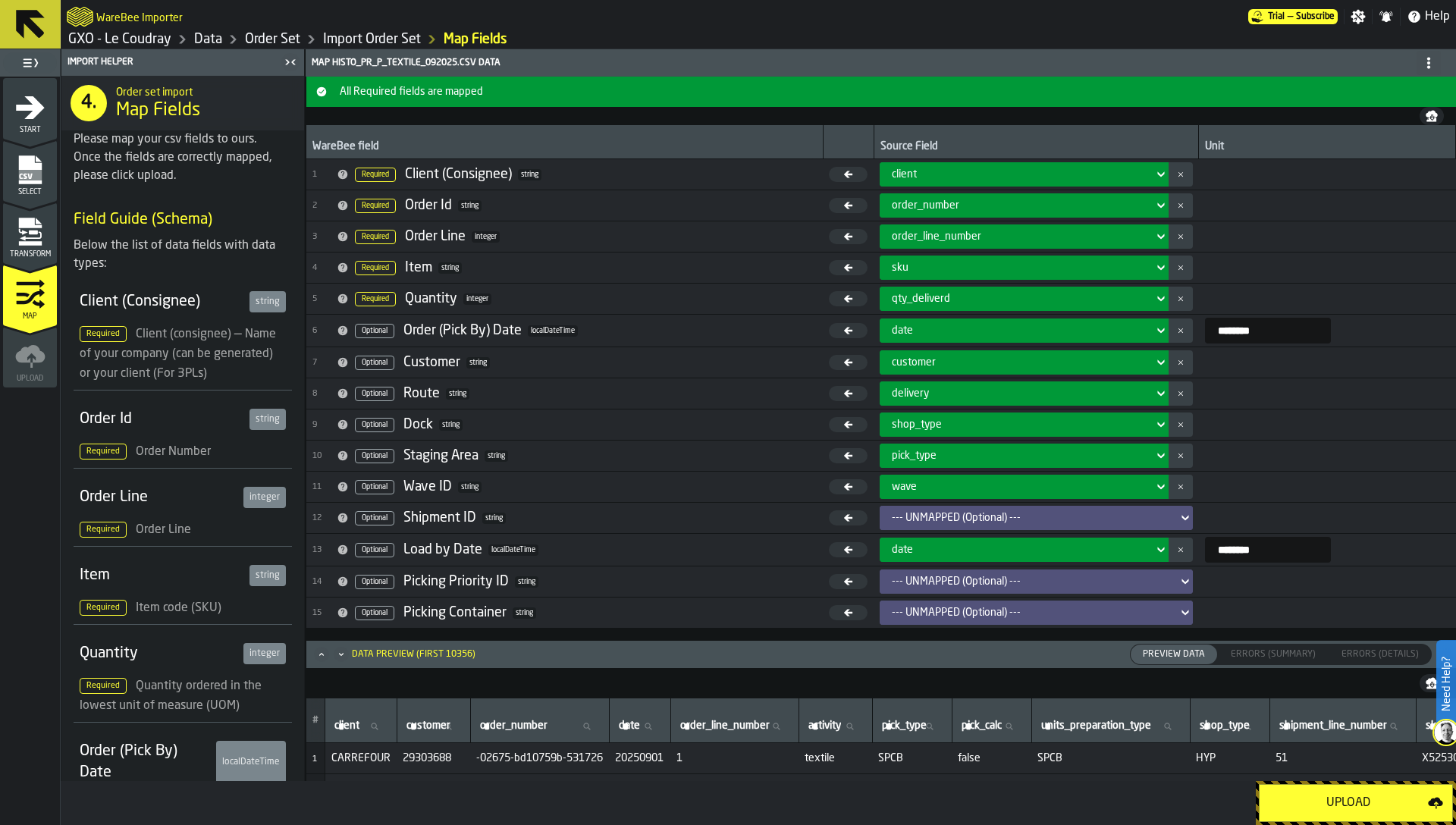
click at [1432, 65] on icon at bounding box center [1428, 63] width 12 height 12
click at [1378, 129] on div "Show Dest. Settings" at bounding box center [1373, 129] width 126 height 18
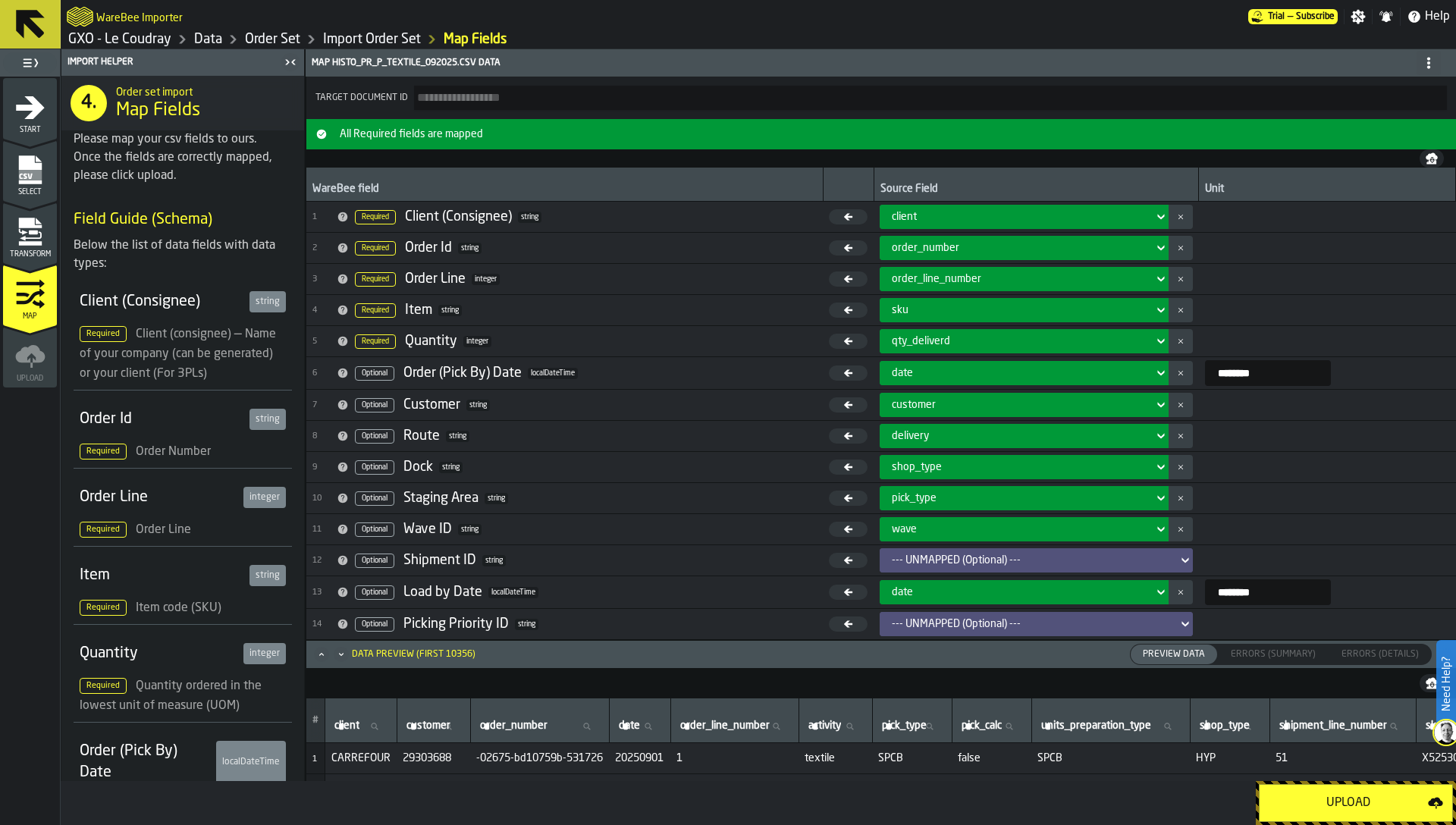
click at [620, 95] on input "Target document id" at bounding box center [930, 98] width 1033 height 25
paste input "**********"
type input "**********"
click at [1360, 802] on div "Upload" at bounding box center [1348, 803] width 159 height 18
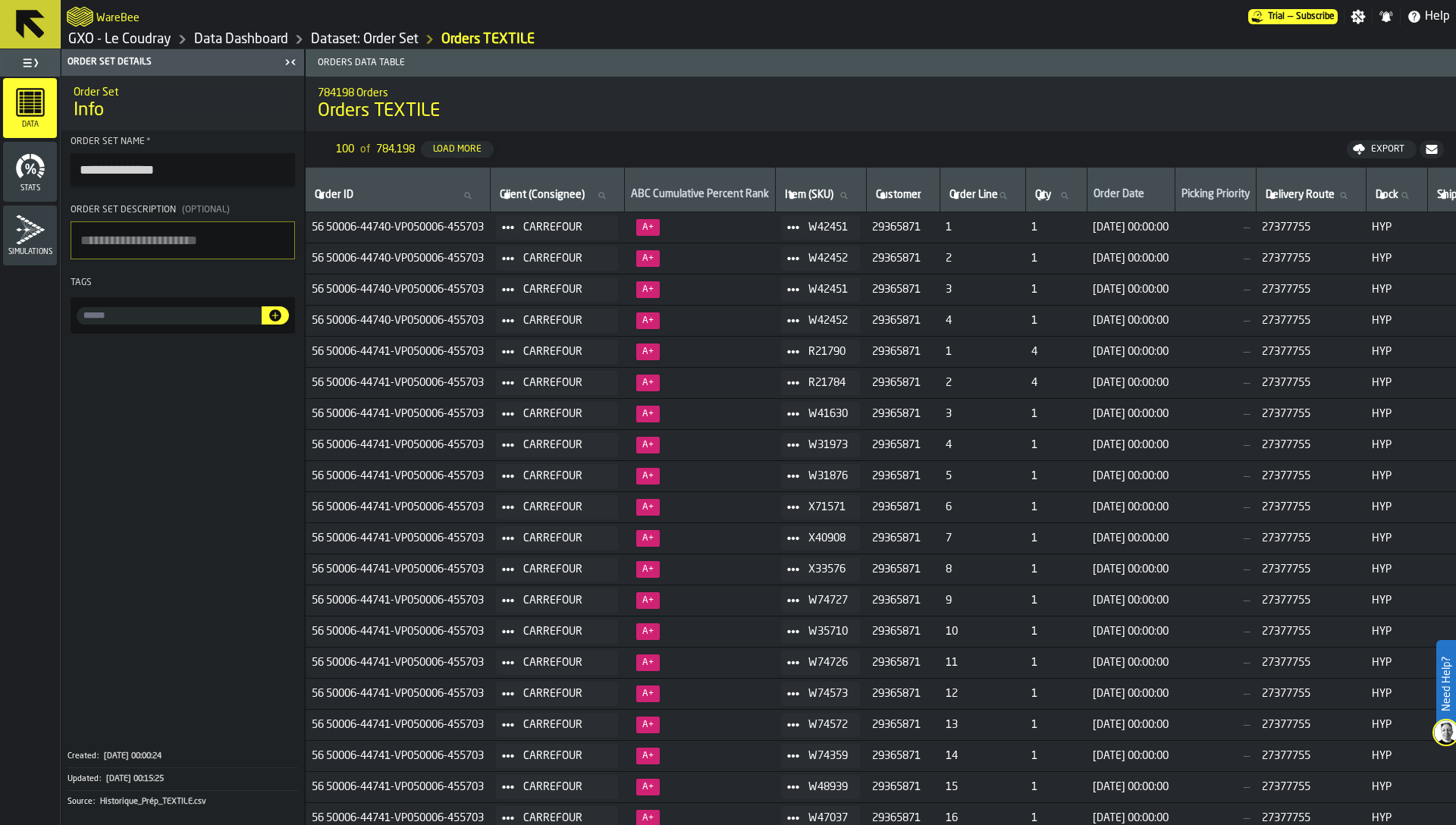
click at [368, 37] on link "Dataset: Order Set" at bounding box center [364, 40] width 107 height 17
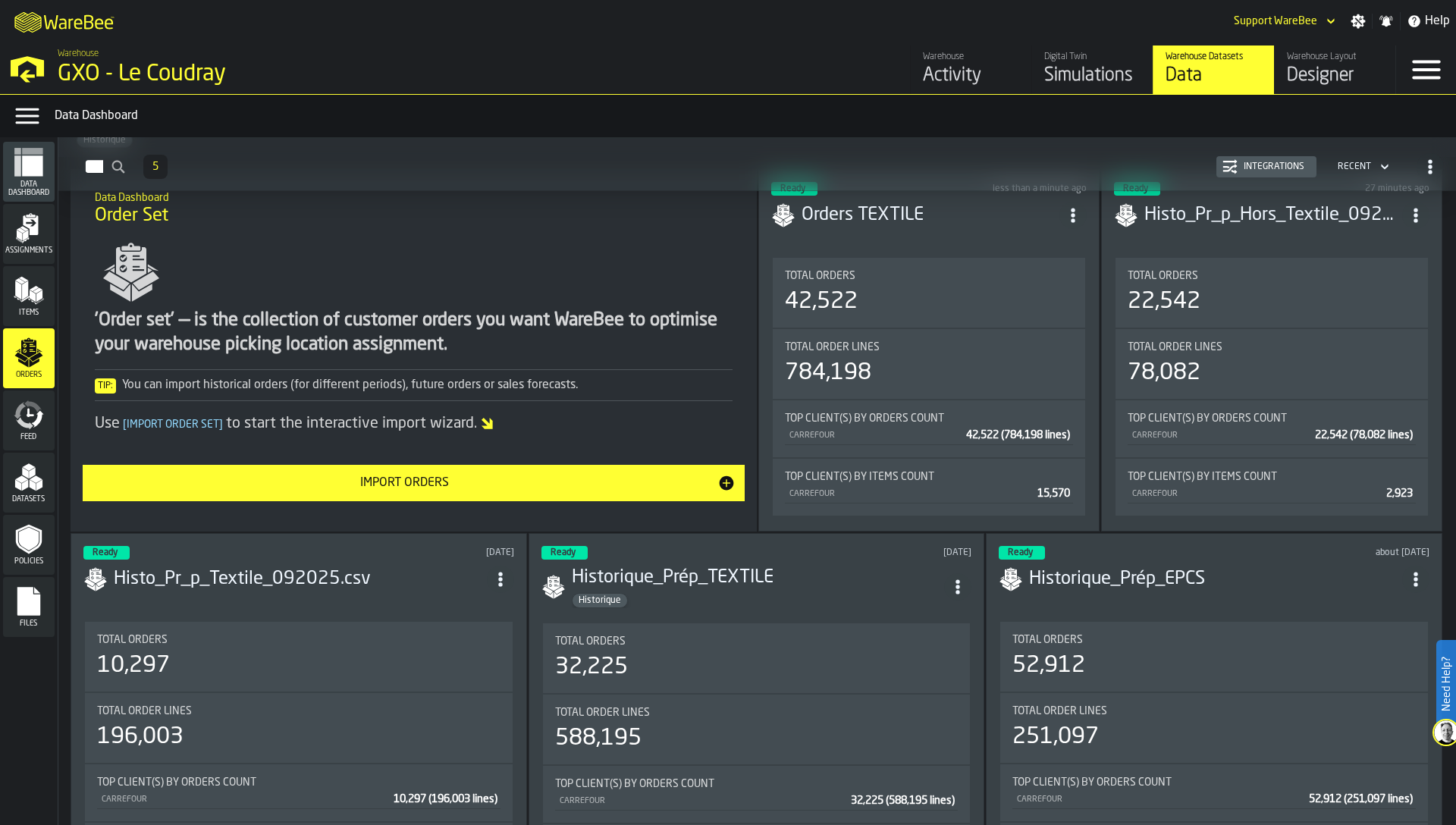
scroll to position [78, 0]
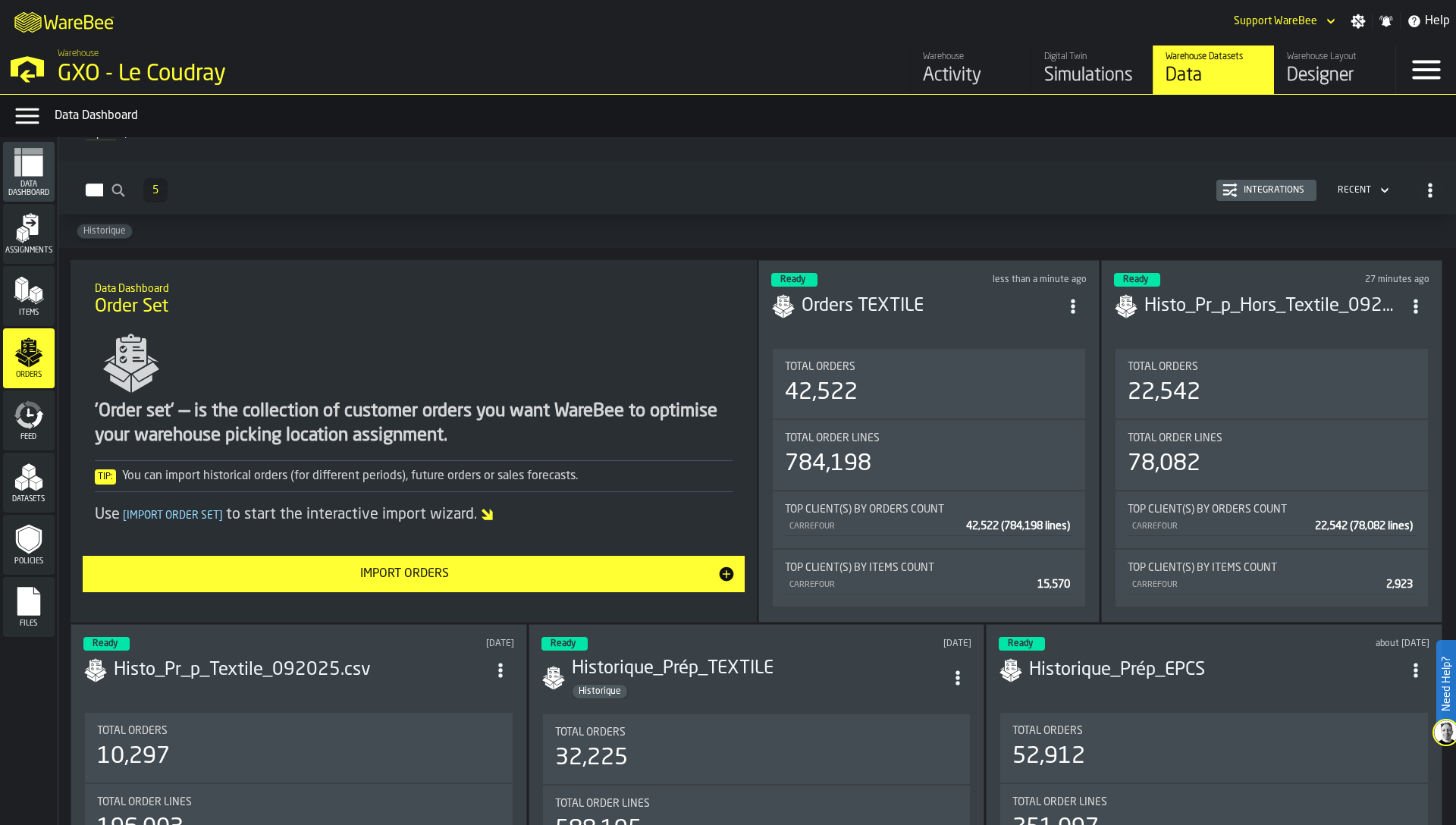
click at [1104, 81] on div "Simulations" at bounding box center [1092, 76] width 96 height 25
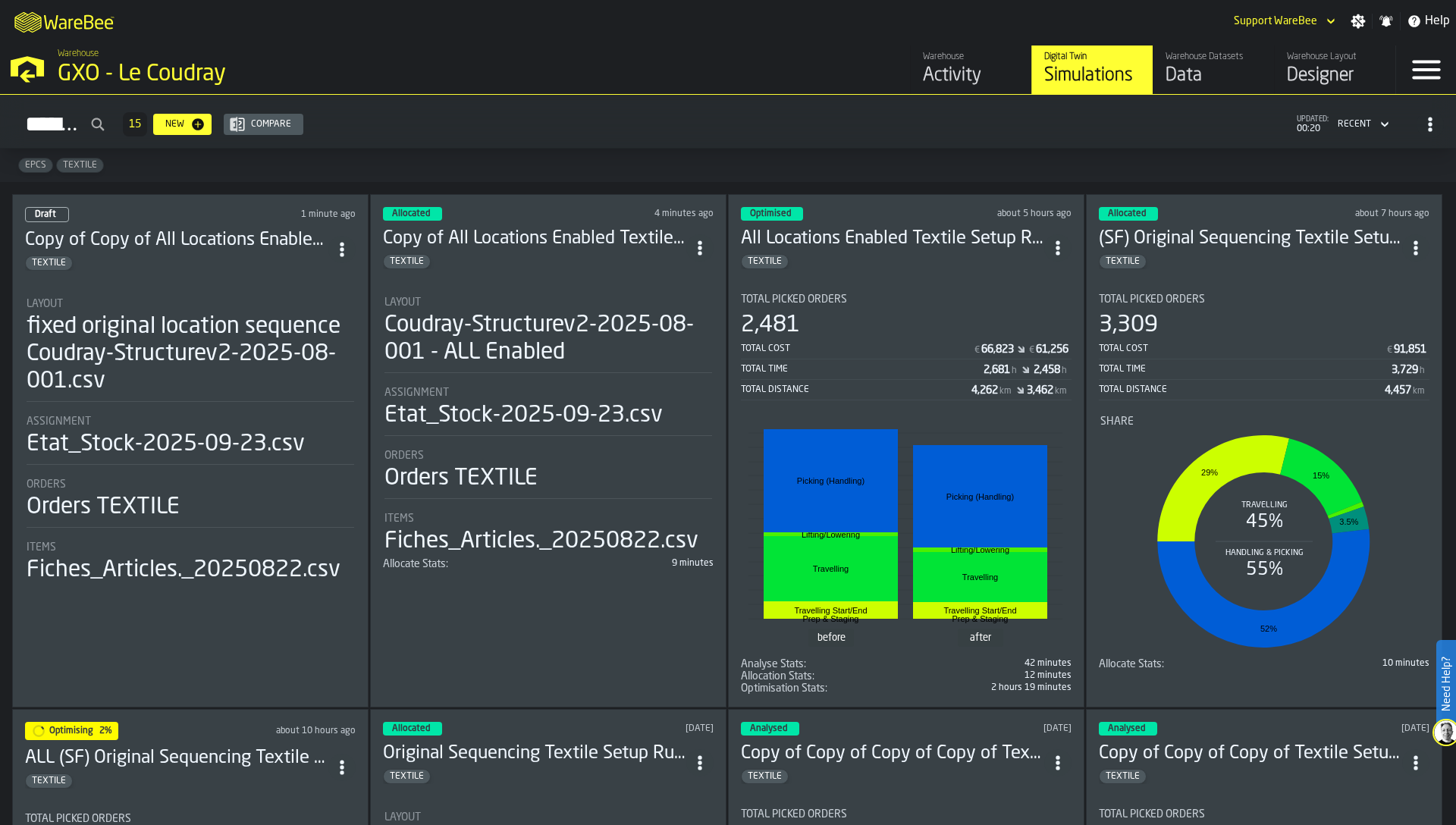
click at [608, 343] on div "Coudray-Structurev2-2025-08-001 - ALL Enabled" at bounding box center [548, 339] width 327 height 54
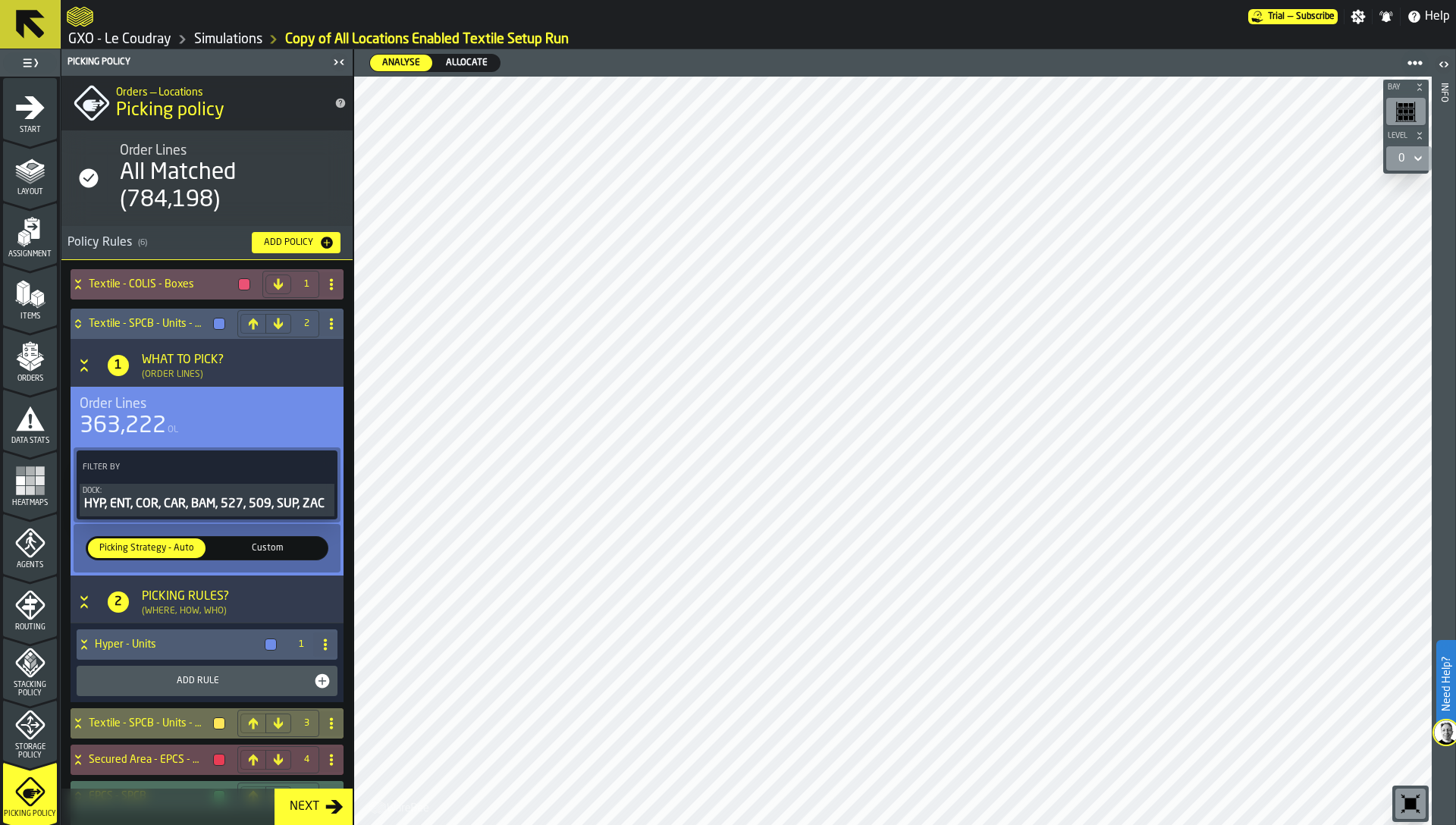
click at [23, 494] on icon "menu Heatmaps" at bounding box center [30, 481] width 30 height 30
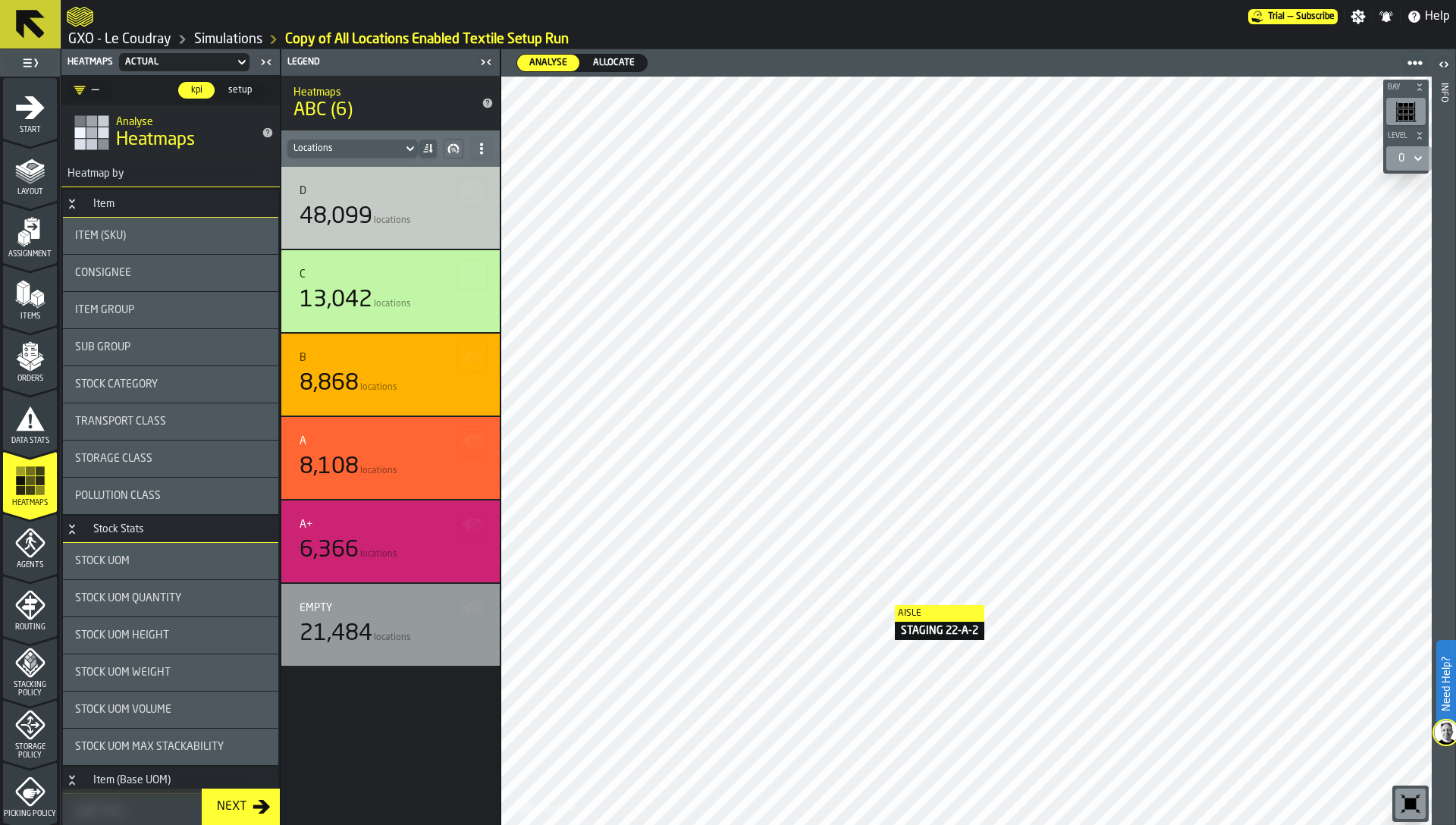
click at [873, 601] on div at bounding box center [966, 451] width 930 height 749
click at [29, 728] on icon "menu Storage Policy" at bounding box center [30, 725] width 30 height 30
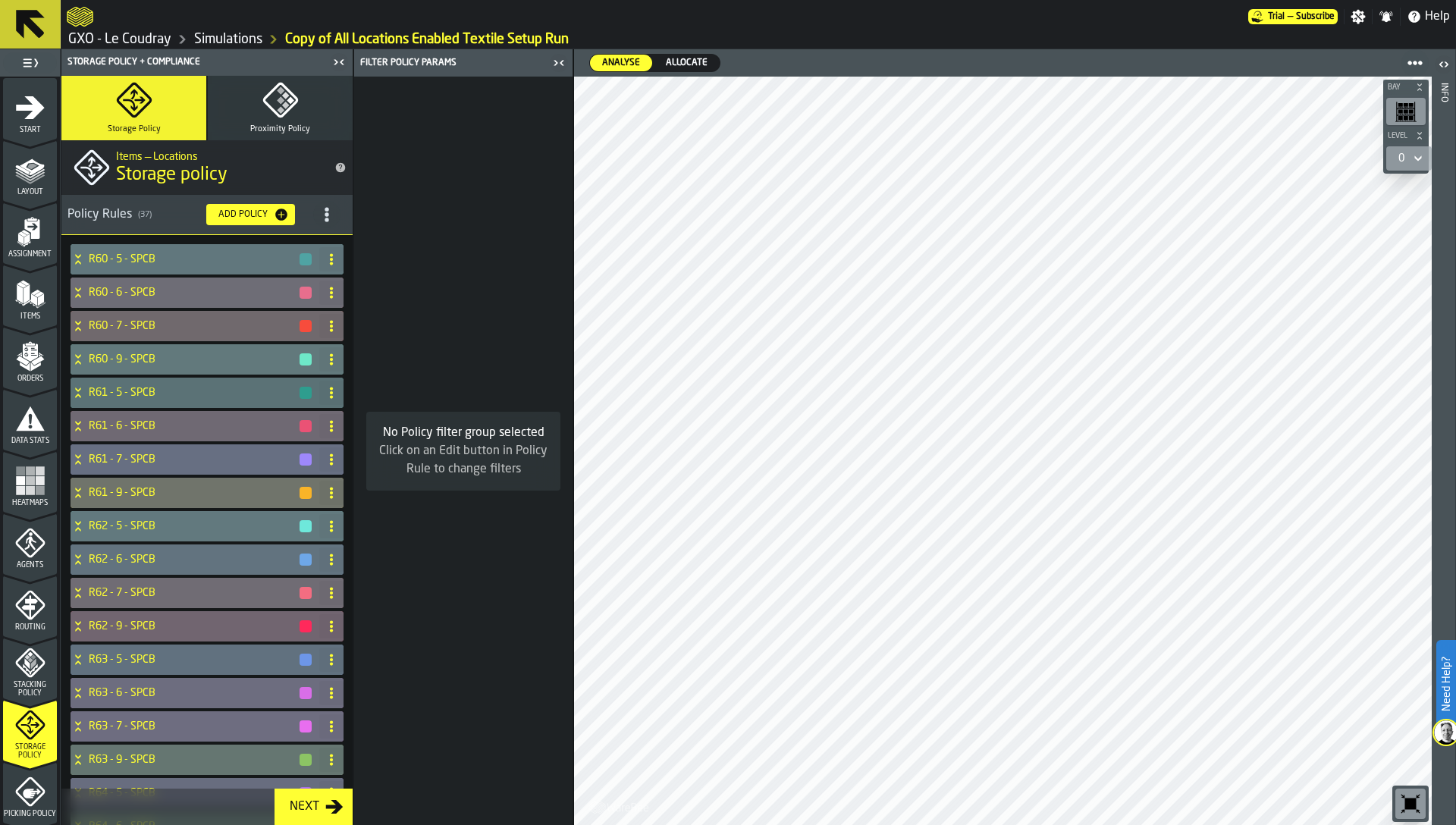
click at [186, 256] on h4 "R60 - 5 - SPCB" at bounding box center [193, 259] width 209 height 12
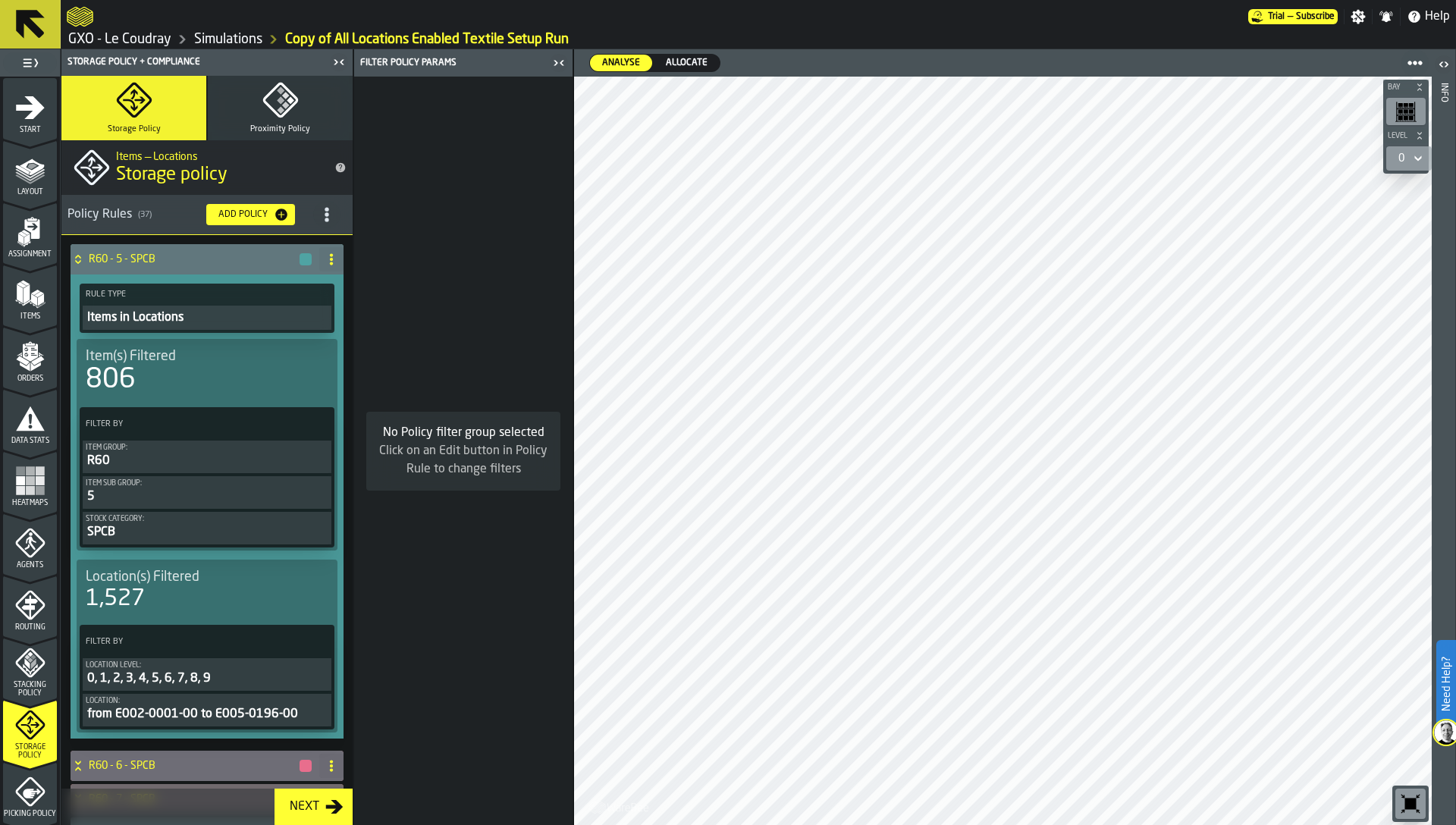
click at [186, 256] on h4 "R60 - 5 - SPCB" at bounding box center [193, 259] width 209 height 12
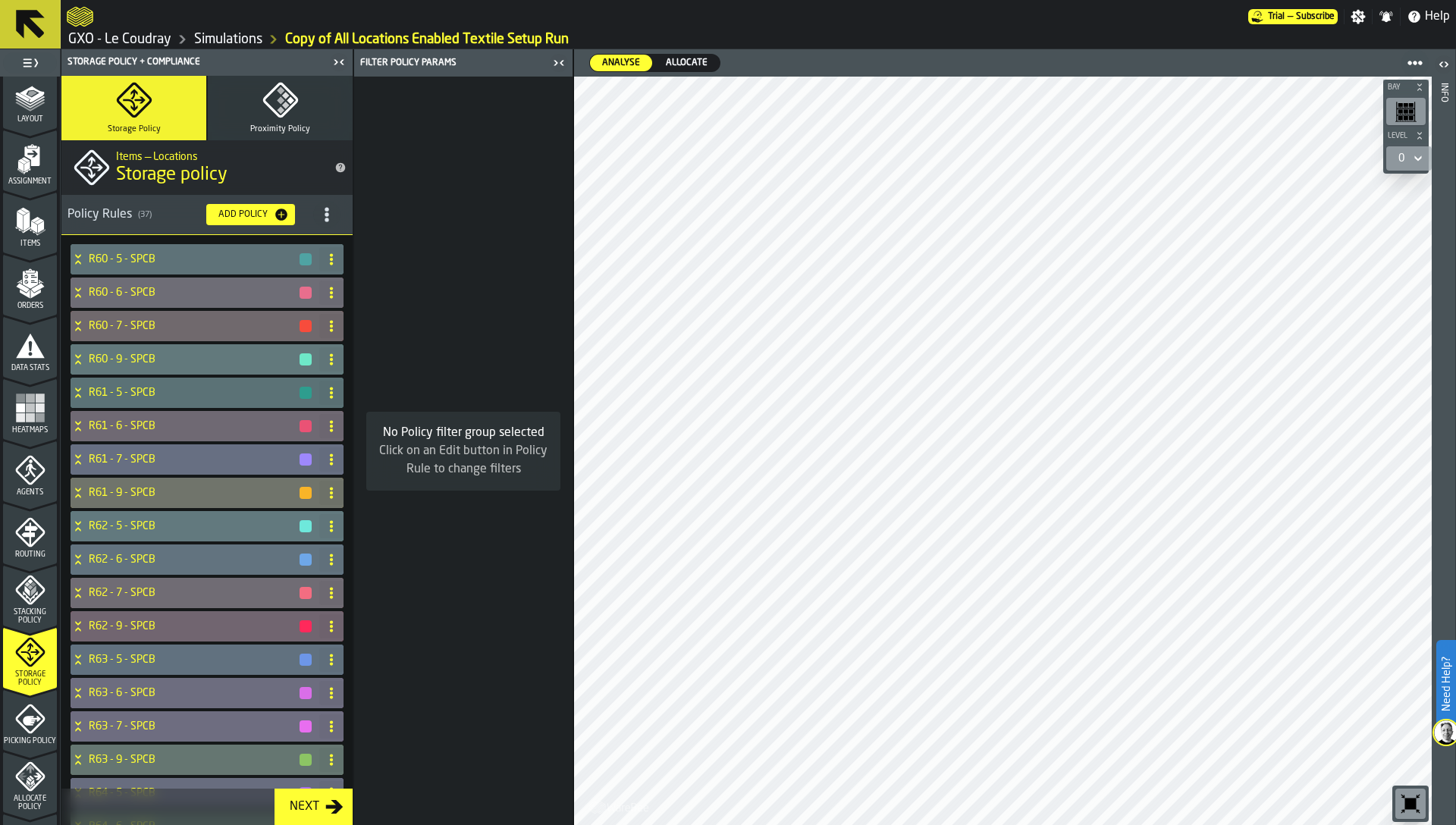
scroll to position [279, 0]
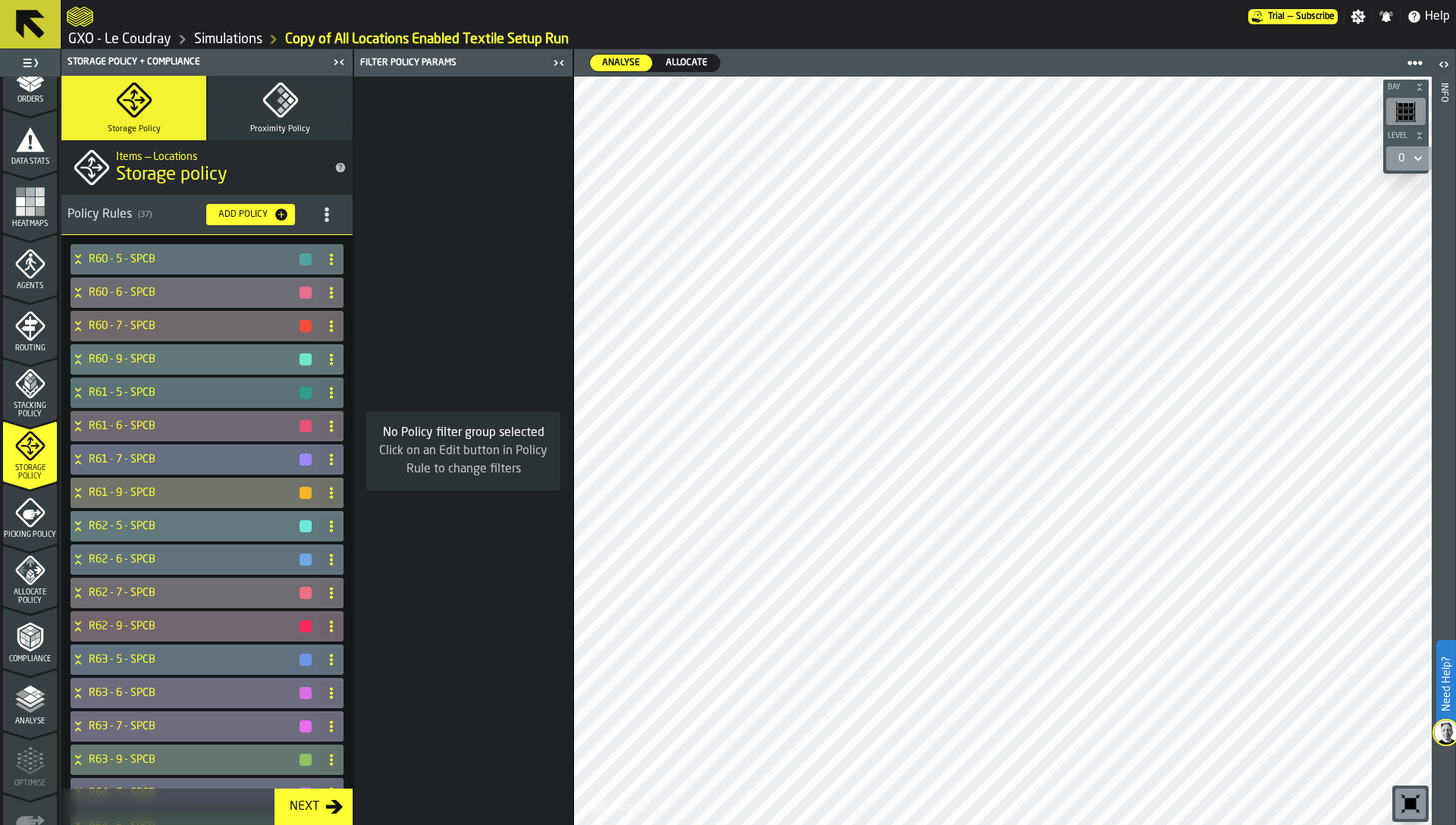
click at [30, 583] on icon "menu Allocate Policy" at bounding box center [30, 571] width 30 height 30
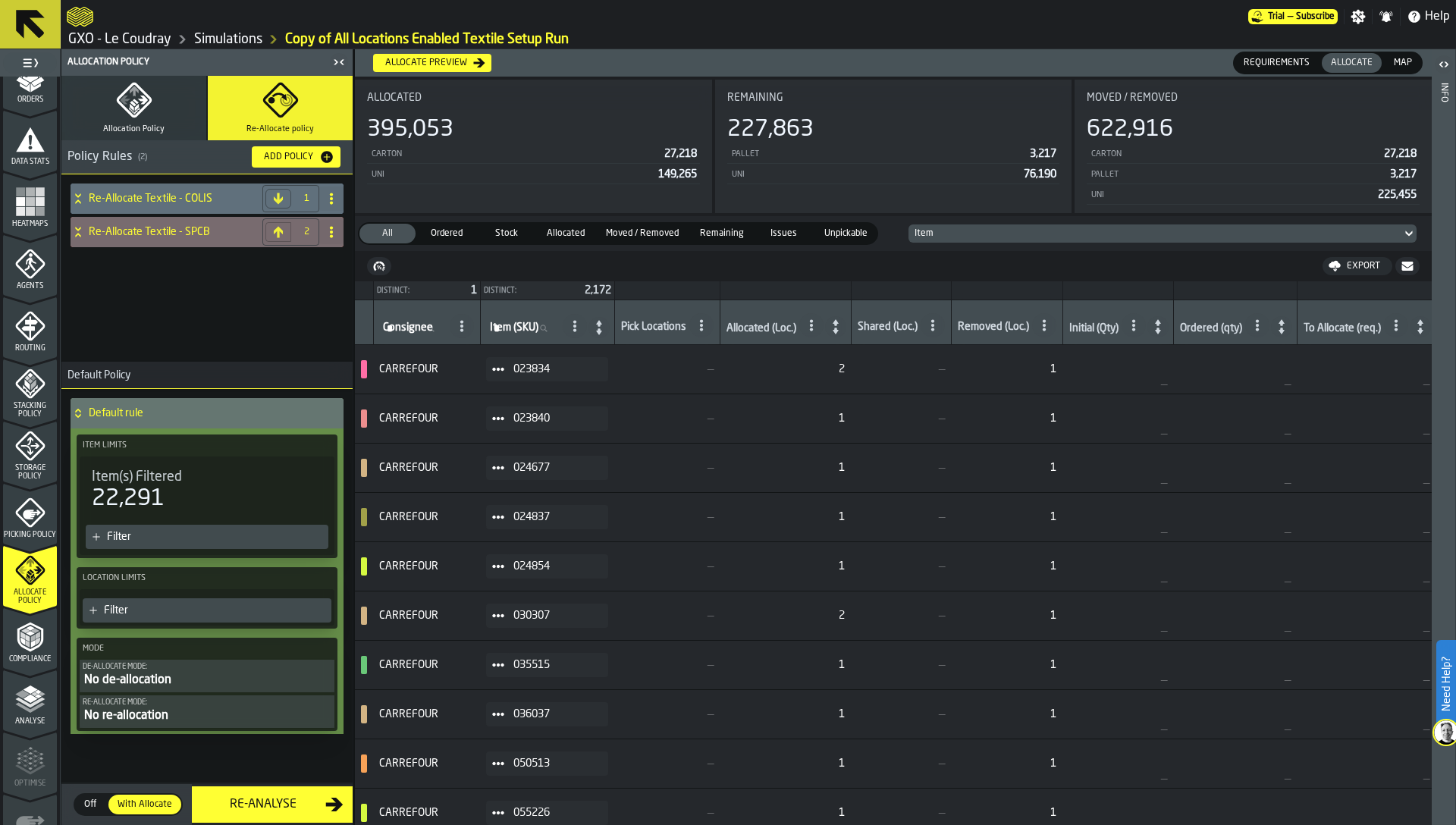
click at [138, 234] on h4 "Re-Allocate Textile - SPCB" at bounding box center [172, 232] width 167 height 12
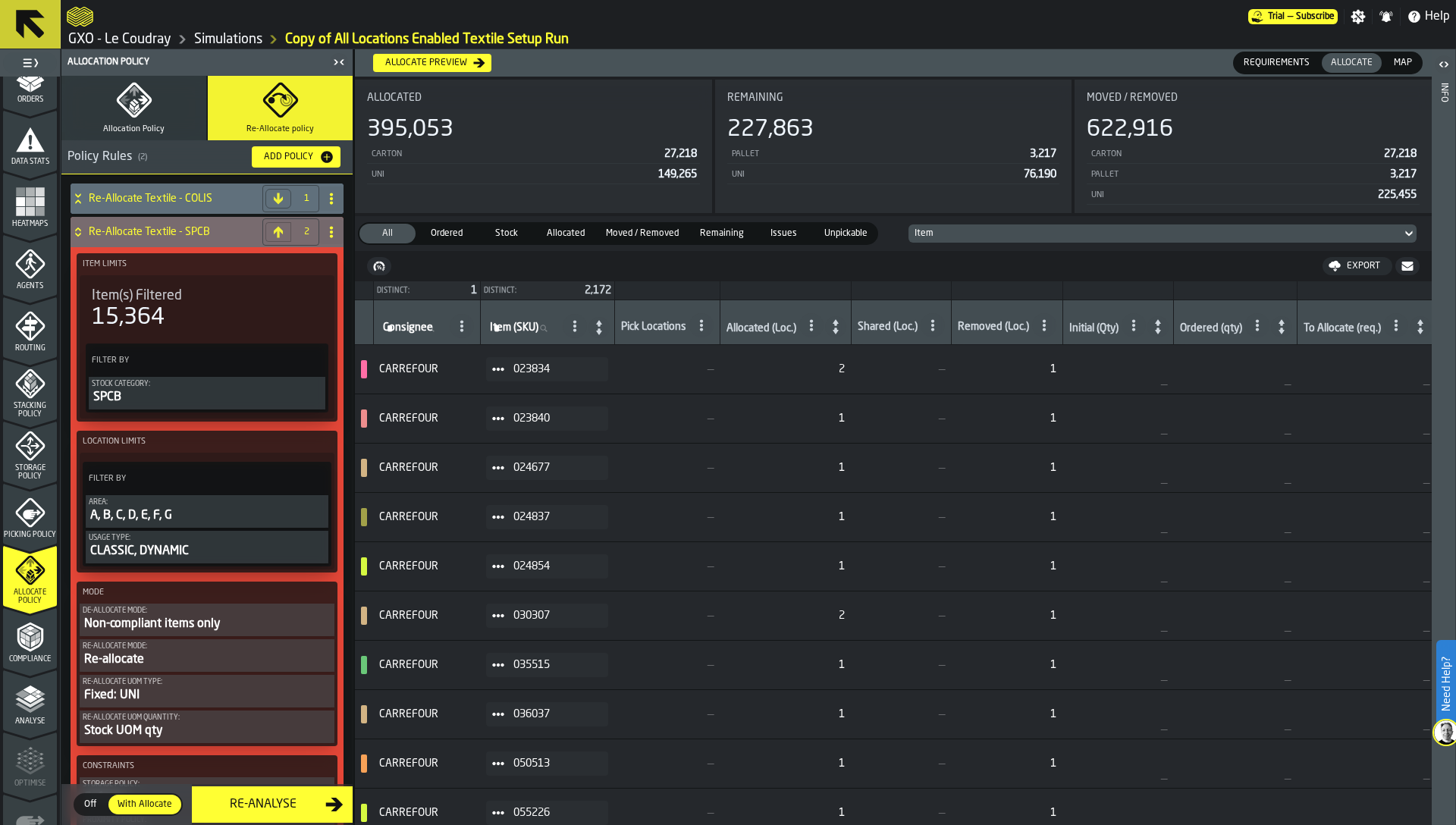
click at [138, 234] on h4 "Re-Allocate Textile - SPCB" at bounding box center [172, 232] width 167 height 12
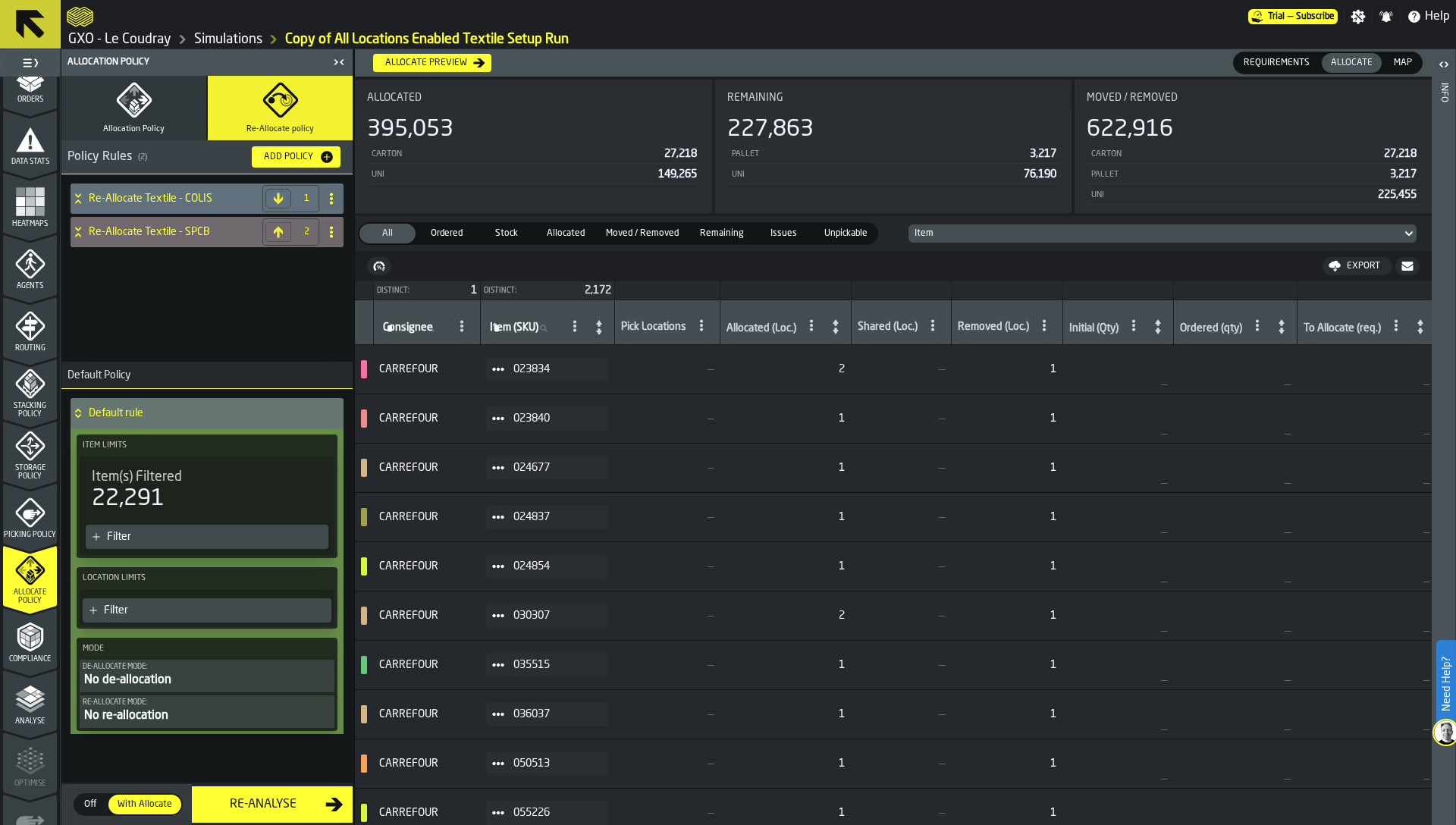
click at [458, 65] on div "Allocate preview" at bounding box center [426, 63] width 94 height 10
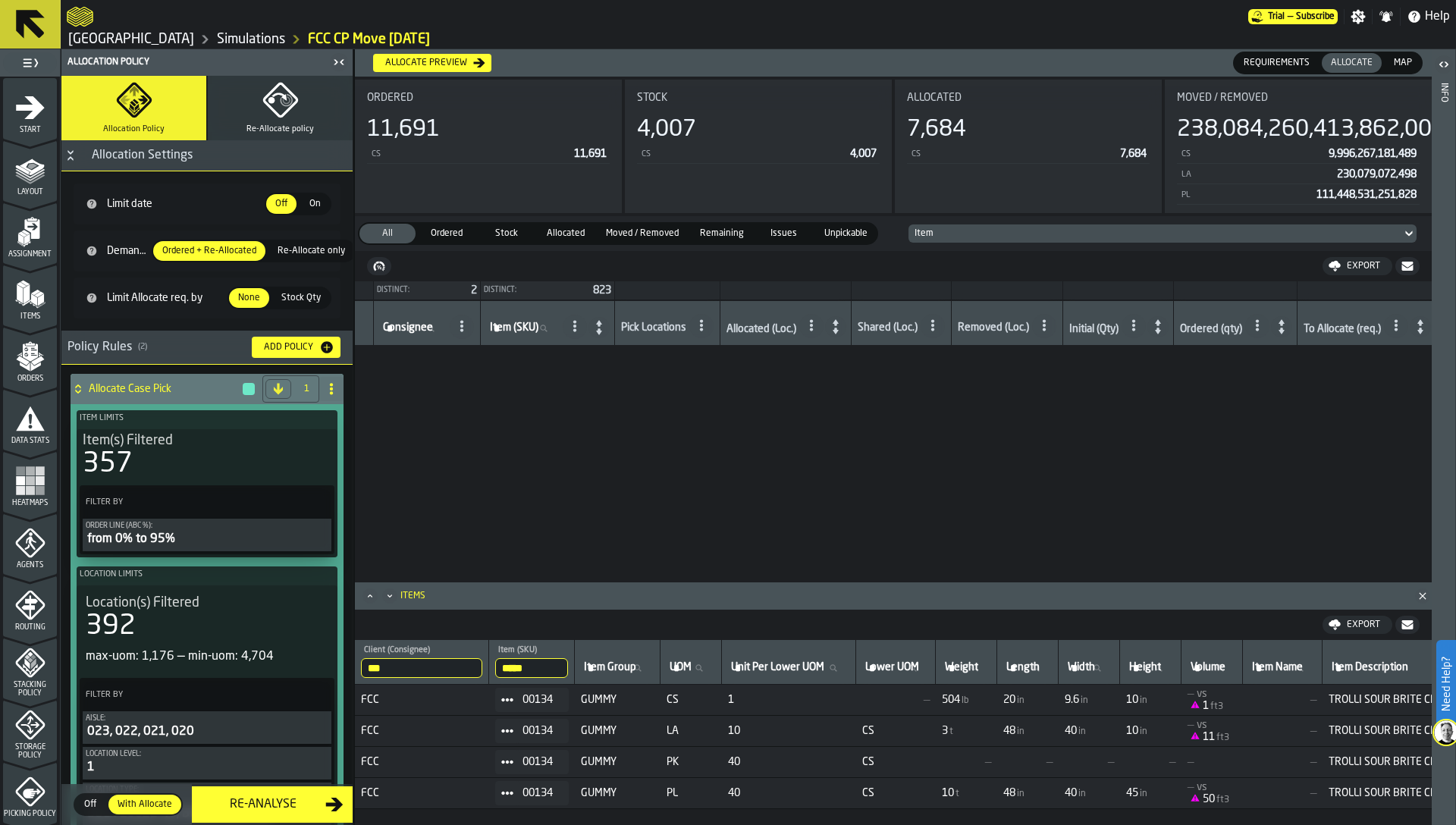
scroll to position [669, 480]
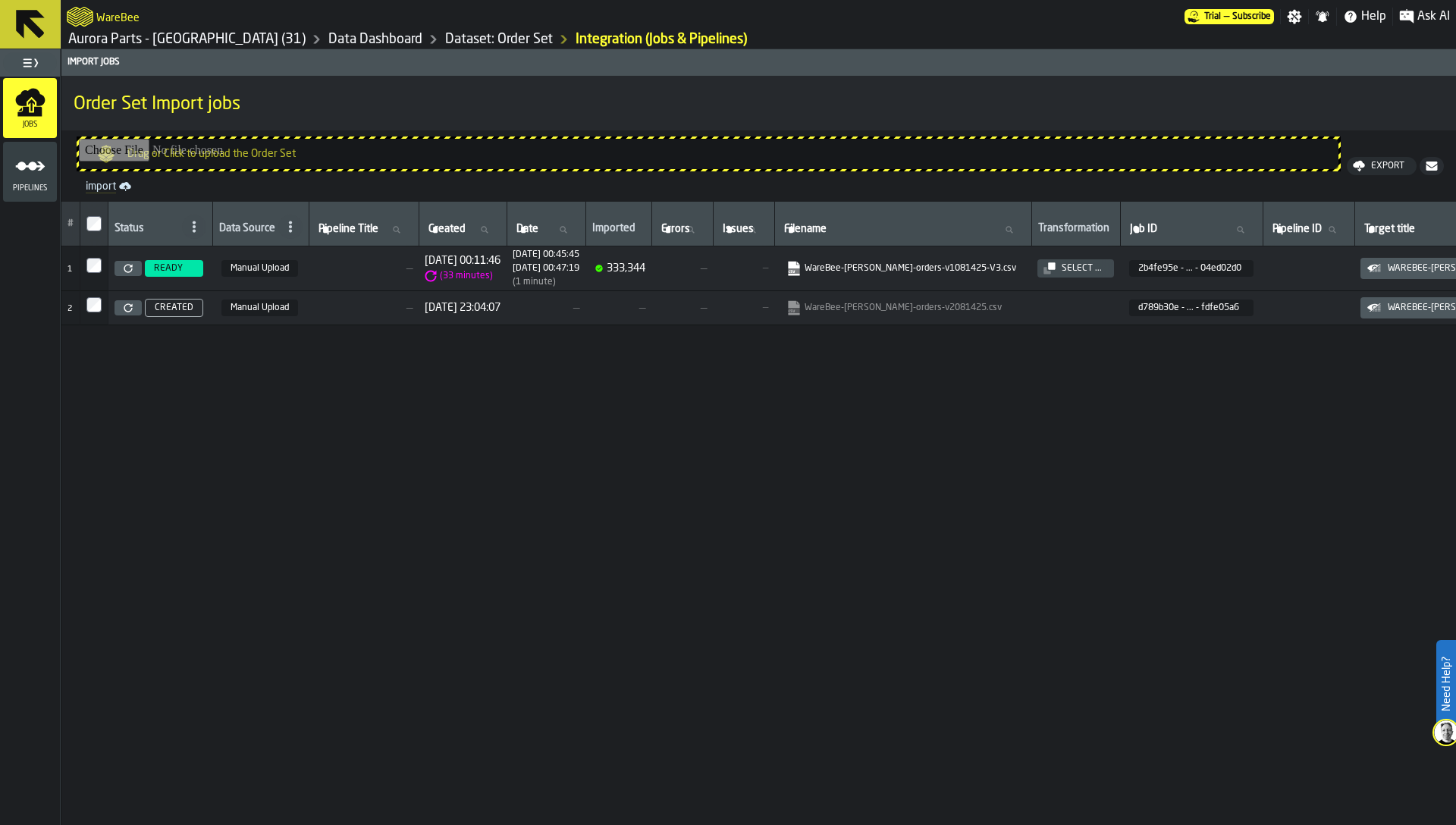
click at [955, 571] on div "# Status Data Source Pipeline Title Pipeline Title Created Created Date Date Im…" at bounding box center [759, 577] width 1394 height 750
click at [973, 487] on div "# Status Data Source Pipeline Title Pipeline Title Created Created Date Date Im…" at bounding box center [759, 577] width 1394 height 750
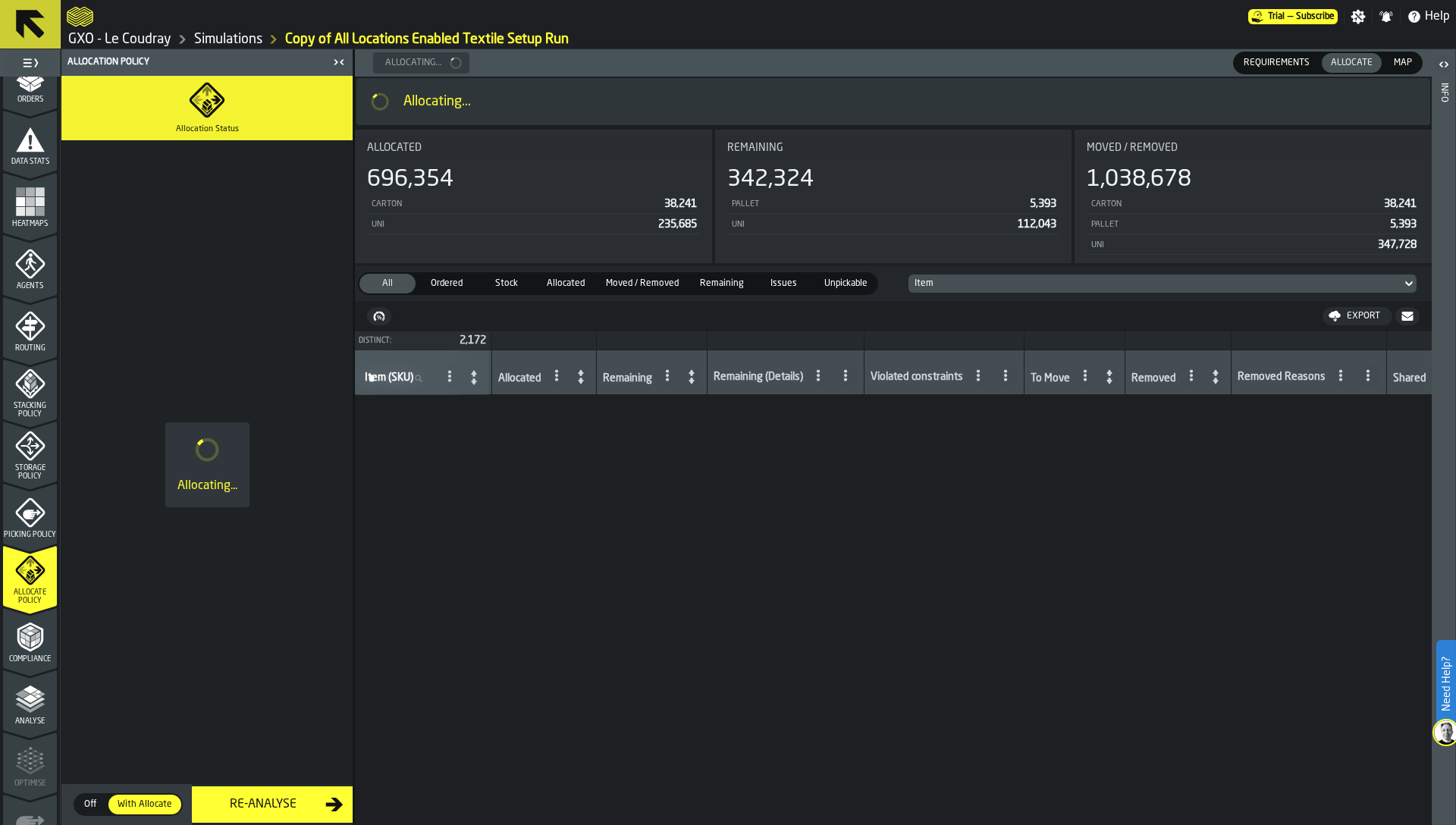
scroll to position [23916, 1057]
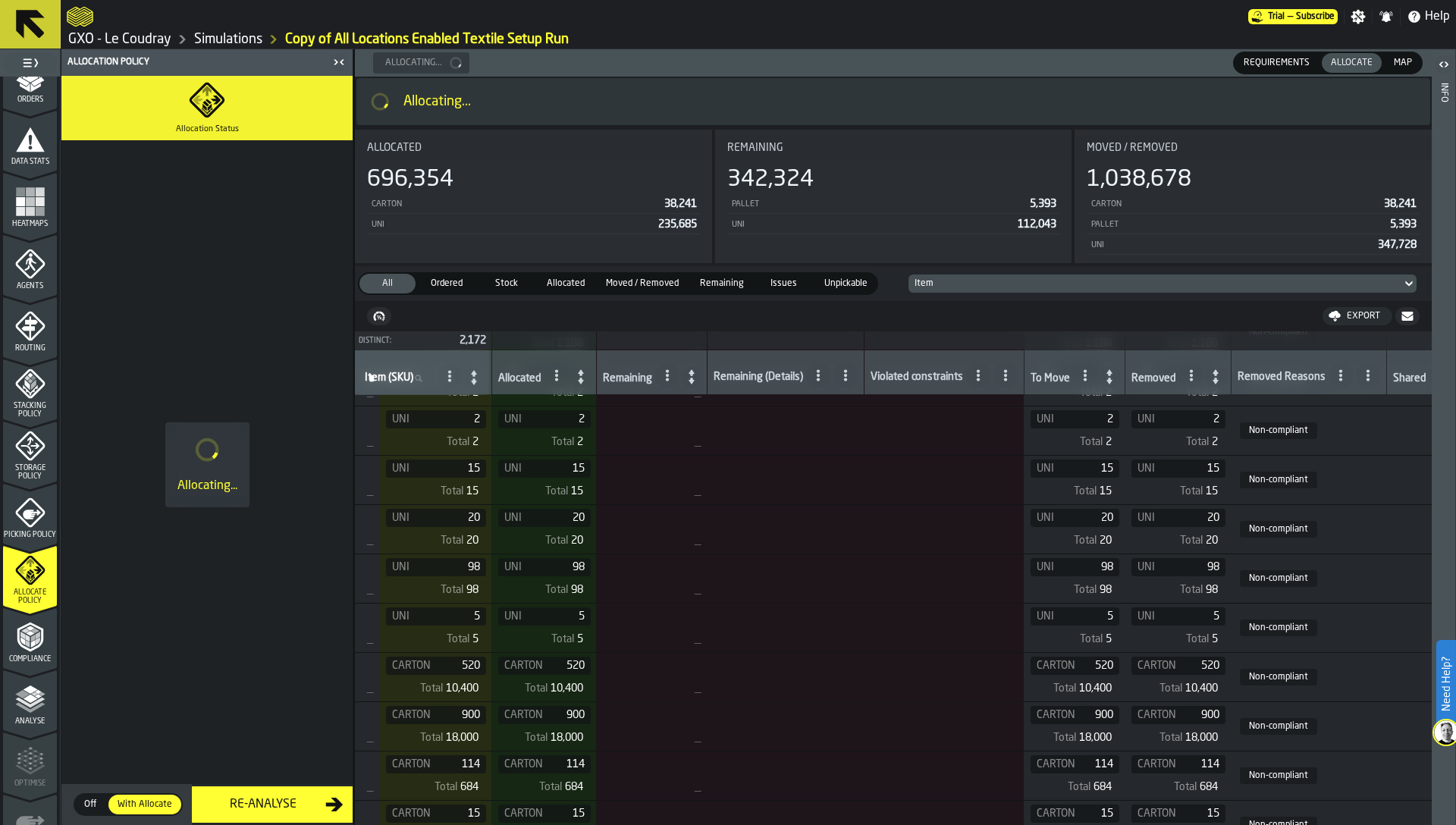
click at [787, 285] on span "Issues" at bounding box center [784, 284] width 50 height 13
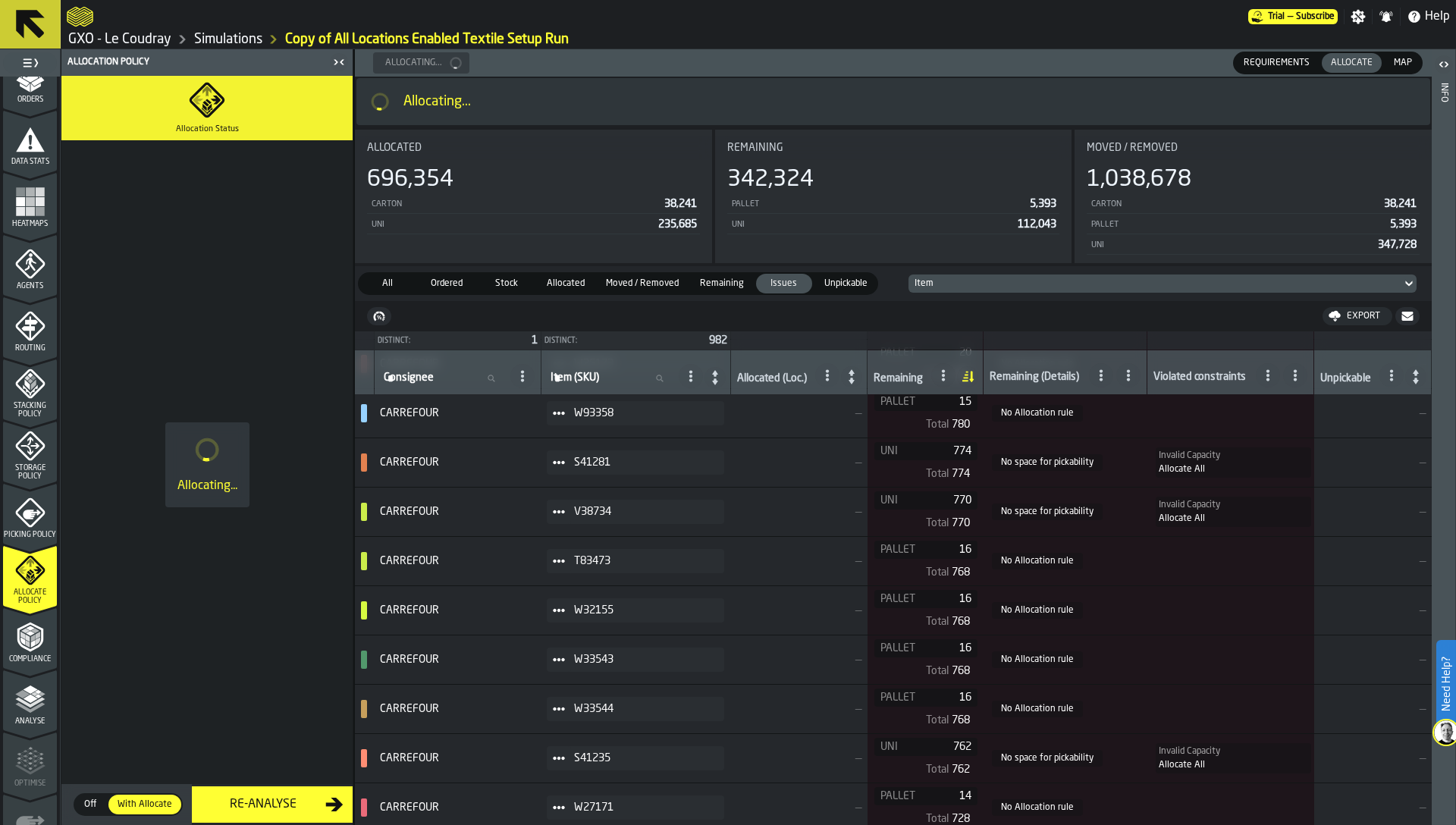
scroll to position [0, 0]
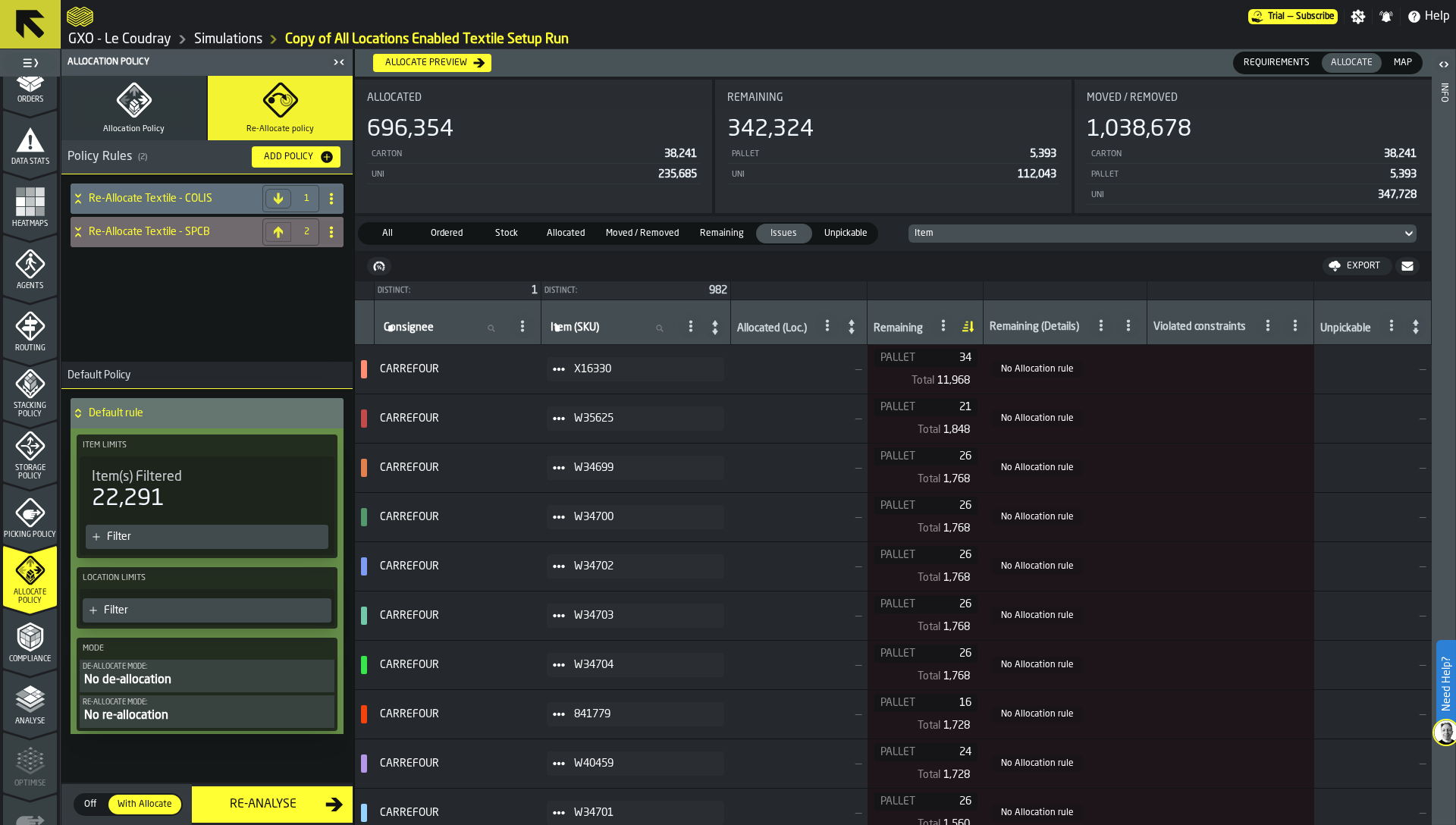
click at [37, 207] on rect "menu Heatmaps" at bounding box center [40, 211] width 10 height 10
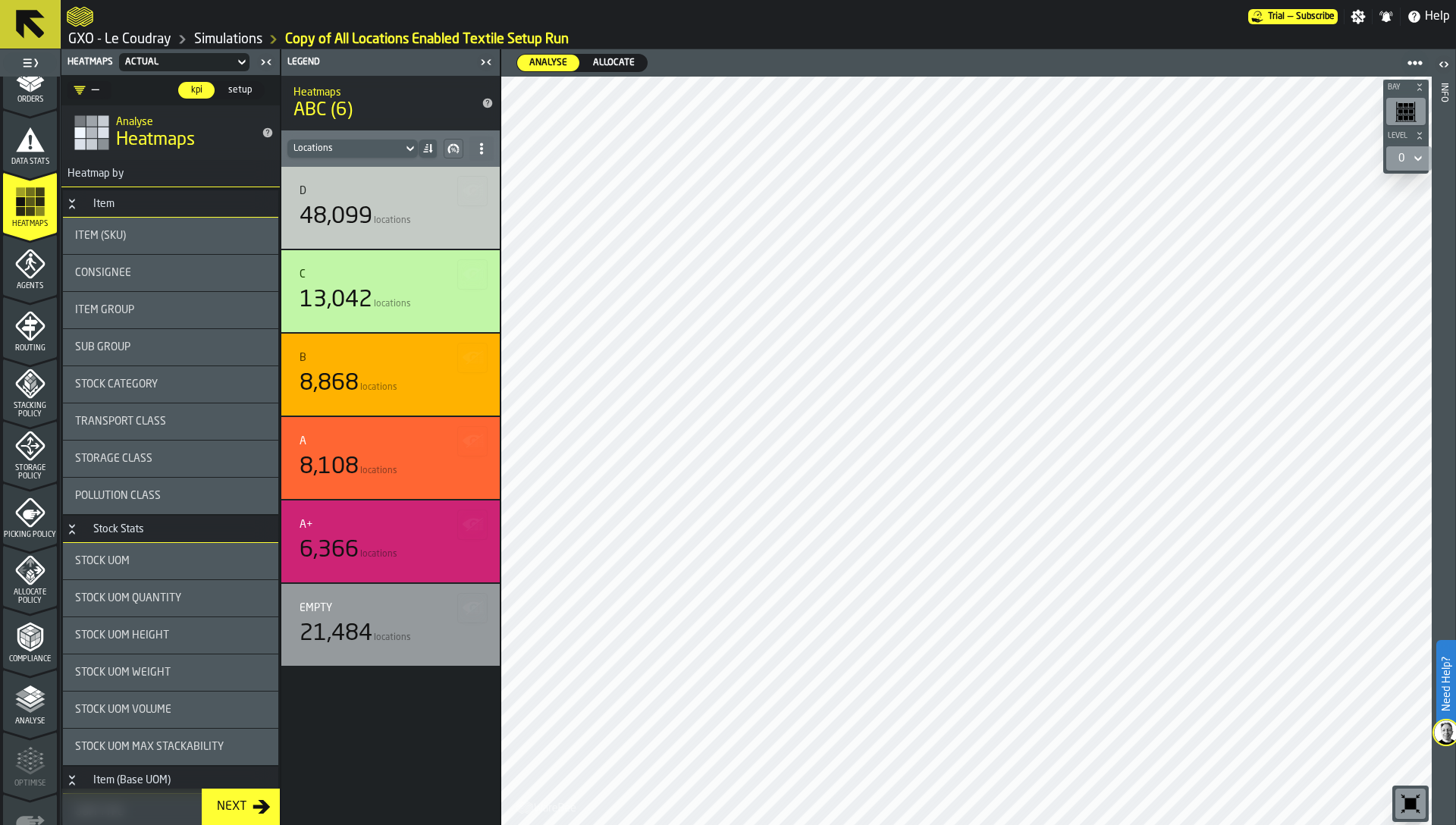
click at [596, 59] on span "Allocate" at bounding box center [613, 63] width 54 height 13
drag, startPoint x: 559, startPoint y: 62, endPoint x: 578, endPoint y: 63, distance: 19.0
click at [559, 62] on span "Analyse" at bounding box center [548, 63] width 50 height 13
click at [593, 62] on span "Allocate" at bounding box center [613, 63] width 54 height 13
click at [544, 62] on span "Analyse" at bounding box center [548, 63] width 50 height 13
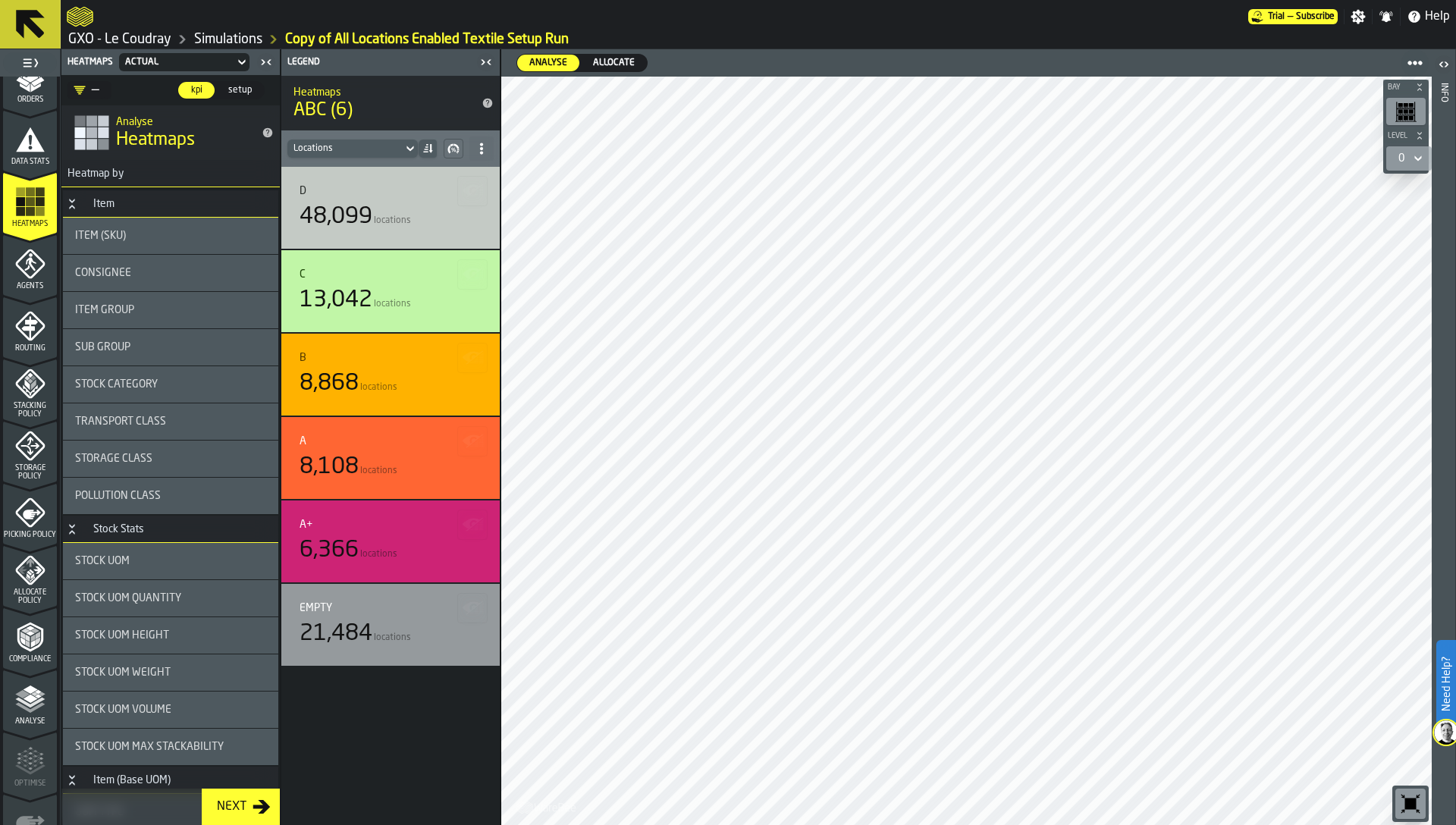
click at [598, 59] on span "Allocate" at bounding box center [613, 63] width 54 height 13
click at [539, 68] on span "Analyse" at bounding box center [548, 63] width 50 height 13
click at [609, 62] on span "Allocate" at bounding box center [613, 63] width 54 height 13
drag, startPoint x: 140, startPoint y: 299, endPoint x: 129, endPoint y: 343, distance: 45.4
click at [129, 343] on div "Item (SKU) Consignee Item Group Sub Group Stock Category Transport Class Storag…" at bounding box center [170, 366] width 215 height 297
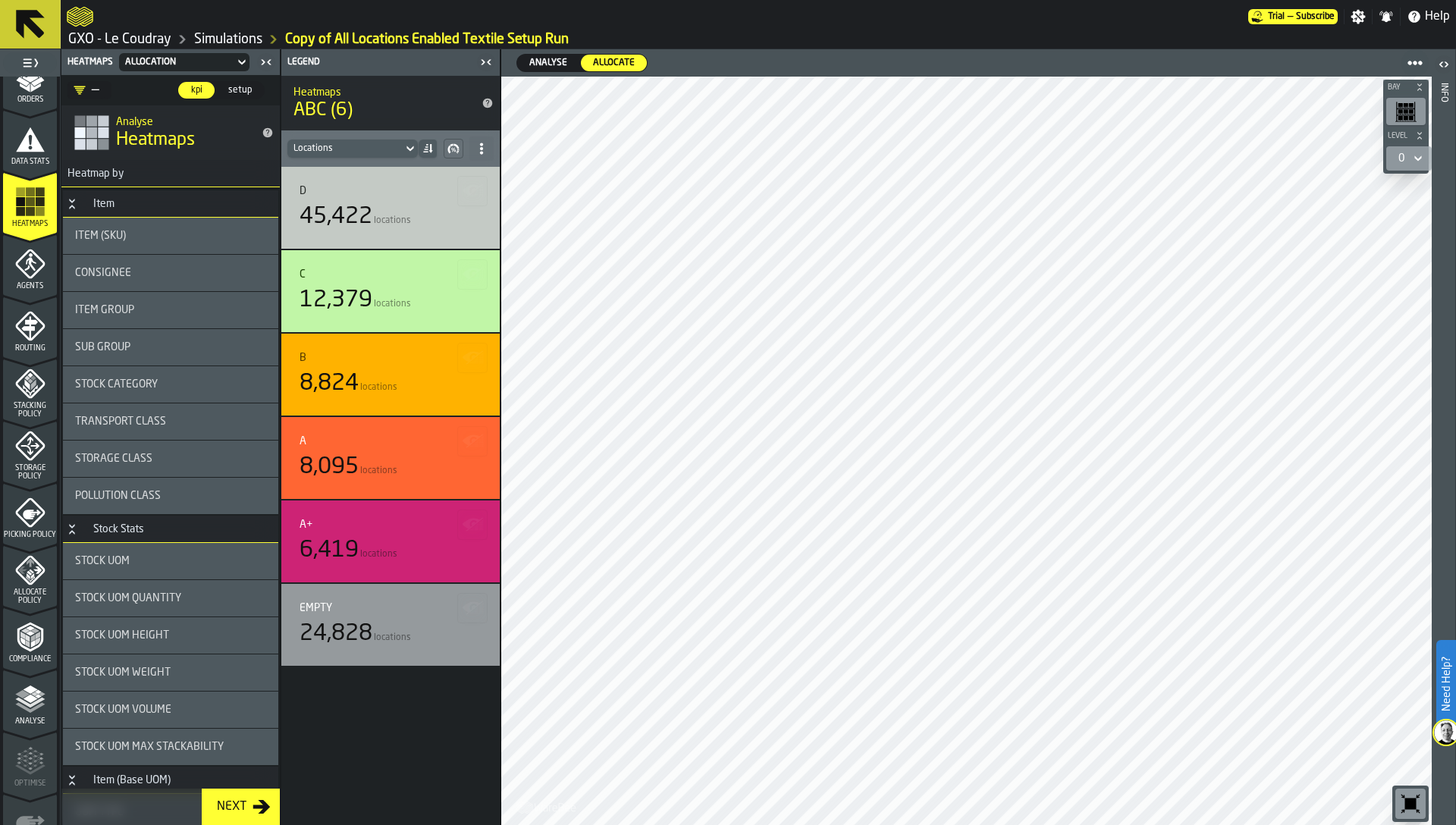
click at [129, 343] on span "Sub Group" at bounding box center [103, 347] width 55 height 12
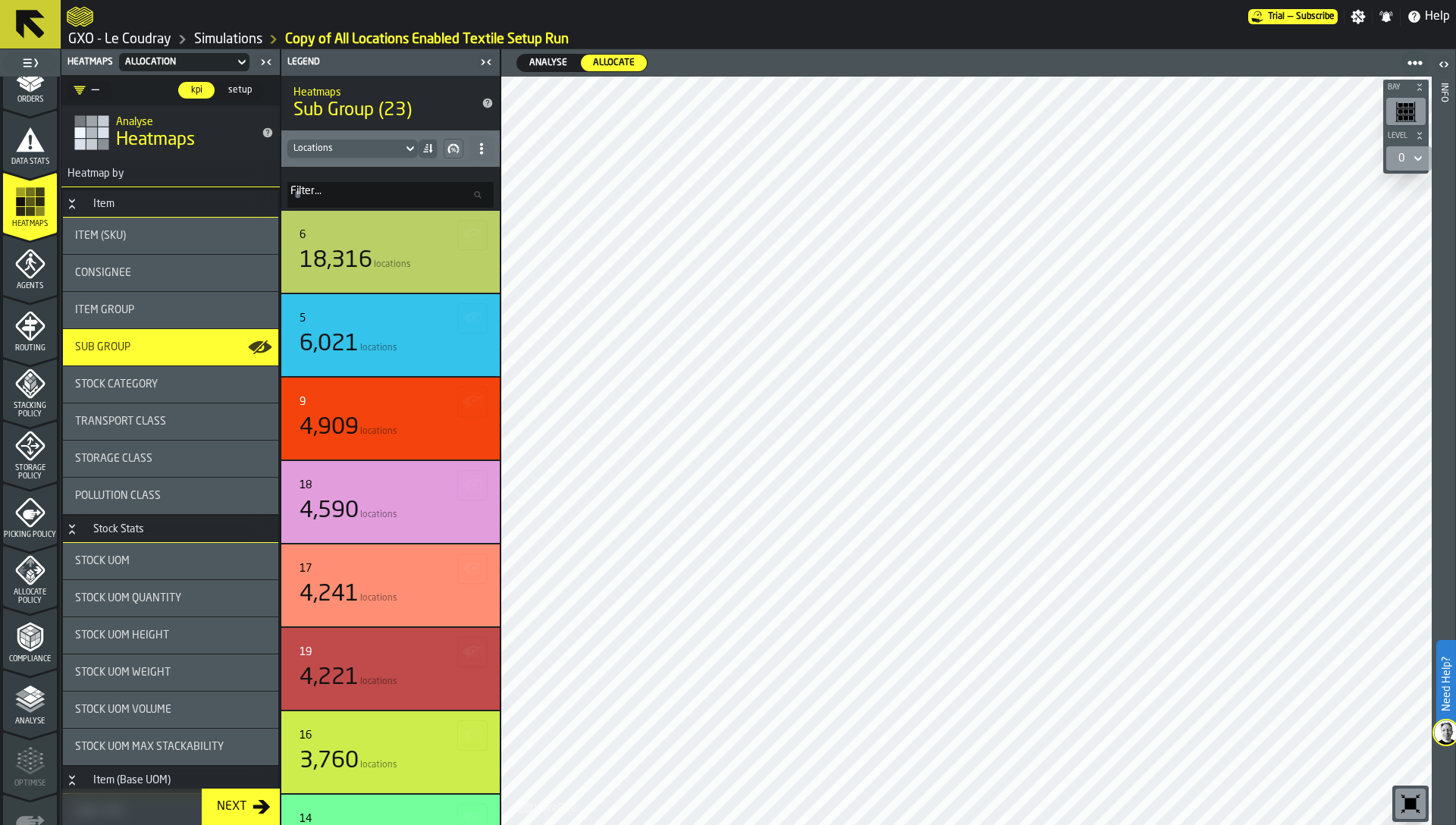
click at [544, 60] on span "Analyse" at bounding box center [548, 63] width 50 height 13
click at [597, 59] on span "Allocate" at bounding box center [613, 63] width 54 height 13
click at [544, 61] on span "Analyse" at bounding box center [548, 63] width 50 height 13
click at [612, 58] on span "Allocate" at bounding box center [613, 63] width 54 height 13
click at [544, 61] on span "Analyse" at bounding box center [548, 63] width 50 height 13
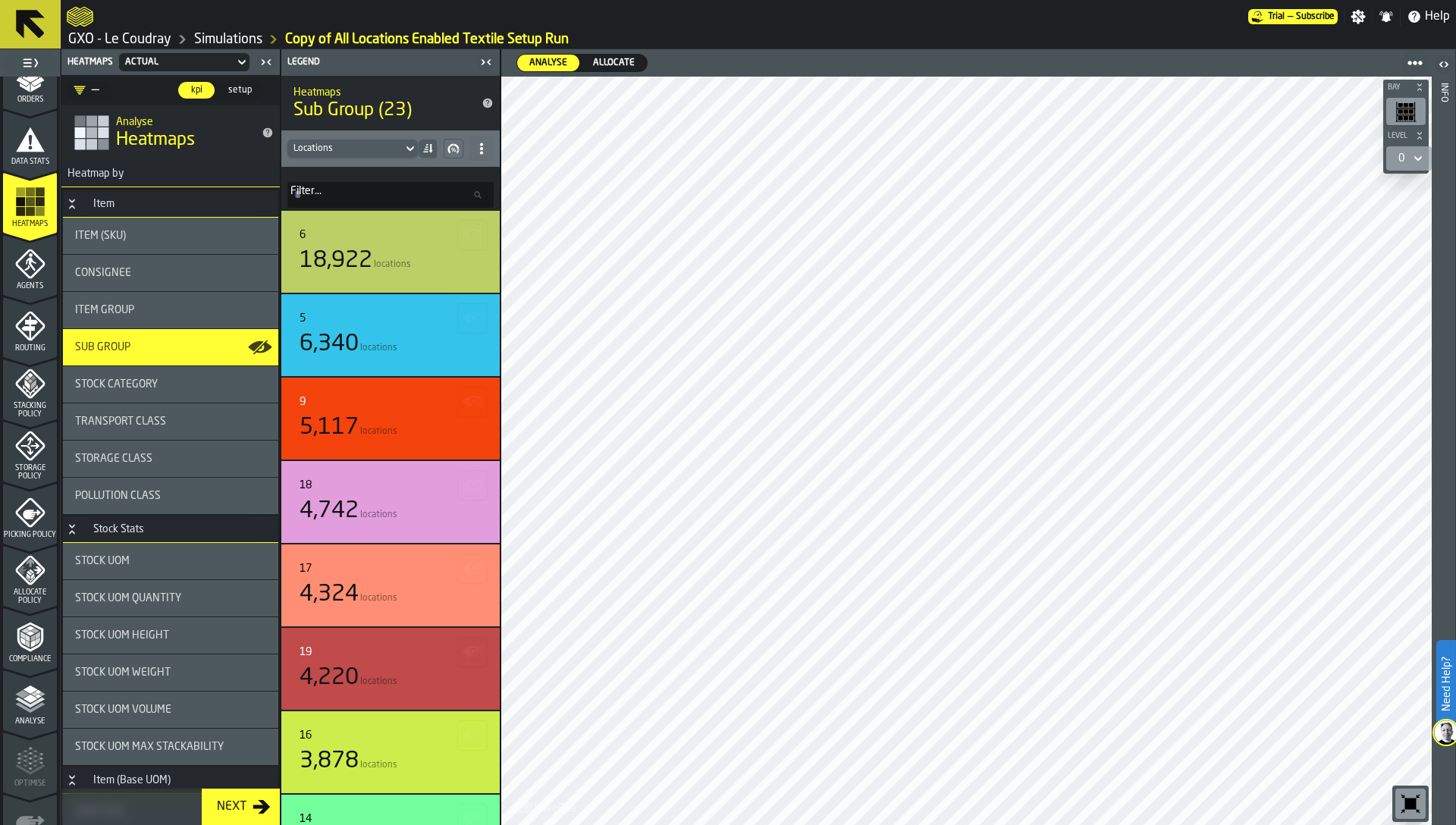
click at [606, 56] on span "Allocate" at bounding box center [613, 63] width 54 height 13
click at [548, 68] on span "Analyse" at bounding box center [548, 63] width 50 height 13
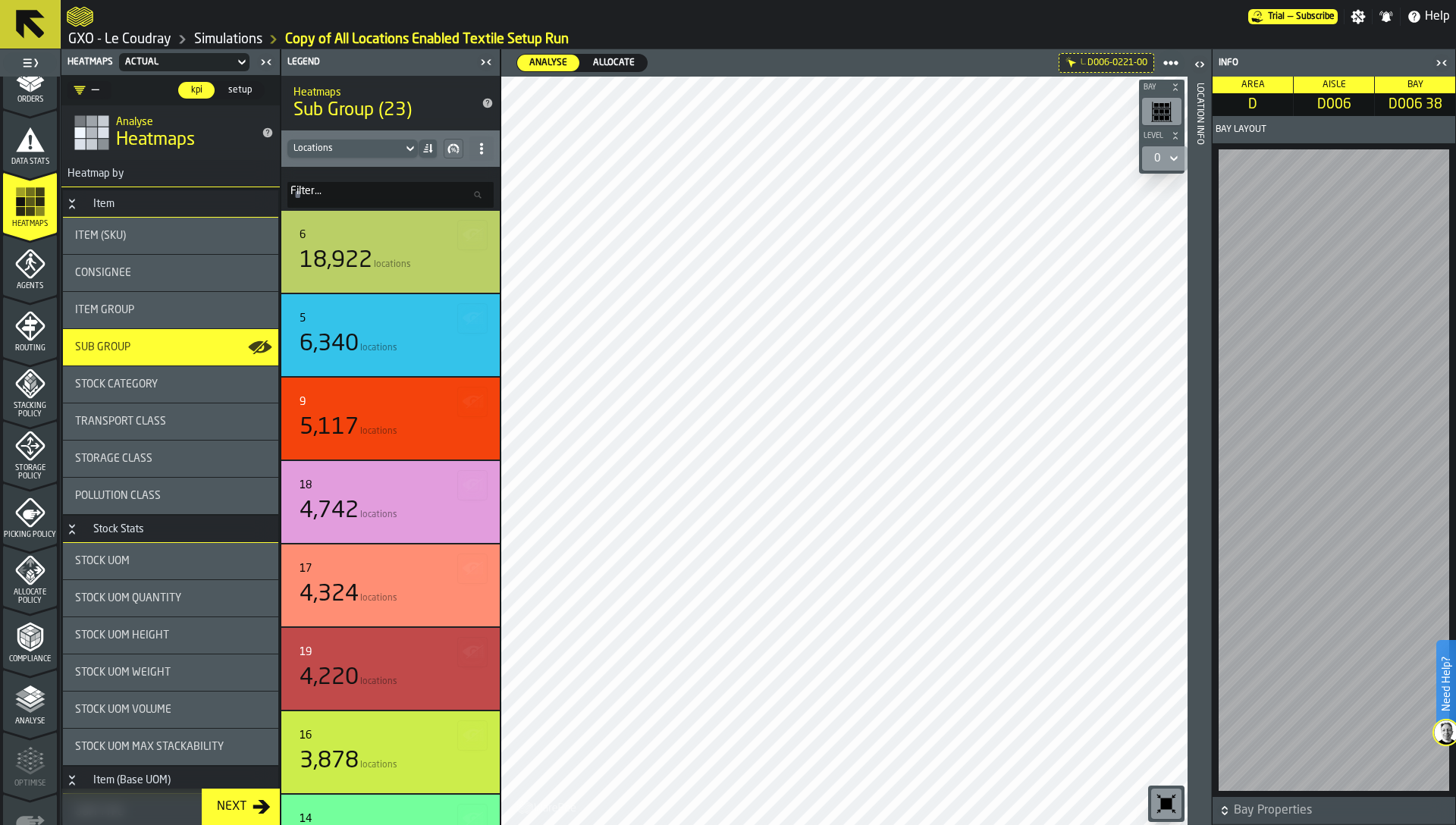
click at [1198, 211] on div "Location Info" at bounding box center [1199, 451] width 10 height 742
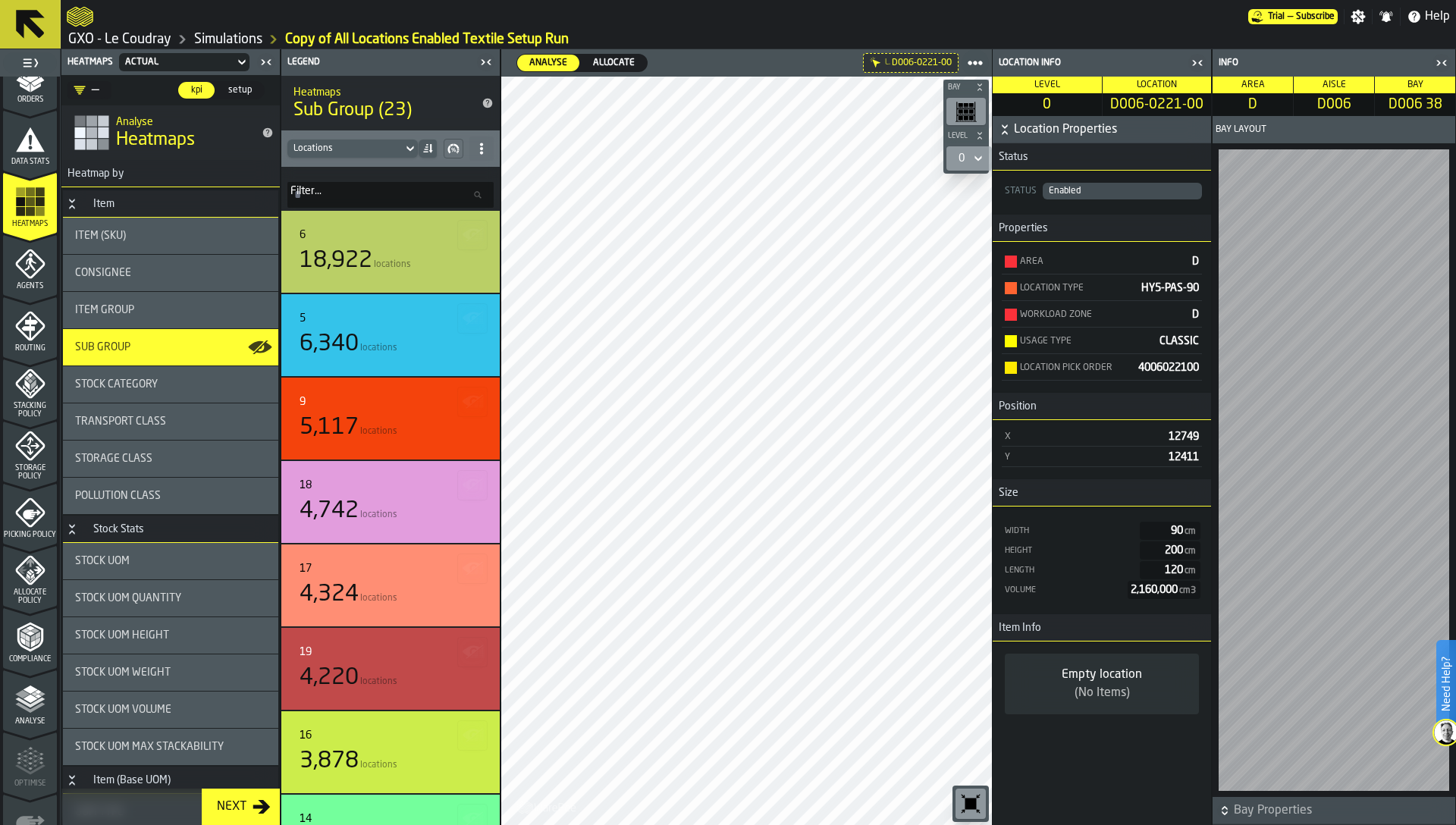
click at [1199, 66] on icon "button-toggle-Close me" at bounding box center [1196, 63] width 18 height 18
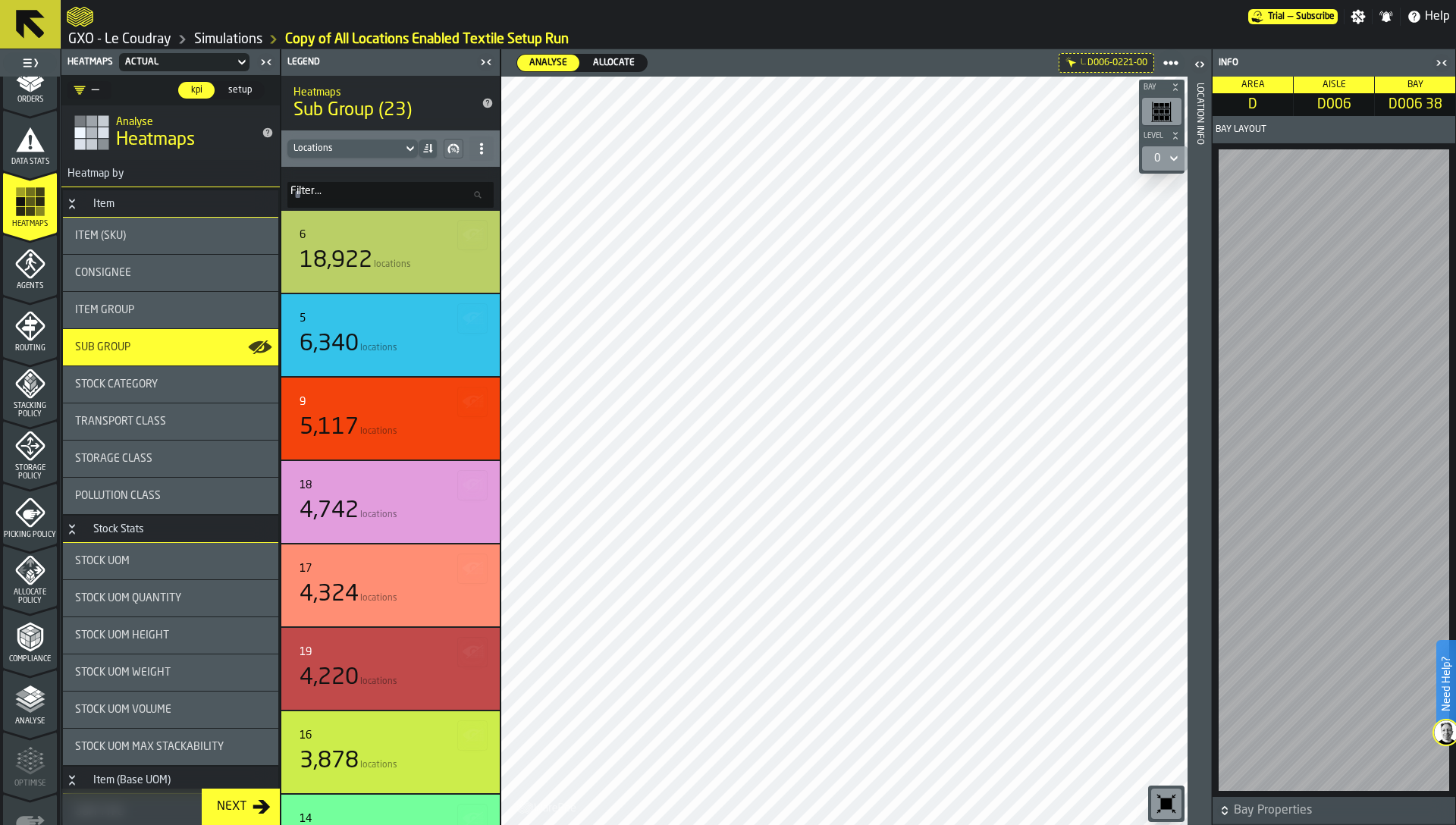
click at [110, 454] on span "Storage Class" at bounding box center [113, 459] width 77 height 12
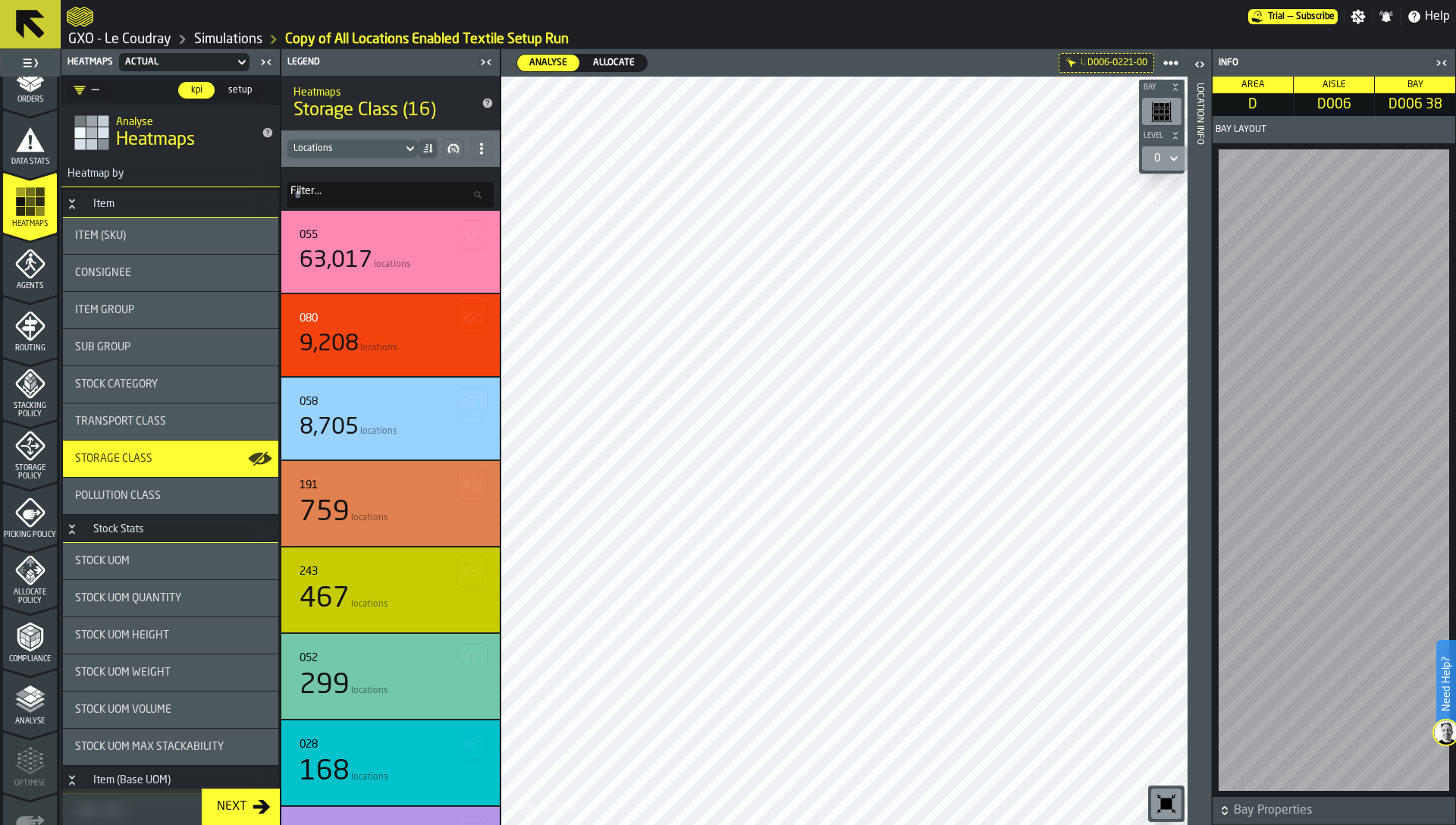
click at [23, 524] on div "Picking Policy" at bounding box center [29, 519] width 54 height 42
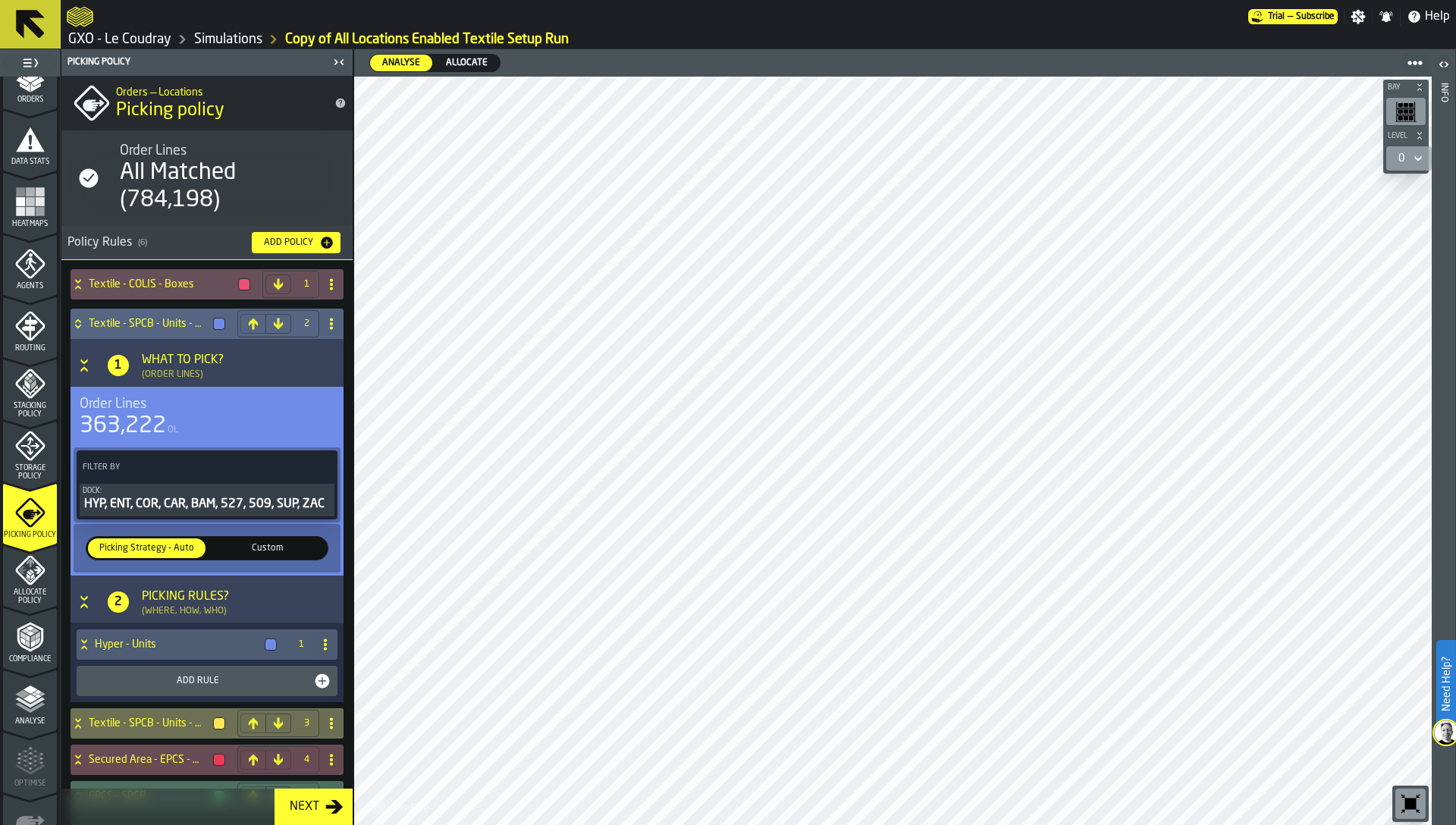
scroll to position [68, 0]
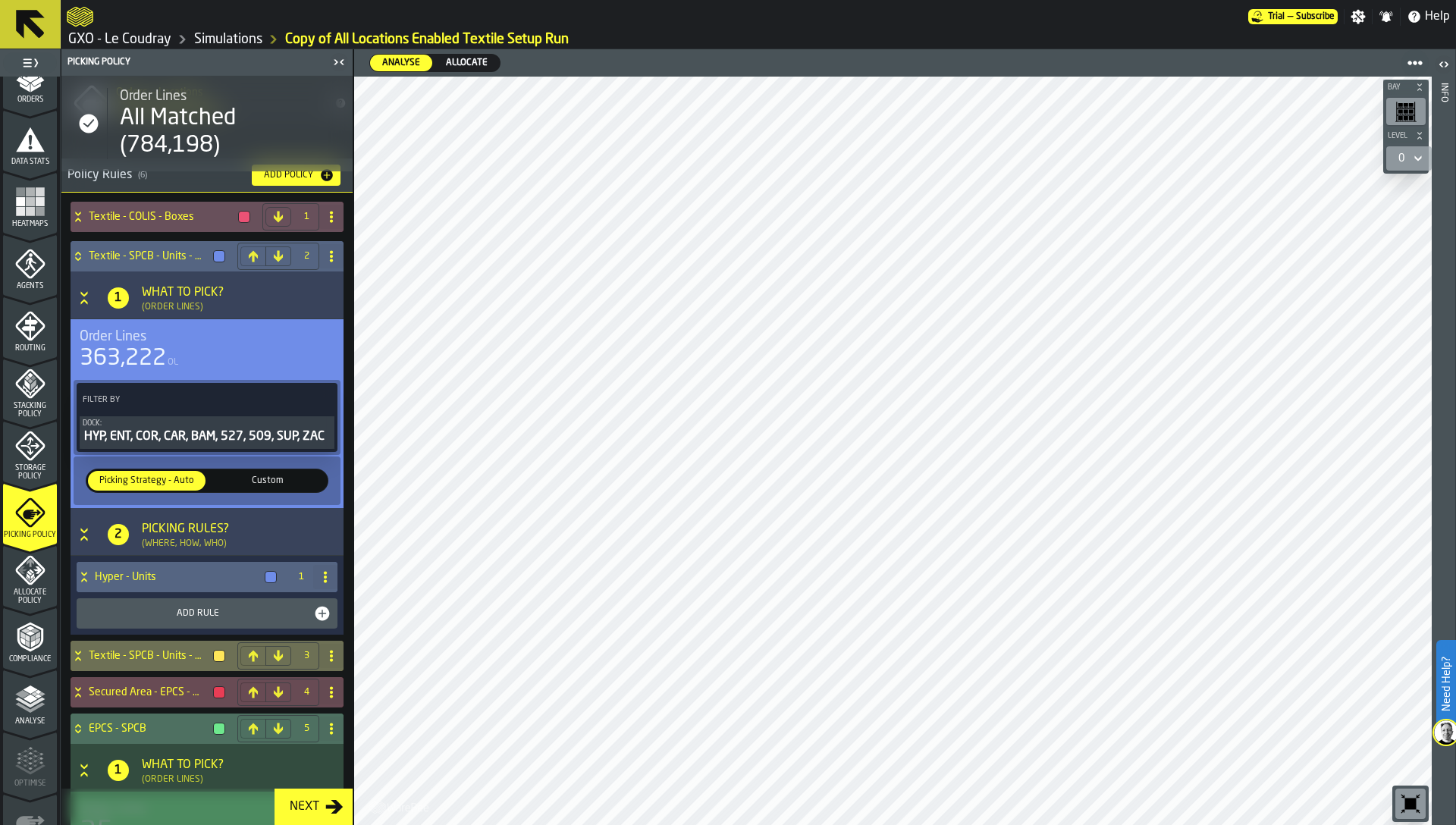
click at [170, 576] on h4 "Hyper - Units" at bounding box center [177, 577] width 164 height 12
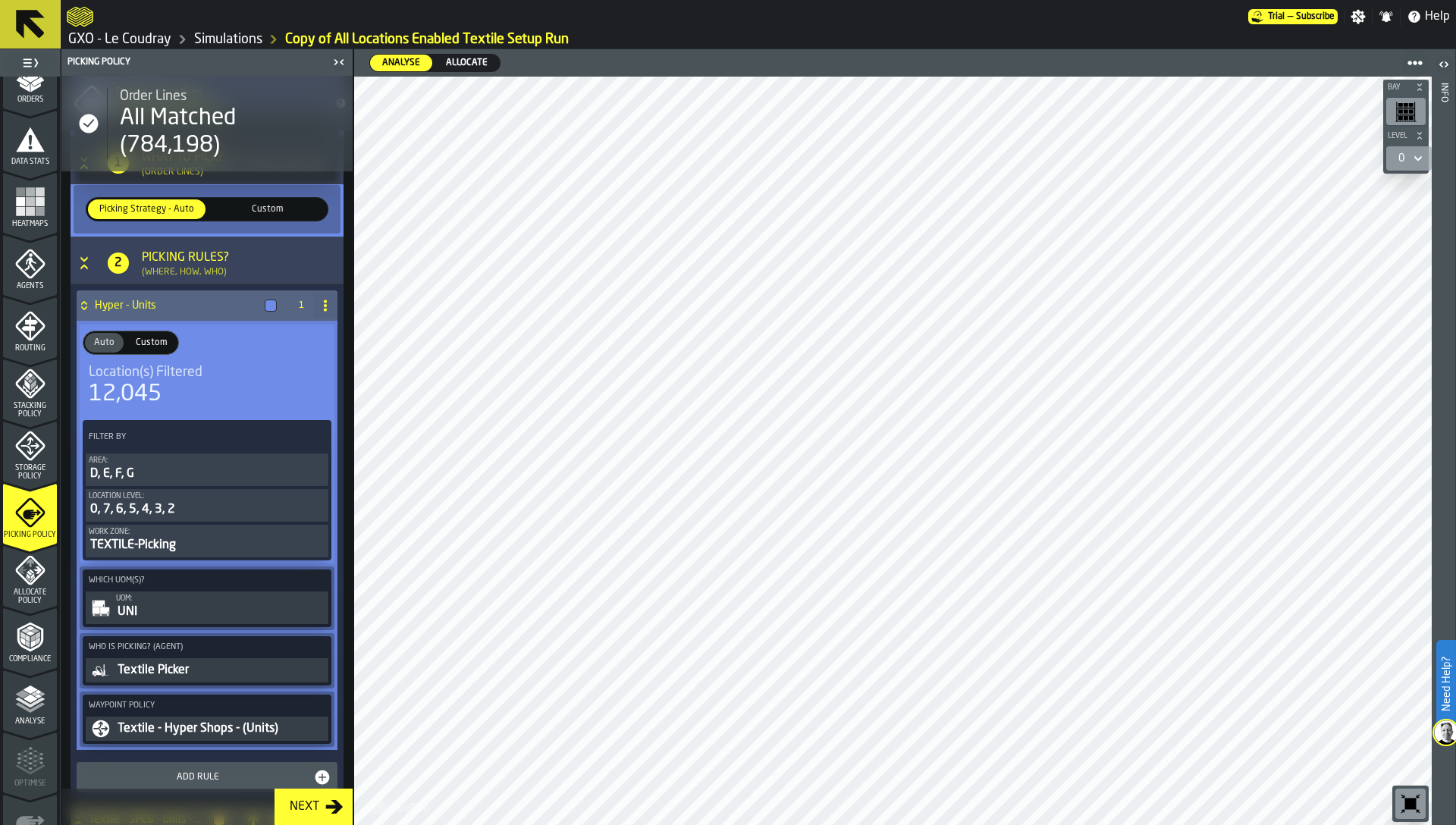
scroll to position [353, 0]
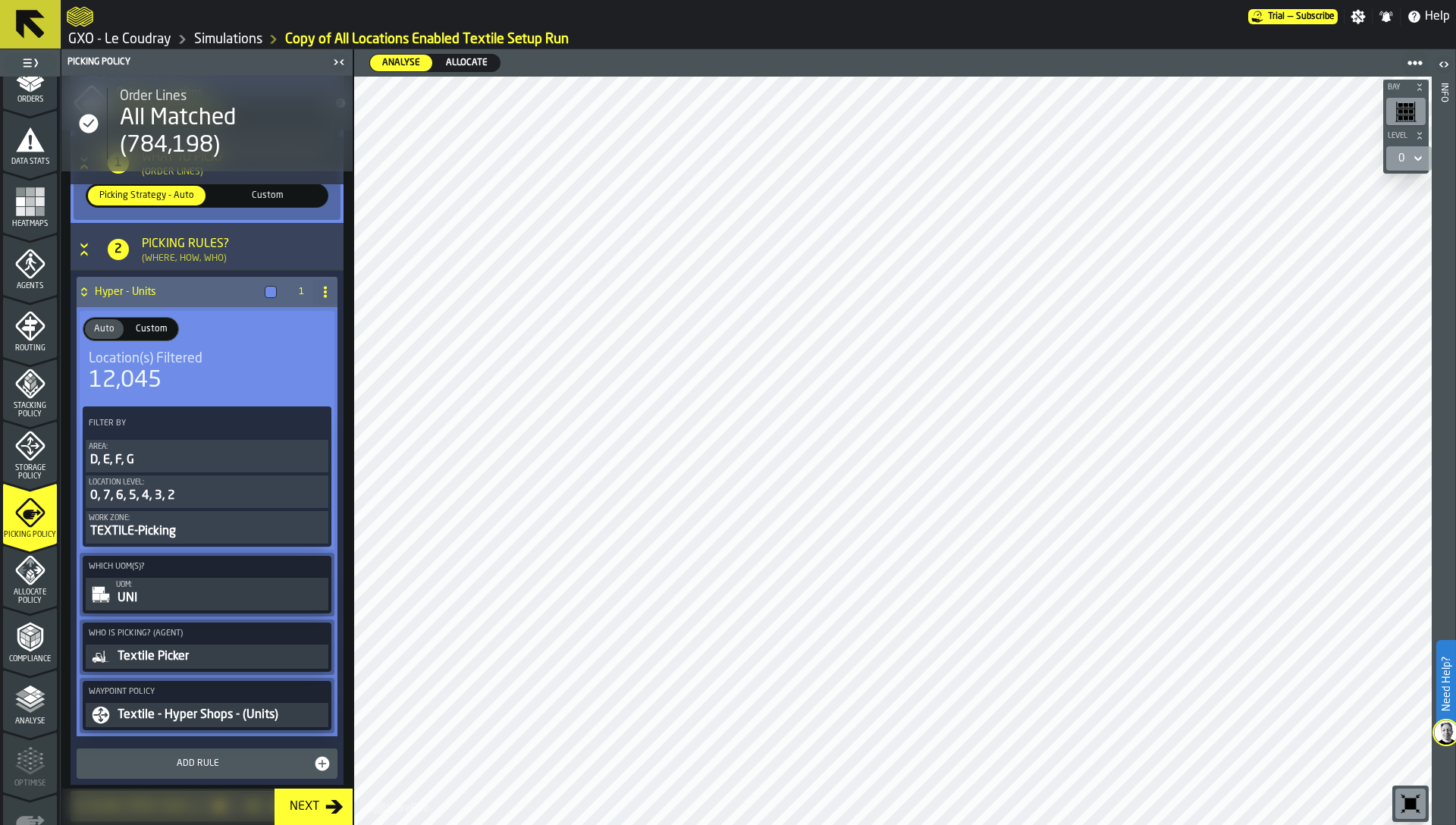
click at [240, 513] on button "Work Zone: TEXTILE-Picking" at bounding box center [206, 527] width 243 height 32
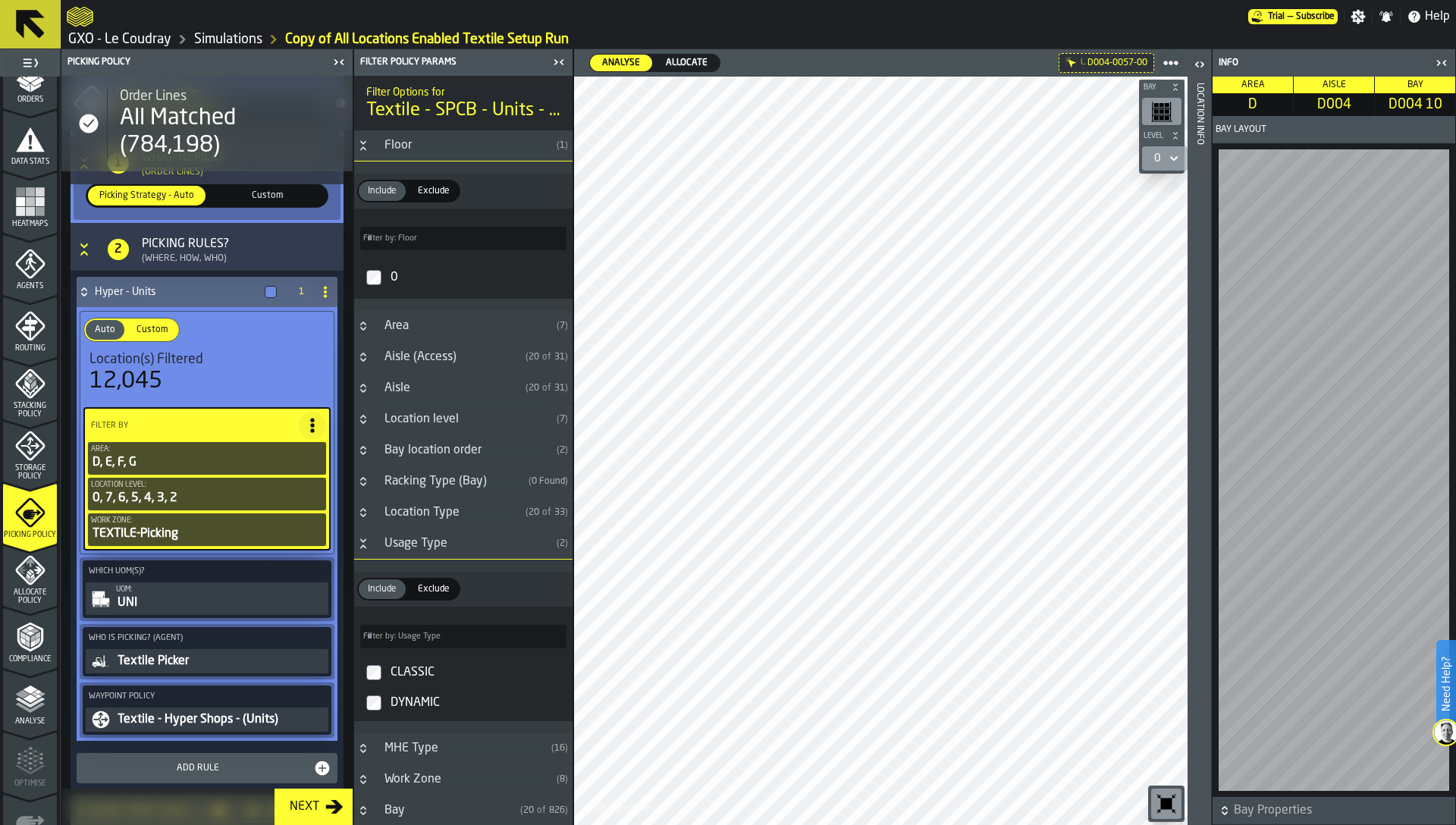
click at [1209, 604] on header "Location Info" at bounding box center [1198, 438] width 24 height 776
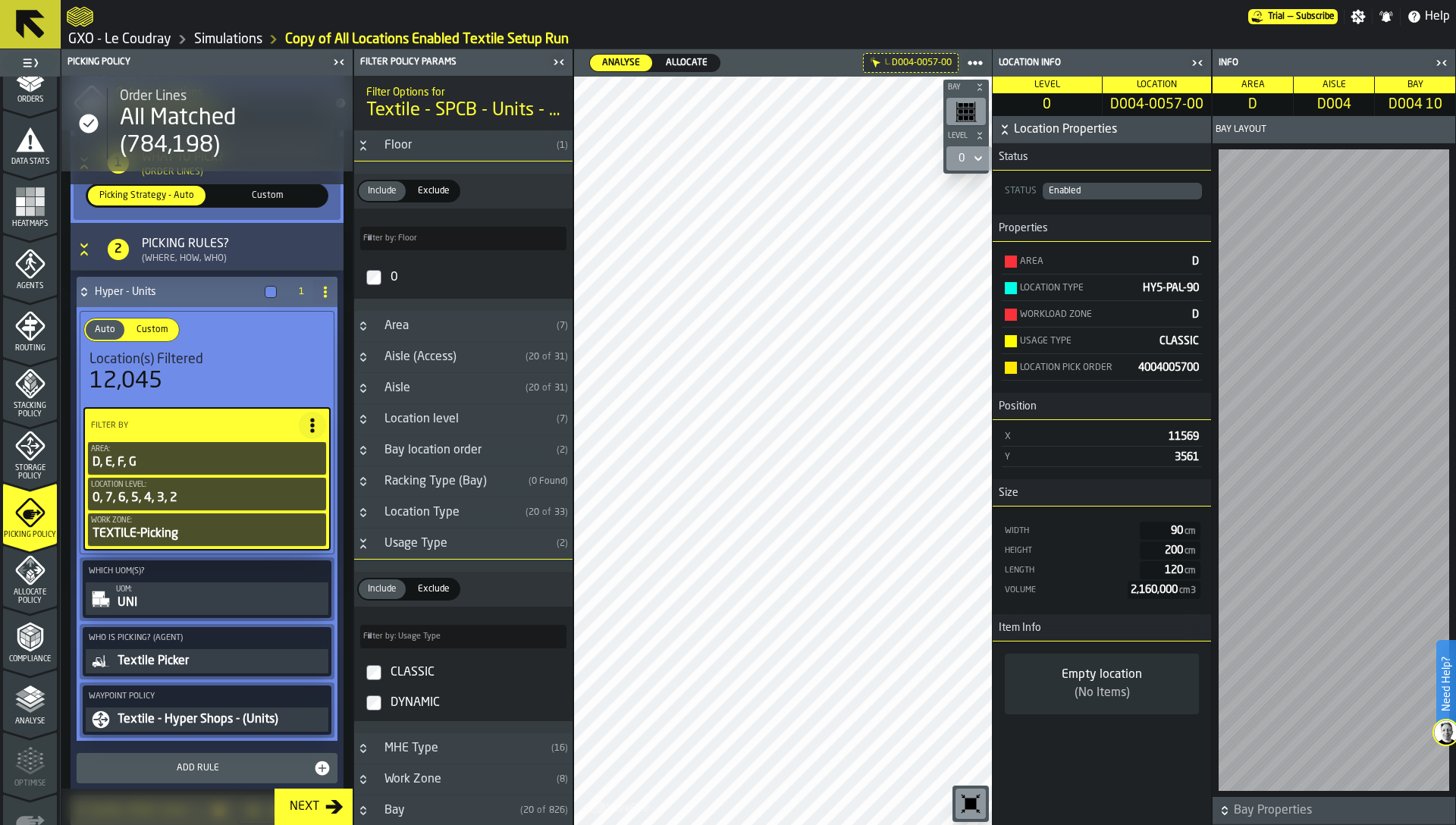
click at [0, 0] on icon "PolicyFilterItem-Work Zone" at bounding box center [0, 0] width 0 height 0
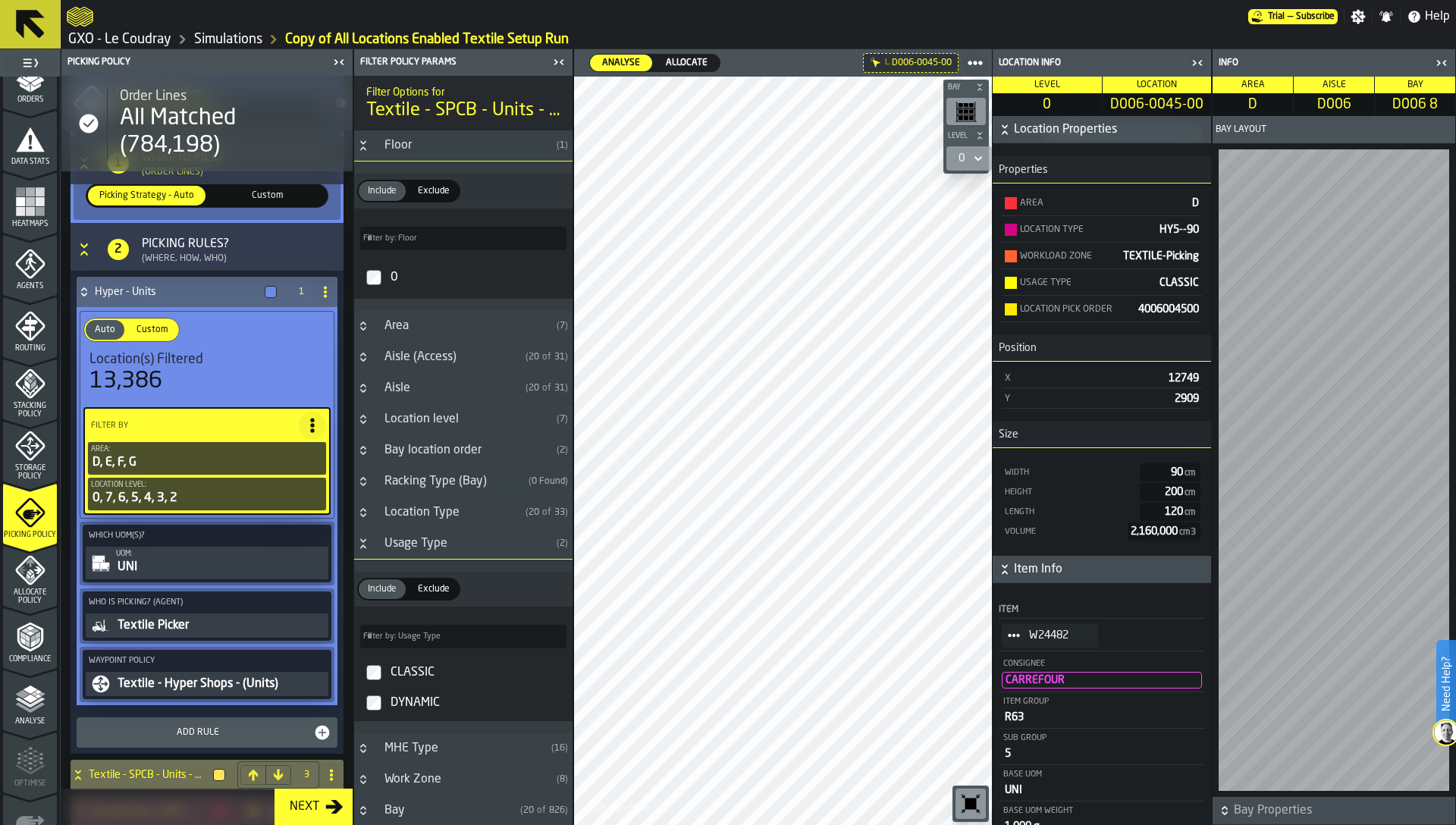
scroll to position [59, 0]
click at [460, 417] on div "Location level" at bounding box center [463, 419] width 175 height 18
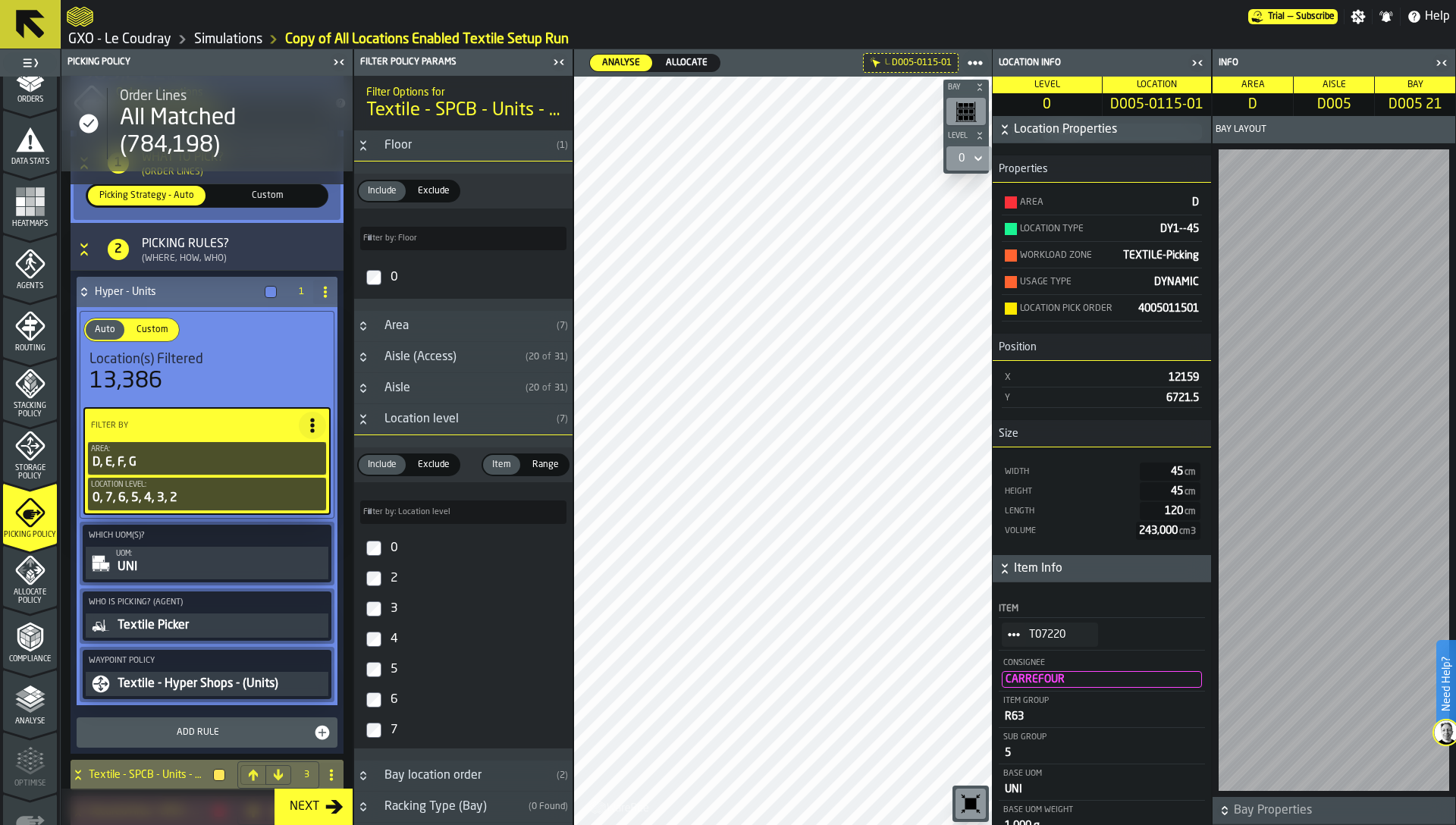
click at [460, 417] on div "Location level" at bounding box center [463, 419] width 175 height 18
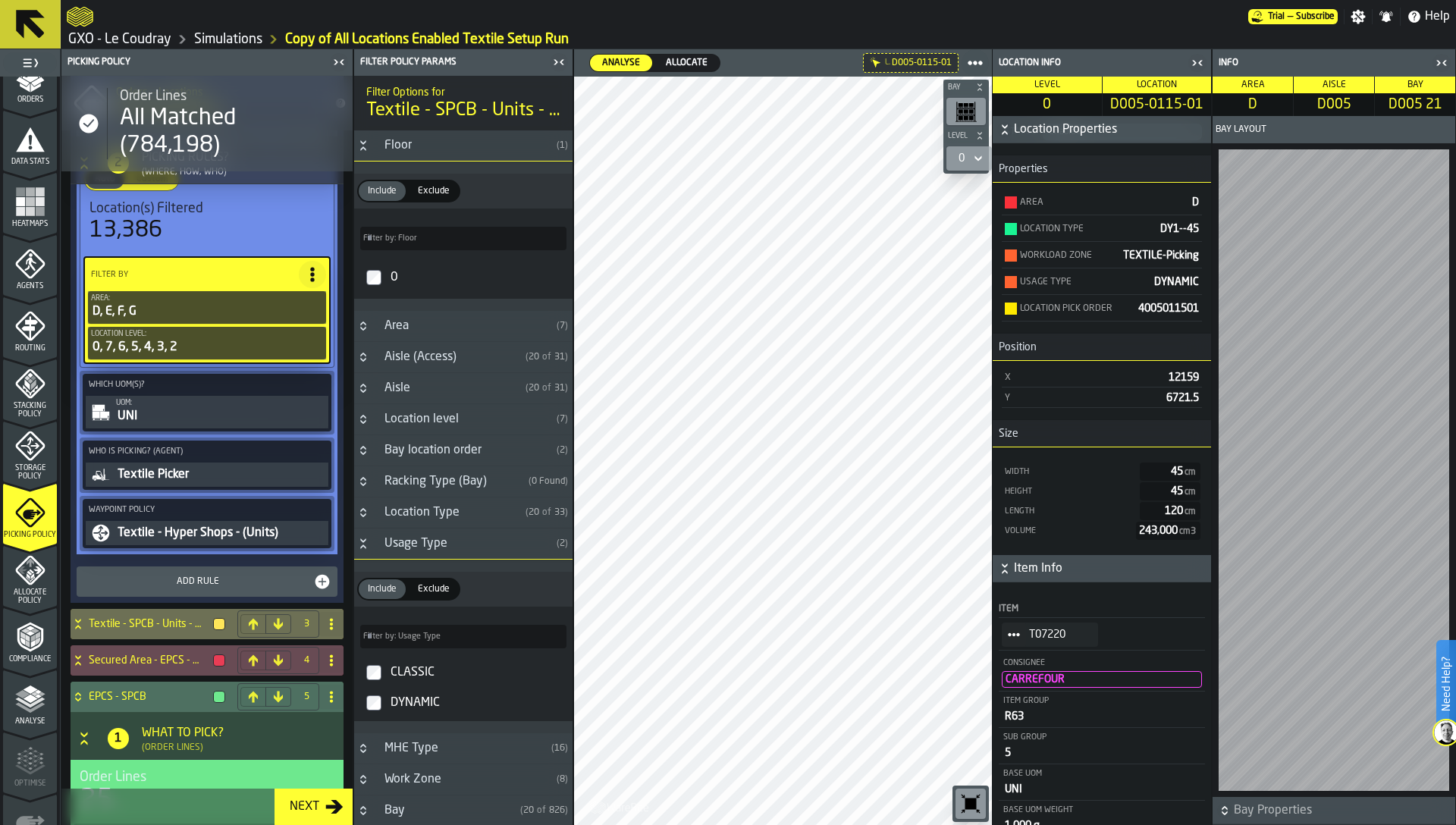
scroll to position [524, 0]
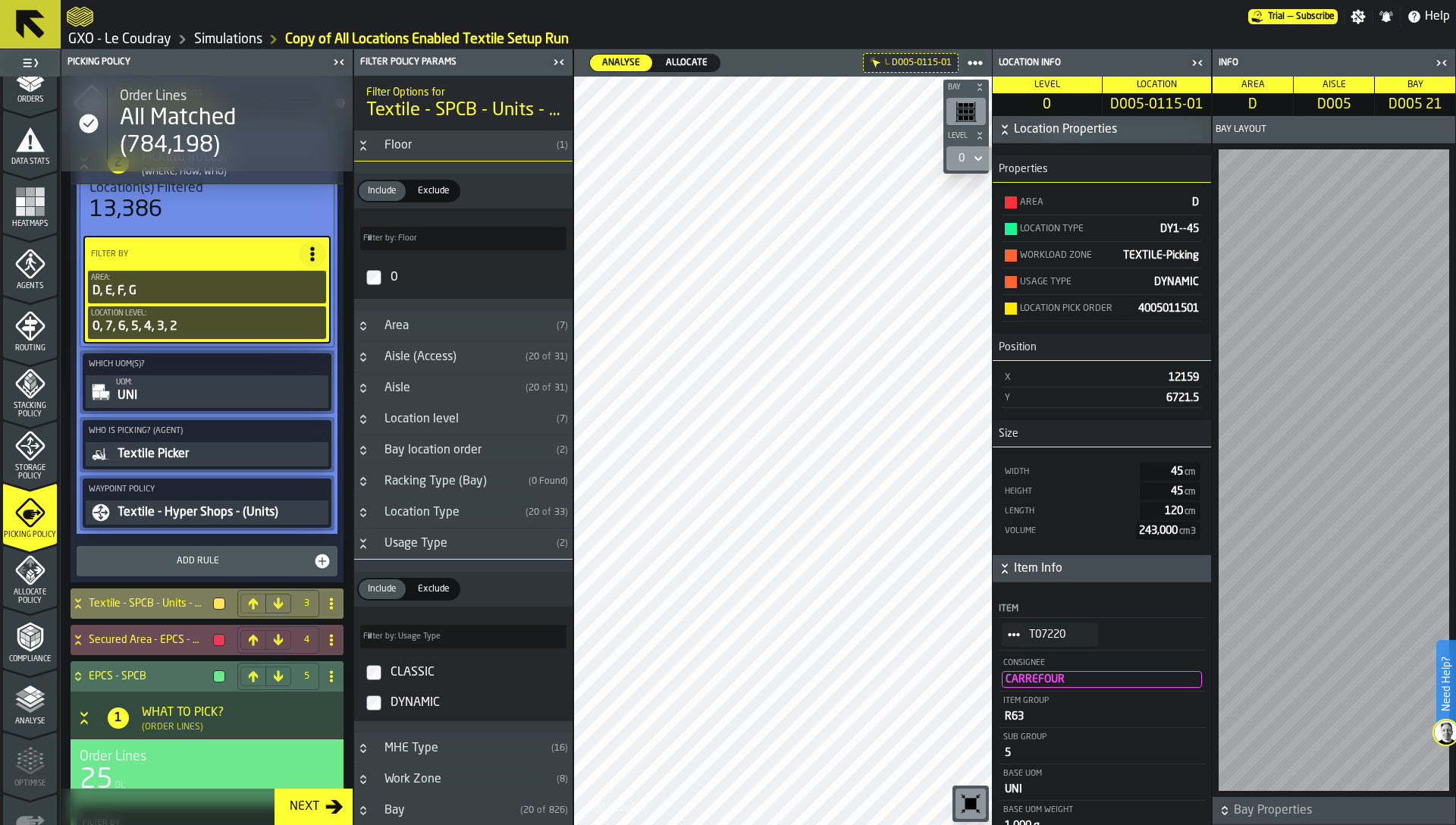
click at [170, 604] on h4 "Textile - SPCB - Units - MKT" at bounding box center [147, 603] width 118 height 12
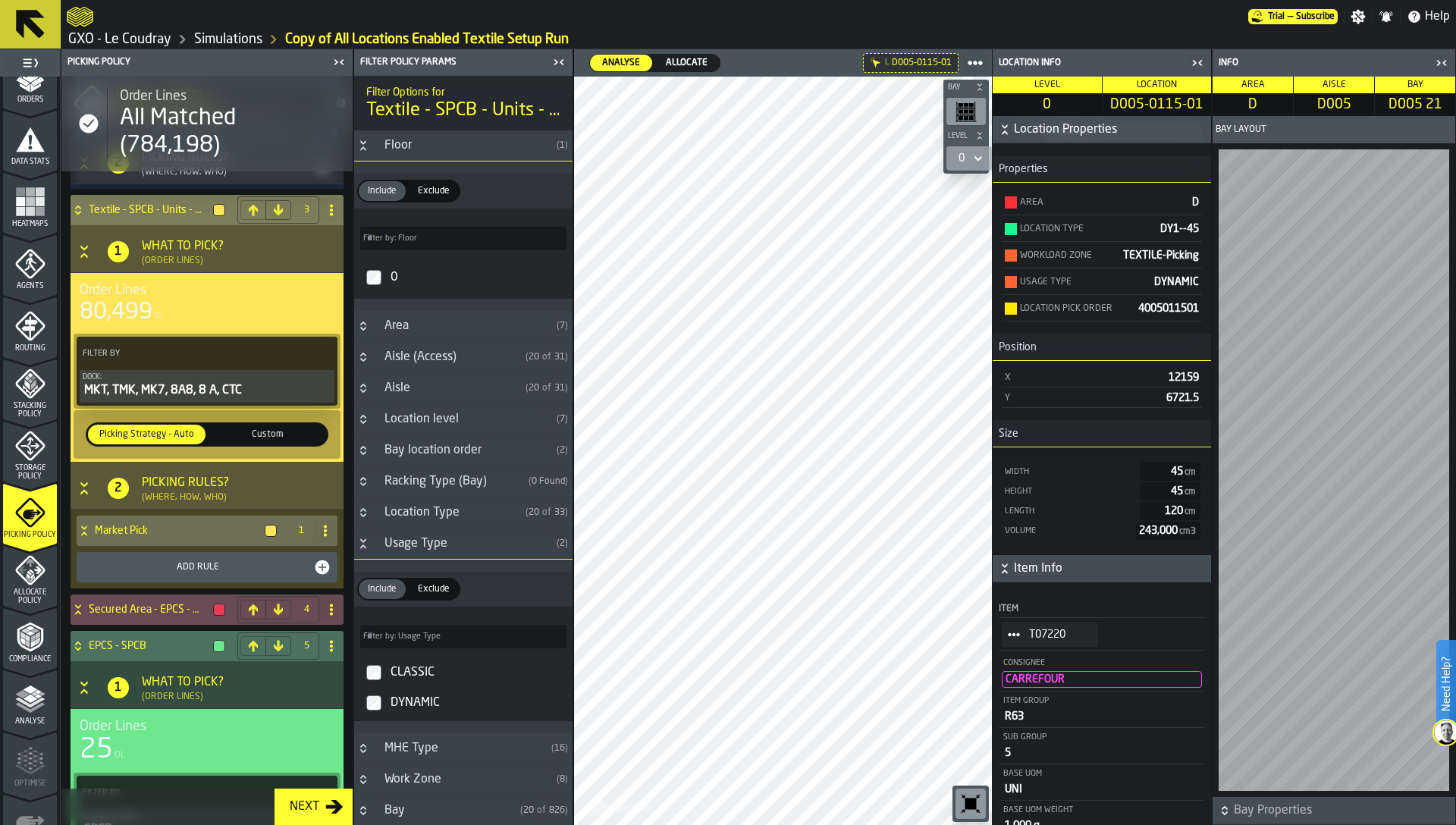
scroll to position [924, 0]
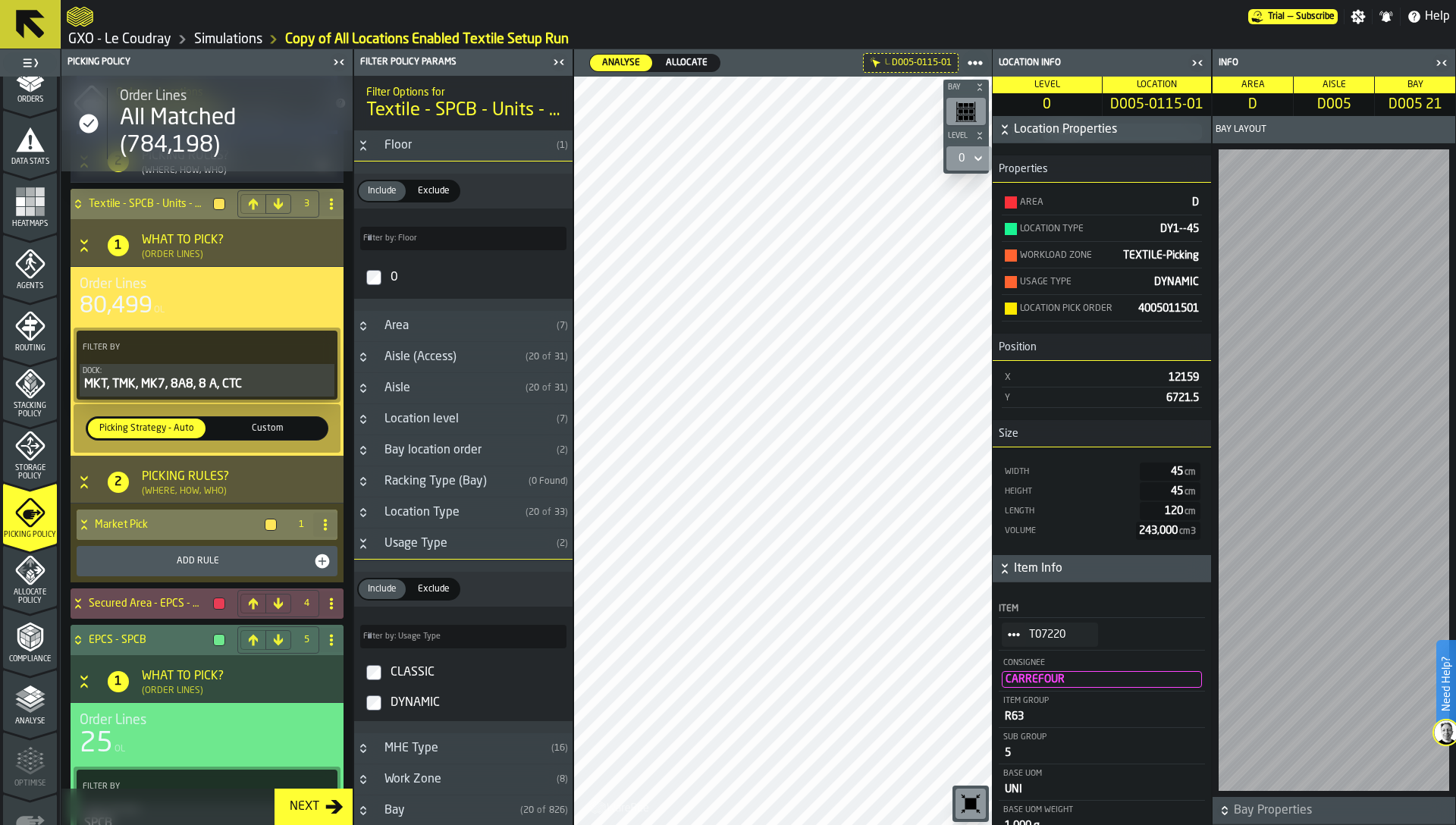
click at [157, 519] on h4 "Market Pick" at bounding box center [177, 524] width 164 height 12
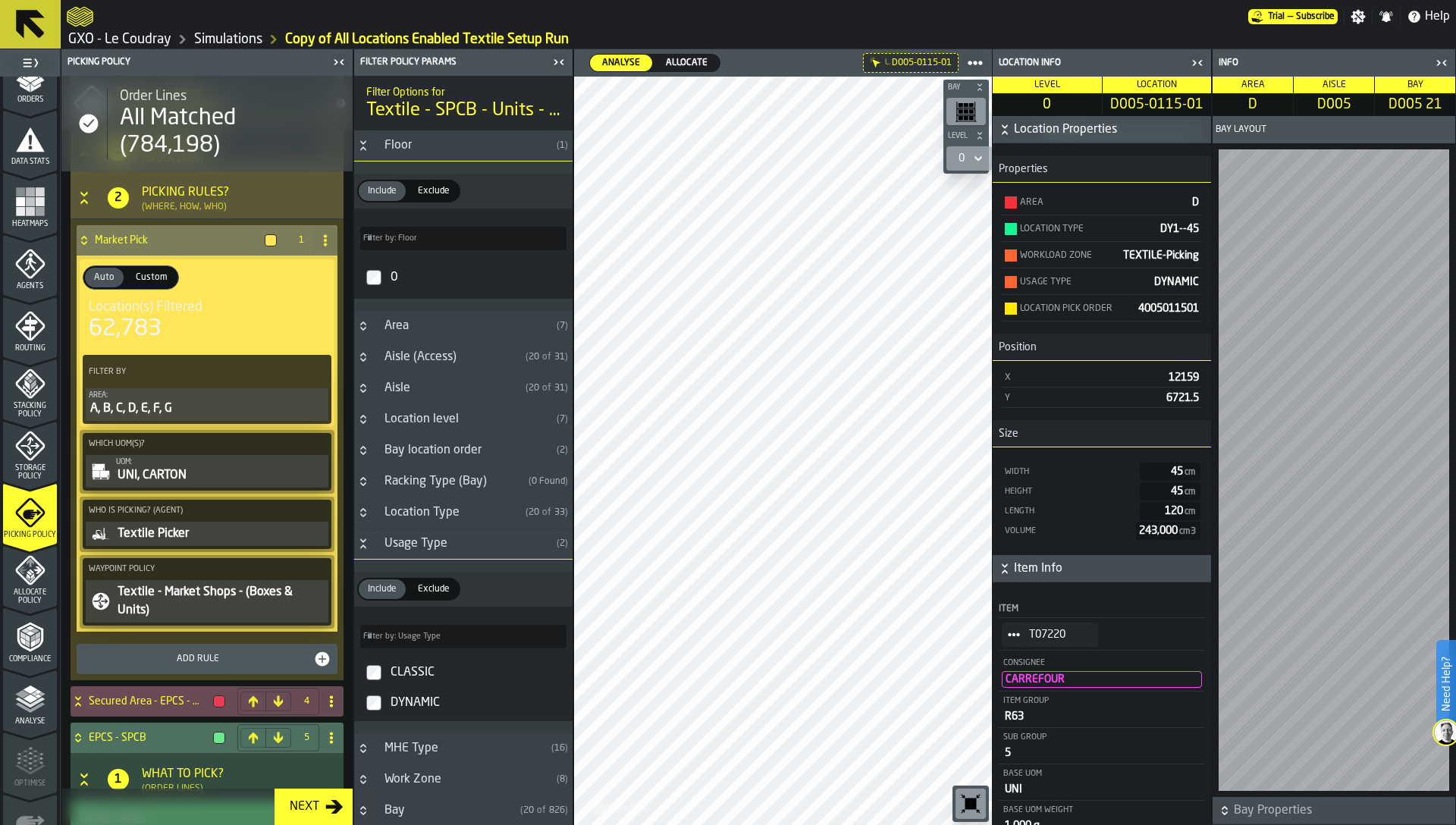
scroll to position [1209, 0]
click at [203, 413] on div "A, B, C, D, E, F, G" at bounding box center [206, 407] width 237 height 18
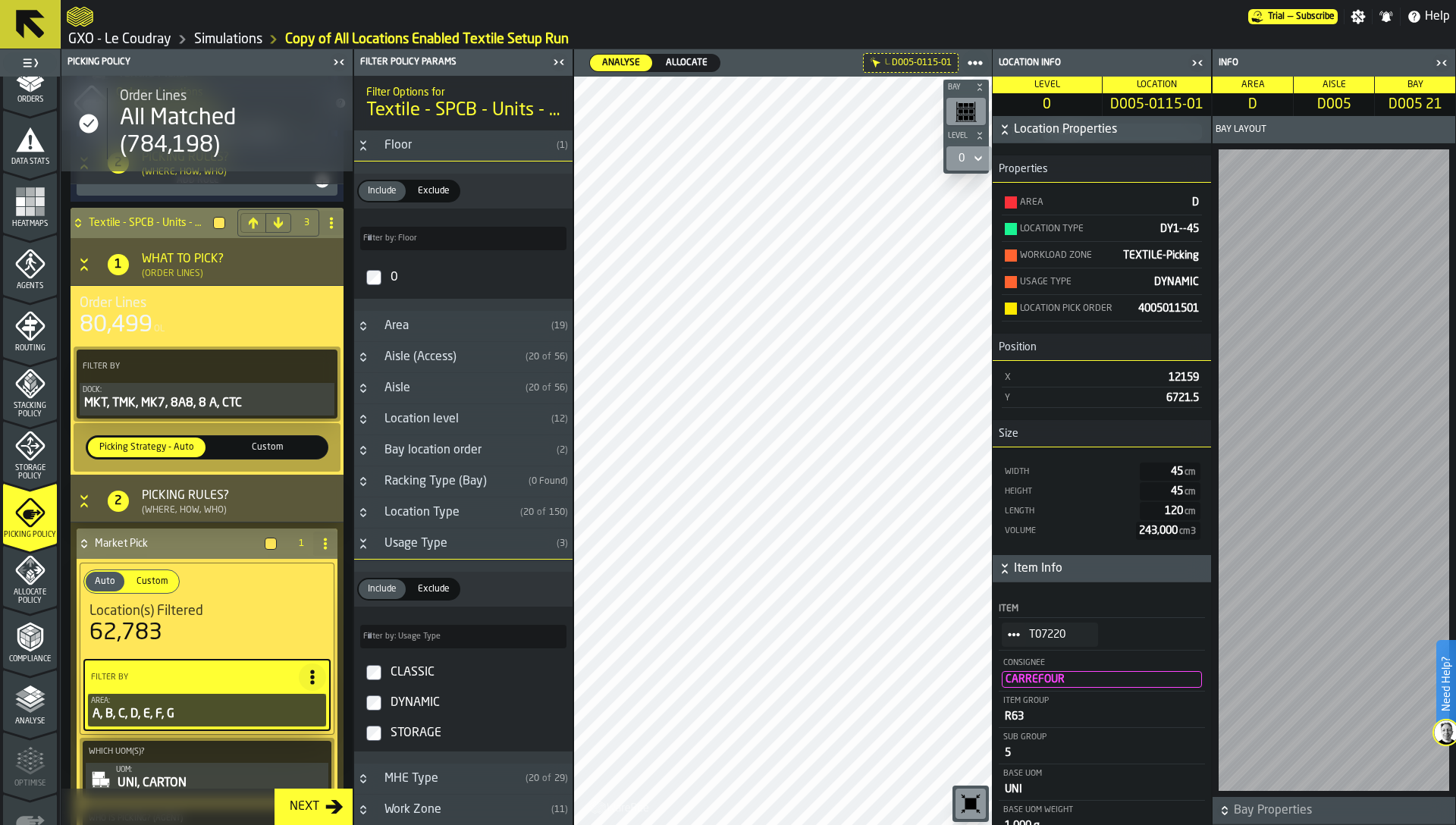
scroll to position [904, 0]
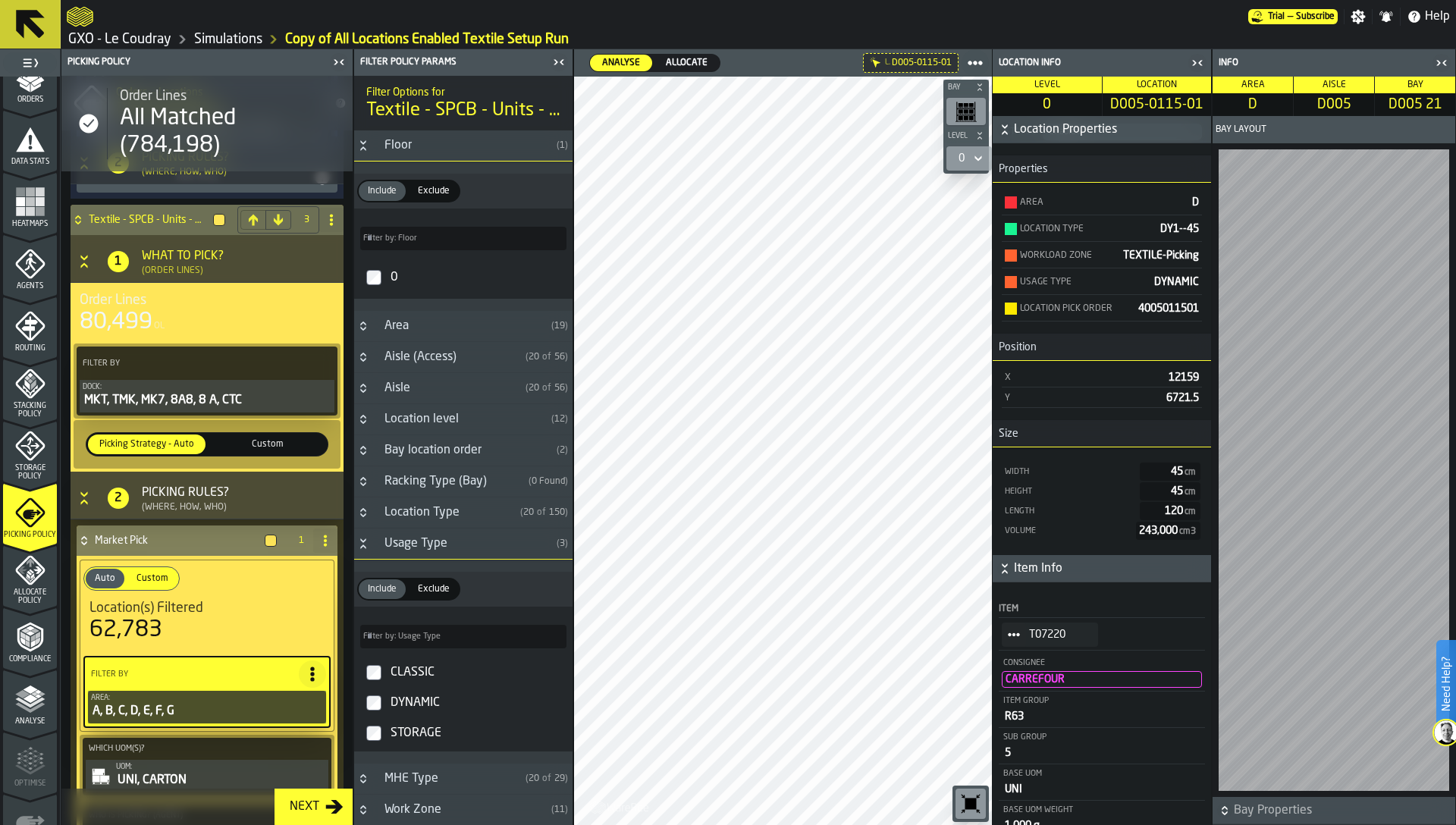
click at [418, 705] on div "DYNAMIC" at bounding box center [476, 703] width 179 height 25
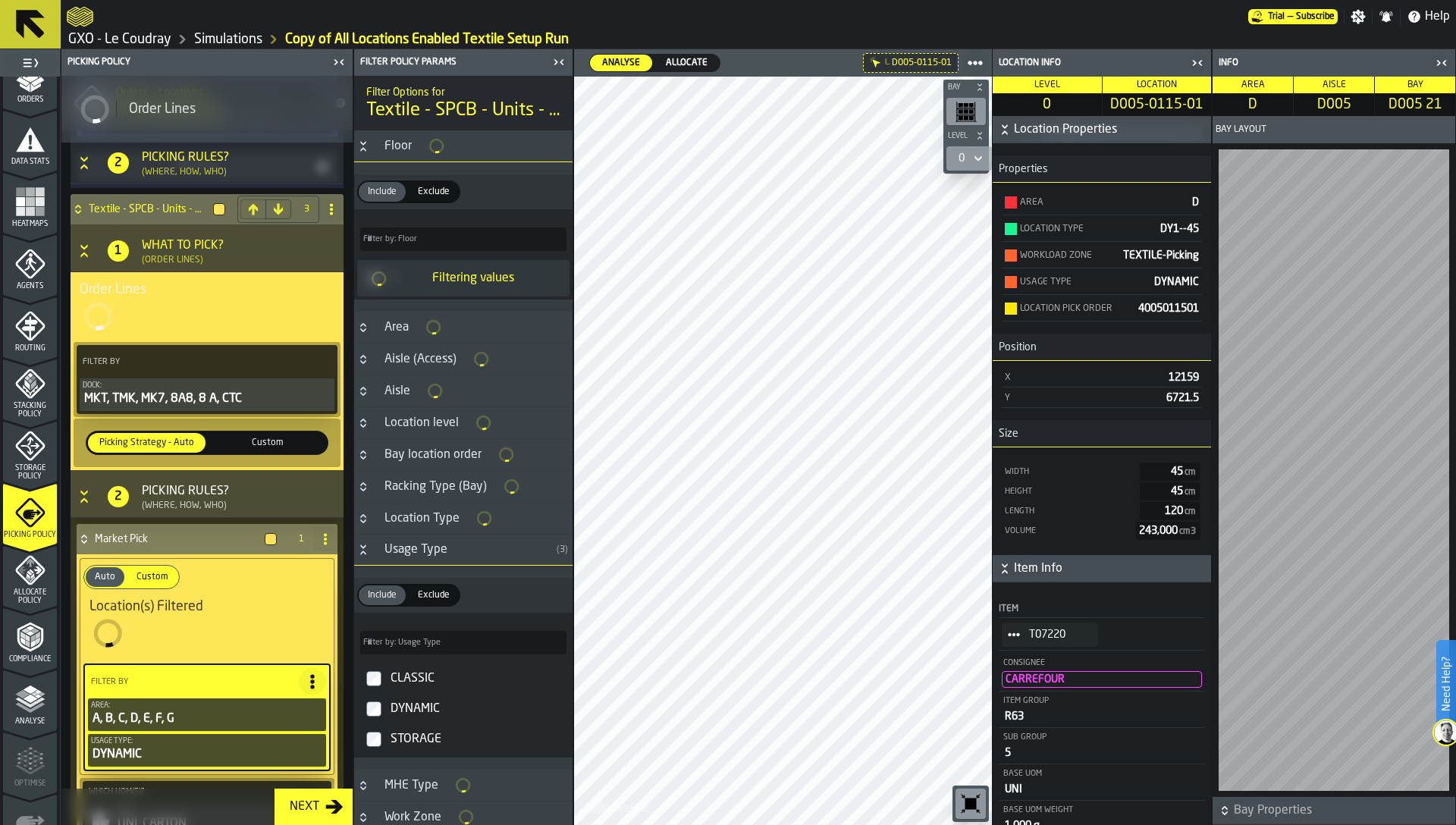
scroll to position [893, 0]
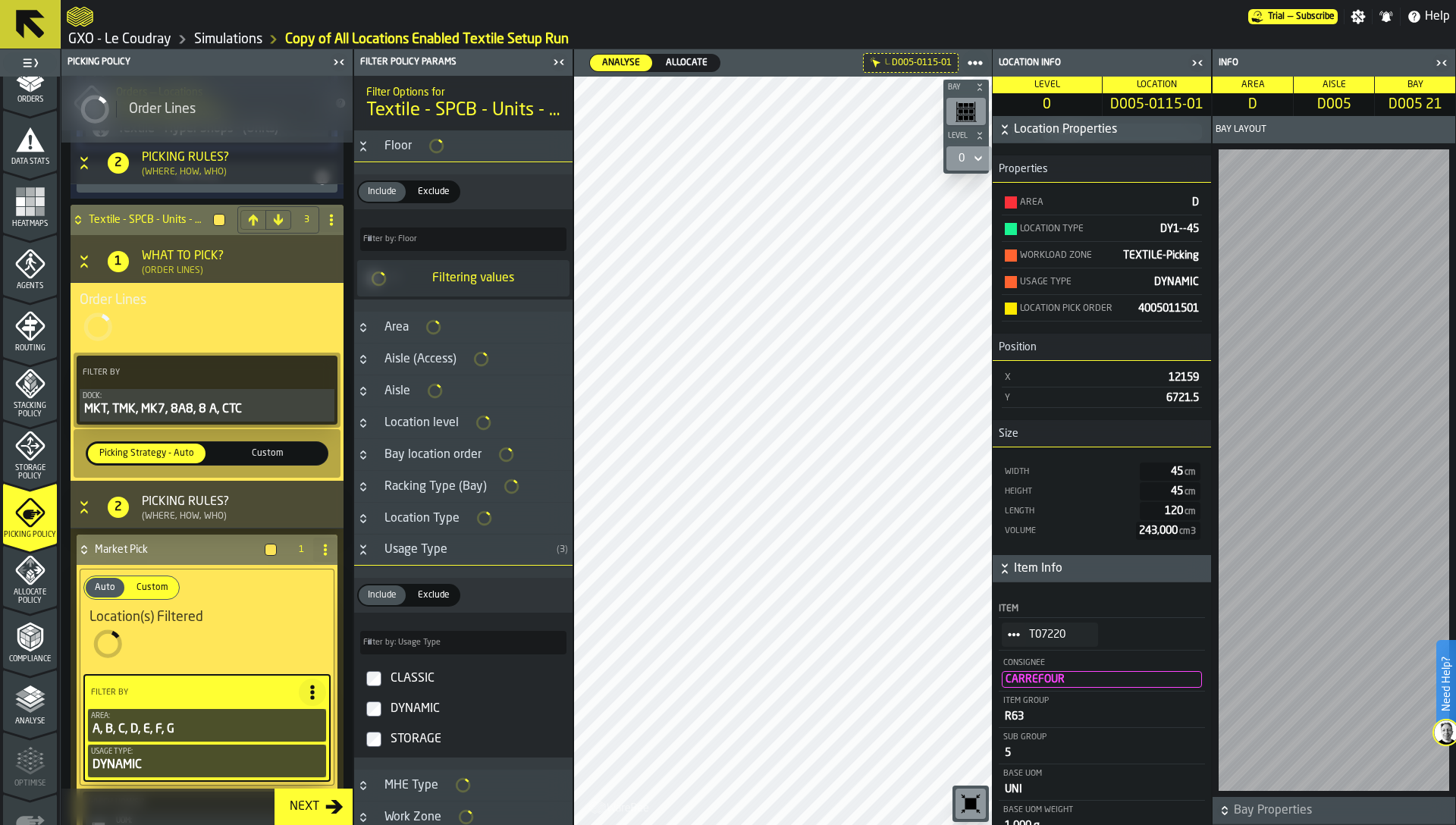
click at [418, 676] on div "CLASSIC" at bounding box center [476, 679] width 179 height 25
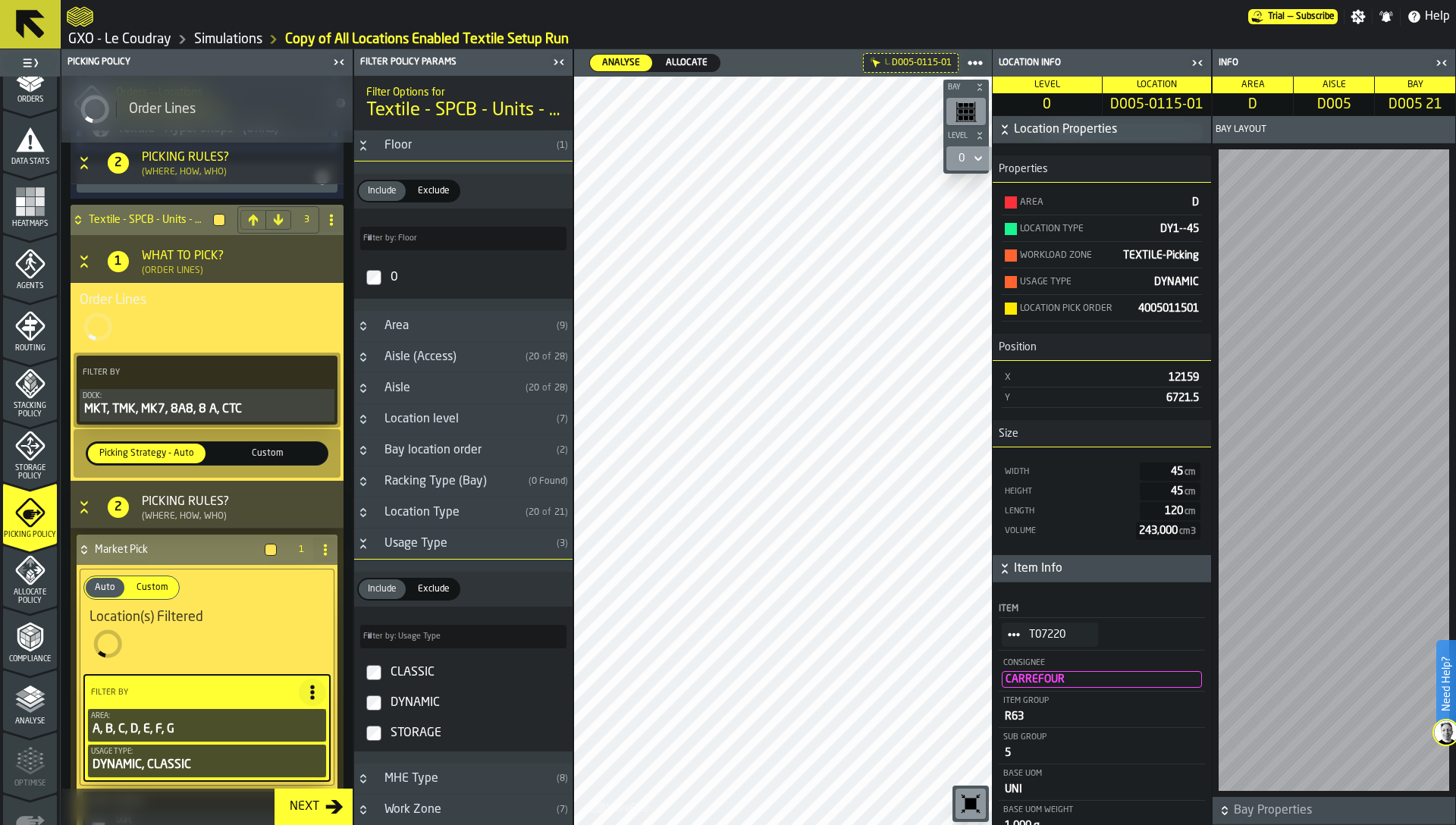
type input "*****"
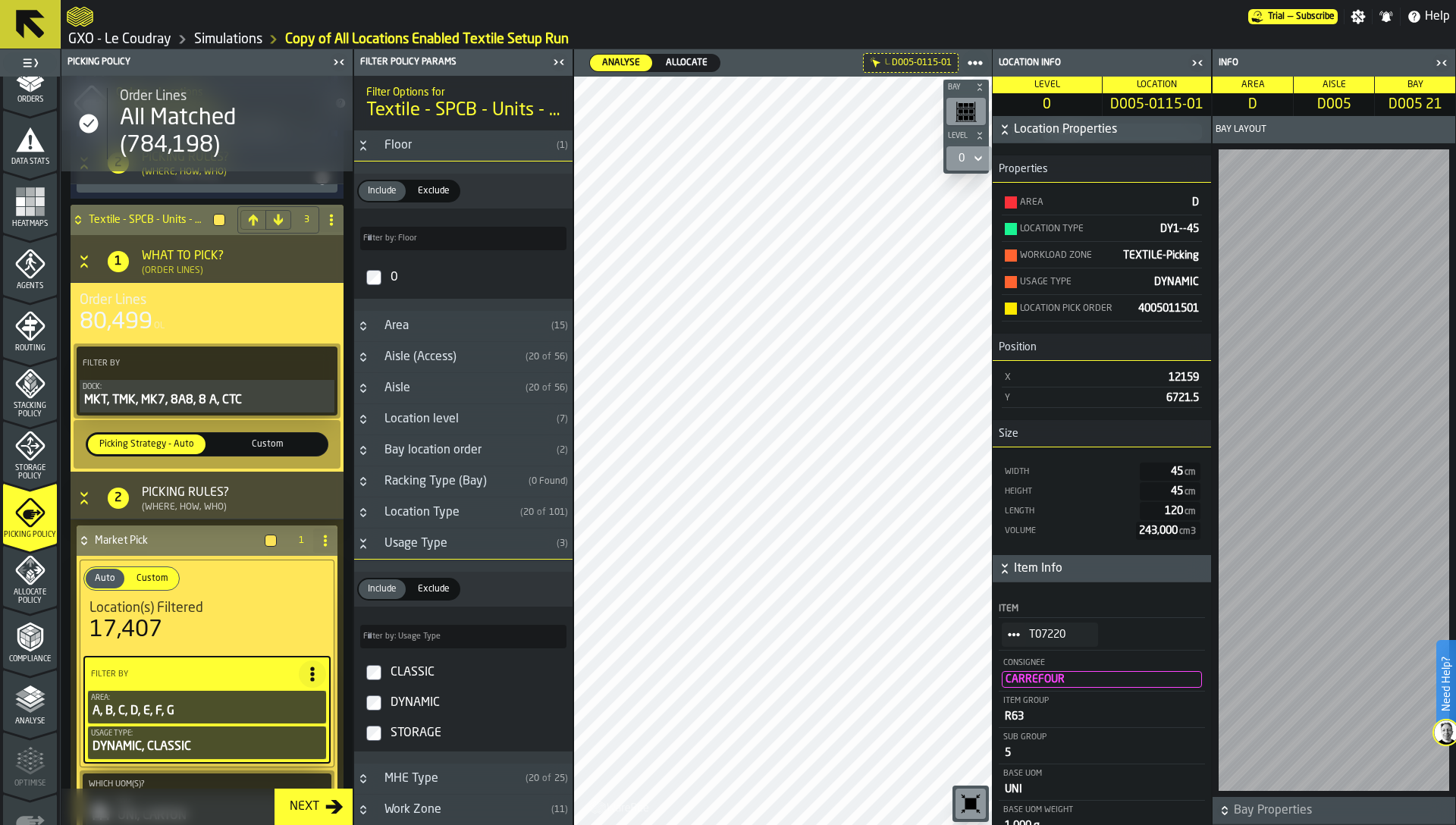
click at [423, 421] on div "Location level" at bounding box center [463, 419] width 175 height 18
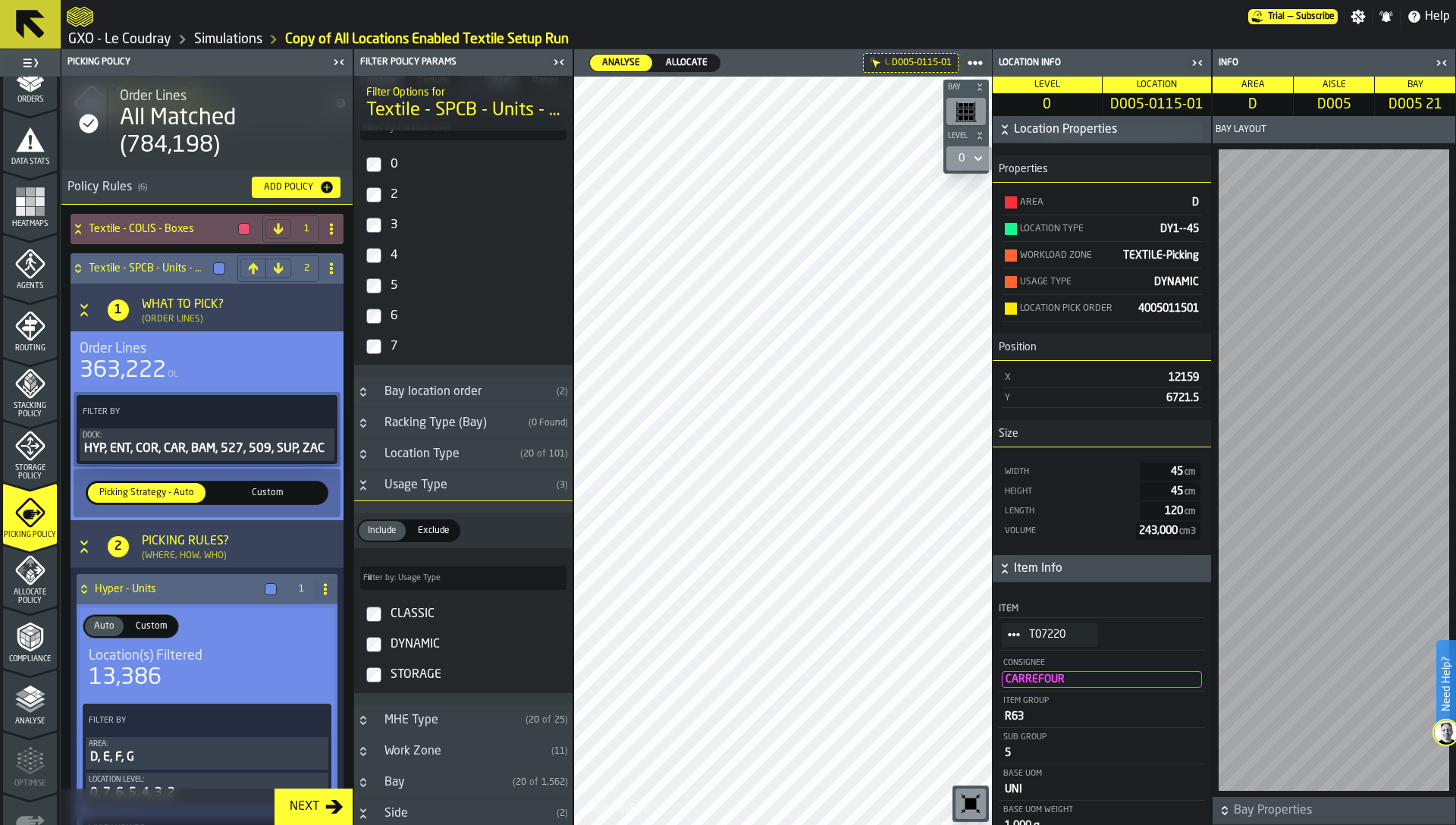
scroll to position [0, 0]
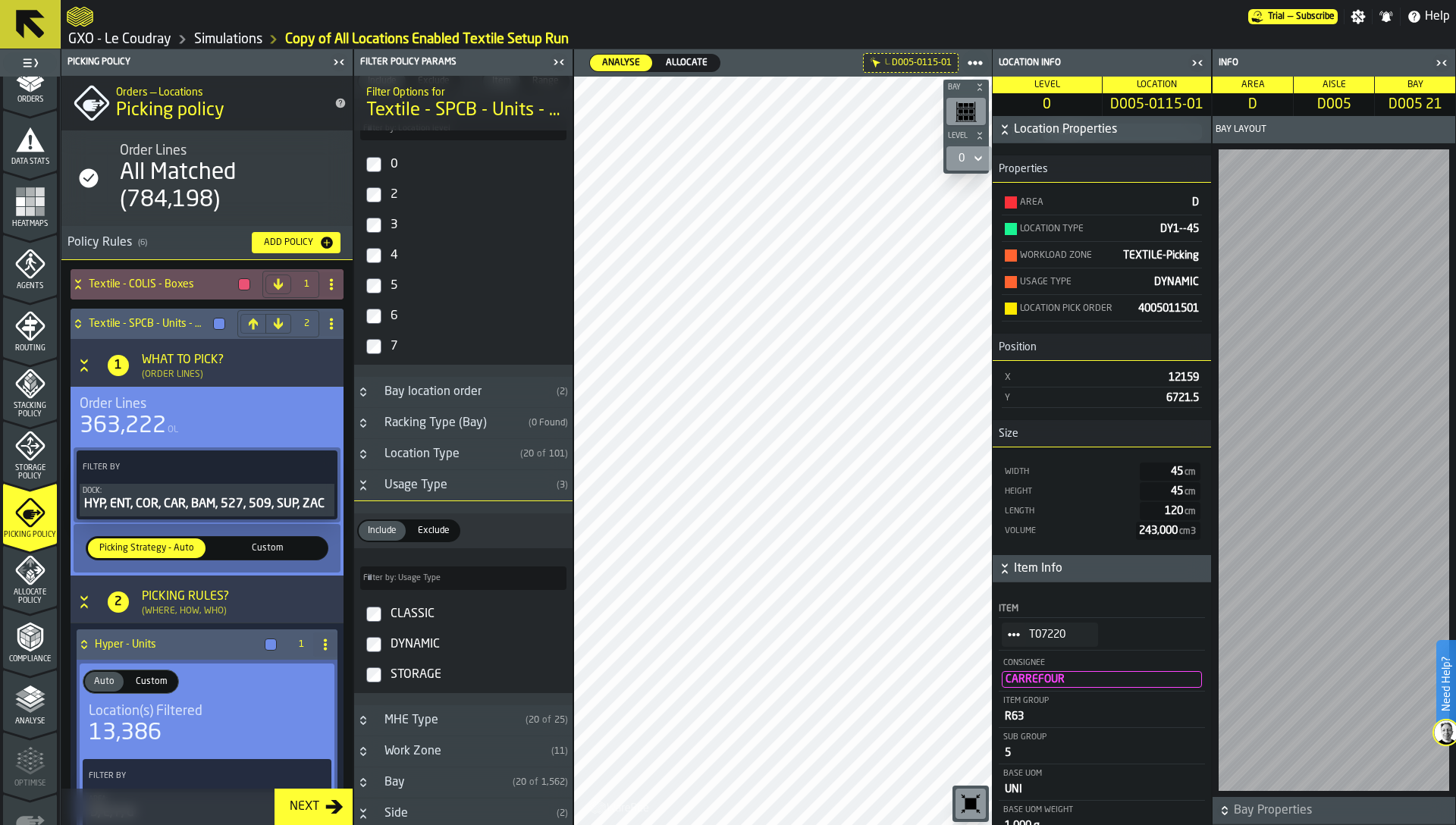
click at [21, 449] on icon "menu Storage Policy" at bounding box center [30, 446] width 30 height 30
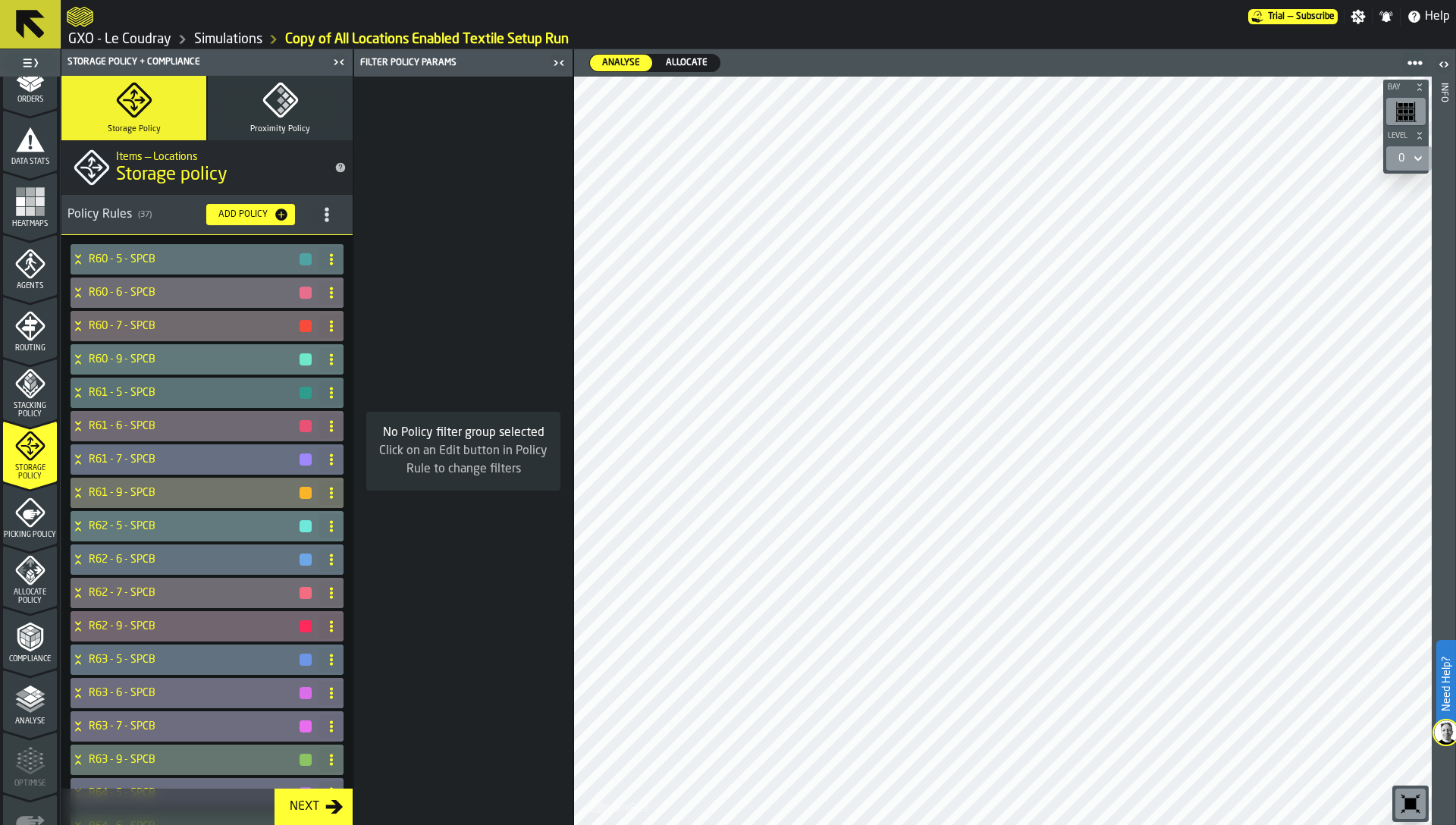
click at [31, 498] on icon "menu Picking Policy" at bounding box center [29, 512] width 29 height 29
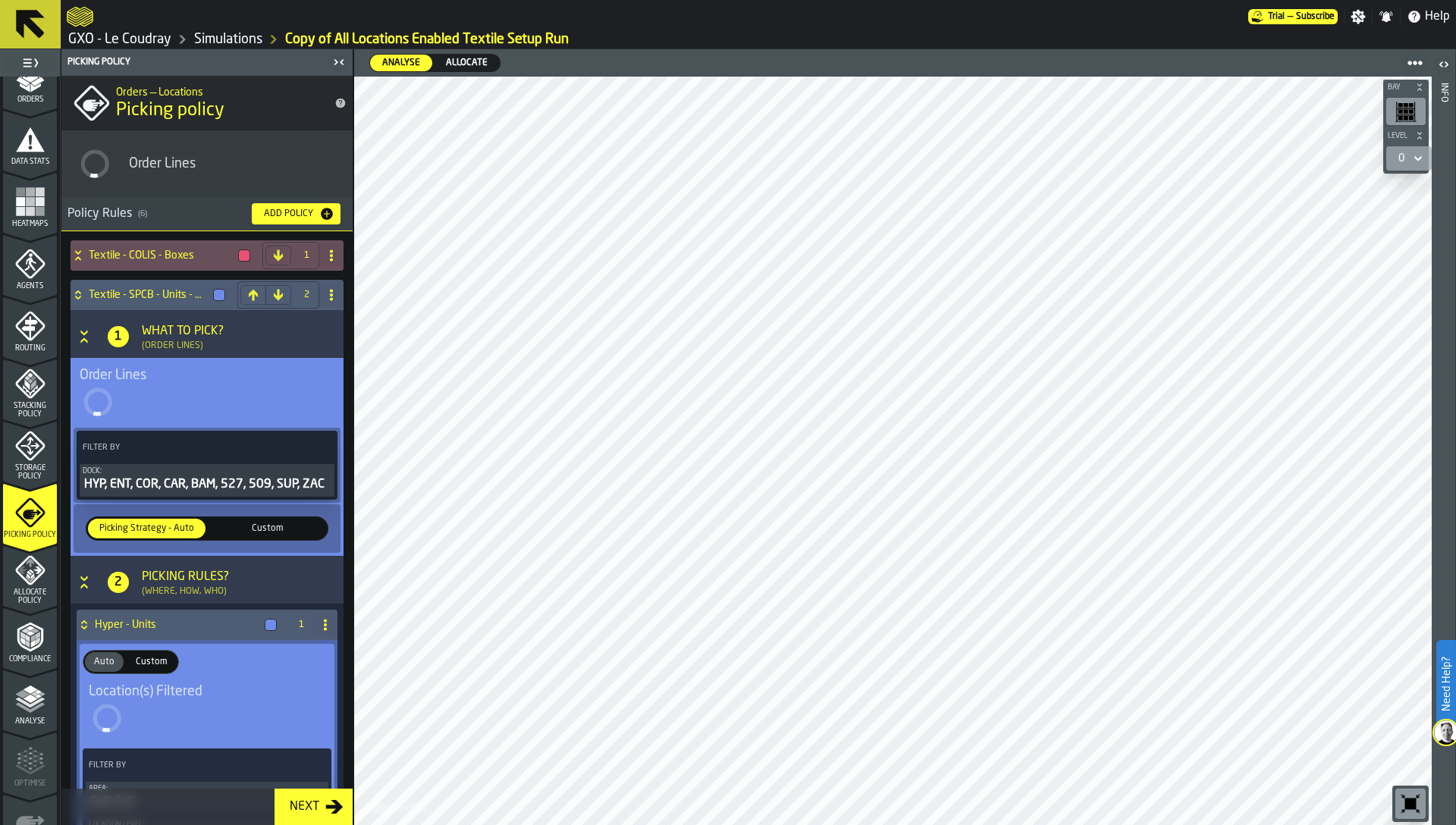
click at [21, 286] on span "Agents" at bounding box center [29, 286] width 54 height 9
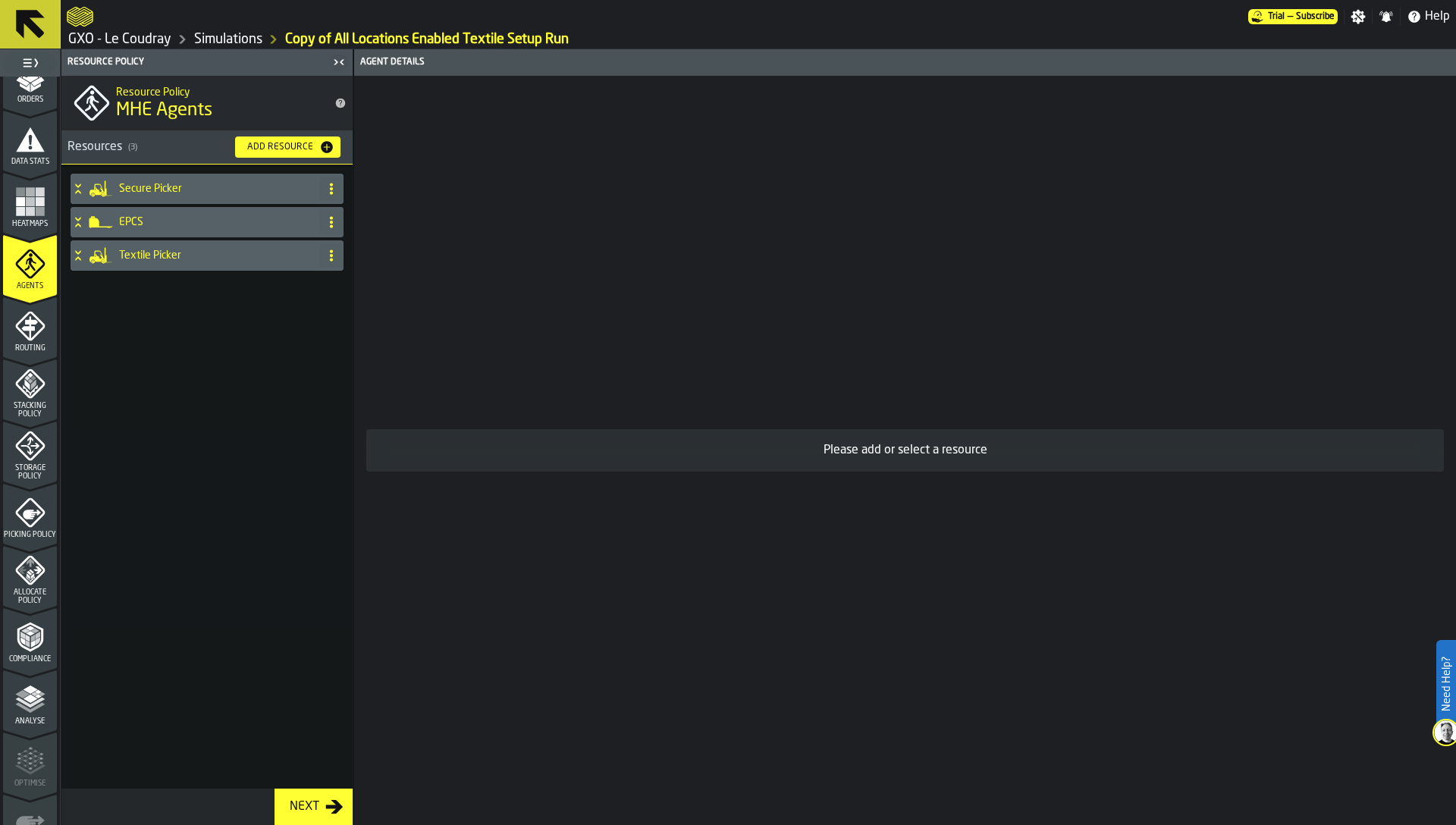
click at [28, 540] on span "Picking Policy" at bounding box center [29, 535] width 54 height 9
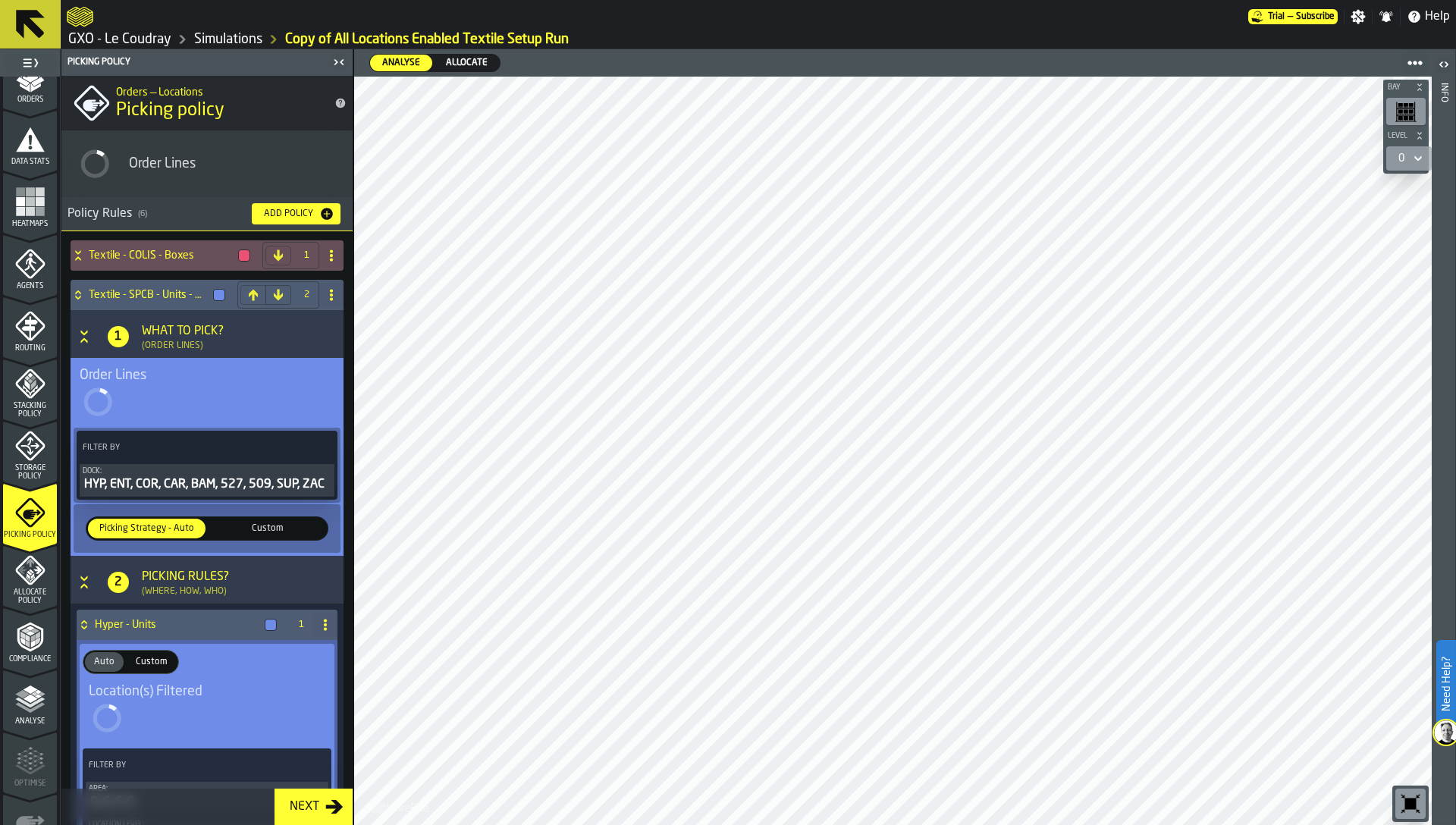
click at [21, 581] on icon "menu Allocate Policy" at bounding box center [30, 571] width 30 height 30
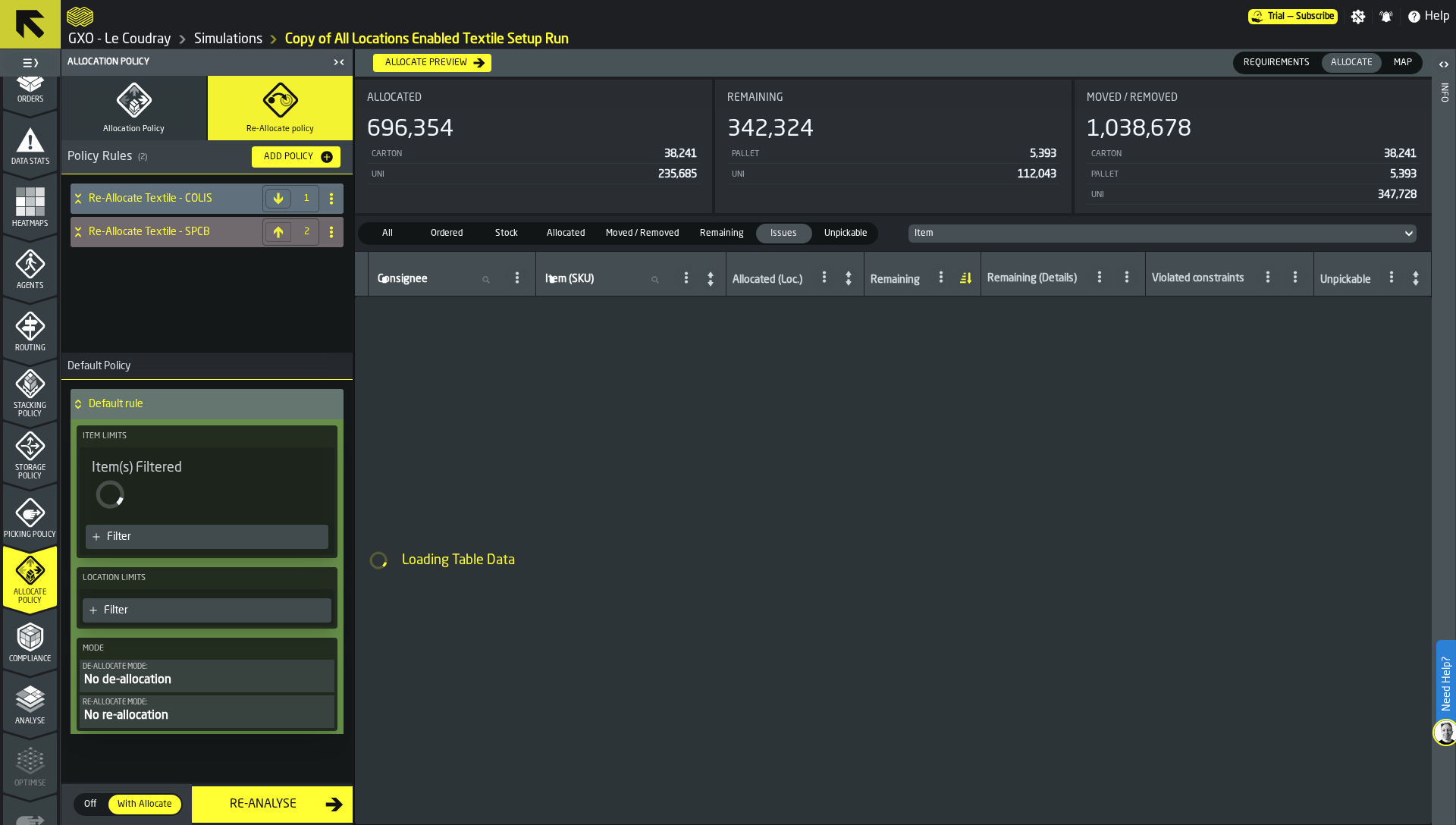
click at [136, 120] on button "Allocation Policy" at bounding box center [134, 108] width 145 height 65
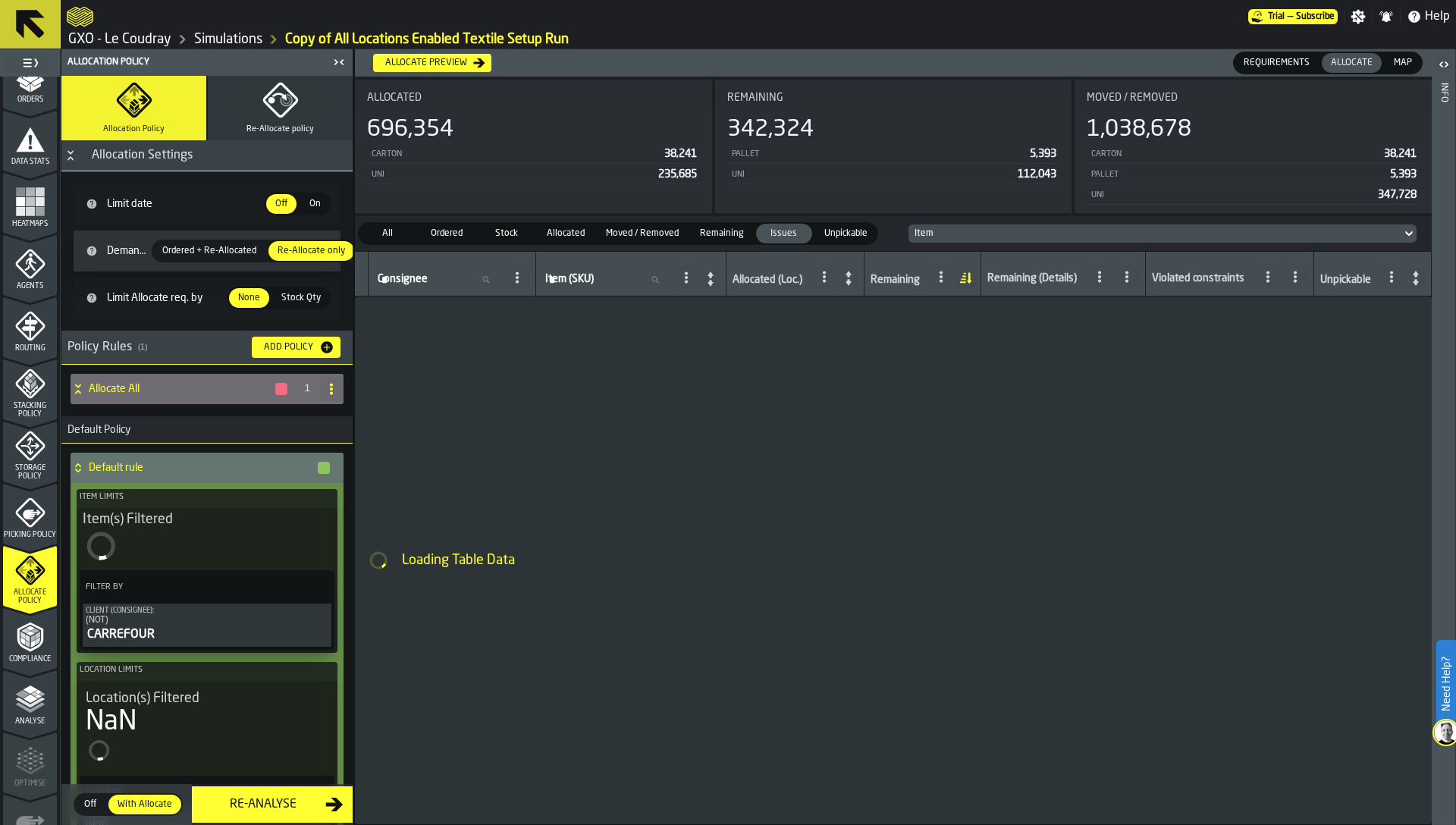
click at [29, 531] on span "Picking Policy" at bounding box center [29, 535] width 54 height 9
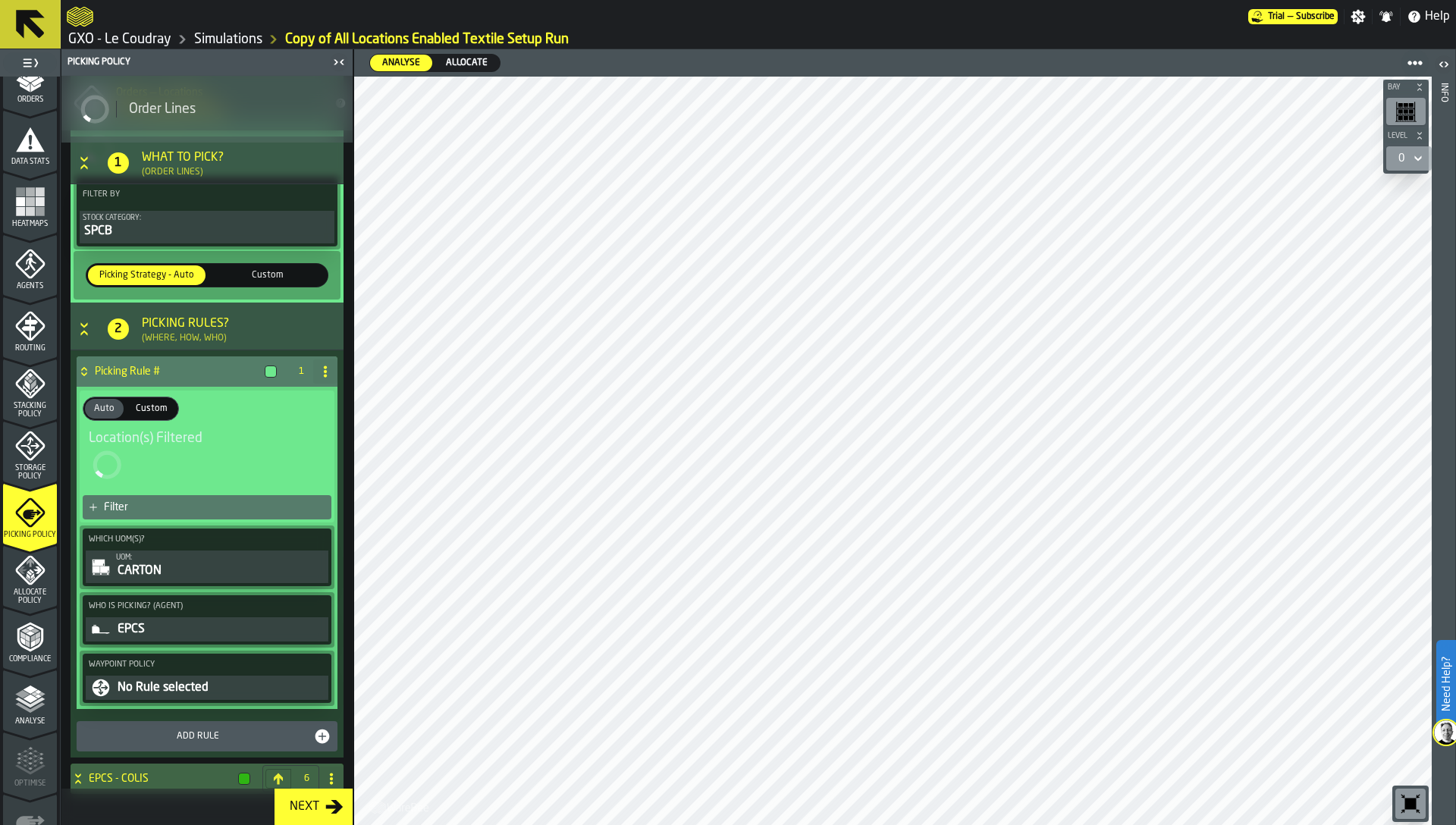
scroll to position [1959, 0]
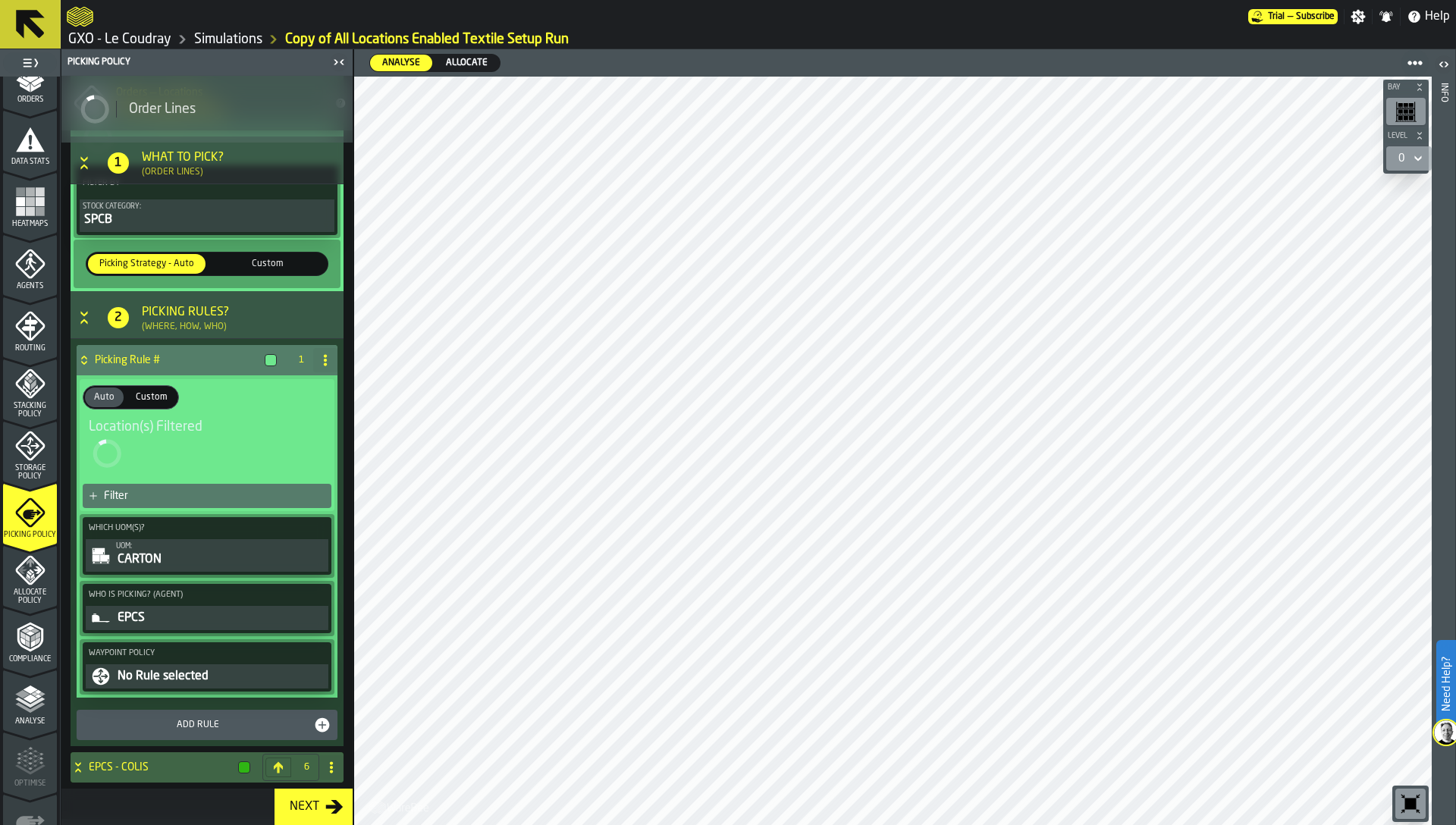
click at [148, 315] on div "Picking Rules?" at bounding box center [185, 312] width 87 height 18
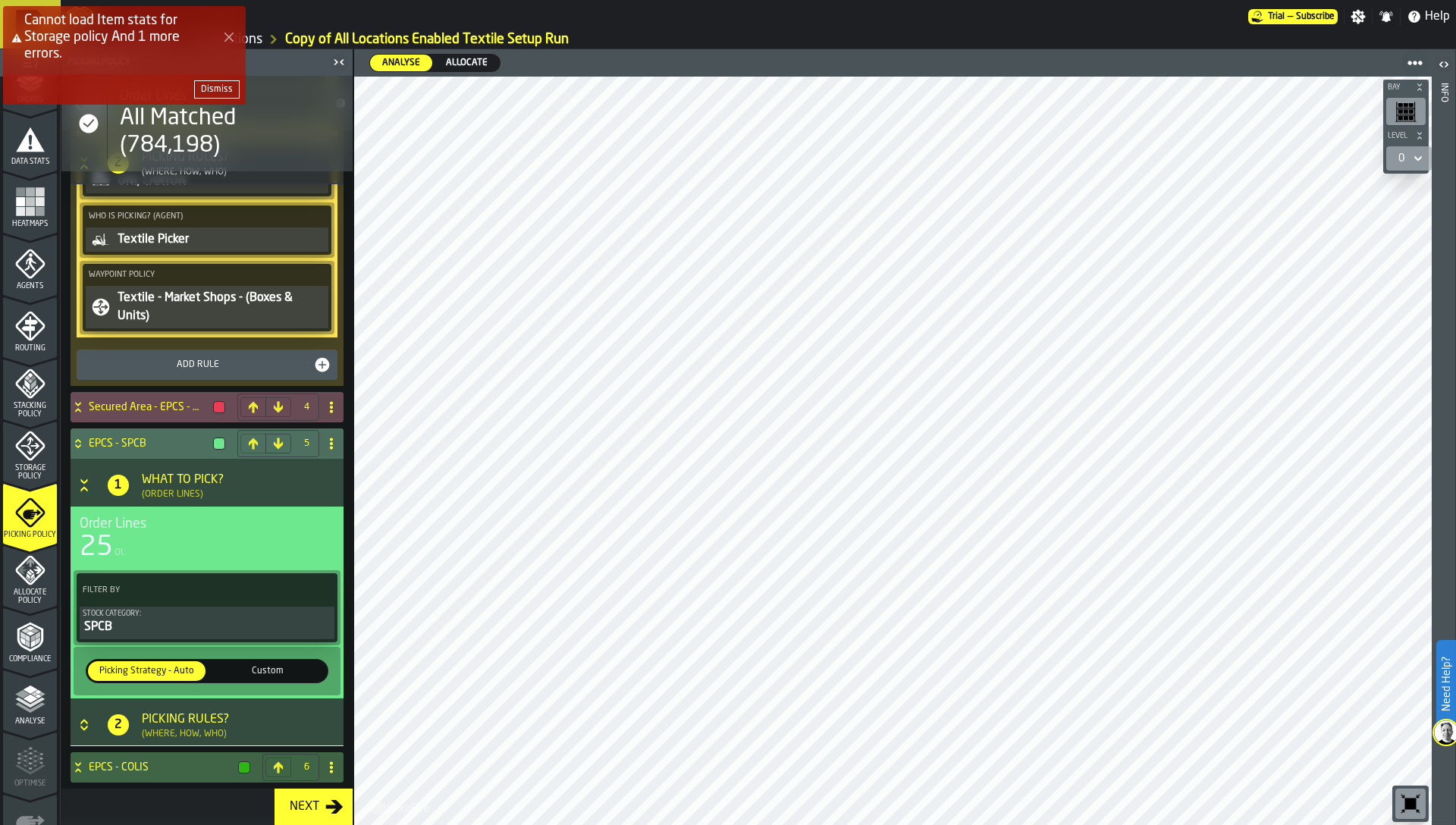
scroll to position [1247, 0]
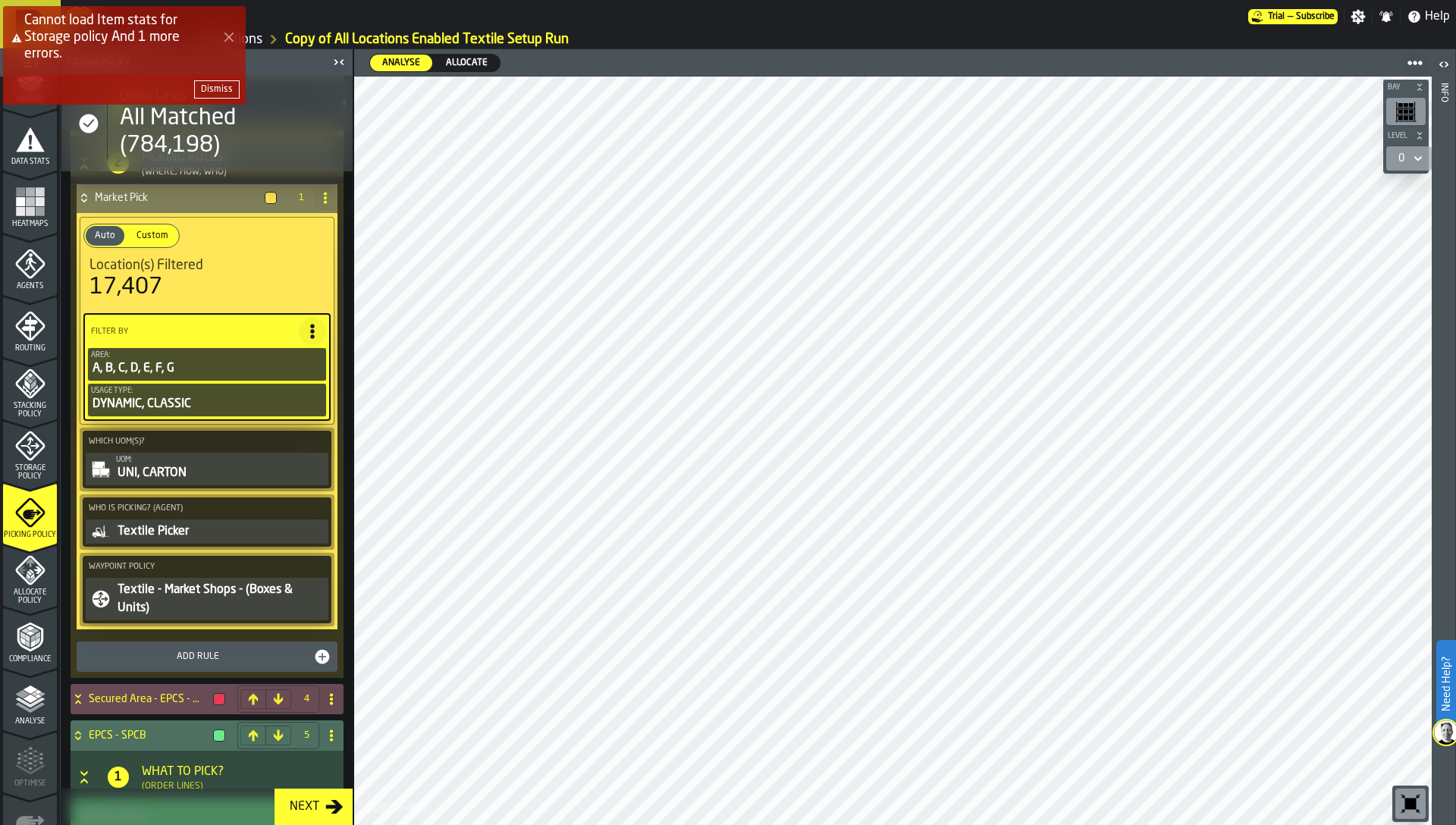
click at [208, 90] on div "Dismiss" at bounding box center [216, 88] width 31 height 10
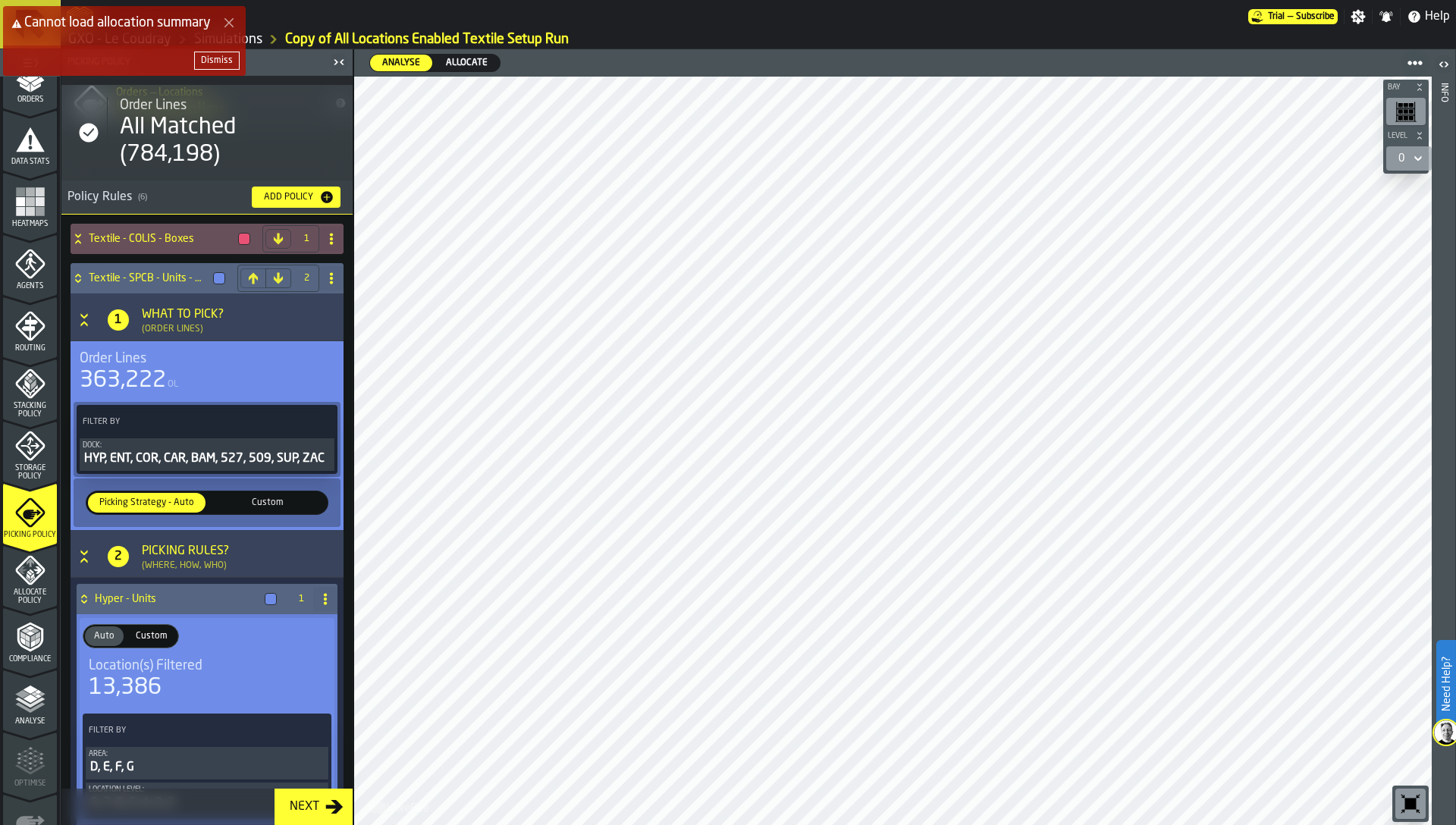
scroll to position [0, 0]
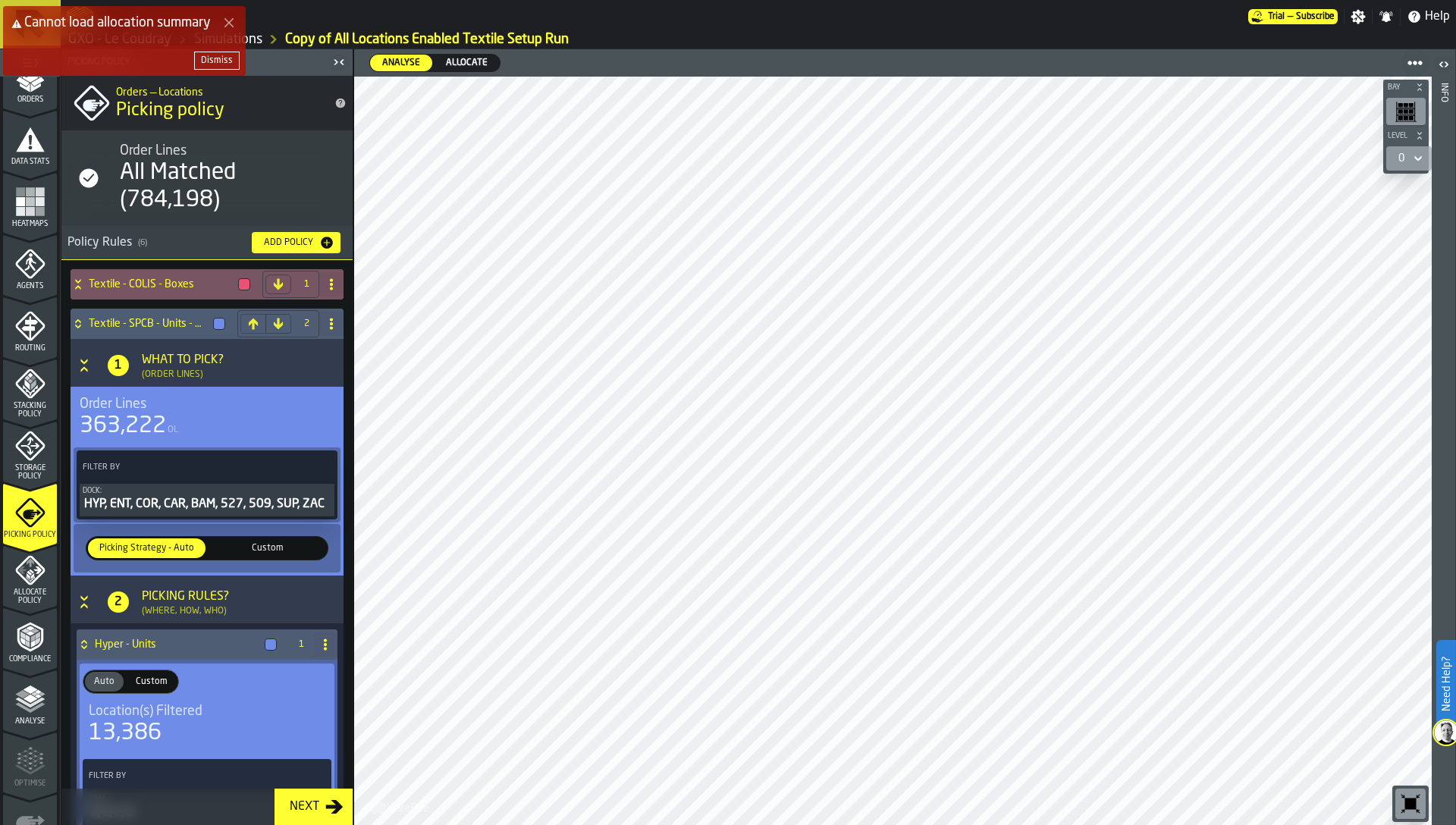
click at [131, 290] on div "Textile - COLIS - Boxes" at bounding box center [163, 285] width 185 height 30
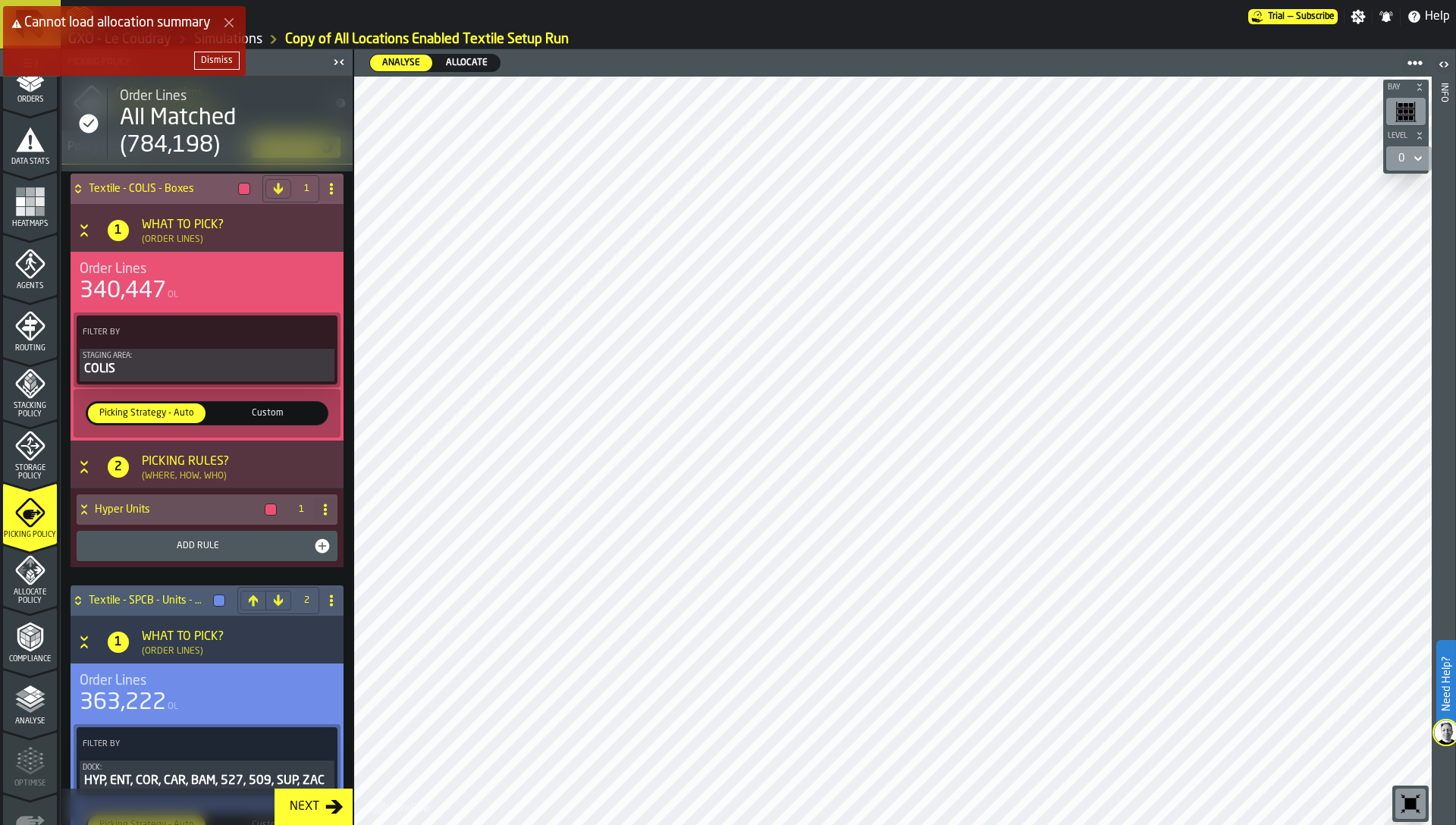
scroll to position [118, 0]
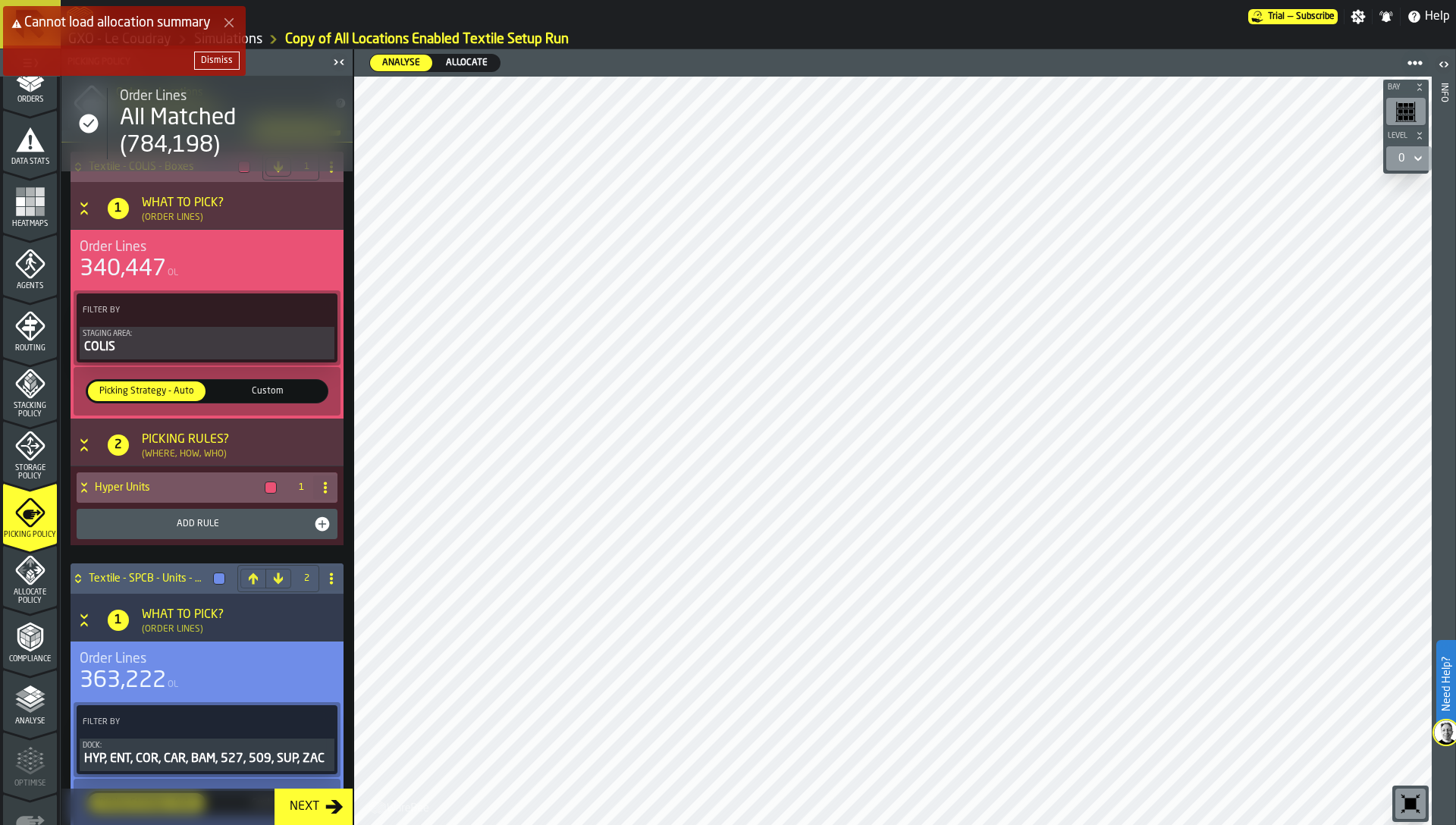
click at [148, 494] on div "Hyper Units" at bounding box center [180, 488] width 206 height 30
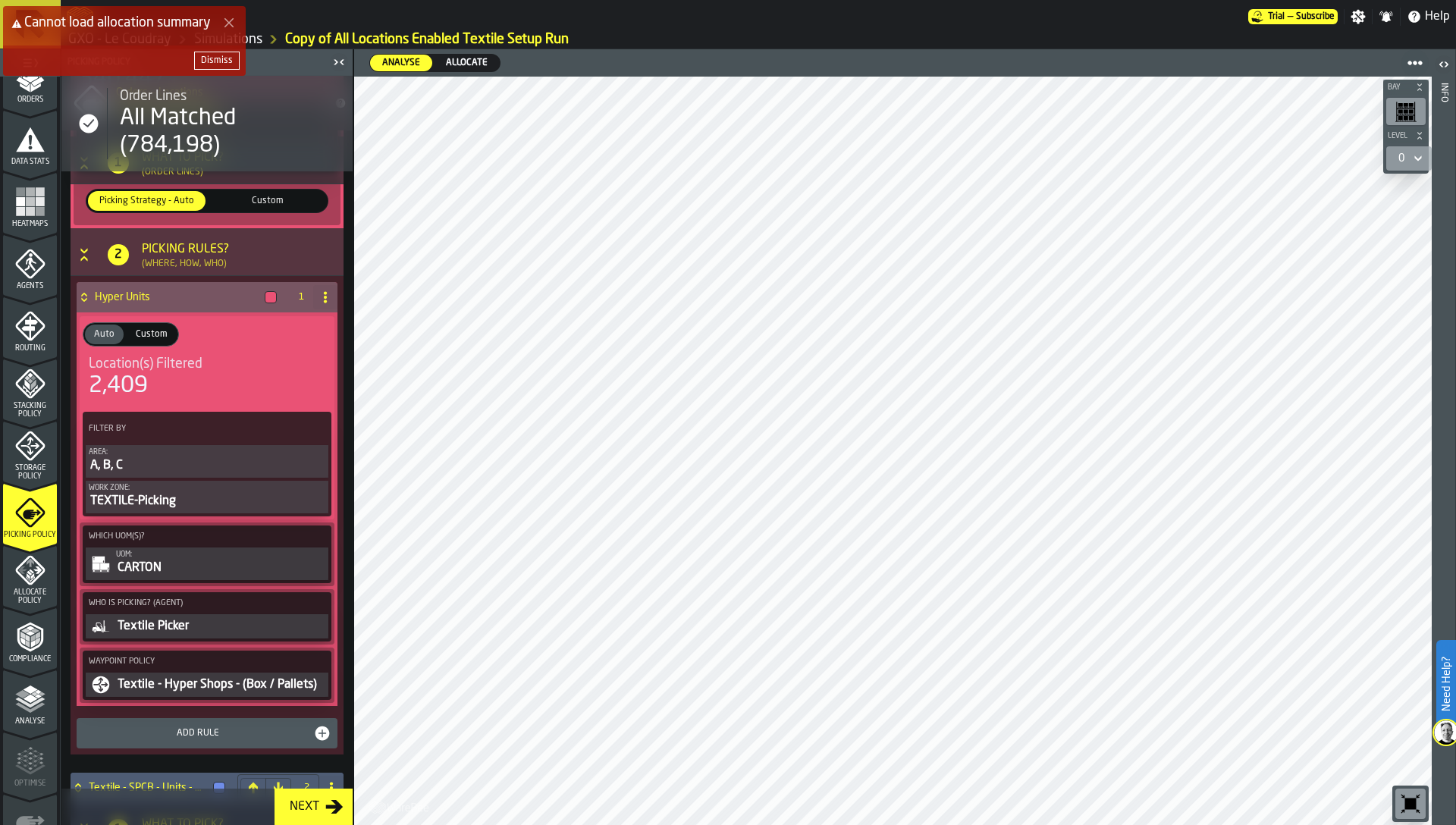
scroll to position [315, 0]
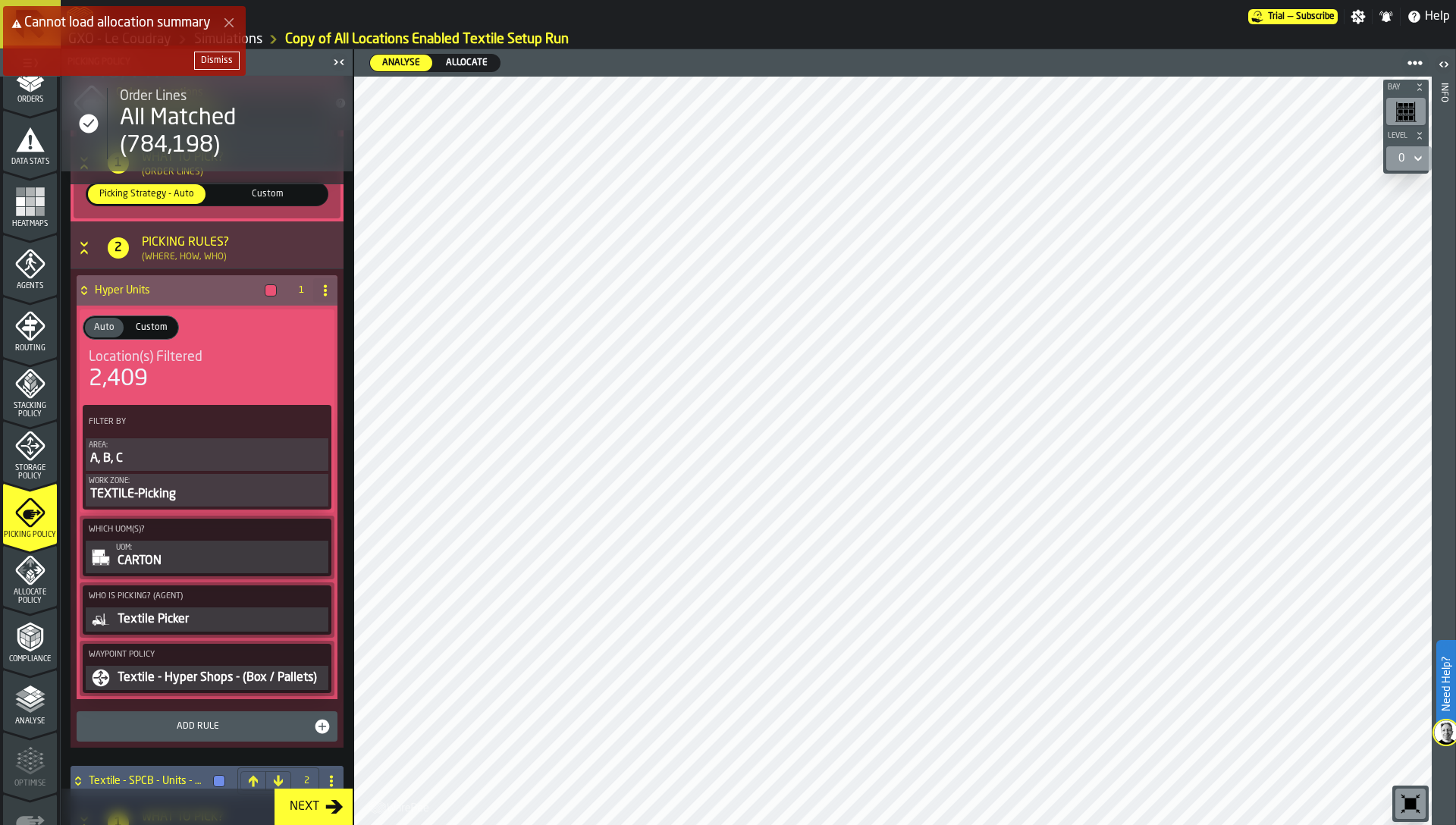
click at [162, 499] on div "TEXTILE-Picking" at bounding box center [206, 494] width 237 height 18
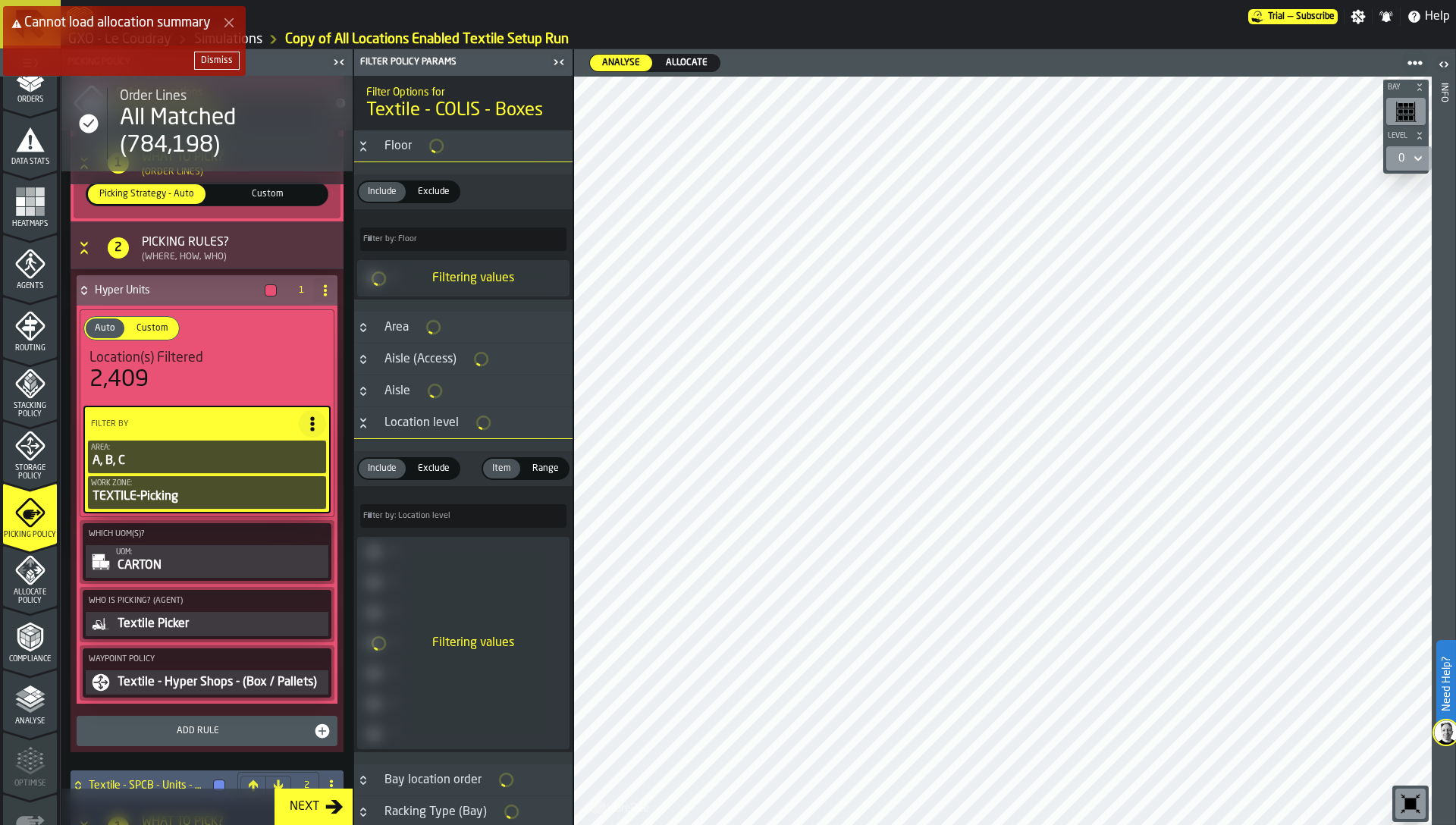
type input "***"
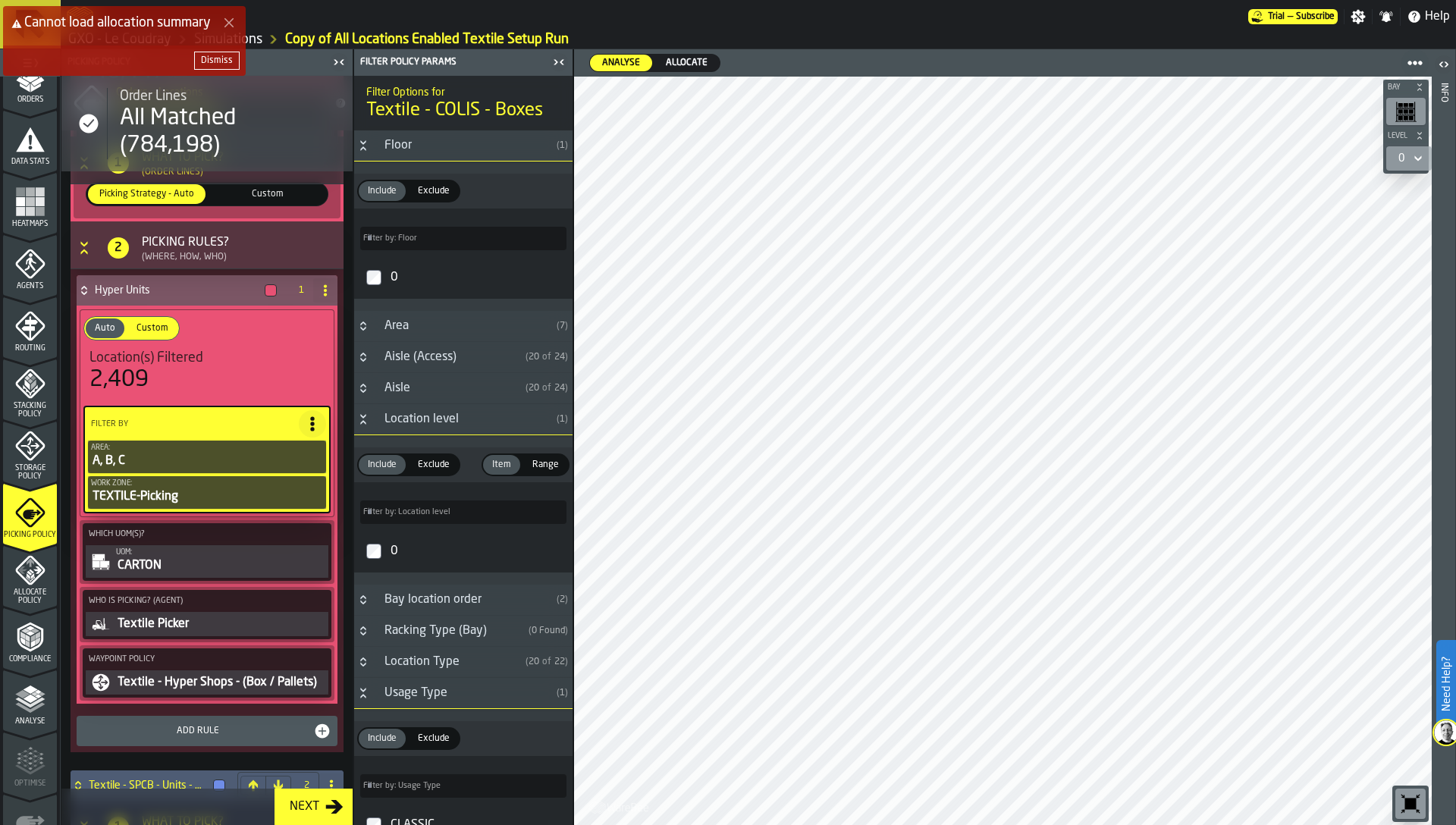
click at [0, 0] on icon "PolicyFilterItem-Work Zone" at bounding box center [0, 0] width 0 height 0
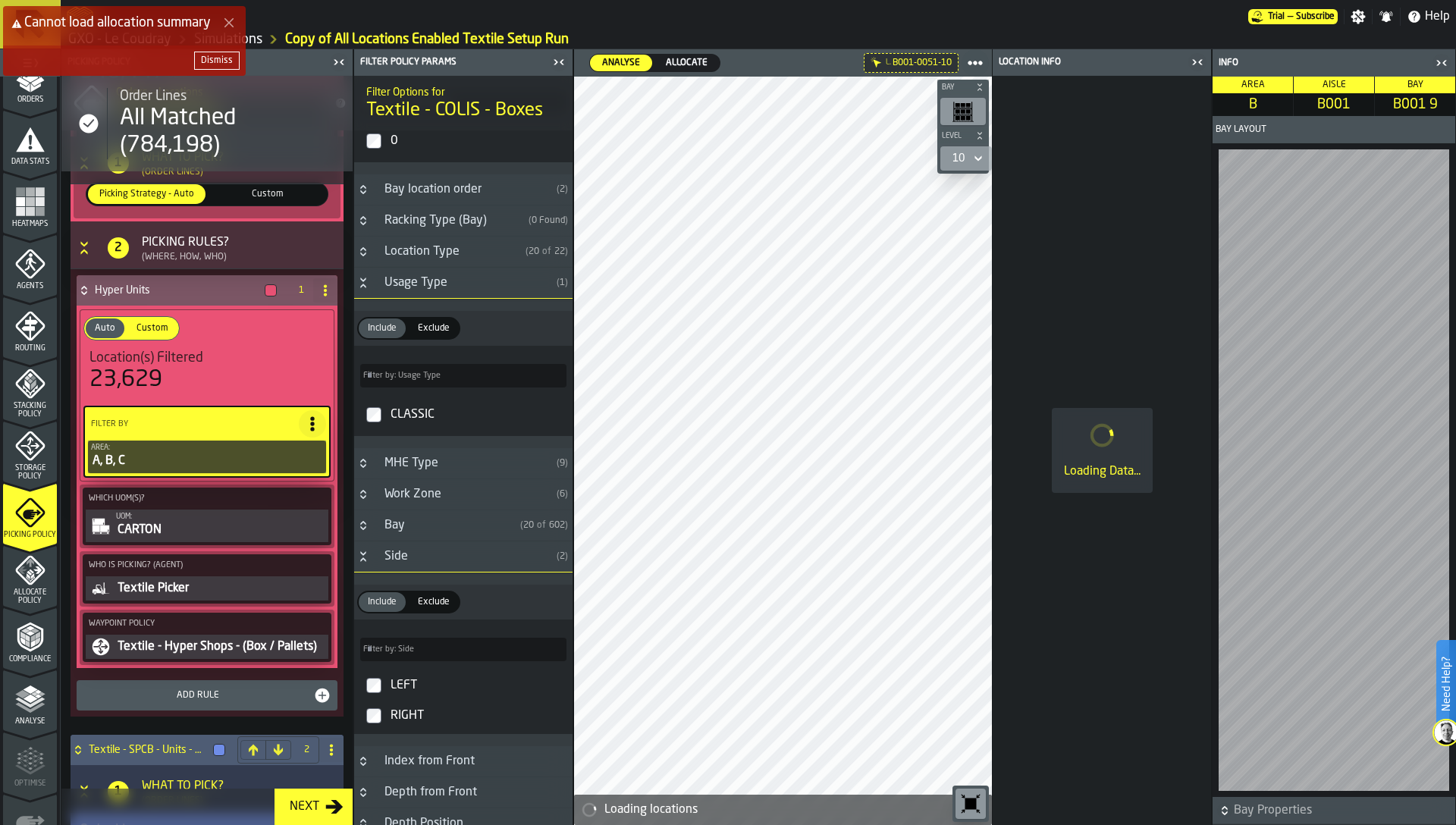
scroll to position [211, 0]
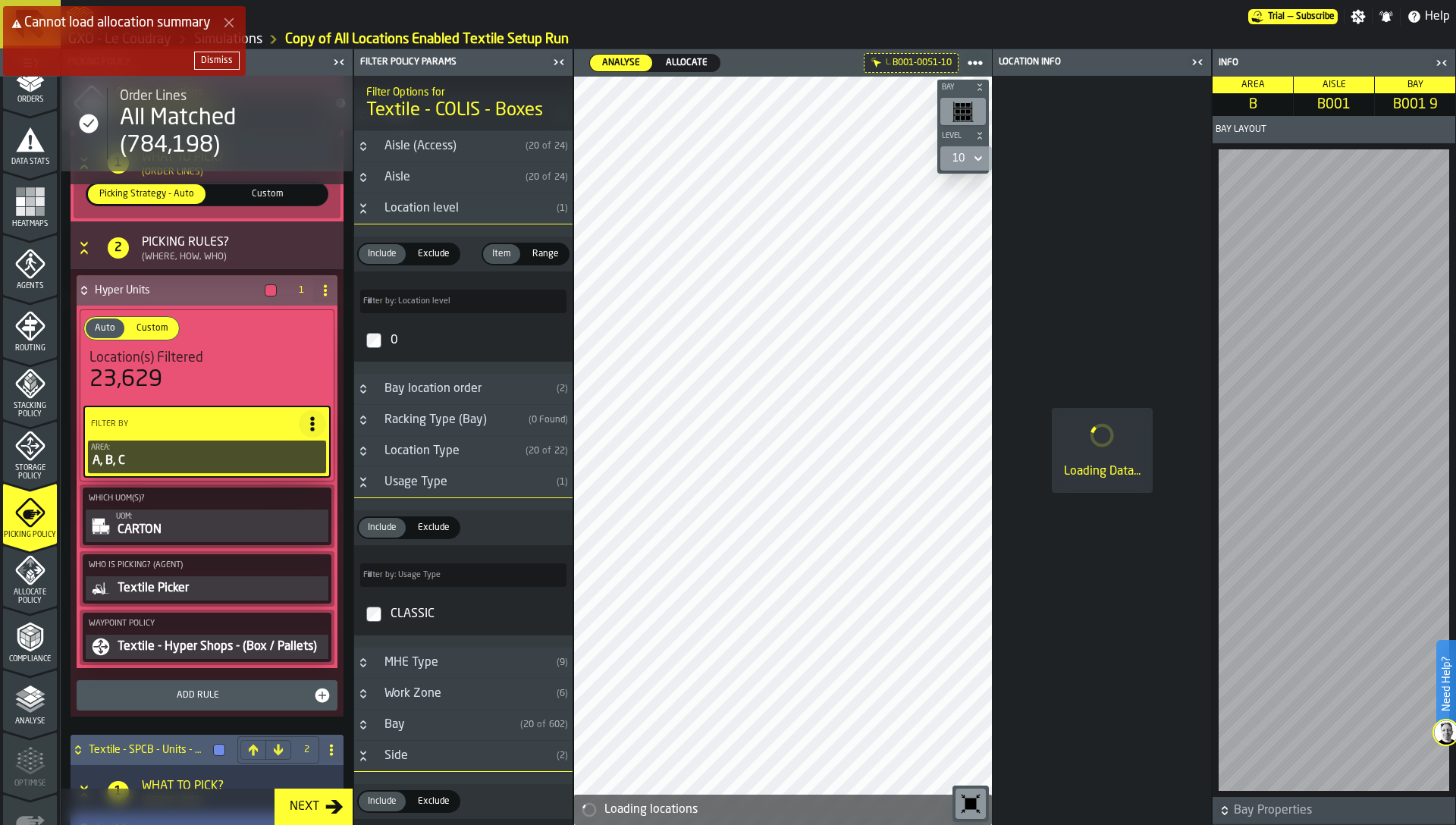
click at [394, 339] on div "0" at bounding box center [476, 341] width 179 height 25
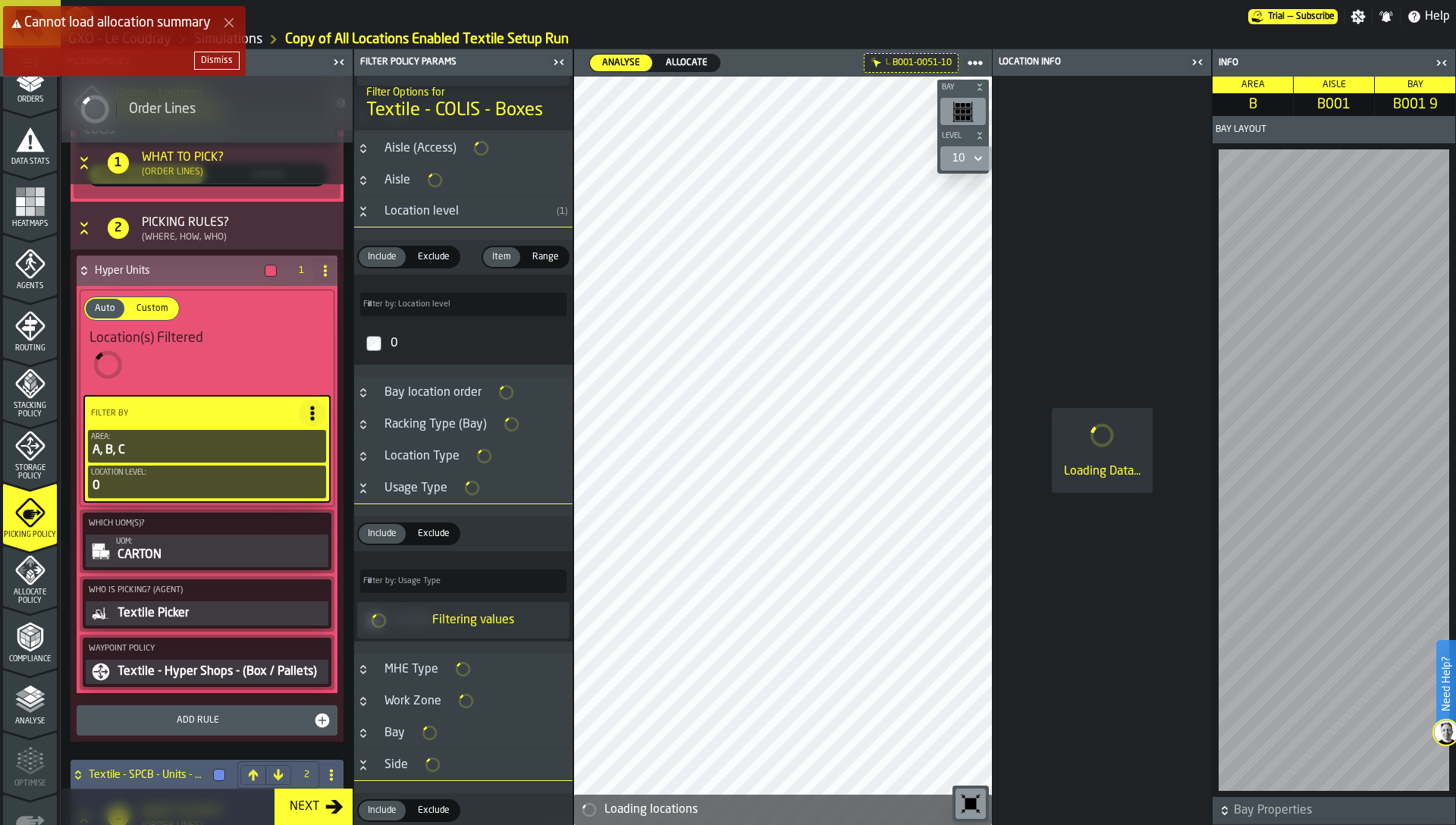
scroll to position [211, 0]
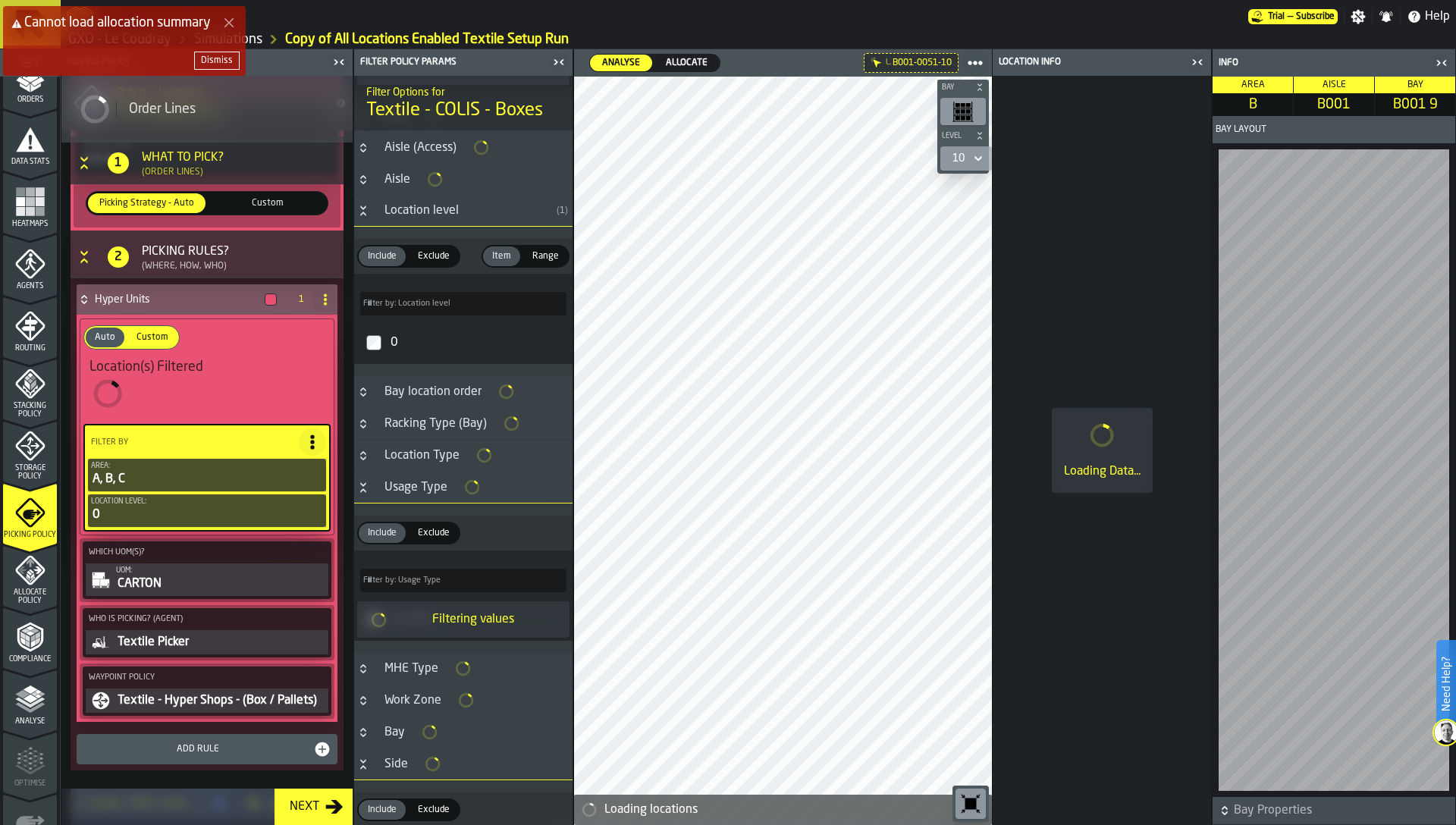
click at [220, 60] on div "Dismiss" at bounding box center [216, 60] width 31 height 10
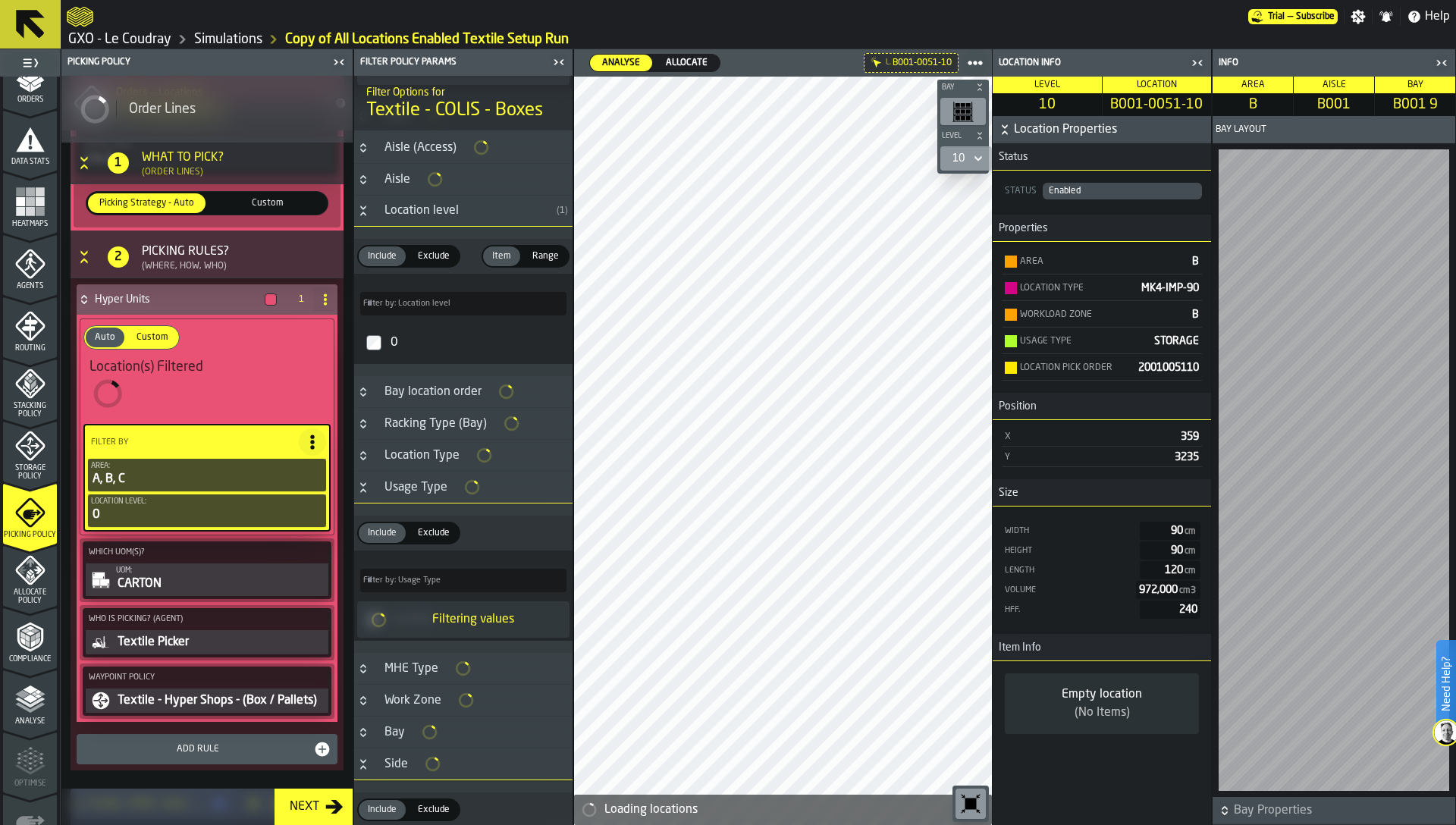
type input "*****"
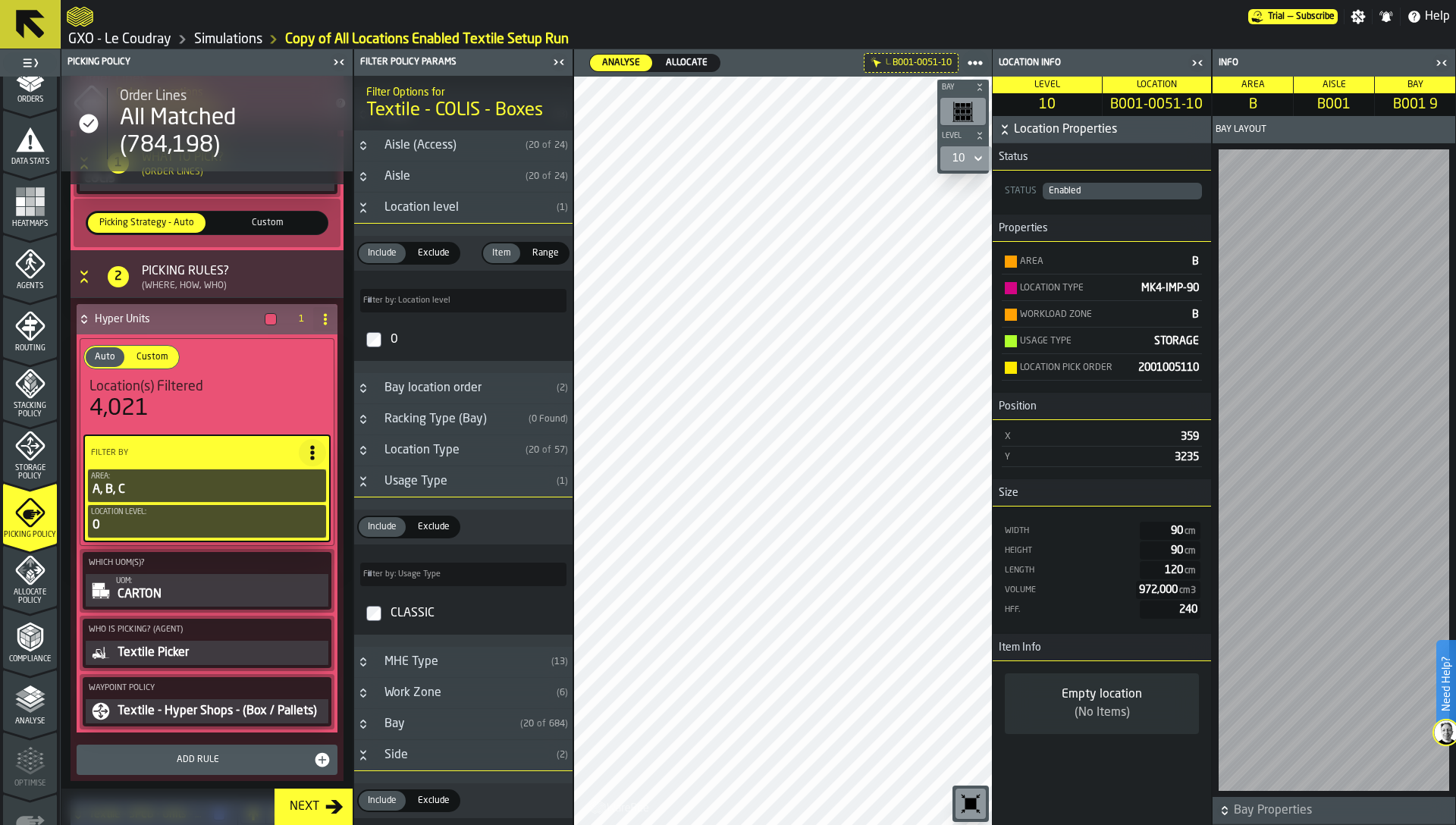
scroll to position [211, 0]
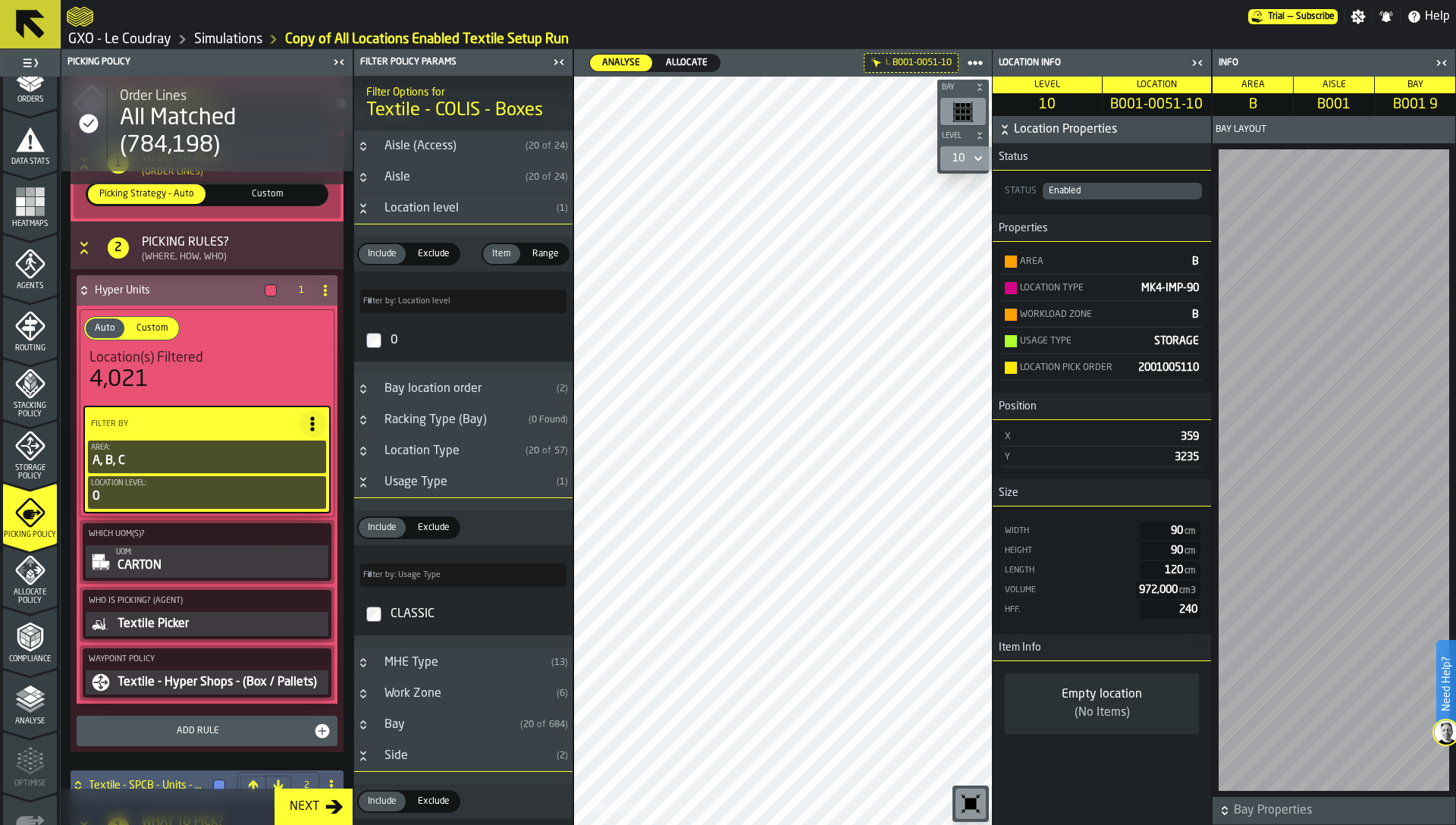
click at [135, 40] on link "GXO - Le Coudray" at bounding box center [120, 40] width 103 height 17
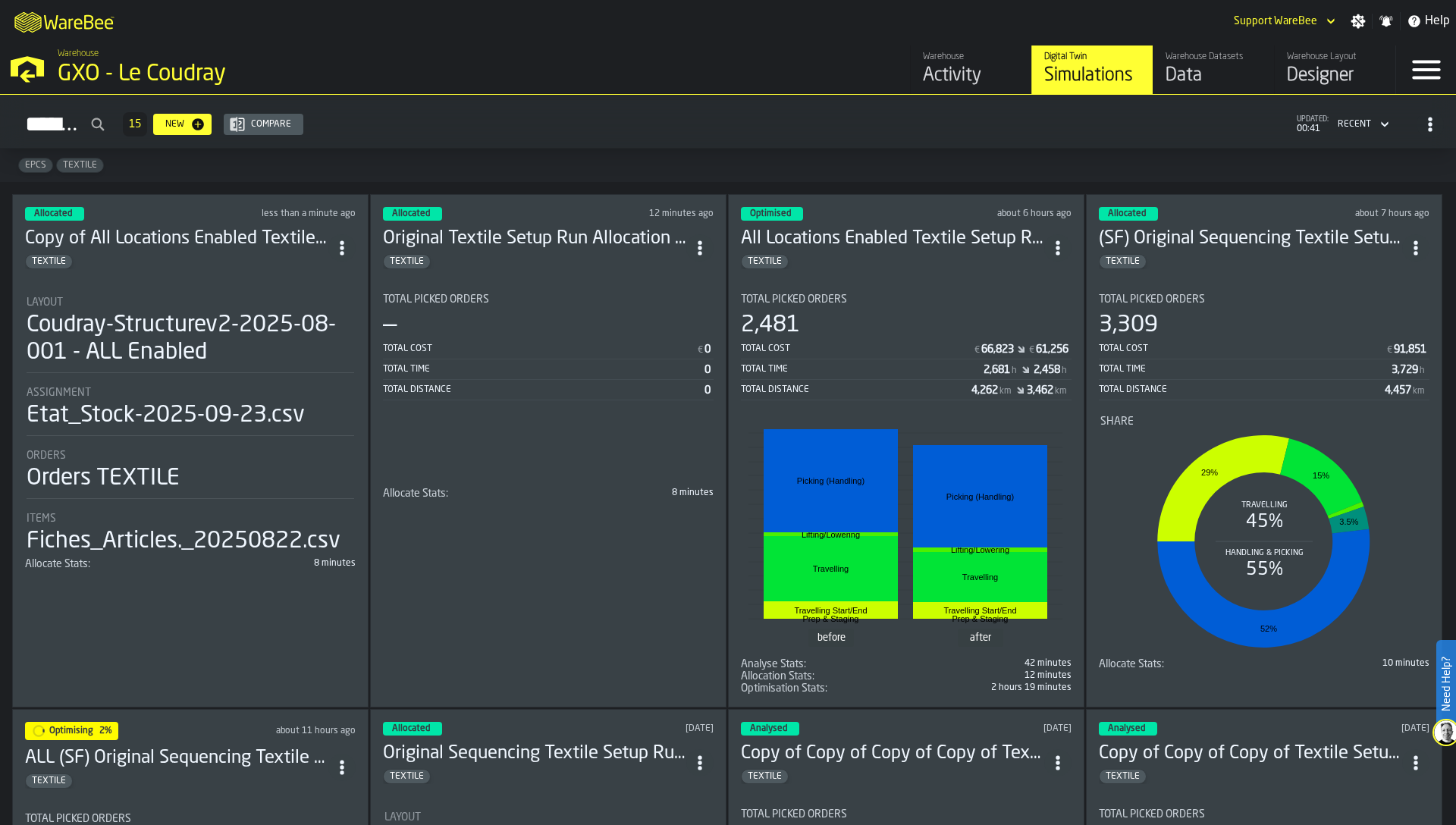
click at [153, 372] on li "Layout Coudray-Structurev2-2025-08-001 - ALL Enabled Assignment Etat_Stock-2025…" at bounding box center [190, 420] width 331 height 274
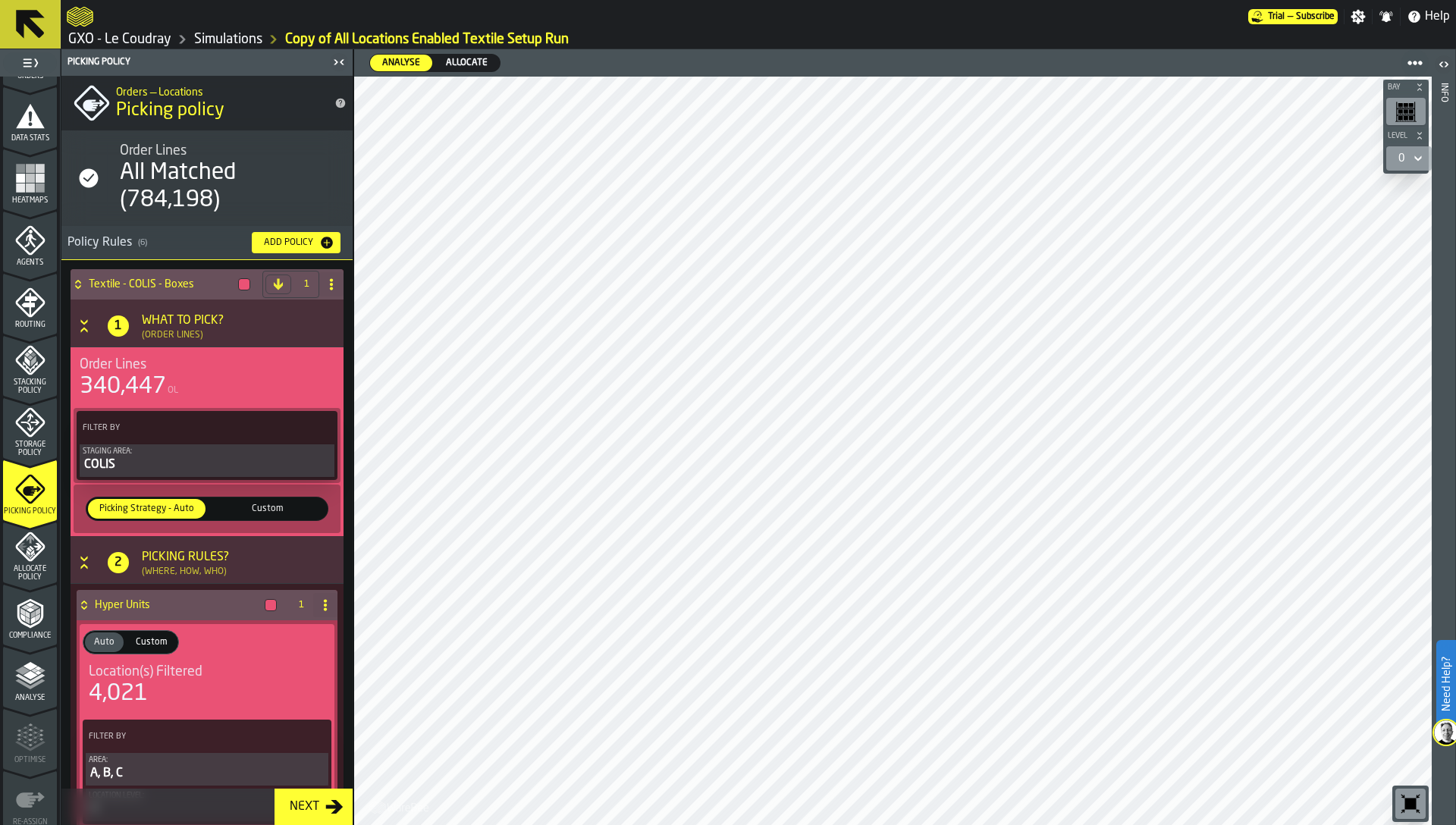
scroll to position [327, 0]
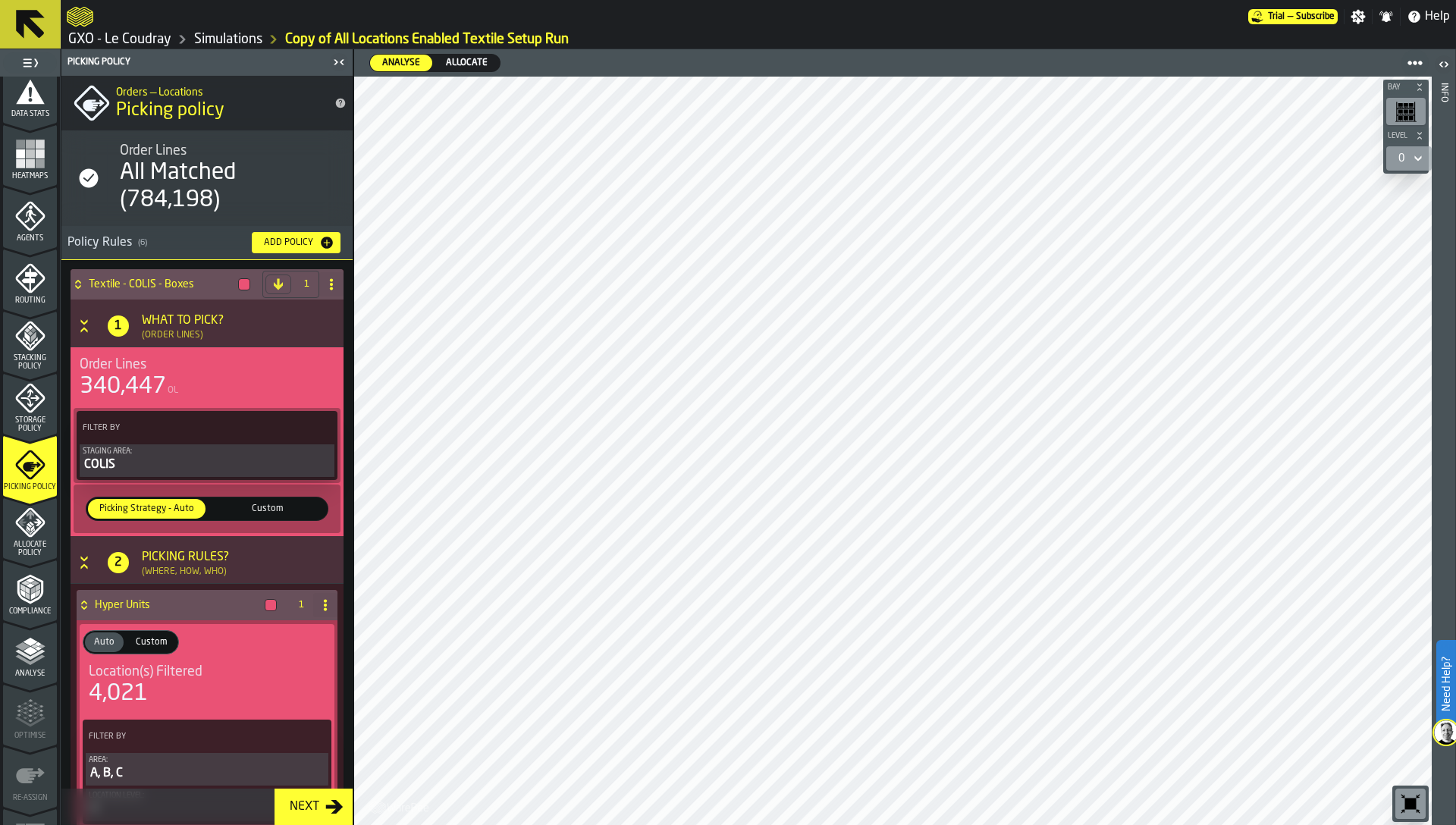
click at [28, 521] on icon "menu Allocate Policy" at bounding box center [30, 522] width 30 height 30
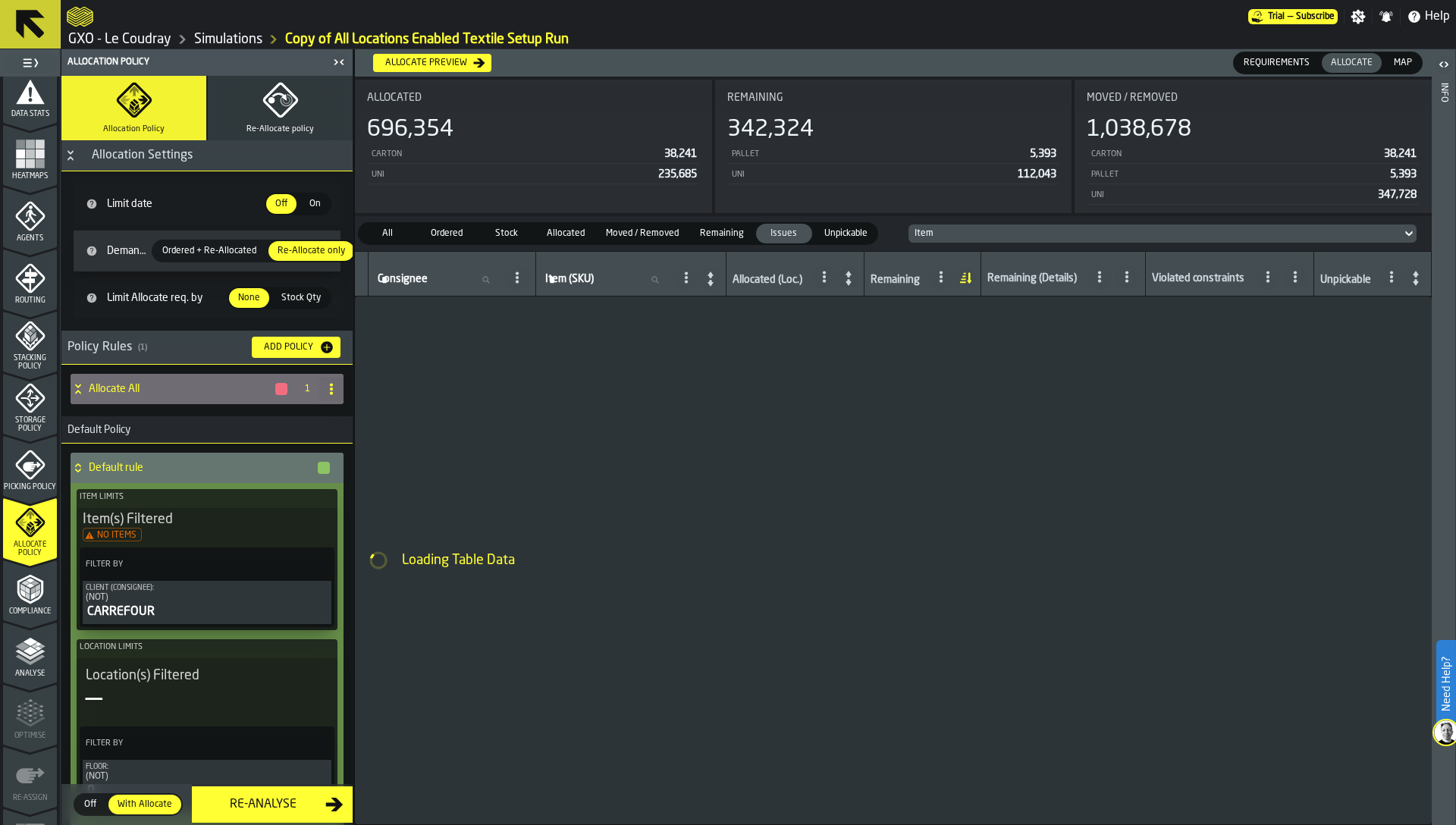
click at [24, 462] on icon "menu Picking Policy" at bounding box center [31, 467] width 18 height 10
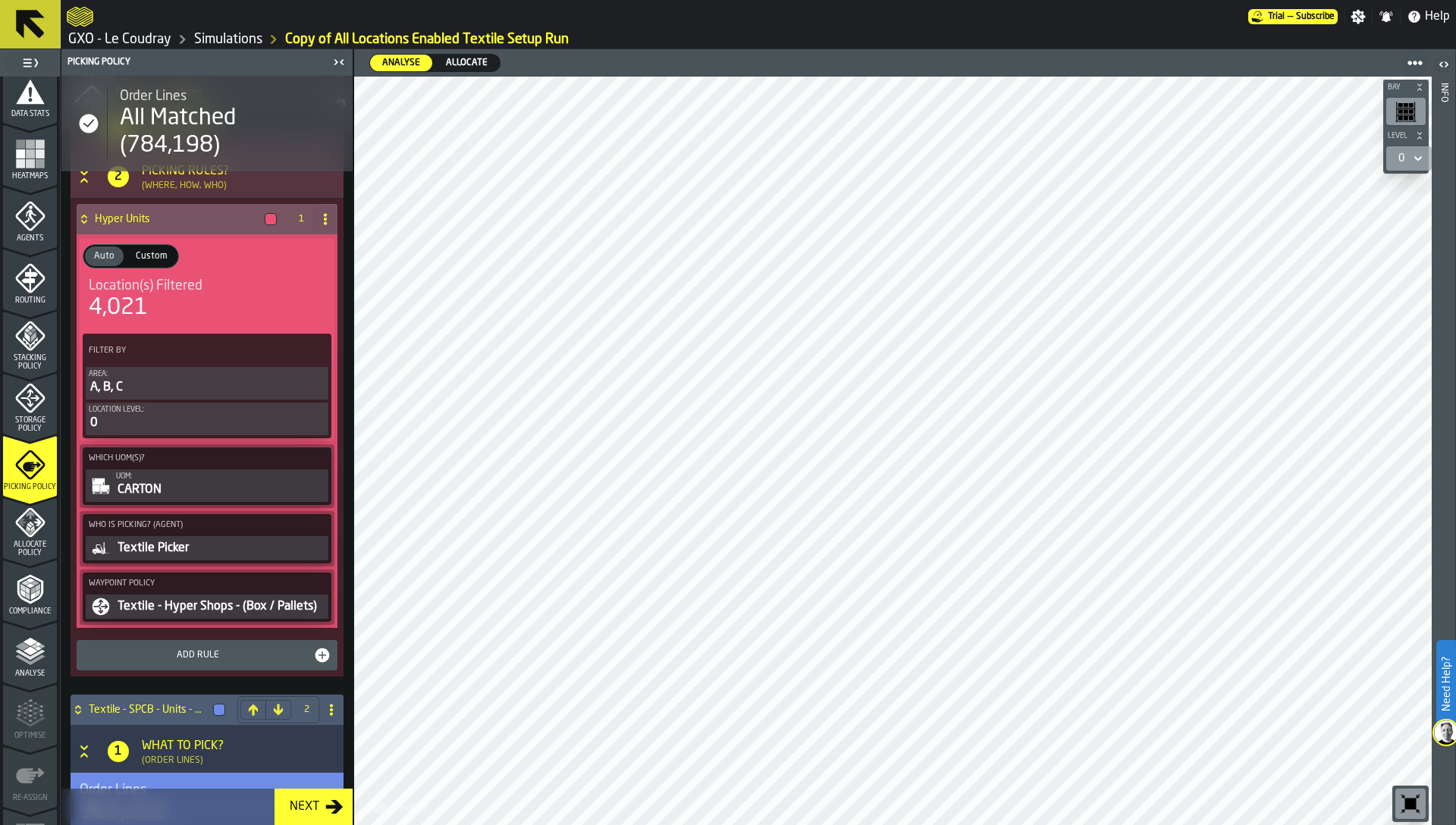
scroll to position [414, 0]
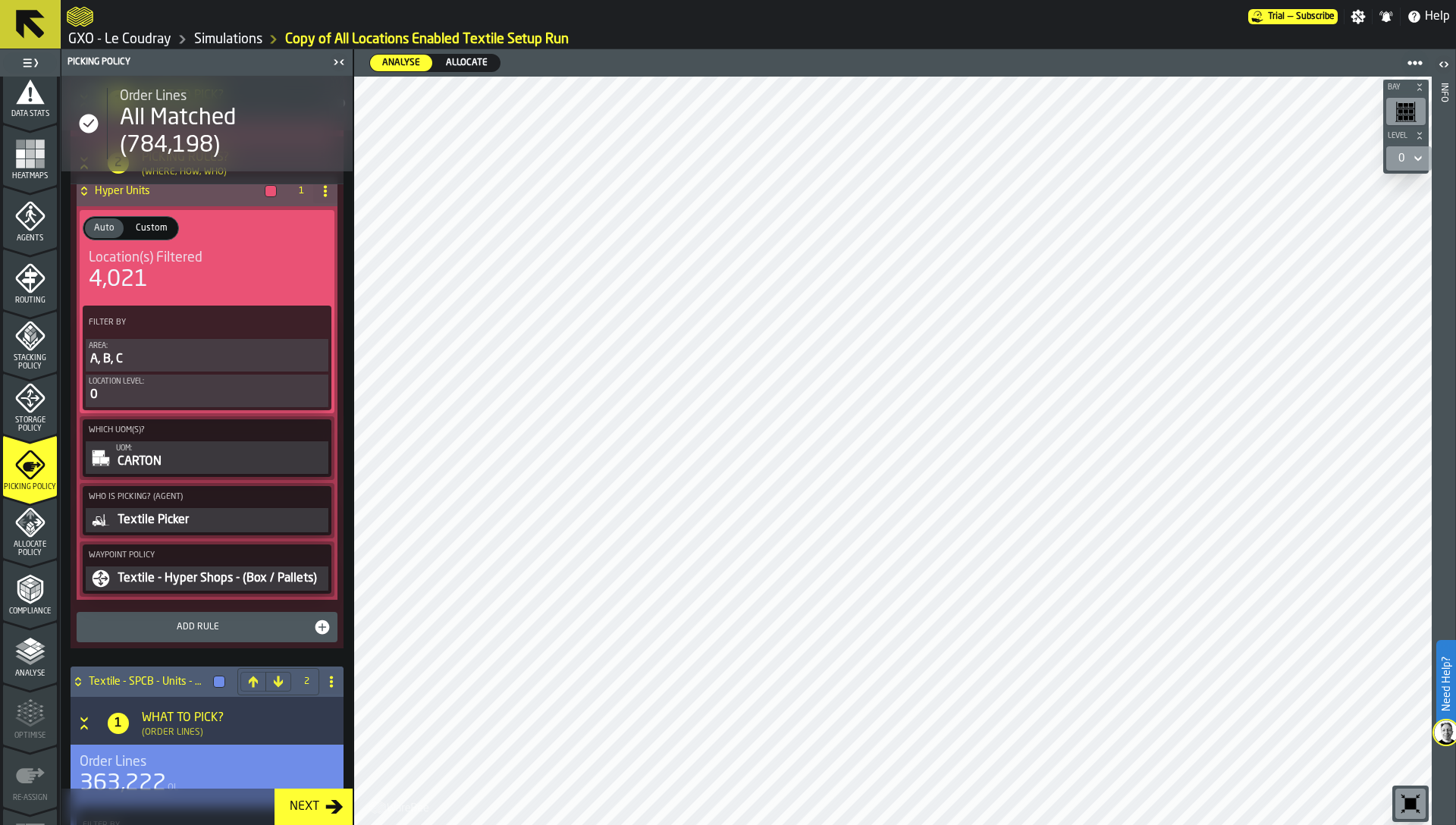
click at [33, 547] on span "Allocate Policy" at bounding box center [29, 549] width 54 height 17
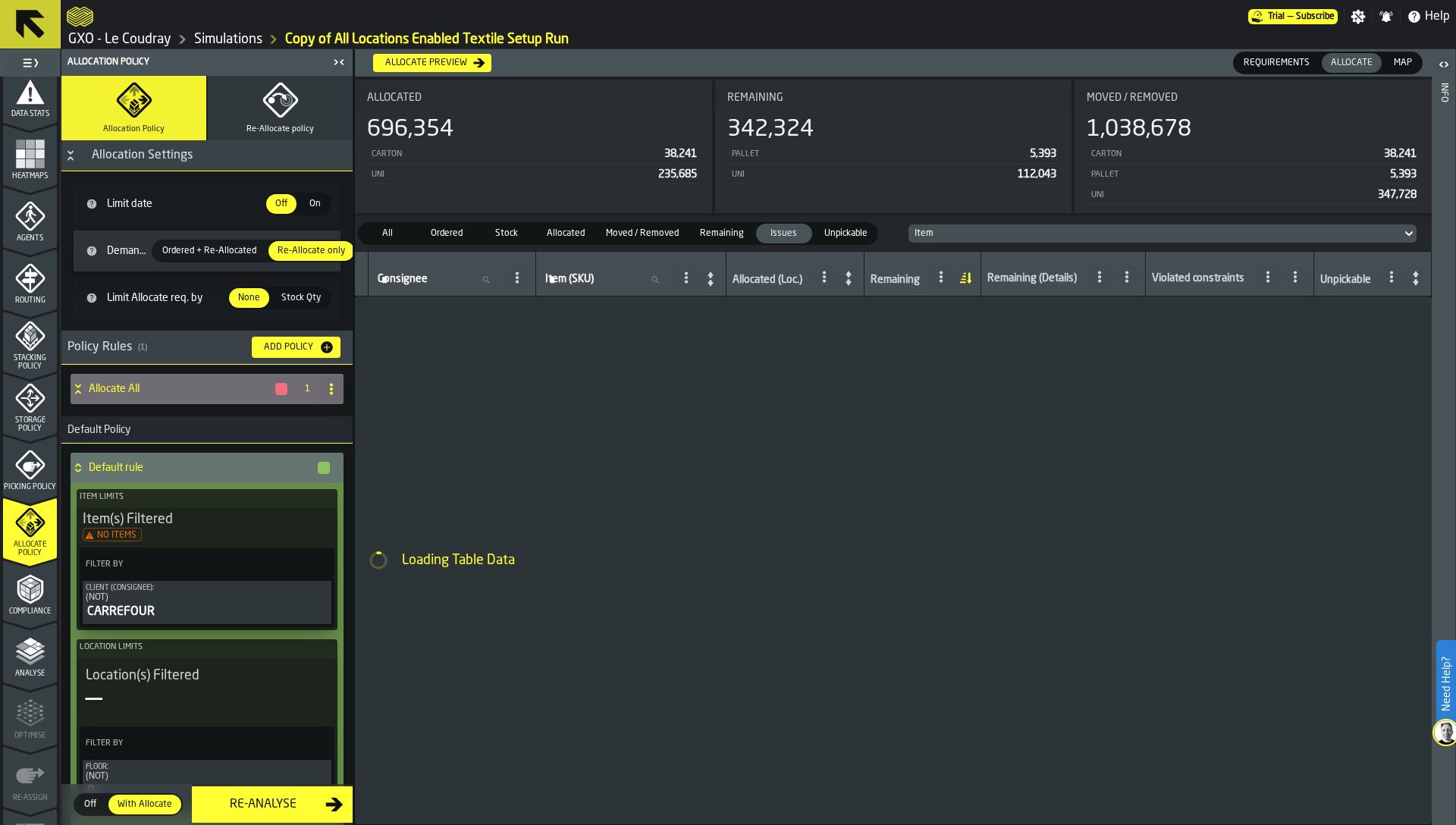
click at [26, 660] on icon "menu Analyse" at bounding box center [30, 652] width 30 height 30
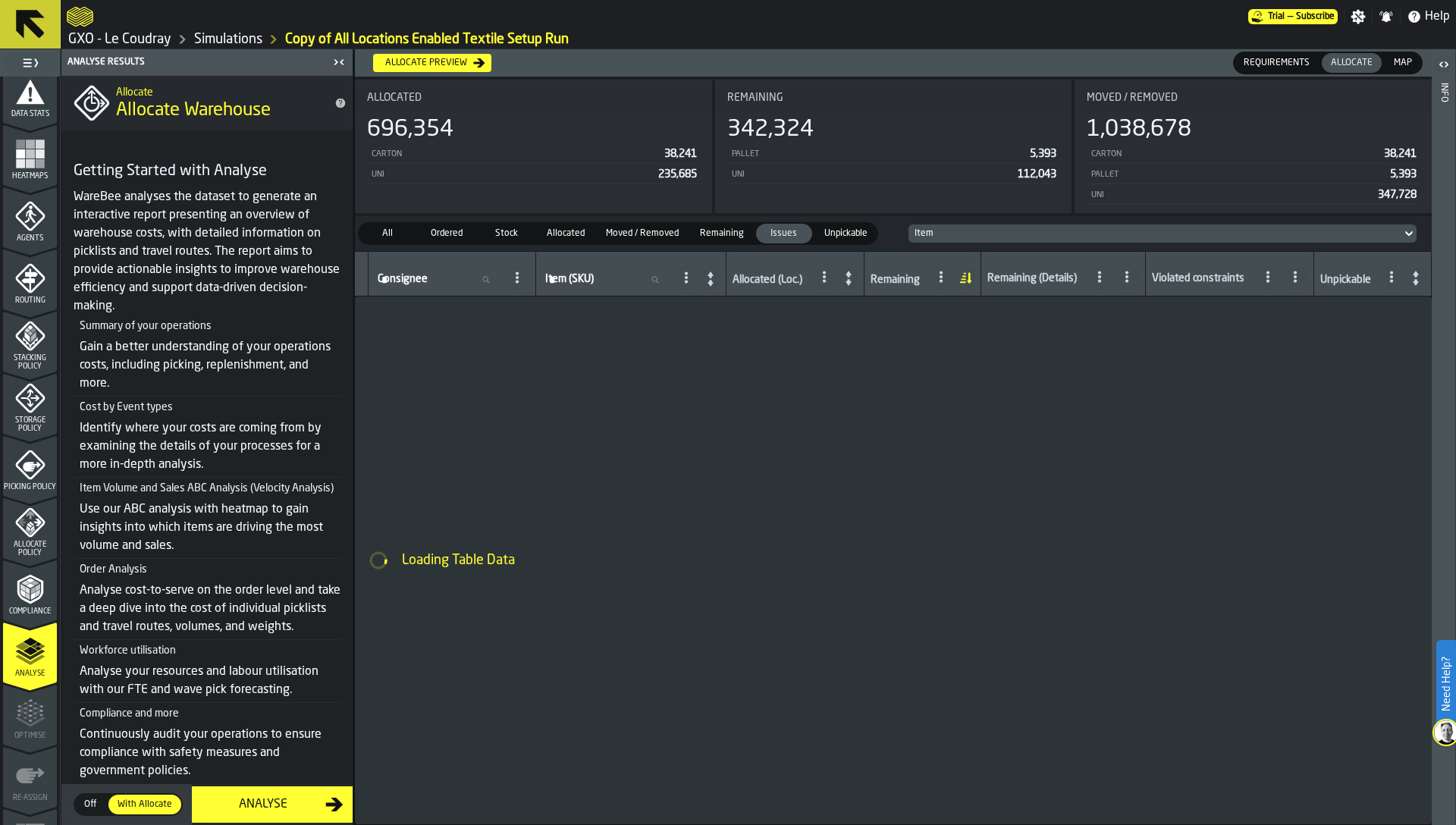
click at [26, 591] on polyline "menu Compliance" at bounding box center [27, 590] width 5 height 8
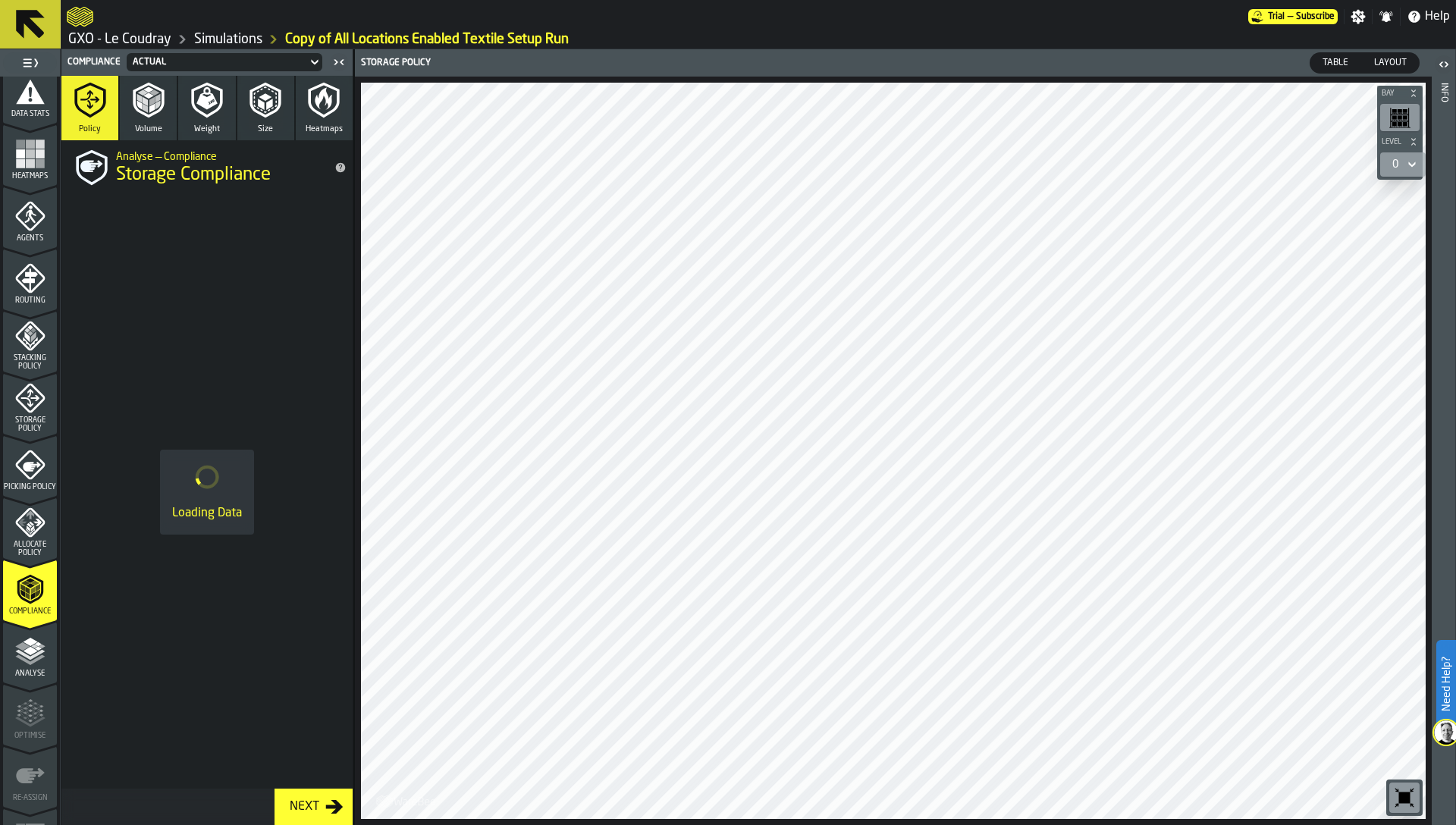
click at [29, 519] on icon "menu Allocate Policy" at bounding box center [30, 522] width 30 height 30
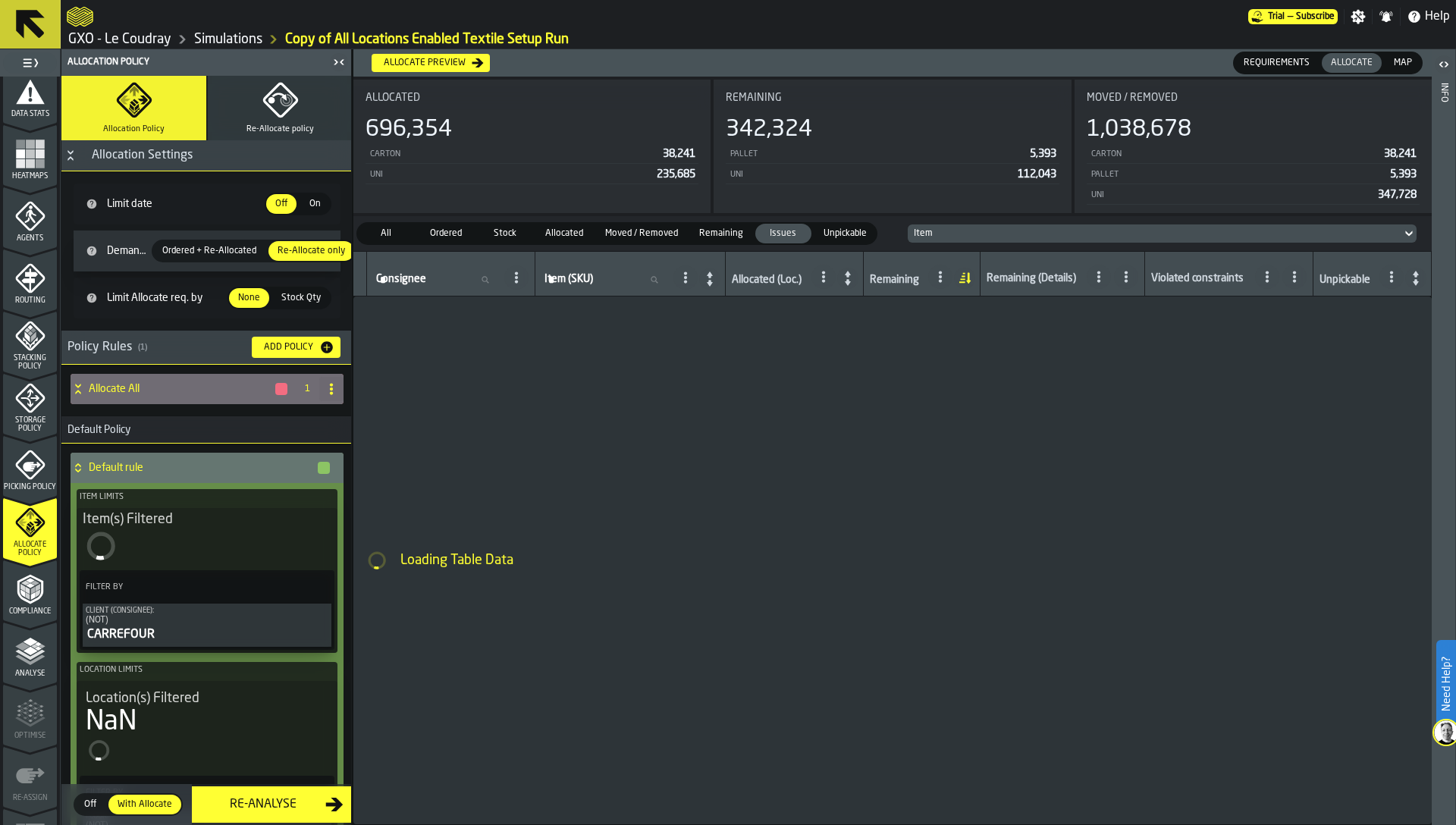
click at [29, 519] on icon "menu Allocate Policy" at bounding box center [30, 522] width 30 height 30
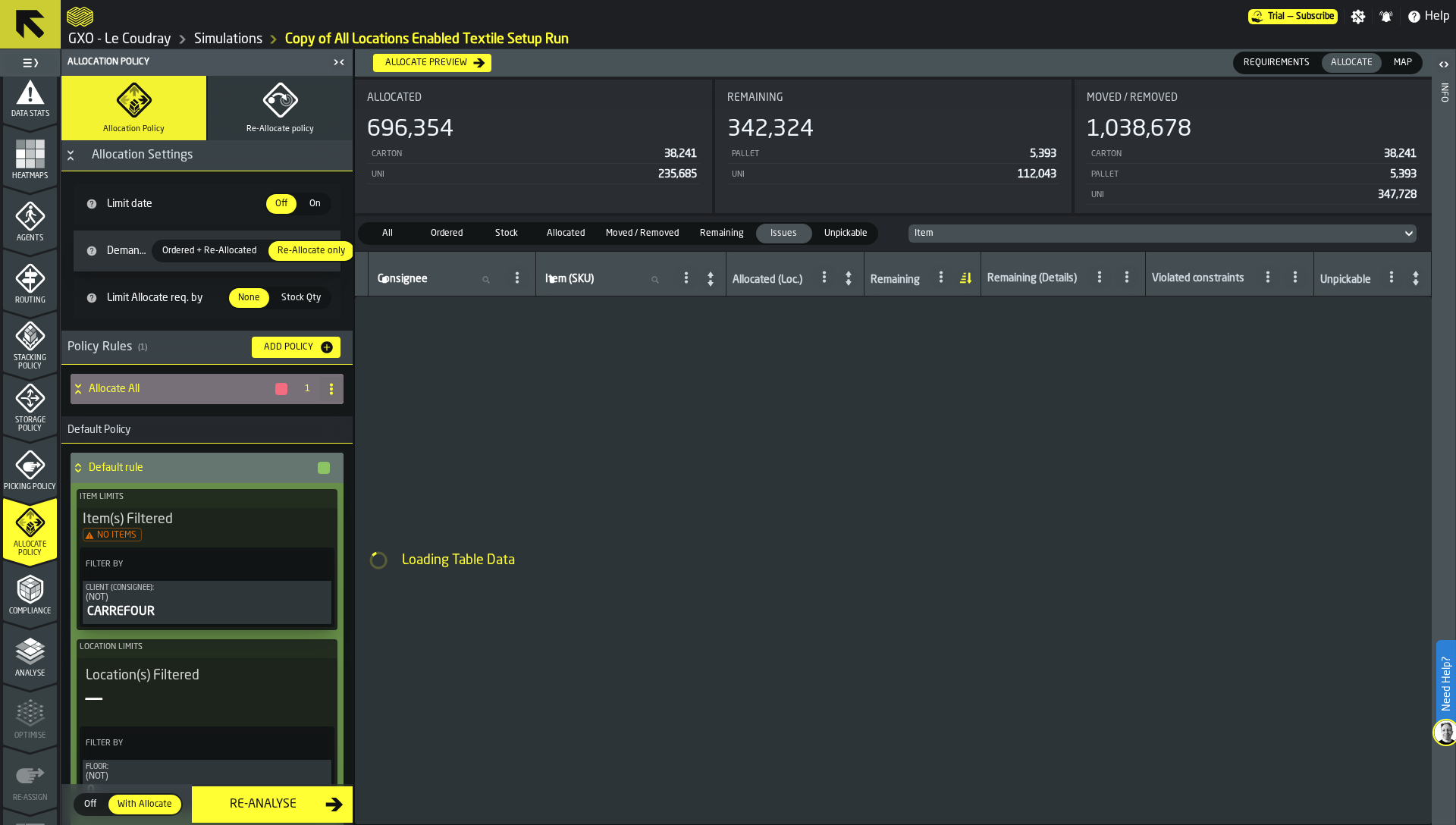
click at [112, 398] on div "Allocate All" at bounding box center [180, 389] width 219 height 30
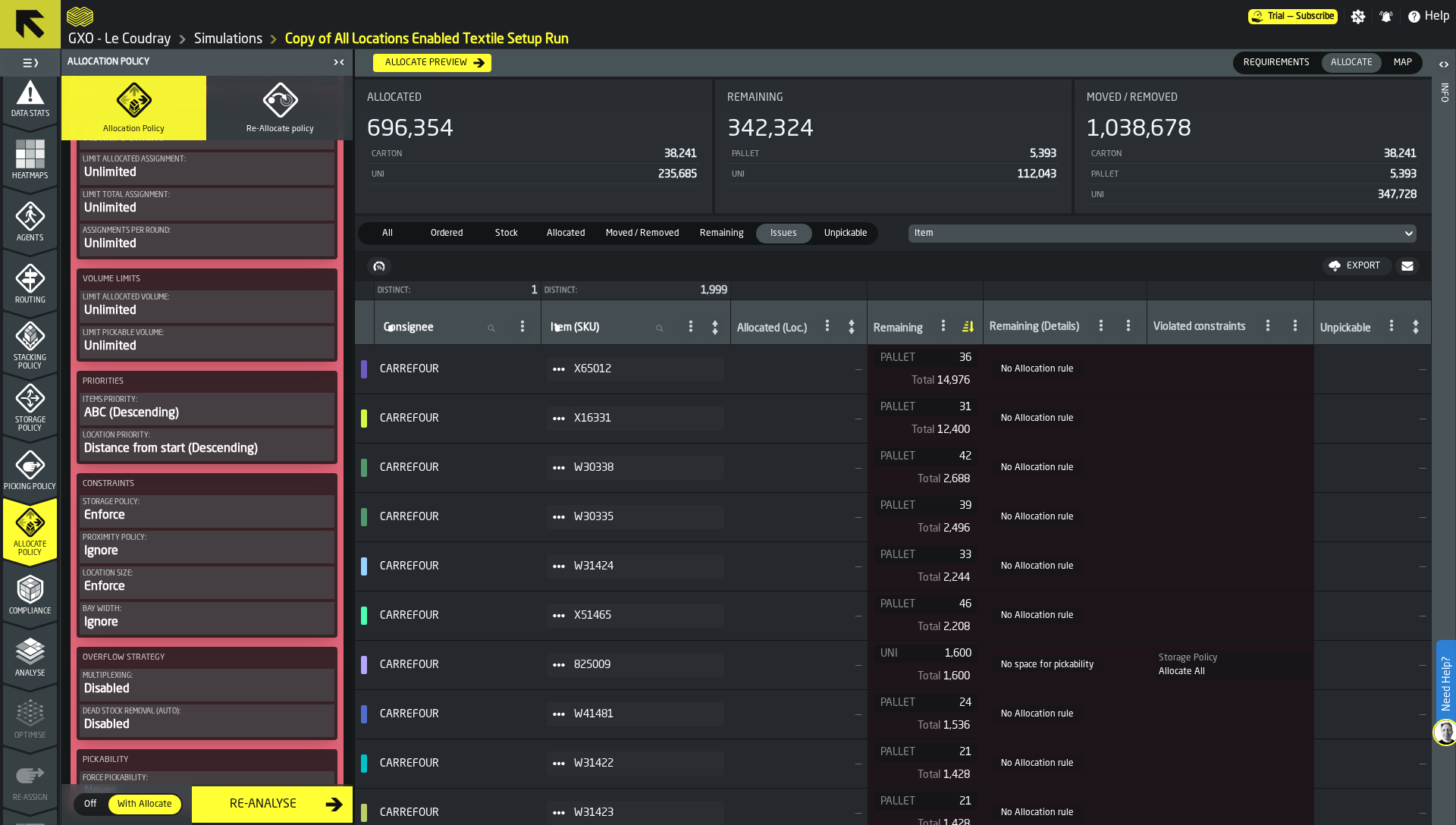
scroll to position [738, 0]
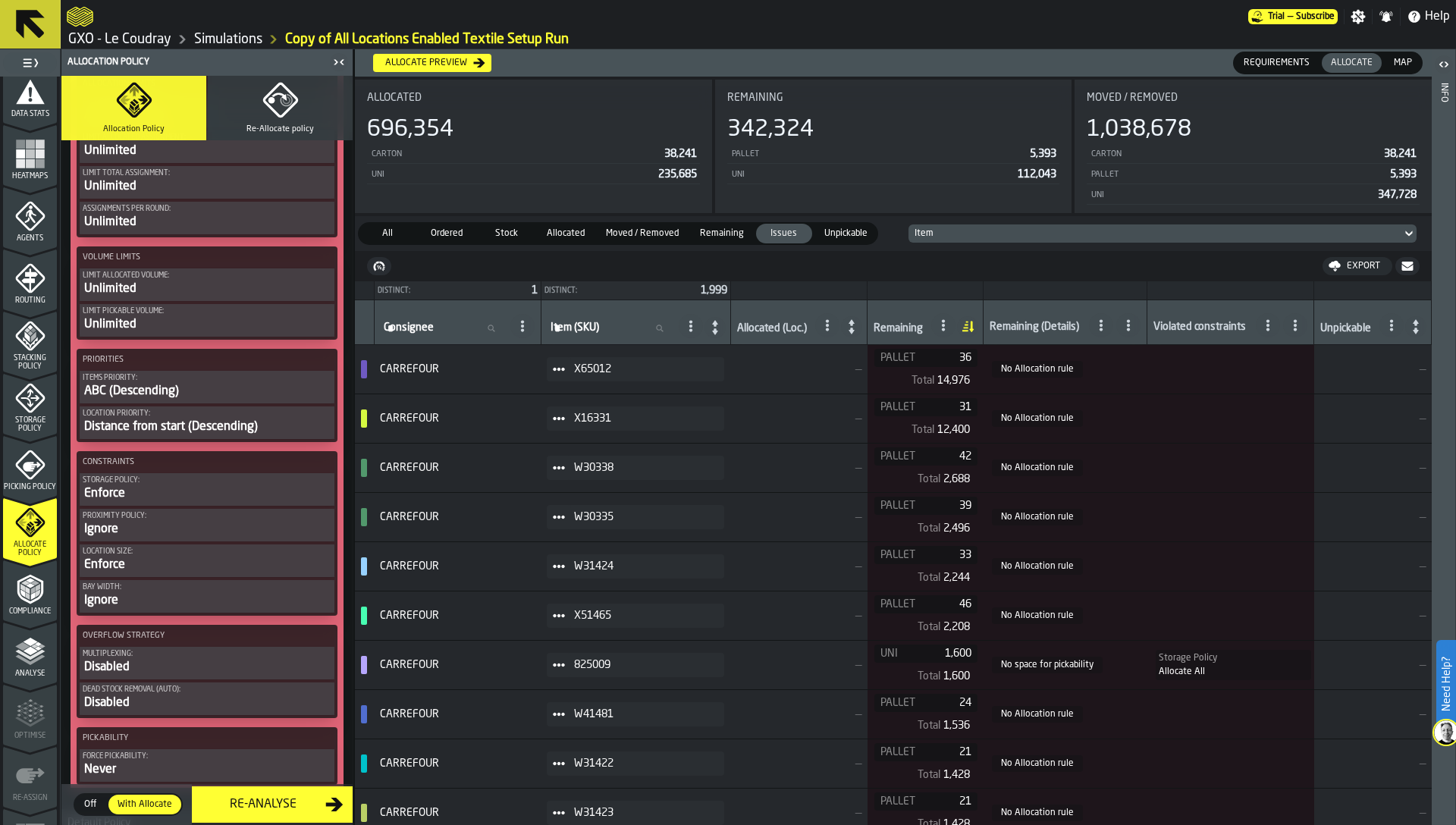
click at [177, 396] on div "ABC (Descending)" at bounding box center [206, 391] width 248 height 18
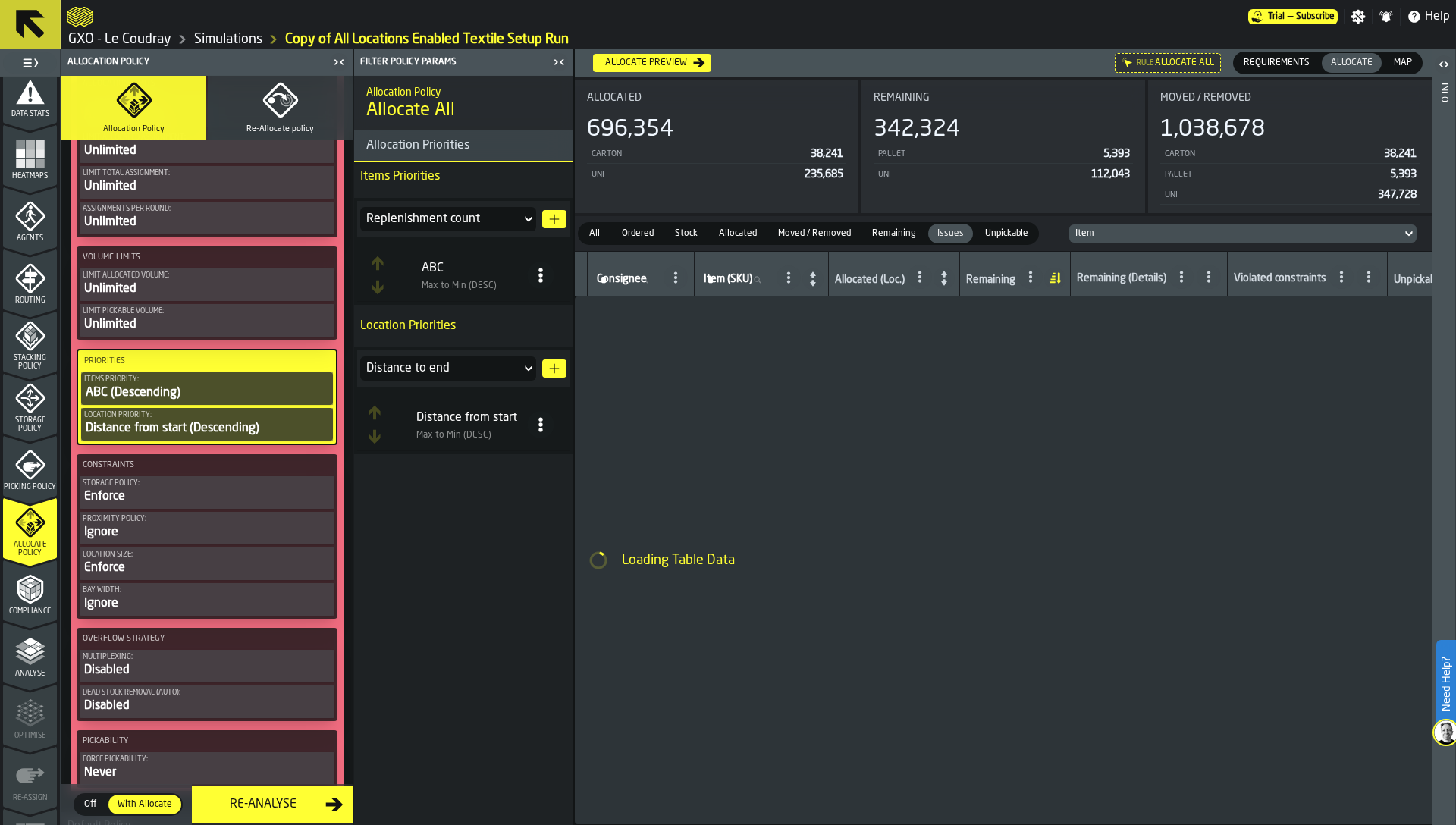
click at [414, 220] on div "Replenishment count" at bounding box center [440, 219] width 148 height 18
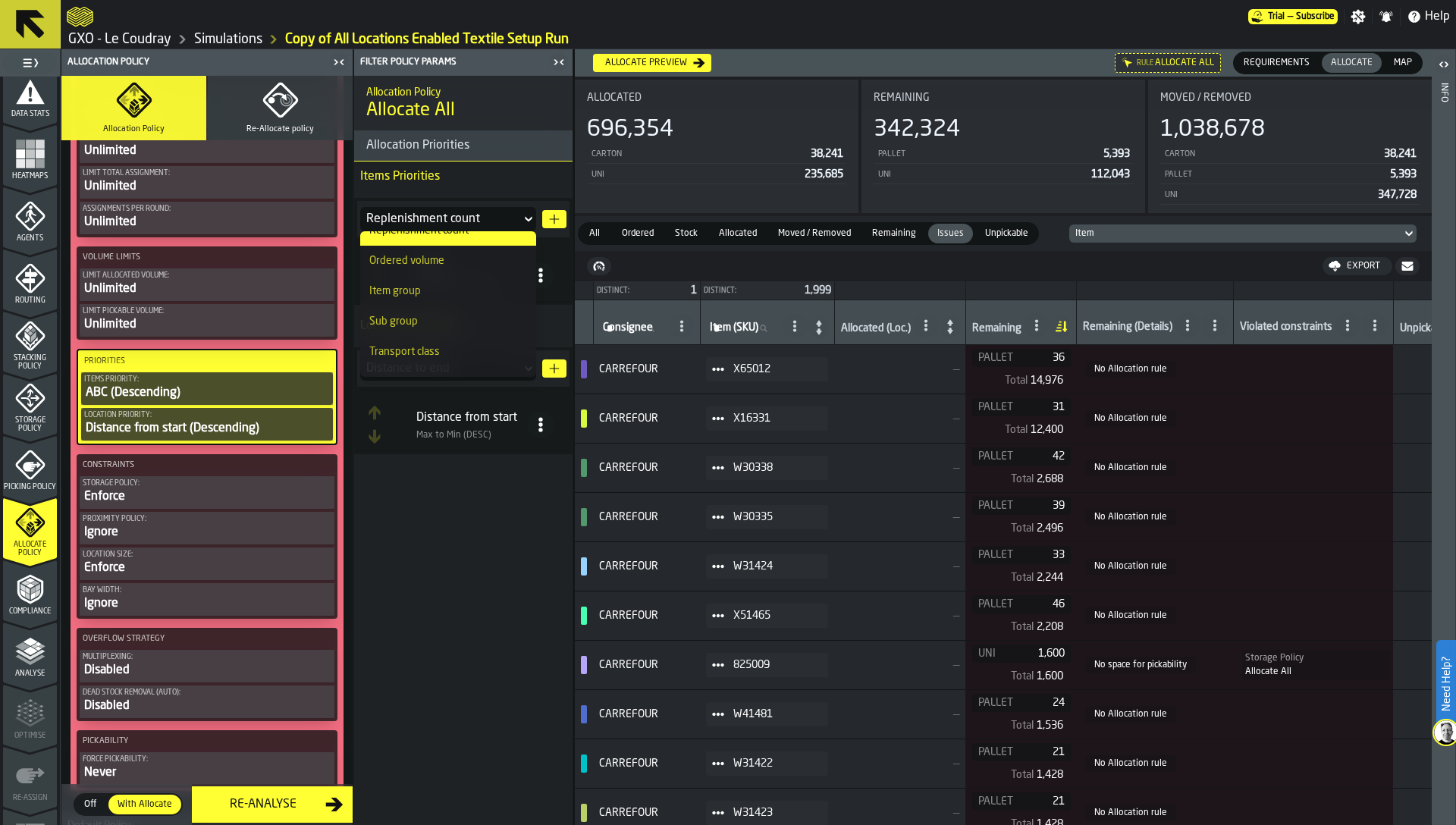
scroll to position [17, 0]
click at [455, 567] on div "Allocation Policy Allocate All Allocation Priorities Items Priorities Replenish…" at bounding box center [463, 451] width 219 height 750
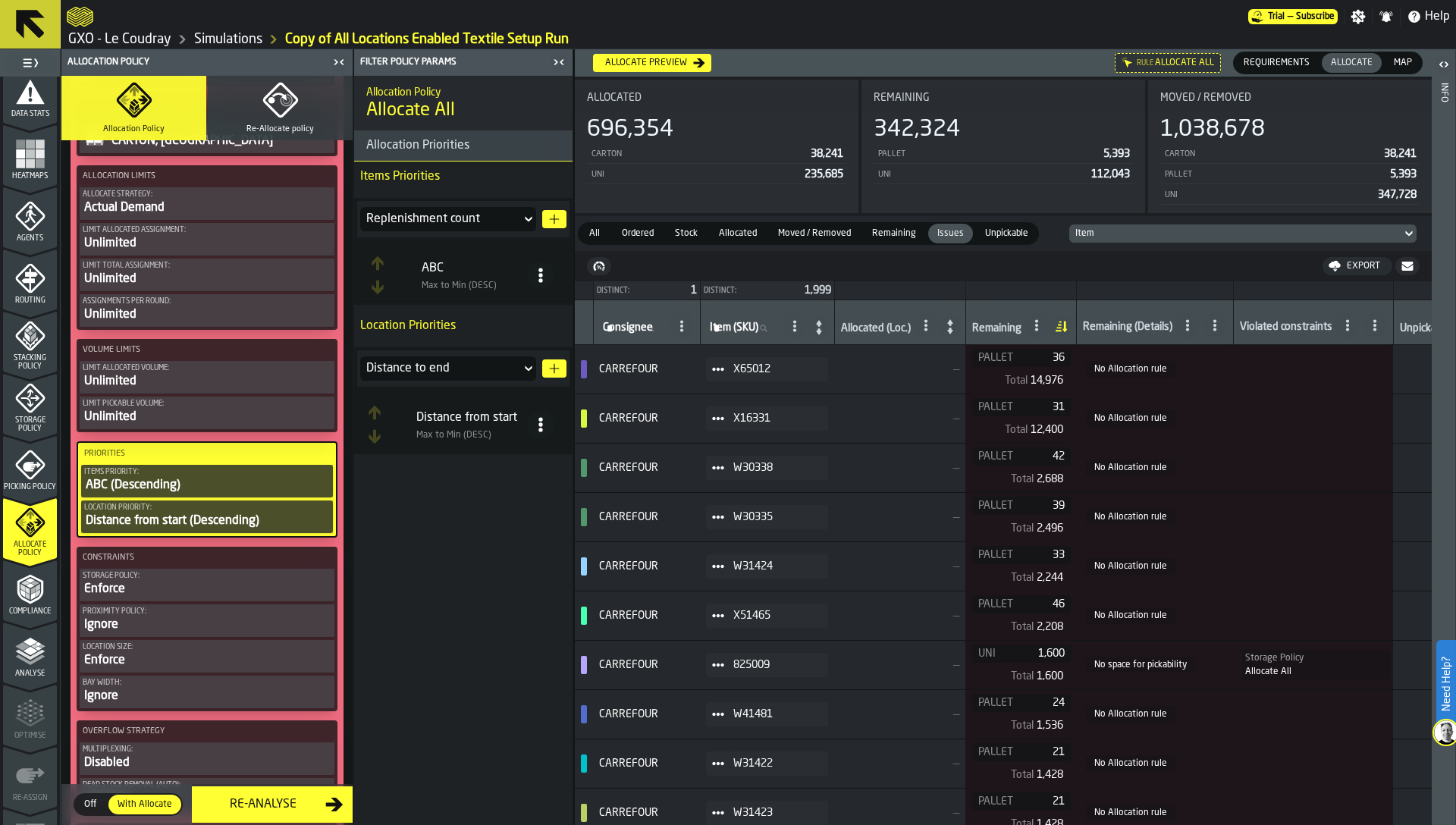
scroll to position [672, 0]
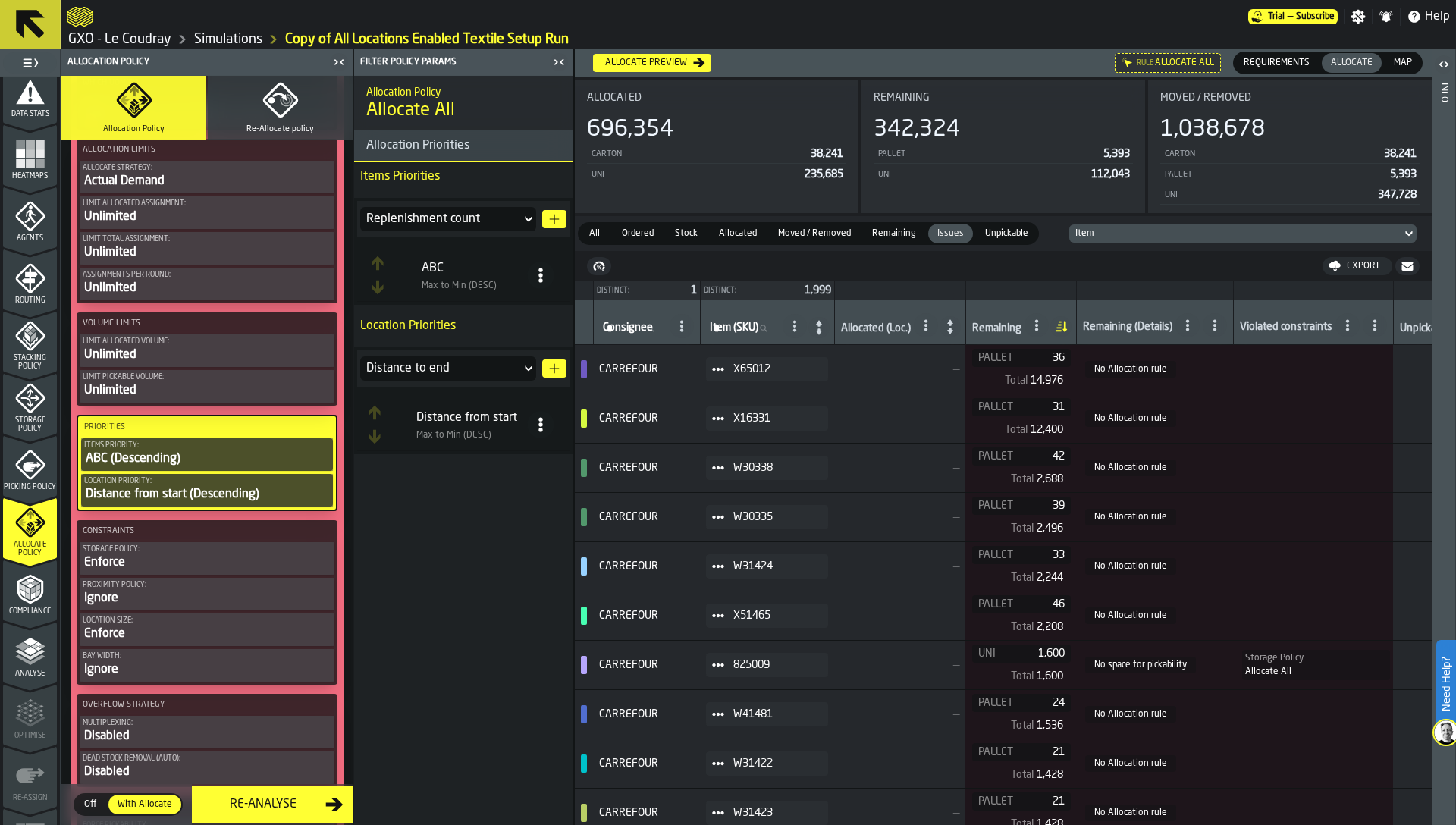
click at [447, 214] on div "Replenishment count" at bounding box center [440, 219] width 148 height 18
click at [440, 298] on li "Sub group" at bounding box center [448, 305] width 176 height 30
click at [551, 219] on icon "button-" at bounding box center [553, 219] width 12 height 12
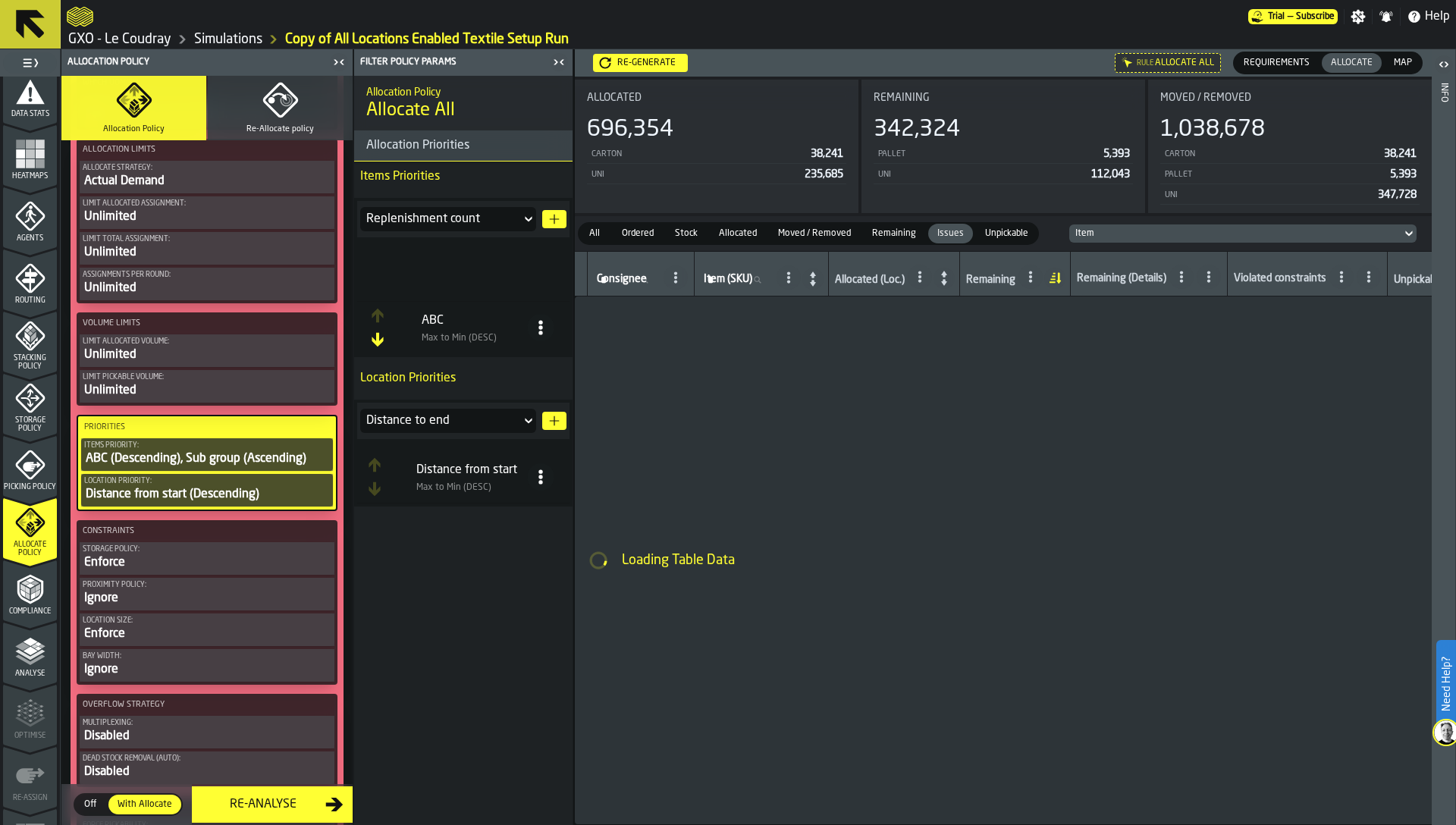
drag, startPoint x: 455, startPoint y: 328, endPoint x: 452, endPoint y: 257, distance: 71.1
click at [452, 257] on table "ABC Max to Min (DESC) Sub group Min to Max (ASC)" at bounding box center [463, 302] width 212 height 105
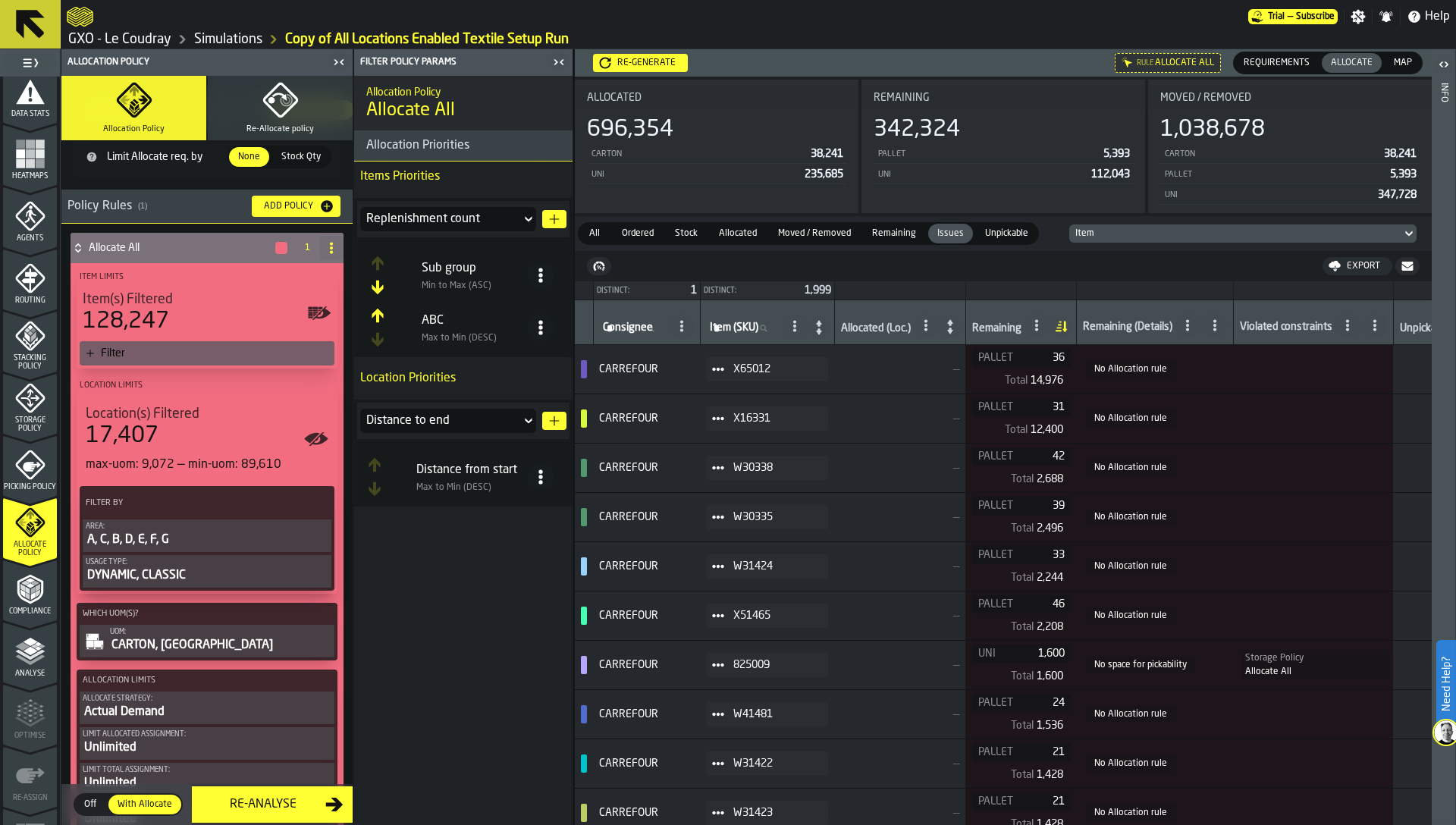
scroll to position [144, 0]
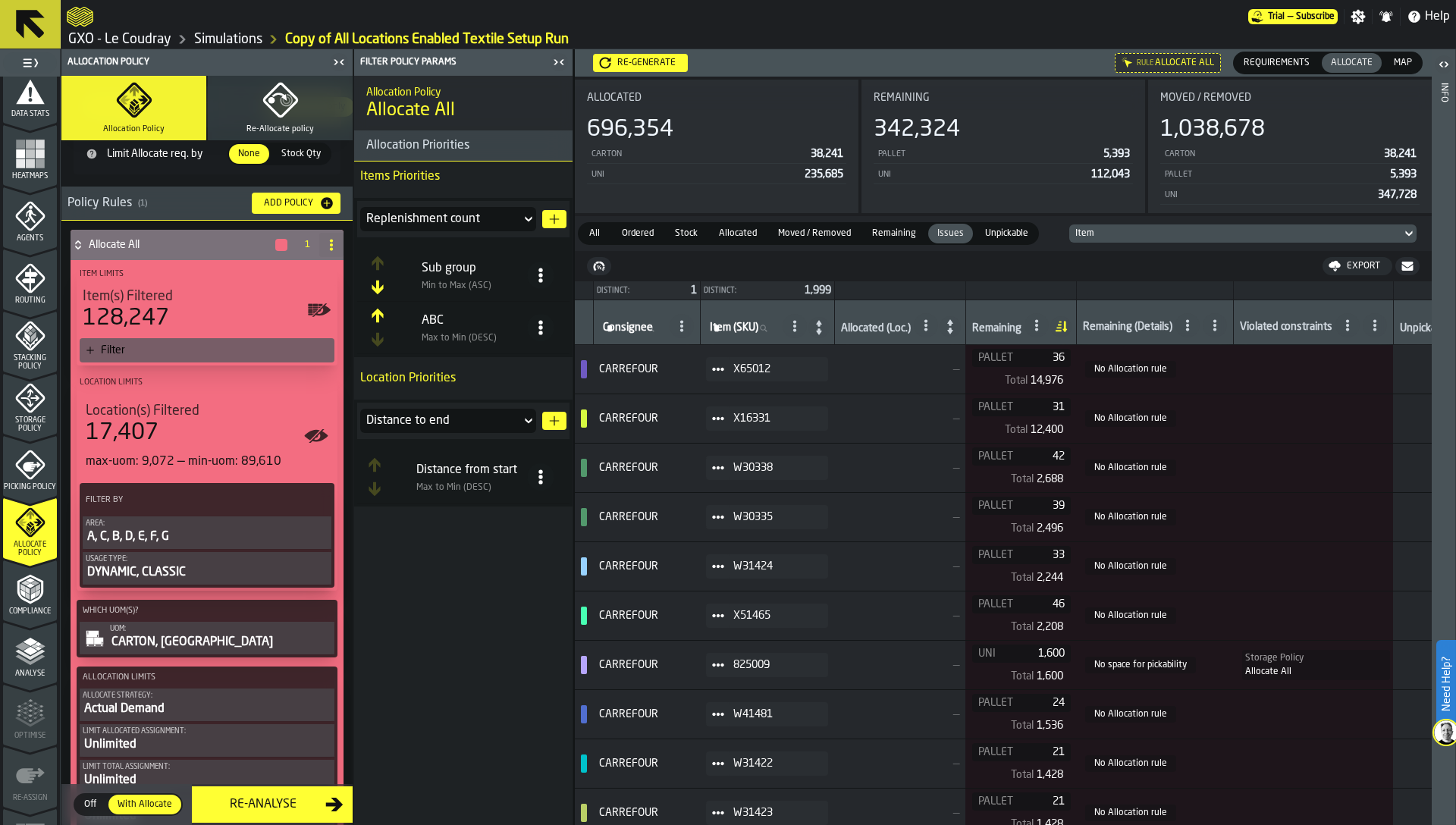
click at [204, 353] on div "Filter" at bounding box center [214, 350] width 227 height 12
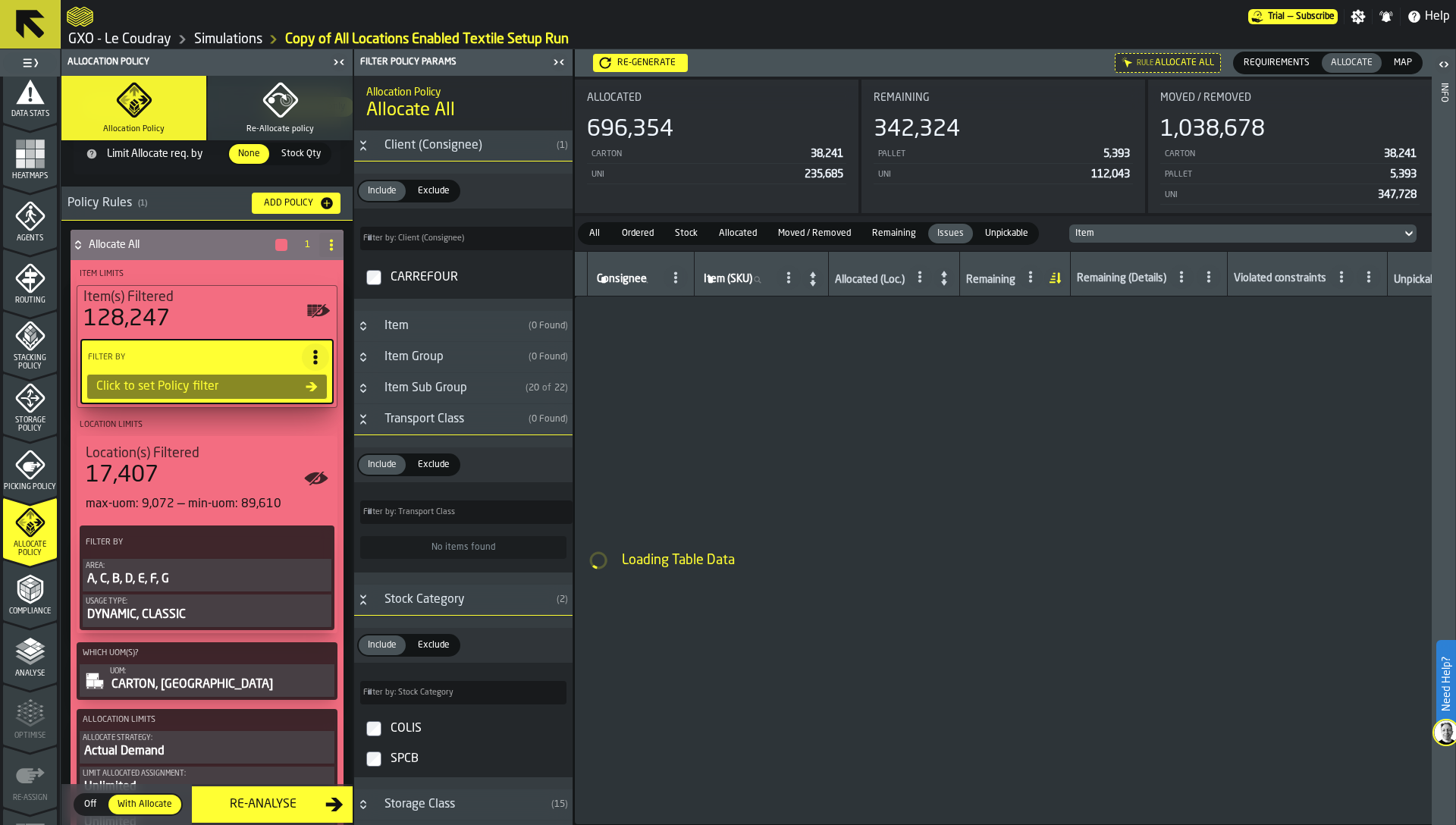
click at [416, 327] on div "Item" at bounding box center [449, 325] width 147 height 18
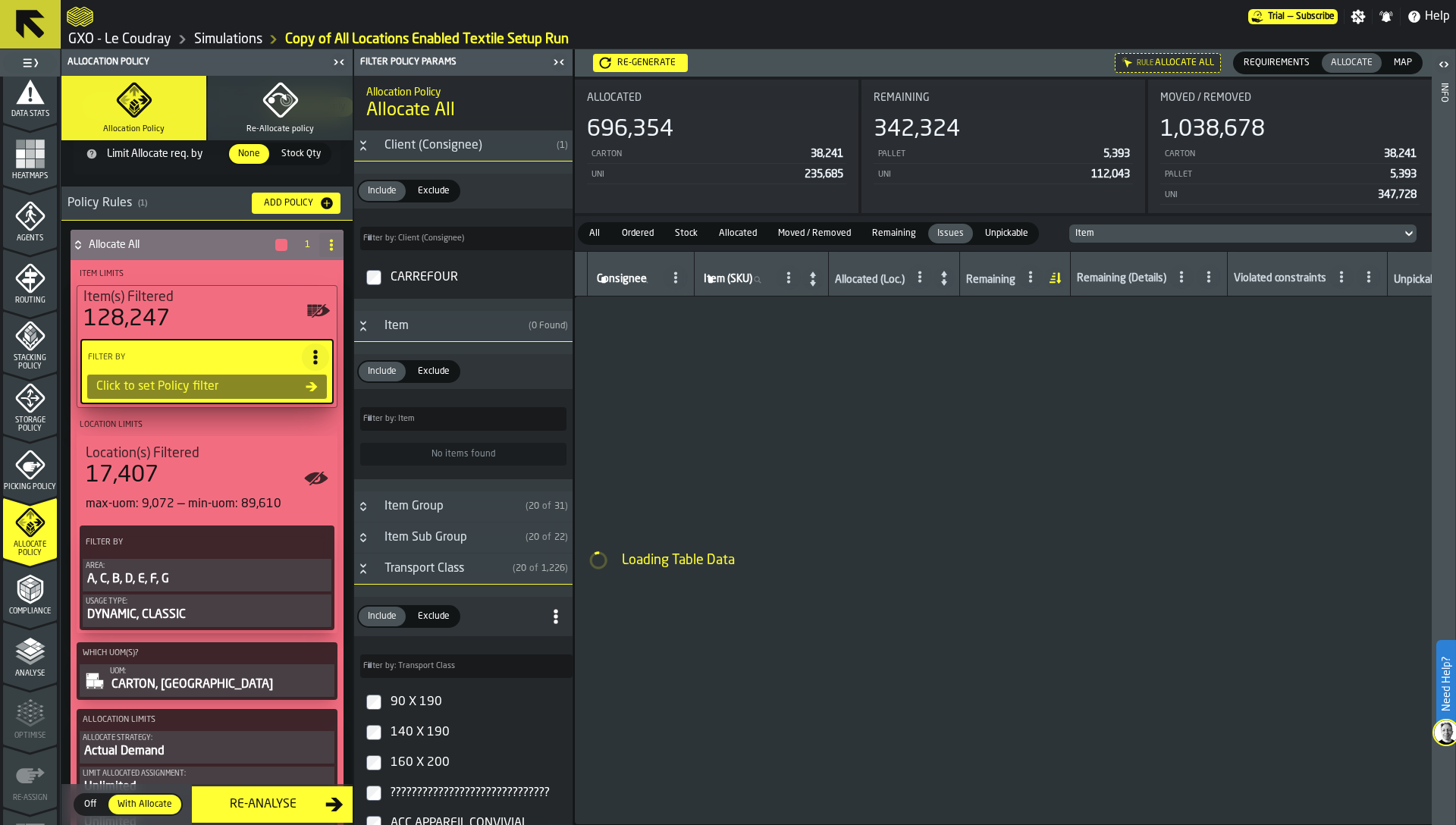
click at [416, 327] on div "Item" at bounding box center [449, 325] width 147 height 18
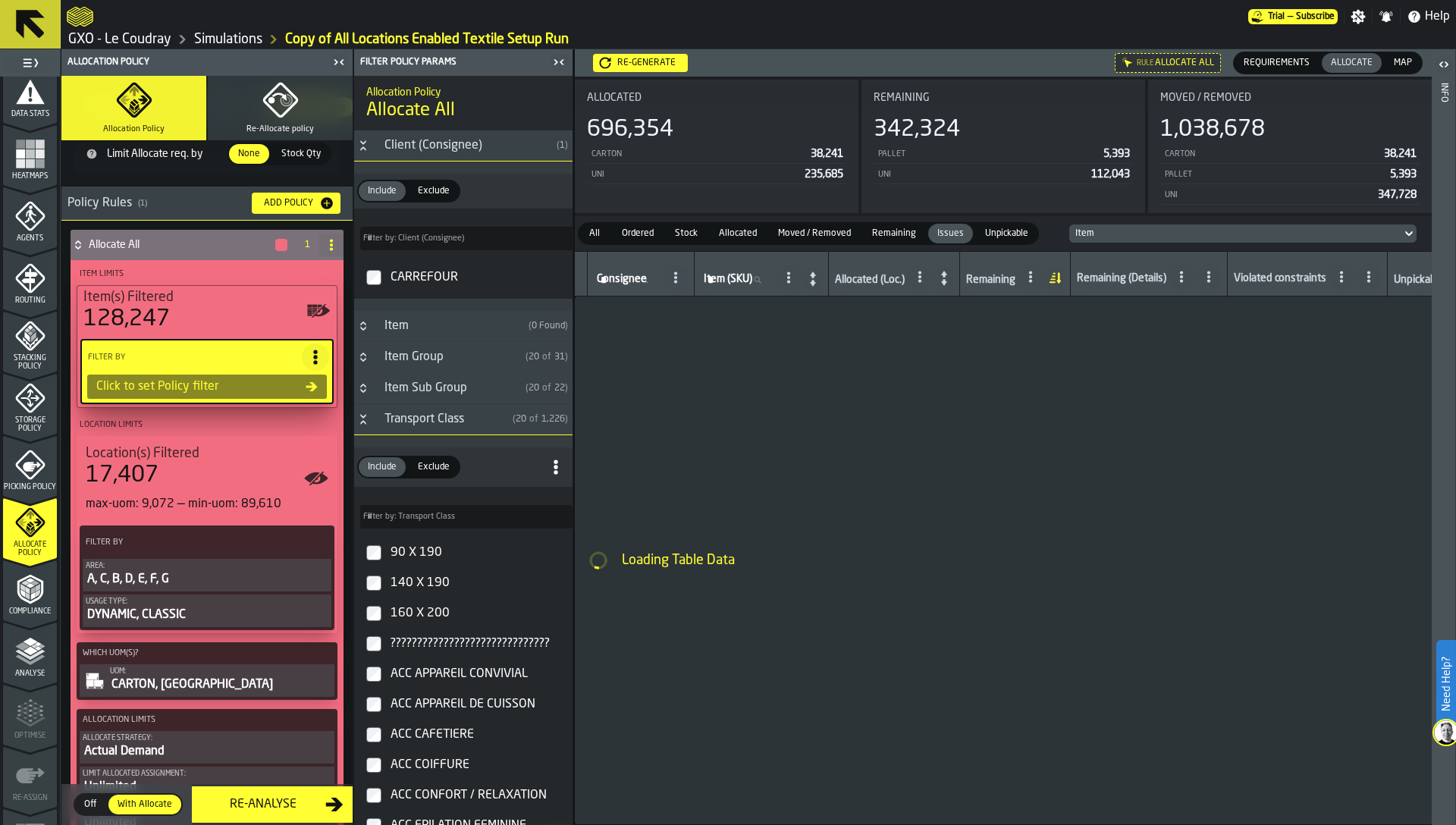
click at [414, 366] on div "Item Group" at bounding box center [447, 357] width 144 height 18
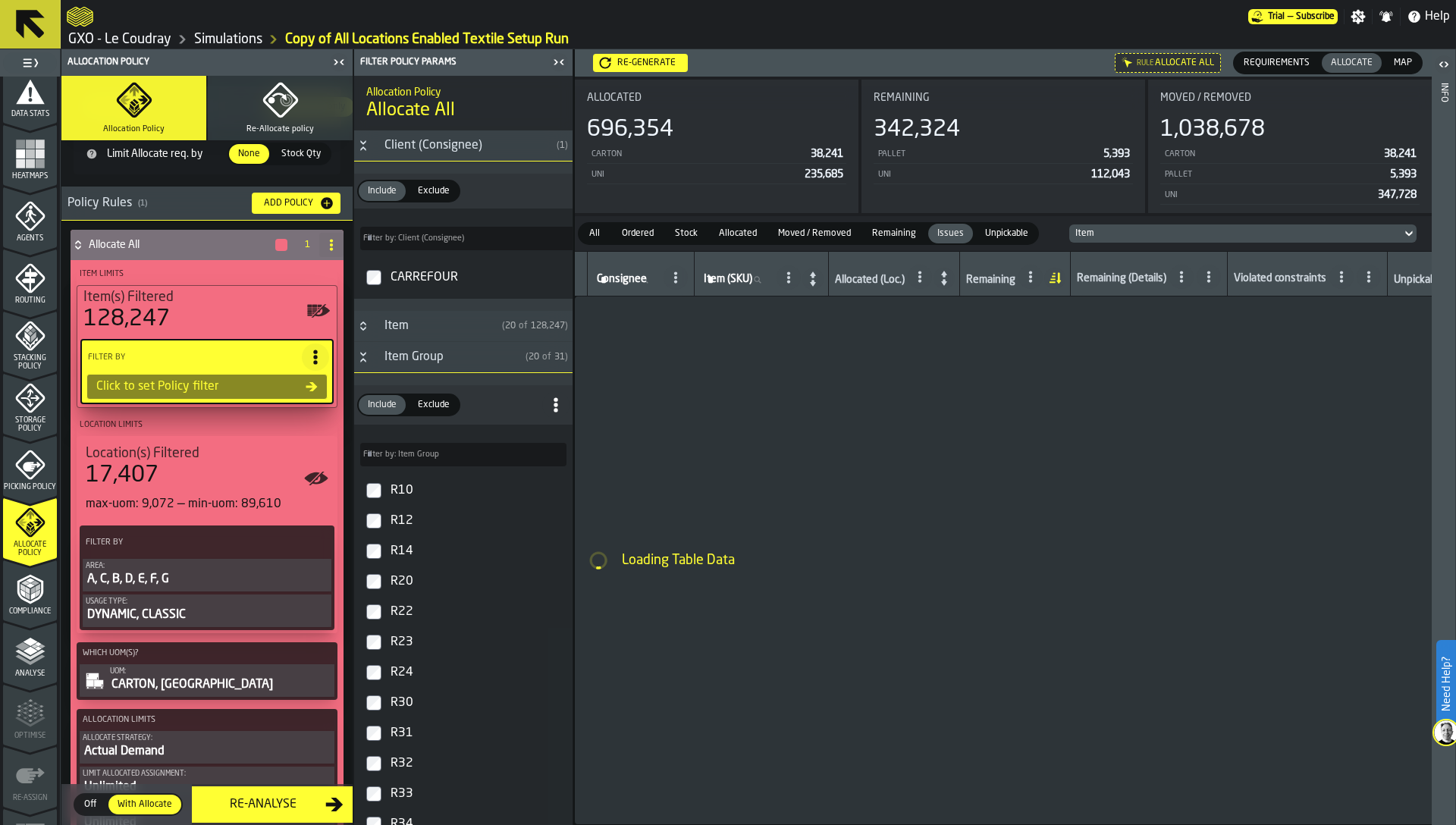
click at [414, 366] on div "Item Group" at bounding box center [447, 357] width 144 height 18
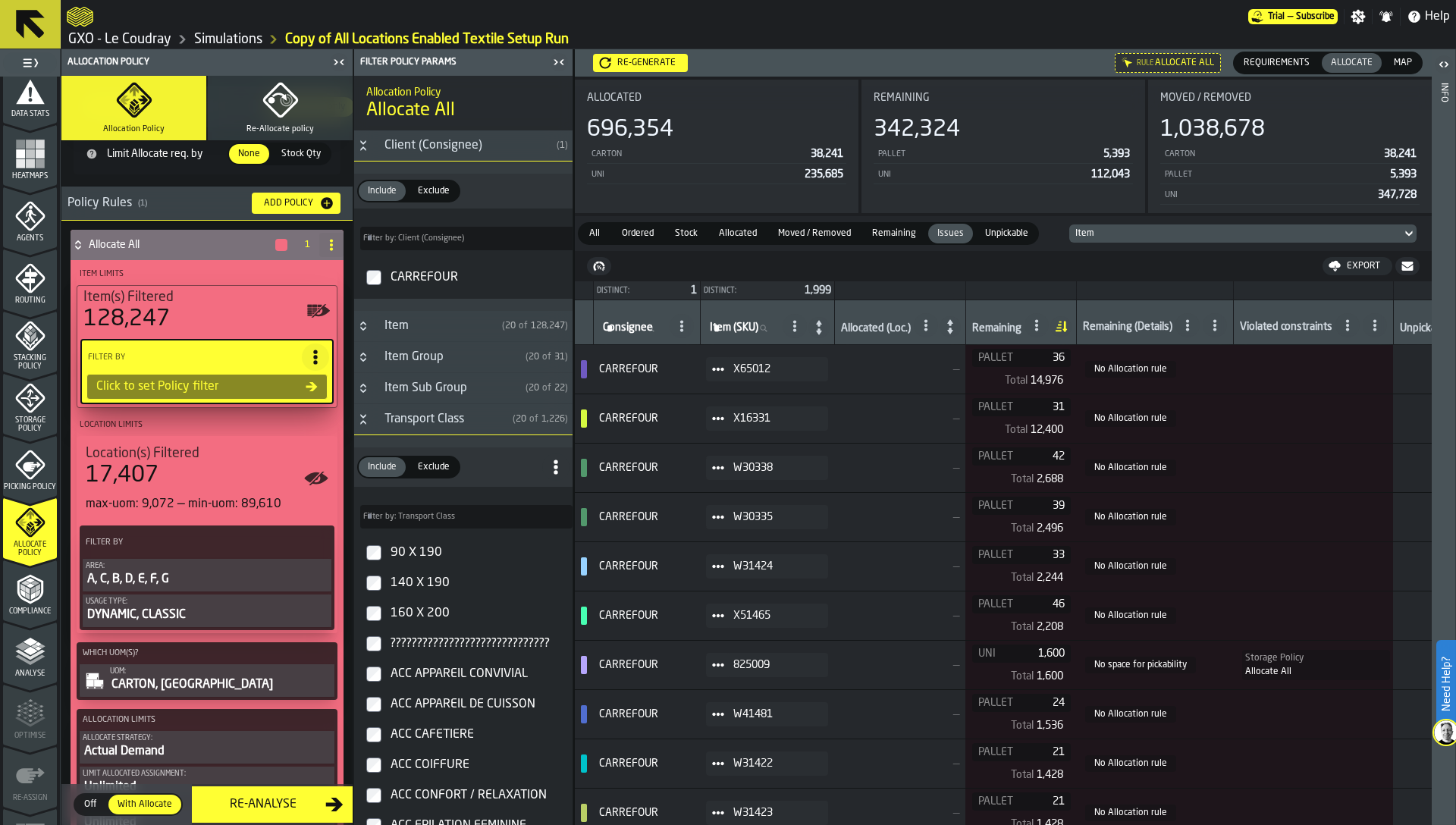
click at [412, 396] on div "Item Sub Group" at bounding box center [447, 388] width 144 height 18
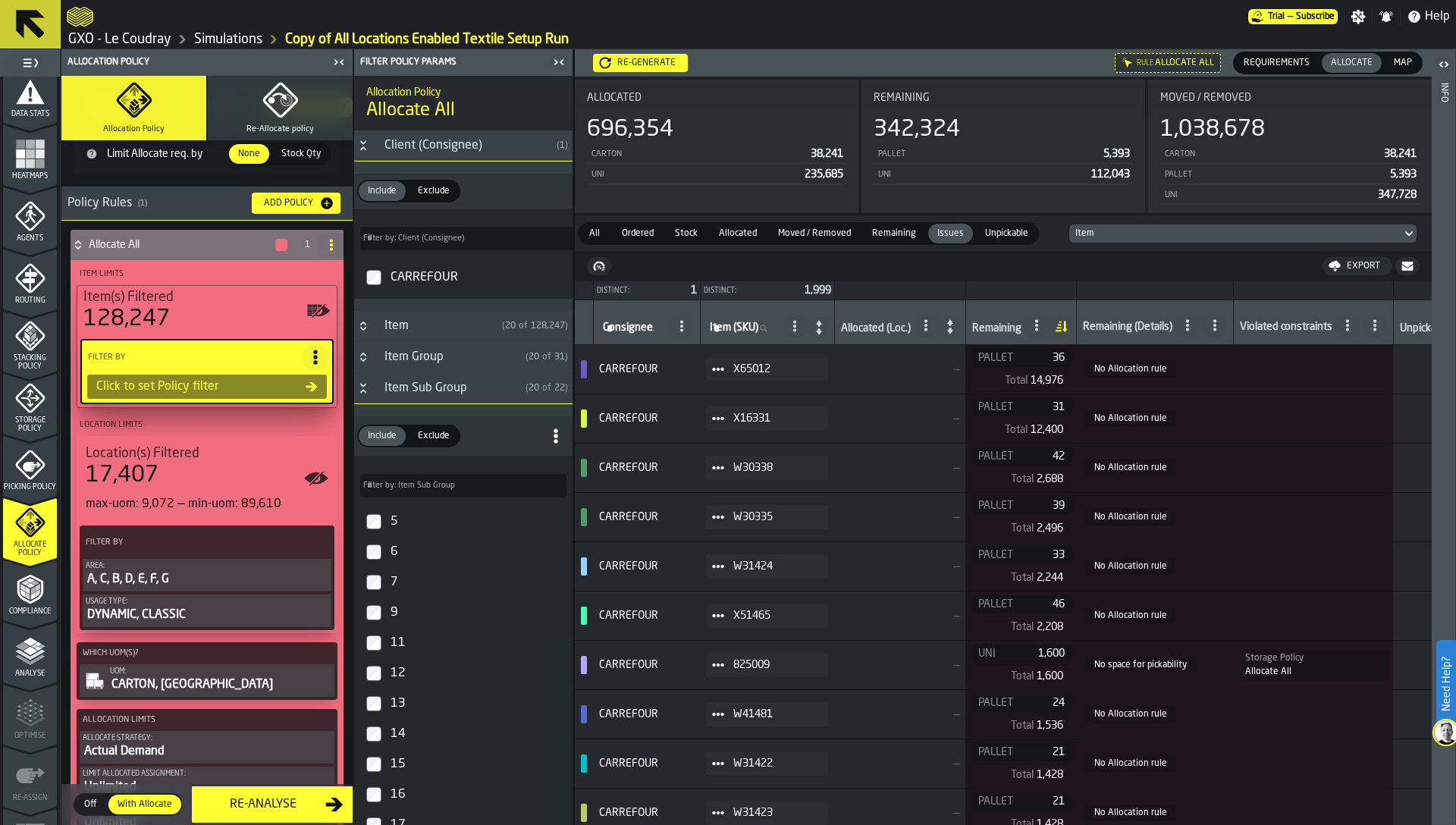
click at [412, 396] on div "Item Sub Group" at bounding box center [447, 388] width 144 height 18
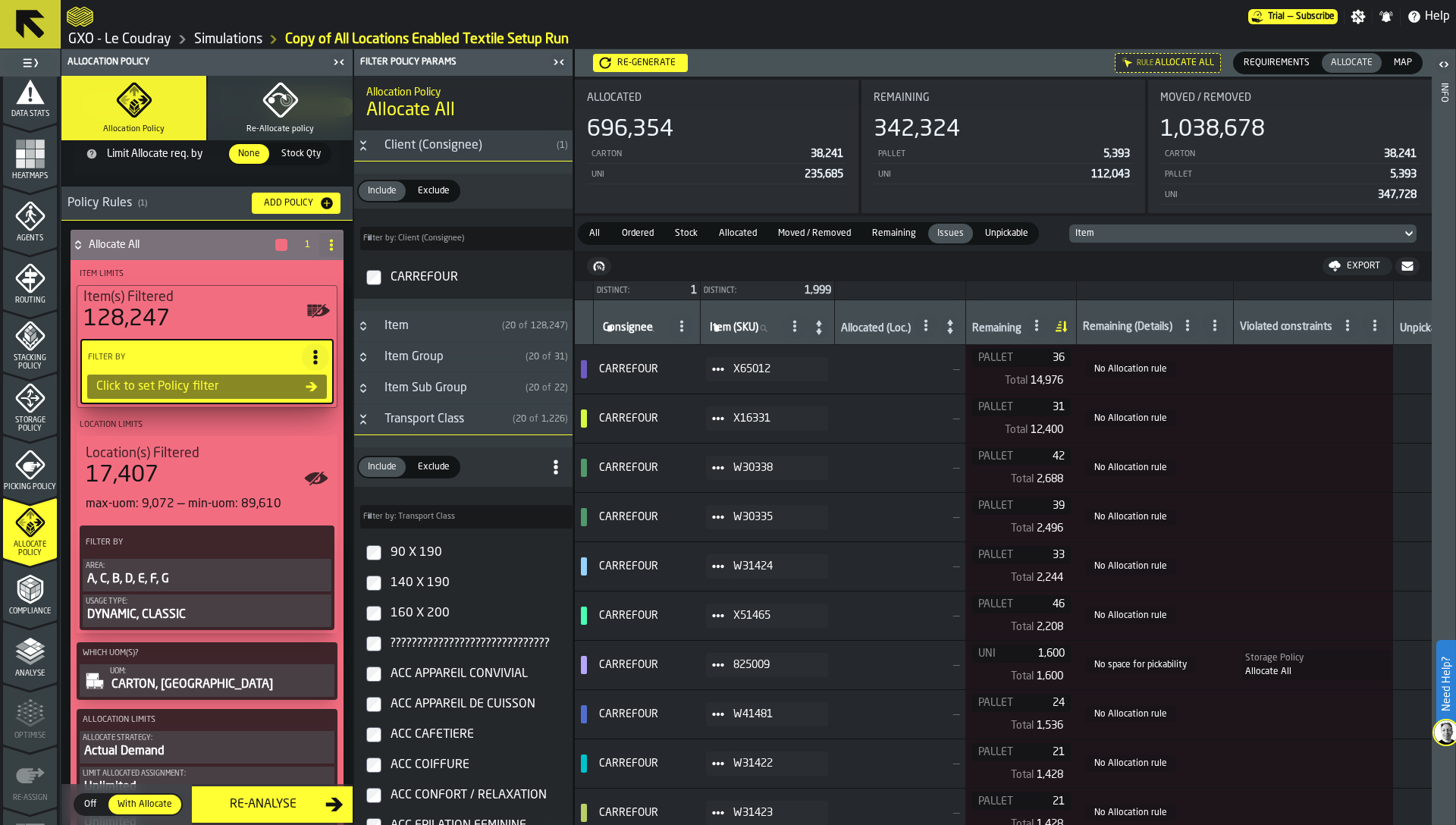
click at [407, 425] on div "Transport Class" at bounding box center [441, 419] width 131 height 18
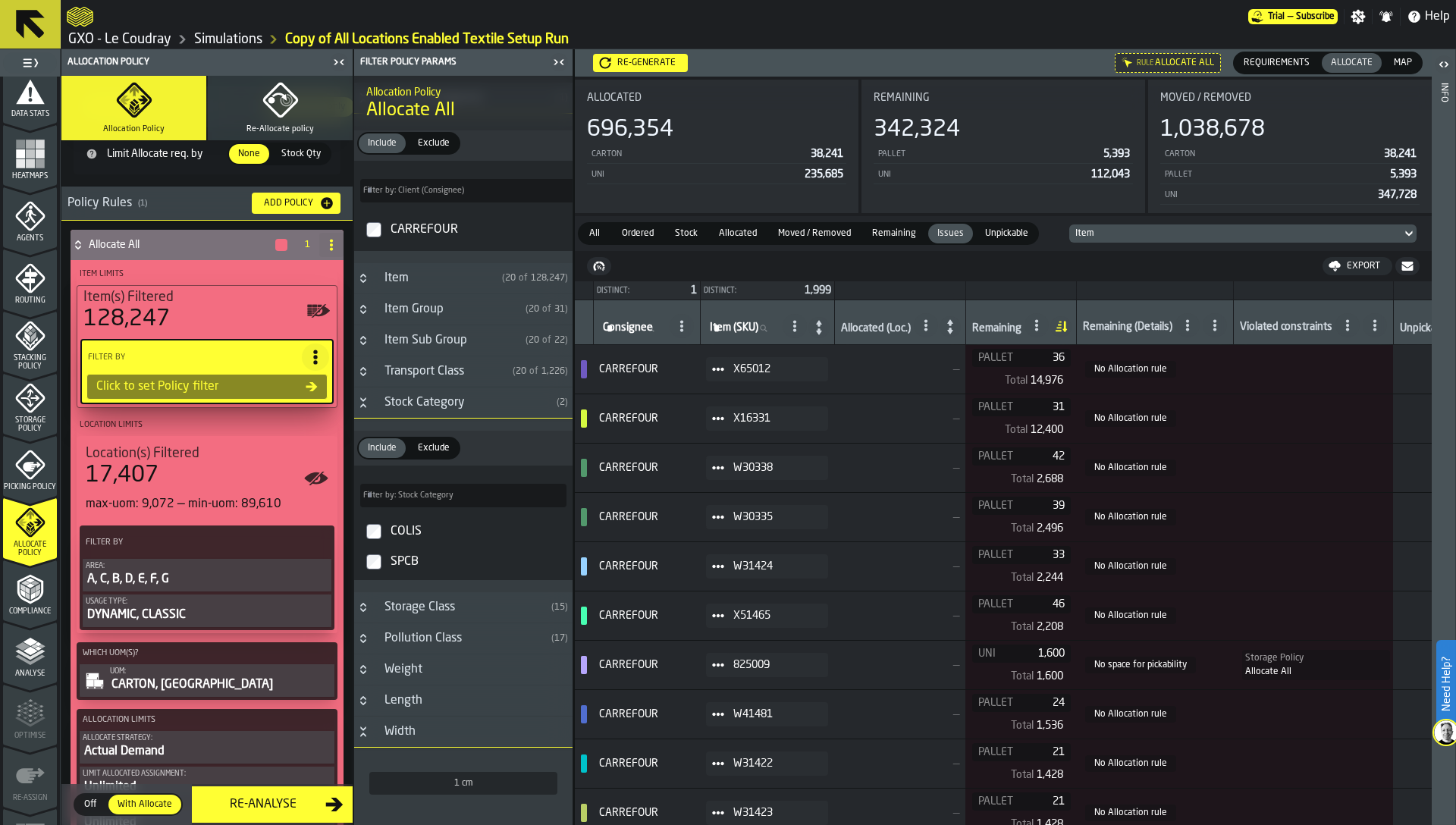
scroll to position [91, 0]
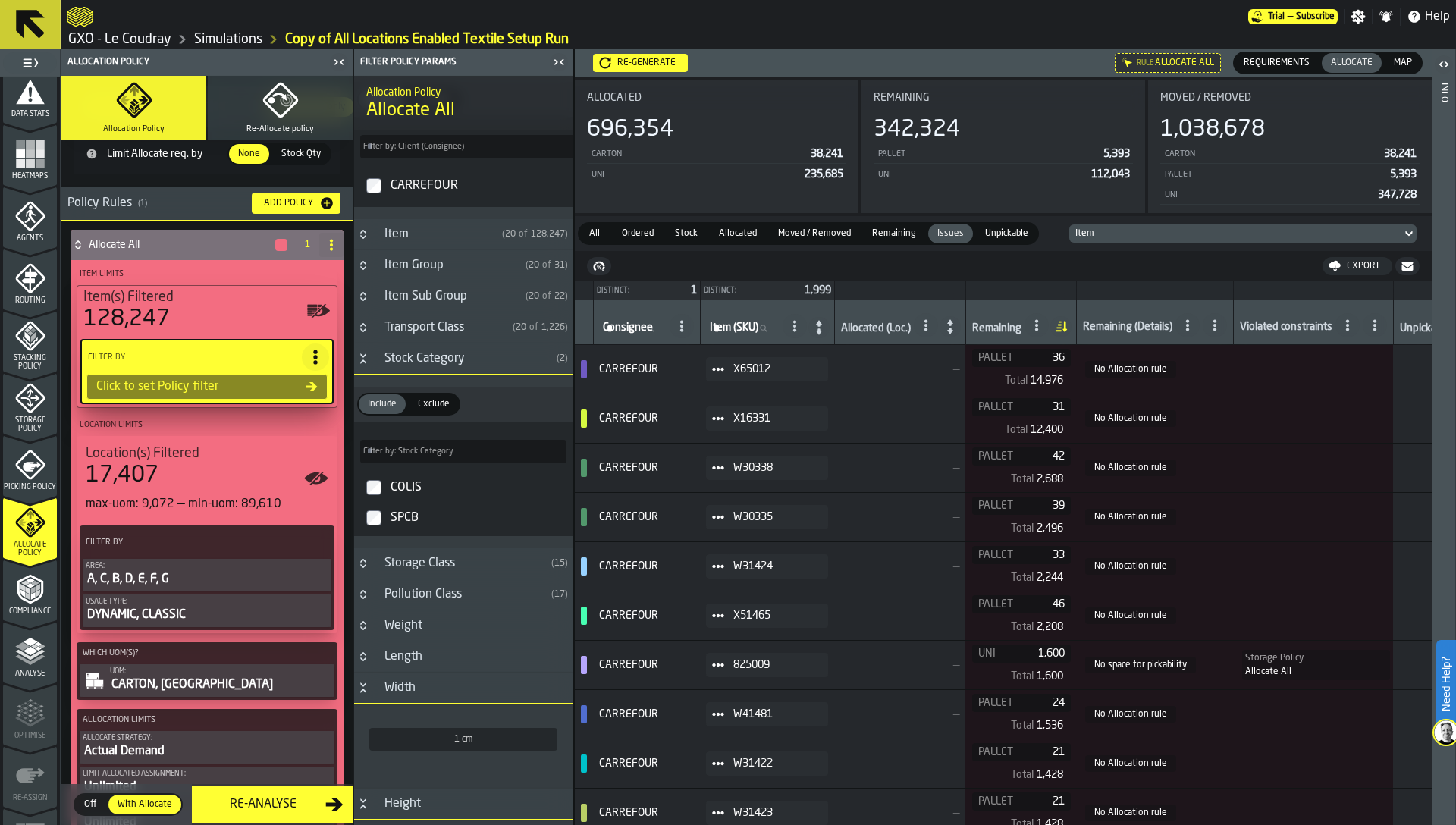
click at [410, 481] on div "COLIS" at bounding box center [476, 488] width 179 height 25
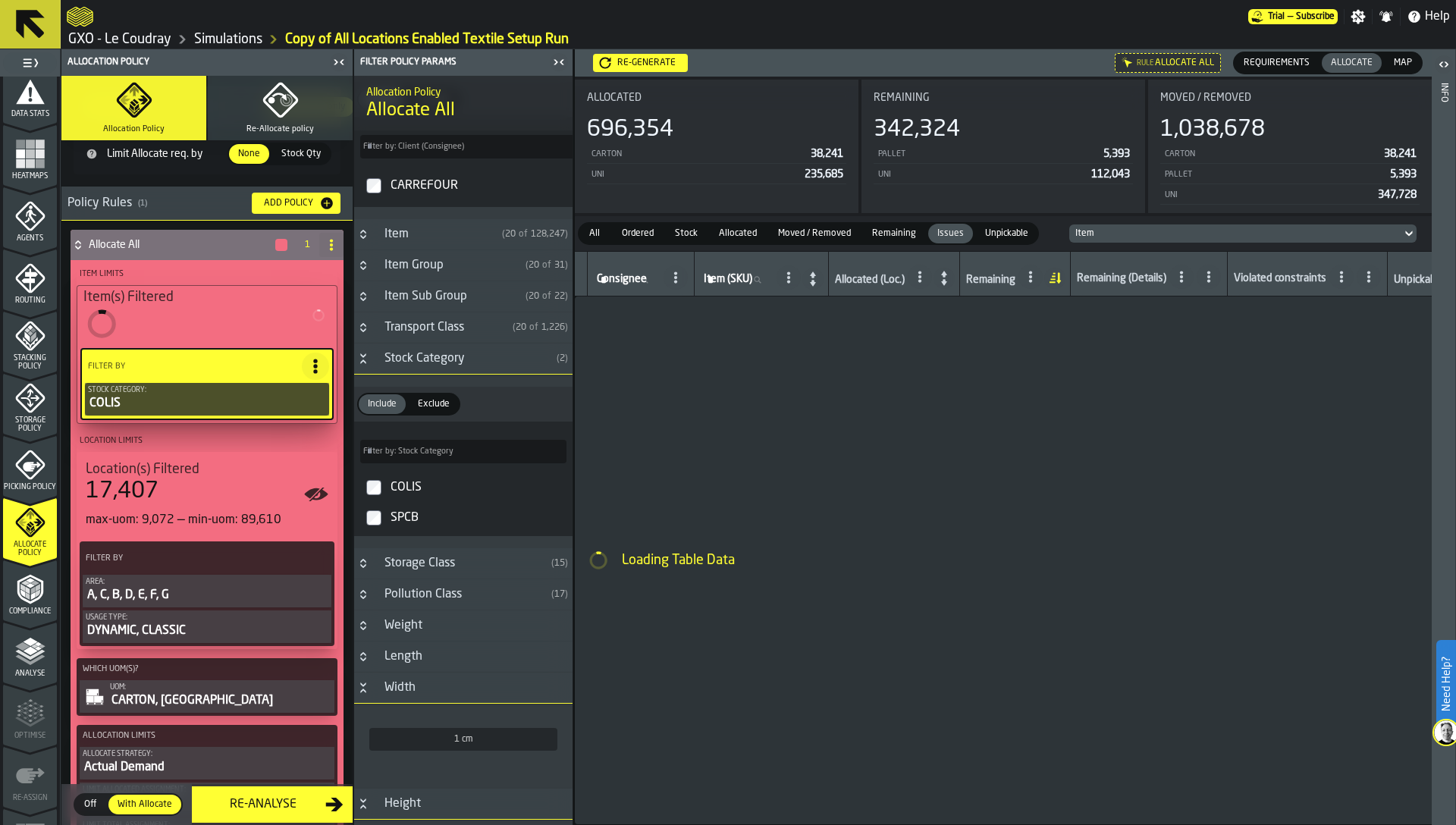
click at [408, 517] on div "SPCB" at bounding box center [476, 519] width 179 height 25
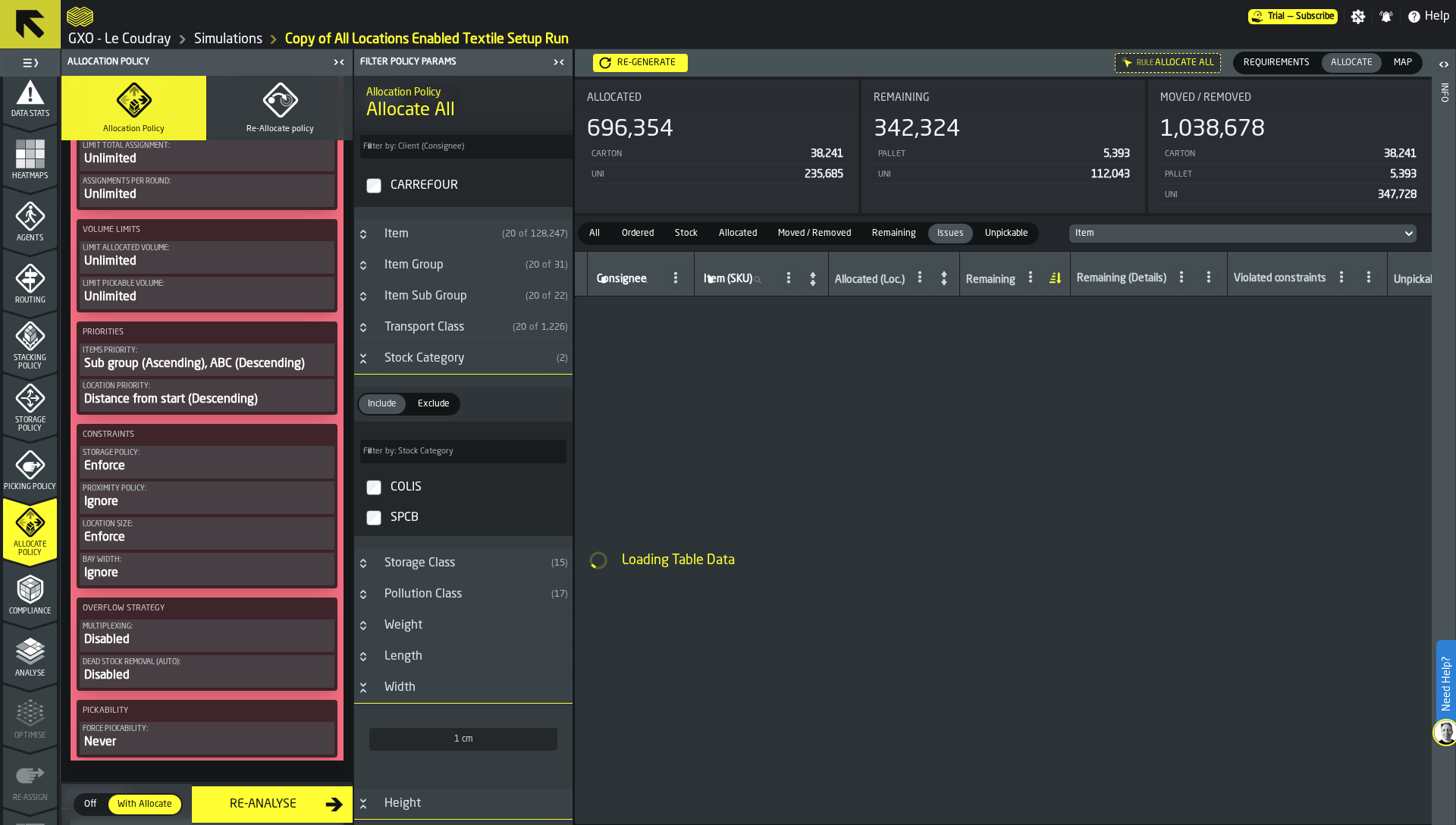
scroll to position [875, 0]
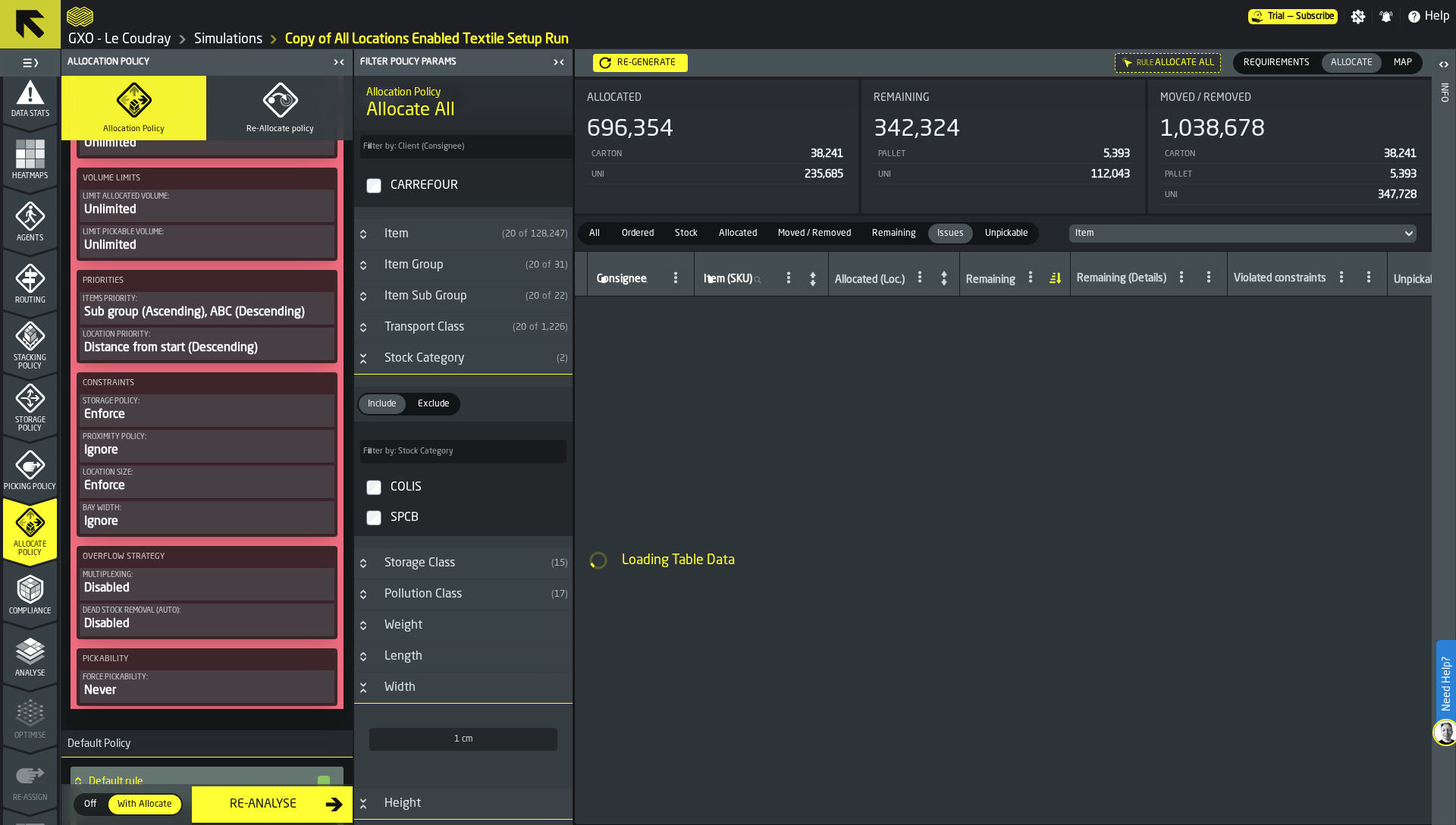
click at [170, 315] on div "Sub group (Ascending), ABC (Descending)" at bounding box center [206, 312] width 248 height 18
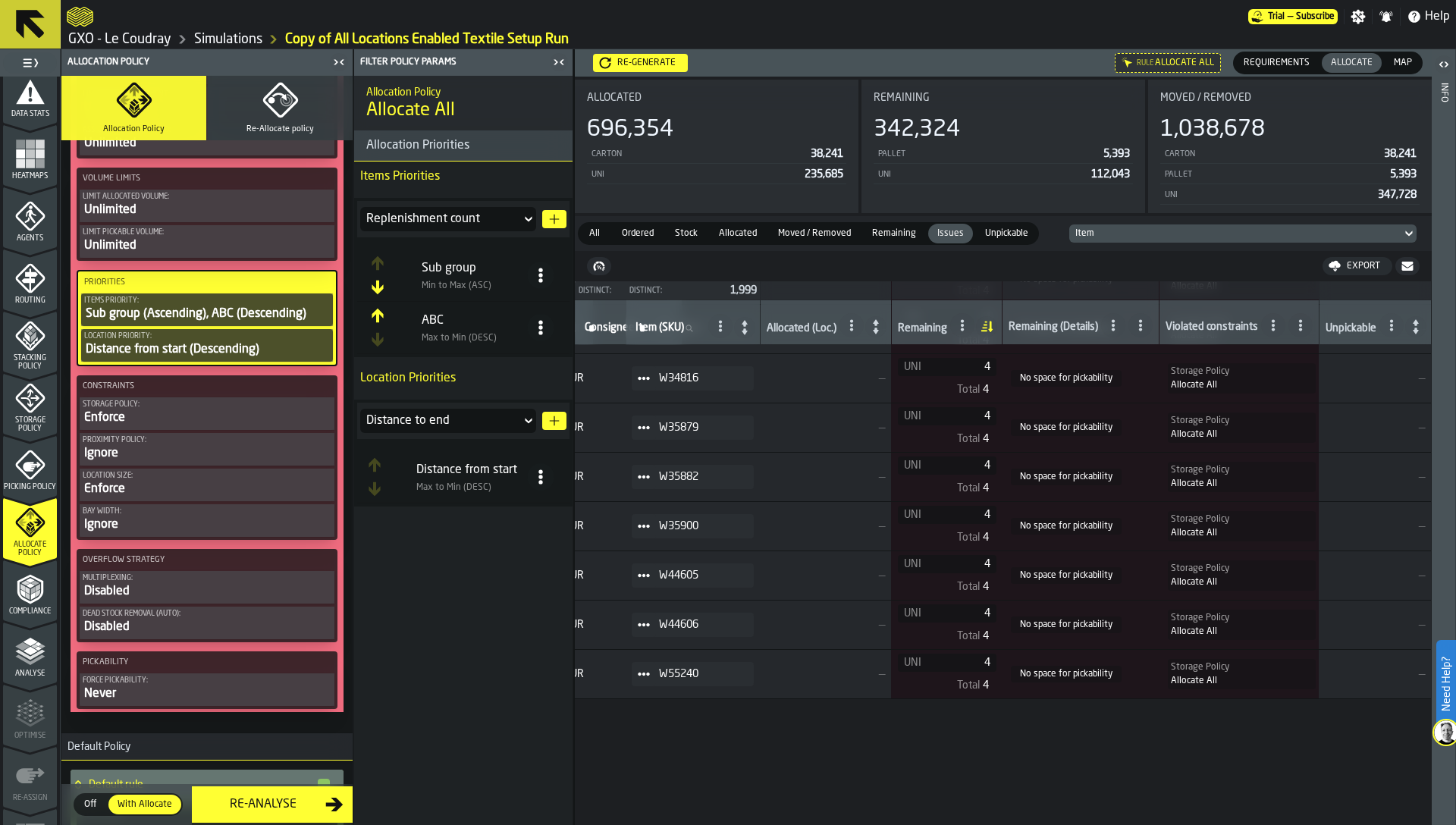
scroll to position [61591, 83]
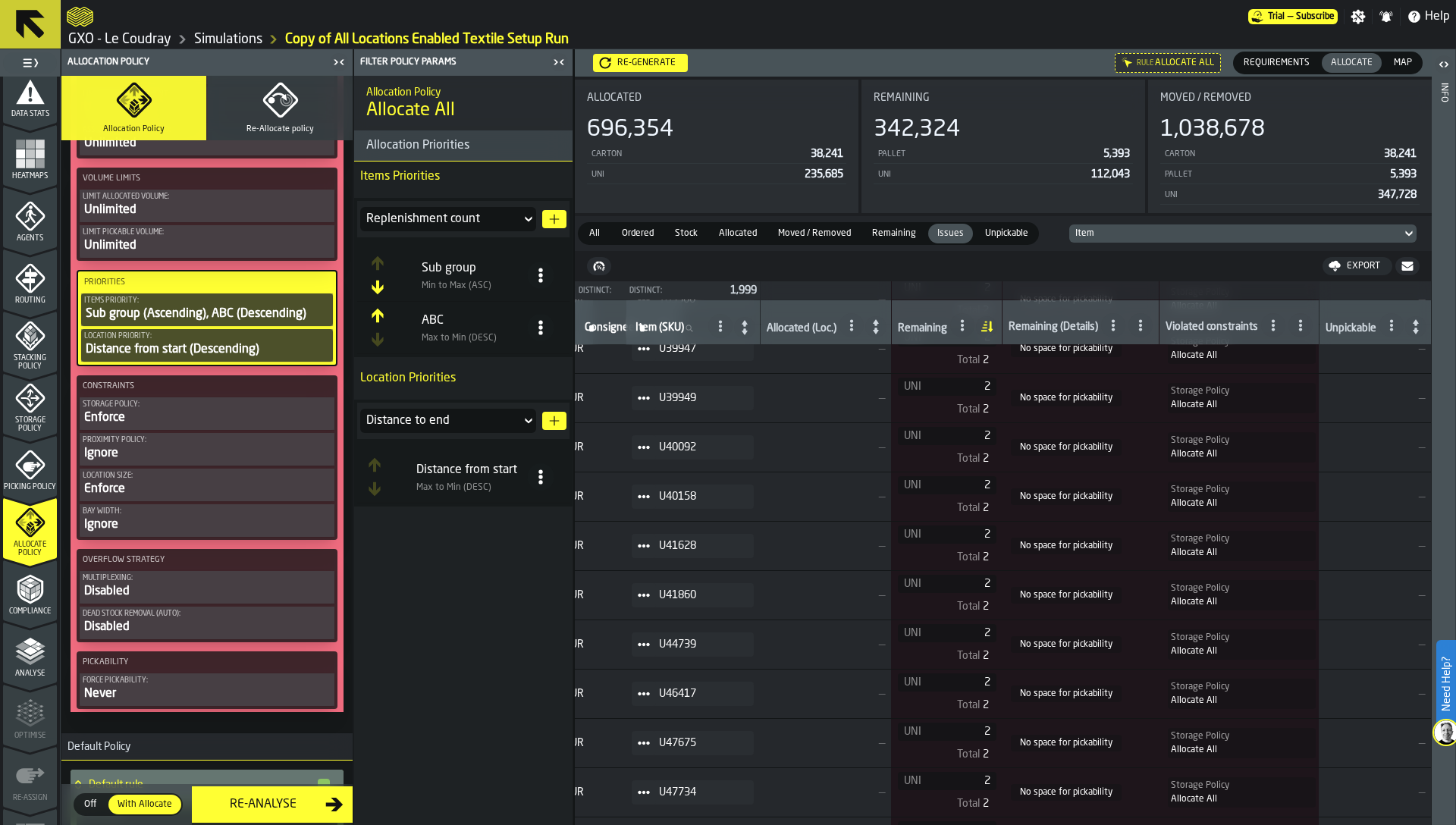
click at [637, 541] on icon at bounding box center [643, 546] width 12 height 12
click at [670, 626] on div "Show Items" at bounding box center [675, 628] width 79 height 10
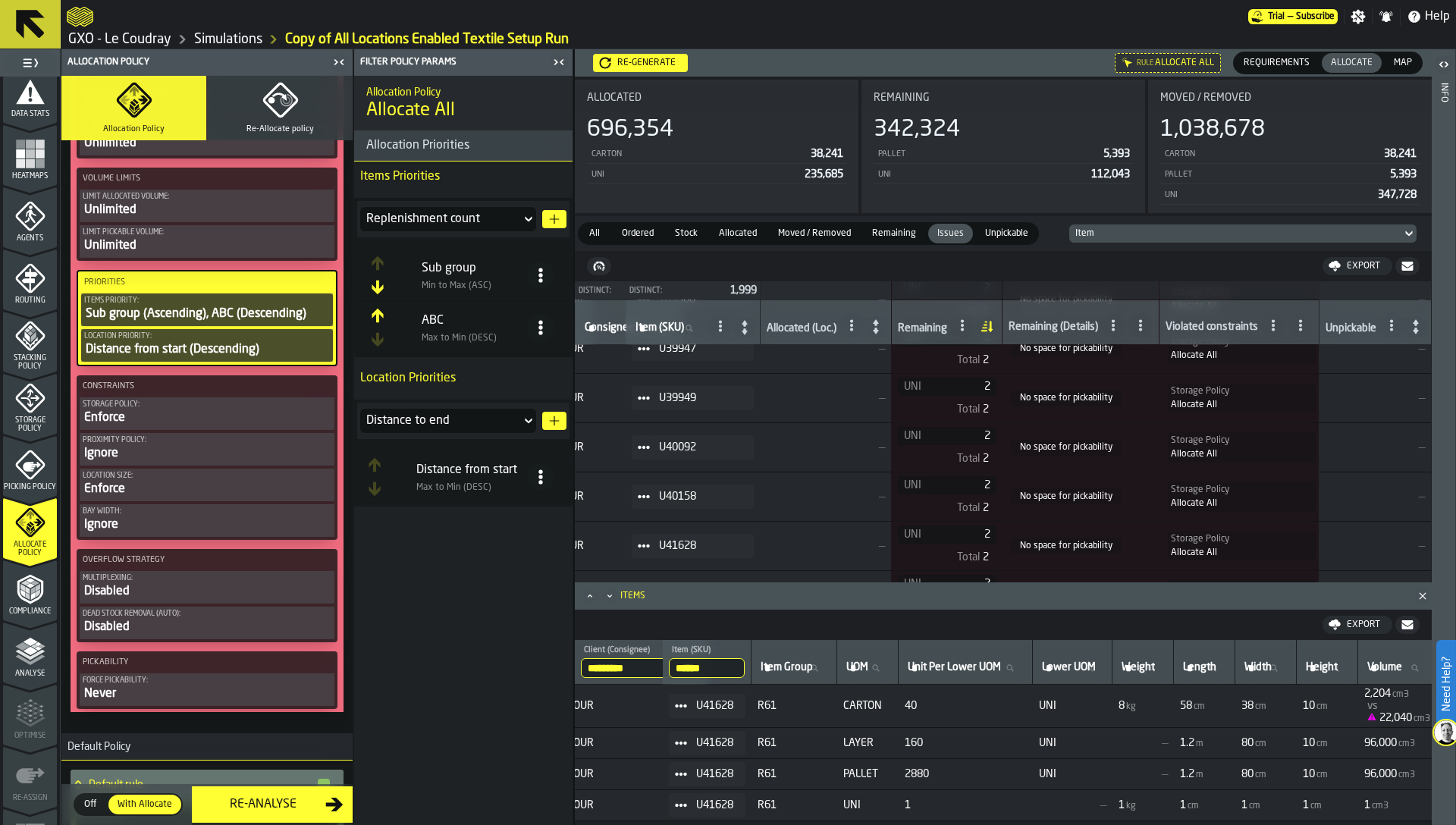
scroll to position [0, 0]
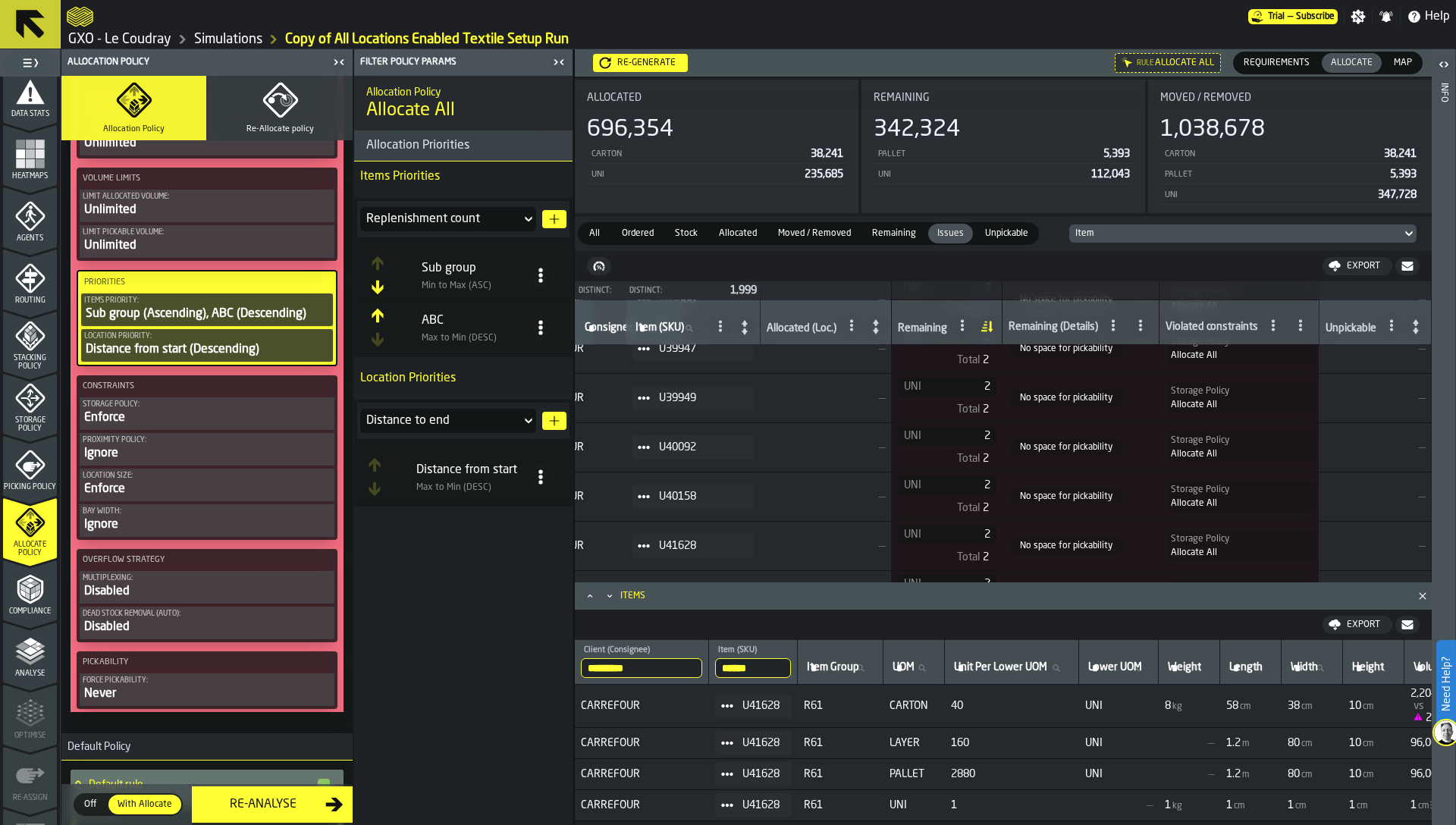
click at [733, 701] on icon at bounding box center [727, 706] width 12 height 12
click at [758, 731] on div "Show Assignment" at bounding box center [770, 733] width 79 height 10
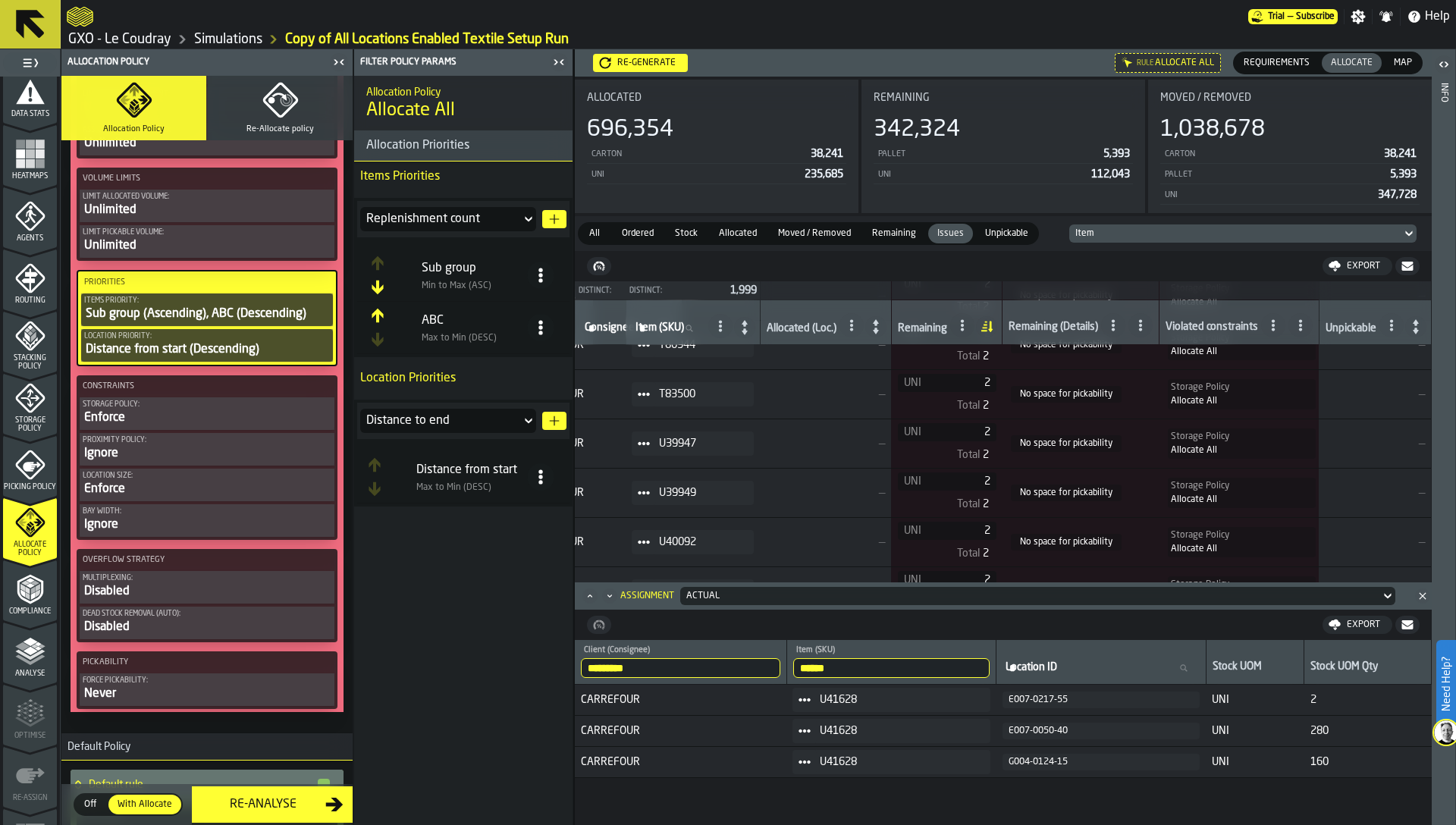
scroll to position [61494, 87]
click at [655, 63] on div "Re-generate" at bounding box center [647, 63] width 70 height 10
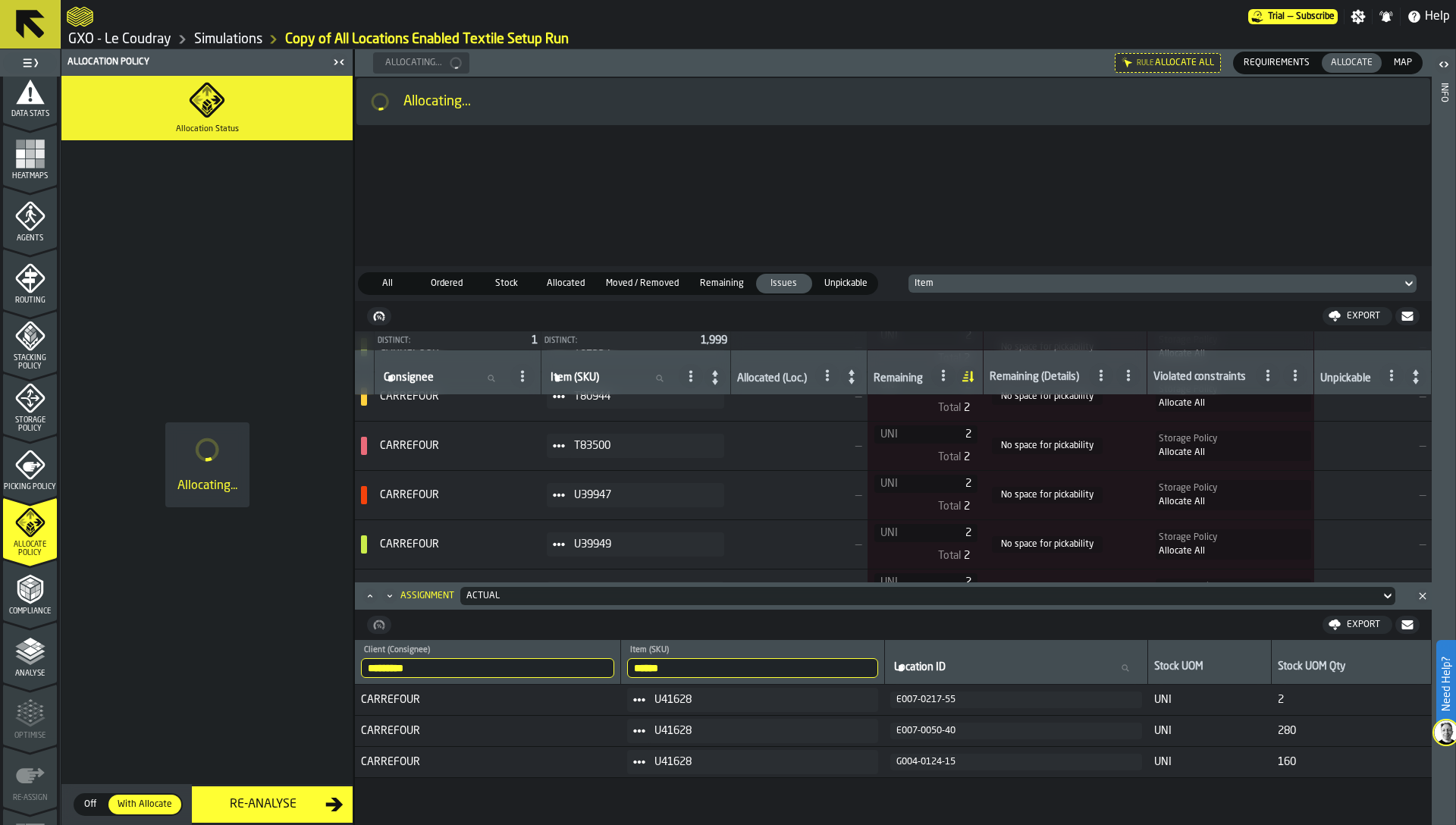
scroll to position [61494, 0]
click at [242, 35] on link "Simulations" at bounding box center [228, 40] width 68 height 17
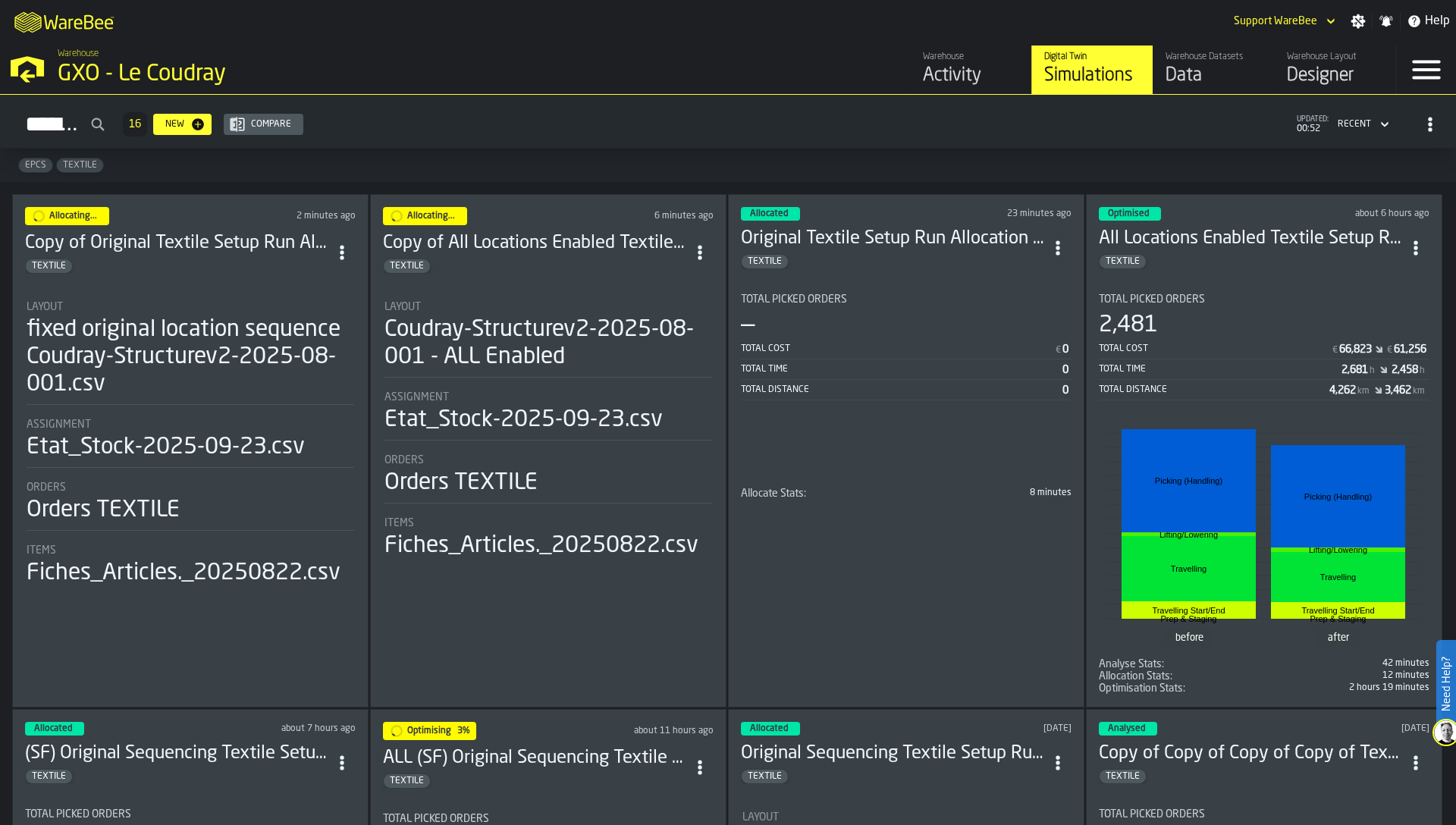
click at [705, 246] on icon "ItemListCard-DashboardItemContainer" at bounding box center [700, 253] width 15 height 15
click at [652, 147] on h2 "Simulations 16 New Compare updated: 00:52 Recent" at bounding box center [728, 122] width 1456 height 54
click at [343, 256] on circle "ItemListCard-DashboardItemContainer" at bounding box center [341, 258] width 4 height 4
click at [311, 346] on div "Duplicate" at bounding box center [310, 351] width 79 height 18
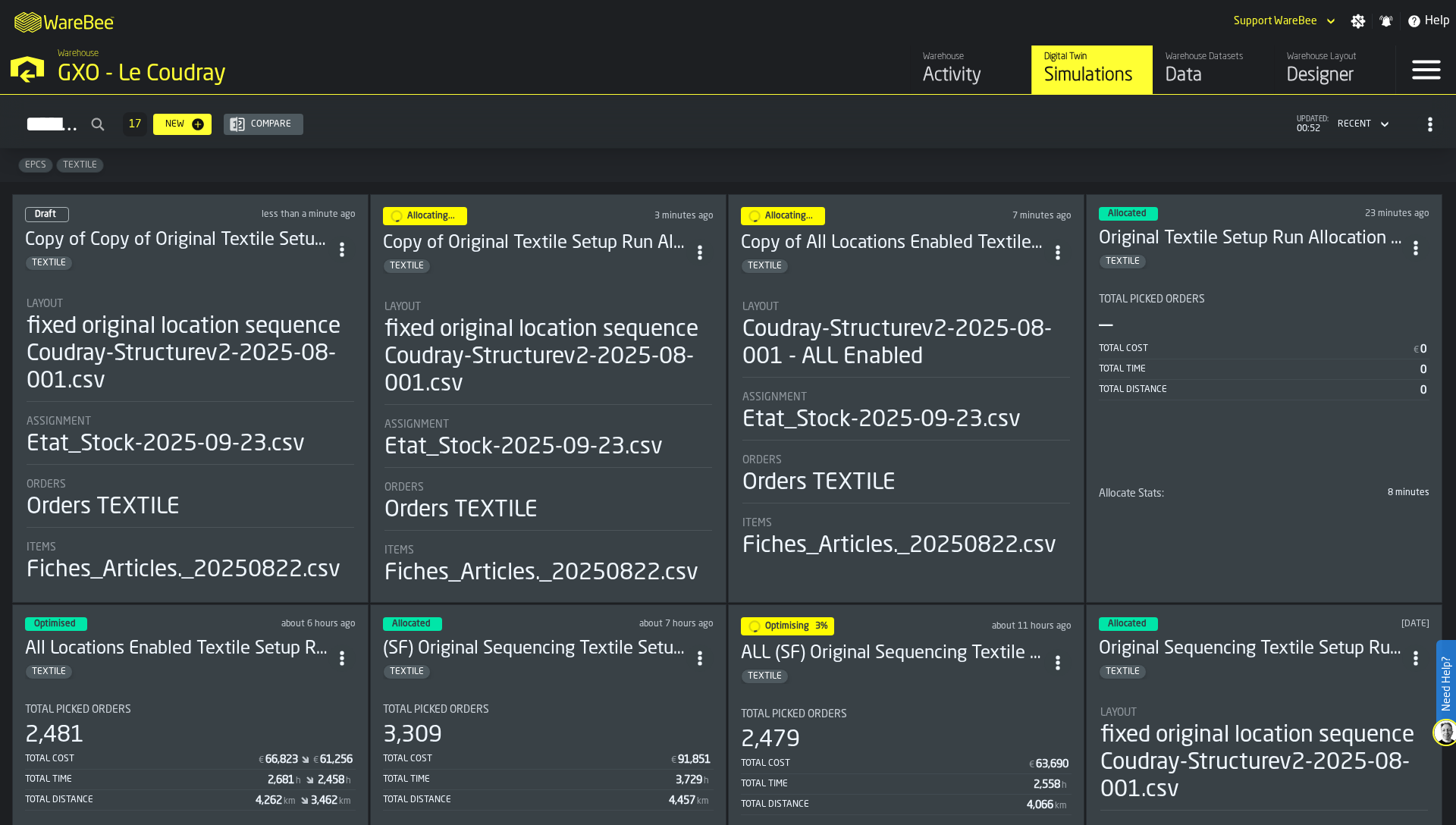
click at [180, 359] on div "fixed original location sequence Coudray-Structurev2-2025-08-001.csv" at bounding box center [190, 354] width 327 height 82
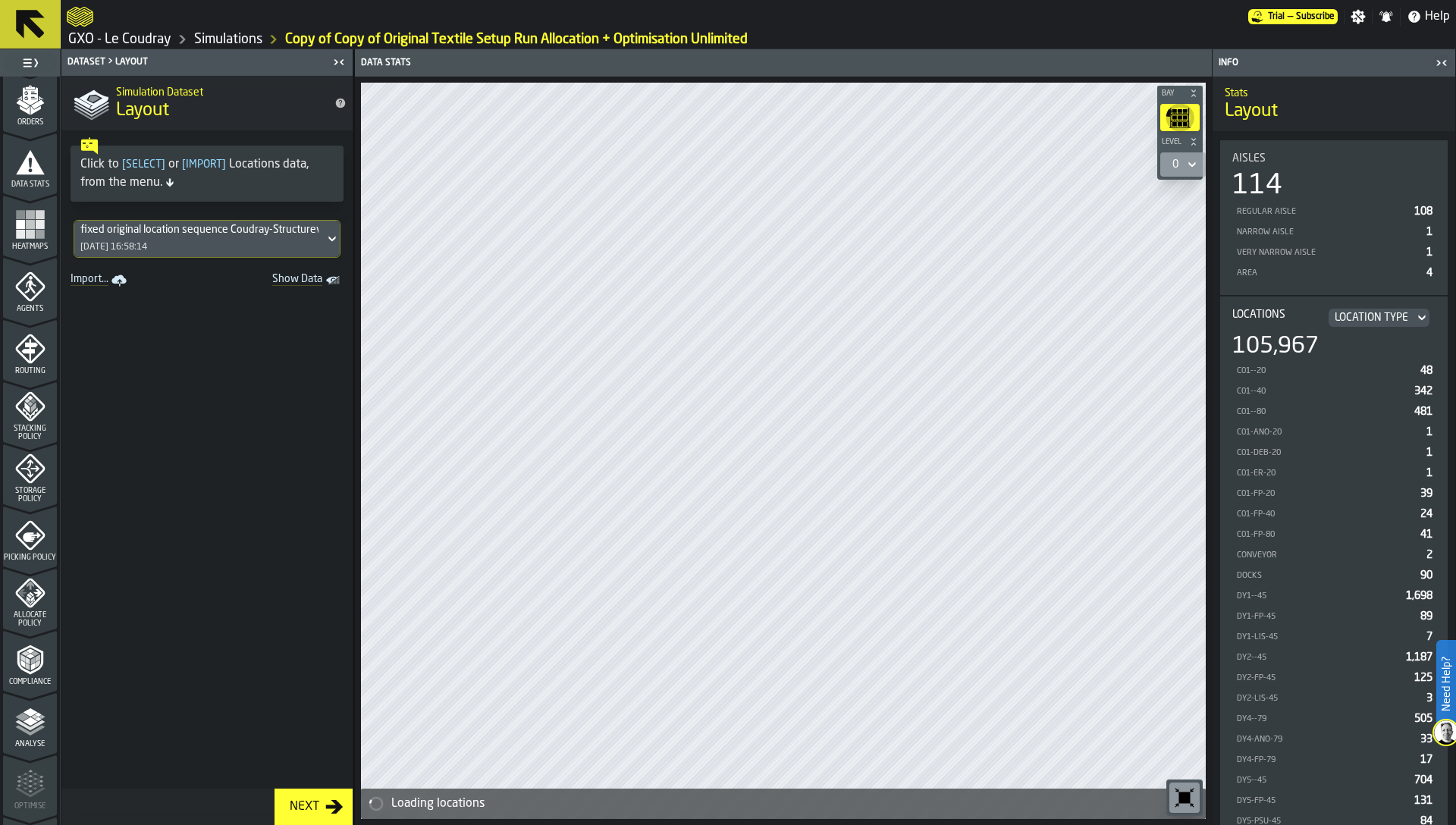
scroll to position [371, 0]
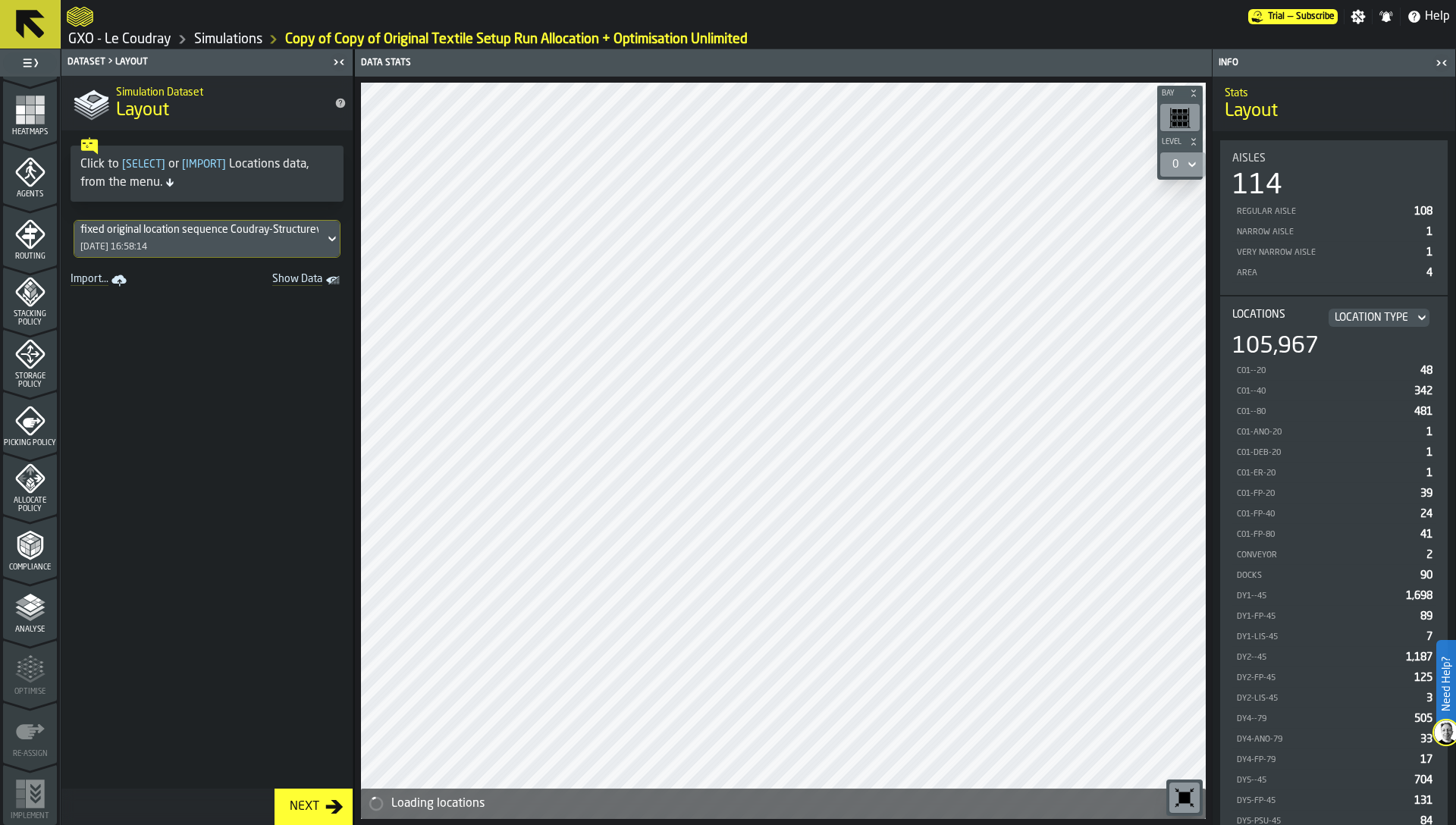
click at [25, 616] on icon "menu Analyse" at bounding box center [30, 608] width 30 height 30
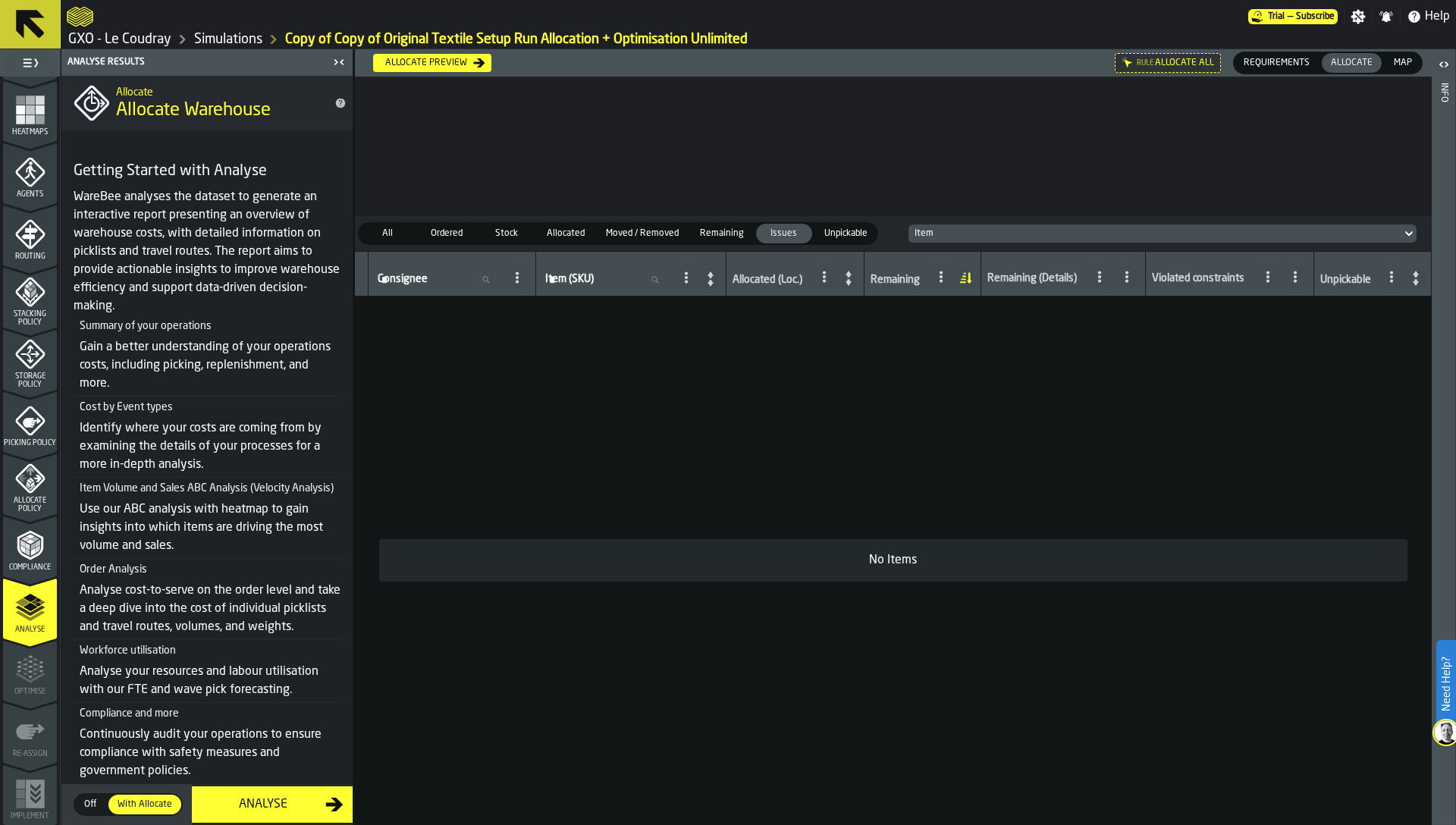
click at [25, 304] on icon "menu Stacking Policy" at bounding box center [29, 292] width 29 height 29
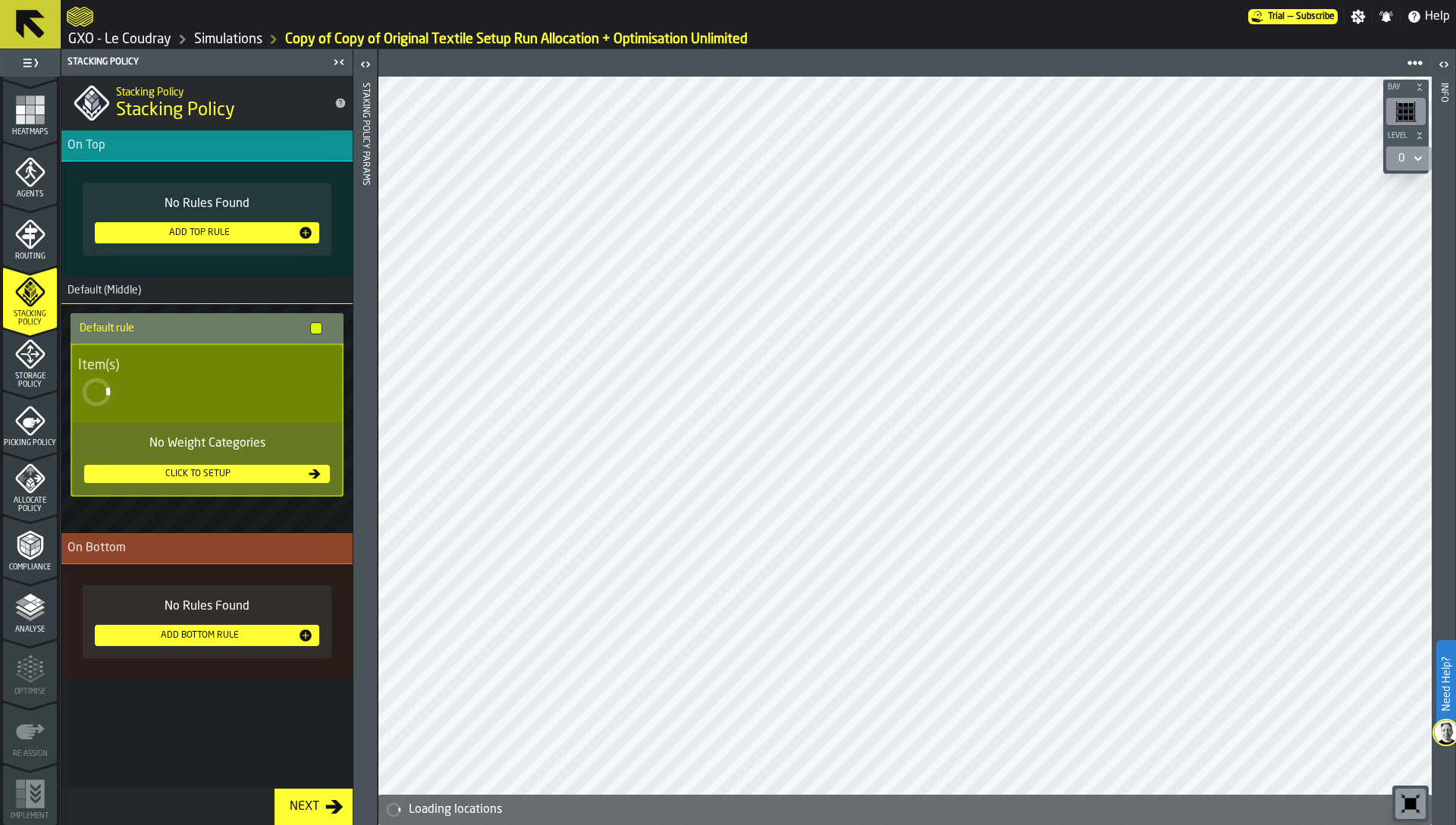
click at [26, 238] on icon "menu Routing" at bounding box center [29, 236] width 16 height 24
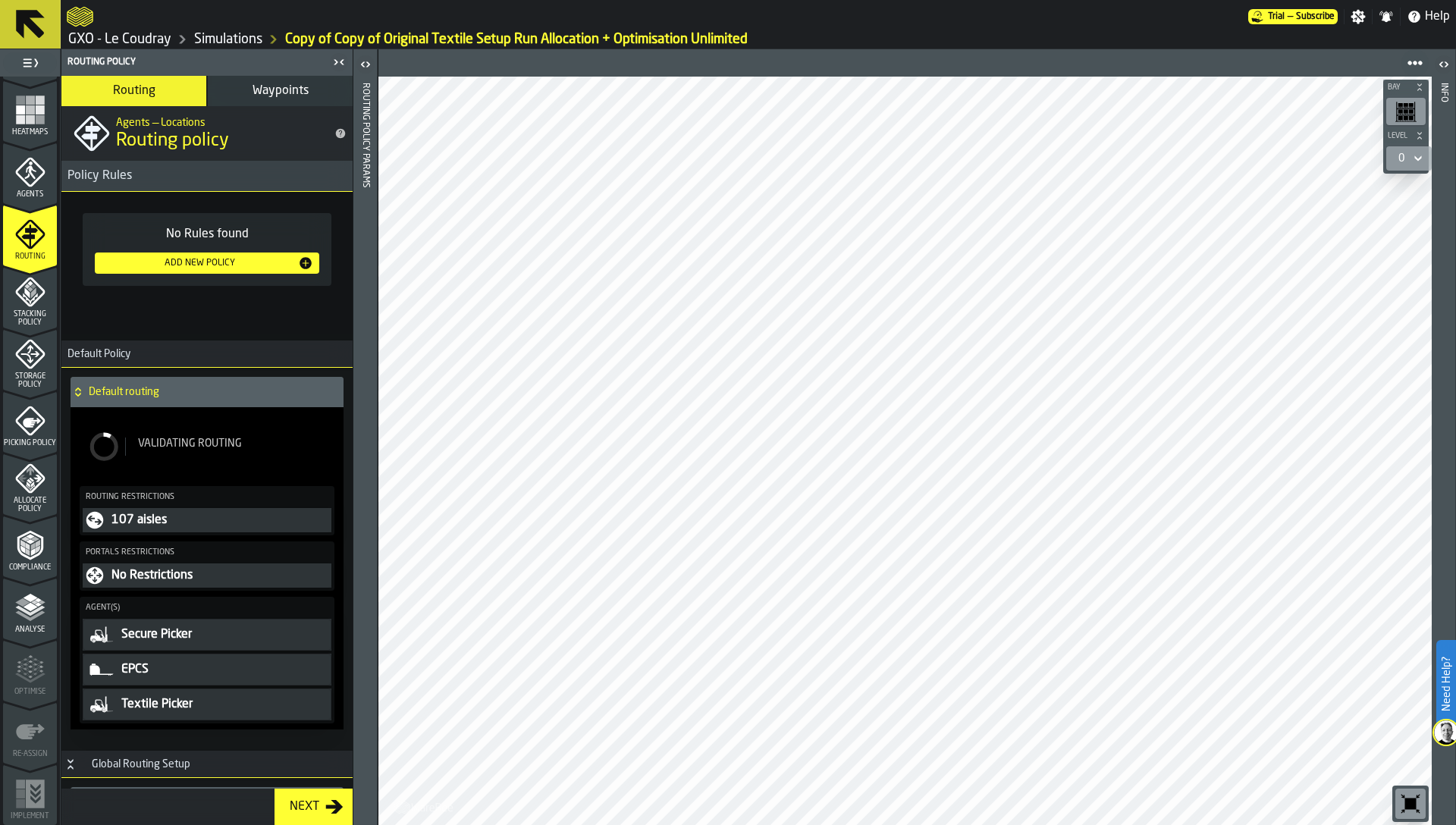
click at [21, 428] on icon "menu Picking Policy" at bounding box center [30, 422] width 30 height 30
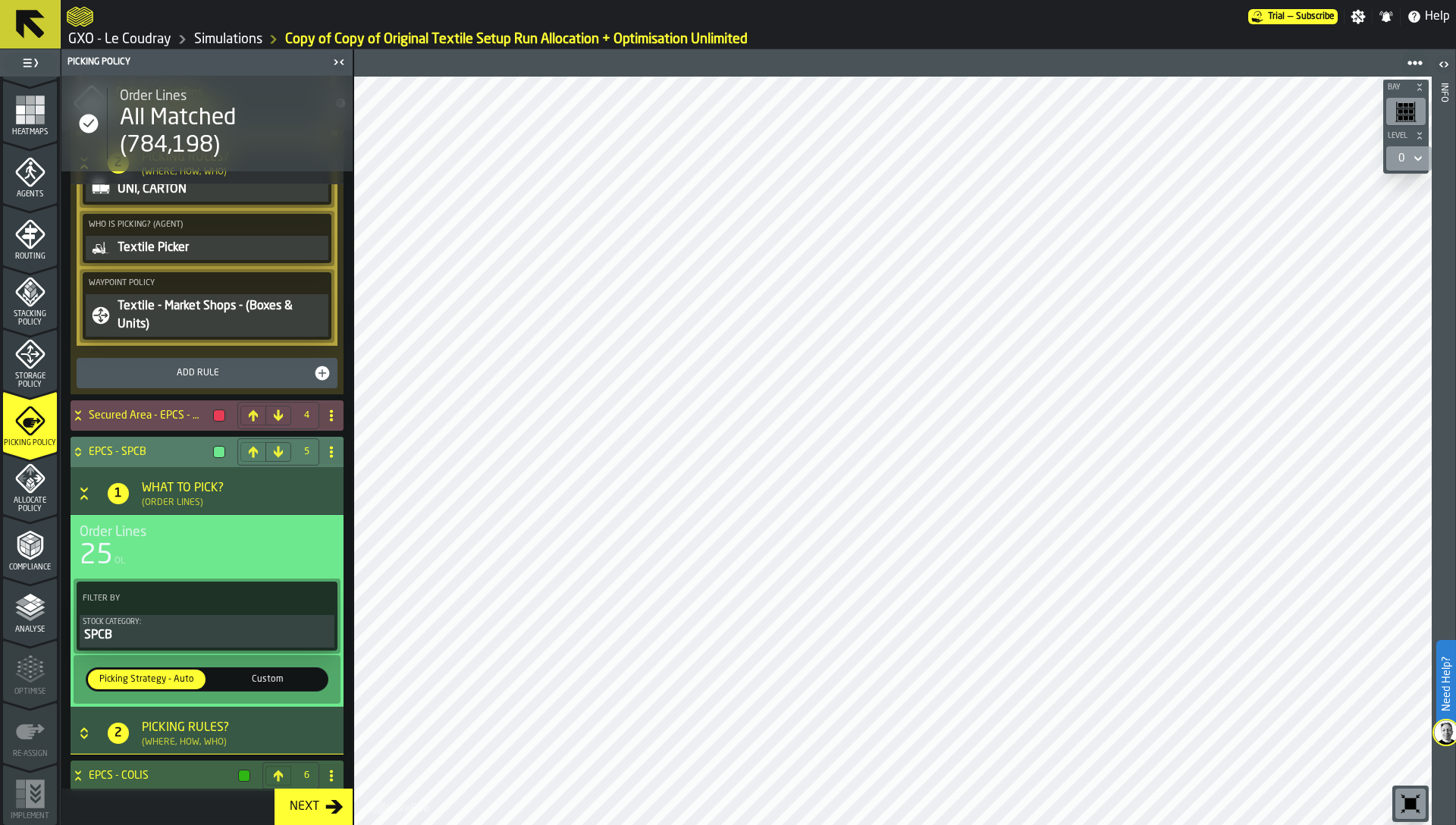
scroll to position [2307, 0]
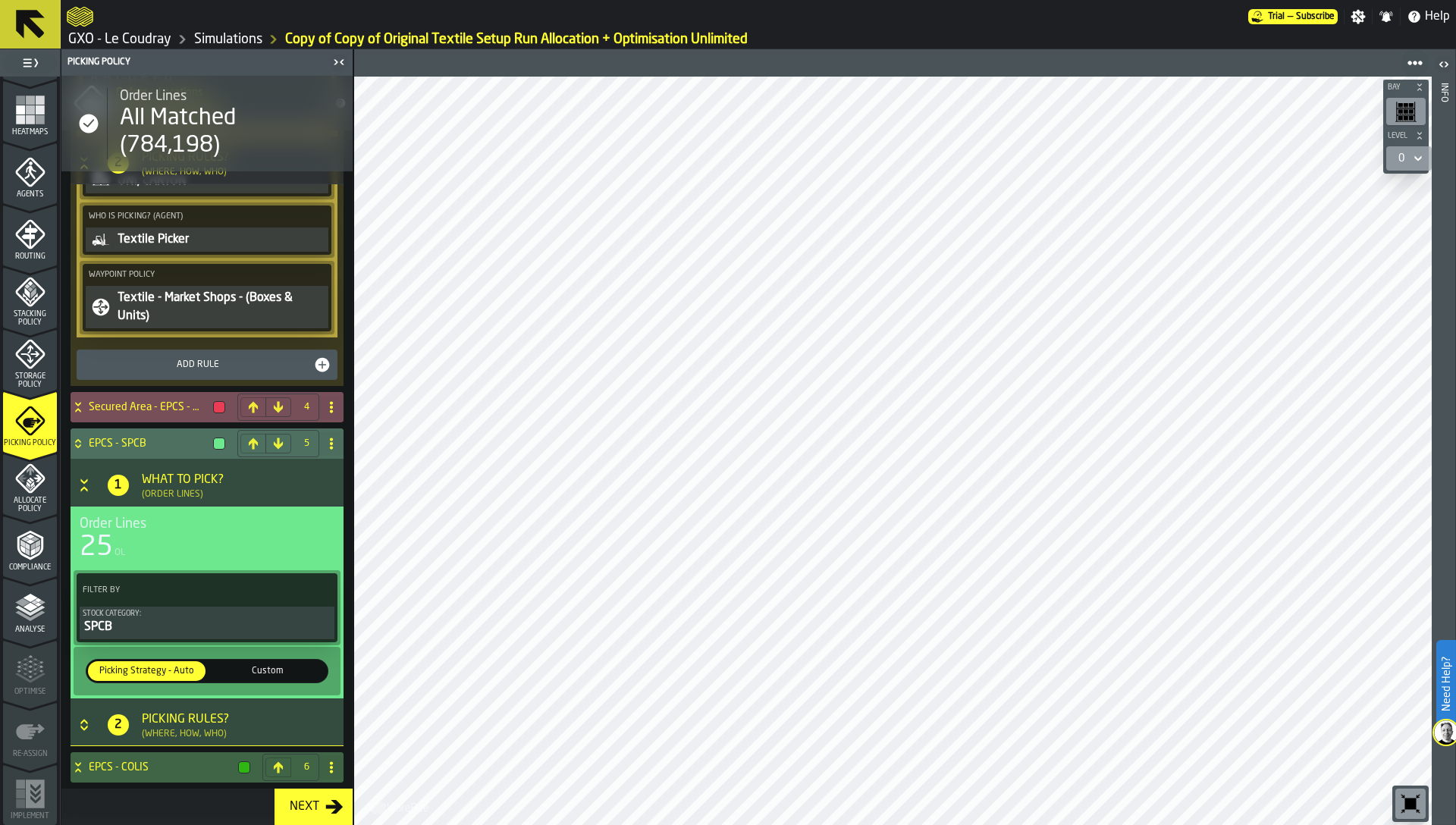
click at [129, 416] on div "Secured Area - EPCS - only" at bounding box center [150, 407] width 161 height 30
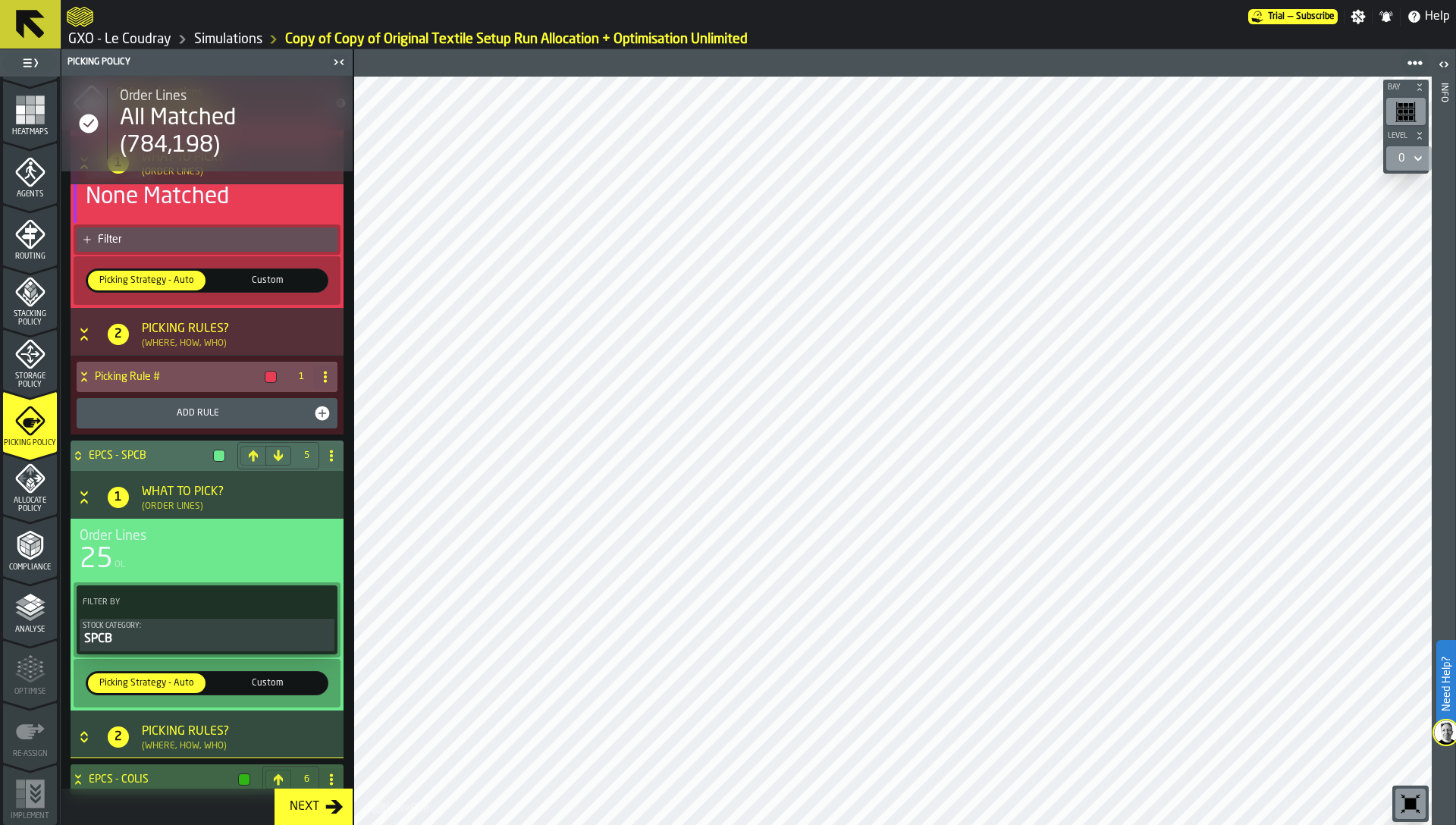
scroll to position [2659, 0]
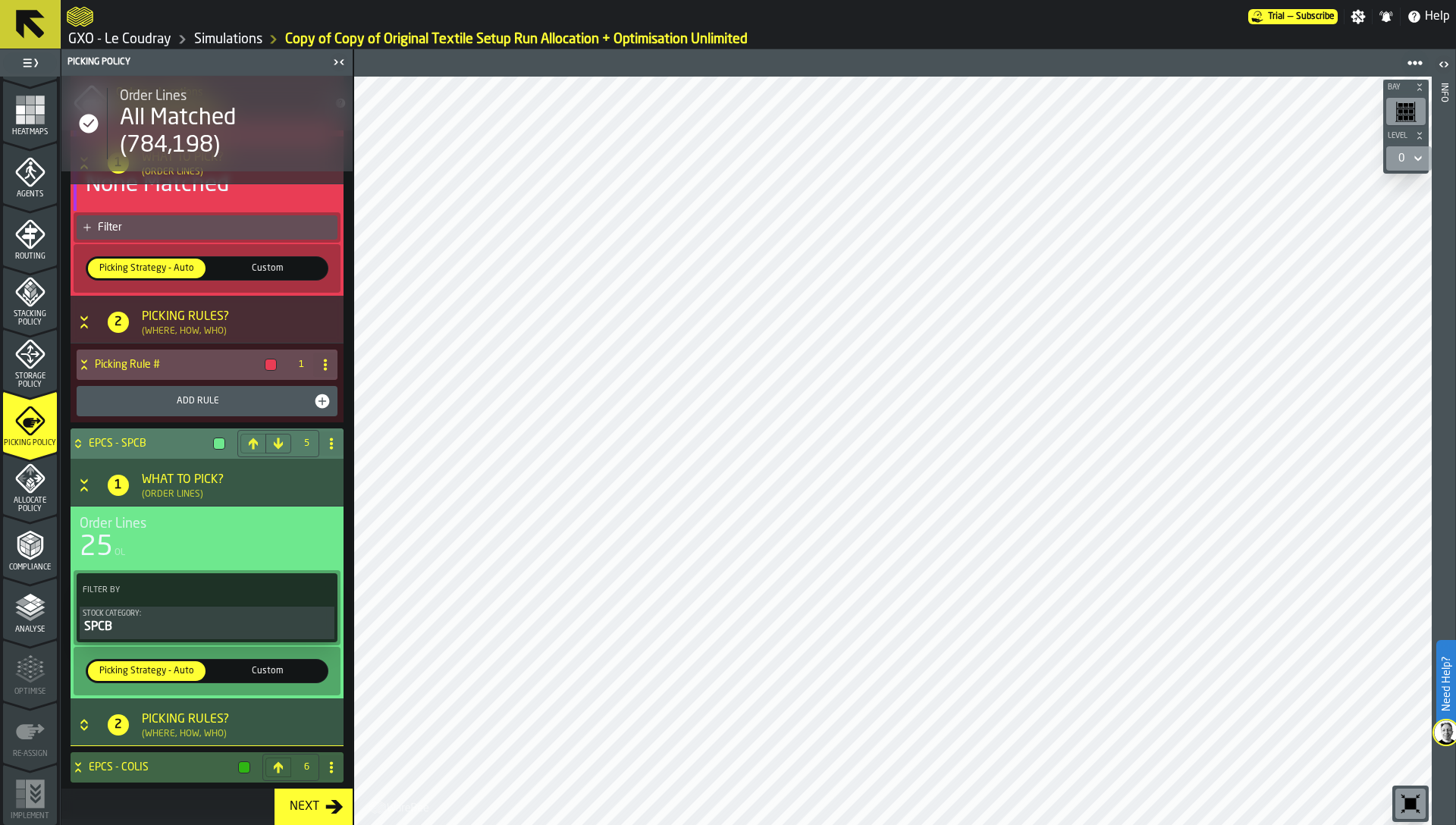
click at [242, 670] on span "Custom" at bounding box center [266, 671] width 111 height 13
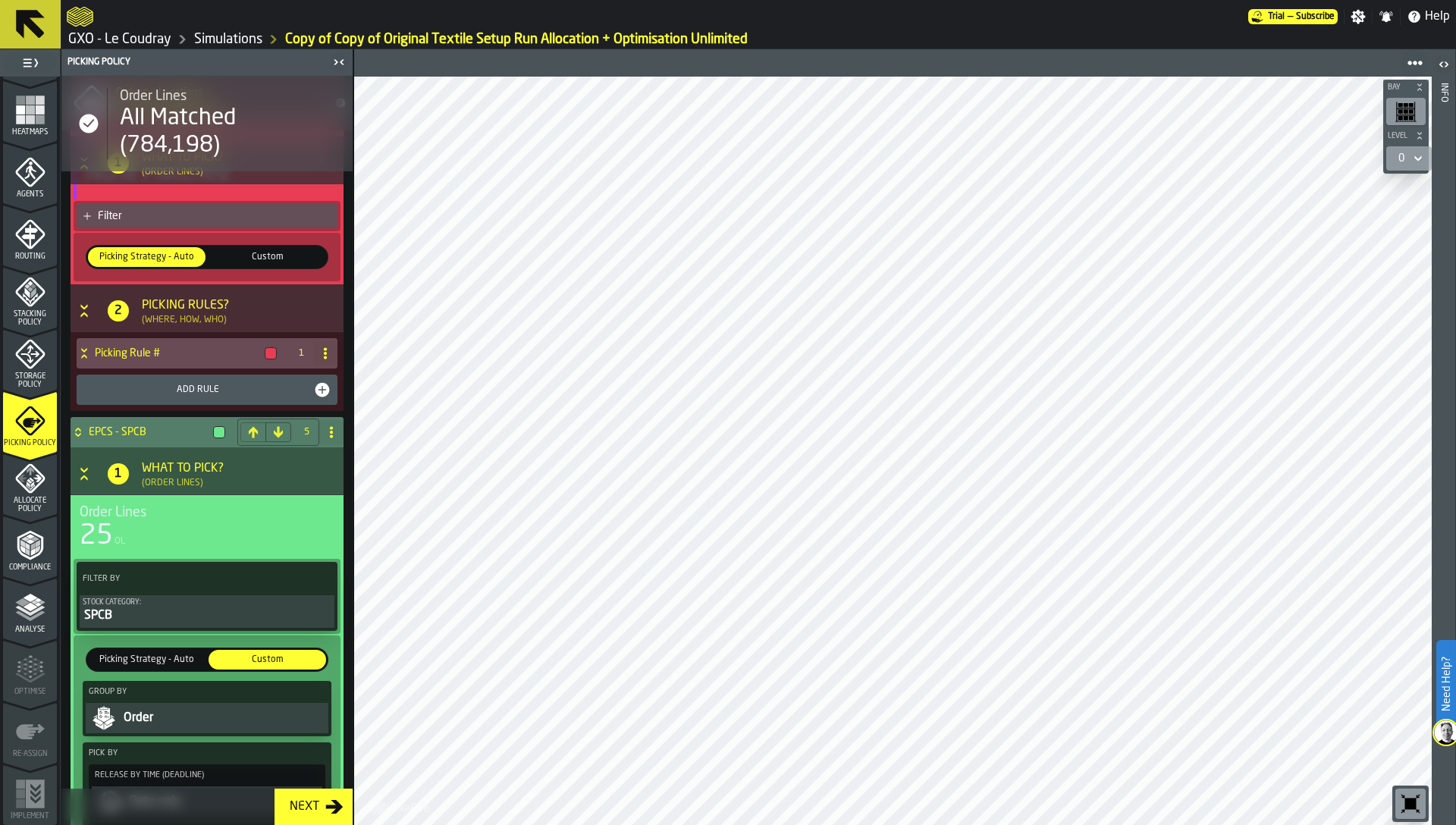
click at [185, 672] on label "Picking Strategy - Auto Picking Strategy - Auto" at bounding box center [146, 660] width 121 height 23
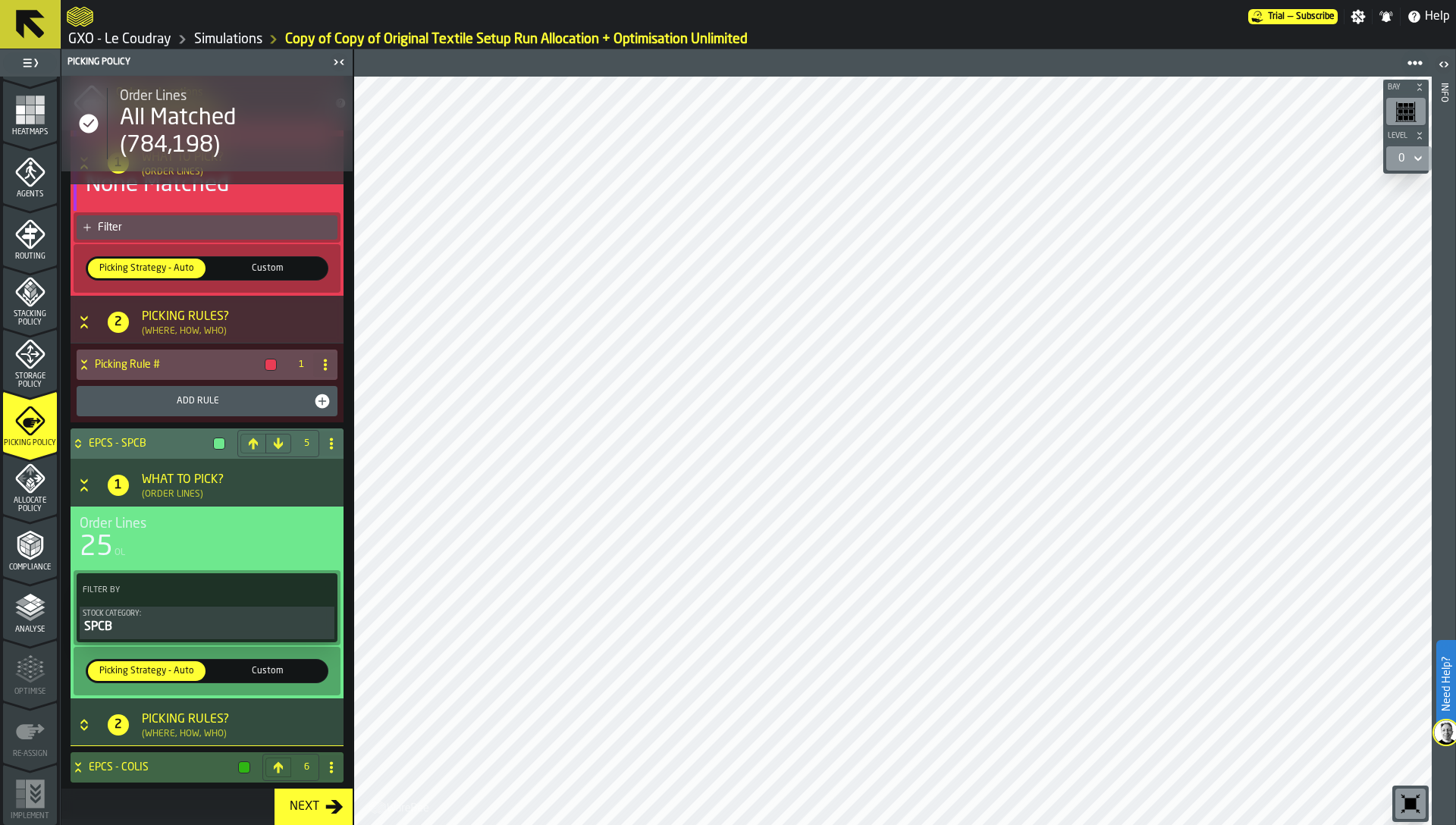
click at [32, 500] on span "Allocate Policy" at bounding box center [29, 505] width 54 height 17
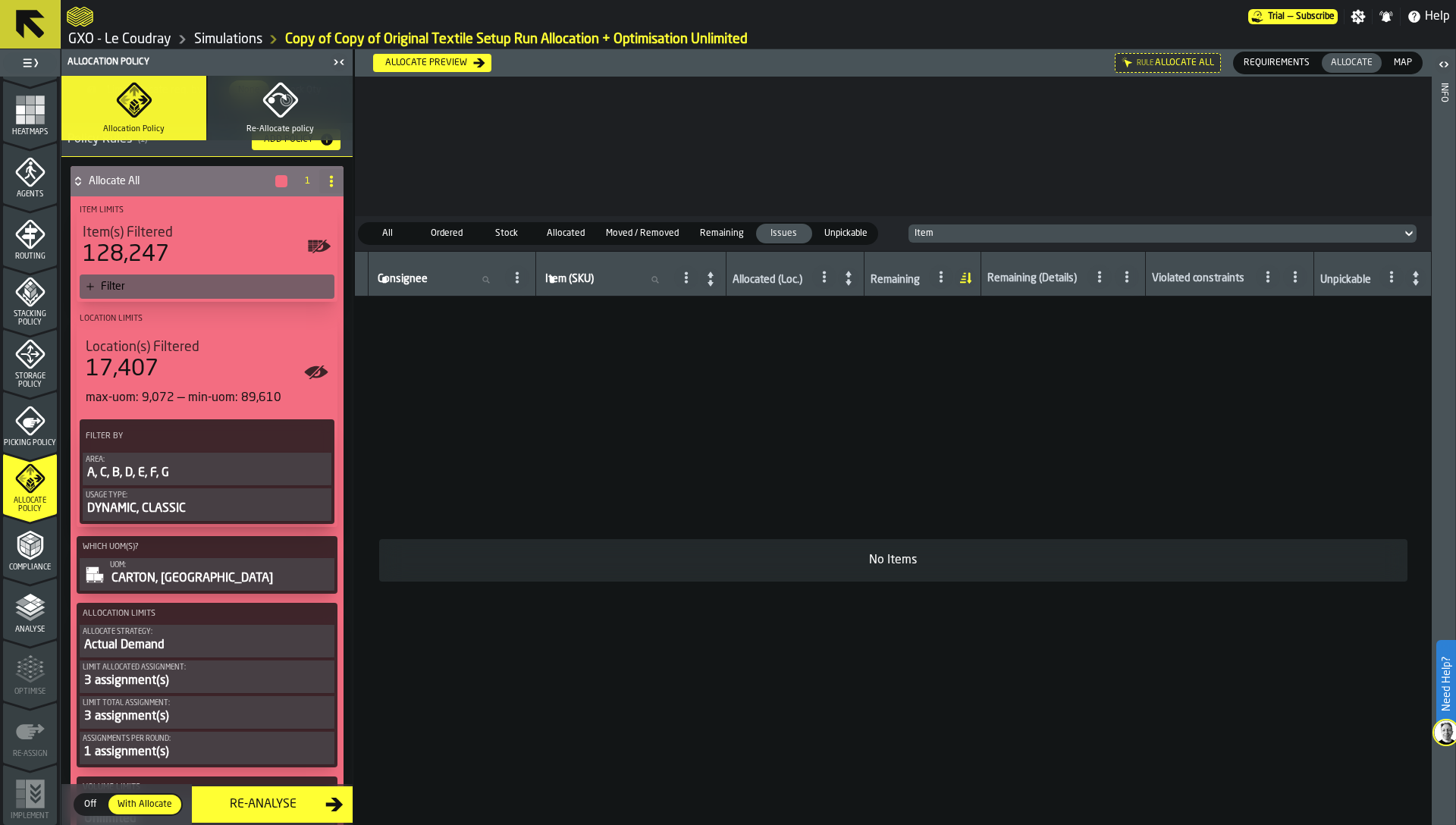
scroll to position [196, 0]
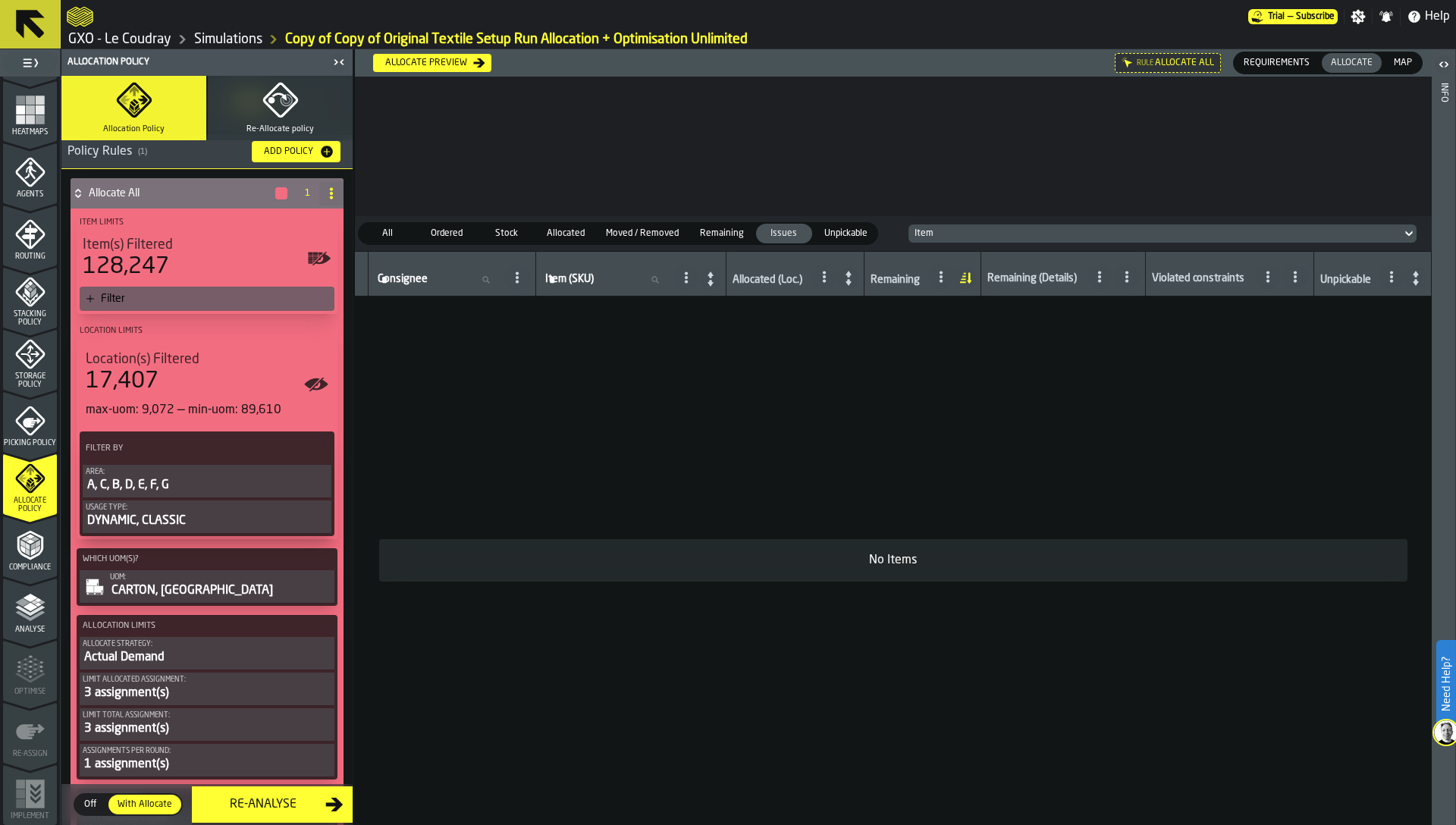
click at [147, 290] on div "Filter" at bounding box center [207, 299] width 255 height 25
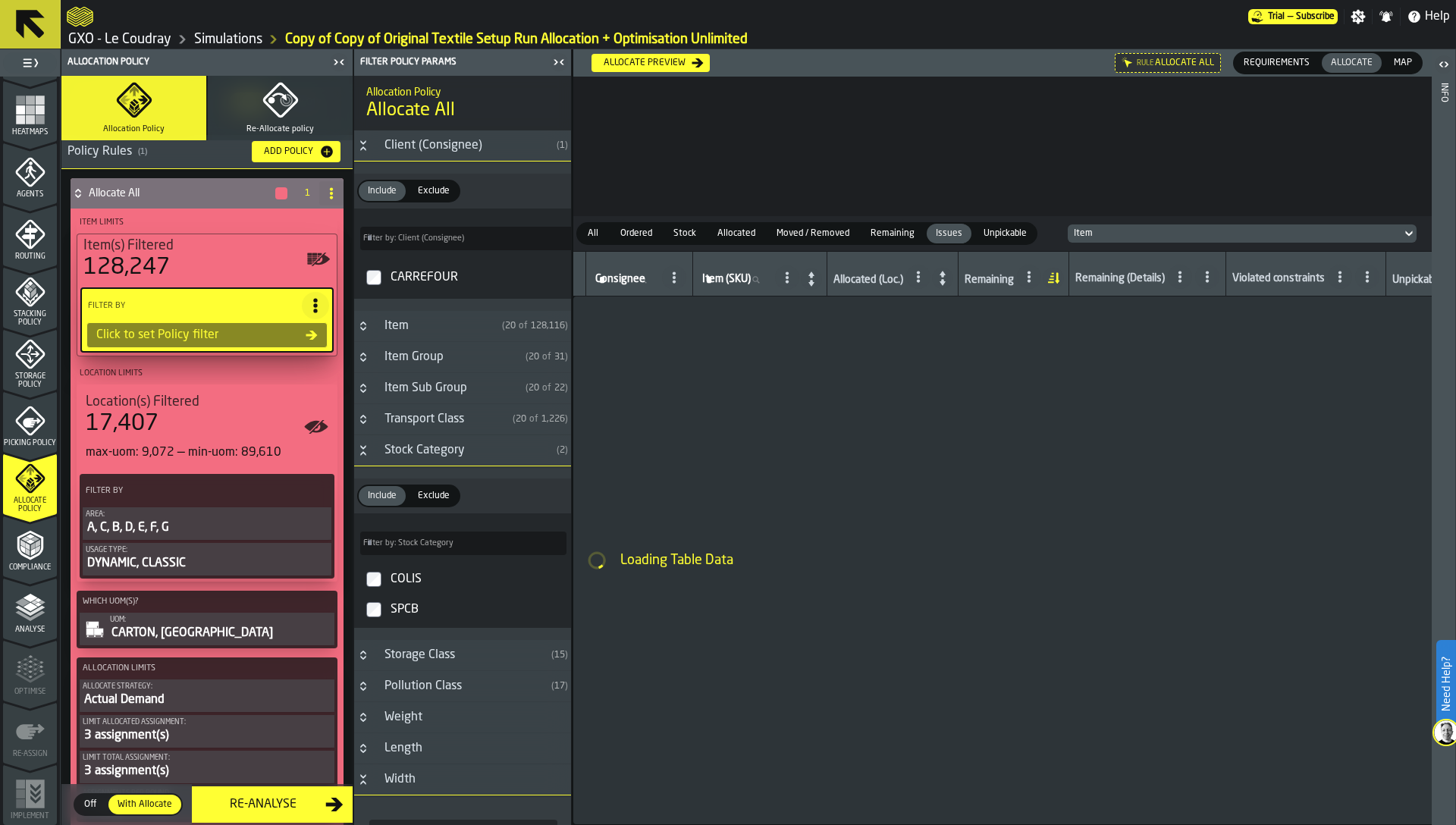
type input "*"
type input "***"
type input "*"
type input "***"
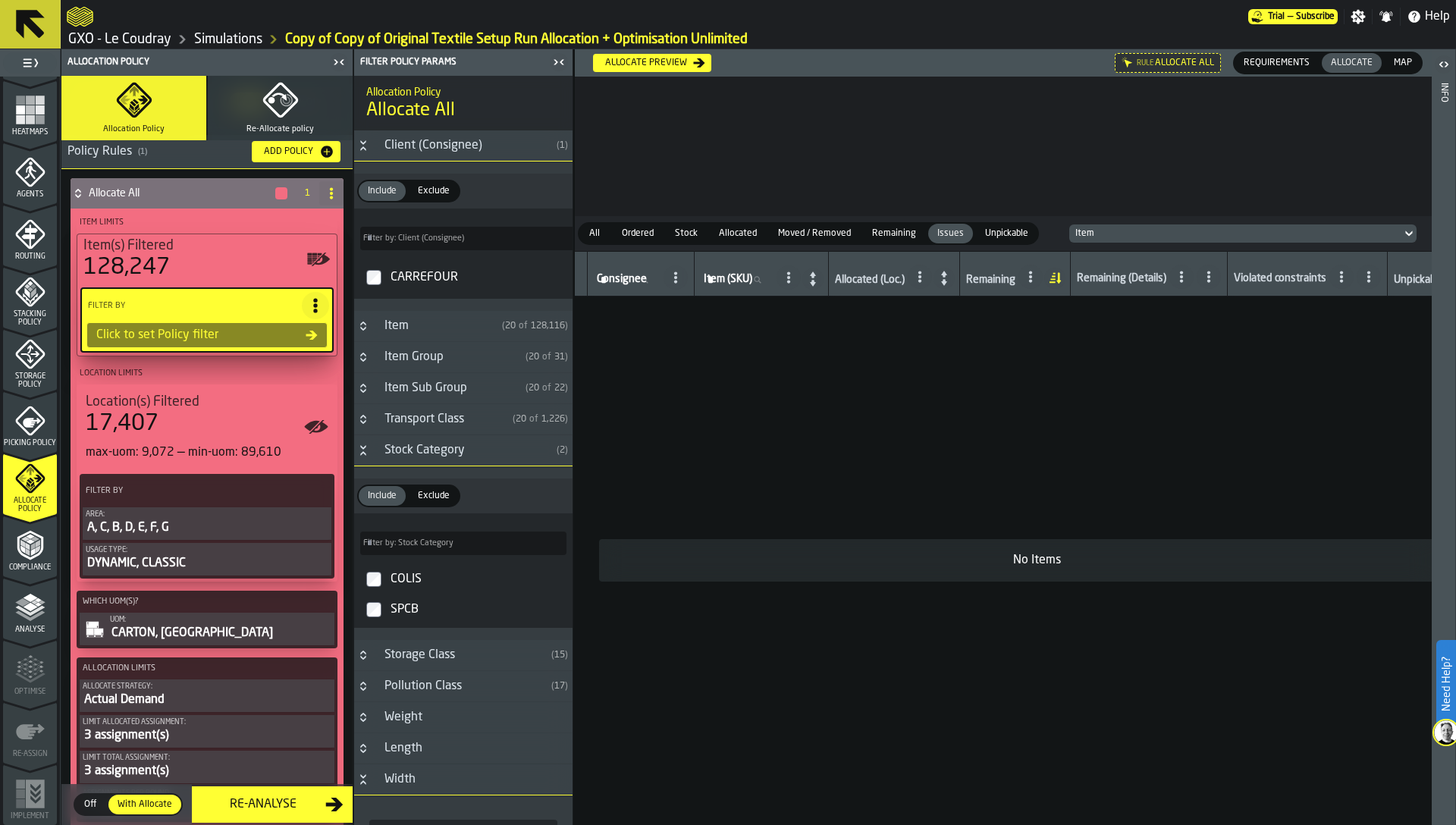
click at [413, 589] on div "COLIS" at bounding box center [476, 579] width 179 height 25
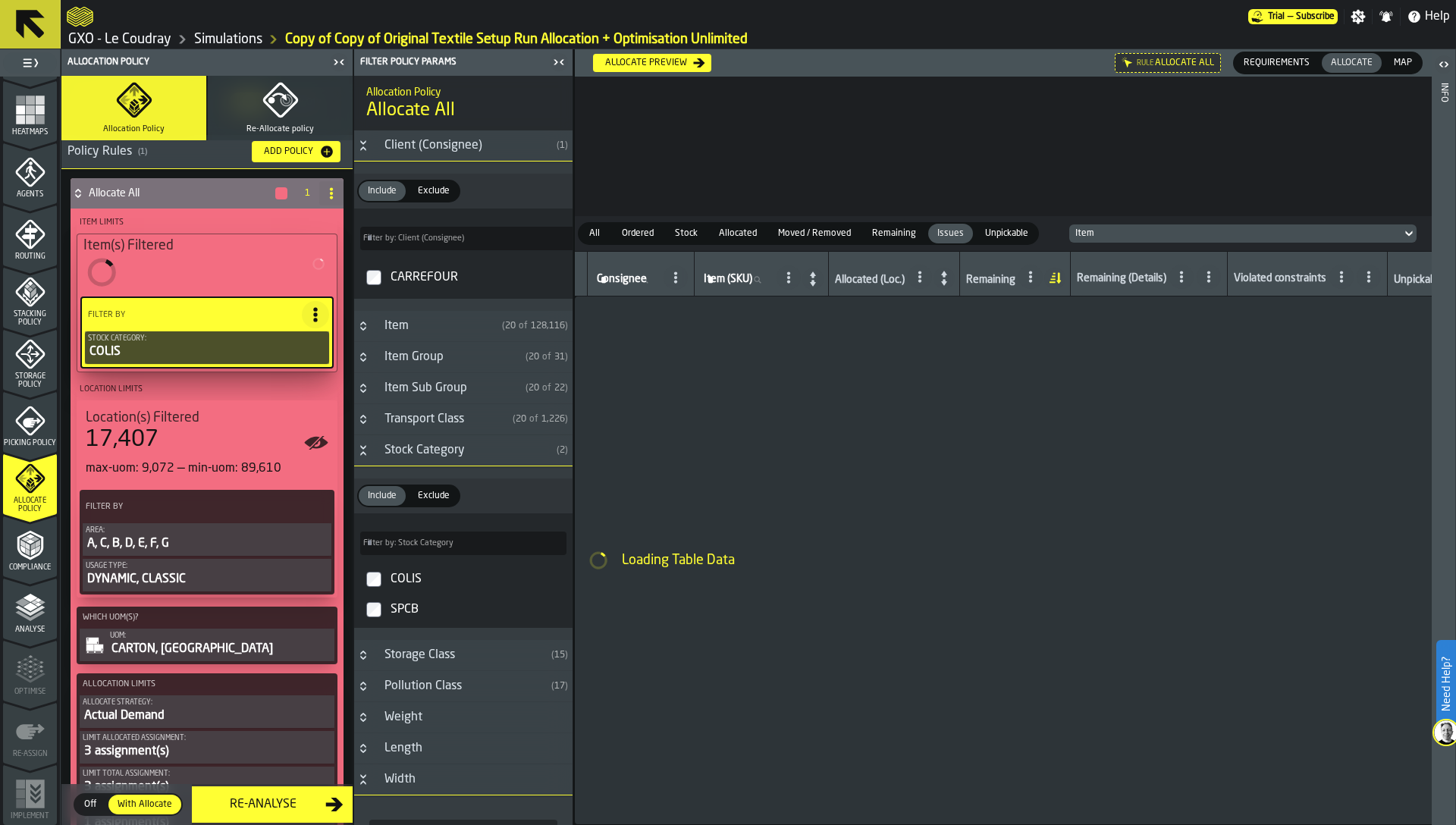
click at [411, 612] on div "SPCB" at bounding box center [476, 610] width 179 height 25
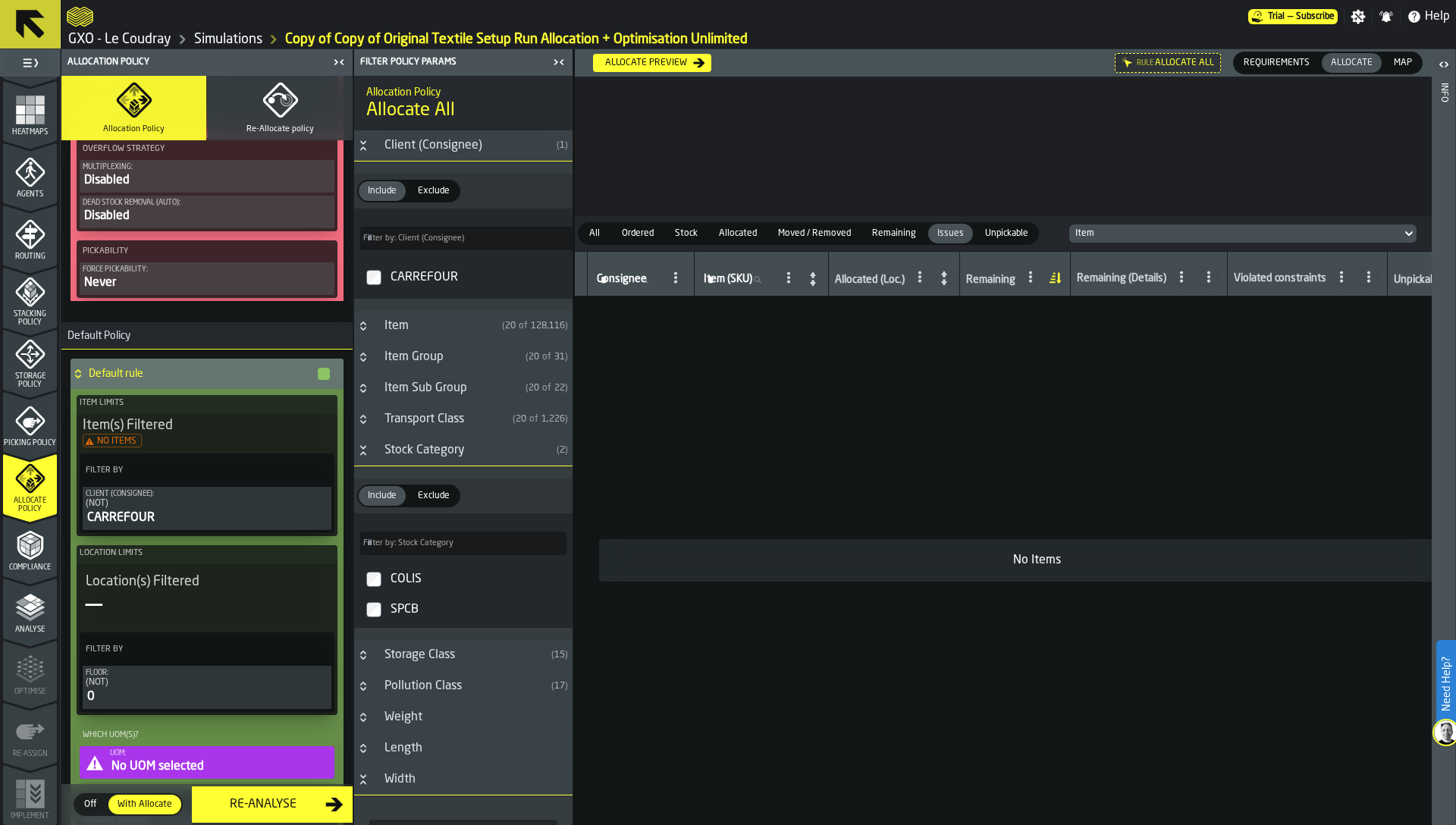
scroll to position [1276, 0]
click at [31, 565] on span "Compliance" at bounding box center [29, 567] width 54 height 9
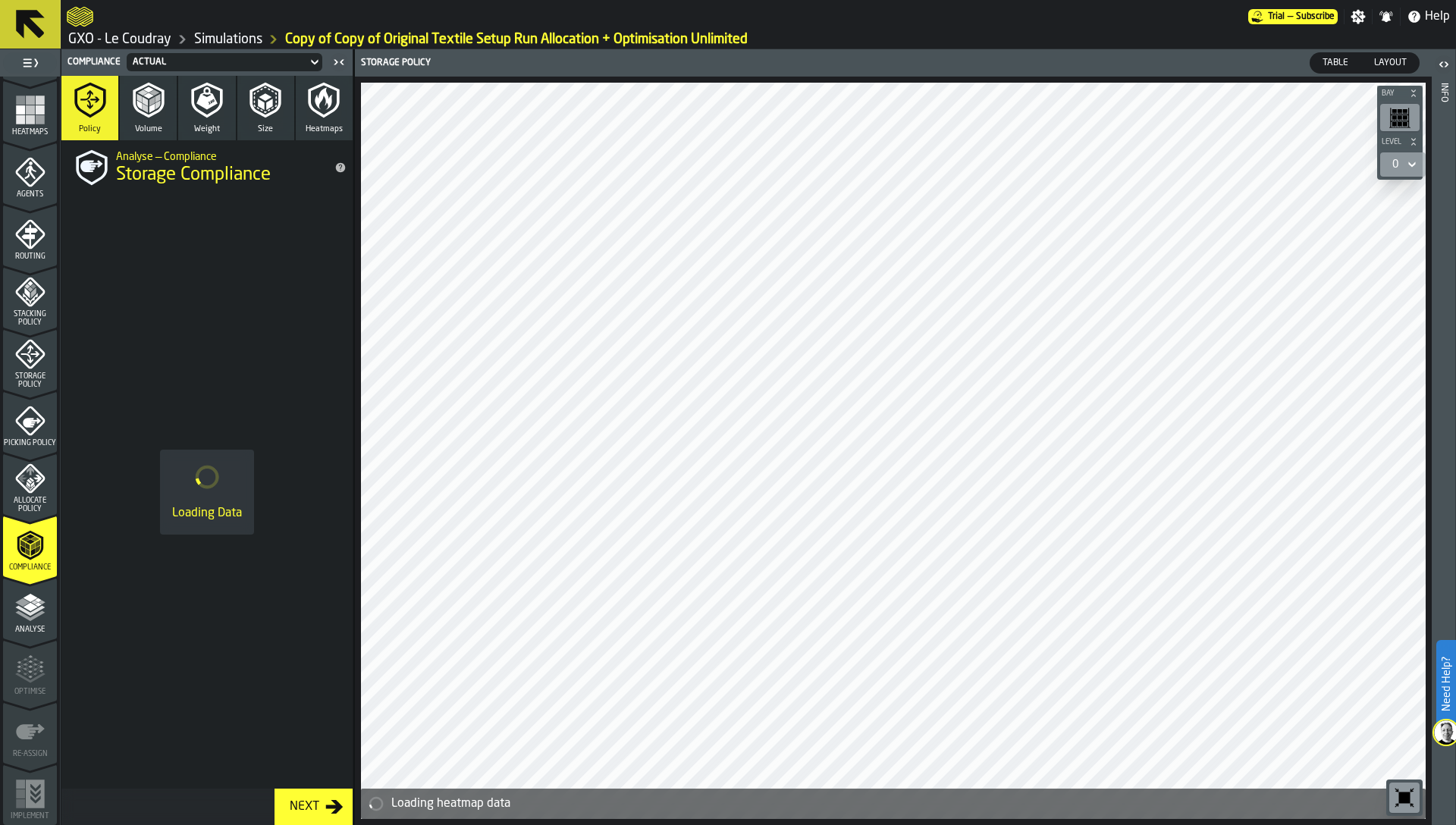
click at [28, 627] on span "Analyse" at bounding box center [29, 630] width 54 height 9
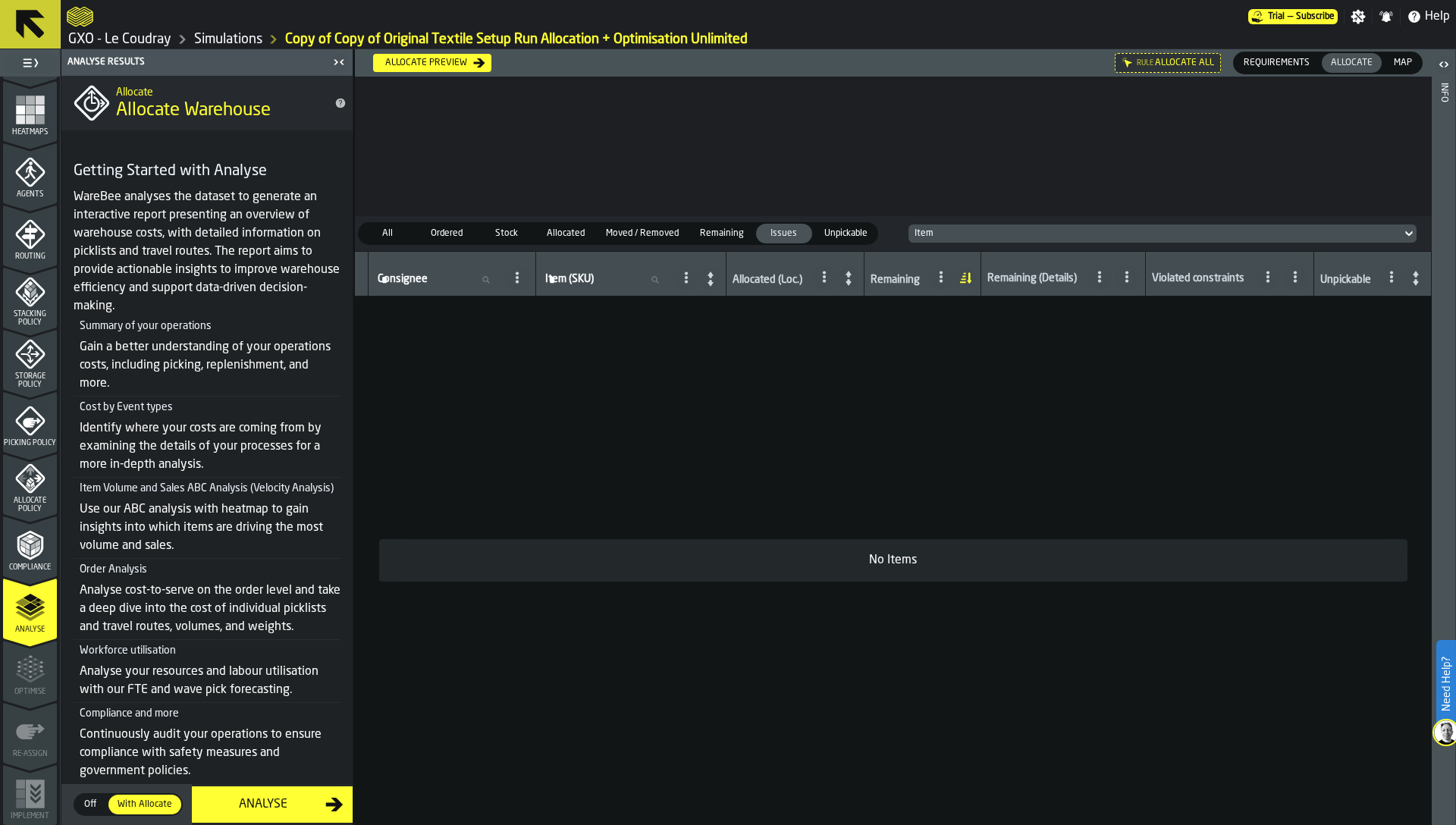
click at [84, 799] on span "Off" at bounding box center [90, 805] width 25 height 13
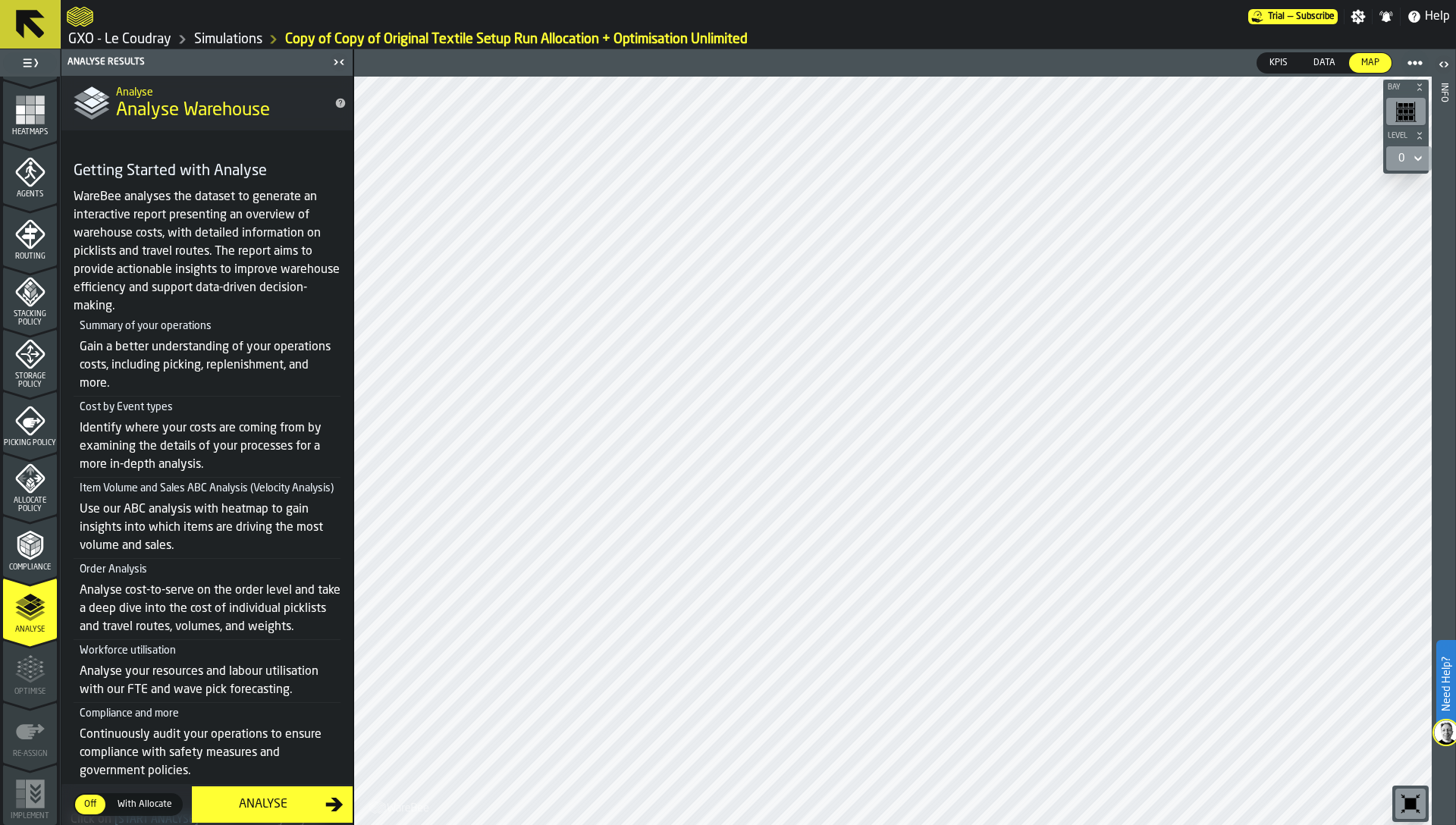
click at [240, 807] on div "Analyse" at bounding box center [262, 804] width 125 height 18
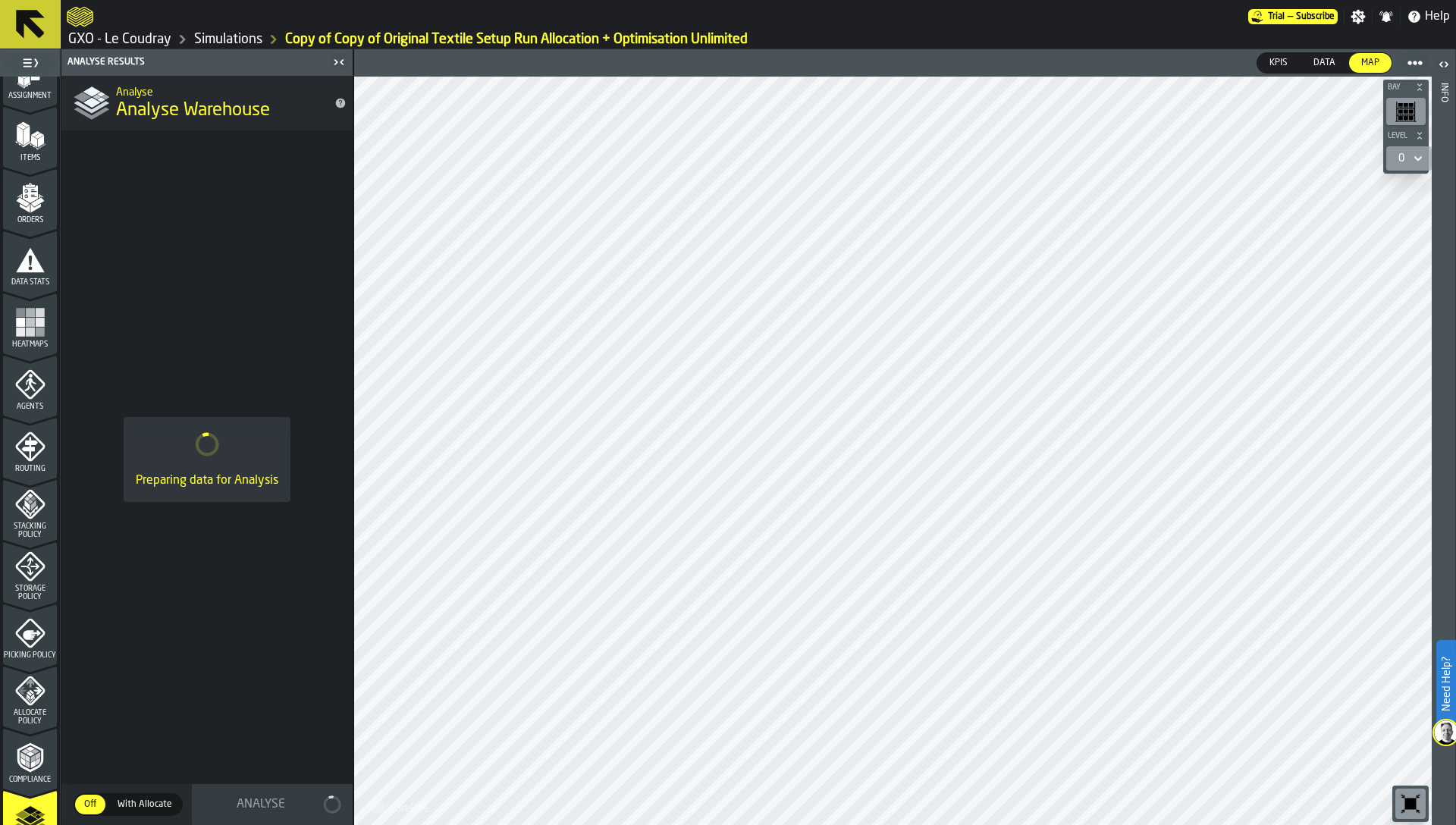
scroll to position [0, 0]
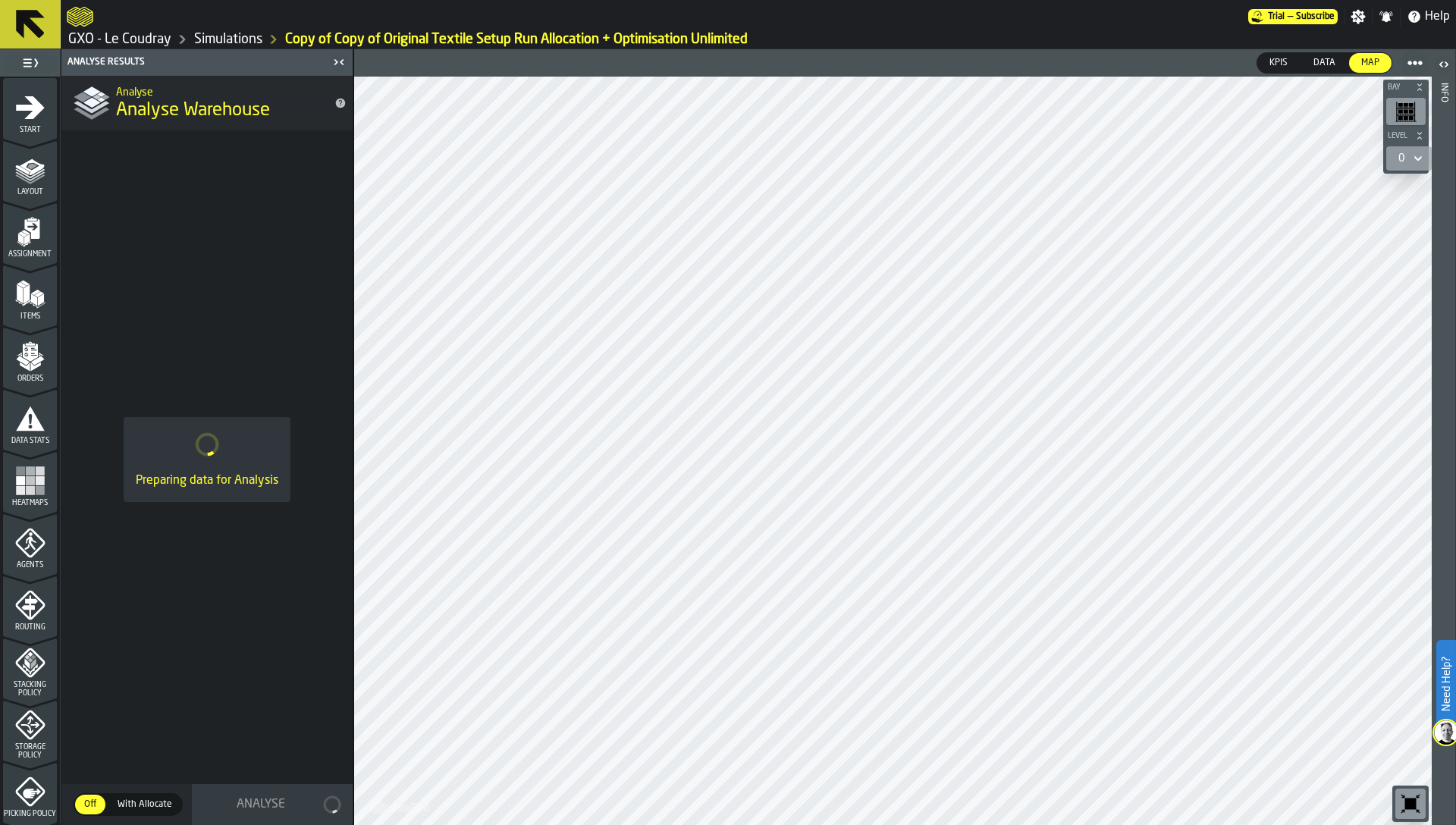
click at [25, 116] on icon "menu Start" at bounding box center [30, 107] width 29 height 23
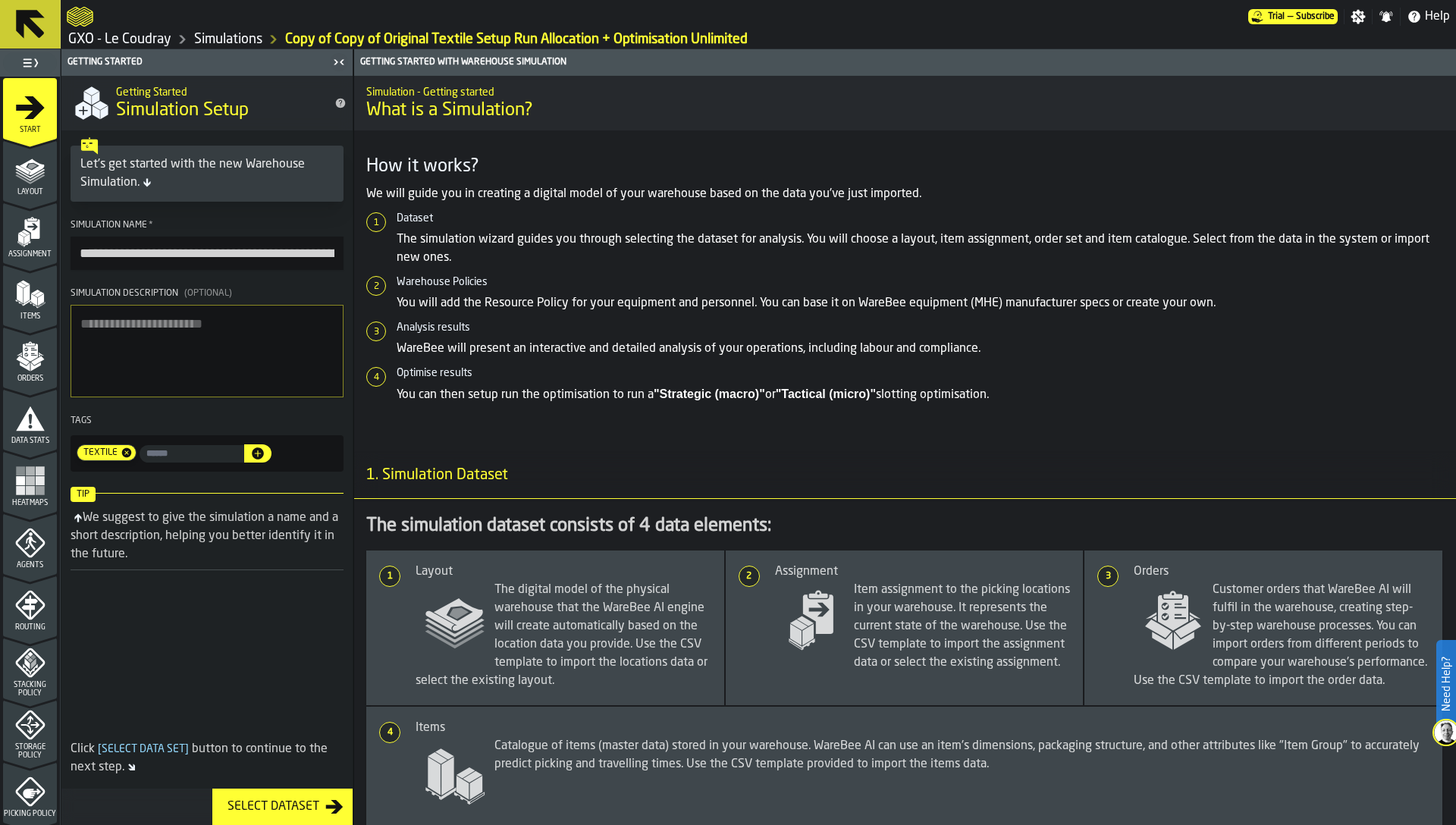
drag, startPoint x: 177, startPoint y: 251, endPoint x: 67, endPoint y: 248, distance: 110.0
click at [67, 248] on section "**********" at bounding box center [207, 345] width 291 height 264
type input "**********"
click at [140, 324] on textarea "Simulation Description (Optional)" at bounding box center [206, 350] width 273 height 92
click at [206, 33] on link "Simulations" at bounding box center [228, 40] width 68 height 17
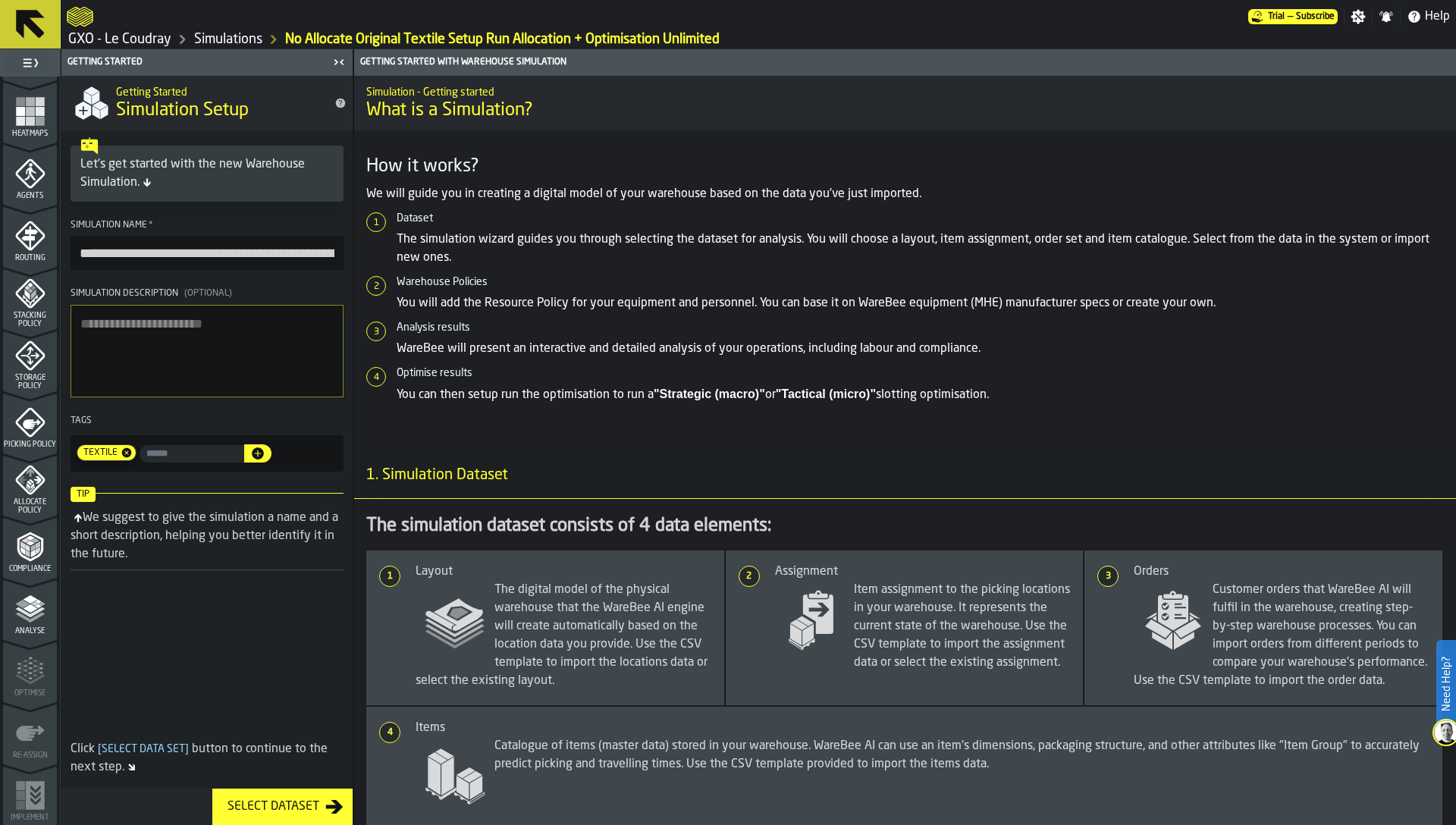
scroll to position [371, 0]
click at [28, 606] on polygon "menu Analyse" at bounding box center [29, 606] width 14 height 9
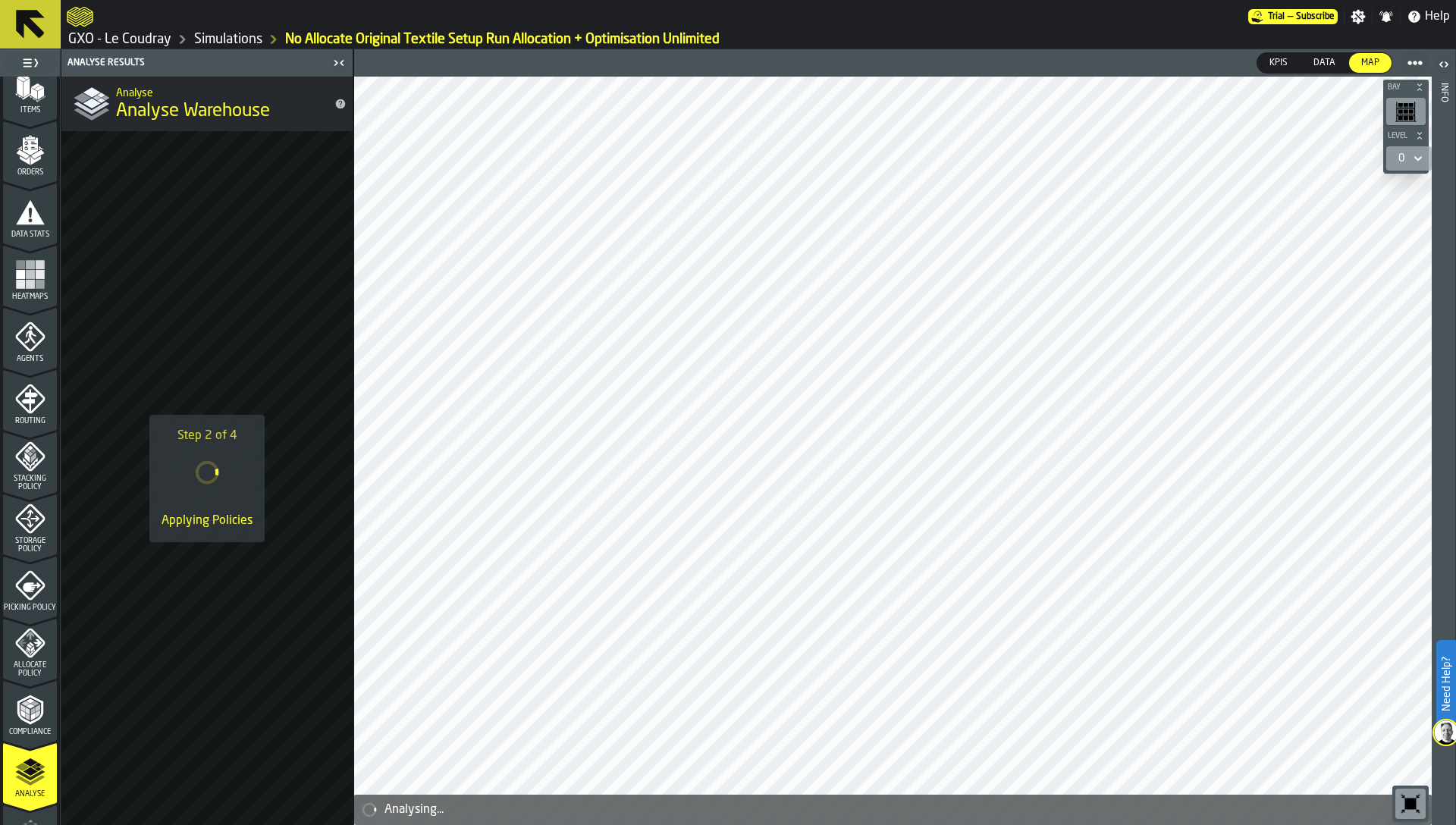
scroll to position [0, 0]
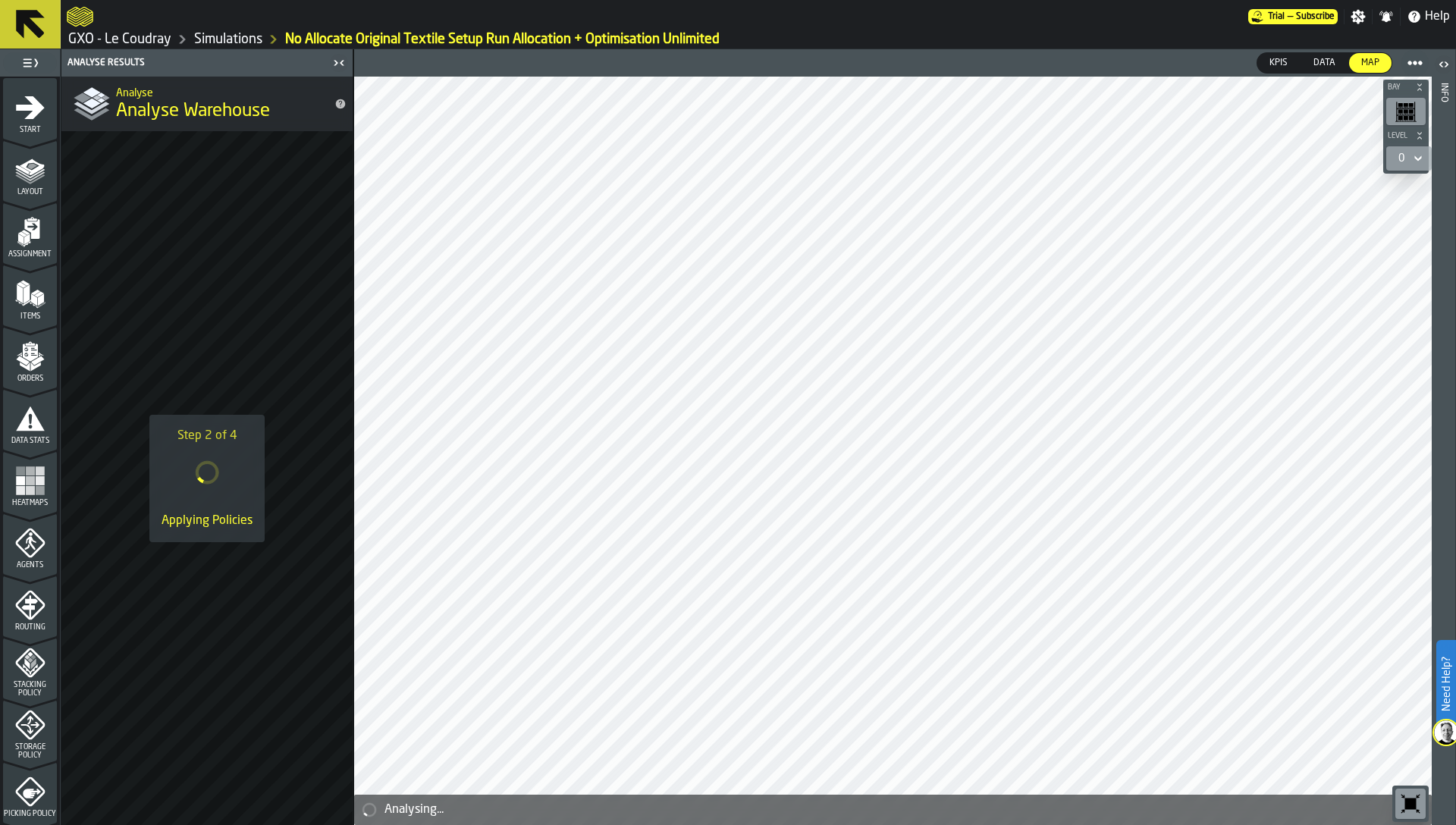
click at [25, 115] on icon "menu Start" at bounding box center [30, 108] width 30 height 30
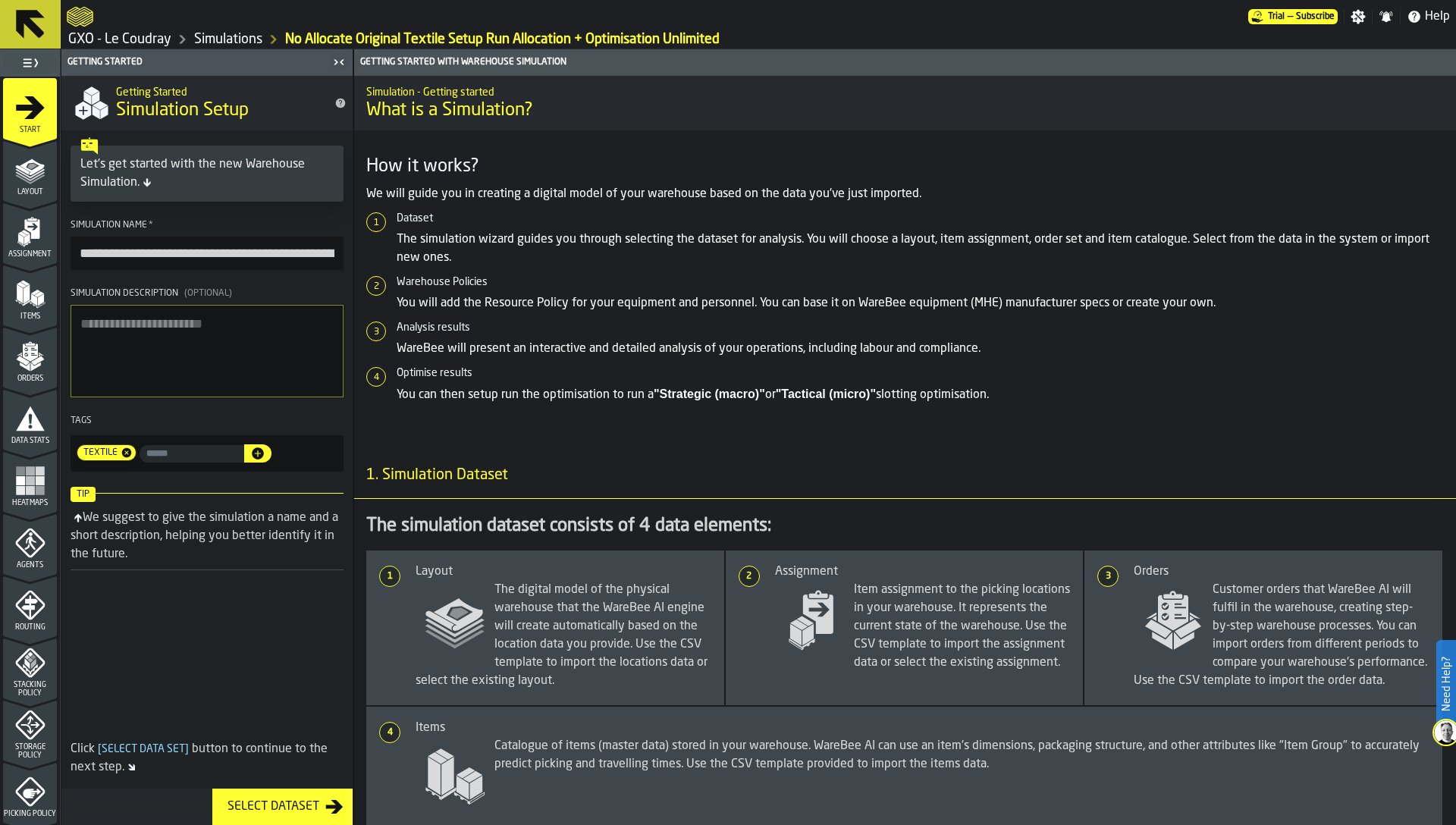
scroll to position [0, 29]
drag, startPoint x: 282, startPoint y: 250, endPoint x: 320, endPoint y: 250, distance: 38.0
click at [326, 250] on input "**********" at bounding box center [206, 253] width 273 height 33
drag, startPoint x: 216, startPoint y: 253, endPoint x: 184, endPoint y: 260, distance: 32.8
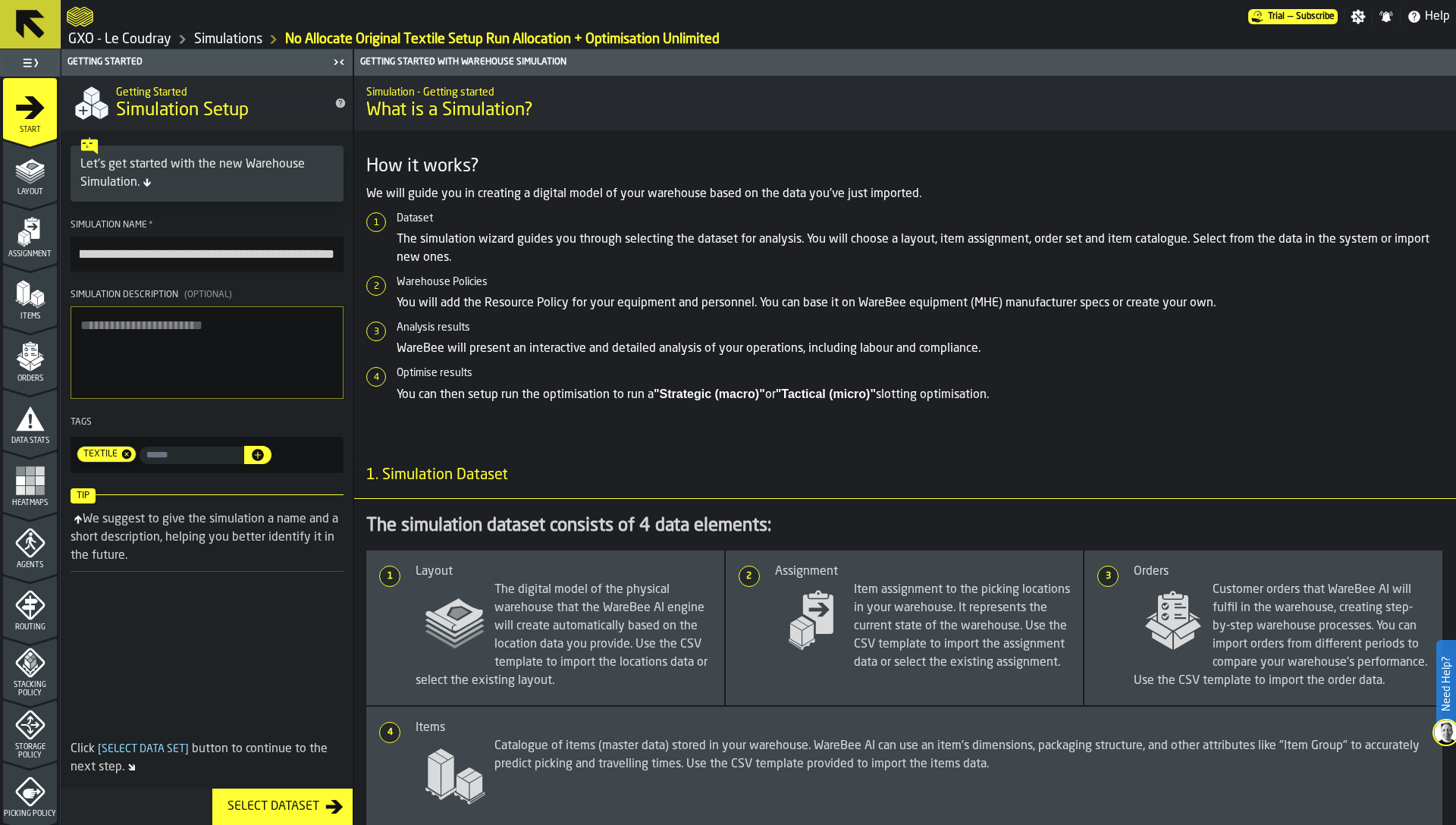
click at [184, 260] on input "**********" at bounding box center [206, 254] width 273 height 35
type input "**********"
click at [170, 338] on textarea "Simulation Description (Optional)" at bounding box center [206, 352] width 273 height 92
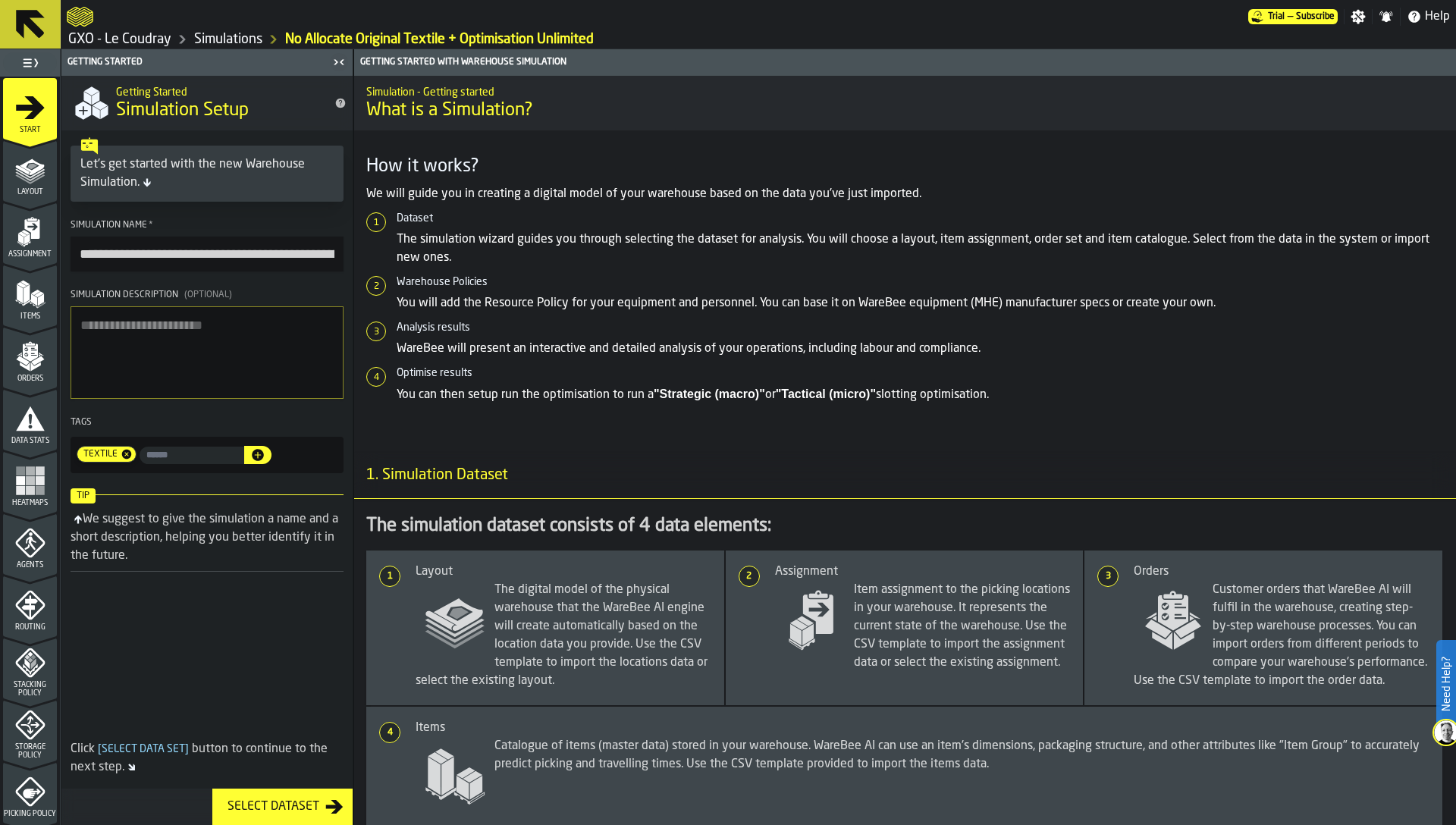
click at [235, 31] on link "Simulations" at bounding box center [228, 40] width 68 height 17
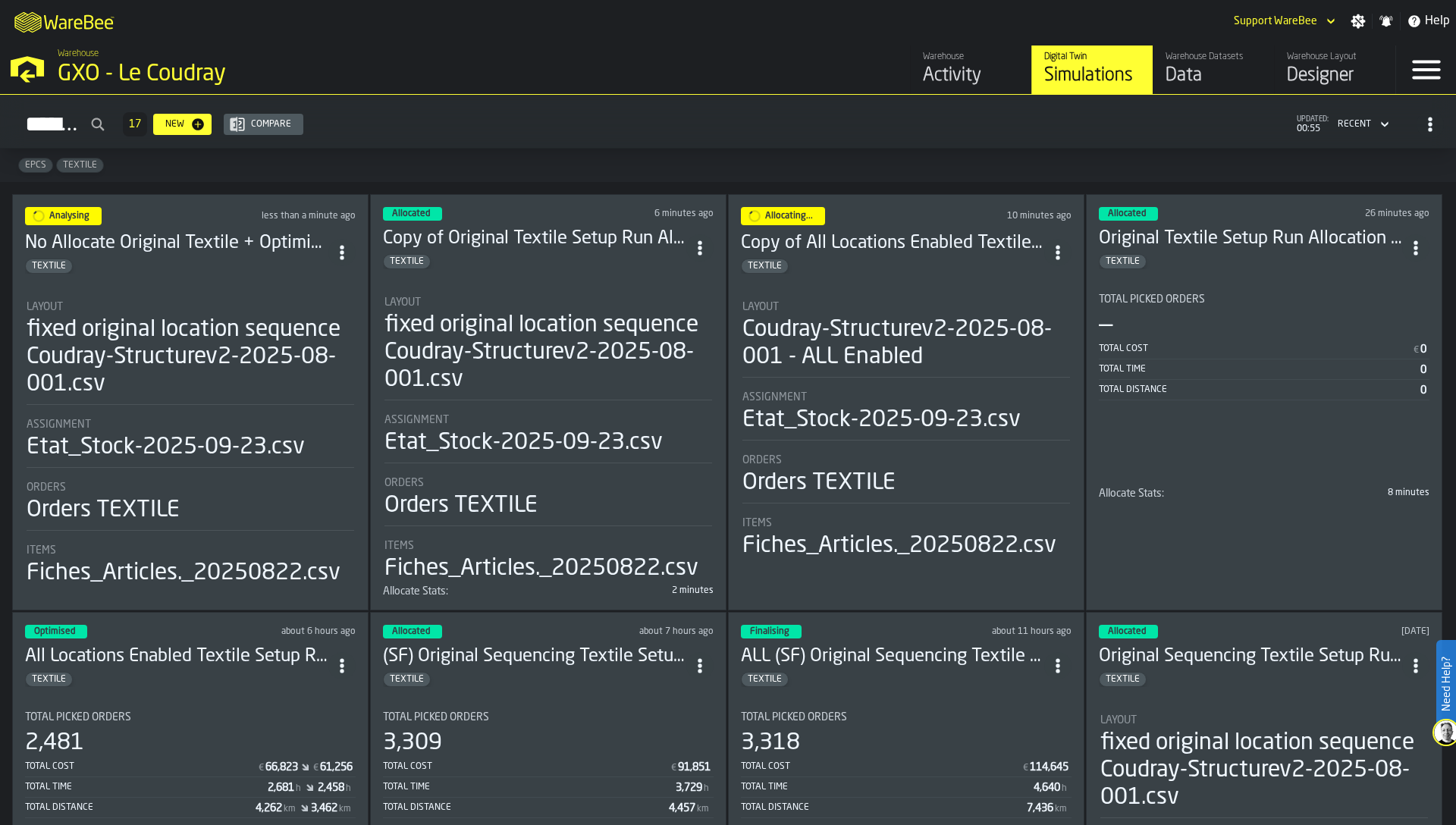
click at [344, 246] on icon "ItemListCard-DashboardItemContainer" at bounding box center [342, 253] width 15 height 15
click at [328, 350] on div "Duplicate" at bounding box center [310, 353] width 79 height 18
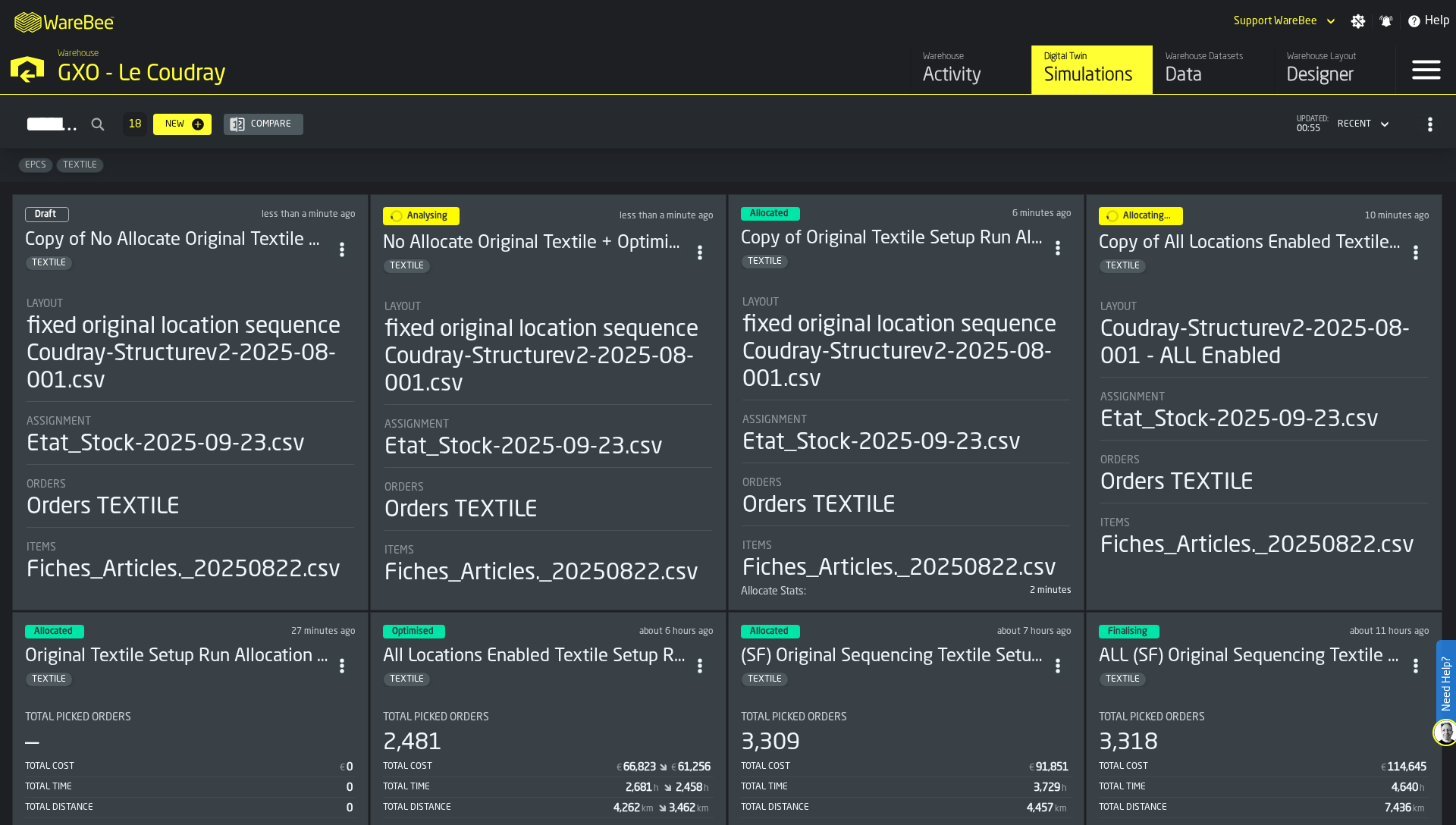
click at [263, 365] on div "fixed original location sequence Coudray-Structurev2-2025-08-001.csv" at bounding box center [190, 354] width 327 height 82
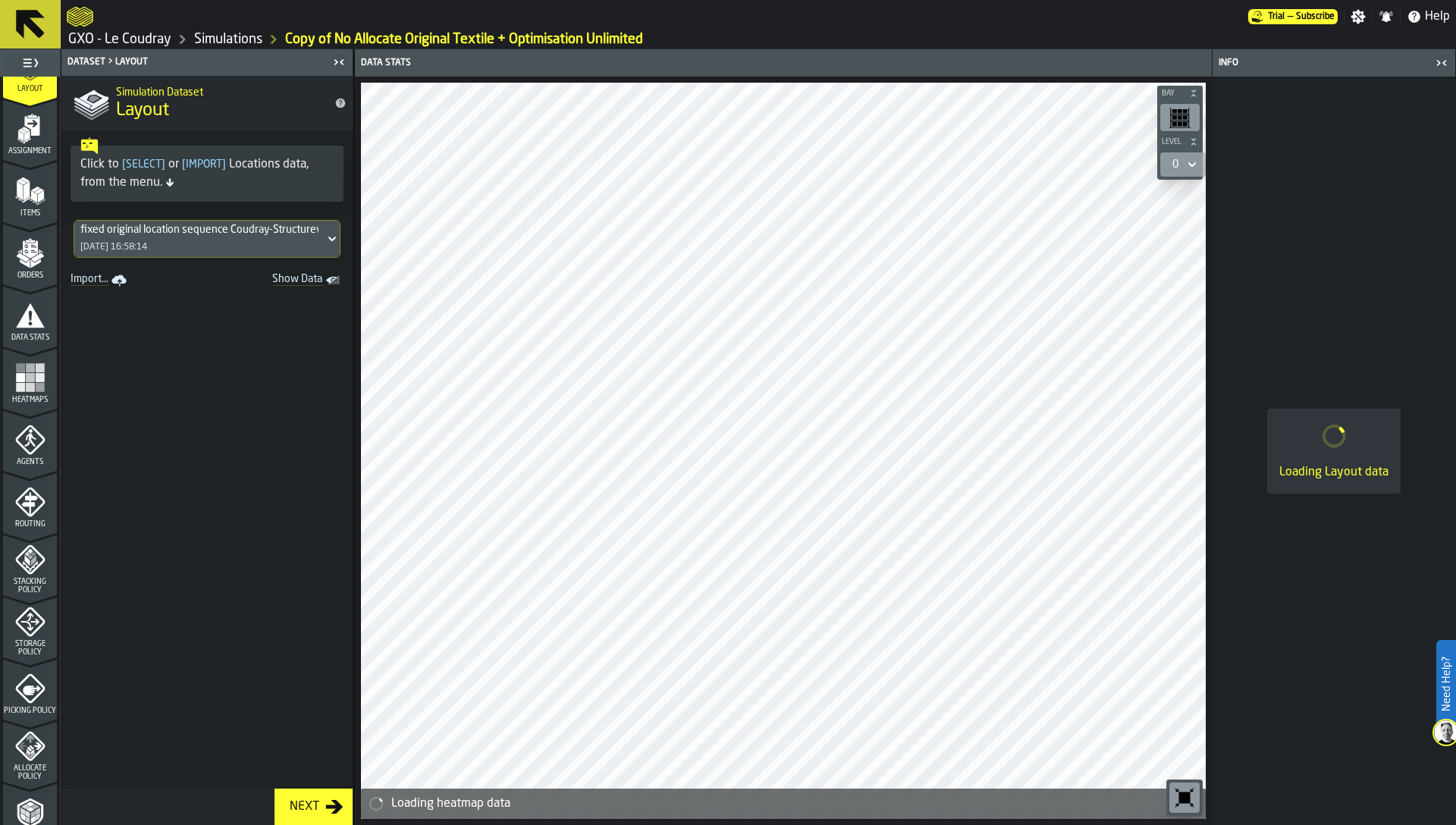
scroll to position [304, 0]
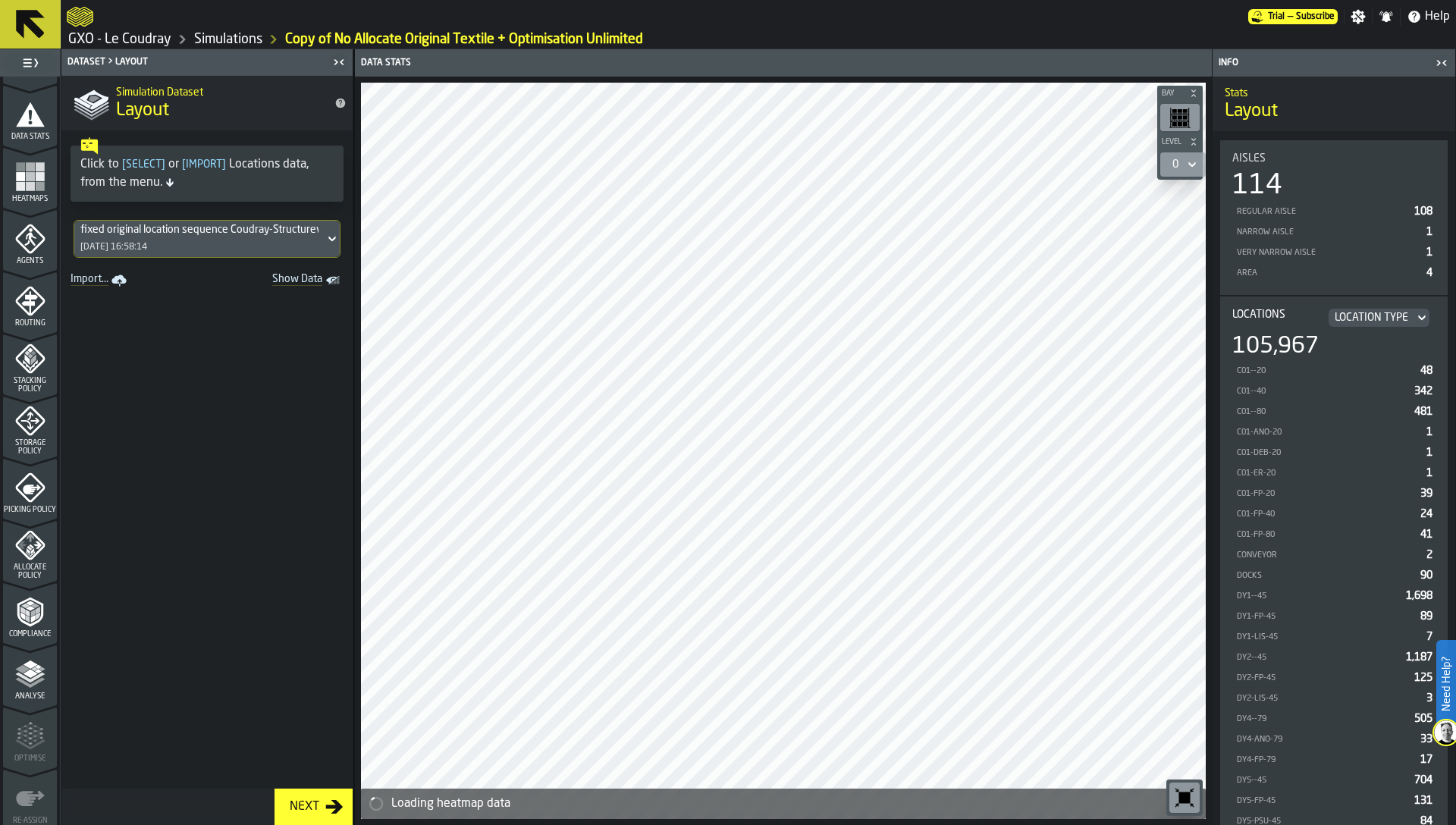
click at [31, 668] on polyline "menu Analyse" at bounding box center [34, 669] width 7 height 4
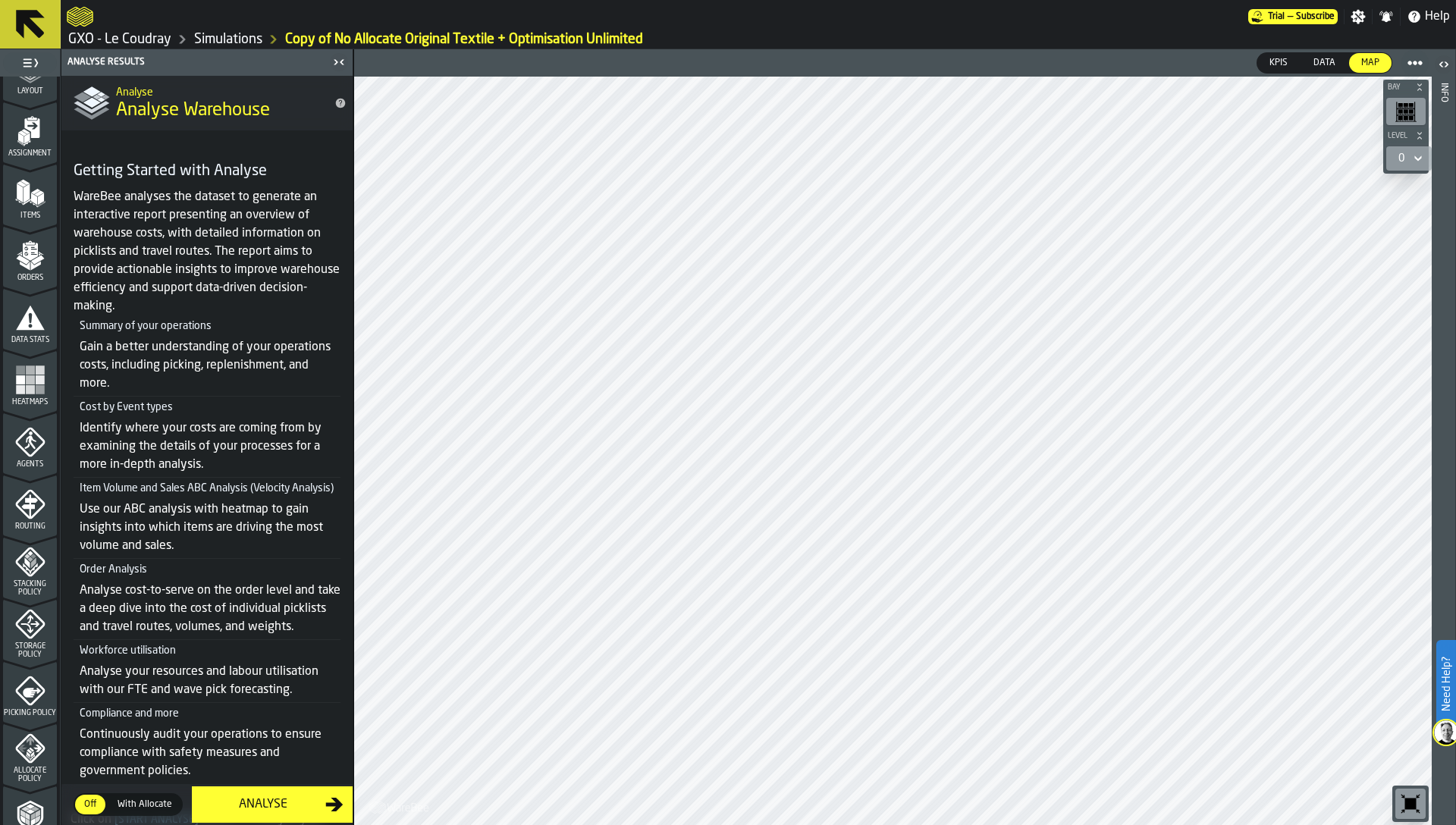
scroll to position [0, 0]
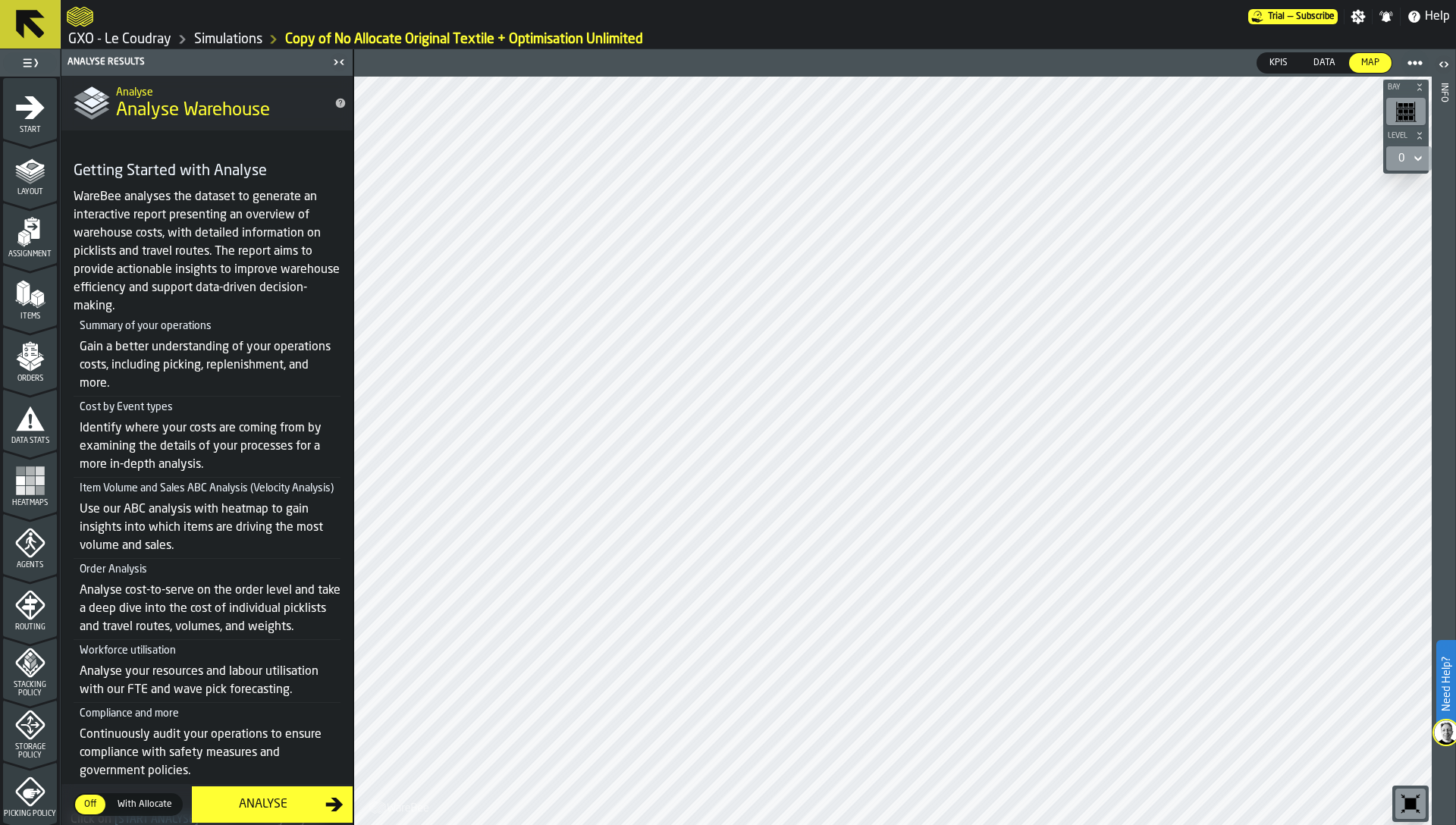
click at [23, 120] on icon "menu Start" at bounding box center [30, 108] width 30 height 30
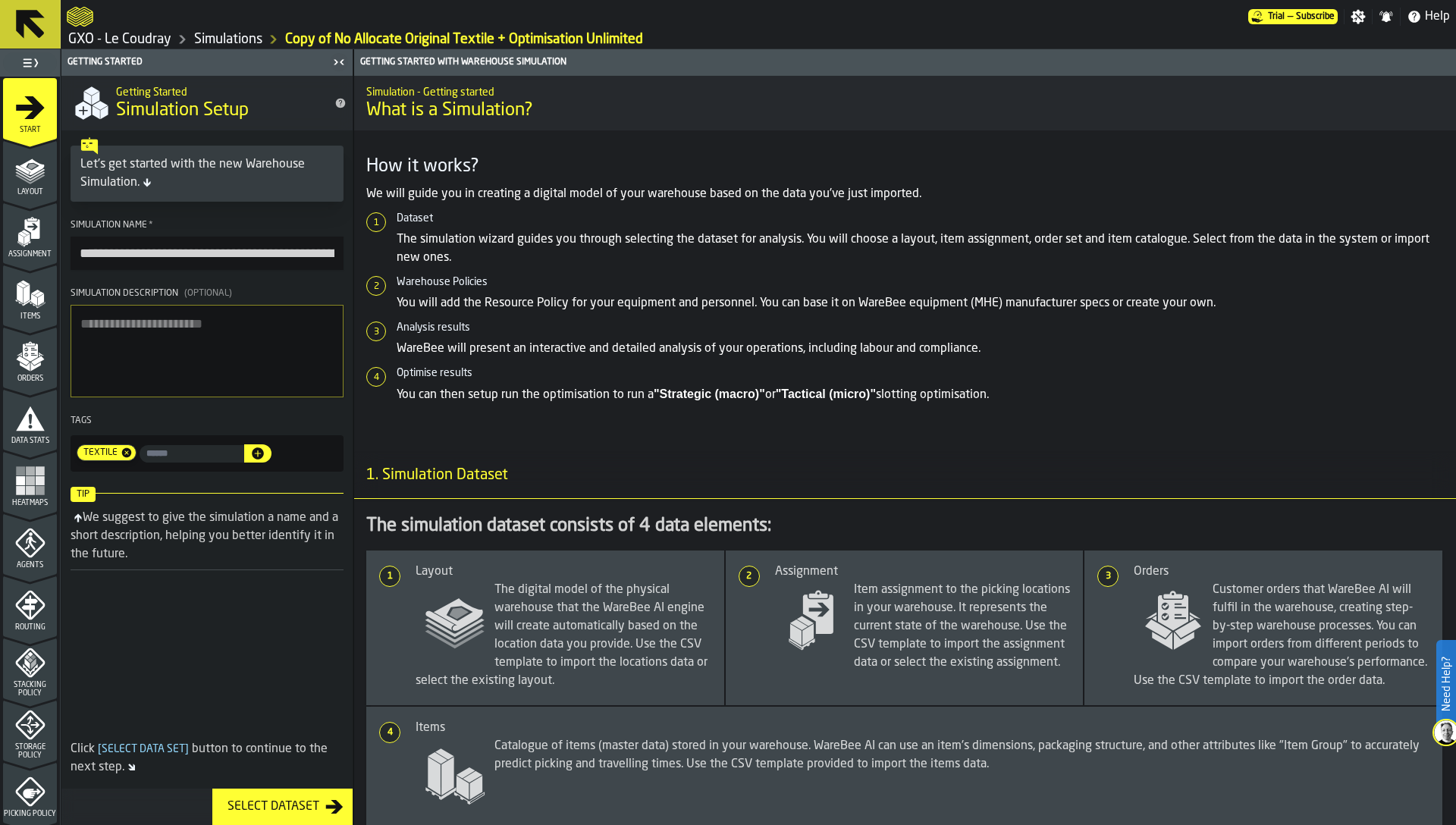
drag, startPoint x: 126, startPoint y: 251, endPoint x: 47, endPoint y: 240, distance: 79.8
click at [48, 241] on aside "**********" at bounding box center [177, 438] width 354 height 776
click at [271, 248] on input "**********" at bounding box center [206, 253] width 273 height 33
click at [301, 252] on input "**********" at bounding box center [206, 253] width 273 height 33
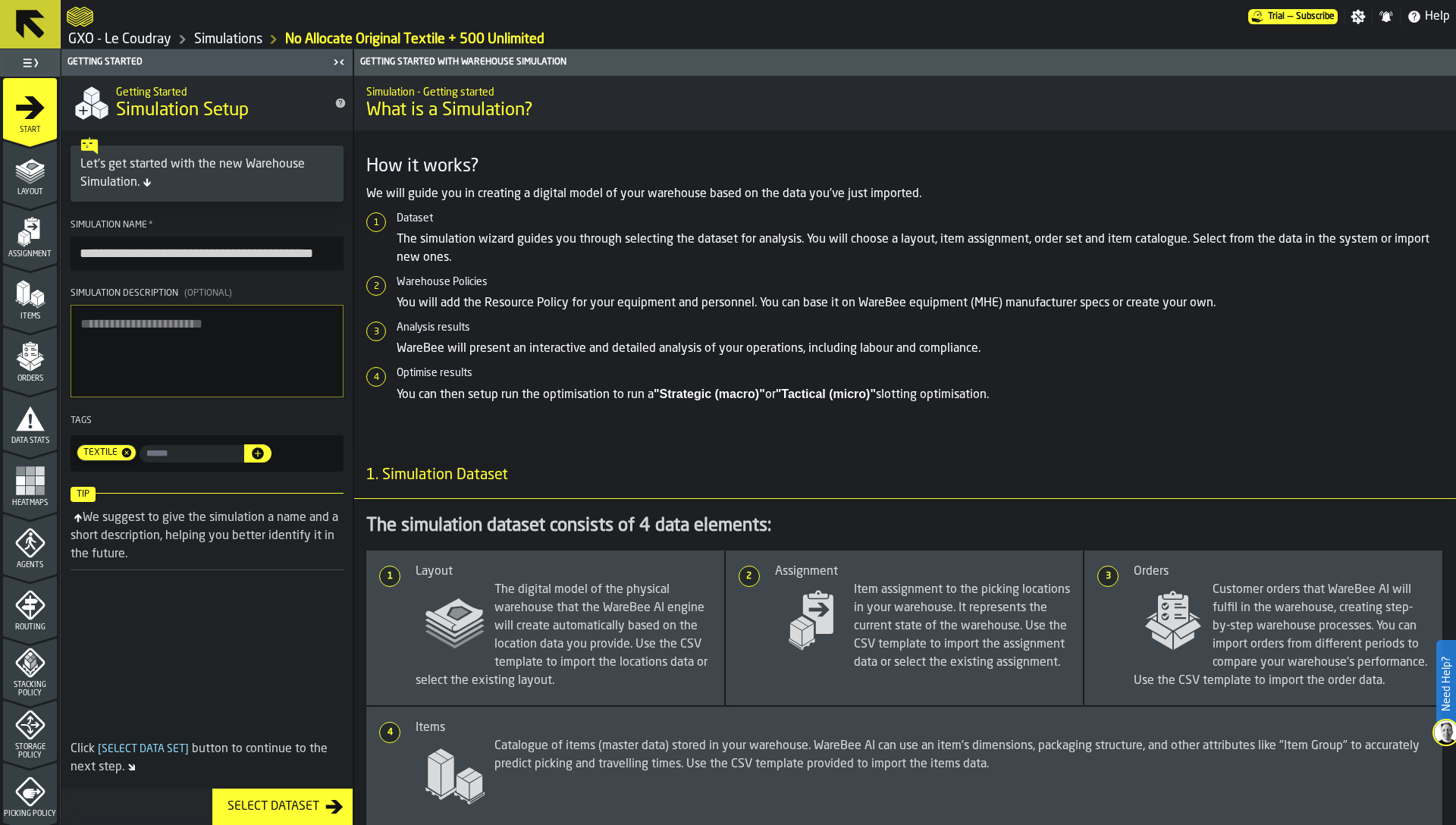
click at [301, 252] on input "**********" at bounding box center [206, 253] width 273 height 33
type input "**********"
click at [262, 363] on textarea "Simulation Description (Optional)" at bounding box center [206, 350] width 273 height 92
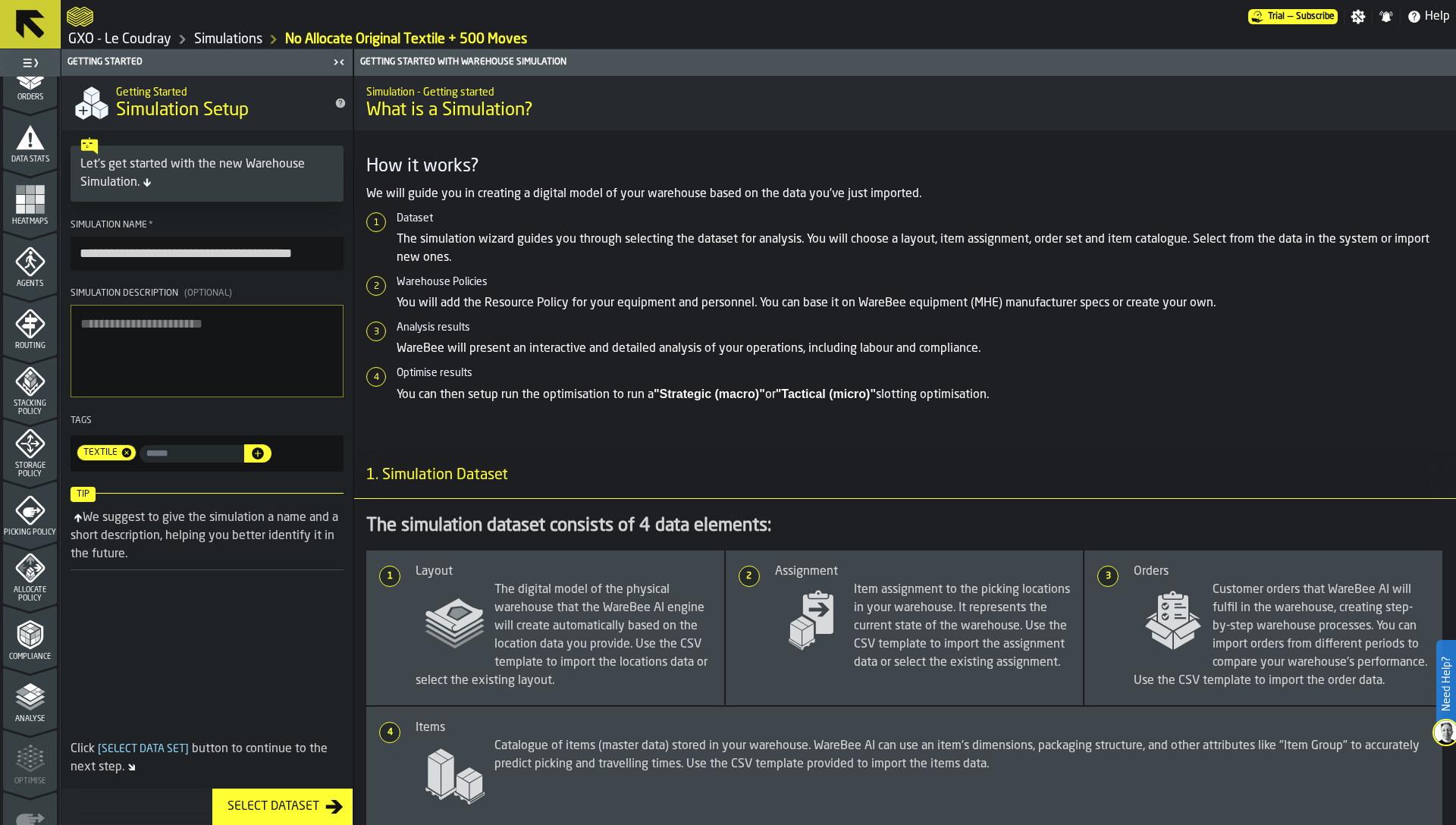
scroll to position [371, 0]
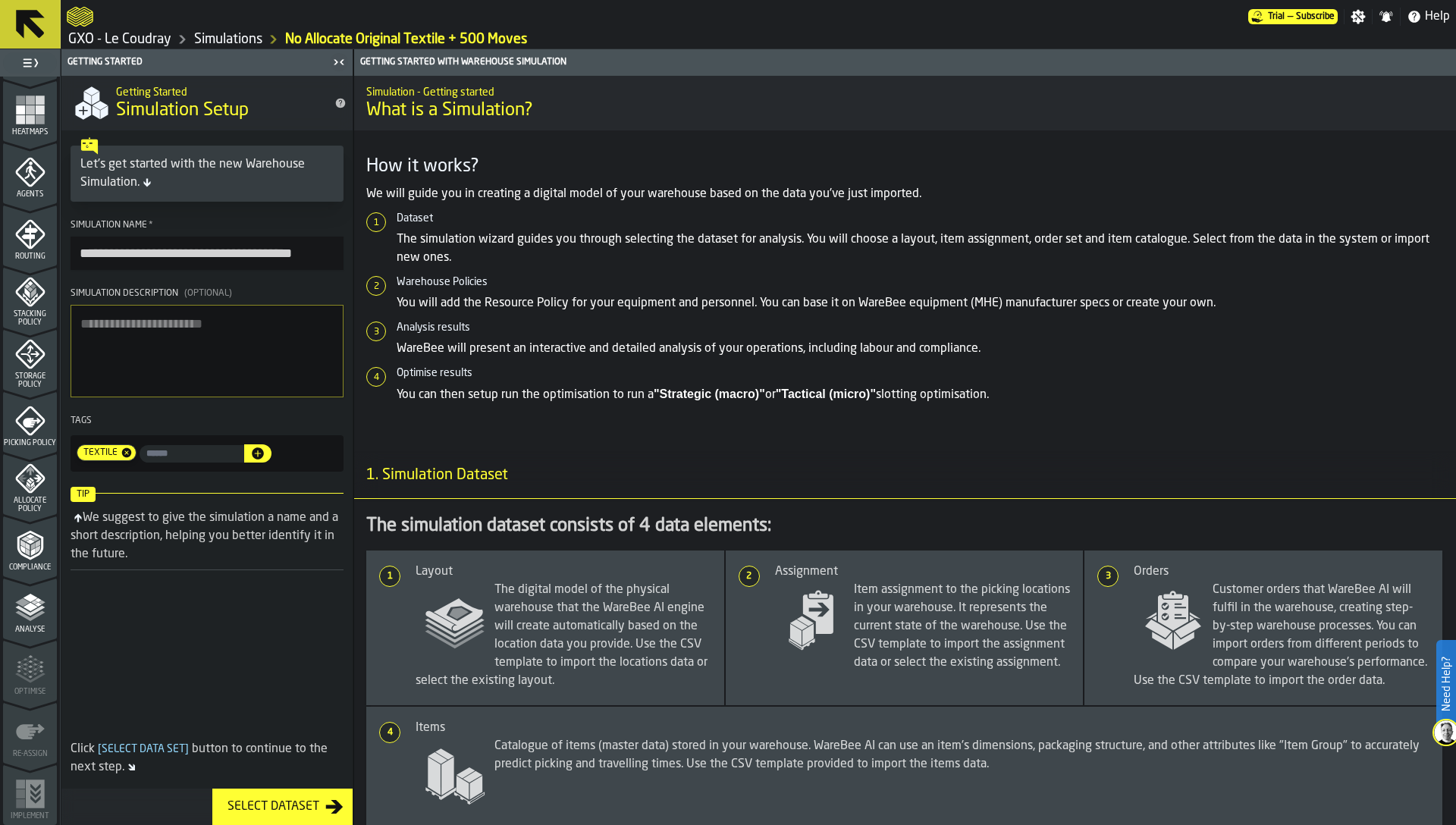
click at [29, 474] on icon "menu Allocate Policy" at bounding box center [30, 479] width 30 height 30
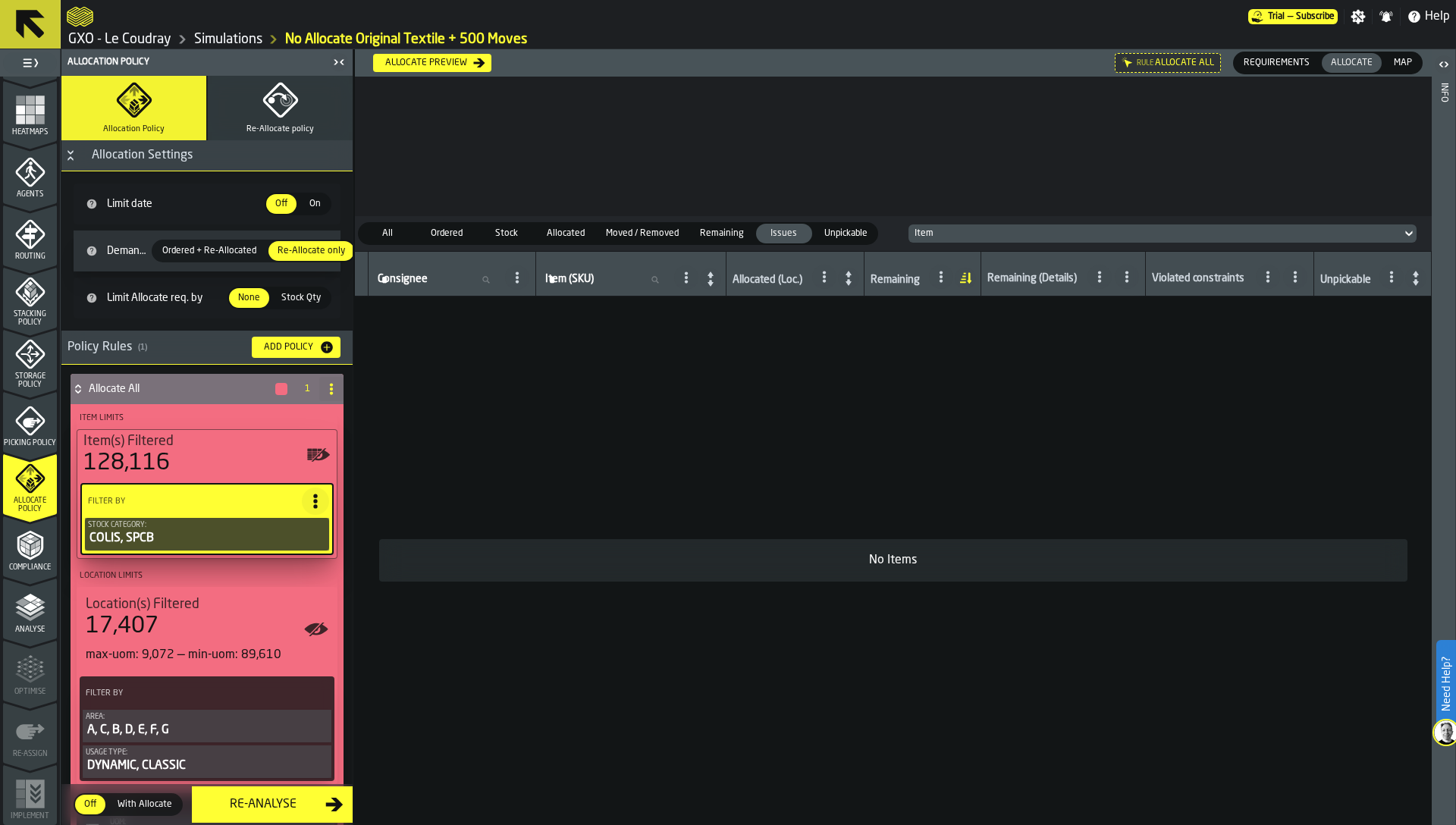
click at [28, 617] on icon "menu Analyse" at bounding box center [30, 608] width 30 height 30
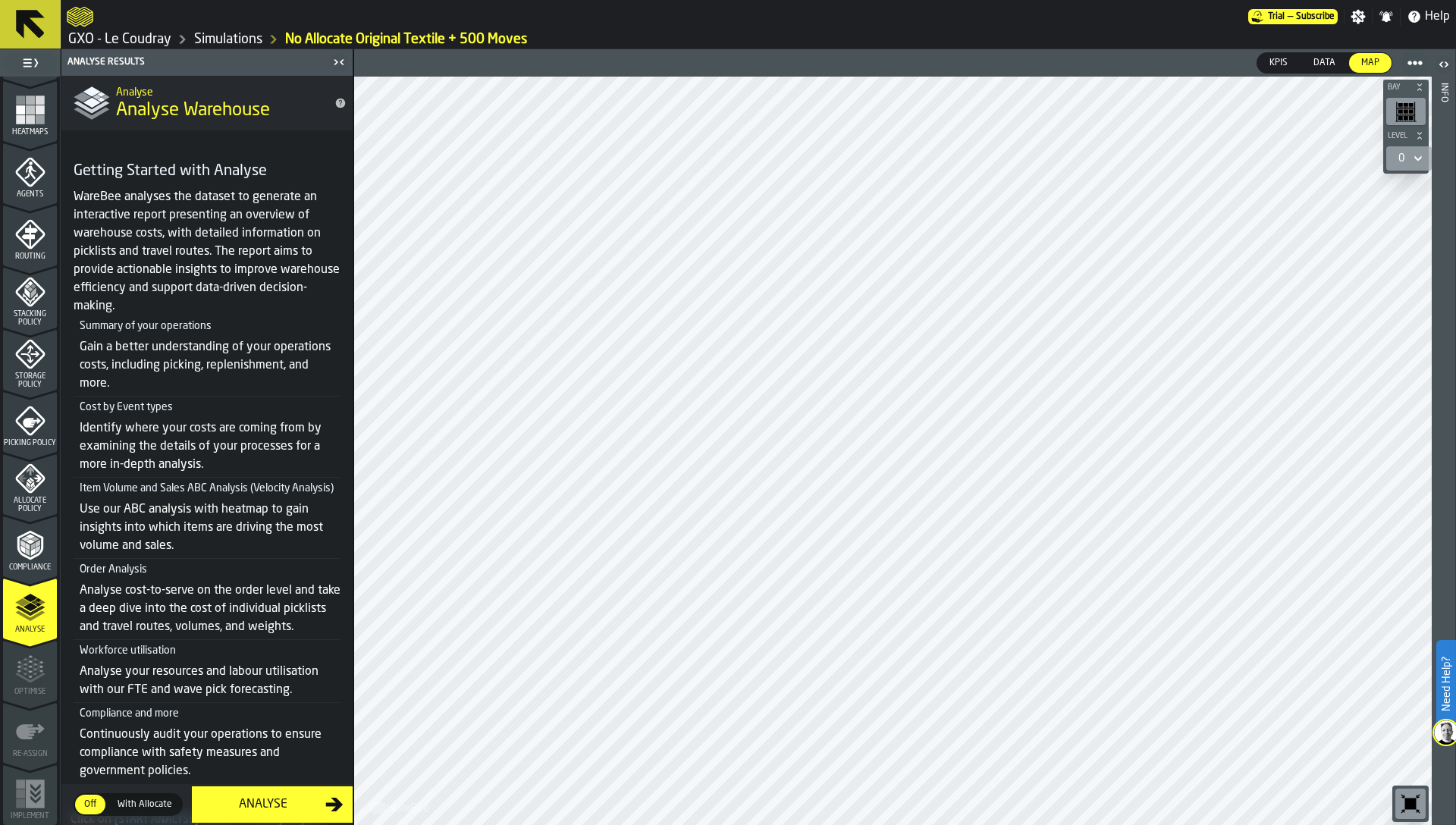
click at [26, 540] on polyline "menu Compliance" at bounding box center [30, 541] width 10 height 5
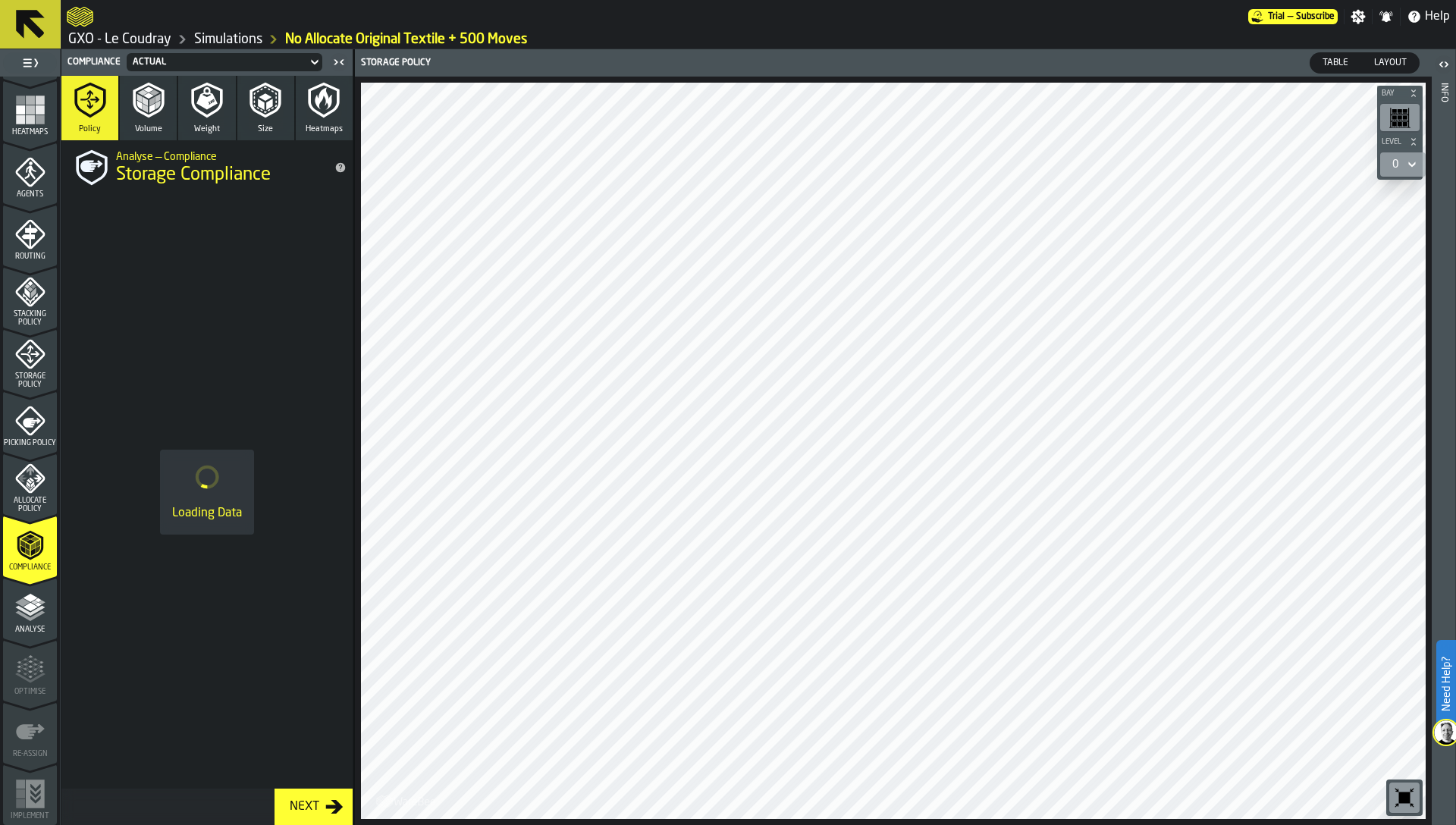
click at [31, 604] on icon "menu Analyse" at bounding box center [30, 608] width 30 height 30
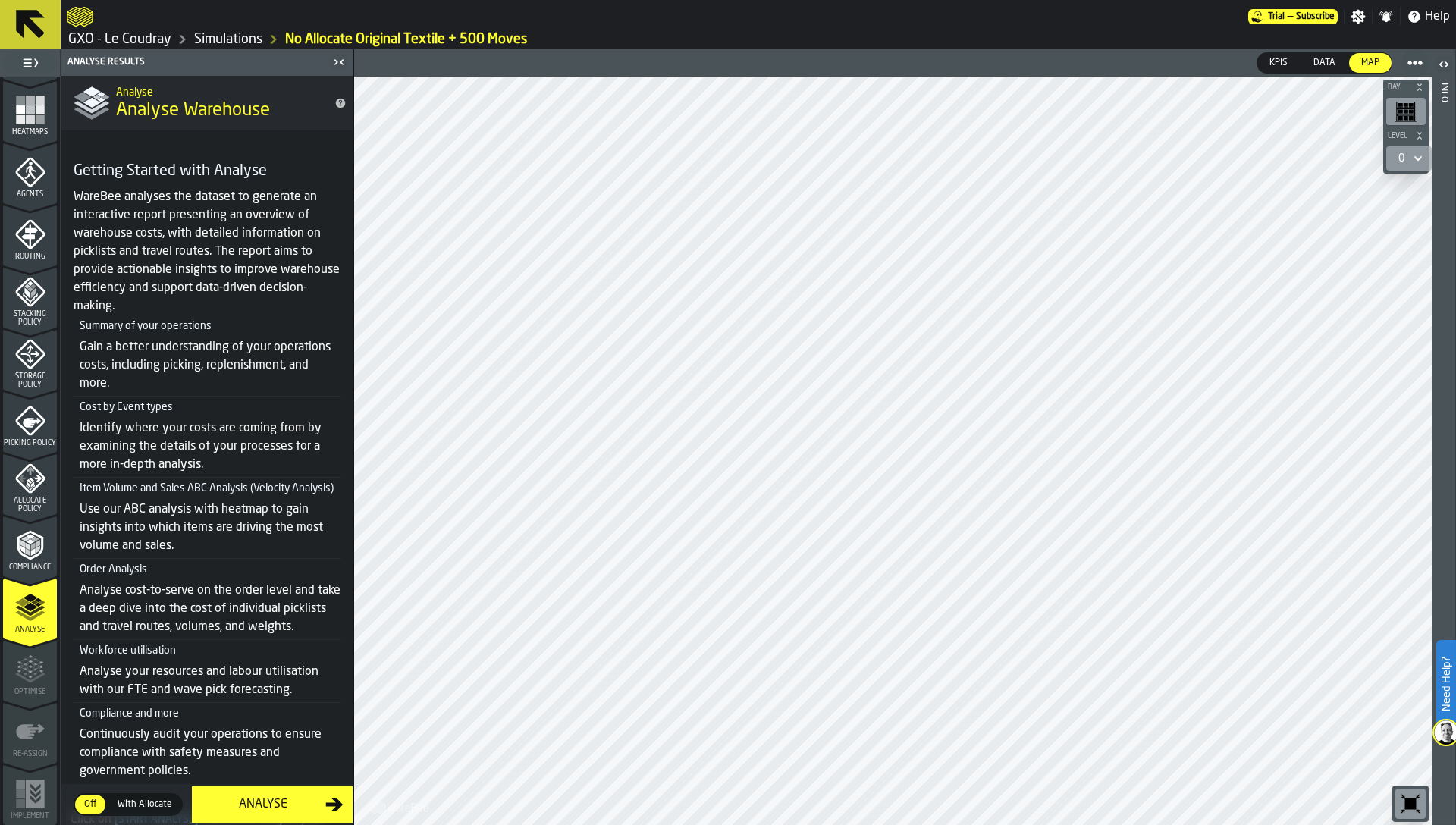
click at [281, 803] on div "Analyse" at bounding box center [262, 804] width 125 height 18
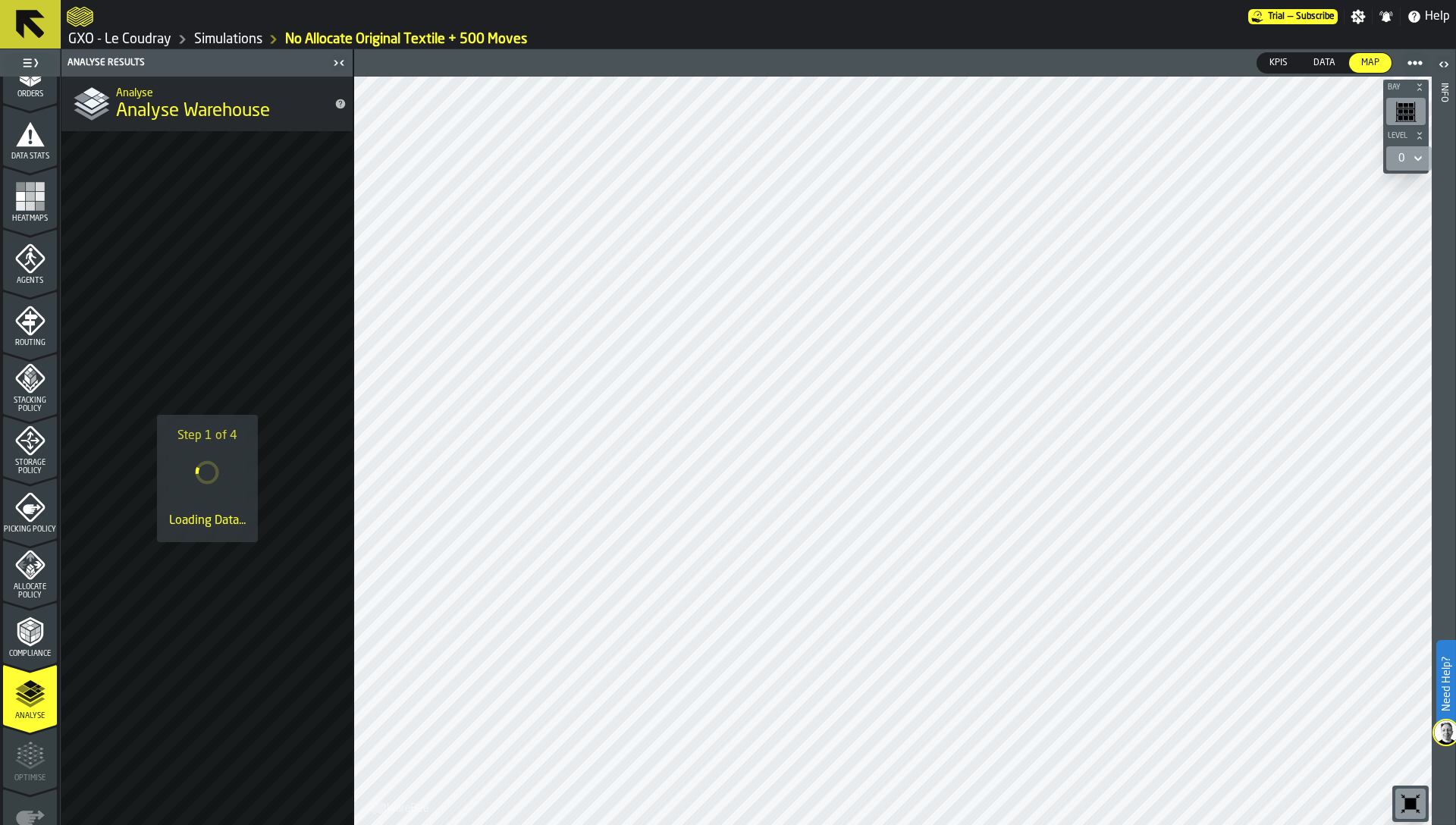
scroll to position [181, 0]
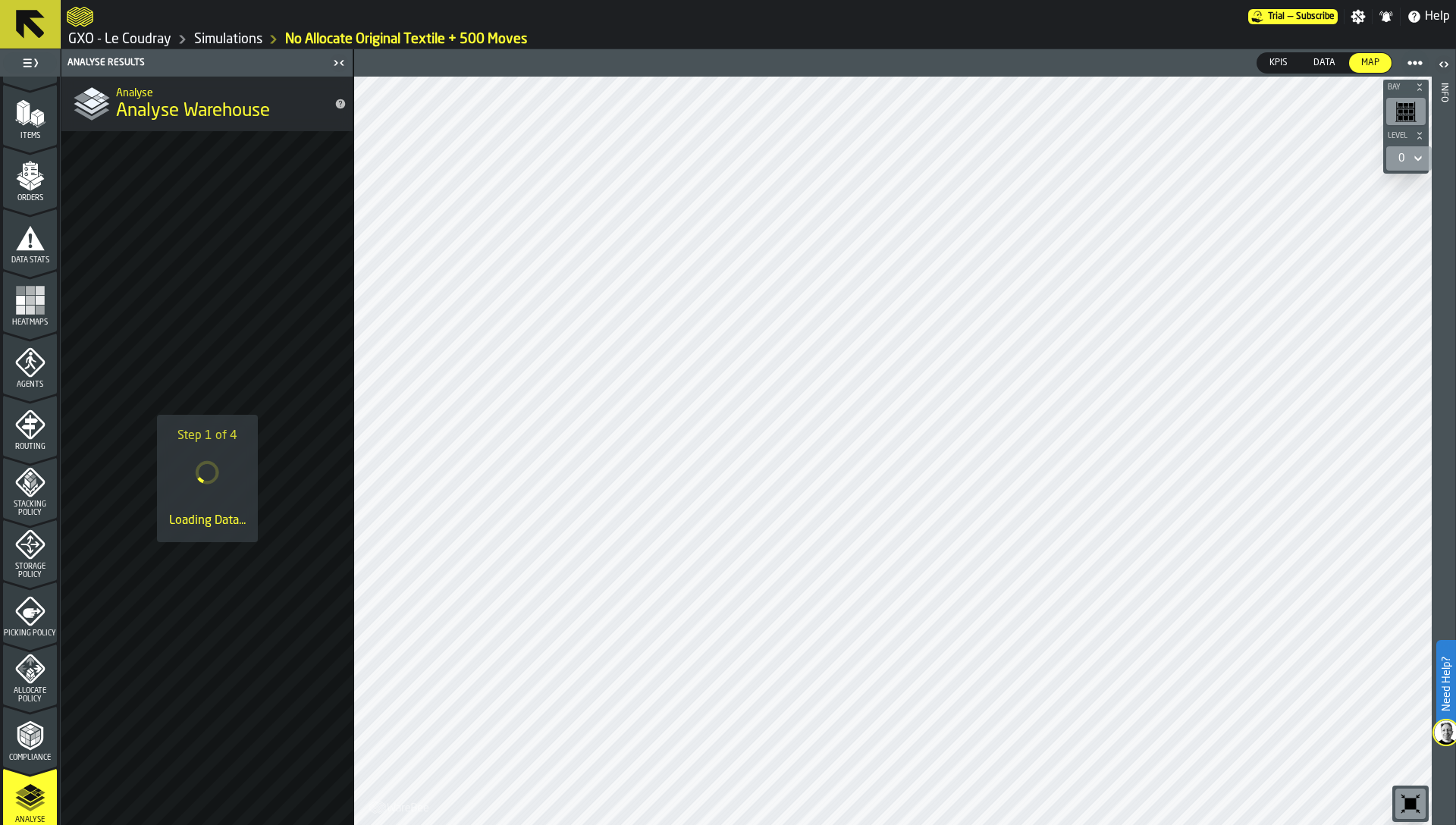
click at [20, 193] on div "Orders" at bounding box center [29, 182] width 54 height 42
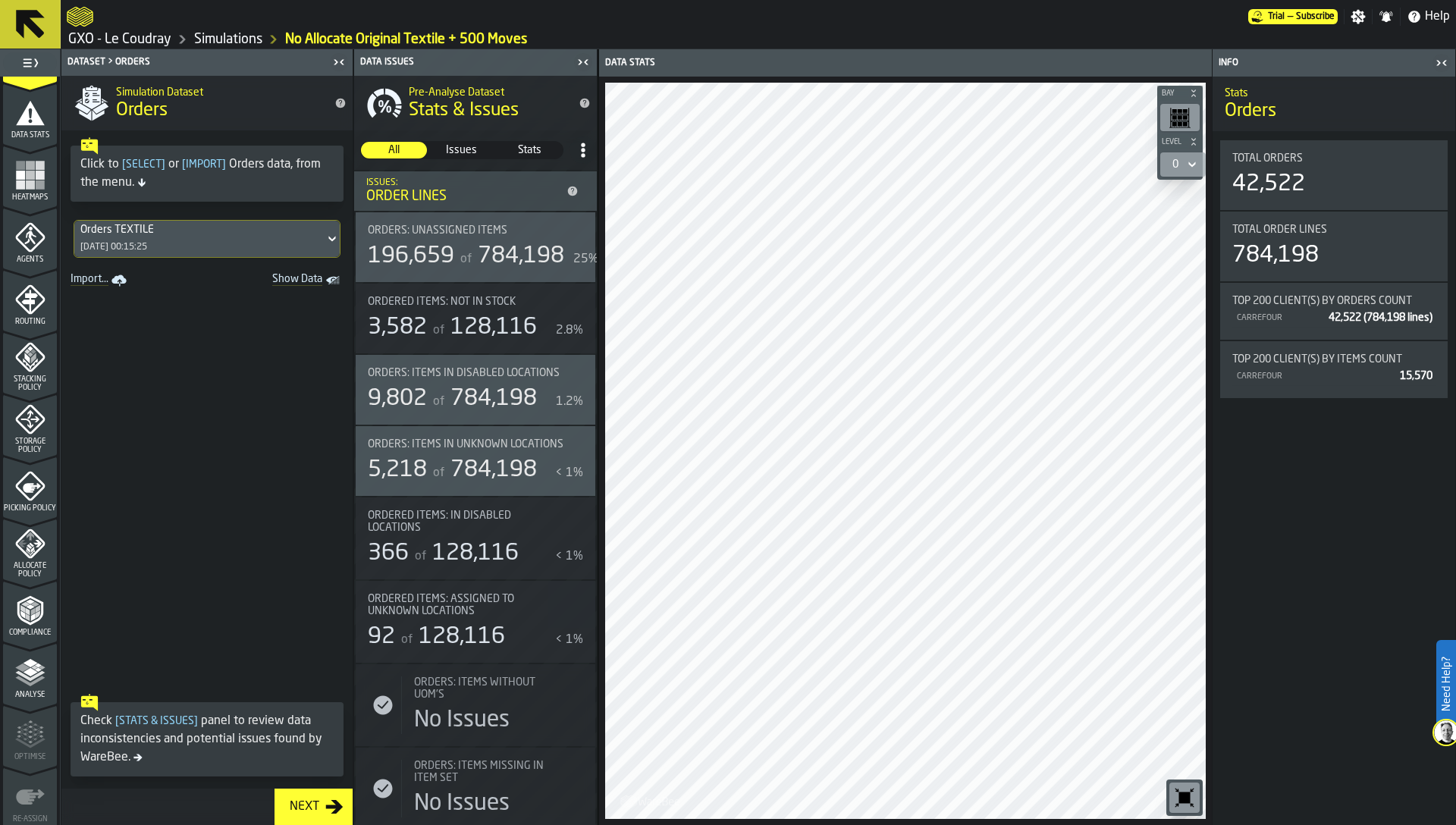
scroll to position [326, 0]
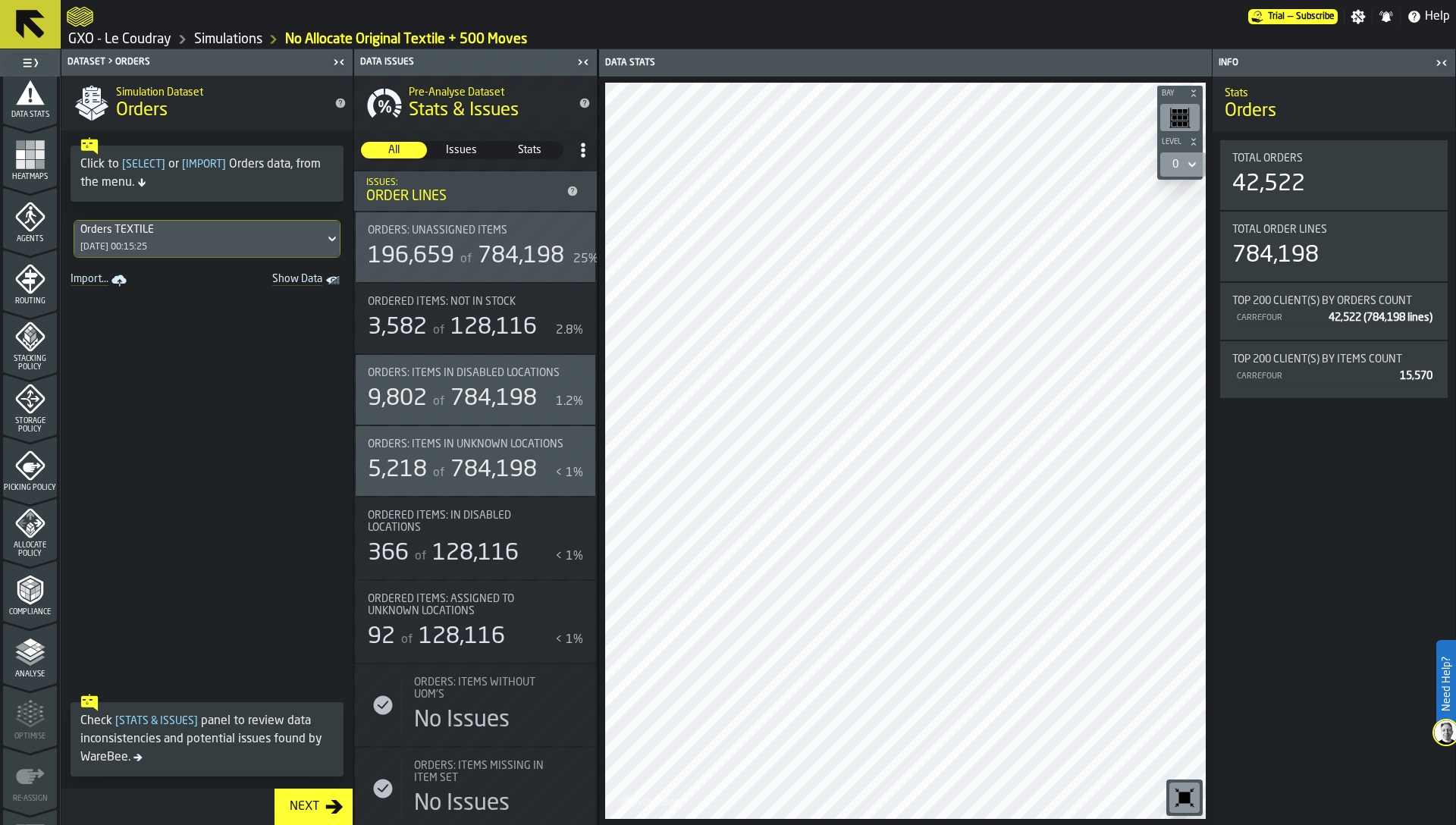
click at [6, 649] on div "Analyse" at bounding box center [29, 658] width 54 height 42
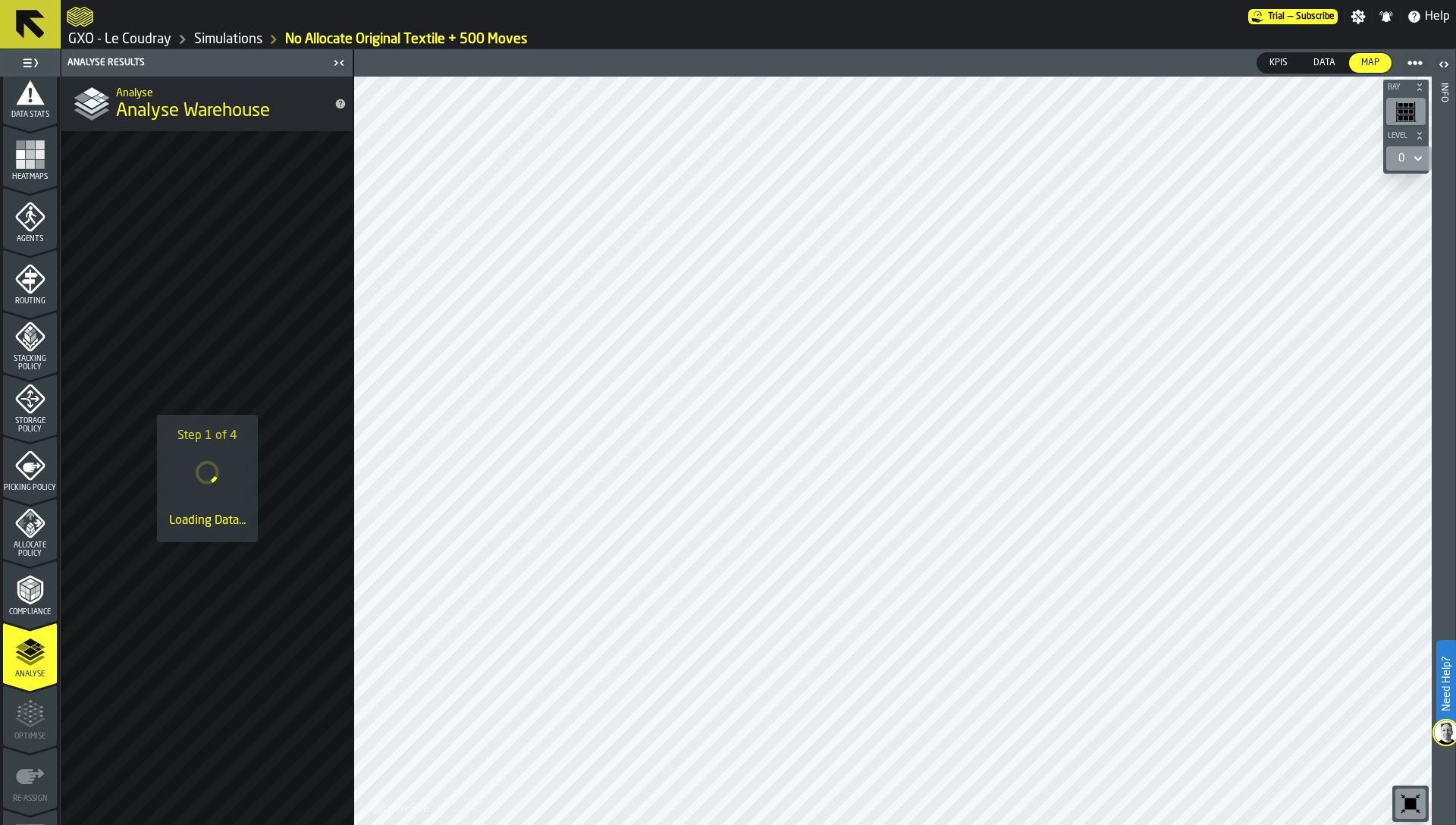
click at [245, 32] on link "Simulations" at bounding box center [228, 40] width 68 height 17
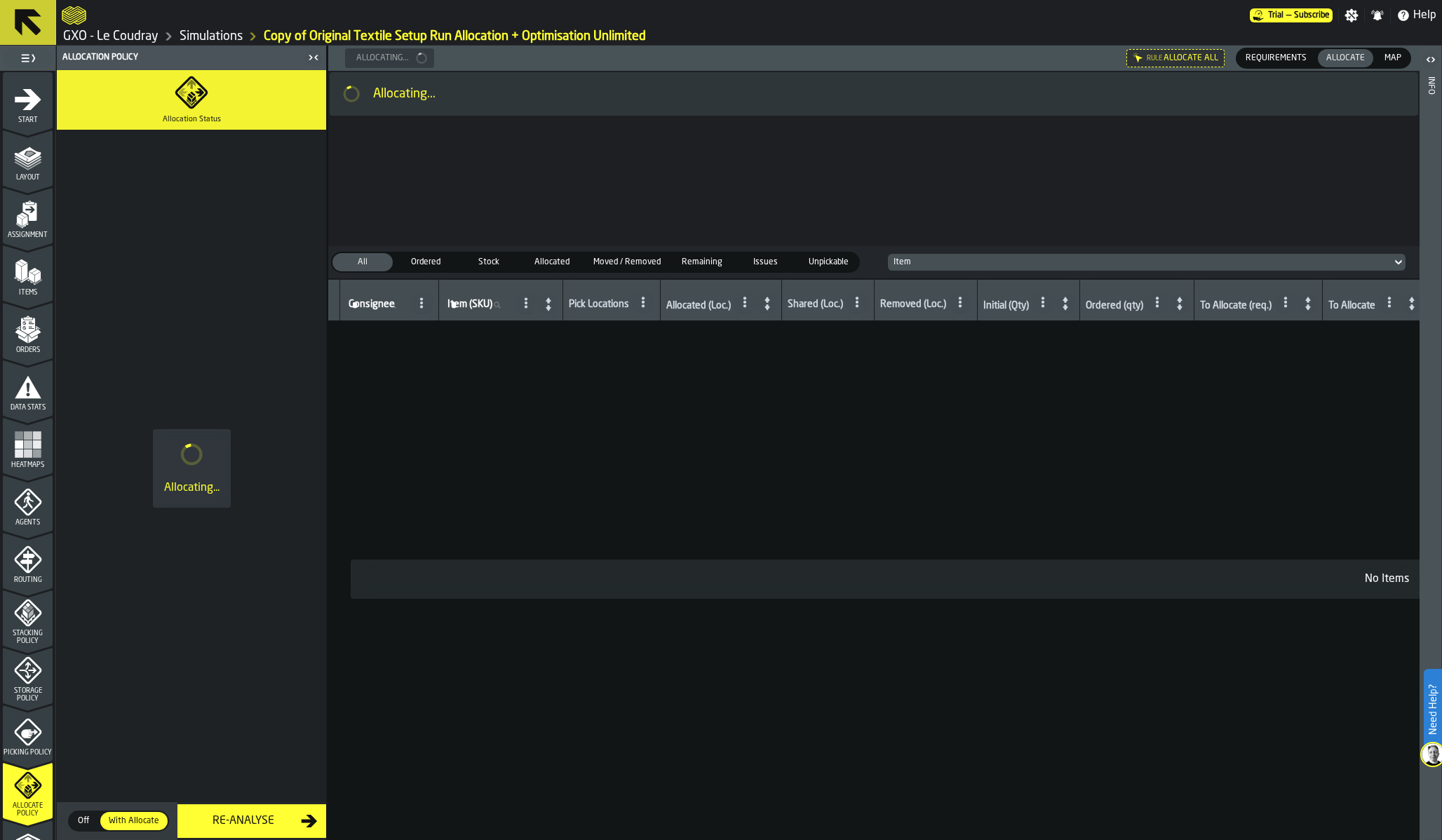
scroll to position [266, 0]
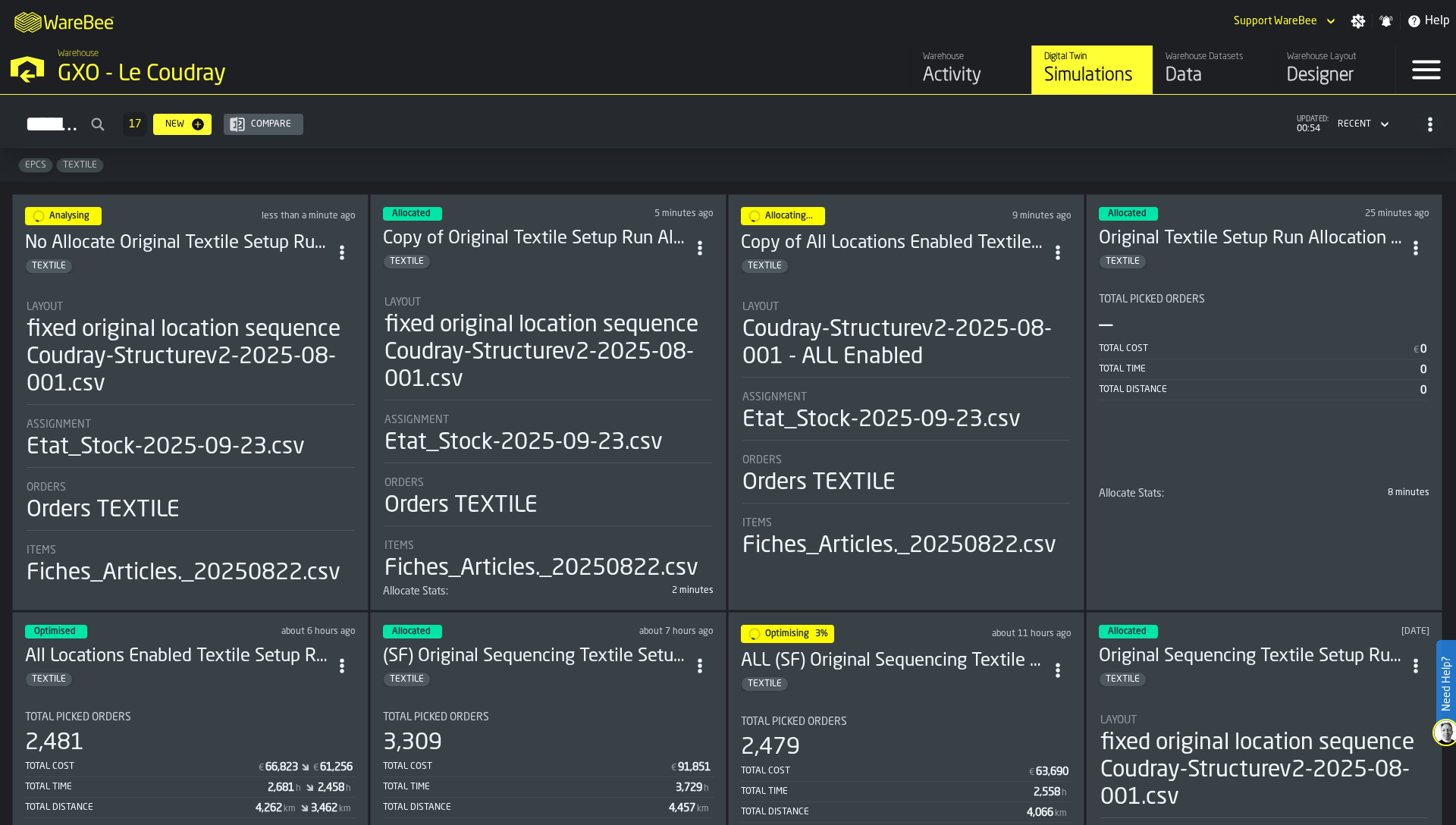
click at [925, 677] on div "TEXTILE" at bounding box center [892, 684] width 303 height 15
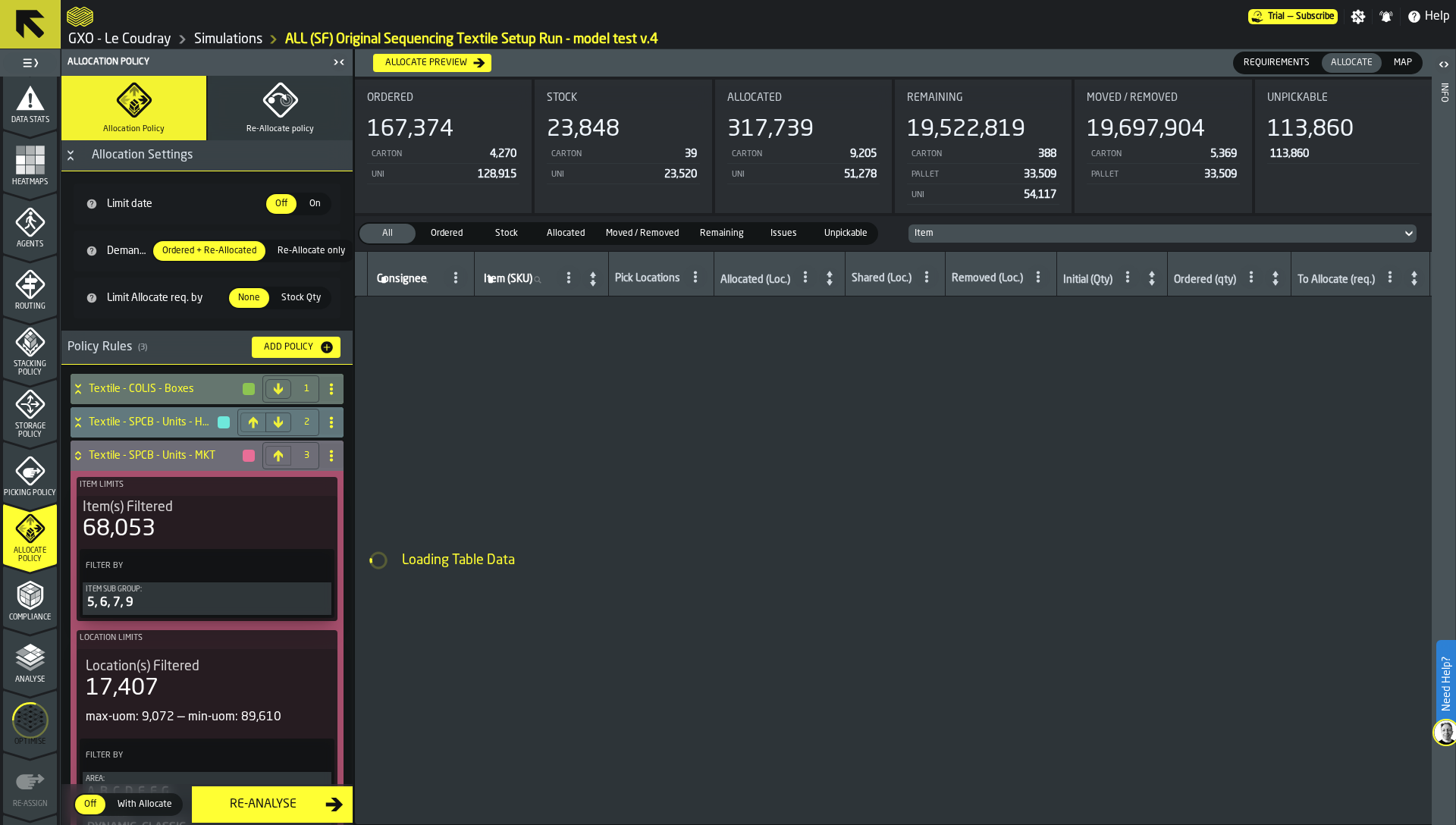
scroll to position [324, 0]
click at [29, 726] on icon "menu Optimise" at bounding box center [30, 717] width 36 height 61
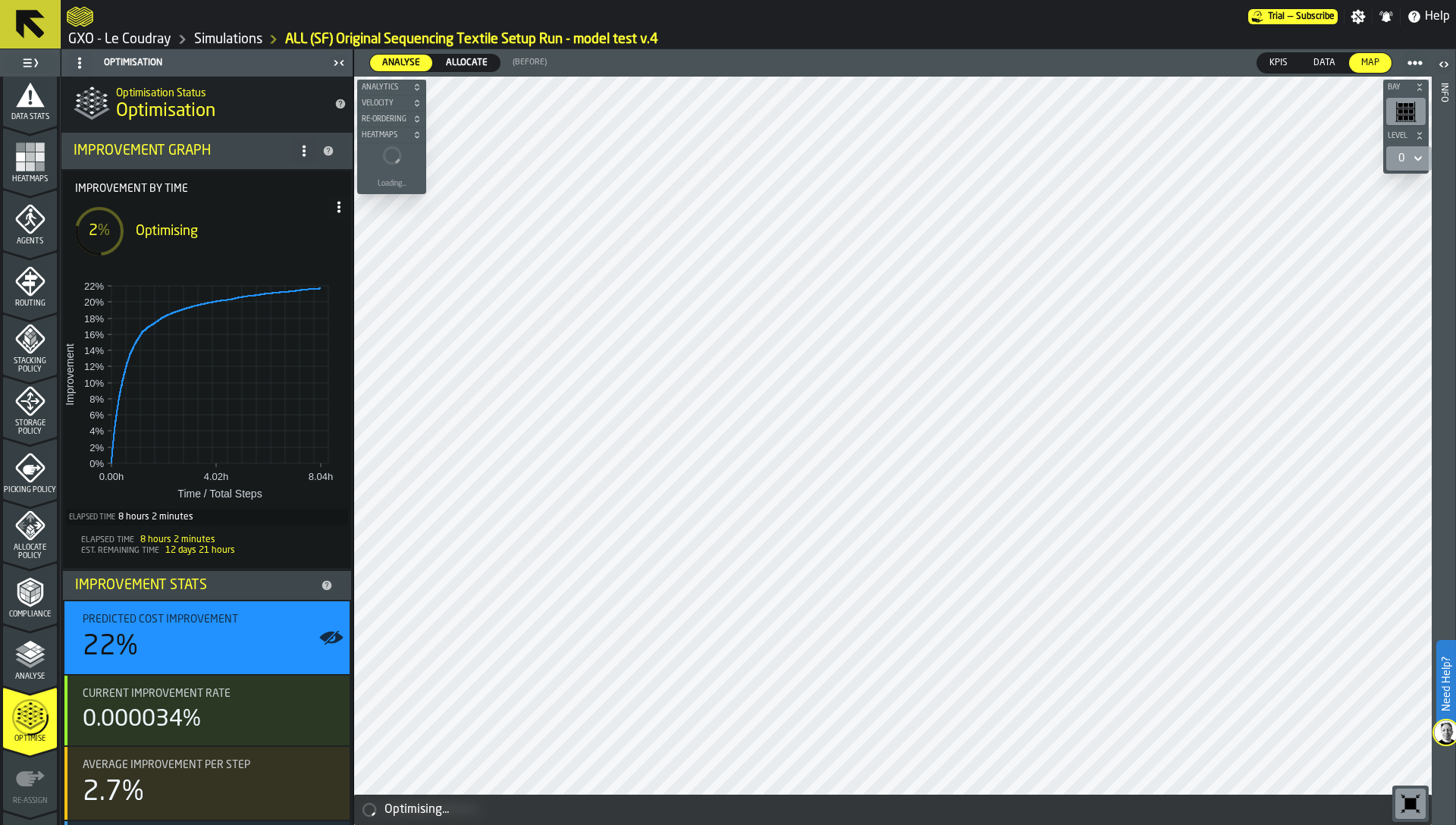
click at [302, 150] on circle at bounding box center [303, 150] width 3 height 3
click at [272, 179] on div "Show Support Options..." at bounding box center [239, 181] width 127 height 18
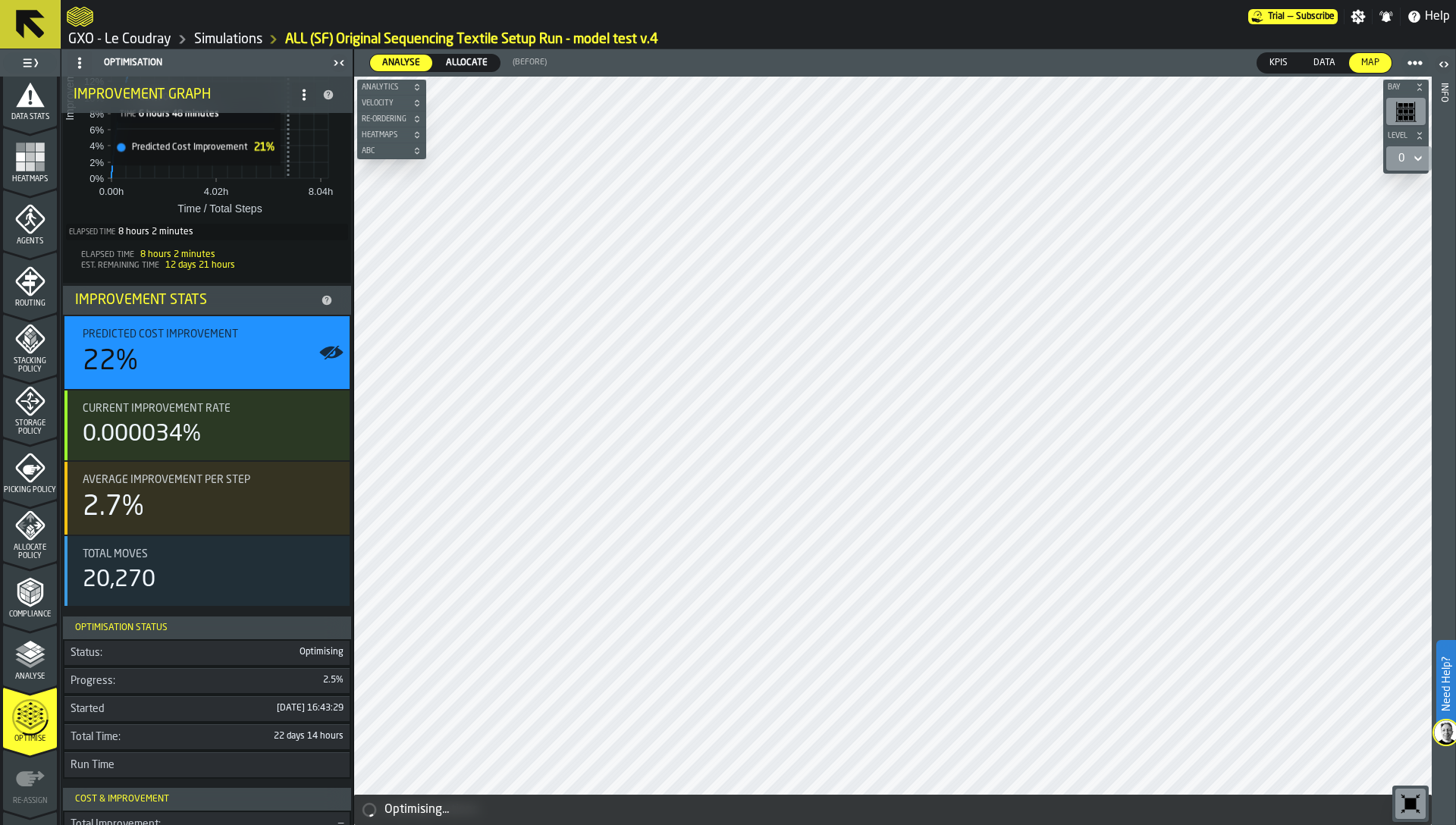
scroll to position [0, 0]
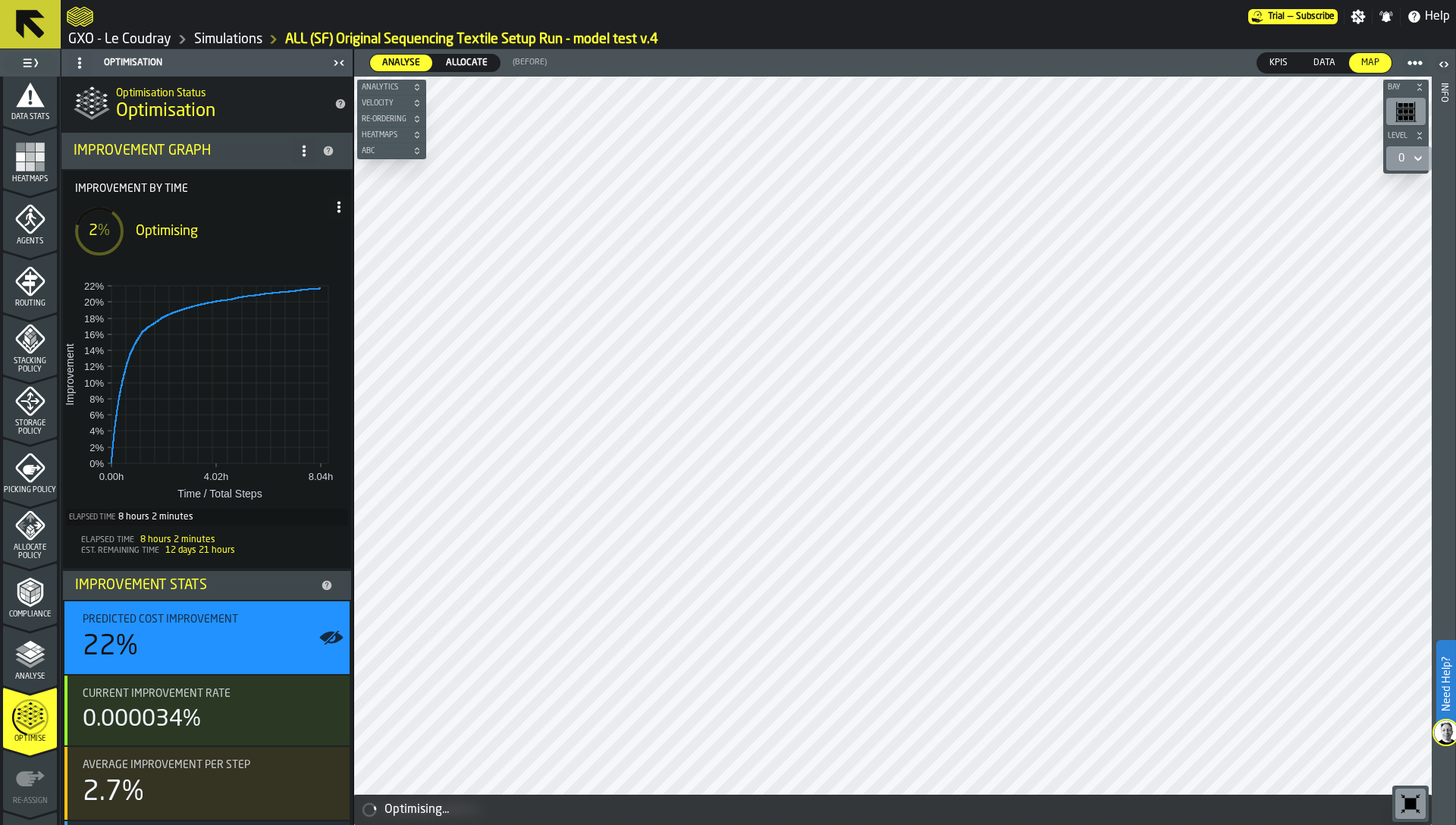
click at [339, 216] on span at bounding box center [340, 207] width 25 height 25
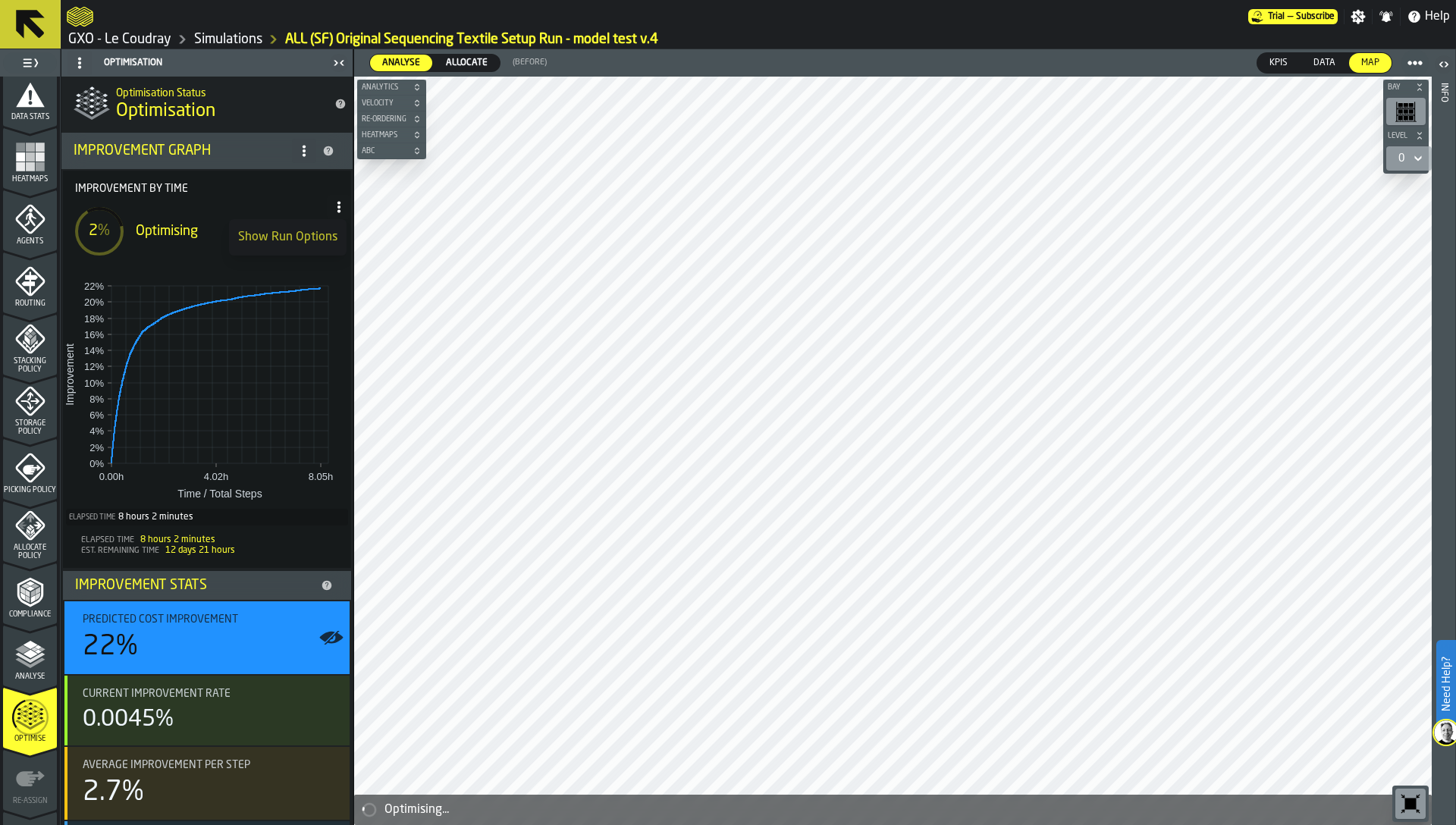
click at [301, 242] on div "Show Run Options" at bounding box center [287, 237] width 99 height 18
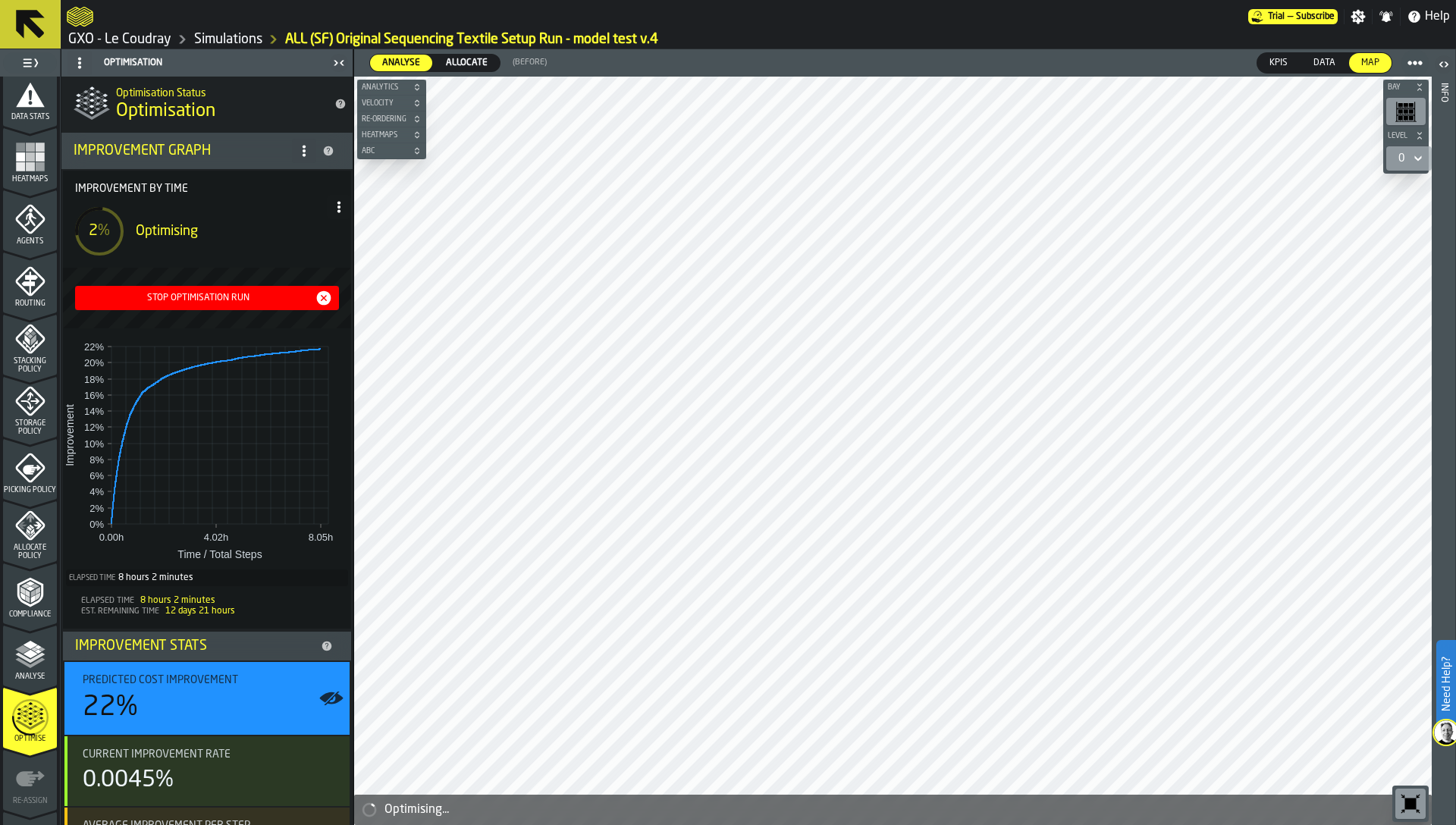
click at [245, 296] on div "Stop Optimisation Run" at bounding box center [198, 298] width 234 height 10
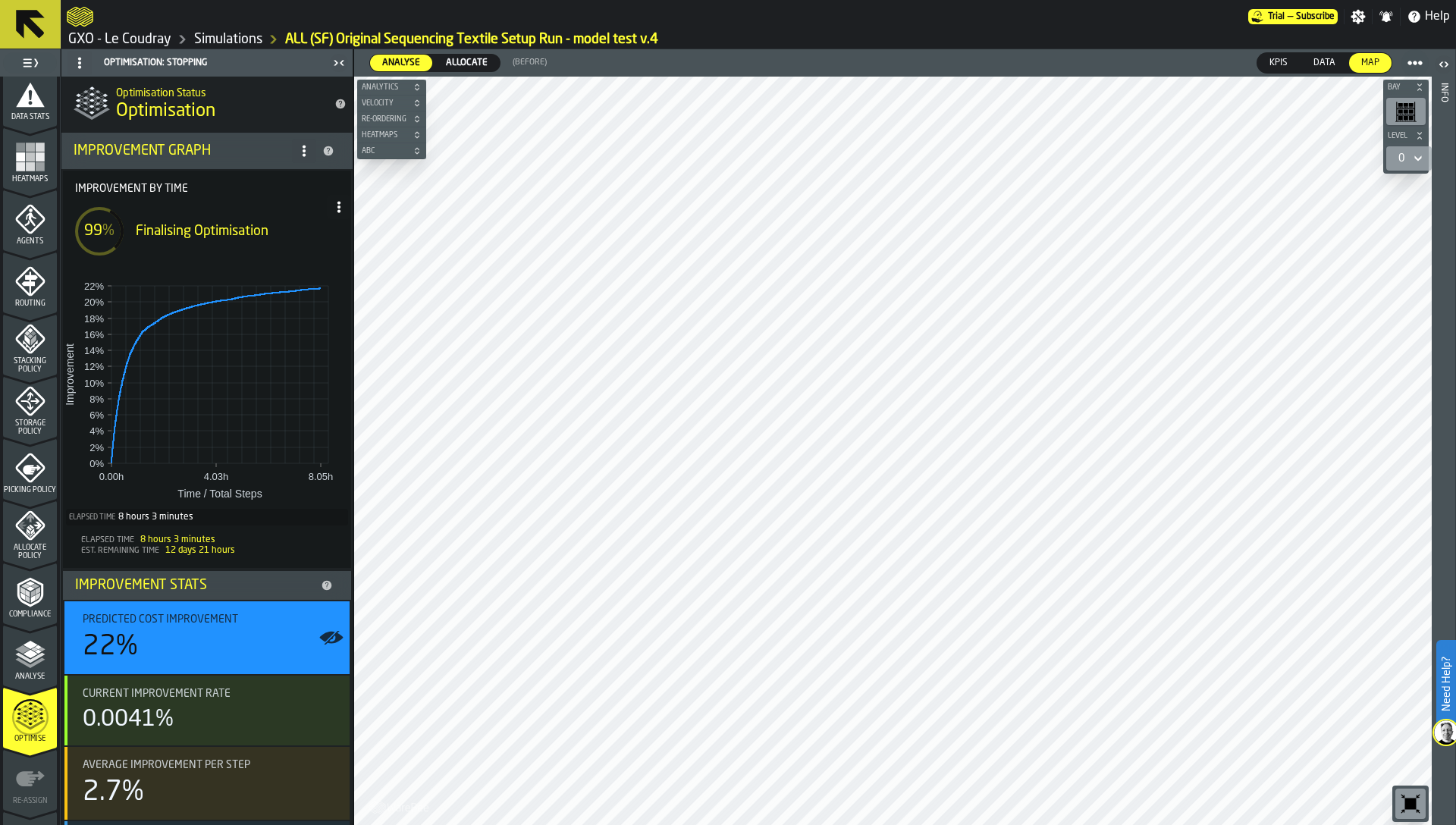
click at [234, 35] on link "Simulations" at bounding box center [228, 40] width 68 height 17
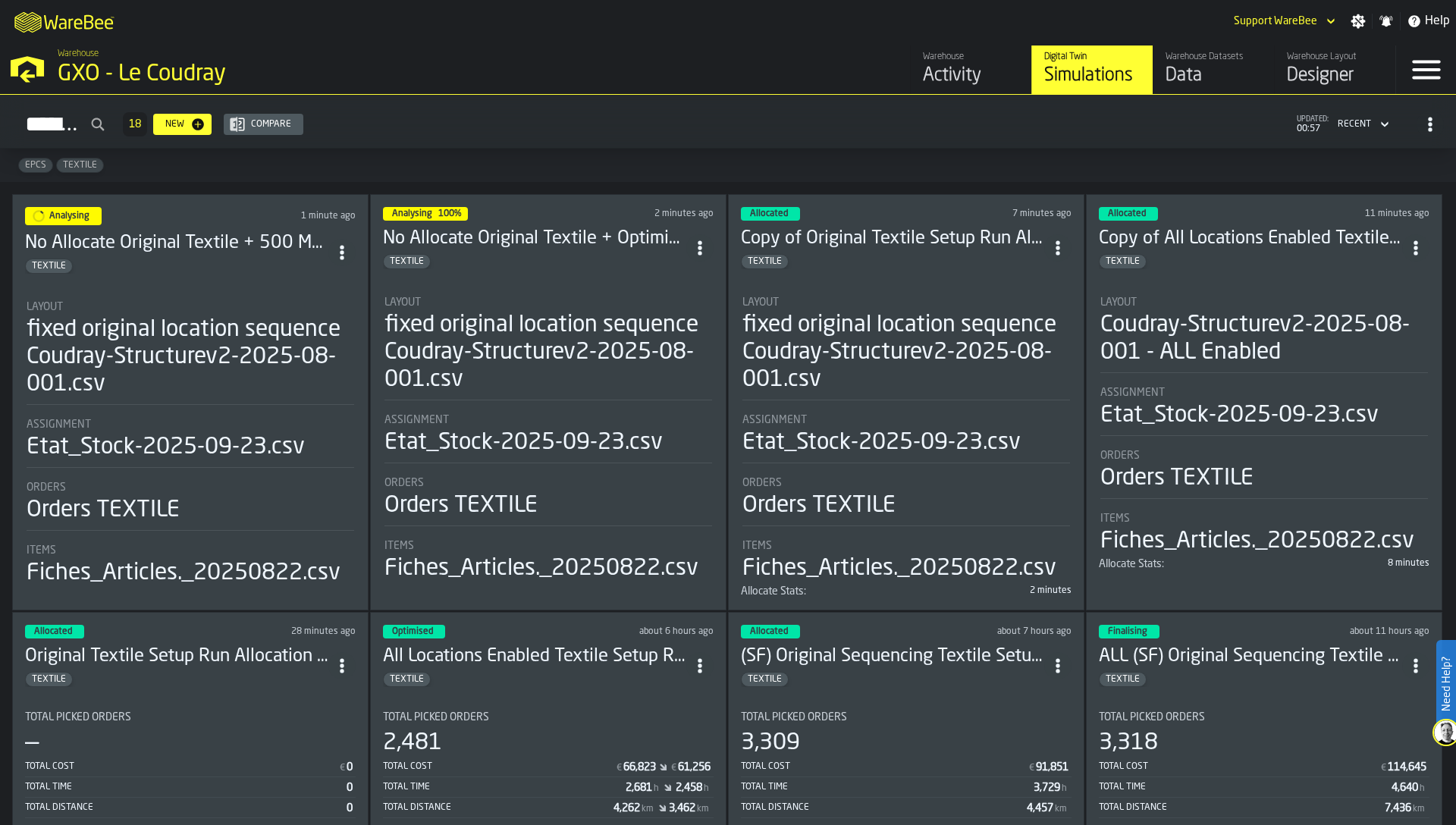
click at [882, 441] on div "Etat_Stock-2025-09-23.csv" at bounding box center [882, 442] width 279 height 28
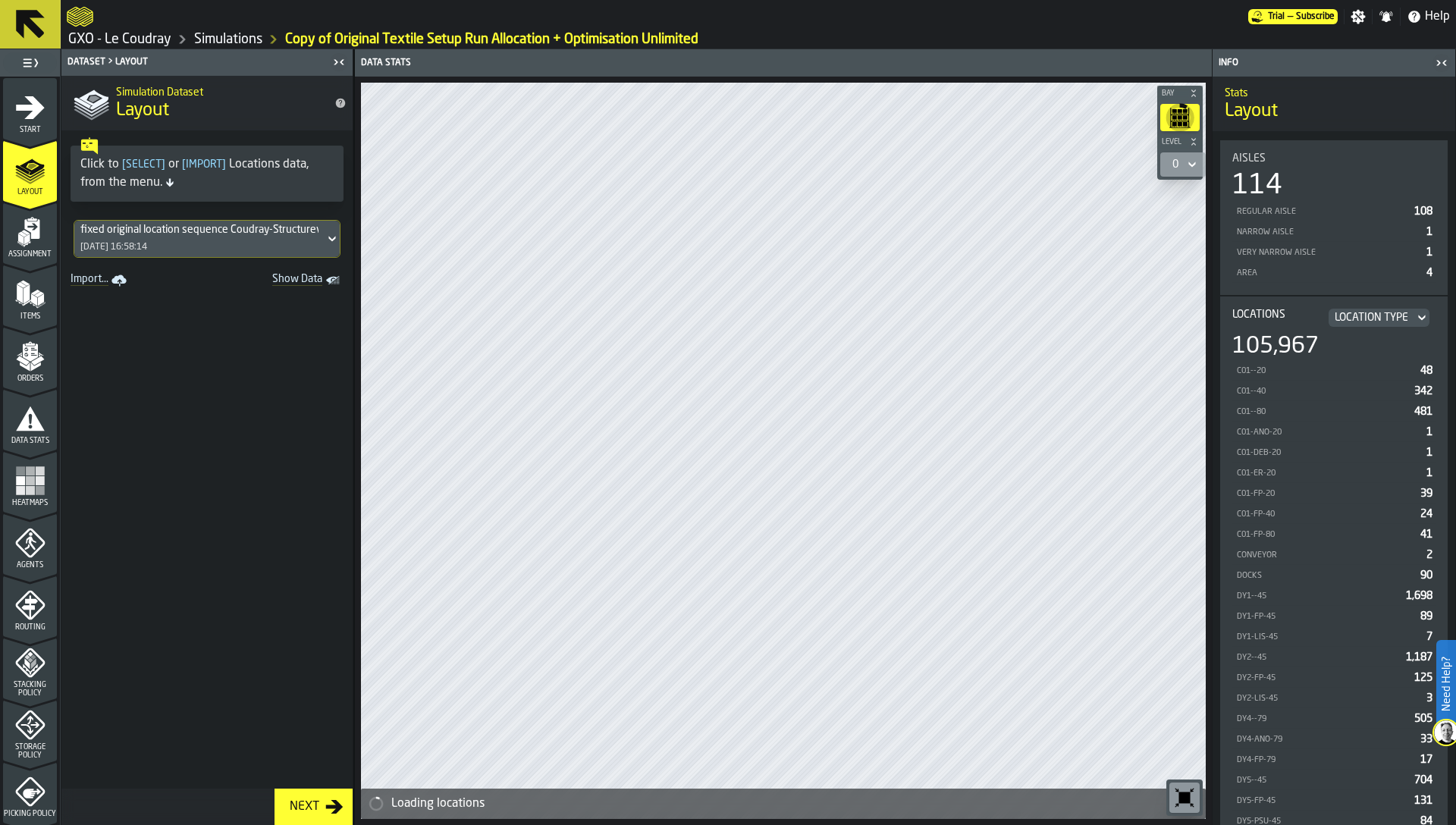
click at [38, 476] on icon "menu Heatmaps" at bounding box center [30, 481] width 30 height 30
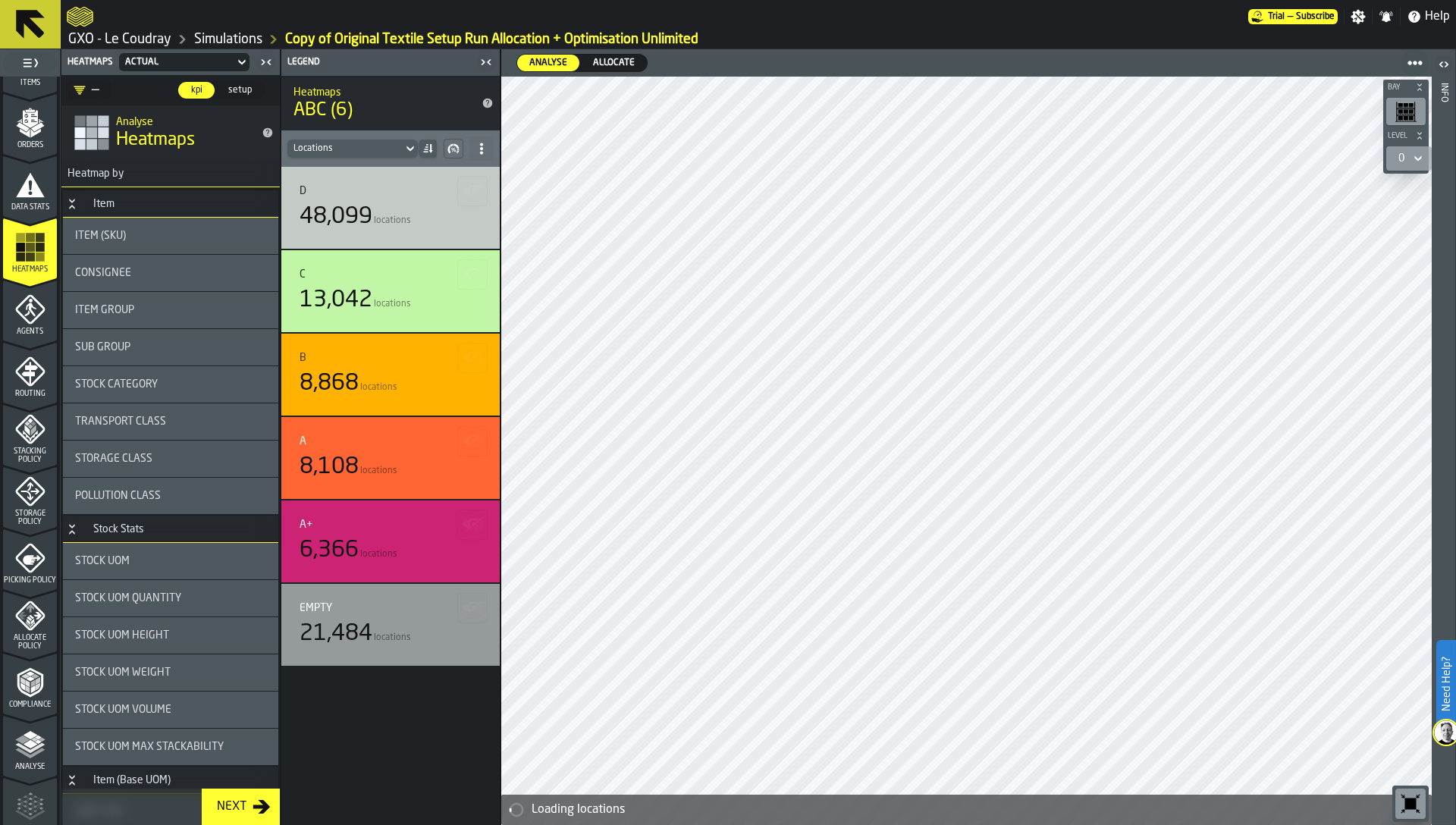
scroll to position [319, 0]
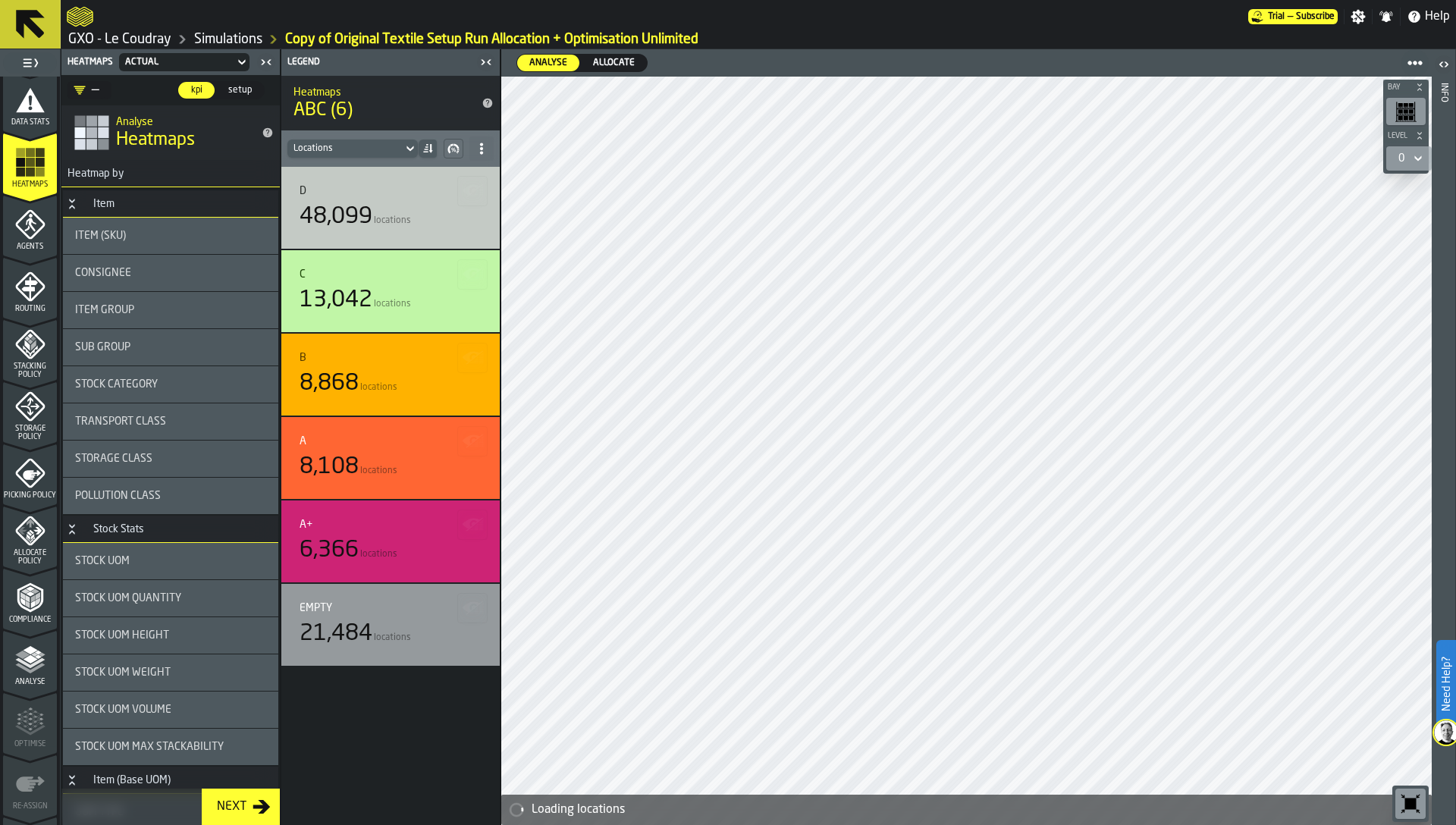
click at [29, 658] on polygon "menu Analyse" at bounding box center [29, 658] width 14 height 9
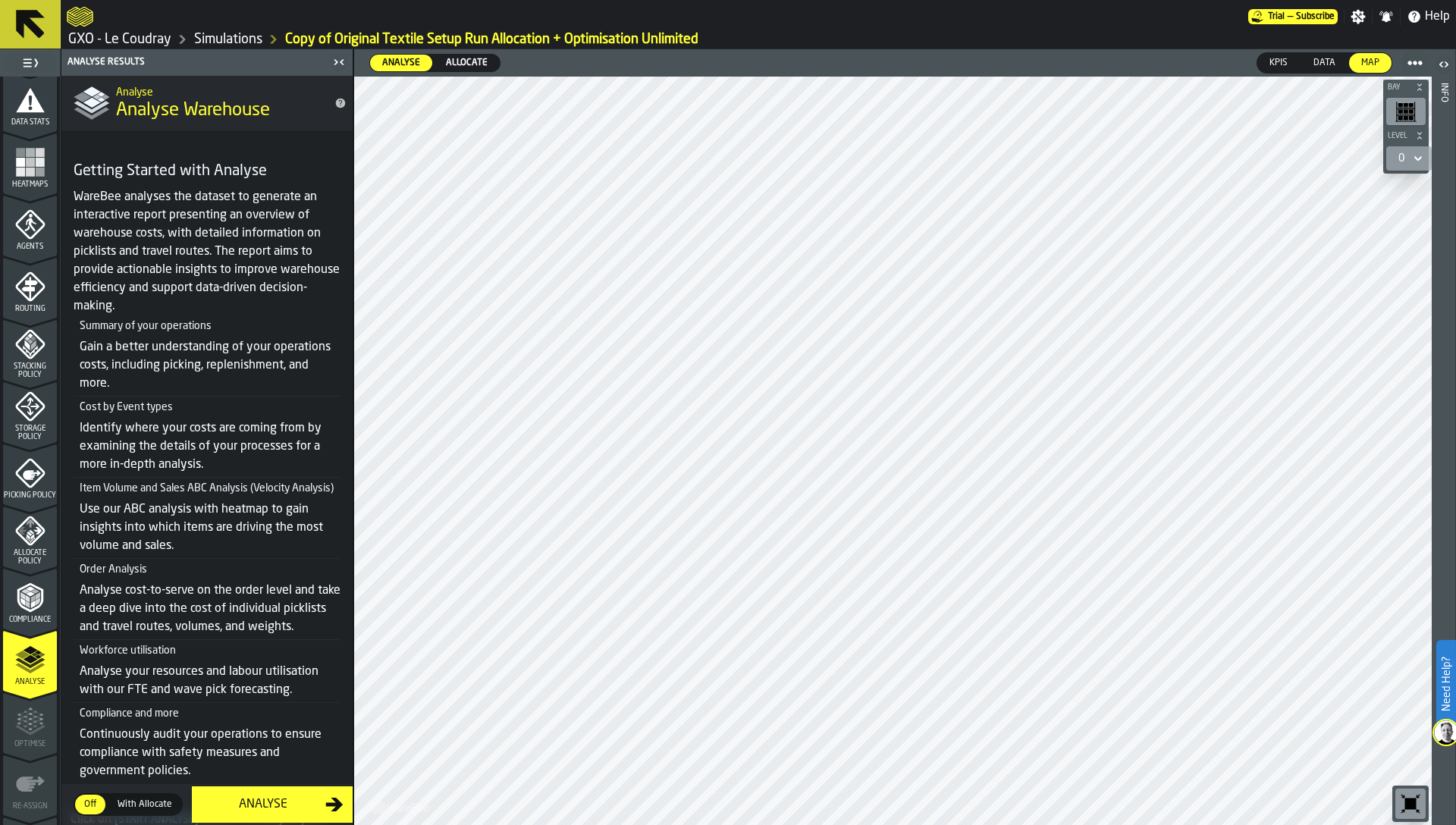
click at [29, 539] on icon "menu Allocate Policy" at bounding box center [30, 531] width 30 height 30
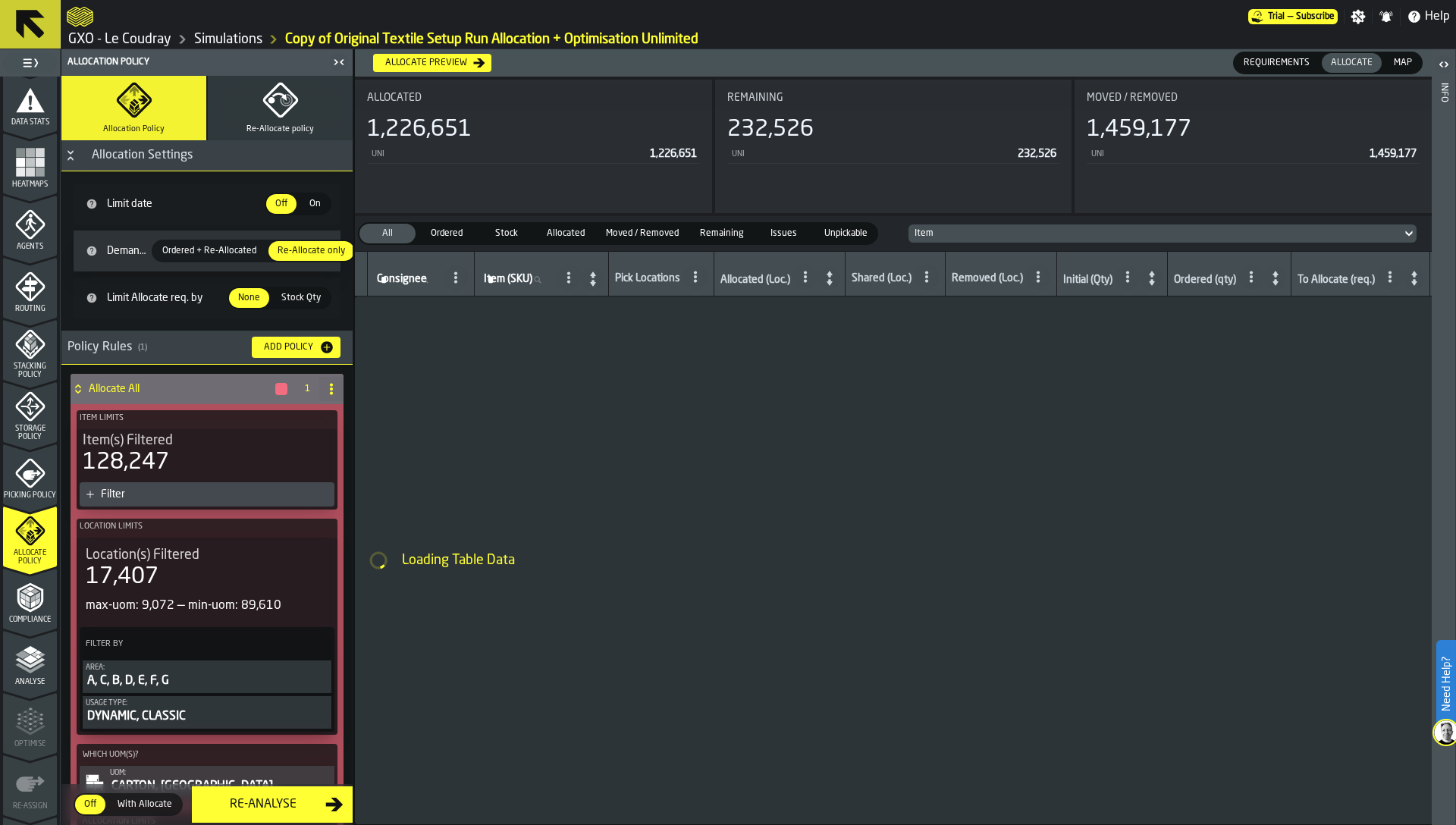
click at [35, 151] on rect "menu Heatmaps" at bounding box center [40, 152] width 10 height 10
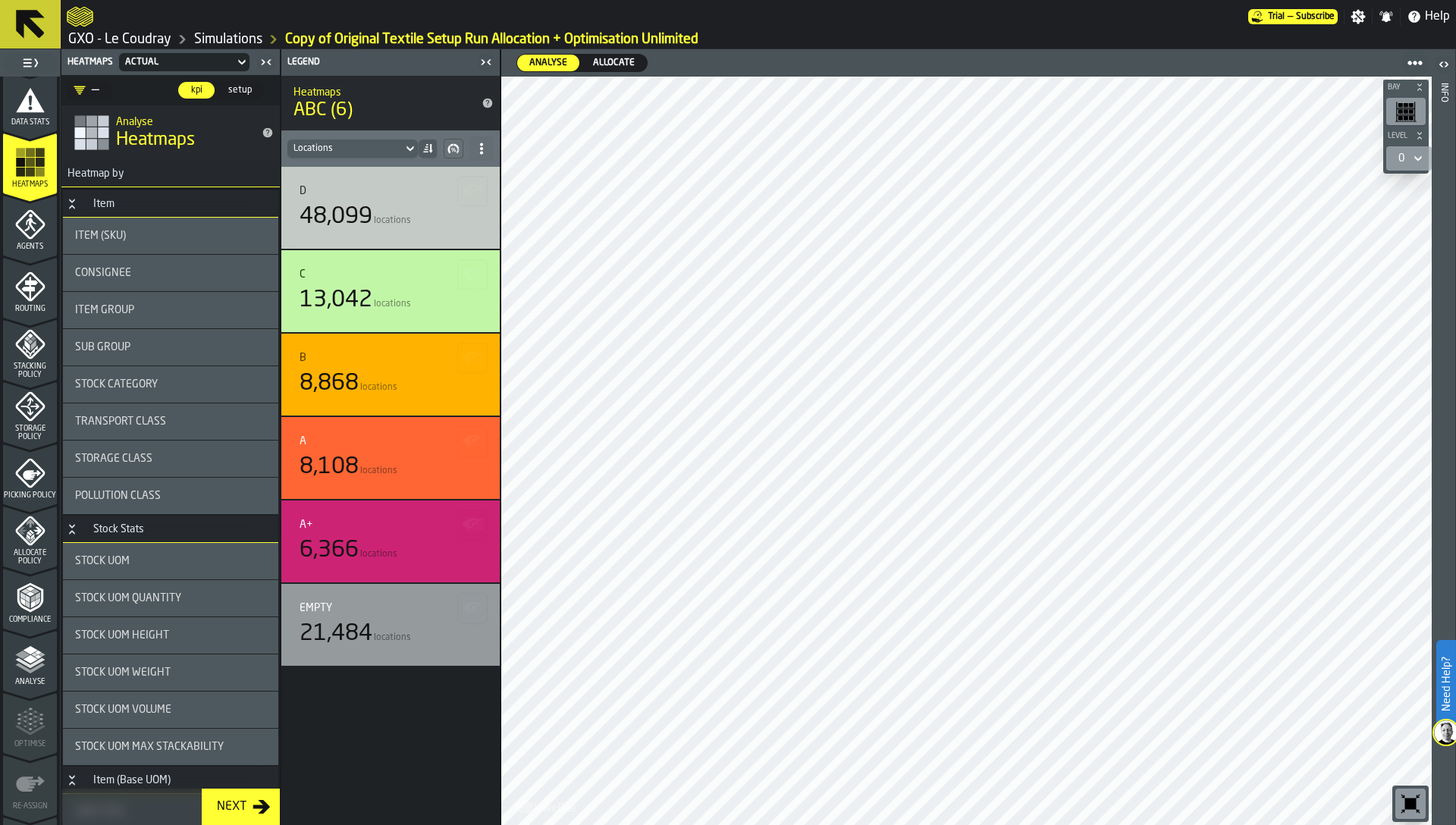
click at [604, 59] on span "Allocate" at bounding box center [613, 63] width 54 height 13
click at [132, 344] on div "Sub Group" at bounding box center [170, 347] width 191 height 12
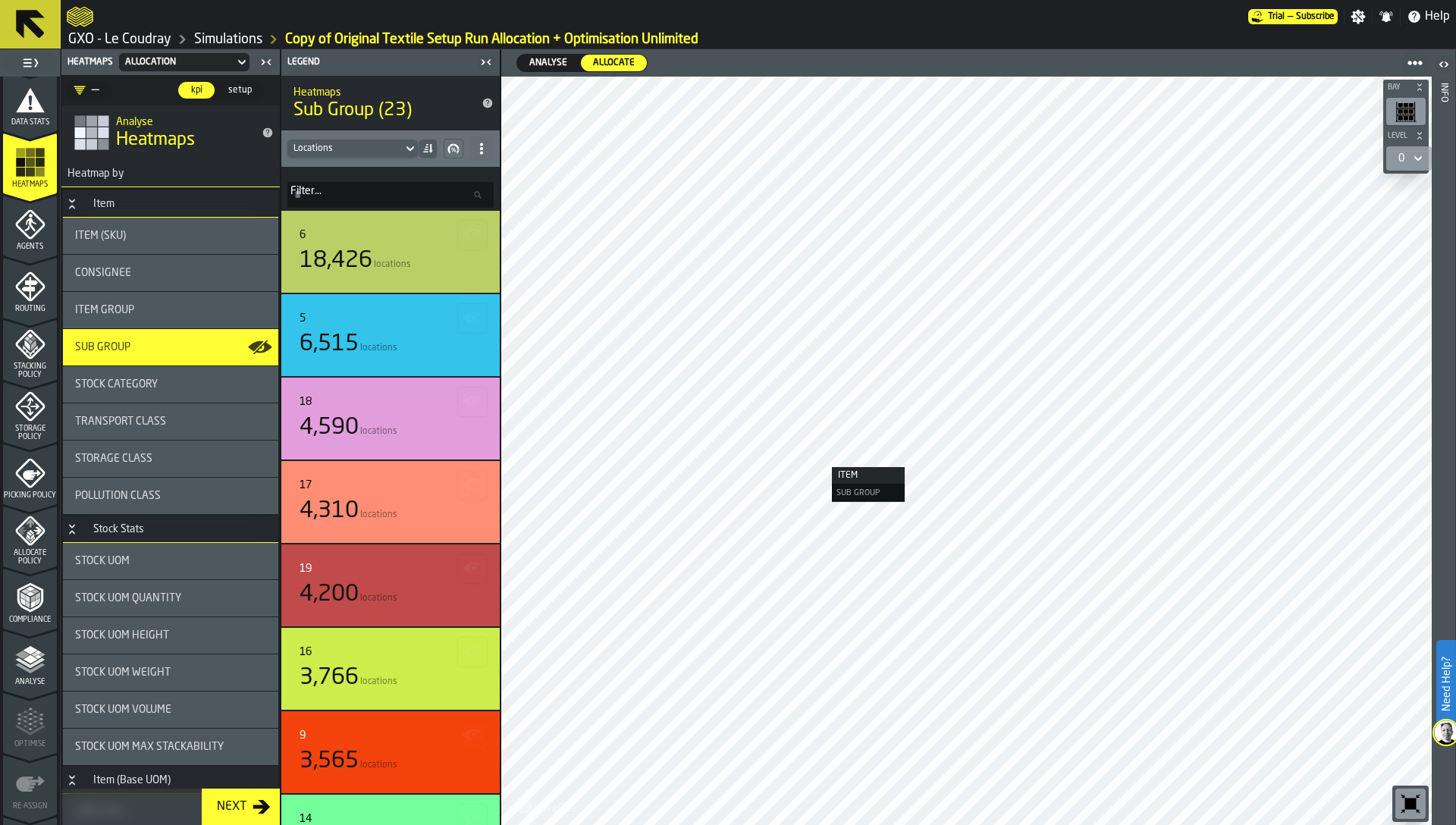
click at [125, 308] on span "Item Group" at bounding box center [105, 310] width 59 height 12
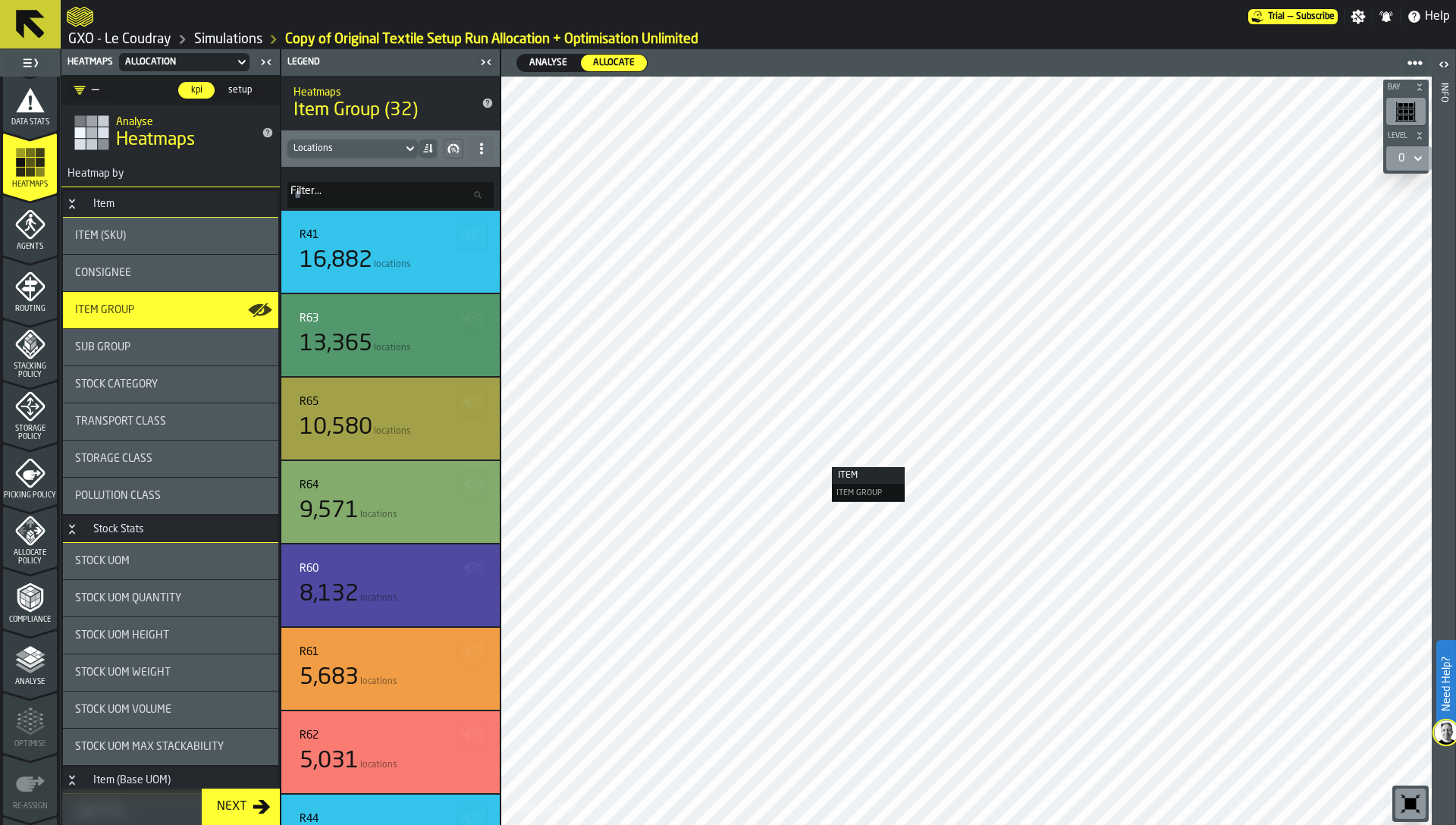
click at [33, 667] on polyline "menu Analyse" at bounding box center [29, 668] width 29 height 10
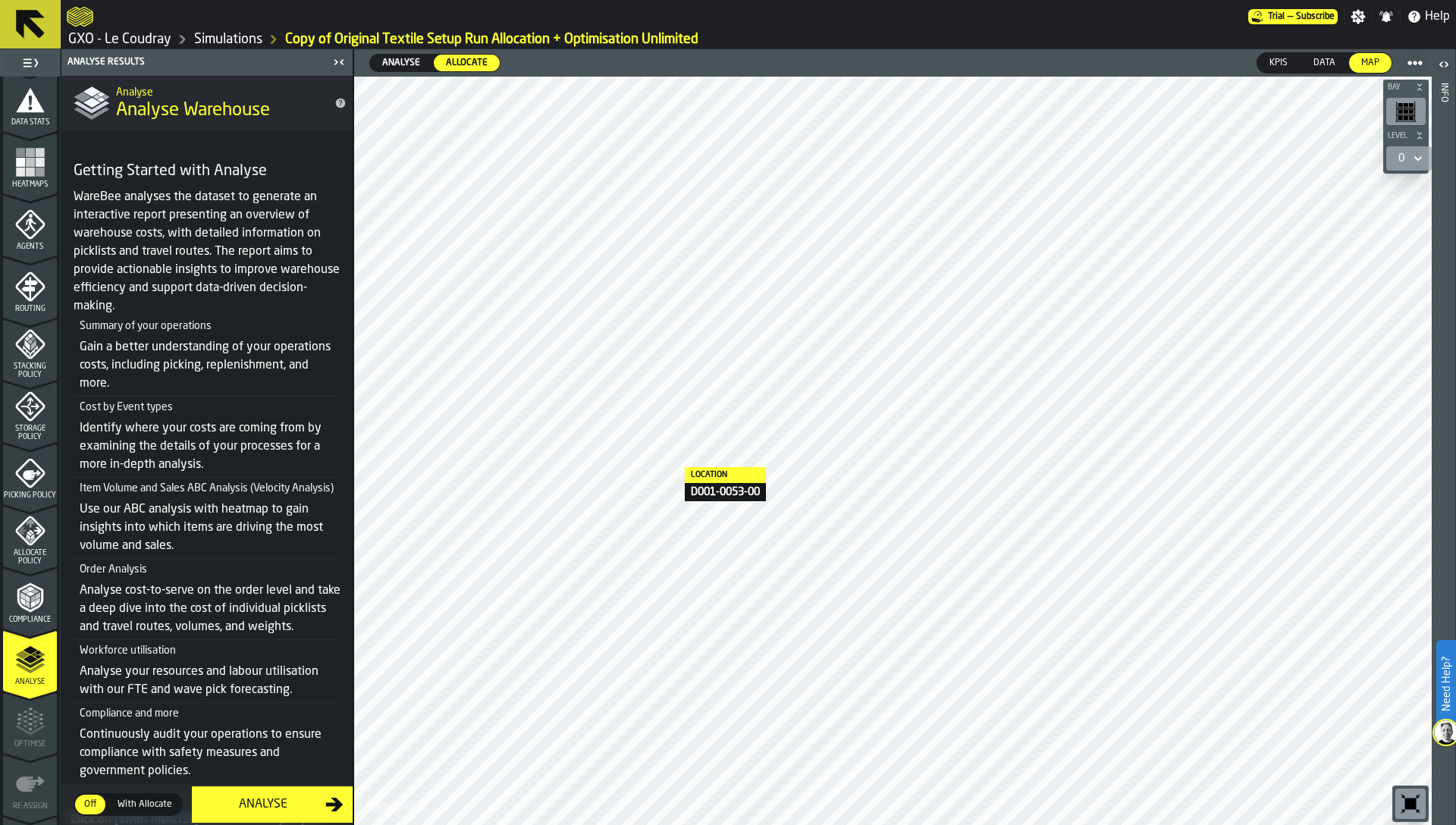
click at [141, 800] on span "With Allocate" at bounding box center [145, 805] width 67 height 13
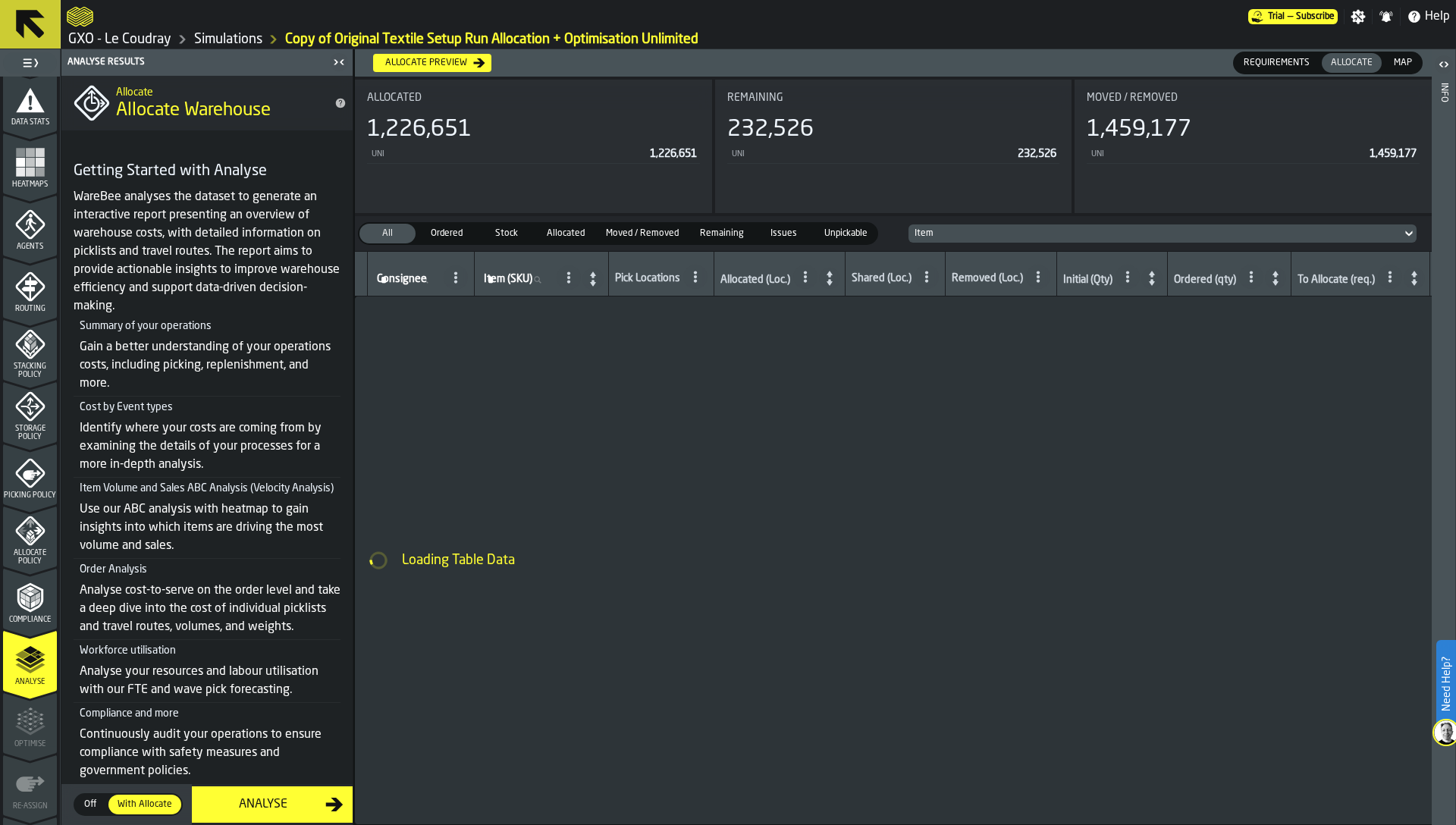
click at [243, 805] on div "Analyse" at bounding box center [262, 804] width 125 height 18
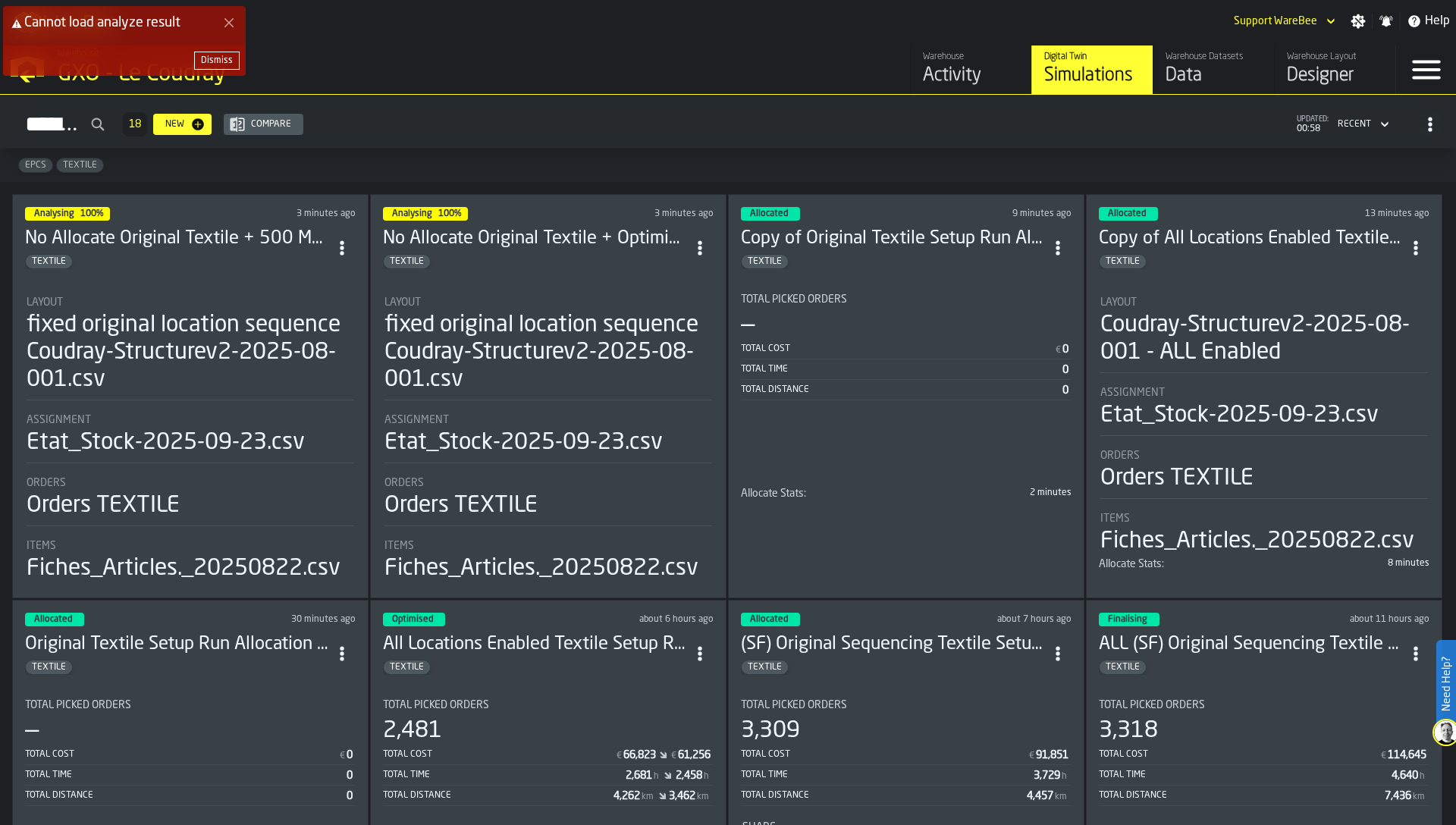
click at [212, 58] on div "Dismiss" at bounding box center [216, 60] width 31 height 10
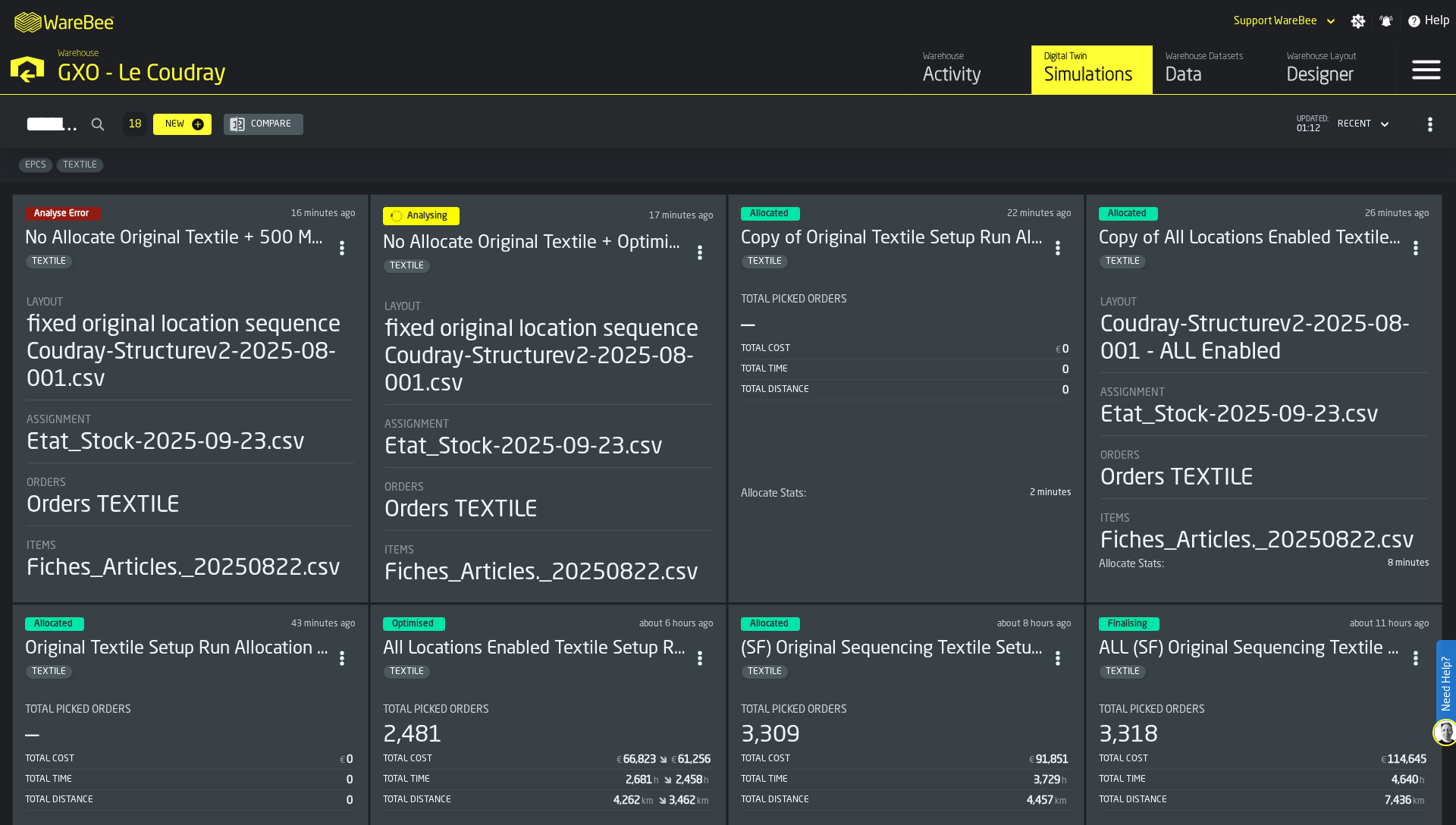
click at [211, 339] on div "fixed original location sequence Coudray-Structurev2-2025-08-001.csv" at bounding box center [190, 353] width 327 height 82
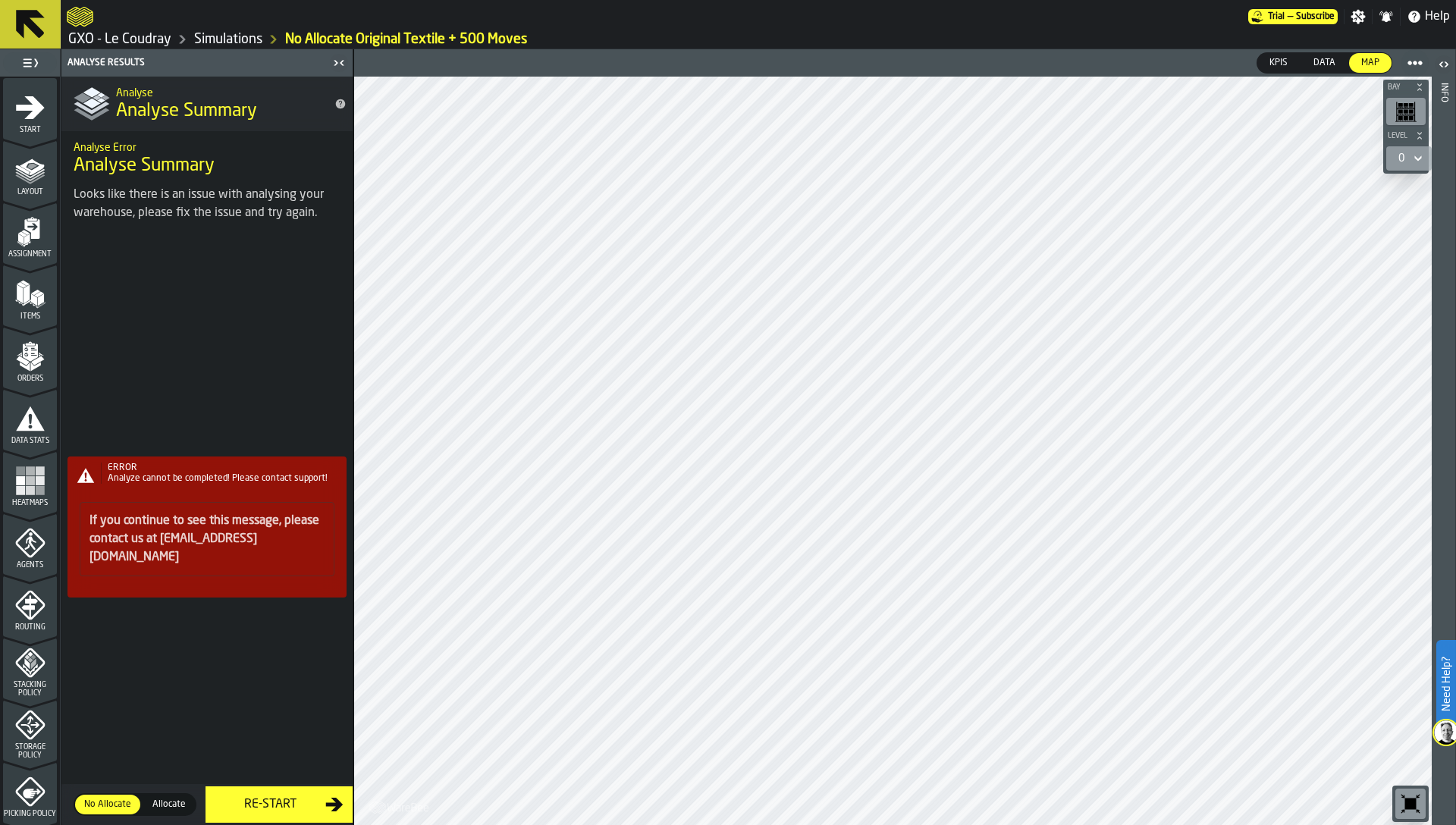
click at [259, 807] on div "ERROR Analyze cannot be completed! Please contact support! If you continue to s…" at bounding box center [207, 533] width 291 height 585
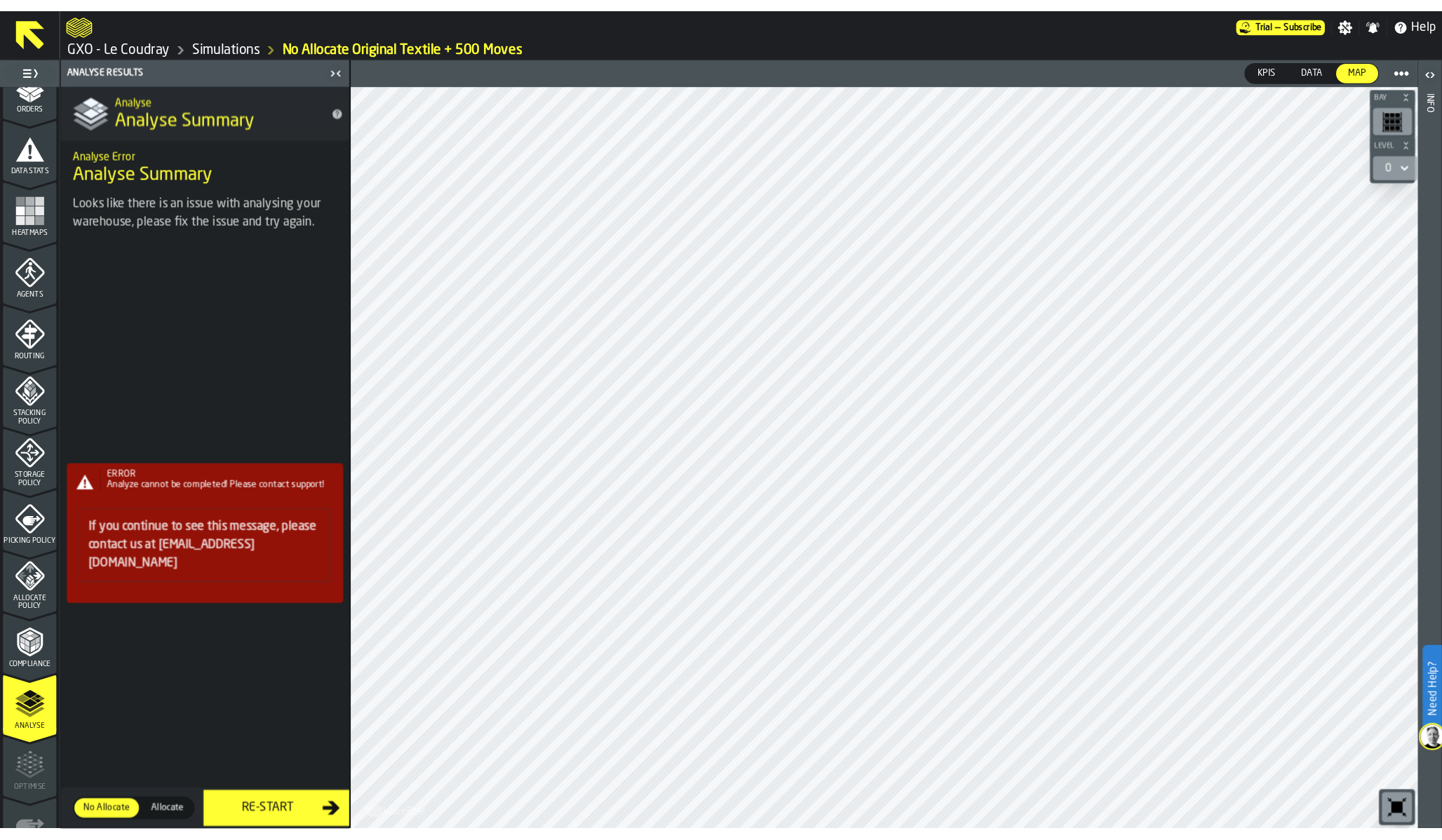
scroll to position [343, 0]
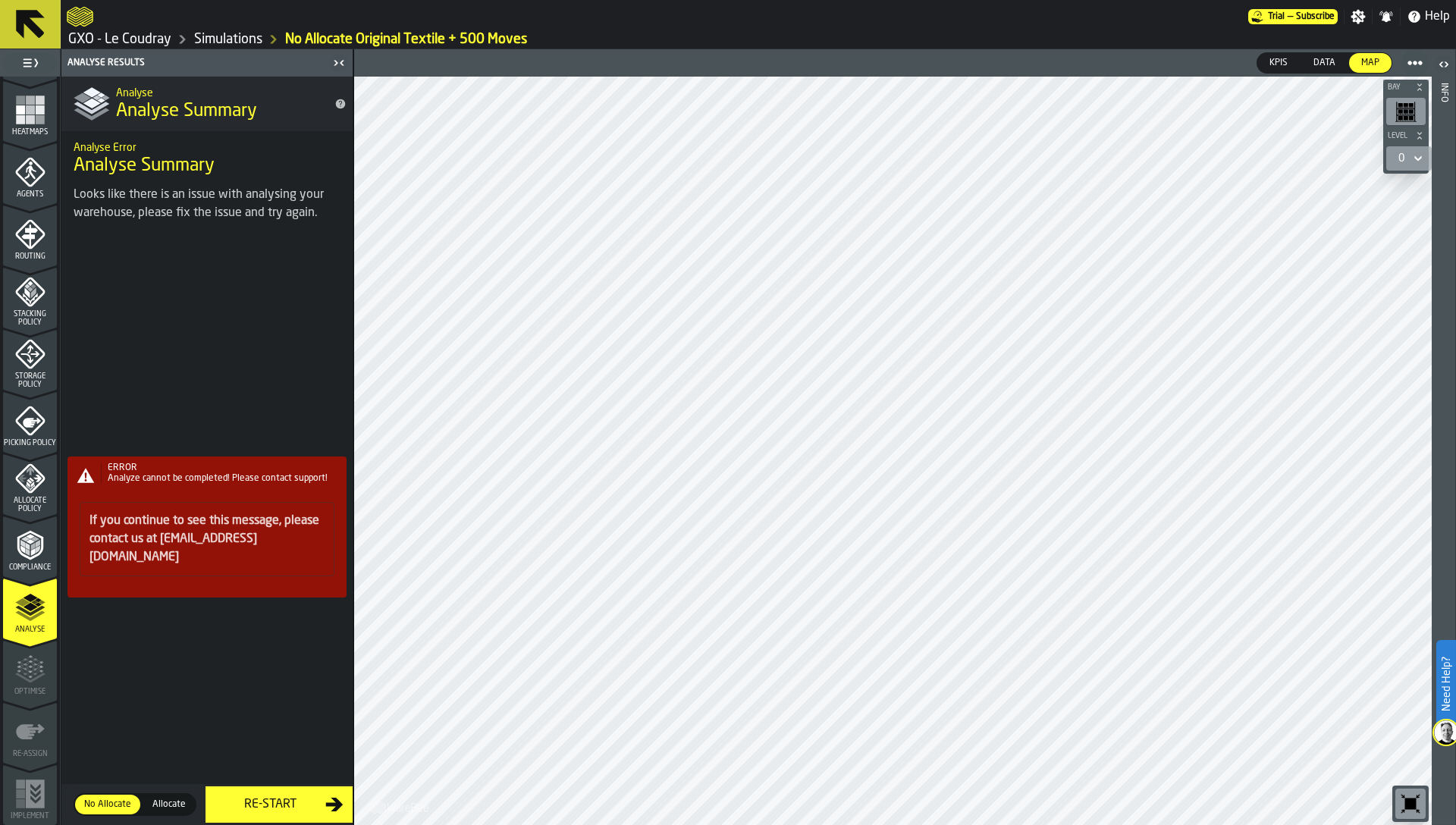
click at [29, 479] on polygon "menu Allocate Policy" at bounding box center [31, 480] width 6 height 5
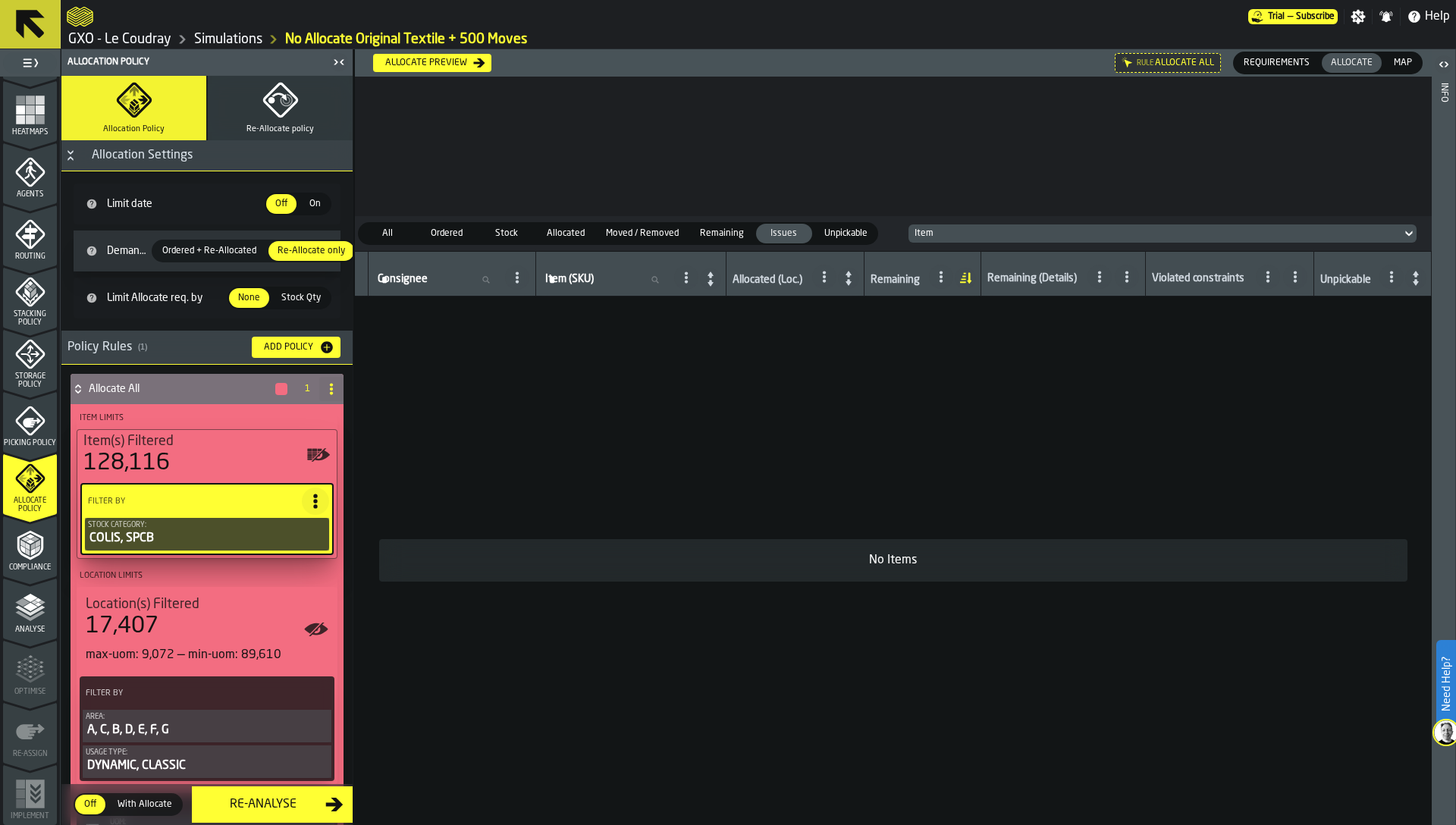
click at [248, 801] on div "Re-Analyse" at bounding box center [262, 804] width 125 height 18
click at [155, 35] on link "GXO - Le Coudray" at bounding box center [120, 40] width 103 height 17
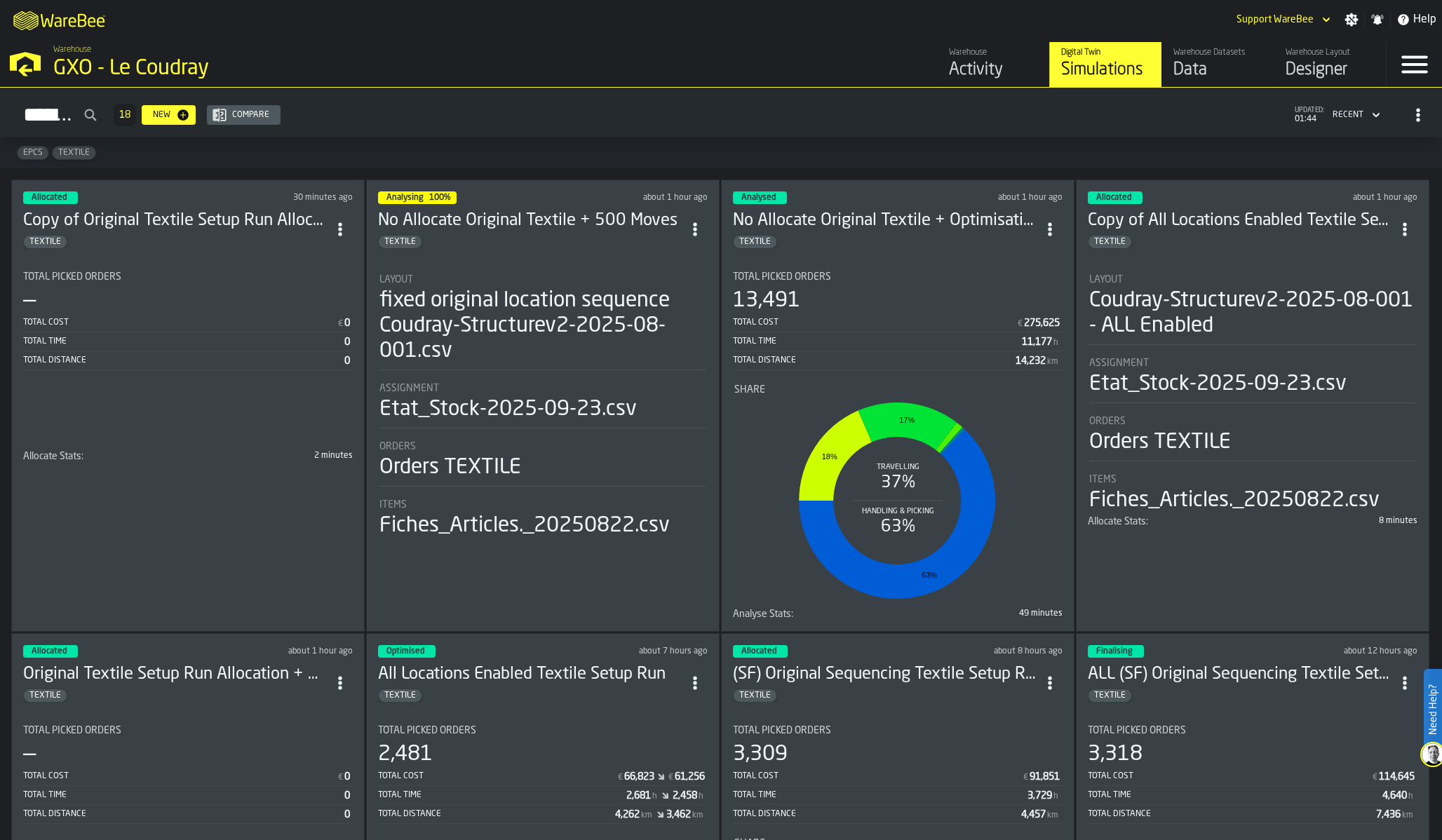
click at [894, 318] on div "Total Cost" at bounding box center [875, 322] width 283 height 10
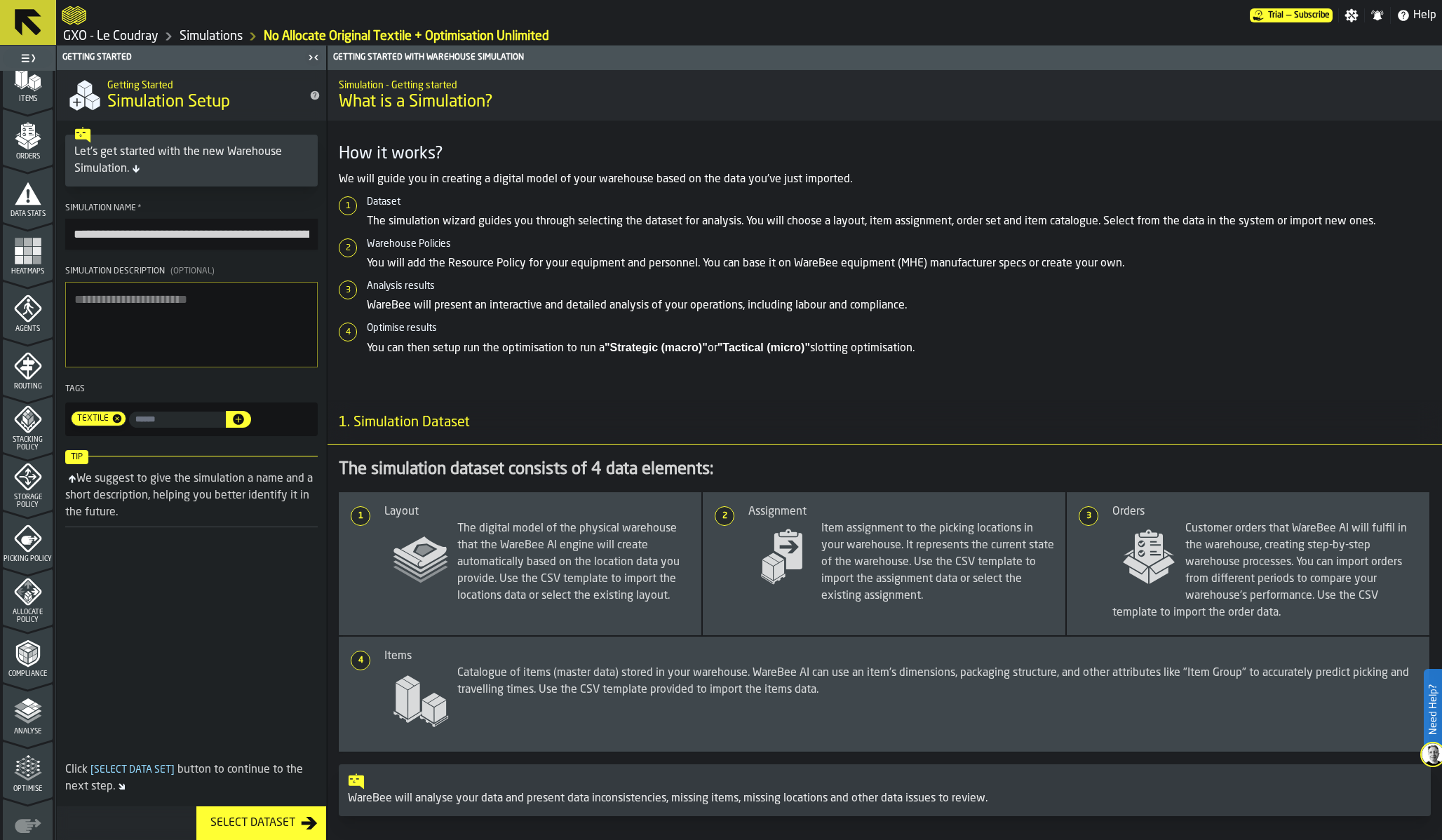
scroll to position [266, 0]
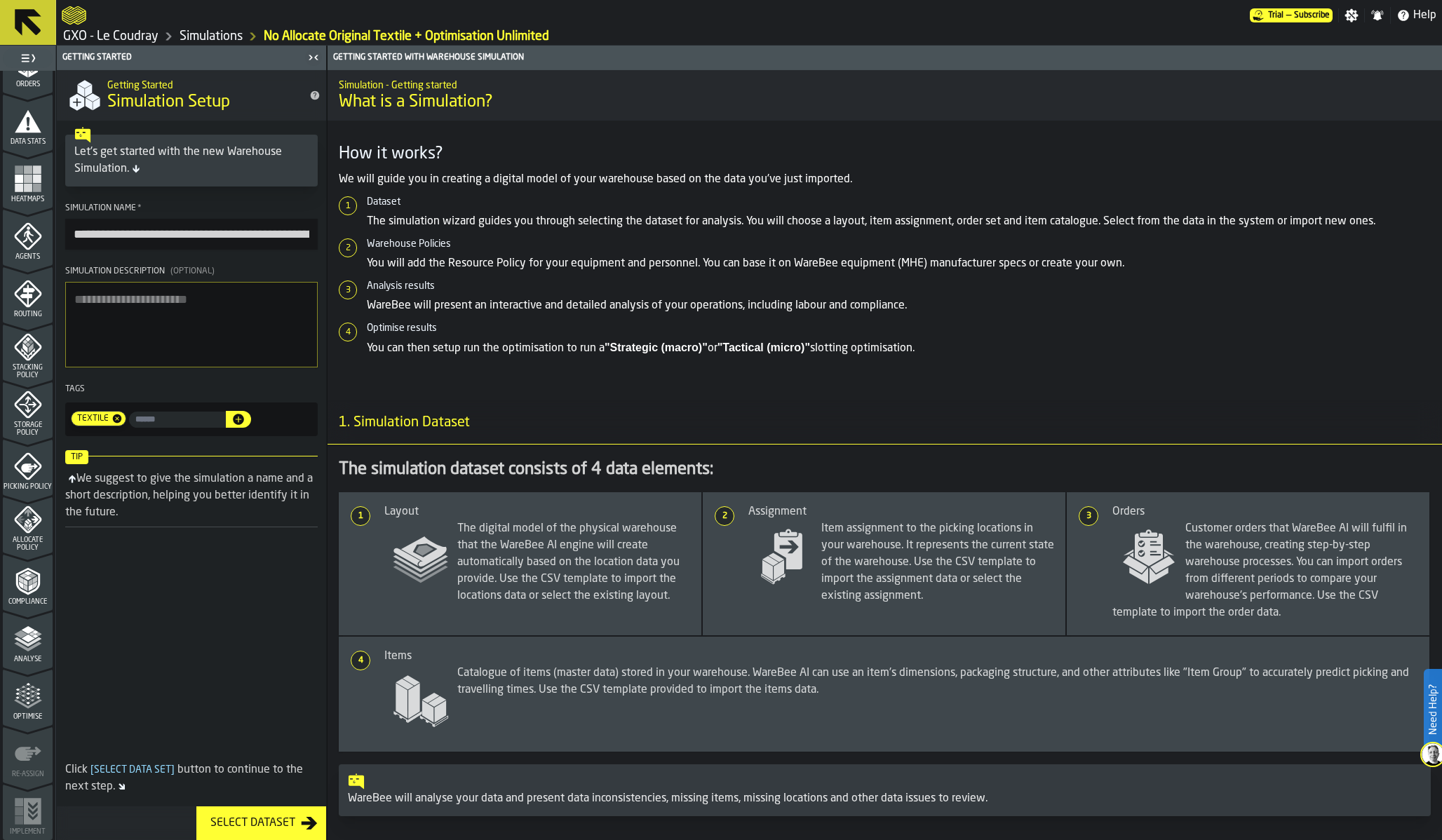
click at [26, 632] on polygon "menu Analyse" at bounding box center [27, 629] width 13 height 8
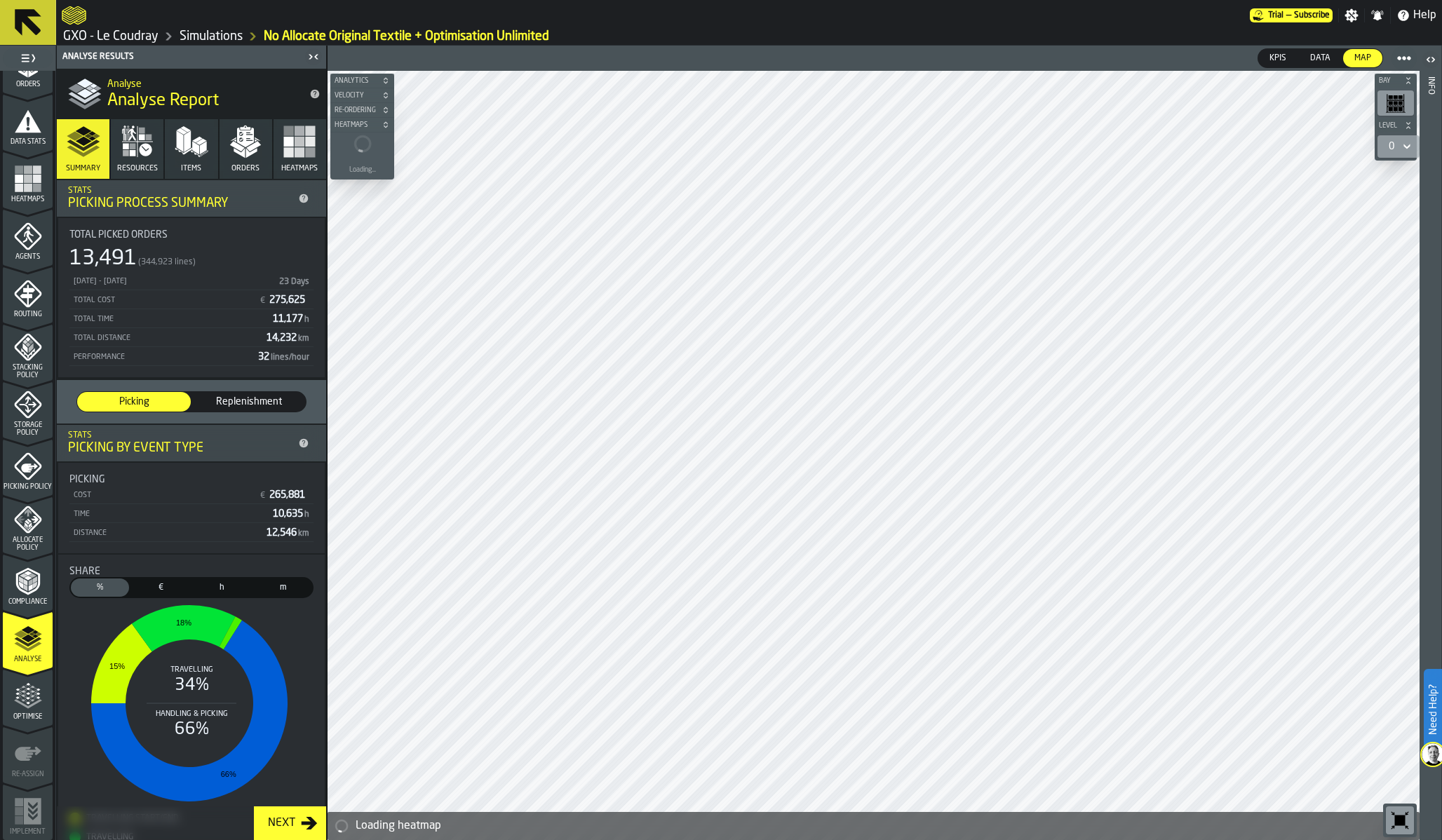
click at [242, 158] on button "Orders" at bounding box center [246, 150] width 53 height 60
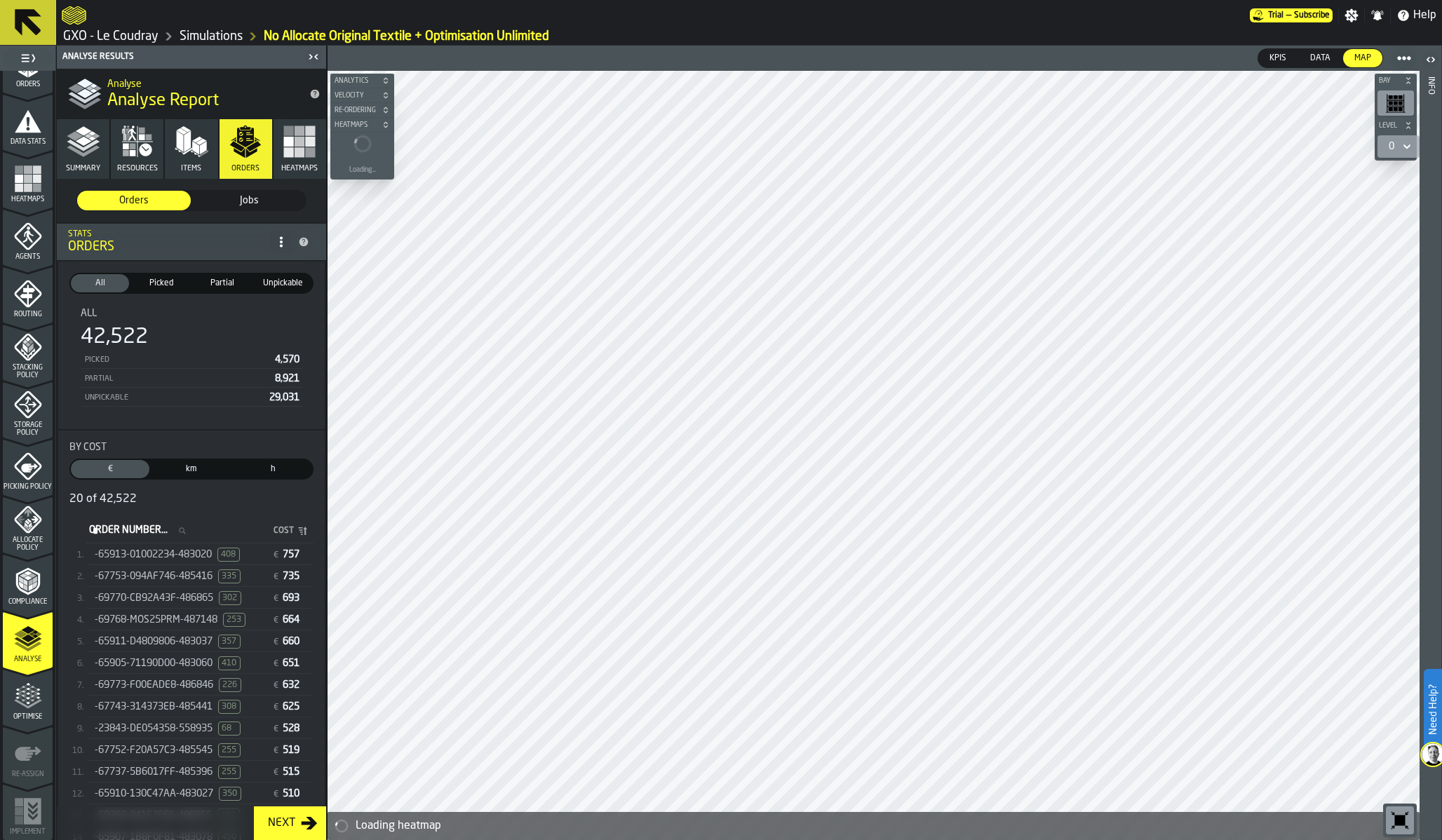
click at [155, 566] on div "-65913-01002234-483020 408 € 757" at bounding box center [200, 554] width 227 height 20
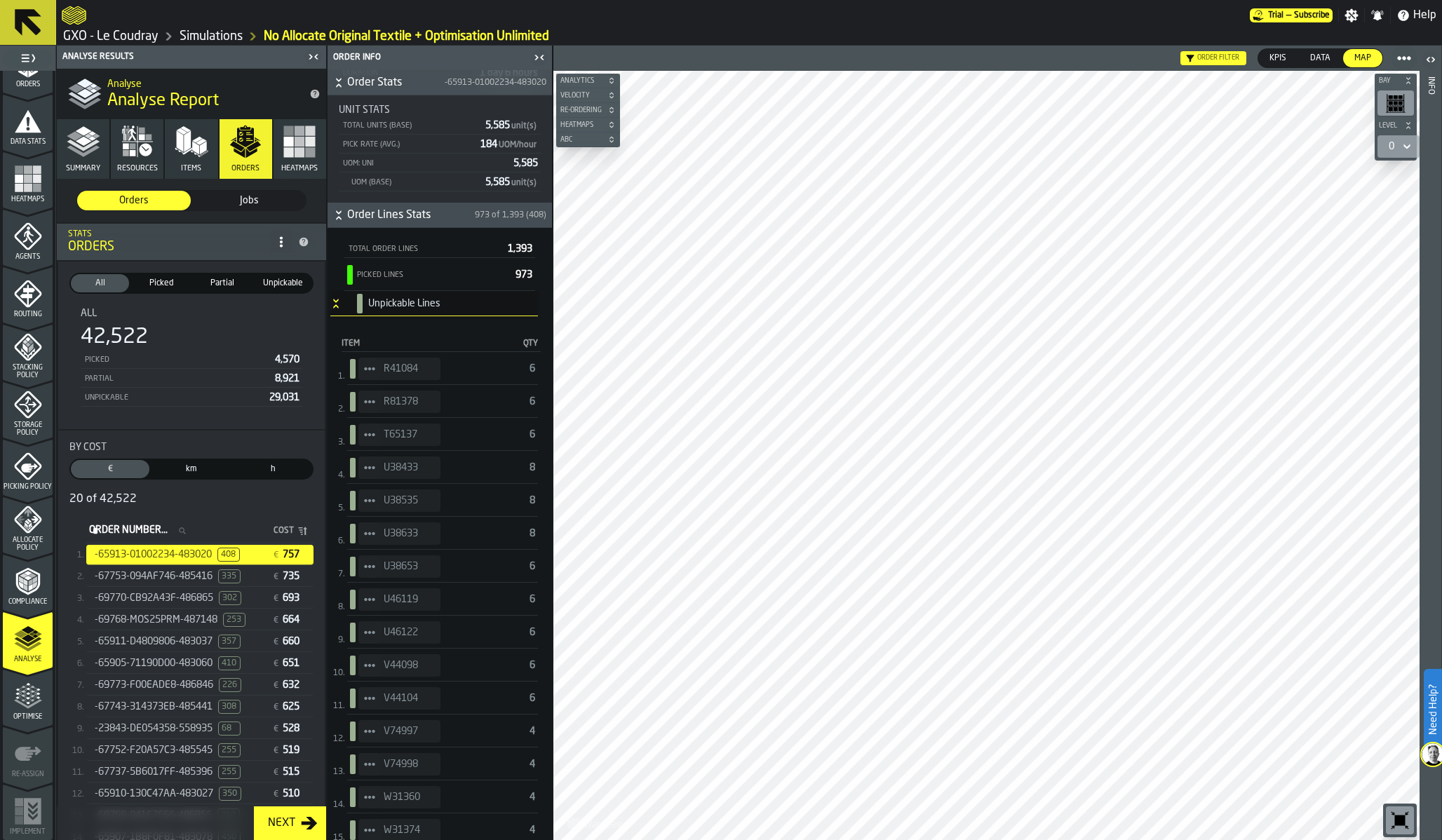
scroll to position [0, 0]
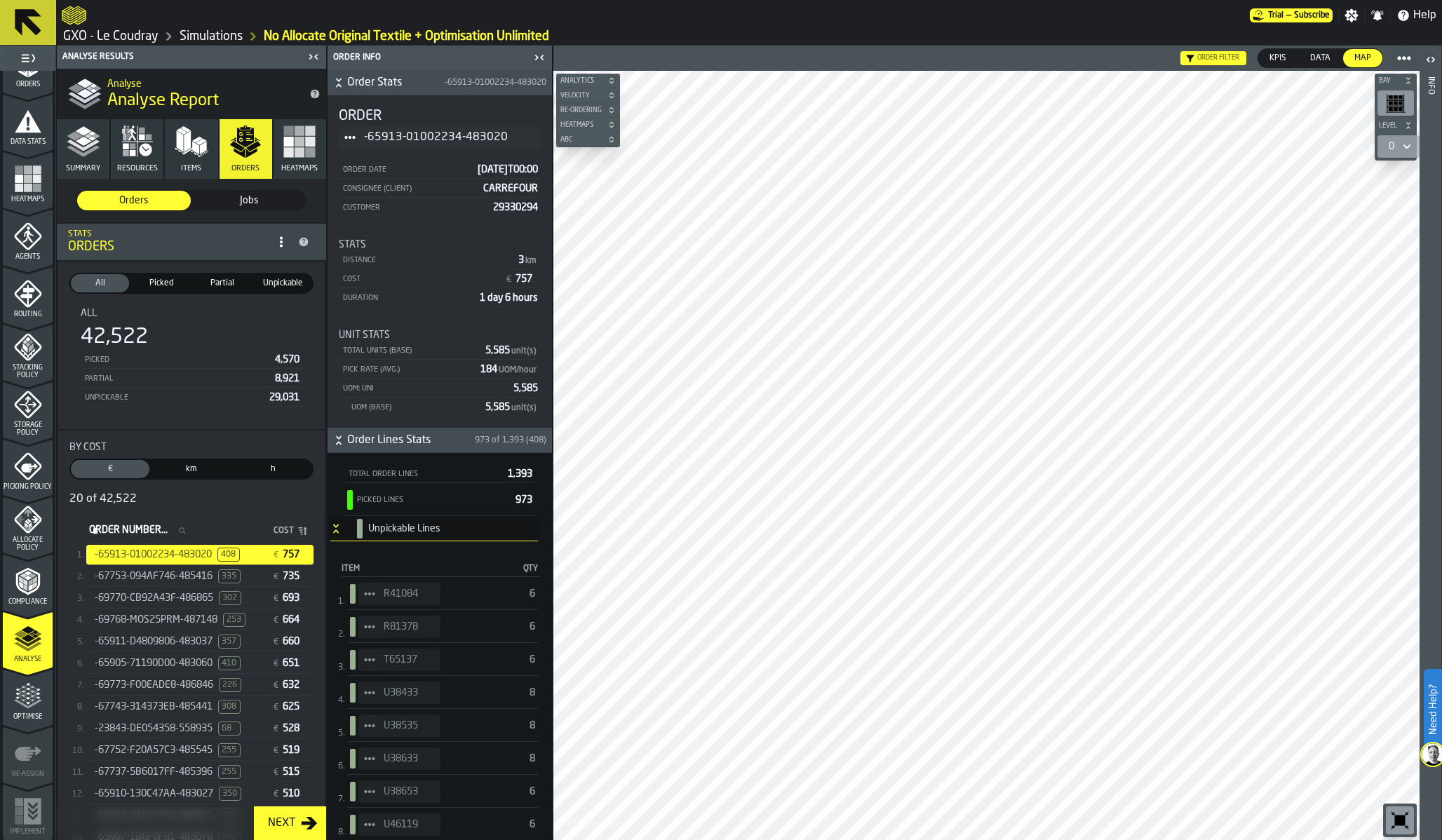
click at [340, 530] on icon "Button-[object Object]-open" at bounding box center [336, 529] width 11 height 11
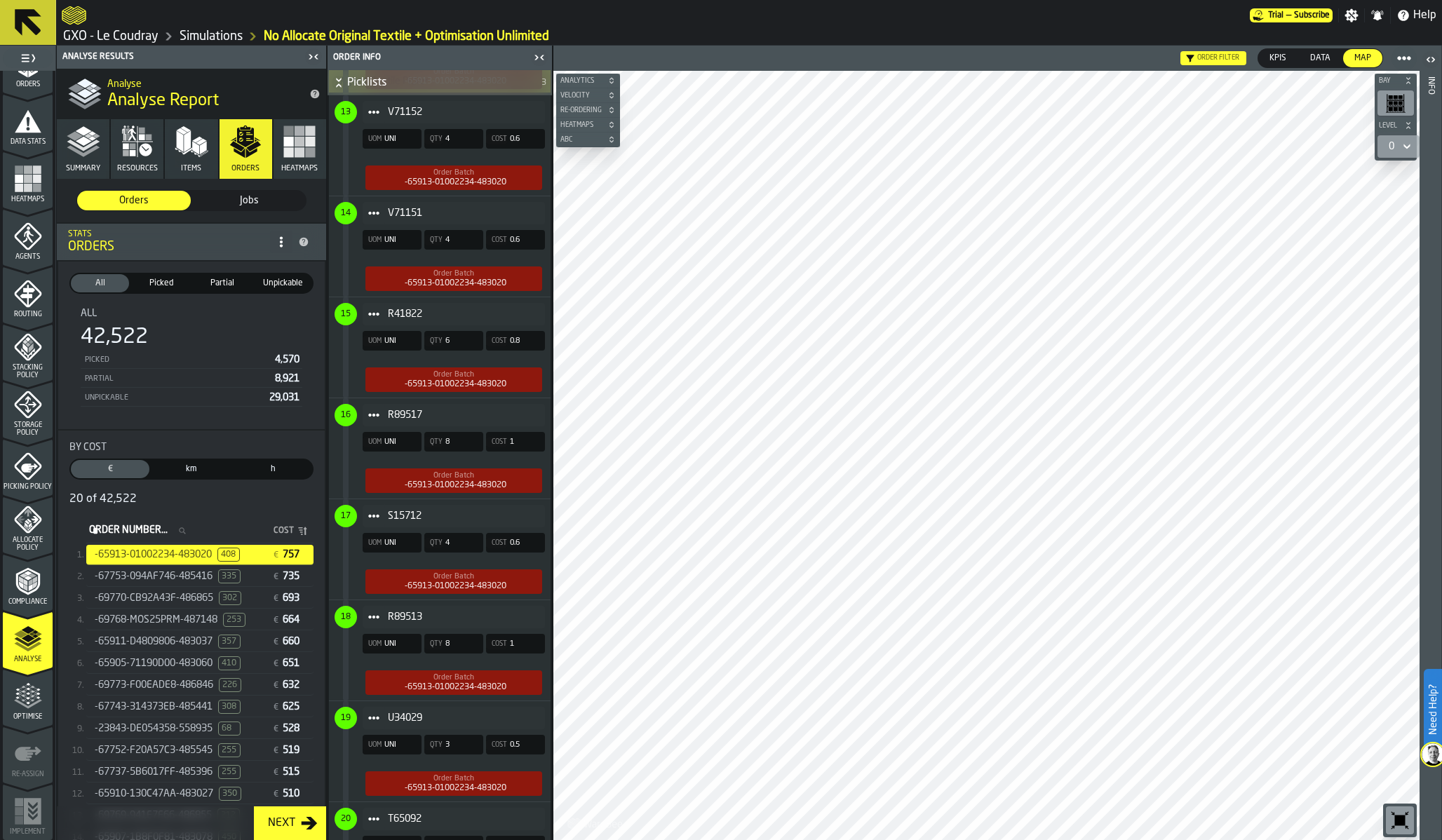
scroll to position [2333, 0]
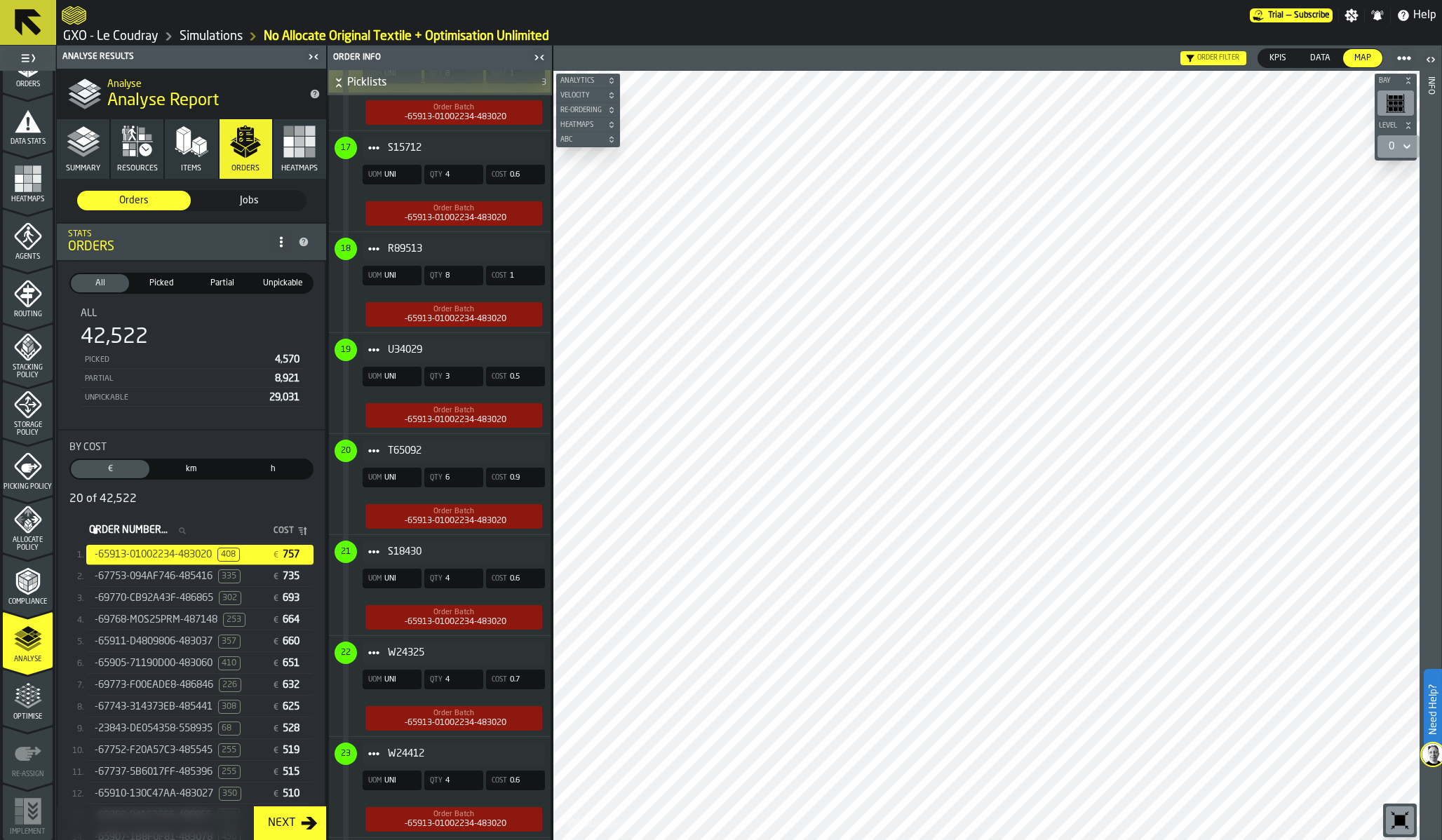
click at [347, 520] on span "LegendItem" at bounding box center [346, 484] width 5 height 100
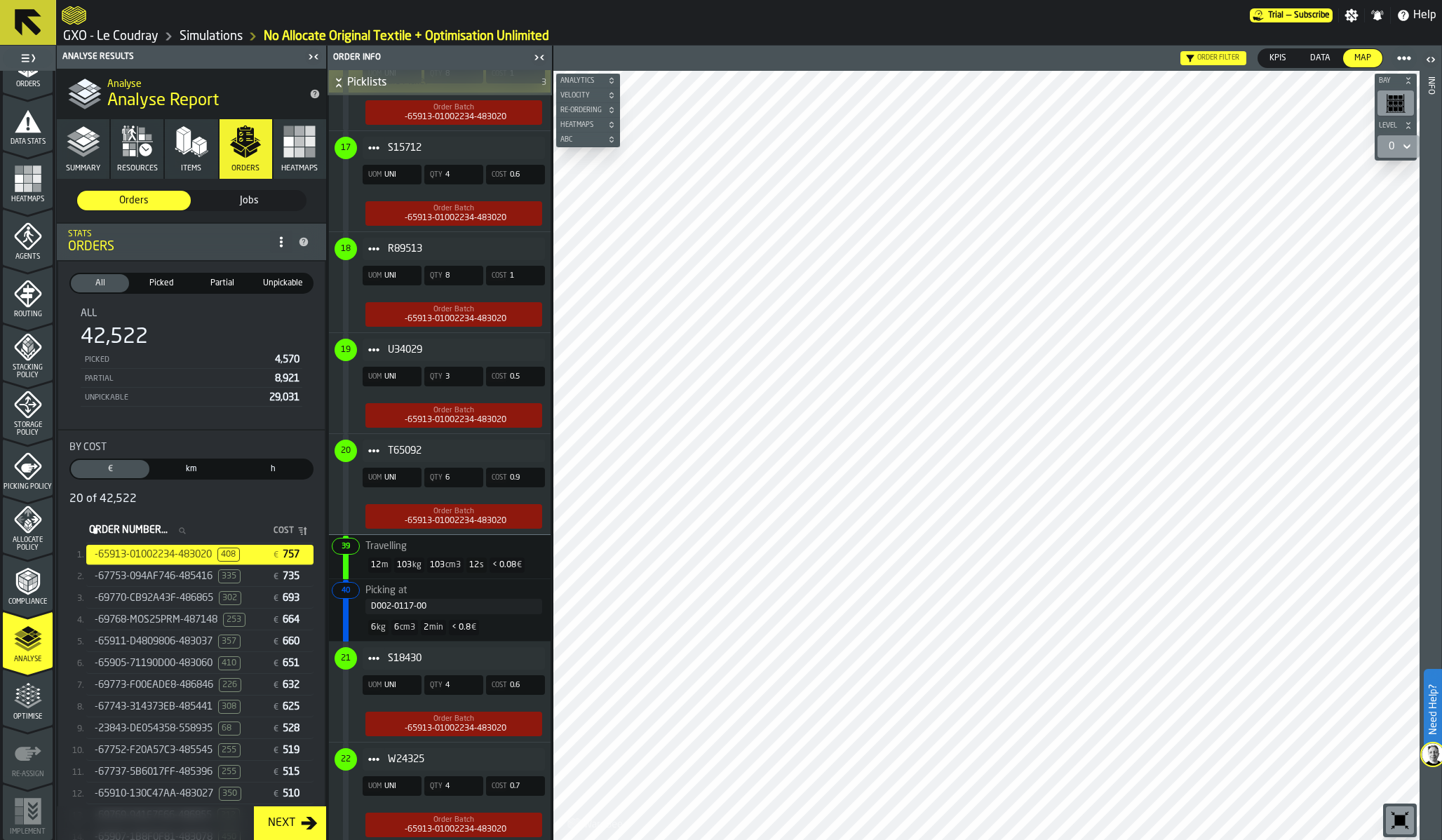
click at [362, 559] on div "12 m 103 kg 103 cm3 12 s < 0.08 €" at bounding box center [439, 565] width 210 height 26
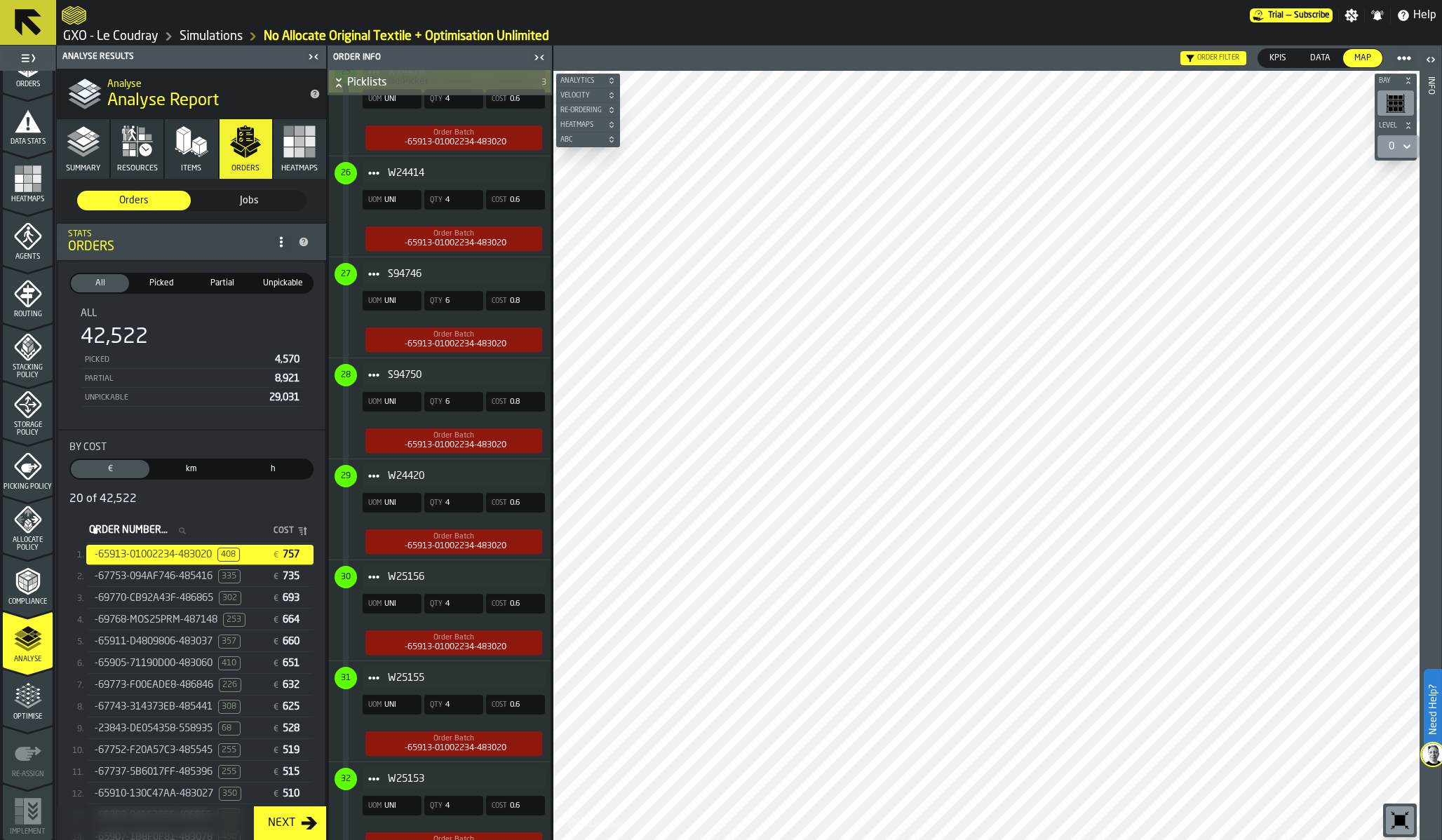
scroll to position [3336, 0]
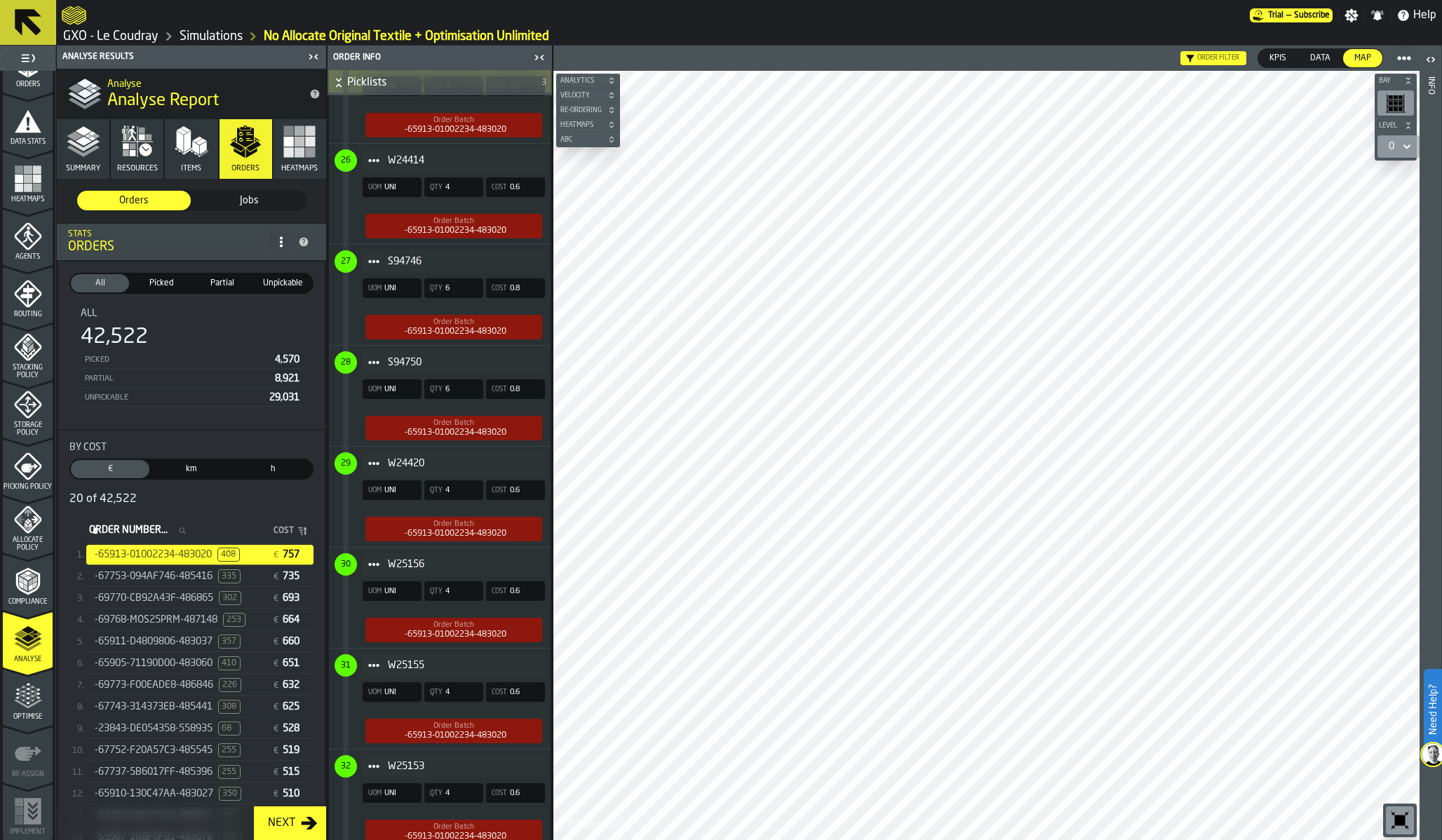
click at [22, 704] on icon "menu Optimise" at bounding box center [28, 704] width 28 height 9
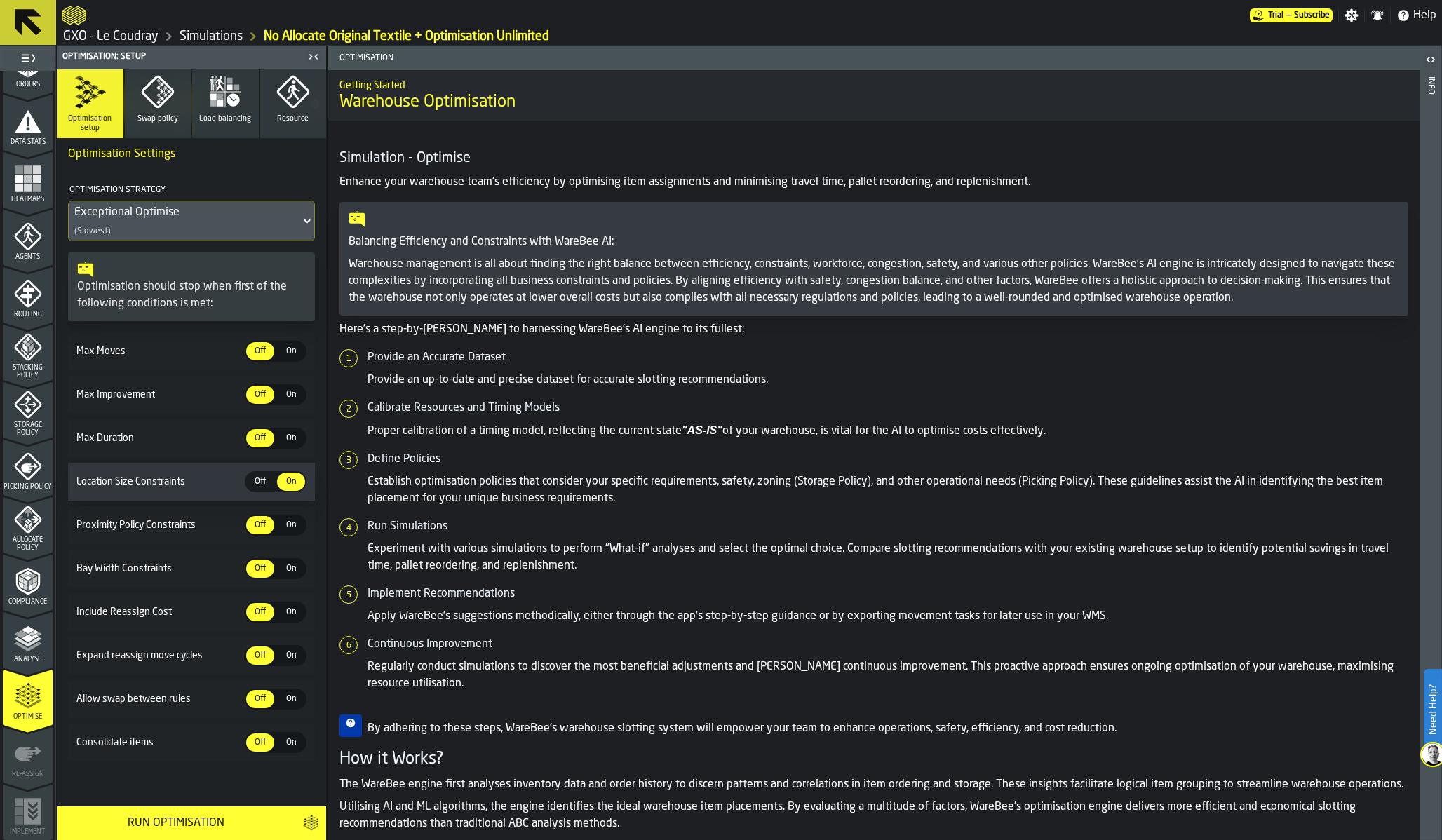
scroll to position [0, 0]
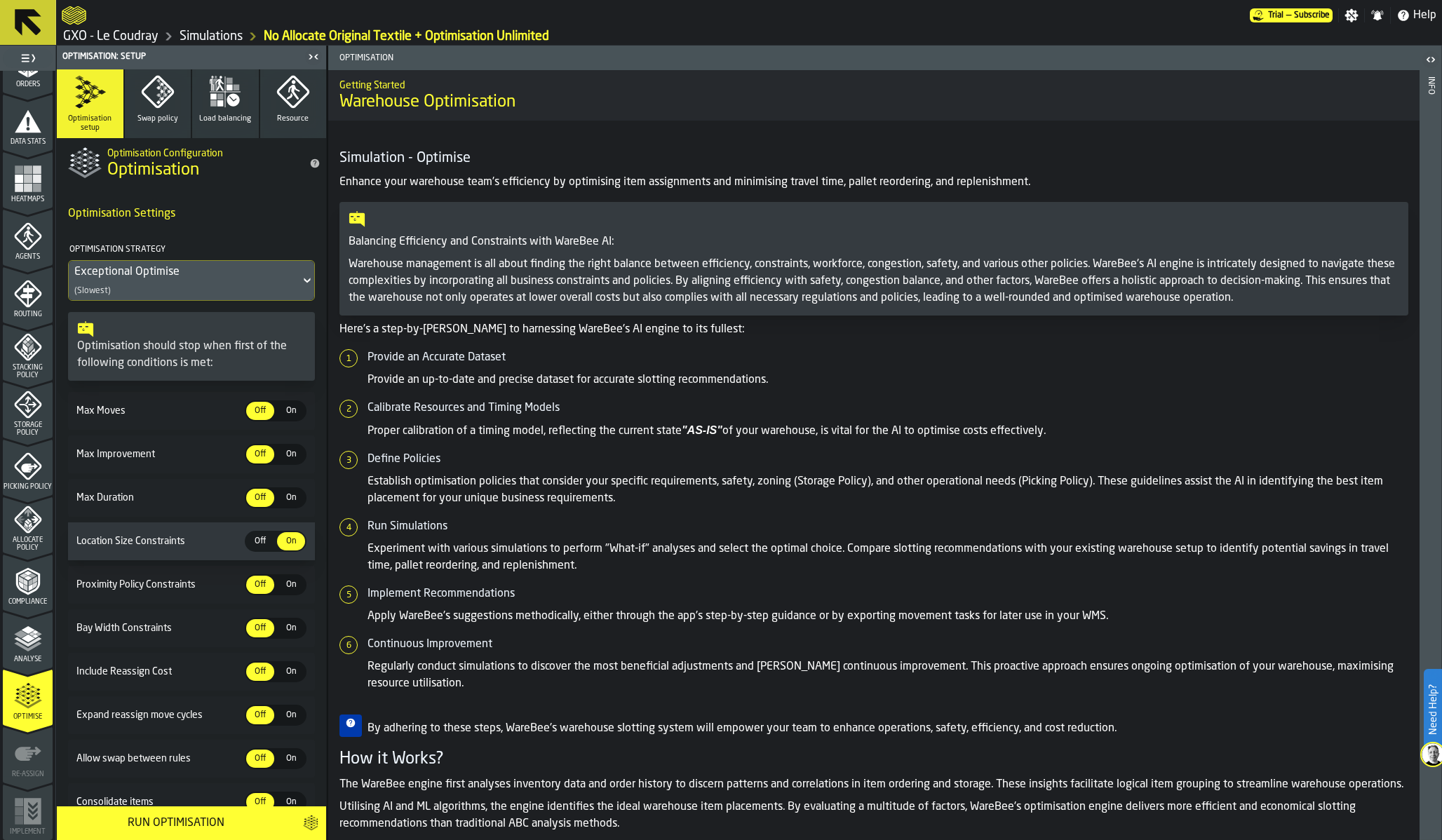
click at [143, 89] on icon "button" at bounding box center [157, 91] width 33 height 33
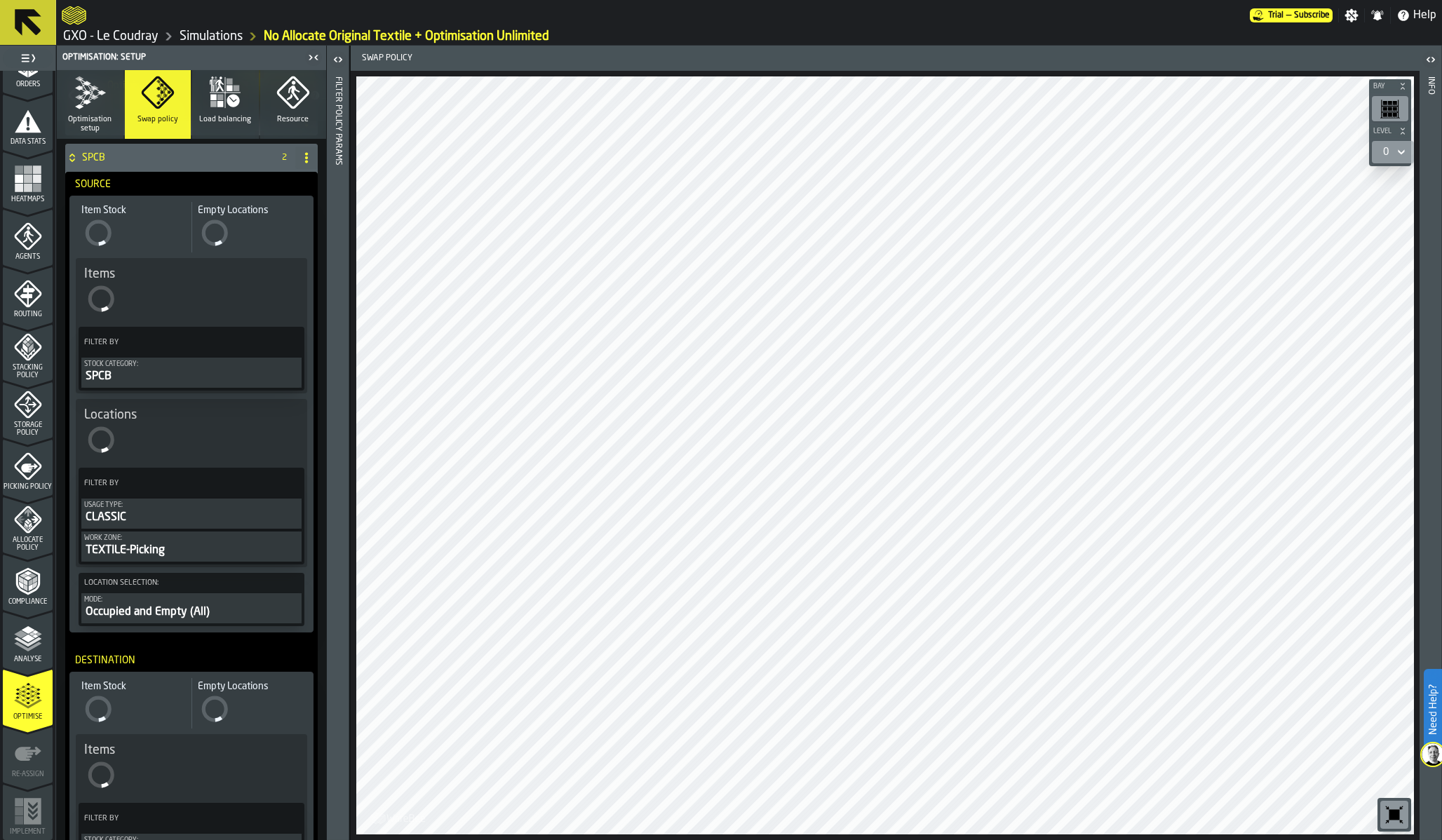
scroll to position [120, 0]
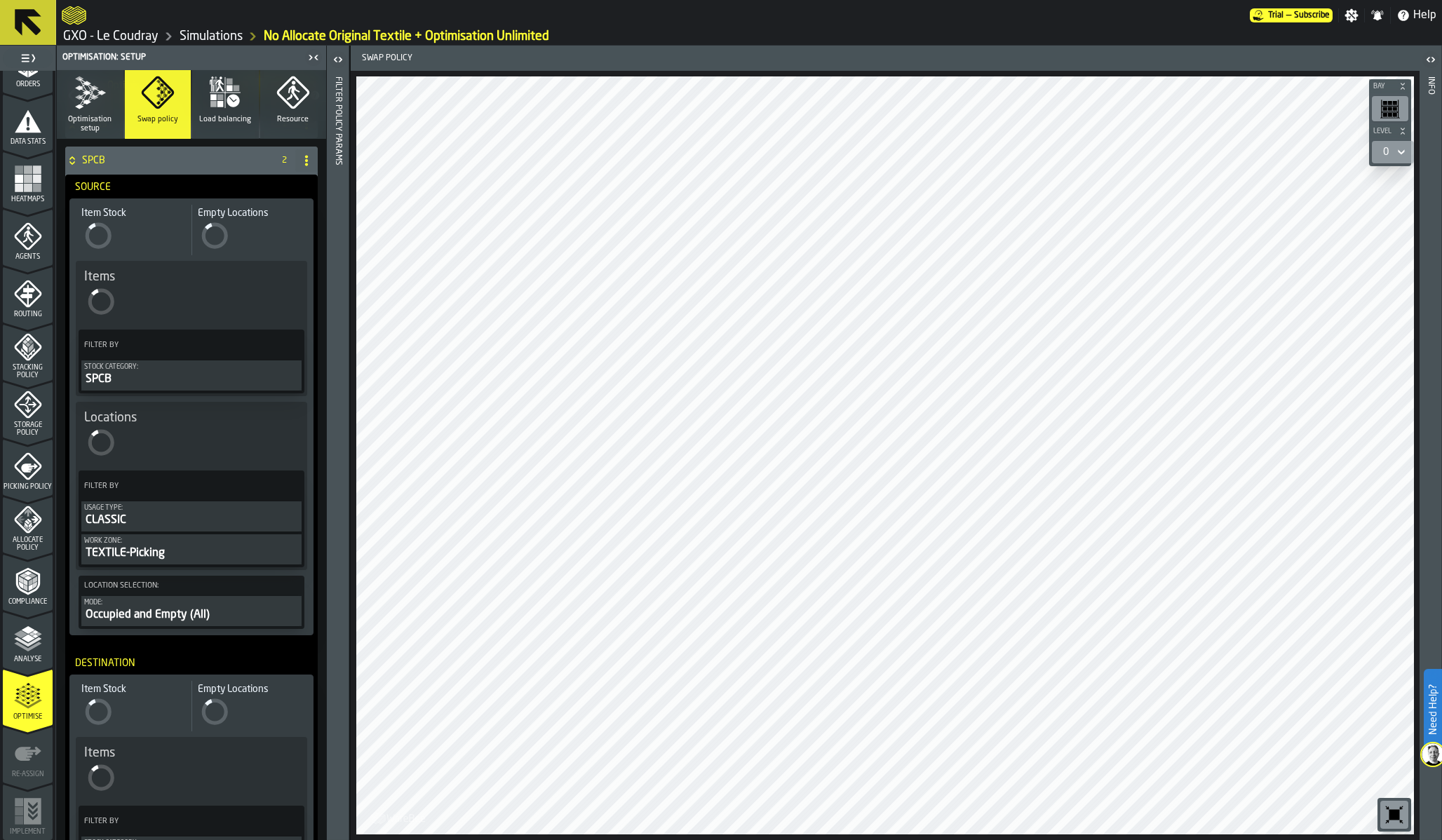
click at [182, 515] on div "CLASSIC" at bounding box center [192, 520] width 215 height 17
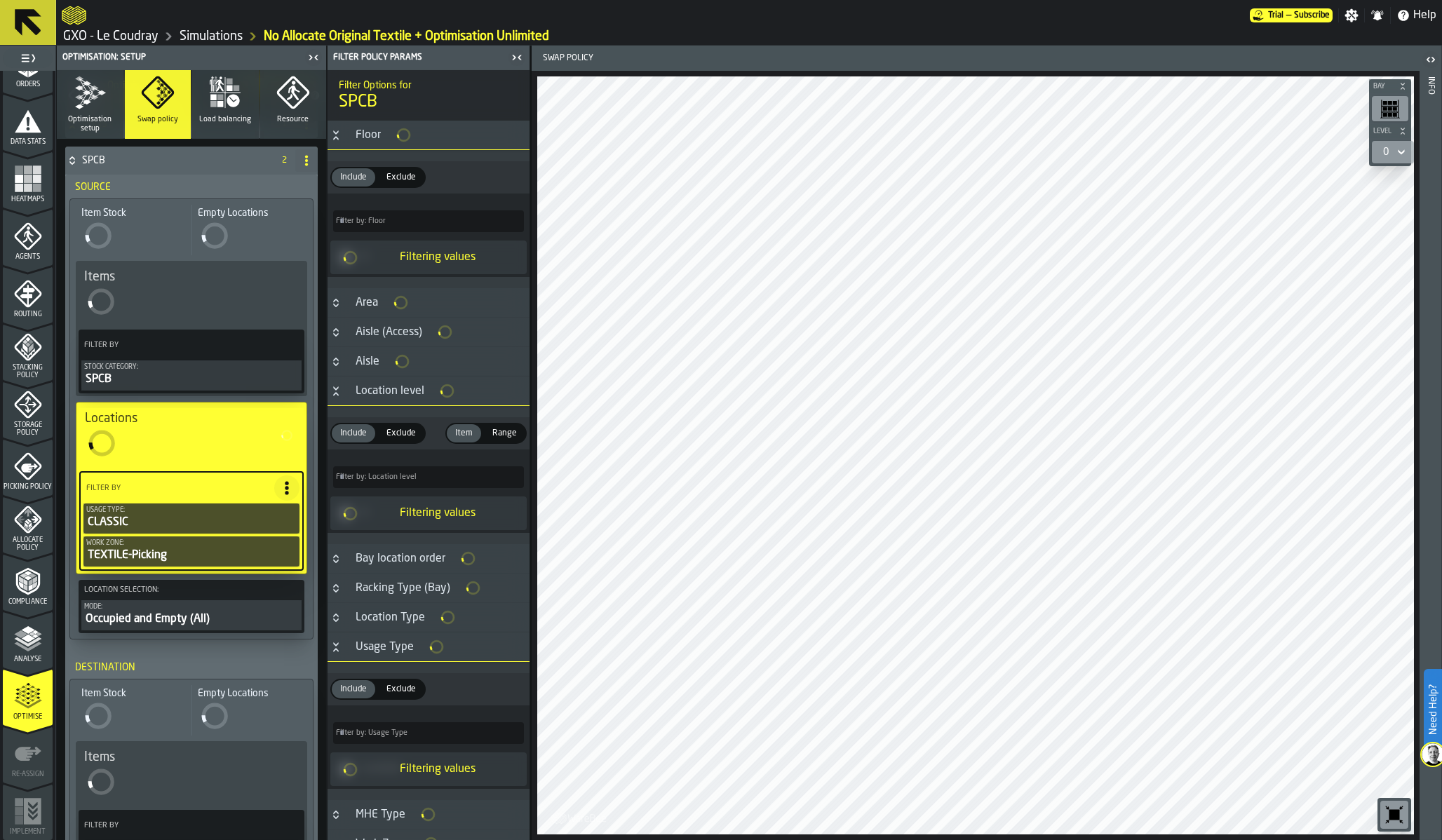
type input "*****"
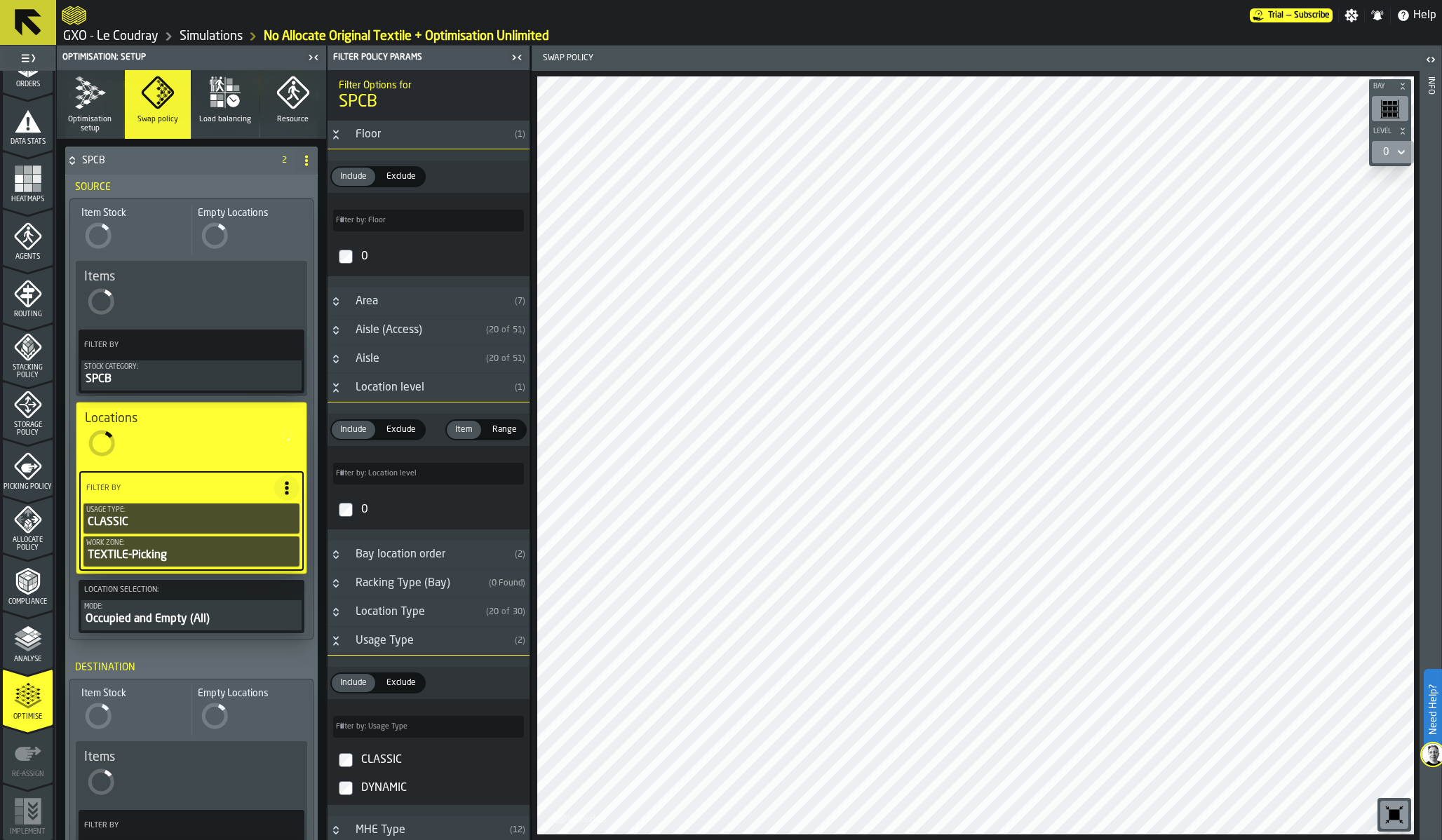
click at [0, 0] on icon "PolicyFilterItem-Work Zone" at bounding box center [0, 0] width 0 height 0
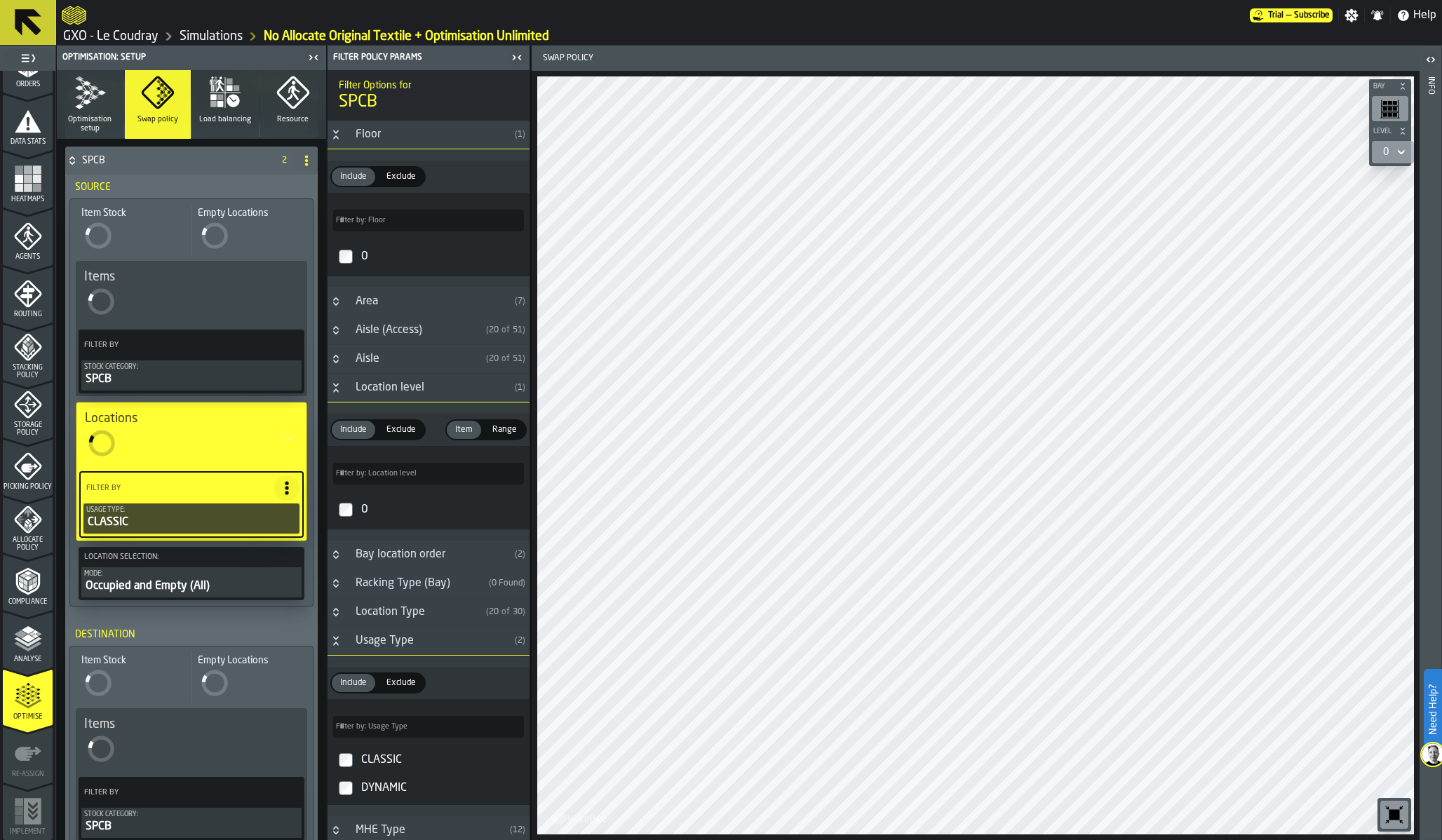
click at [0, 0] on icon "PolicyFilterItem-Usage Type" at bounding box center [0, 0] width 0 height 0
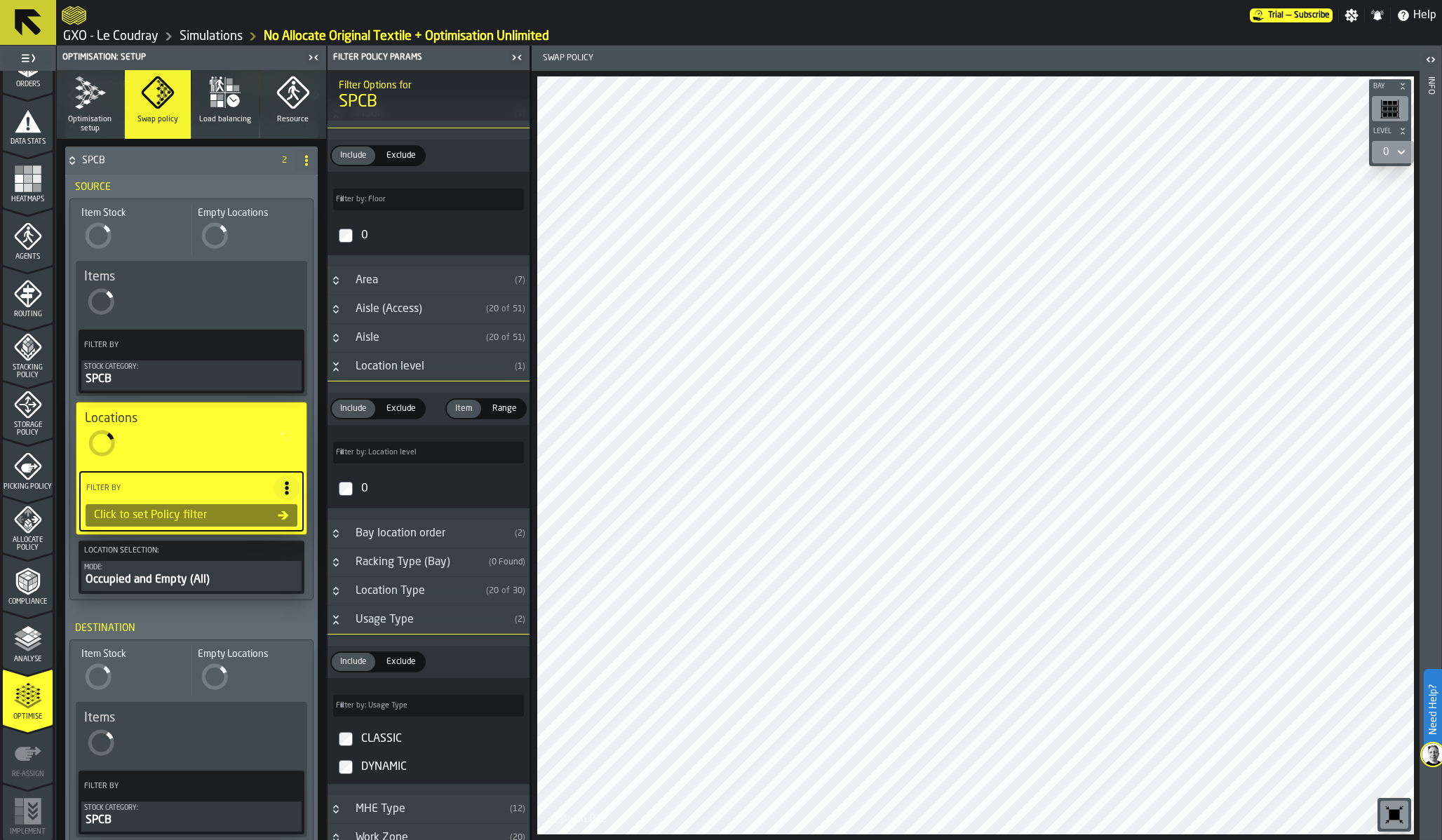
scroll to position [34, 0]
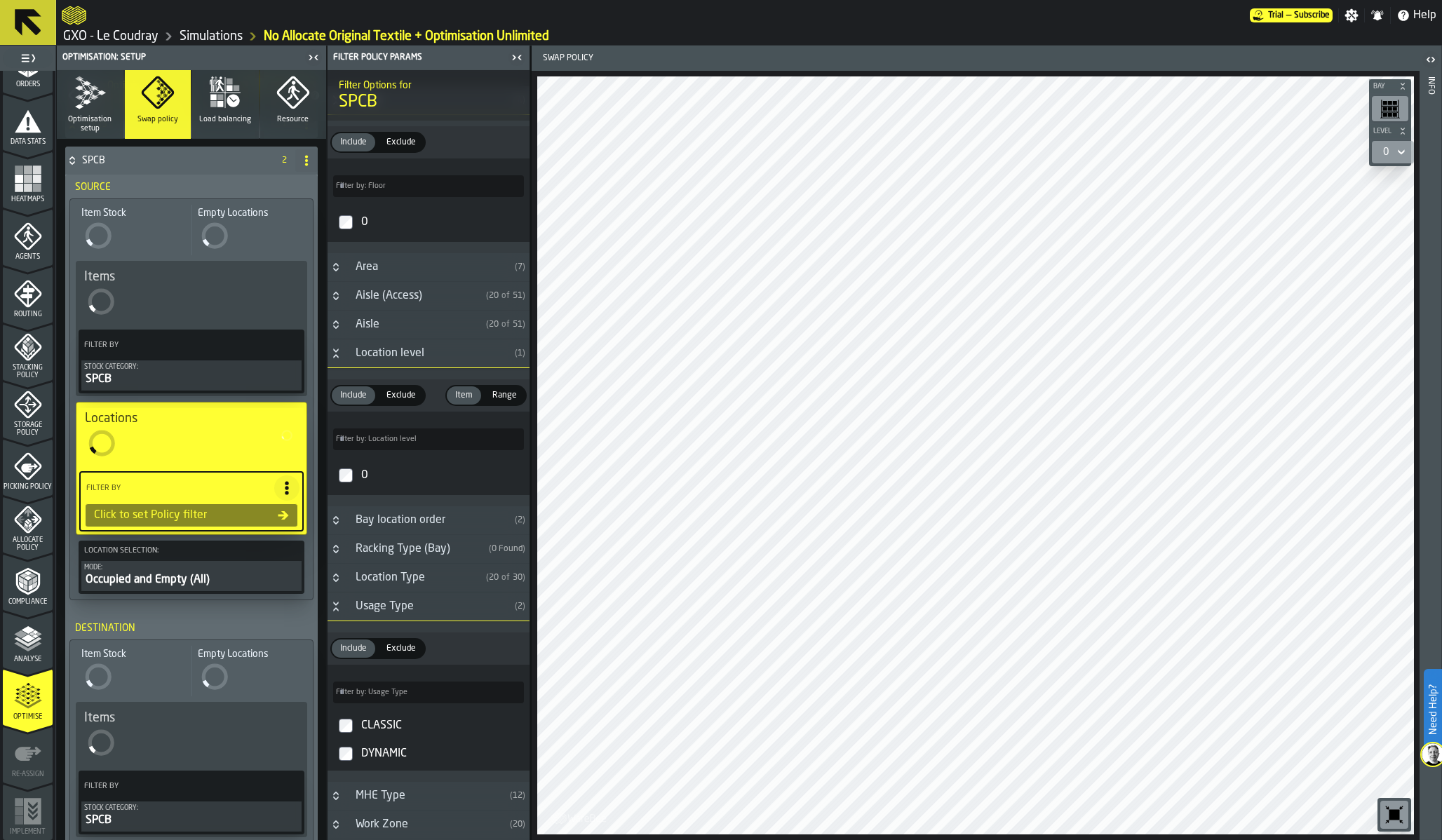
click at [397, 570] on h3 "Location Type ( 20 of 30 )" at bounding box center [428, 578] width 202 height 29
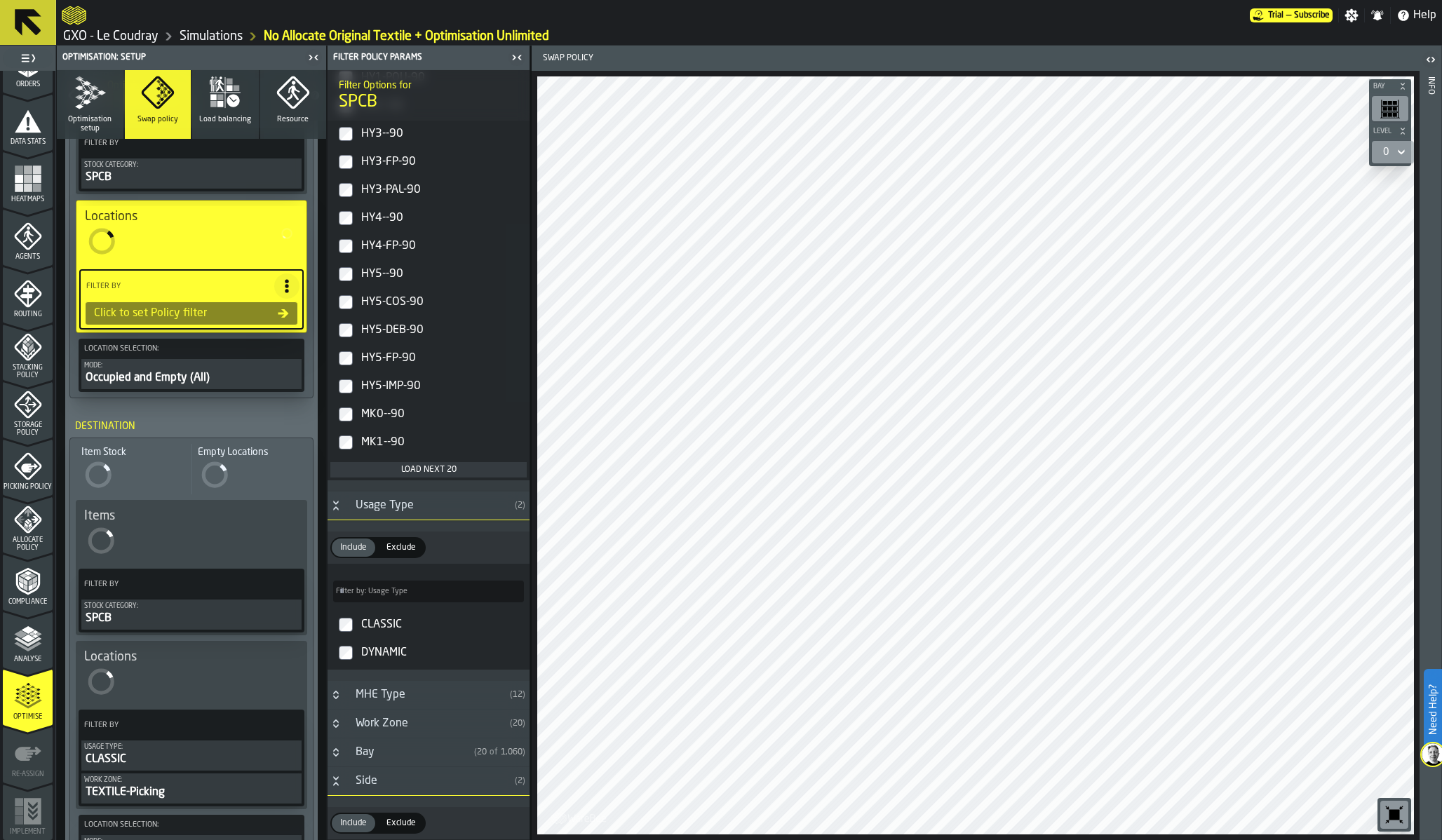
scroll to position [426, 0]
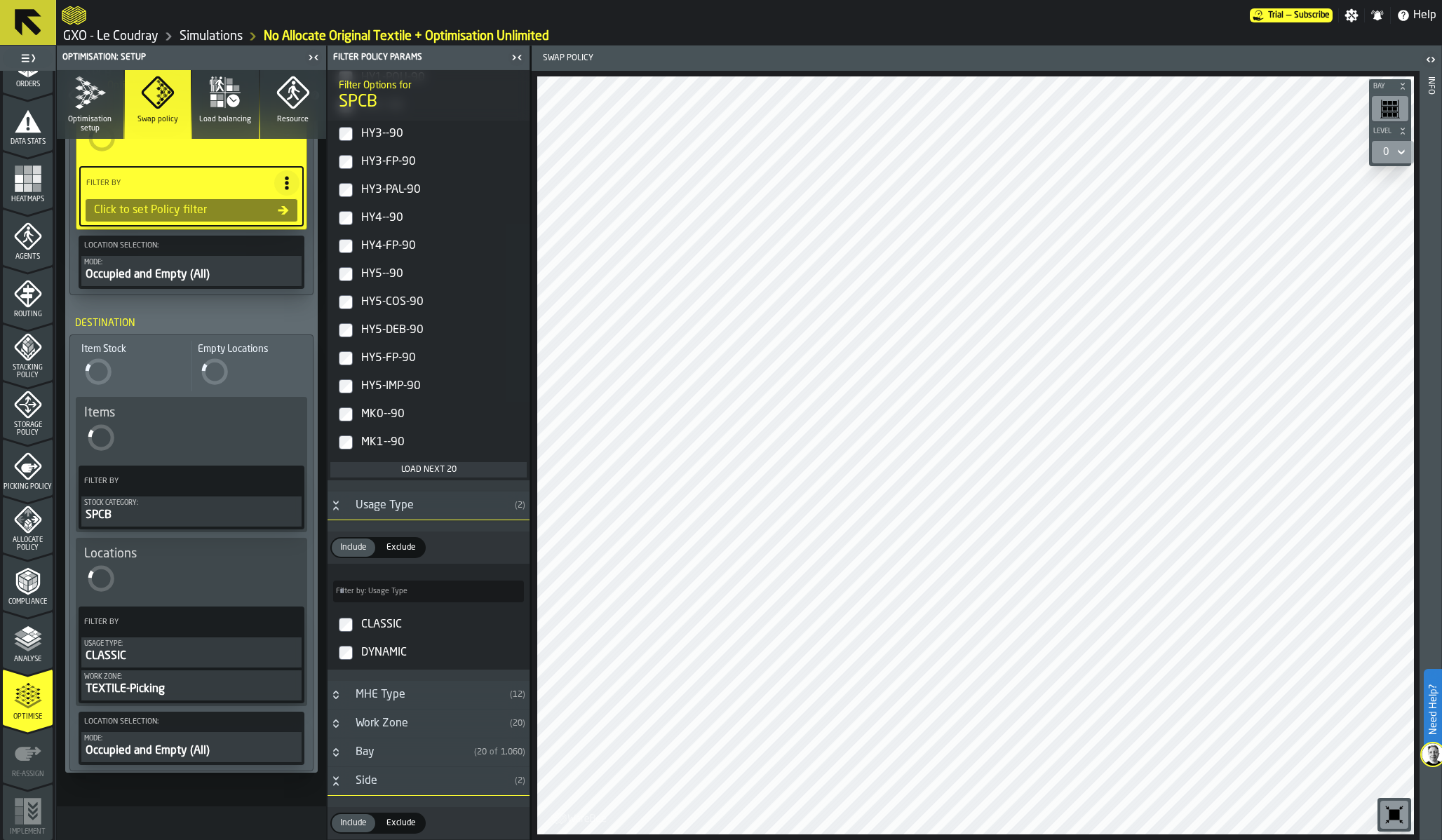
click at [0, 0] on icon "PolicyFilterItem-Usage Type" at bounding box center [0, 0] width 0 height 0
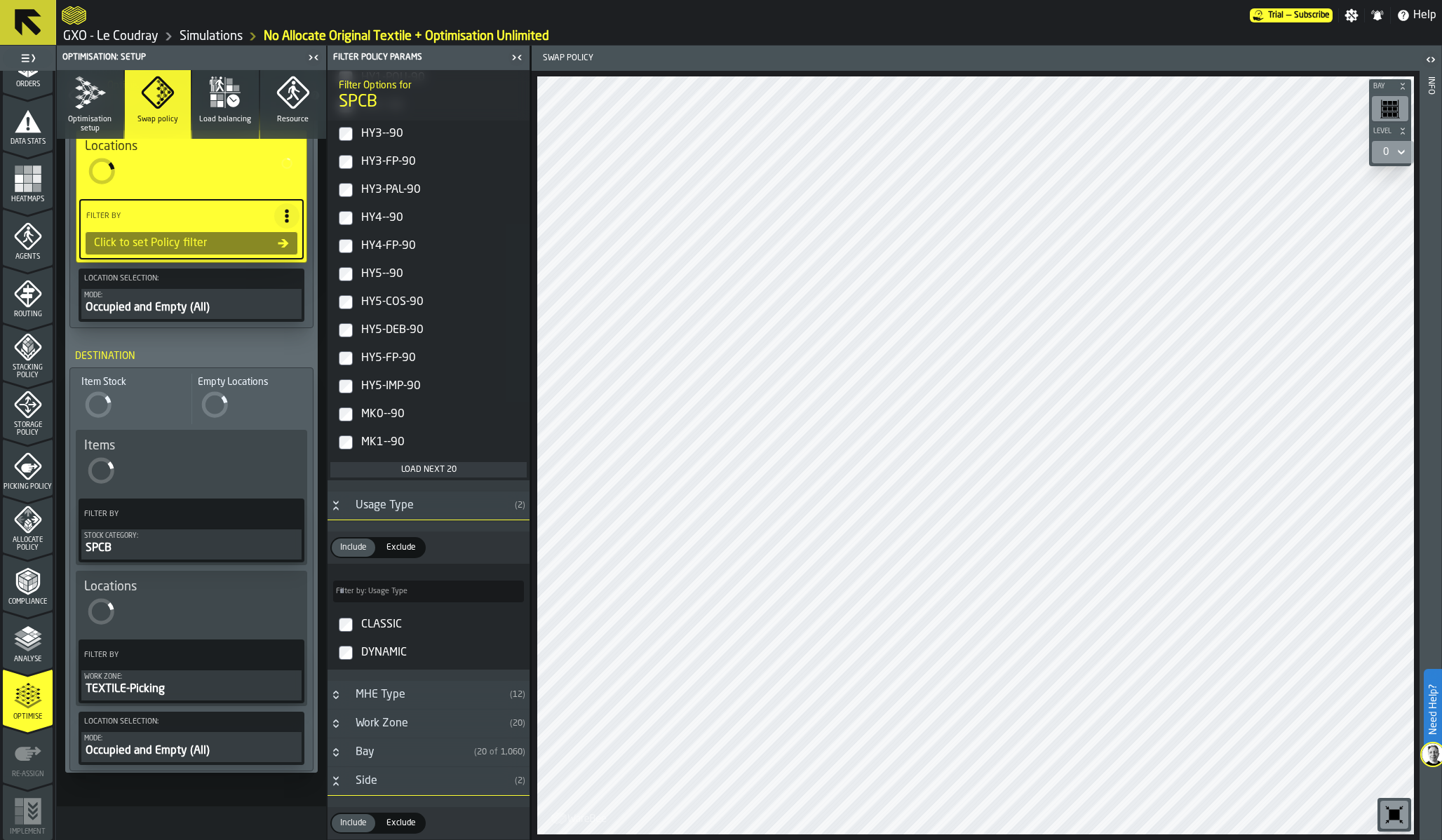
click at [0, 0] on icon "PolicyFilterItem-Work Zone" at bounding box center [0, 0] width 0 height 0
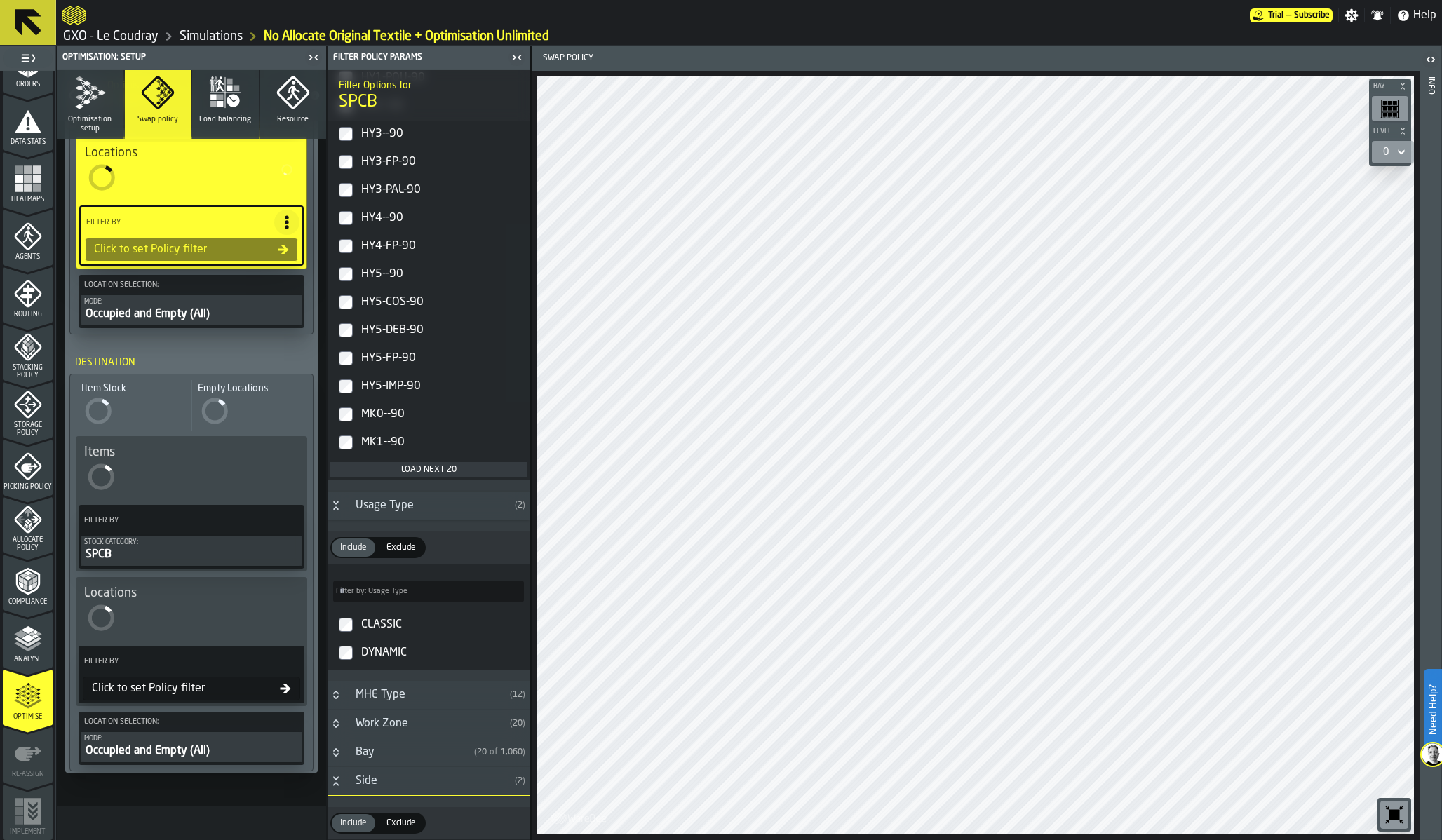
click at [291, 658] on icon at bounding box center [289, 661] width 14 height 14
click at [285, 658] on icon at bounding box center [289, 661] width 14 height 14
click at [283, 659] on icon at bounding box center [289, 661] width 14 height 14
click at [260, 689] on div "Clear Filter" at bounding box center [253, 690] width 73 height 17
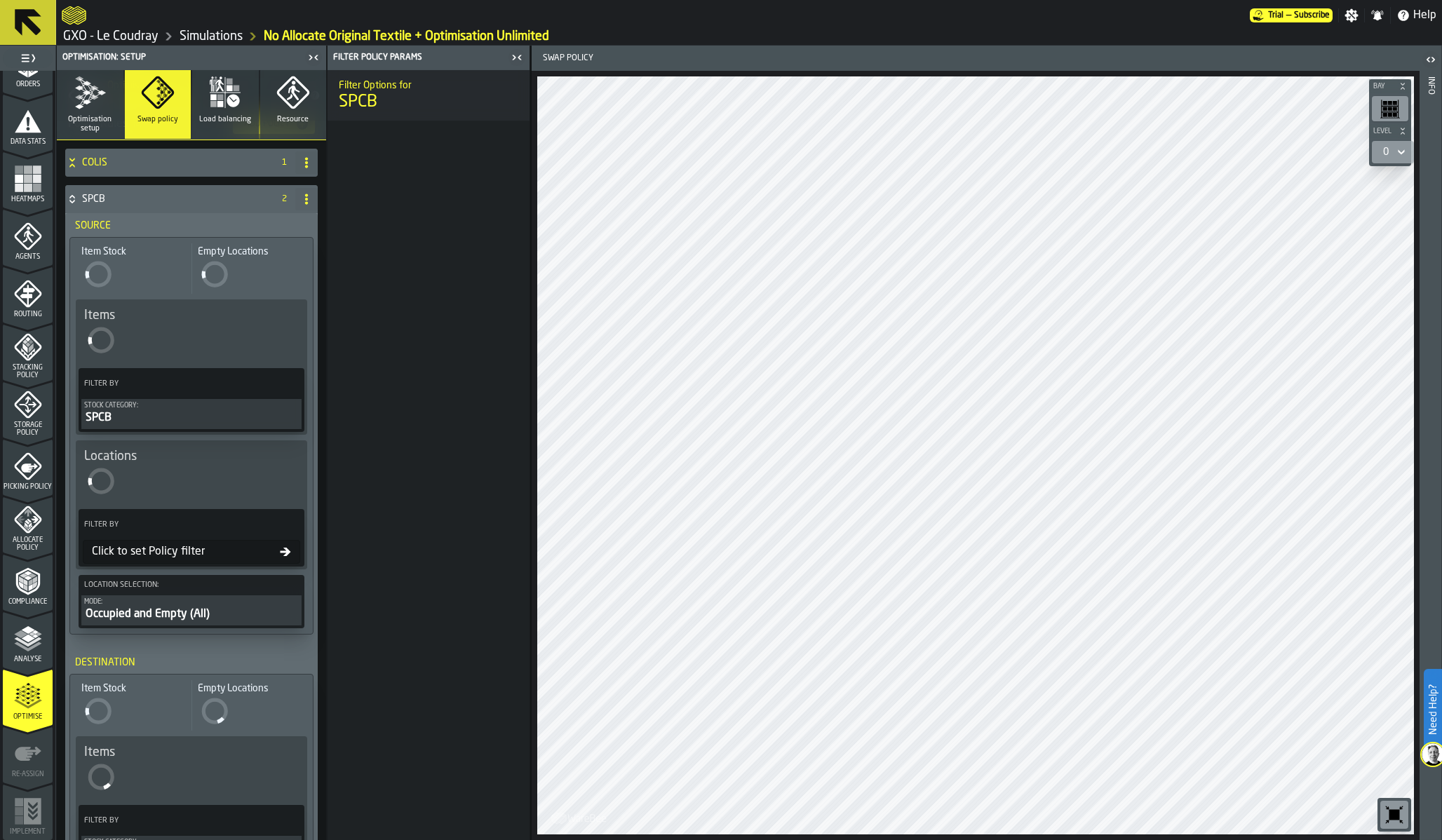
scroll to position [0, 0]
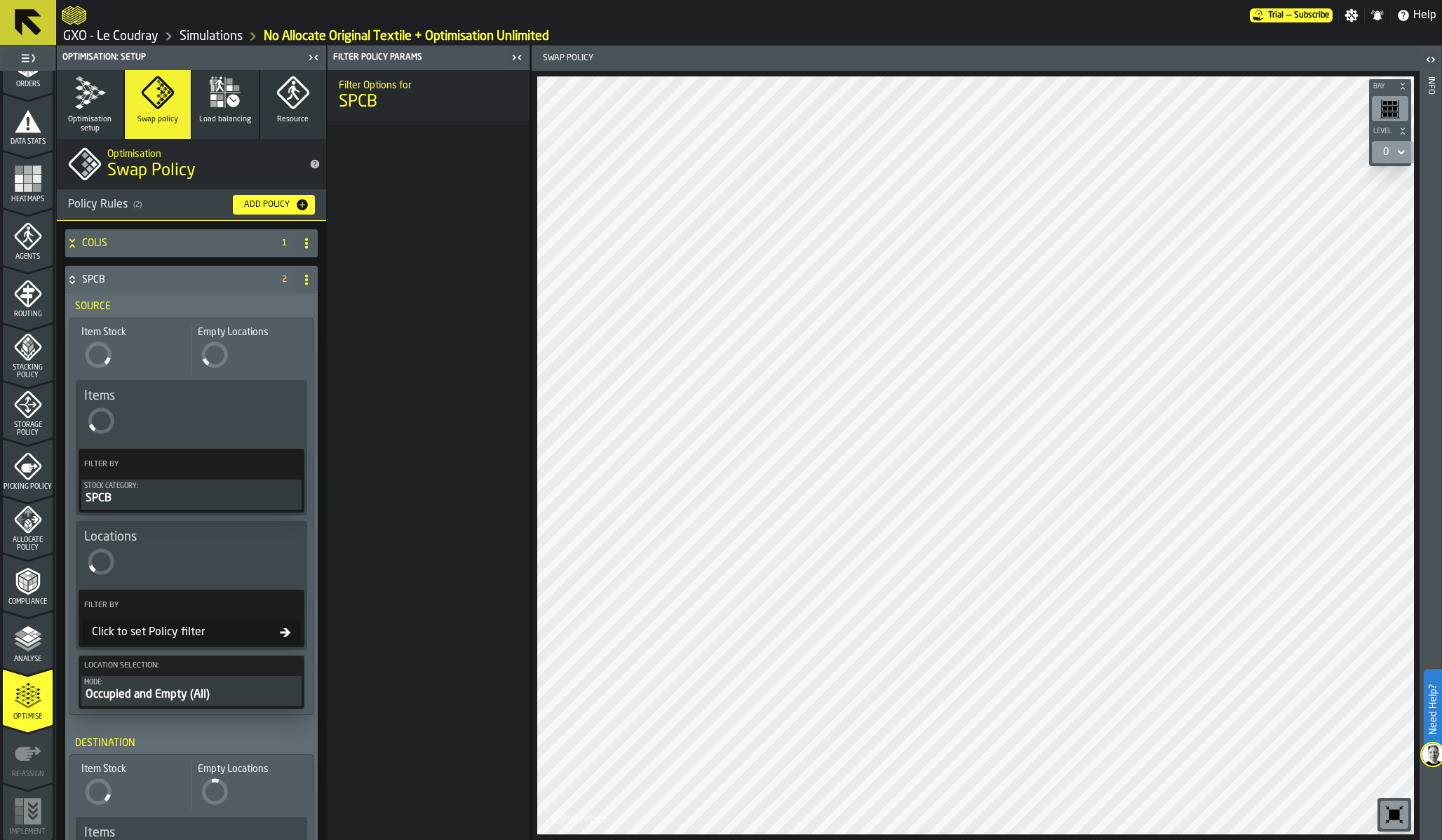
click at [181, 248] on div "COLIS" at bounding box center [166, 244] width 202 height 28
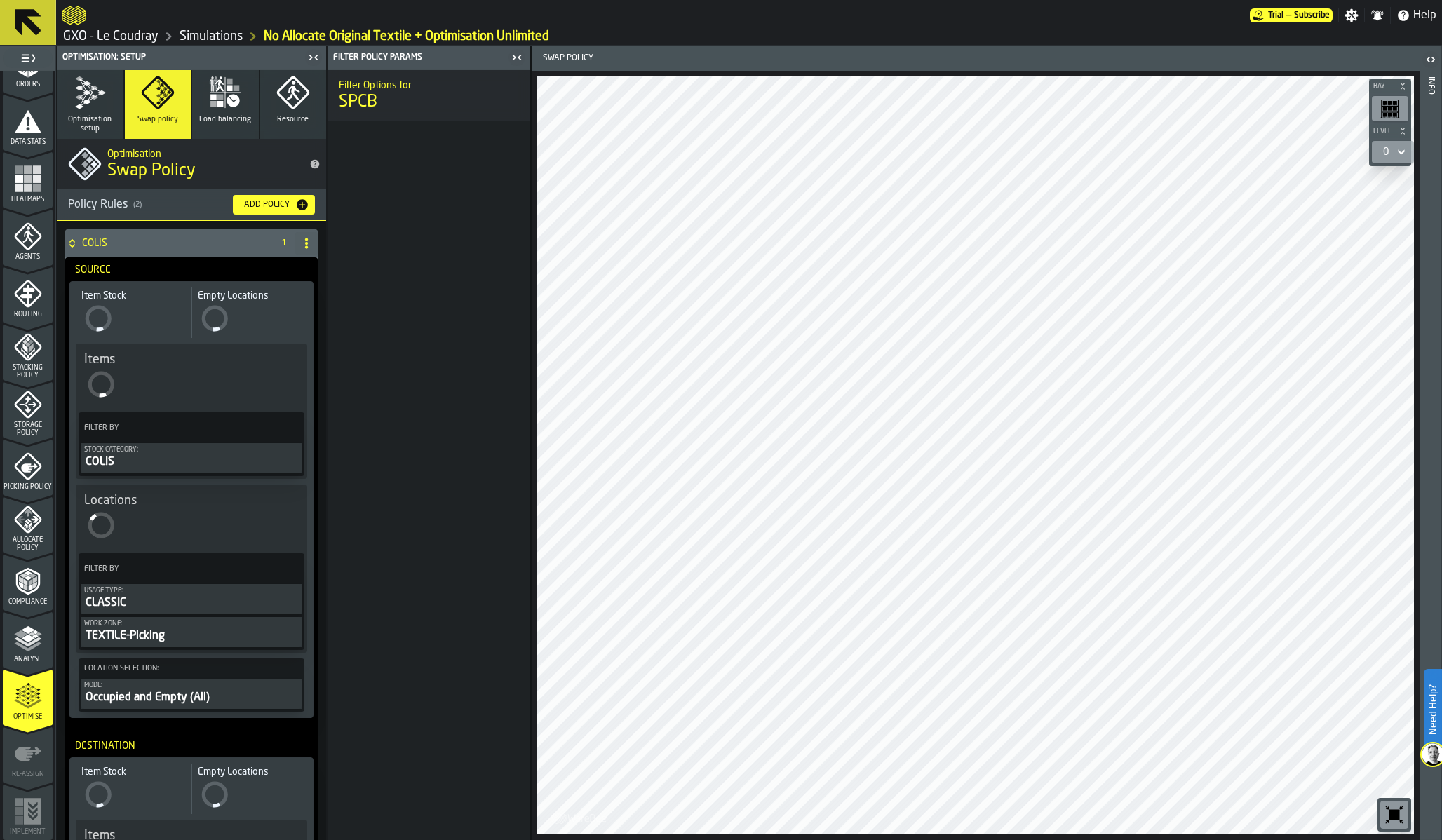
click at [0, 0] on icon "PolicyFilterItem-Usage Type" at bounding box center [0, 0] width 0 height 0
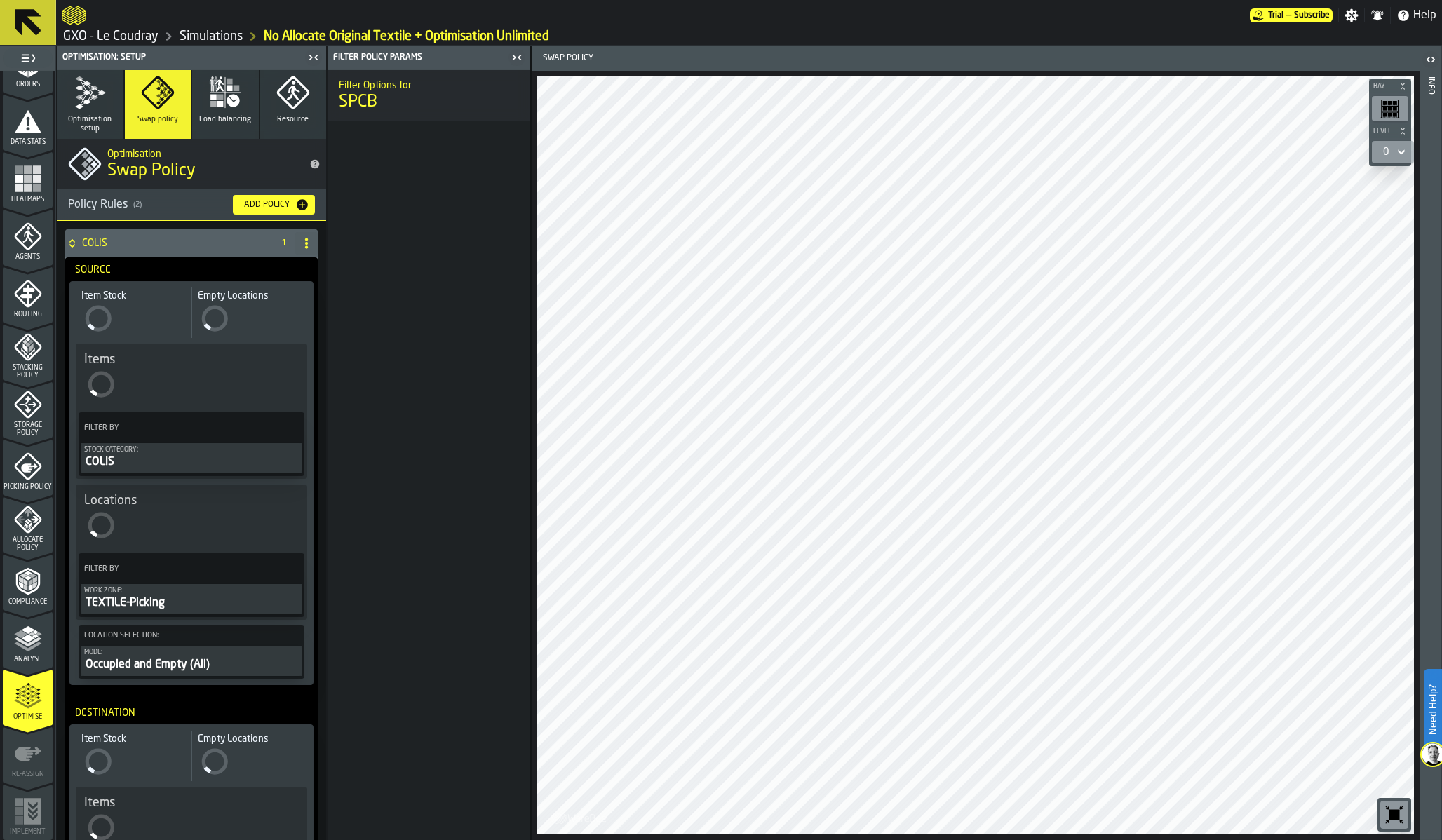
click at [0, 0] on button "PolicyFilterItem-Work Zone" at bounding box center [0, 0] width 0 height 0
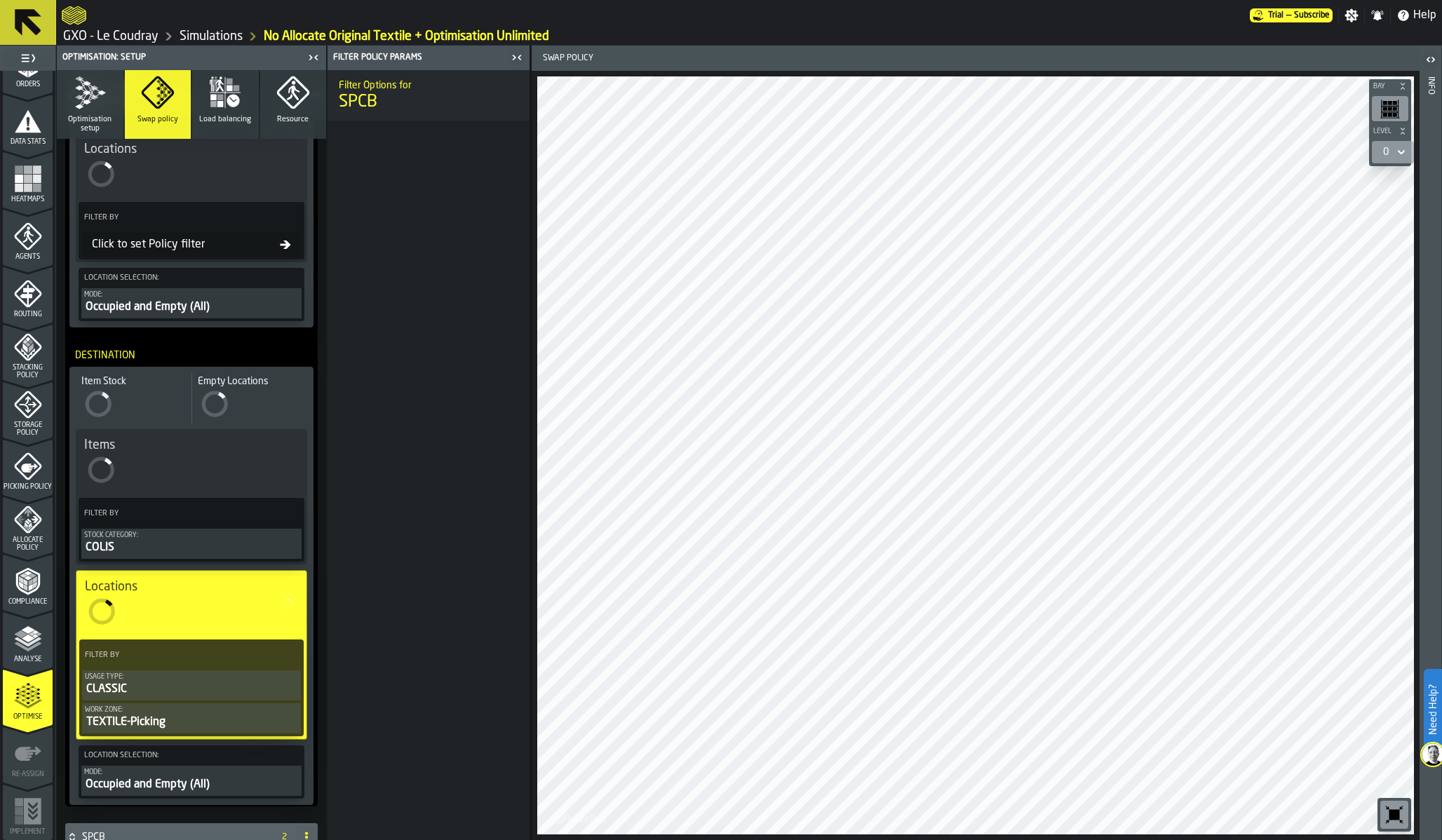
scroll to position [503, 0]
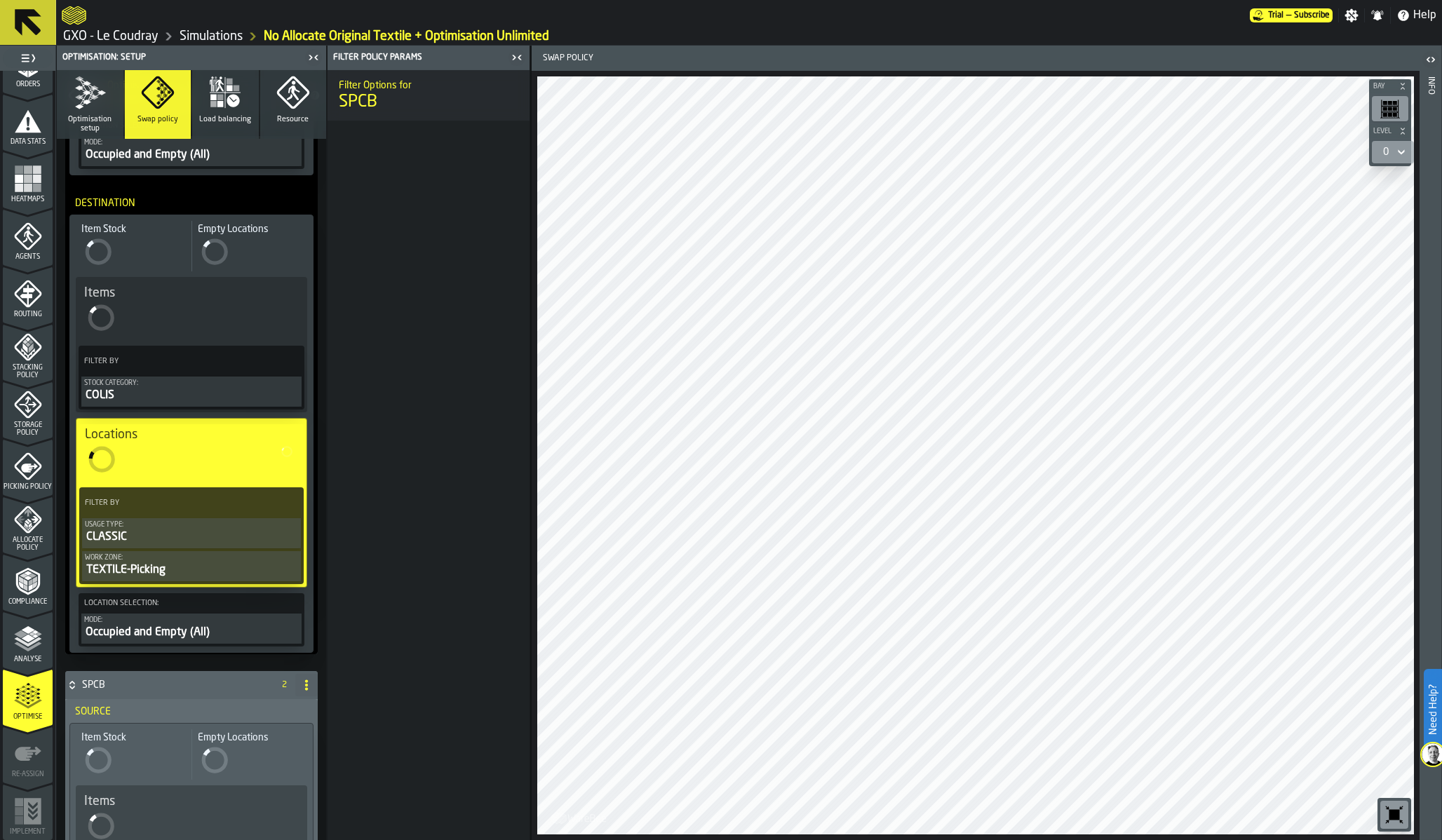
click at [0, 0] on icon "PolicyFilterItem-Usage Type" at bounding box center [0, 0] width 0 height 0
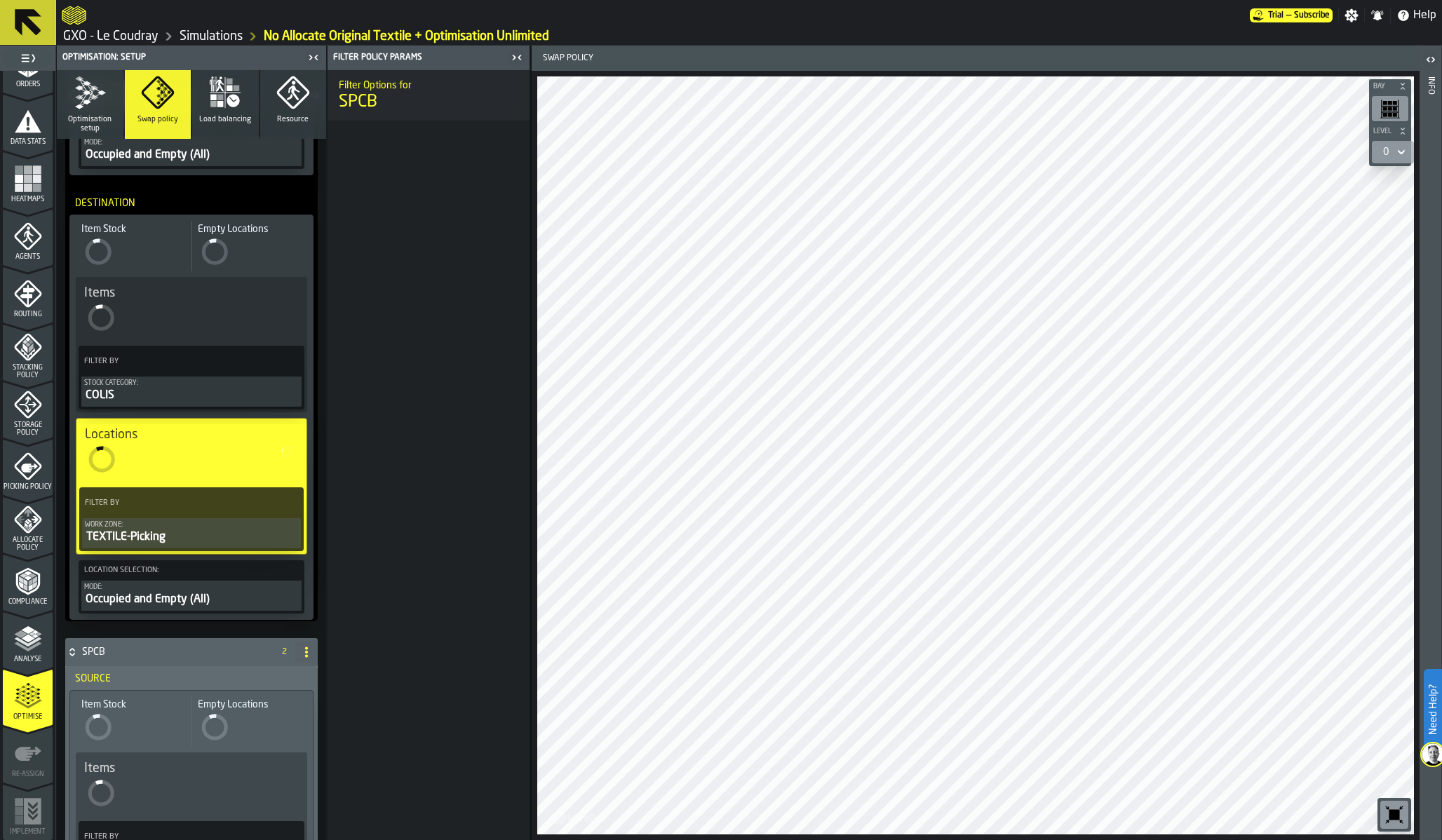
click at [0, 0] on button "PolicyFilterItem-Work Zone" at bounding box center [0, 0] width 0 height 0
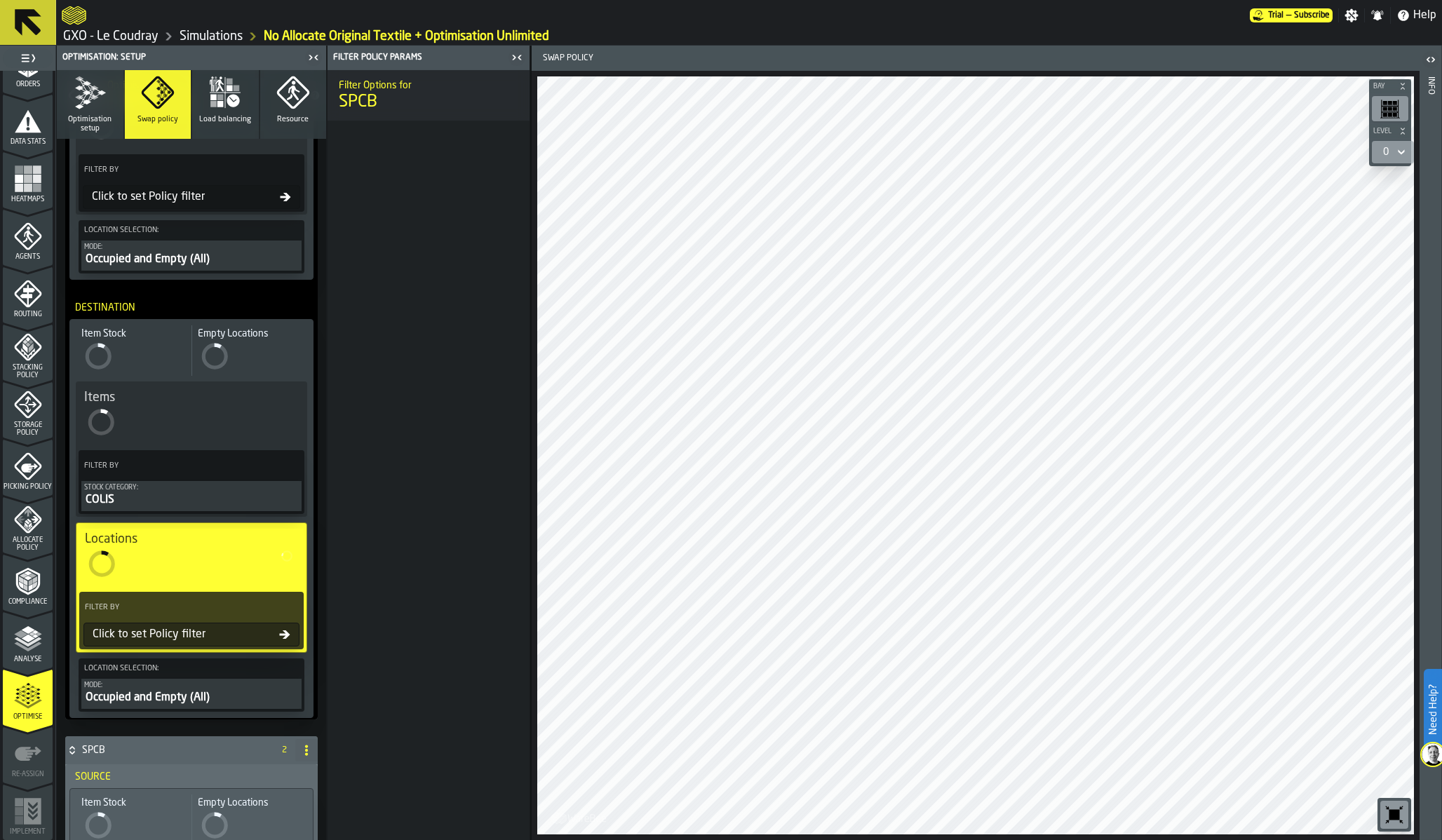
scroll to position [251, 0]
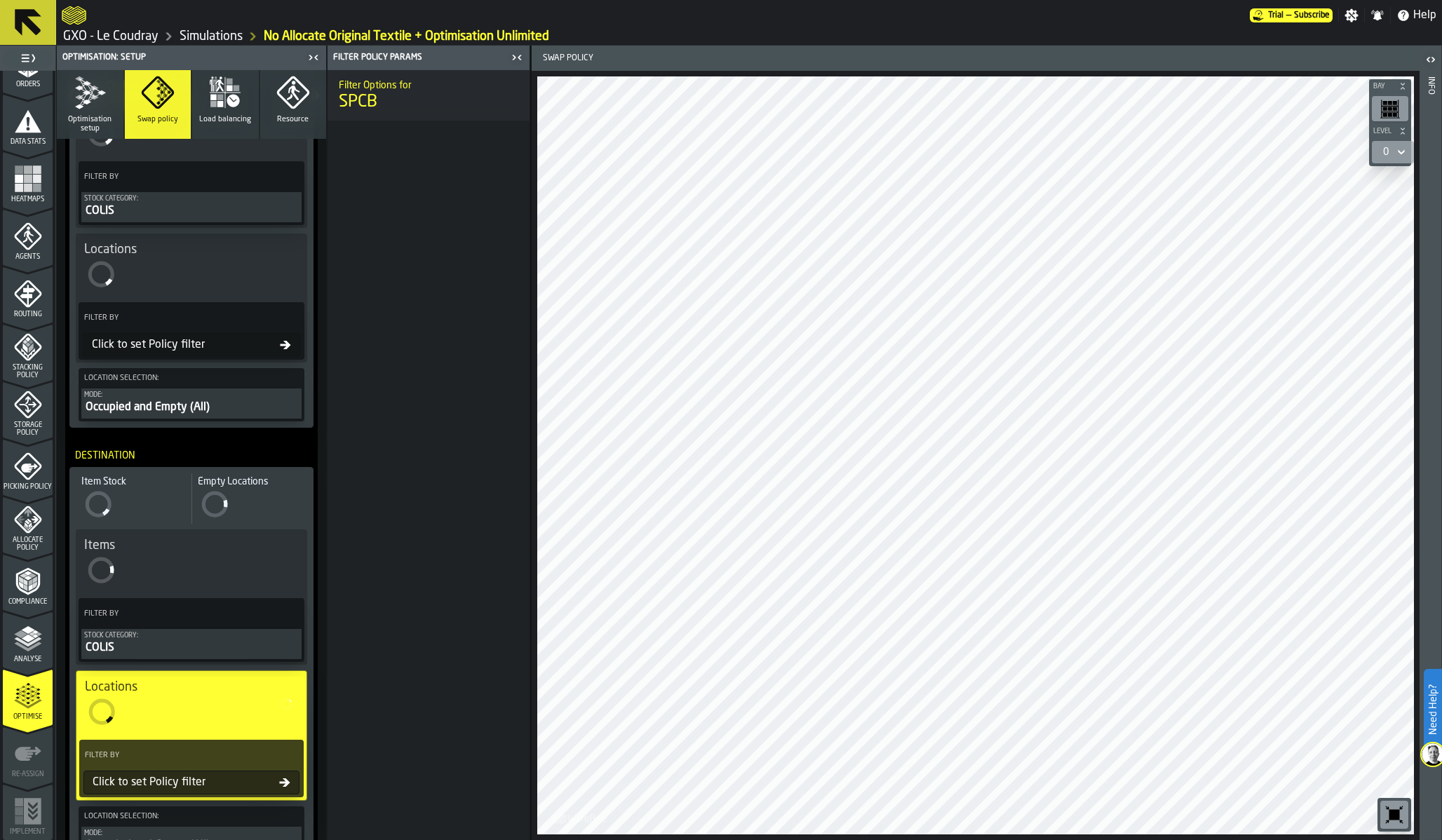
click at [186, 344] on div "Click to set Policy filter" at bounding box center [183, 345] width 194 height 17
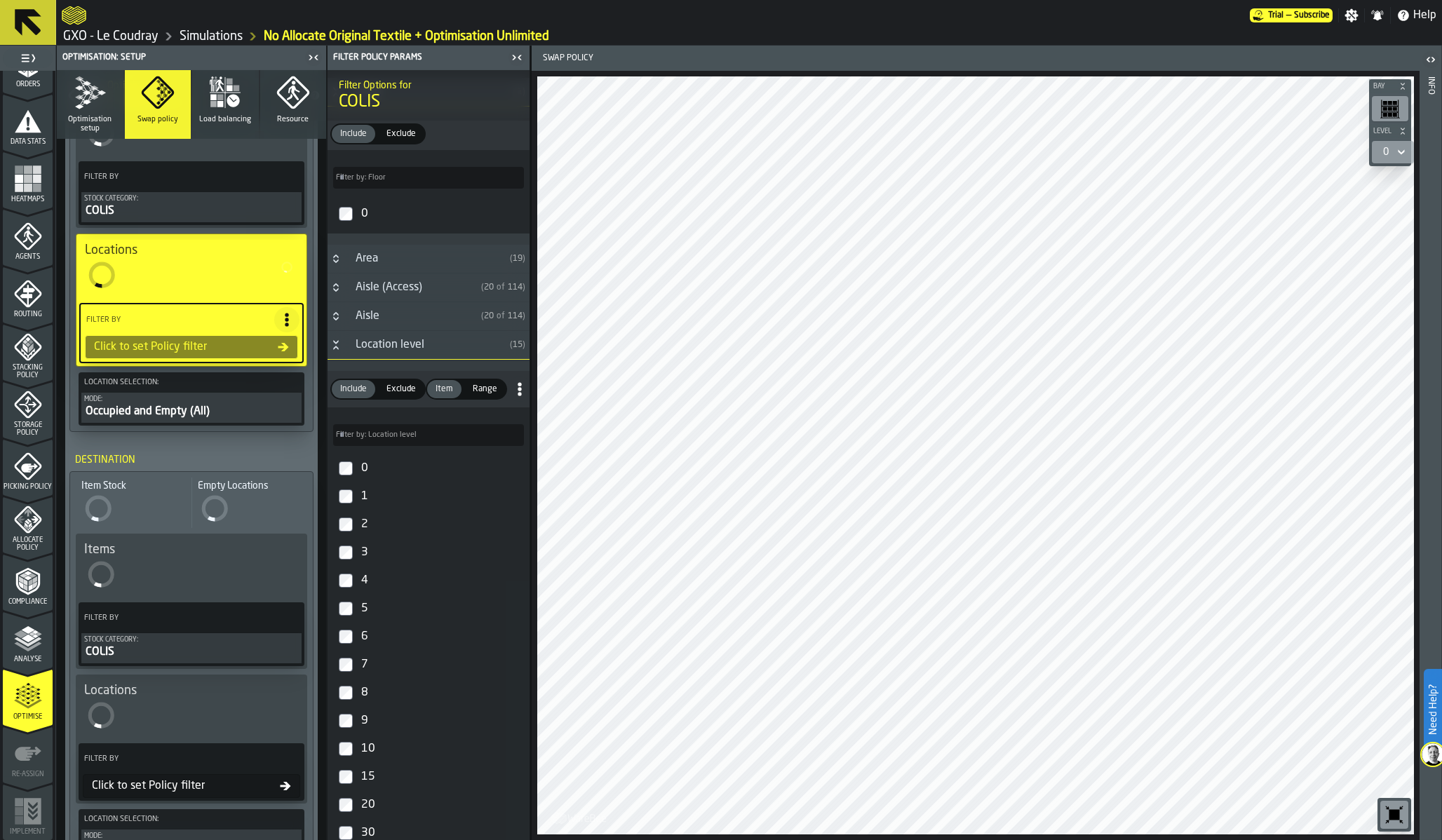
scroll to position [47, 0]
click at [370, 715] on div "9" at bounding box center [441, 716] width 165 height 23
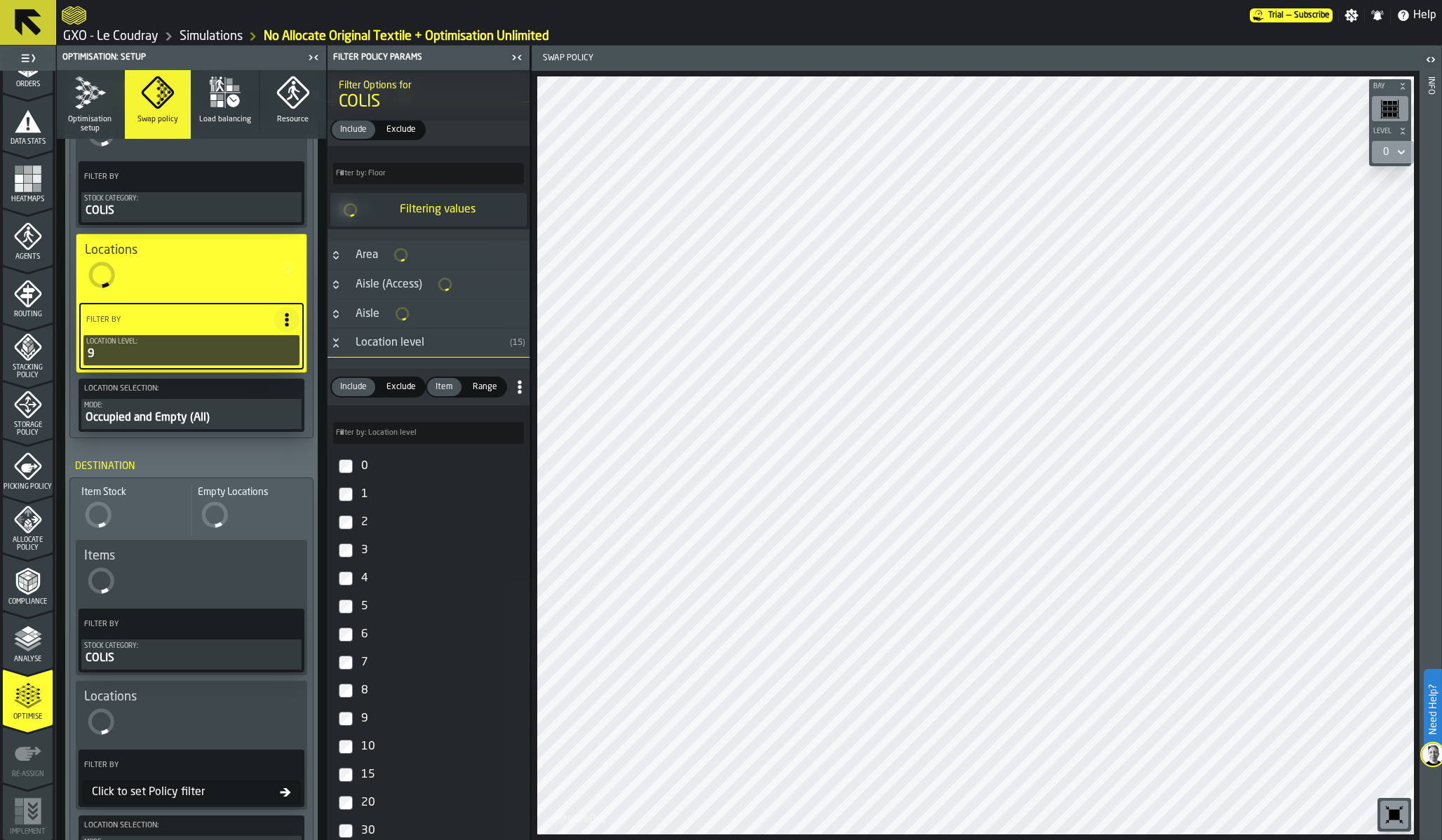
click at [370, 697] on div "8" at bounding box center [441, 691] width 165 height 23
click at [370, 673] on div "7" at bounding box center [441, 663] width 165 height 23
click at [367, 641] on div "6" at bounding box center [441, 635] width 165 height 23
type input "****"
click at [365, 613] on div "5" at bounding box center [441, 604] width 165 height 23
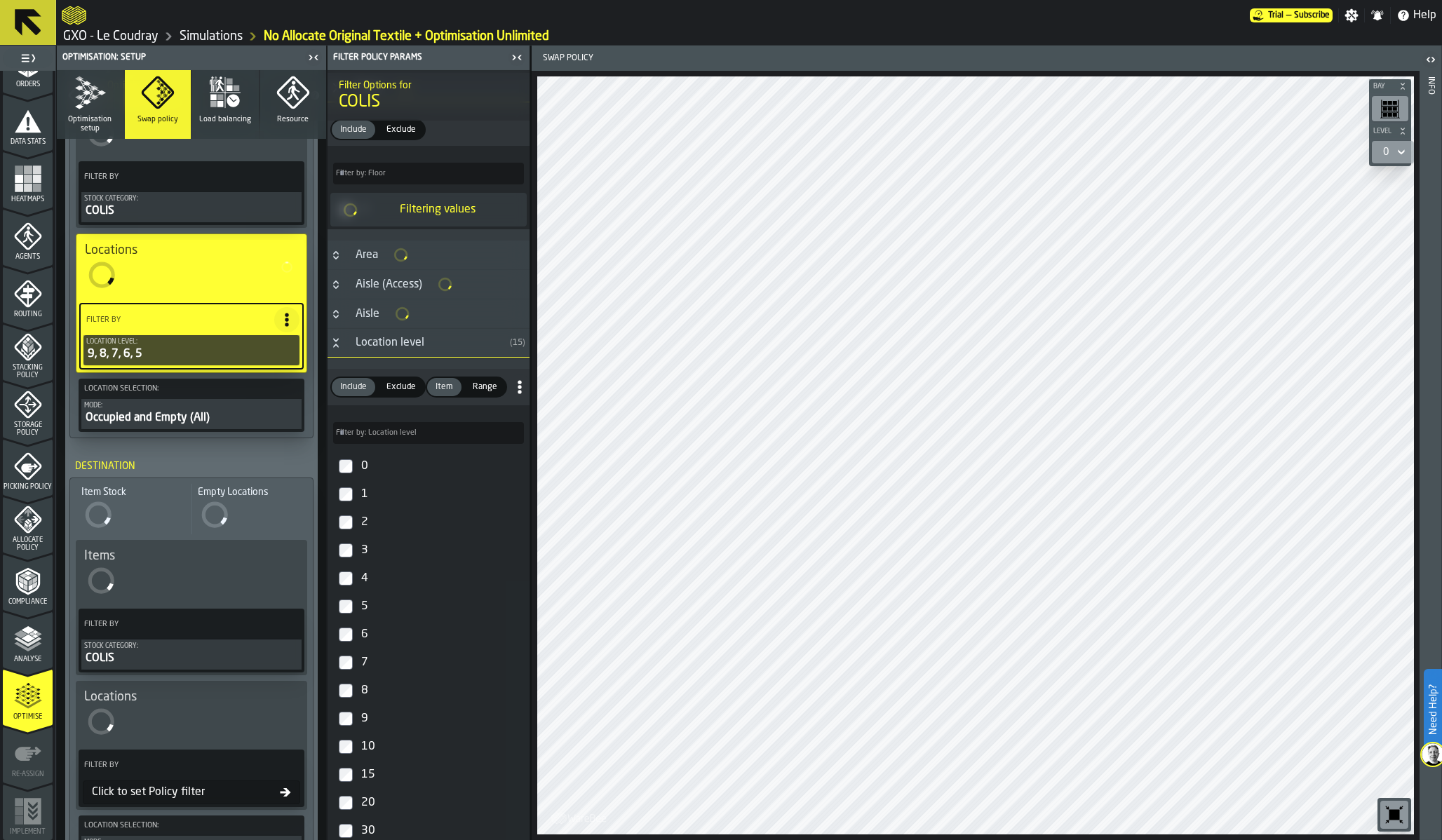
type input "*****"
click at [362, 575] on div "4" at bounding box center [441, 576] width 165 height 23
type input "***"
type input "*****"
click at [357, 539] on label "3" at bounding box center [428, 548] width 196 height 28
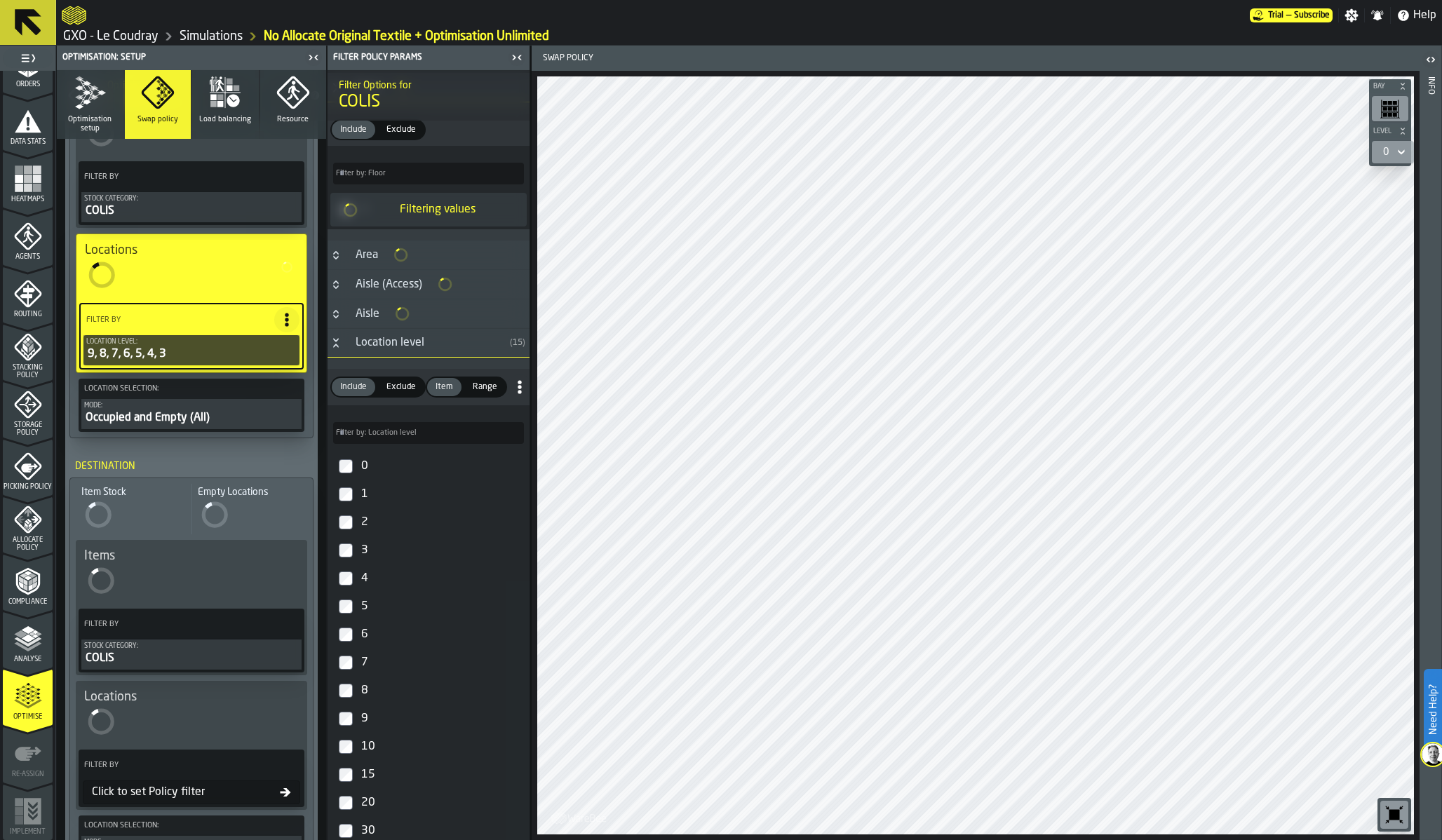
type input "***"
type input "*****"
click at [356, 521] on label "2" at bounding box center [428, 520] width 196 height 28
click at [355, 489] on label "1" at bounding box center [428, 492] width 196 height 28
click at [354, 464] on label "0" at bounding box center [428, 464] width 196 height 28
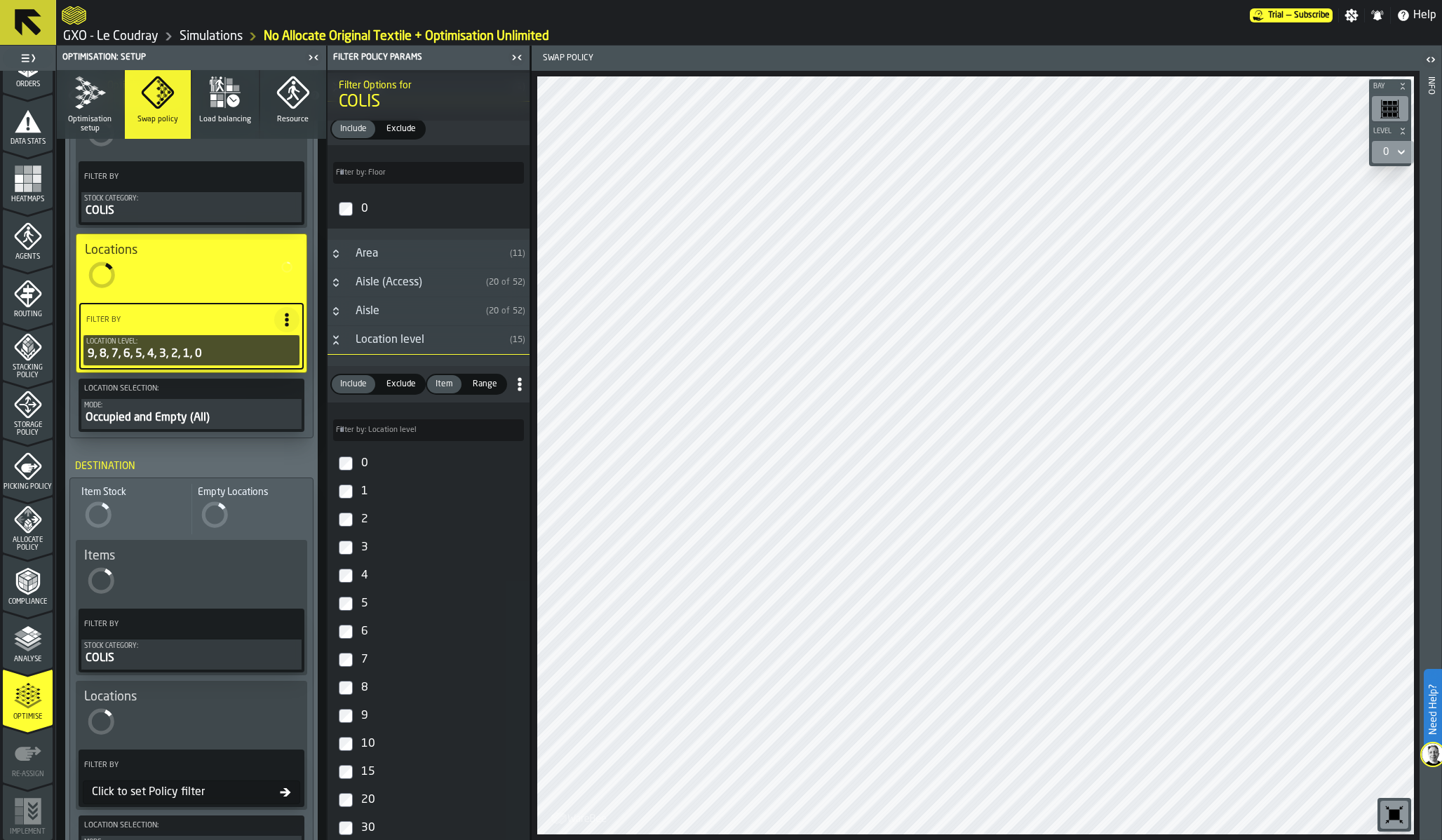
click at [31, 414] on icon "menu Storage Policy" at bounding box center [28, 405] width 28 height 28
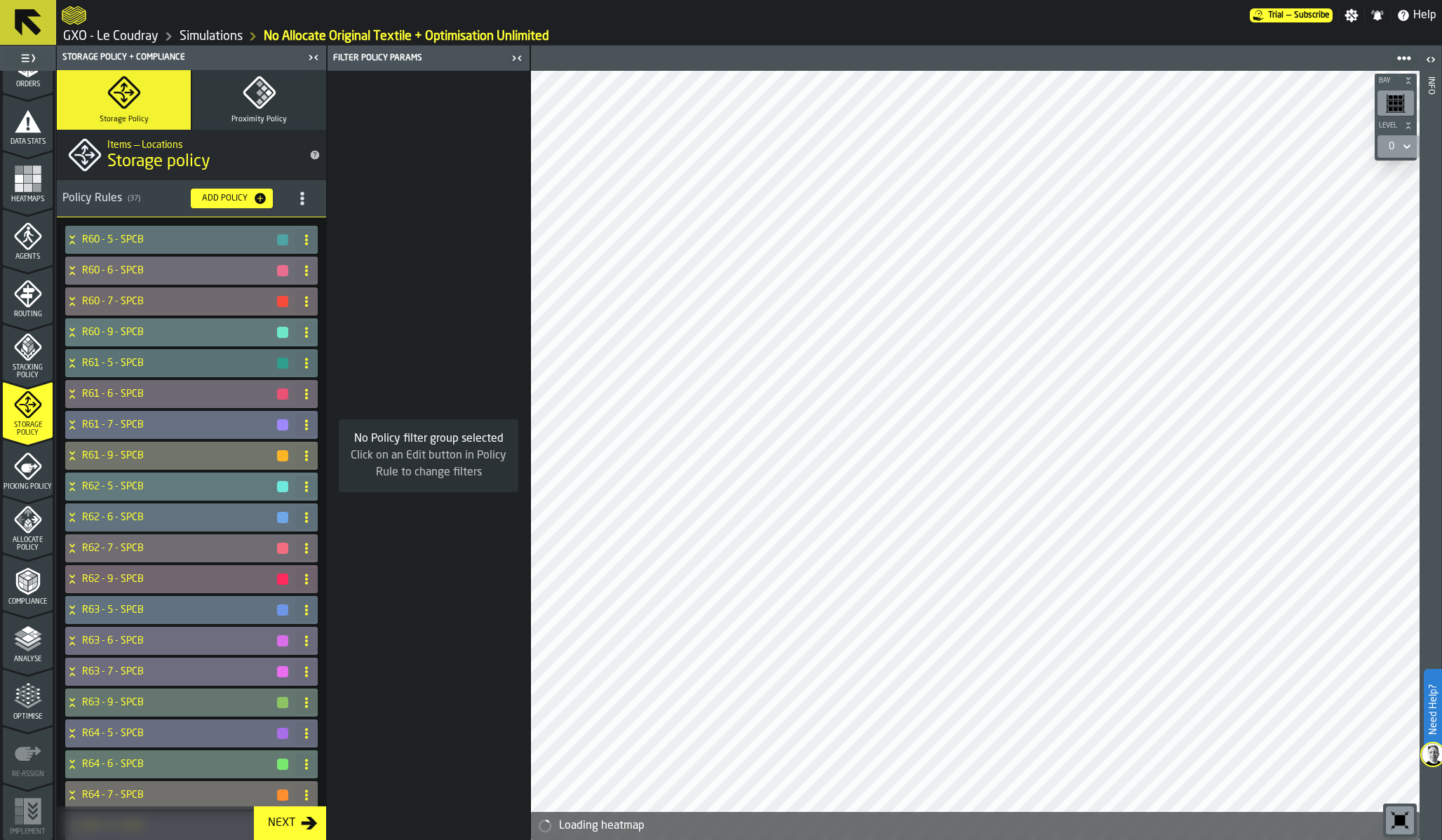
scroll to position [26, 0]
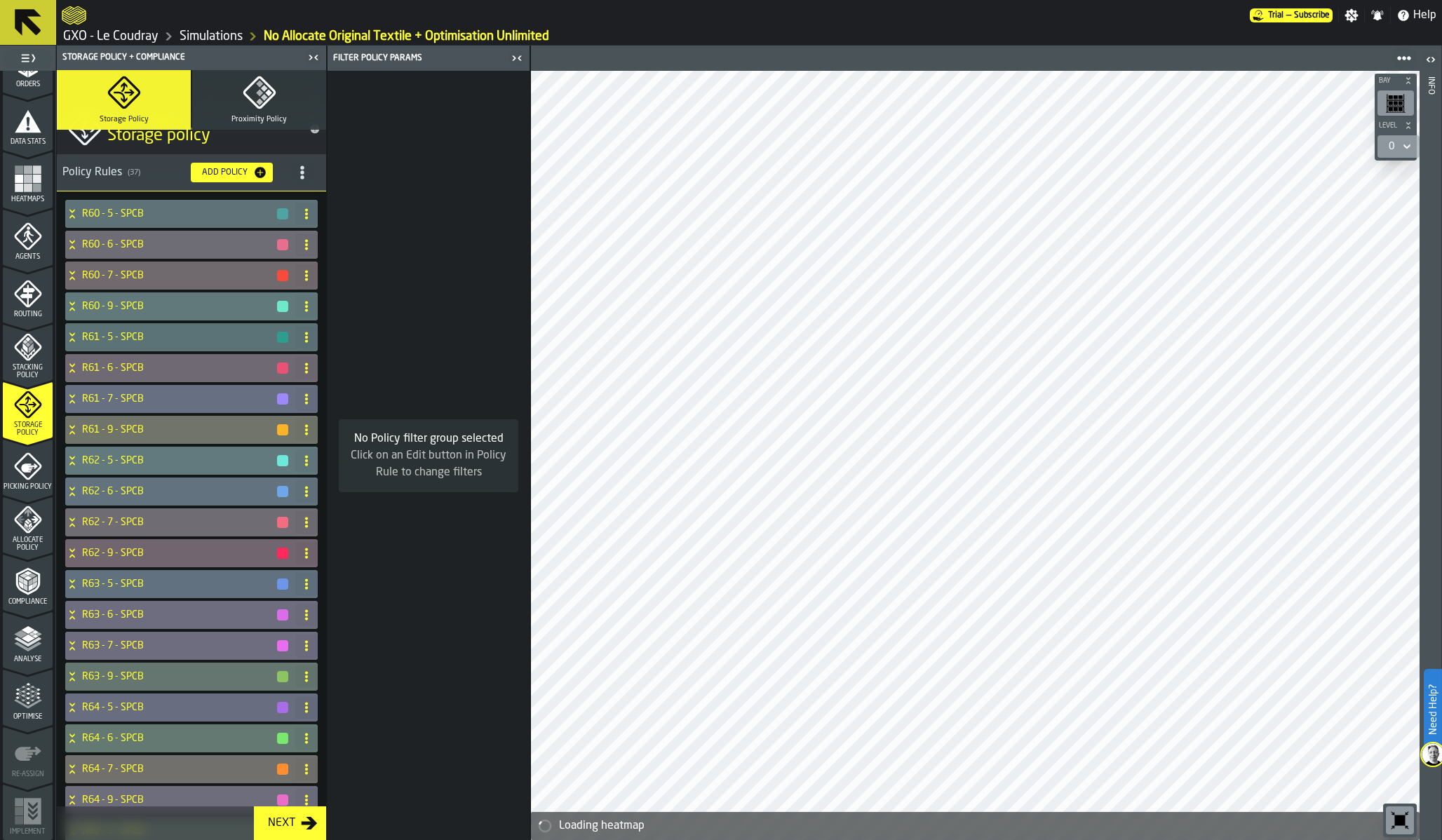
click at [23, 541] on span "Allocate Policy" at bounding box center [27, 544] width 50 height 16
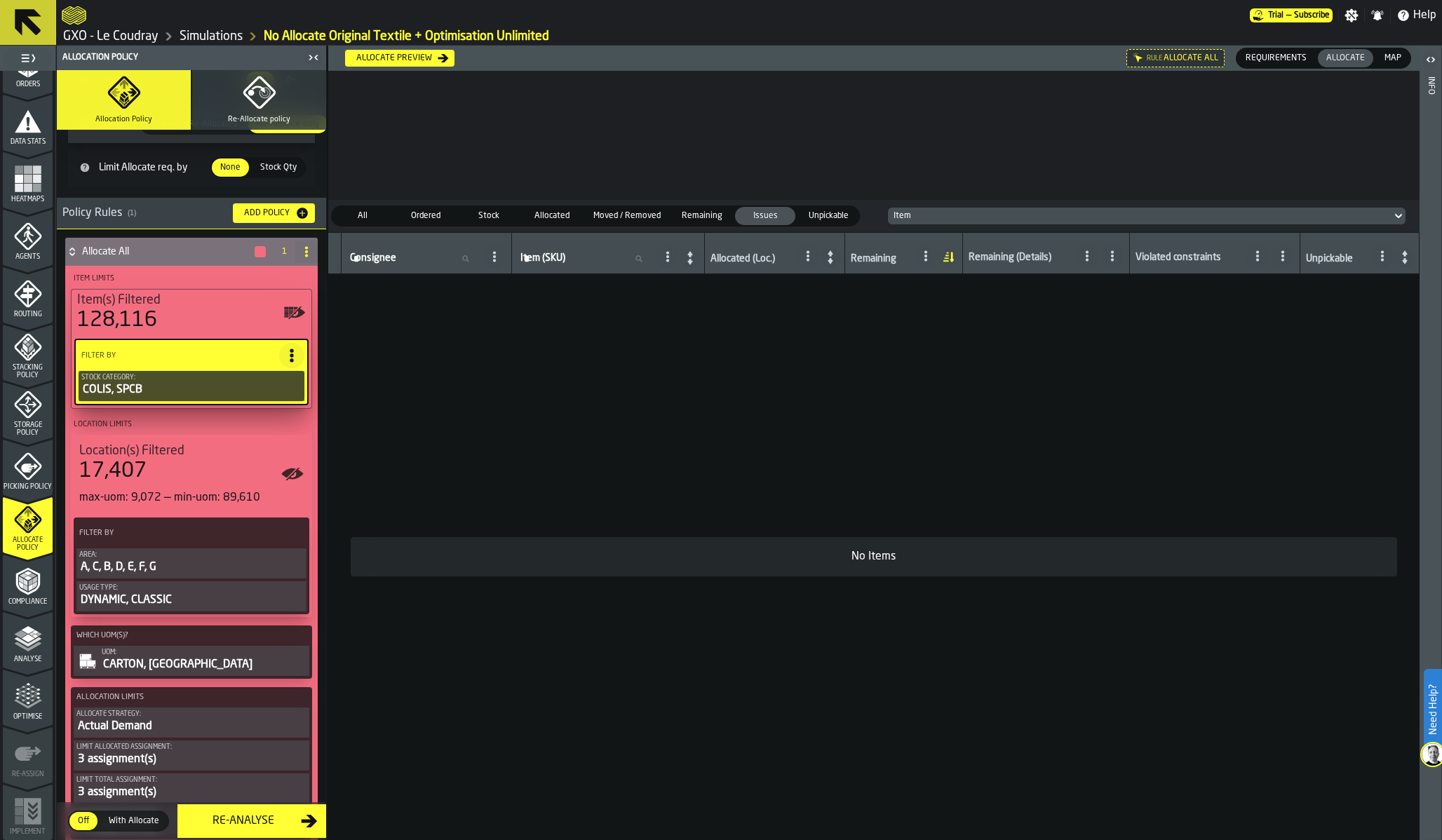
scroll to position [117, 0]
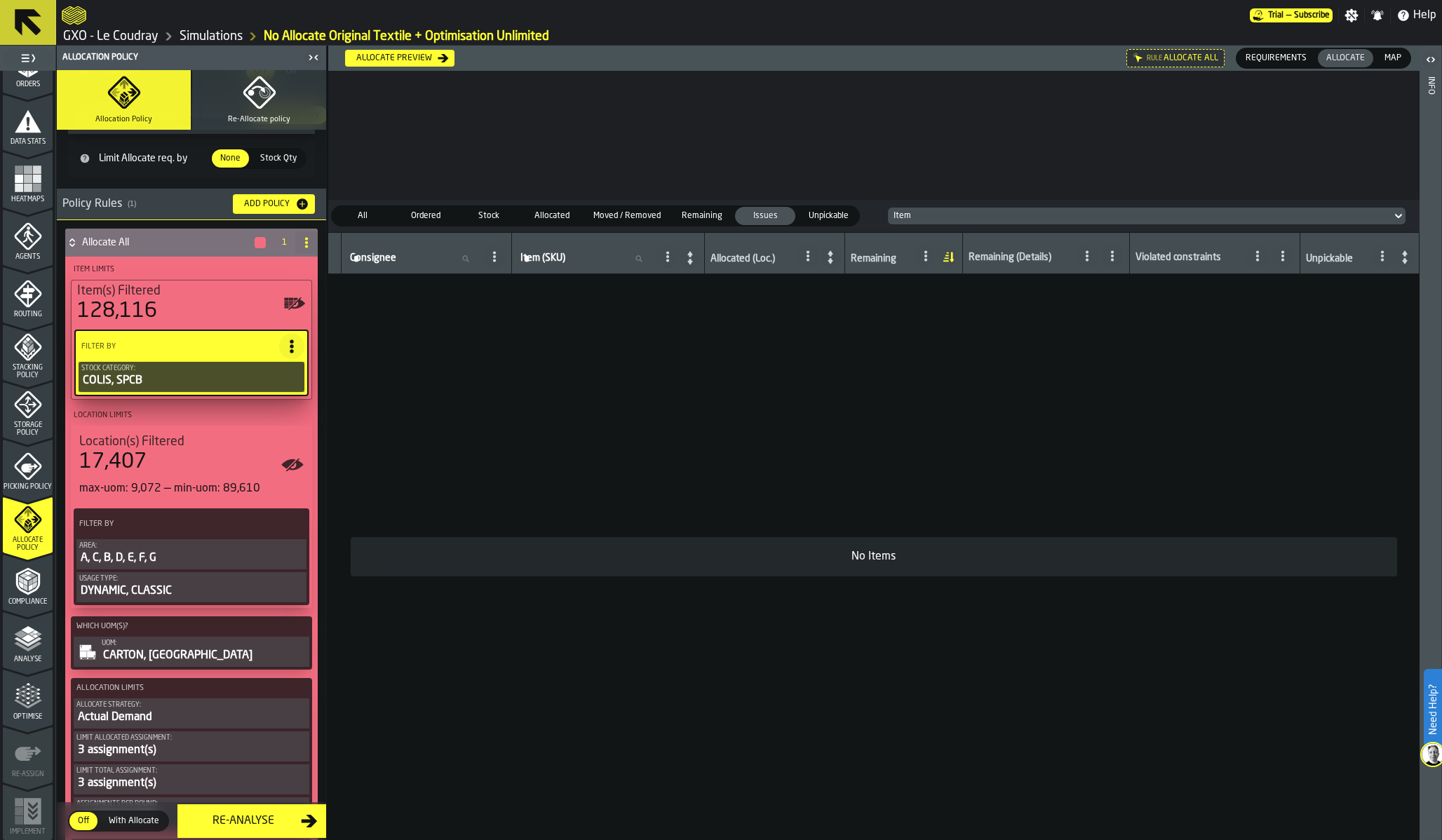
click at [289, 521] on icon at bounding box center [294, 524] width 14 height 14
click at [261, 616] on div "Copy" at bounding box center [257, 620] width 73 height 17
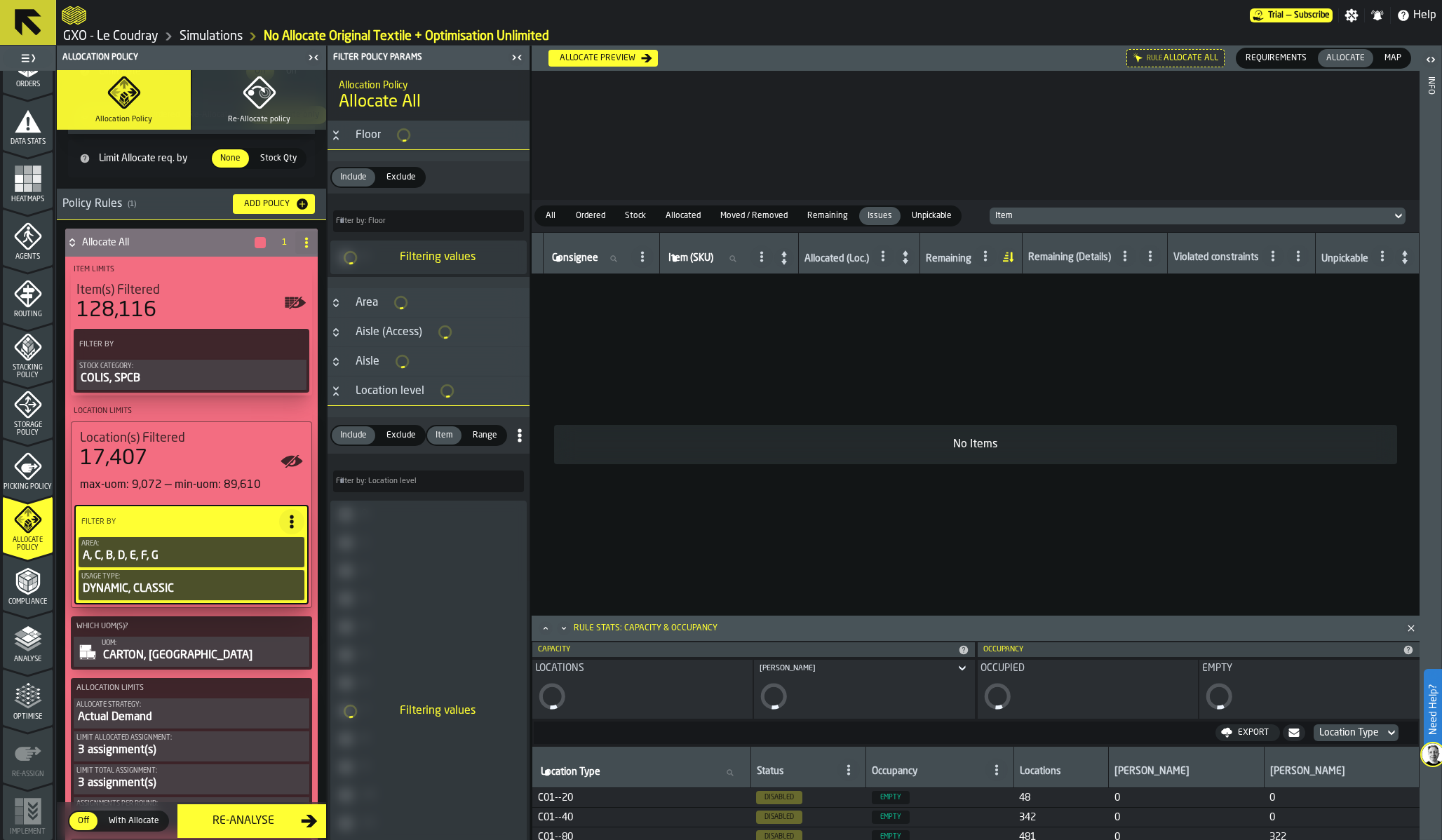
type input "***"
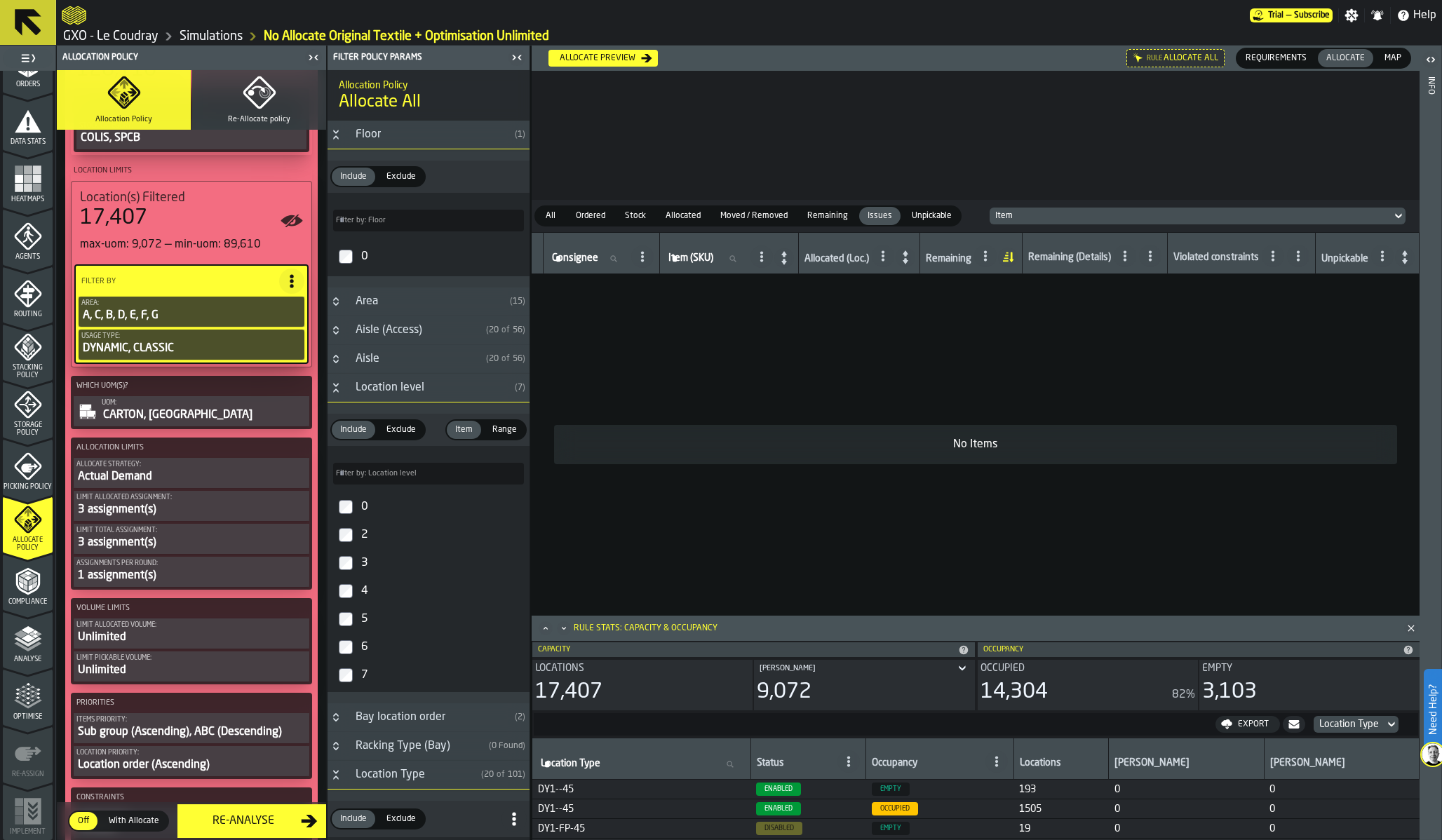
scroll to position [349, 0]
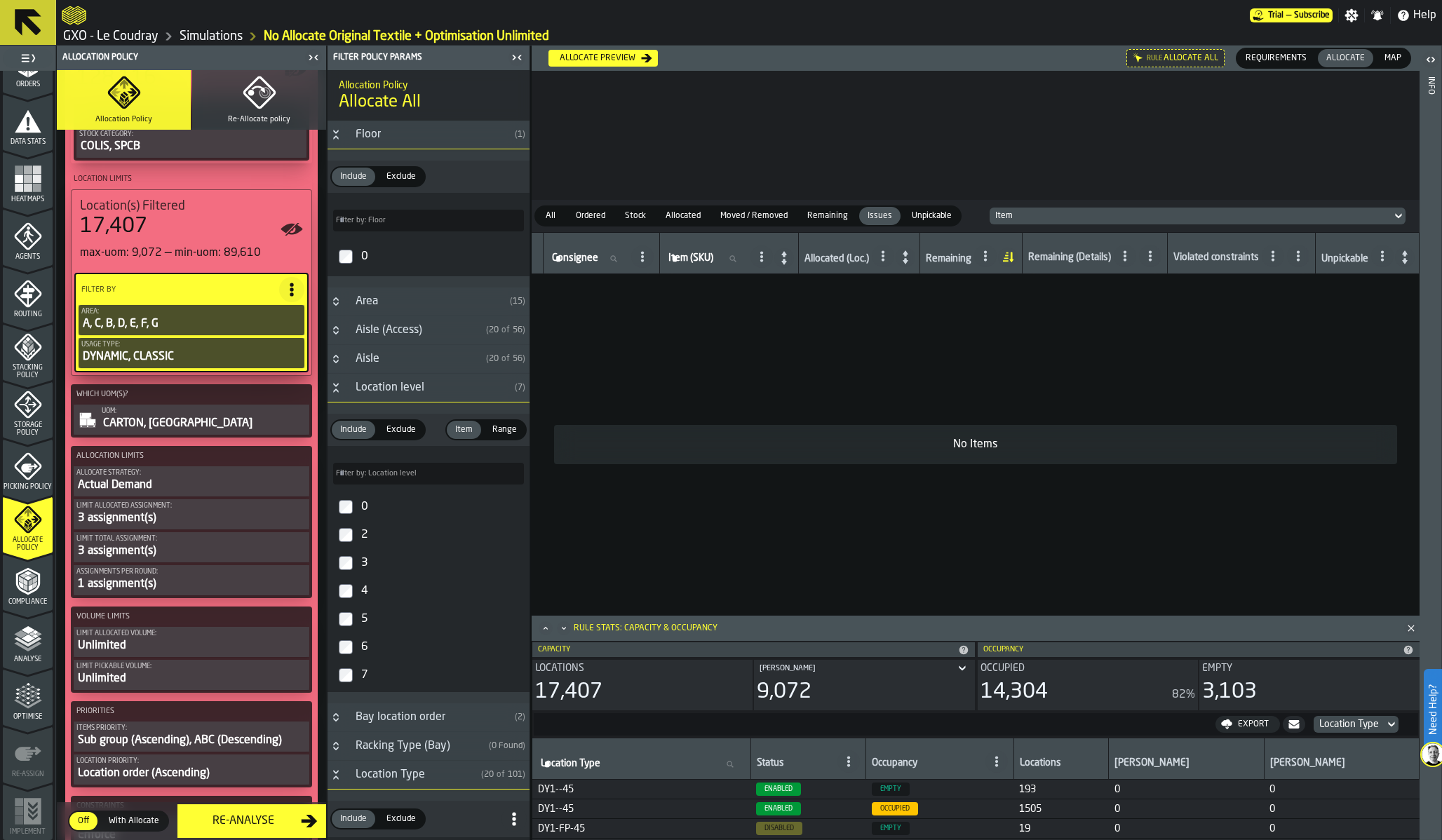
click at [28, 643] on polyline "menu Analyse" at bounding box center [27, 641] width 27 height 10
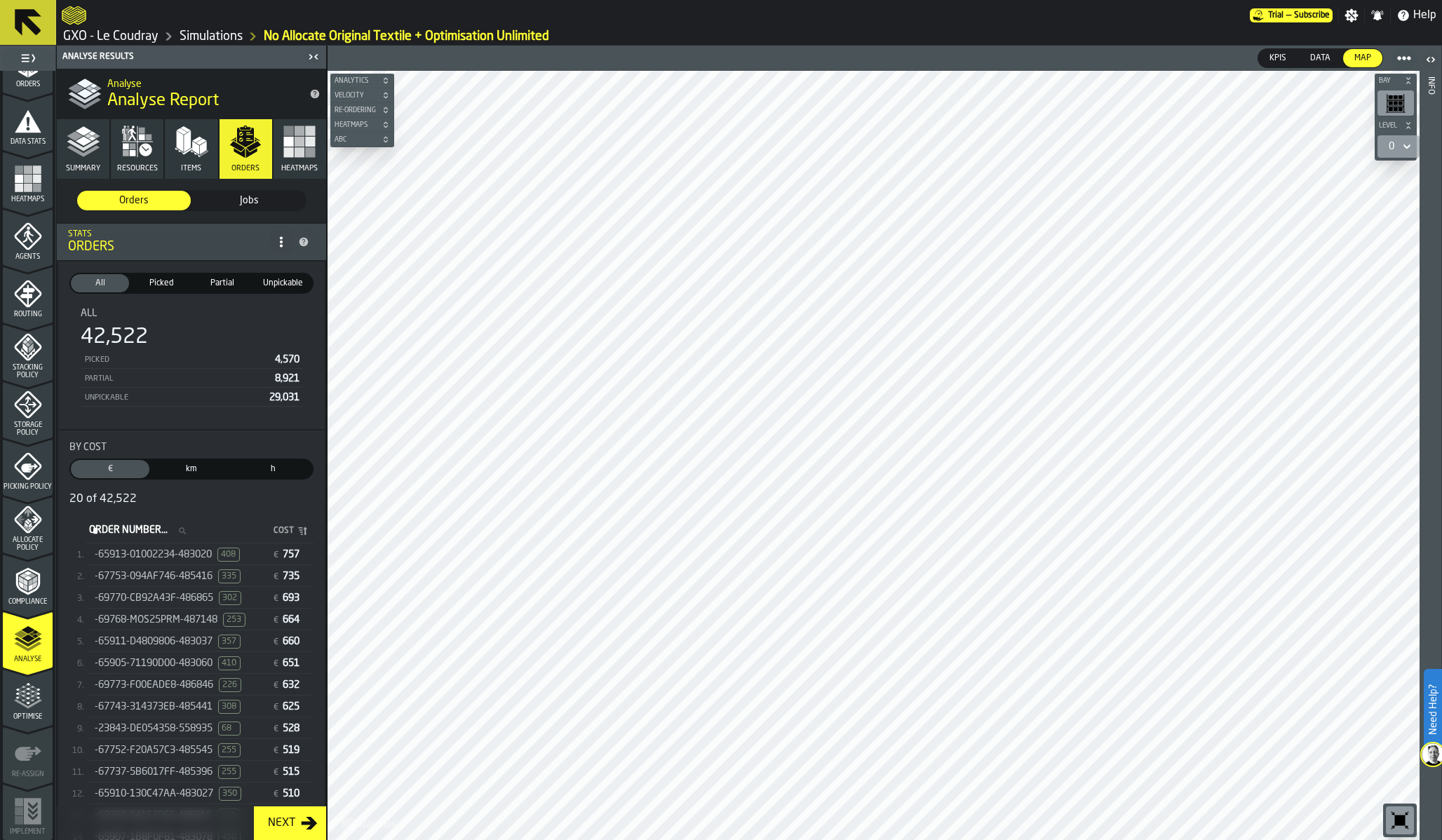
click at [26, 692] on icon "menu Optimise" at bounding box center [28, 697] width 28 height 28
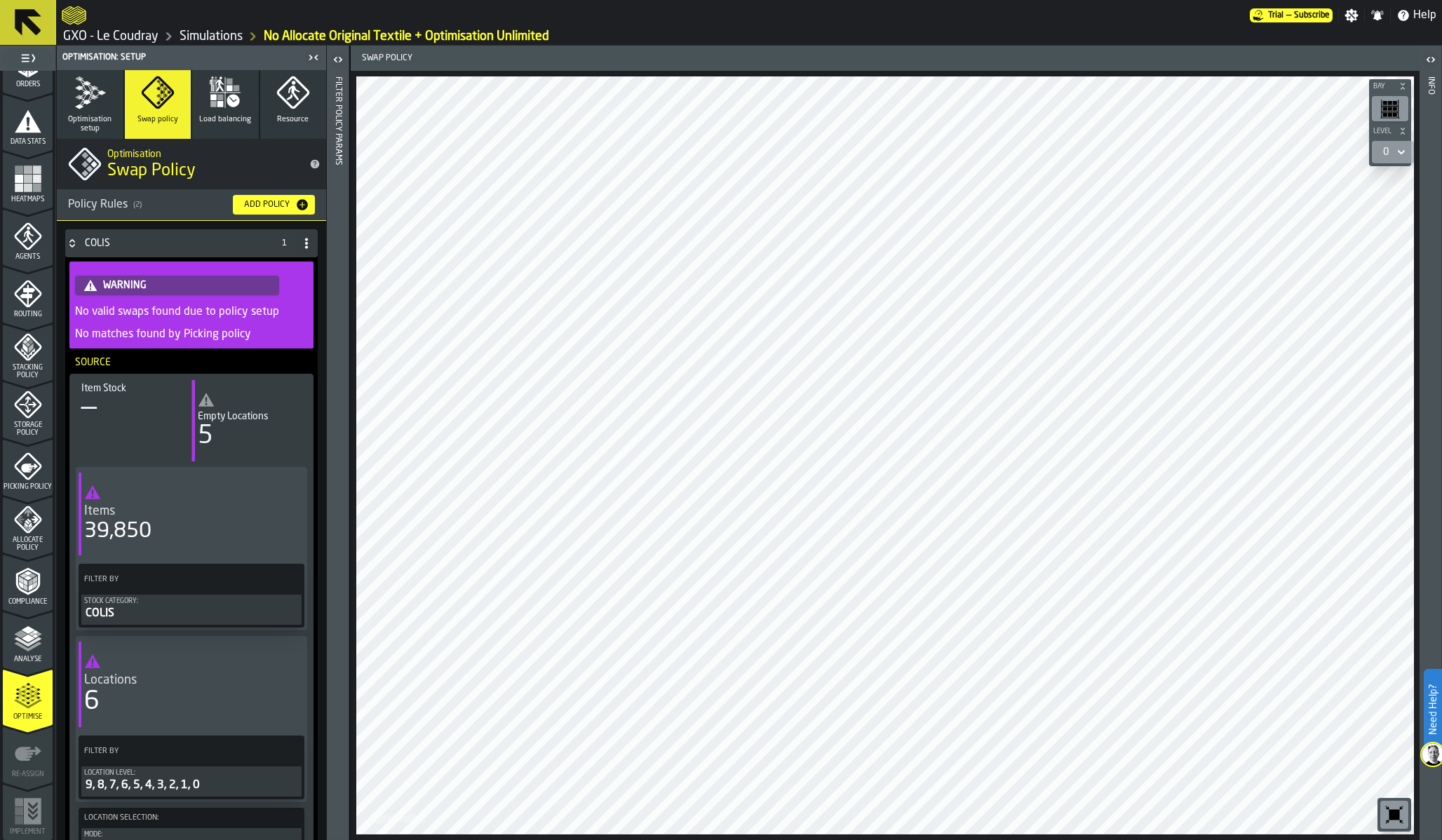
click at [146, 590] on div "Items 39,850 Filter By Stock Category: COLIS Locations 6 Filter By Location lev…" at bounding box center [191, 664] width 231 height 394
click at [154, 603] on div "Stock Category:" at bounding box center [192, 601] width 215 height 8
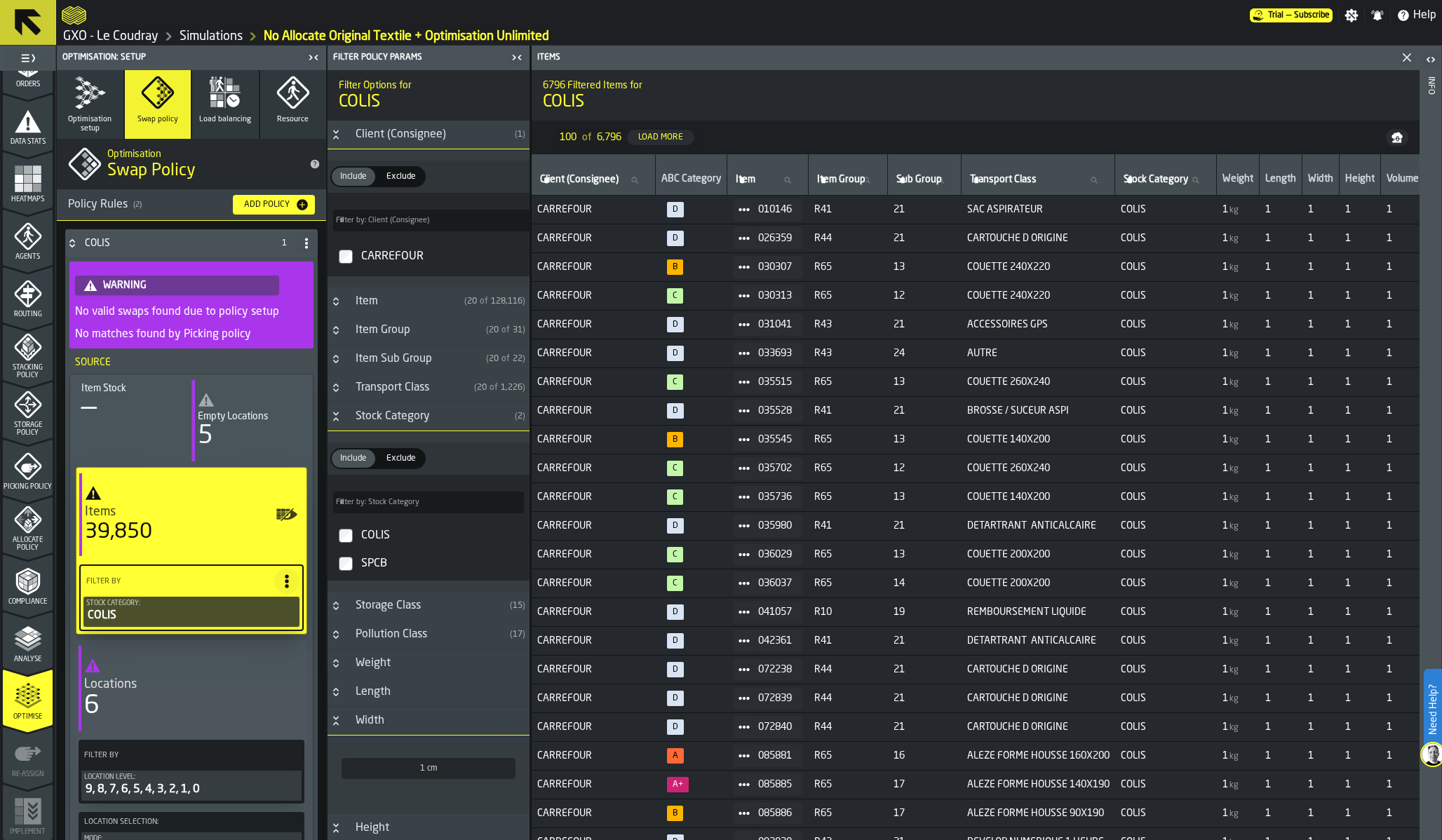
click at [158, 763] on div "Location level:" at bounding box center [192, 777] width 215 height 8
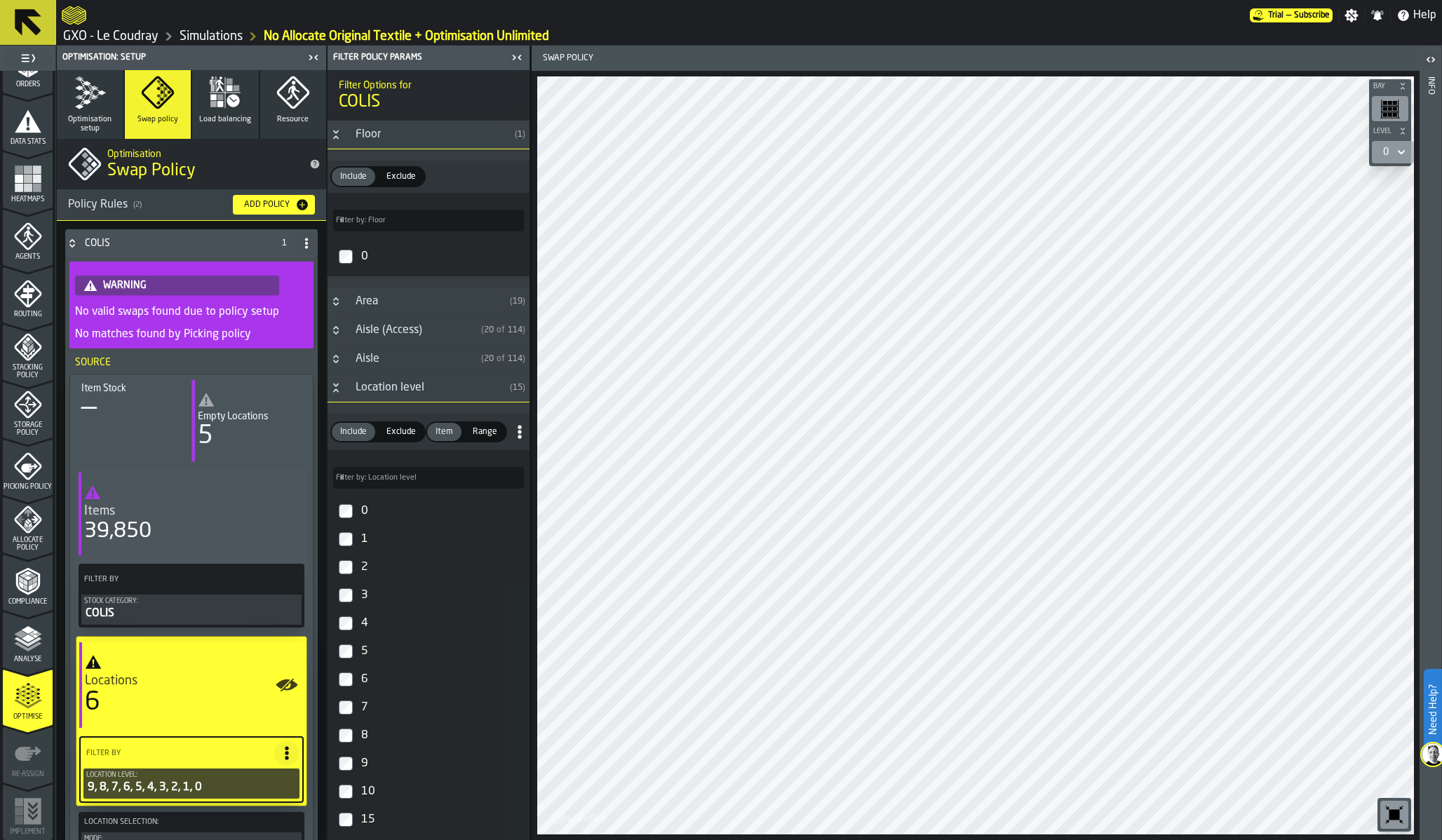
click at [372, 306] on div "Area" at bounding box center [426, 301] width 157 height 17
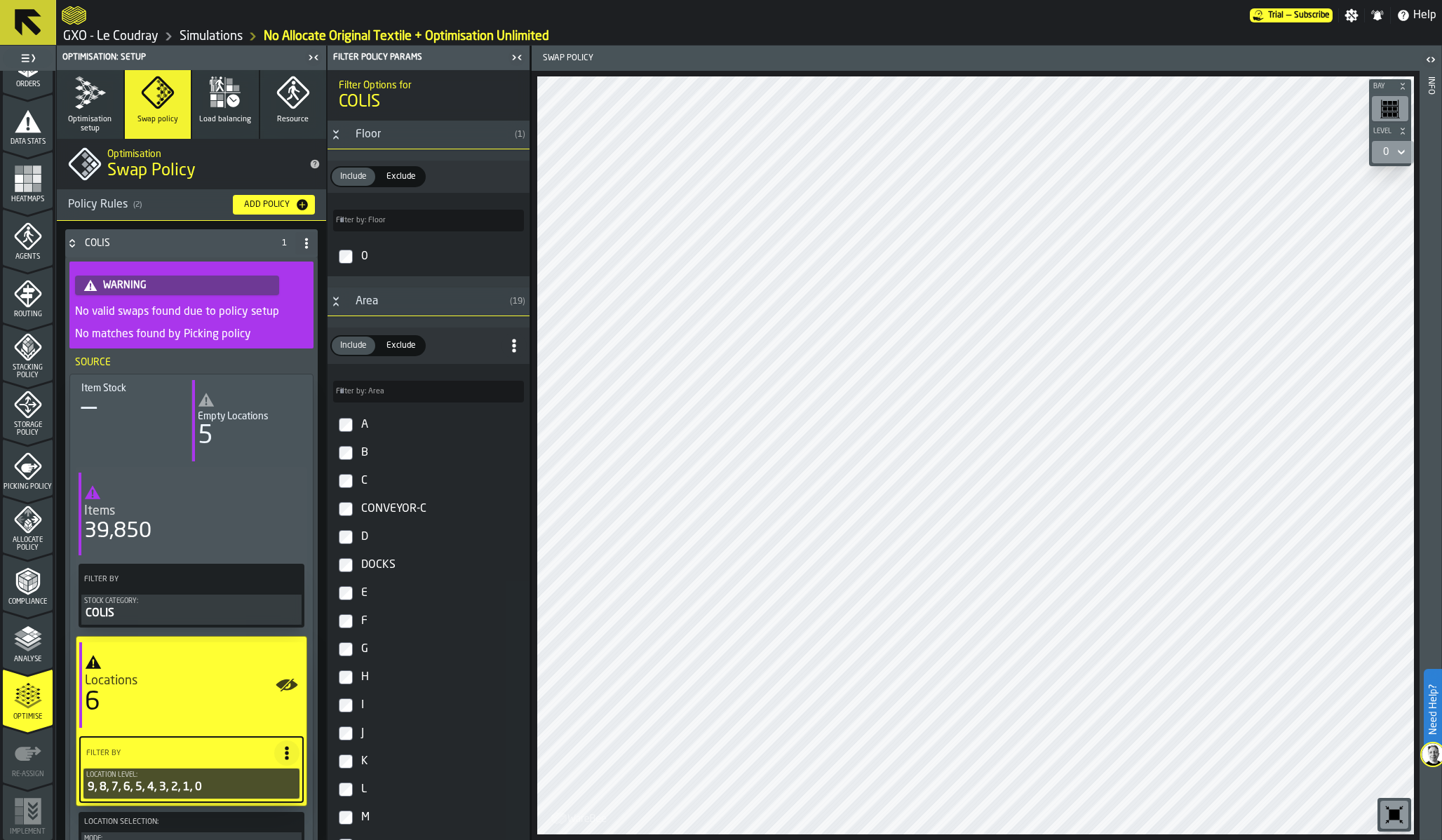
click at [379, 427] on div "A" at bounding box center [441, 425] width 165 height 23
click at [372, 457] on div "B" at bounding box center [441, 453] width 165 height 23
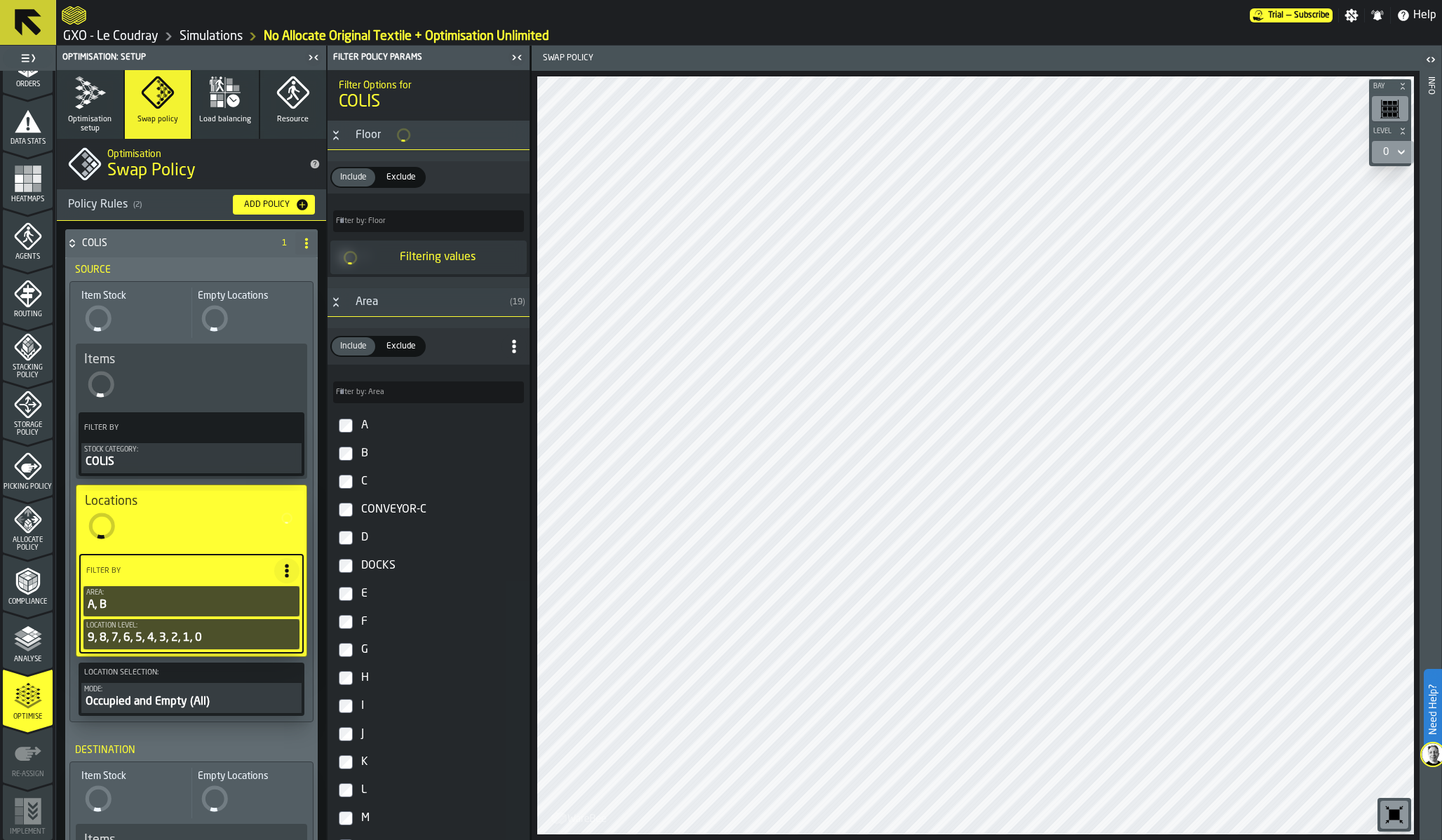
click at [369, 479] on div "C" at bounding box center [441, 482] width 165 height 23
type input "***"
click at [364, 536] on div "D" at bounding box center [441, 537] width 165 height 23
click at [361, 596] on div "E" at bounding box center [441, 594] width 165 height 23
click at [361, 628] on div "F" at bounding box center [441, 622] width 165 height 23
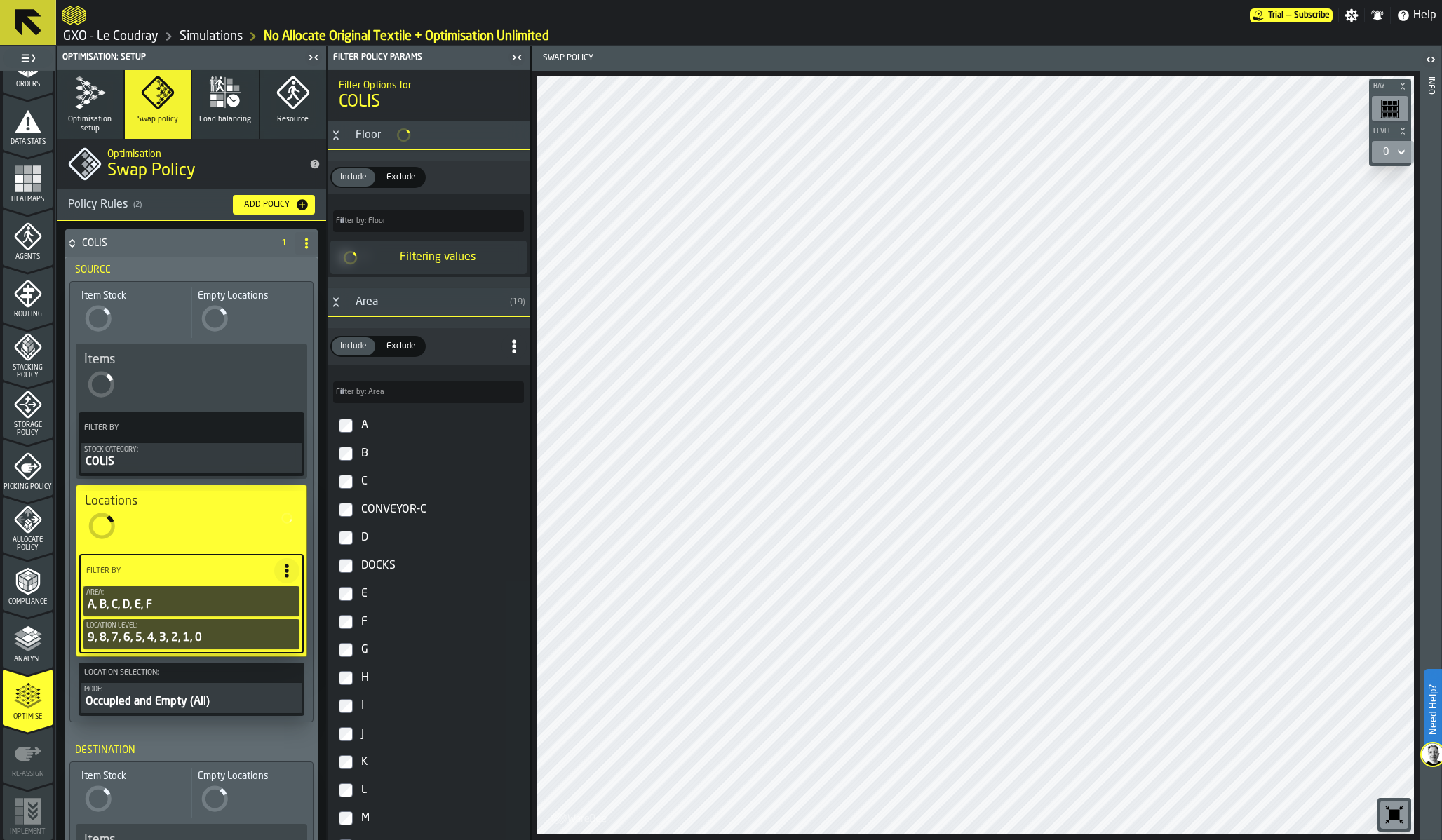
type input "*****"
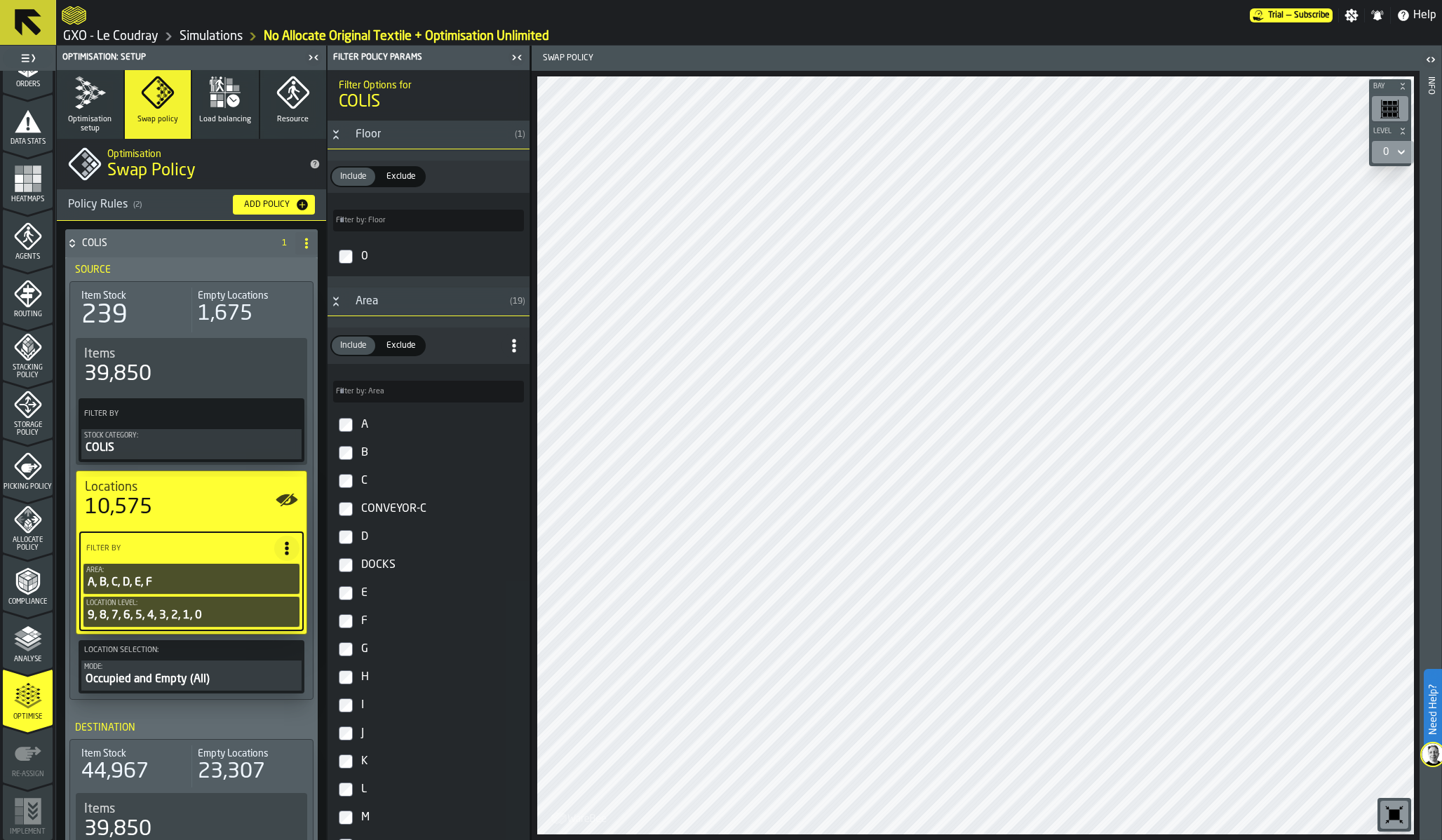
click at [376, 642] on div "G" at bounding box center [441, 649] width 165 height 23
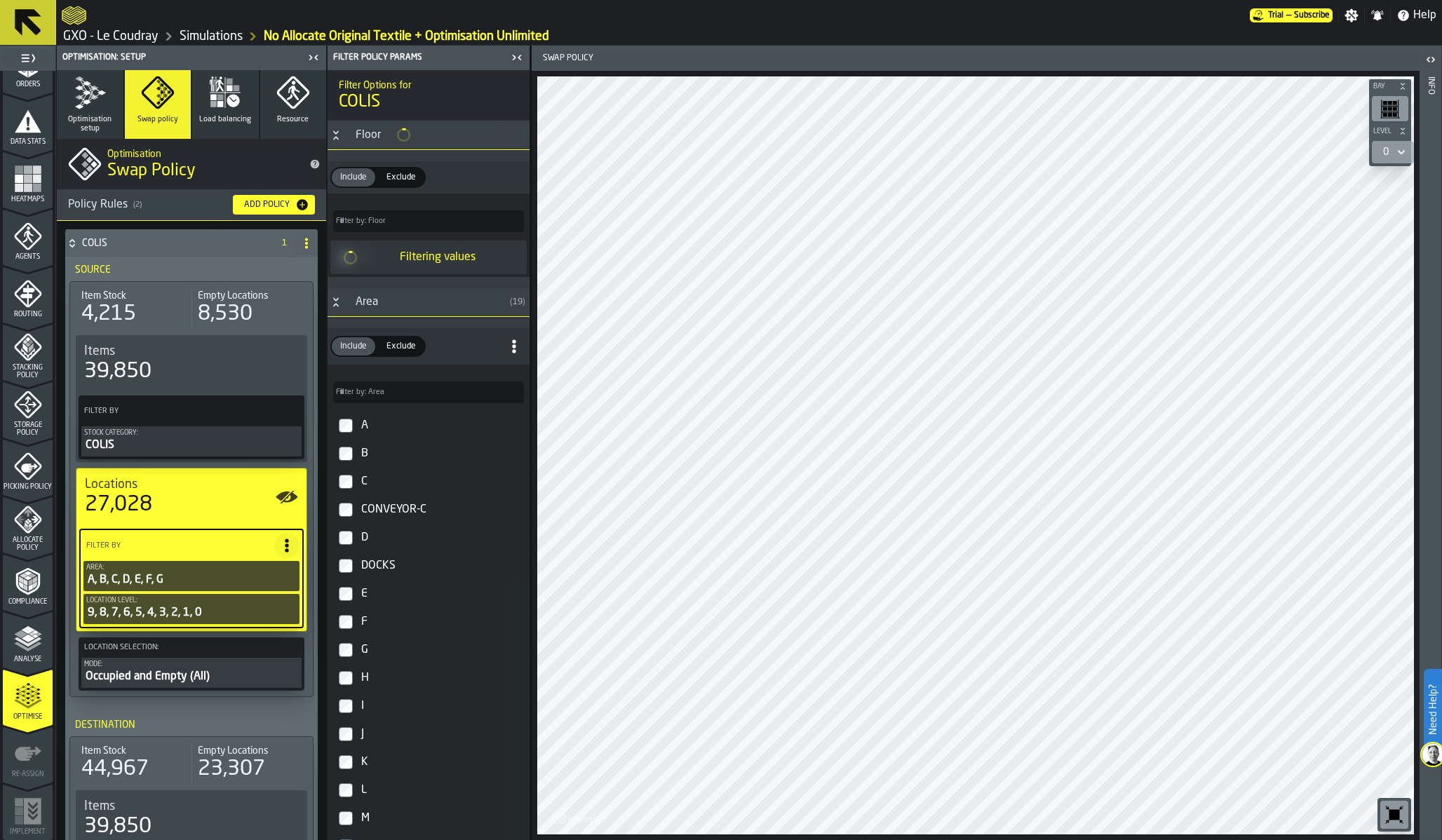
type input "***"
type input "*****"
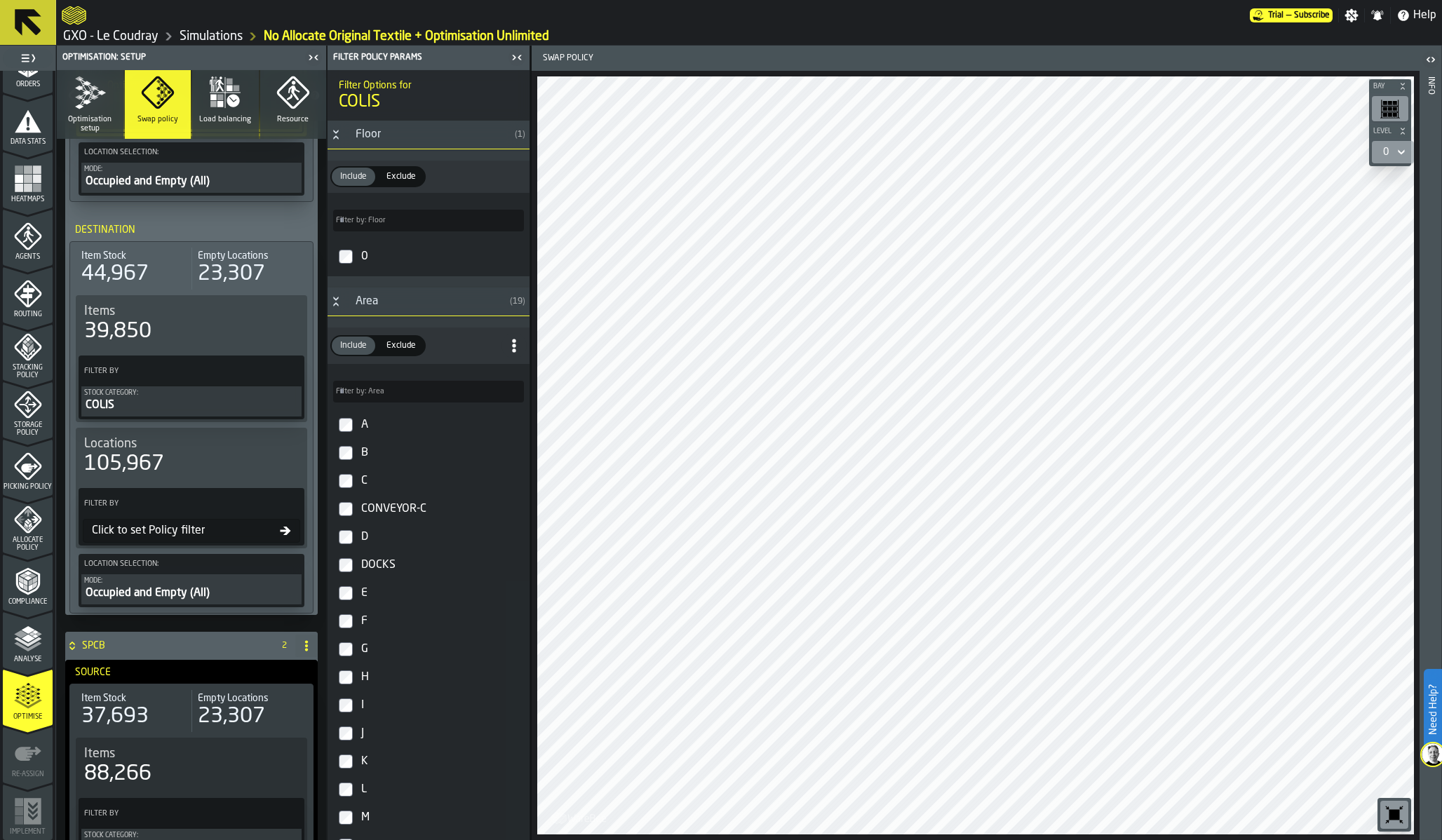
scroll to position [481, 0]
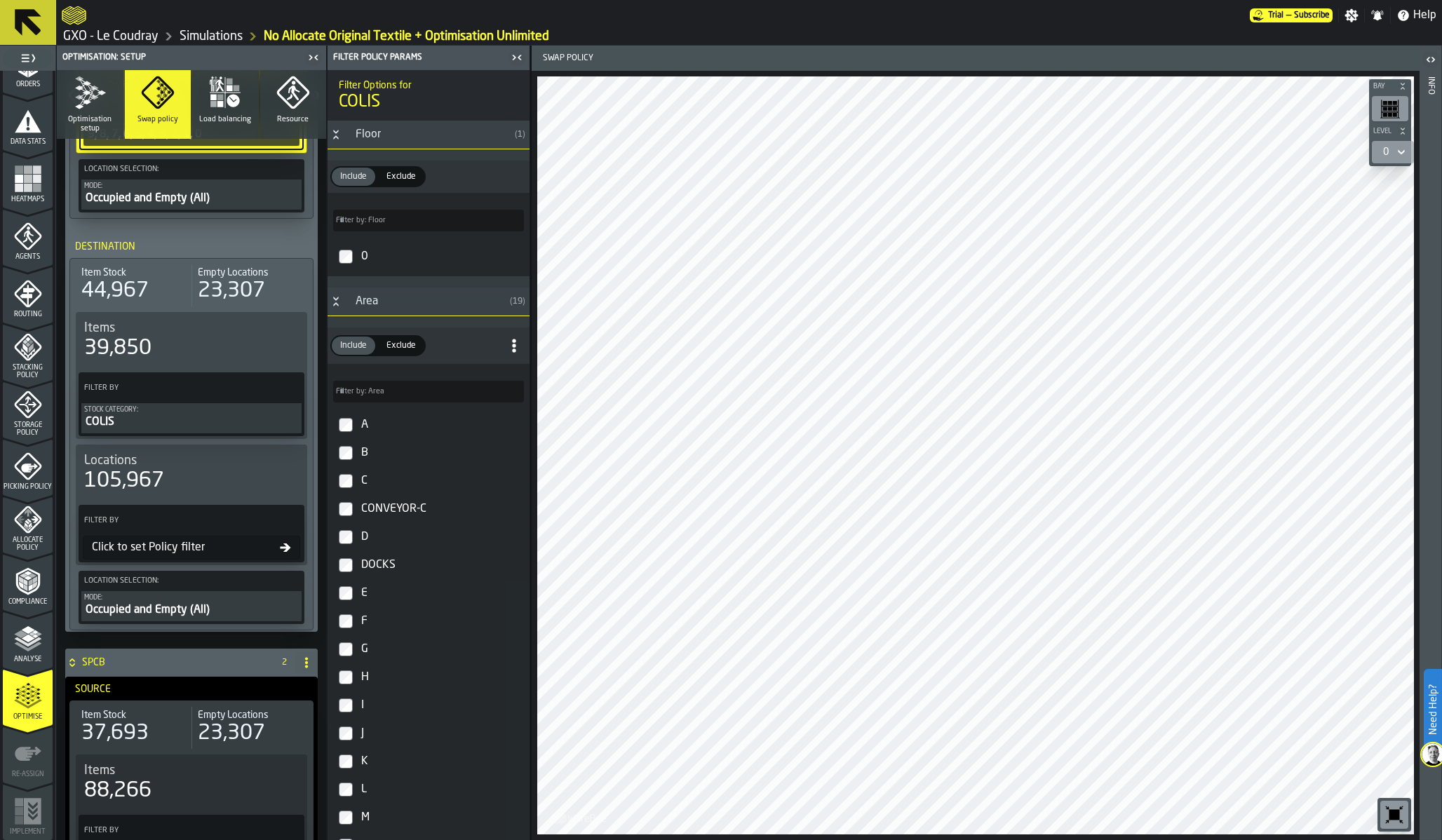
click at [172, 548] on div "Click to set Policy filter" at bounding box center [183, 547] width 194 height 17
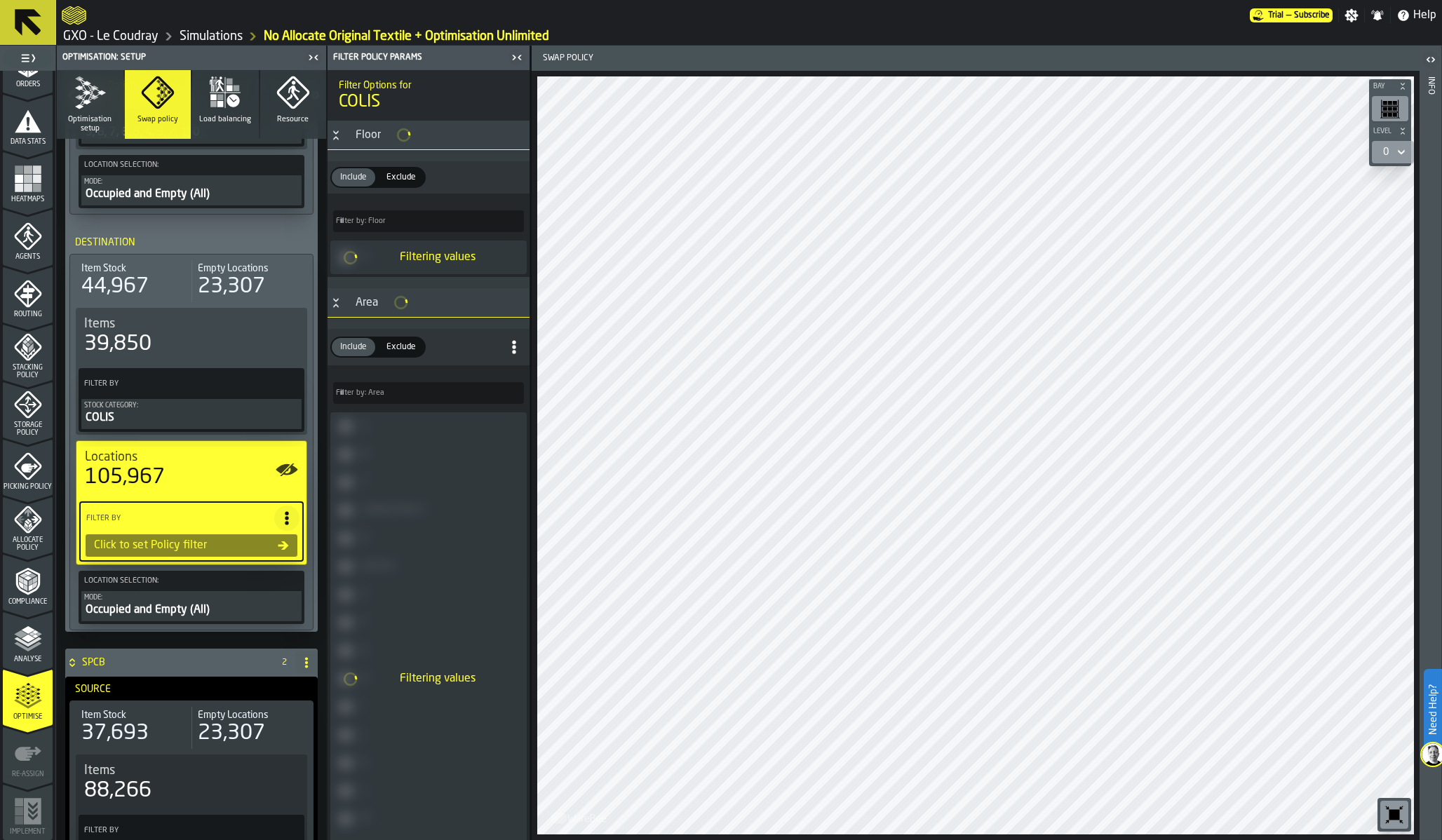
scroll to position [479, 0]
type input "***"
type input "*****"
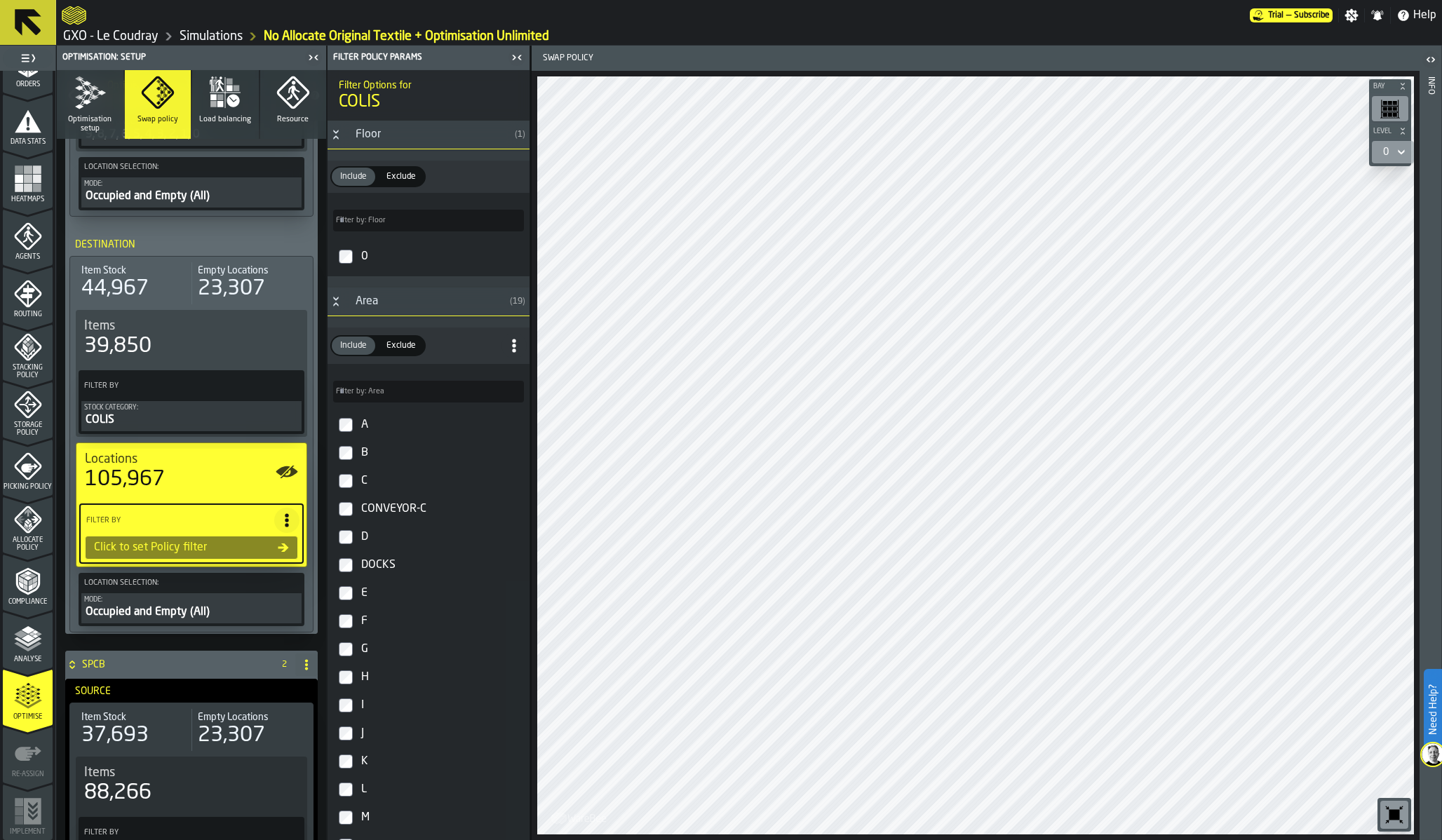
type input "*****"
click at [362, 430] on div "A" at bounding box center [441, 425] width 165 height 23
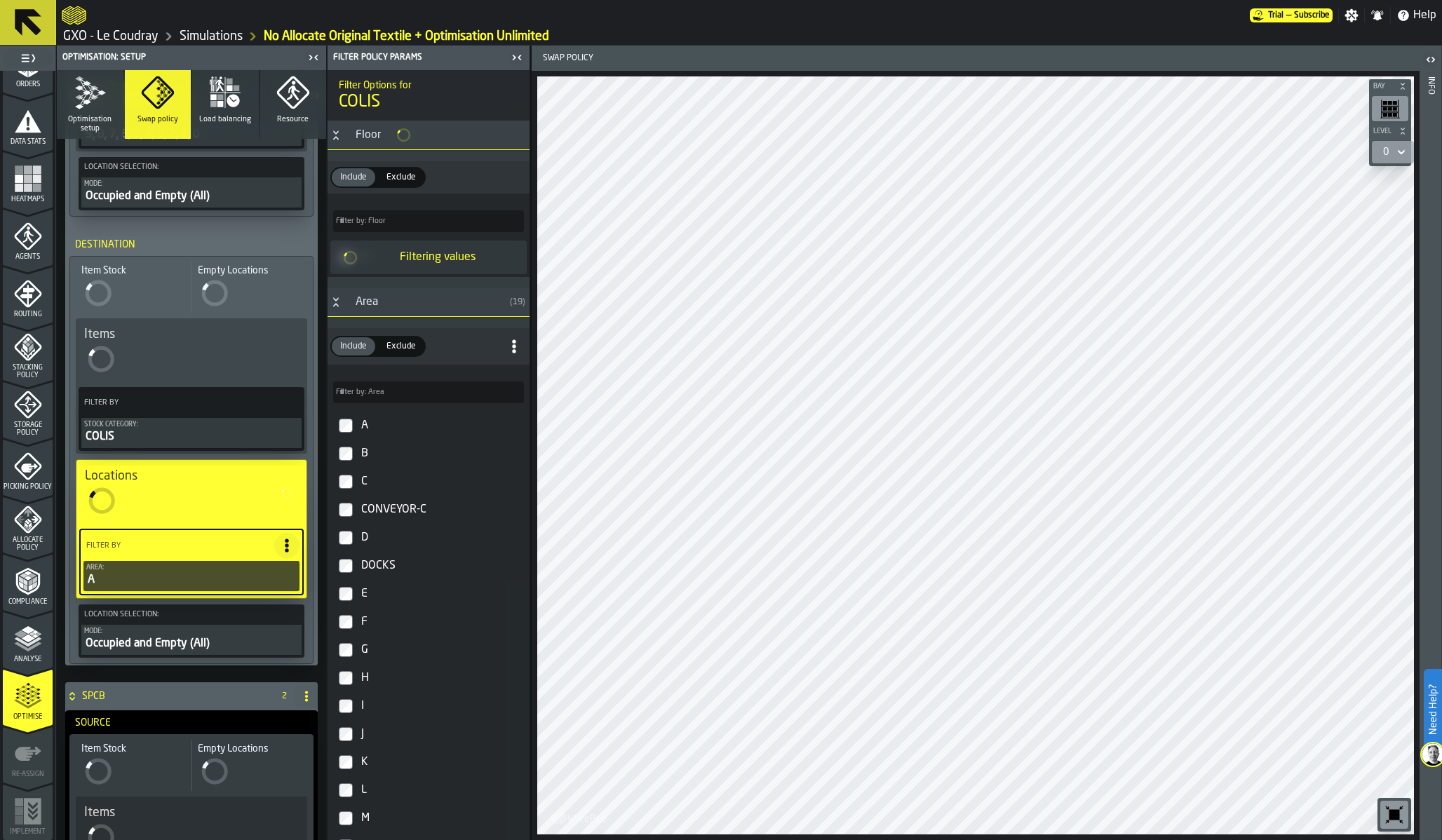
click at [359, 461] on div "B" at bounding box center [441, 454] width 165 height 23
click at [359, 483] on div "C" at bounding box center [441, 482] width 165 height 23
type input "***"
click at [361, 534] on div "D" at bounding box center [441, 537] width 165 height 23
click at [362, 588] on div "E" at bounding box center [441, 595] width 165 height 23
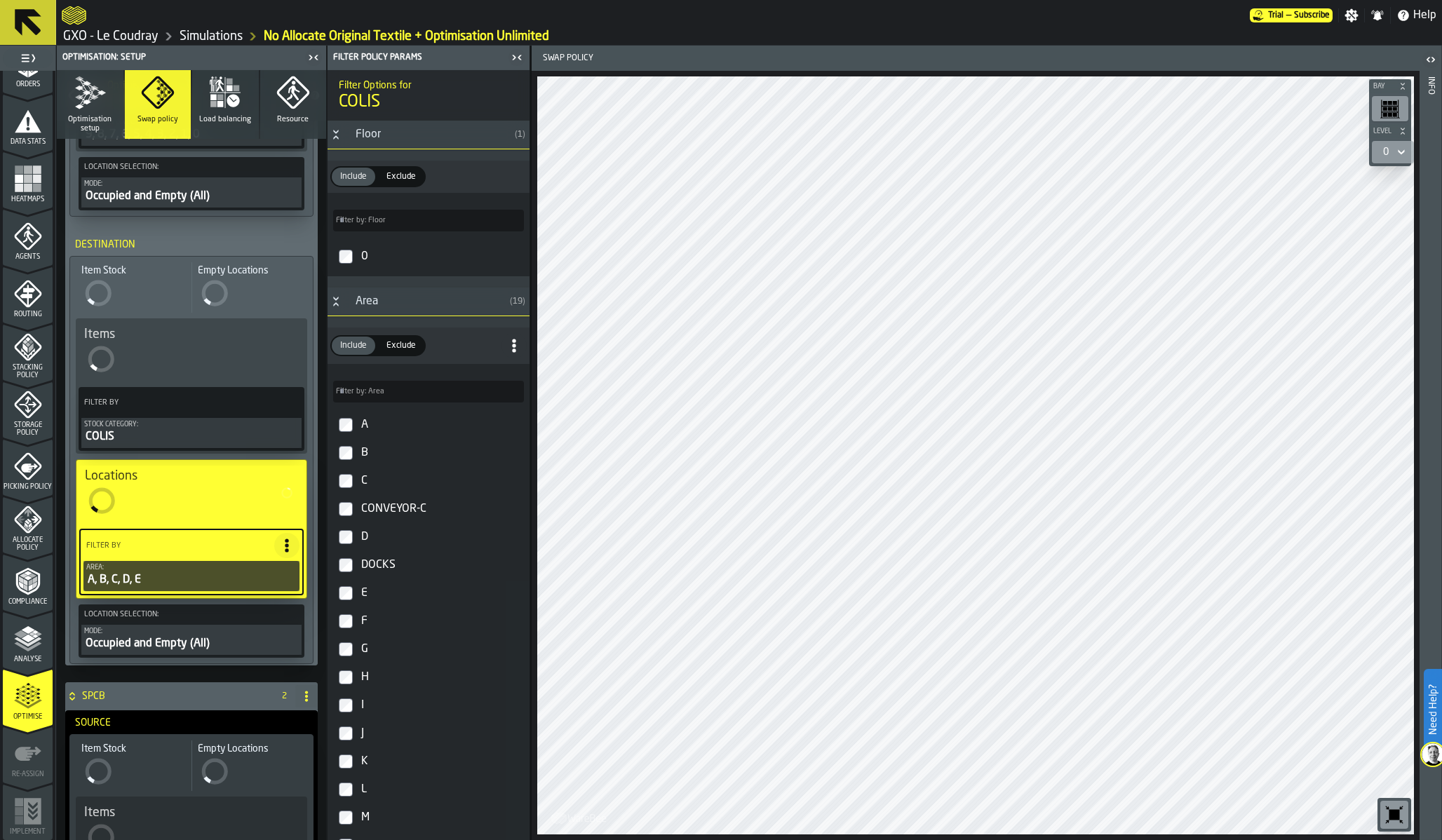
click at [358, 541] on div "D" at bounding box center [441, 537] width 165 height 23
click at [358, 592] on label "E" at bounding box center [428, 594] width 196 height 28
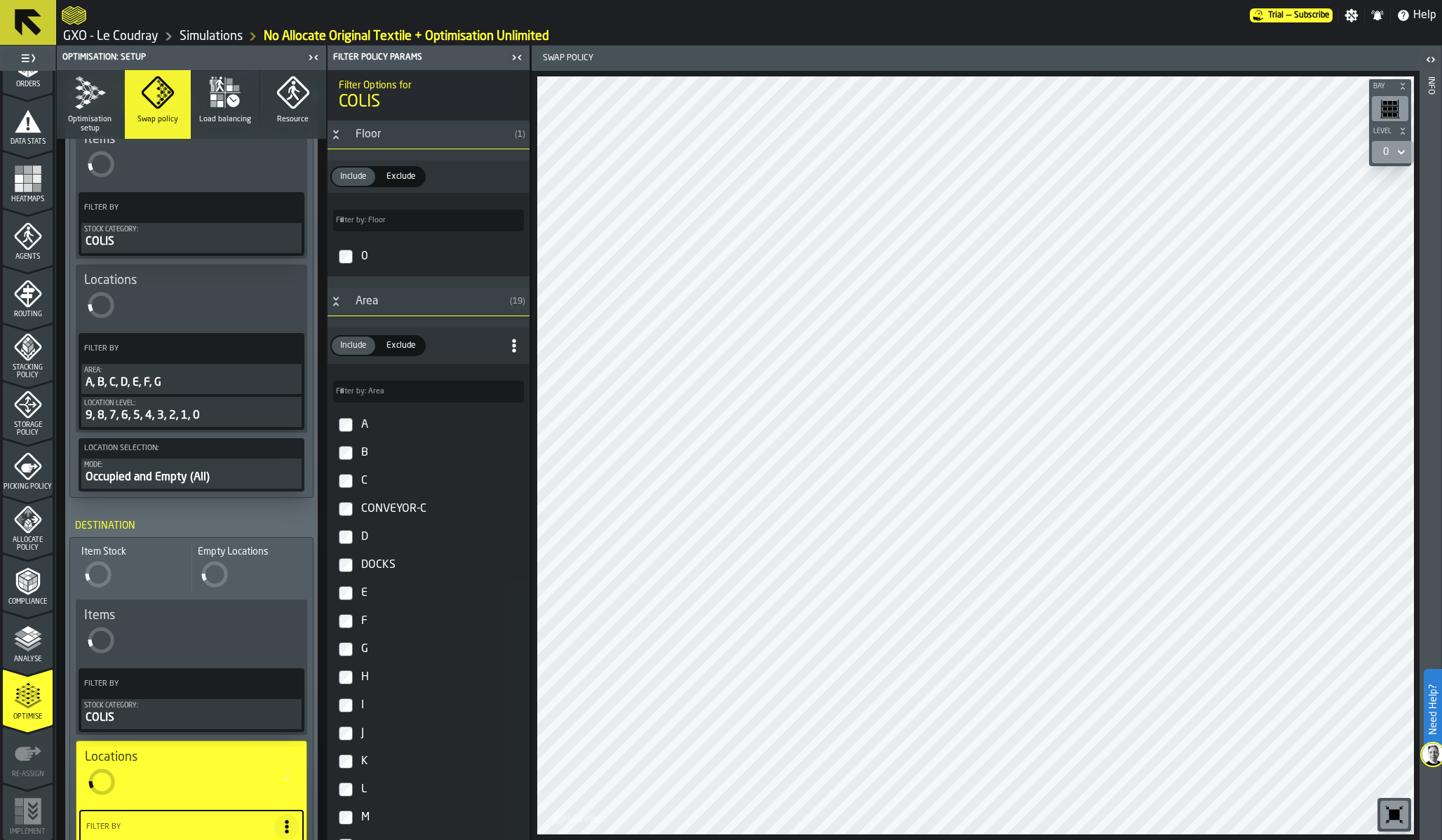
scroll to position [217, 0]
type input "*****"
click at [238, 373] on div "Area:" at bounding box center [192, 373] width 215 height 8
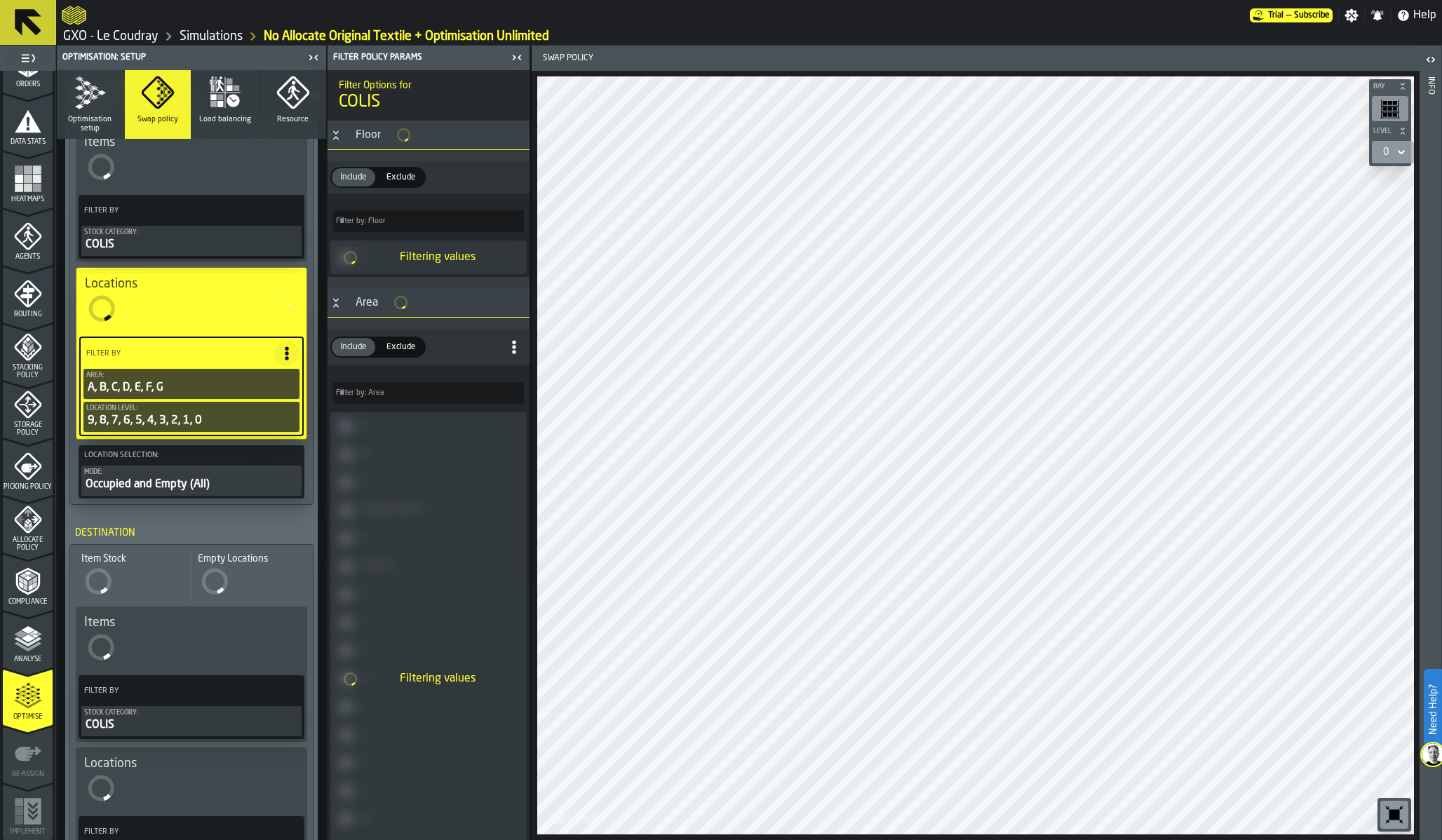
type input "***"
type input "*****"
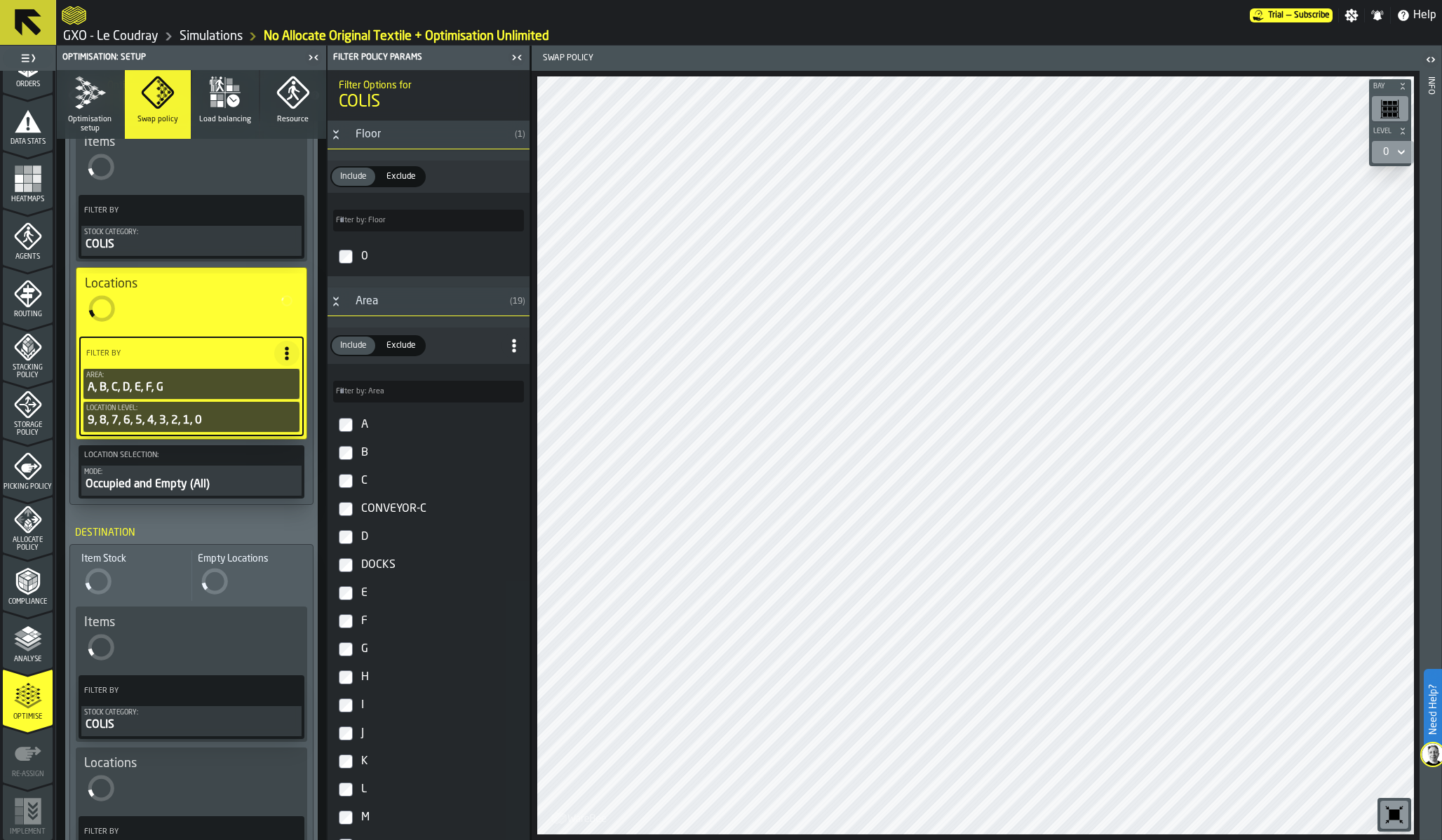
click at [362, 533] on div "D" at bounding box center [441, 537] width 165 height 23
click at [363, 595] on div "E" at bounding box center [441, 595] width 165 height 23
click at [362, 618] on div "F" at bounding box center [441, 622] width 165 height 23
click at [362, 652] on div "G" at bounding box center [441, 650] width 165 height 23
type input "***"
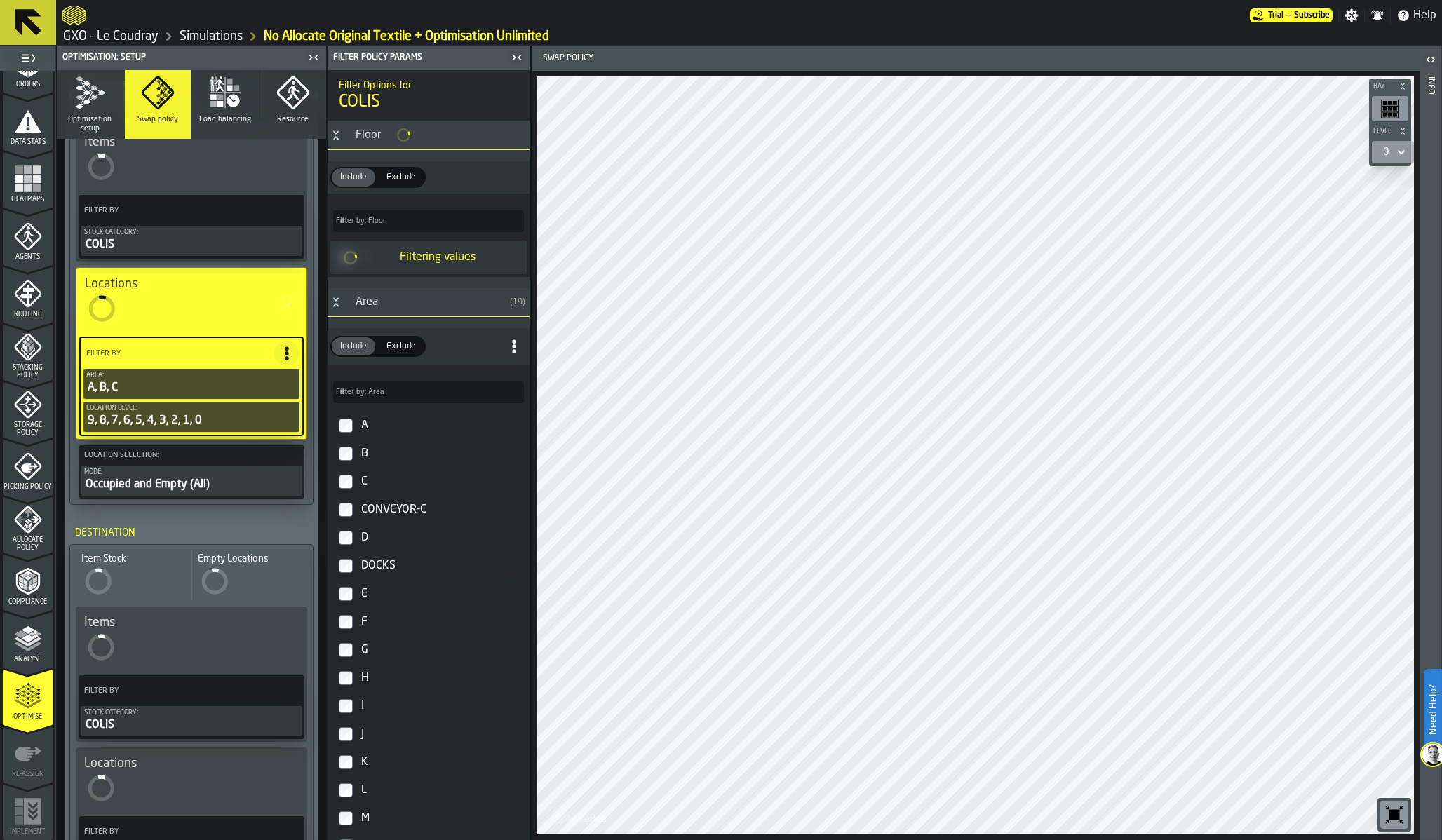
type input "*****"
type input "***"
type input "*****"
click at [26, 476] on div "Picking Policy" at bounding box center [27, 471] width 50 height 39
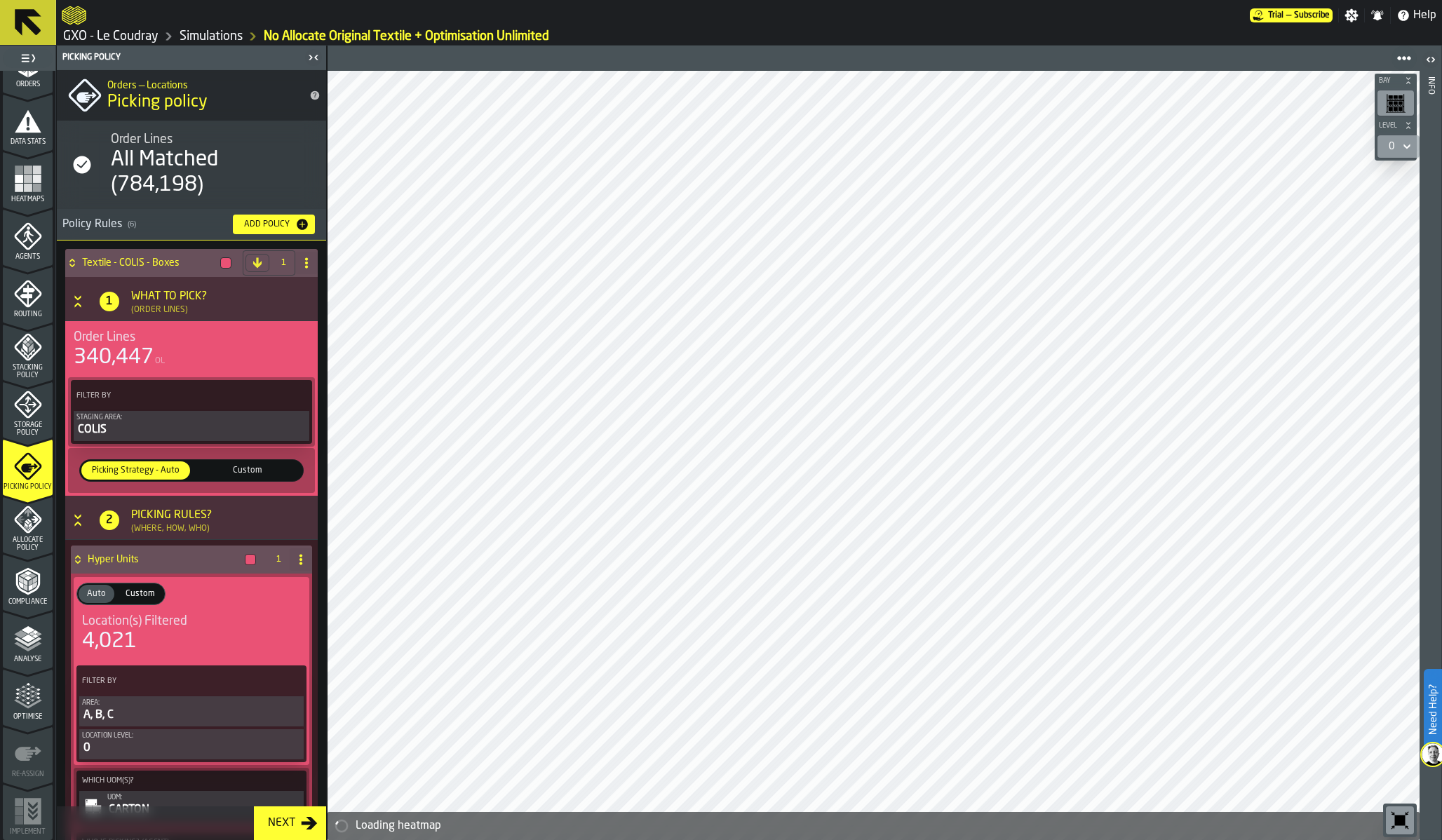
click at [29, 697] on icon "menu Optimise" at bounding box center [28, 697] width 28 height 28
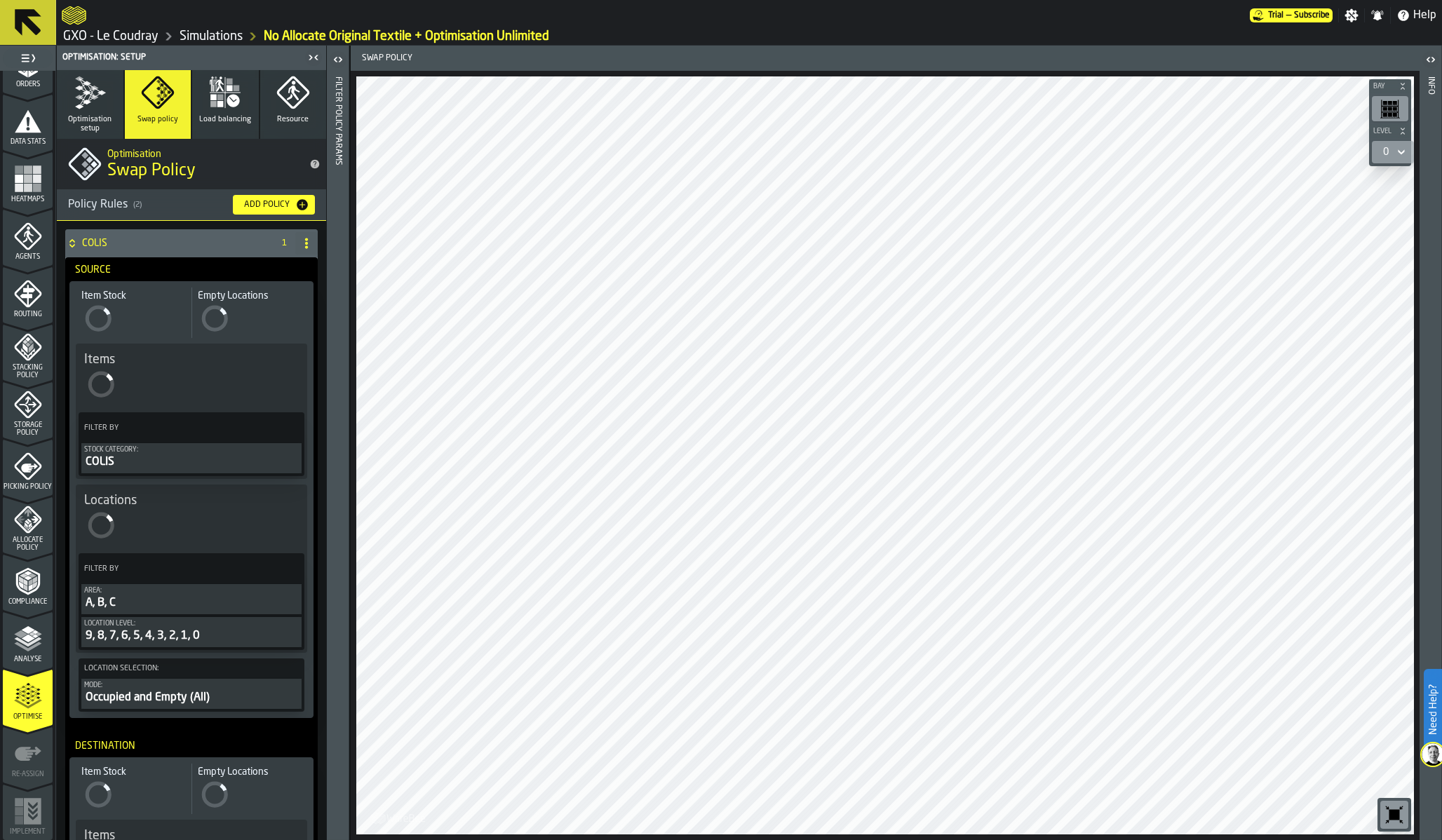
click at [135, 622] on div "Location level:" at bounding box center [192, 624] width 215 height 8
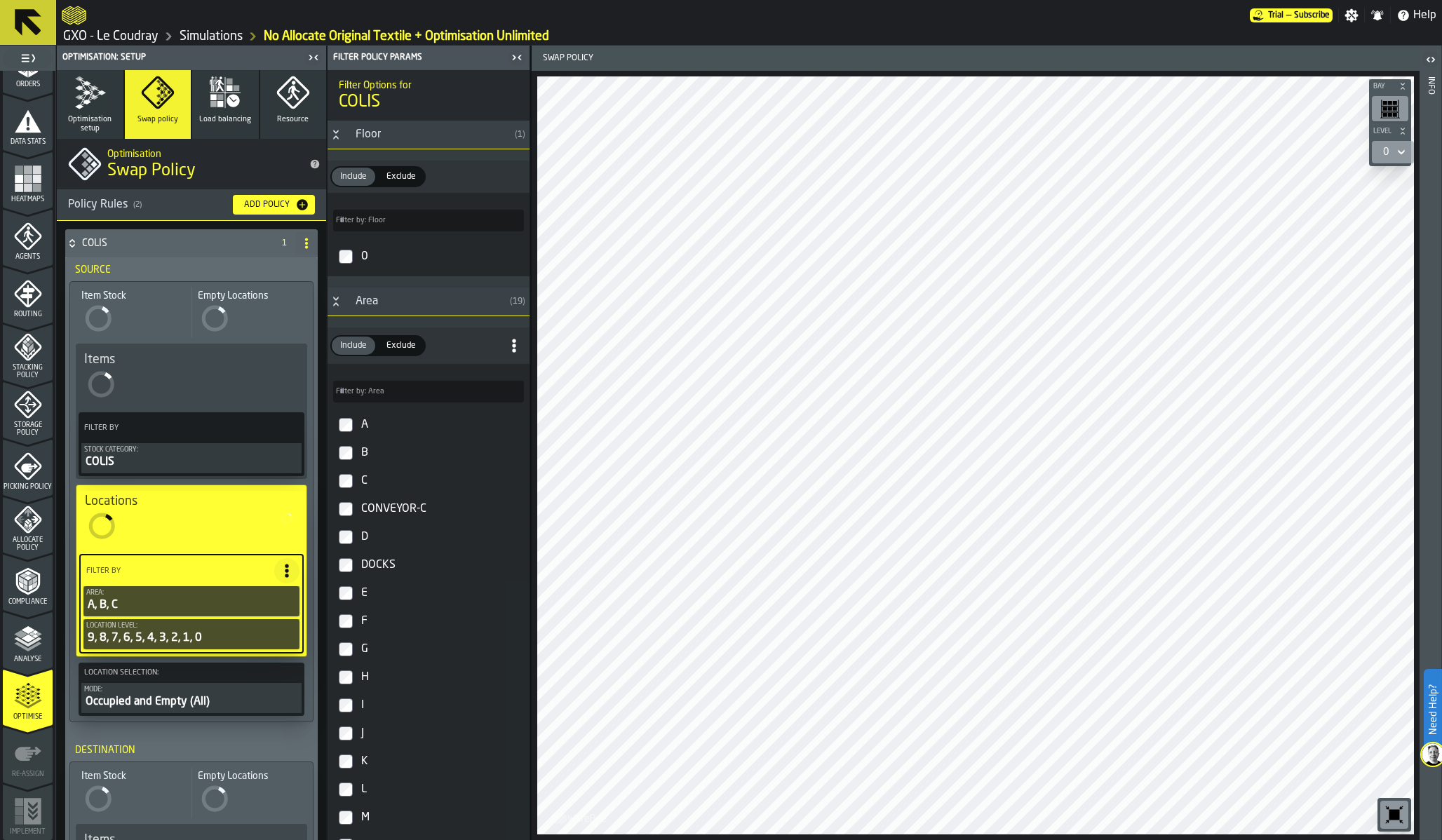
click at [376, 303] on div "Area" at bounding box center [426, 301] width 157 height 17
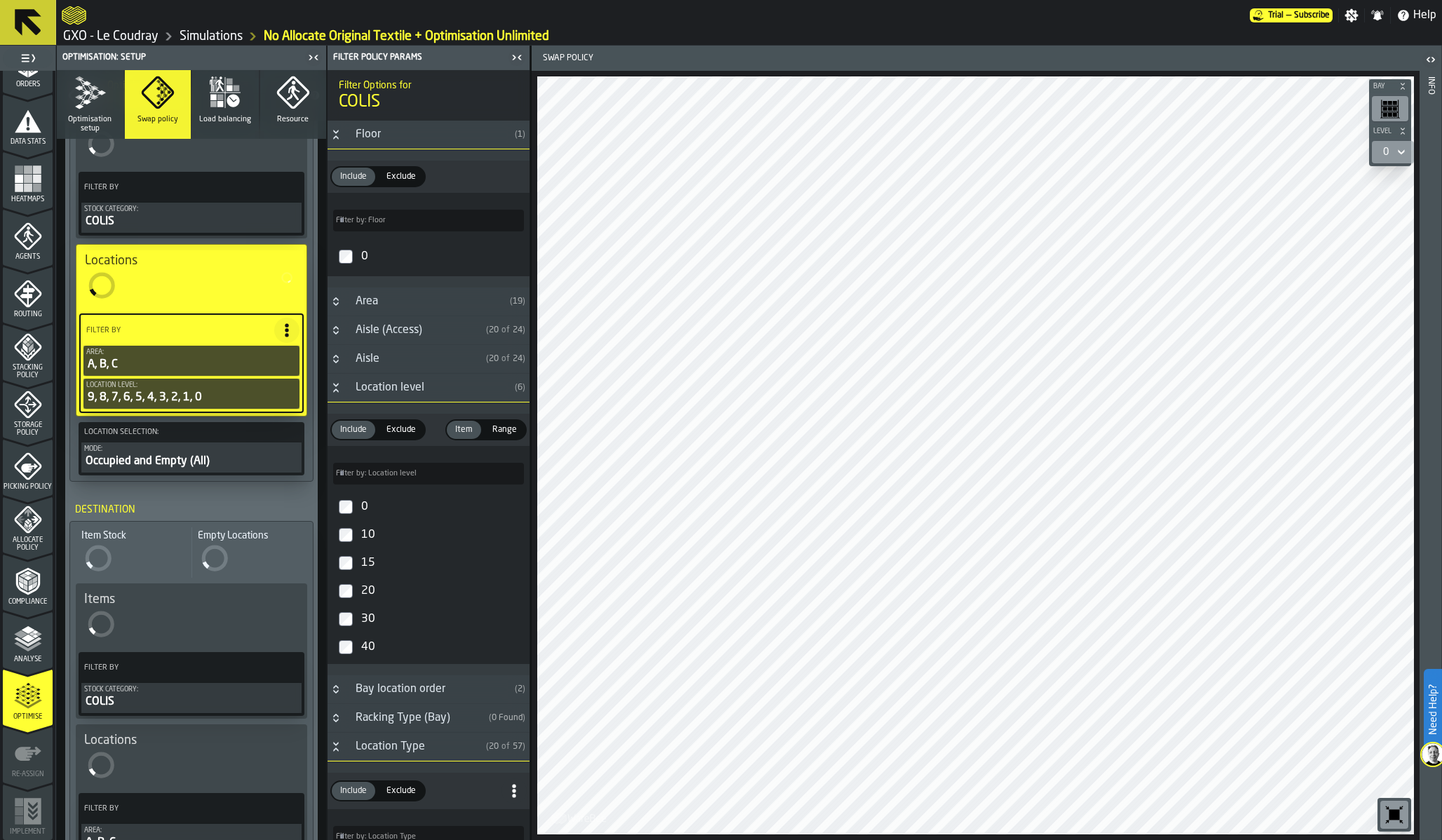
scroll to position [164, 0]
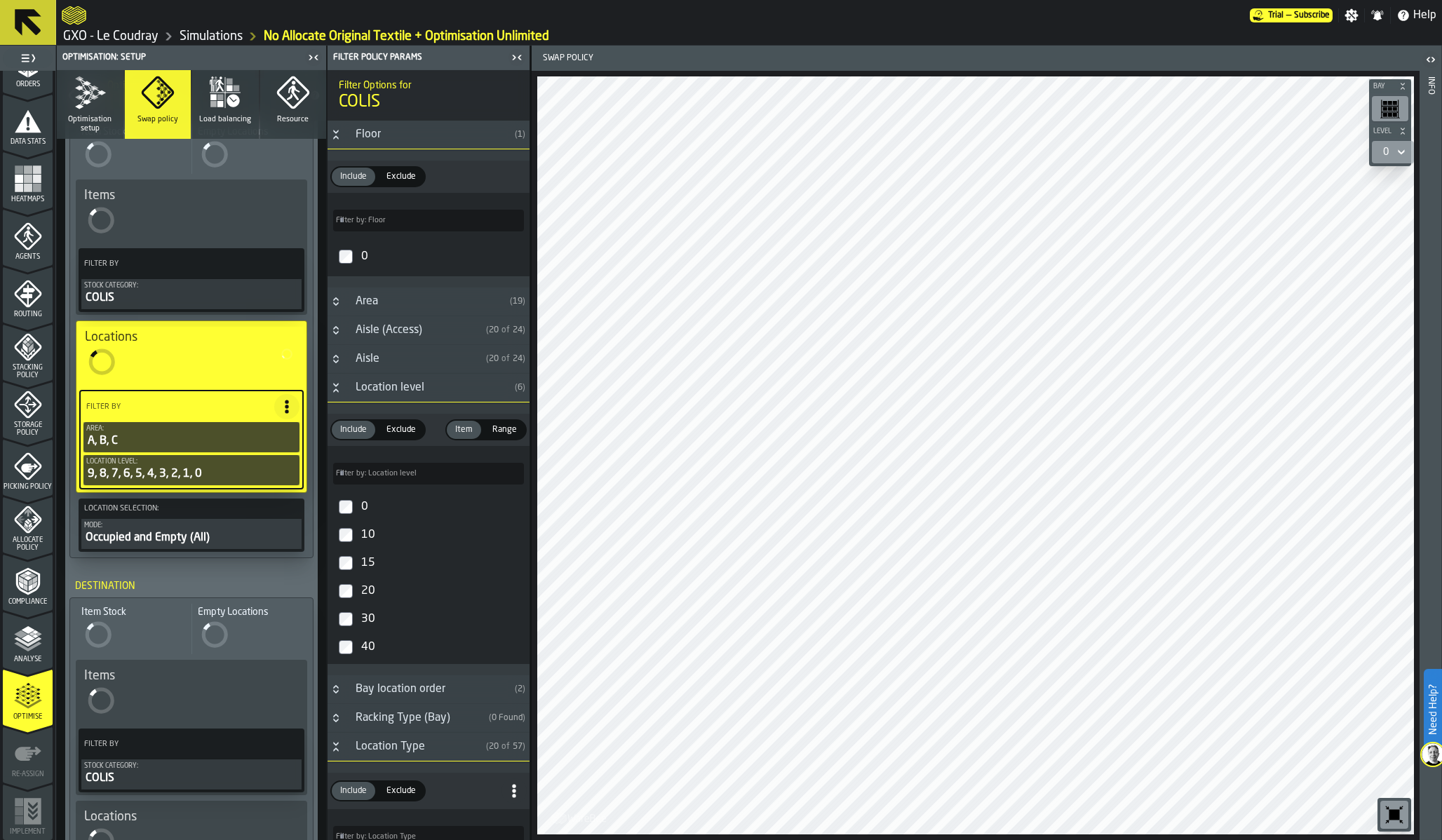
click at [0, 0] on icon "PolicyFilterItem-Location level" at bounding box center [0, 0] width 0 height 0
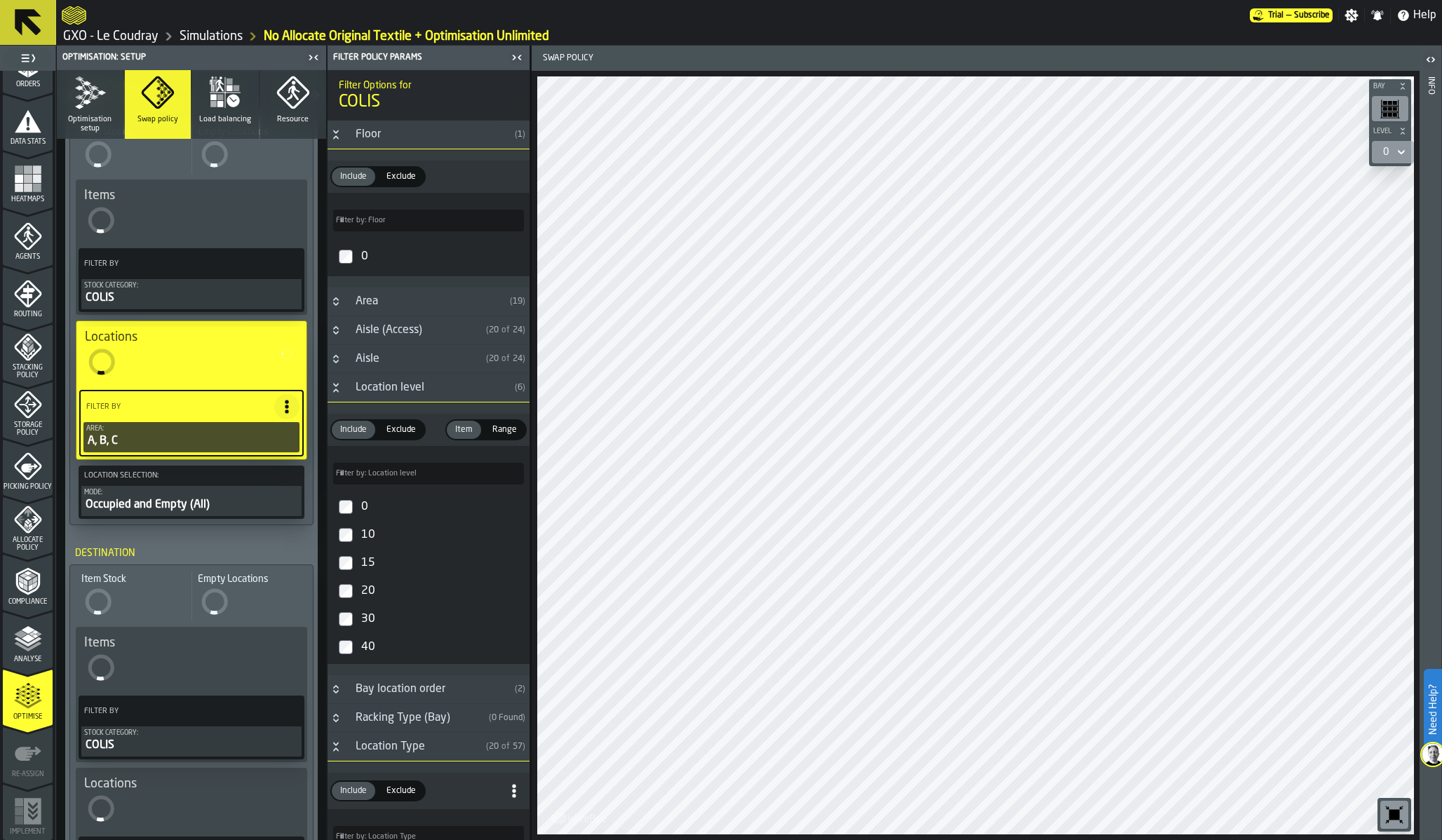
click at [243, 437] on div "A, B, C" at bounding box center [191, 441] width 210 height 17
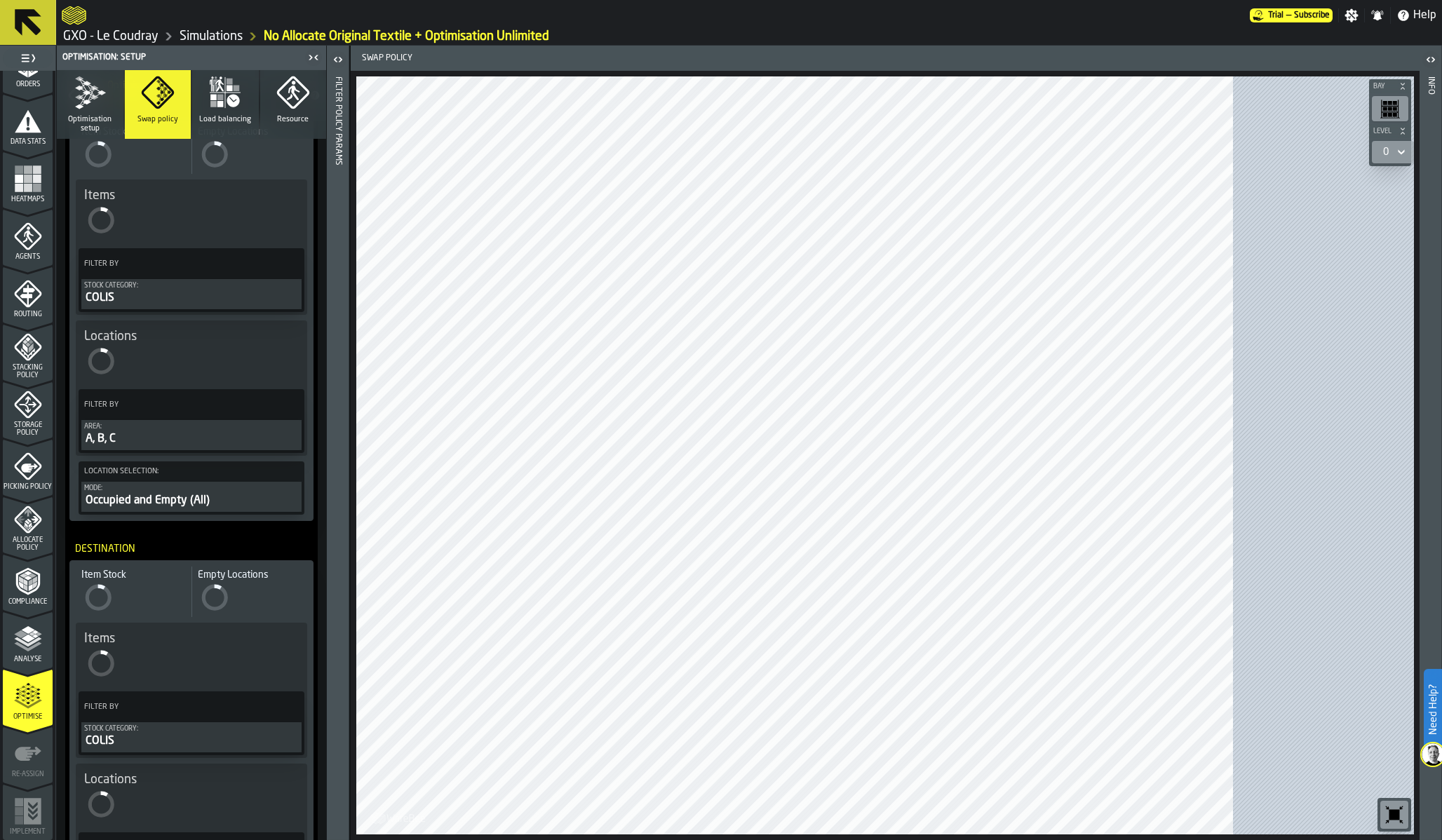
click at [243, 437] on div "A, B, C" at bounding box center [192, 439] width 215 height 17
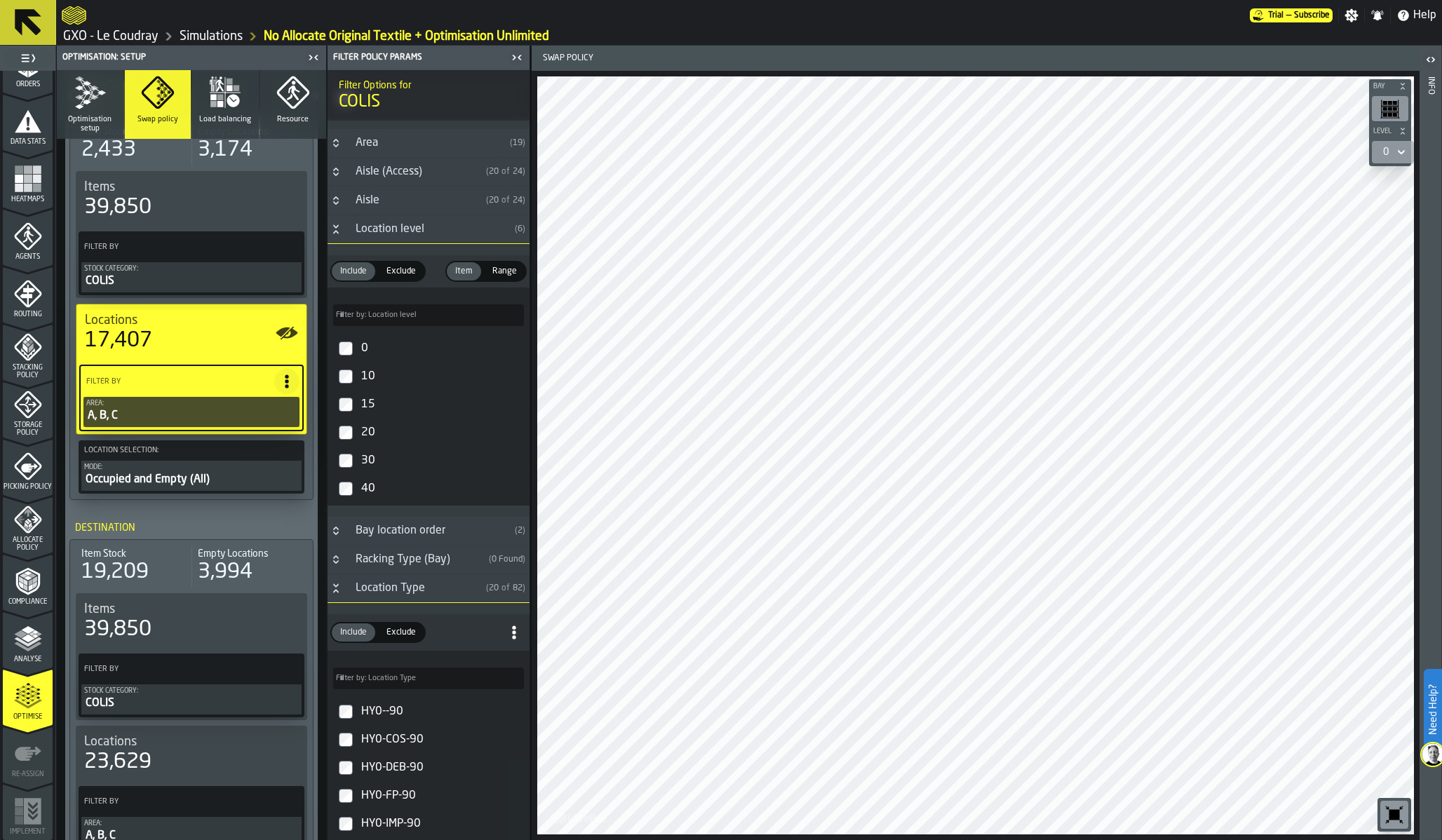
scroll to position [161, 0]
click at [362, 355] on div "0" at bounding box center [441, 347] width 165 height 23
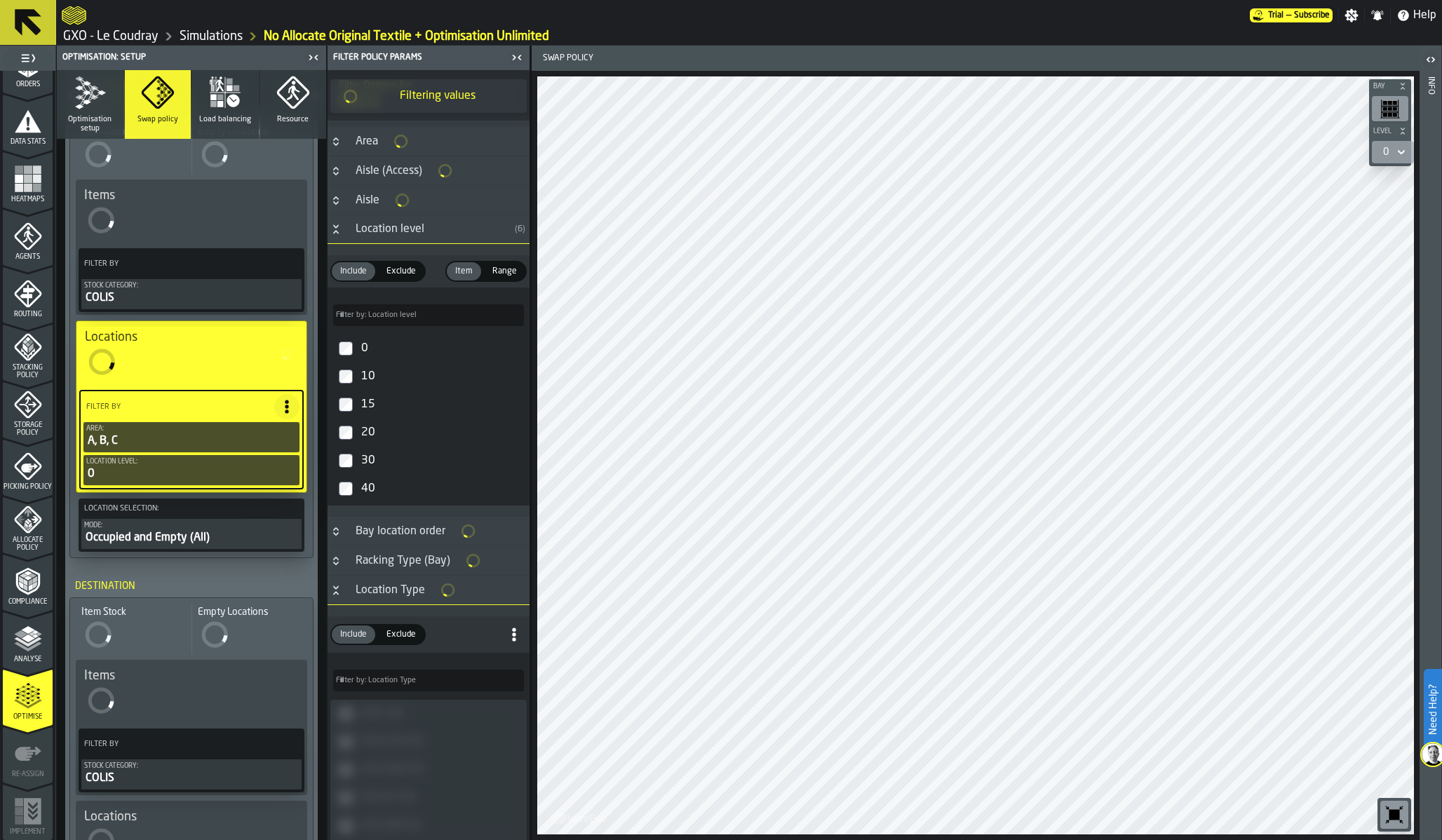
scroll to position [300, 0]
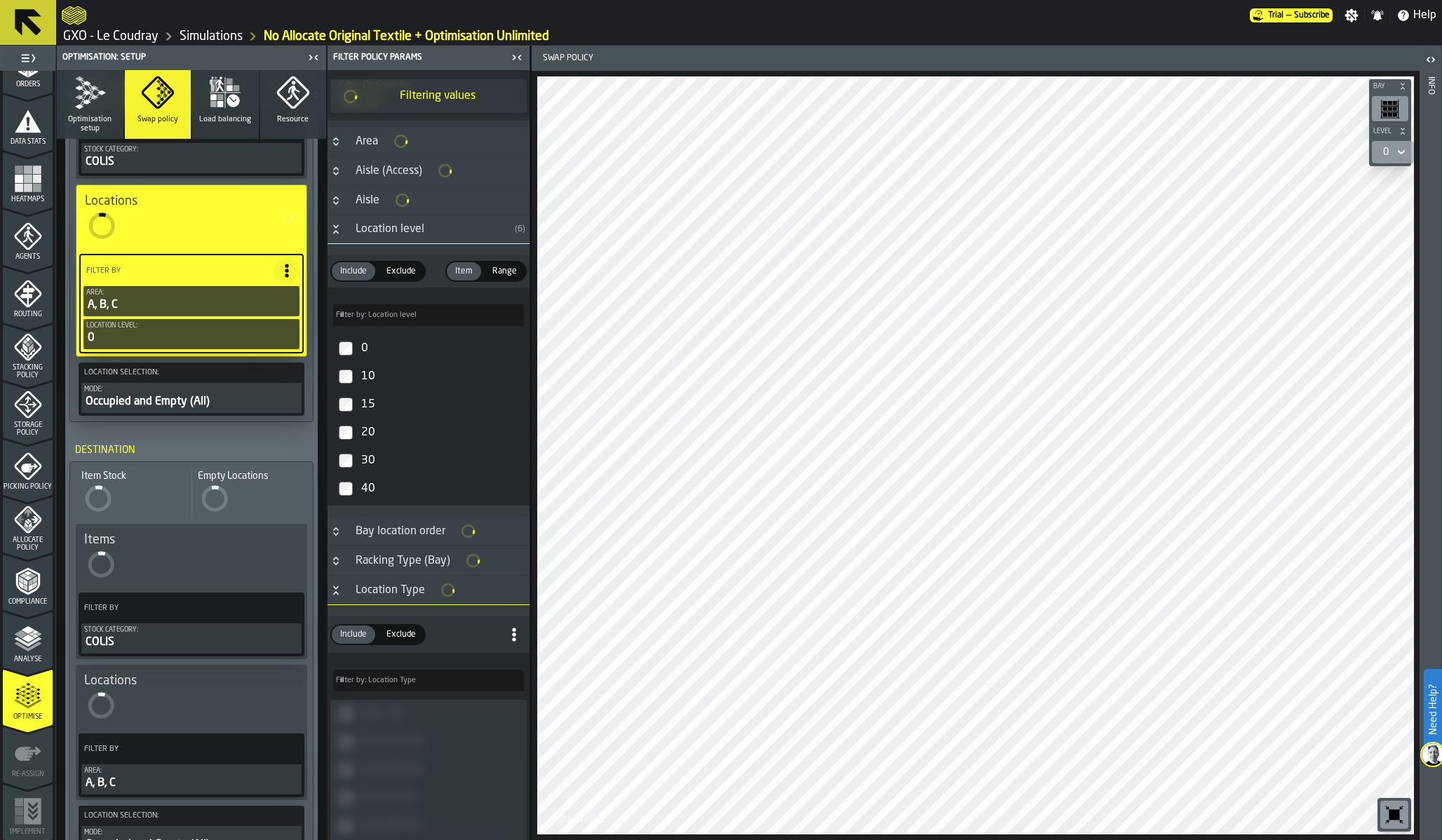
click at [181, 763] on div "Area:" at bounding box center [192, 771] width 215 height 8
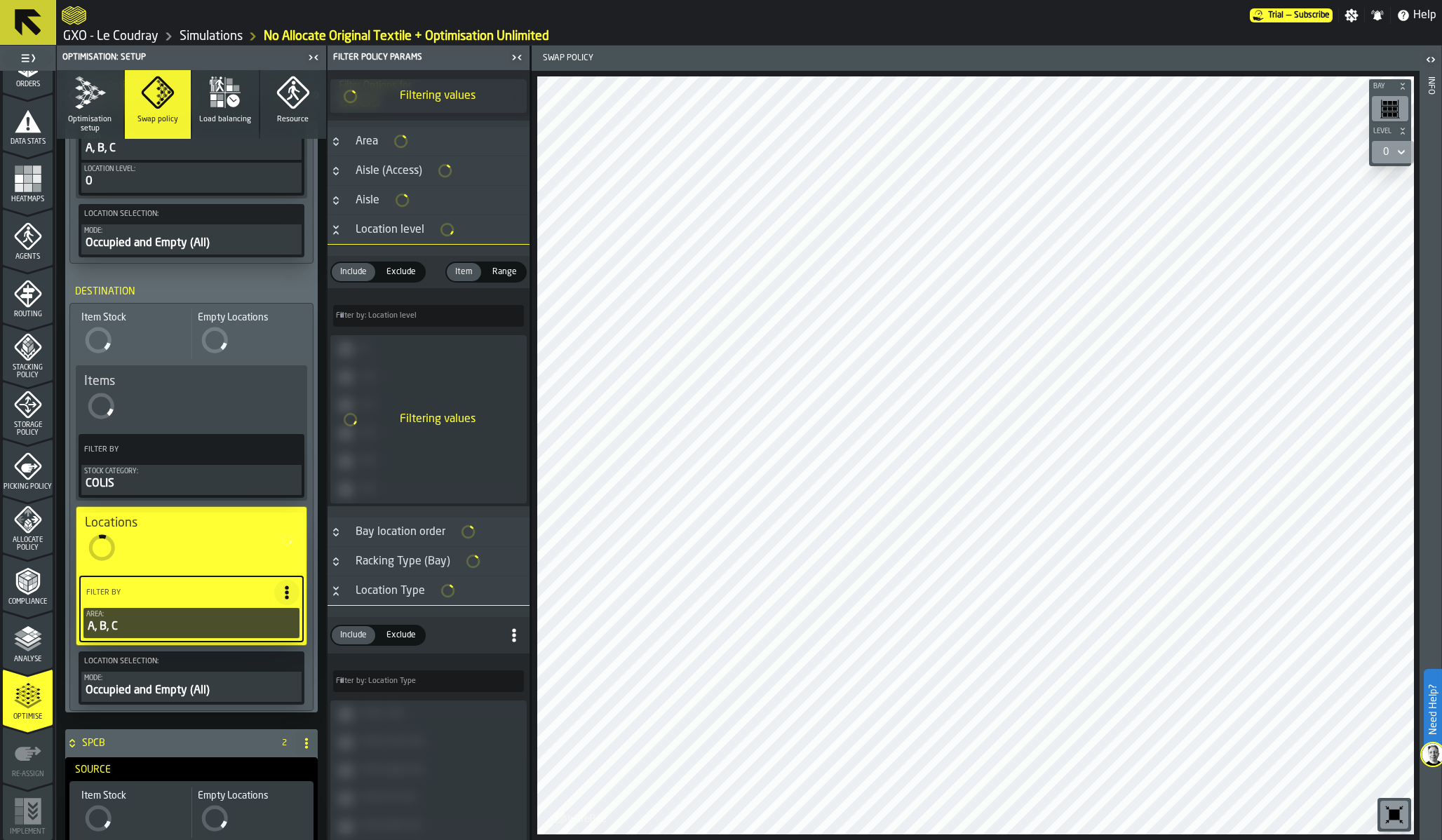
scroll to position [161, 0]
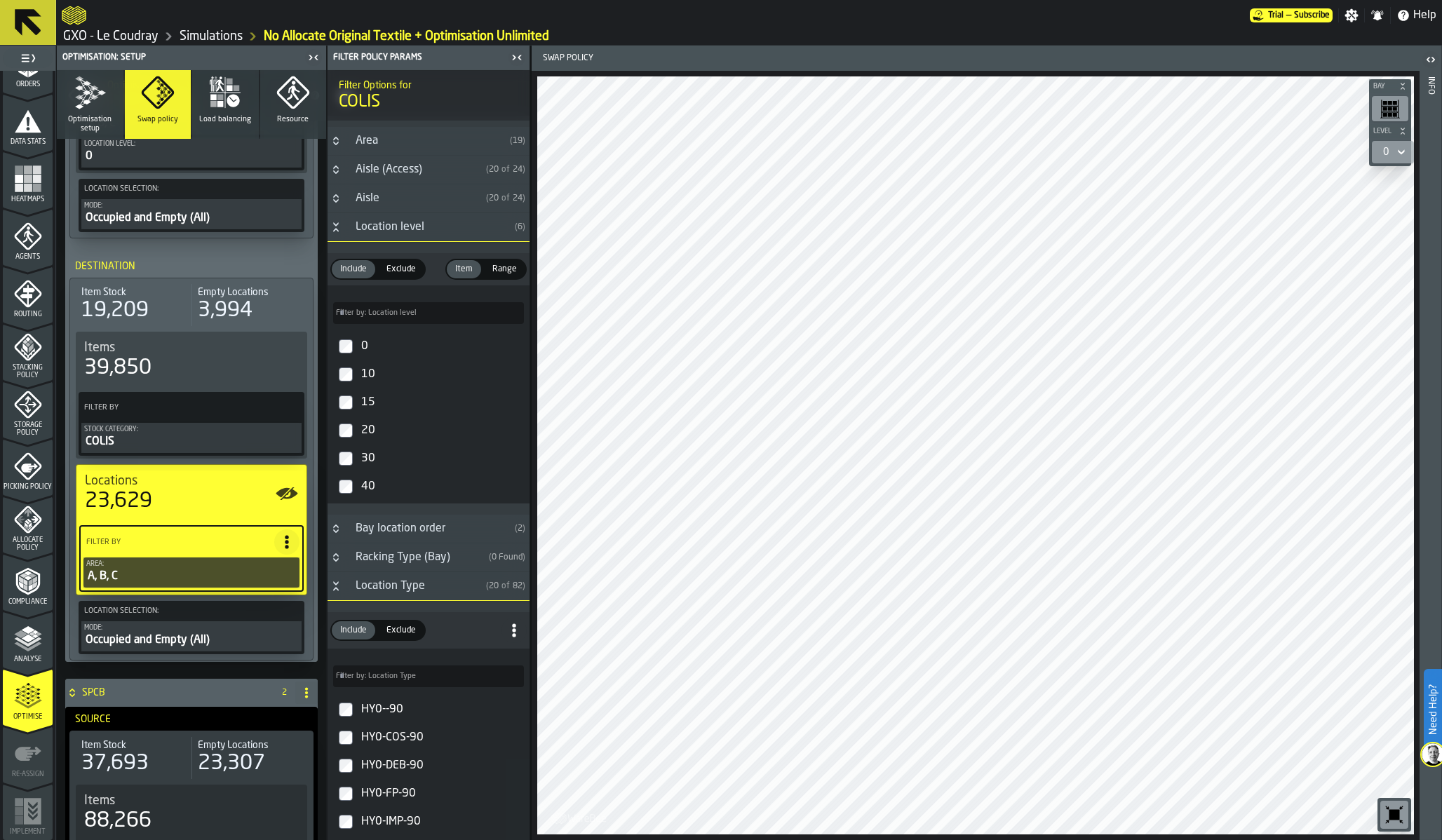
click at [365, 347] on div "0" at bounding box center [441, 347] width 165 height 23
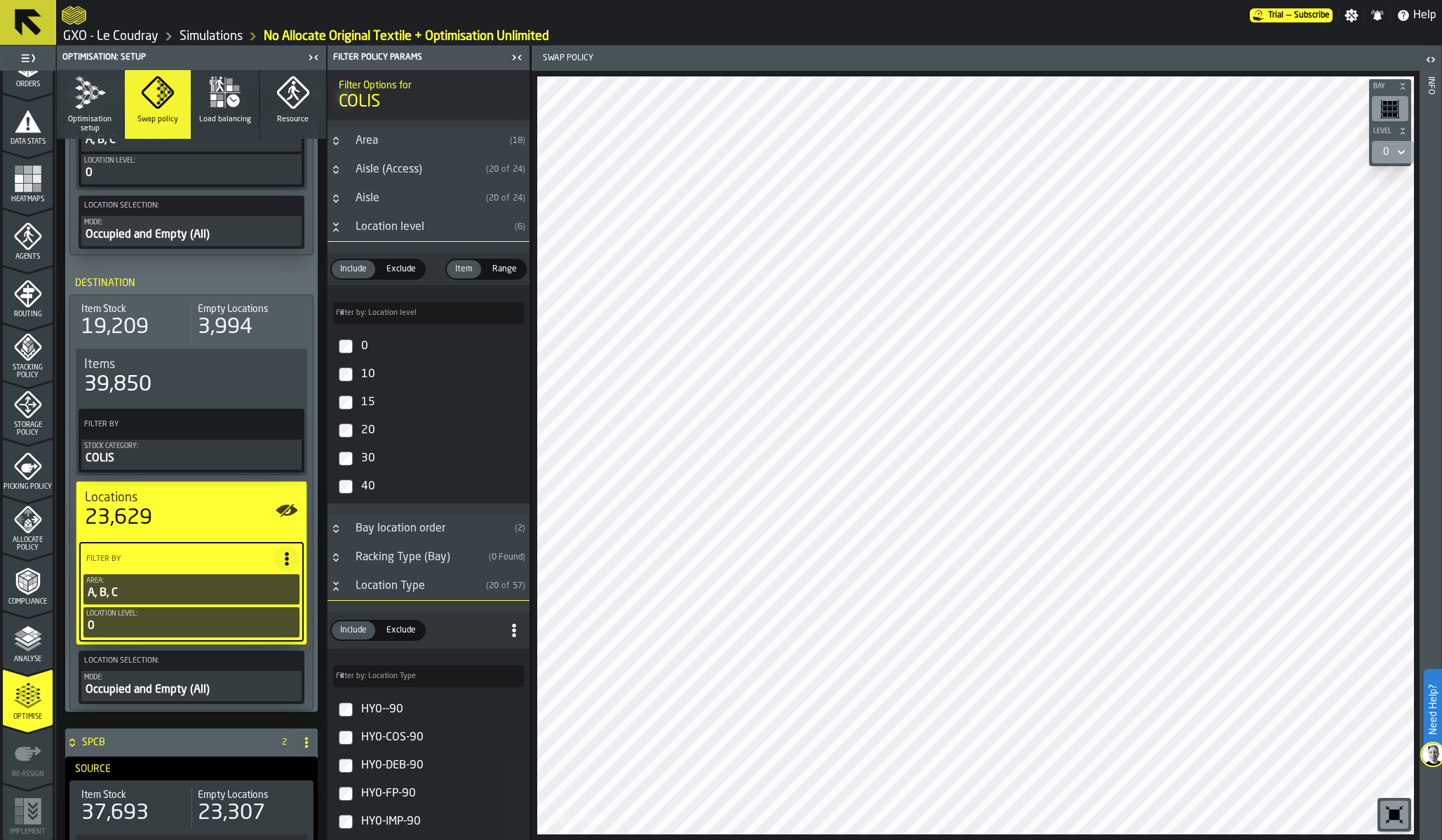
click at [29, 469] on icon "menu Picking Policy" at bounding box center [28, 466] width 28 height 28
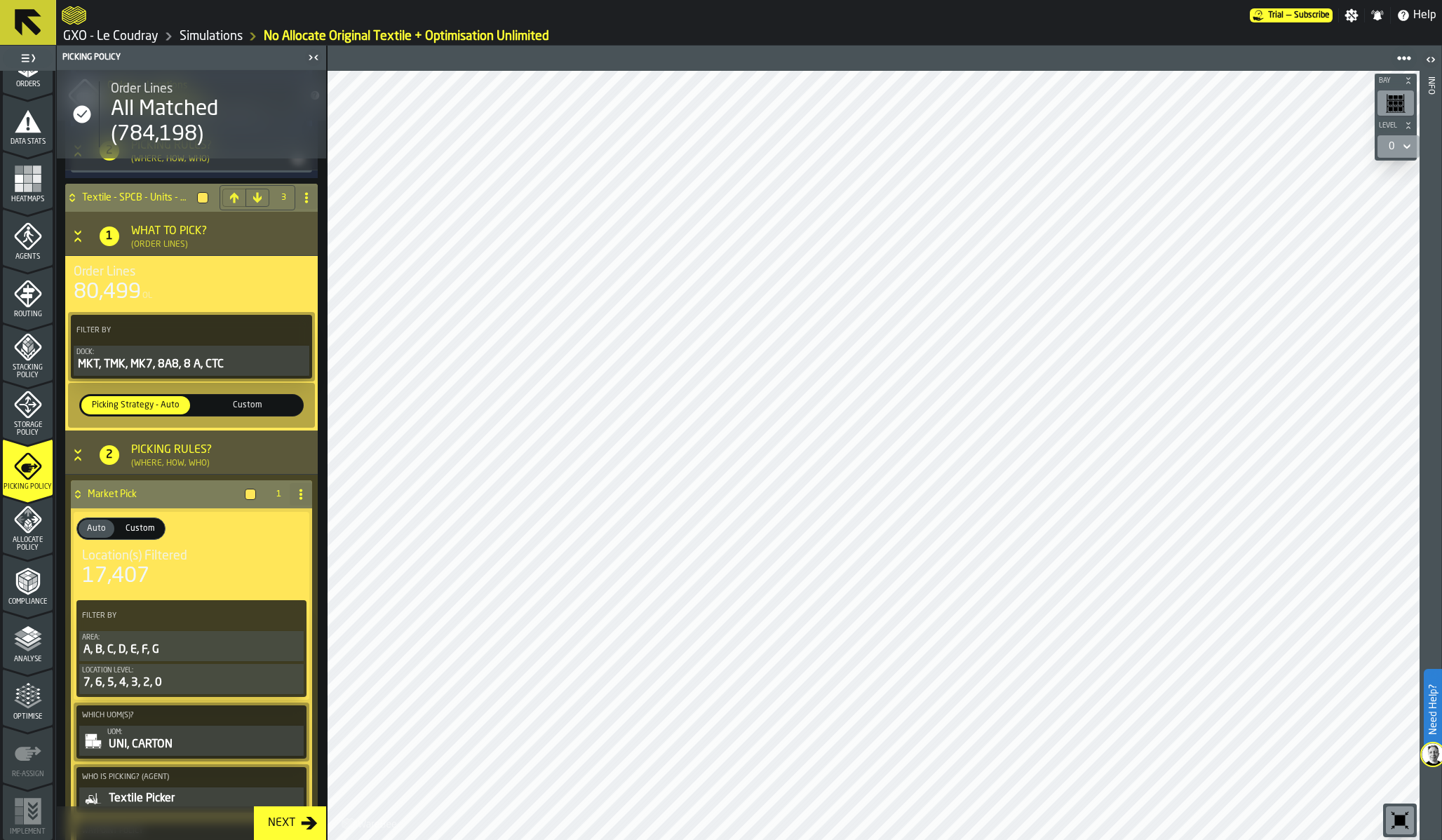
scroll to position [1573, 0]
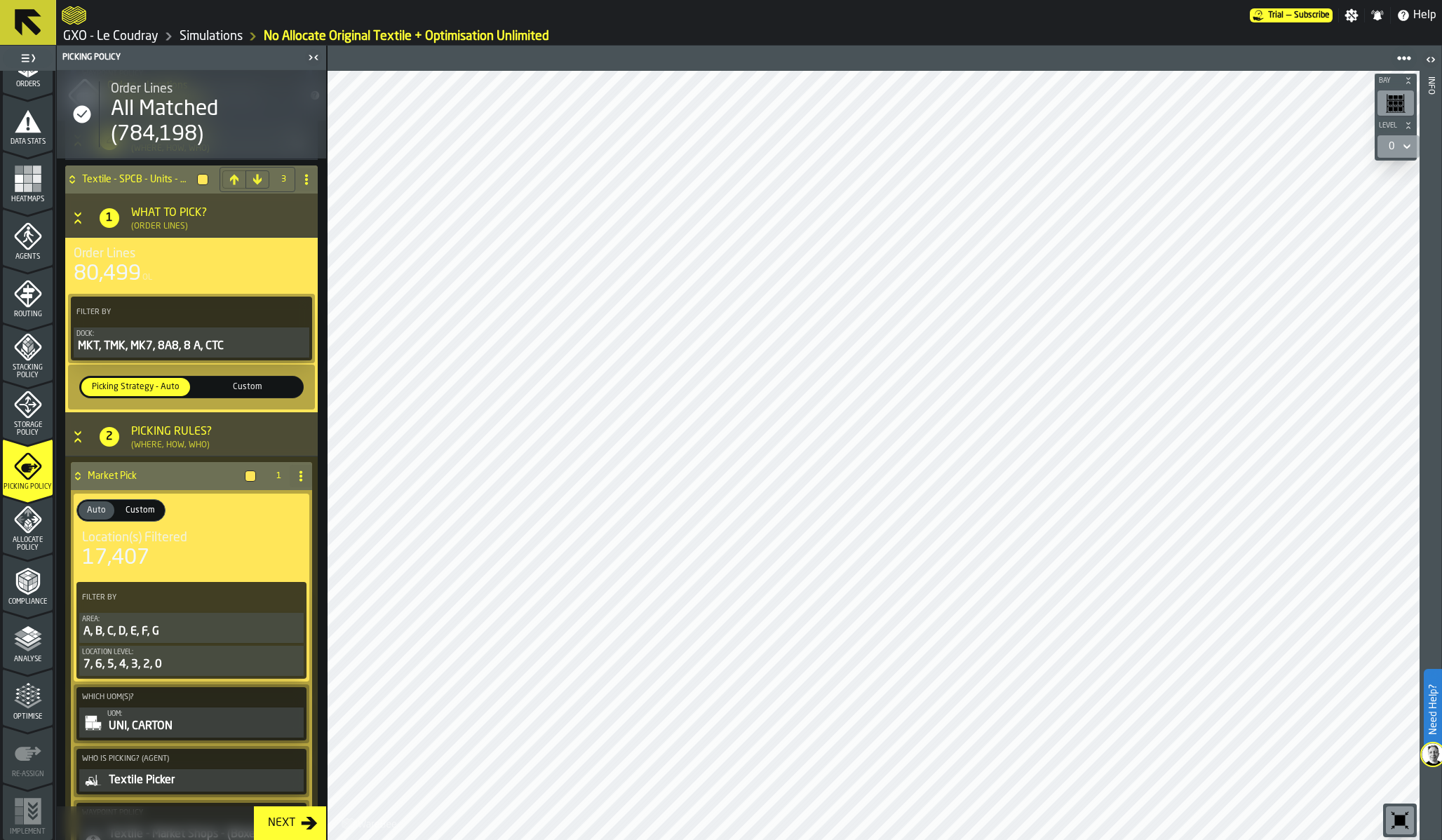
click at [16, 523] on icon "menu Allocate Policy" at bounding box center [27, 520] width 27 height 27
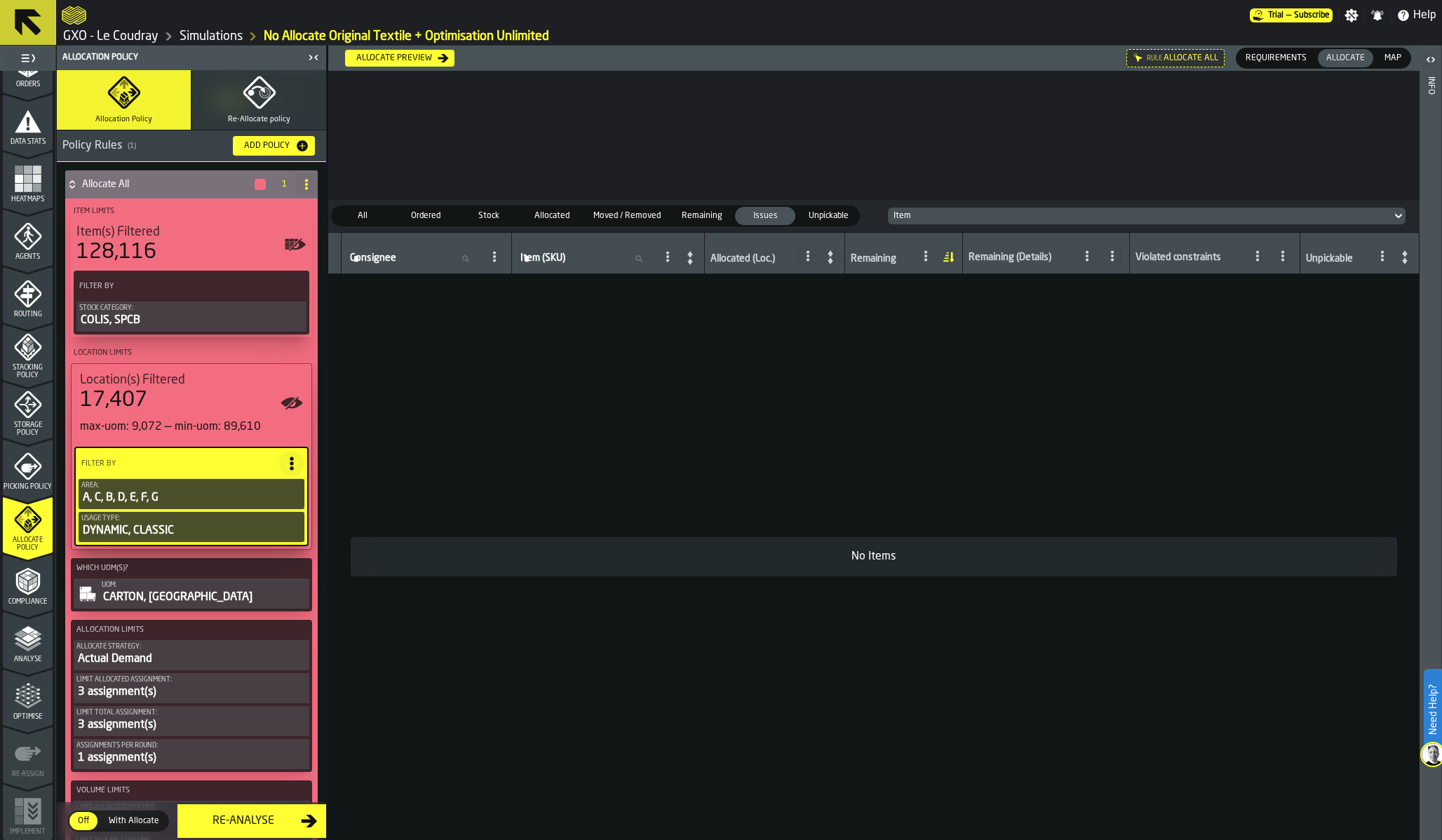
scroll to position [158, 0]
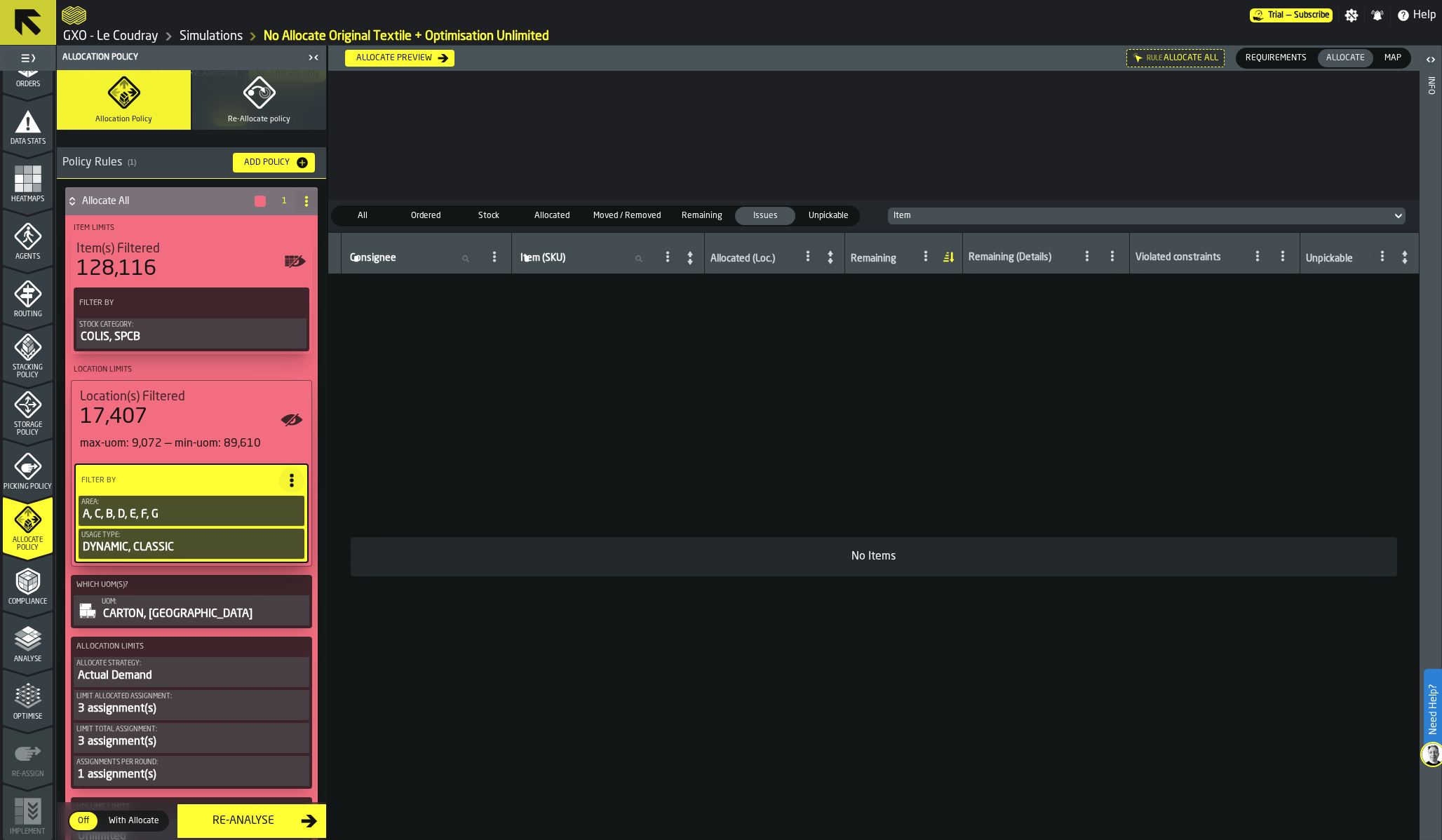
drag, startPoint x: 19, startPoint y: 683, endPoint x: 20, endPoint y: 694, distance: 11.0
click at [20, 694] on icon "menu Optimise" at bounding box center [28, 697] width 28 height 28
click at [21, 694] on polygon "menu Optimise" at bounding box center [23, 695] width 4 height 3
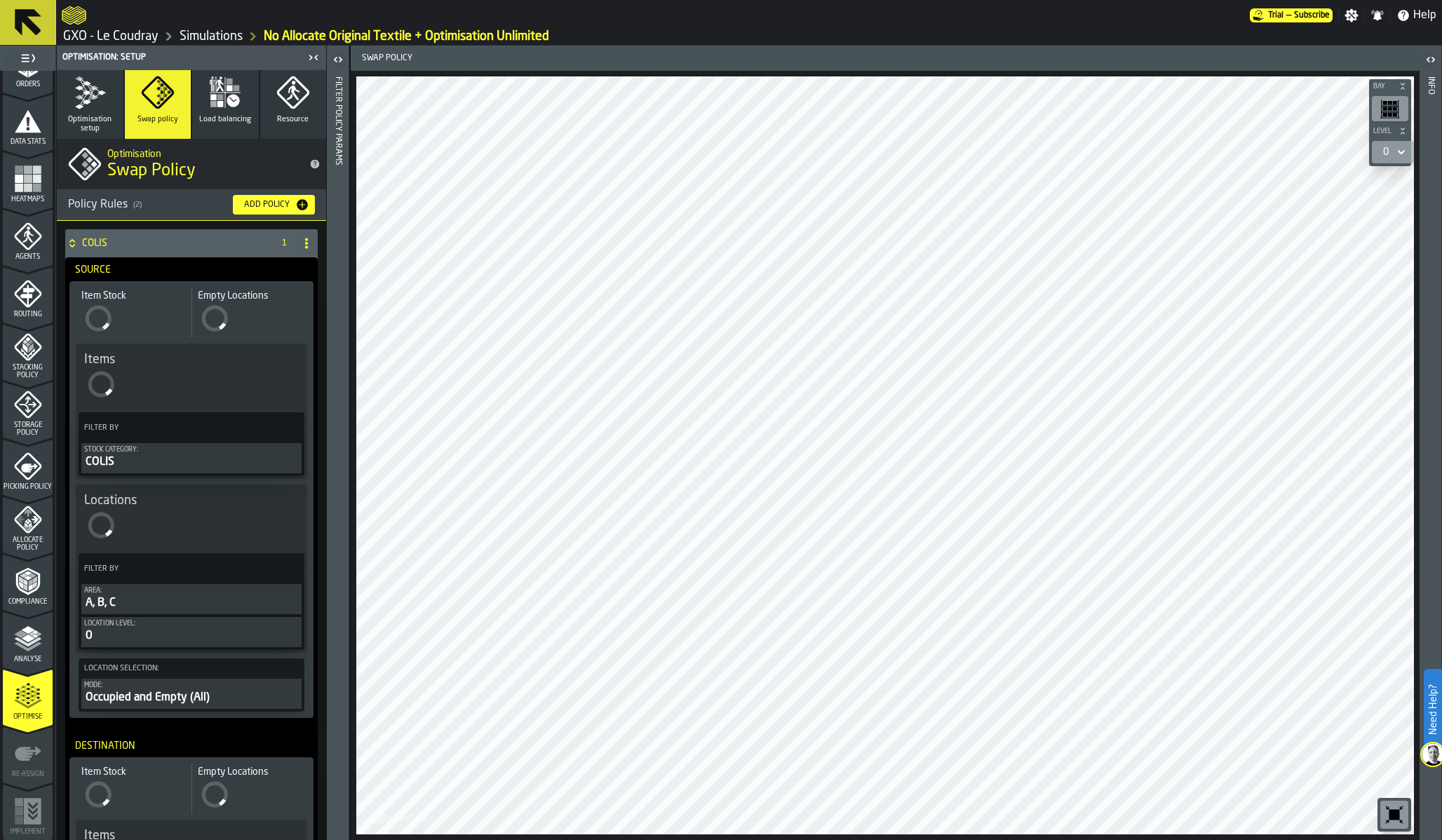
click at [211, 108] on icon "button" at bounding box center [225, 92] width 33 height 33
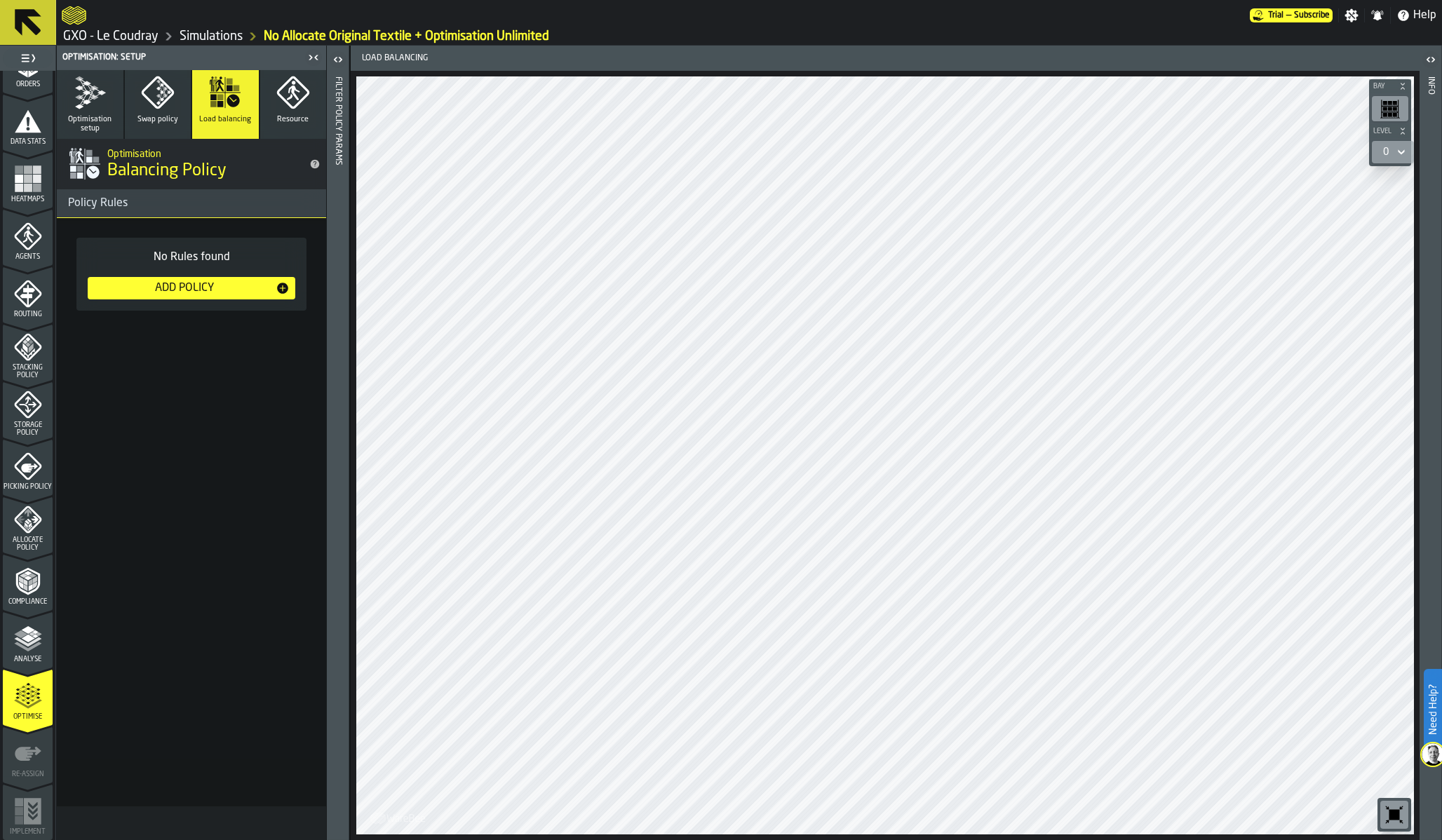
click at [179, 108] on button "Swap policy" at bounding box center [158, 105] width 67 height 69
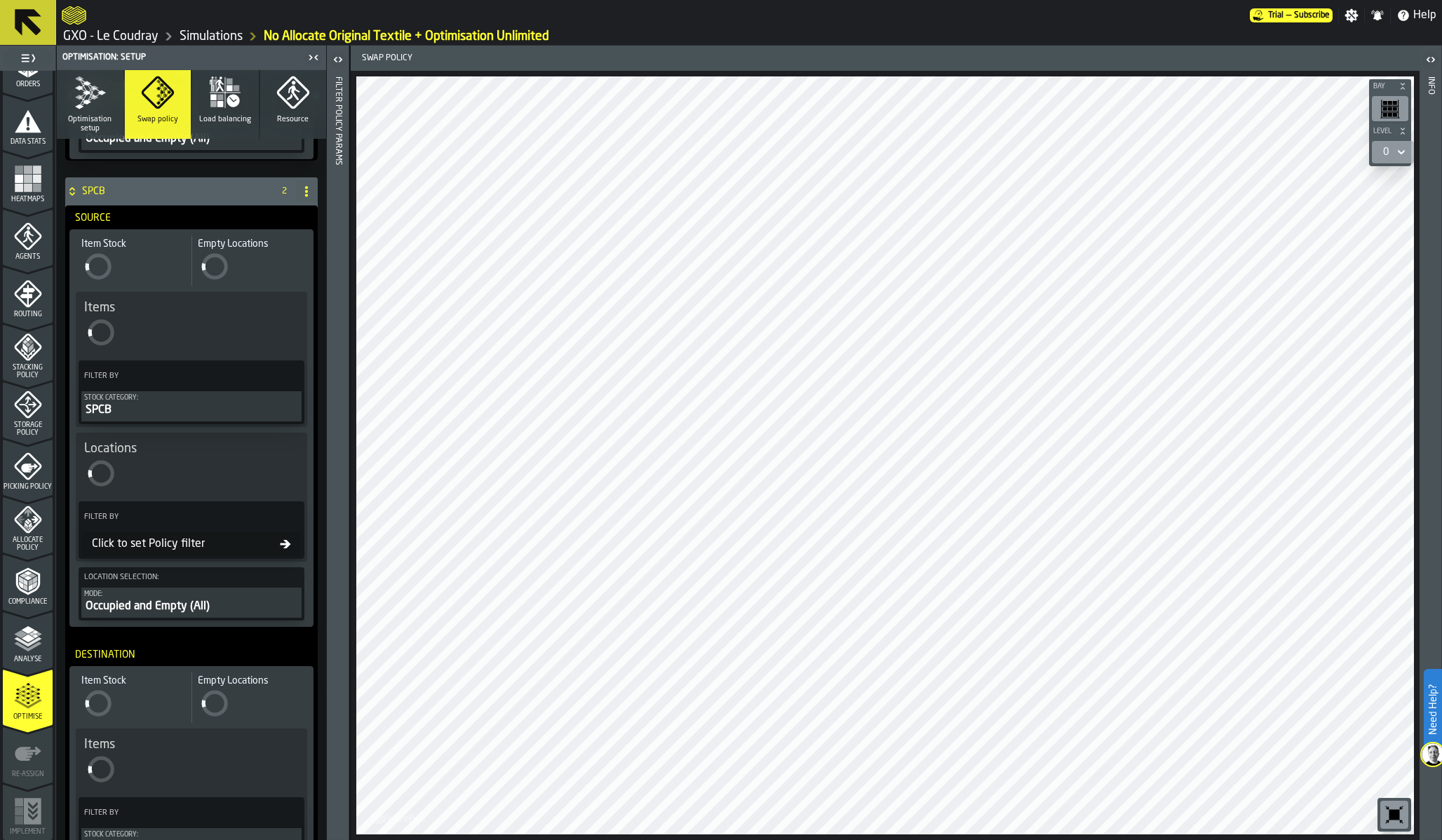
scroll to position [1066, 0]
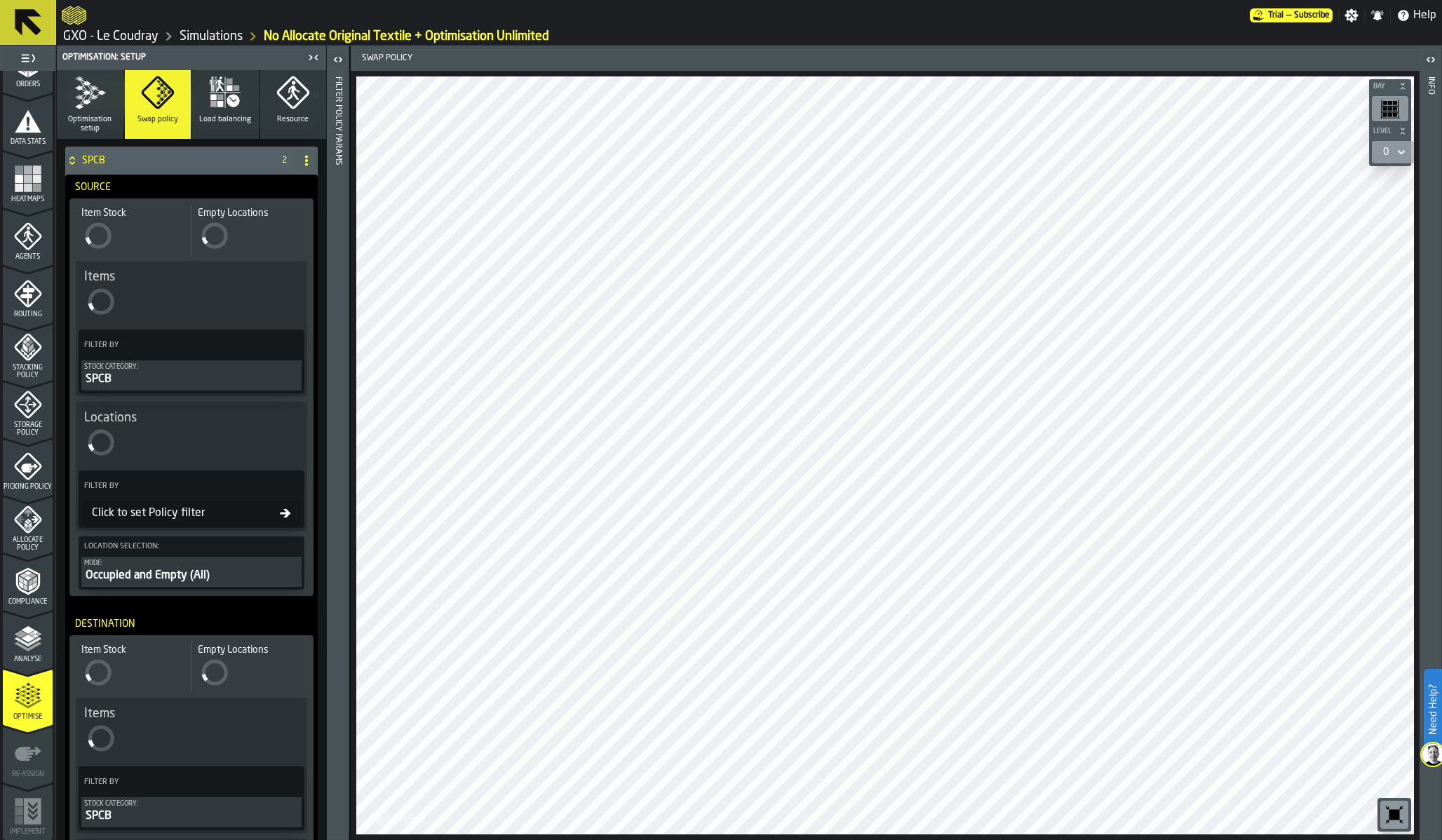
click at [146, 504] on div "Click to set Policy filter" at bounding box center [191, 513] width 217 height 24
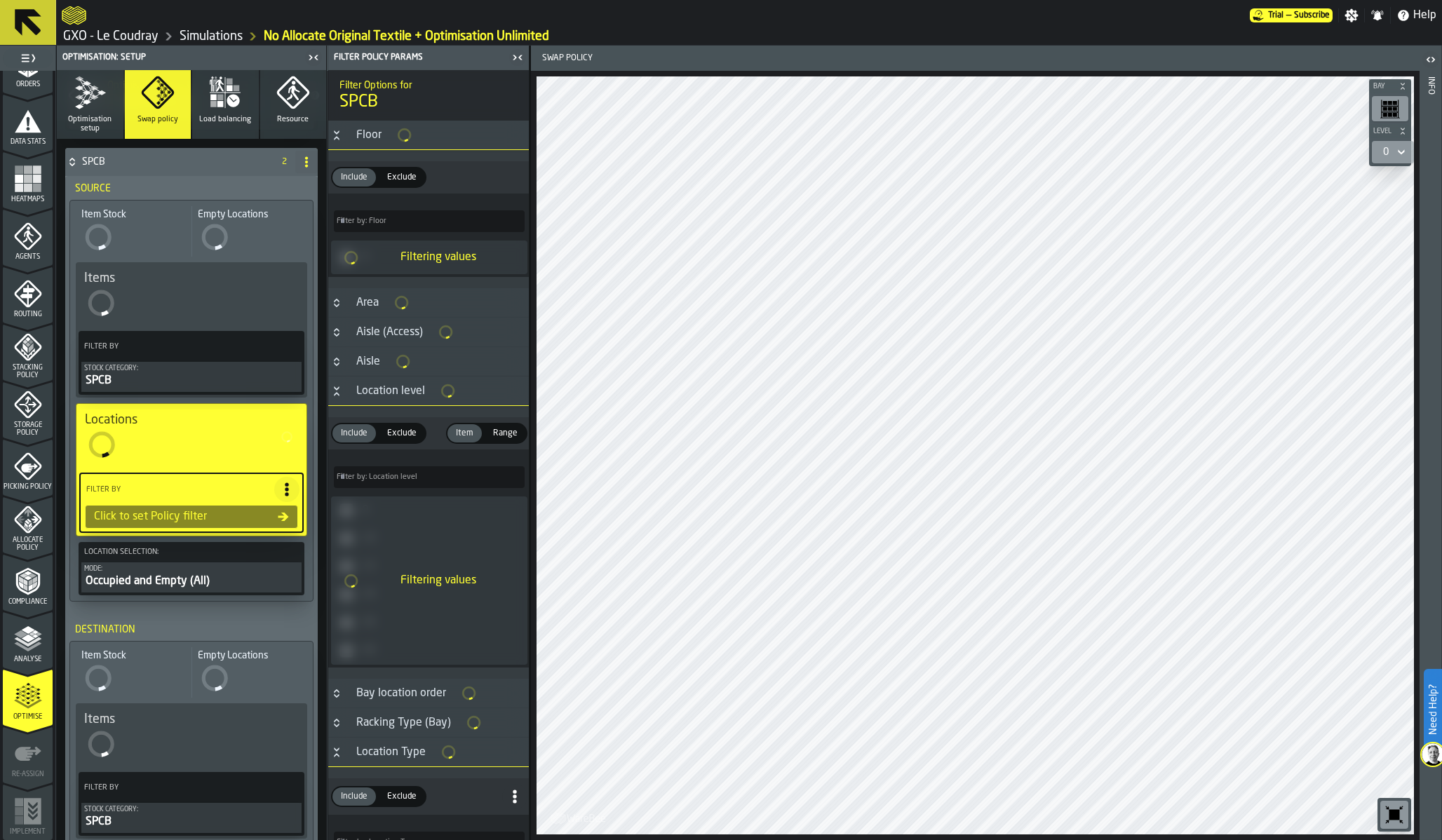
scroll to position [1067, 0]
type input "*****"
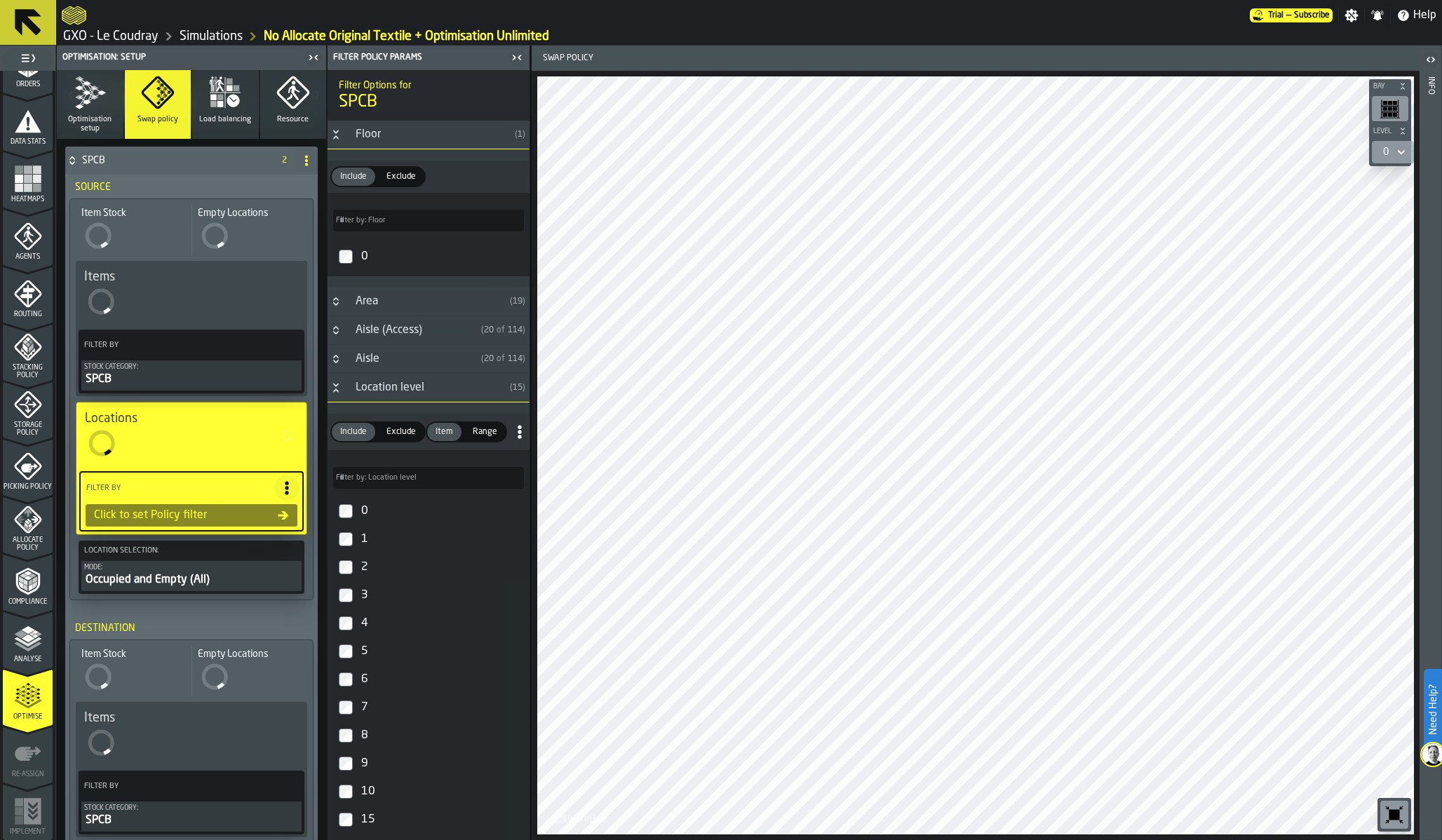
click at [376, 305] on div "Area" at bounding box center [426, 301] width 157 height 17
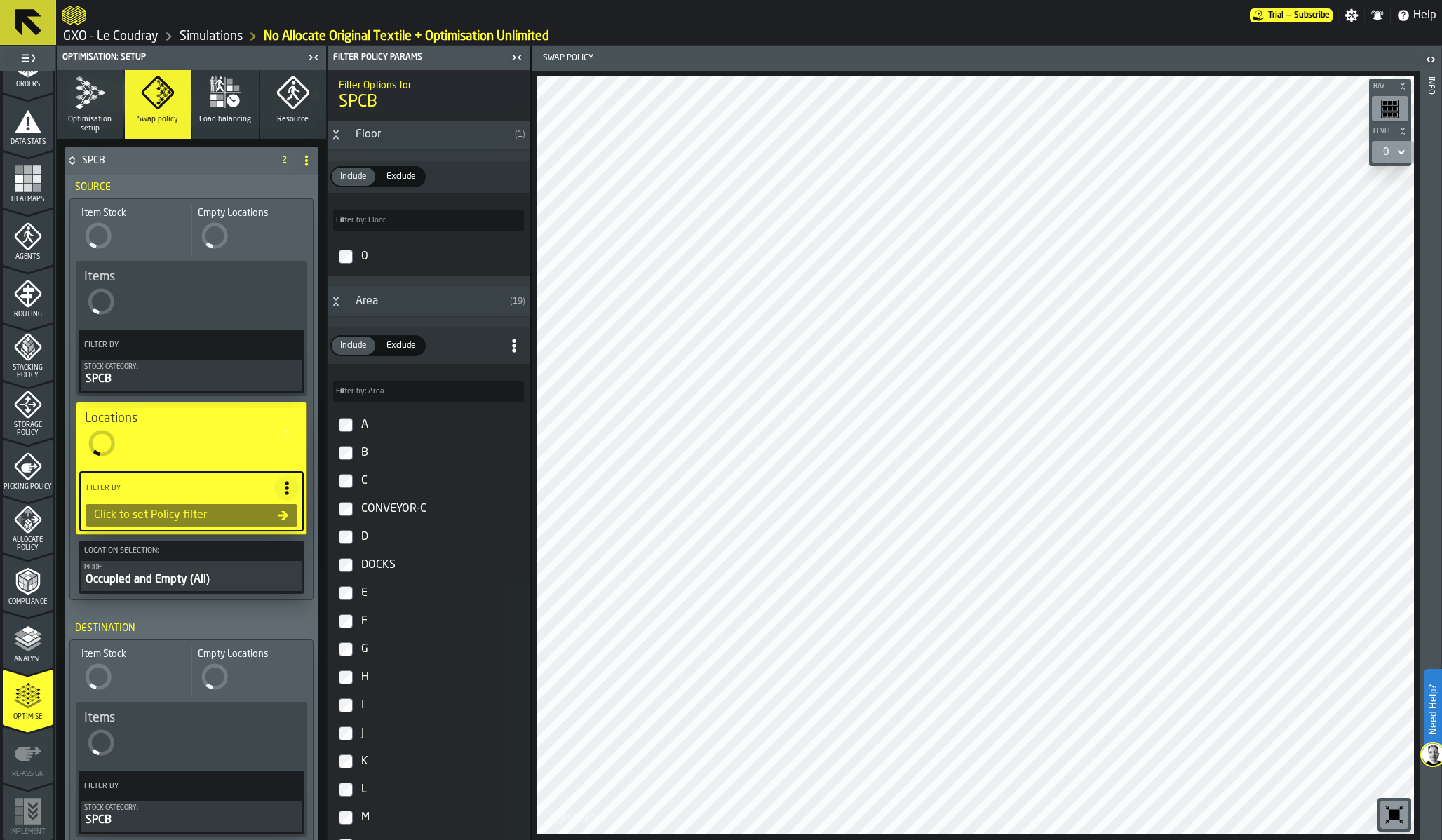
click at [369, 534] on div "D" at bounding box center [441, 537] width 165 height 23
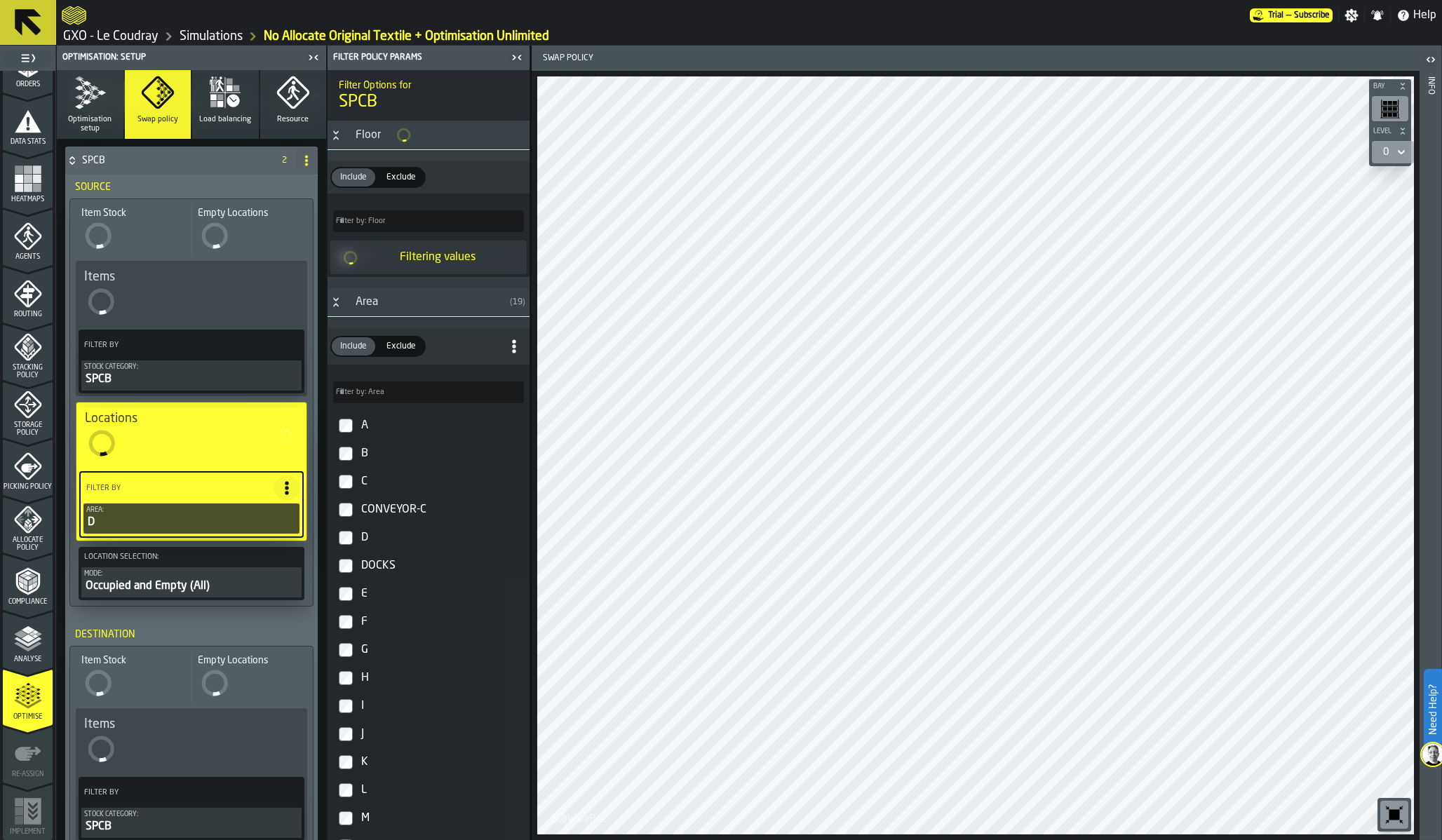
click at [365, 589] on div "E" at bounding box center [441, 595] width 165 height 23
click at [365, 618] on div "F" at bounding box center [441, 622] width 165 height 23
type input "***"
type input "*****"
click at [366, 652] on div "G" at bounding box center [441, 649] width 165 height 23
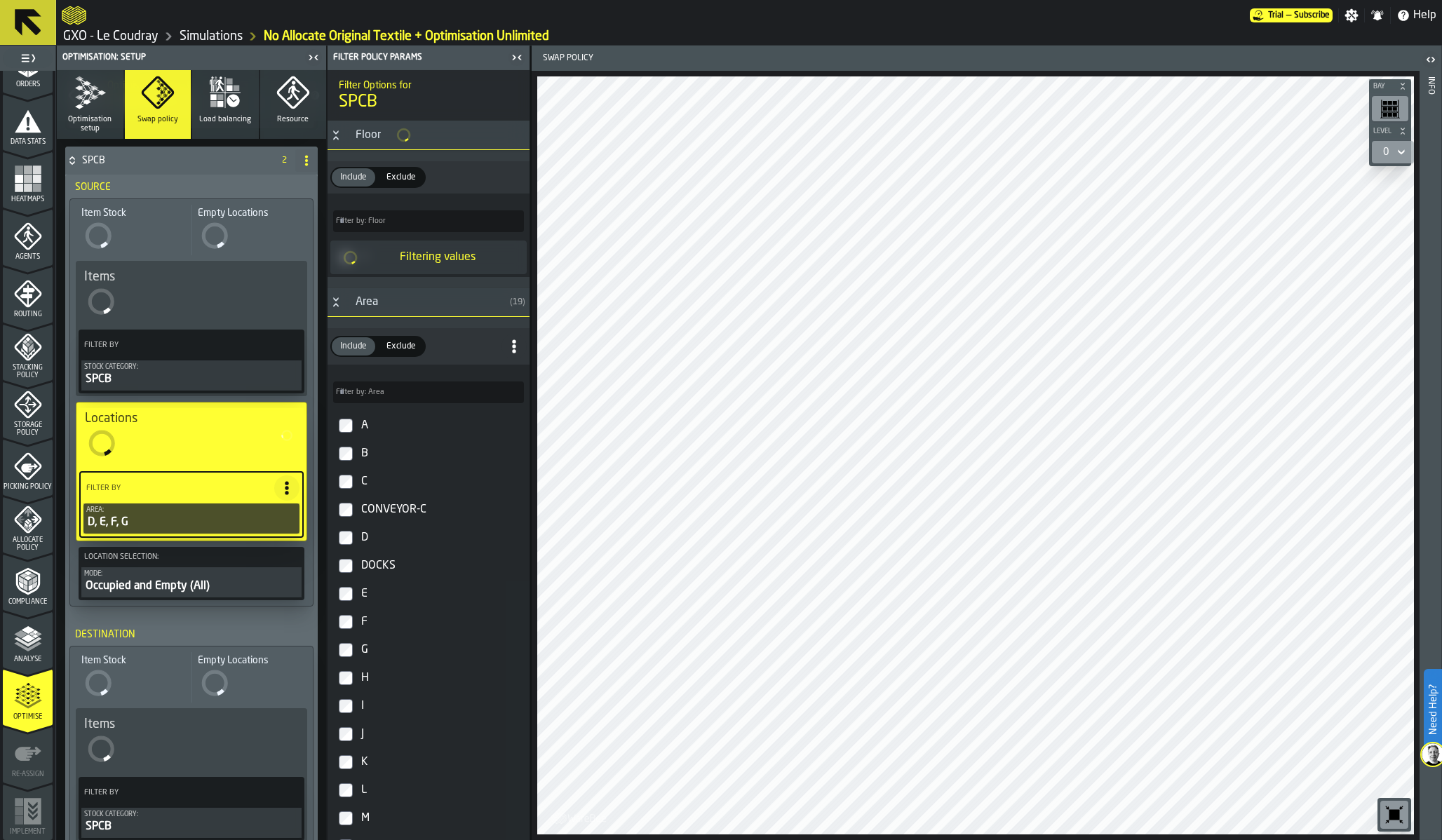
type input "***"
type input "*****"
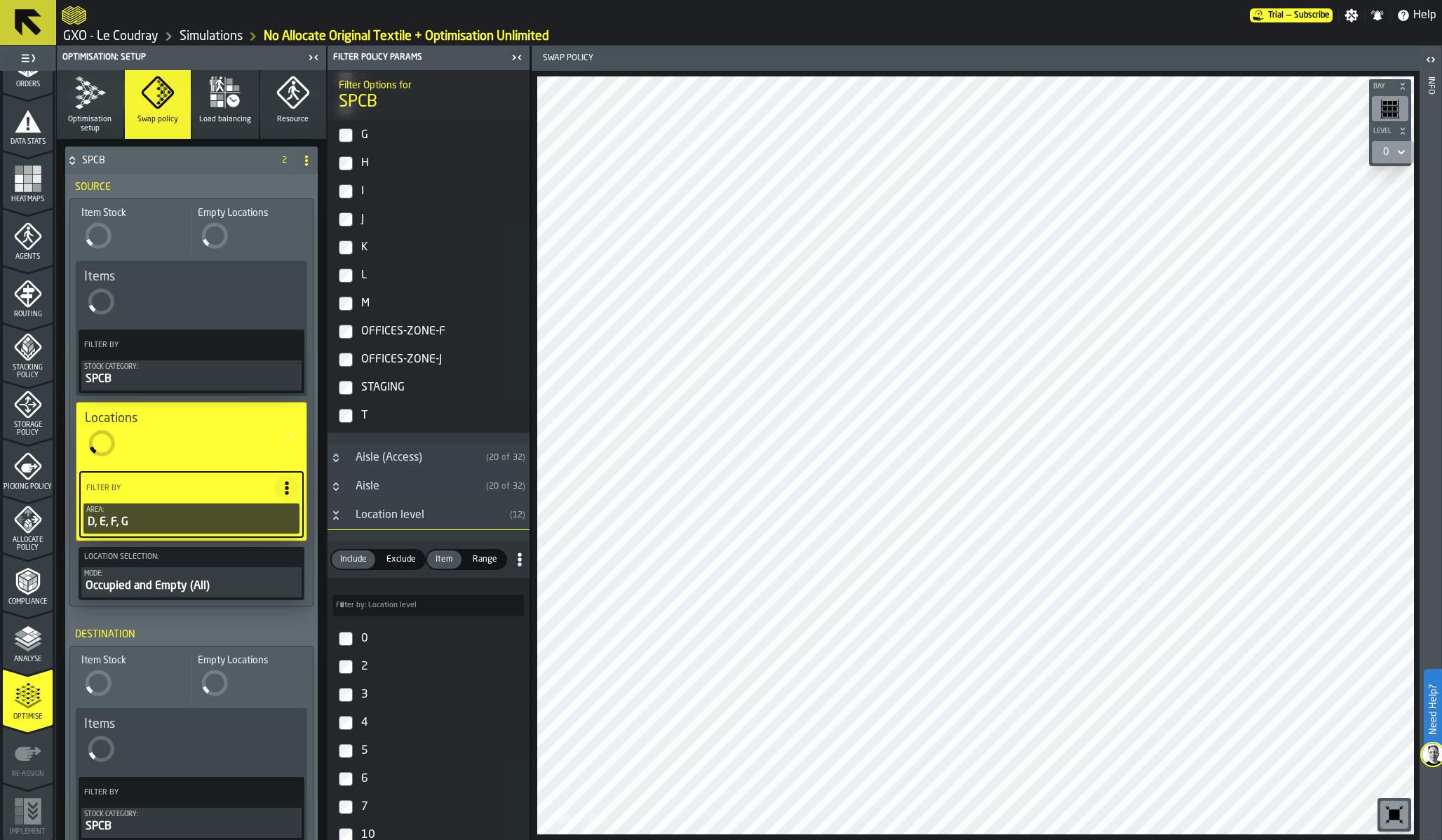
scroll to position [528, 0]
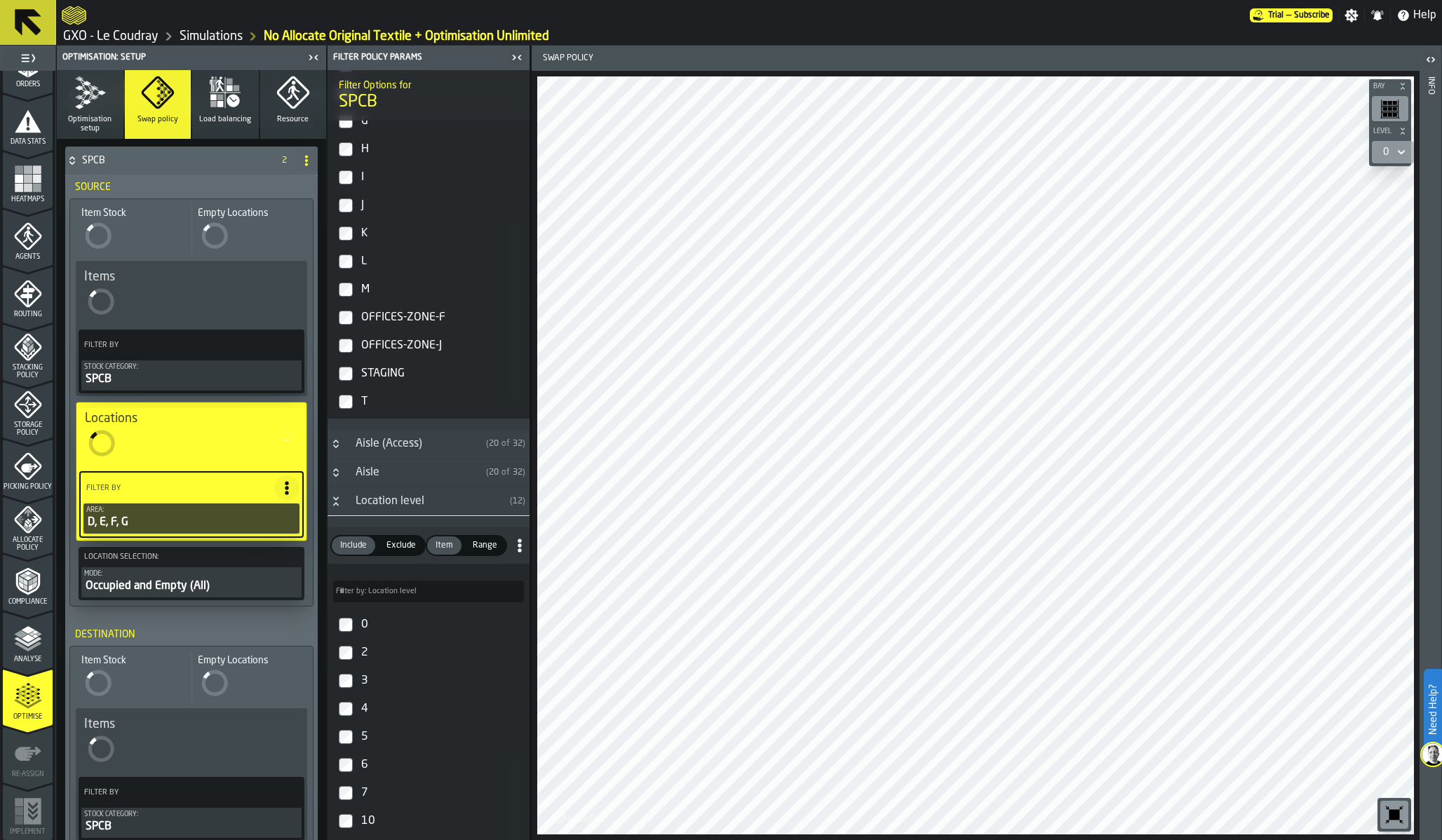
click at [363, 634] on div "0" at bounding box center [441, 625] width 165 height 23
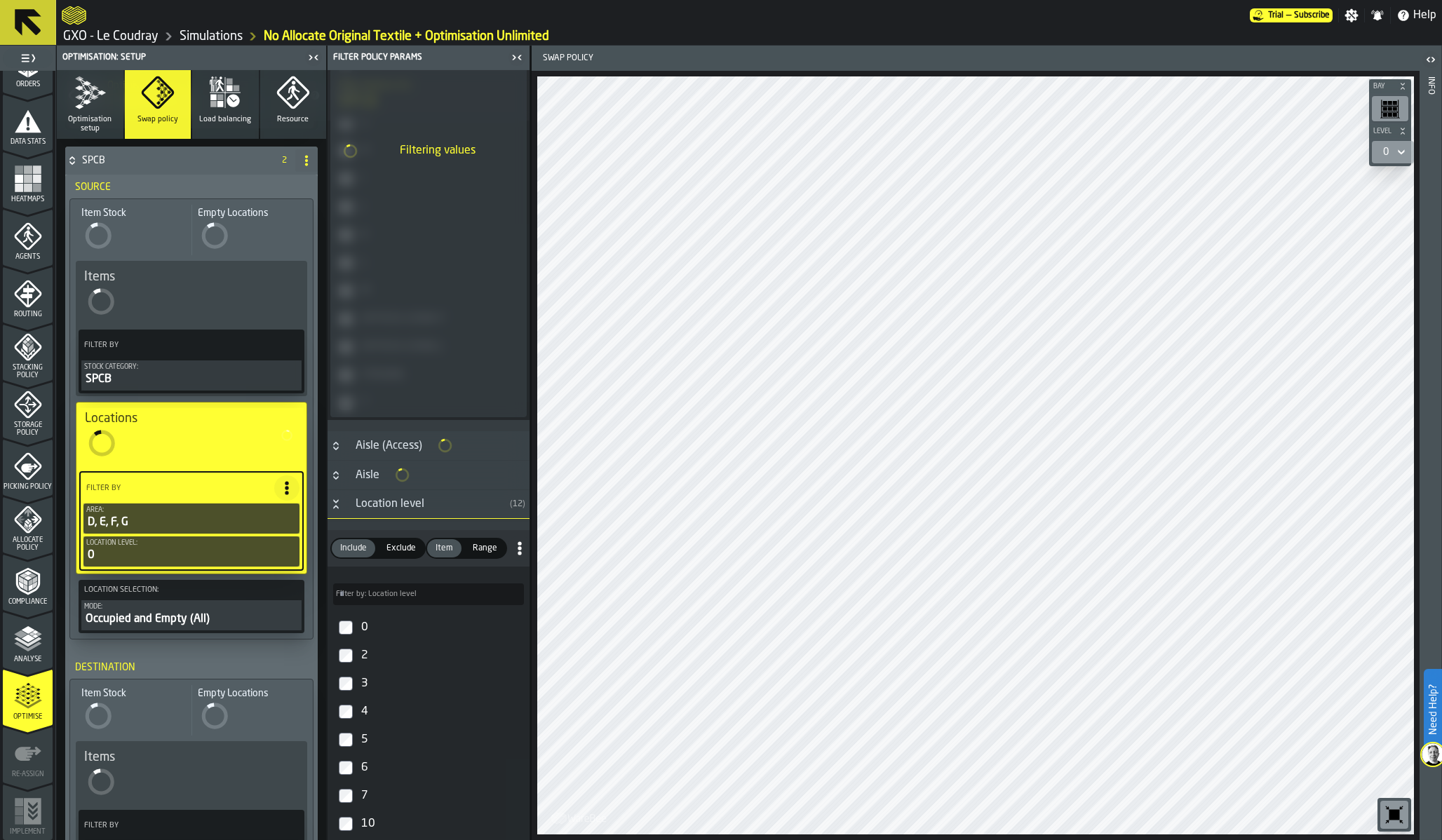
scroll to position [530, 0]
click at [363, 661] on div "2" at bounding box center [441, 654] width 165 height 23
click at [364, 693] on div "3" at bounding box center [441, 683] width 165 height 23
click at [363, 712] on div "4" at bounding box center [441, 711] width 165 height 23
click at [363, 747] on div "5" at bounding box center [441, 739] width 165 height 23
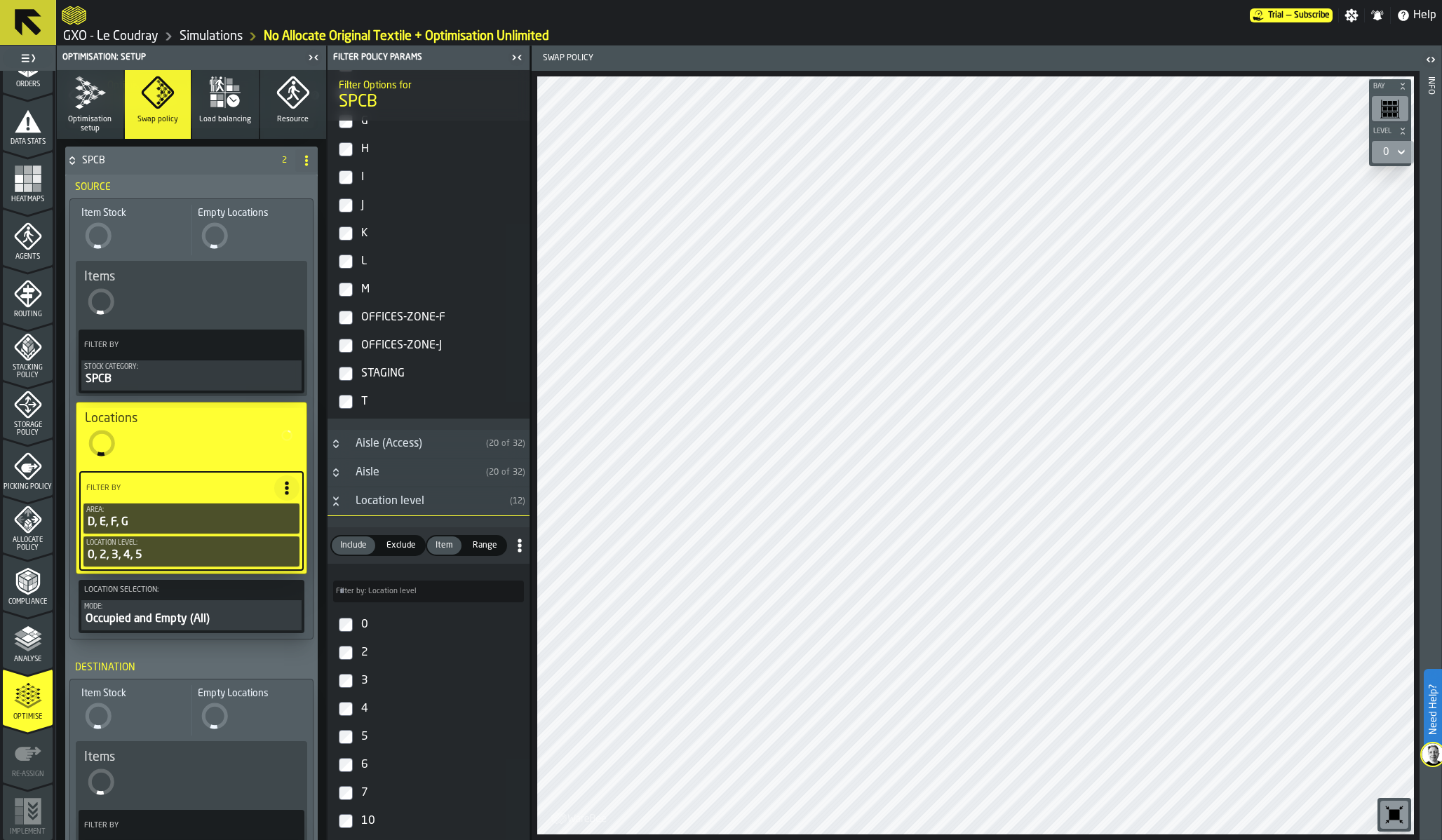
click at [363, 763] on div "6" at bounding box center [441, 765] width 165 height 23
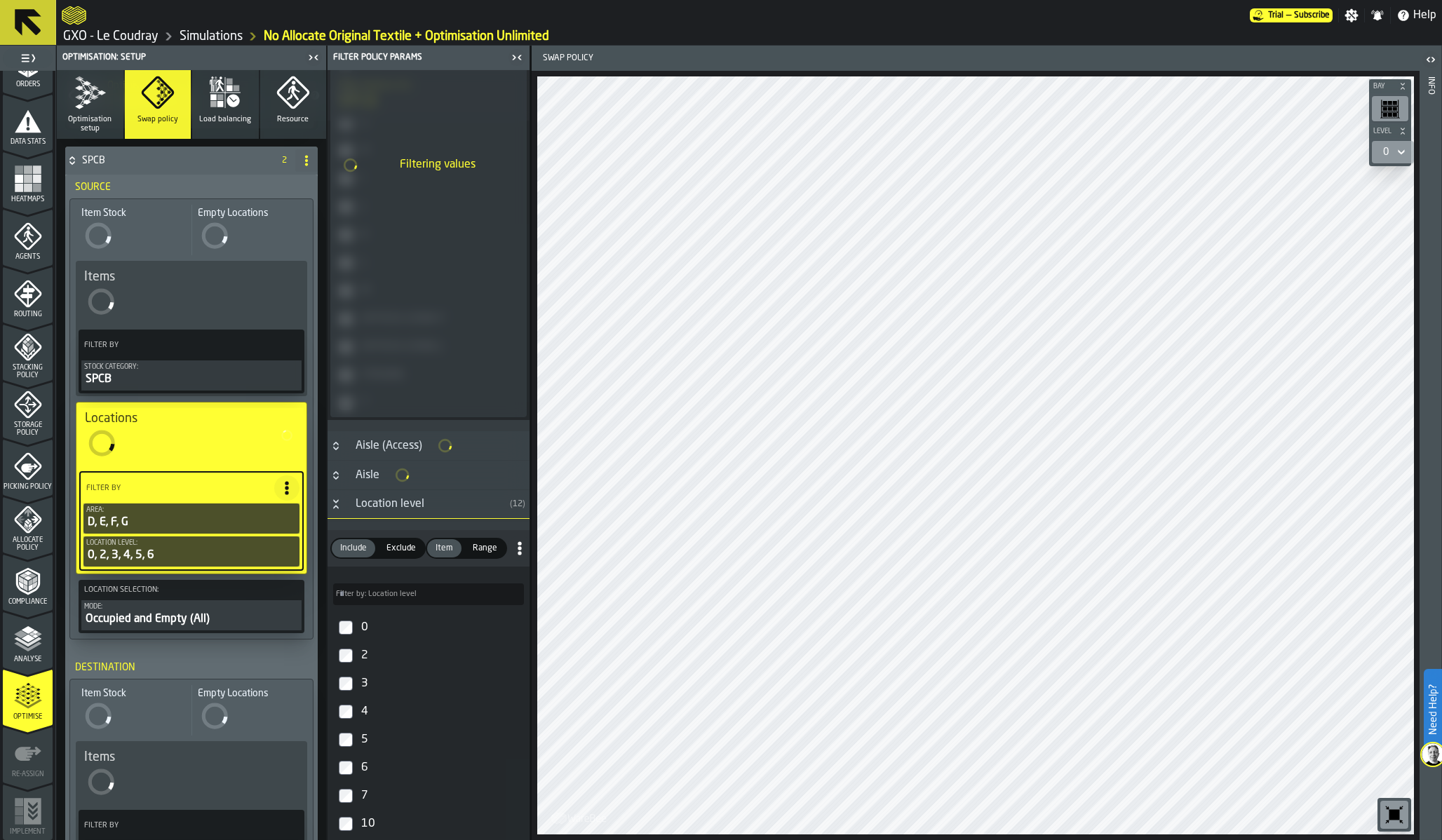
scroll to position [501, 0]
click at [363, 763] on div "7" at bounding box center [441, 795] width 165 height 23
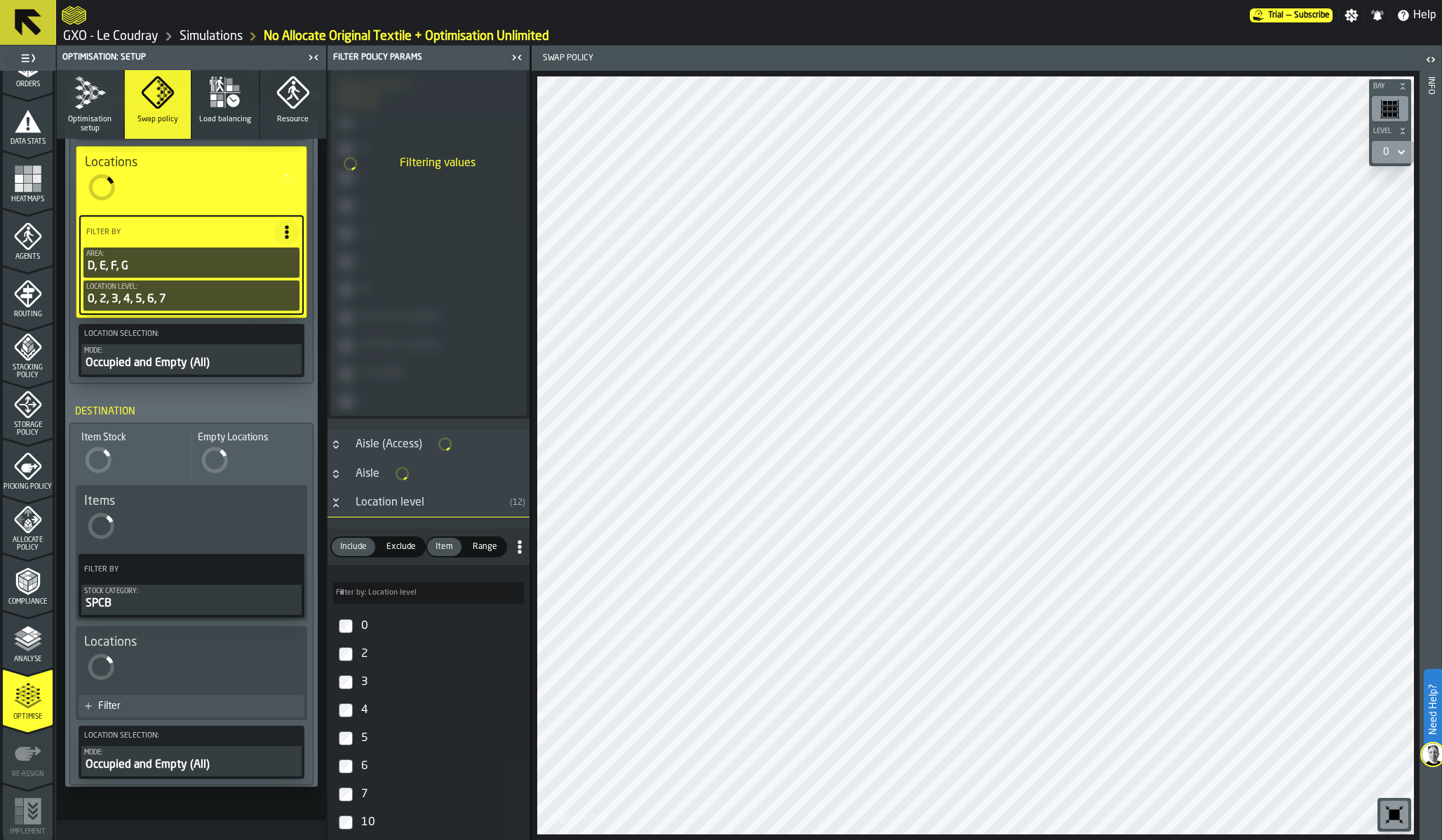
scroll to position [500, 0]
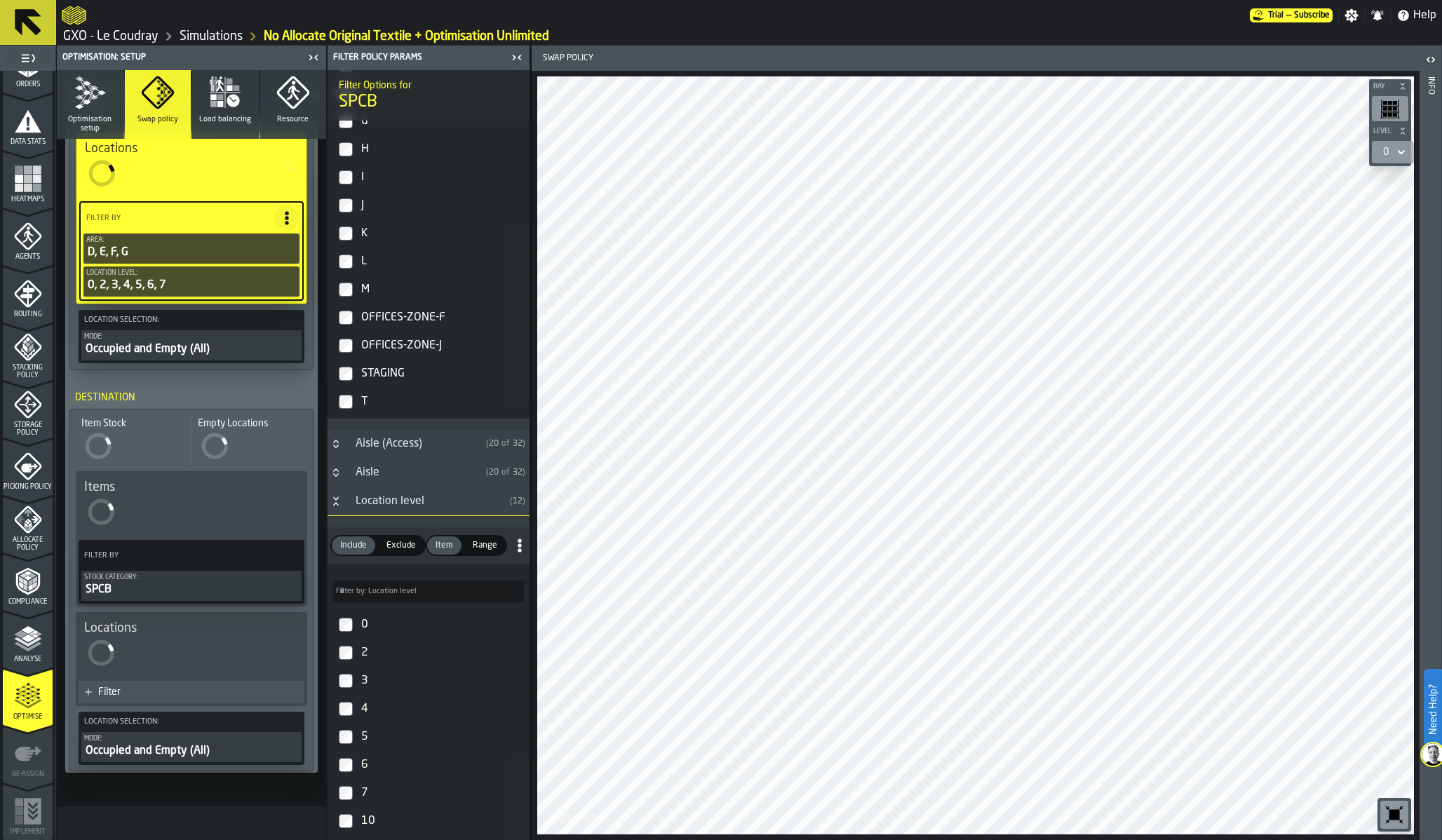
click at [177, 684] on div "Filter" at bounding box center [191, 692] width 226 height 23
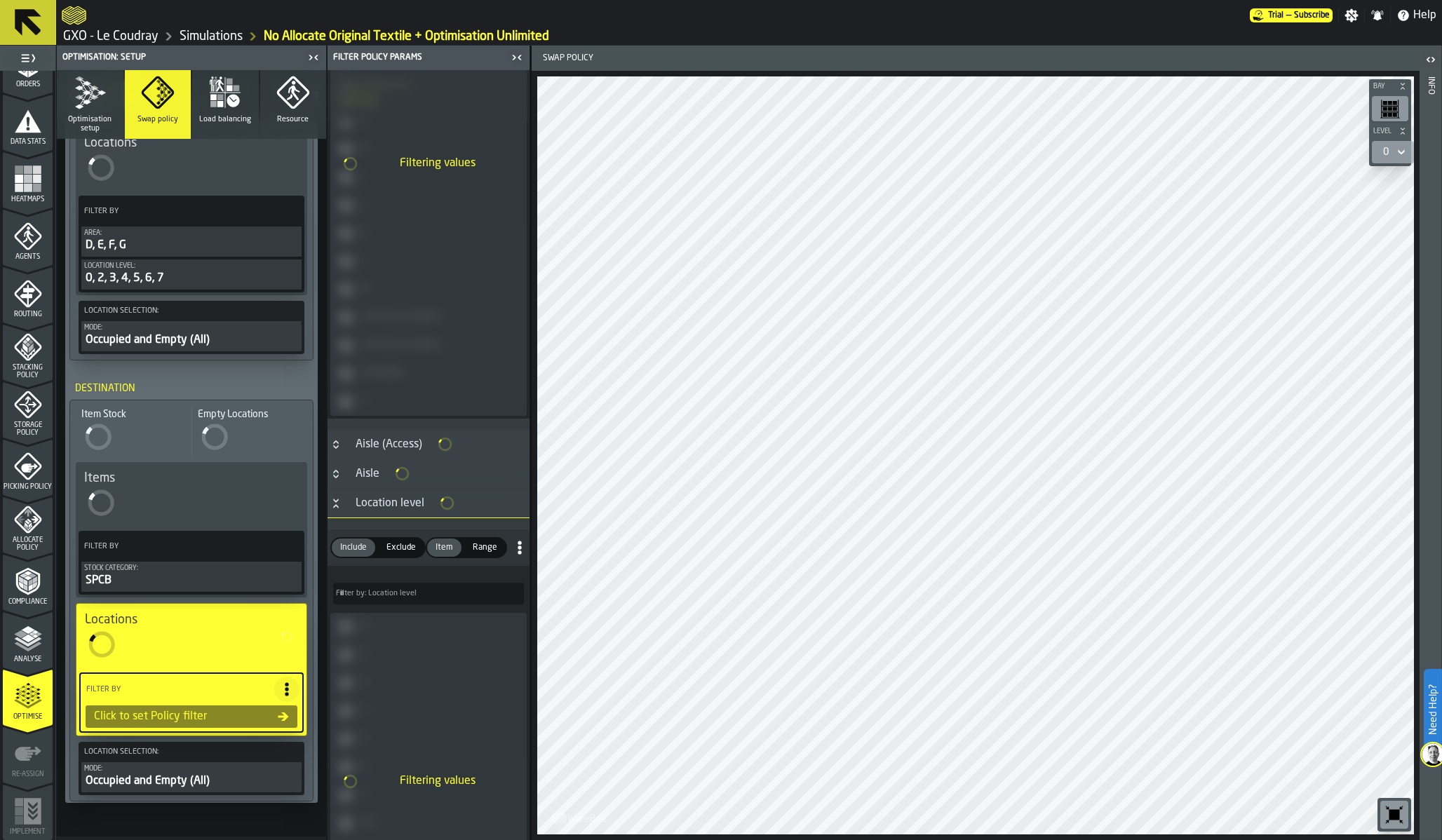
scroll to position [528, 0]
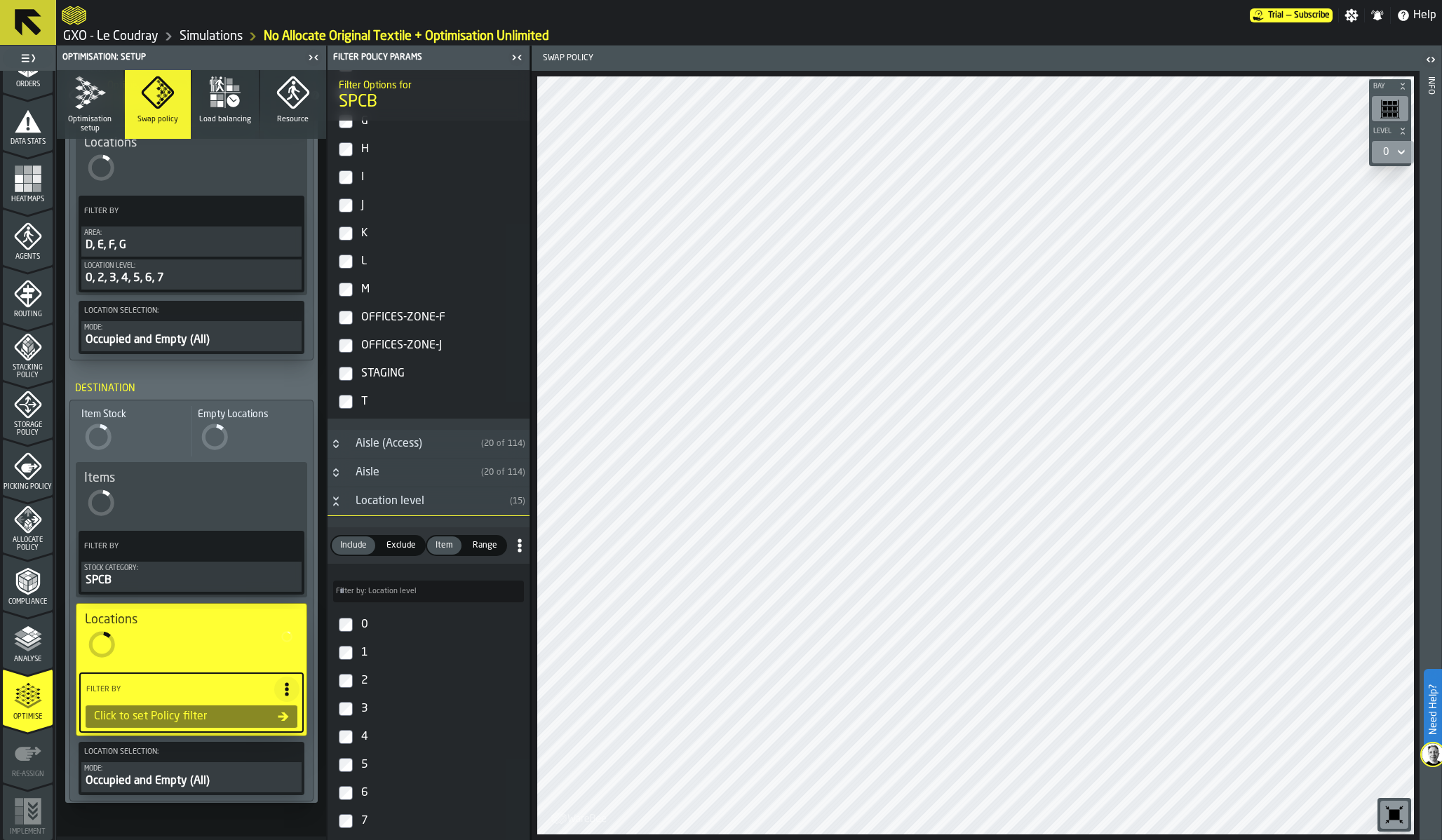
click at [363, 632] on div "0" at bounding box center [441, 625] width 165 height 23
click at [363, 653] on div "1" at bounding box center [441, 653] width 165 height 23
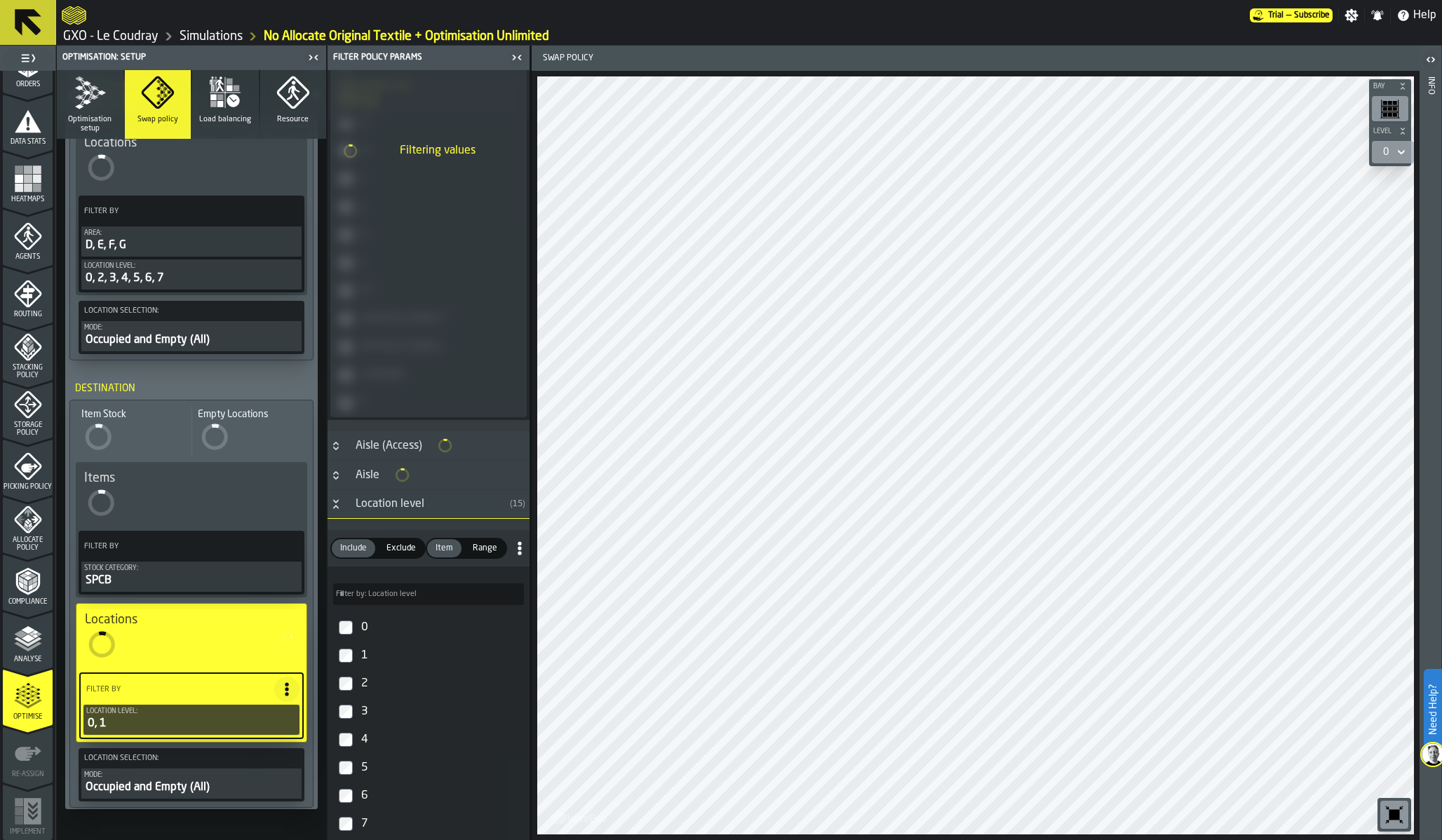
scroll to position [530, 0]
click at [363, 678] on div "2" at bounding box center [441, 683] width 165 height 23
click at [362, 707] on div "3" at bounding box center [441, 711] width 165 height 23
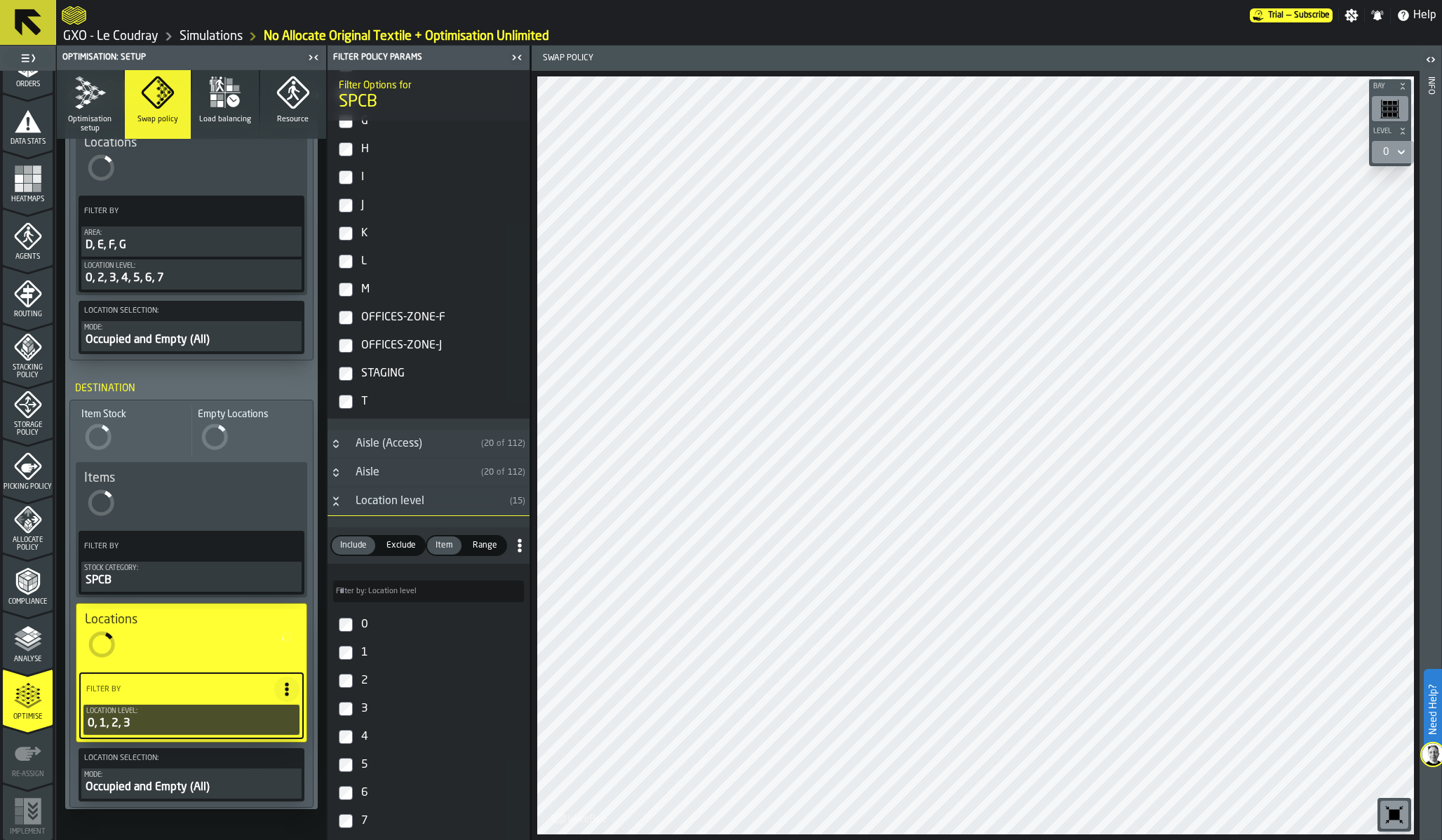
click at [362, 734] on div "4" at bounding box center [441, 737] width 165 height 23
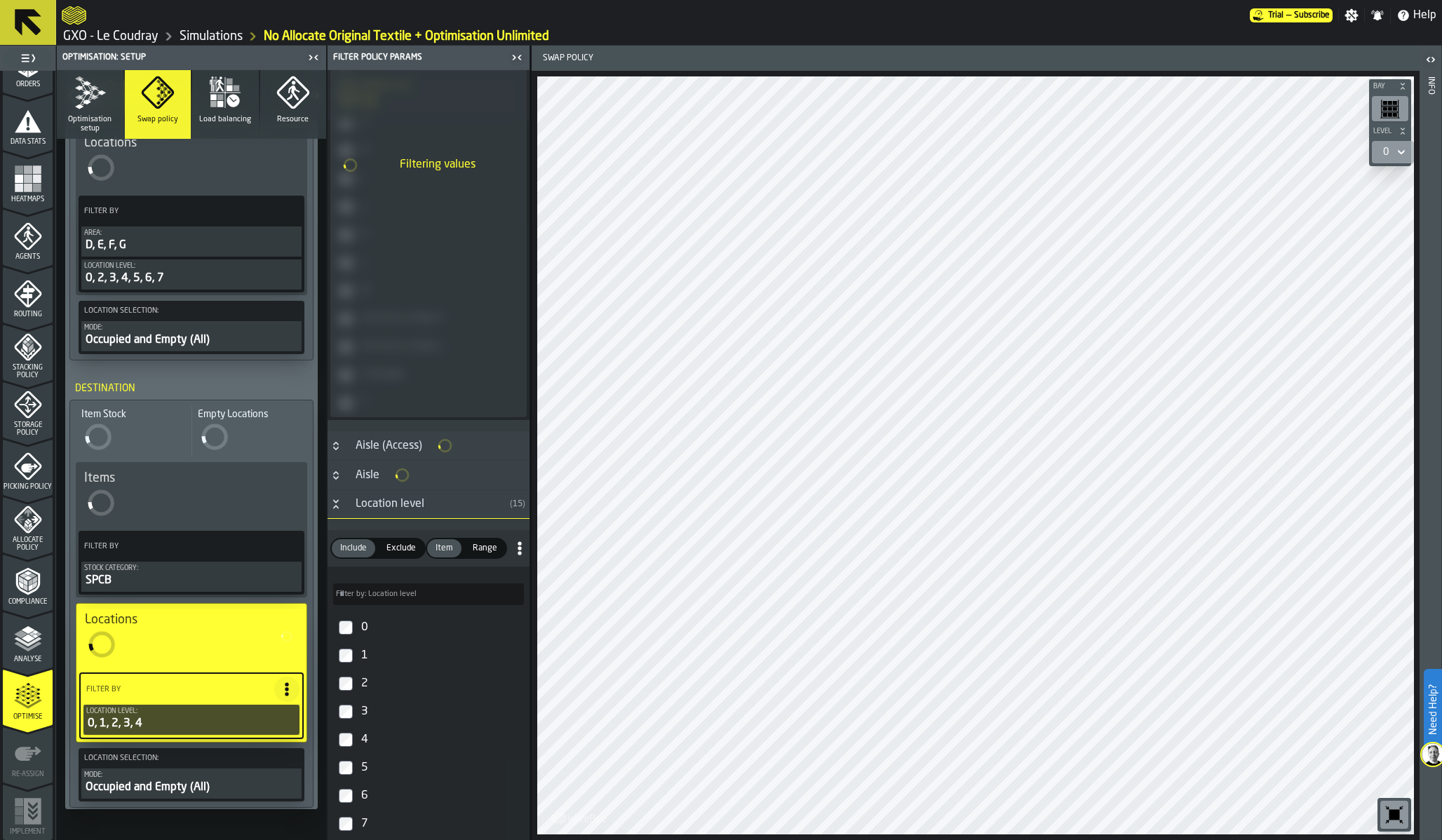
scroll to position [501, 0]
click at [362, 763] on div "5" at bounding box center [441, 767] width 165 height 23
click at [362, 763] on div "6" at bounding box center [441, 795] width 165 height 23
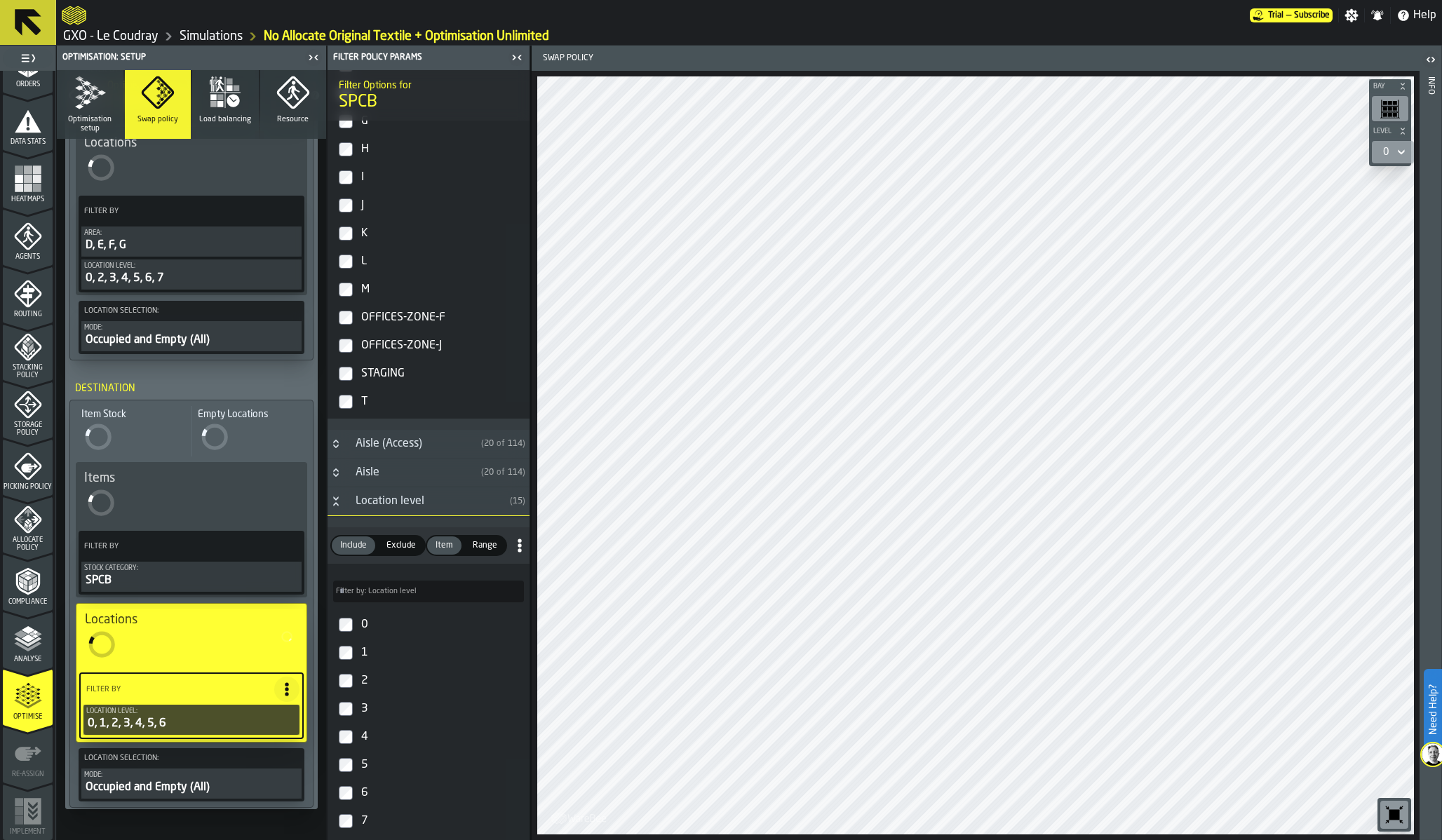
click at [366, 763] on div "7" at bounding box center [441, 822] width 165 height 23
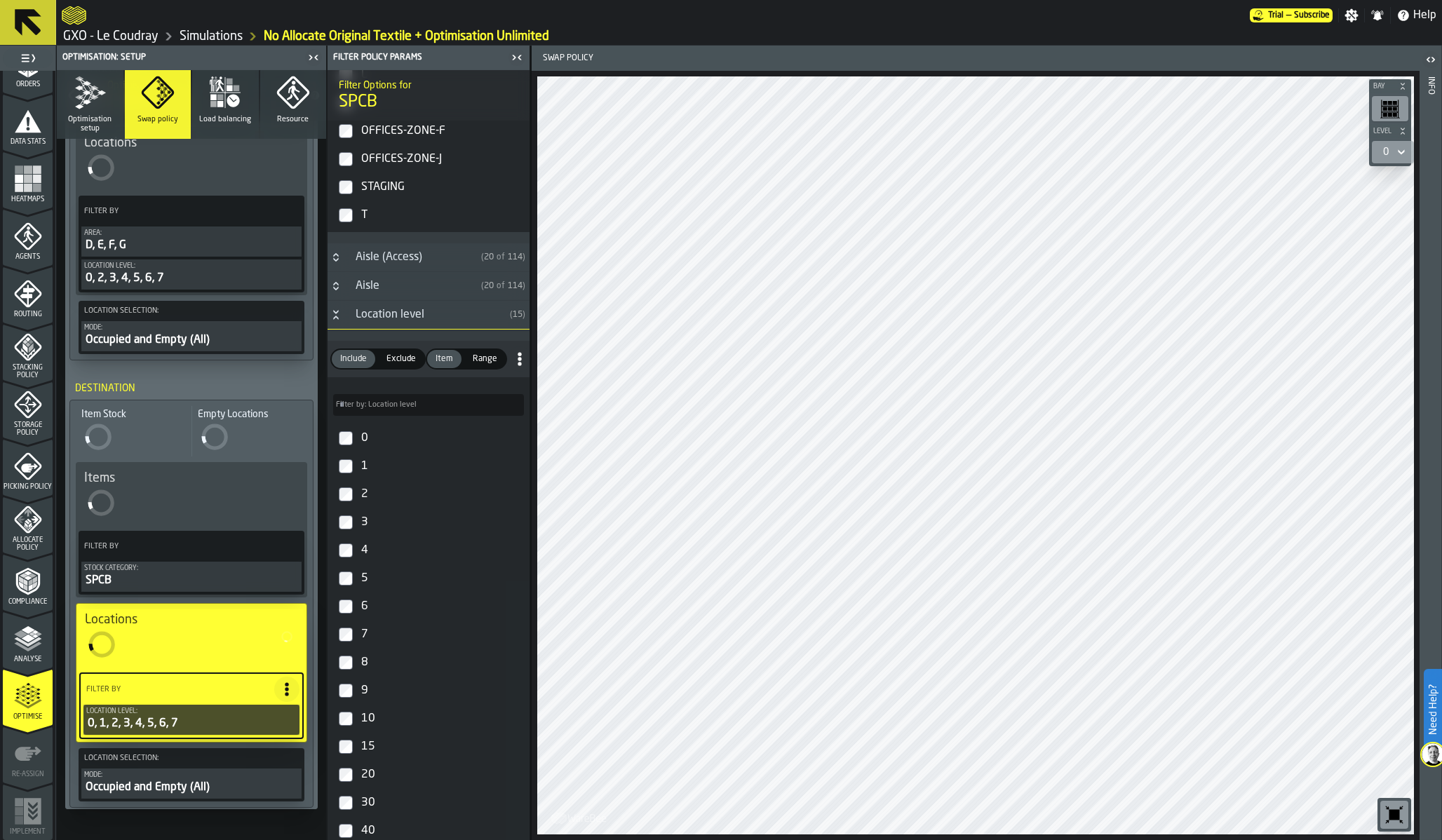
scroll to position [713, 0]
click at [362, 671] on div "8" at bounding box center [441, 664] width 165 height 23
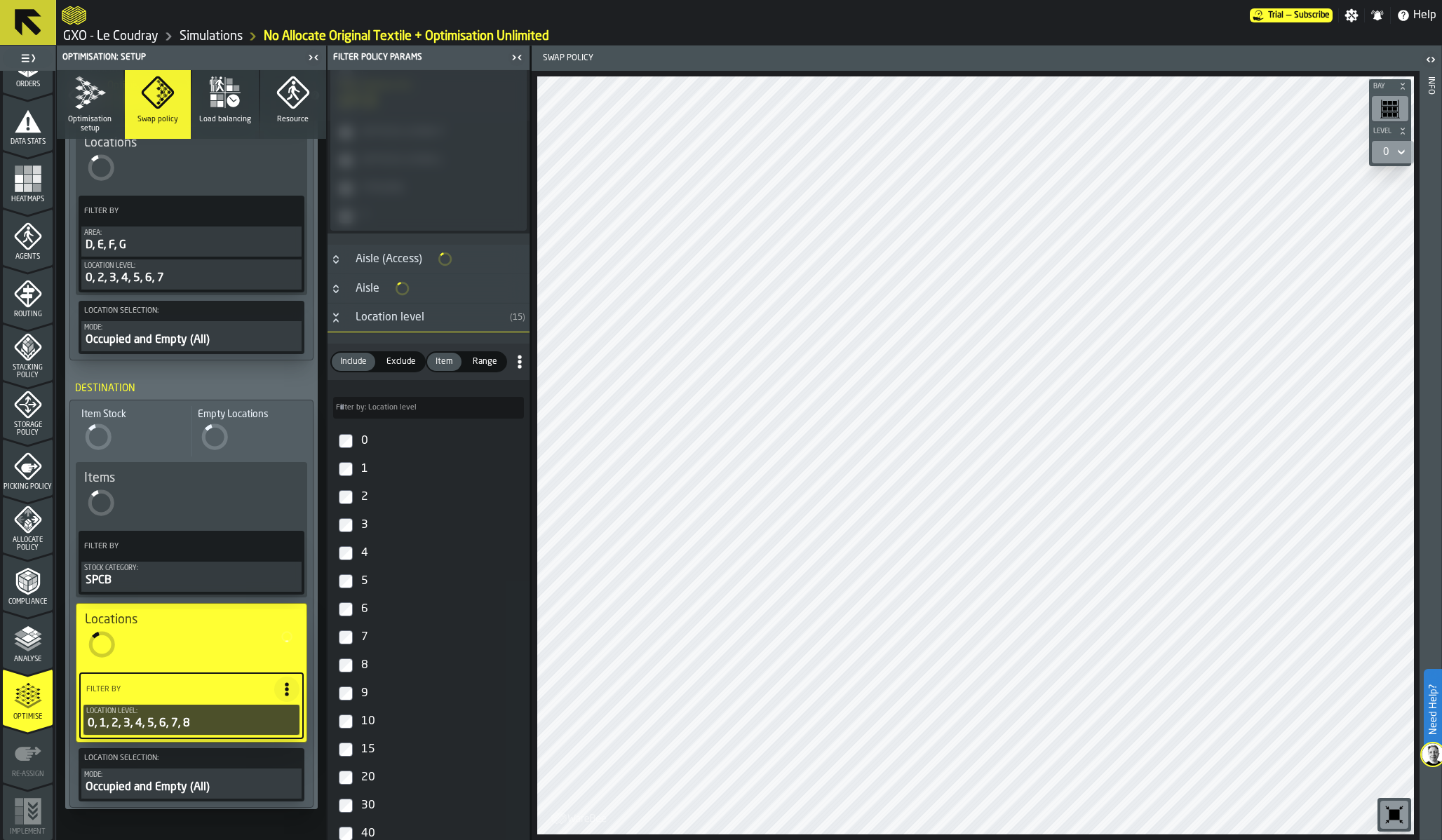
click at [362, 690] on div "9" at bounding box center [441, 694] width 165 height 23
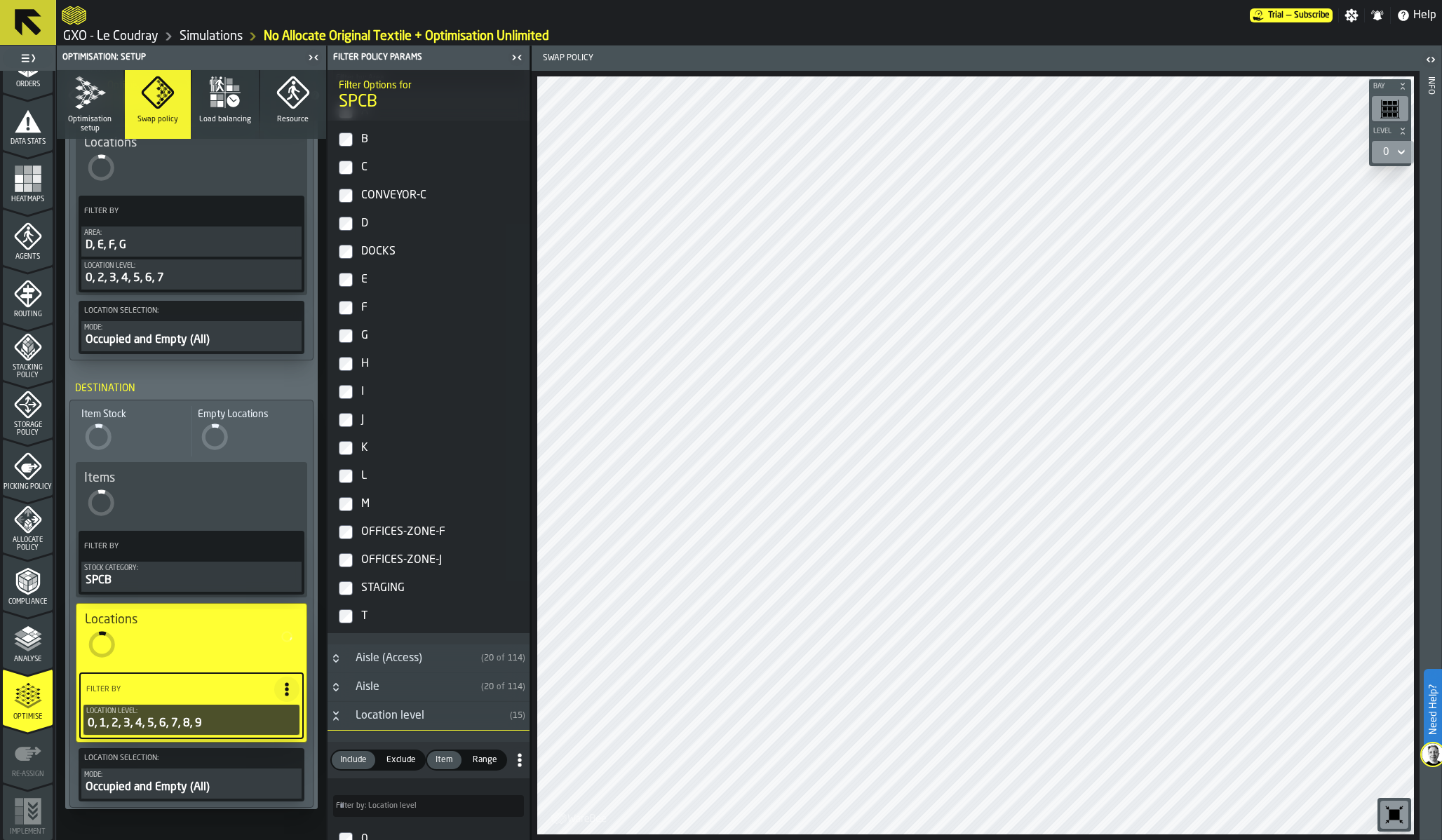
scroll to position [215, 0]
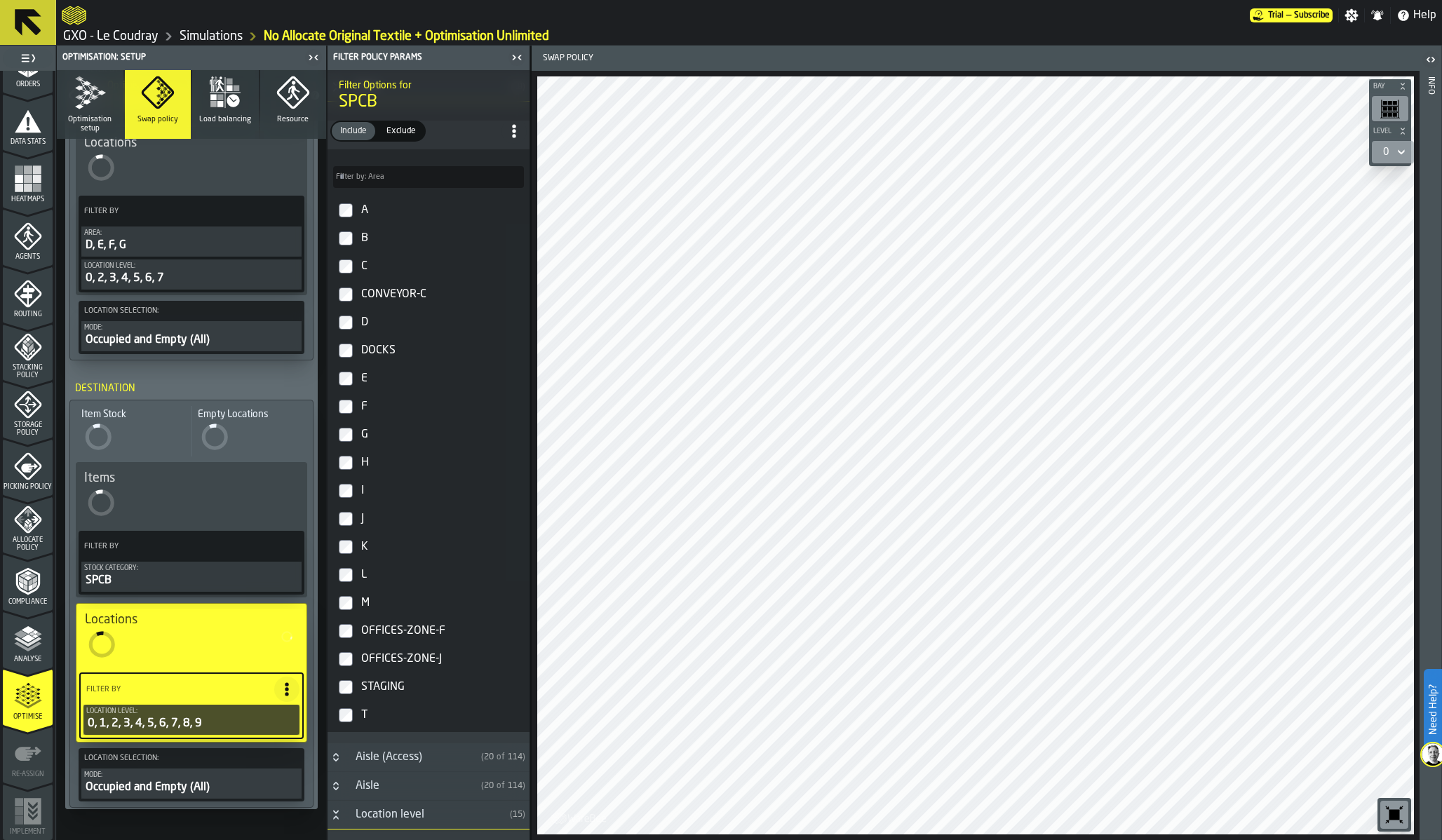
click at [365, 211] on div "A" at bounding box center [441, 210] width 165 height 23
click at [364, 233] on div "B" at bounding box center [441, 238] width 165 height 23
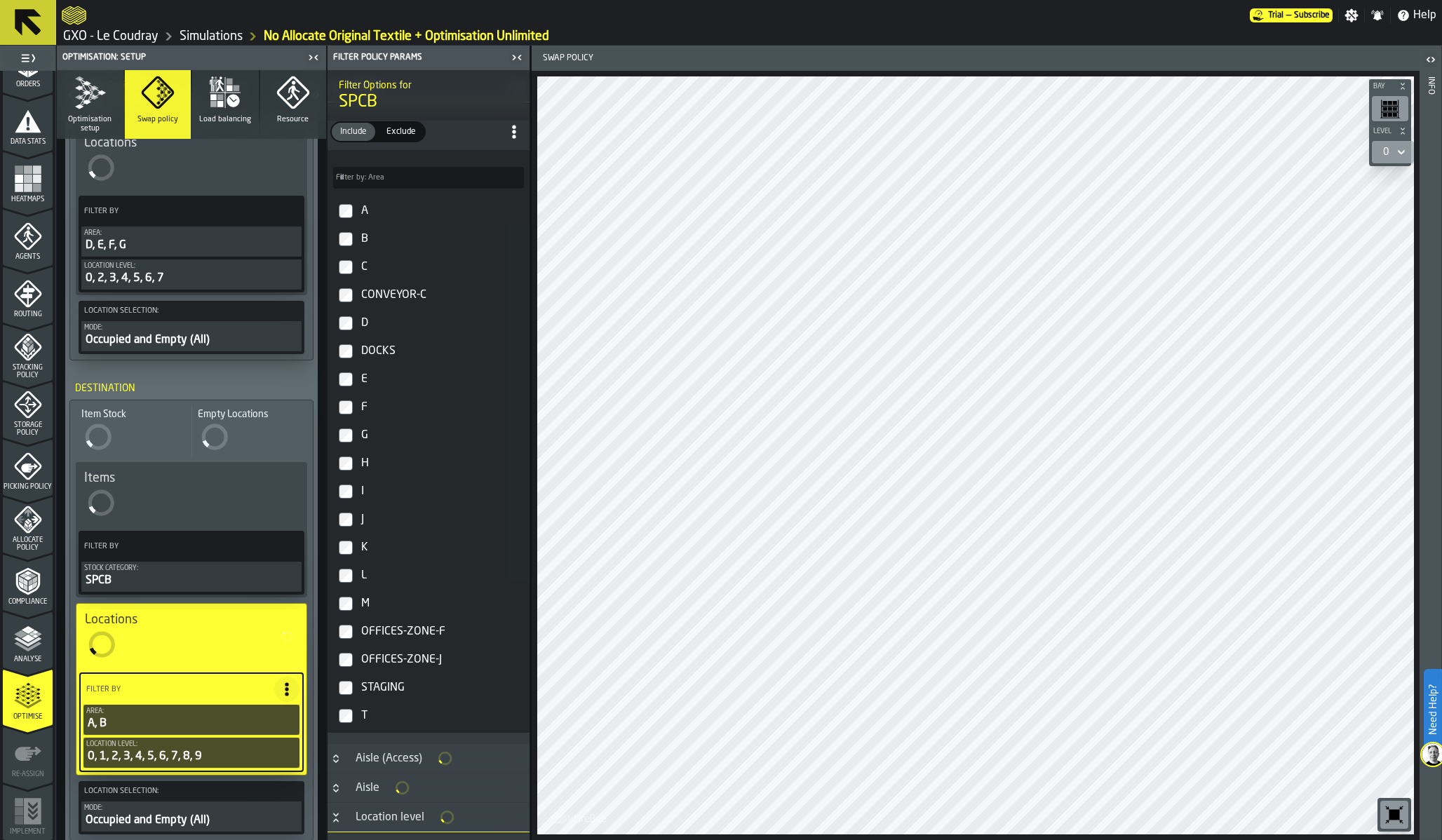
scroll to position [215, 0]
click at [366, 266] on div "C" at bounding box center [441, 267] width 165 height 23
type input "***"
type input "*****"
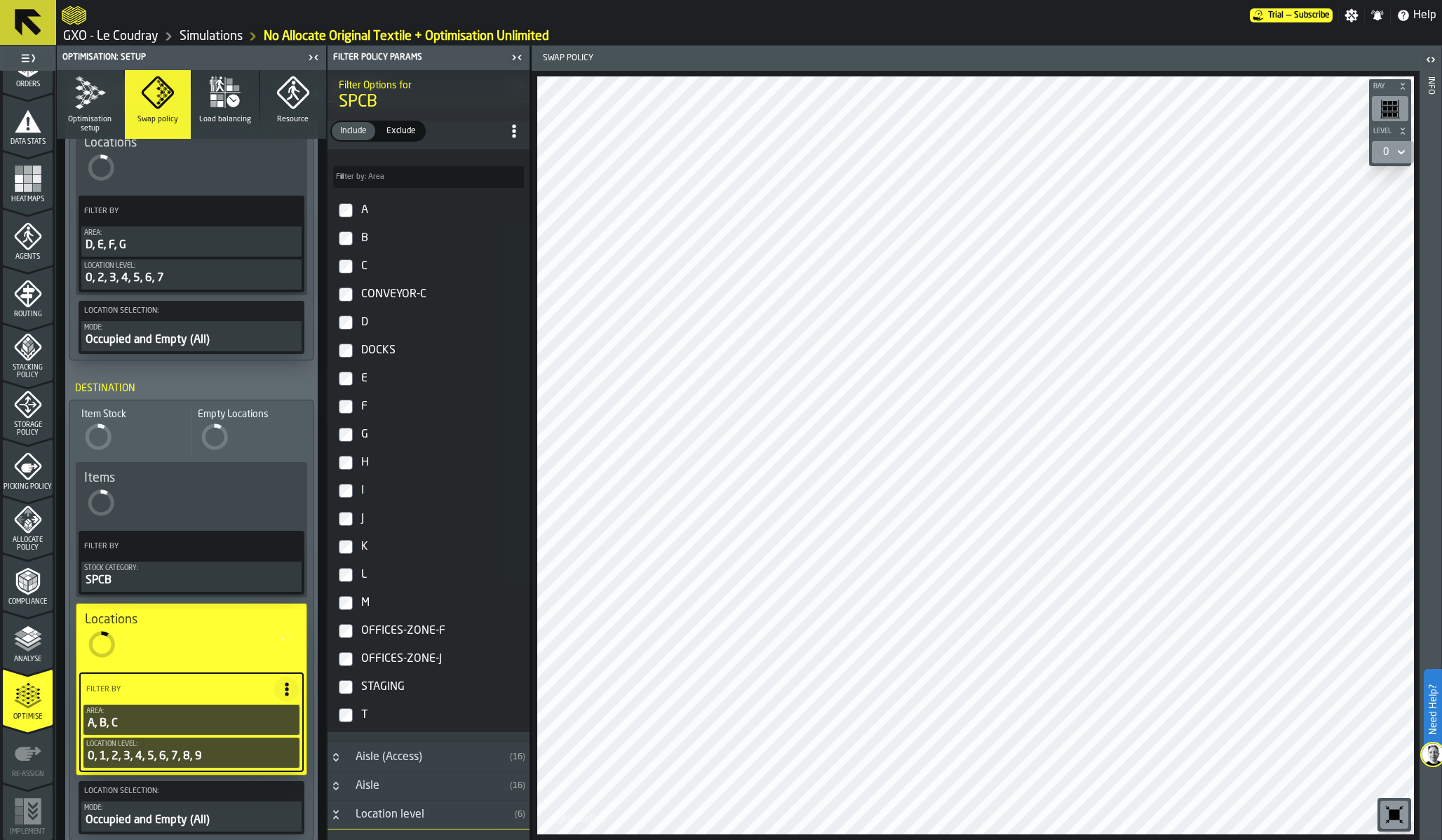
drag, startPoint x: 365, startPoint y: 265, endPoint x: 364, endPoint y: 240, distance: 25.0
click at [365, 265] on div "C" at bounding box center [441, 267] width 165 height 23
click at [364, 240] on div "B" at bounding box center [441, 238] width 165 height 23
click at [363, 215] on div "A" at bounding box center [441, 210] width 165 height 23
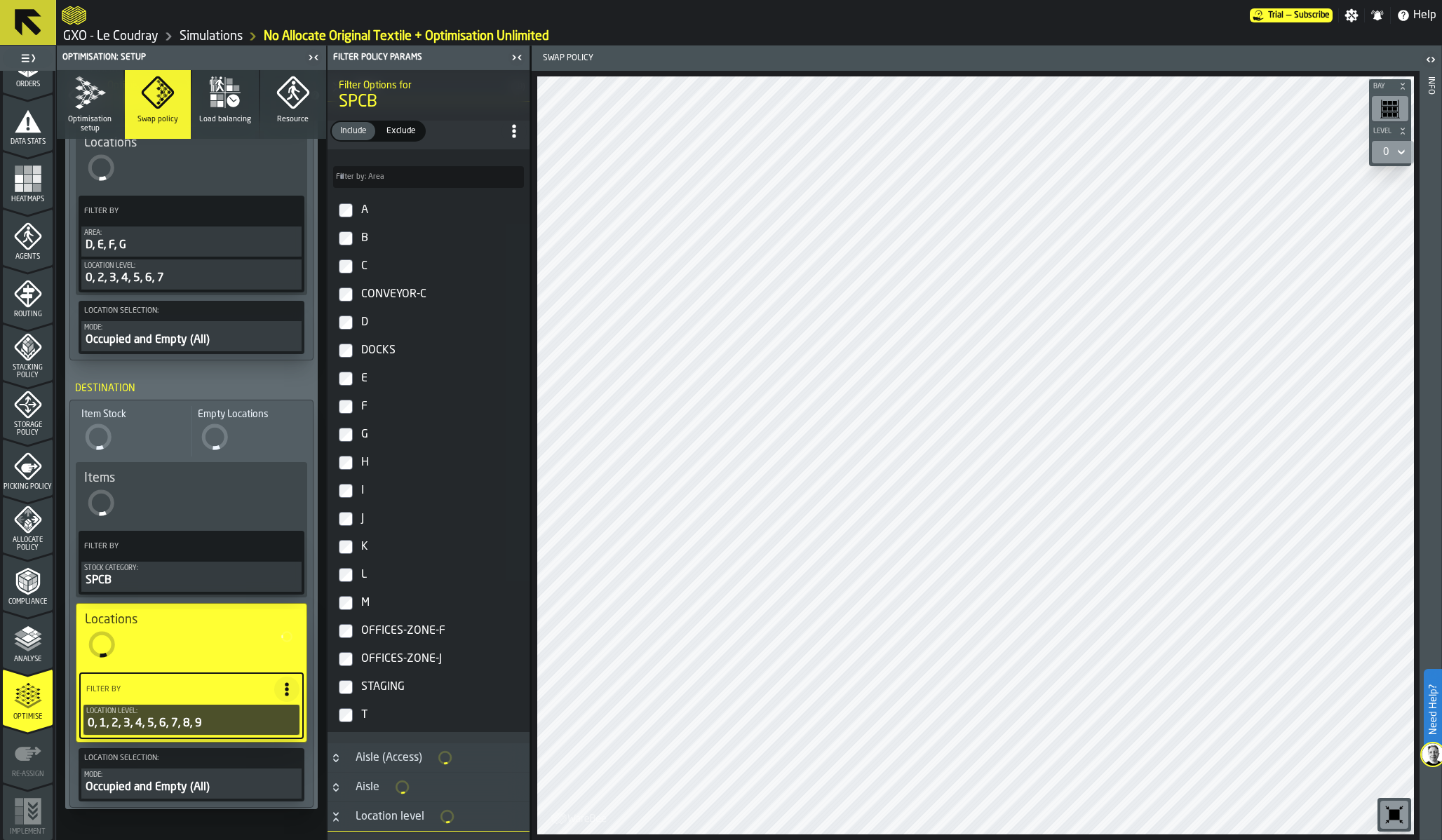
click at [362, 325] on div "D" at bounding box center [441, 323] width 165 height 23
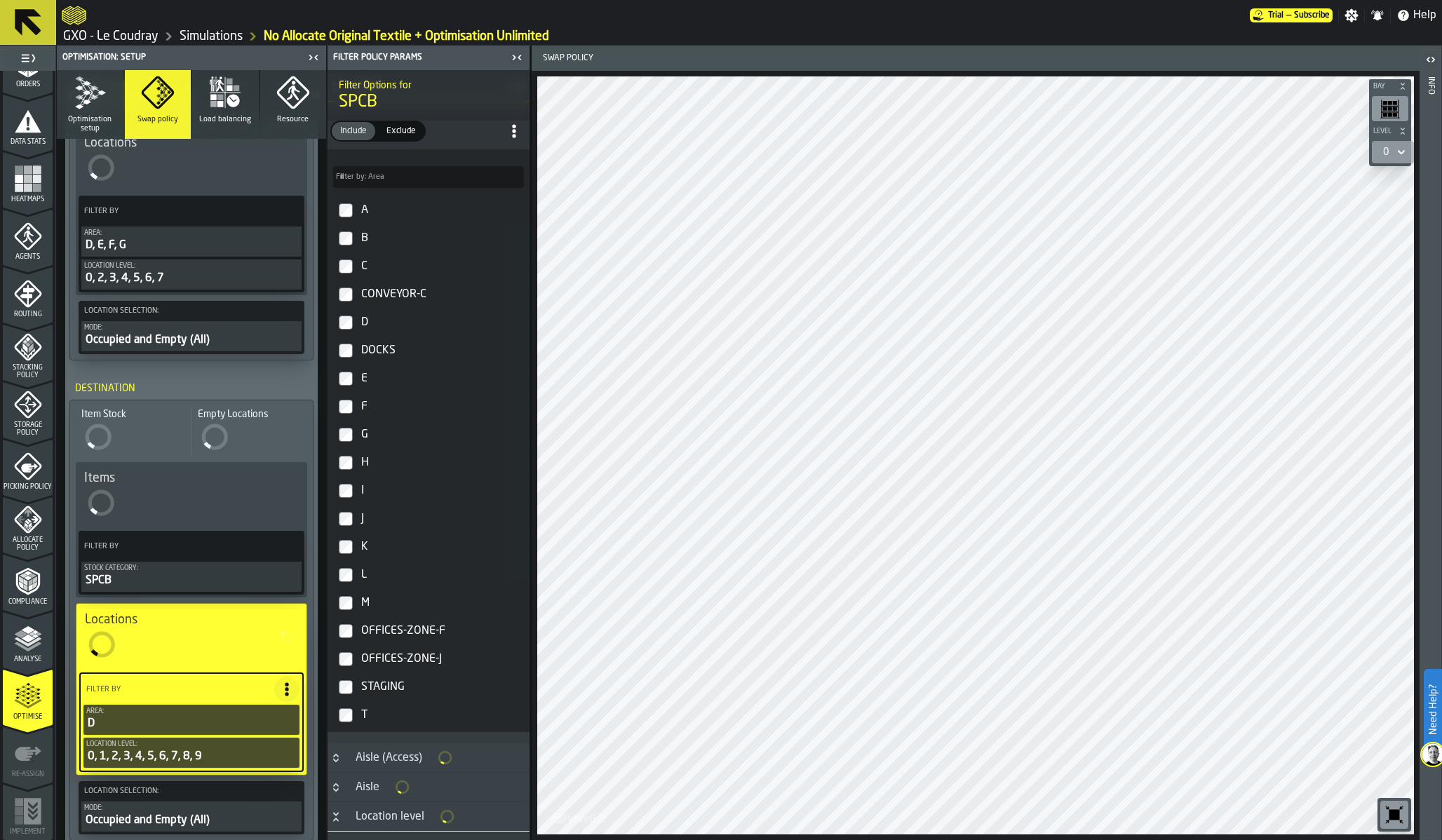
click at [362, 374] on div "E" at bounding box center [441, 379] width 165 height 23
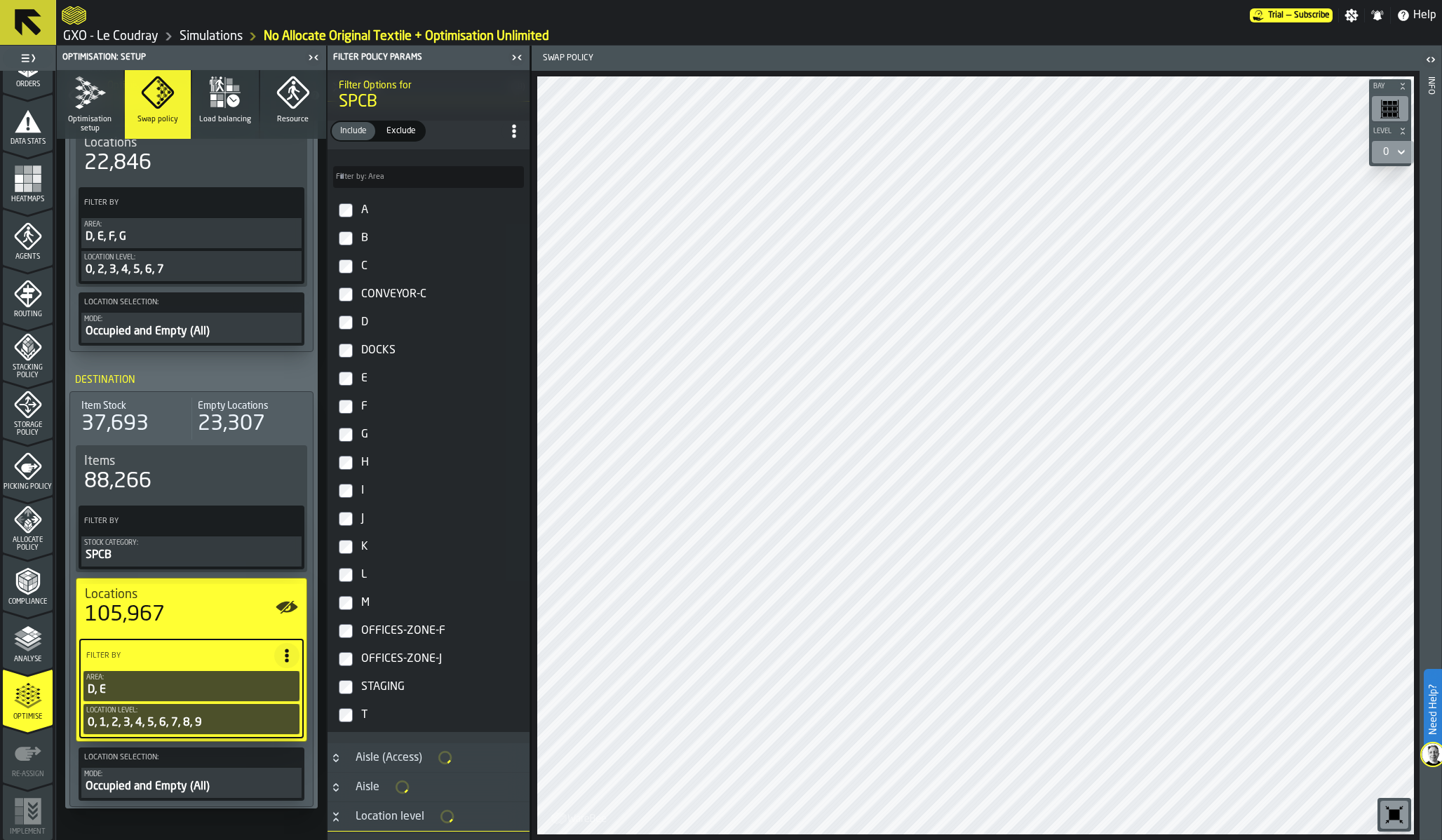
click at [362, 407] on div "F" at bounding box center [441, 407] width 165 height 23
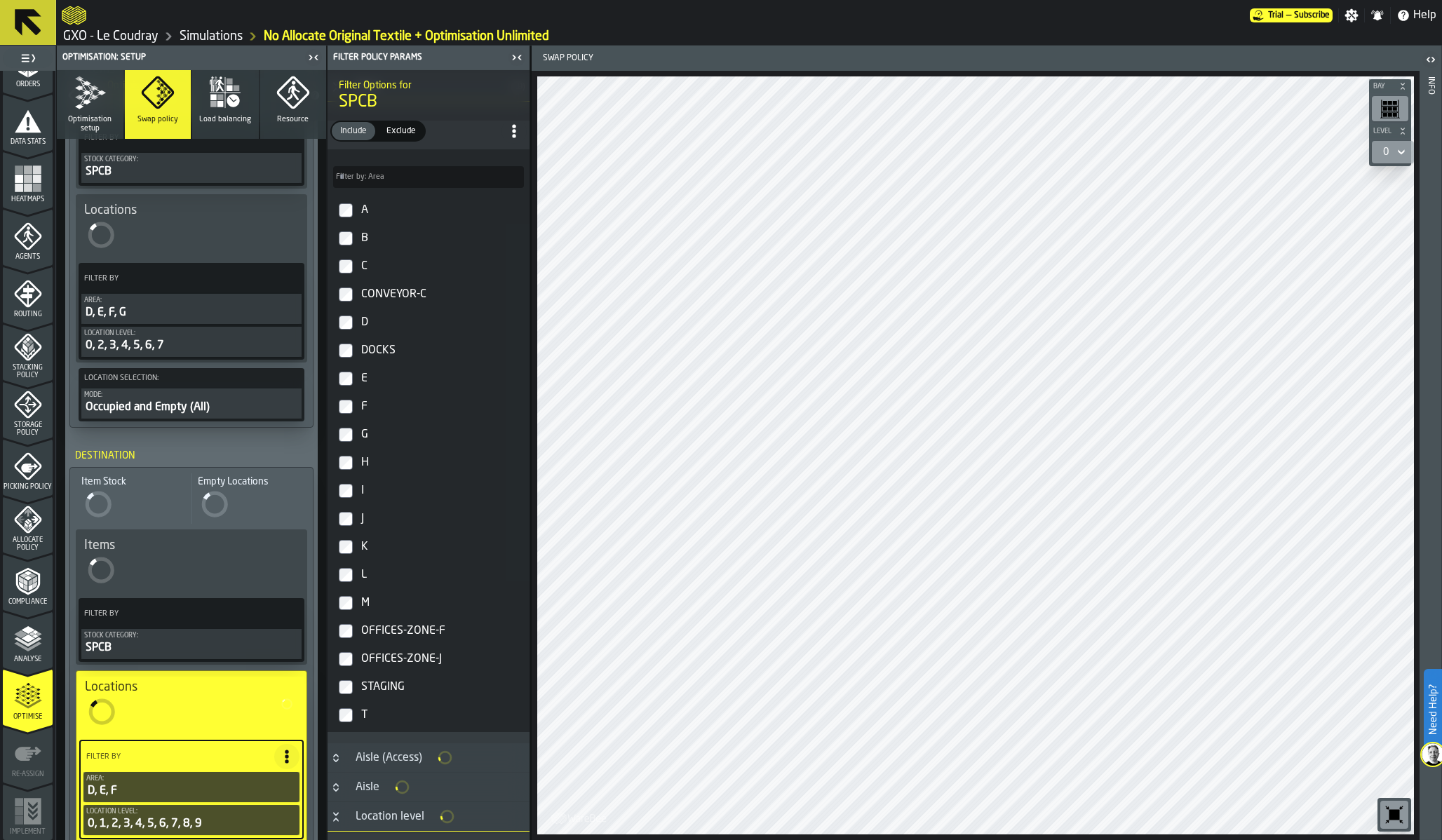
scroll to position [1342, 0]
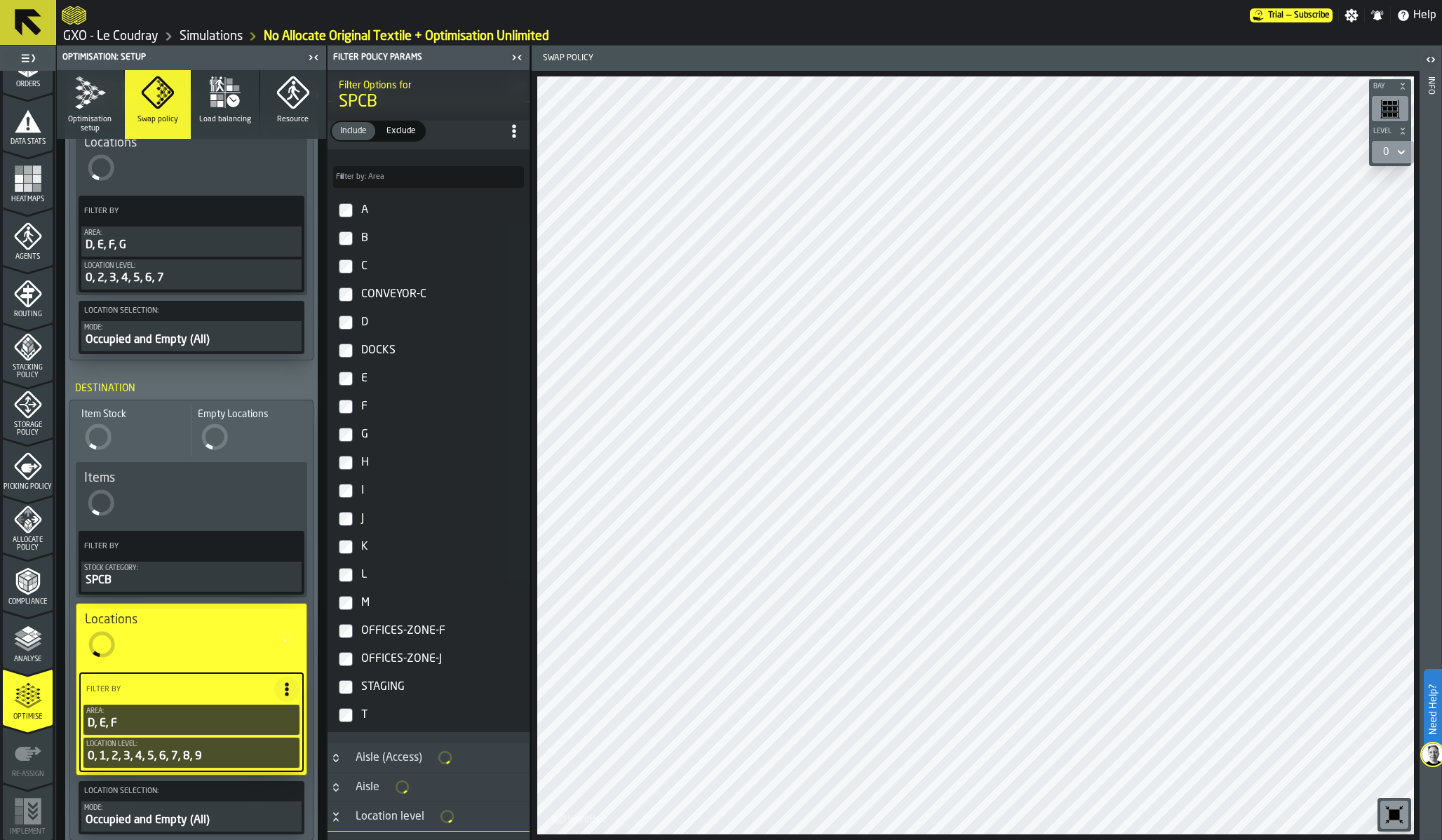
type input "*****"
click at [362, 434] on div "G" at bounding box center [441, 435] width 165 height 23
type input "***"
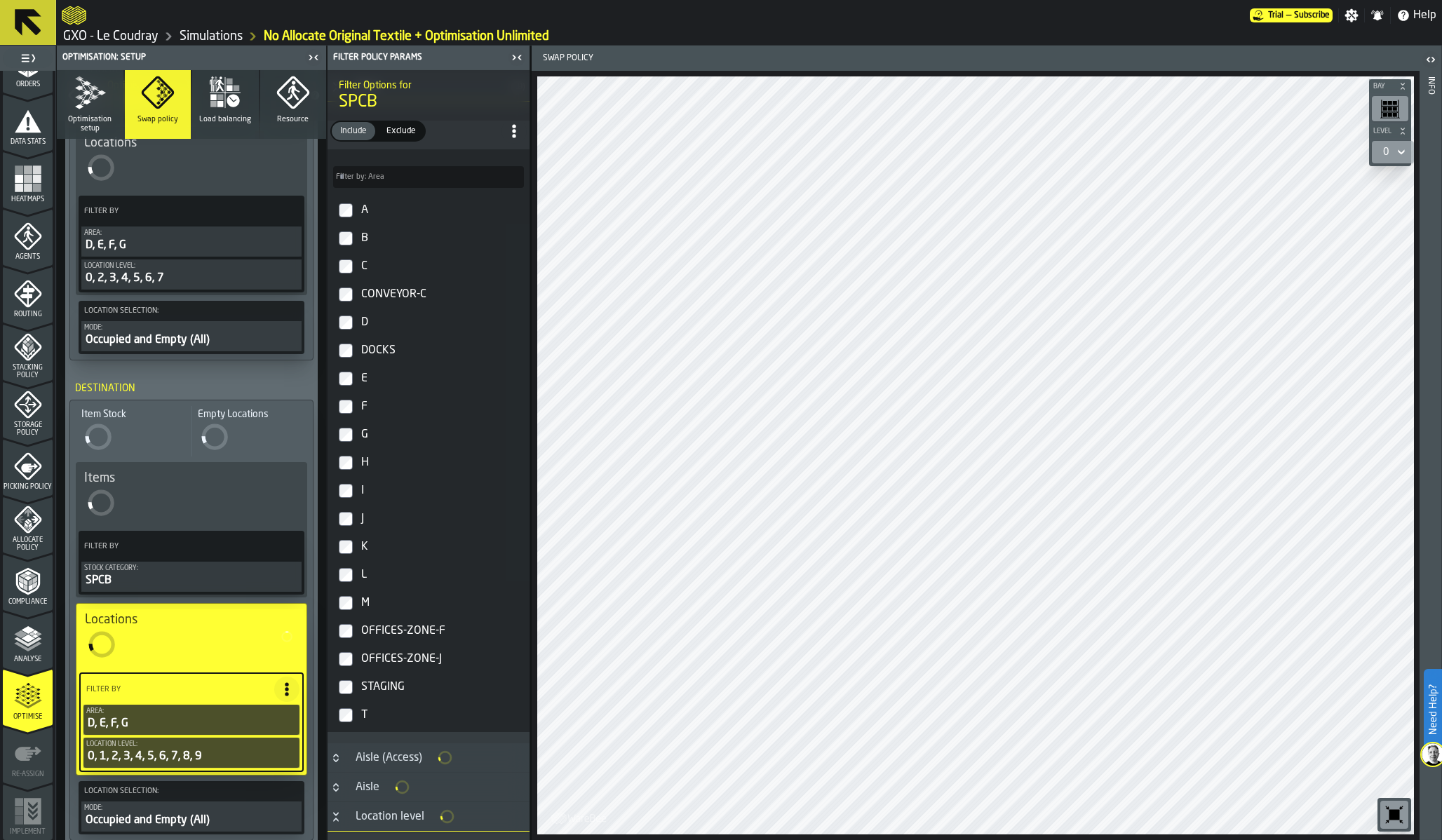
type input "*****"
type input "***"
type input "*****"
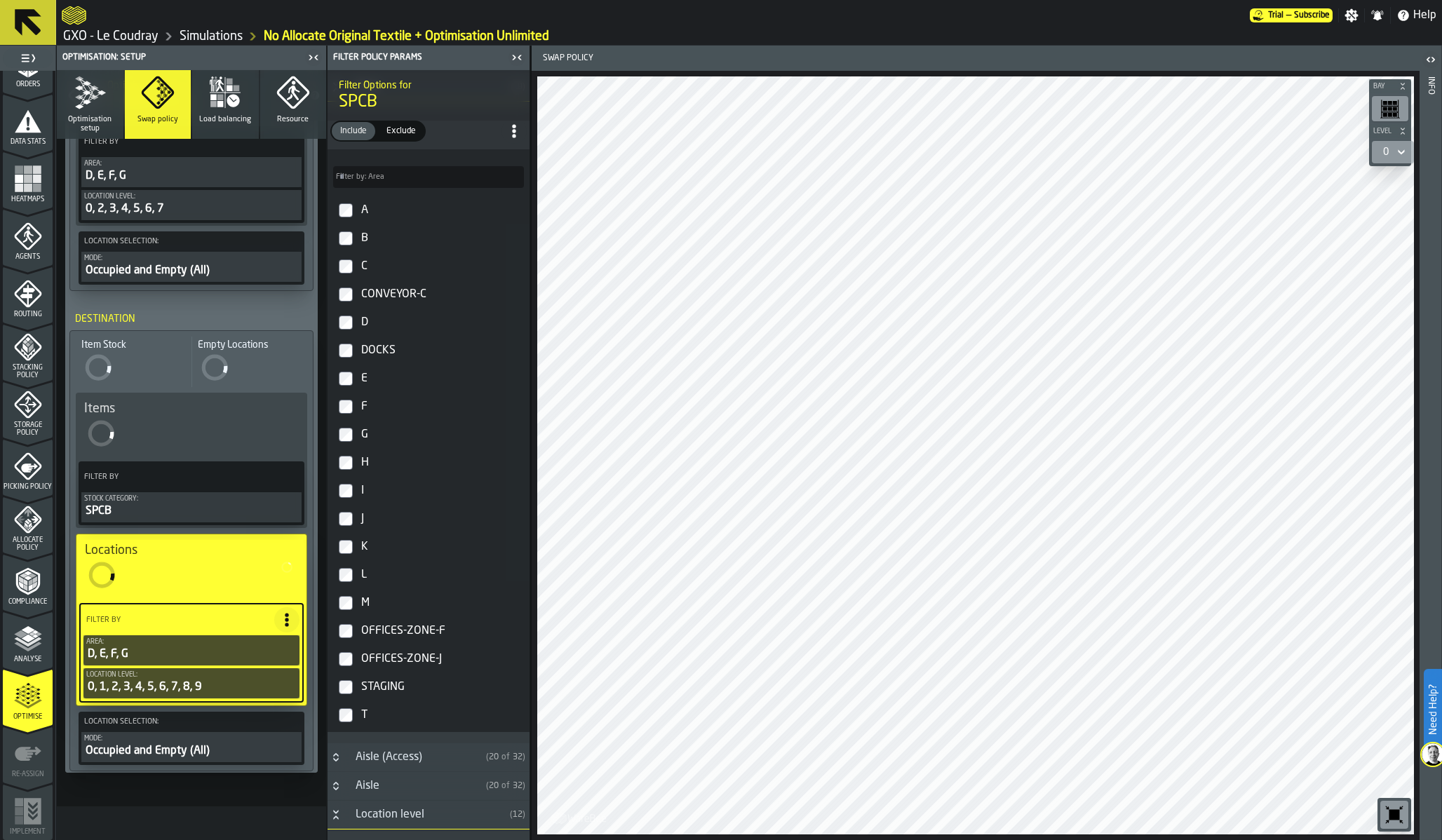
click at [218, 95] on icon "button" at bounding box center [220, 98] width 6 height 6
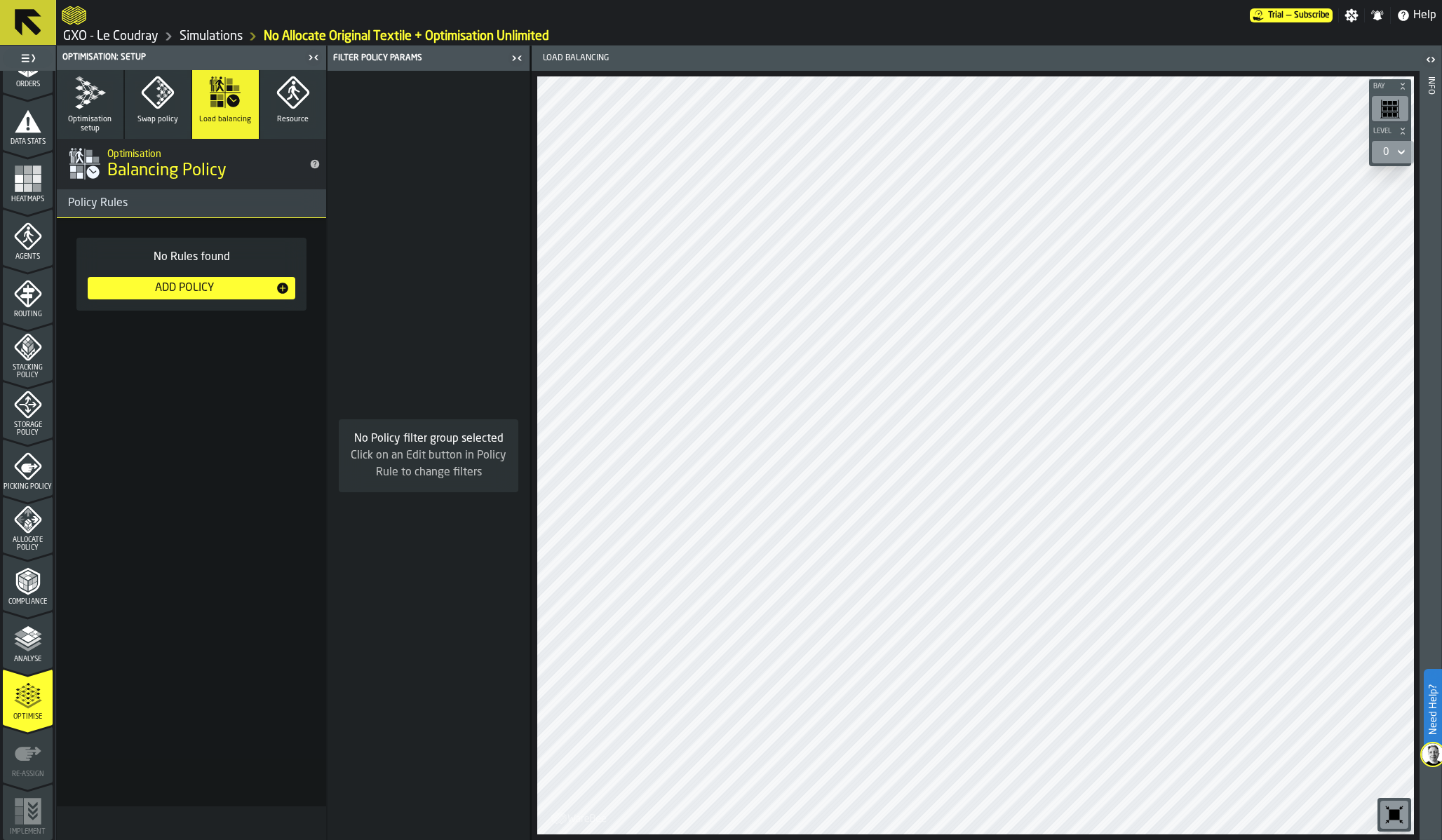
scroll to position [0, 0]
click at [267, 95] on button "Resource" at bounding box center [294, 105] width 67 height 69
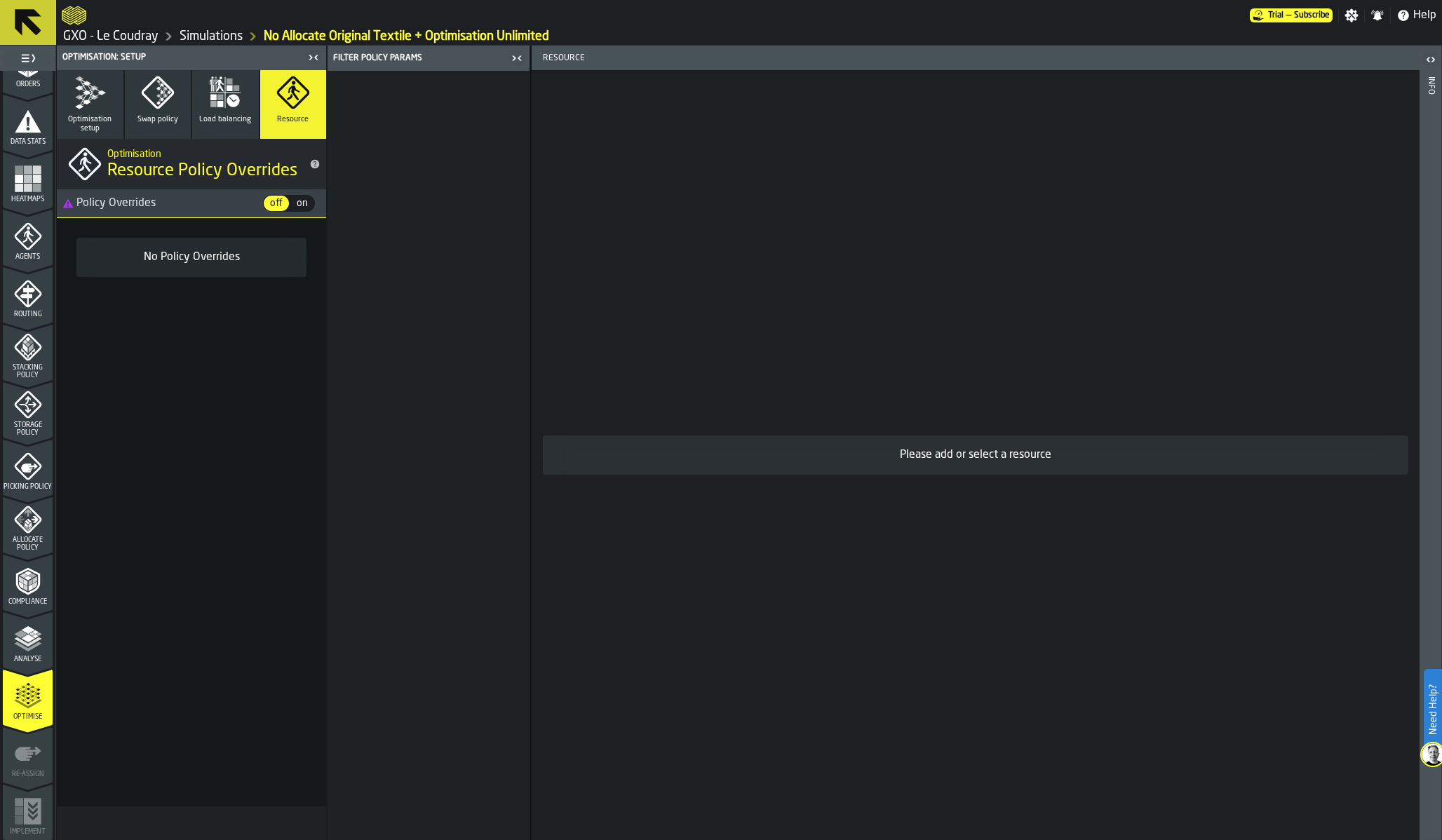
click at [82, 99] on icon "button" at bounding box center [87, 95] width 16 height 15
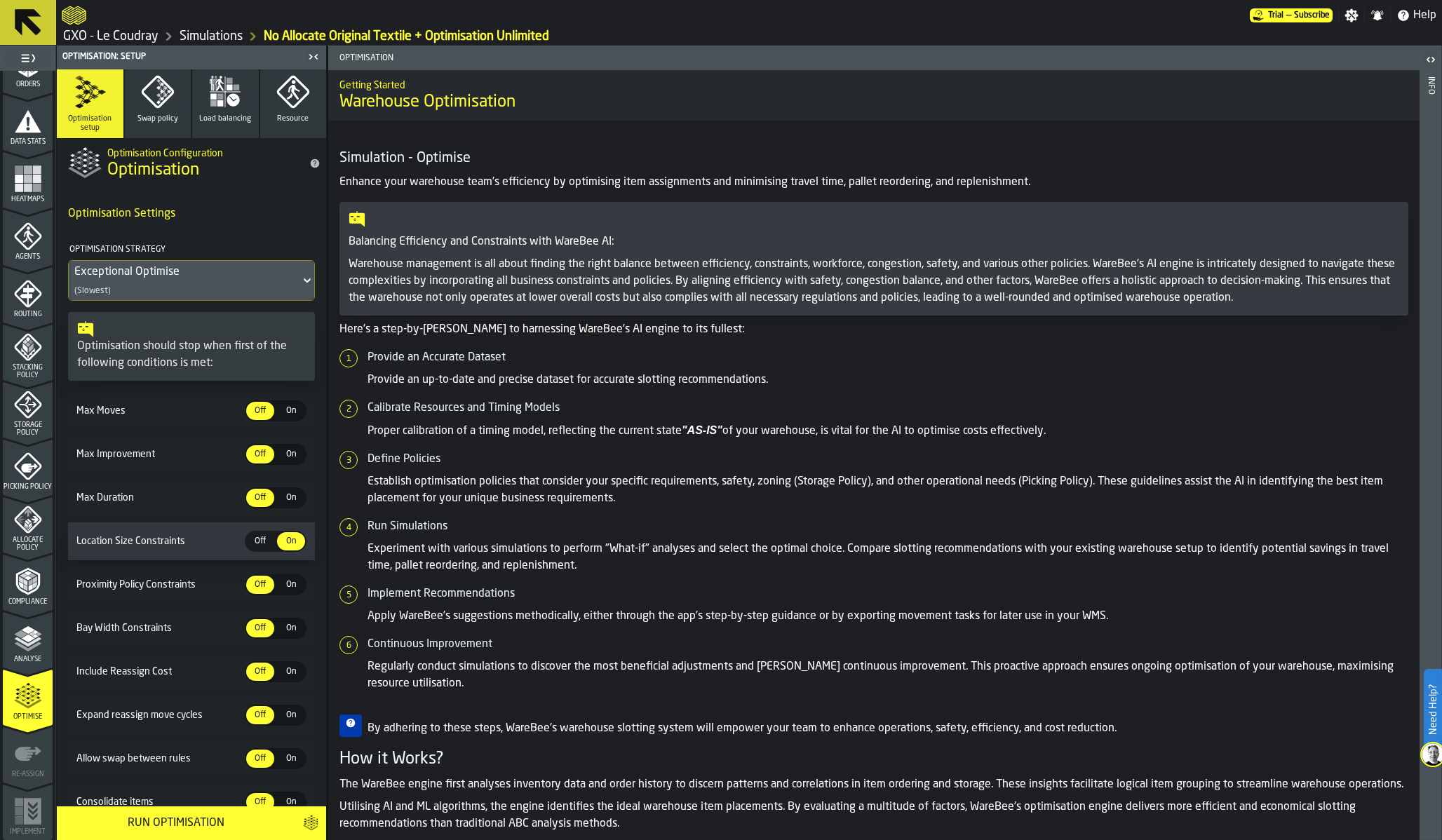
scroll to position [63, 0]
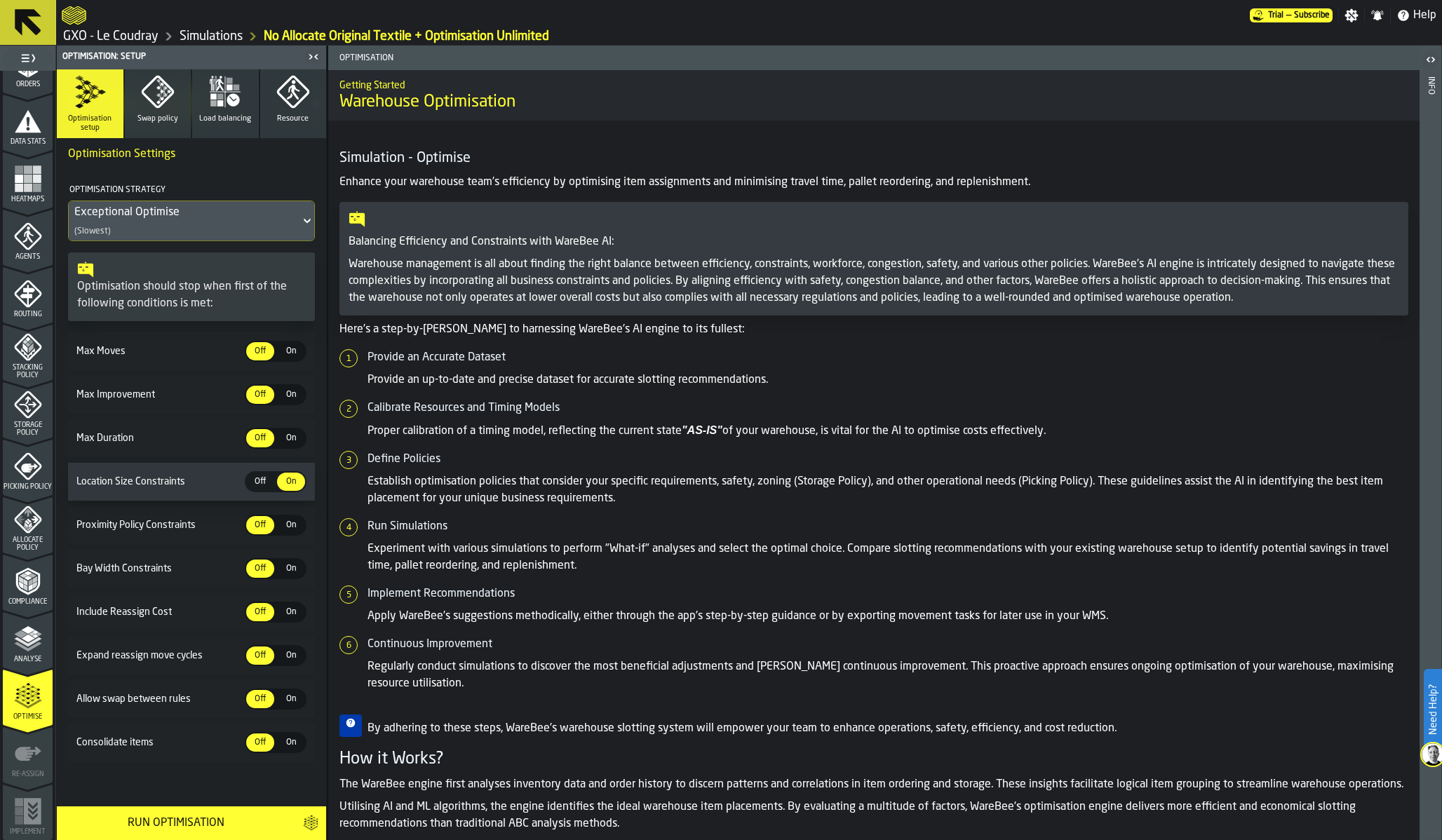
click at [173, 763] on div "Run Optimisation" at bounding box center [175, 822] width 221 height 17
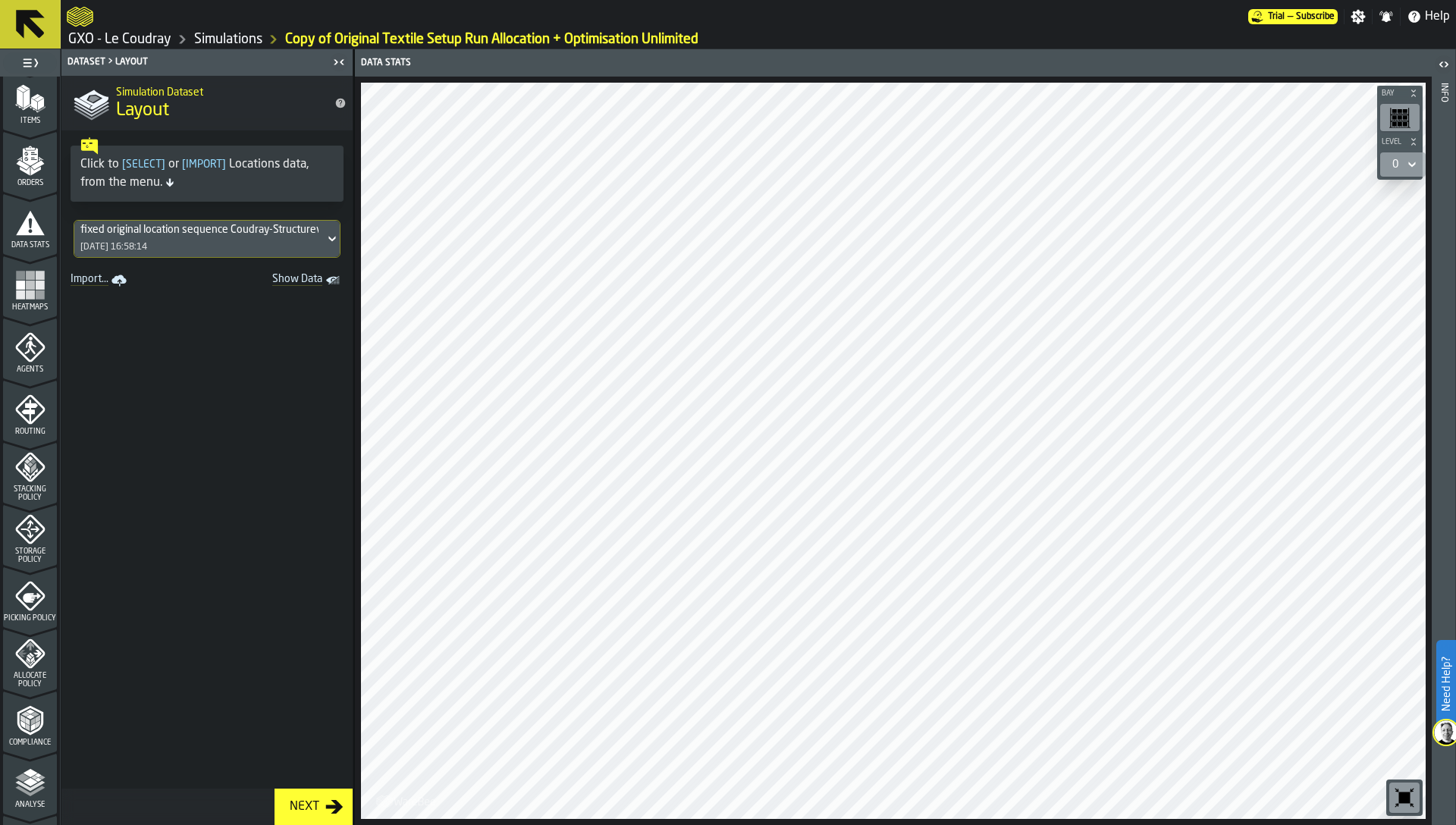
scroll to position [238, 0]
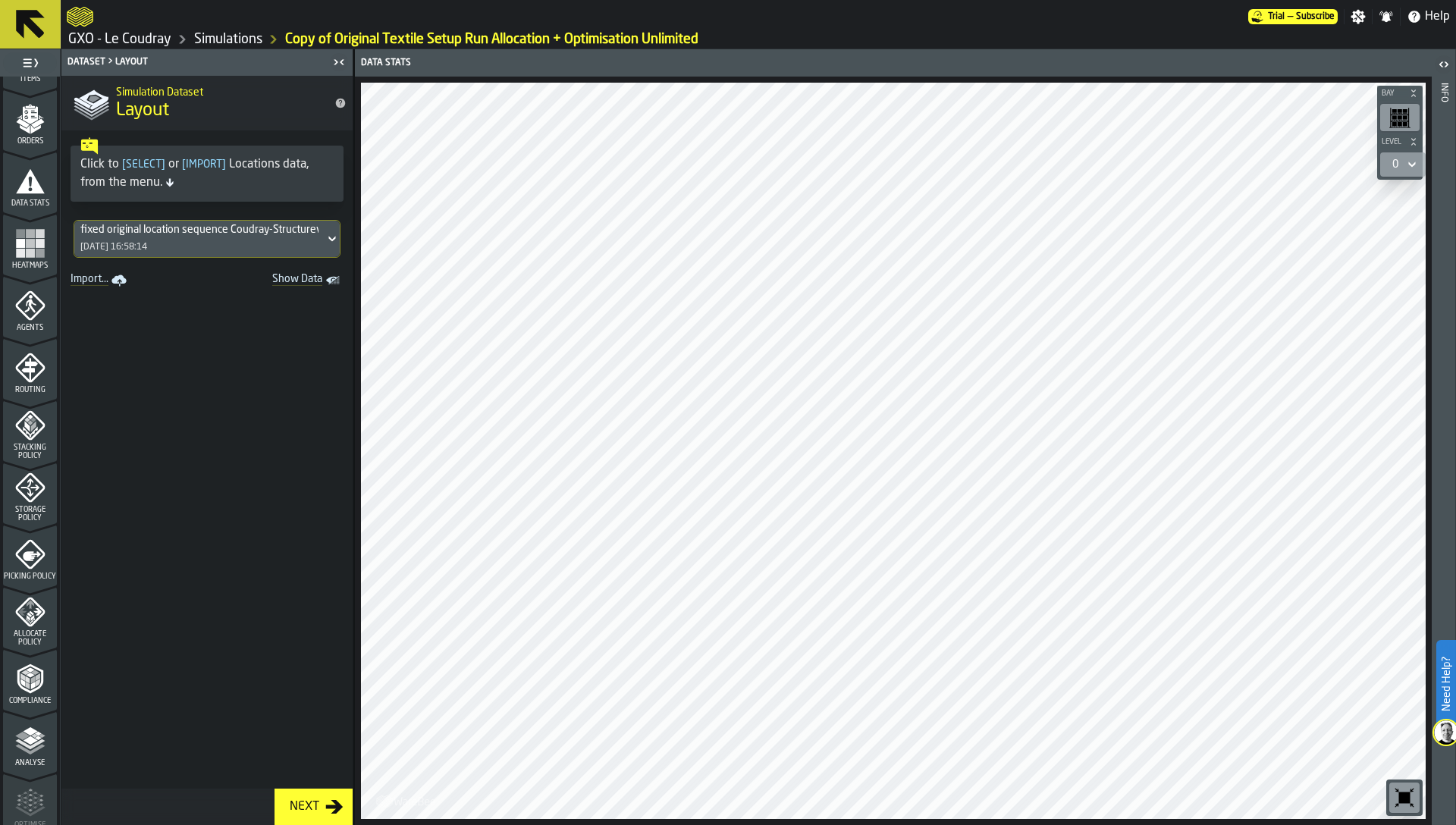
click at [22, 744] on polyline "menu Analyse" at bounding box center [29, 744] width 29 height 10
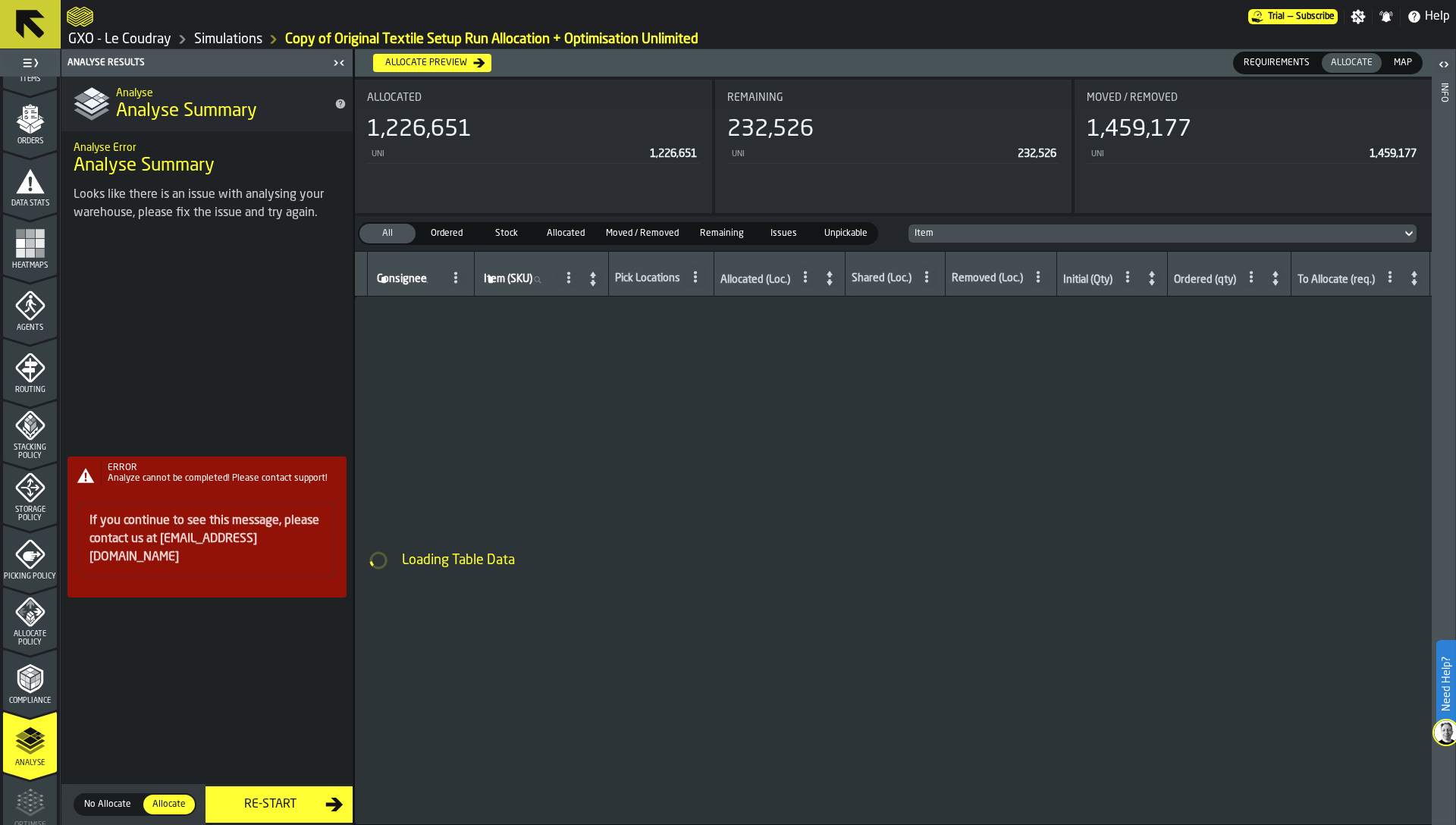
click at [240, 36] on link "Simulations" at bounding box center [228, 40] width 68 height 17
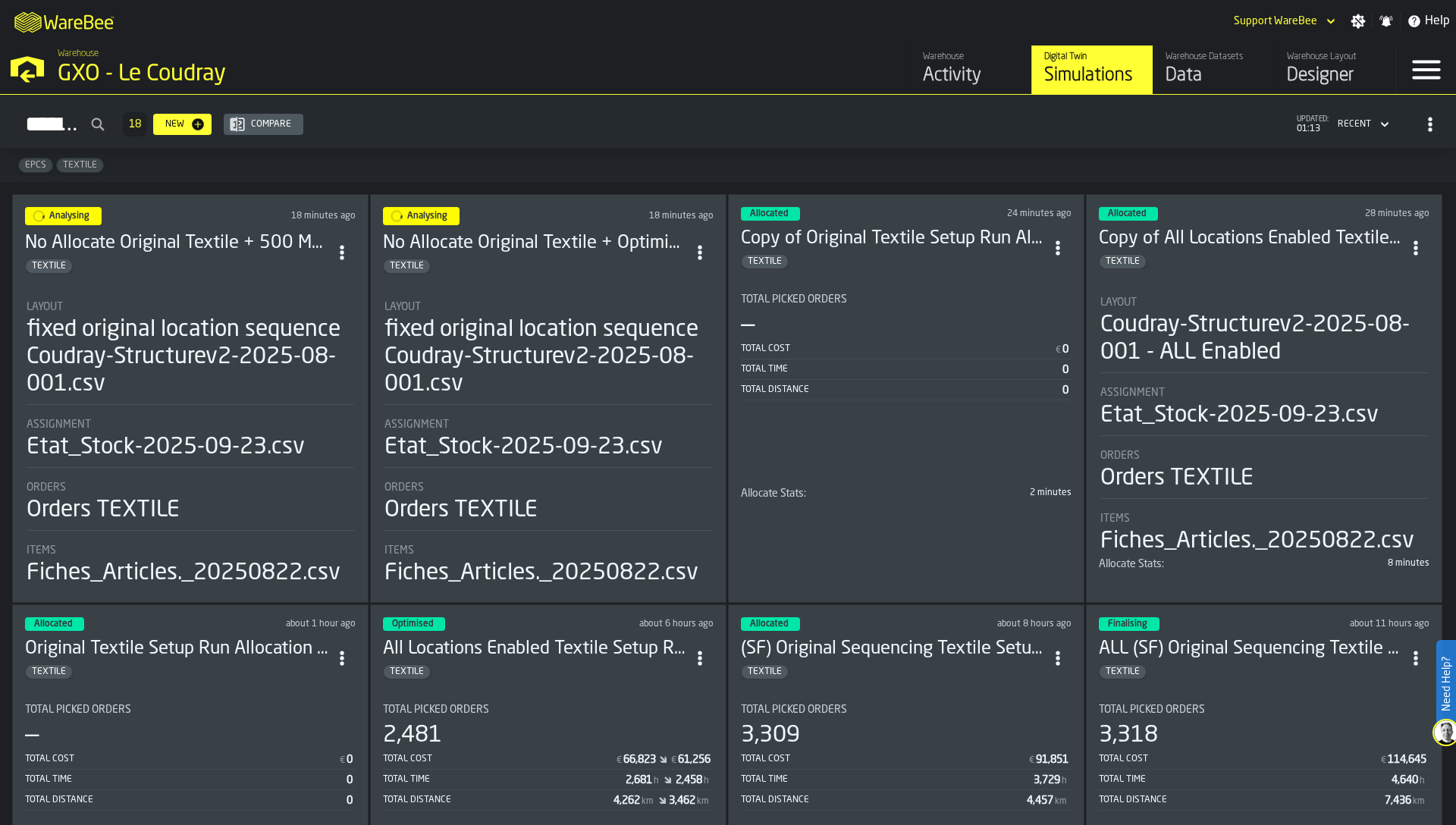
click at [898, 327] on div "—" at bounding box center [906, 325] width 331 height 28
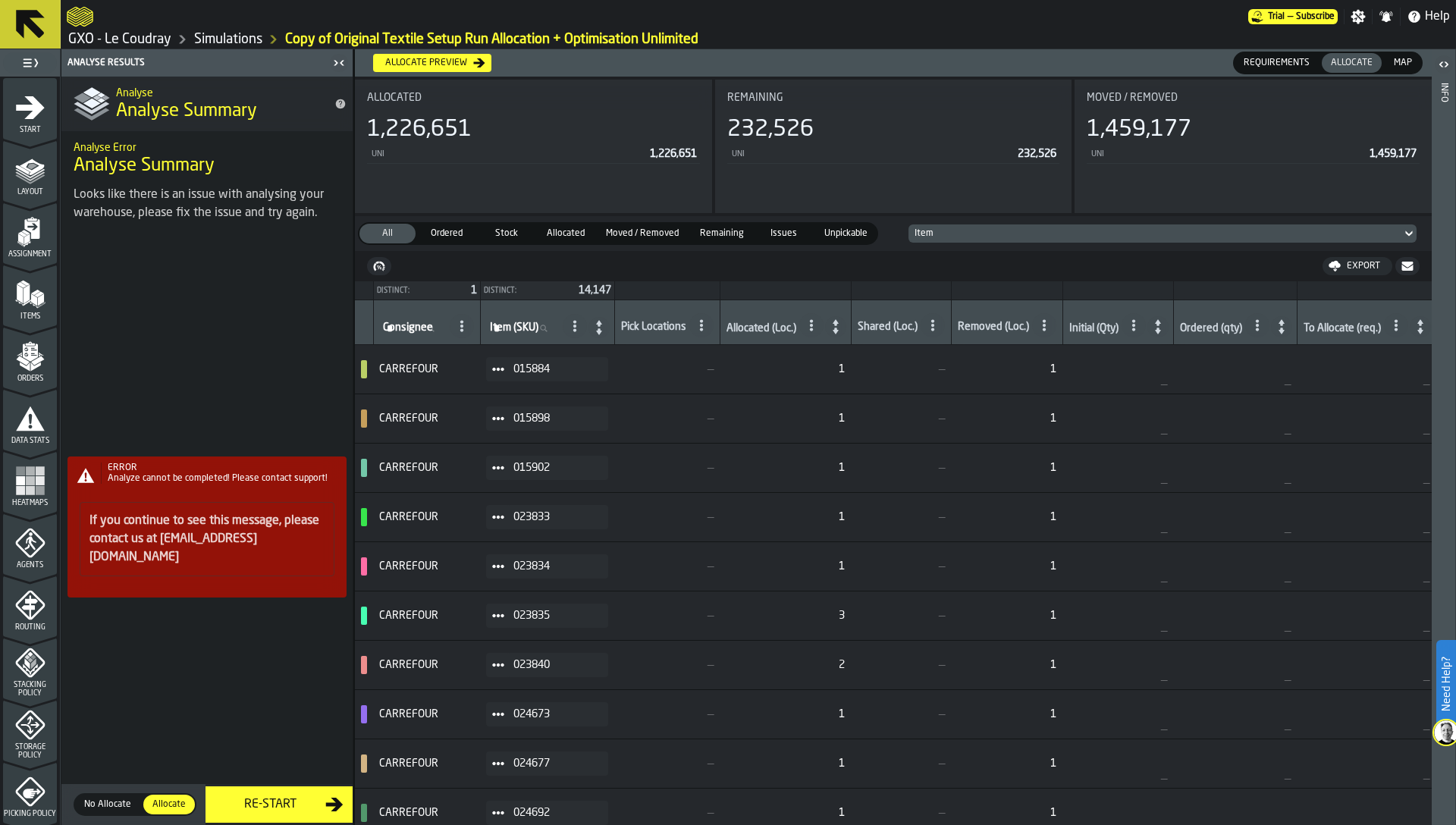
scroll to position [306, 0]
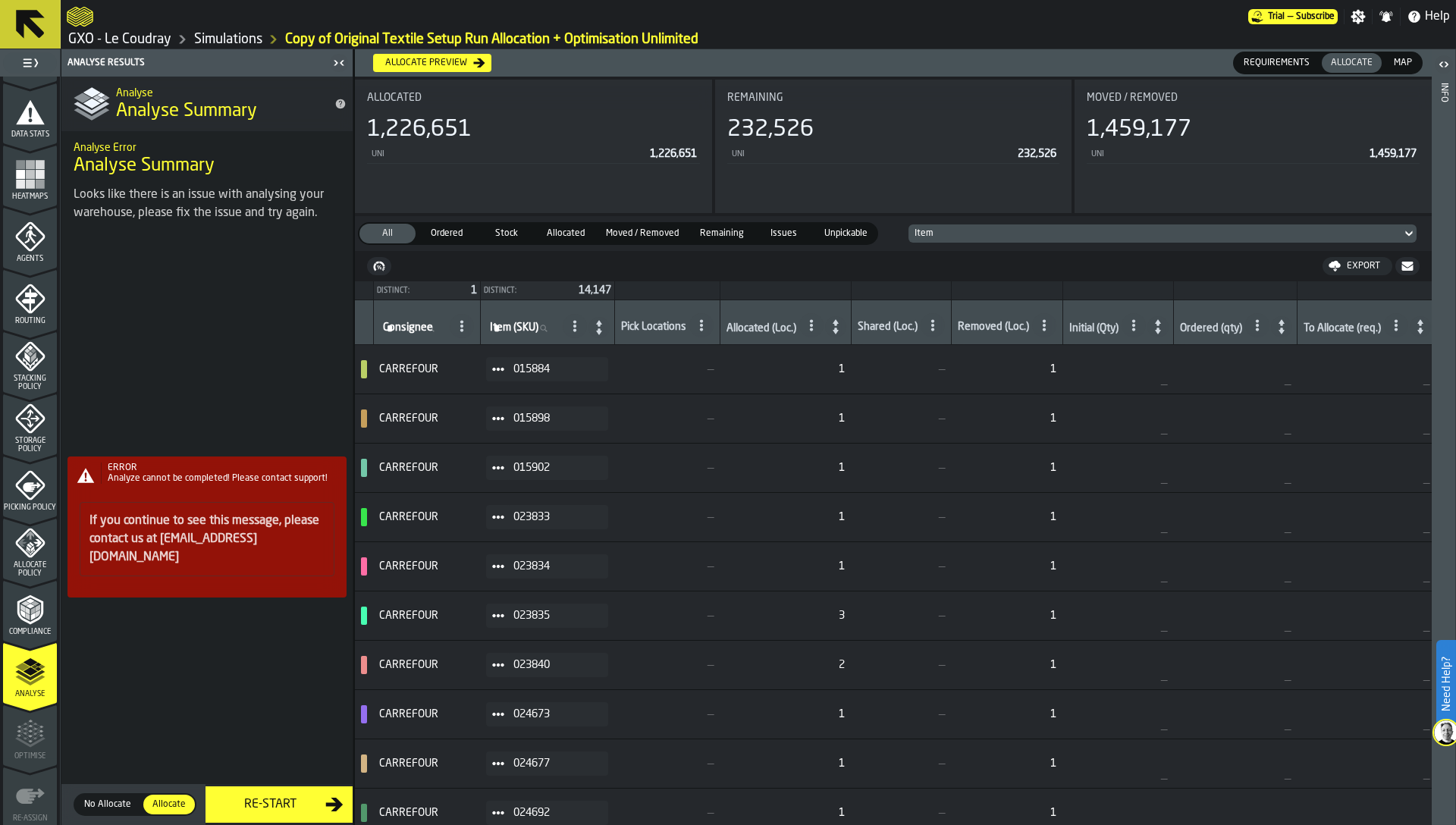
click at [34, 553] on icon "menu Allocate Policy" at bounding box center [30, 543] width 30 height 30
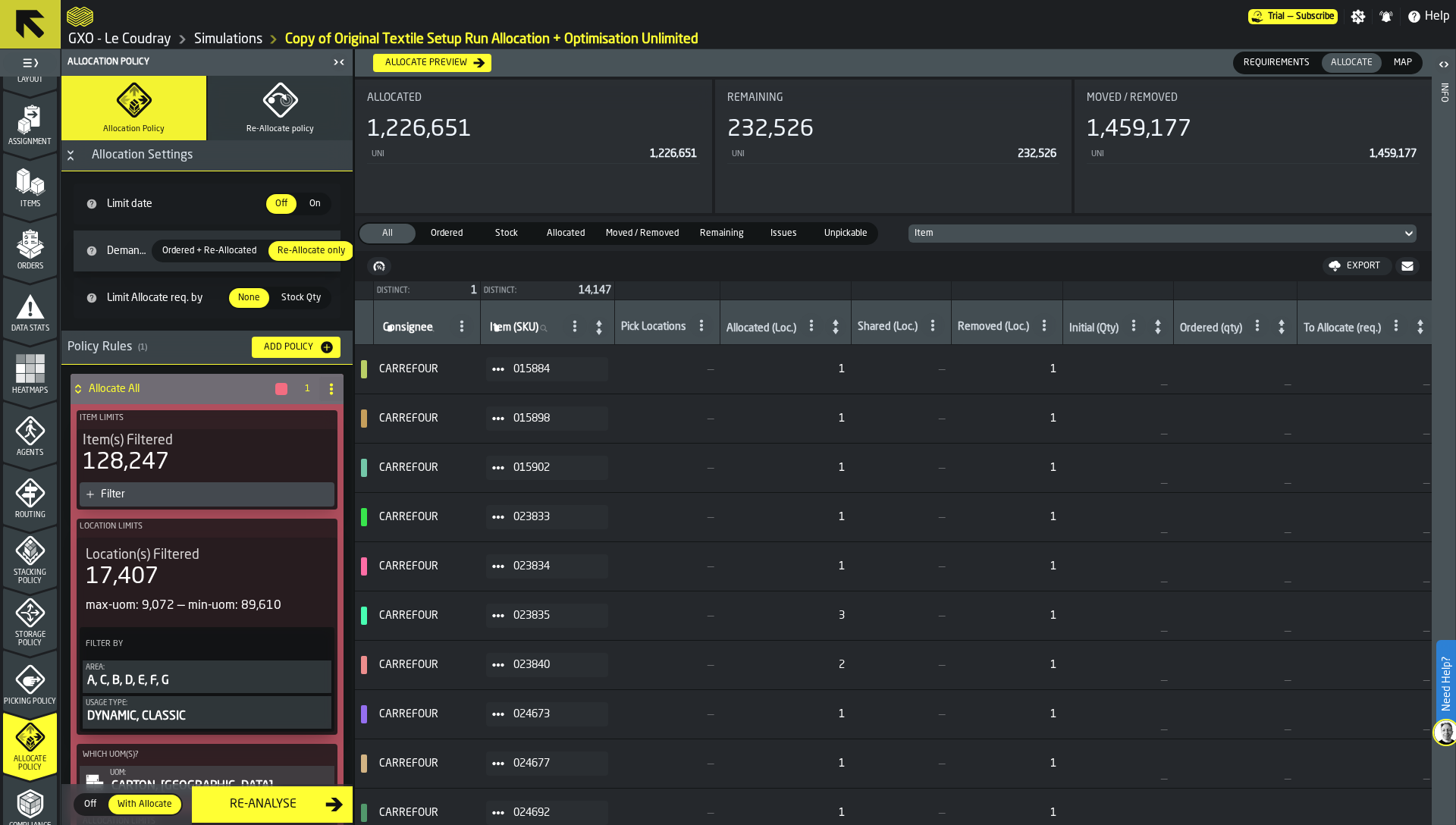
scroll to position [0, 0]
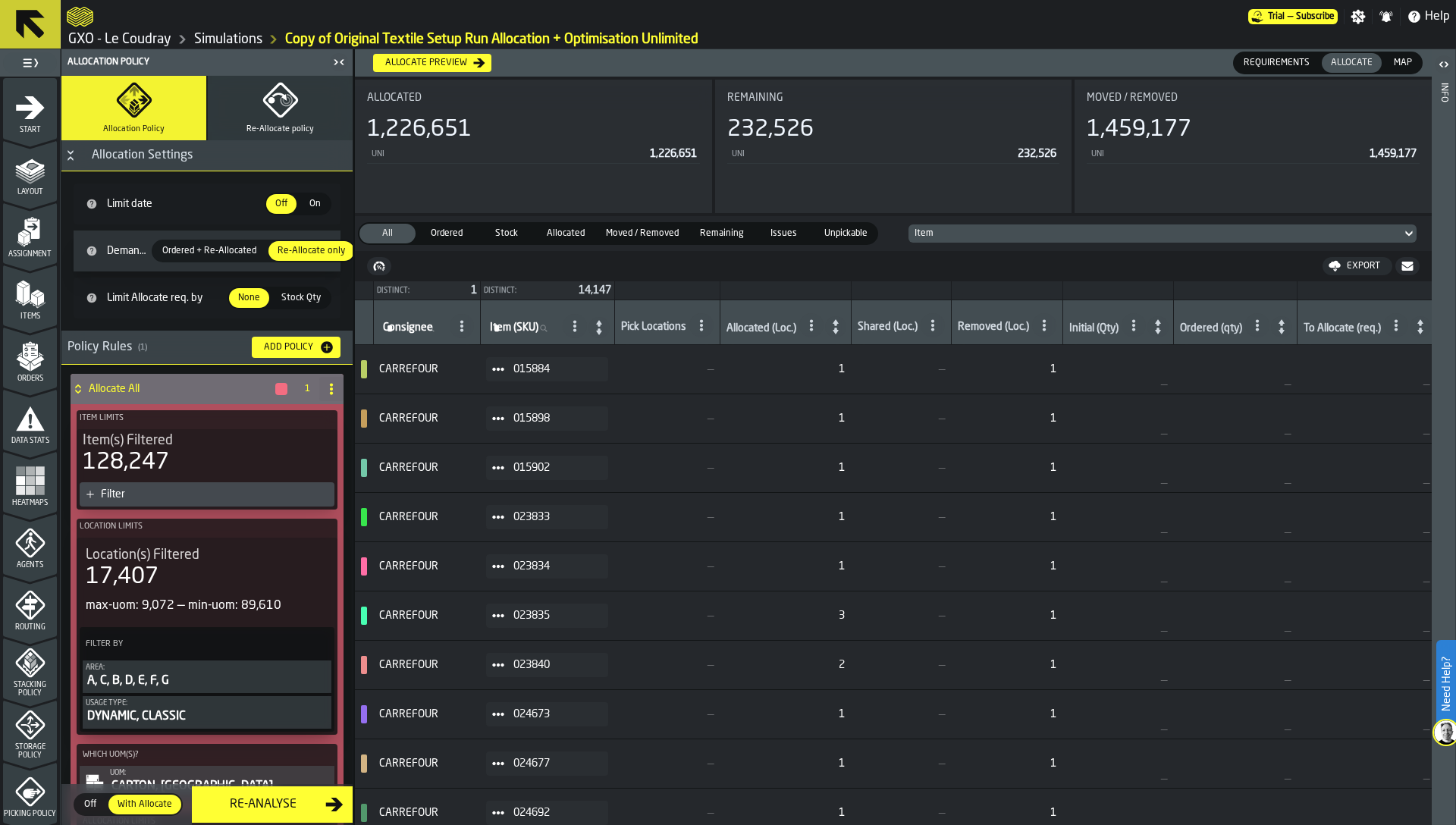
click at [17, 555] on icon "menu Agents" at bounding box center [30, 543] width 30 height 30
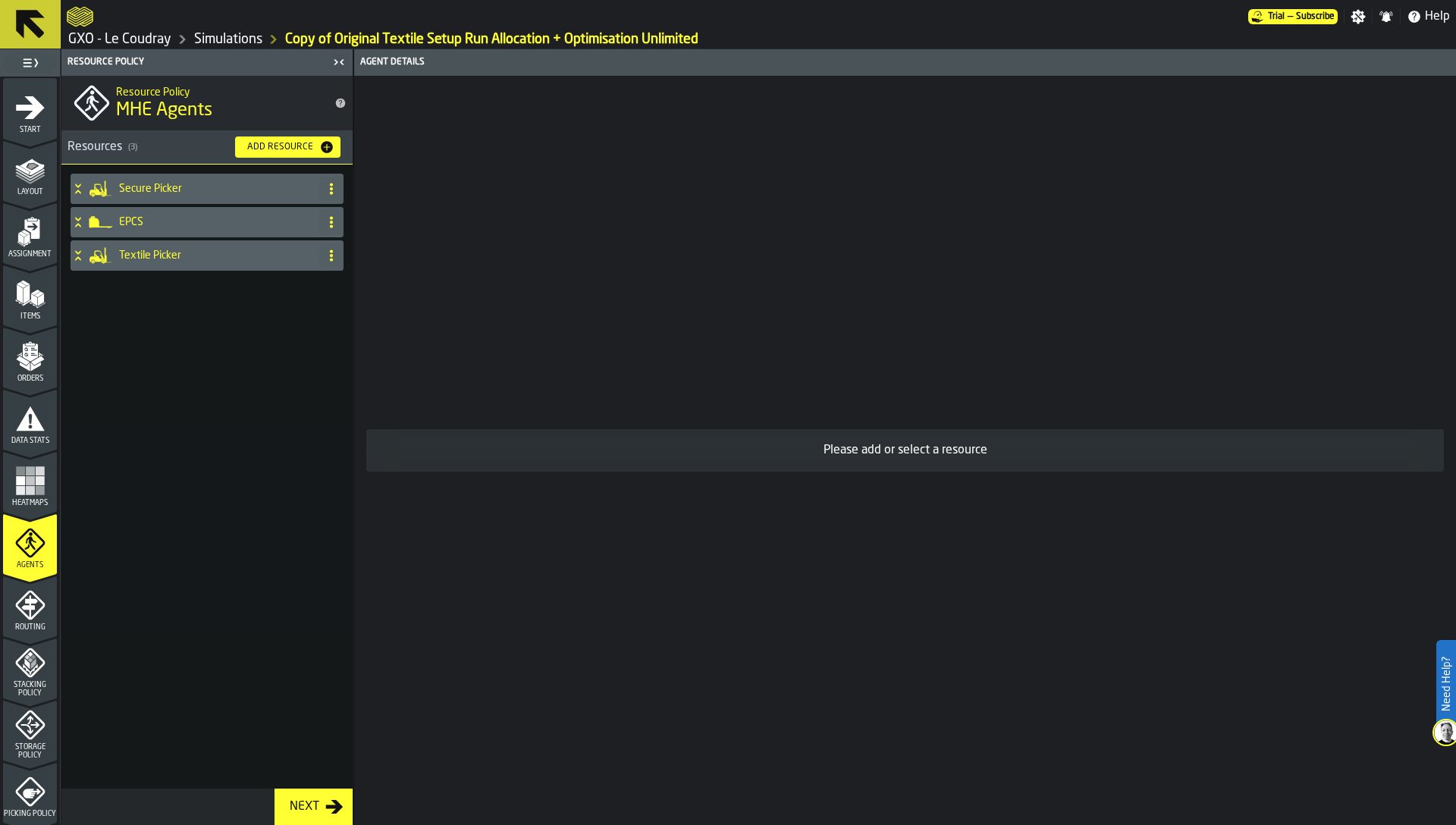
click at [17, 619] on icon "menu Routing" at bounding box center [30, 605] width 30 height 30
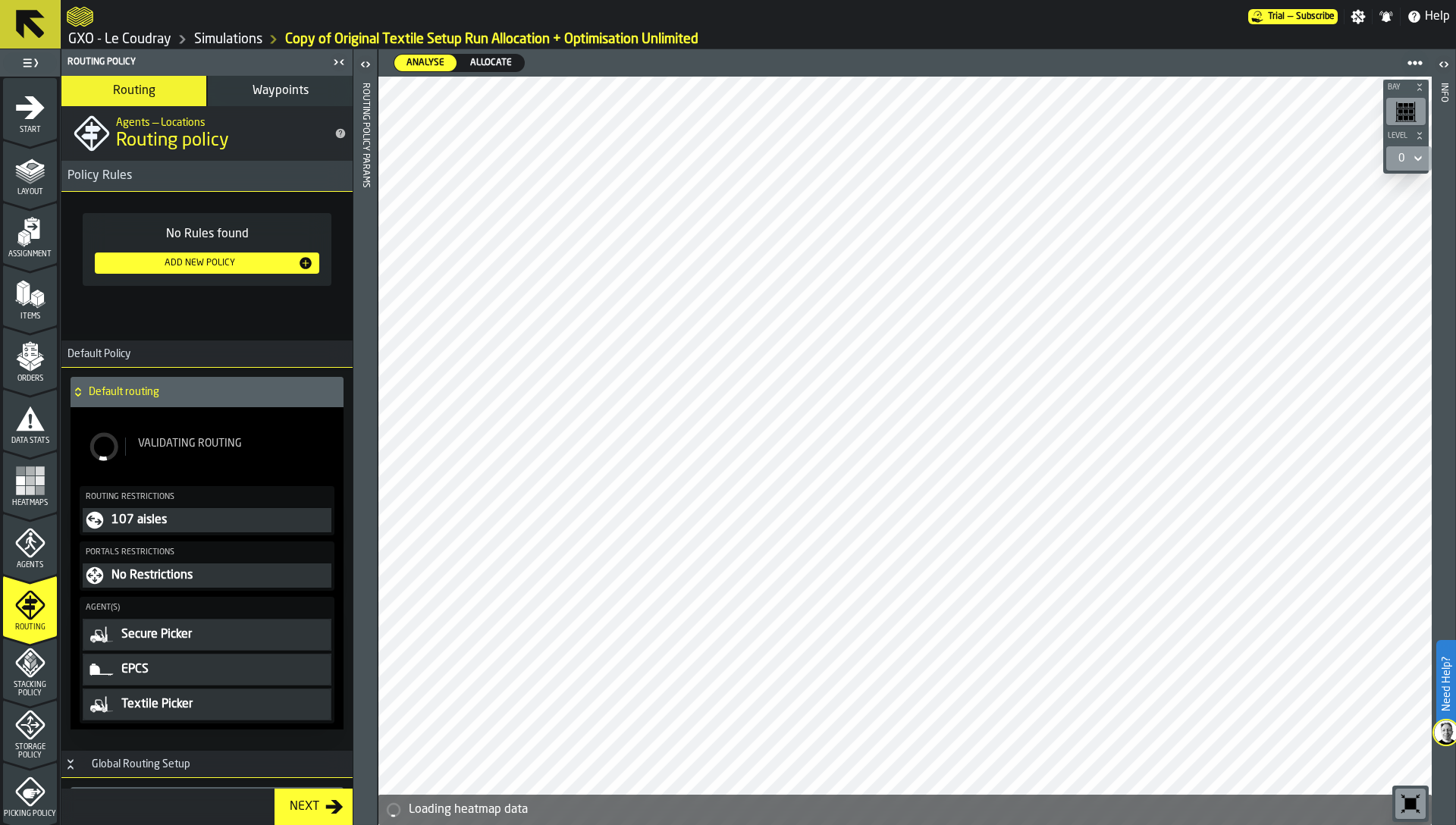
click at [30, 672] on icon "menu Stacking Policy" at bounding box center [30, 663] width 30 height 30
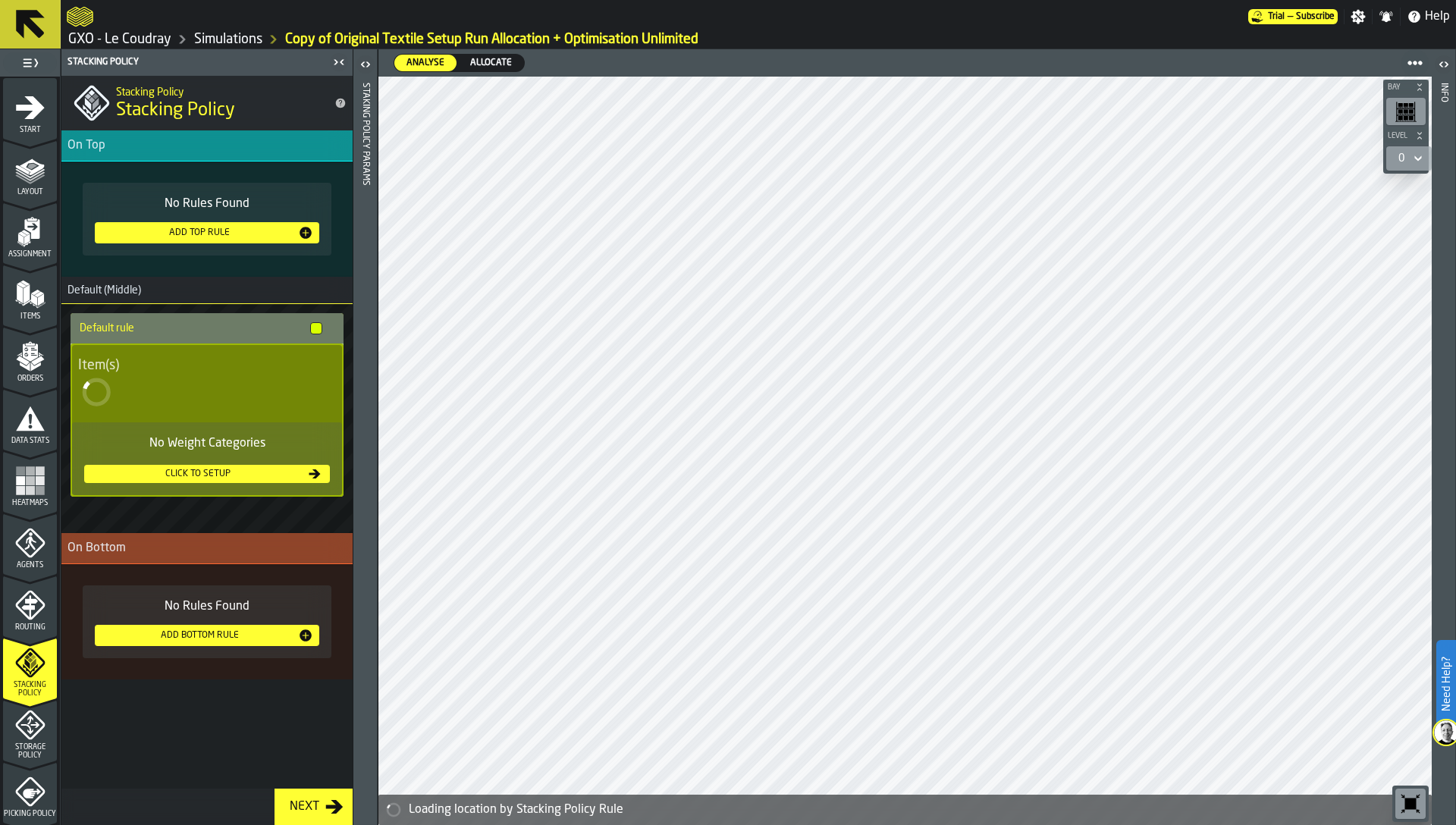
click at [26, 732] on icon "menu Storage Policy" at bounding box center [30, 726] width 19 height 19
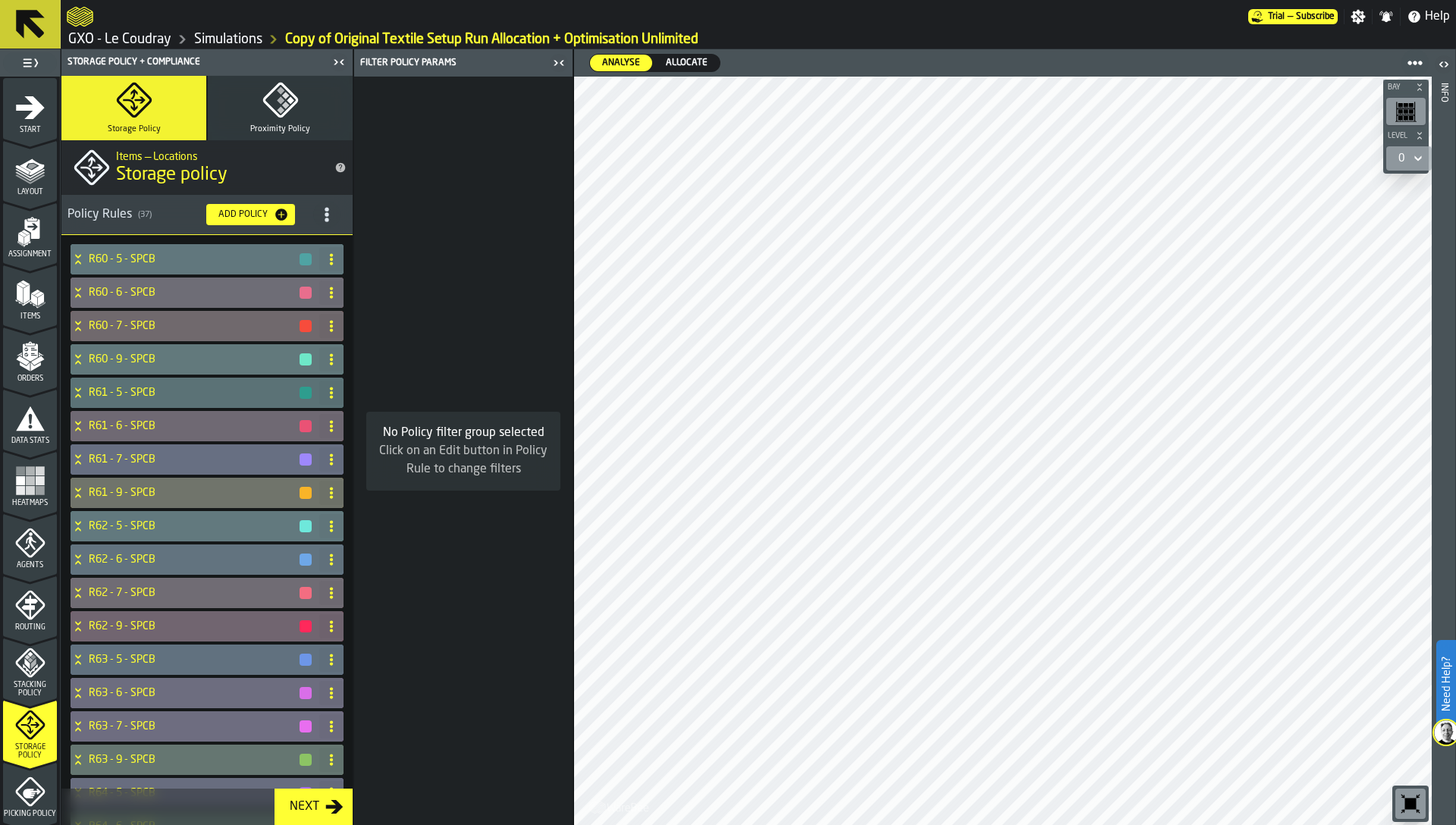
click at [159, 260] on h4 "R60 - 5 - SPCB" at bounding box center [193, 259] width 209 height 12
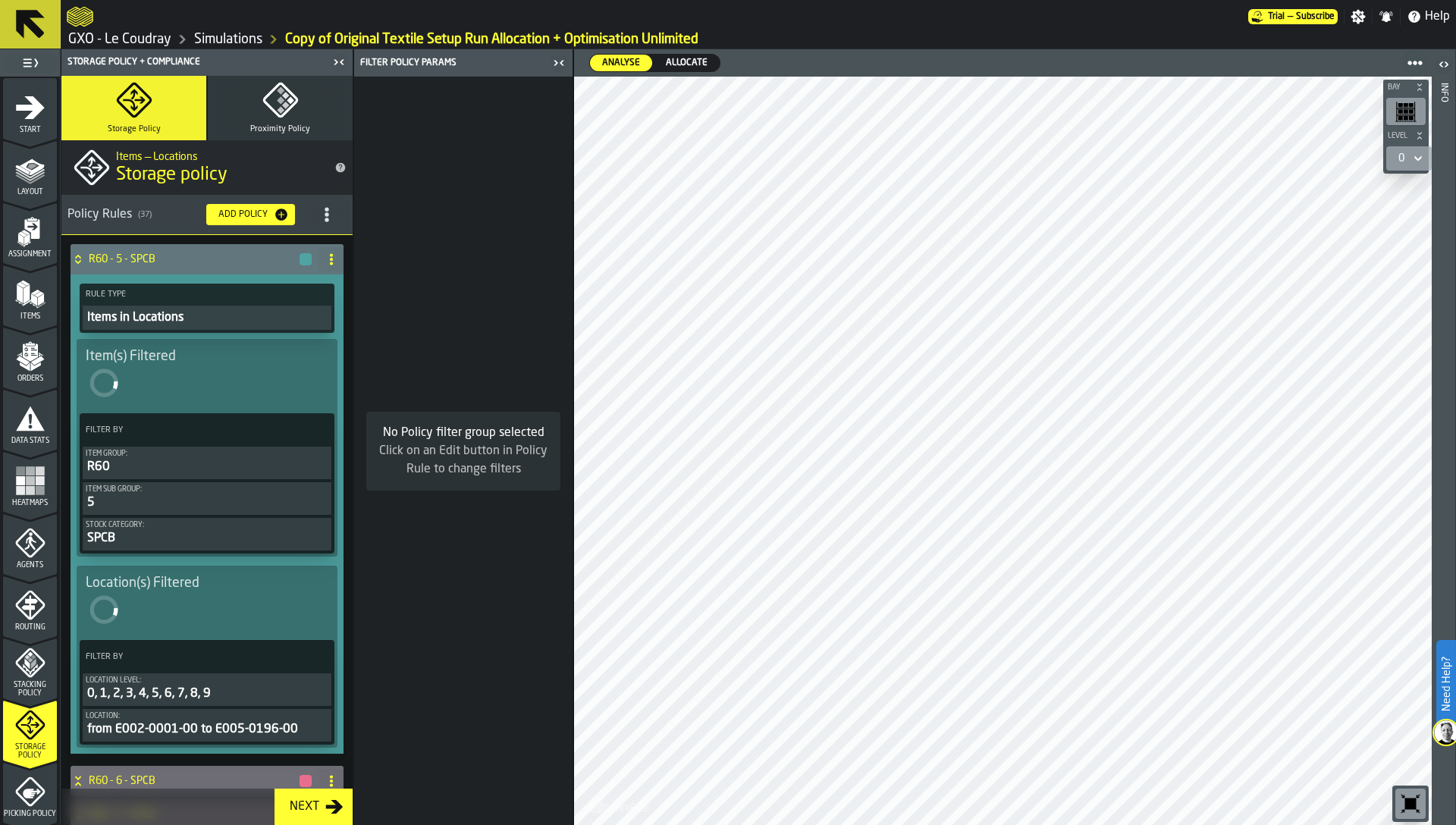
click at [159, 260] on h4 "R60 - 5 - SPCB" at bounding box center [193, 259] width 209 height 12
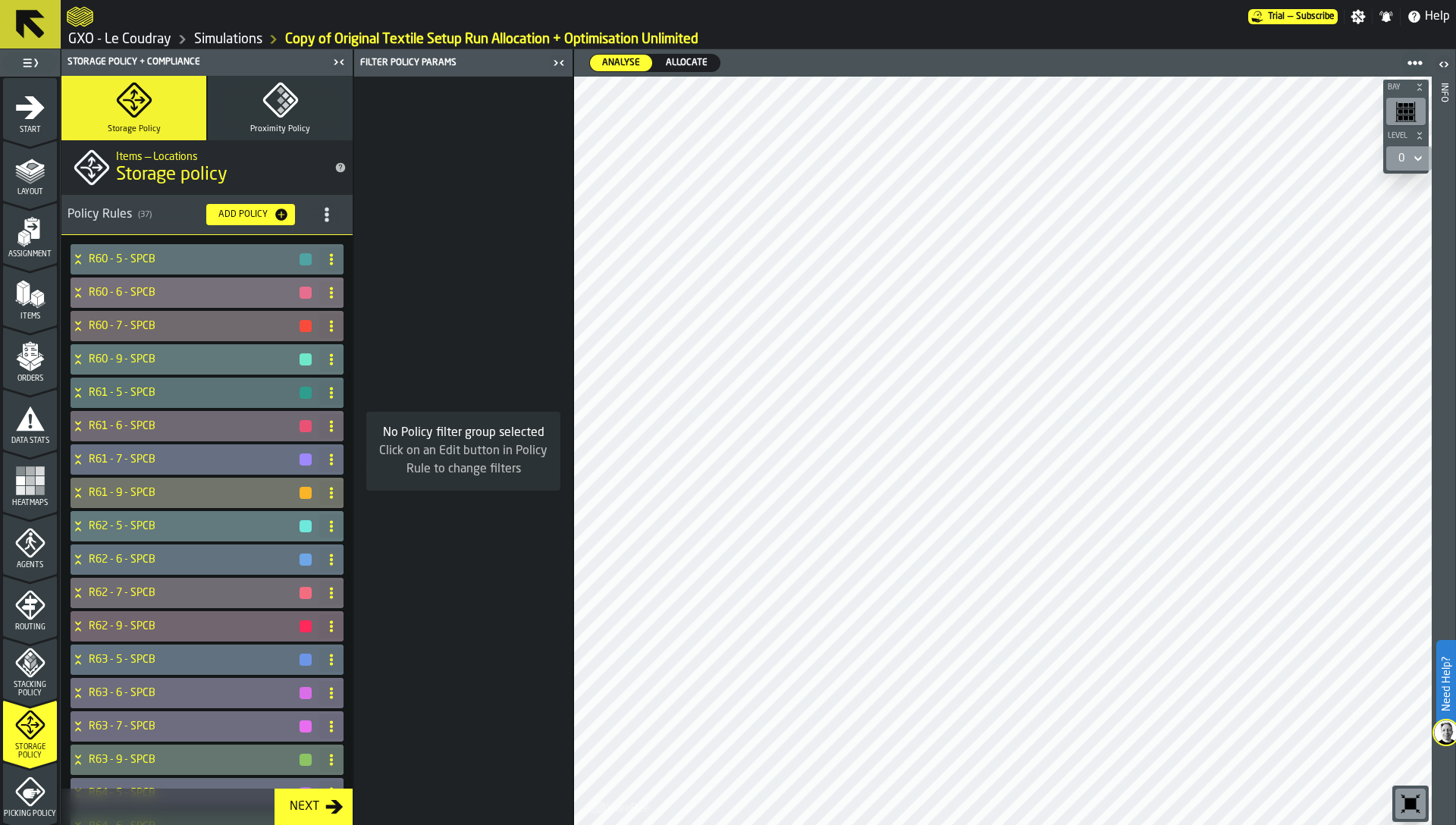
click at [26, 511] on icon "menu Heatmaps" at bounding box center [29, 513] width 54 height 14
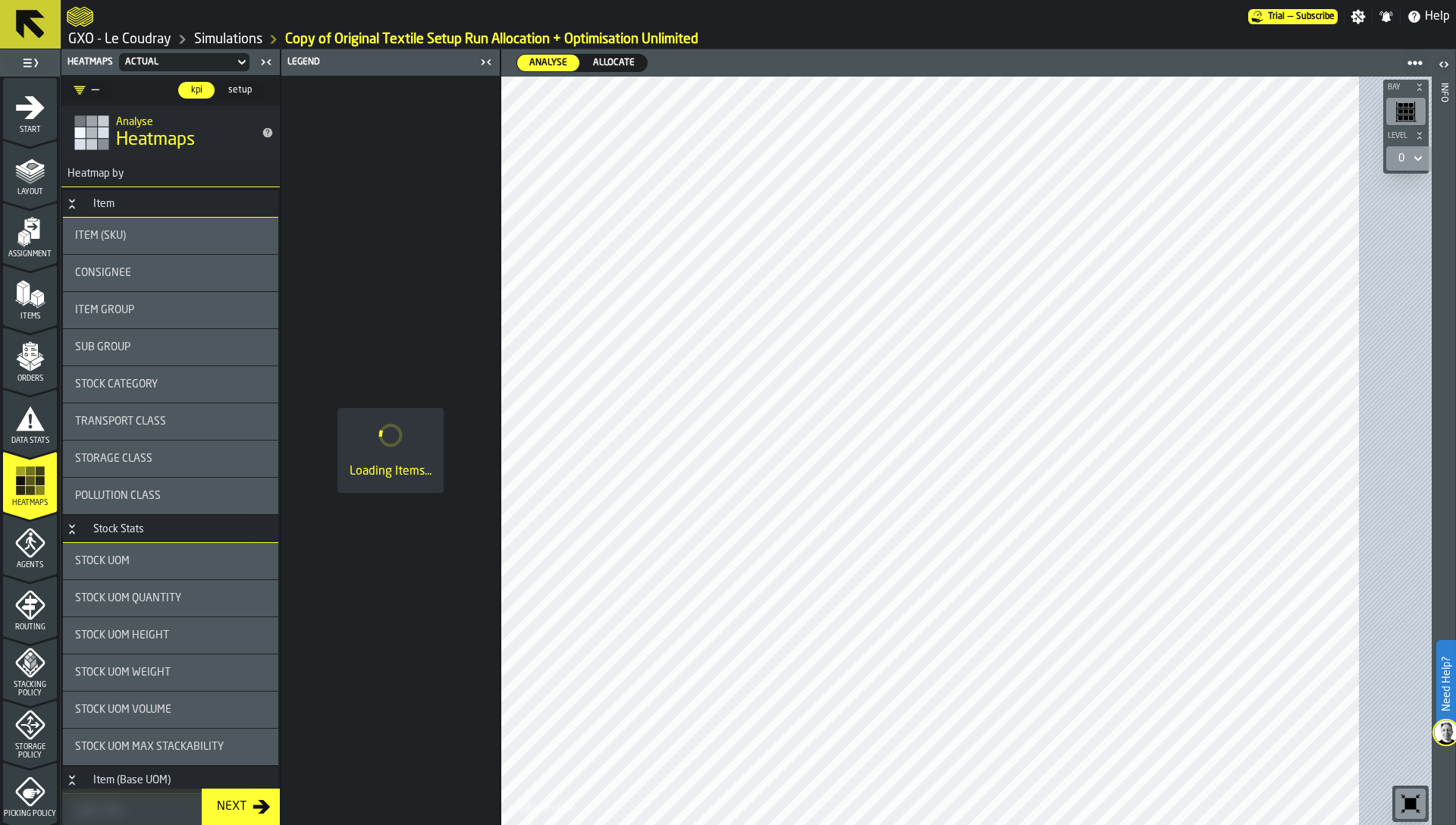
scroll to position [289, 0]
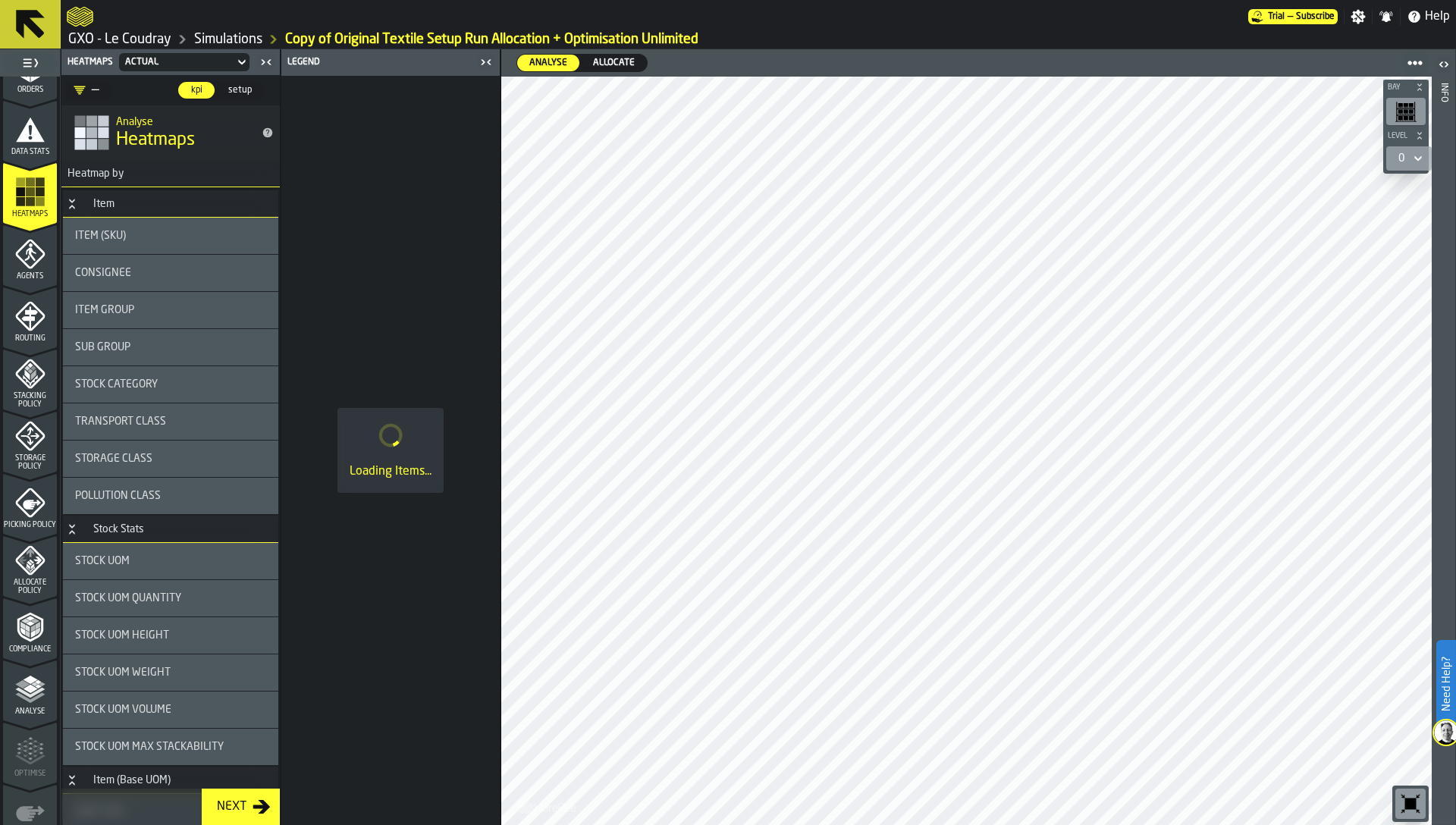
click at [28, 507] on icon "menu Picking Policy" at bounding box center [30, 503] width 30 height 30
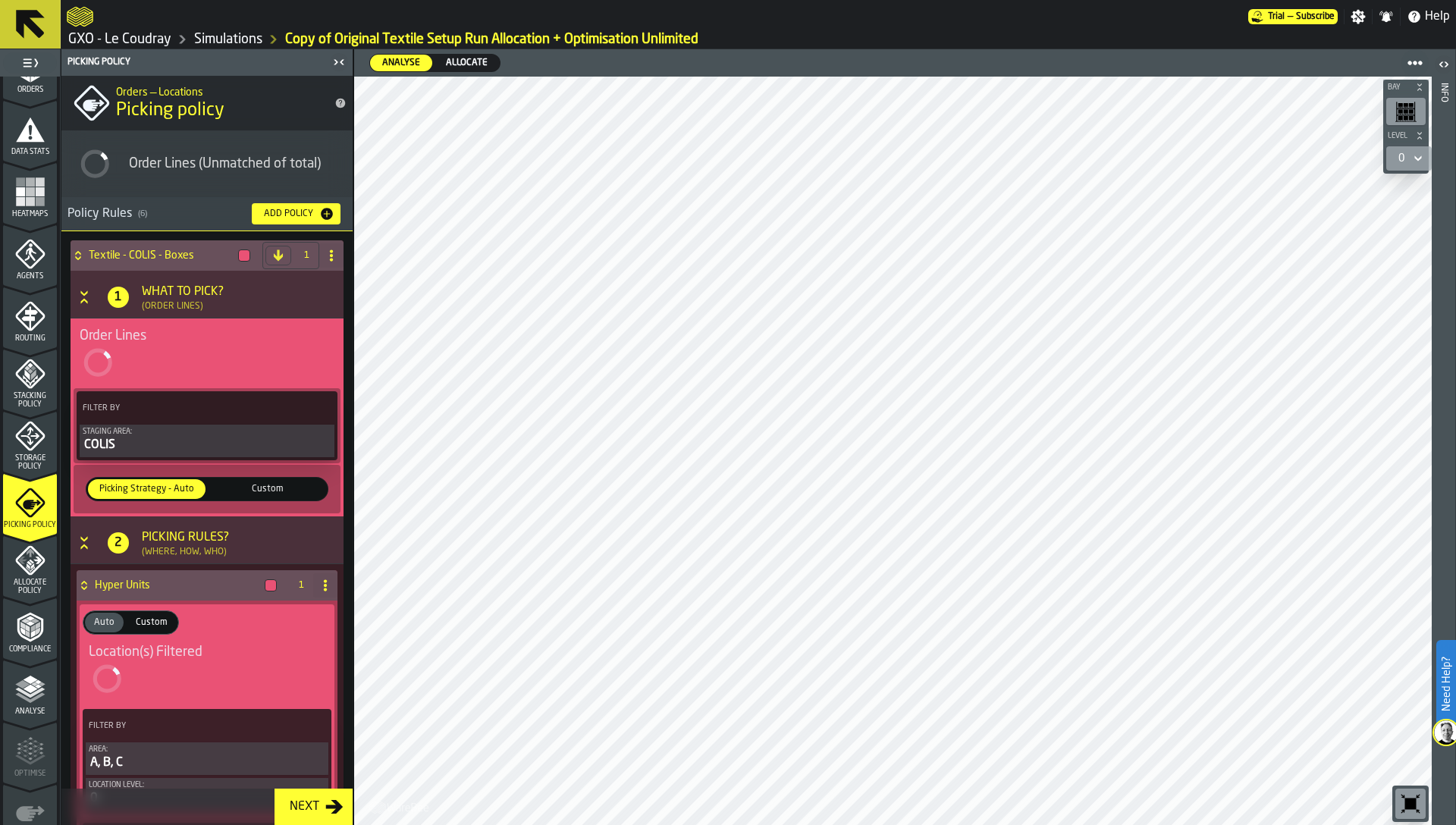
click at [28, 507] on icon "menu Picking Policy" at bounding box center [30, 503] width 30 height 30
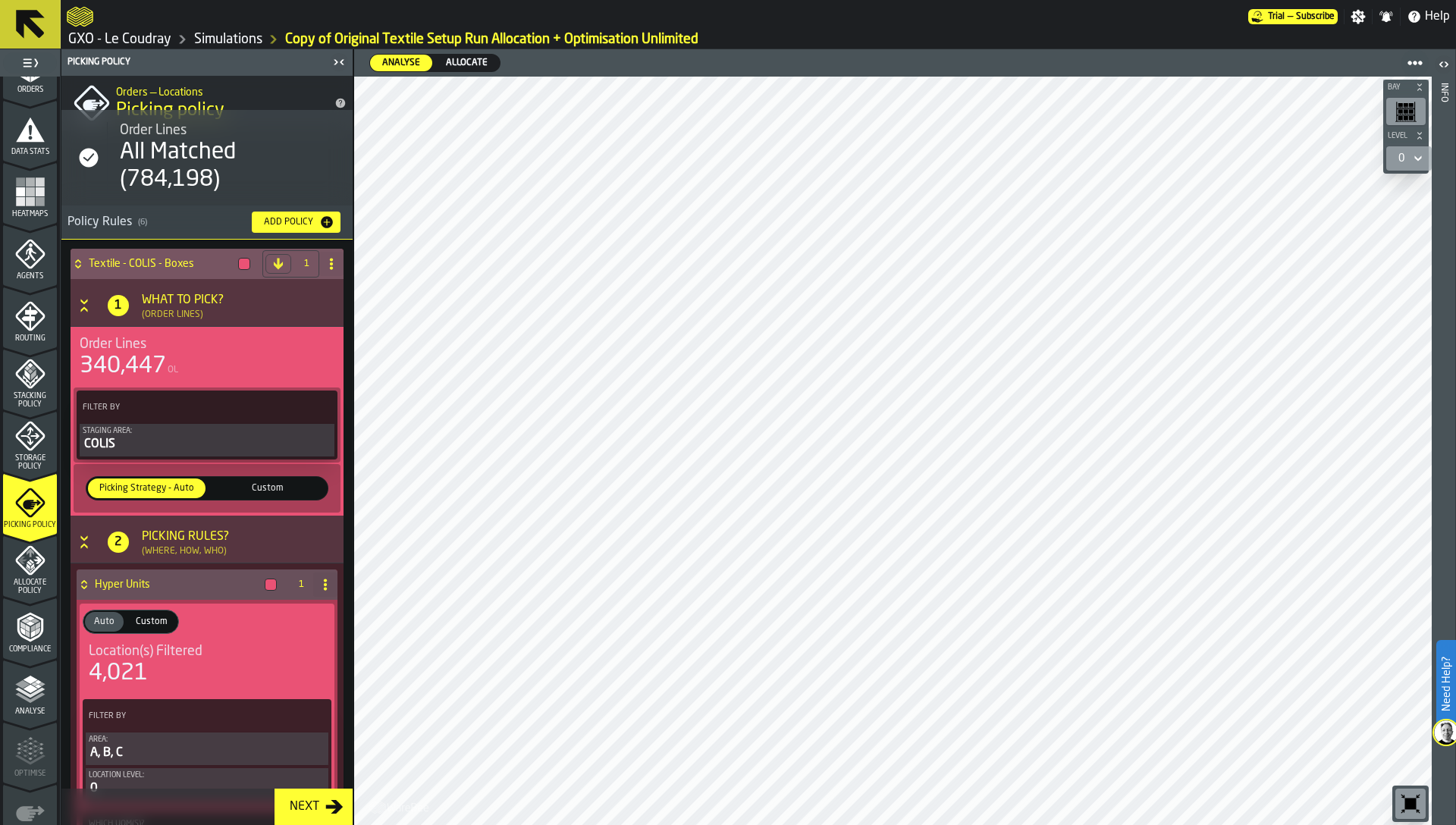
scroll to position [25, 0]
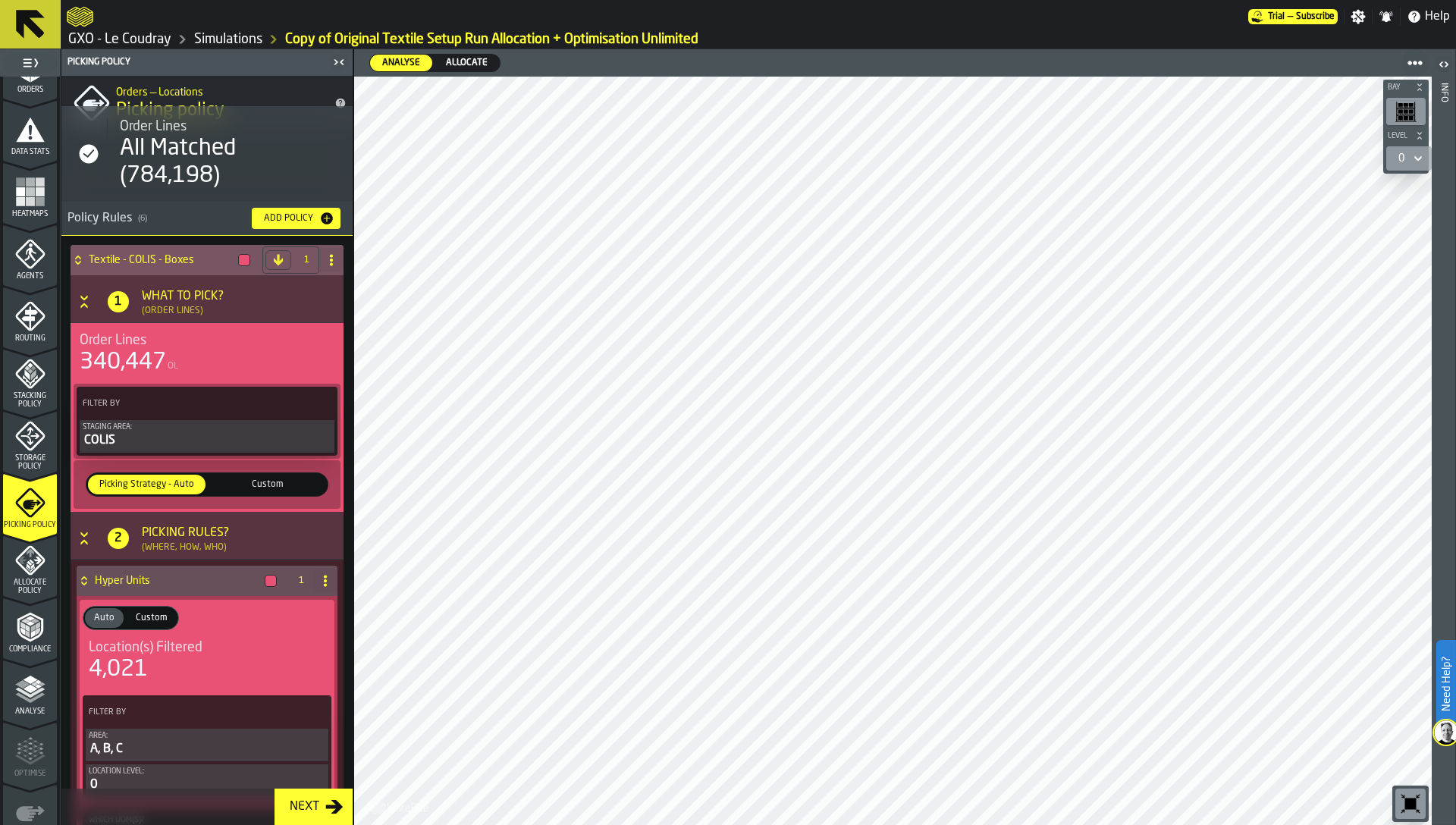
click at [144, 445] on div "COLIS" at bounding box center [206, 441] width 248 height 18
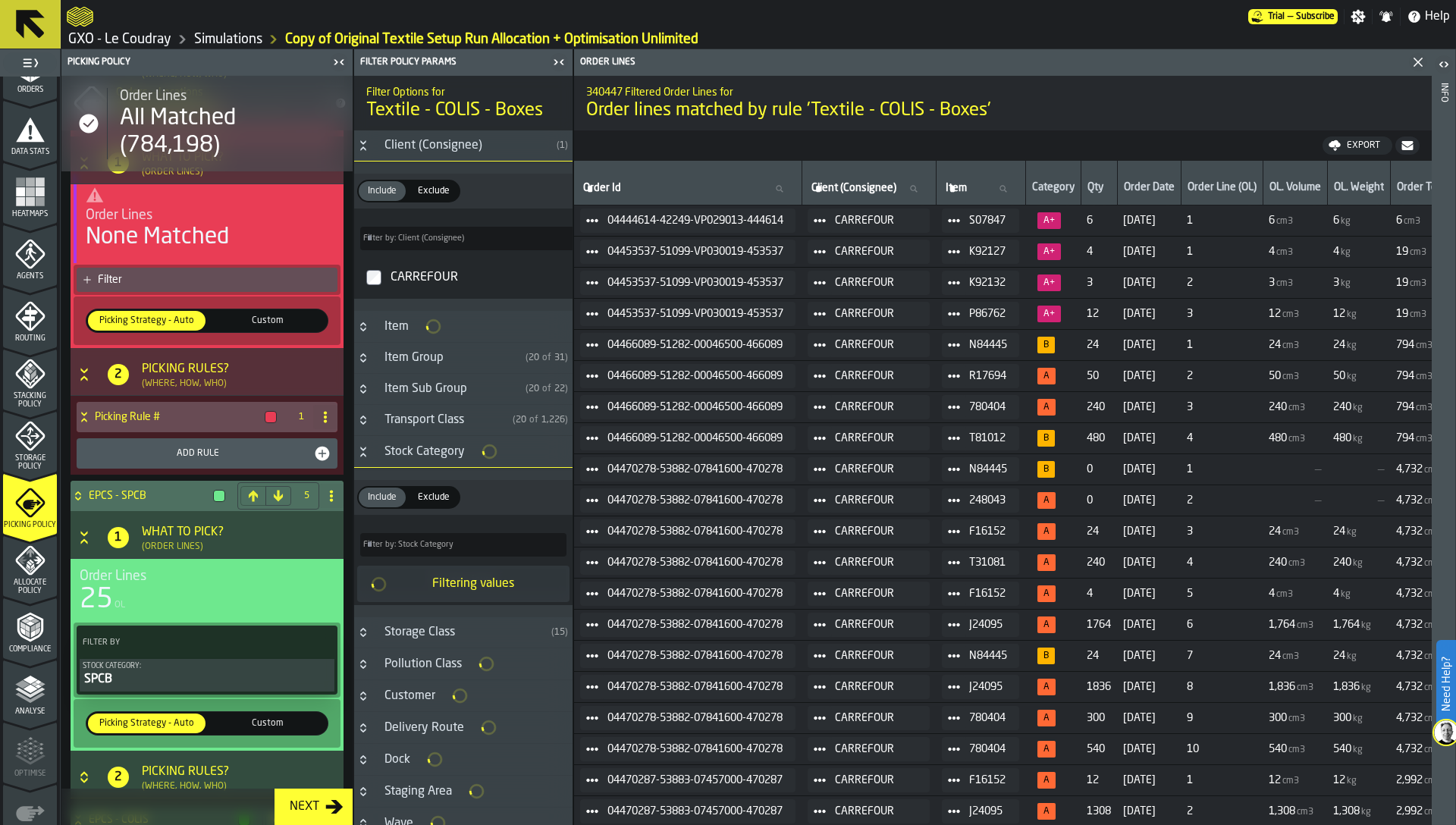
scroll to position [2612, 0]
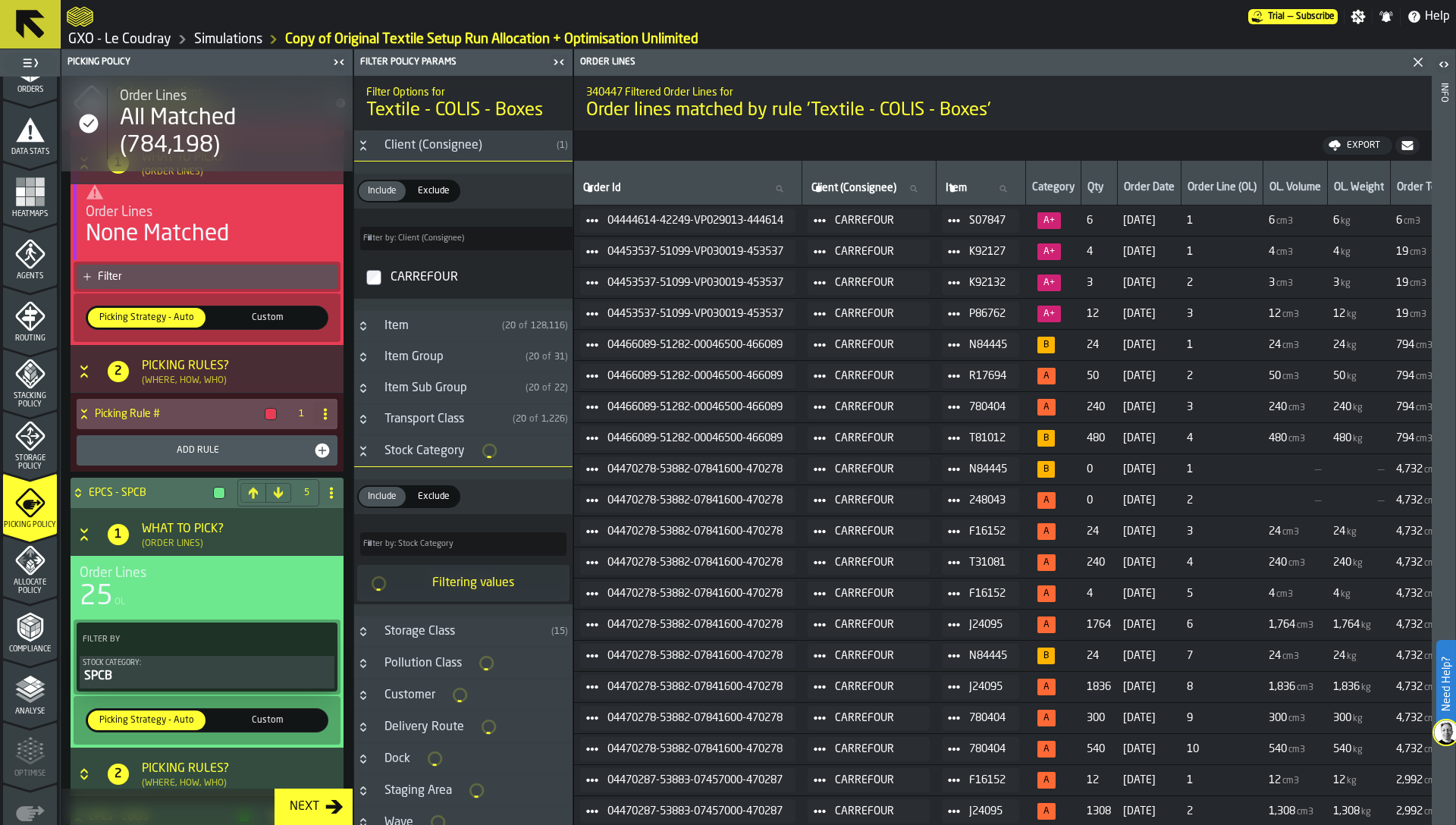
click at [18, 687] on icon "menu Analyse" at bounding box center [30, 690] width 30 height 30
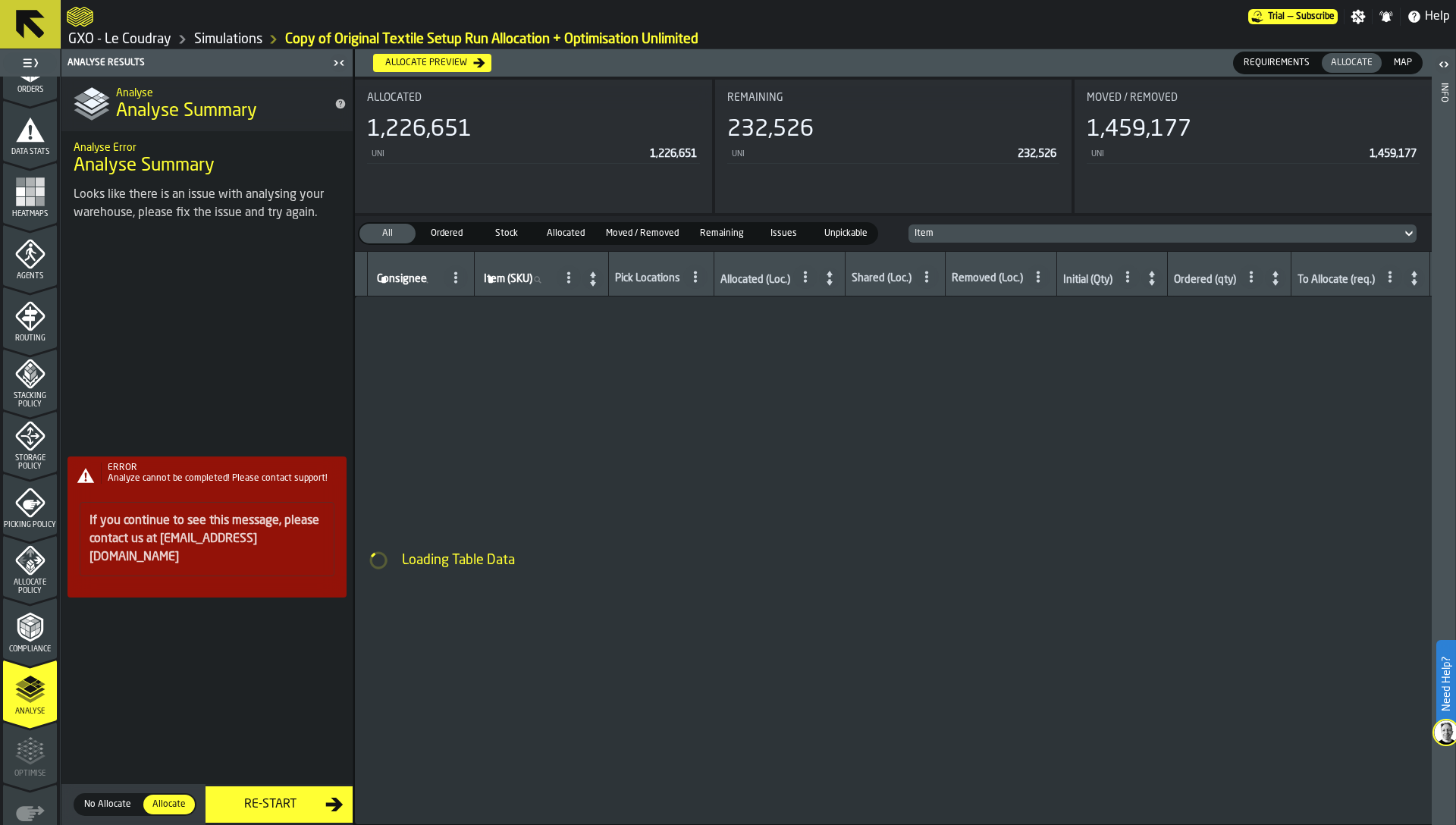
click at [244, 815] on div "ERROR Analyze cannot be completed! Please contact support! If you continue to s…" at bounding box center [207, 533] width 291 height 585
drag, startPoint x: 29, startPoint y: 631, endPoint x: 31, endPoint y: 574, distance: 57.0
click at [29, 631] on icon "menu Compliance" at bounding box center [30, 627] width 30 height 30
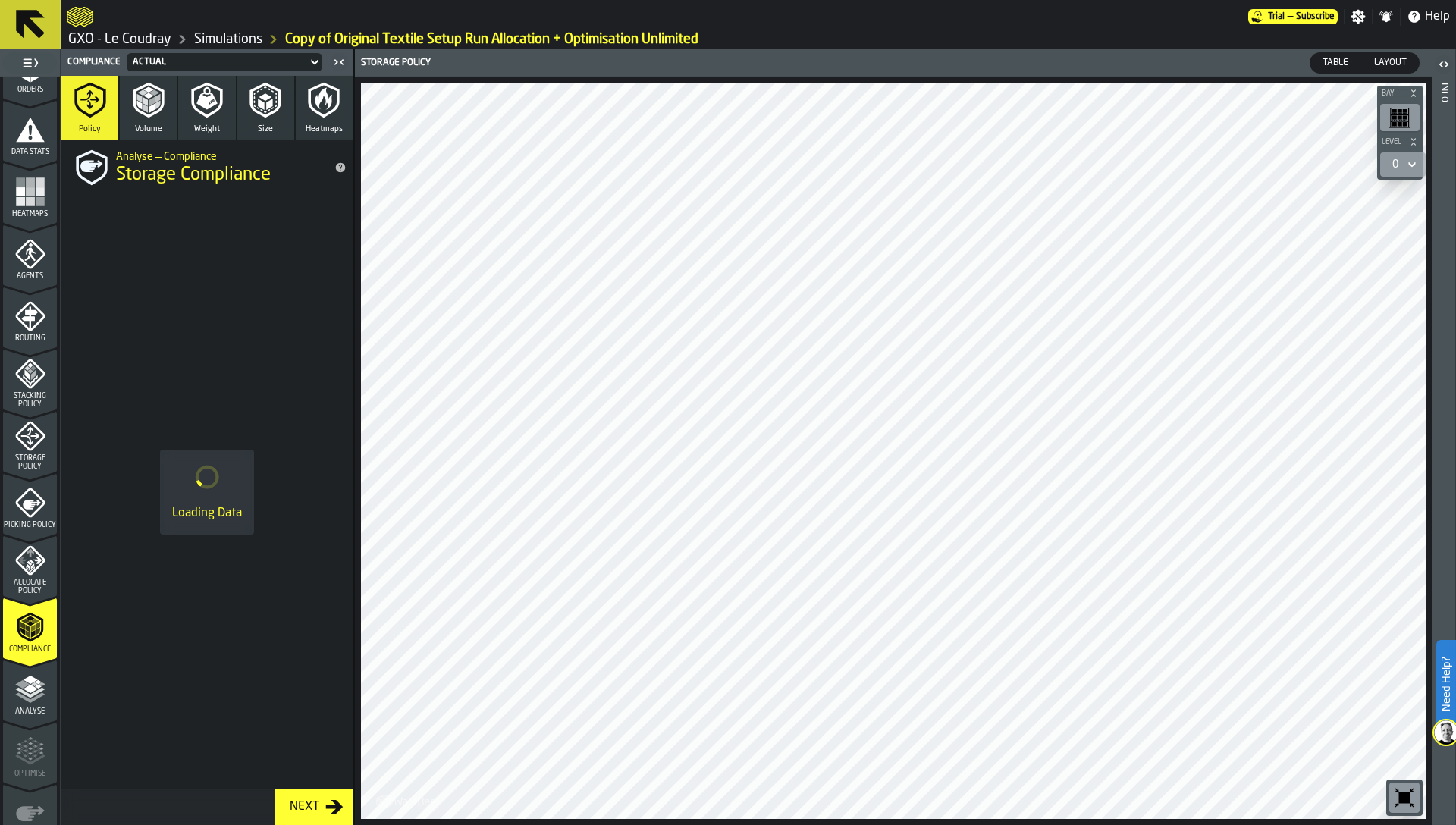
click at [31, 574] on icon "menu Allocate Policy" at bounding box center [30, 560] width 30 height 30
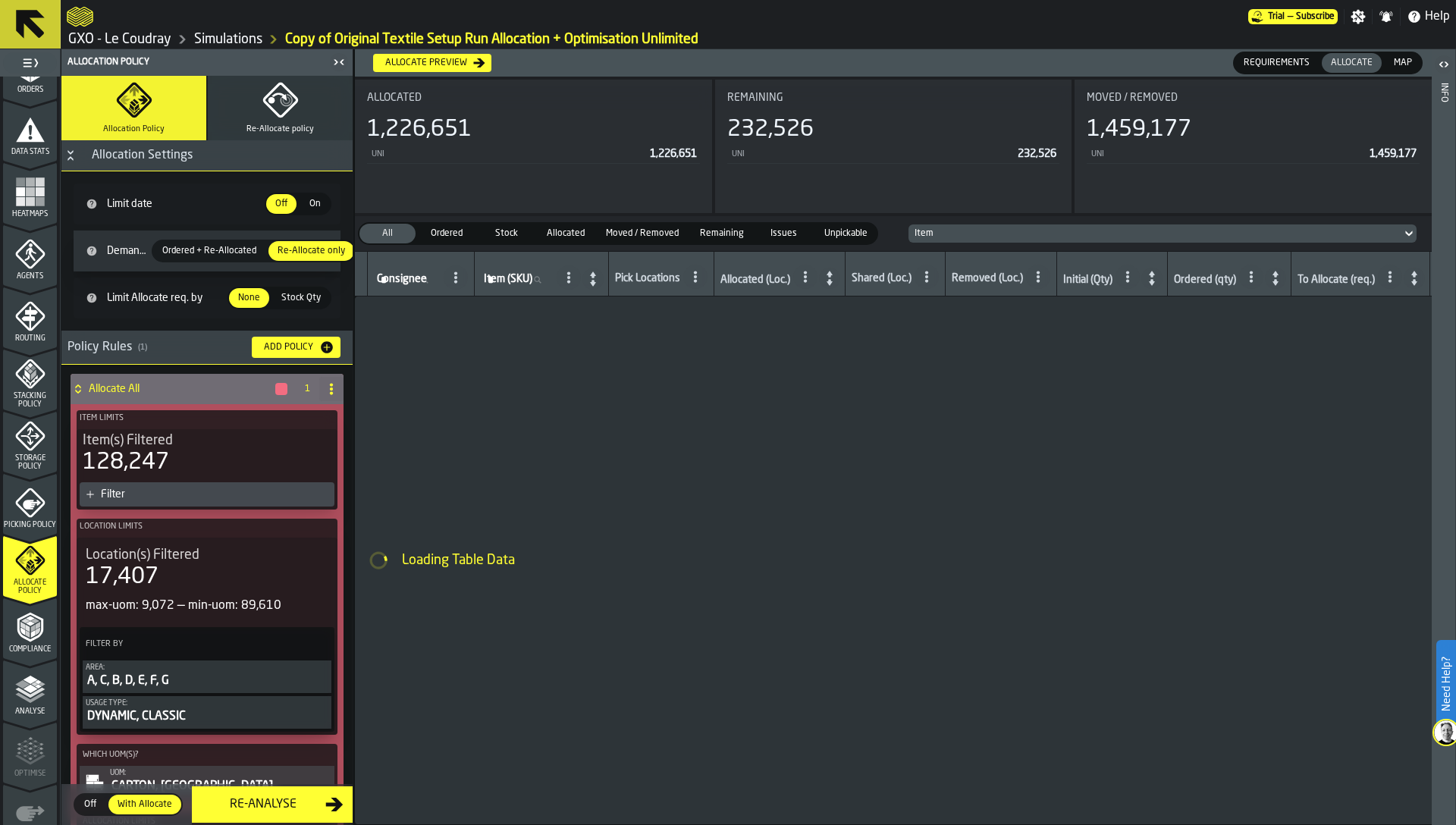
click at [31, 387] on icon "menu Stacking Policy" at bounding box center [30, 374] width 30 height 30
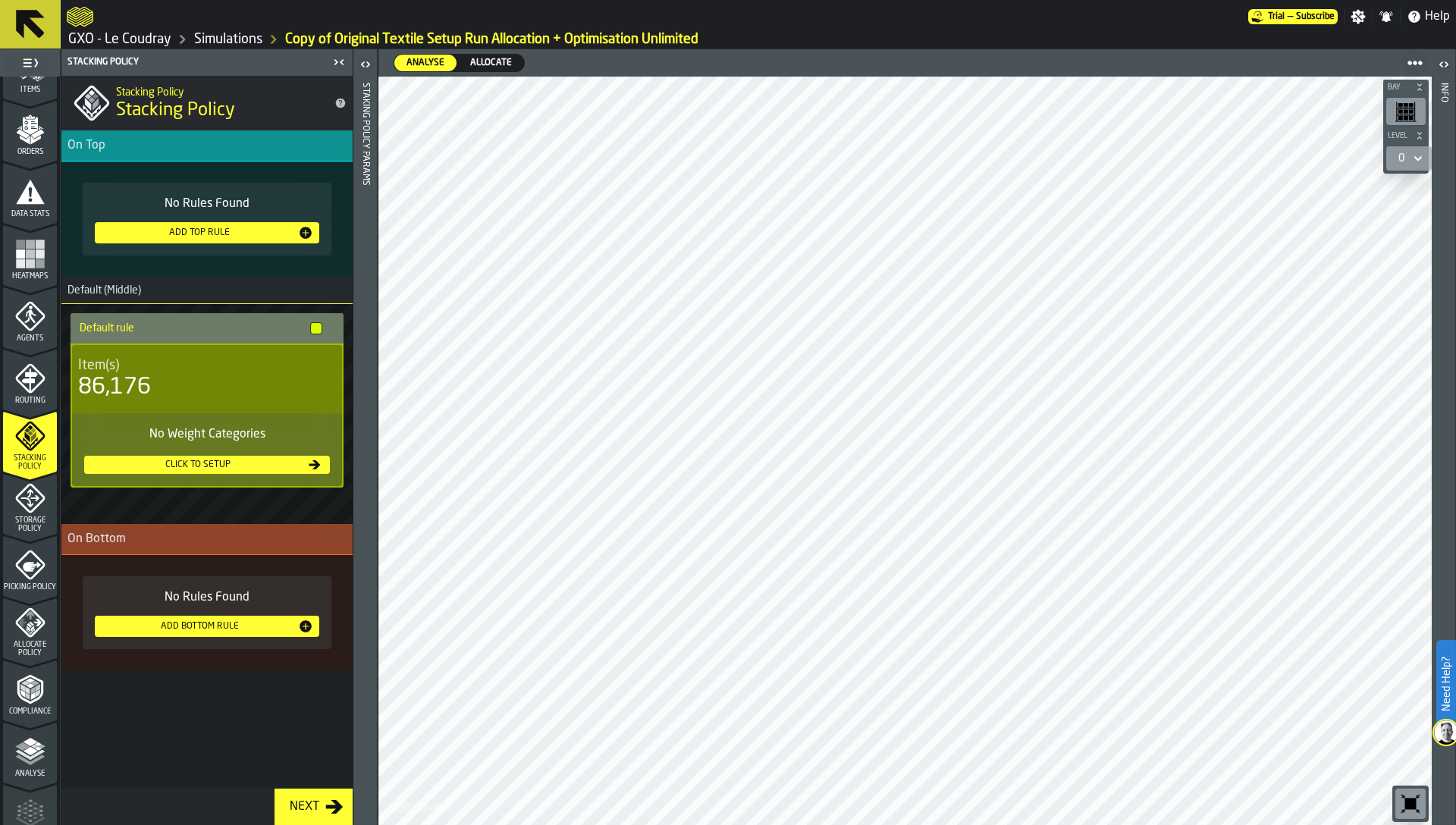
scroll to position [184, 0]
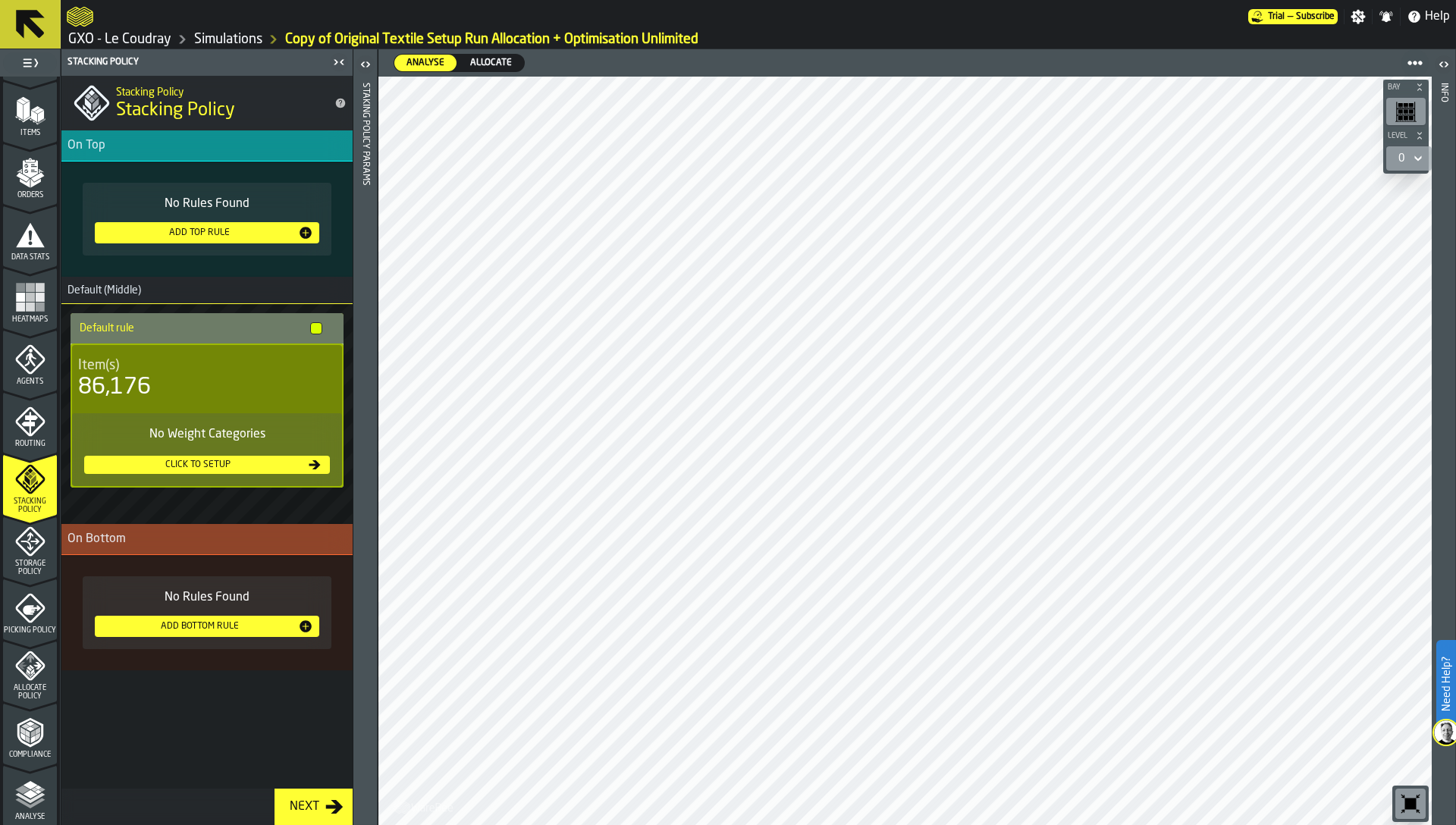
click at [25, 312] on icon "menu Heatmaps" at bounding box center [30, 298] width 30 height 30
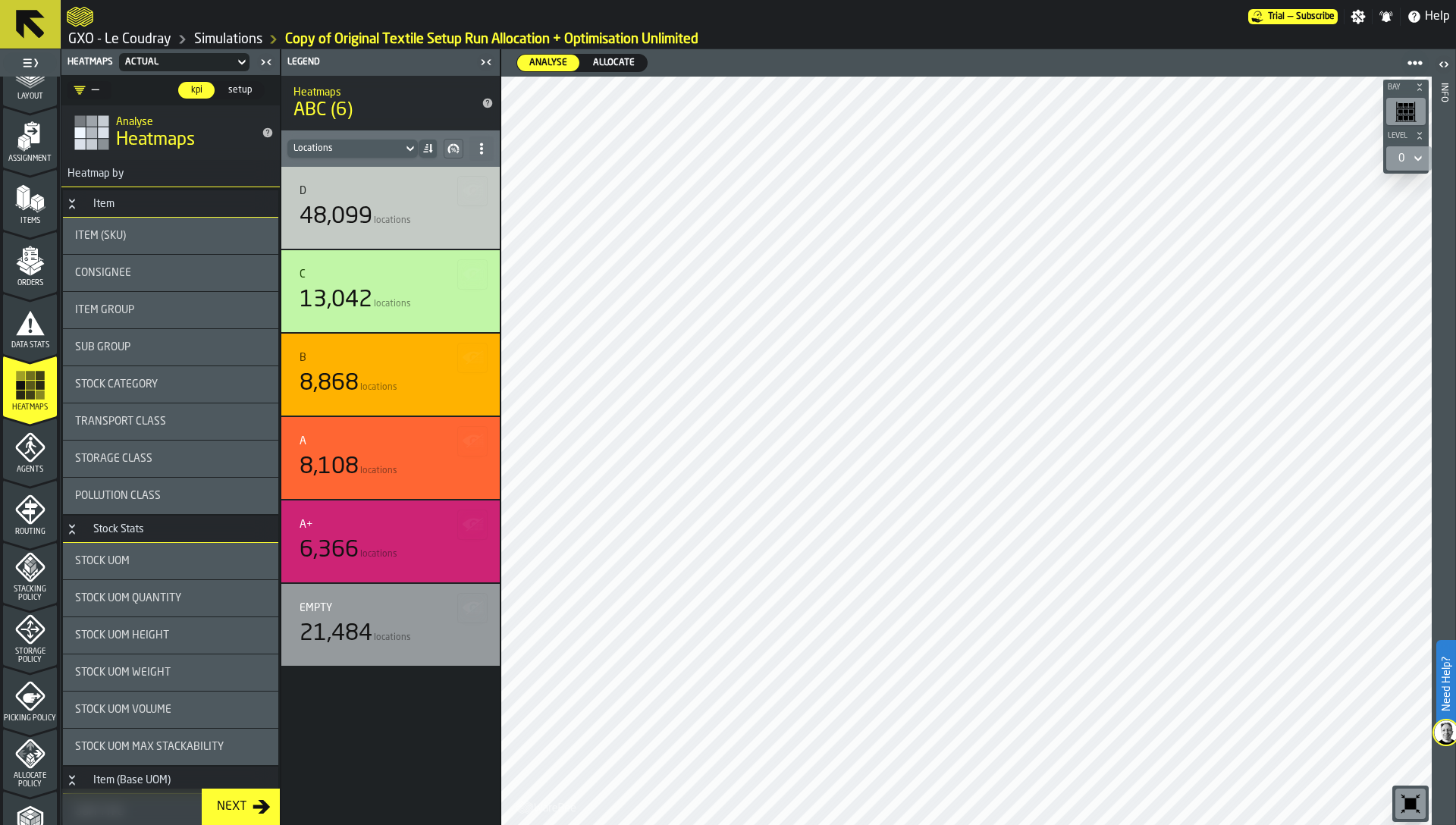
scroll to position [0, 0]
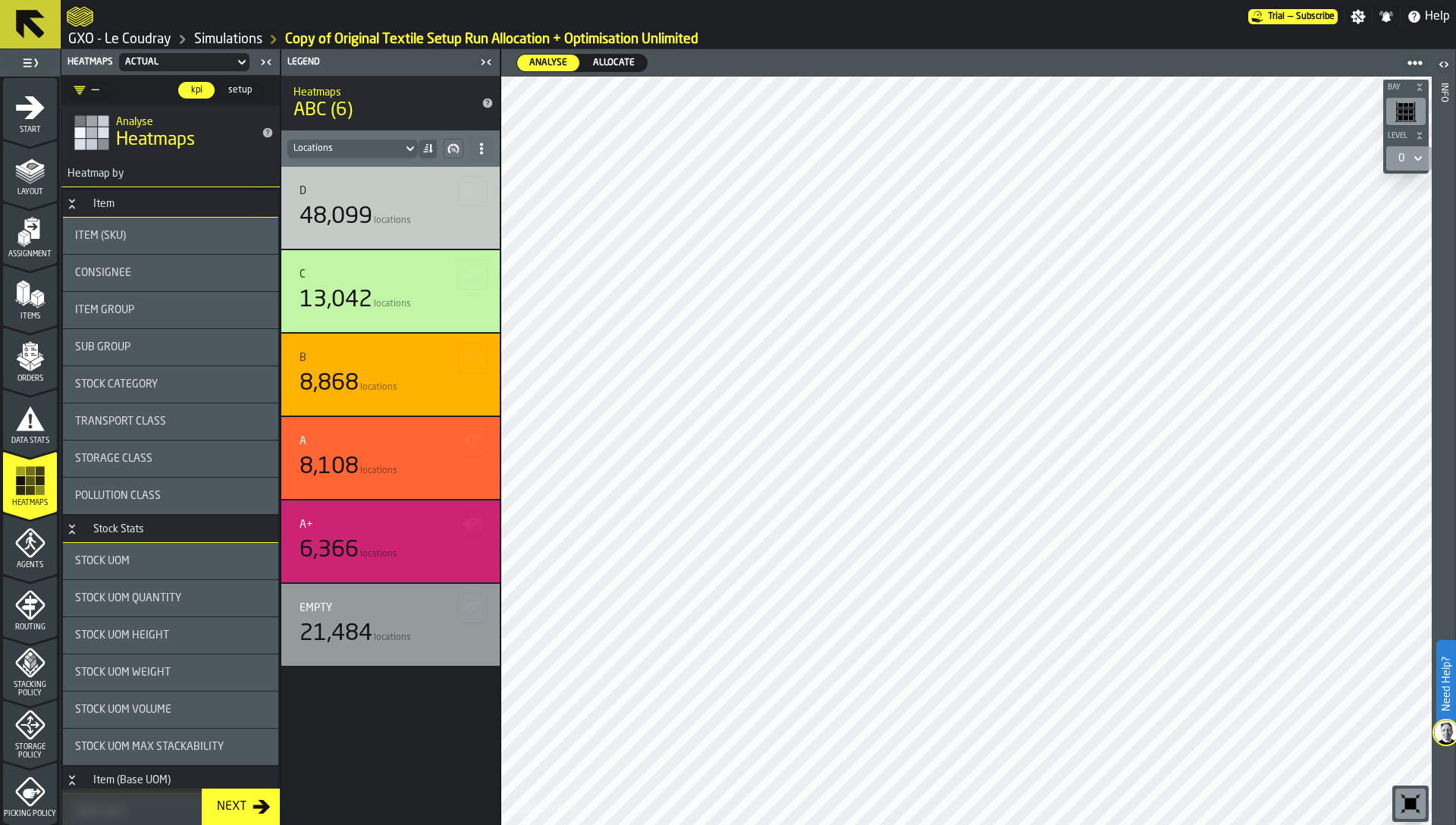
click at [22, 380] on span "Orders" at bounding box center [29, 379] width 54 height 9
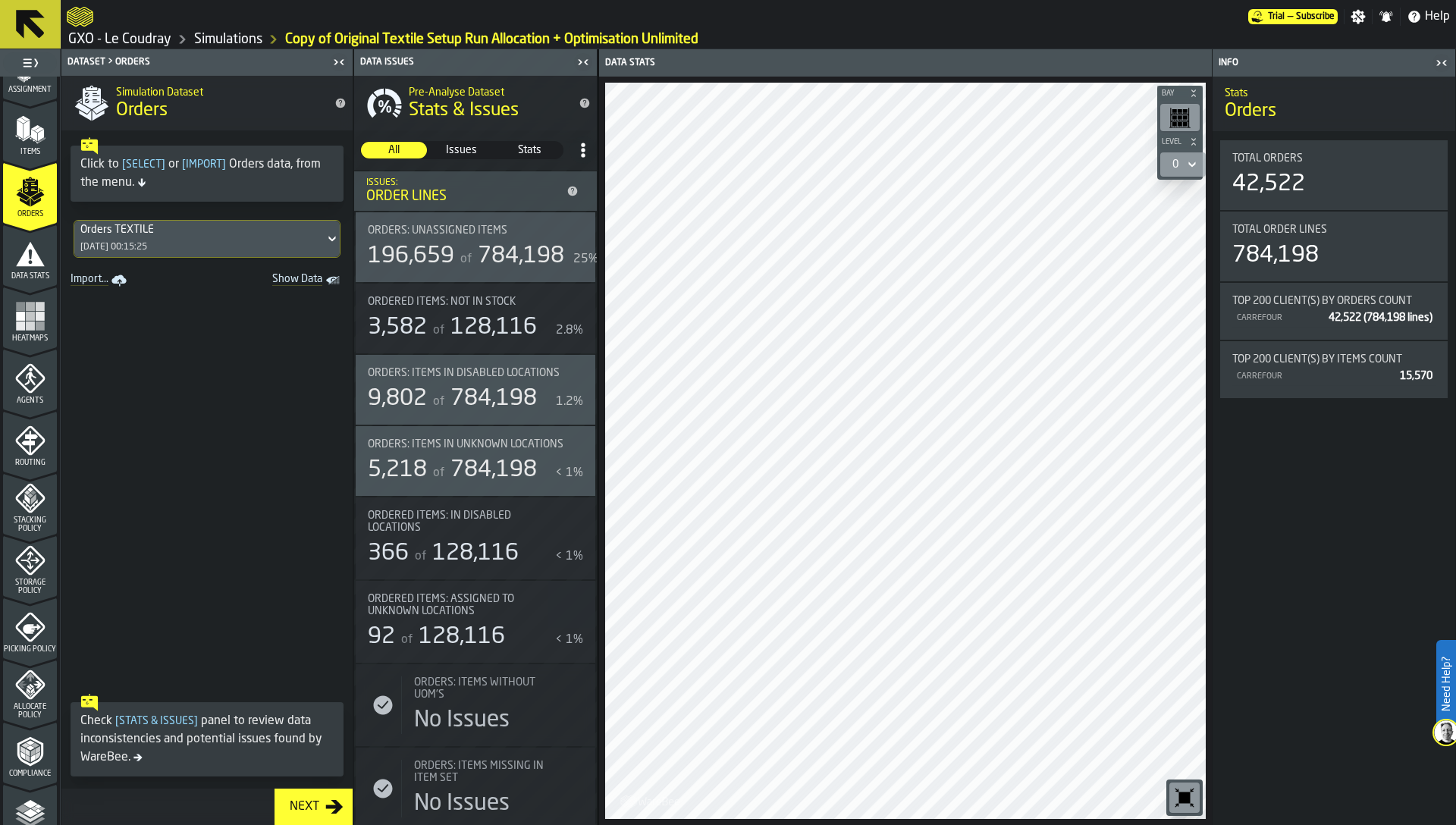
scroll to position [228, 0]
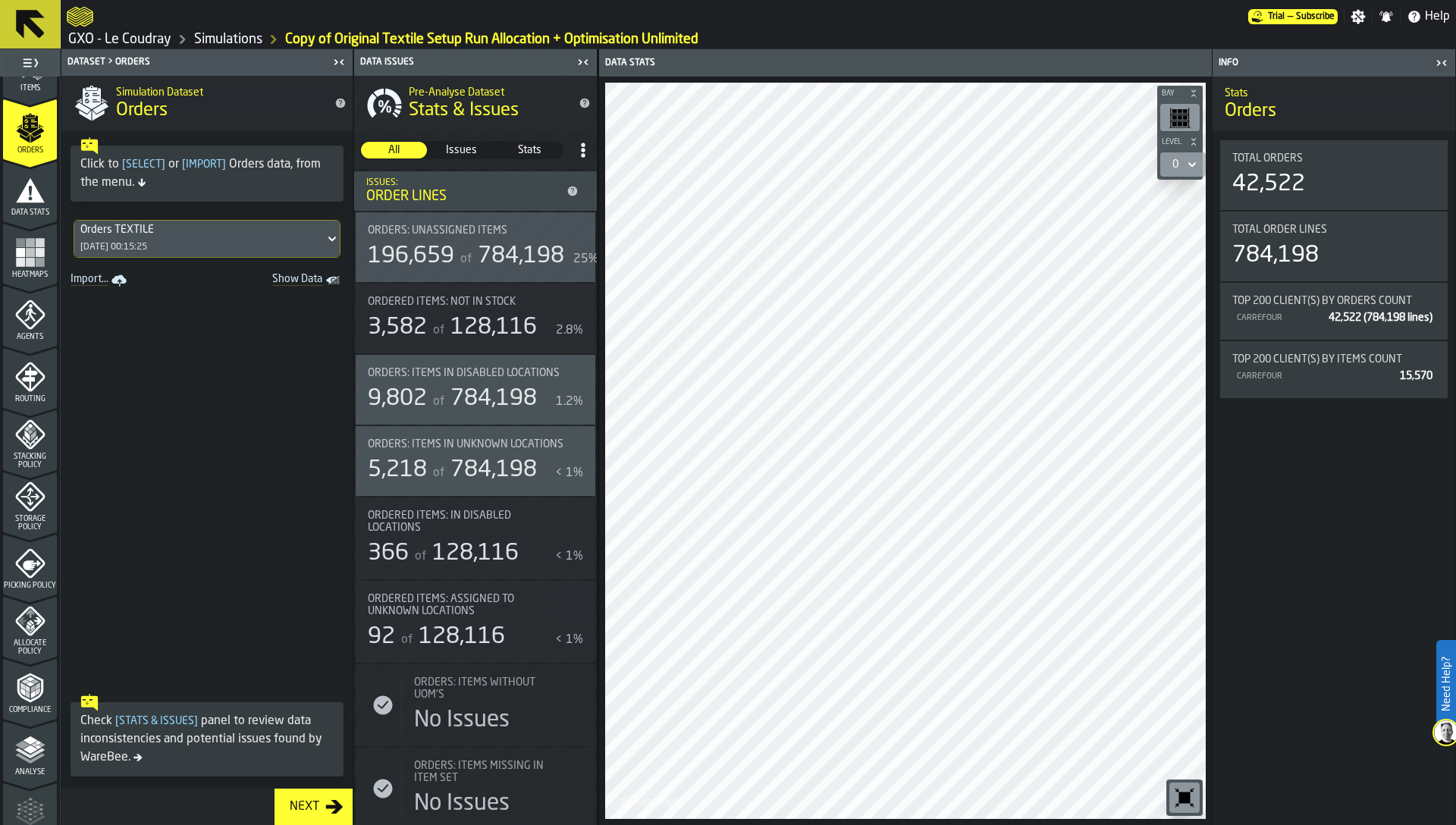
click at [29, 756] on polyline "menu Analyse" at bounding box center [29, 753] width 29 height 10
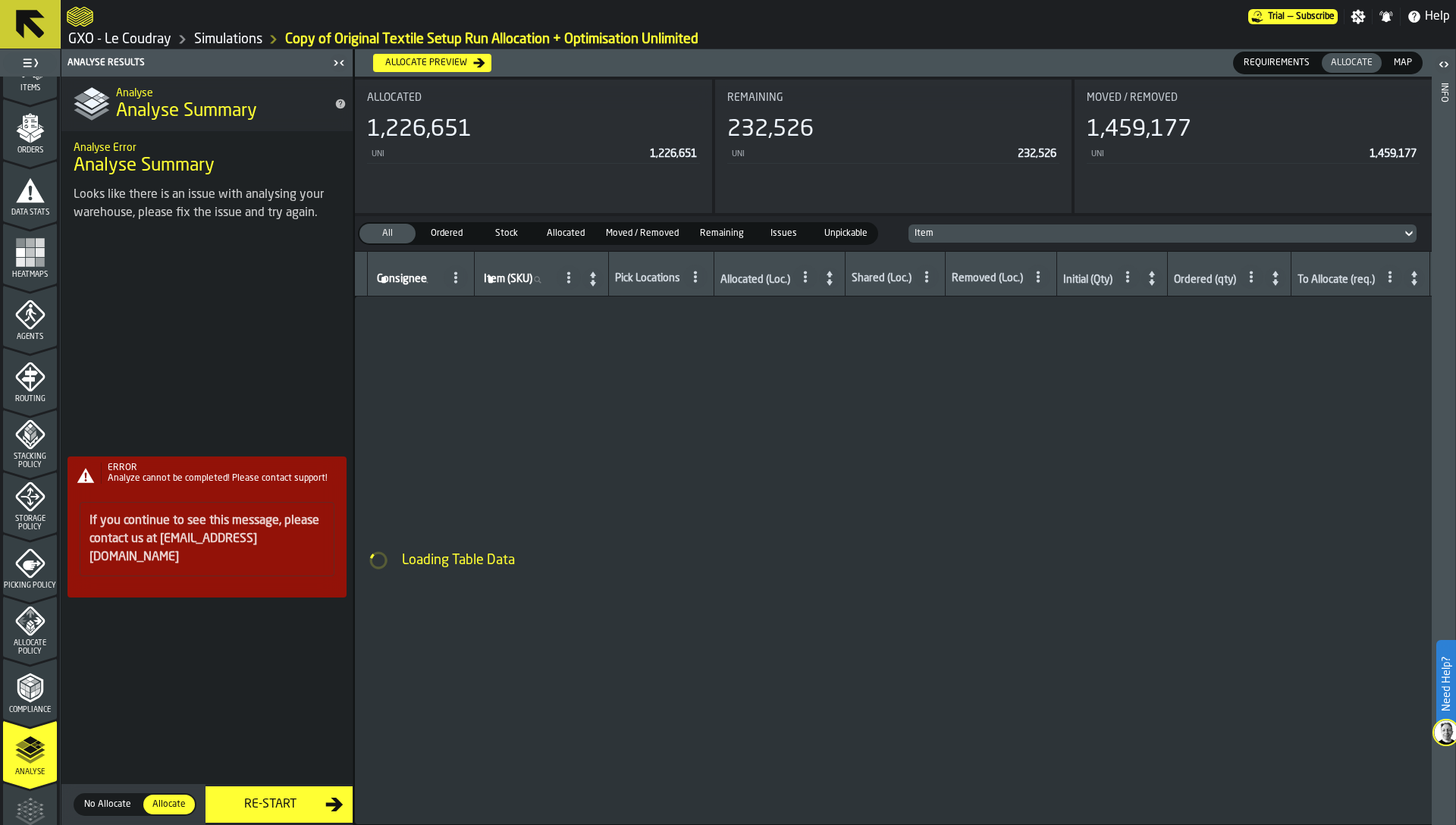
click at [27, 625] on polygon "menu Allocate Policy" at bounding box center [29, 627] width 4 height 6
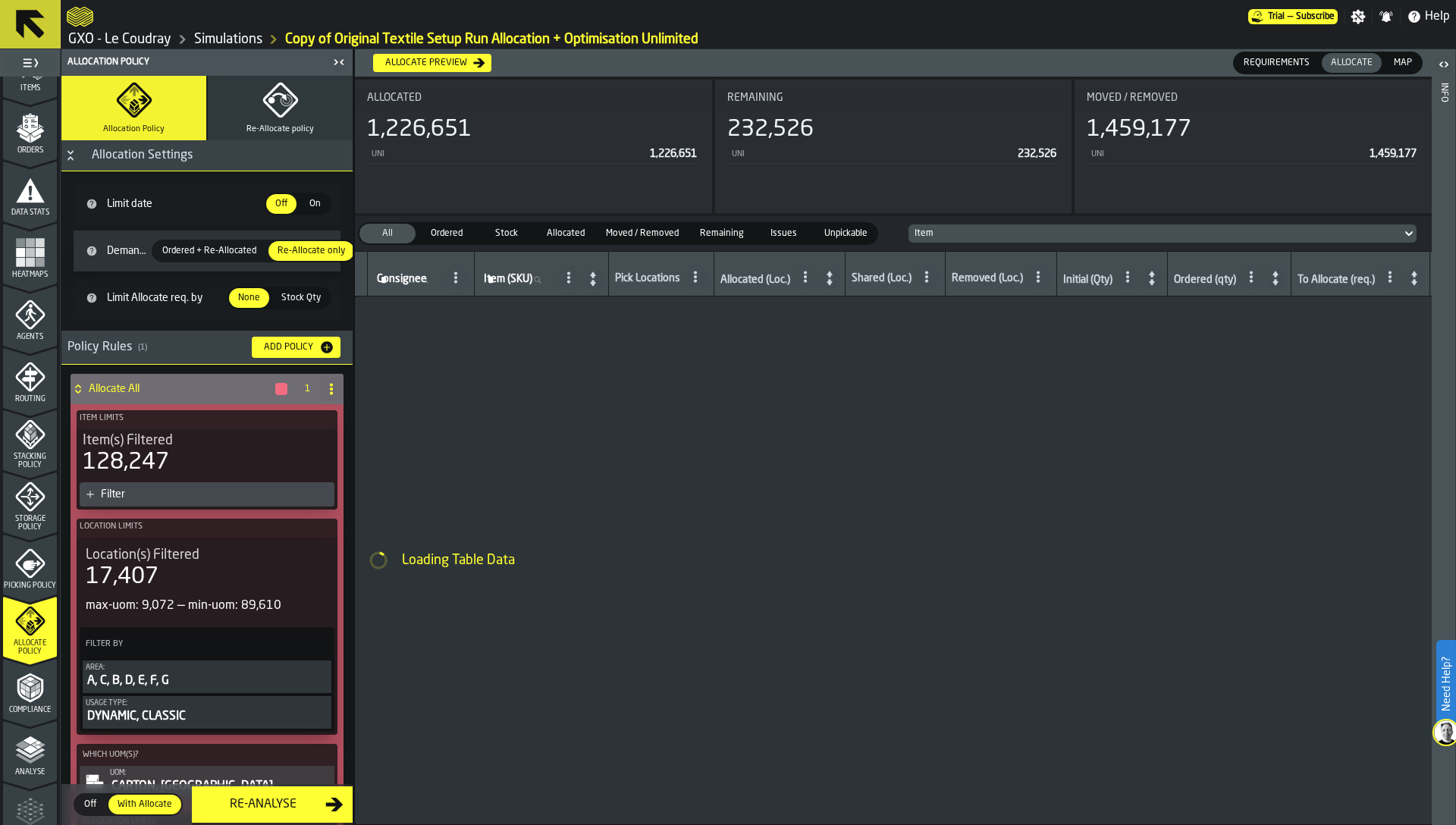
click at [281, 801] on div "Re-Analyse" at bounding box center [262, 804] width 125 height 18
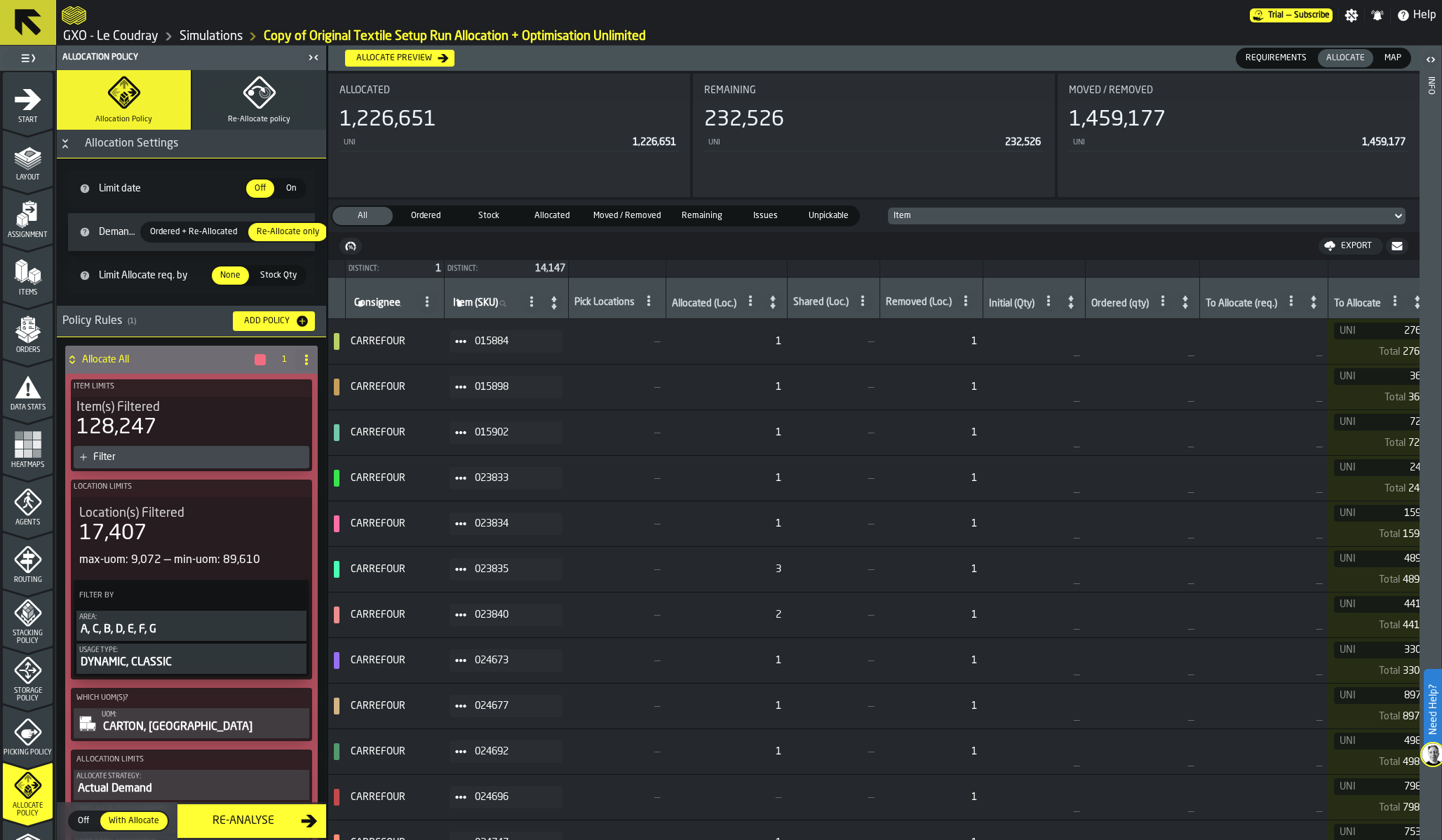
scroll to position [211, 0]
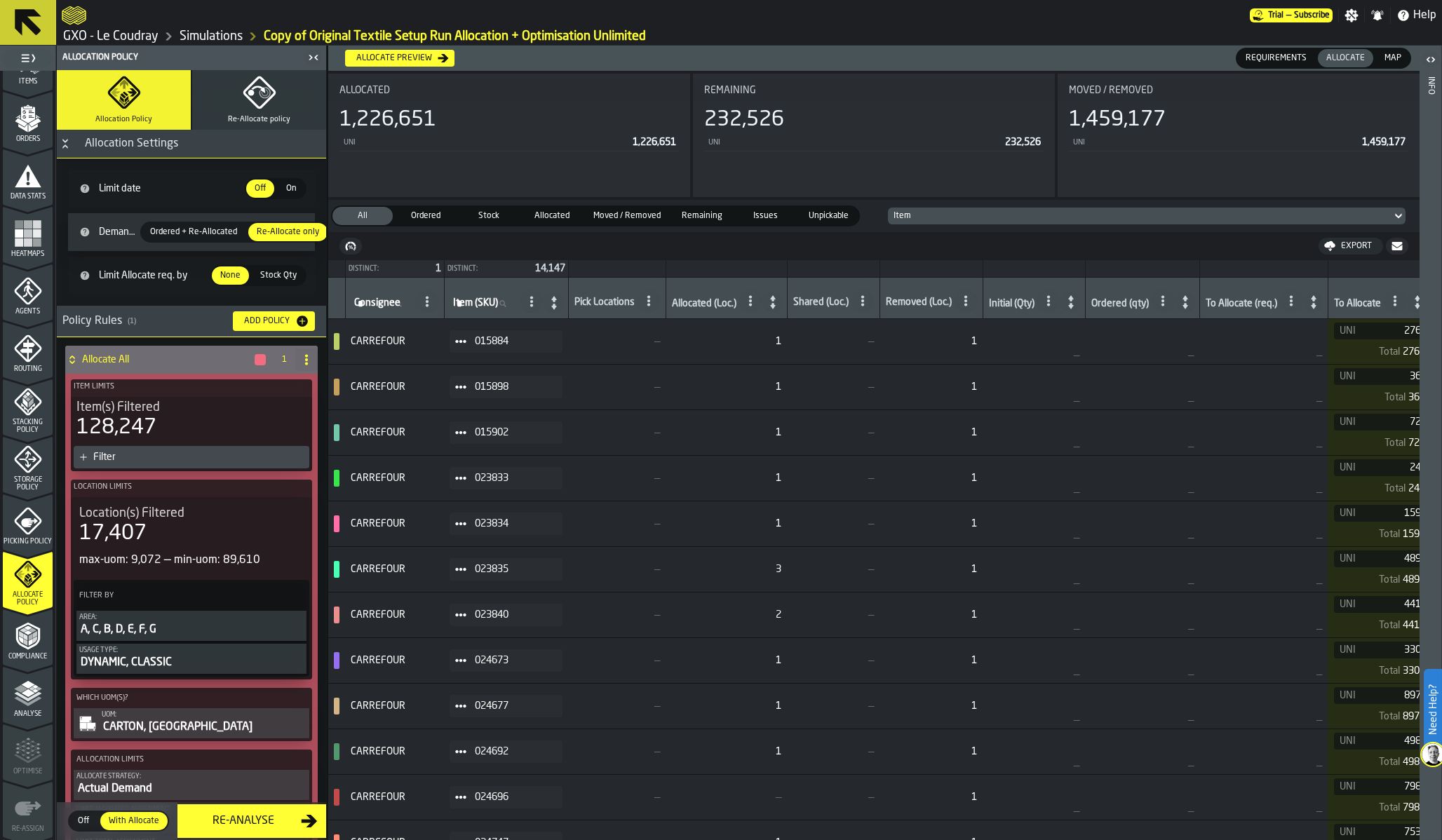
click at [36, 675] on div "Analyse" at bounding box center [27, 694] width 50 height 47
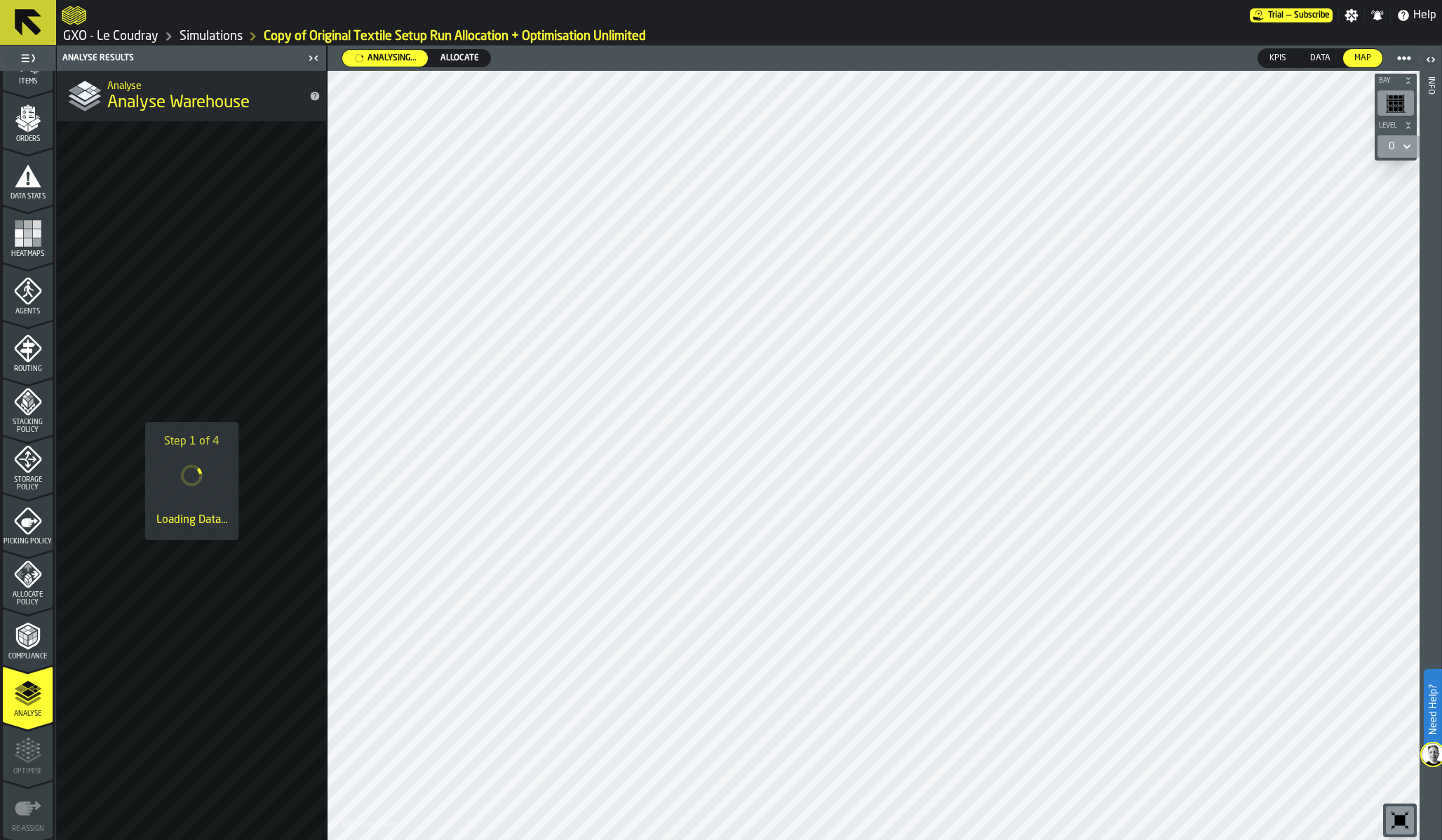
click at [230, 38] on link "Simulations" at bounding box center [211, 37] width 63 height 16
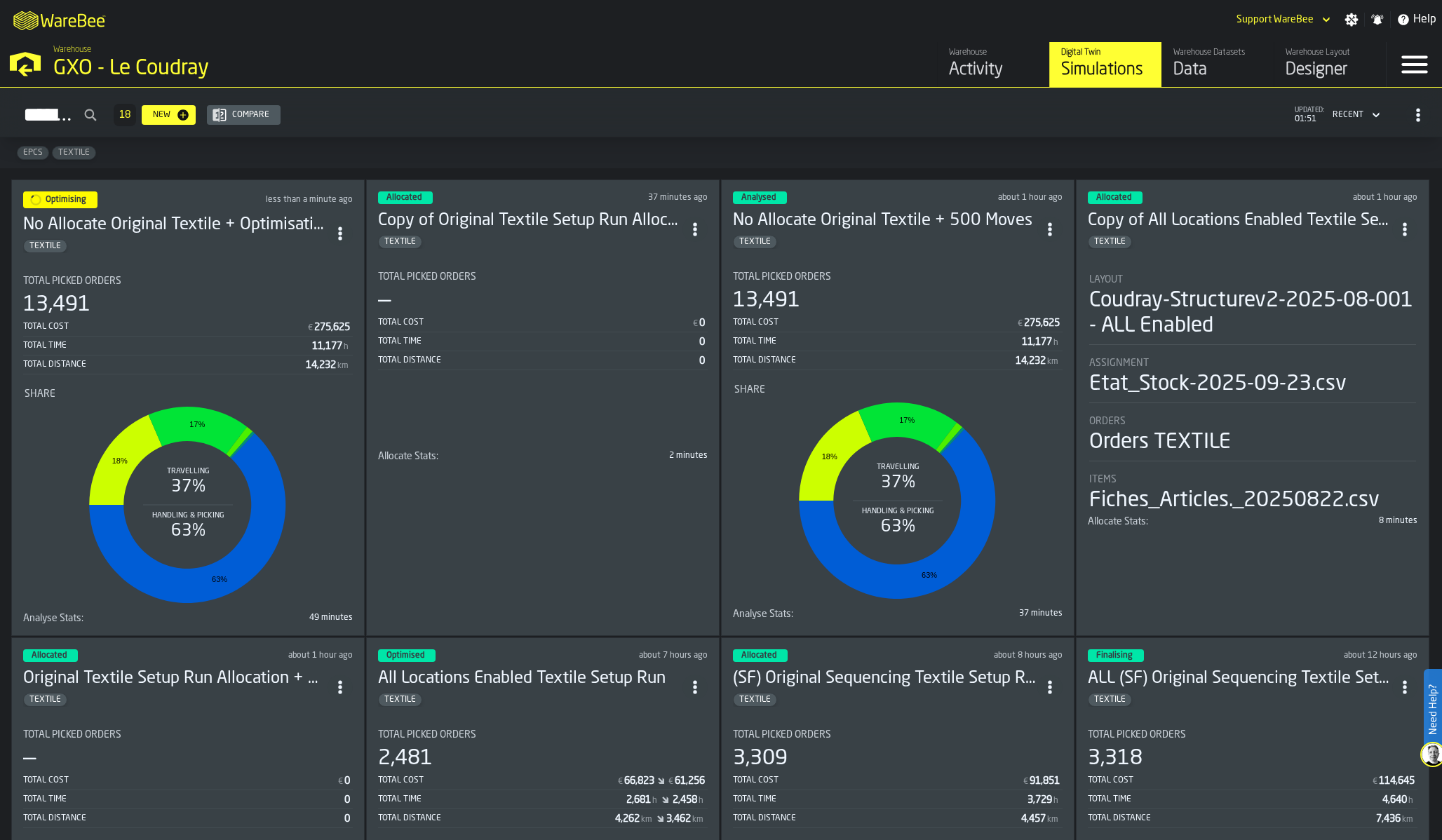
click at [911, 323] on div "Total Cost" at bounding box center [875, 322] width 283 height 10
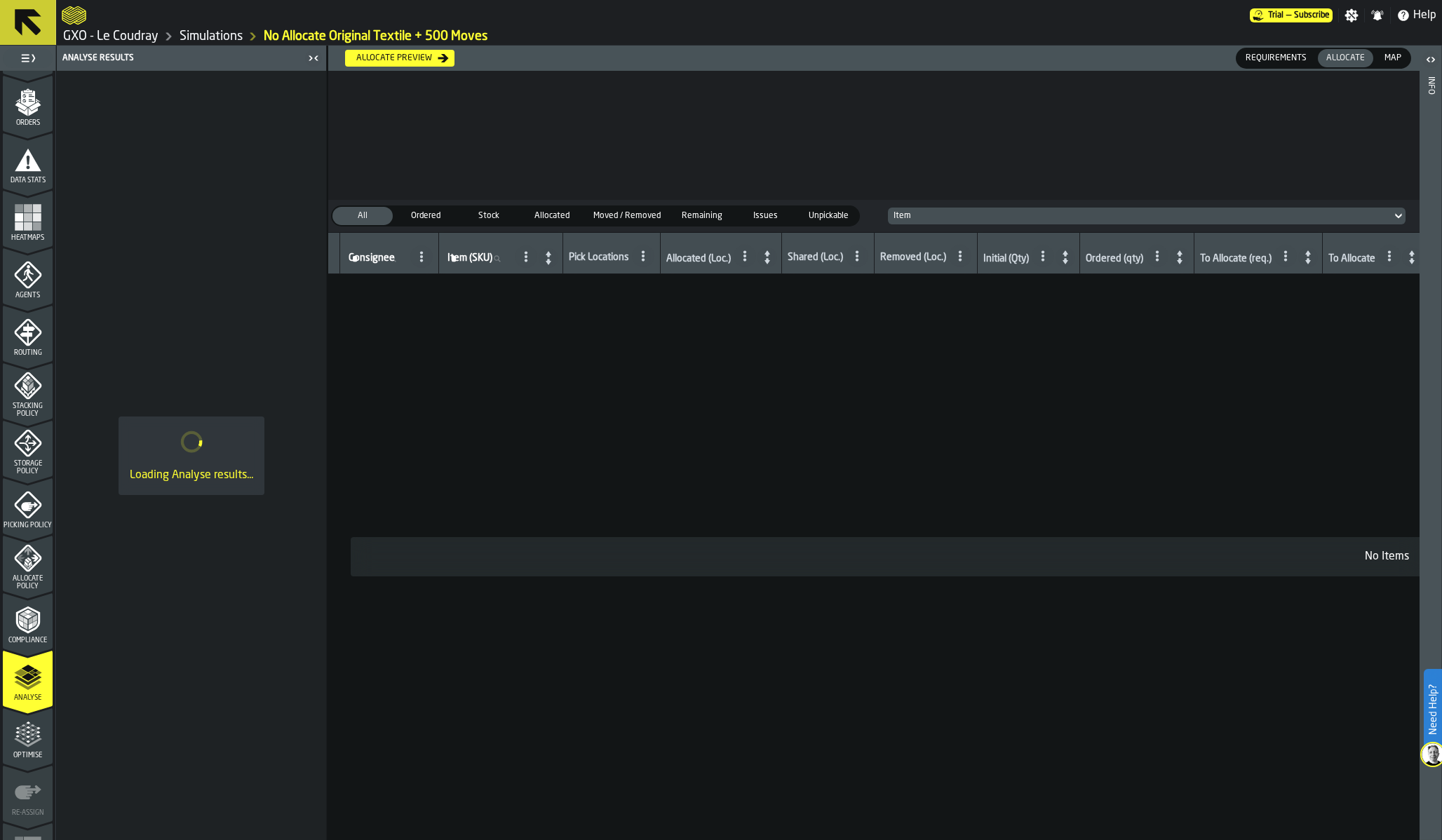
scroll to position [266, 0]
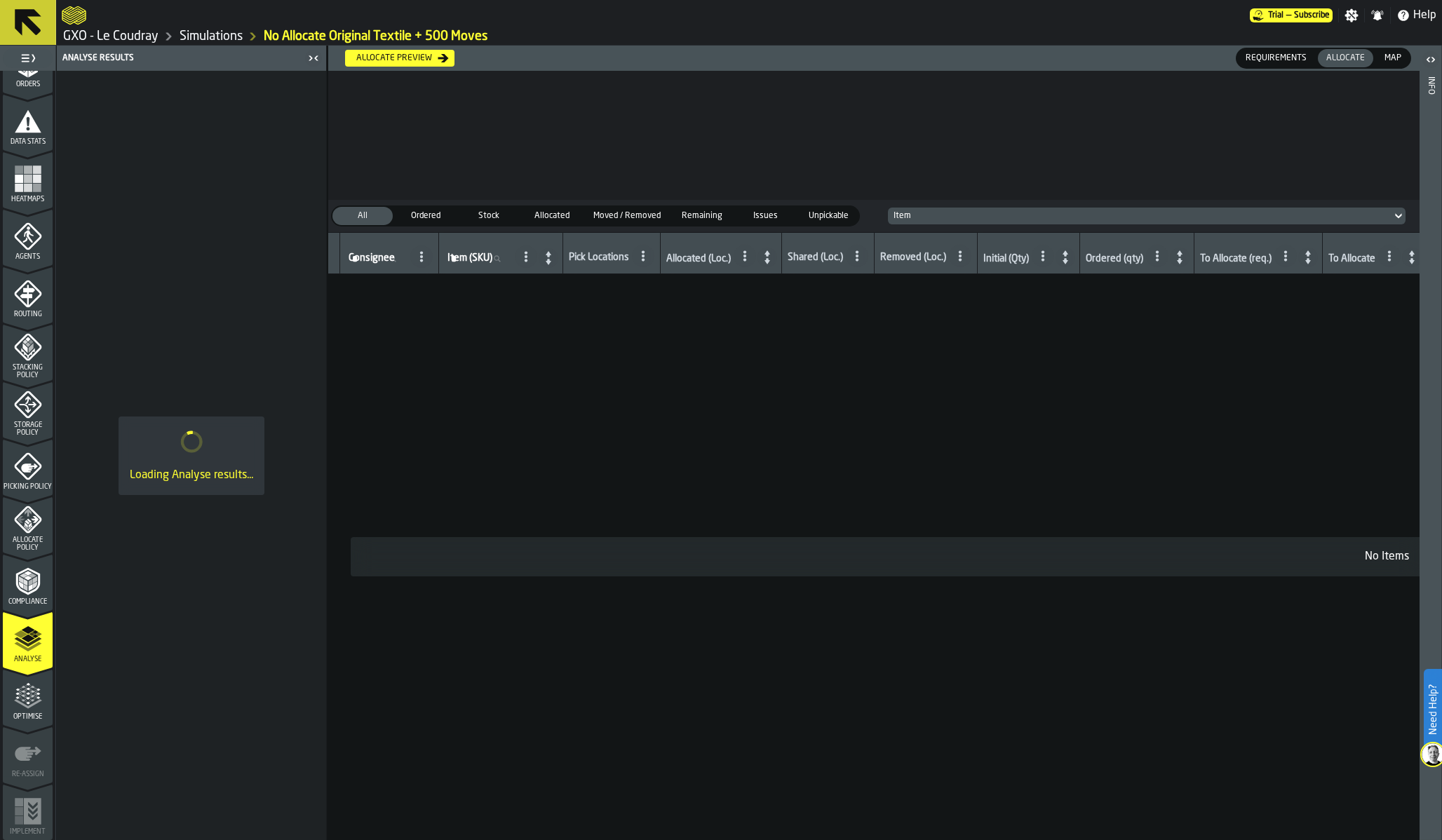
click at [26, 698] on icon "menu Optimise" at bounding box center [22, 691] width 11 height 16
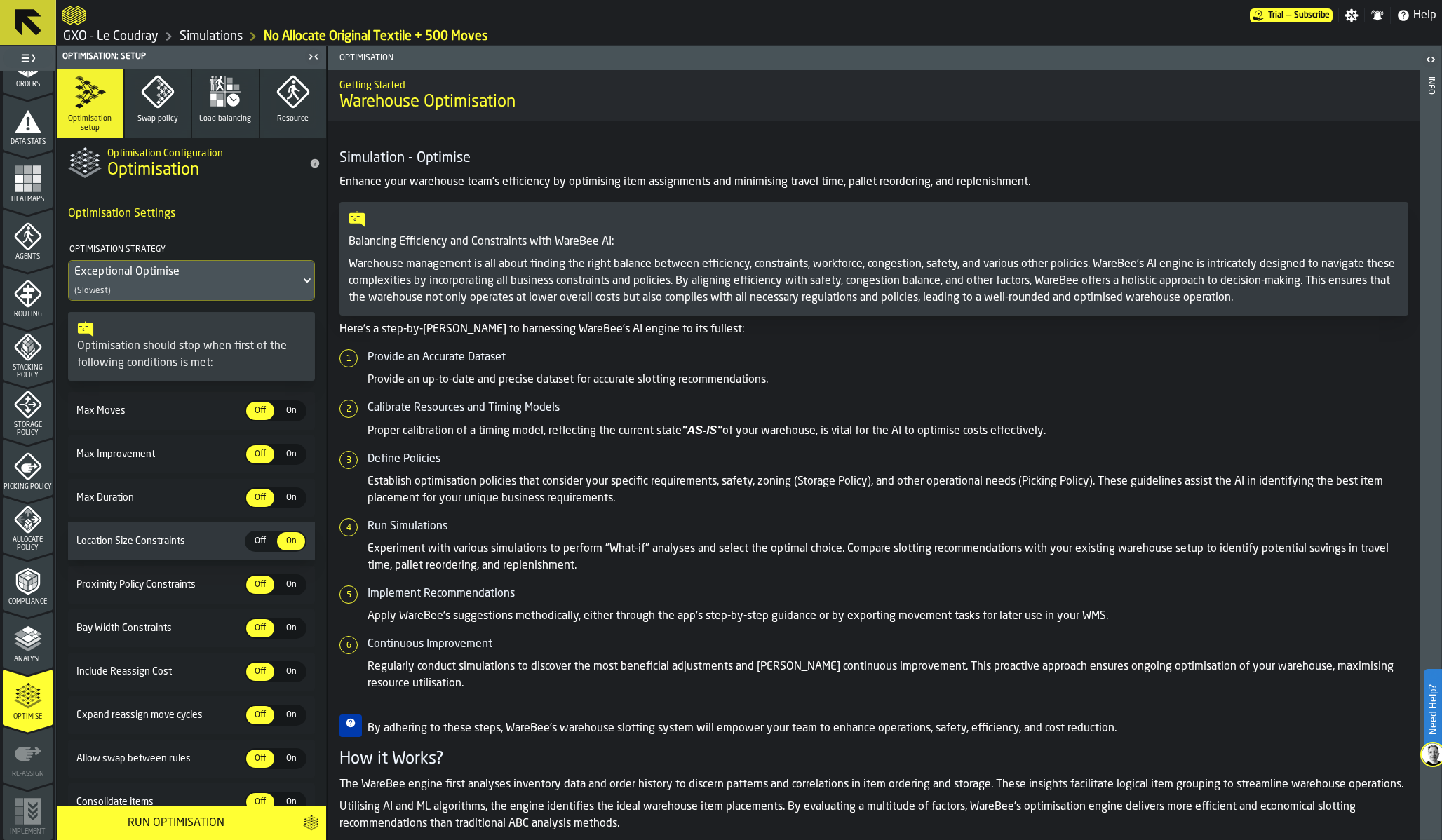
scroll to position [63, 0]
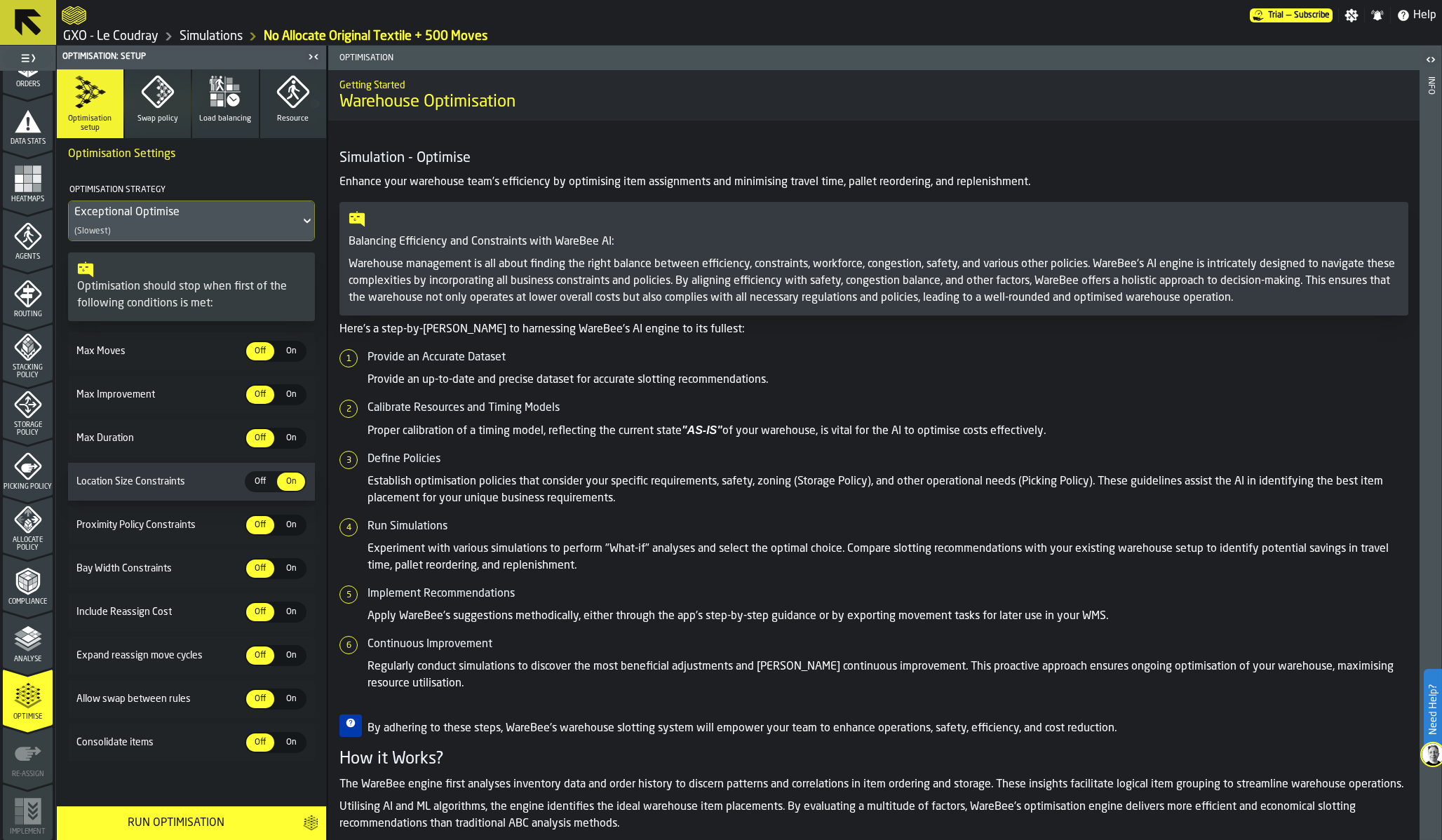
click at [169, 99] on icon "button" at bounding box center [157, 91] width 33 height 33
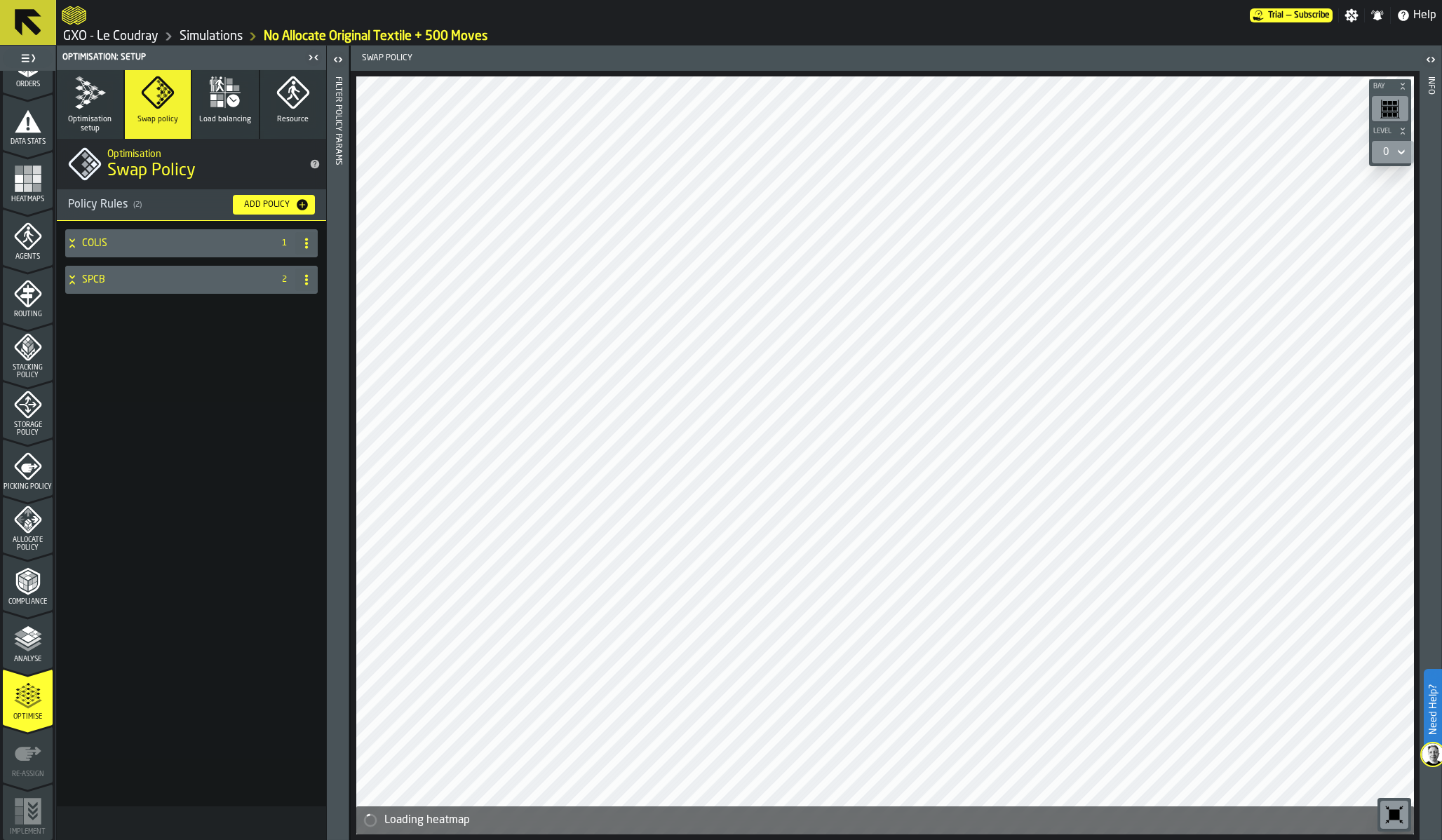
scroll to position [0, 0]
click at [19, 396] on icon "menu Storage Policy" at bounding box center [27, 405] width 27 height 27
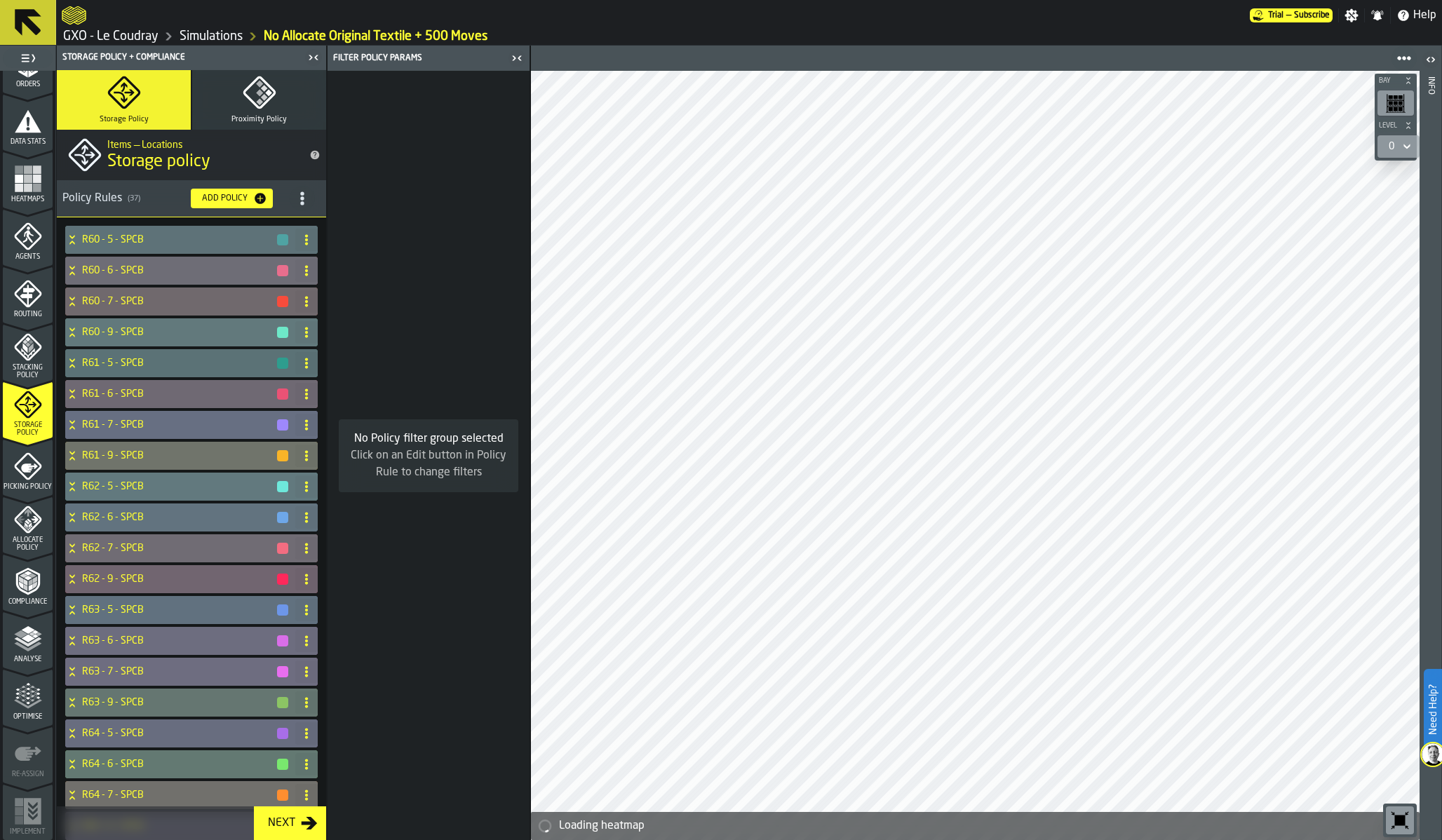
click at [16, 232] on icon "menu Agents" at bounding box center [27, 236] width 27 height 27
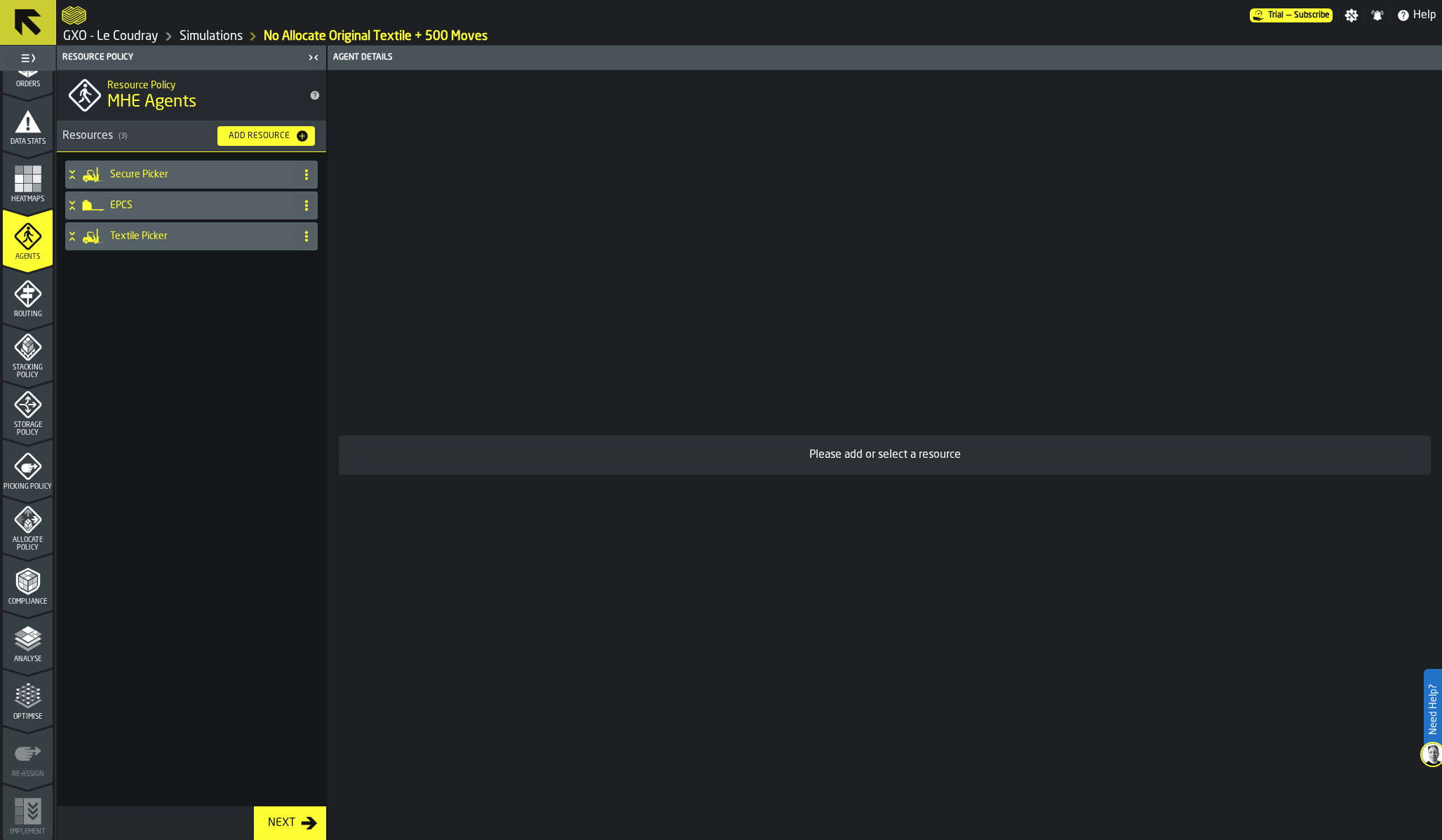
click at [124, 240] on h4 "Textile Picker" at bounding box center [200, 236] width 179 height 11
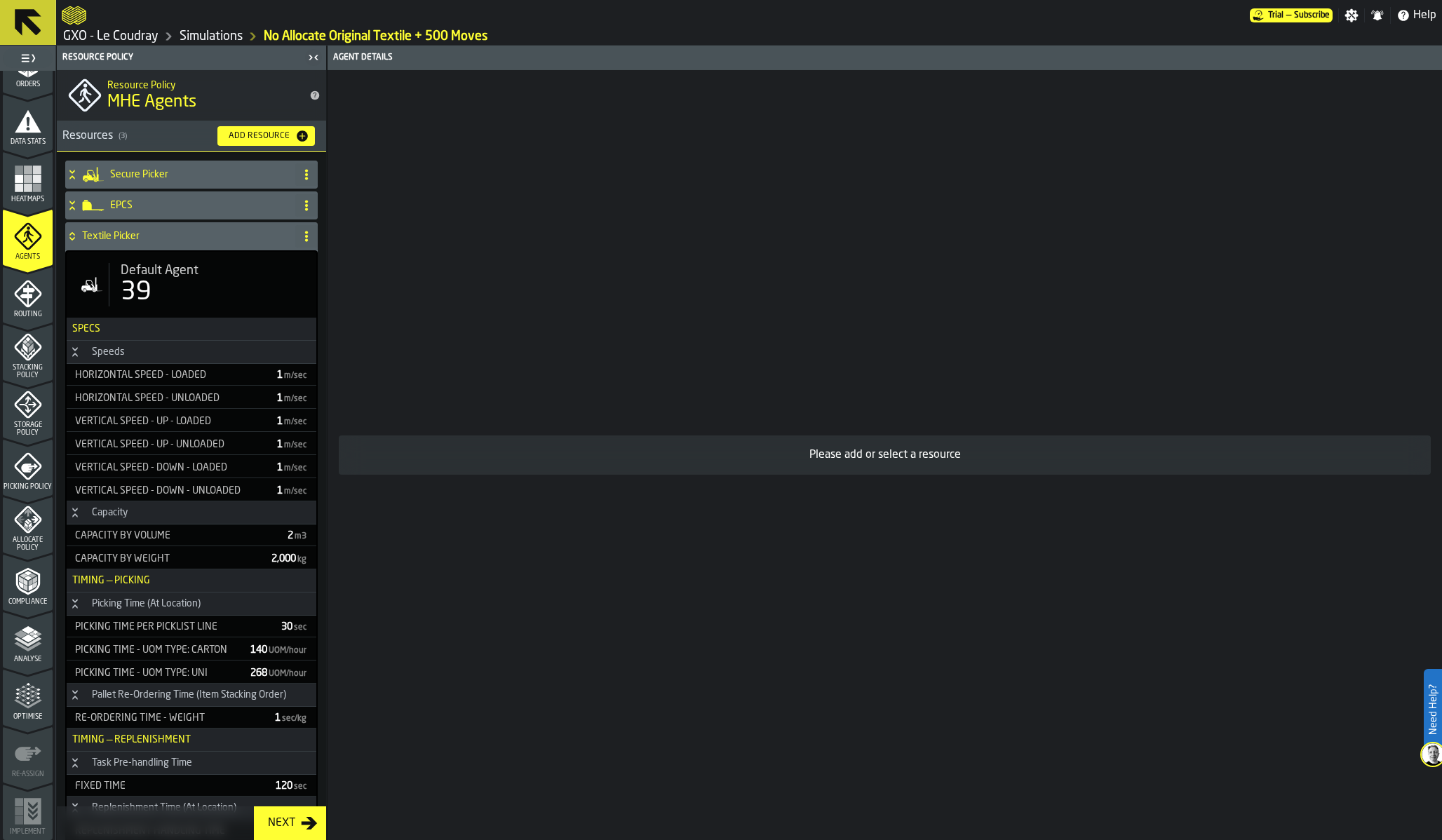
click at [135, 289] on div "39" at bounding box center [135, 293] width 31 height 28
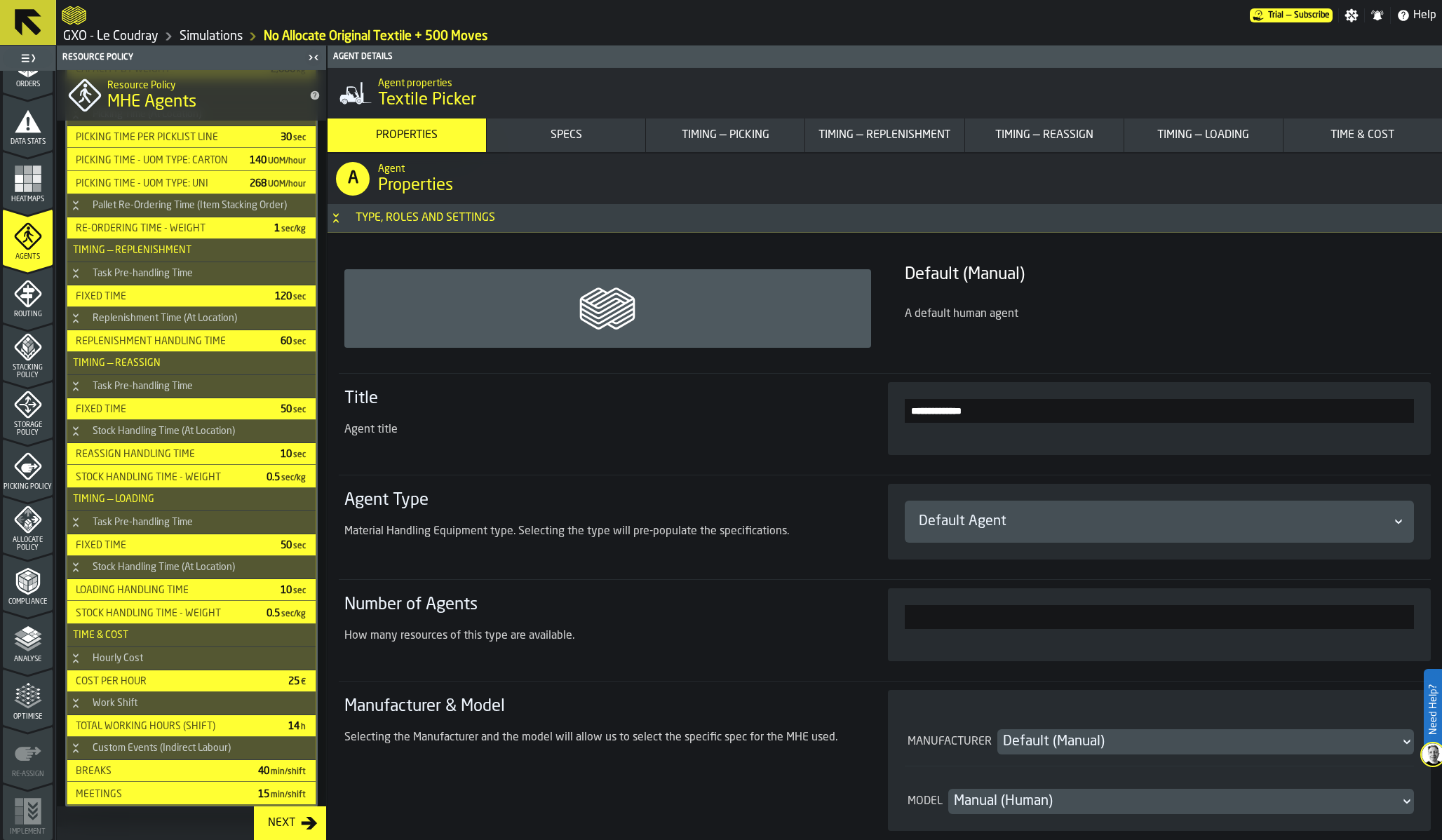
scroll to position [510, 0]
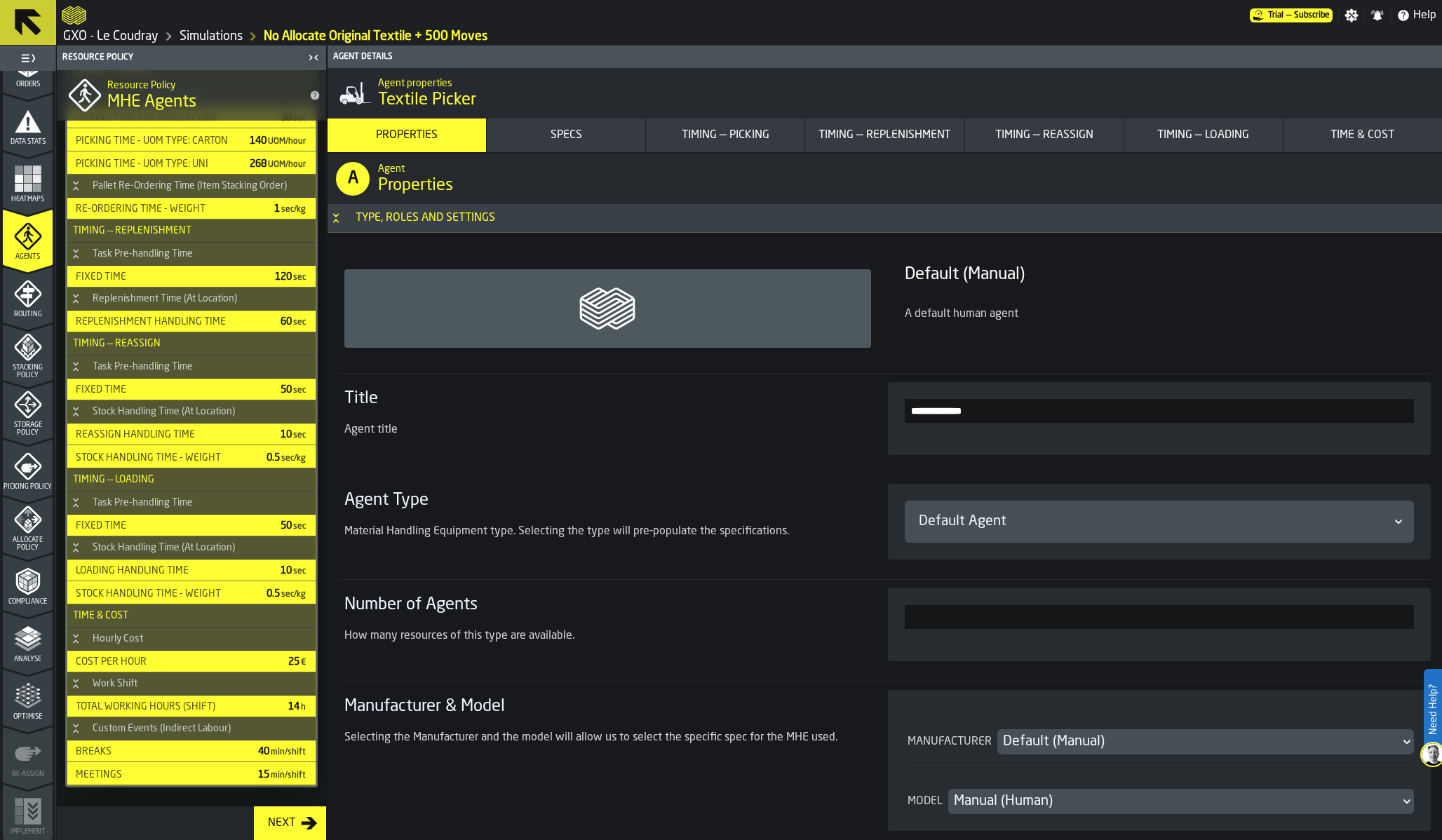
click at [21, 641] on polyline "menu Analyse" at bounding box center [27, 641] width 27 height 10
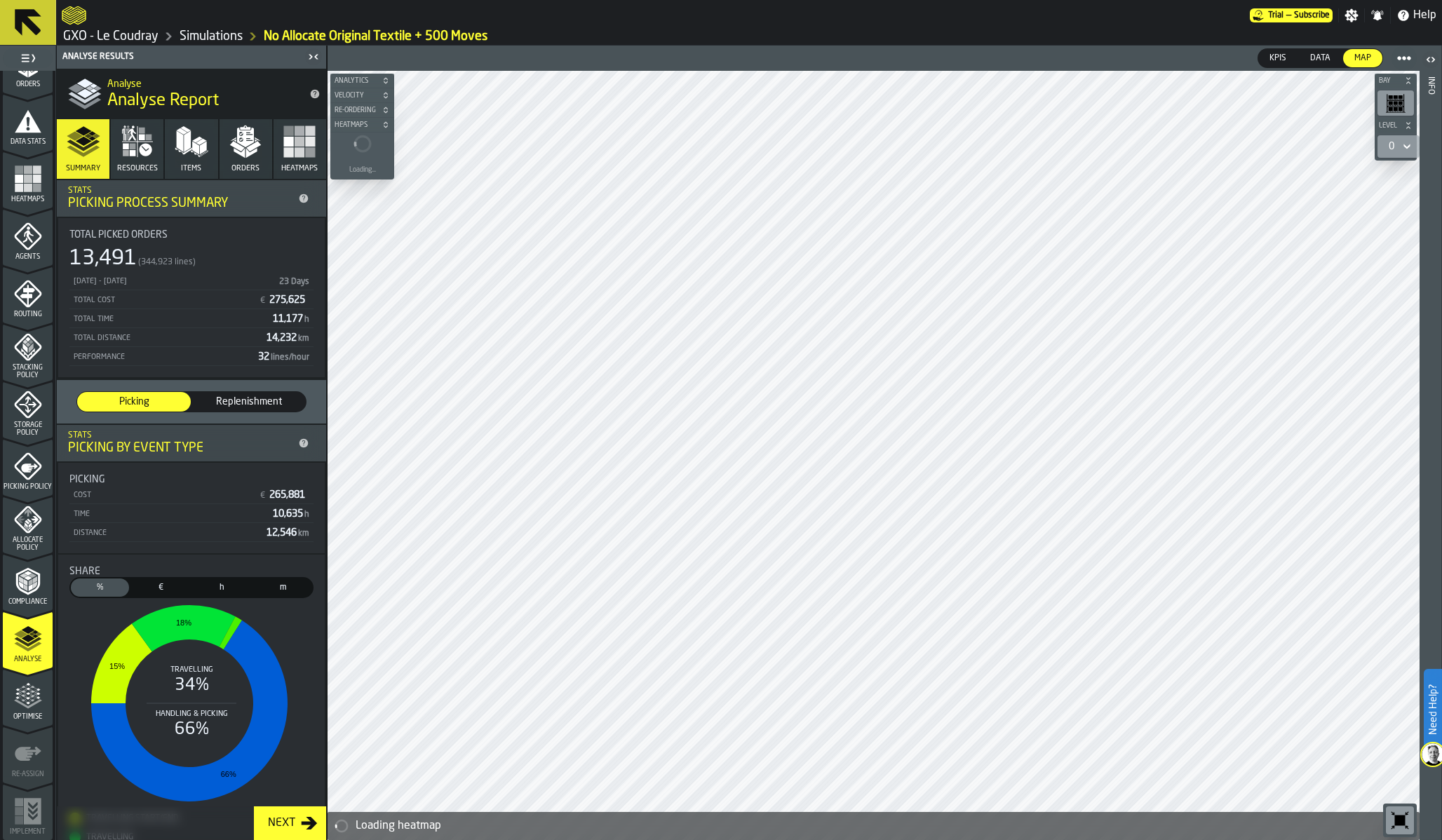
click at [188, 154] on icon "button" at bounding box center [192, 142] width 33 height 33
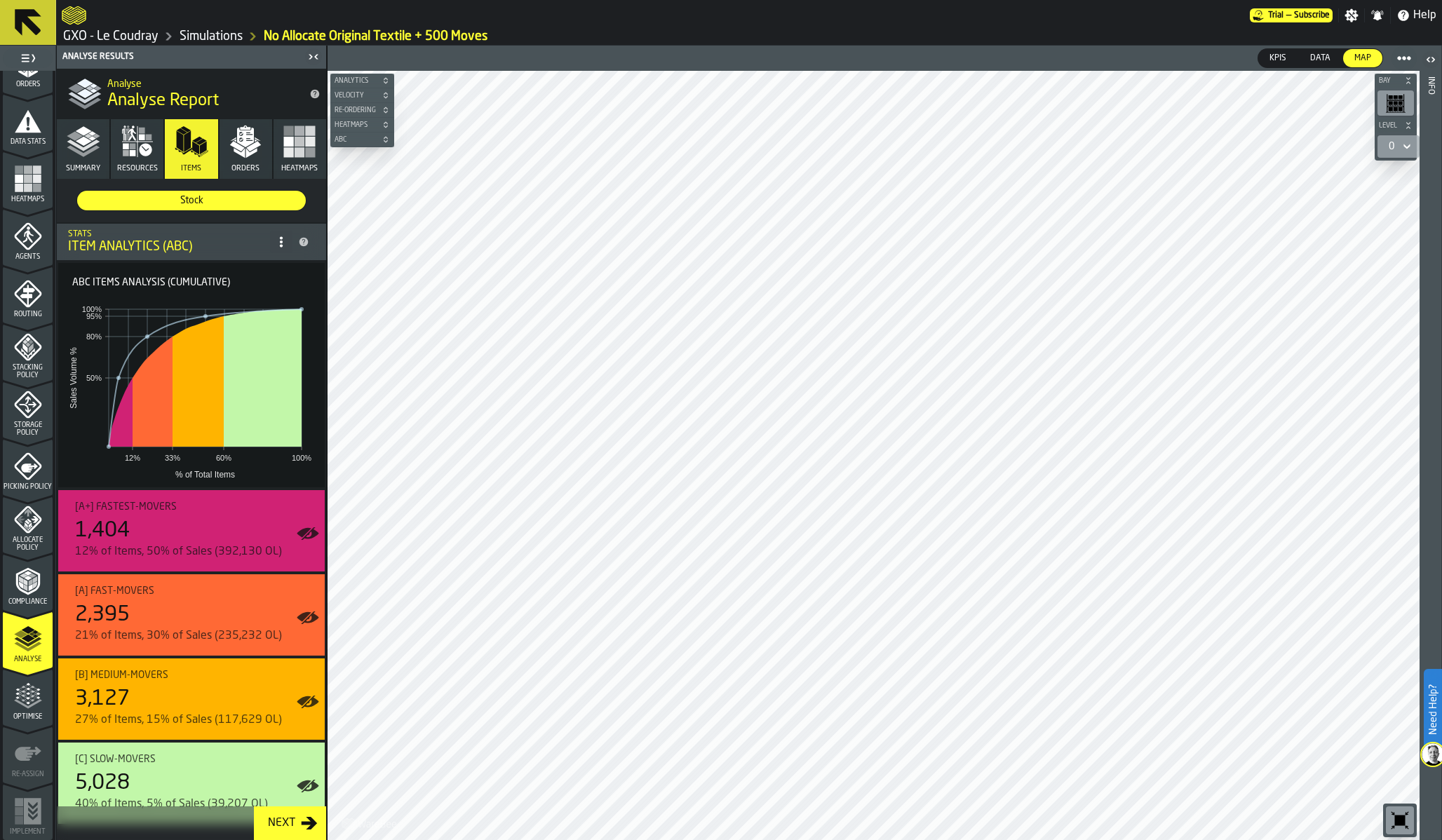
click at [39, 690] on icon "menu Optimise" at bounding box center [28, 697] width 28 height 28
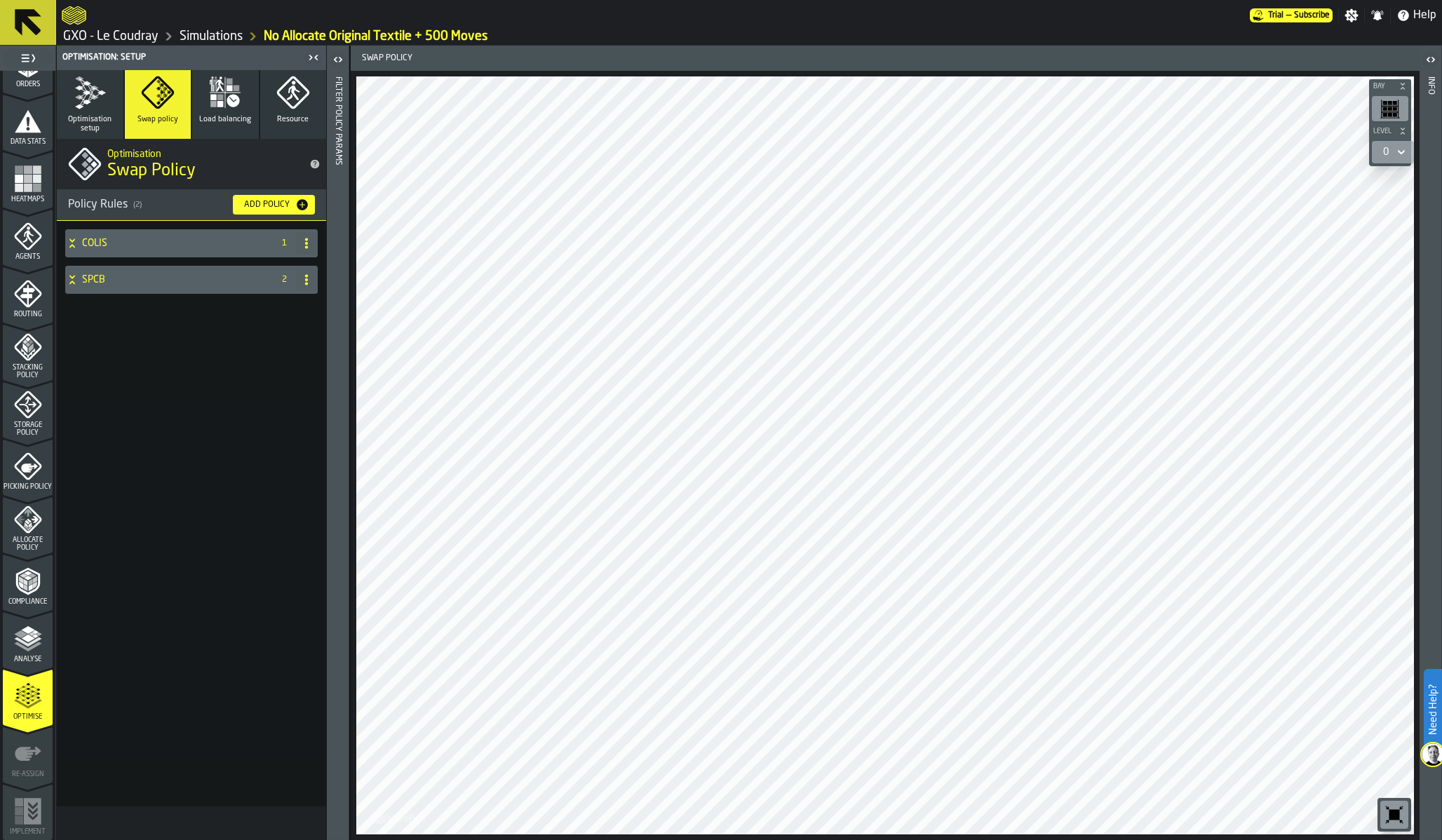
click at [105, 285] on div "SPCB" at bounding box center [166, 280] width 202 height 28
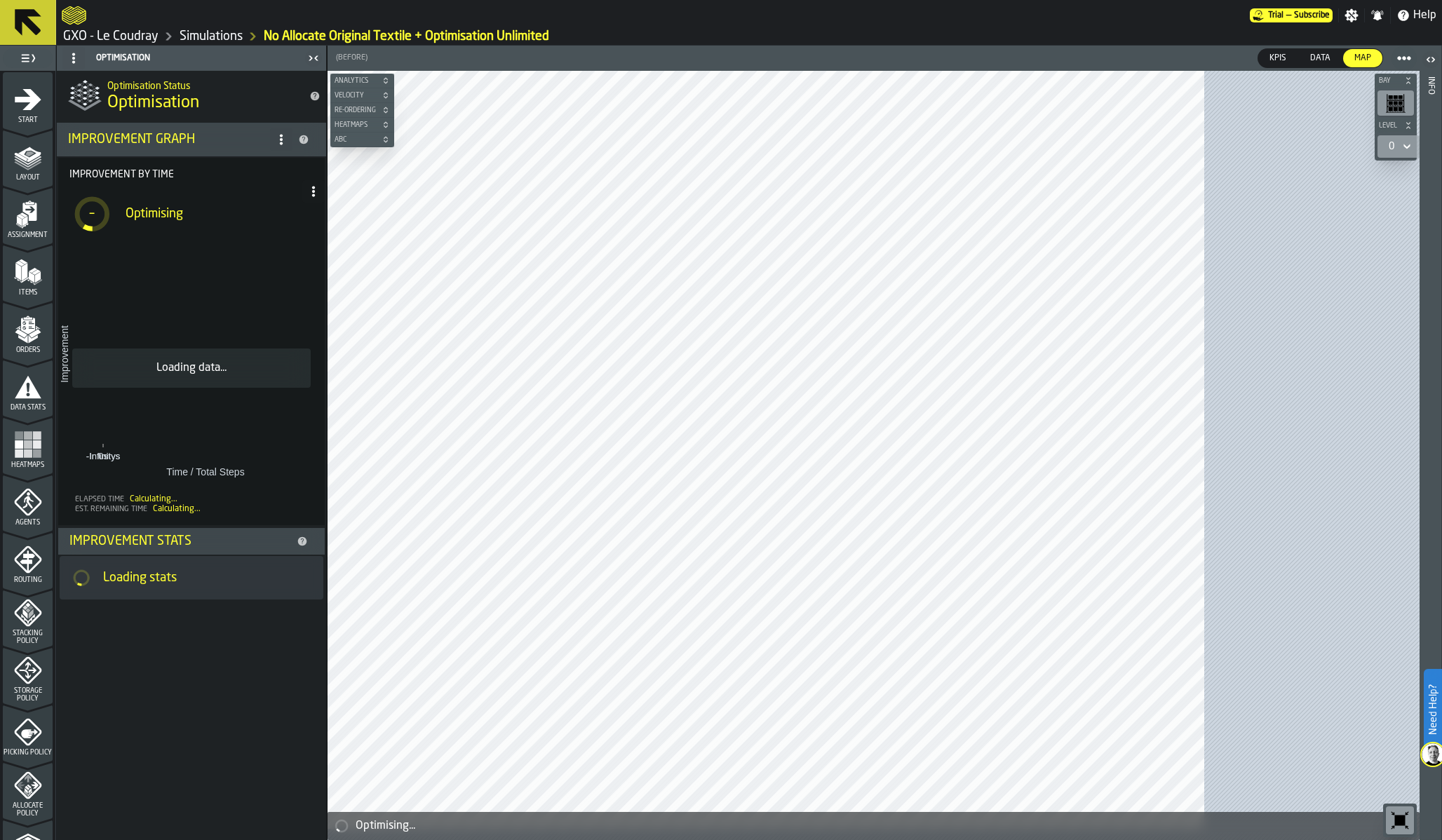
scroll to position [266, 0]
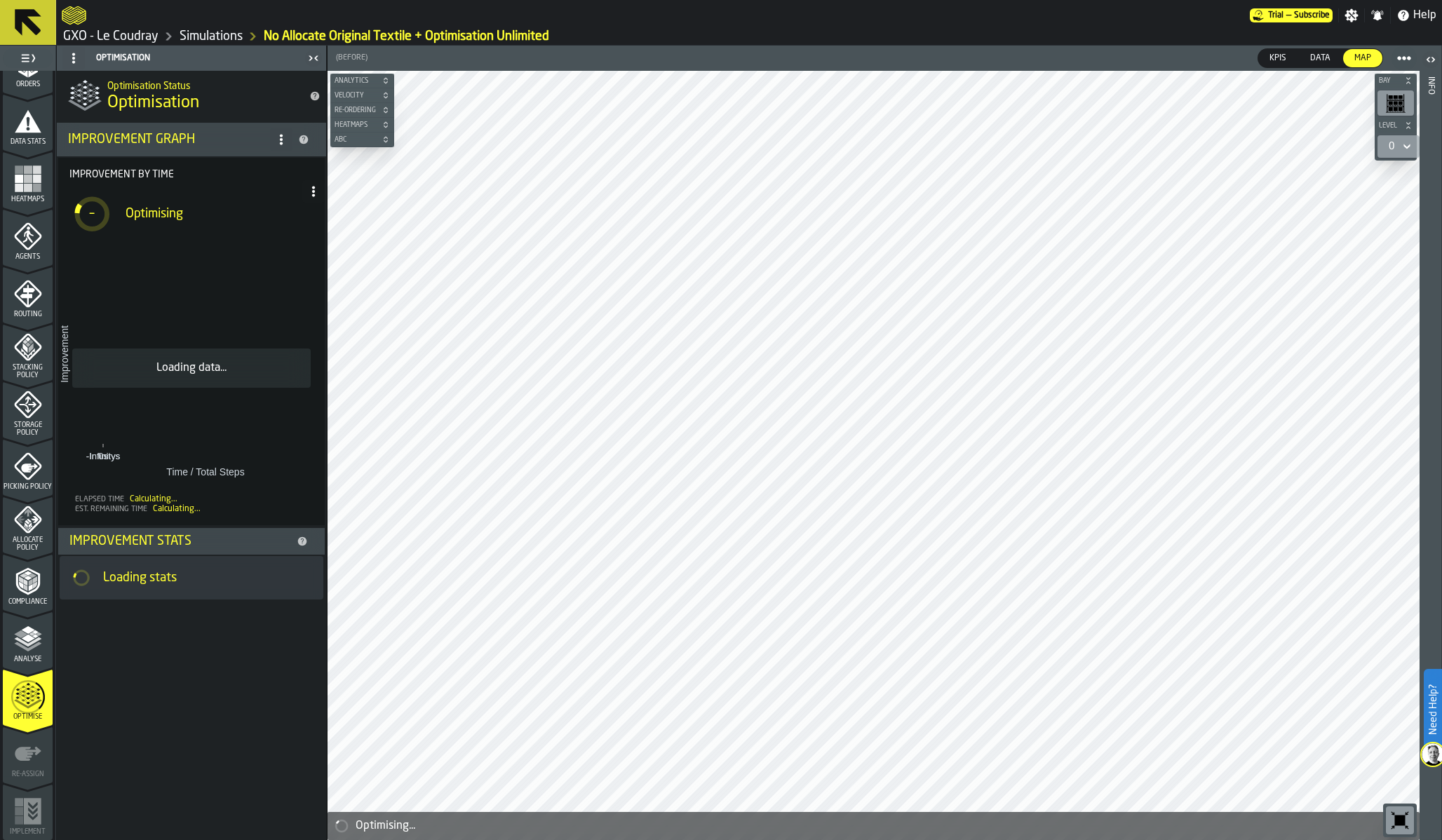
click at [212, 36] on link "Simulations" at bounding box center [211, 37] width 63 height 16
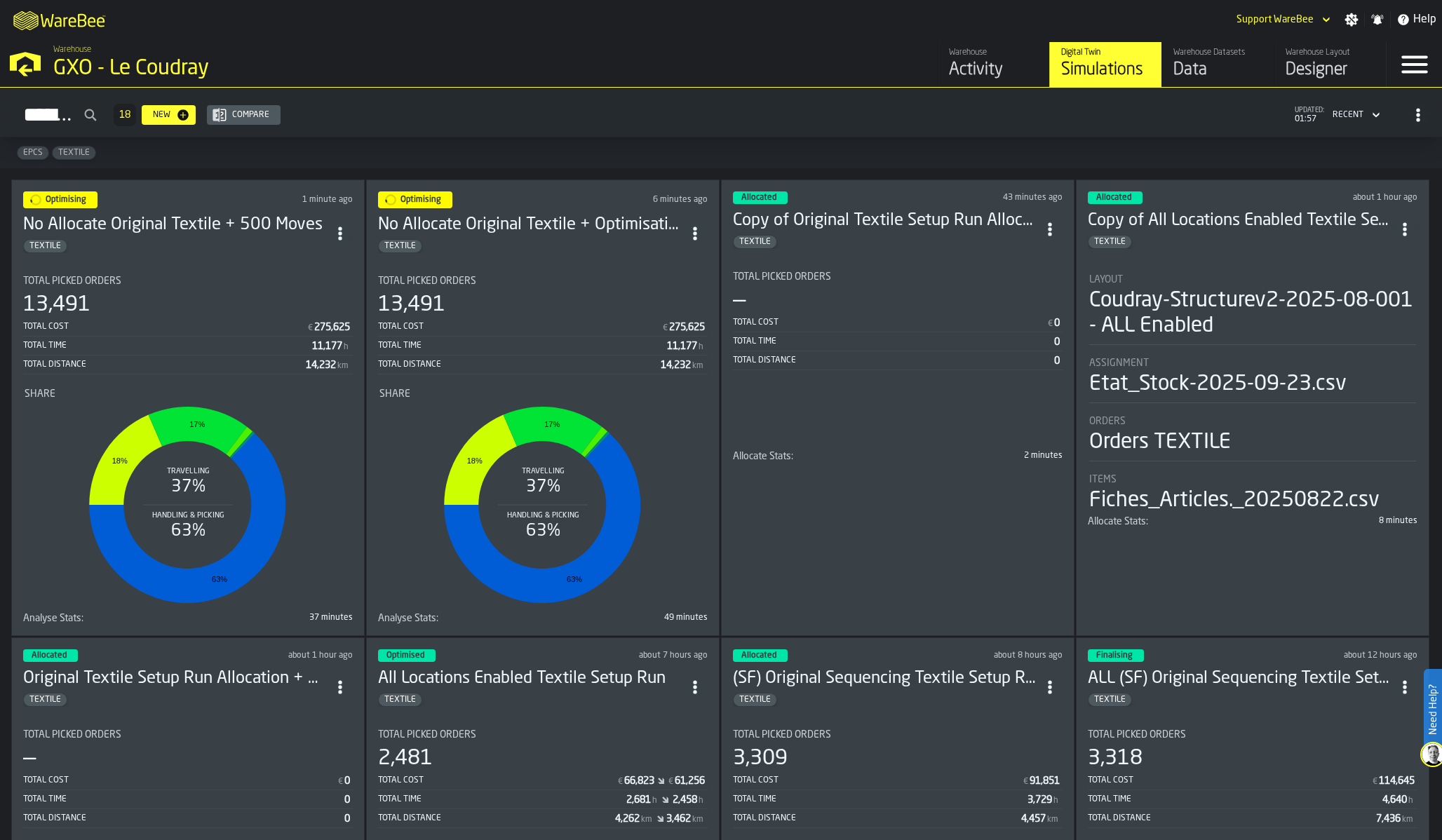
click at [1164, 343] on div "Layout Coudray-Structurev2-2025-08-001 - ALL Enabled" at bounding box center [1253, 310] width 327 height 71
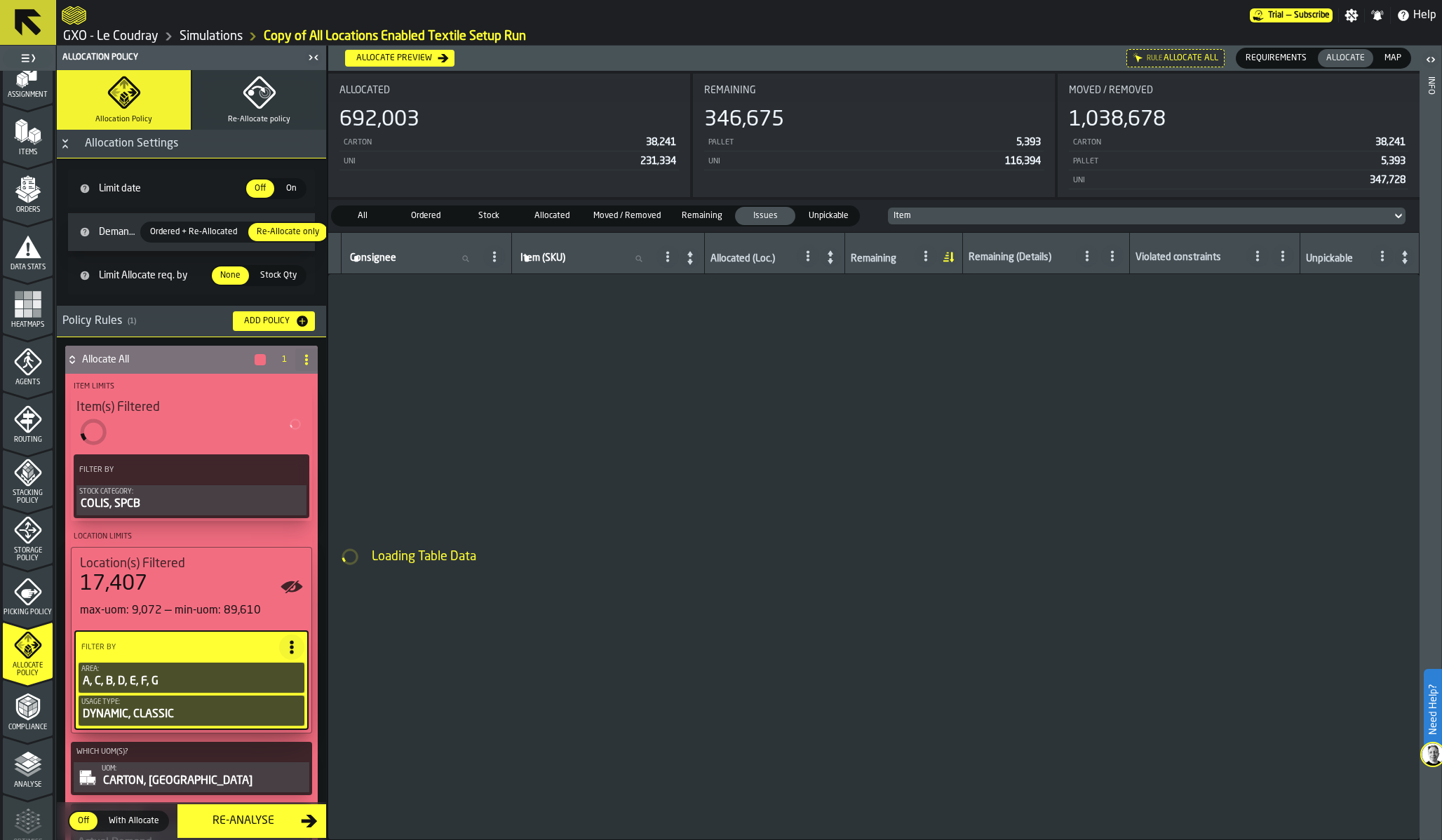
scroll to position [266, 0]
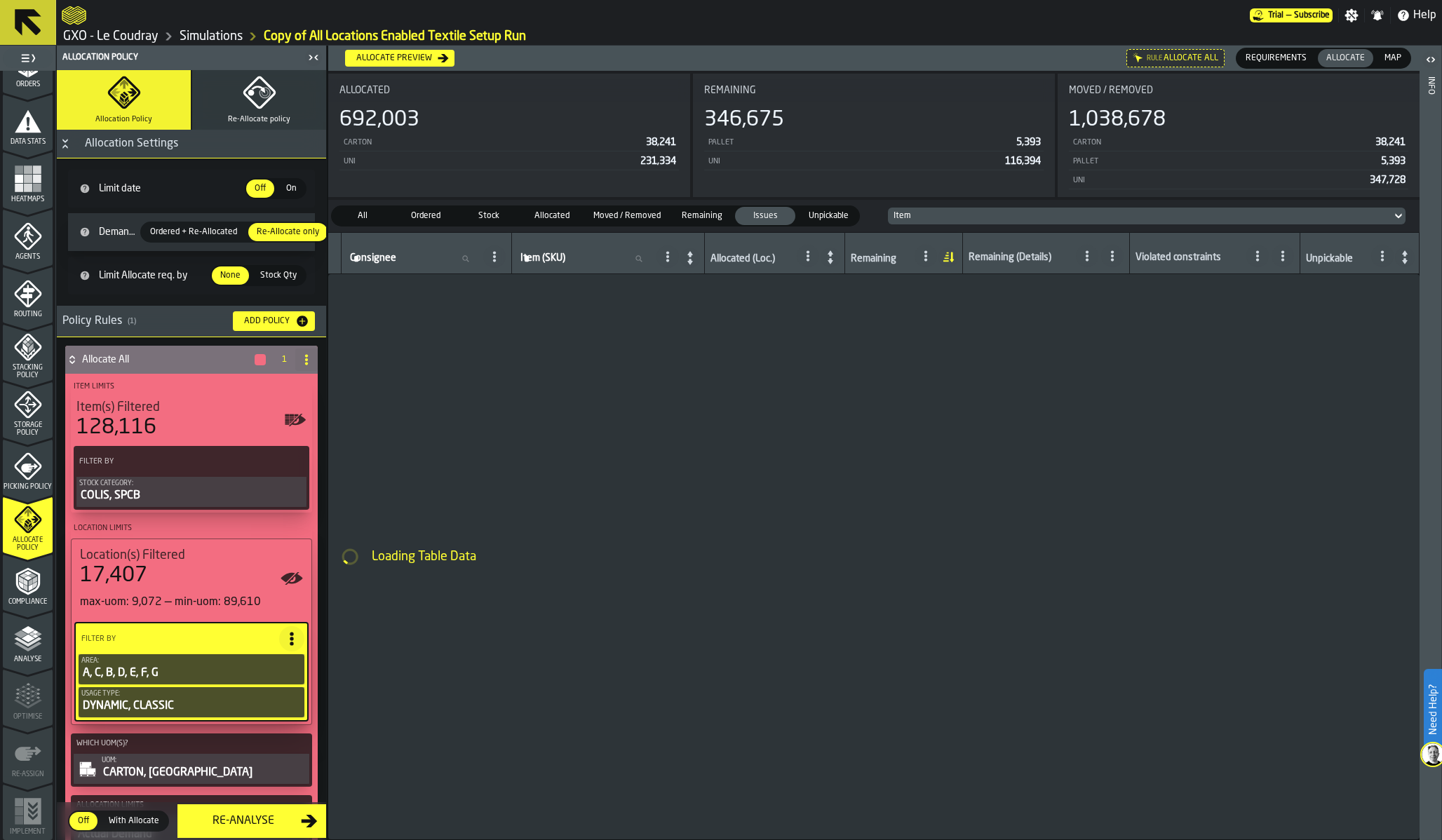
click at [23, 656] on span "Analyse" at bounding box center [27, 659] width 50 height 8
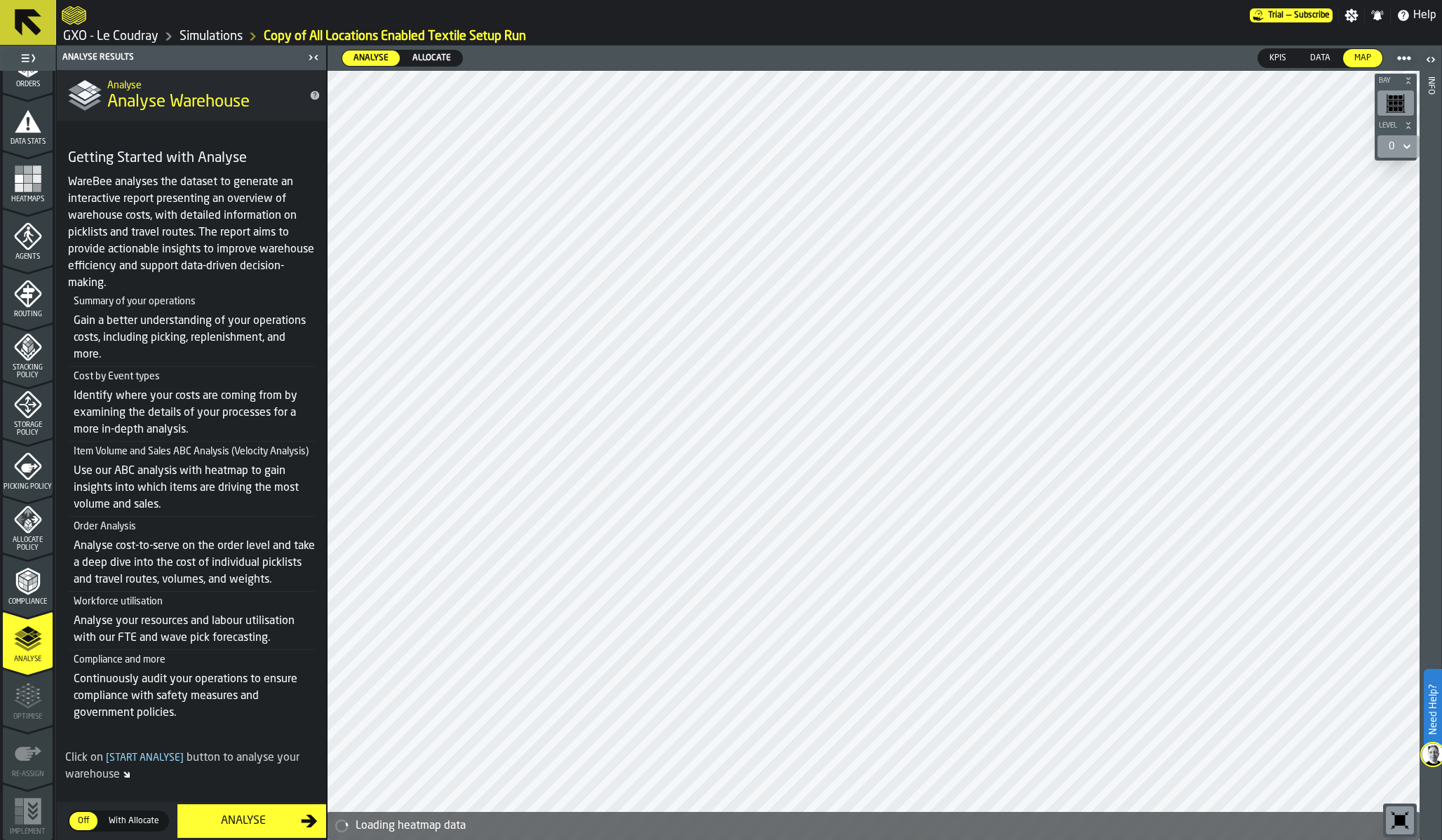
click at [127, 817] on span "With Allocate" at bounding box center [134, 821] width 62 height 12
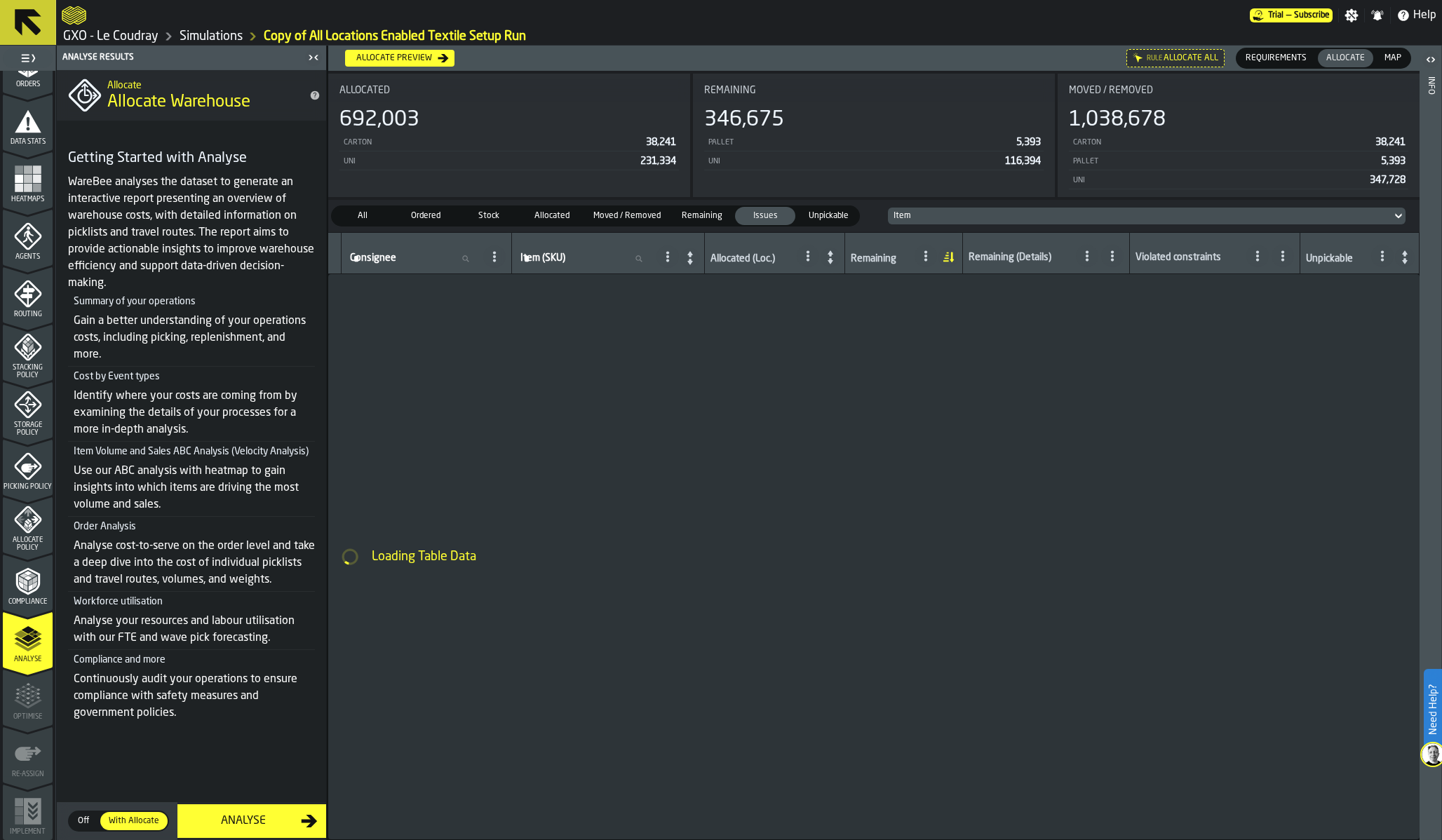
click at [19, 172] on rect "menu Heatmaps" at bounding box center [19, 170] width 9 height 9
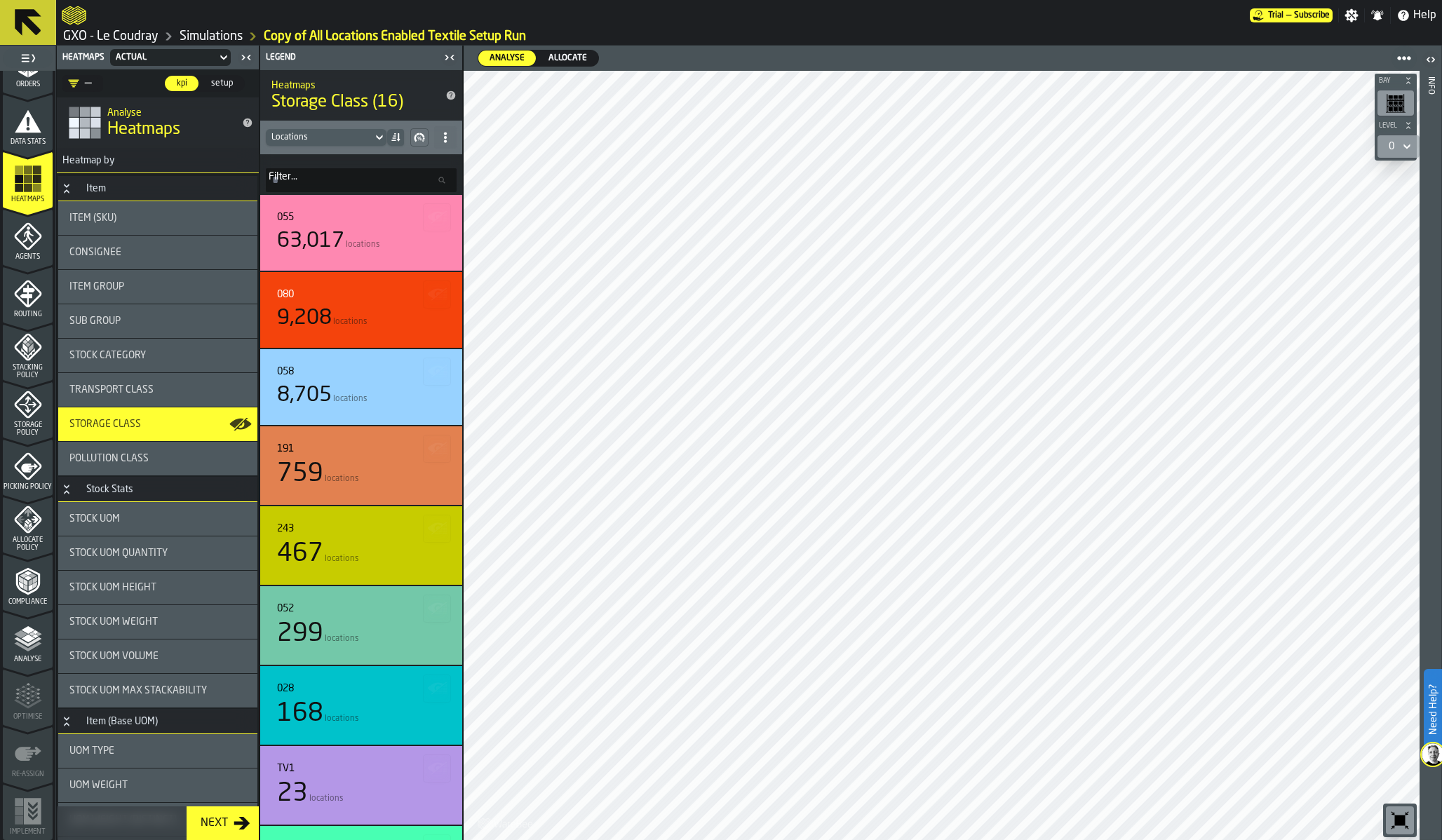
click at [111, 385] on span "Transport Class" at bounding box center [112, 390] width 84 height 11
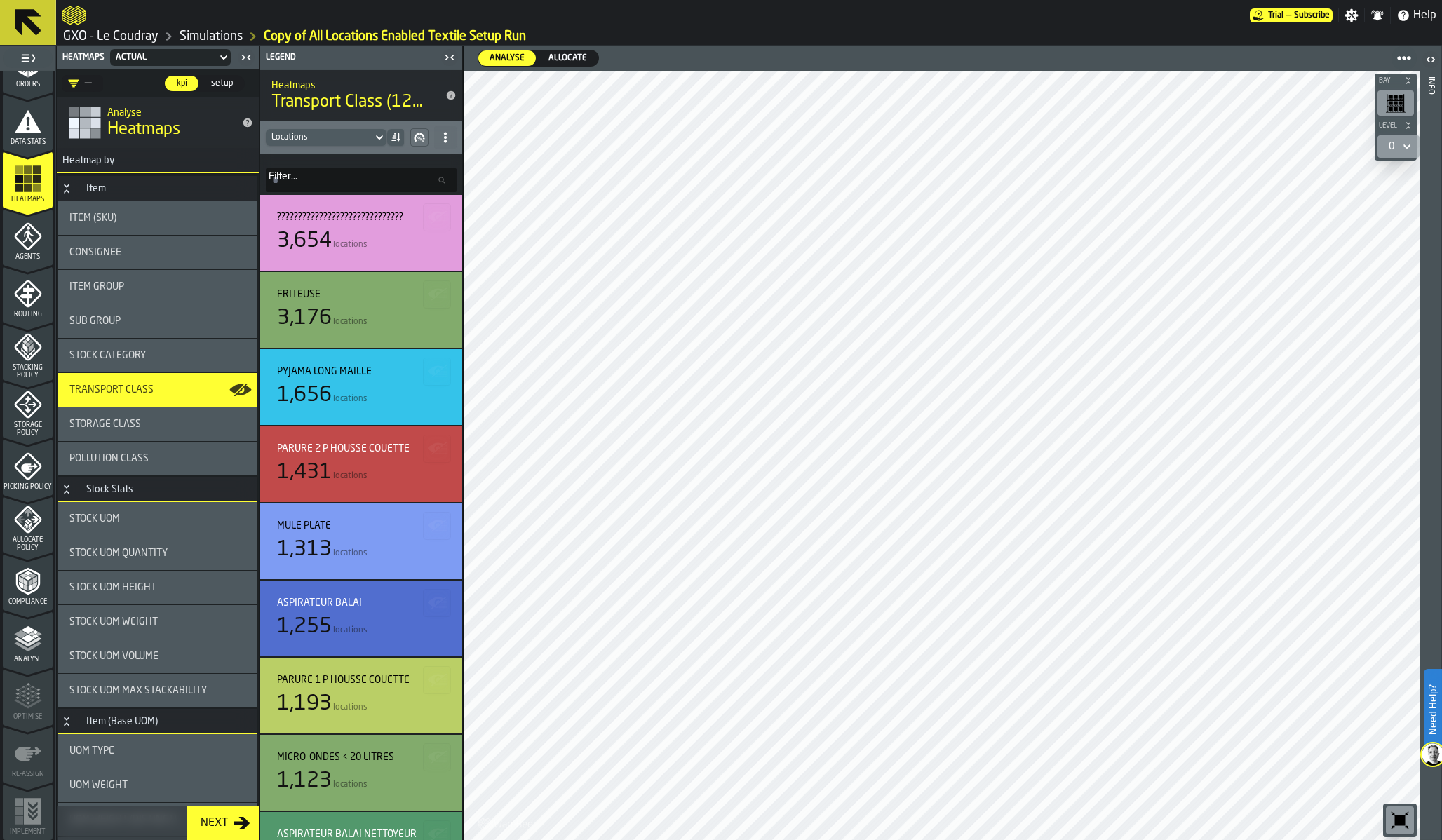
click at [120, 359] on span "Stock Category" at bounding box center [107, 355] width 77 height 11
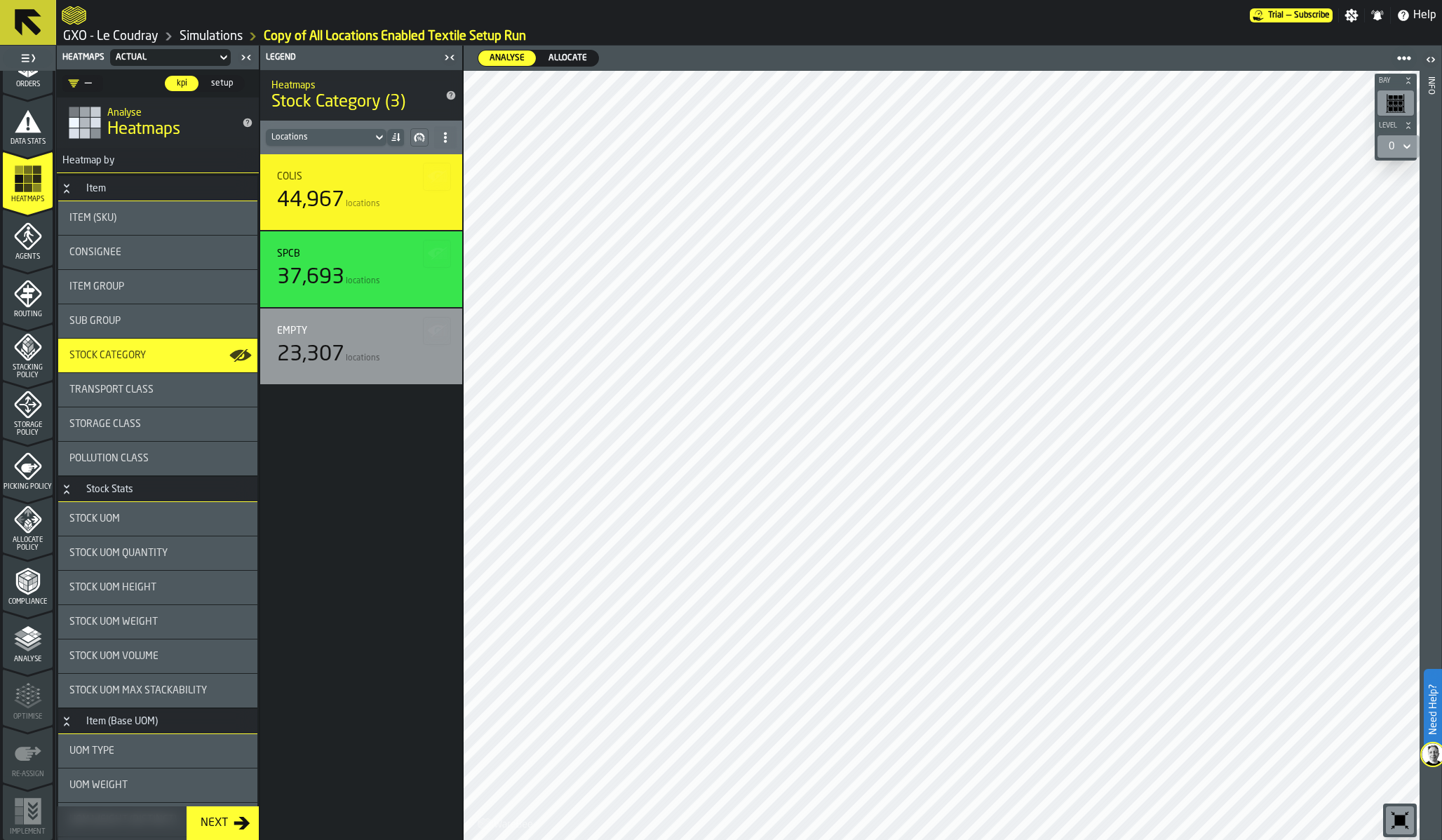
click at [566, 60] on span "Allocate" at bounding box center [567, 58] width 50 height 12
click at [510, 68] on header "Analyse Analyse Allocate Allocate" at bounding box center [941, 58] width 956 height 26
click at [512, 62] on span "Analyse" at bounding box center [507, 58] width 47 height 12
click at [560, 55] on span "Allocate" at bounding box center [567, 58] width 50 height 12
click at [25, 642] on polyline "menu Analyse" at bounding box center [27, 641] width 27 height 10
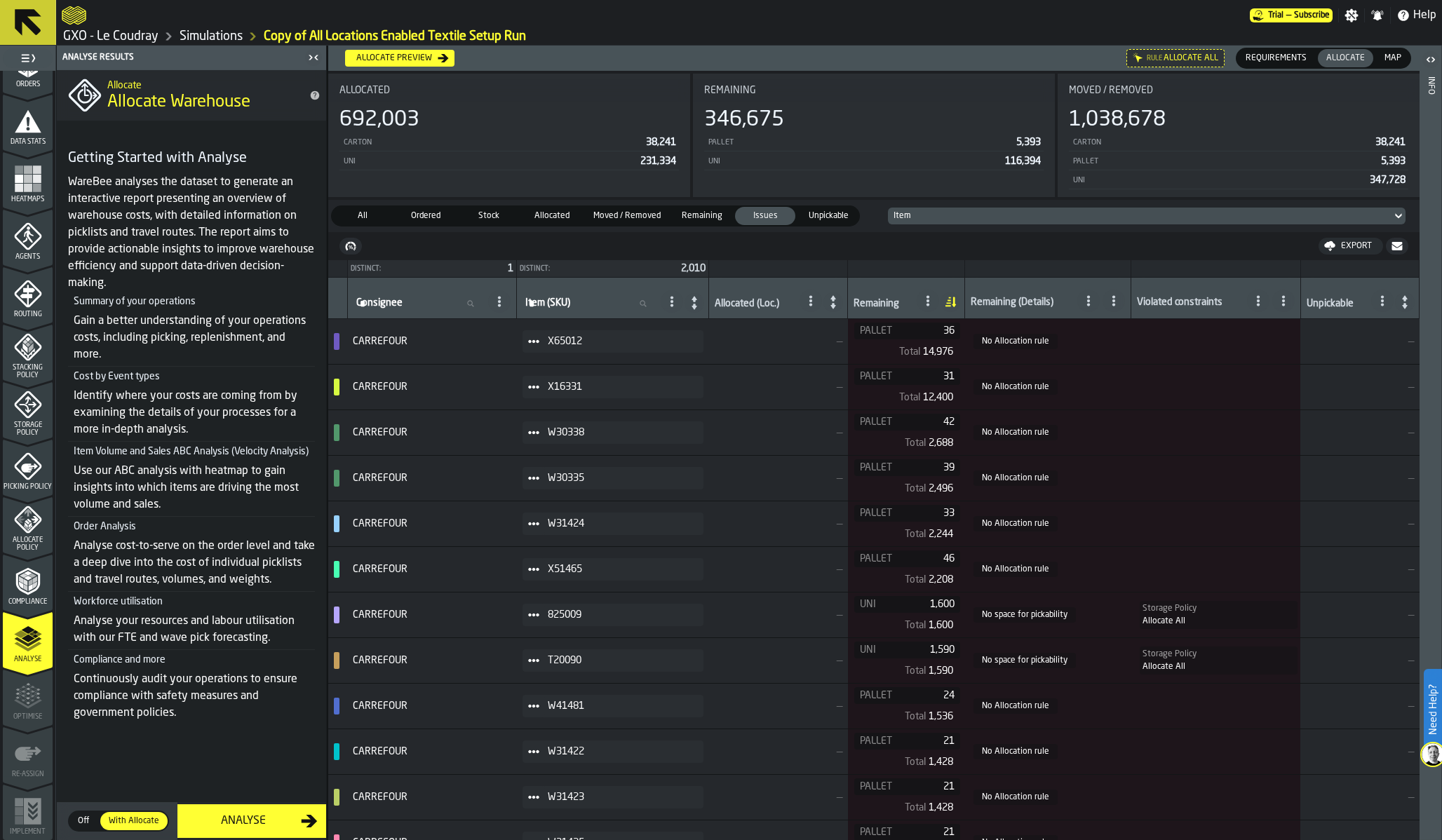
click at [252, 815] on div "Analyse" at bounding box center [243, 821] width 115 height 17
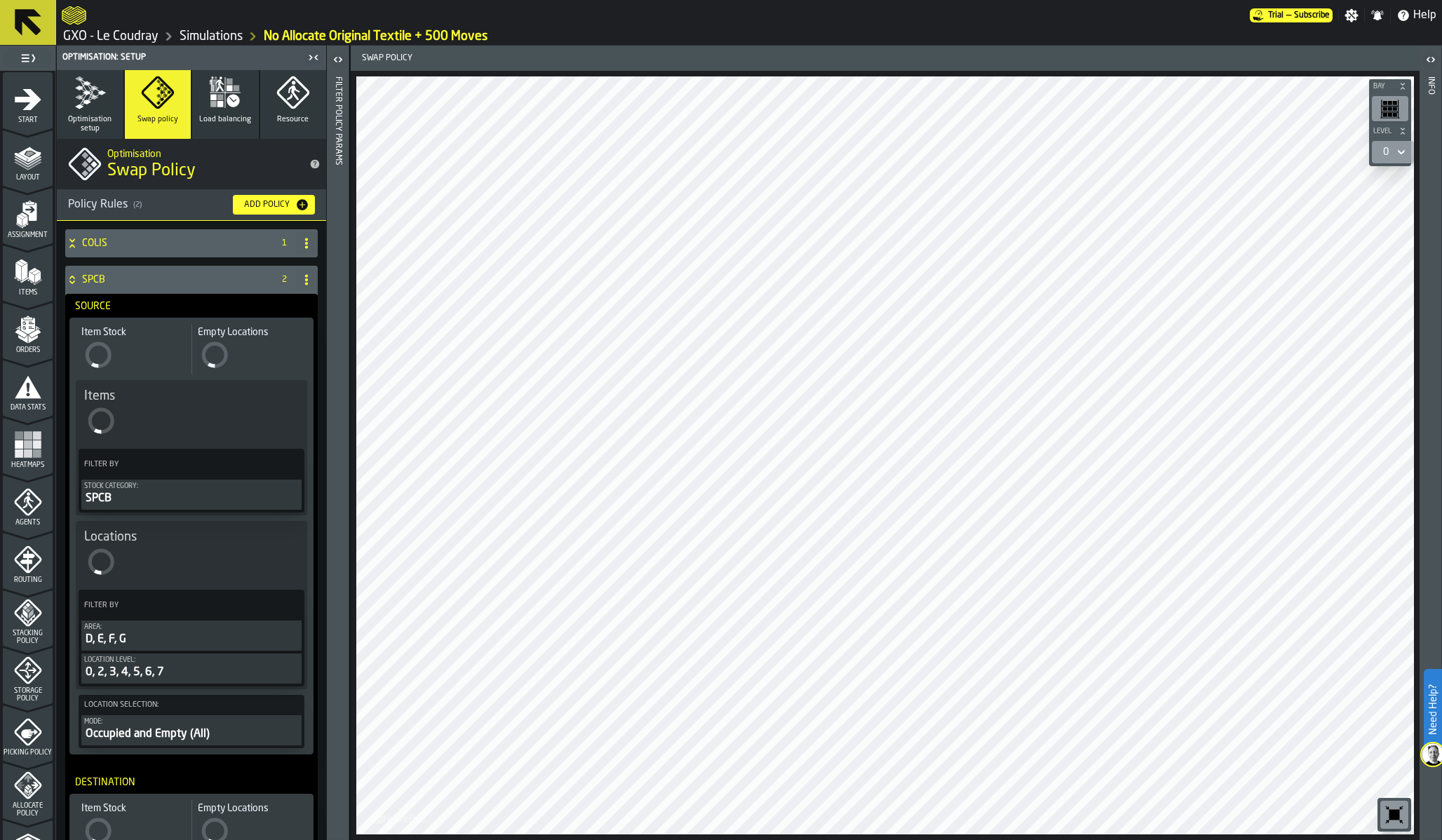
click at [93, 276] on h4 "SPCB" at bounding box center [174, 280] width 185 height 11
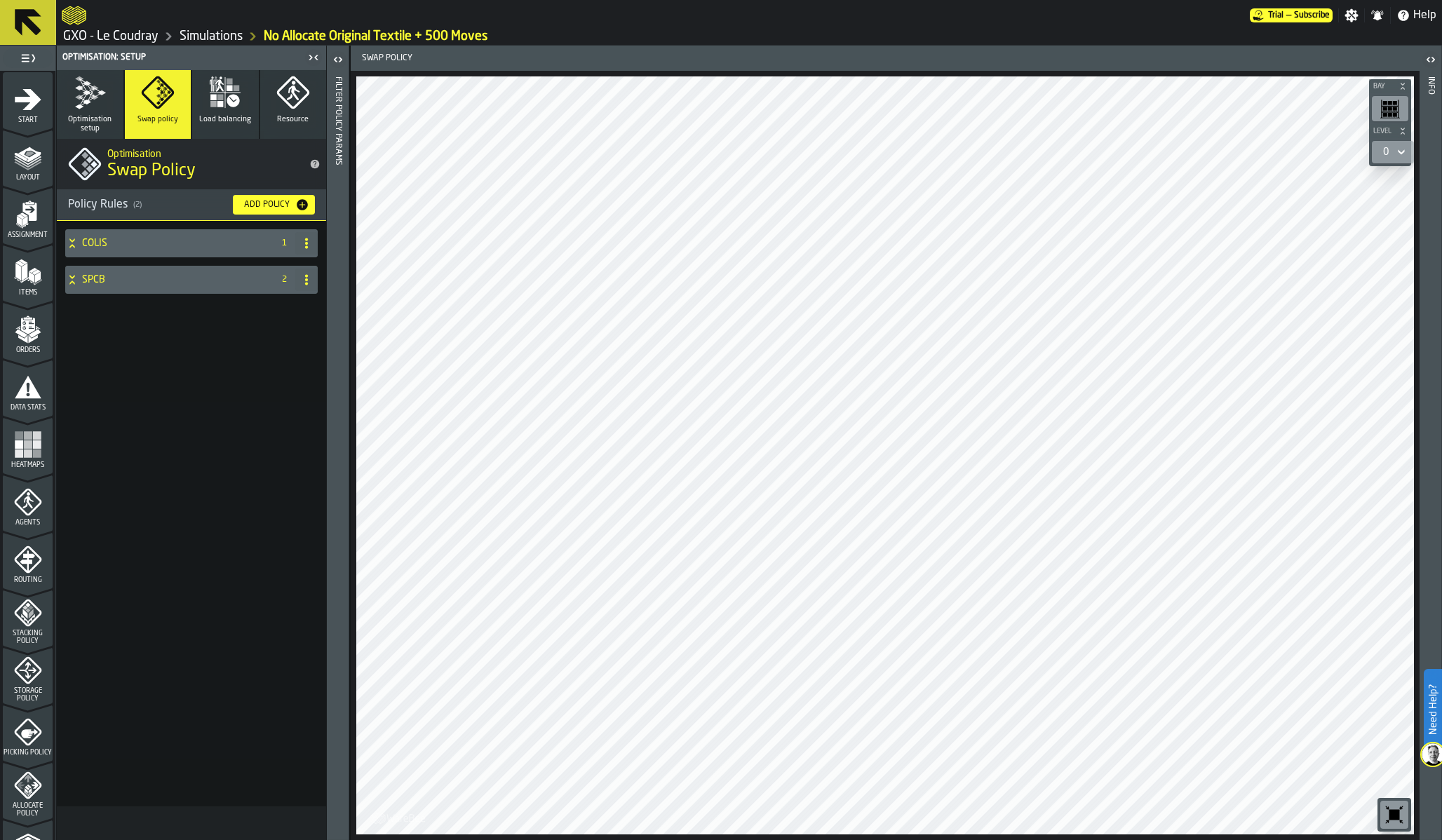
scroll to position [266, 0]
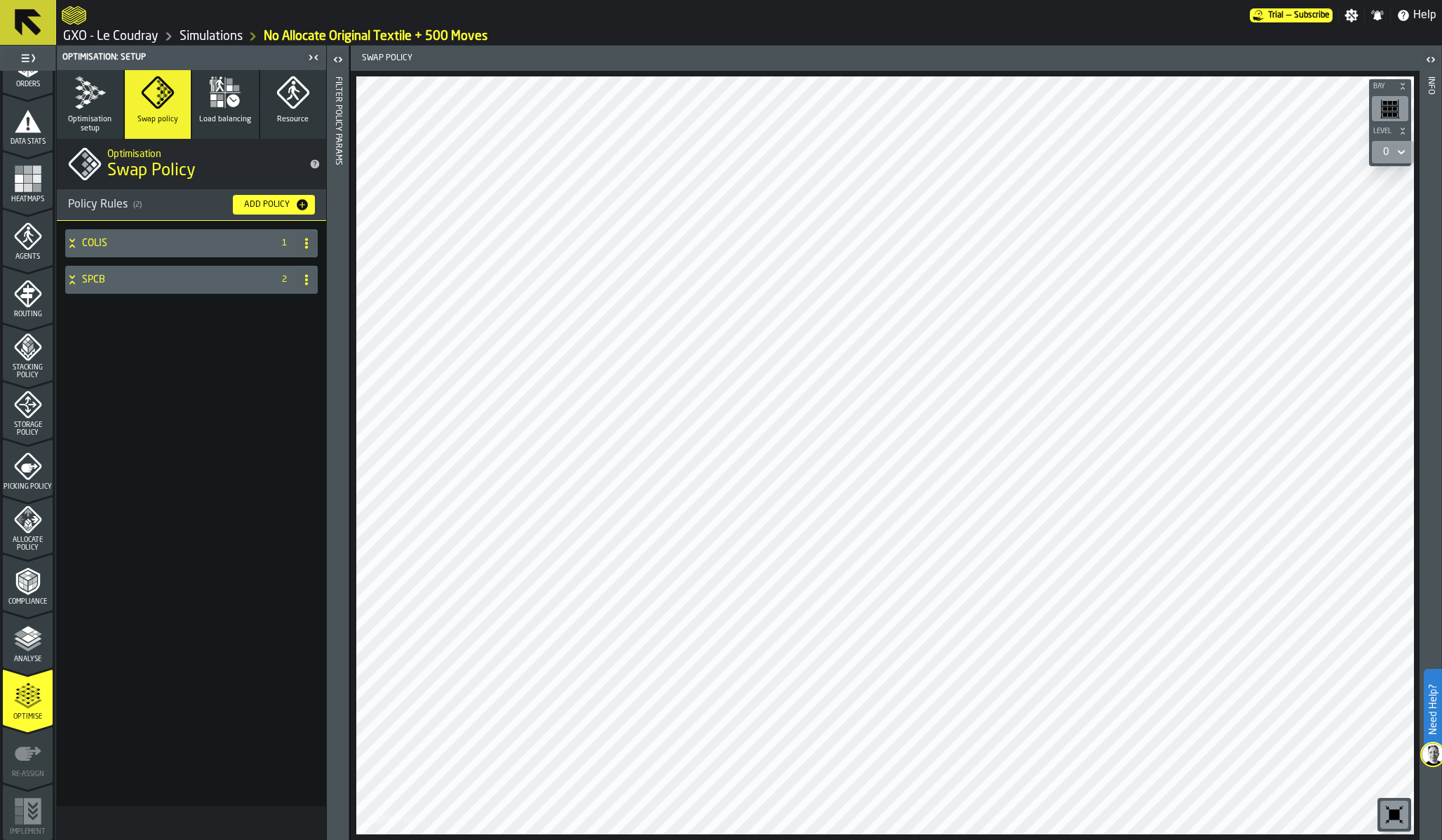
click at [99, 96] on icon "button" at bounding box center [90, 92] width 33 height 33
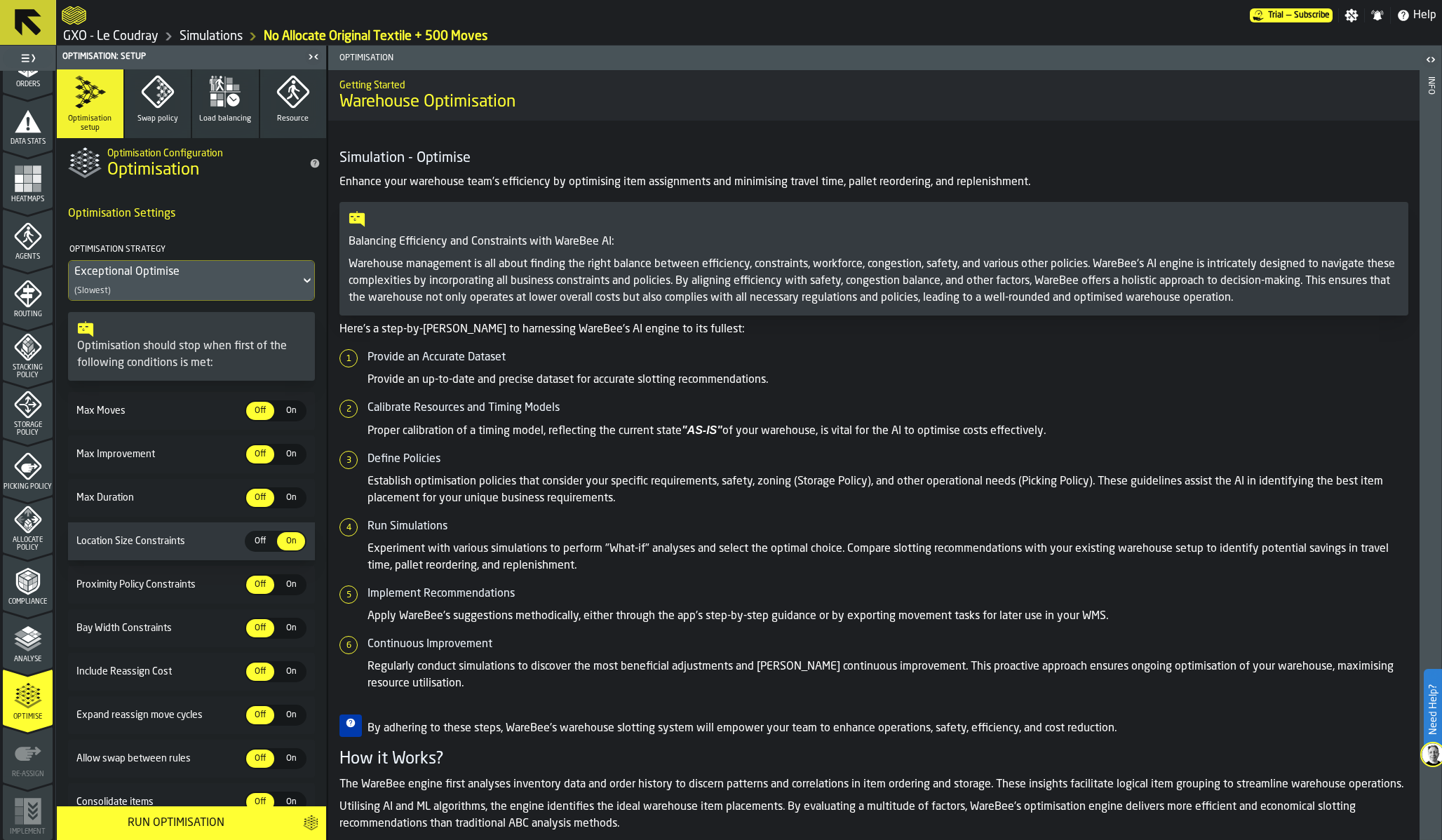
scroll to position [63, 0]
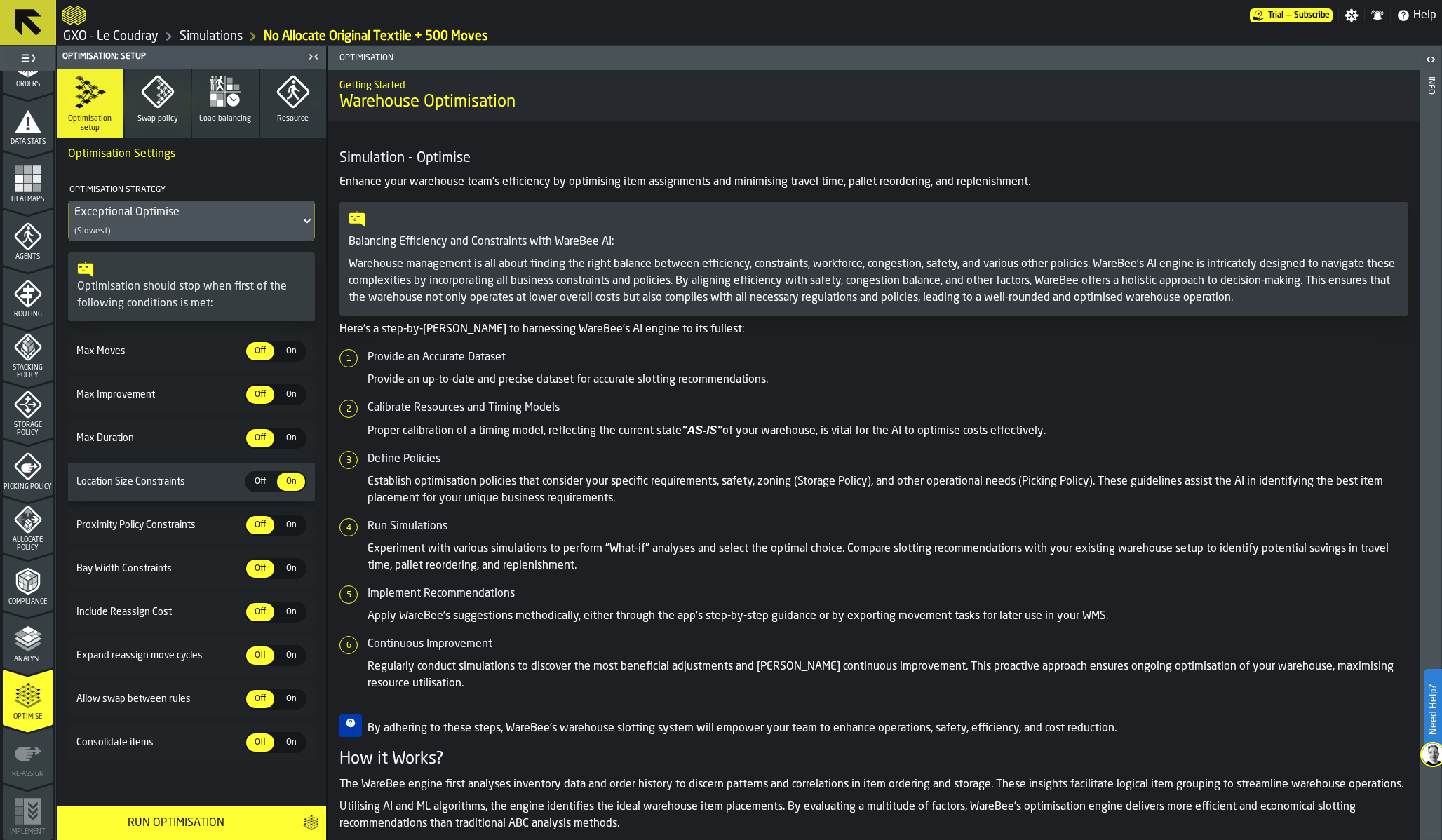
click at [281, 359] on div "Max Moves Off Off On On" at bounding box center [191, 351] width 247 height 38
click at [281, 347] on span "On" at bounding box center [291, 351] width 23 height 12
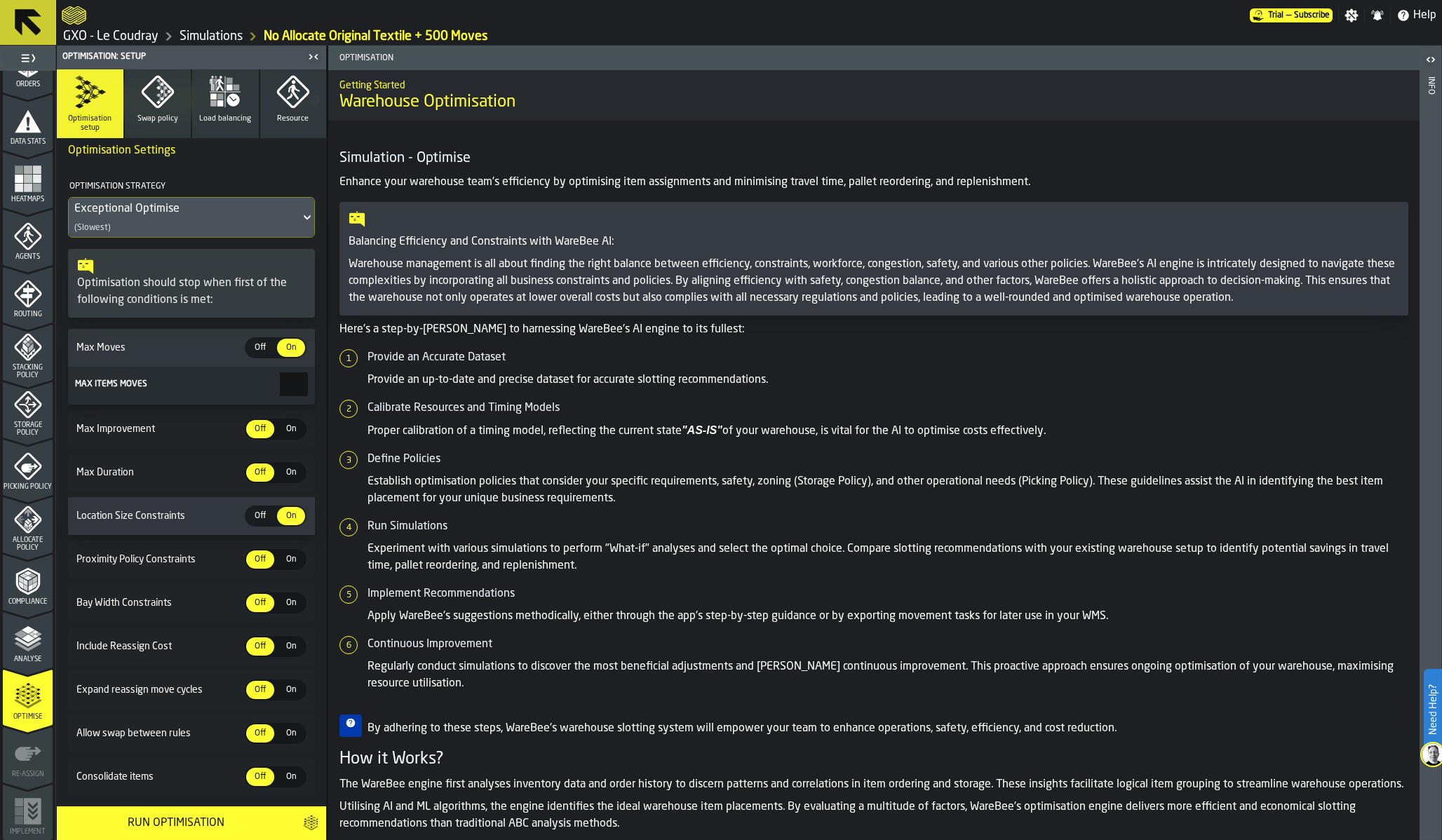
click at [282, 391] on input "***" at bounding box center [294, 383] width 28 height 24
type input "***"
click at [189, 418] on div "Max Improvement Off Off On On" at bounding box center [191, 428] width 247 height 38
click at [154, 109] on button "Swap policy" at bounding box center [158, 104] width 67 height 69
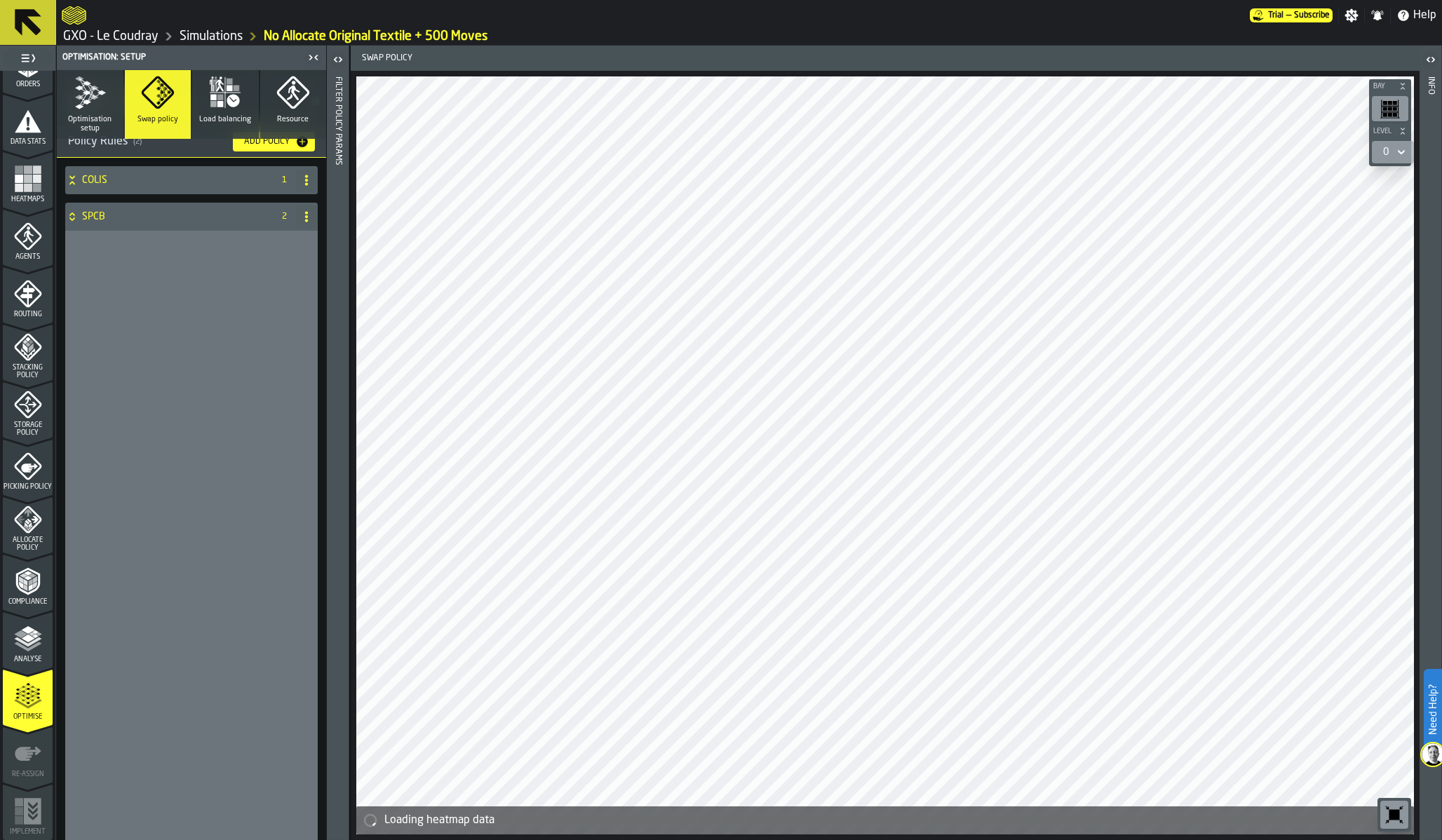
scroll to position [0, 0]
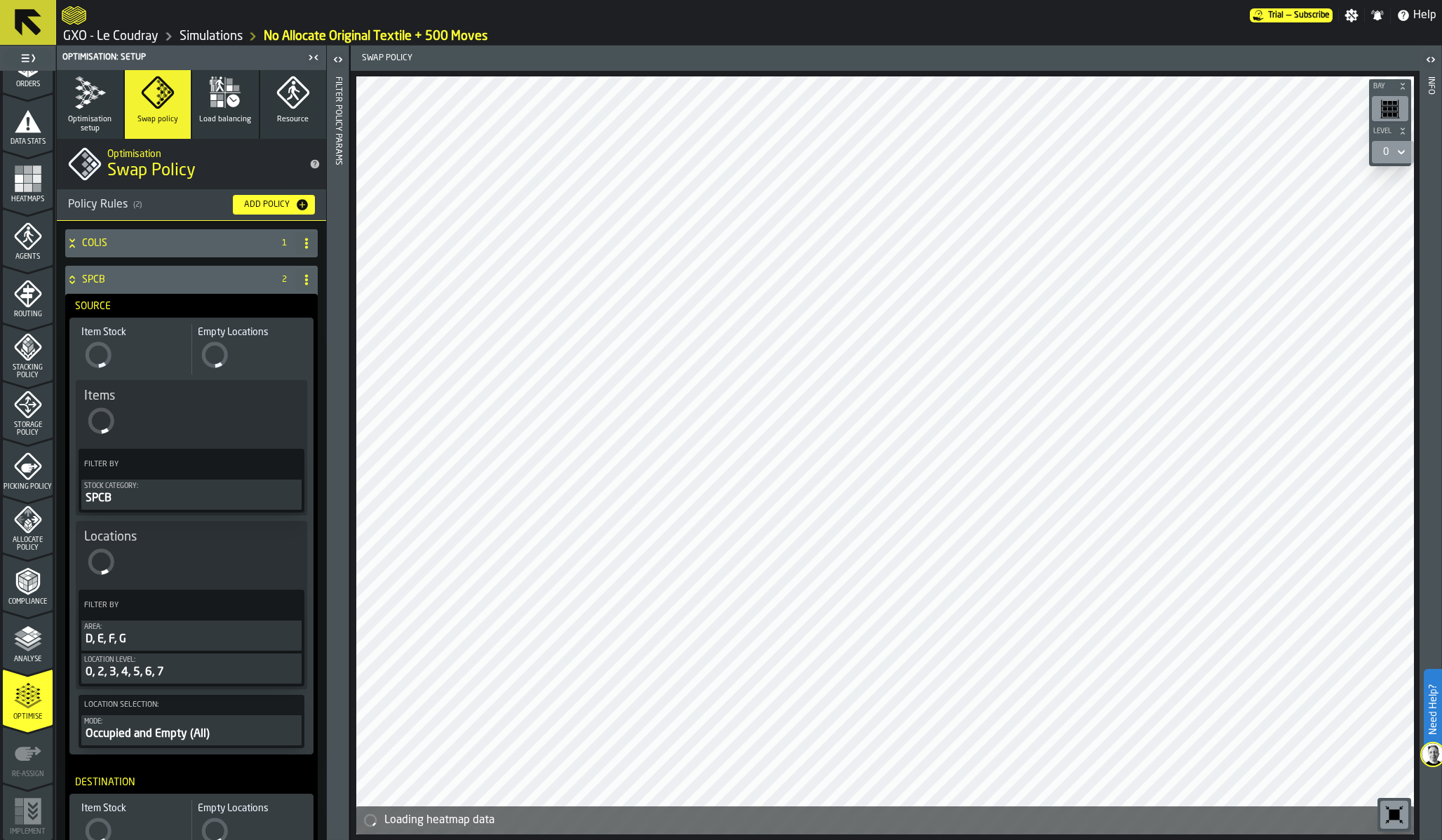
click at [25, 179] on rect "menu Heatmaps" at bounding box center [28, 179] width 9 height 9
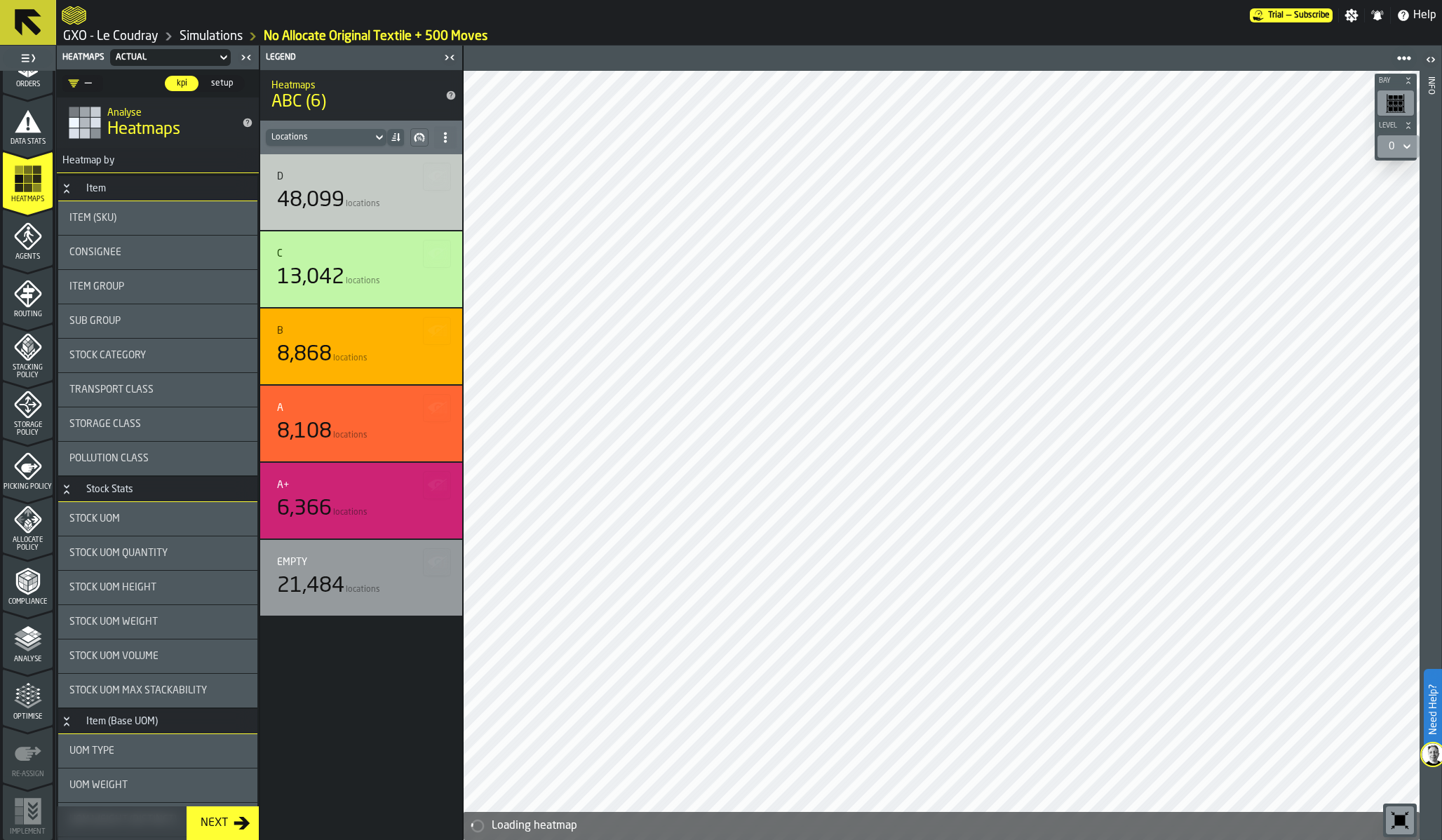
click at [29, 678] on div "Optimise" at bounding box center [27, 697] width 50 height 47
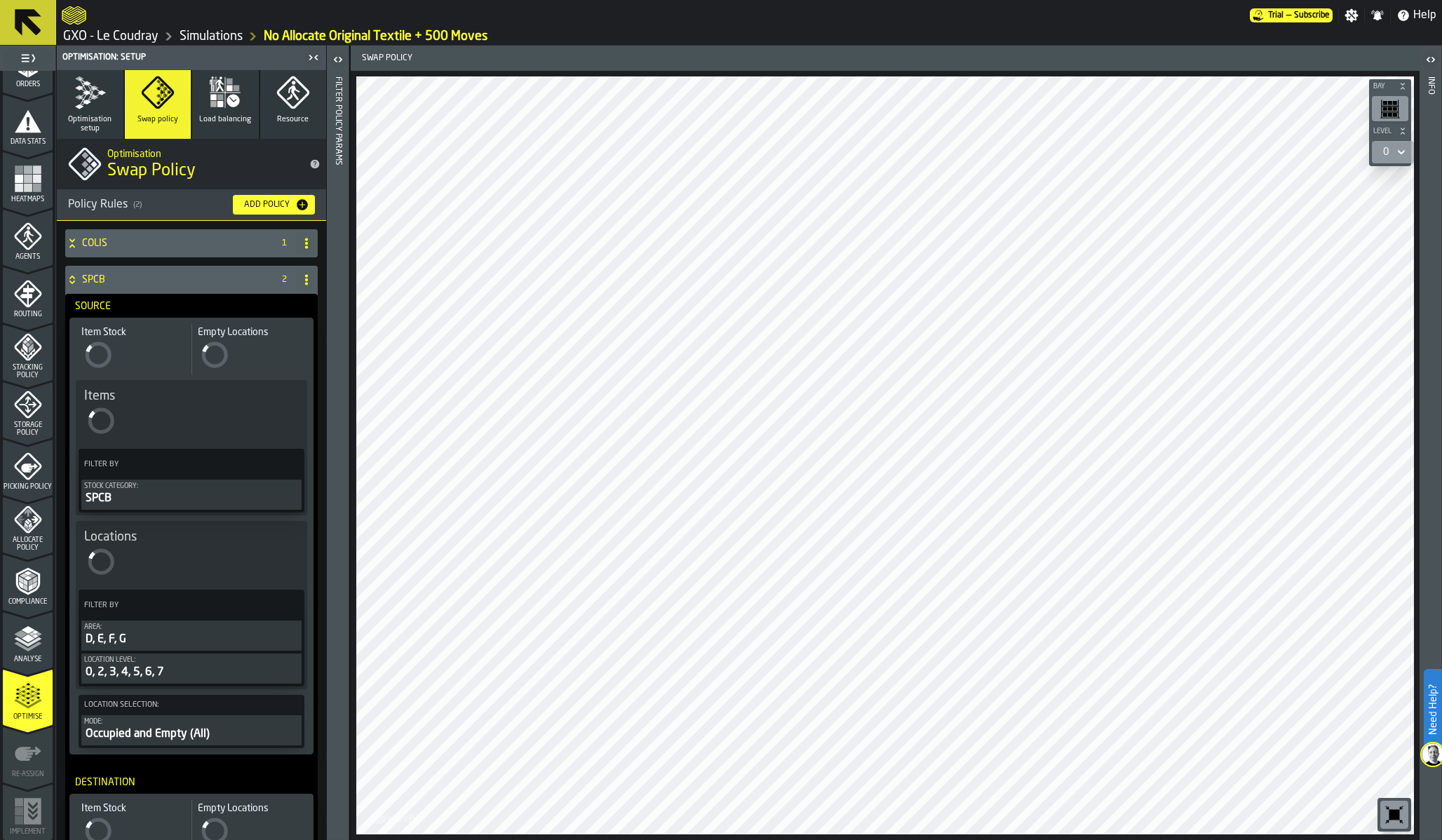
click at [93, 141] on div "Optimisation Swap Policy" at bounding box center [192, 164] width 269 height 50
click at [89, 110] on button "Optimisation setup" at bounding box center [91, 105] width 67 height 69
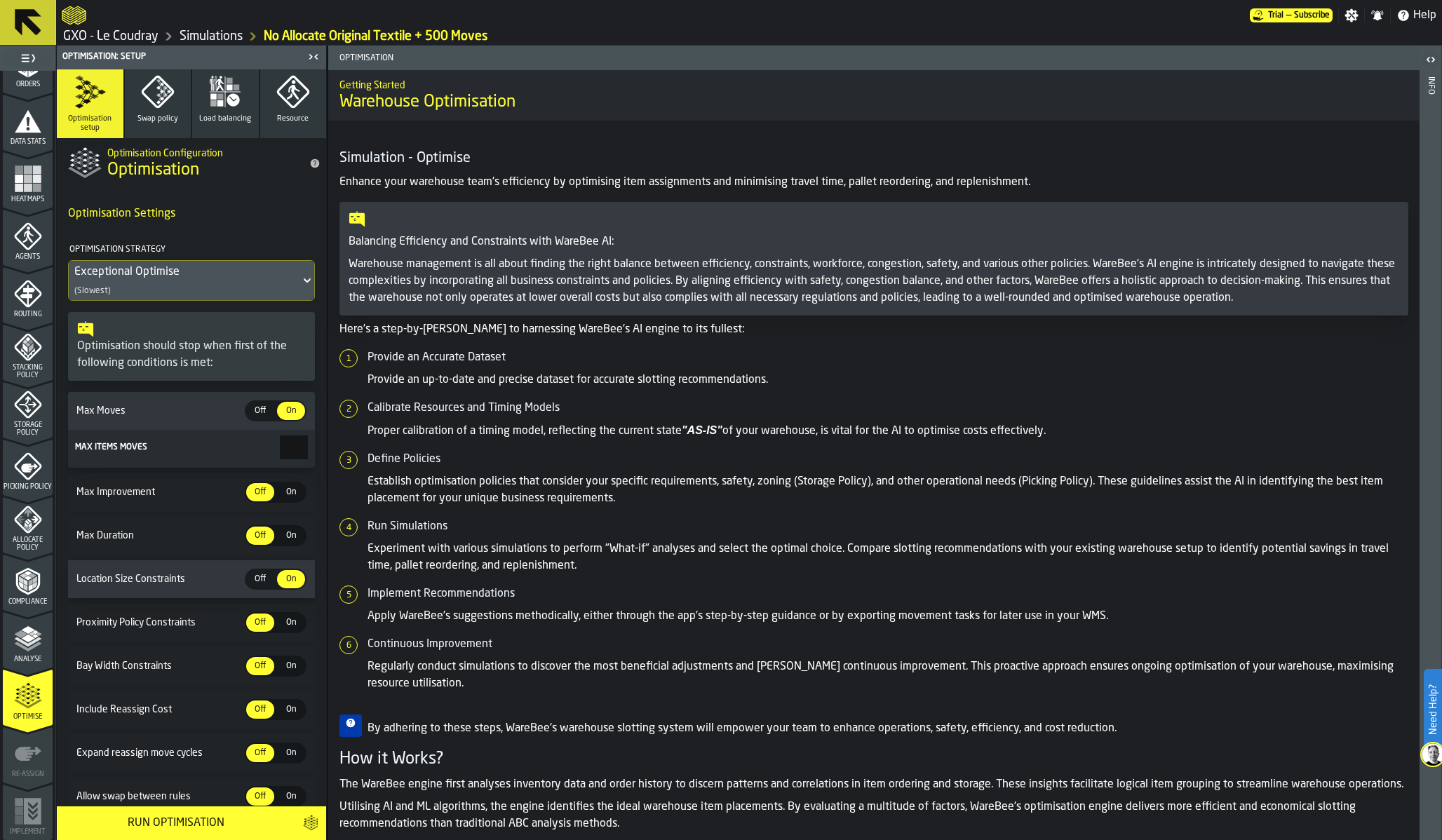
click at [202, 820] on div "Run Optimisation" at bounding box center [175, 822] width 221 height 17
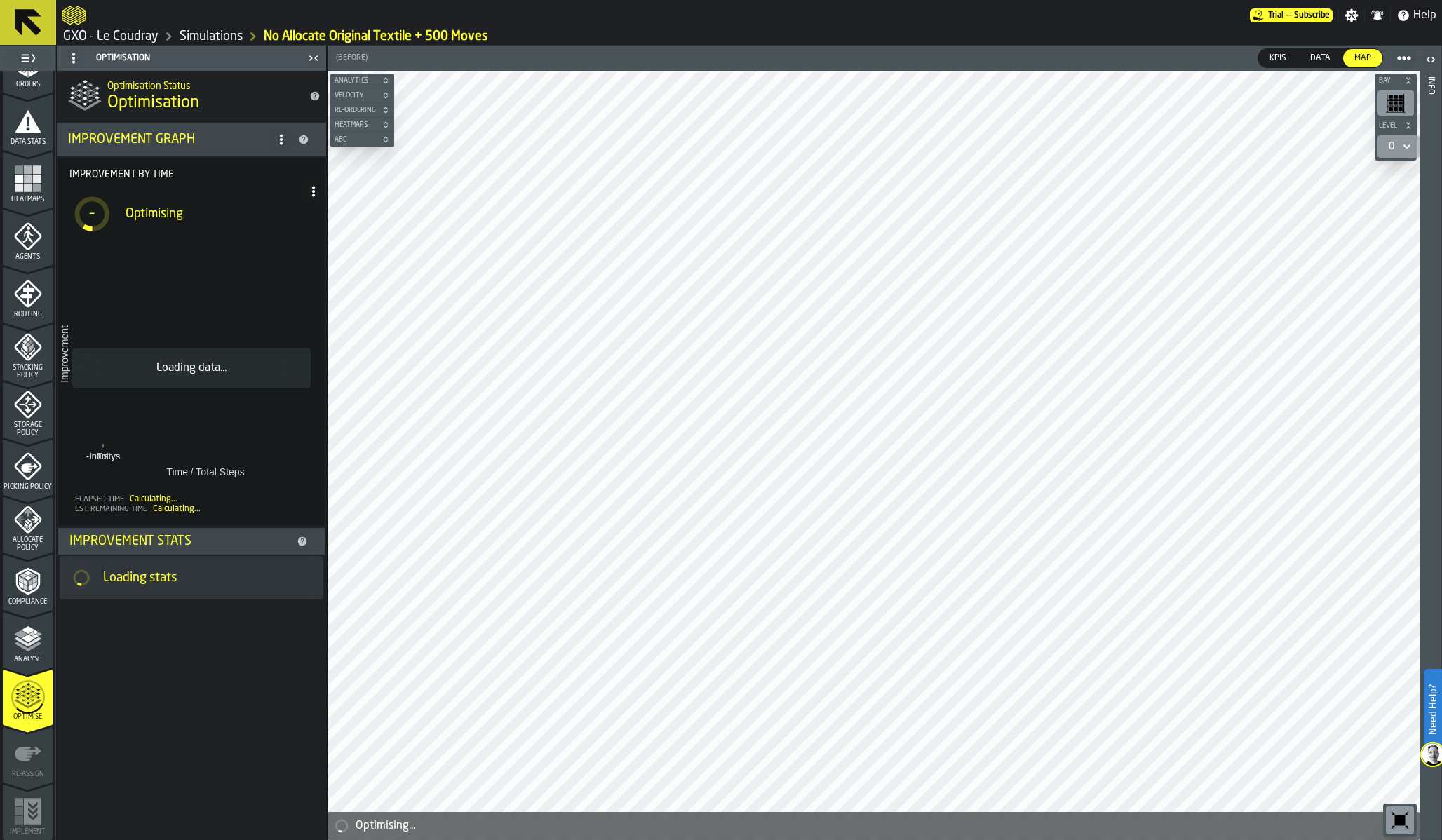
click at [212, 31] on link "Simulations" at bounding box center [211, 37] width 63 height 16
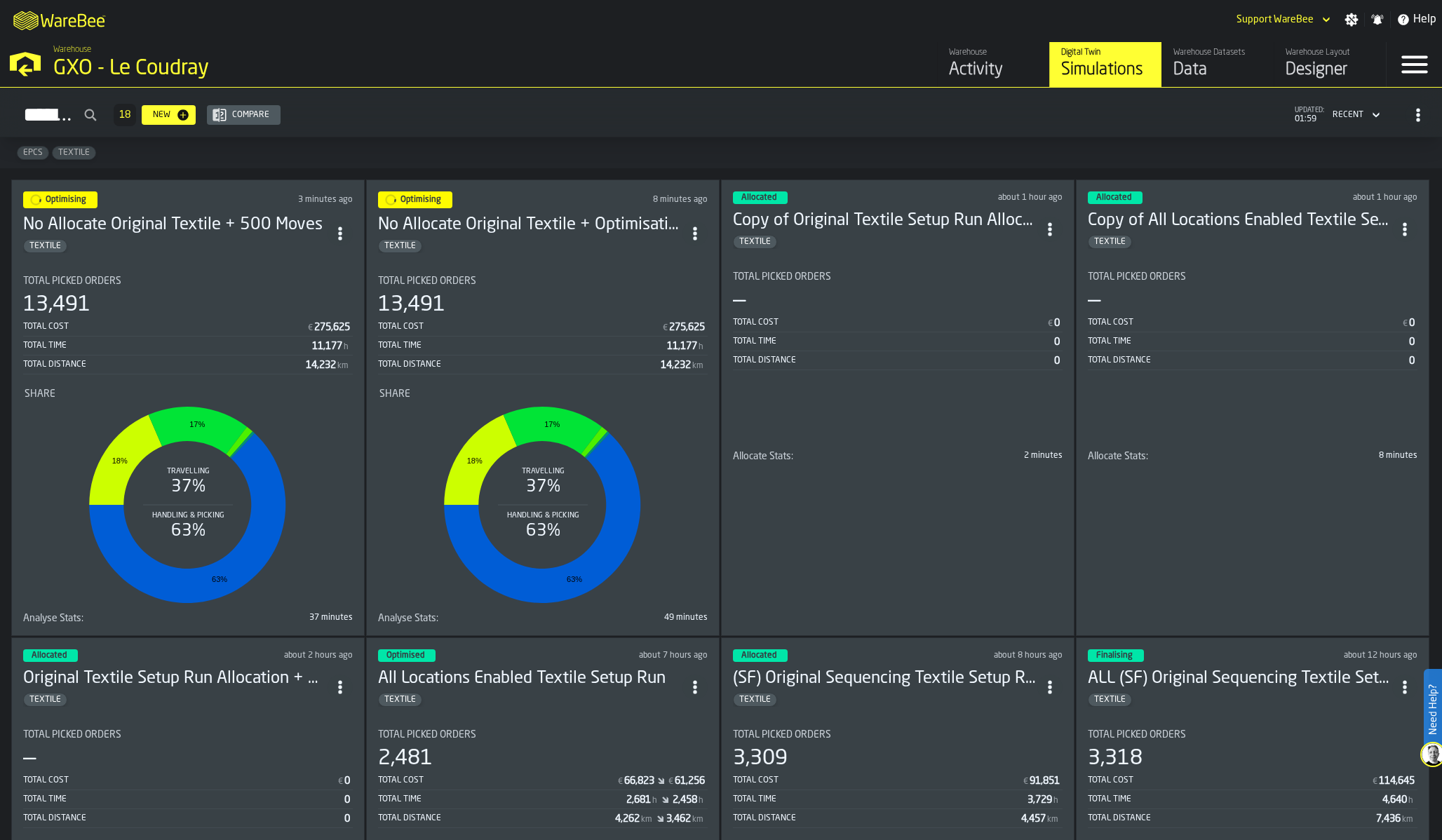
click at [1010, 260] on section "Total Picked Orders — Total Cost € 0 Total Time 0 Total Distance 0 Allocate Sta…" at bounding box center [897, 362] width 330 height 202
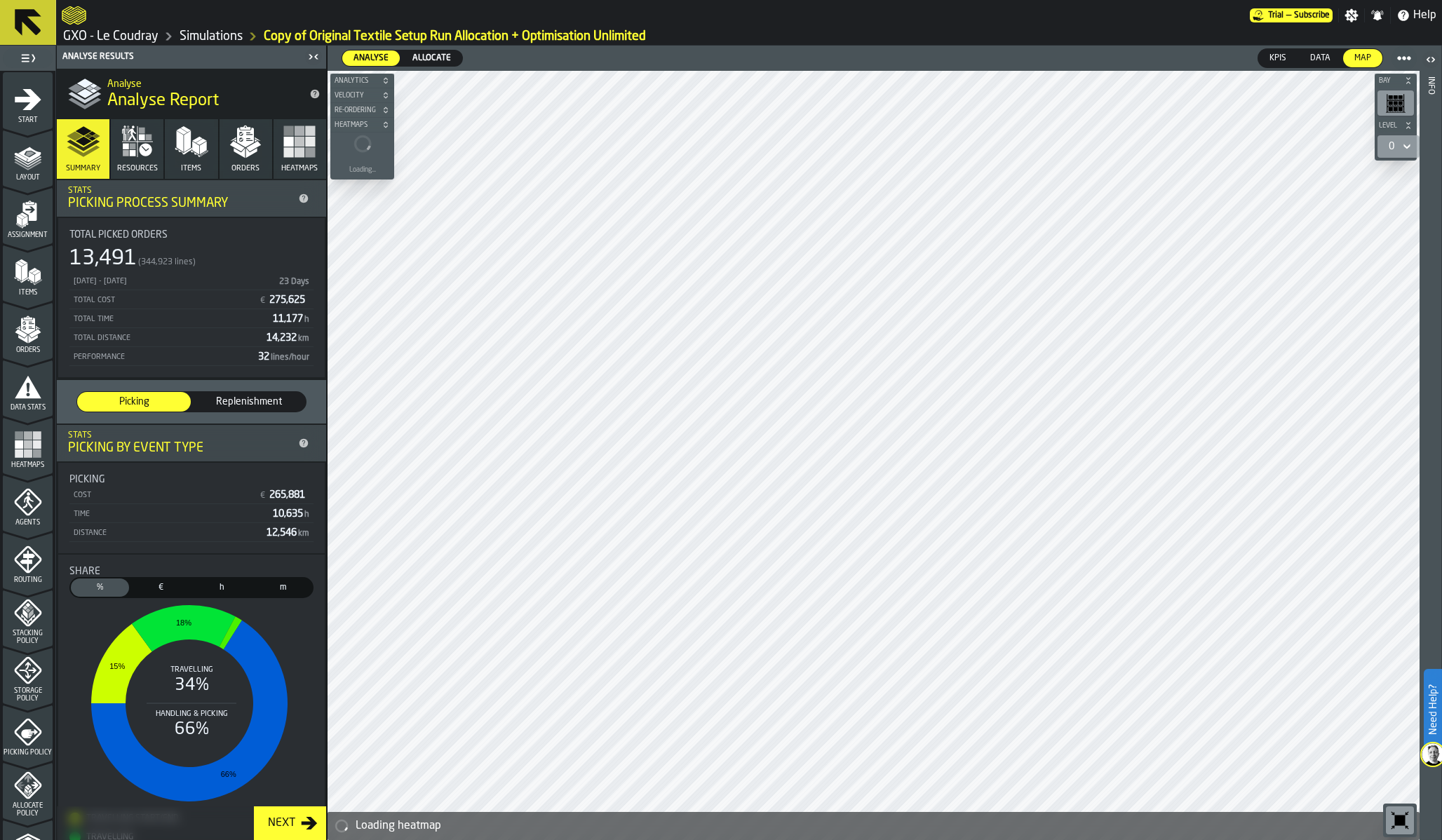
scroll to position [266, 0]
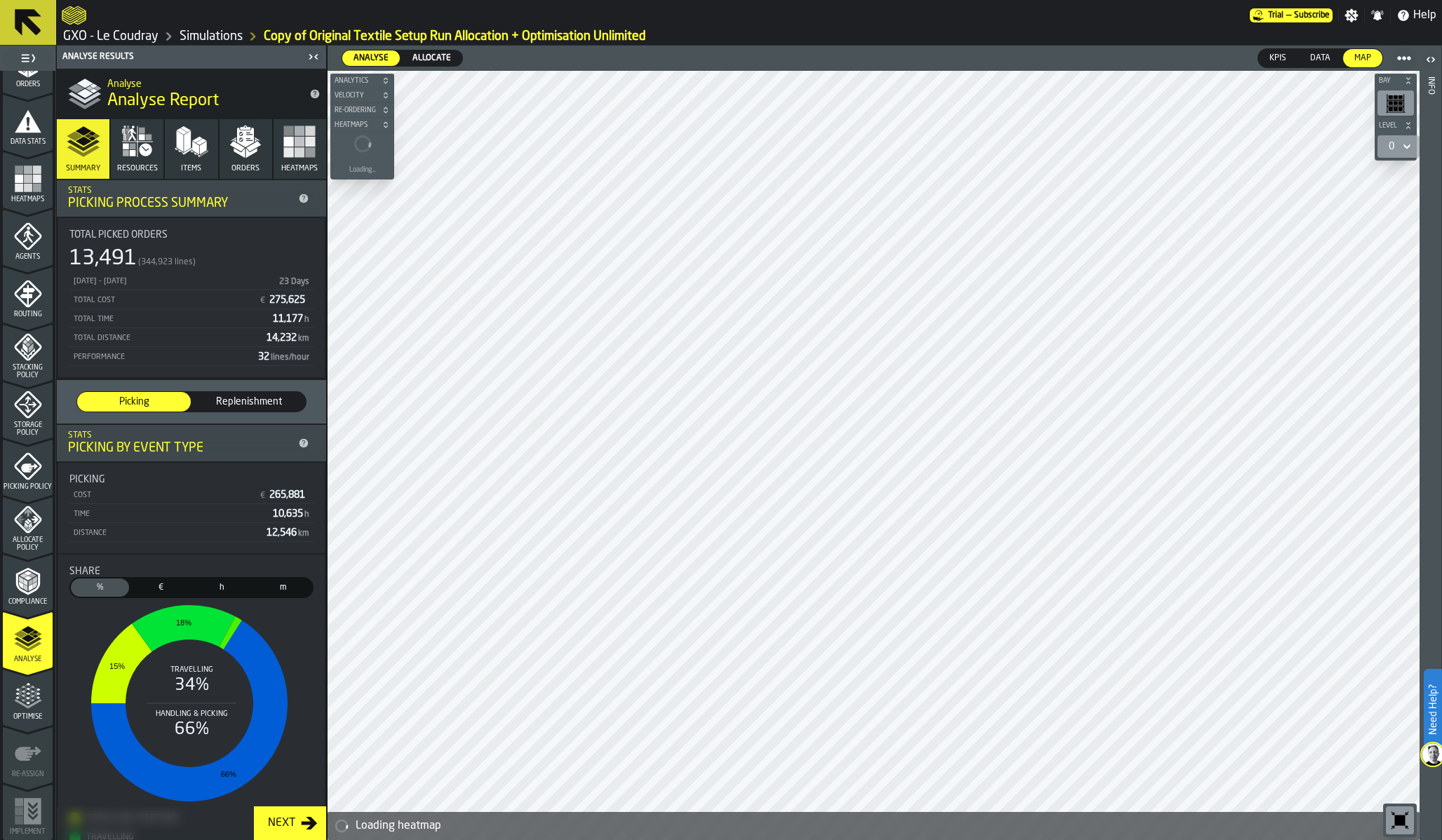
click at [28, 711] on div "Optimise" at bounding box center [27, 702] width 50 height 39
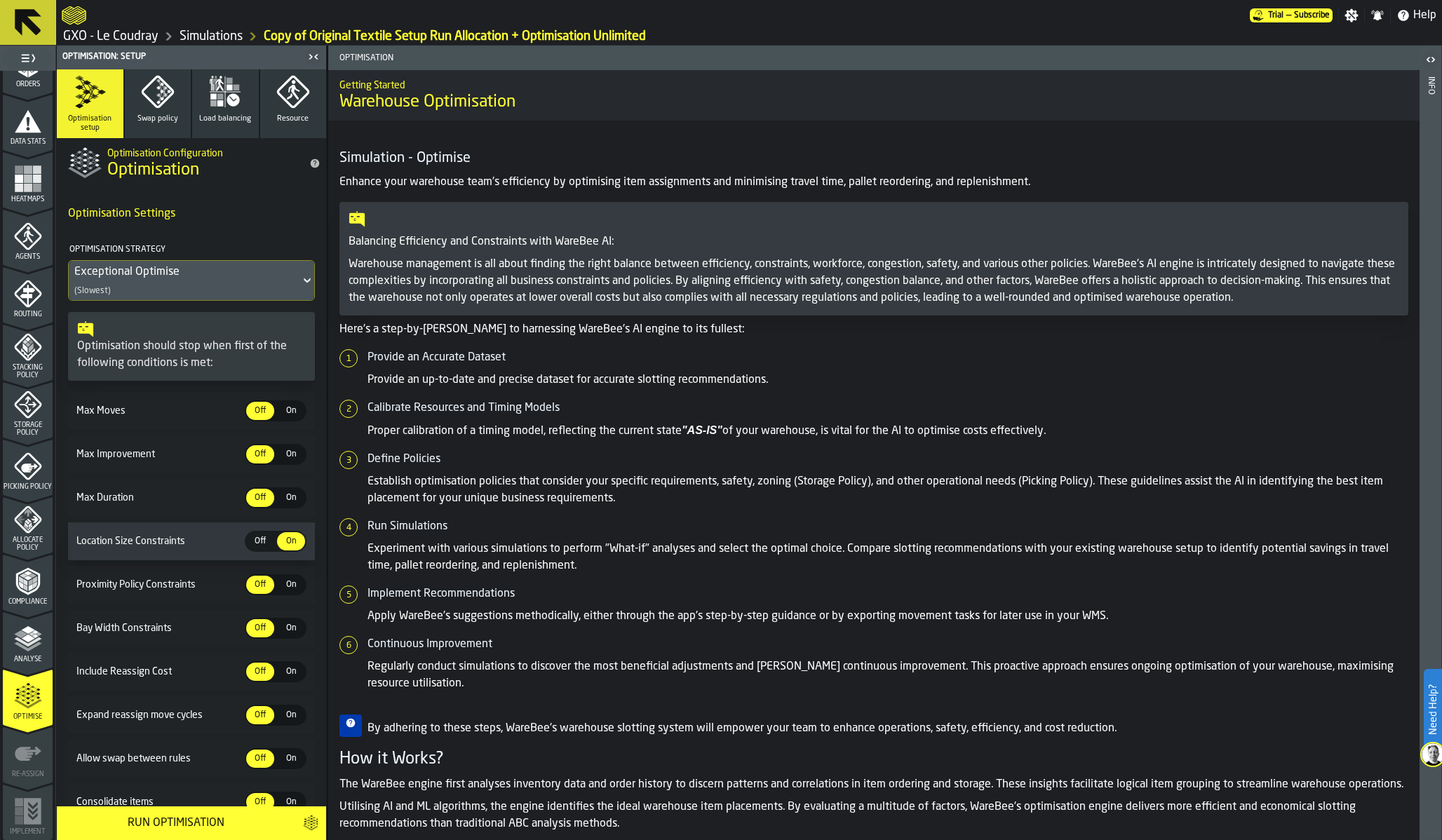
click at [25, 645] on icon "menu Analyse" at bounding box center [28, 639] width 28 height 28
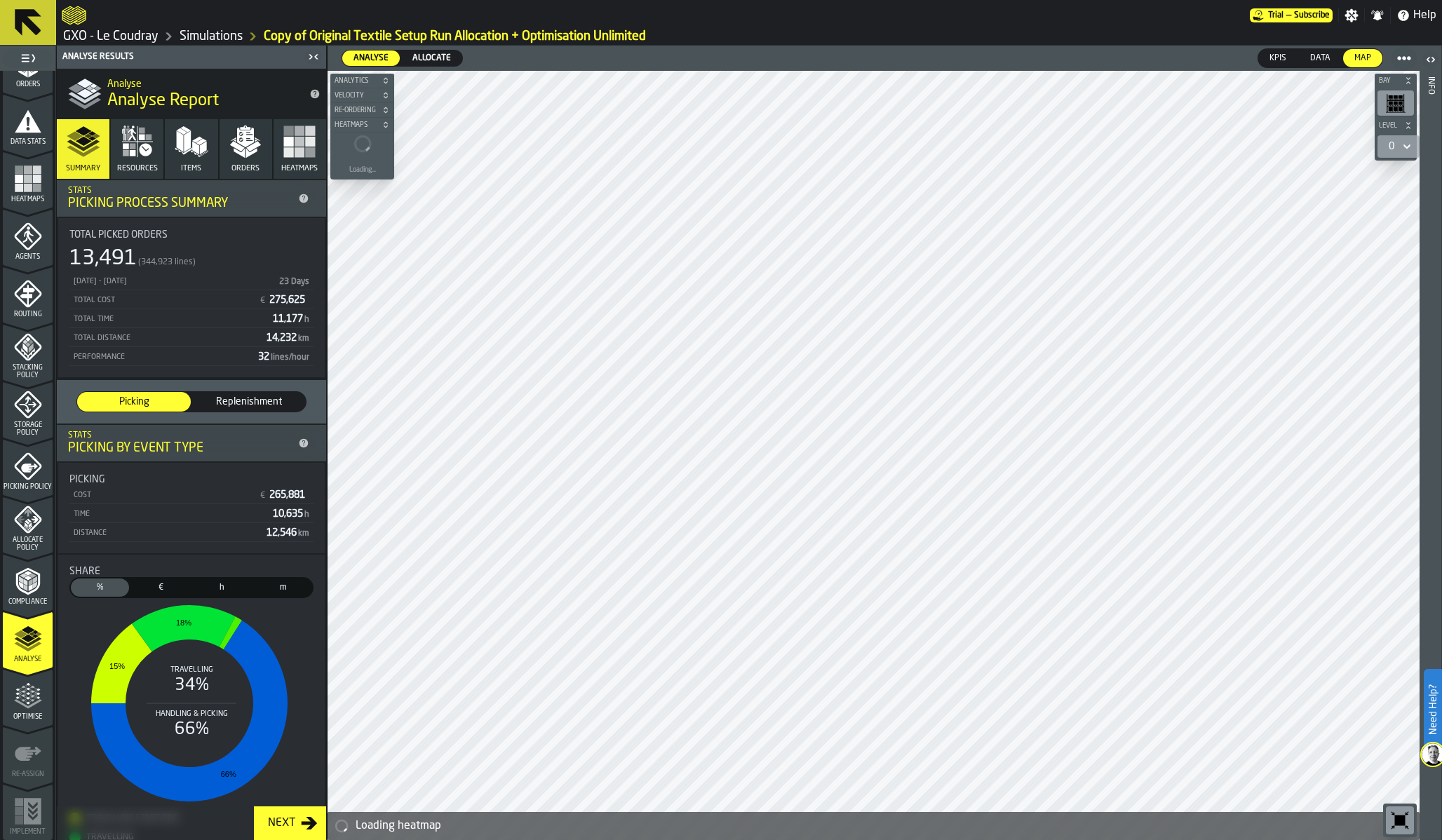
click at [431, 55] on span "Allocate" at bounding box center [431, 58] width 50 height 12
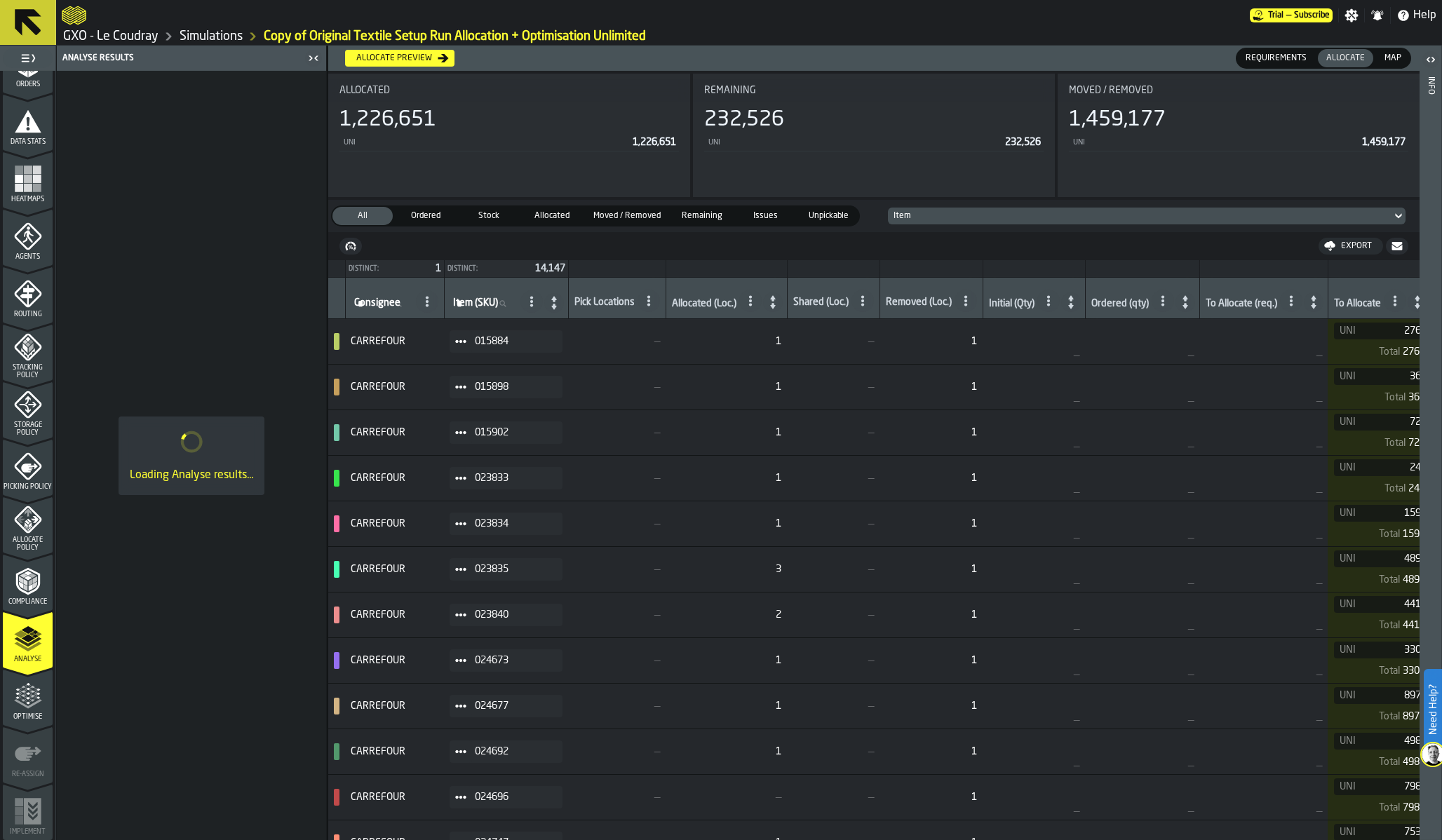
click at [1306, 158] on div "Moved / Removed 1,459,177 UNI 1,459,177" at bounding box center [1238, 135] width 362 height 123
click at [216, 33] on link "Simulations" at bounding box center [211, 37] width 63 height 16
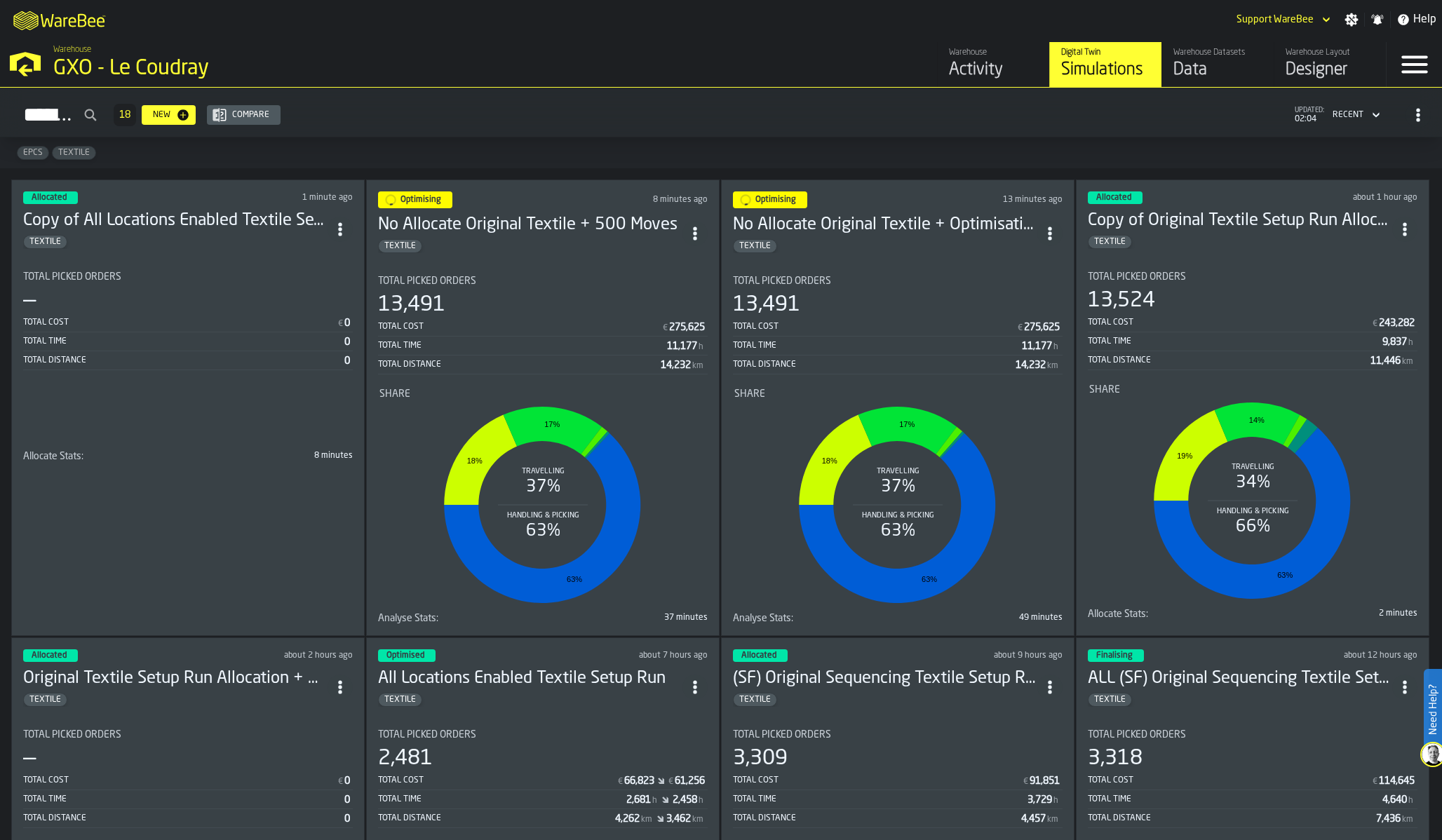
click at [1175, 327] on div "Total Cost € 243,282" at bounding box center [1253, 324] width 330 height 18
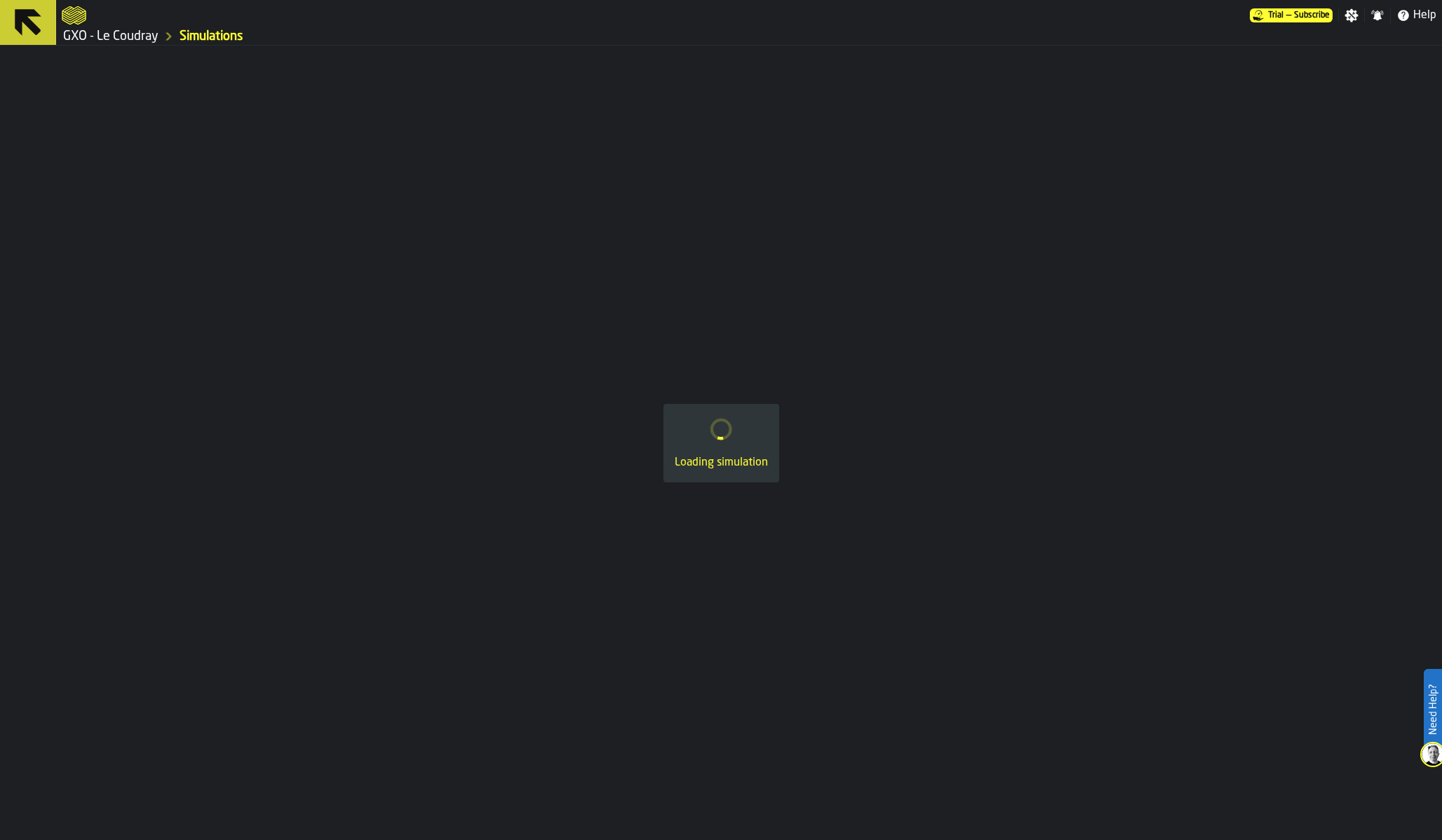
click at [314, 314] on div "Loading simulation" at bounding box center [721, 442] width 1442 height 794
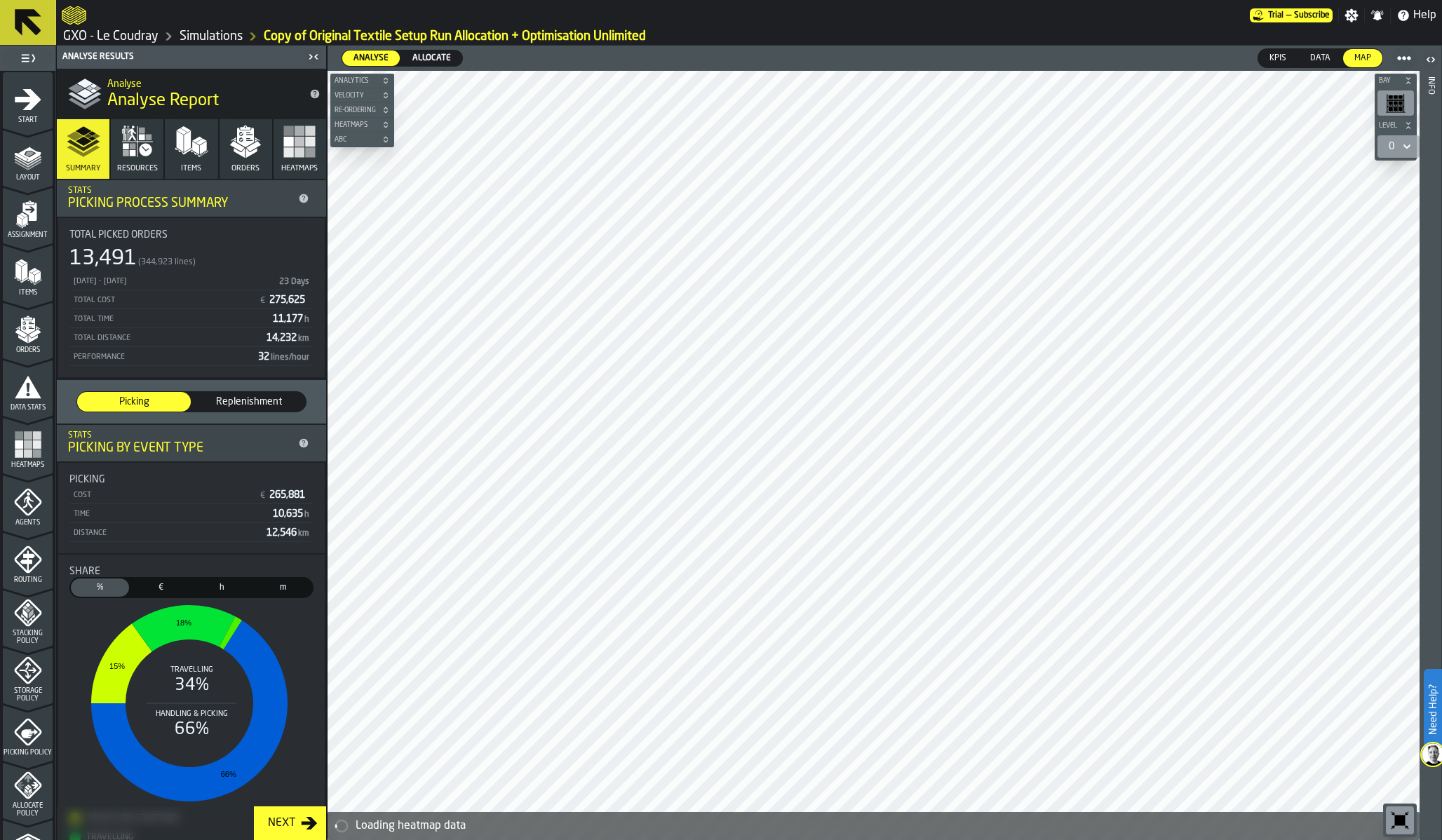
click at [444, 50] on div "Allocate" at bounding box center [431, 58] width 61 height 16
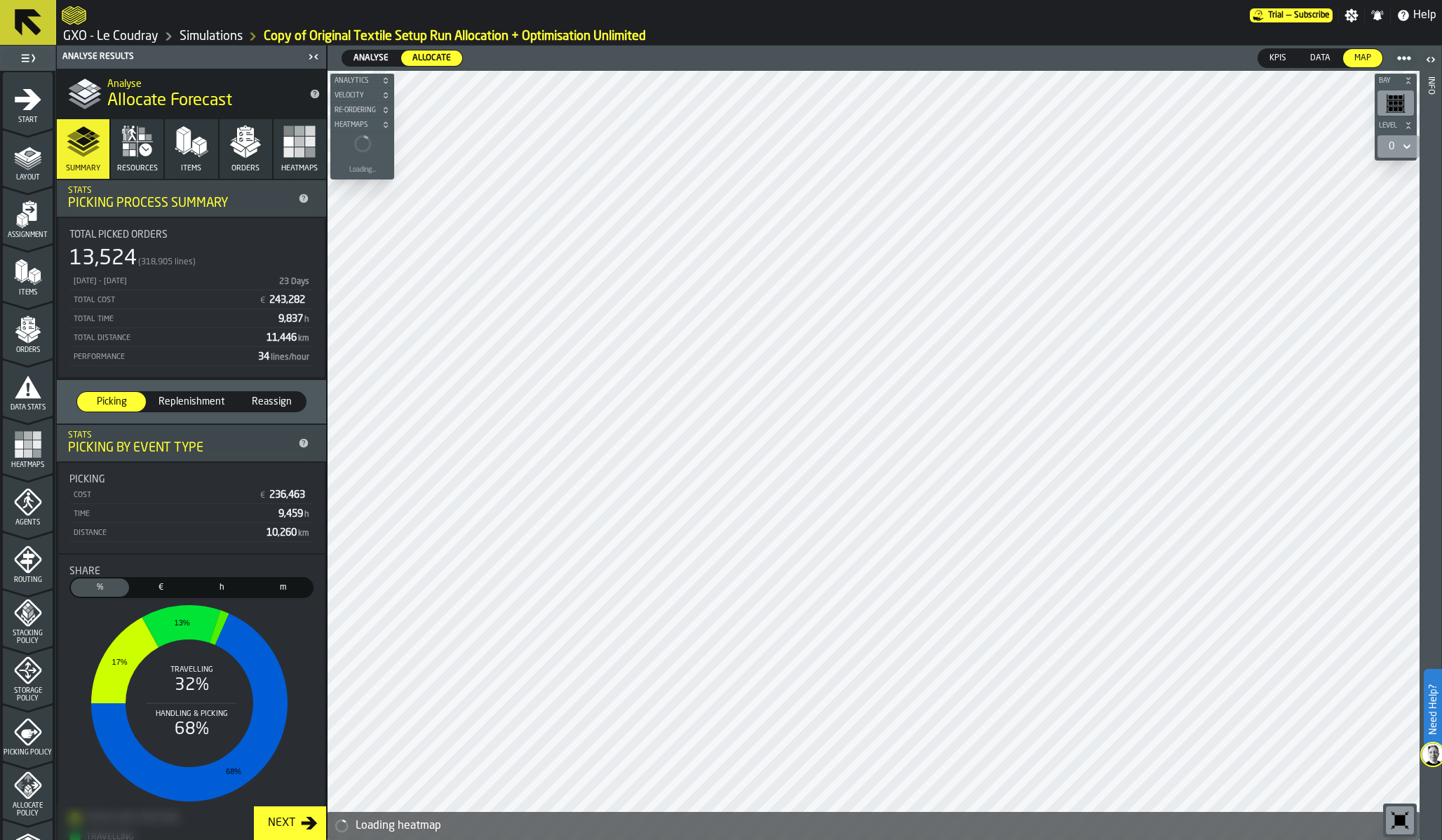
click at [379, 55] on span "Analyse" at bounding box center [370, 58] width 47 height 12
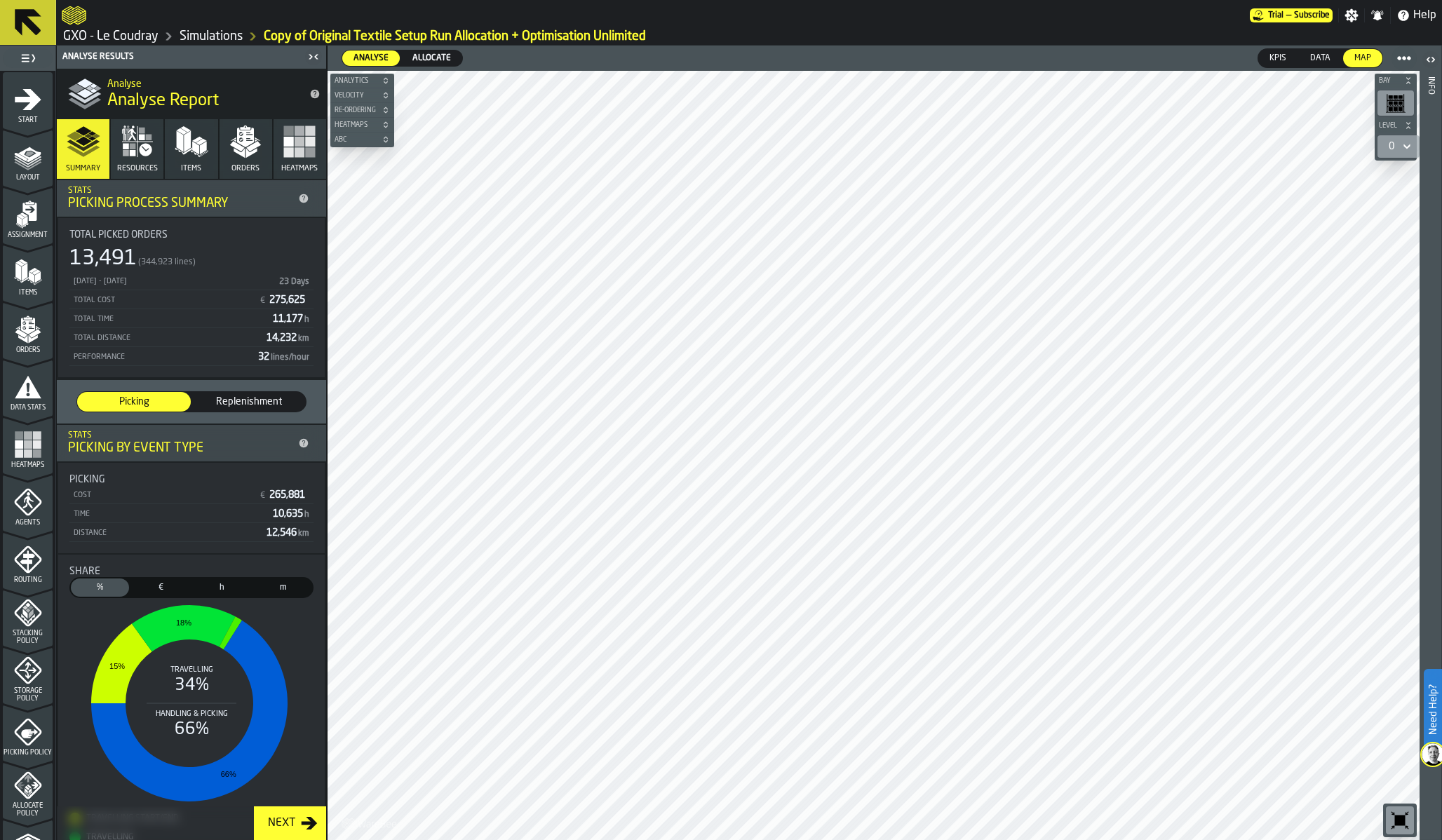
click at [436, 54] on span "Allocate" at bounding box center [431, 58] width 50 height 12
click at [380, 60] on span "Analyse" at bounding box center [370, 58] width 47 height 12
click at [441, 58] on span "Allocate" at bounding box center [431, 58] width 50 height 12
click at [382, 64] on span "Analyse" at bounding box center [370, 58] width 47 height 12
click at [235, 147] on polygon "button" at bounding box center [237, 147] width 15 height 11
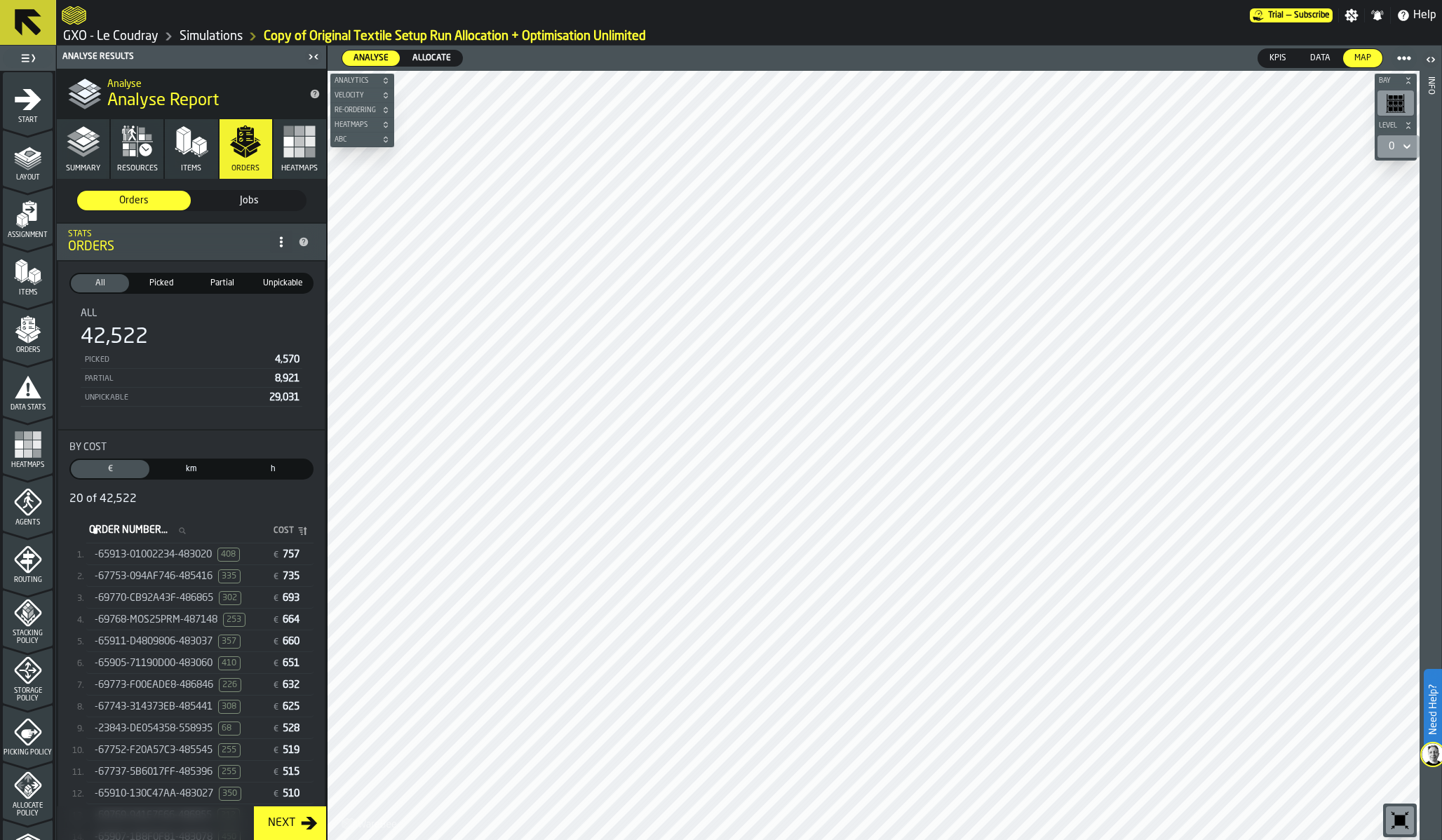
click at [432, 57] on span "Allocate" at bounding box center [431, 58] width 50 height 12
click at [381, 63] on span "Analyse" at bounding box center [370, 58] width 47 height 12
click at [437, 60] on span "Allocate" at bounding box center [431, 58] width 50 height 12
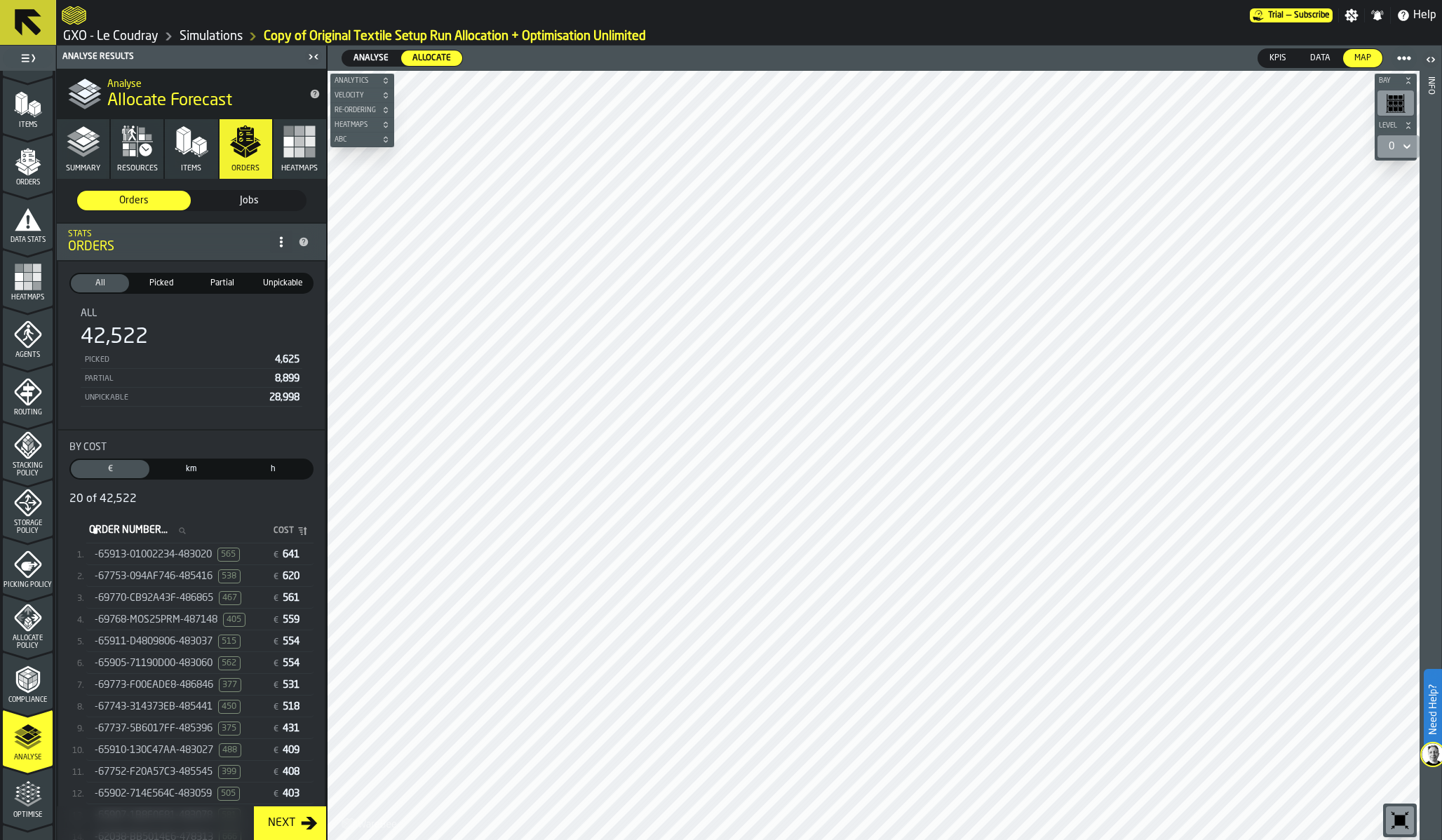
scroll to position [266, 0]
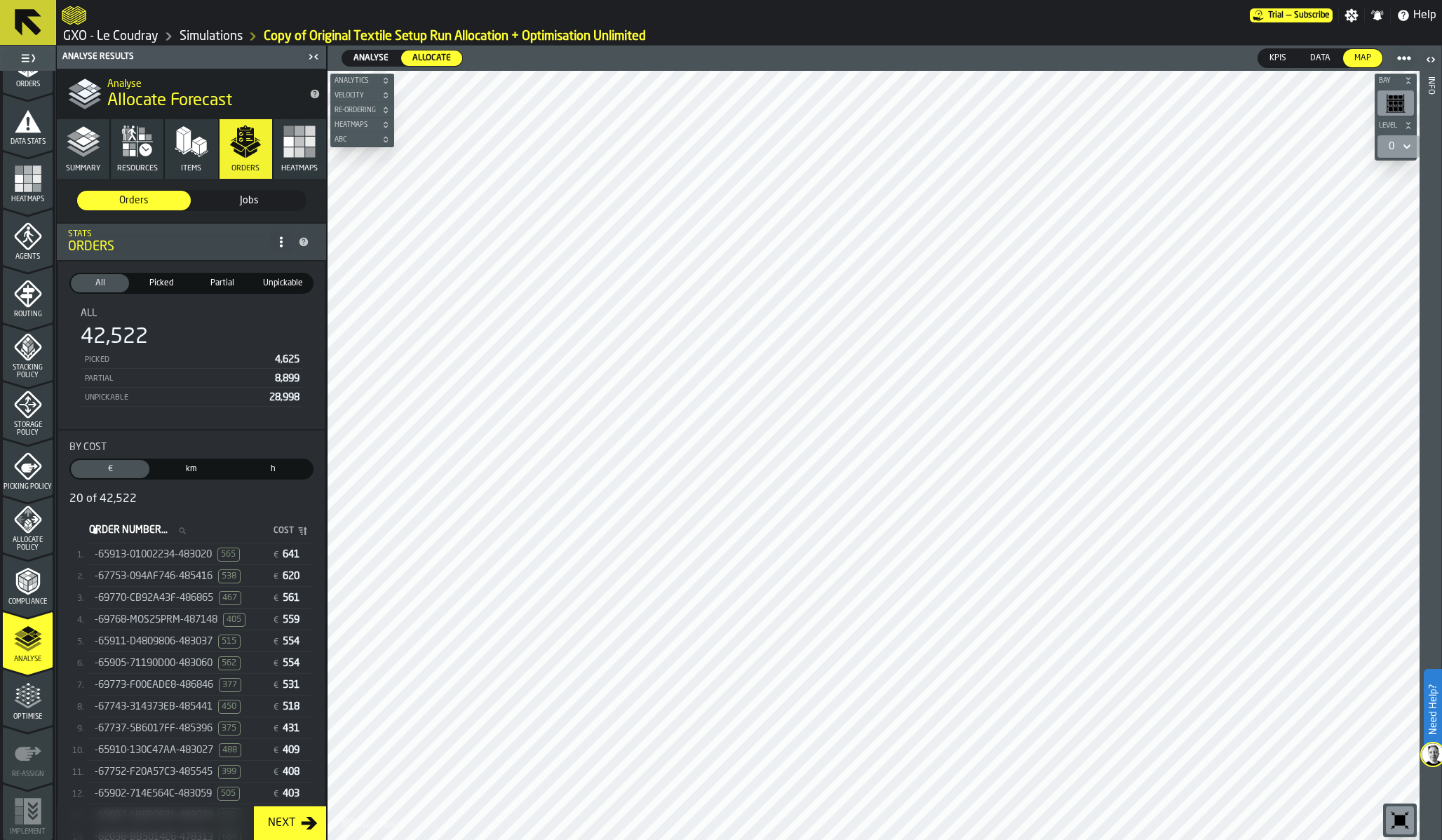
click at [30, 699] on polygon "menu Optimise" at bounding box center [32, 700] width 4 height 3
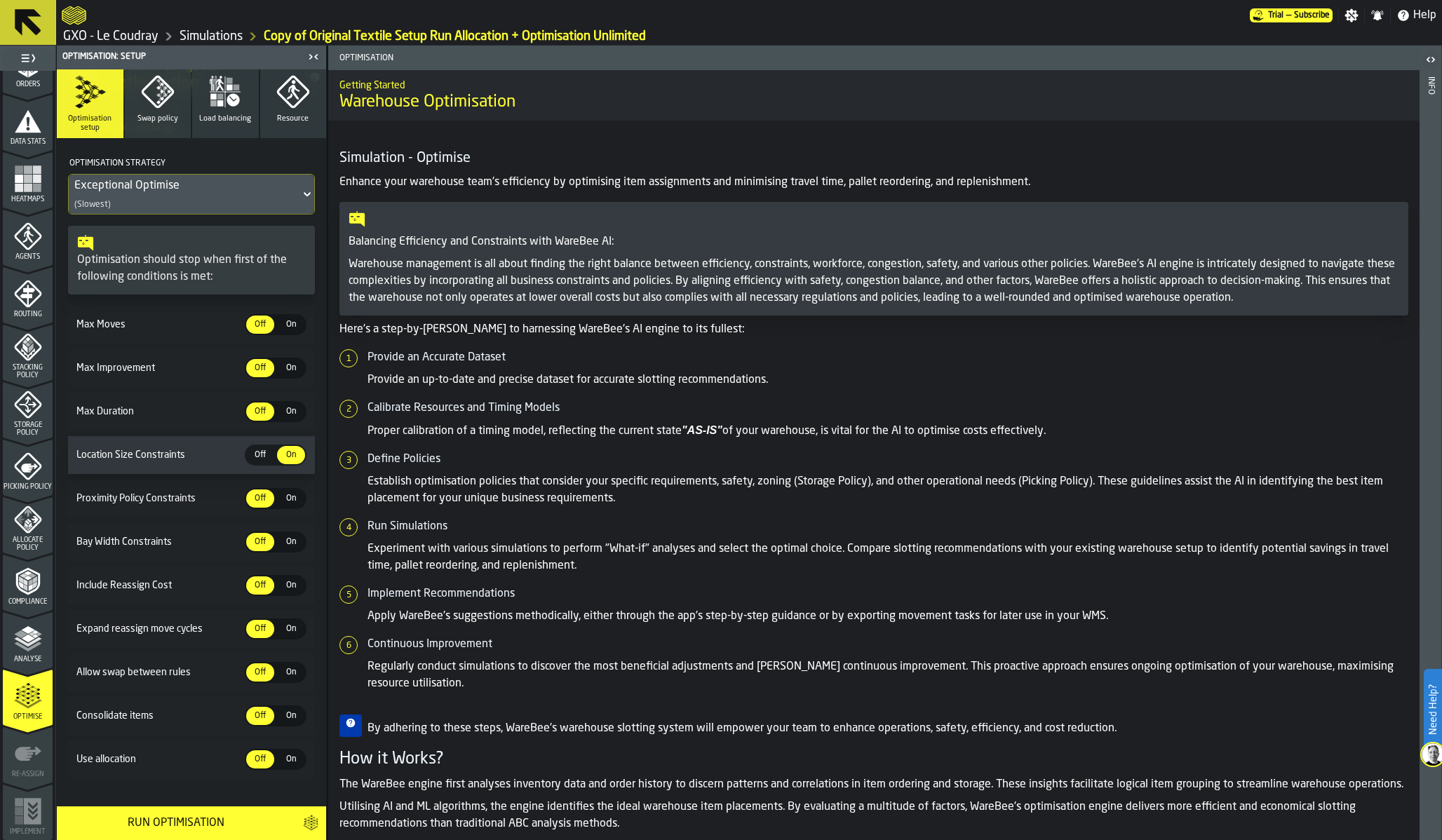
scroll to position [106, 0]
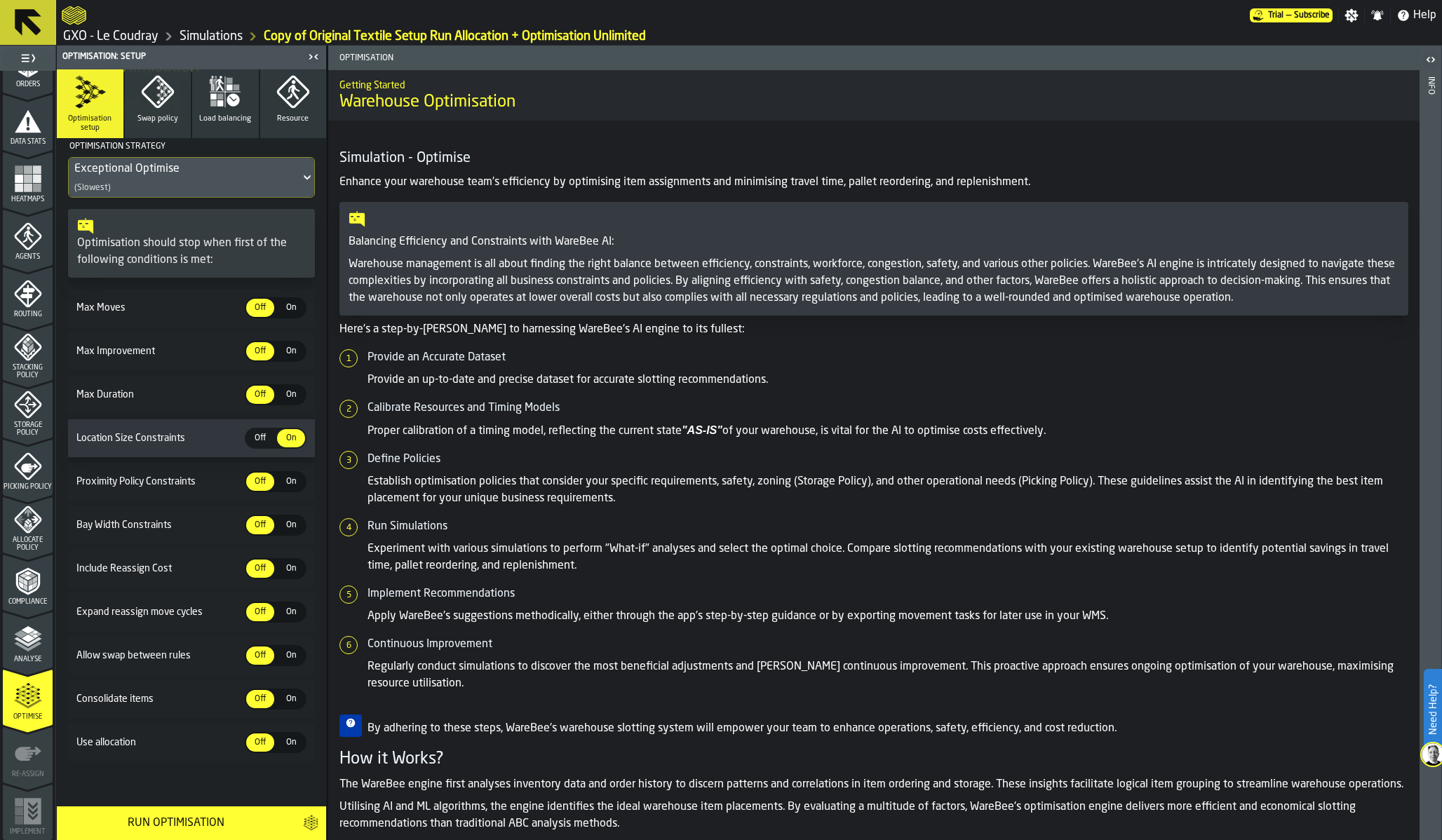
click at [282, 742] on span "On" at bounding box center [291, 742] width 23 height 12
click at [194, 819] on div "Run Optimisation" at bounding box center [175, 822] width 221 height 17
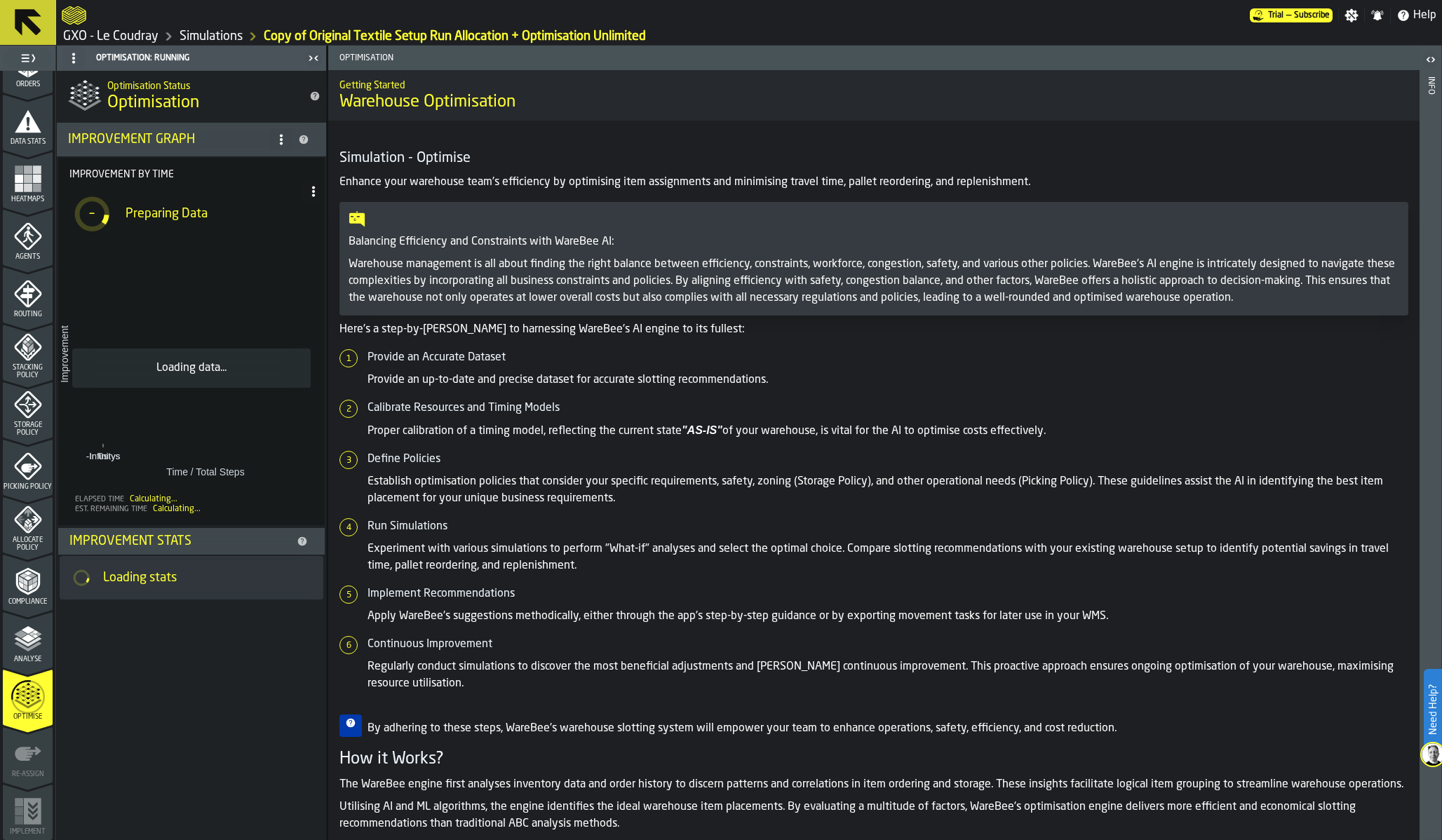
click at [100, 35] on link "GXO - Le Coudray" at bounding box center [111, 37] width 95 height 16
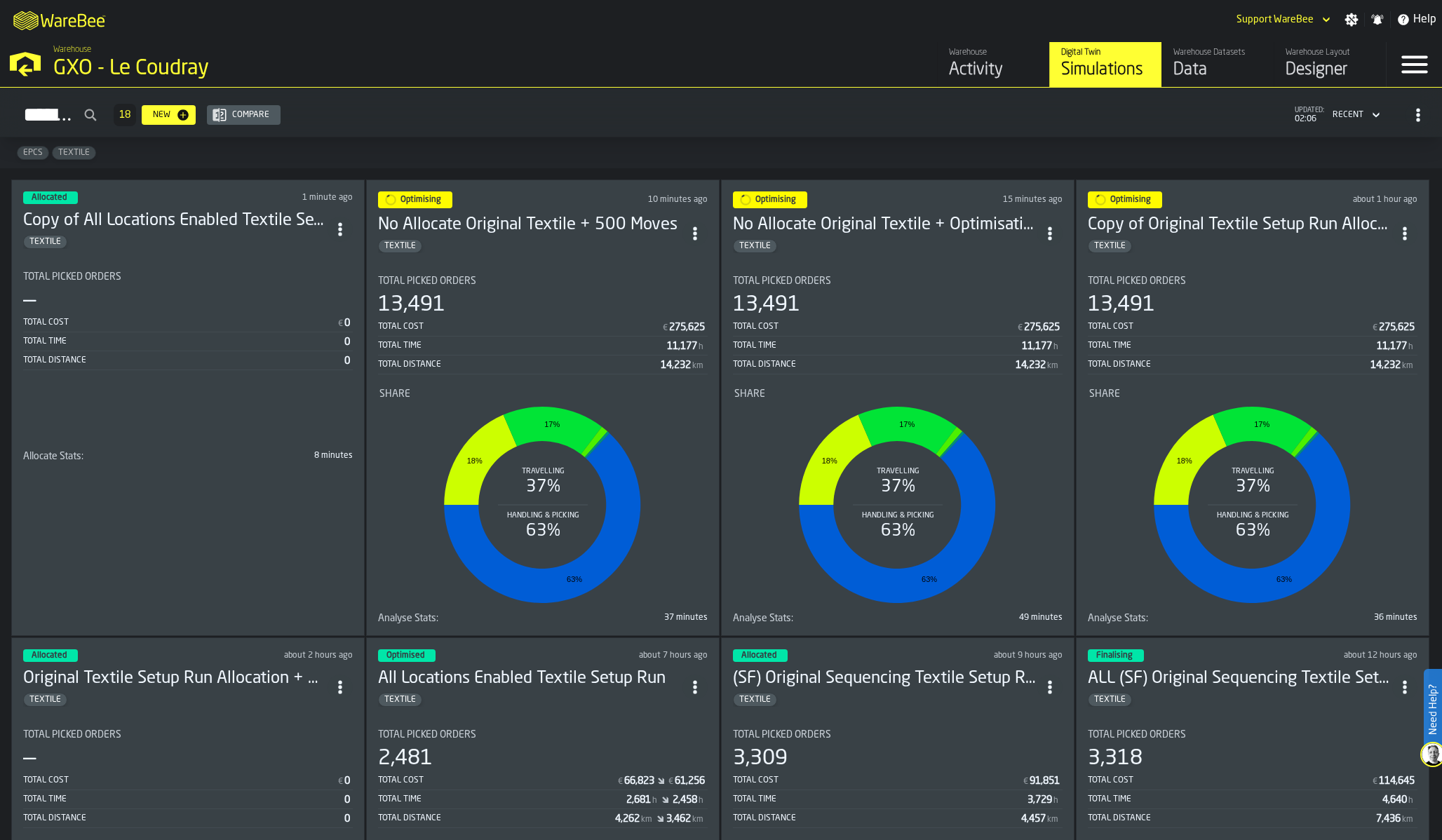
click at [1202, 232] on div "Copy of Original Textile Setup Run Allocation + Optimisation Unlimited TEXTILE" at bounding box center [1241, 233] width 304 height 40
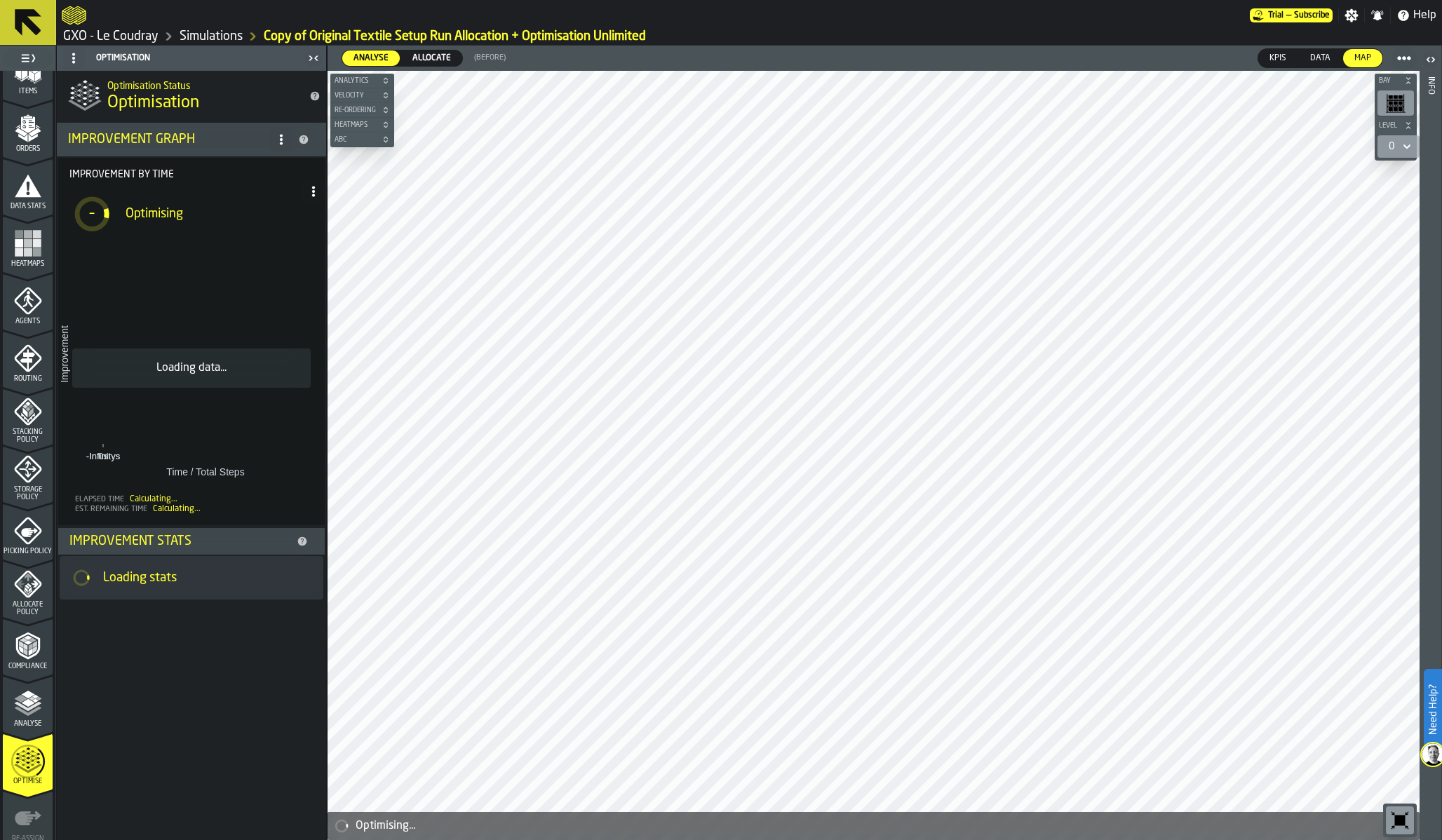
scroll to position [251, 0]
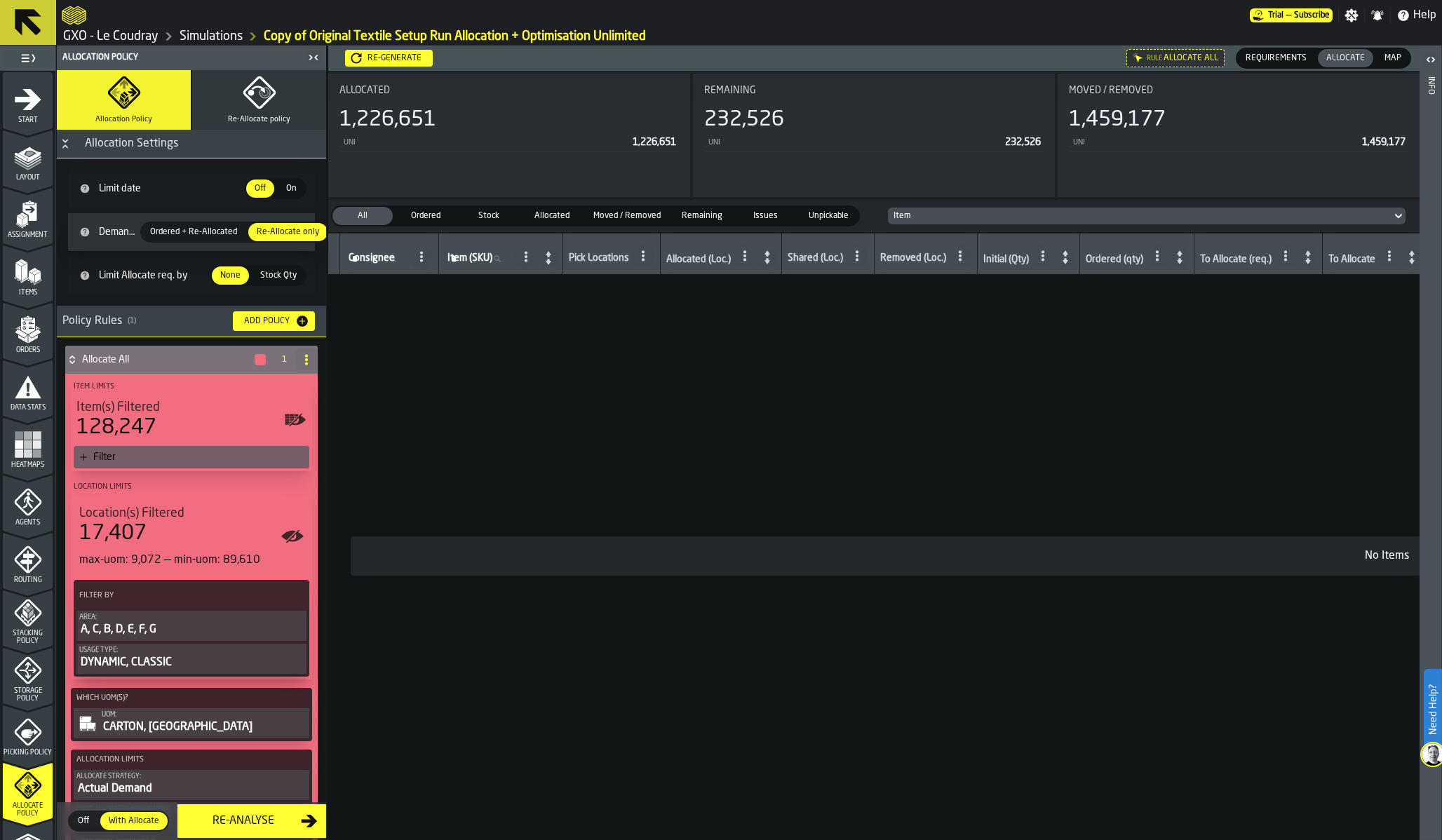
scroll to position [266, 0]
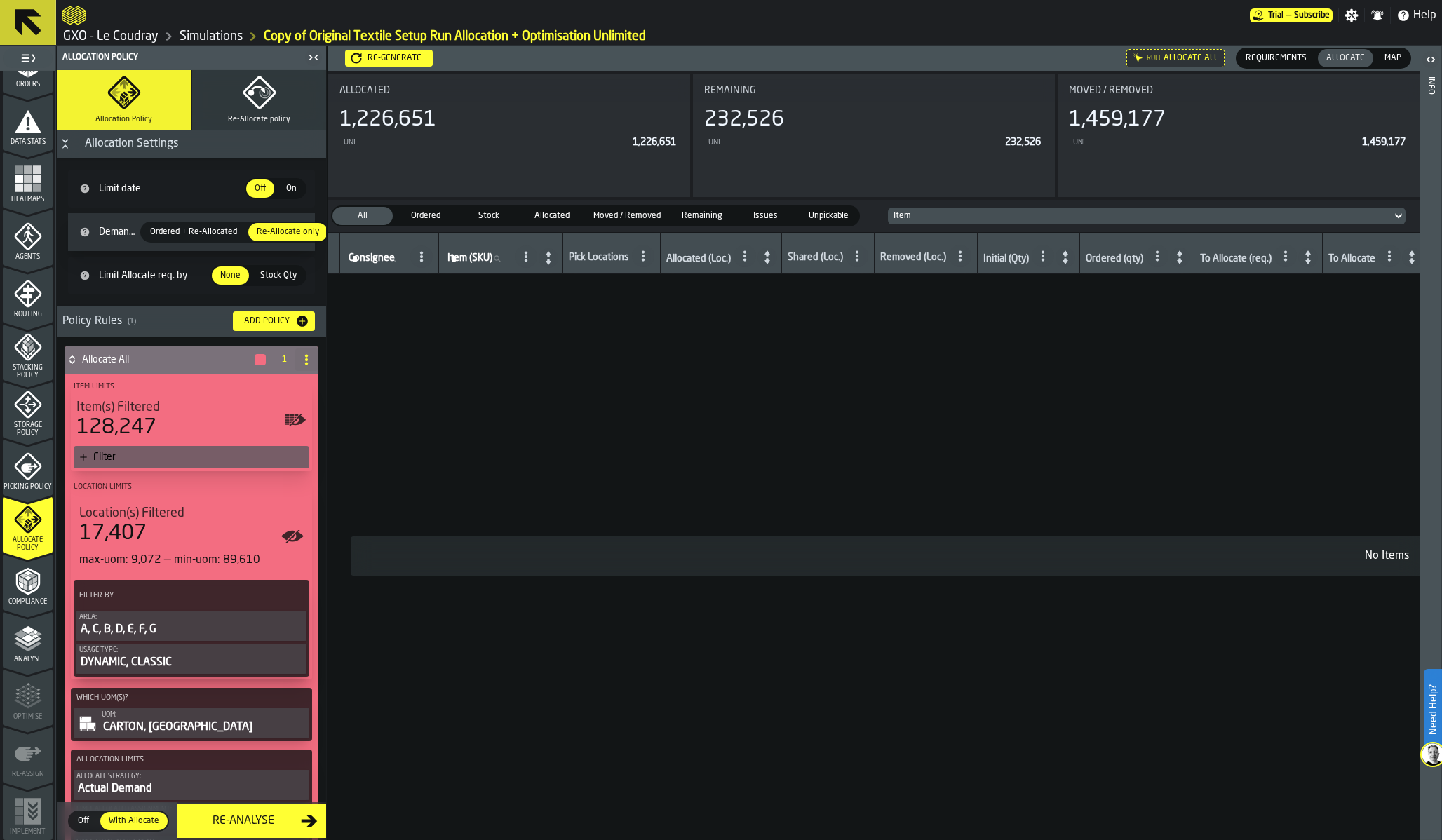
click at [1141, 294] on td "No Items" at bounding box center [1387, 556] width 2118 height 568
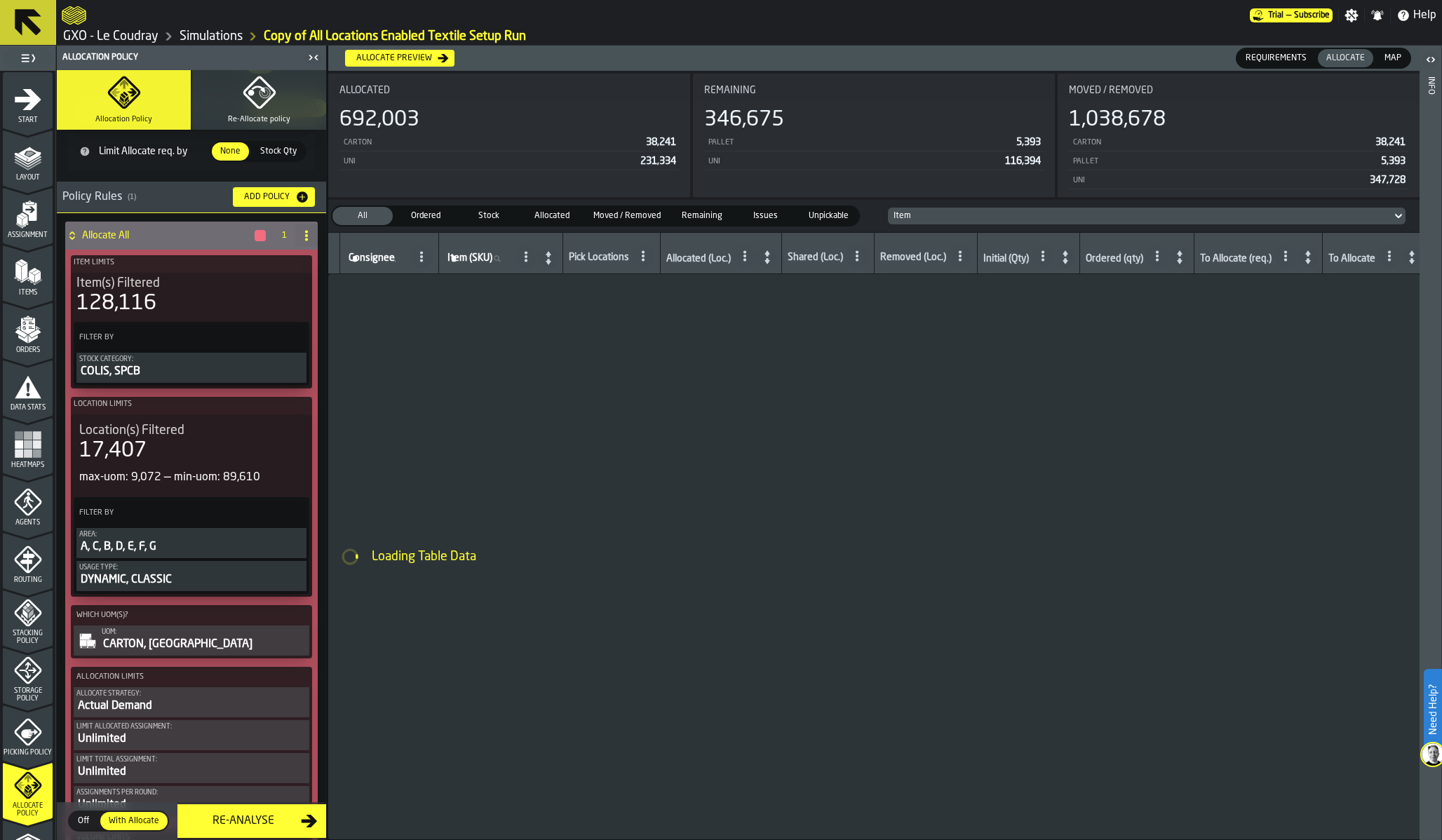
scroll to position [266, 0]
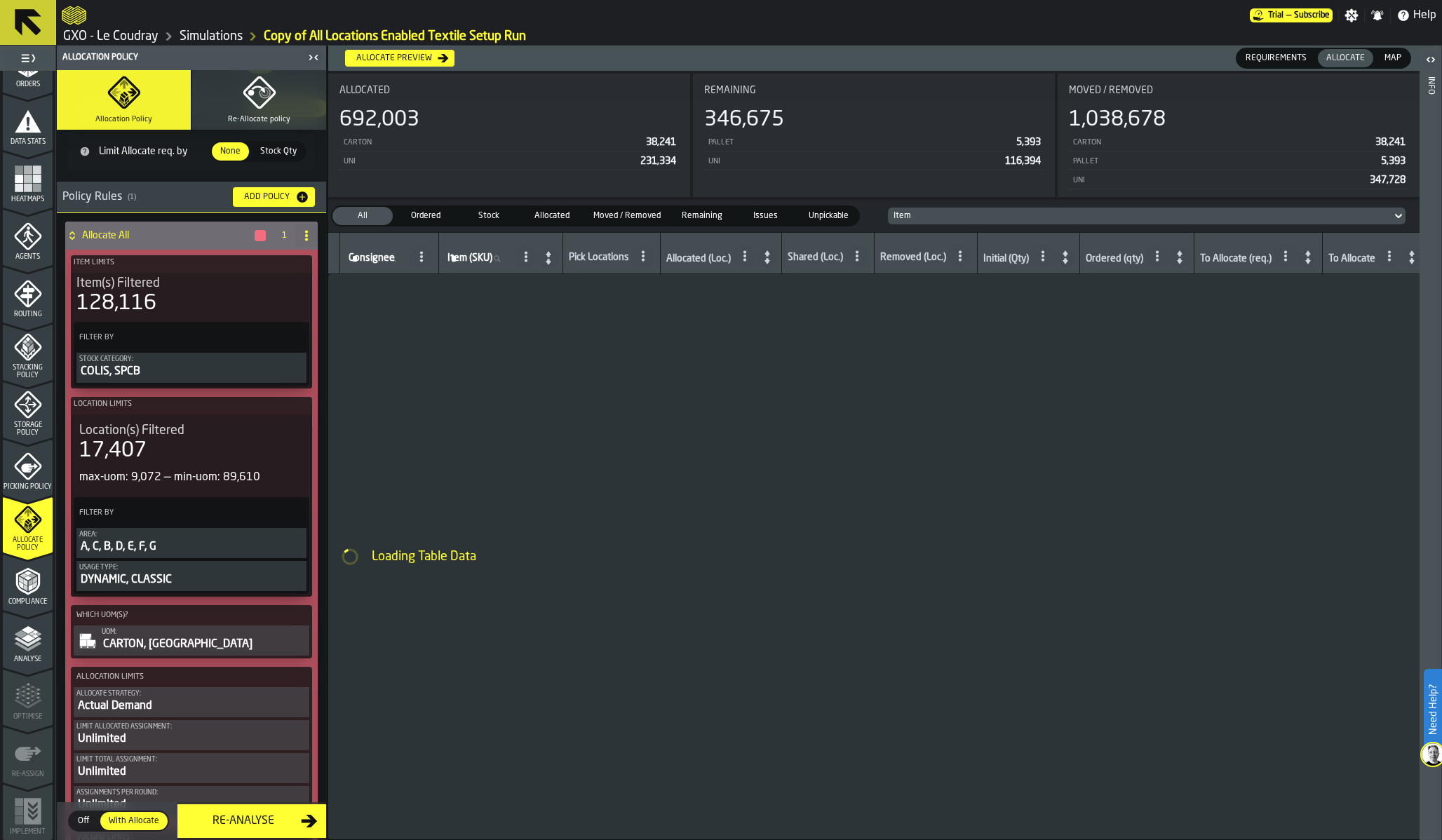
click at [21, 639] on polygon "menu Analyse" at bounding box center [27, 638] width 13 height 8
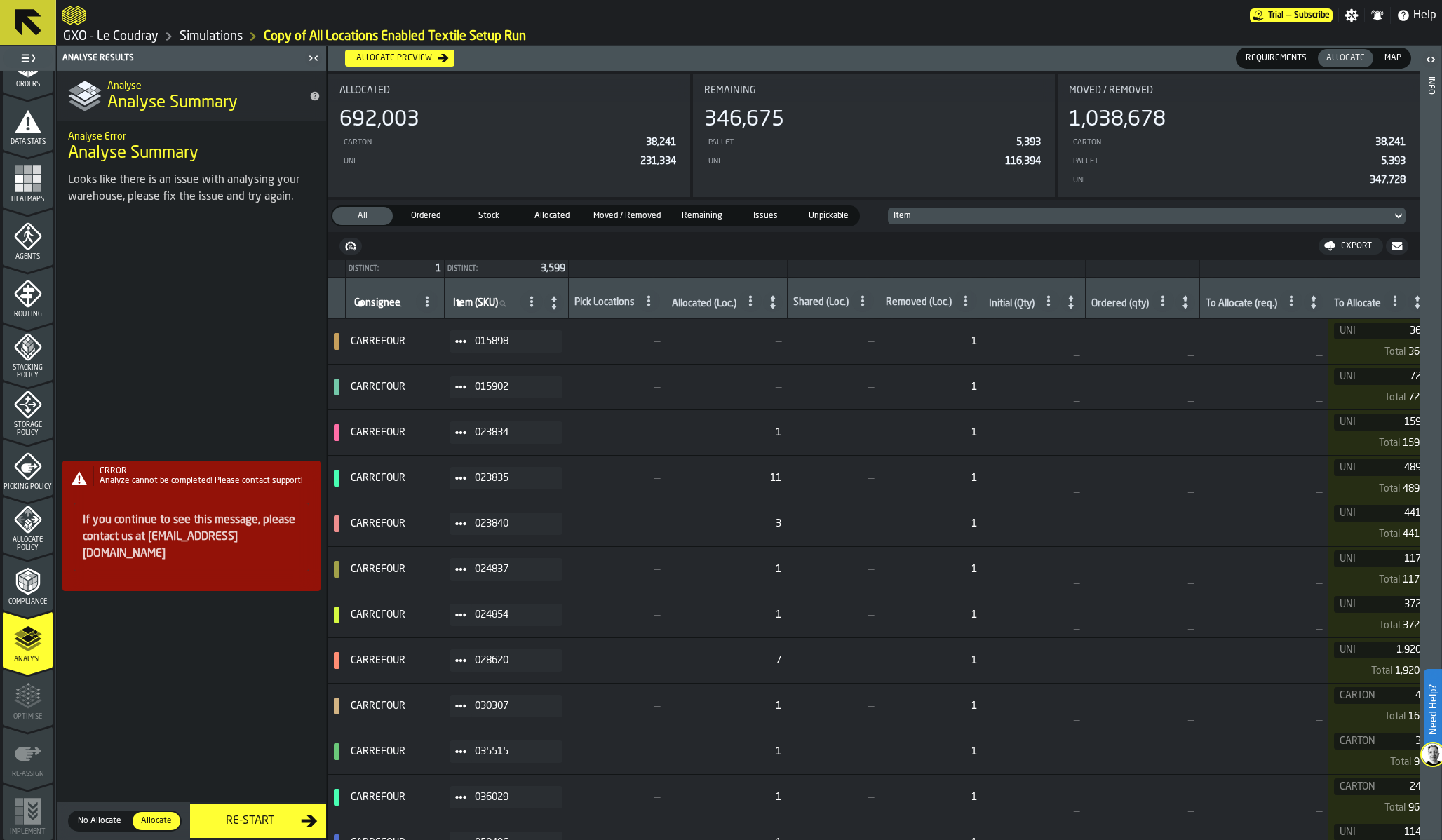
click at [22, 519] on icon "menu Allocate Policy" at bounding box center [28, 520] width 28 height 28
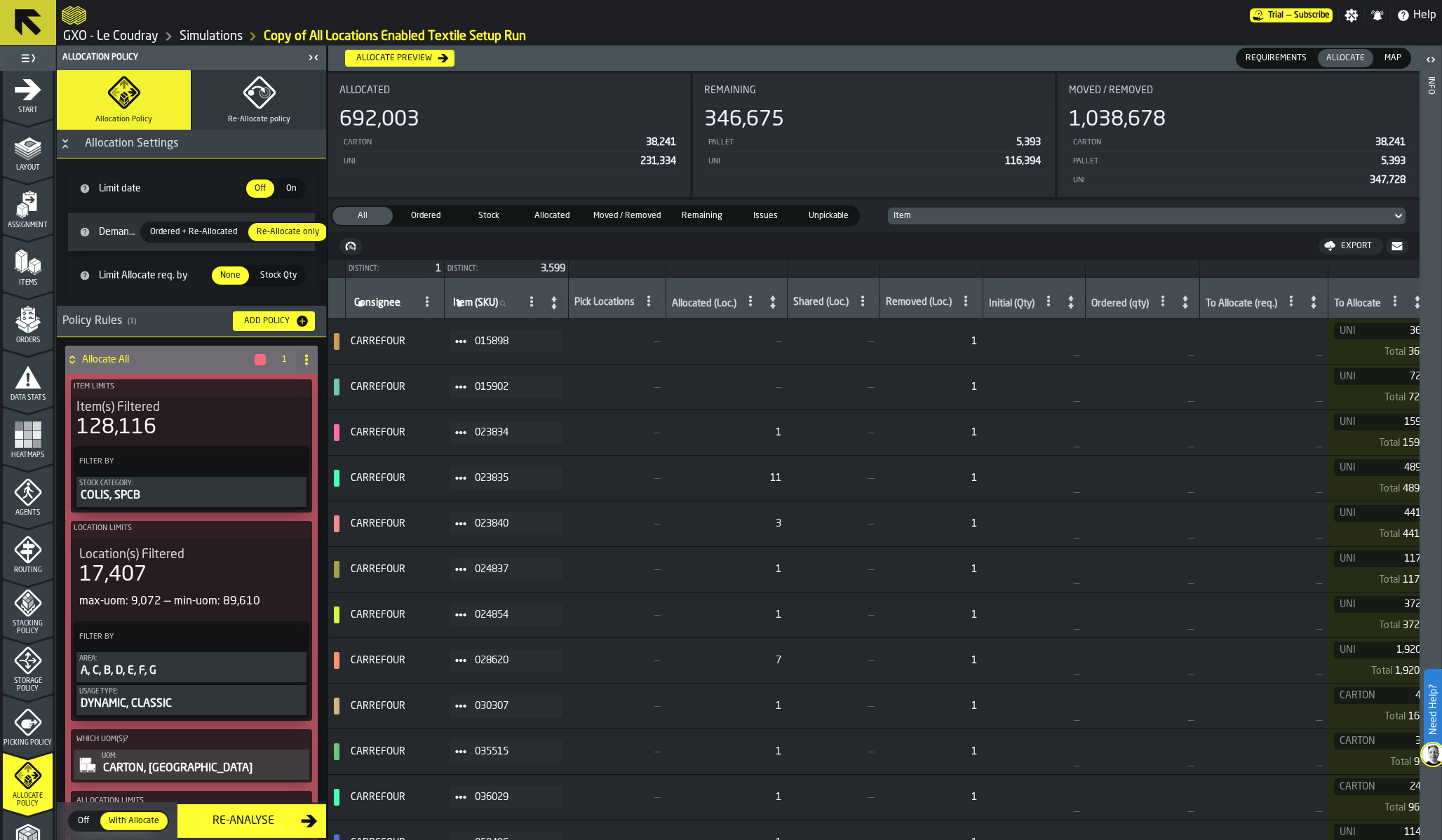
scroll to position [0, 0]
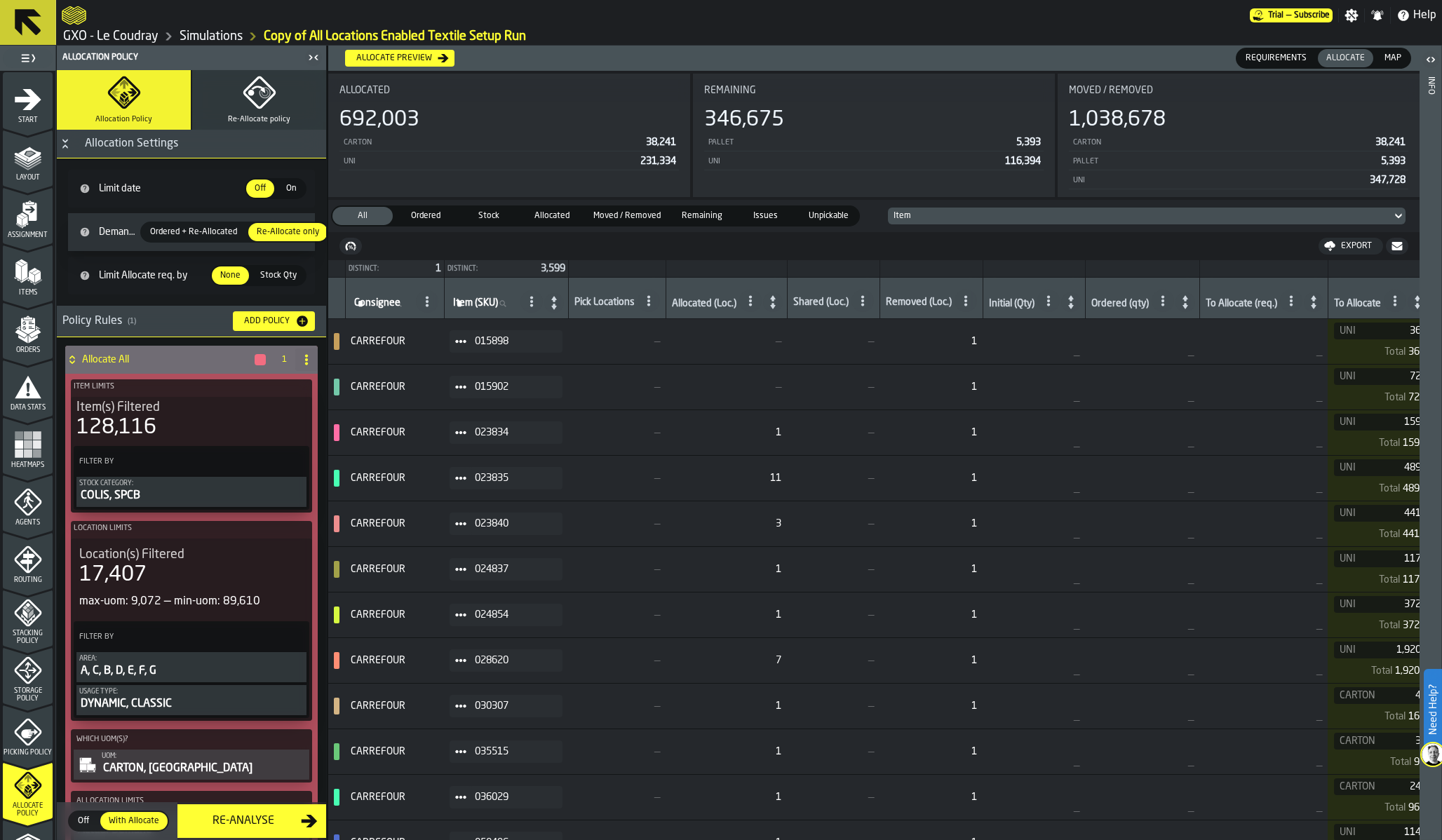
click at [26, 332] on icon "menu Orders" at bounding box center [27, 325] width 14 height 16
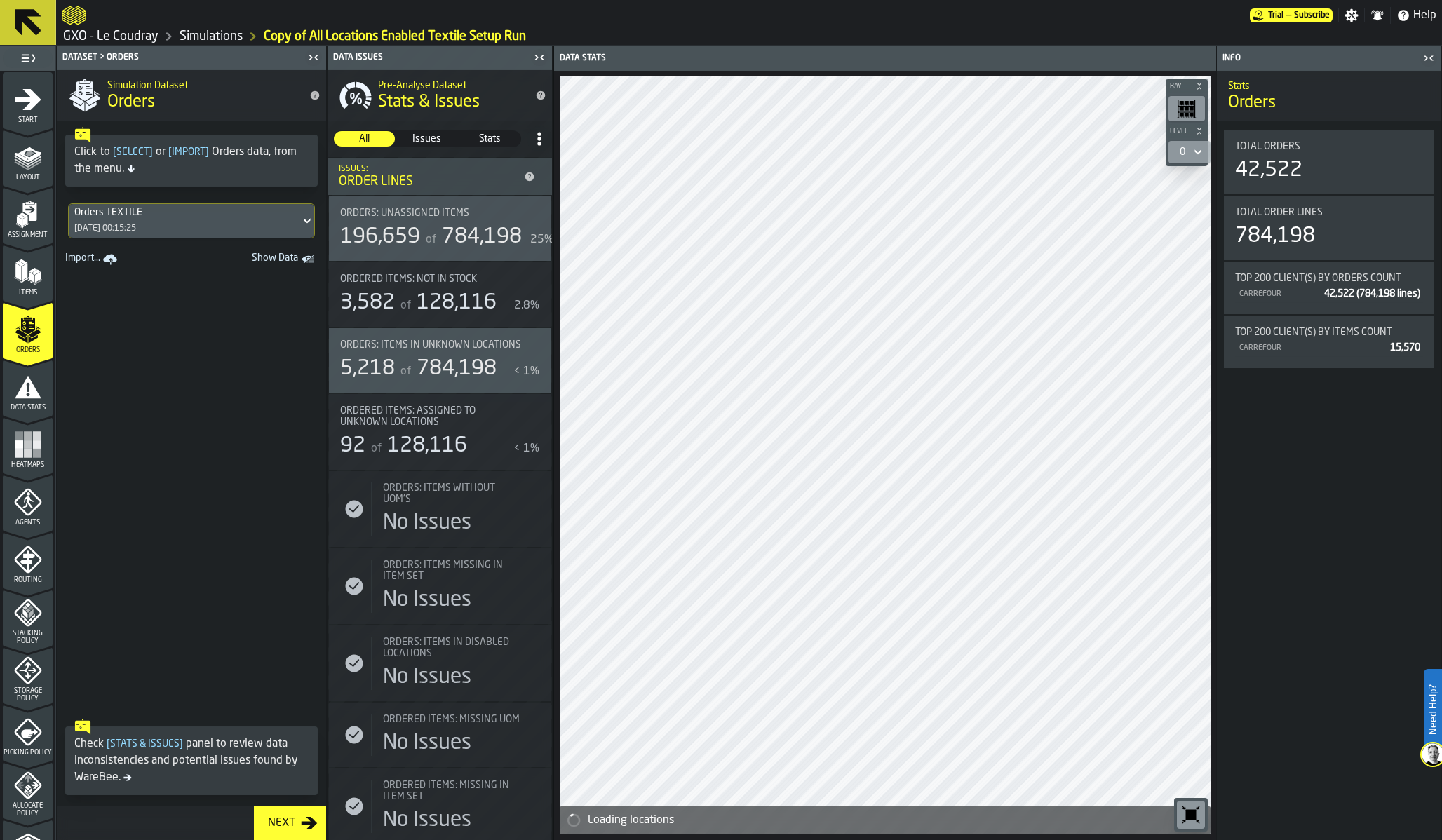
click at [132, 218] on div "Orders TEXTILE [DATE] 00:15:25" at bounding box center [184, 221] width 231 height 33
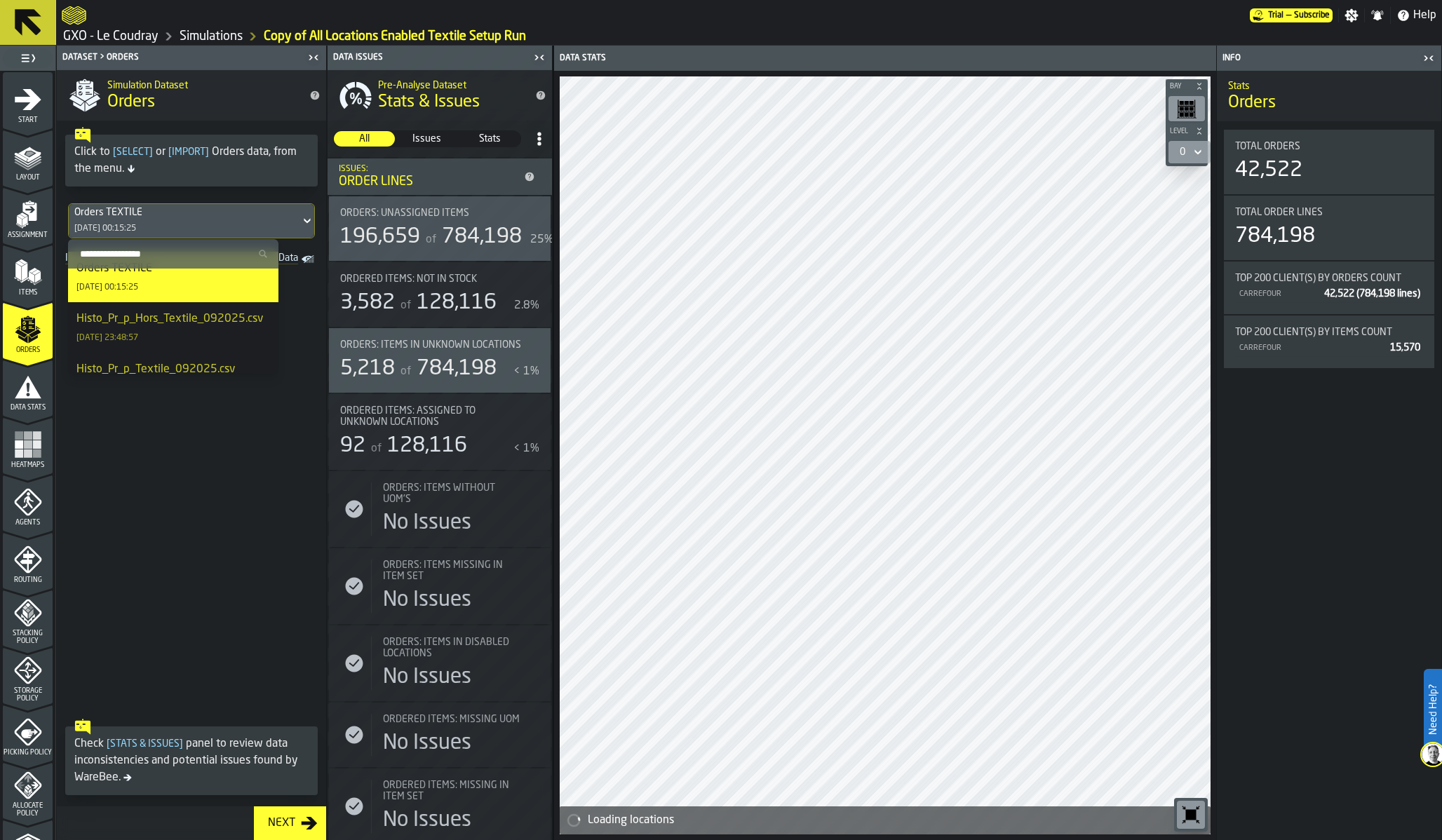
scroll to position [6, 0]
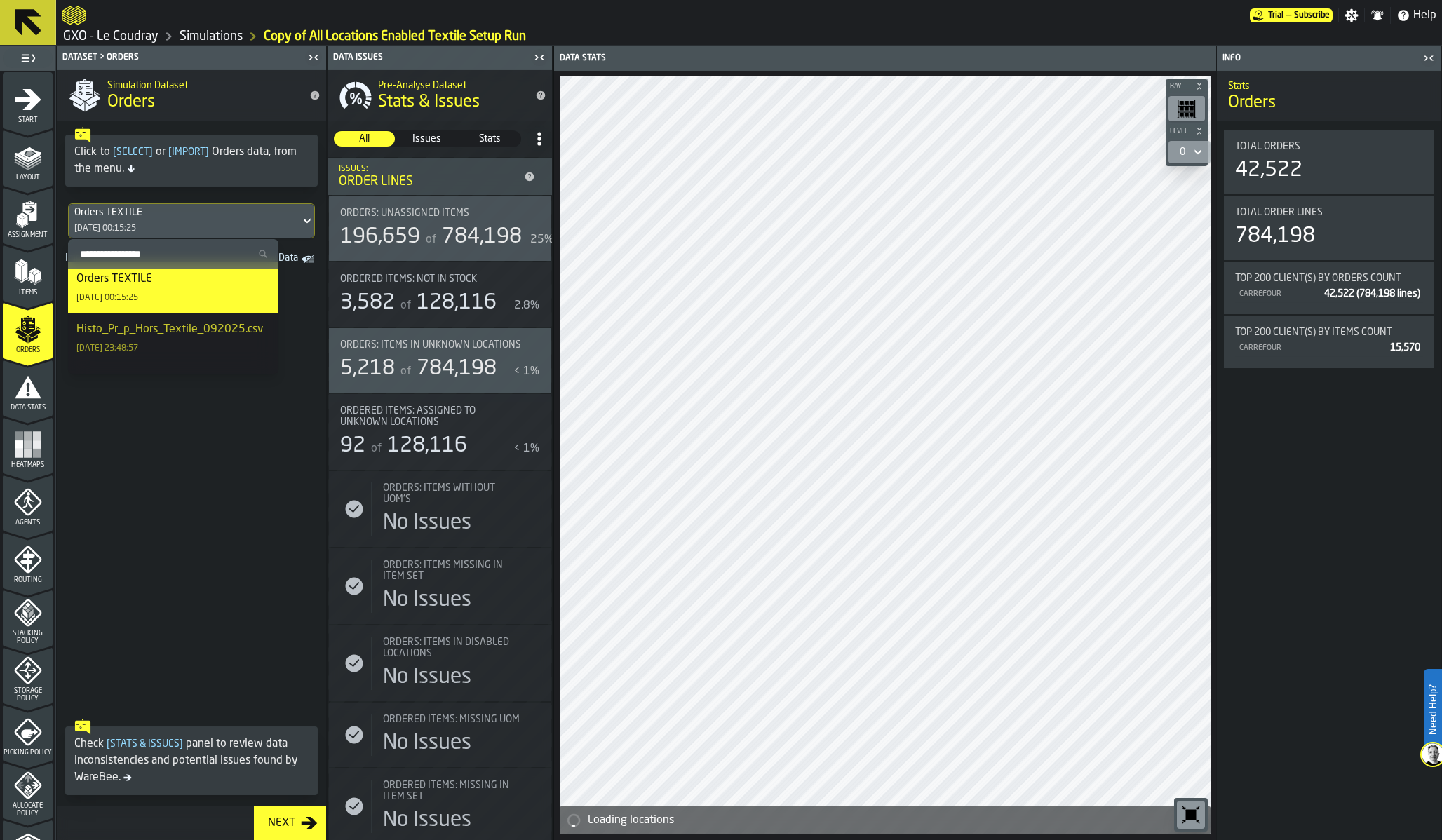
click at [155, 333] on div "Histo_Pr_p_Hors_Textile_092025.csv" at bounding box center [170, 329] width 187 height 17
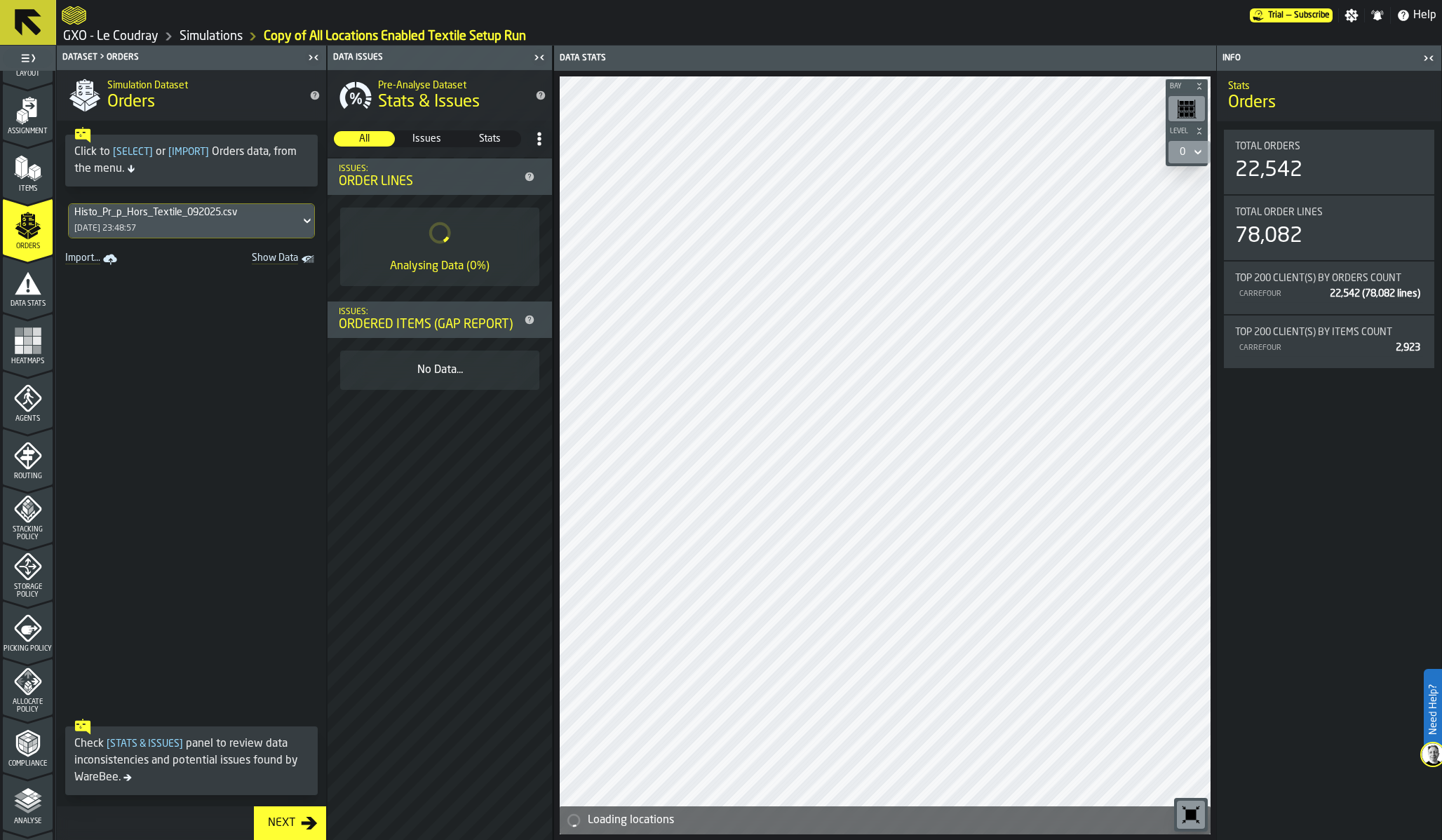
scroll to position [266, 0]
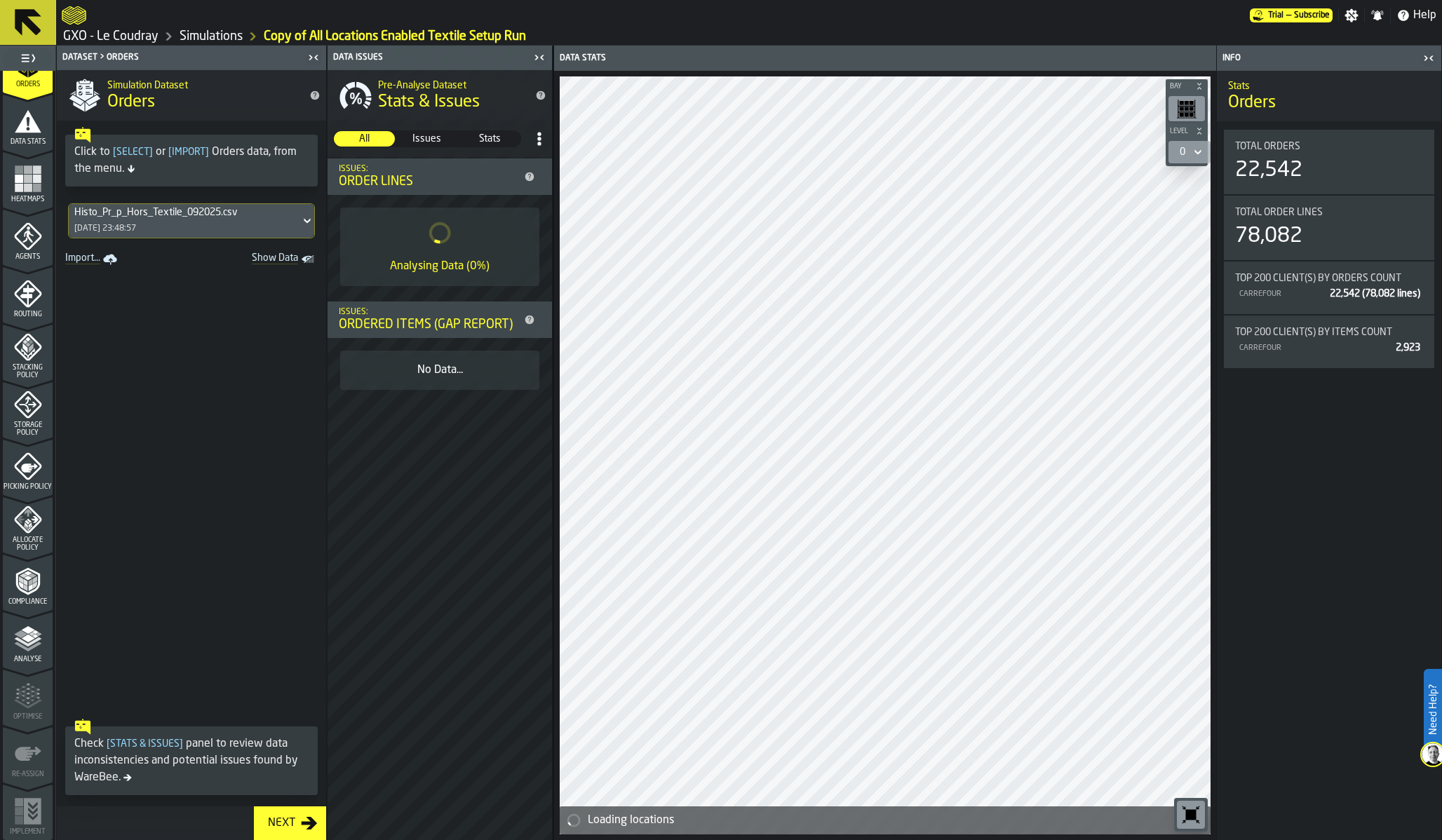
click at [33, 483] on span "Picking Policy" at bounding box center [27, 486] width 50 height 8
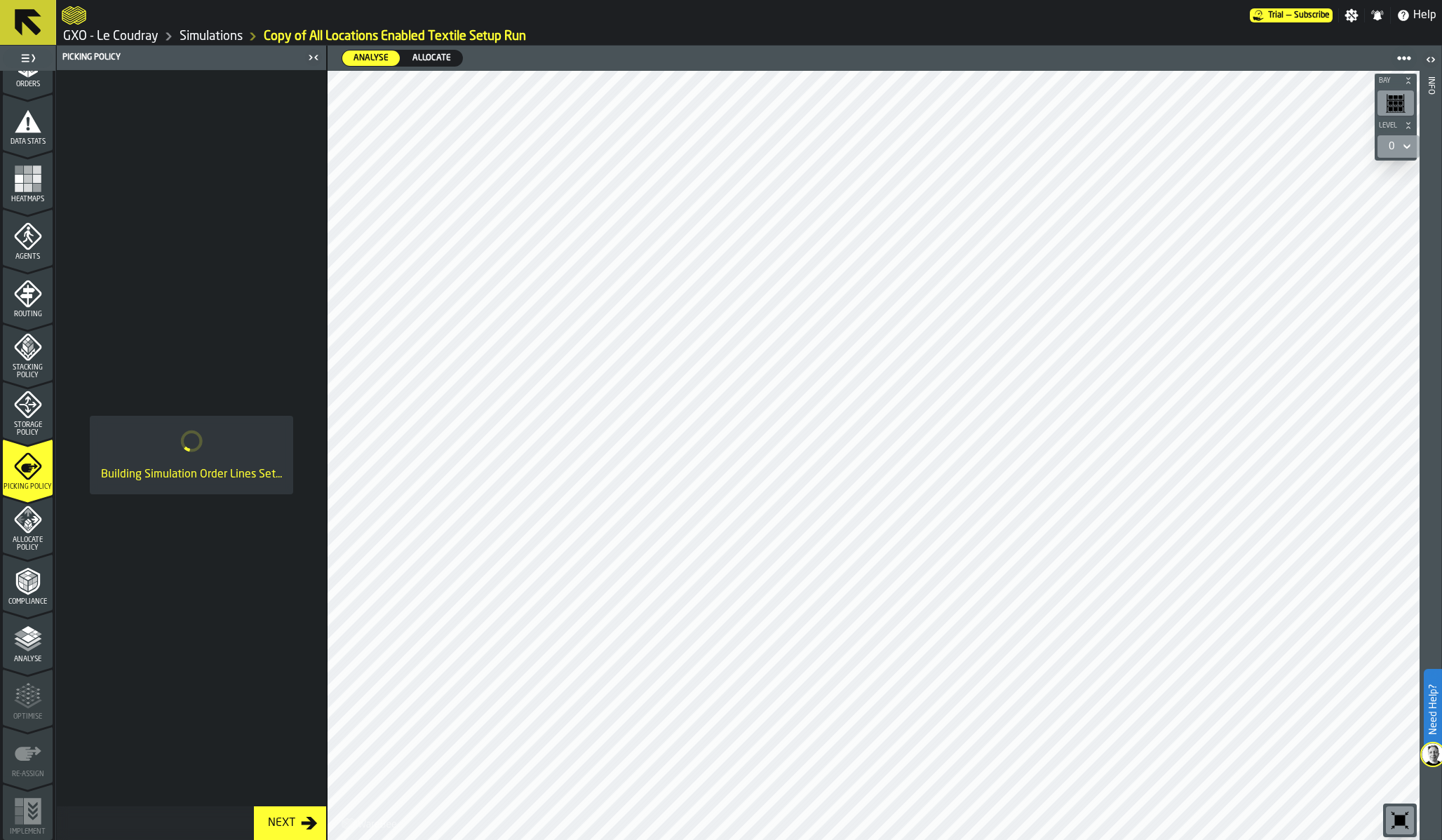
click at [30, 655] on span "Analyse" at bounding box center [27, 659] width 50 height 8
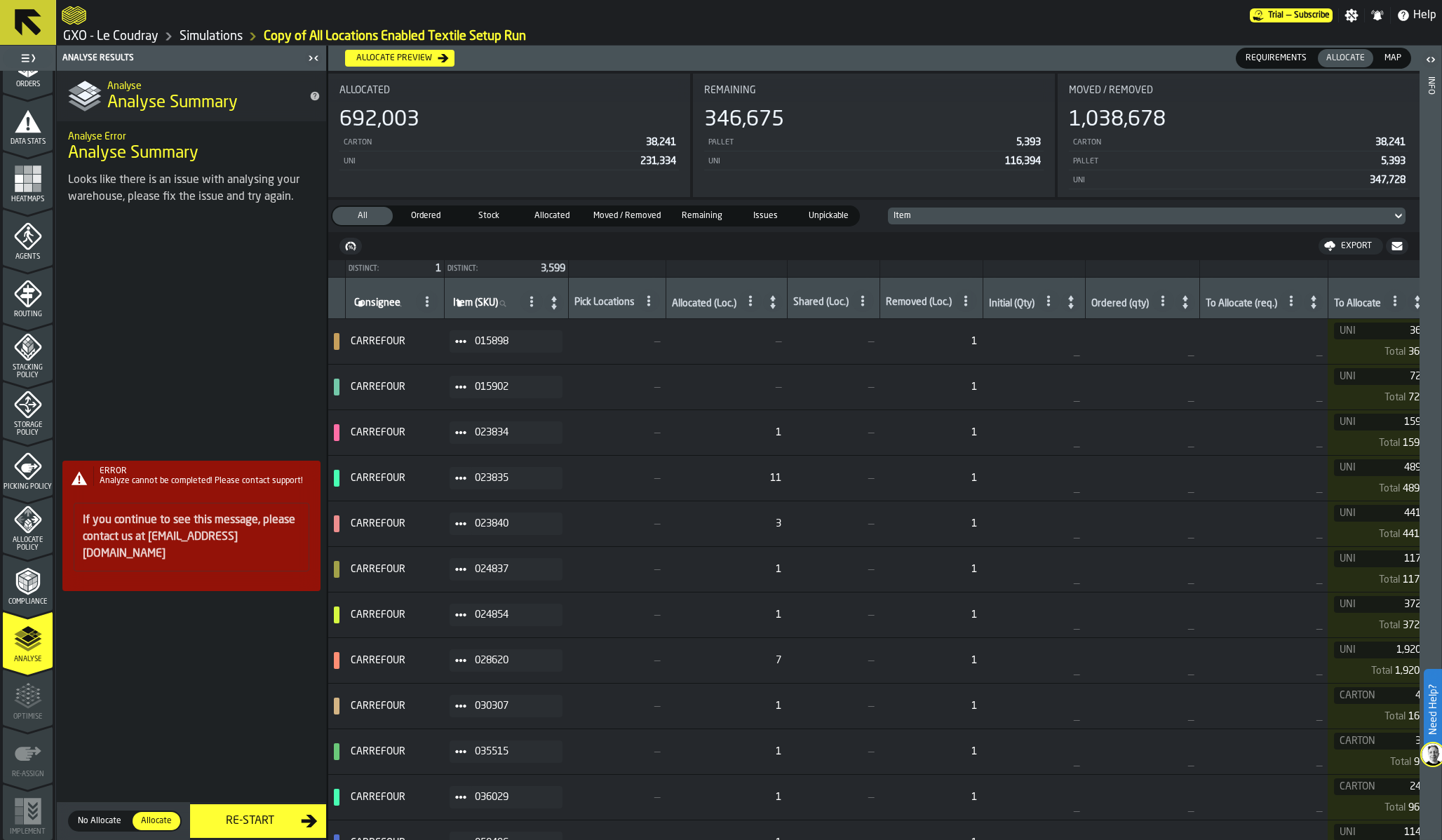
click at [247, 761] on div "ERROR Analyze cannot be completed! Please contact support! If you continue to s…" at bounding box center [192, 531] width 269 height 617
click at [250, 820] on div "ERROR Analyze cannot be completed! Please contact support! If you continue to s…" at bounding box center [192, 531] width 269 height 617
click at [19, 528] on icon "menu Allocate Policy" at bounding box center [27, 520] width 27 height 27
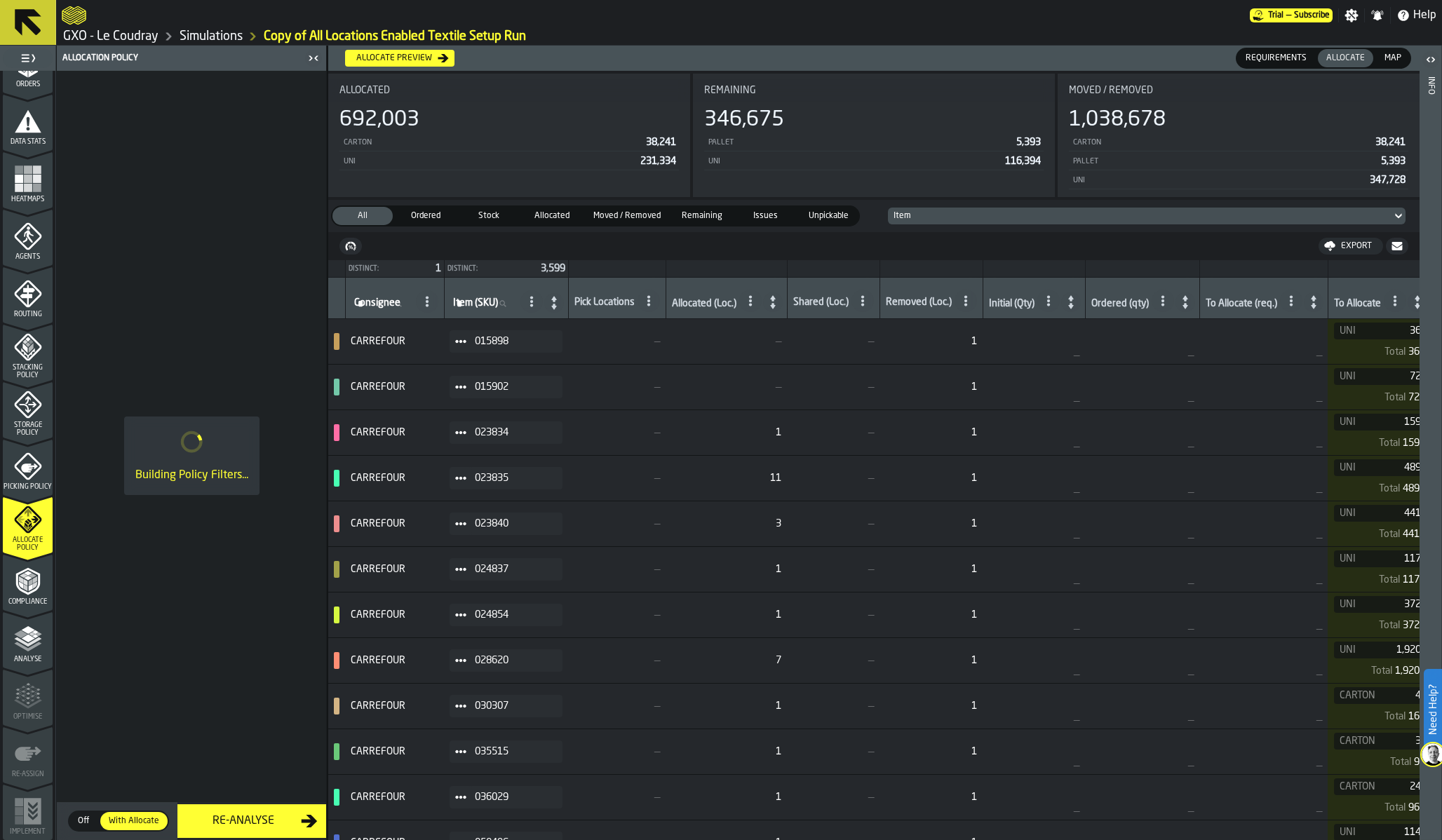
click at [29, 477] on div "Picking Policy" at bounding box center [27, 471] width 50 height 39
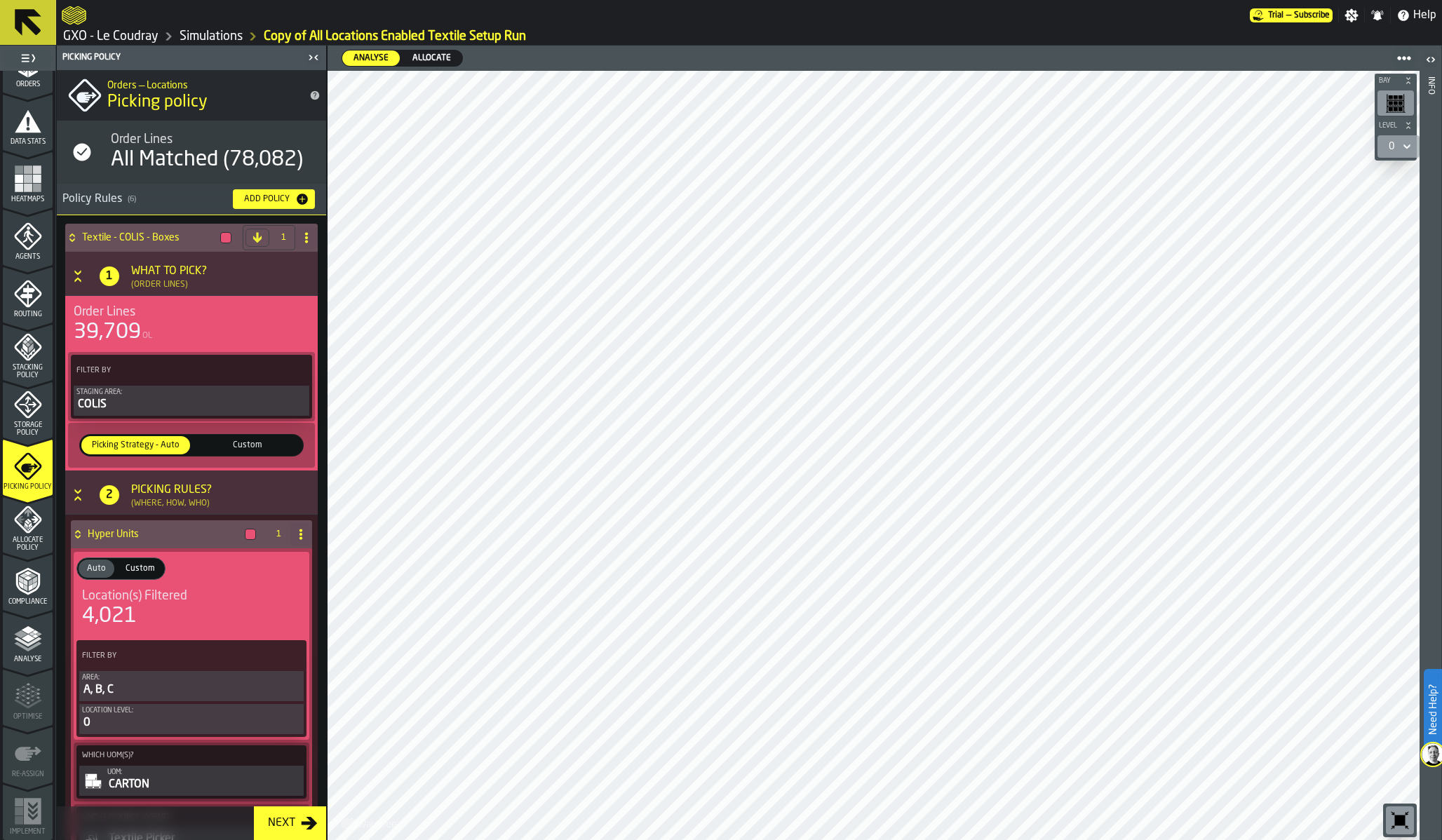
click at [29, 537] on span "Allocate Policy" at bounding box center [27, 544] width 50 height 16
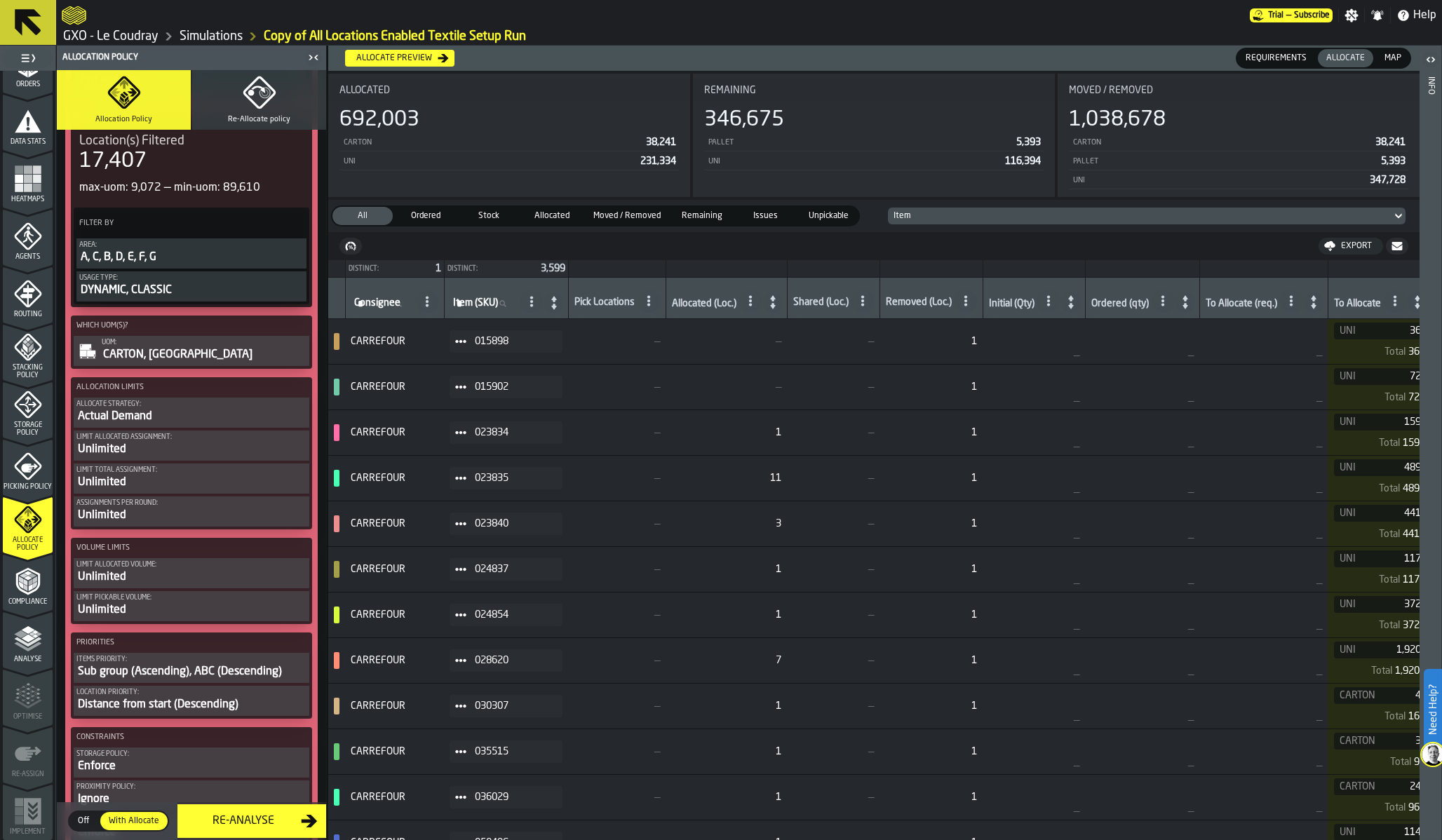
scroll to position [415, 0]
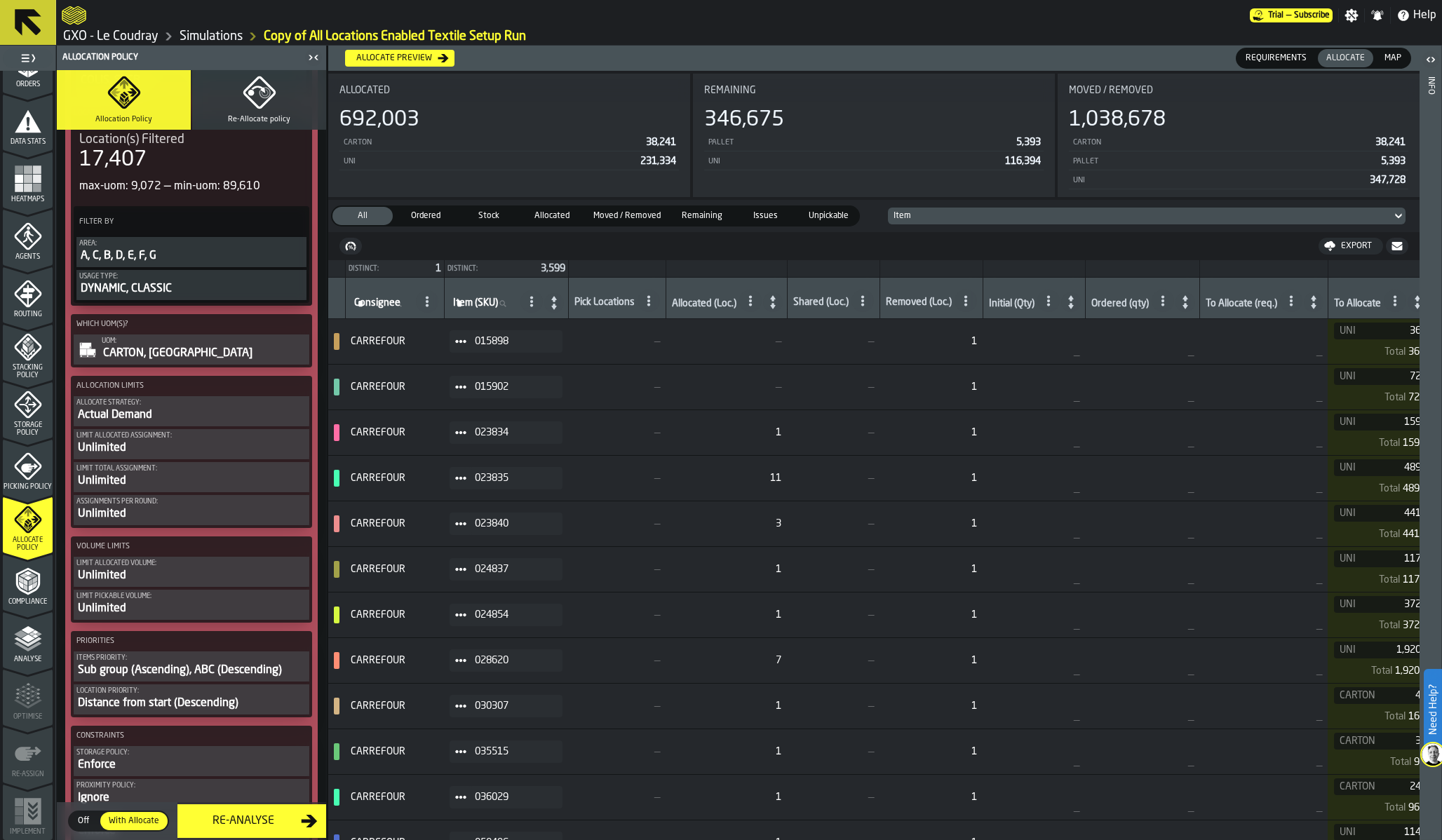
click at [29, 639] on polygon "menu Analyse" at bounding box center [27, 638] width 13 height 8
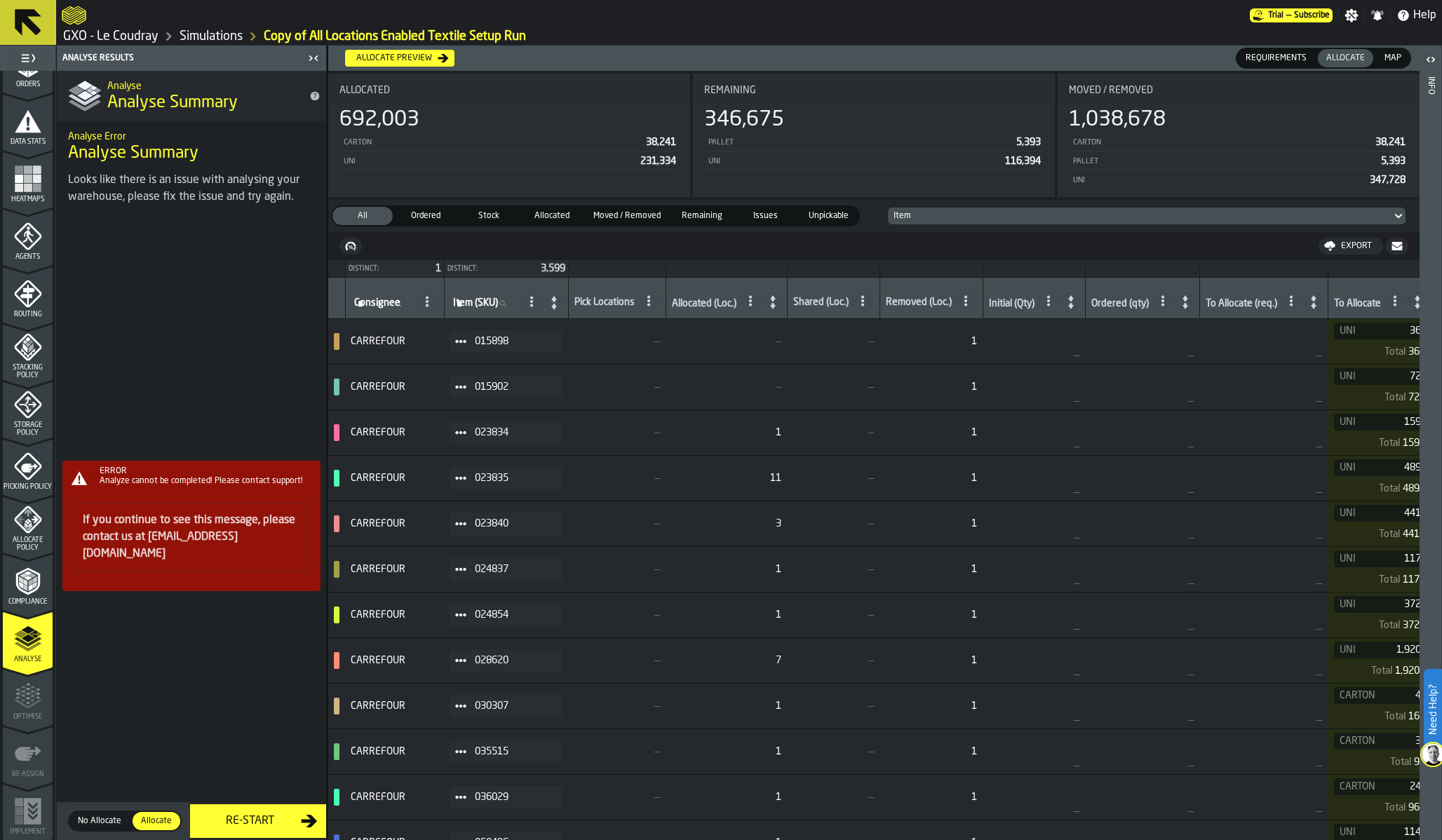
click at [24, 530] on icon "menu Allocate Policy" at bounding box center [27, 520] width 27 height 27
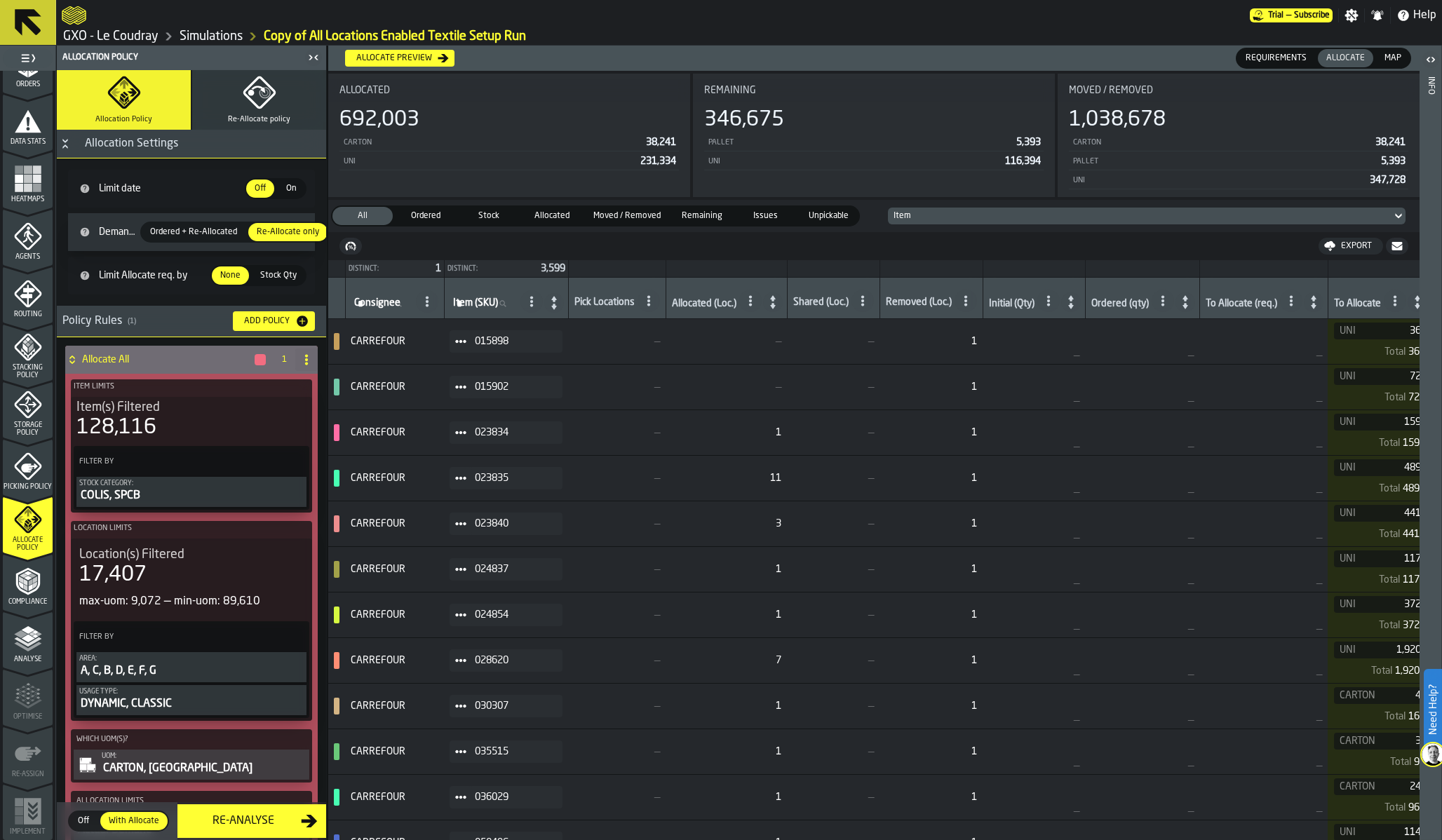
click at [253, 825] on div "Re-Analyse" at bounding box center [243, 821] width 115 height 17
click at [16, 589] on icon "menu Compliance" at bounding box center [28, 581] width 28 height 28
click at [19, 640] on polyline "menu Analyse" at bounding box center [27, 641] width 27 height 10
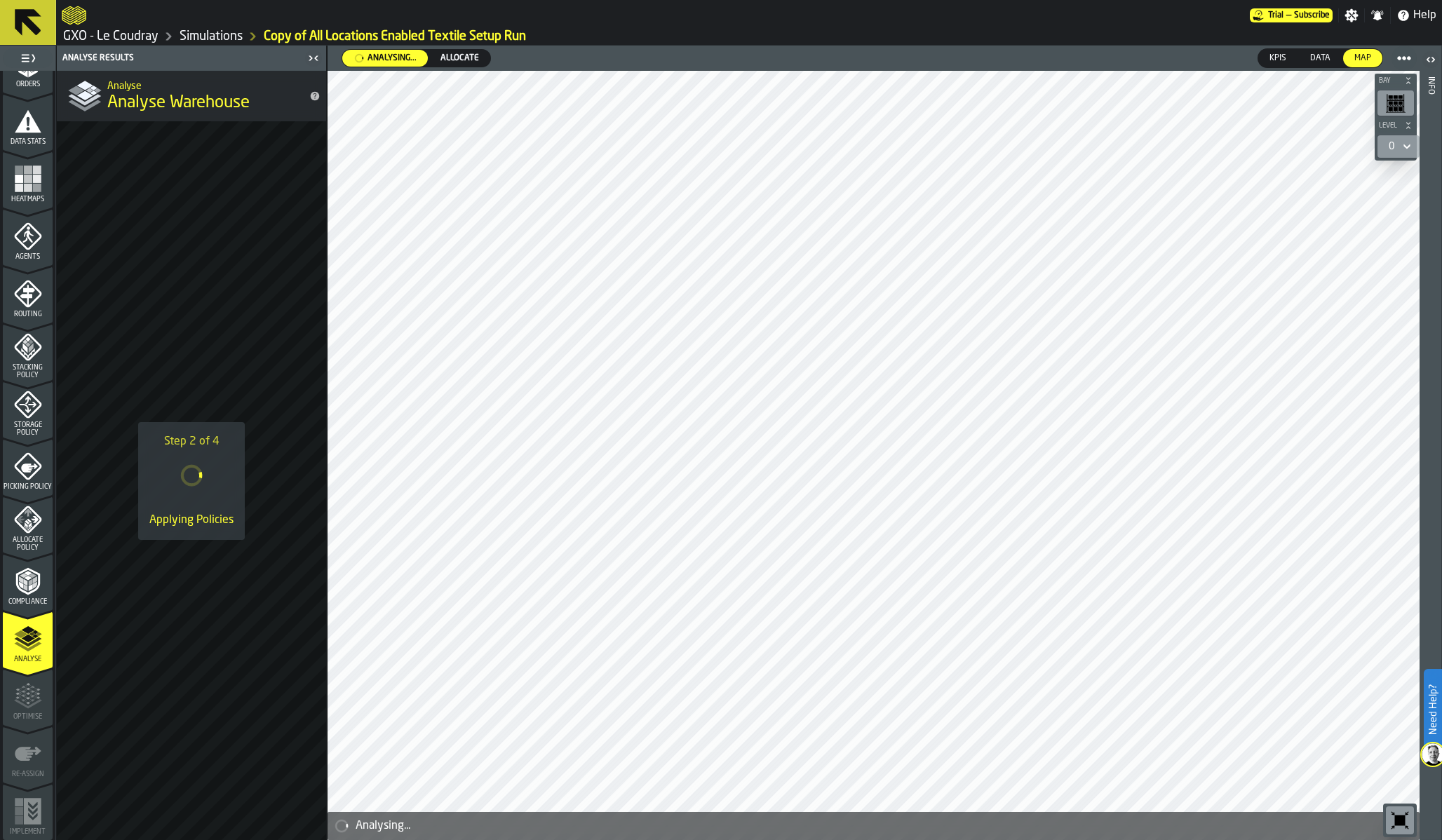
click at [135, 36] on link "GXO - Le Coudray" at bounding box center [111, 37] width 95 height 16
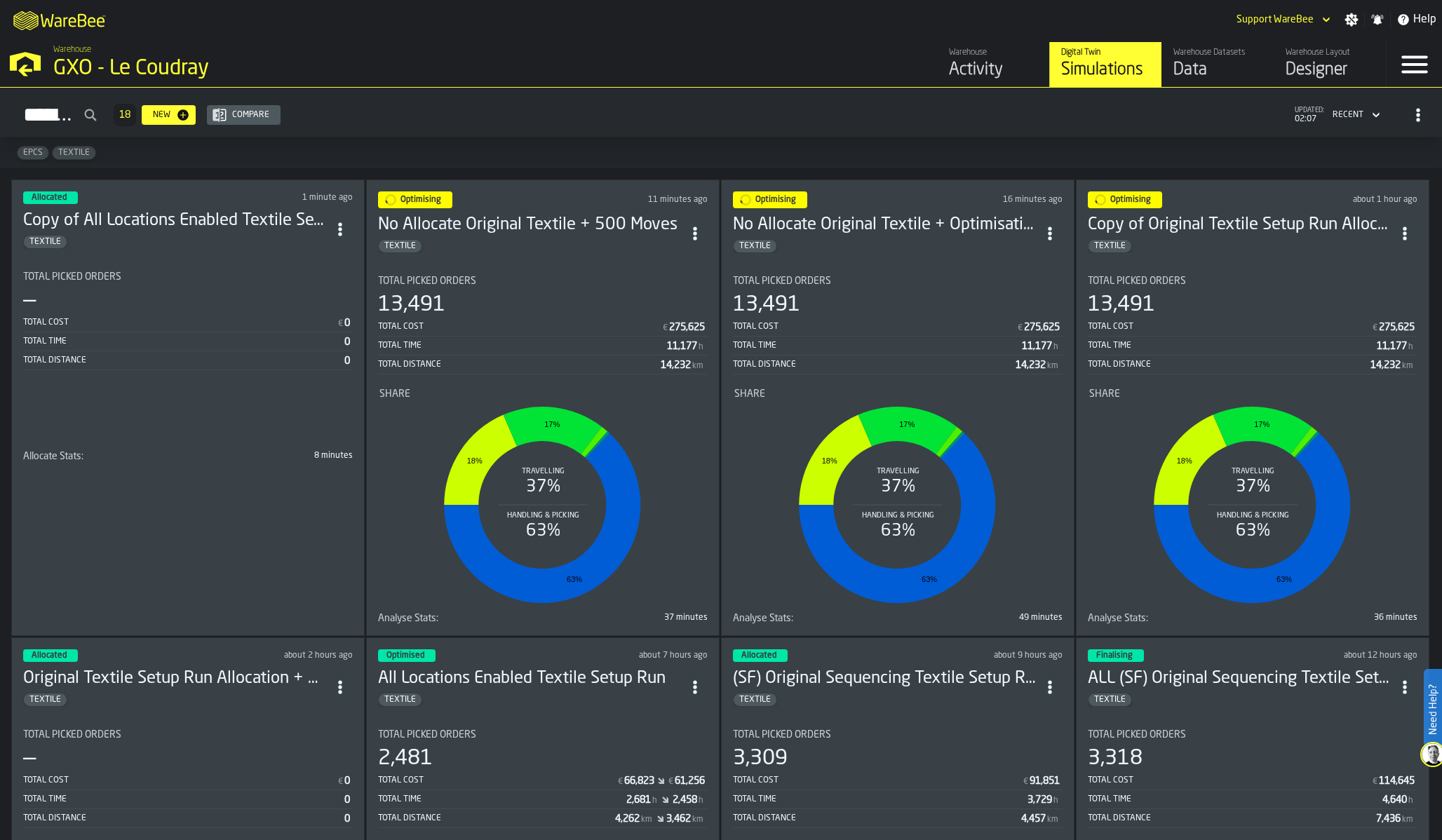
click at [158, 340] on div "Total Time" at bounding box center [183, 341] width 321 height 10
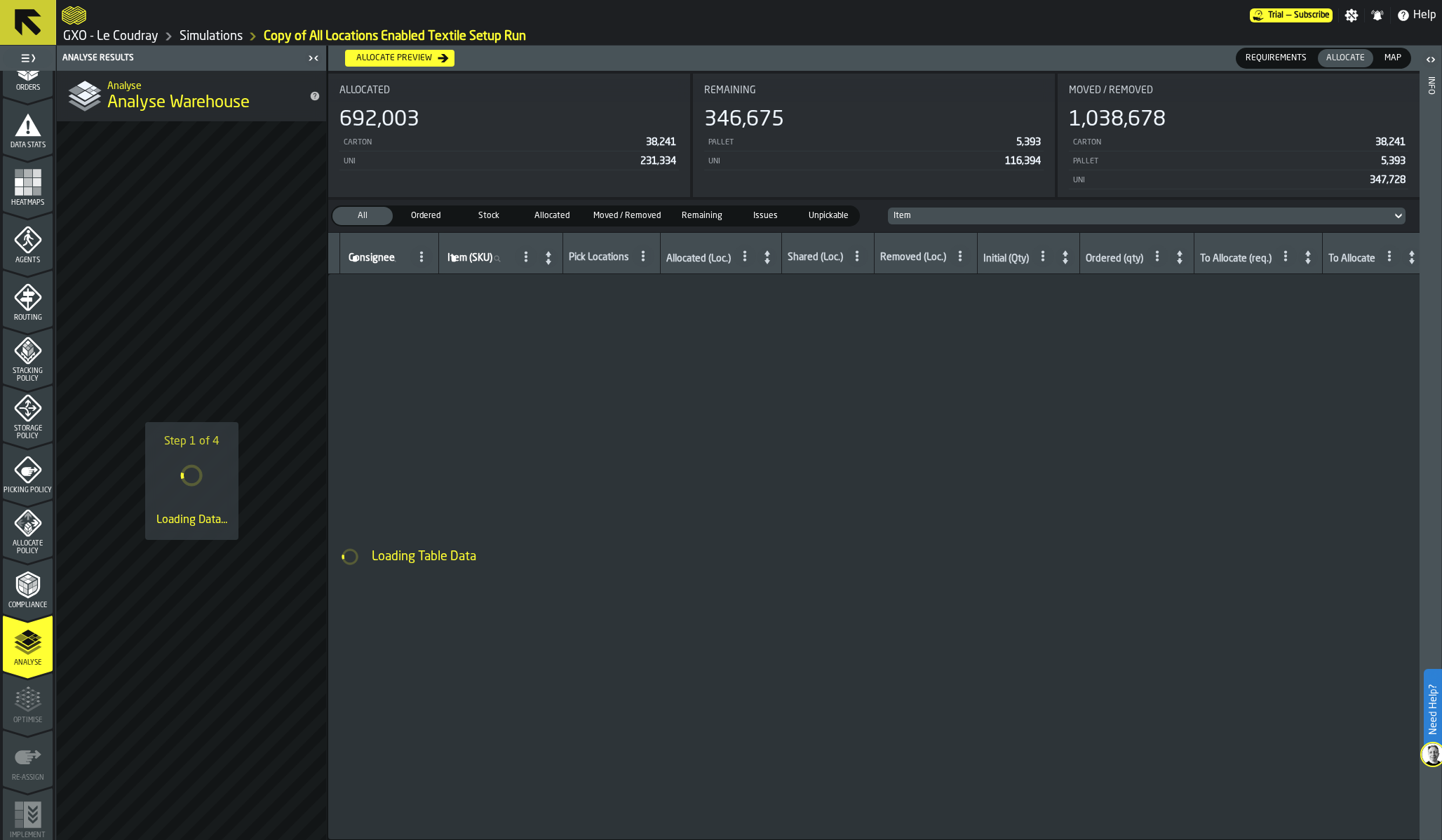
scroll to position [266, 0]
